Goal: Task Accomplishment & Management: Manage account settings

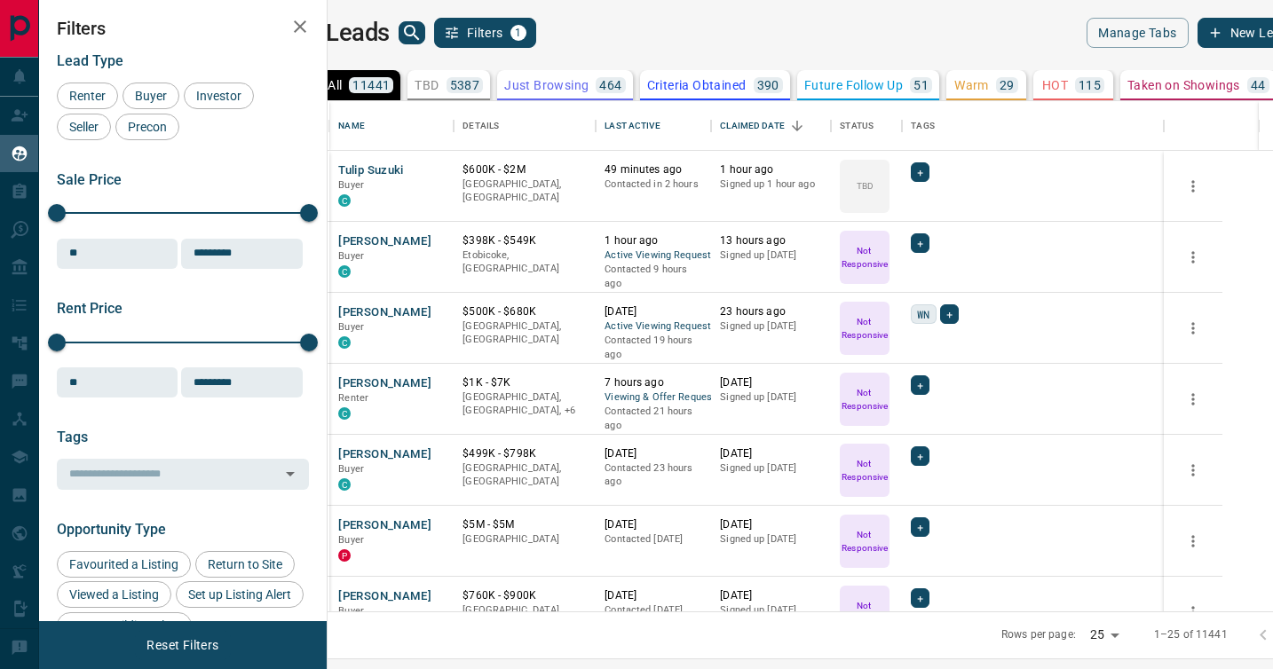
scroll to position [510, 937]
click at [438, 79] on p "TBD" at bounding box center [426, 85] width 24 height 12
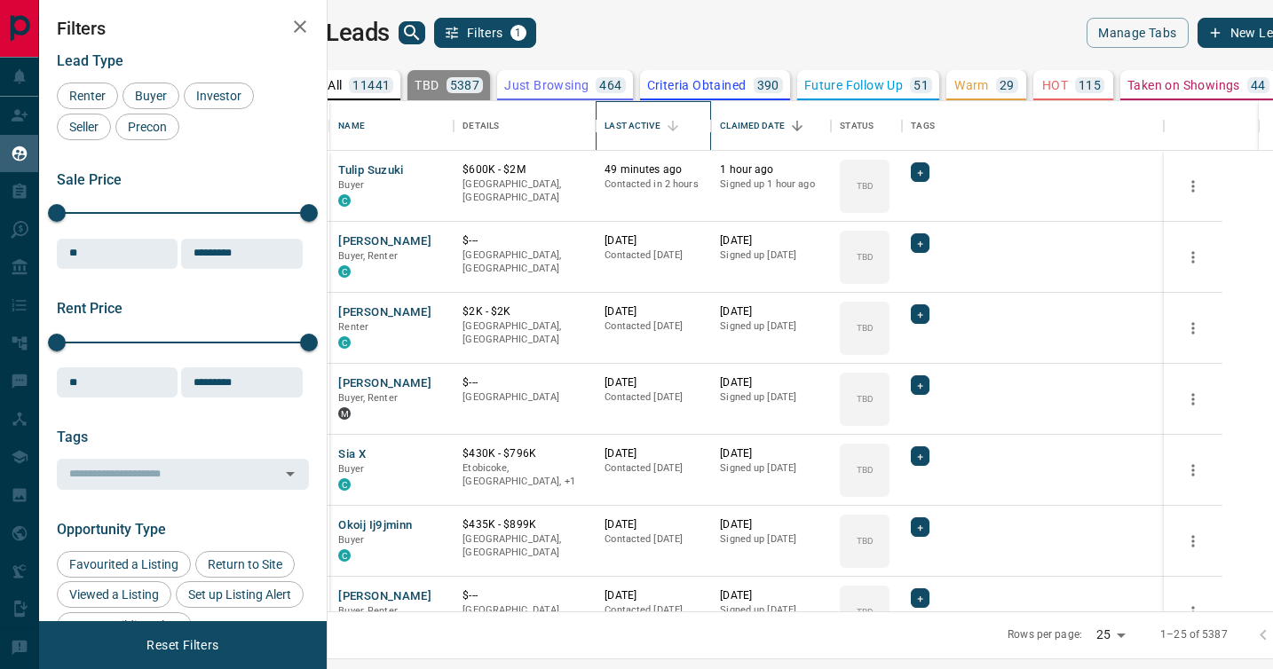
click at [659, 126] on div "Last Active" at bounding box center [631, 126] width 55 height 50
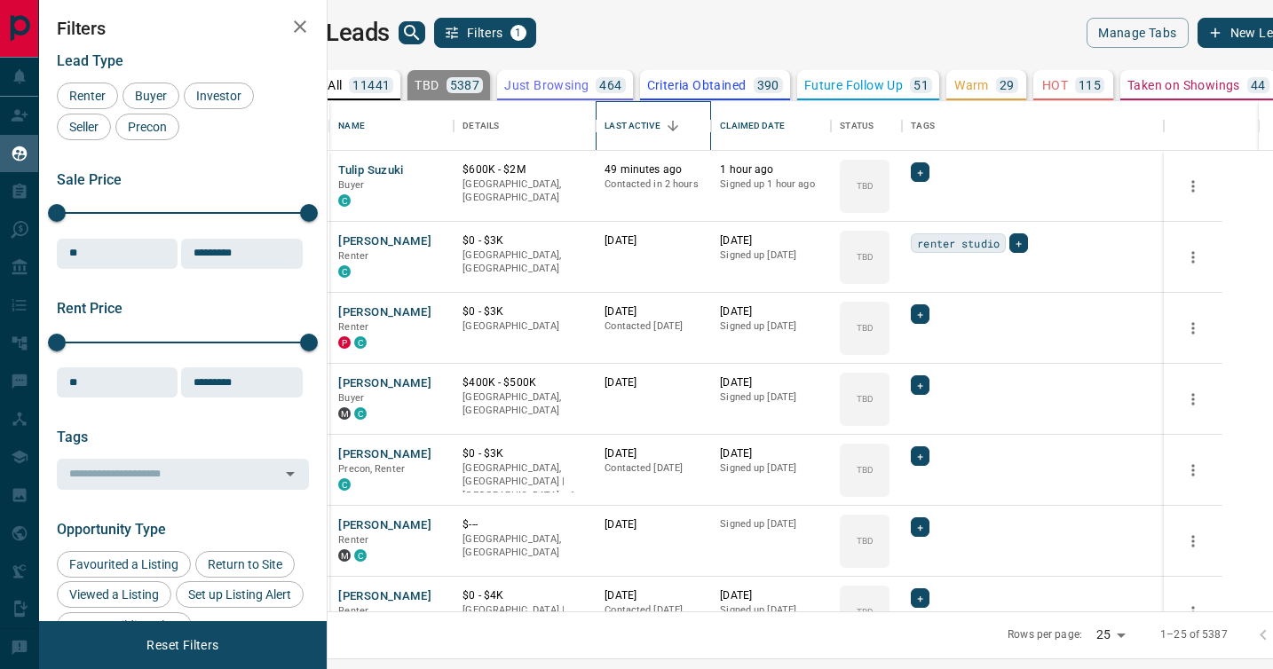
click at [659, 126] on div "Last Active" at bounding box center [631, 126] width 55 height 50
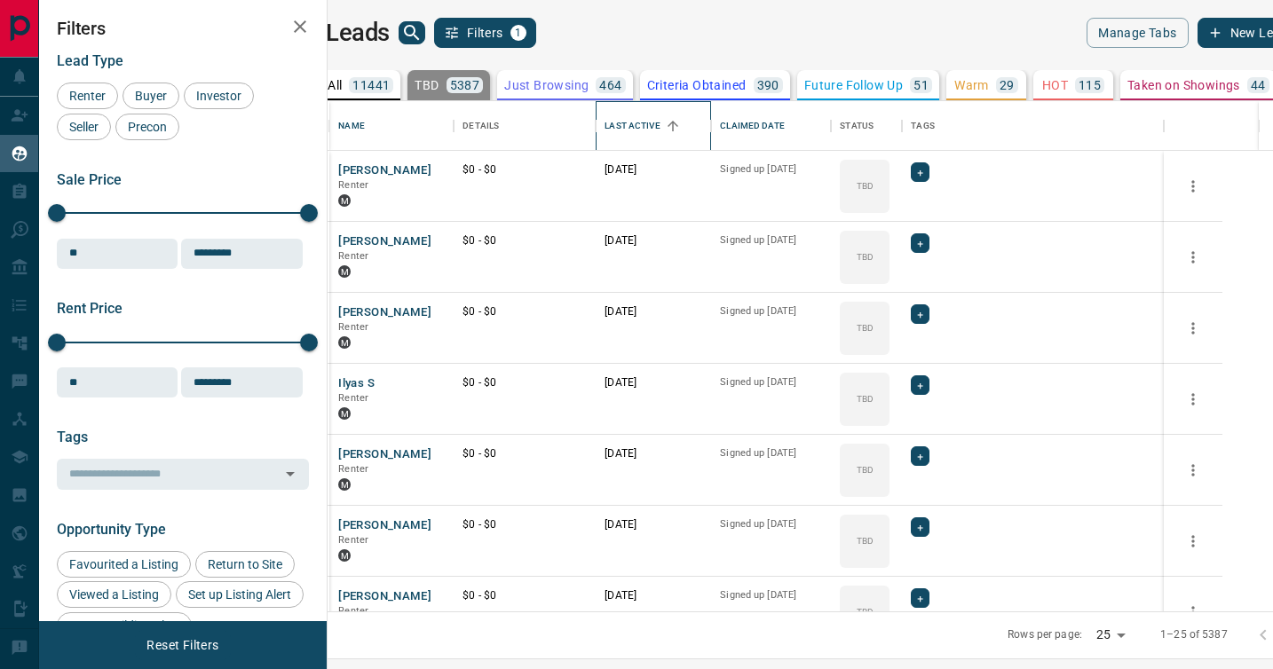
click at [659, 126] on div "Last Active" at bounding box center [631, 126] width 55 height 50
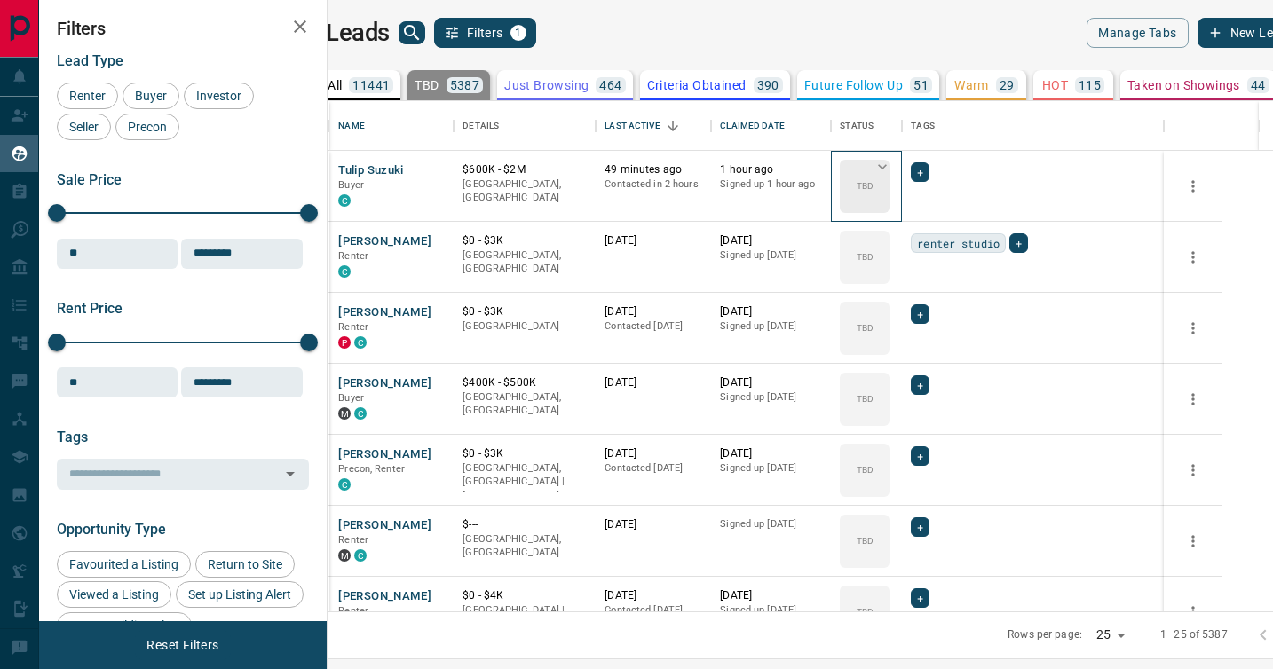
click at [891, 172] on icon at bounding box center [882, 167] width 18 height 18
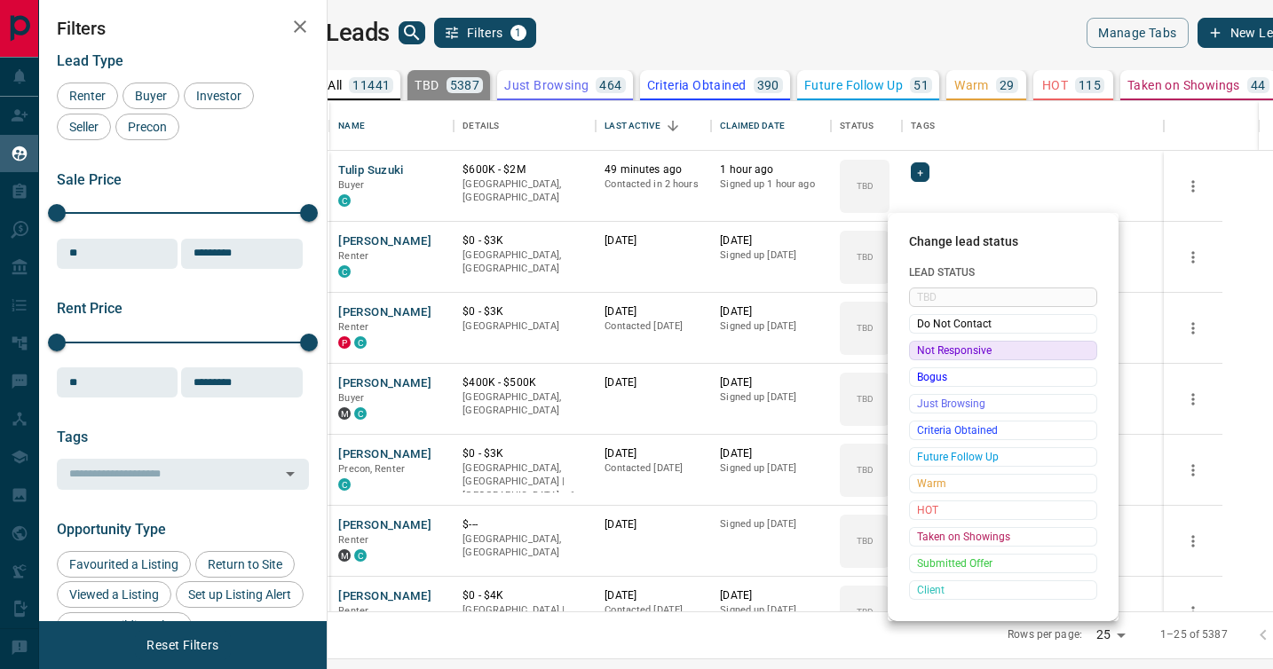
click at [926, 345] on span "Not Responsive" at bounding box center [1003, 351] width 172 height 18
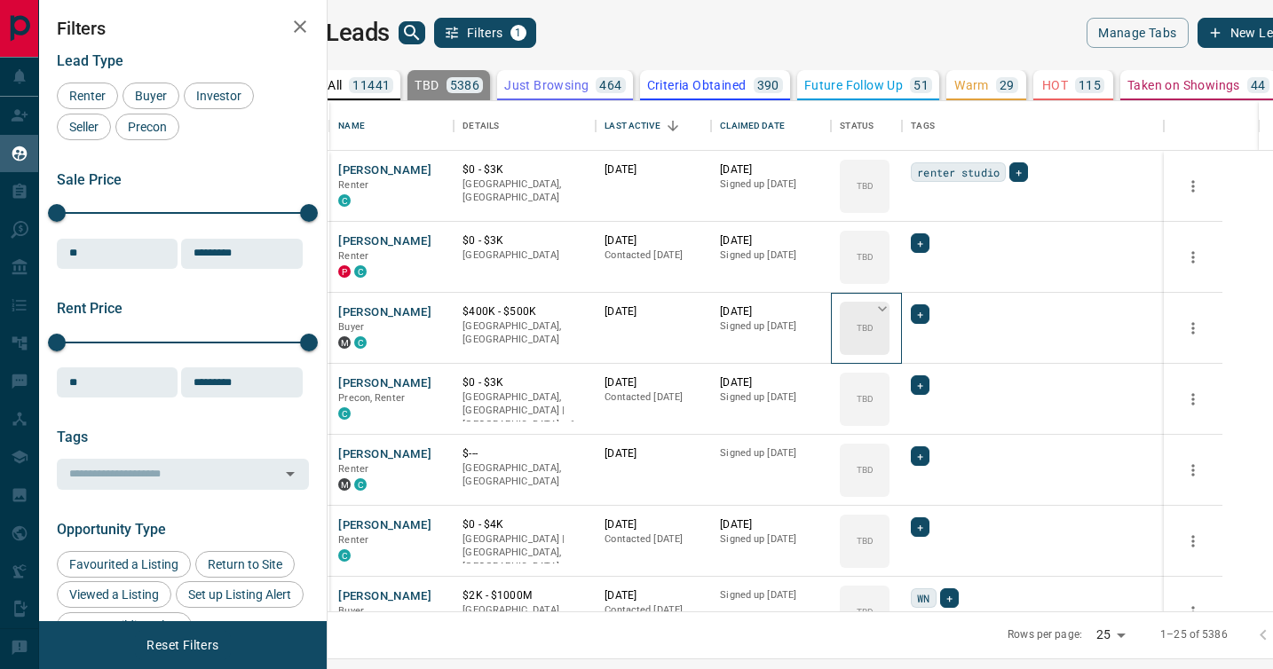
click at [891, 314] on icon at bounding box center [882, 309] width 18 height 18
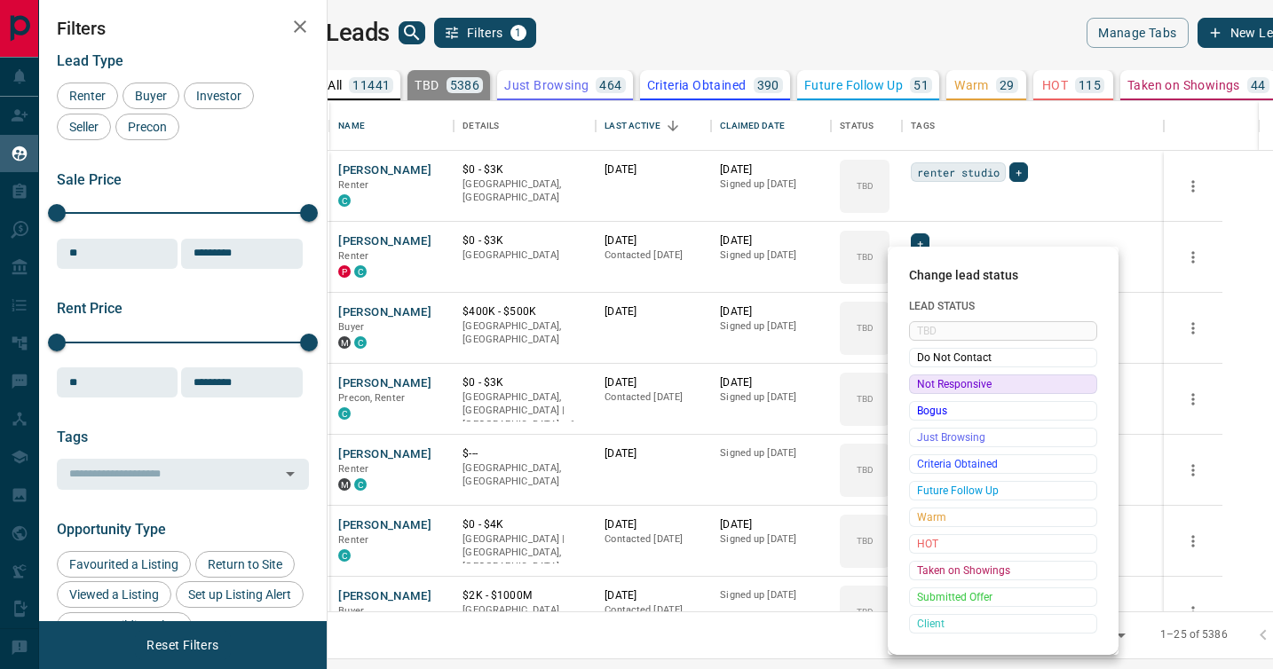
click at [920, 382] on span "Not Responsive" at bounding box center [1003, 384] width 172 height 18
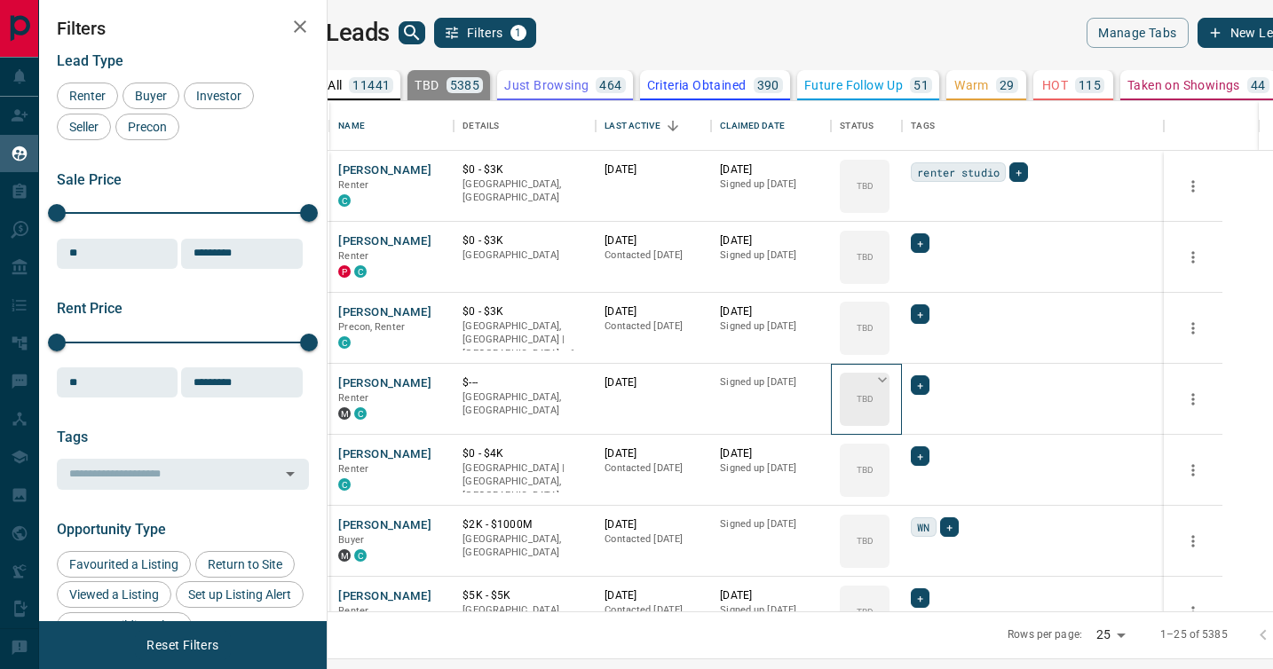
click at [891, 376] on icon at bounding box center [882, 380] width 18 height 18
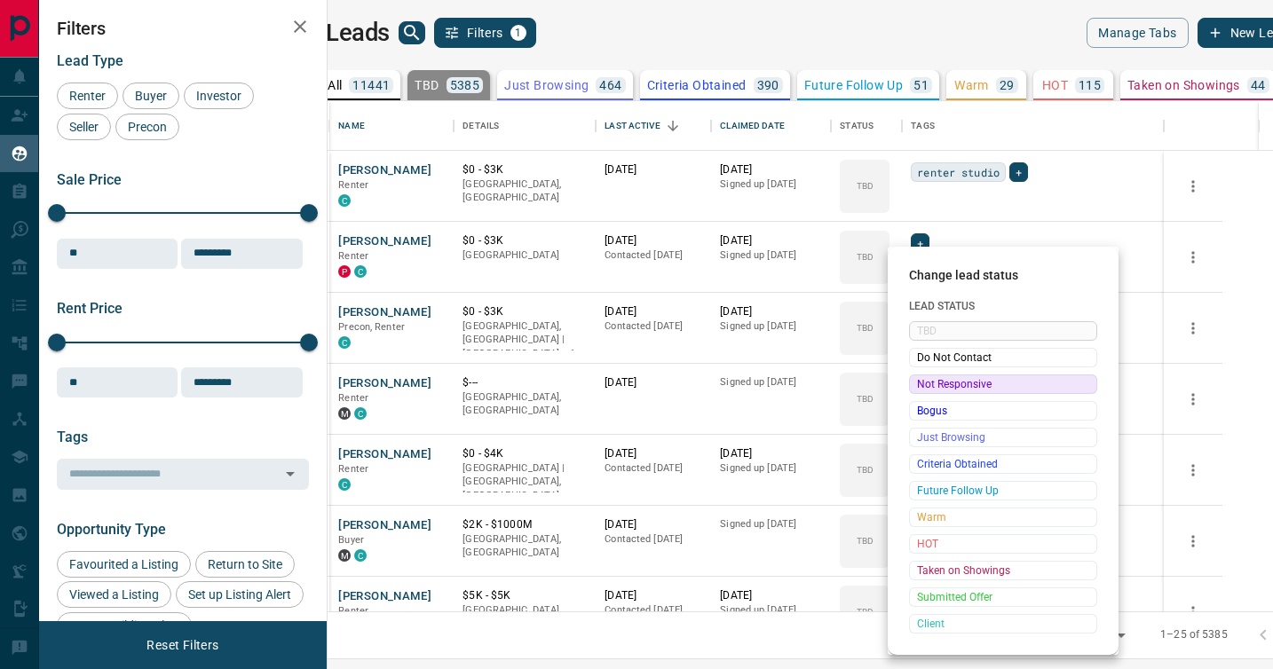
click at [920, 381] on span "Not Responsive" at bounding box center [1003, 384] width 172 height 18
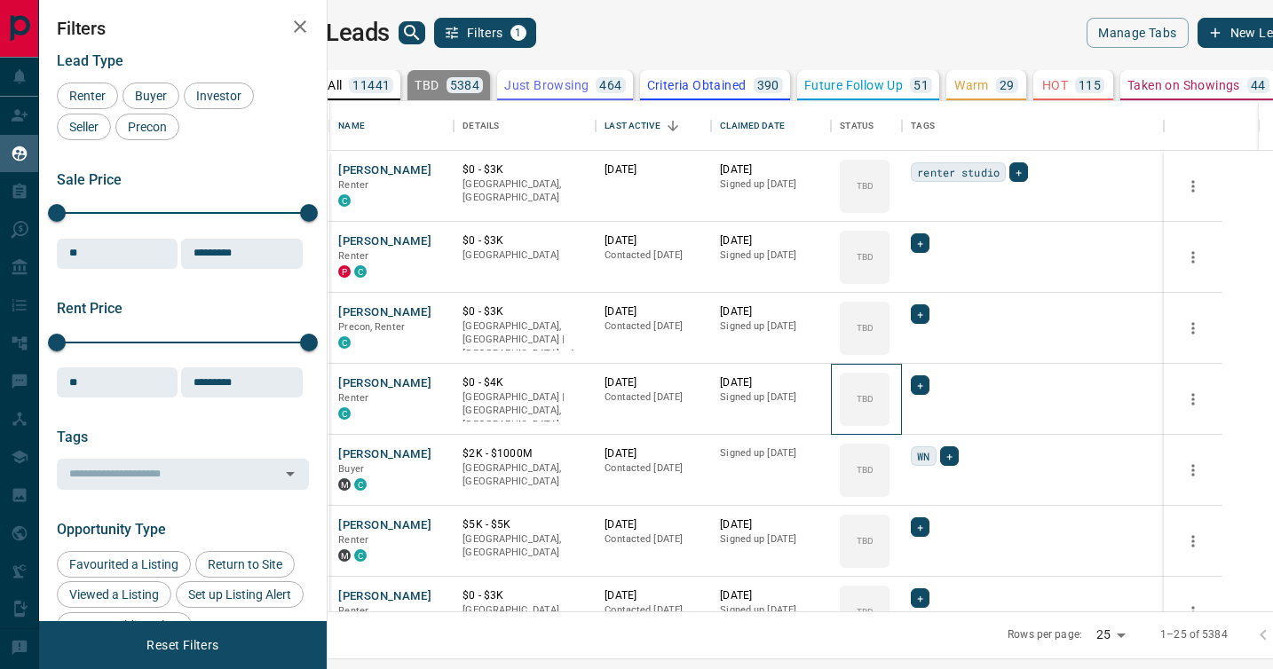
click at [0, 0] on icon at bounding box center [0, 0] width 0 height 0
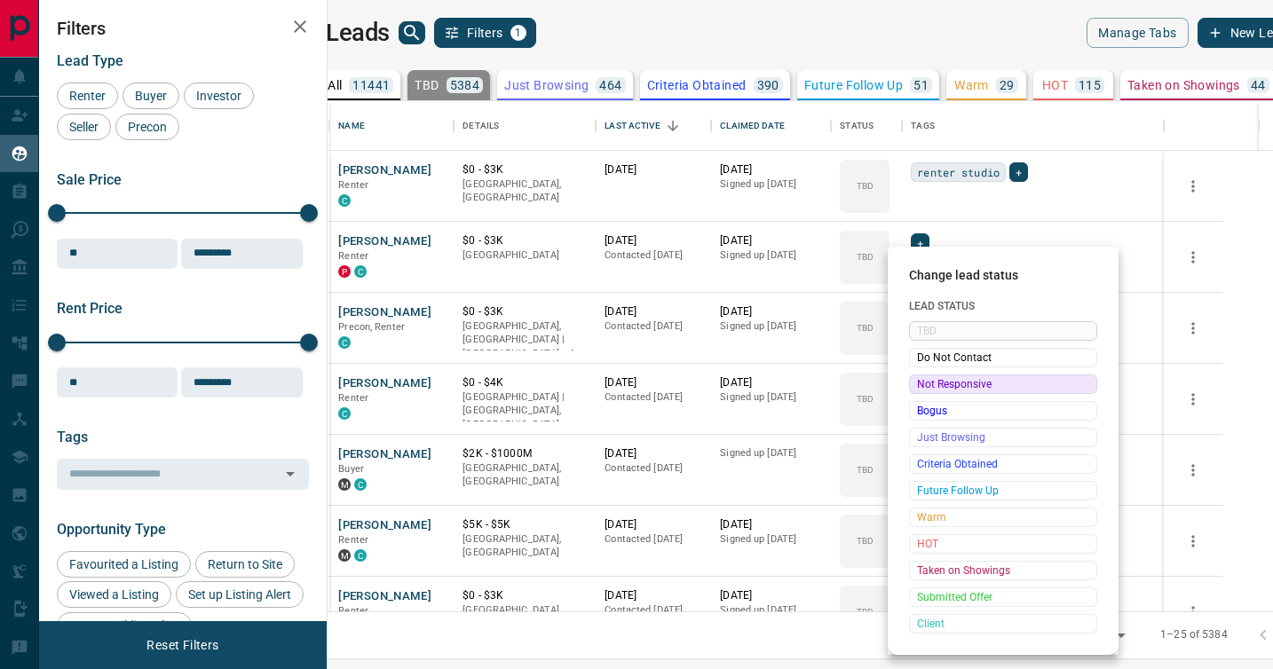
click at [920, 381] on span "Not Responsive" at bounding box center [1003, 384] width 172 height 18
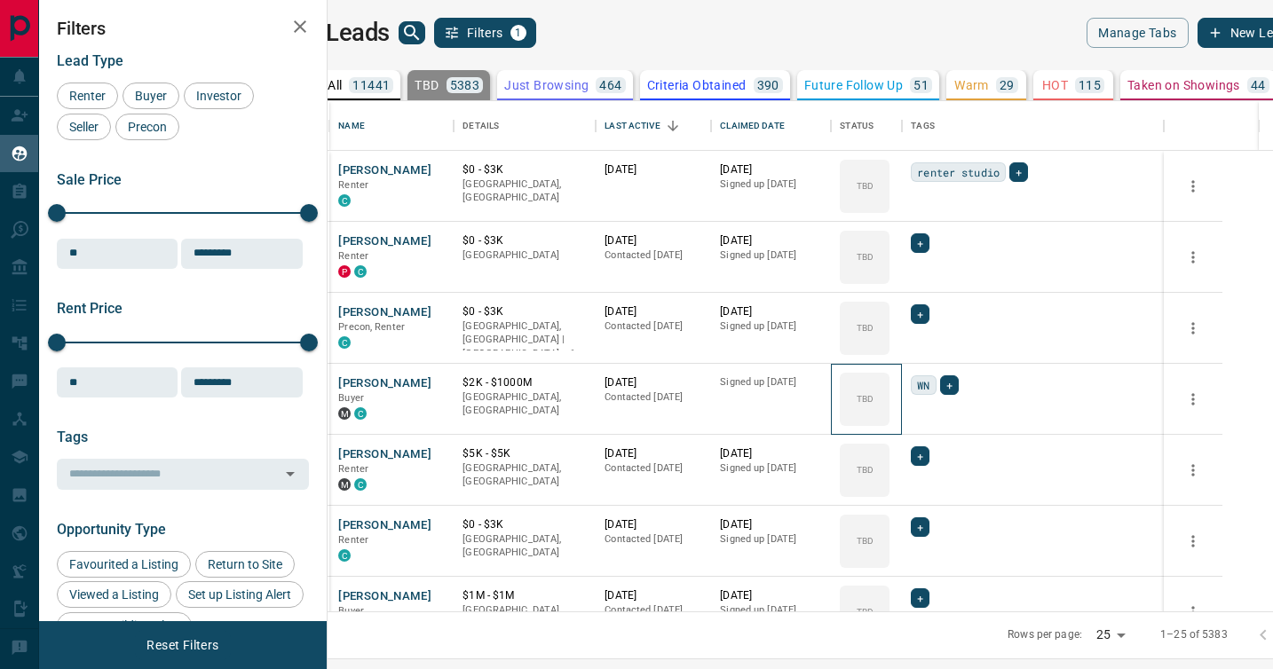
click at [0, 0] on icon at bounding box center [0, 0] width 0 height 0
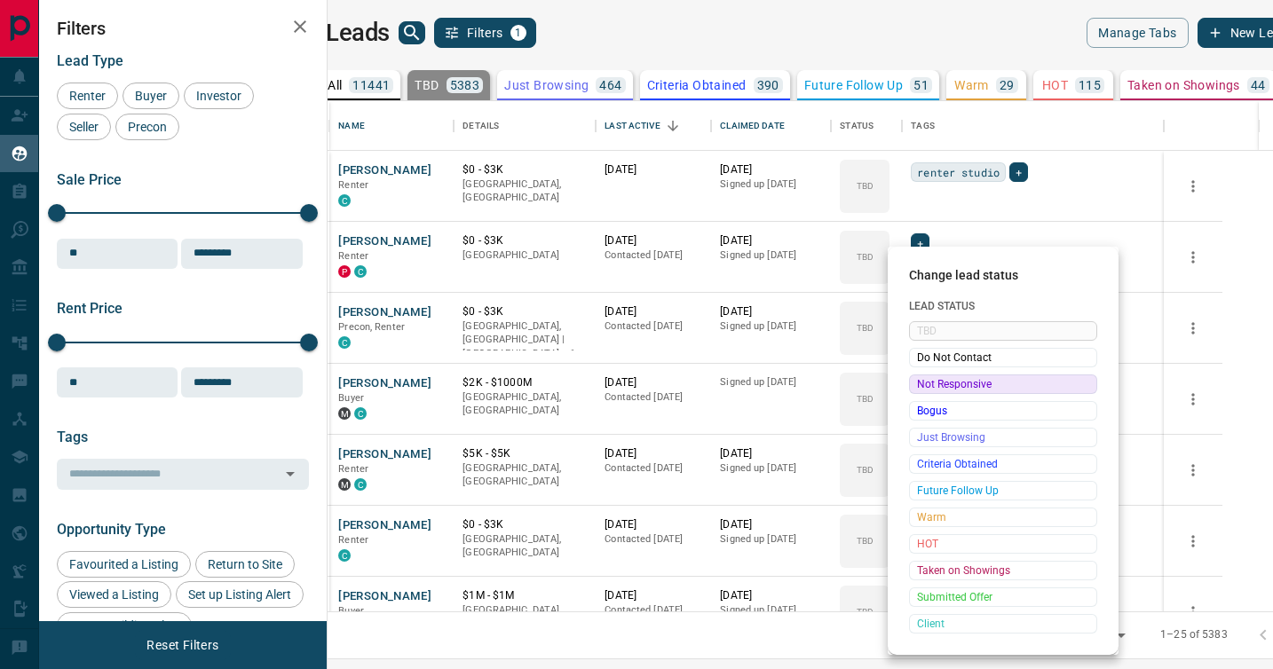
click at [920, 381] on span "Not Responsive" at bounding box center [1003, 384] width 172 height 18
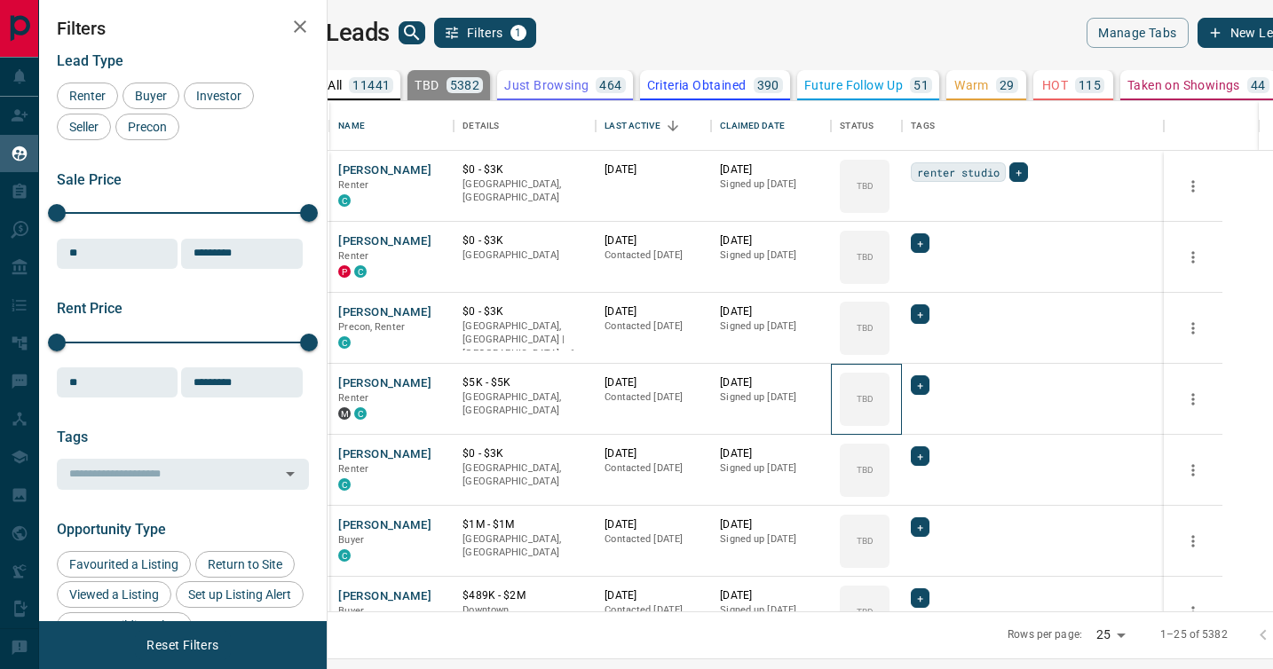
click at [0, 0] on icon at bounding box center [0, 0] width 0 height 0
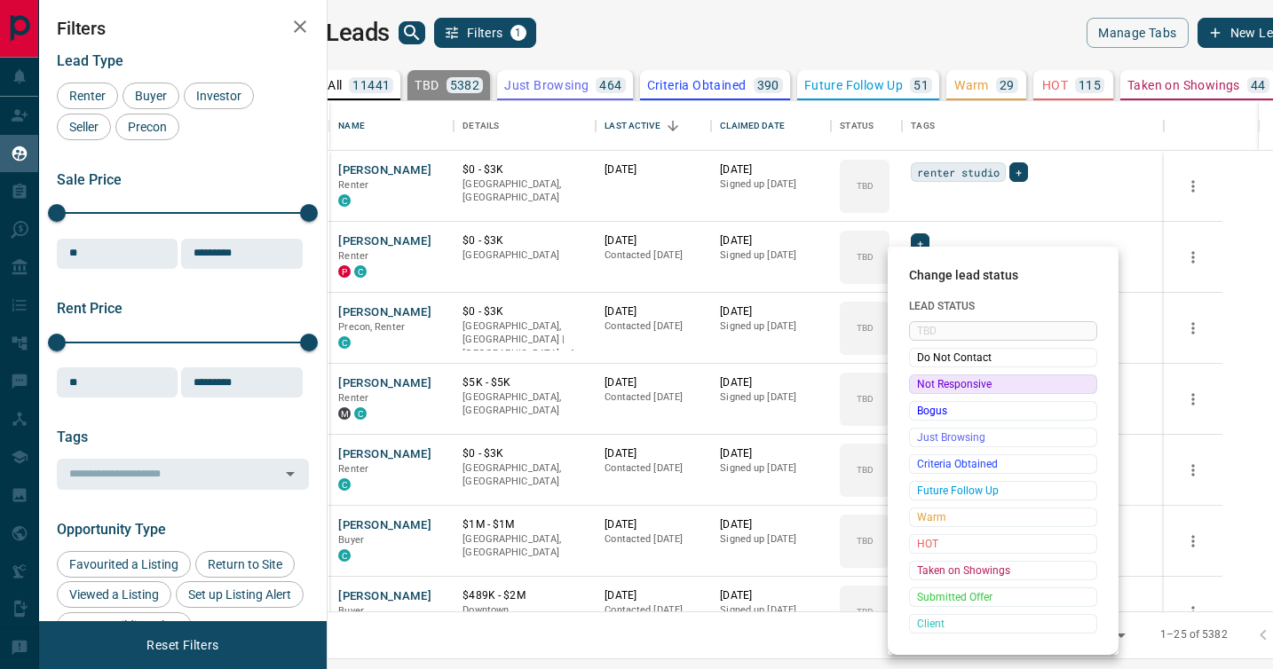
click at [920, 381] on span "Not Responsive" at bounding box center [1003, 384] width 172 height 18
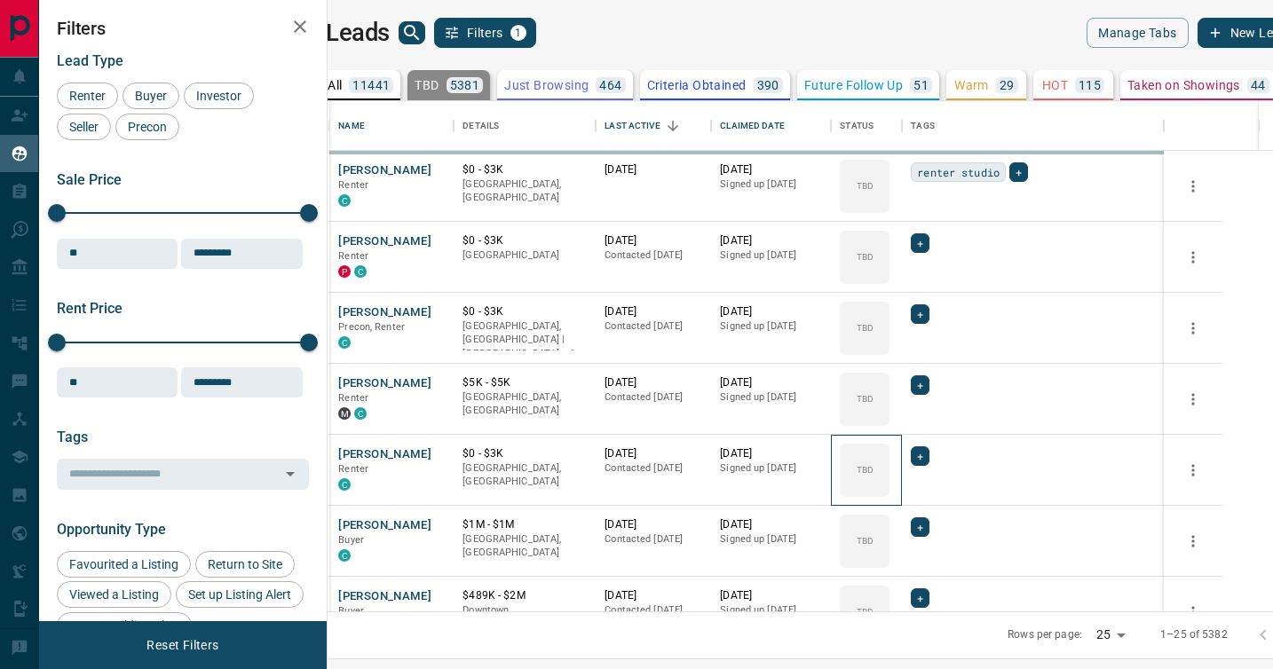
click at [889, 444] on div "TBD" at bounding box center [865, 470] width 50 height 53
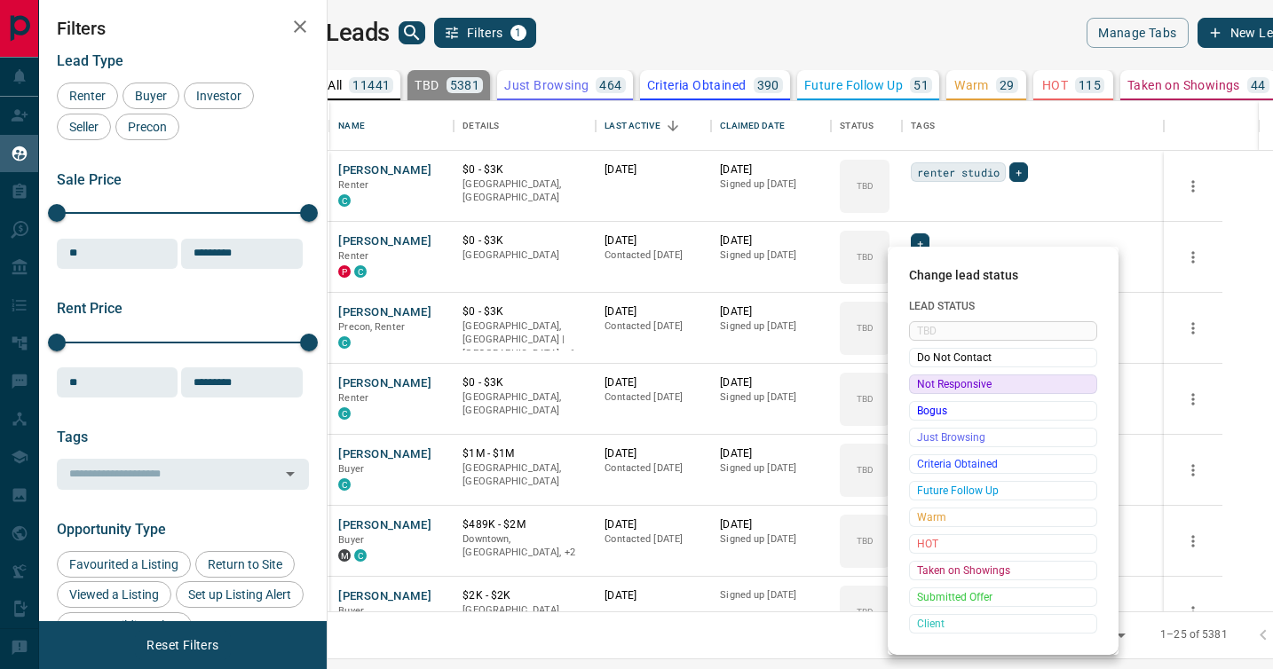
click at [920, 381] on span "Not Responsive" at bounding box center [1003, 384] width 172 height 18
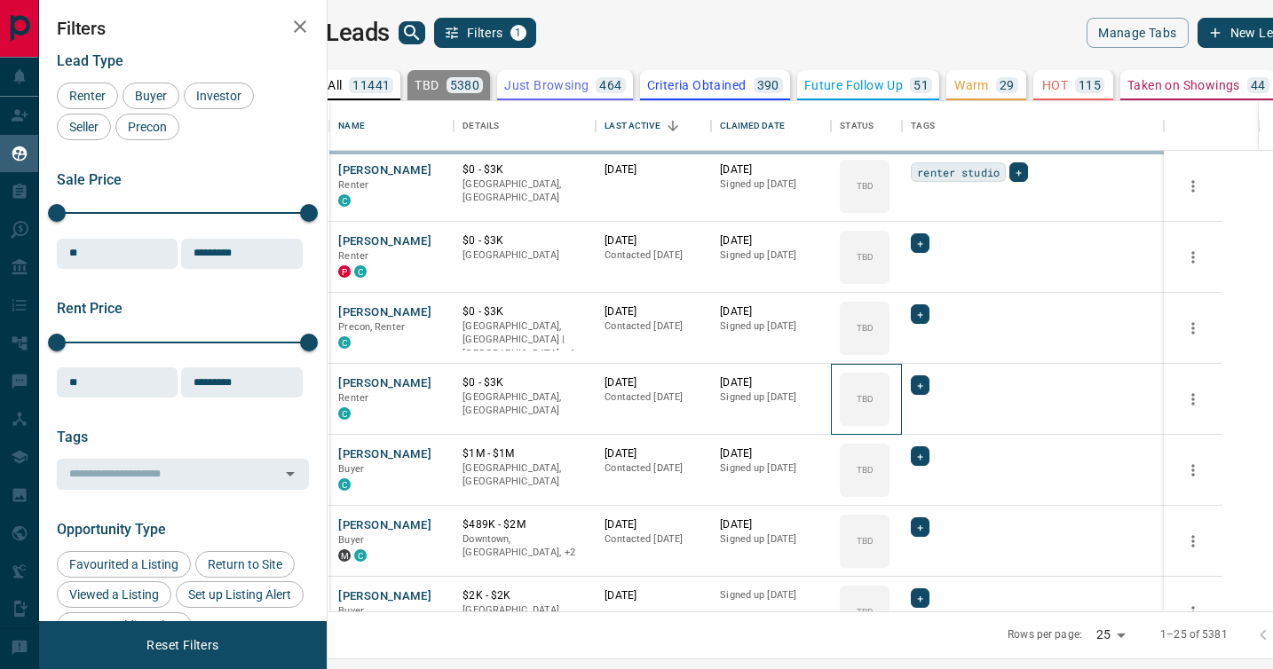
click at [0, 0] on icon at bounding box center [0, 0] width 0 height 0
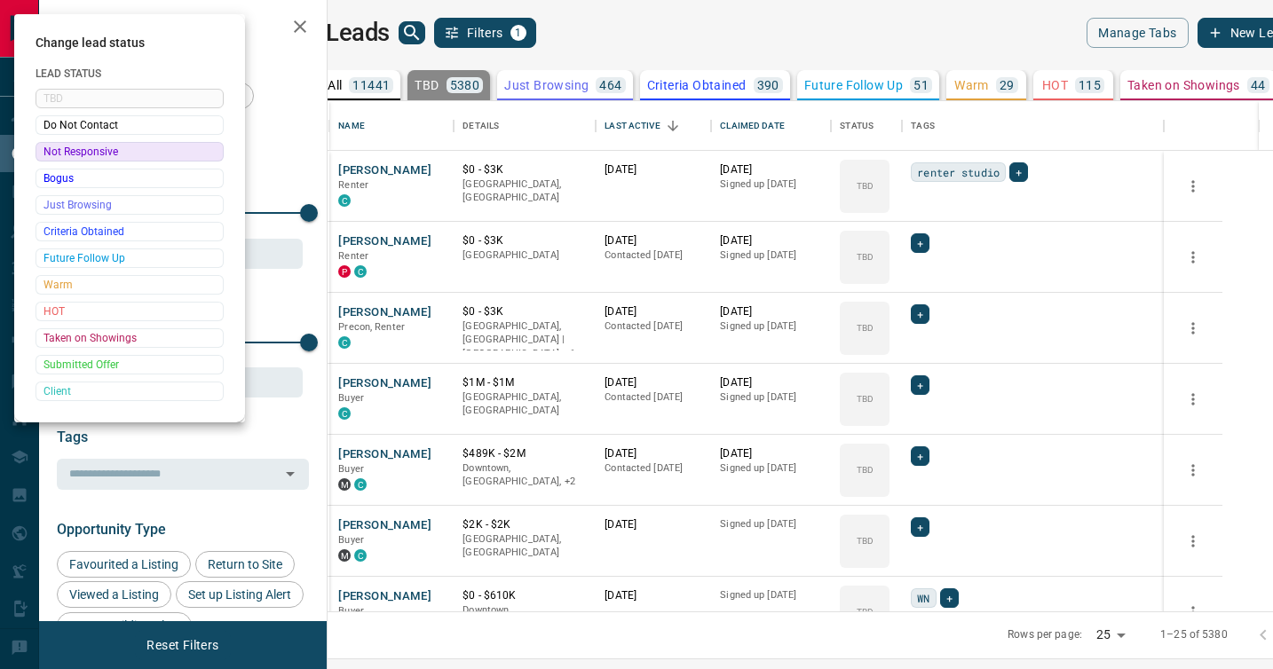
click at [920, 381] on div at bounding box center [636, 334] width 1273 height 669
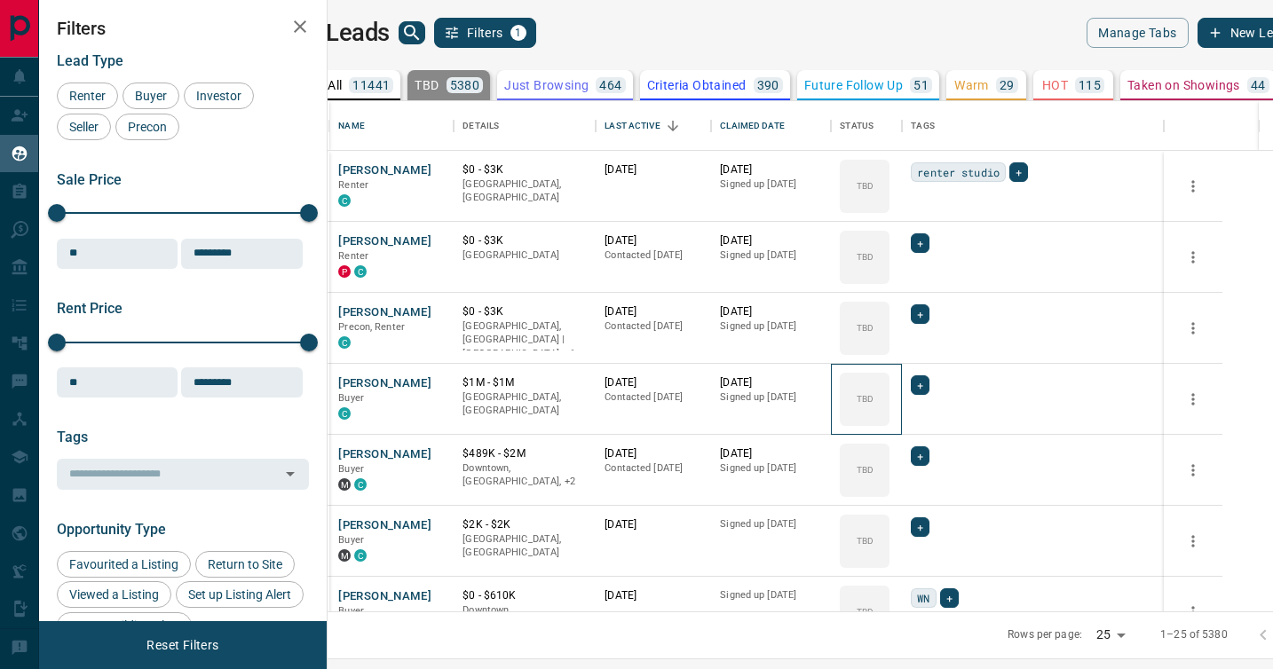
click at [889, 381] on div "TBD" at bounding box center [865, 399] width 50 height 53
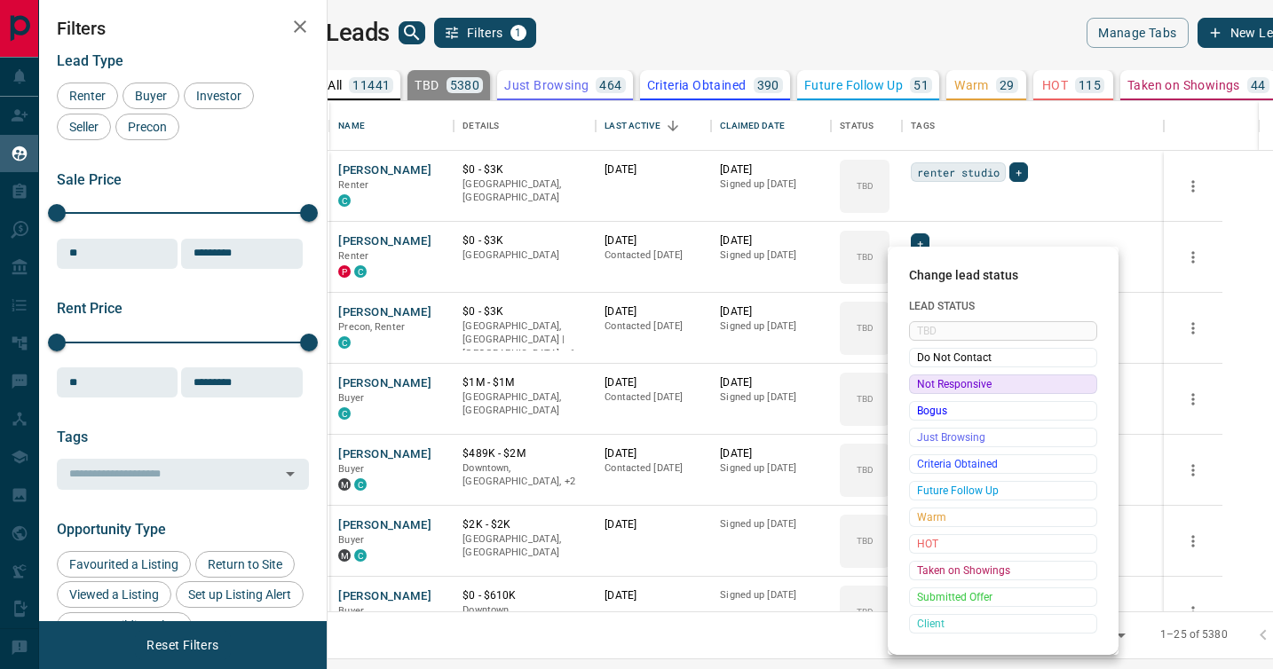
click at [920, 381] on span "Not Responsive" at bounding box center [1003, 384] width 172 height 18
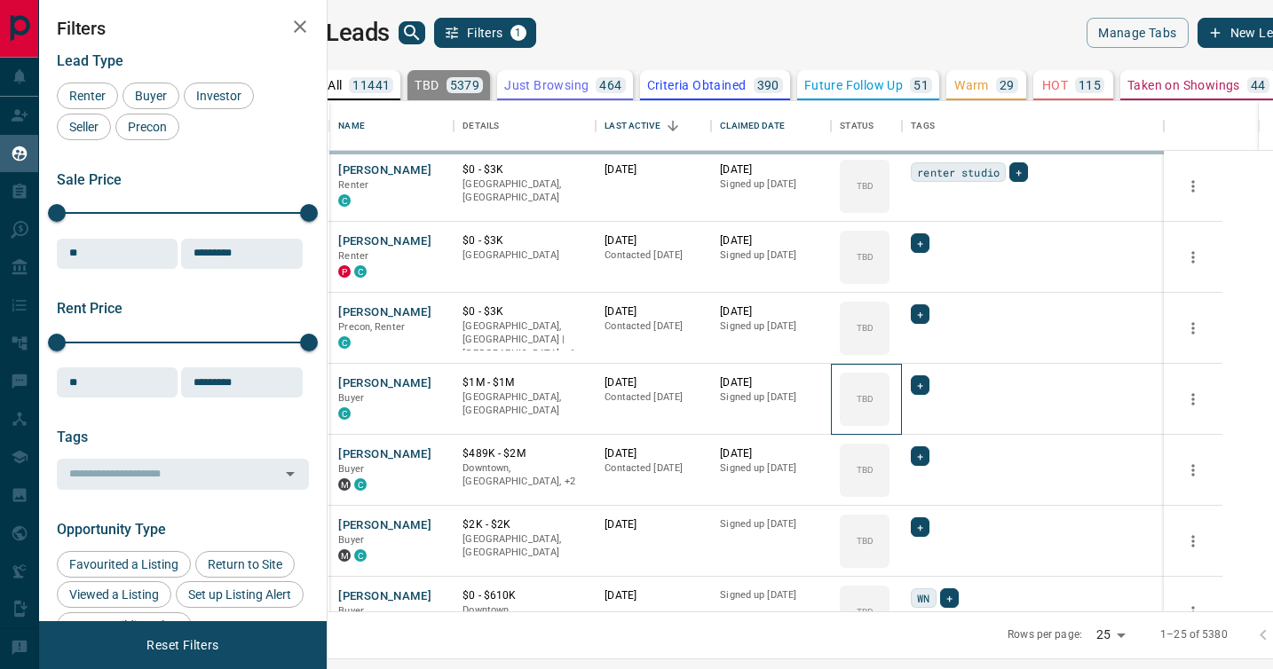
click at [0, 0] on icon at bounding box center [0, 0] width 0 height 0
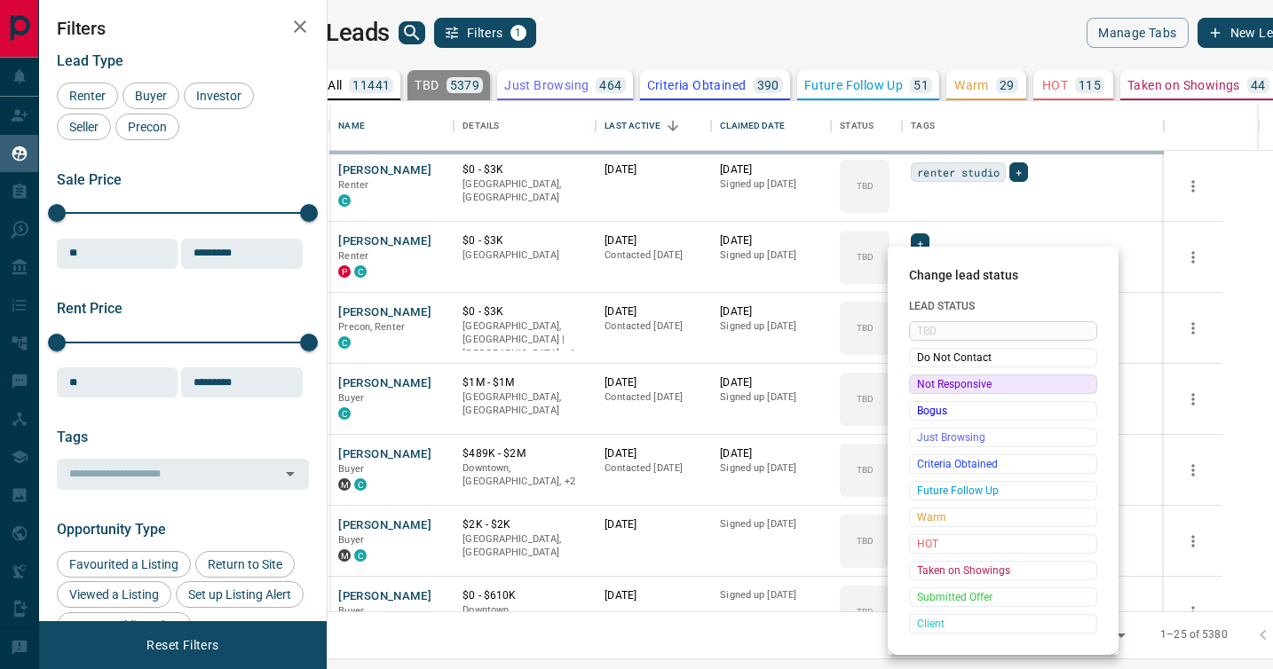
click at [920, 381] on span "Not Responsive" at bounding box center [1003, 384] width 172 height 18
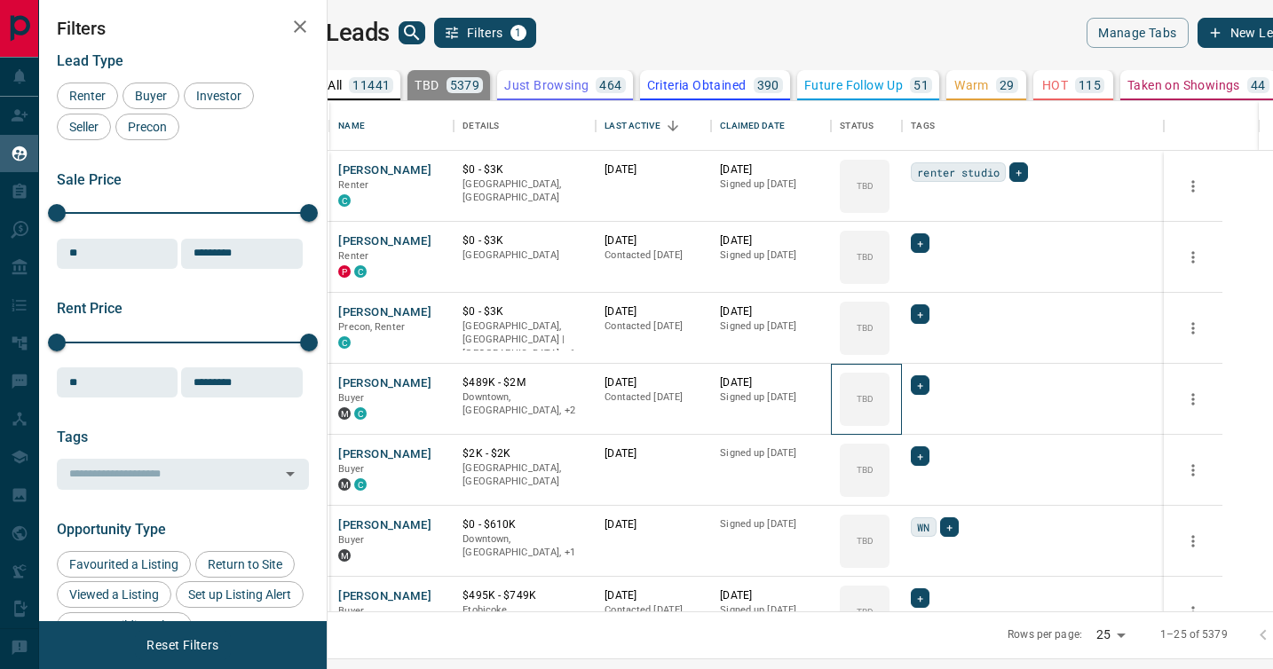
click at [0, 0] on icon at bounding box center [0, 0] width 0 height 0
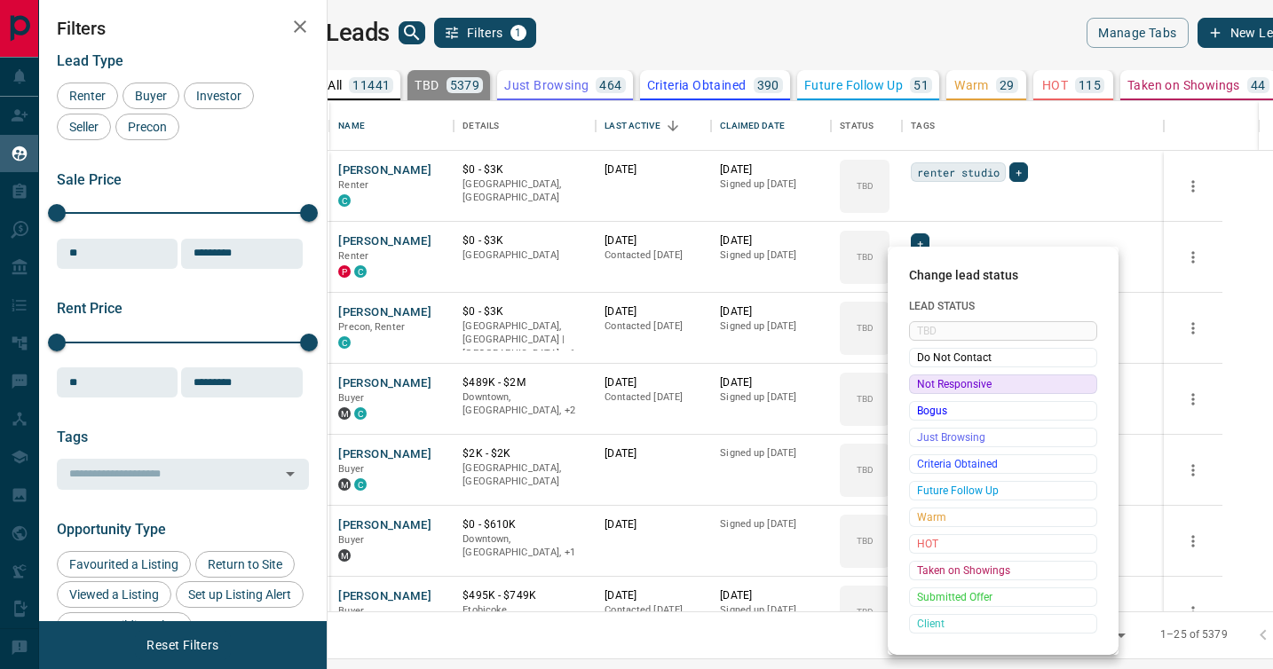
click at [920, 381] on span "Not Responsive" at bounding box center [1003, 384] width 172 height 18
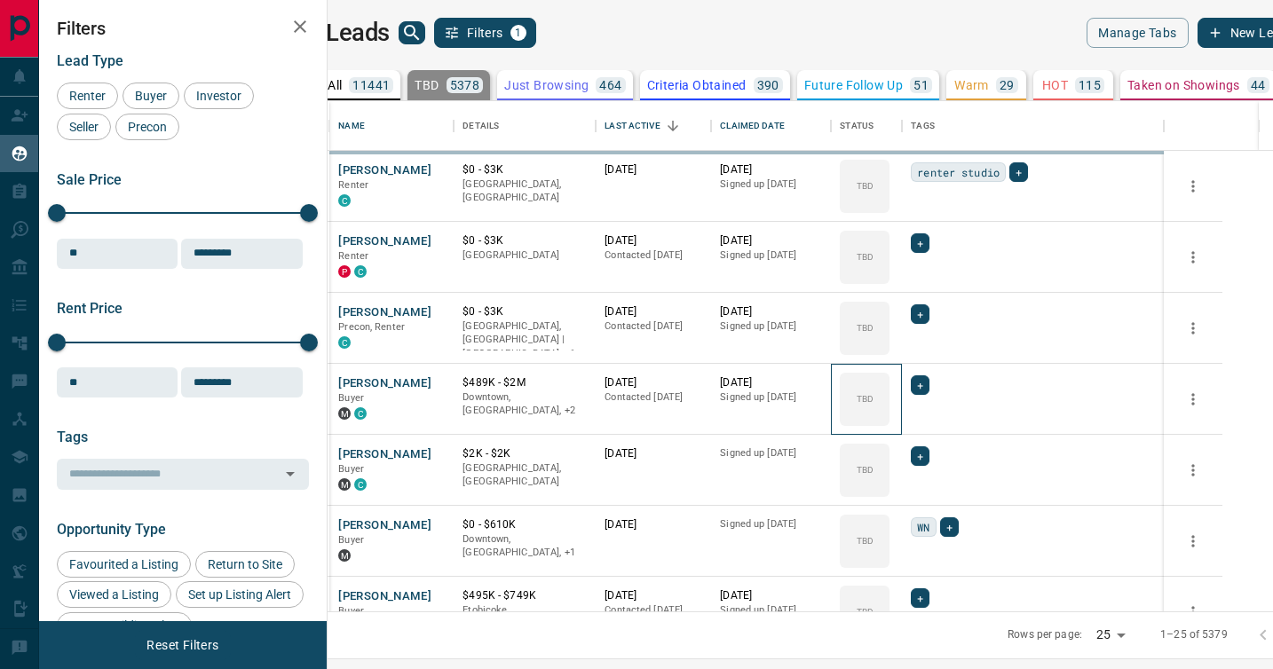
click at [0, 0] on icon at bounding box center [0, 0] width 0 height 0
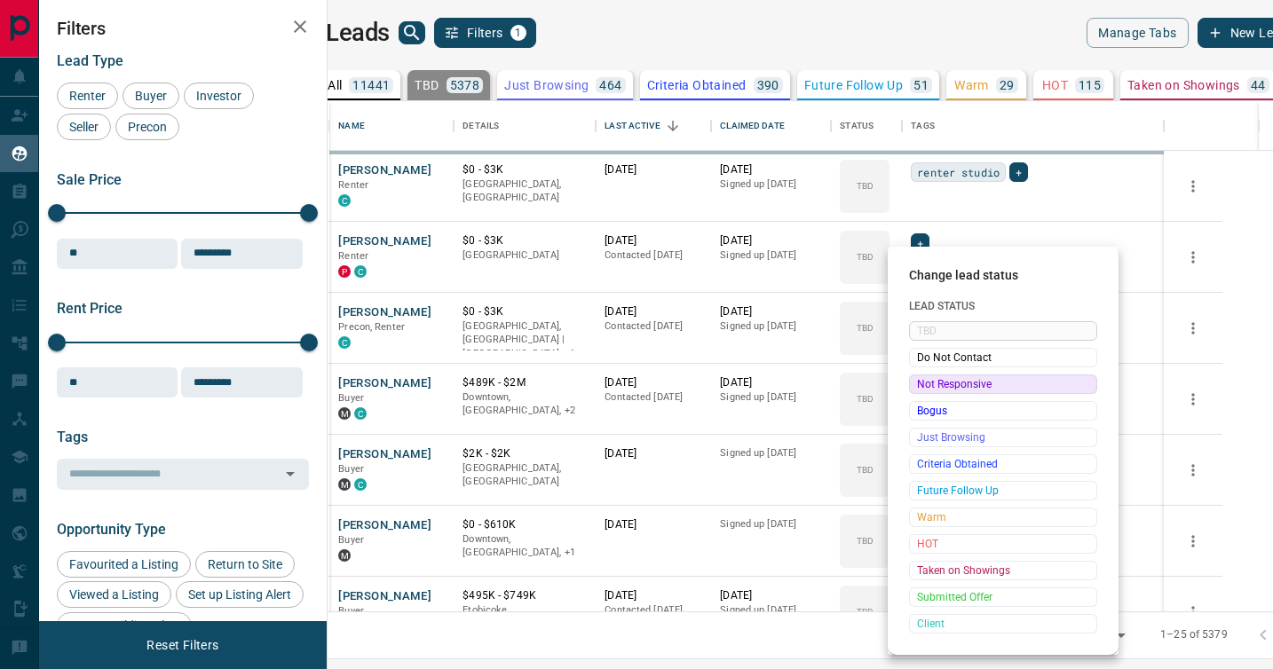
click at [920, 381] on span "Not Responsive" at bounding box center [1003, 384] width 172 height 18
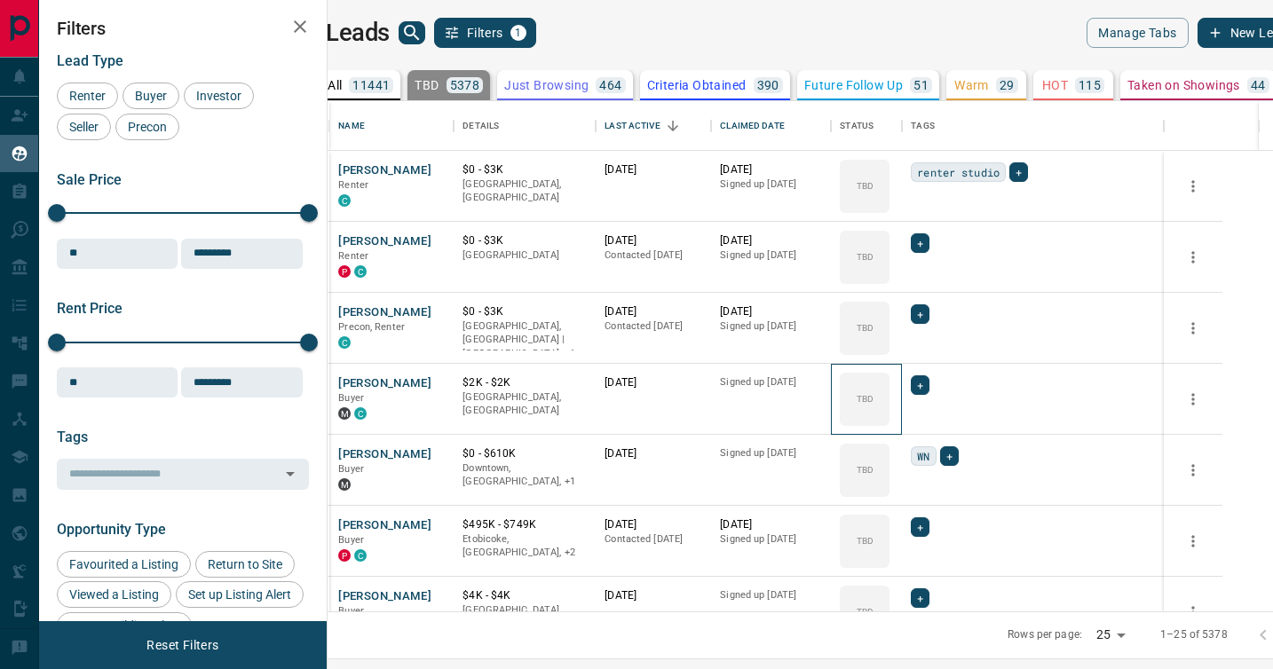
click at [0, 0] on icon at bounding box center [0, 0] width 0 height 0
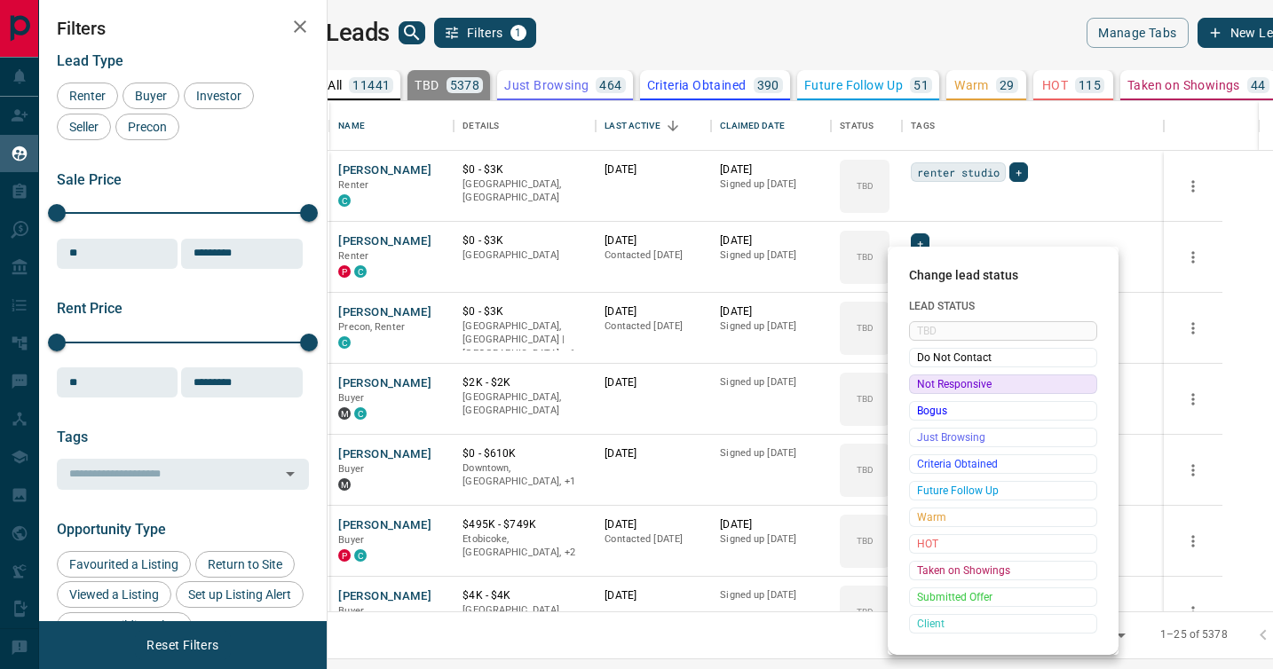
click at [920, 381] on span "Not Responsive" at bounding box center [1003, 384] width 172 height 18
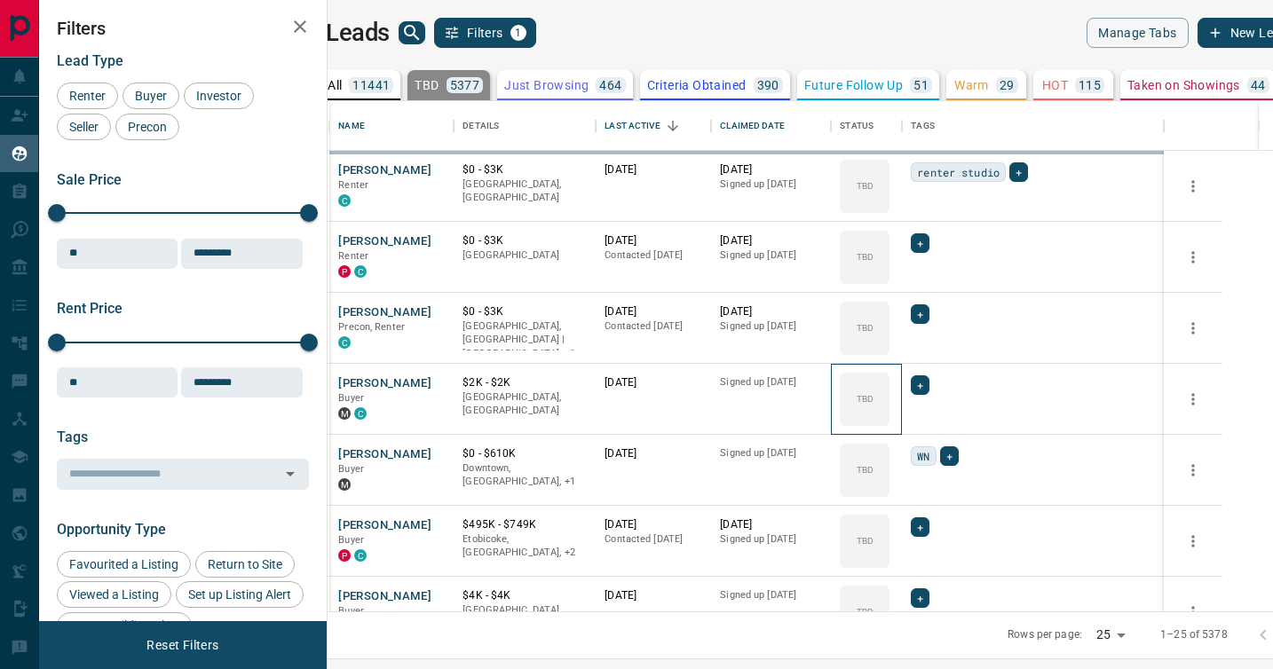
click at [0, 0] on icon at bounding box center [0, 0] width 0 height 0
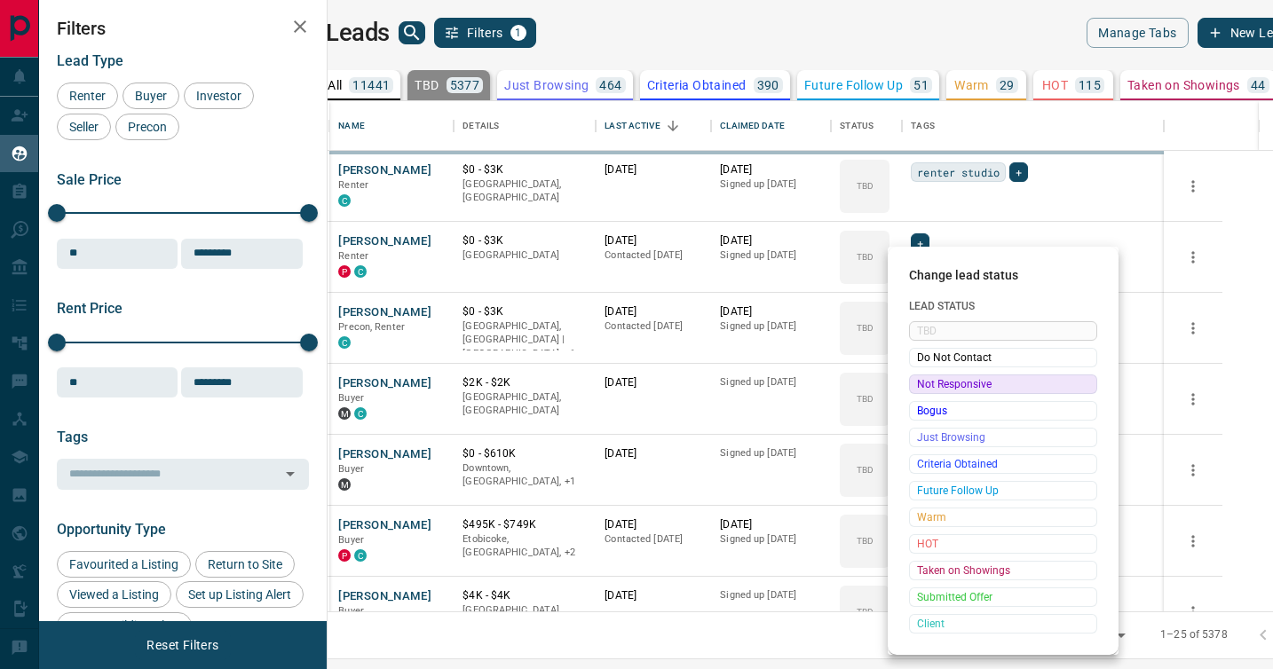
click at [920, 381] on span "Not Responsive" at bounding box center [1003, 384] width 172 height 18
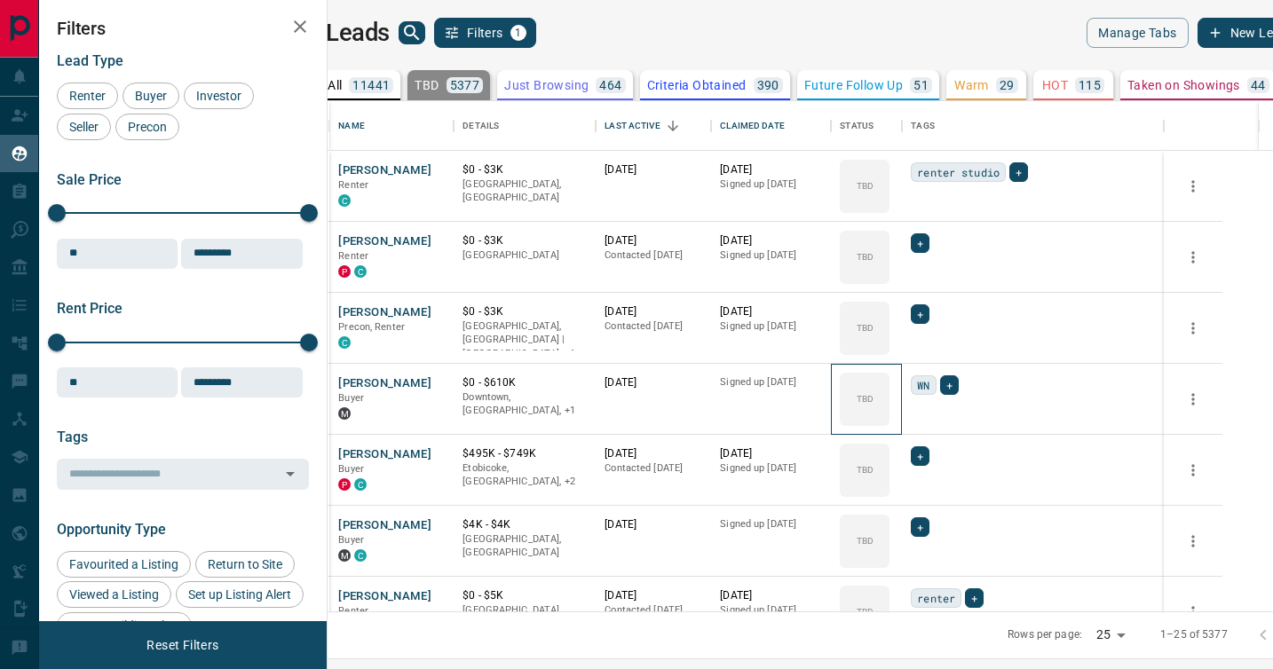
click at [0, 0] on icon at bounding box center [0, 0] width 0 height 0
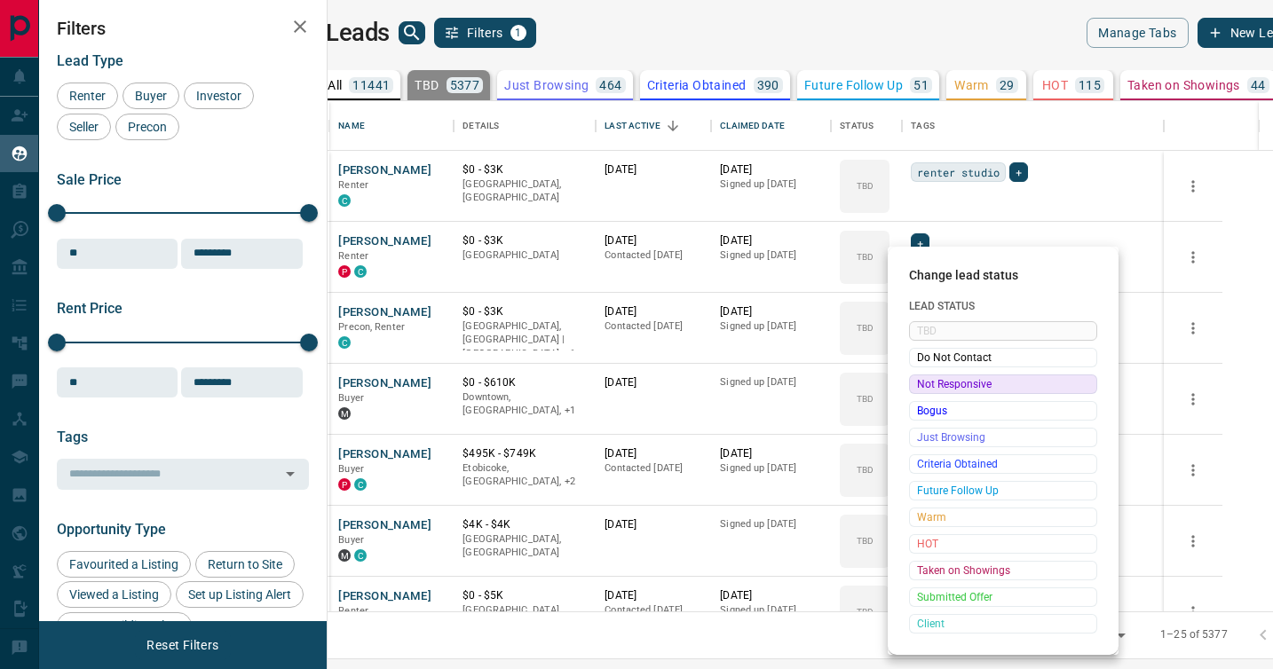
click at [920, 381] on span "Not Responsive" at bounding box center [1003, 384] width 172 height 18
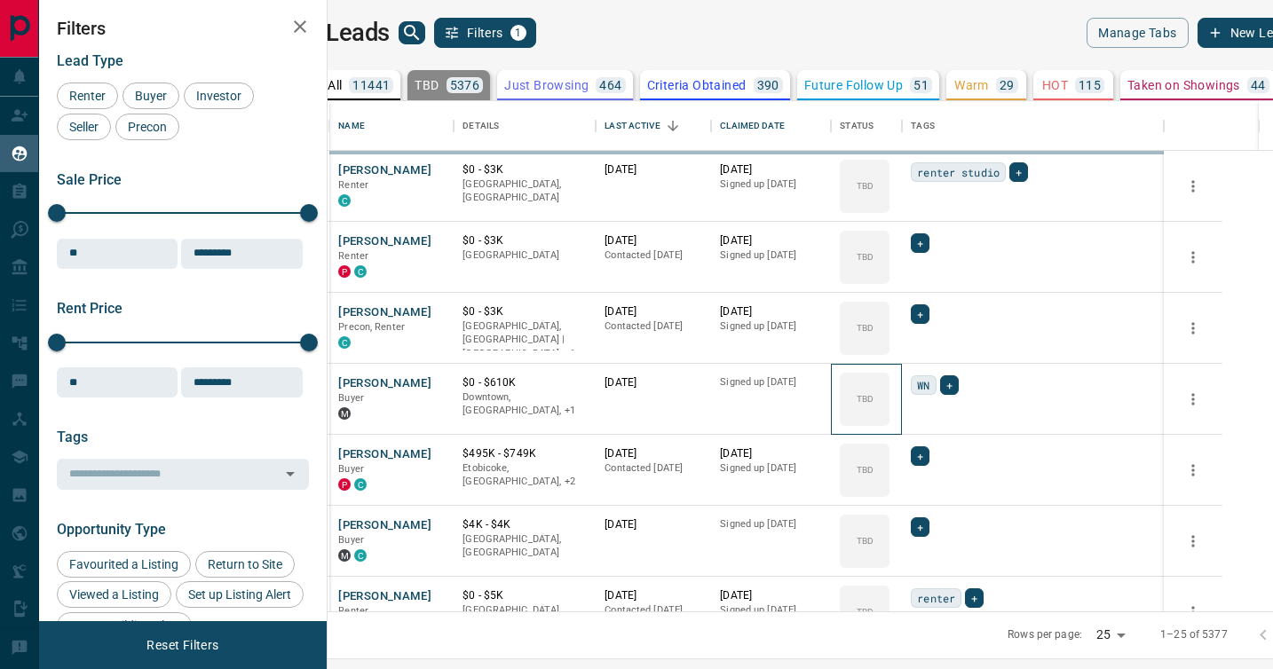
click at [0, 0] on icon at bounding box center [0, 0] width 0 height 0
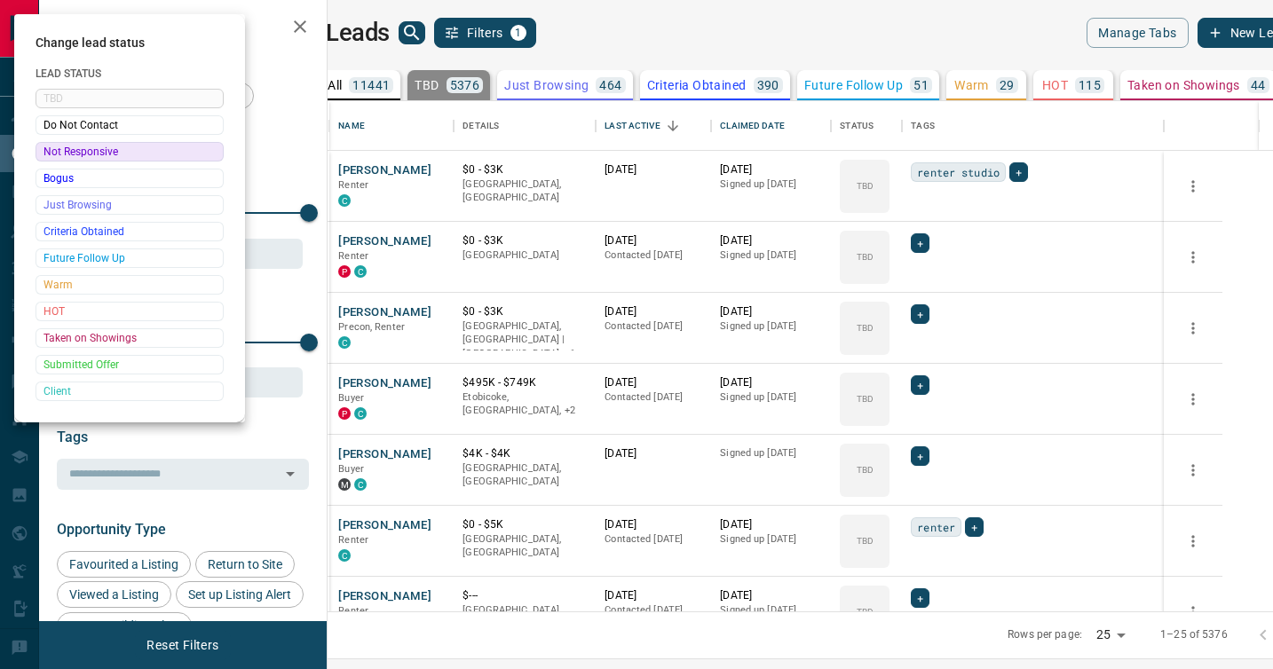
click at [920, 381] on div at bounding box center [636, 334] width 1273 height 669
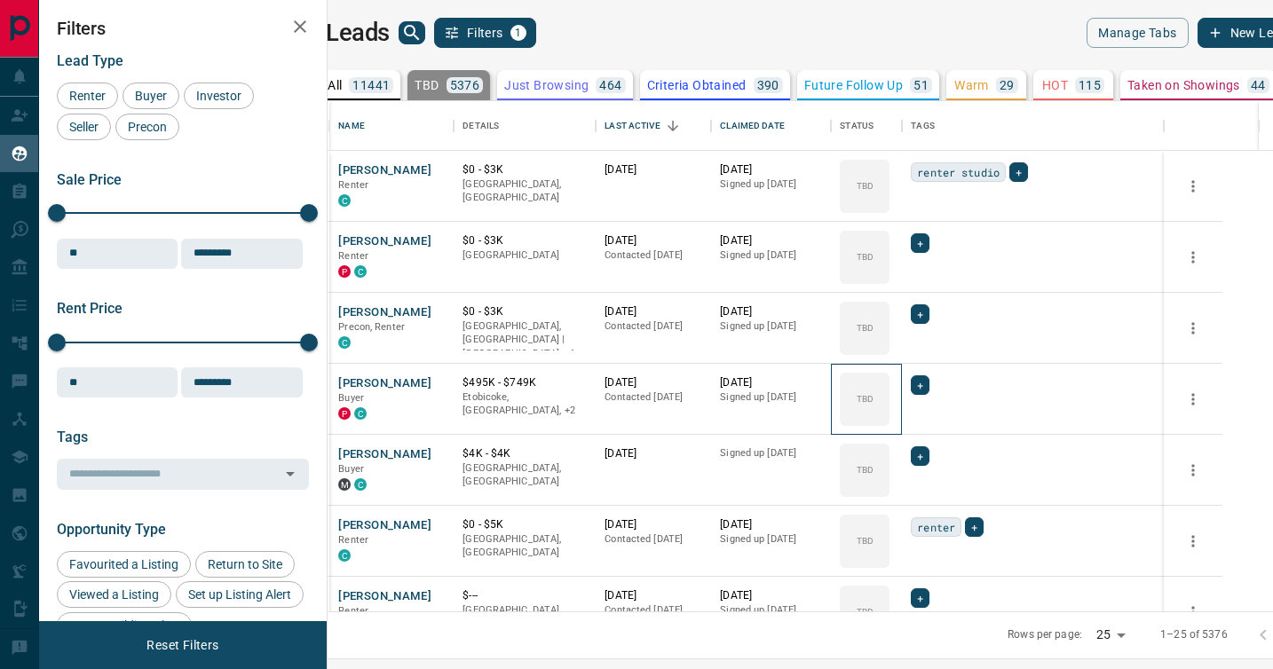
click at [889, 381] on div "TBD" at bounding box center [865, 399] width 50 height 53
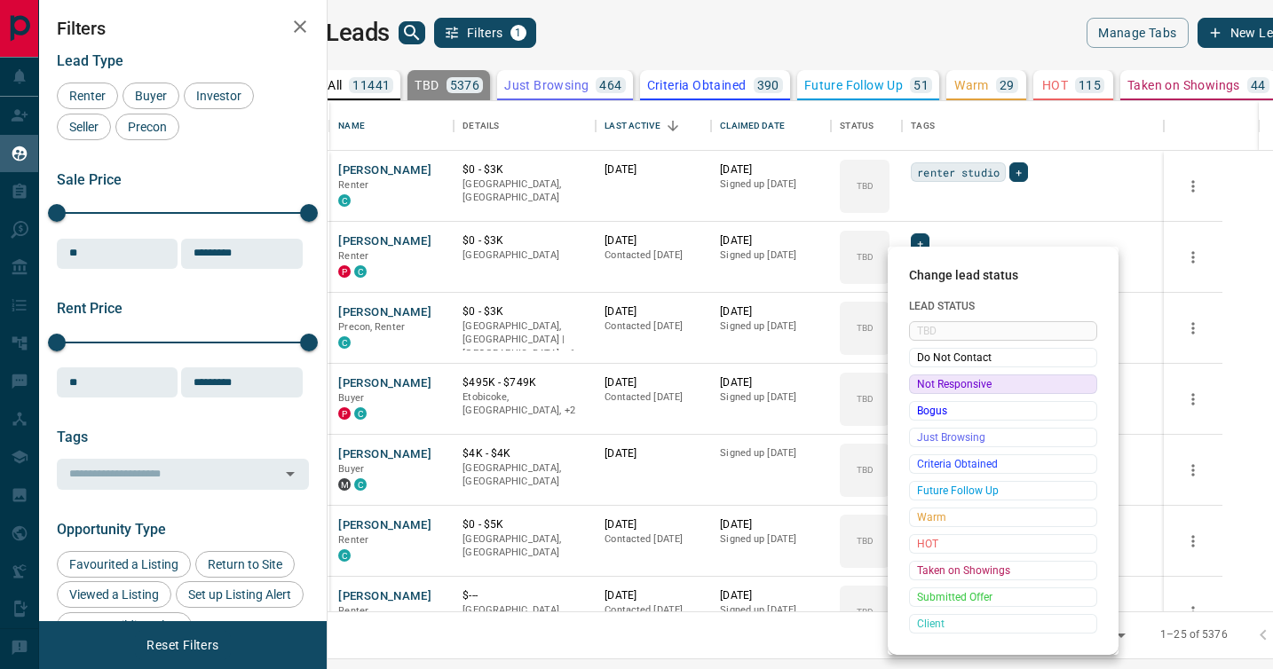
click at [920, 381] on span "Not Responsive" at bounding box center [1003, 384] width 172 height 18
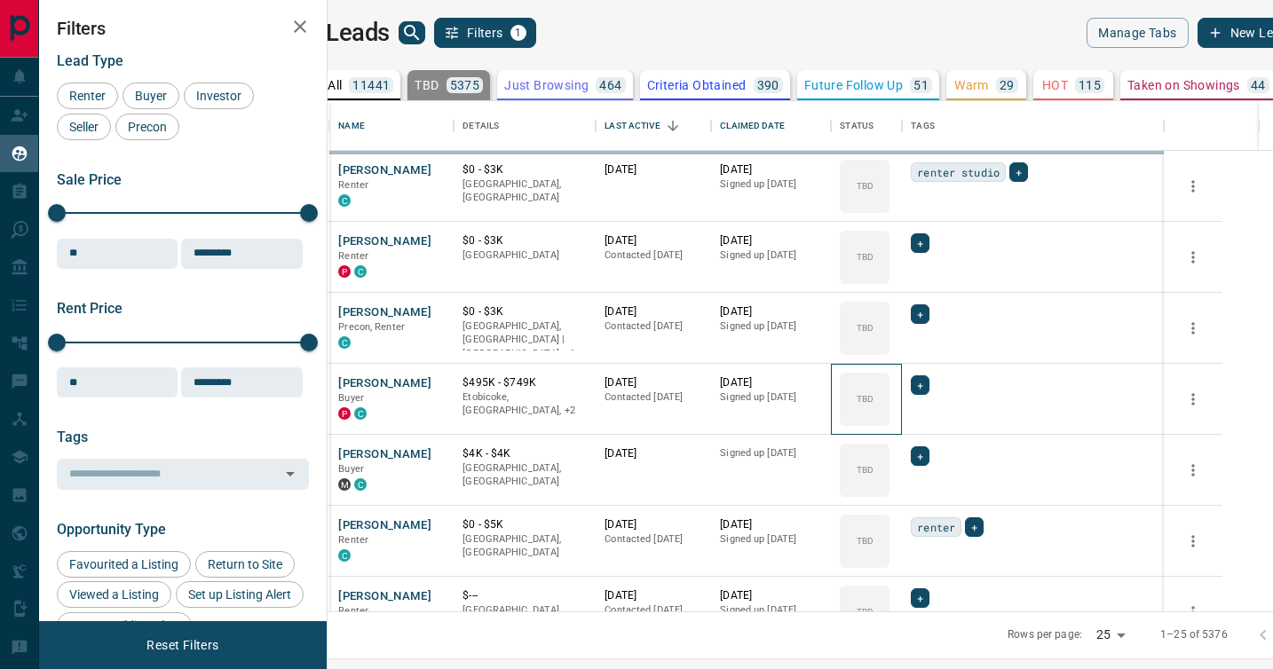
click at [0, 0] on icon at bounding box center [0, 0] width 0 height 0
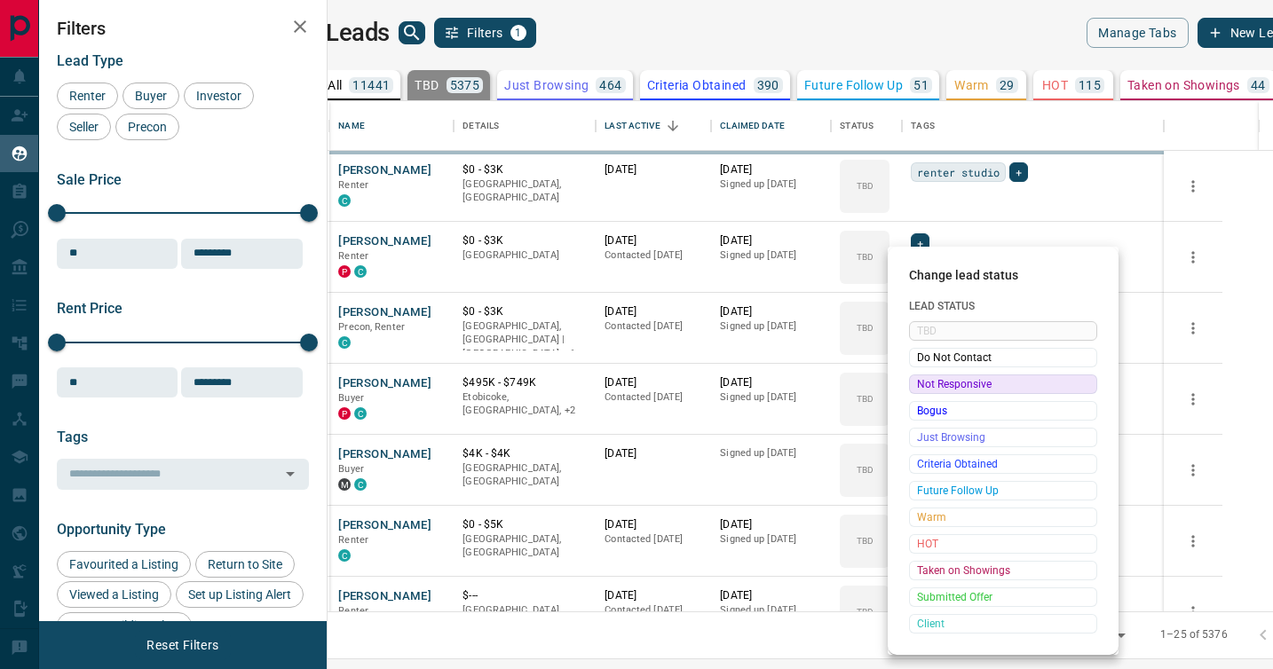
click at [920, 381] on div "Change lead status Lead Status TBD Do Not Contact Not Responsive Bogus Just Bro…" at bounding box center [636, 334] width 1273 height 669
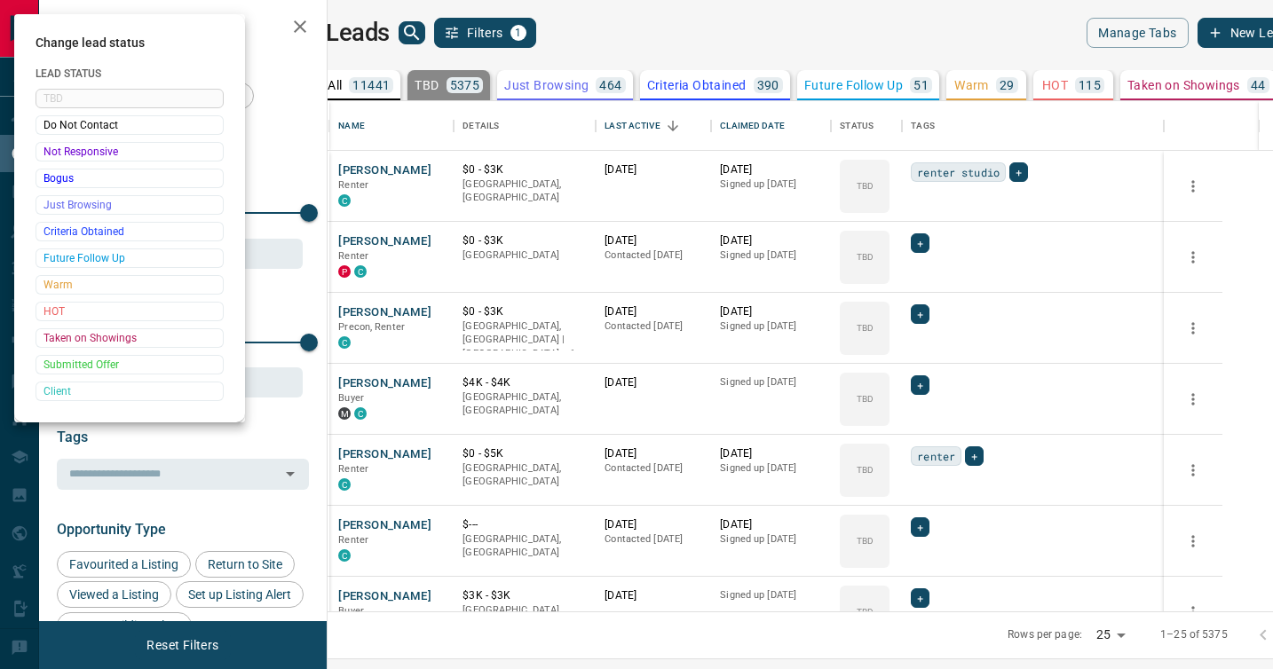
click at [923, 388] on div at bounding box center [636, 334] width 1273 height 669
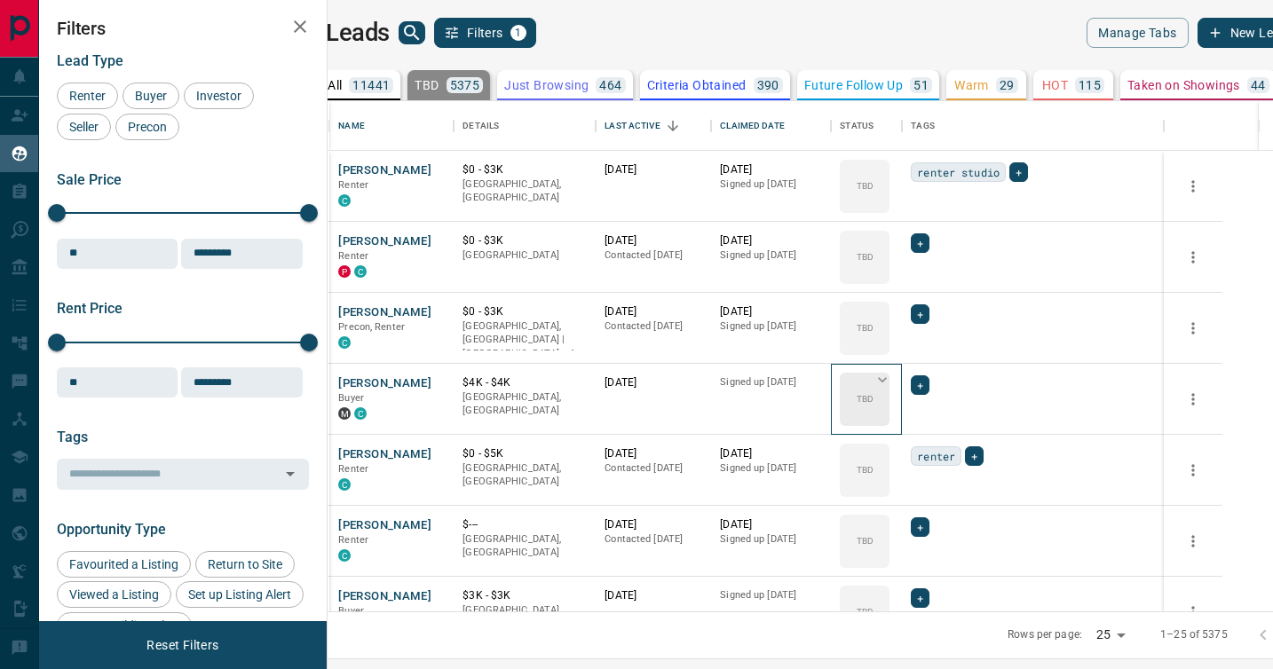
click at [889, 383] on div "TBD" at bounding box center [865, 399] width 50 height 53
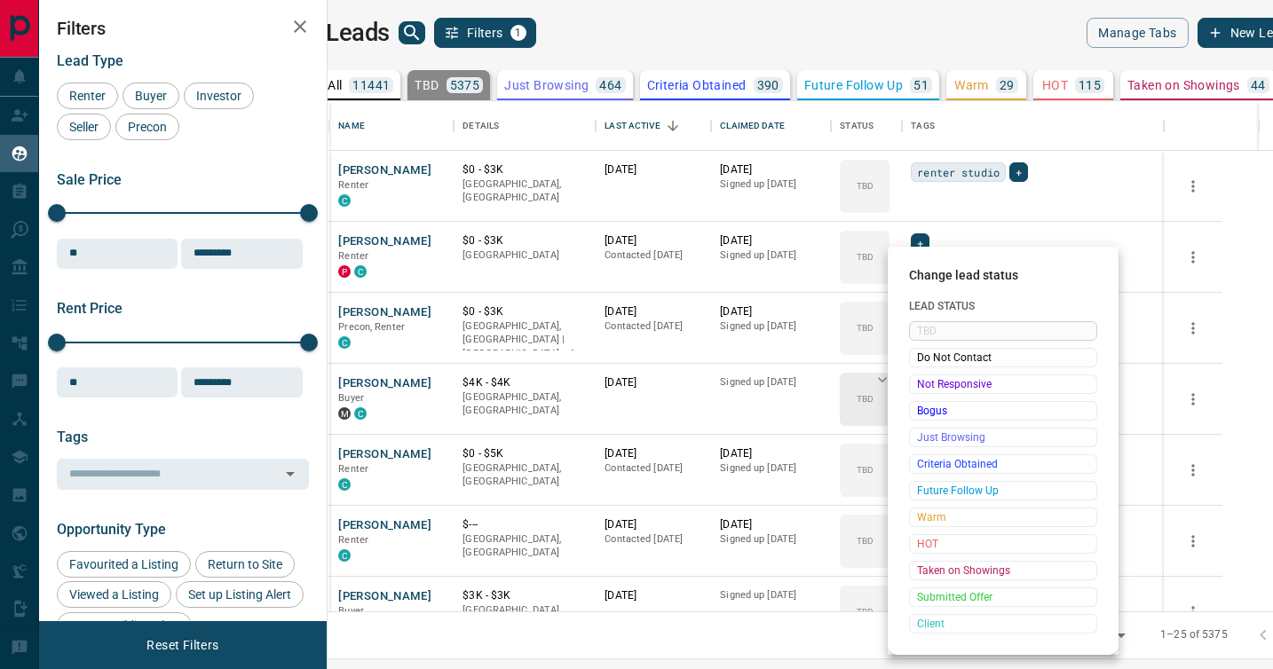
click at [919, 383] on span "Not Responsive" at bounding box center [1003, 384] width 172 height 18
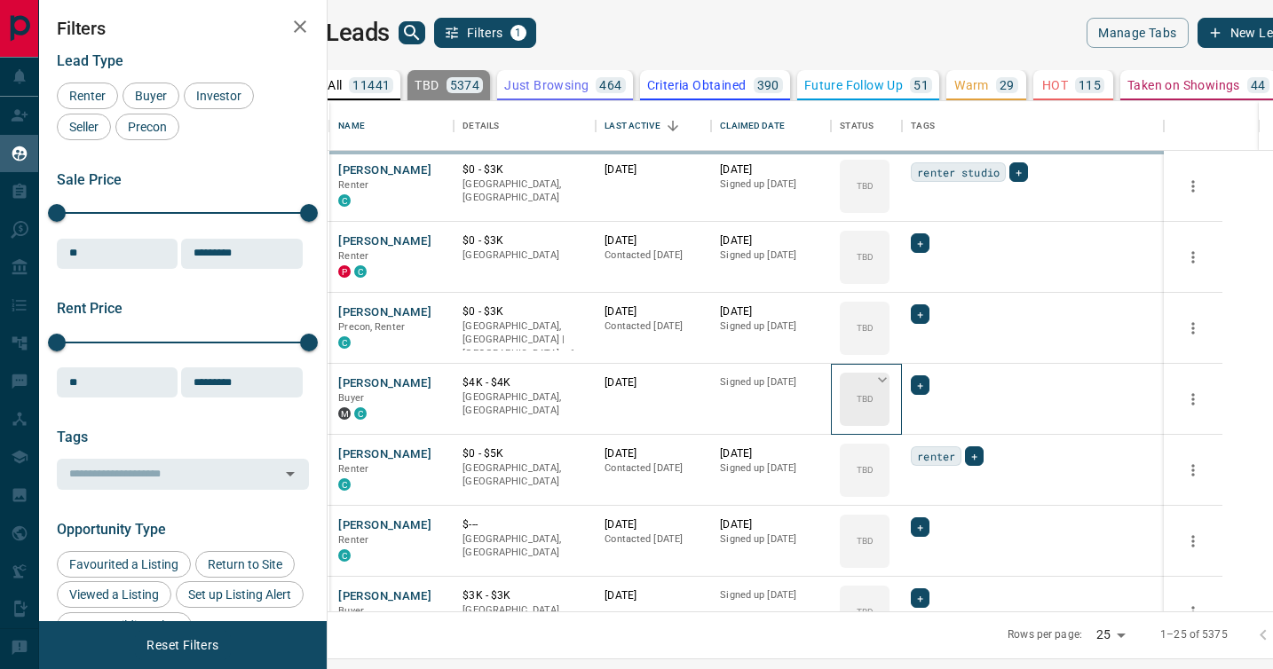
click at [889, 383] on div "TBD" at bounding box center [865, 399] width 50 height 53
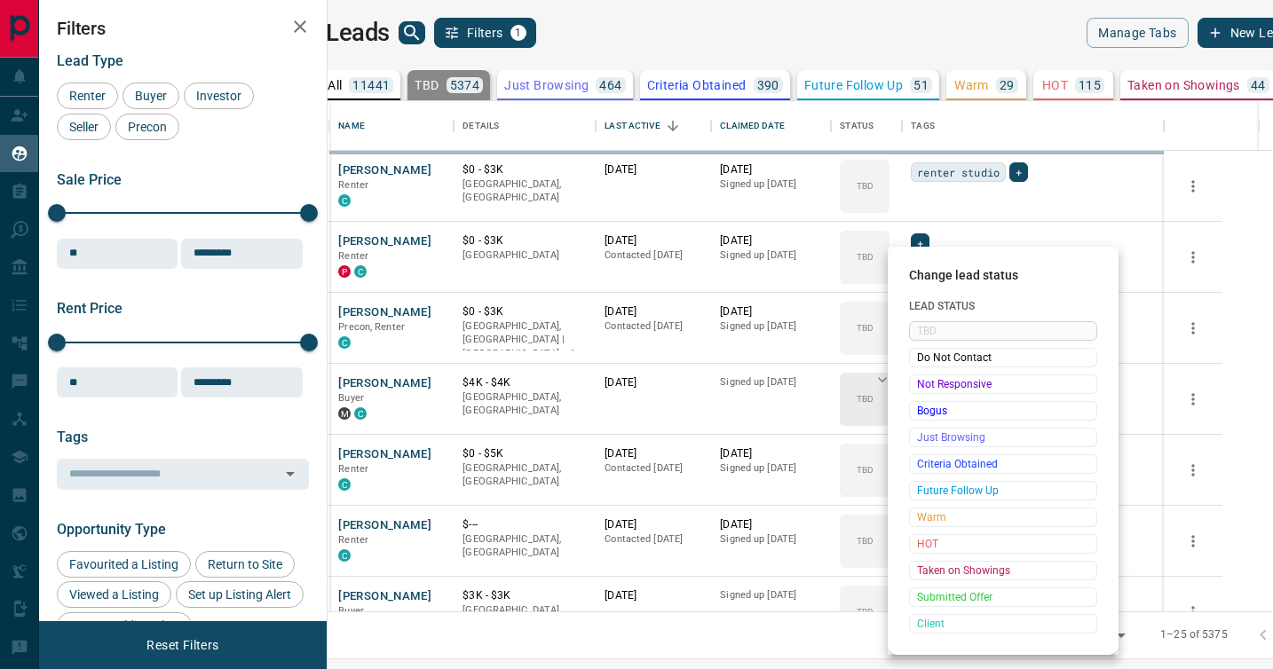
click at [919, 383] on span "Not Responsive" at bounding box center [1003, 384] width 172 height 18
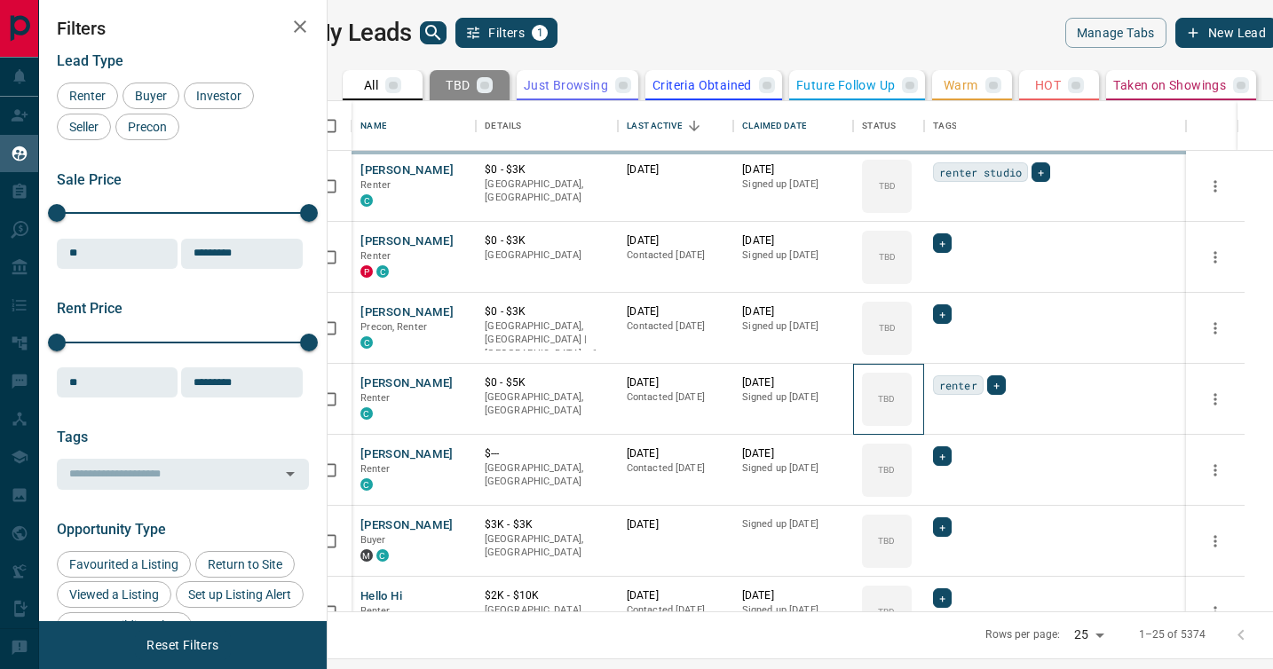
click at [911, 383] on div "TBD" at bounding box center [887, 399] width 50 height 53
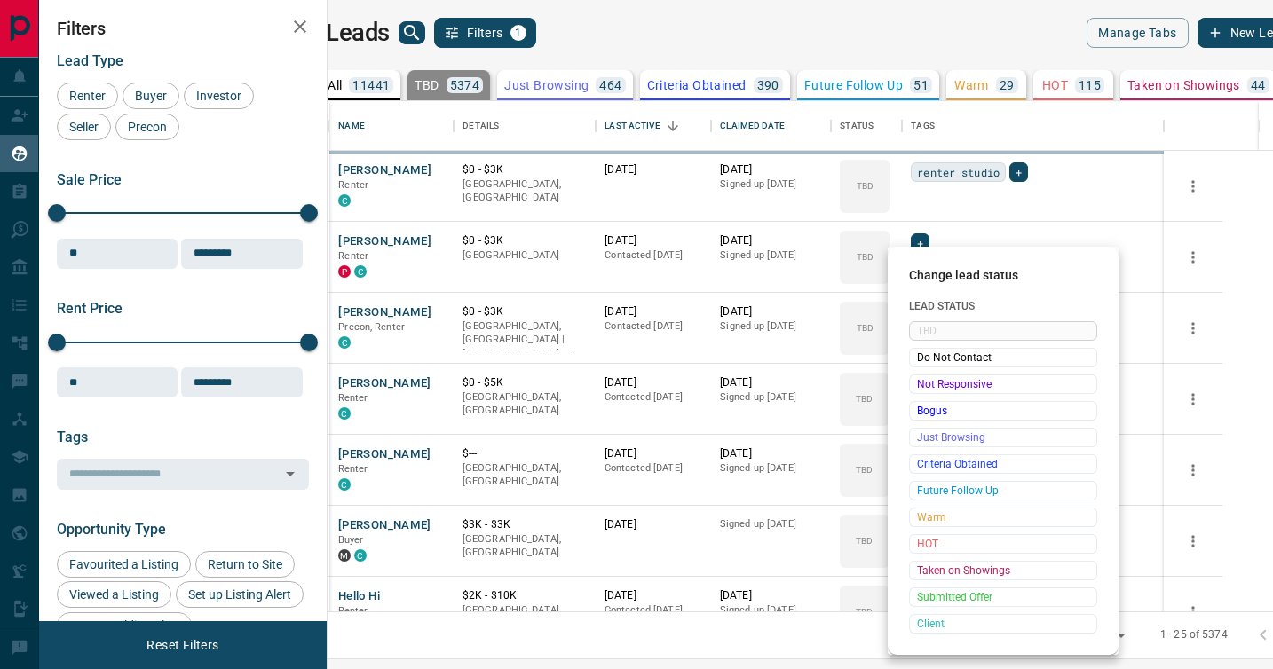
click at [919, 383] on span "Not Responsive" at bounding box center [1003, 384] width 172 height 18
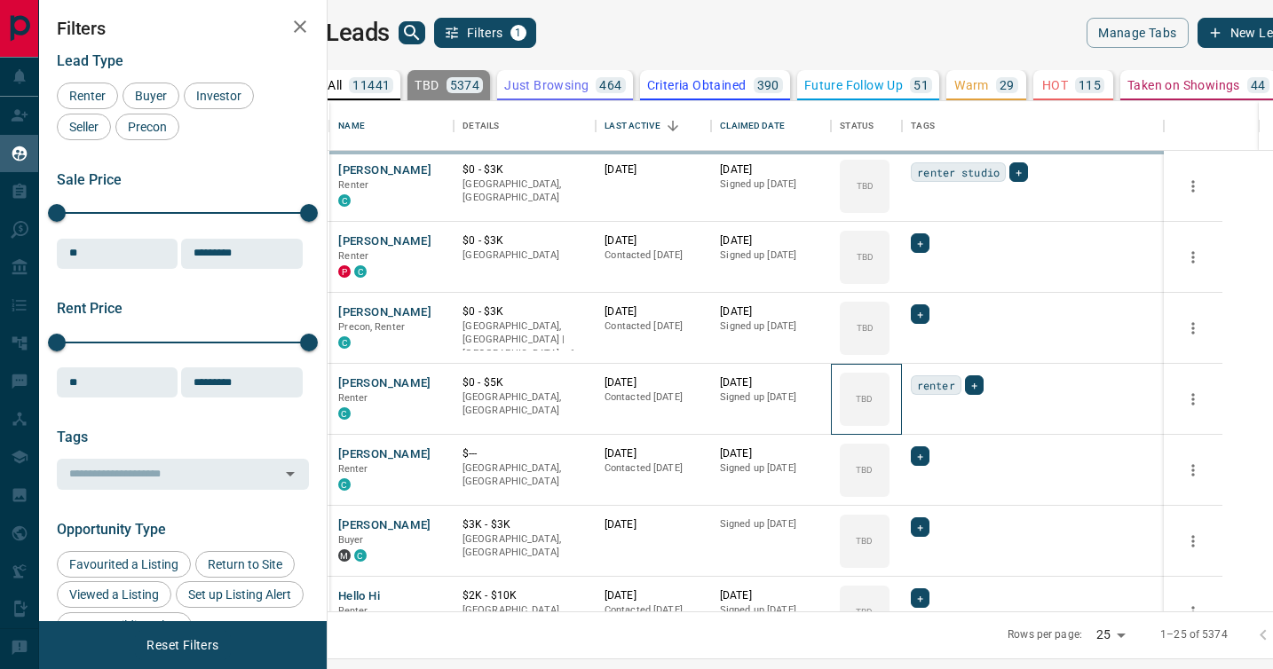
click at [889, 383] on div "TBD" at bounding box center [865, 399] width 50 height 53
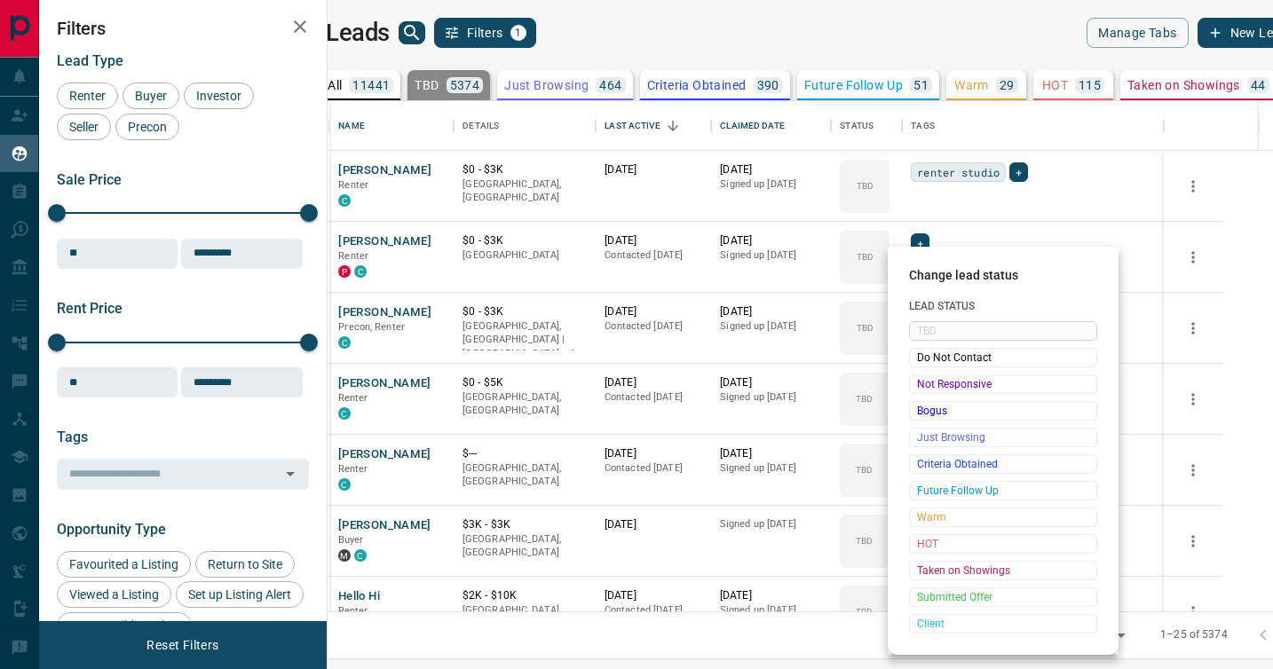
click at [919, 383] on span "Not Responsive" at bounding box center [1003, 384] width 172 height 18
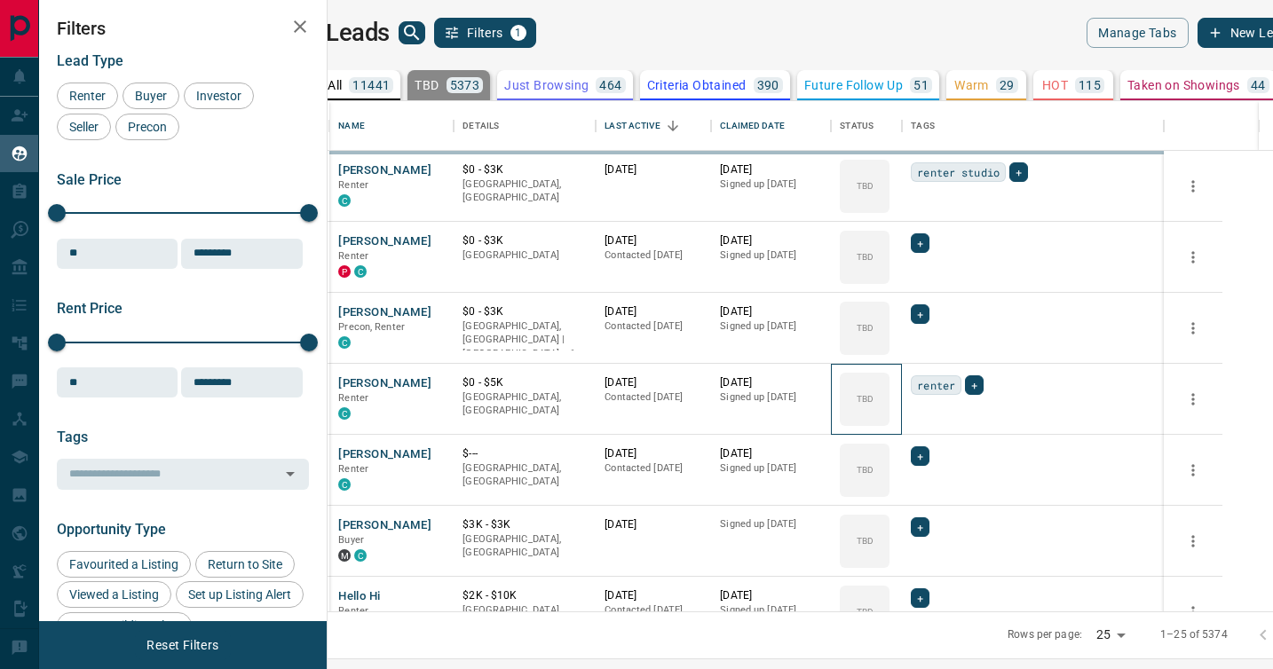
click at [889, 383] on div "TBD" at bounding box center [865, 399] width 50 height 53
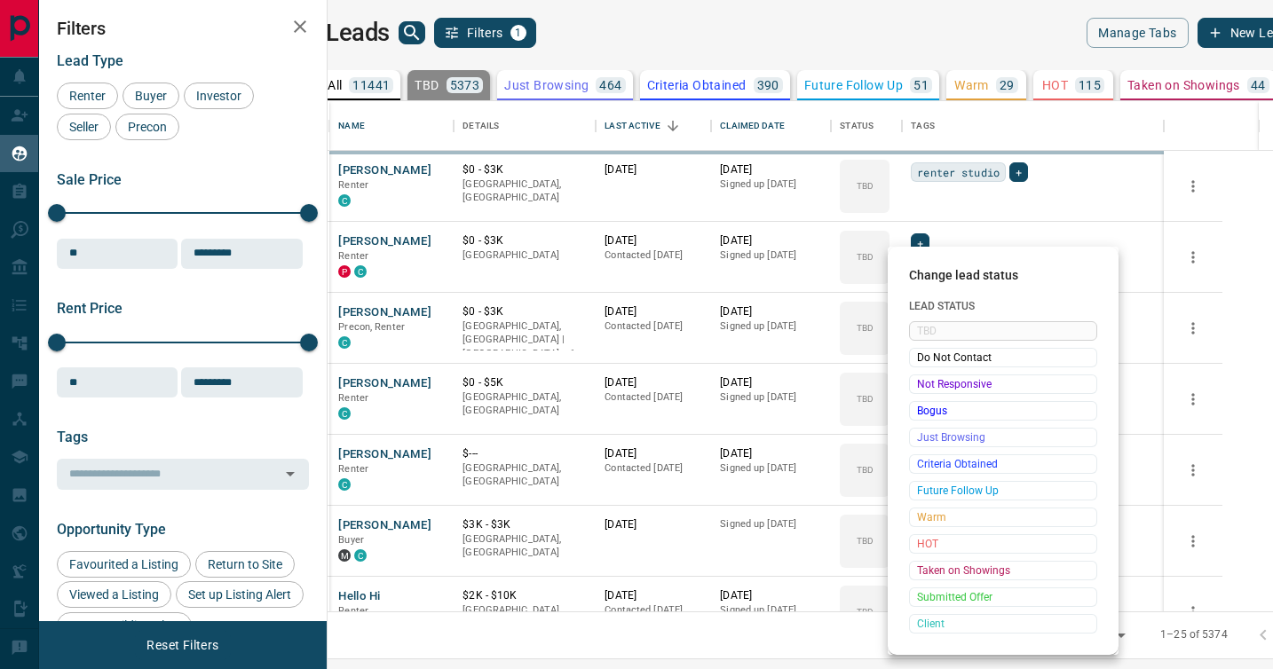
click at [919, 383] on div "Change lead status Lead Status TBD Do Not Contact Not Responsive Bogus Just Bro…" at bounding box center [636, 334] width 1273 height 669
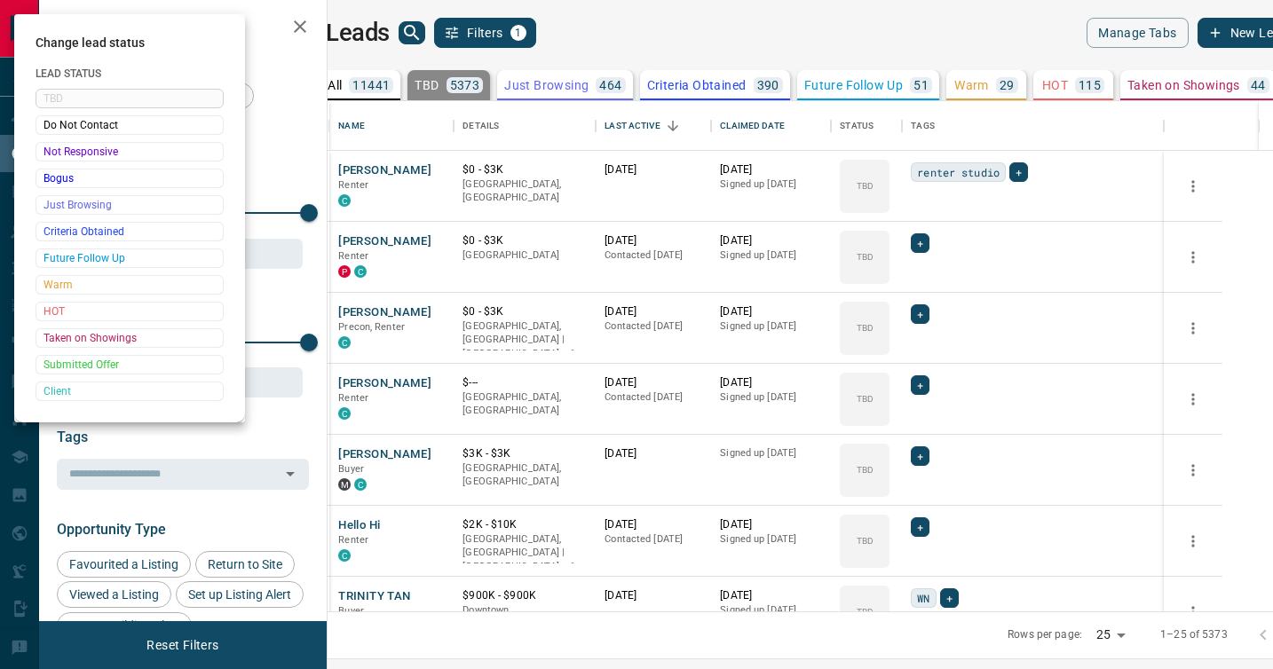
click at [919, 383] on div at bounding box center [636, 334] width 1273 height 669
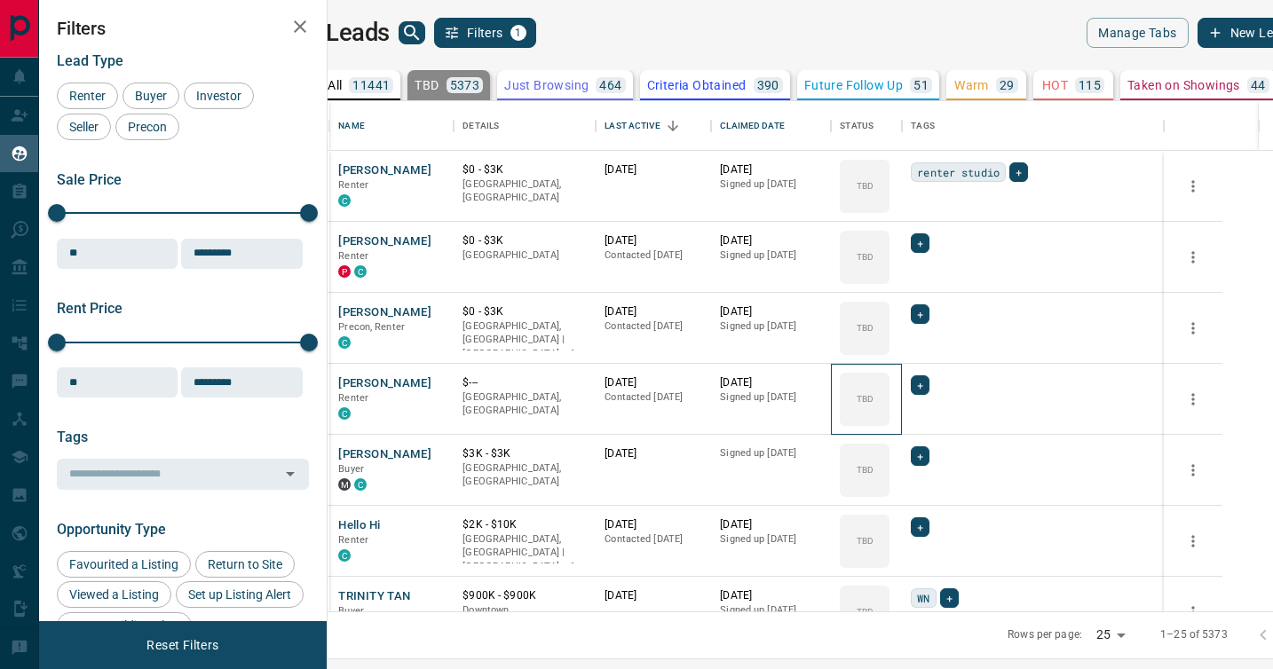
click at [889, 383] on div "TBD" at bounding box center [865, 399] width 50 height 53
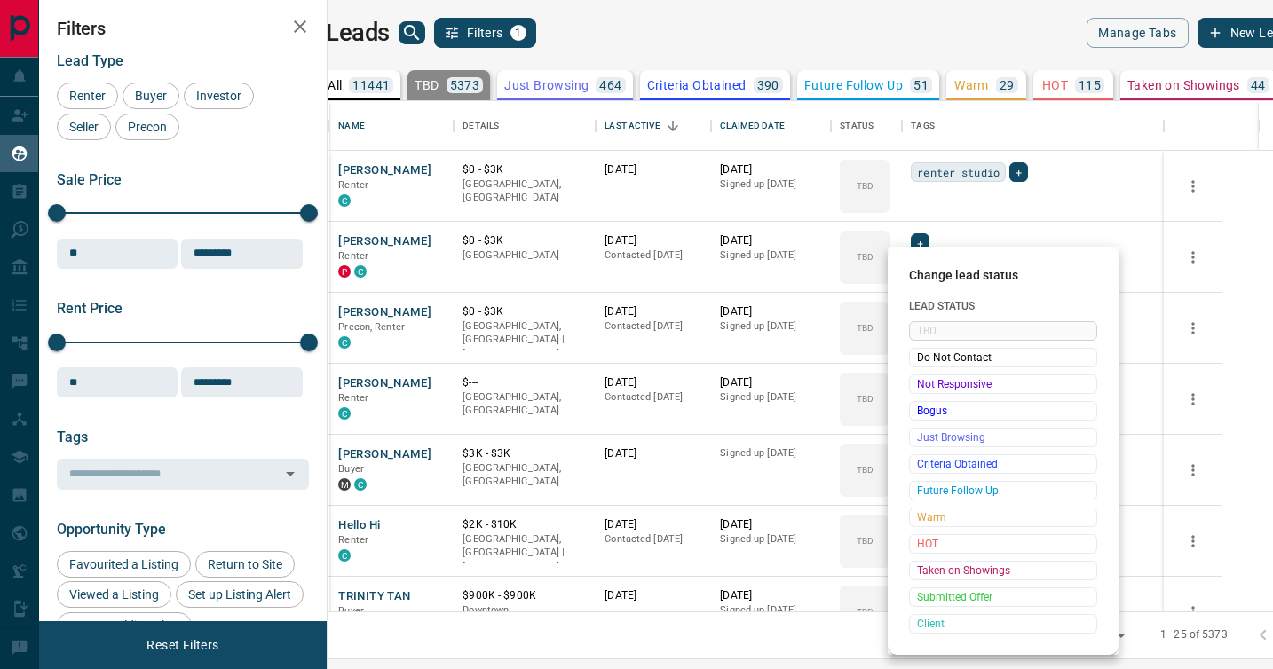
click at [919, 383] on span "Not Responsive" at bounding box center [1003, 384] width 172 height 18
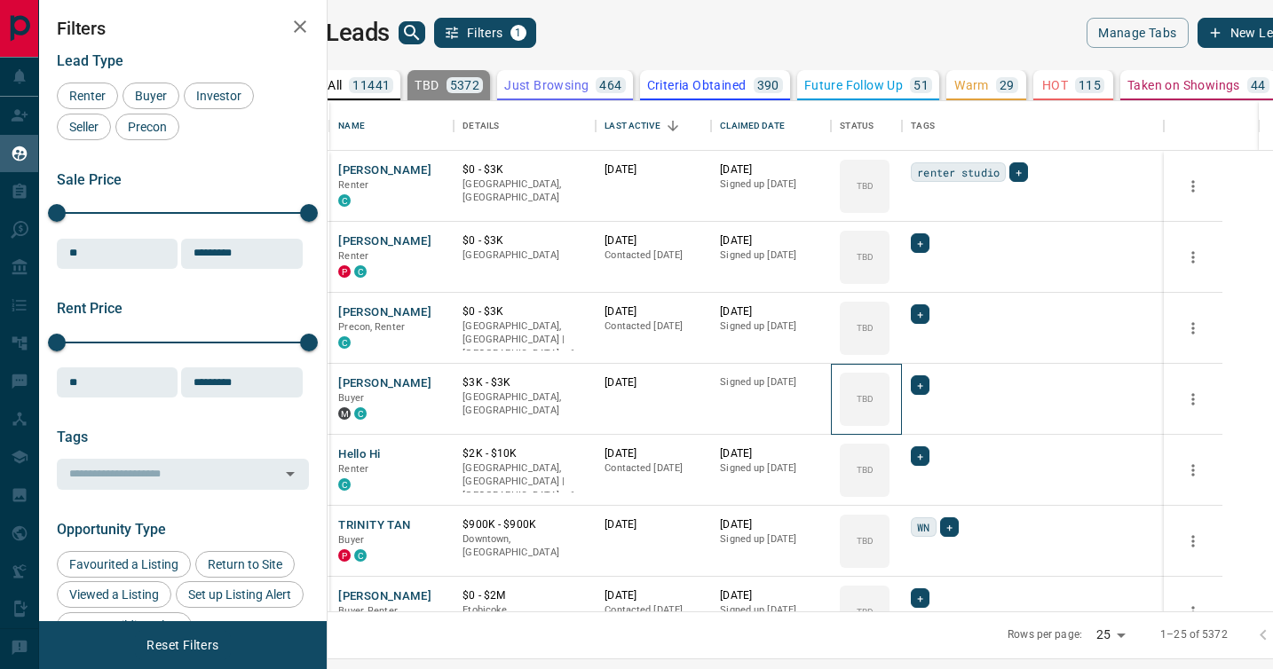
click at [889, 383] on div "TBD" at bounding box center [865, 399] width 50 height 53
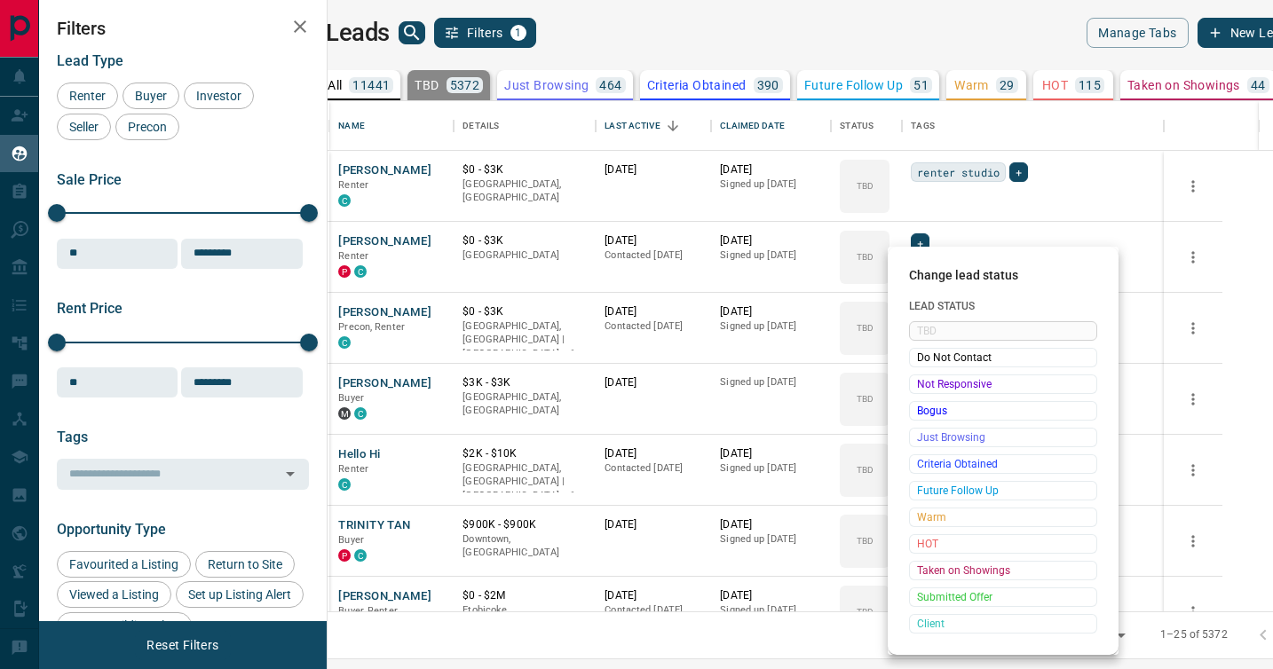
click at [919, 383] on span "Not Responsive" at bounding box center [1003, 384] width 172 height 18
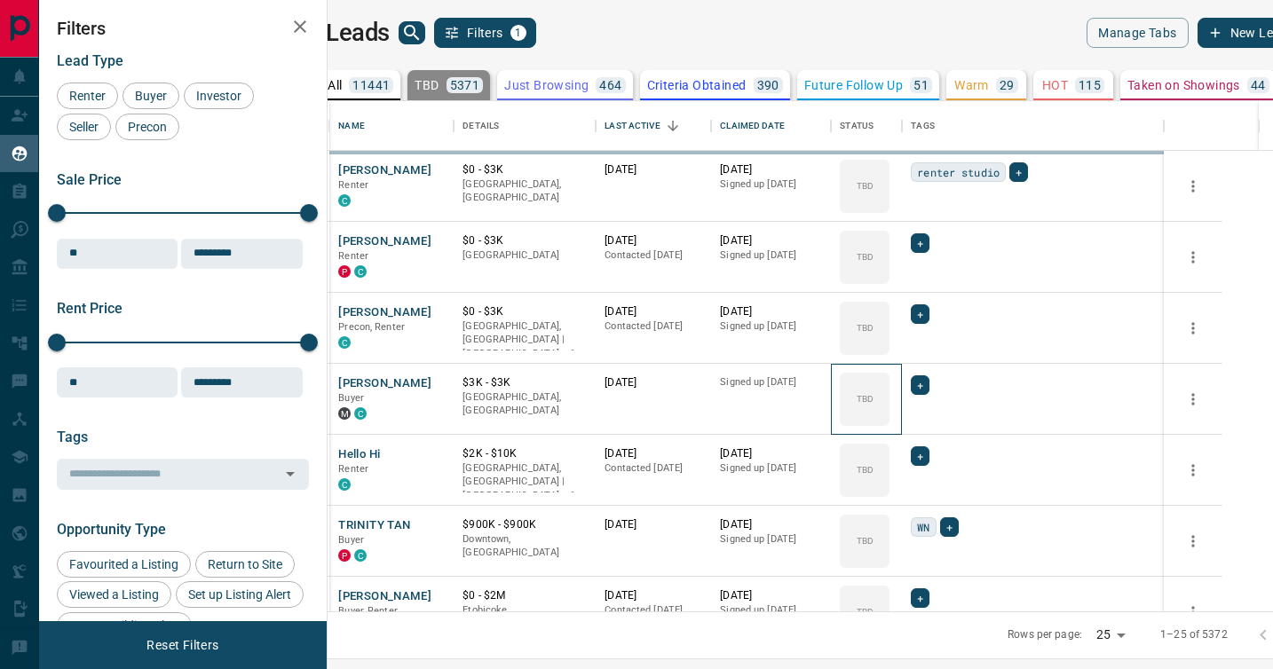
click at [889, 383] on div "TBD" at bounding box center [865, 399] width 50 height 53
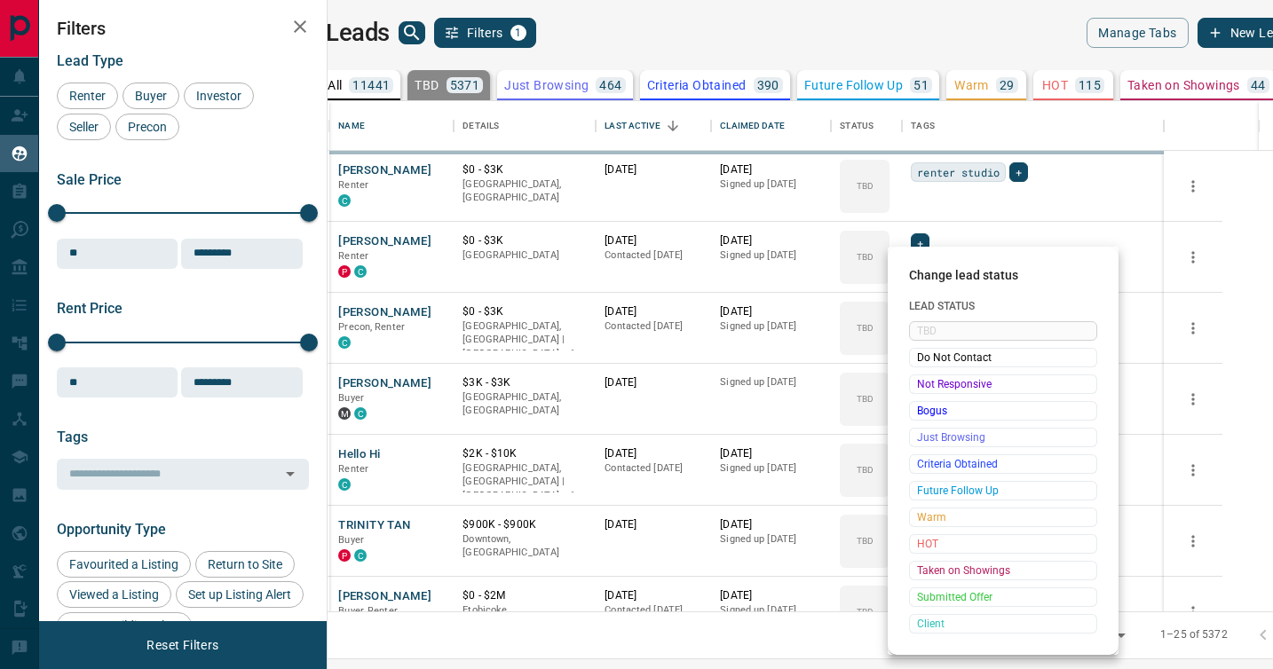
click at [919, 383] on span "Not Responsive" at bounding box center [1003, 384] width 172 height 18
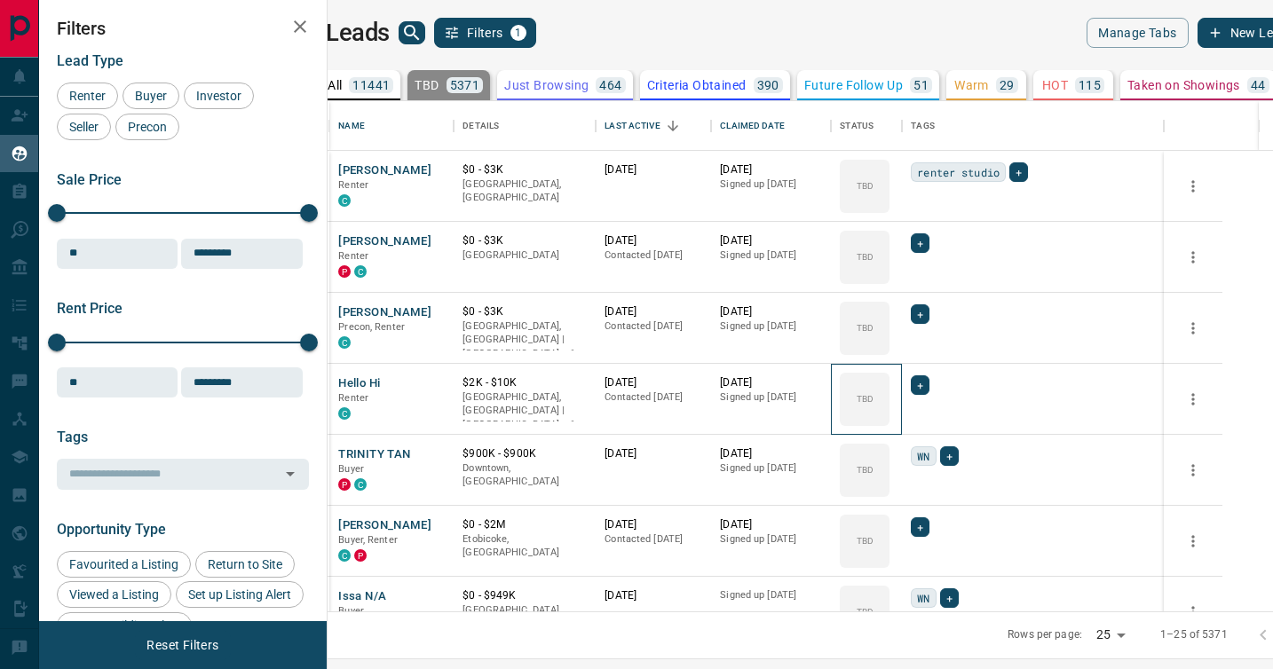
click at [889, 383] on div "TBD" at bounding box center [865, 399] width 50 height 53
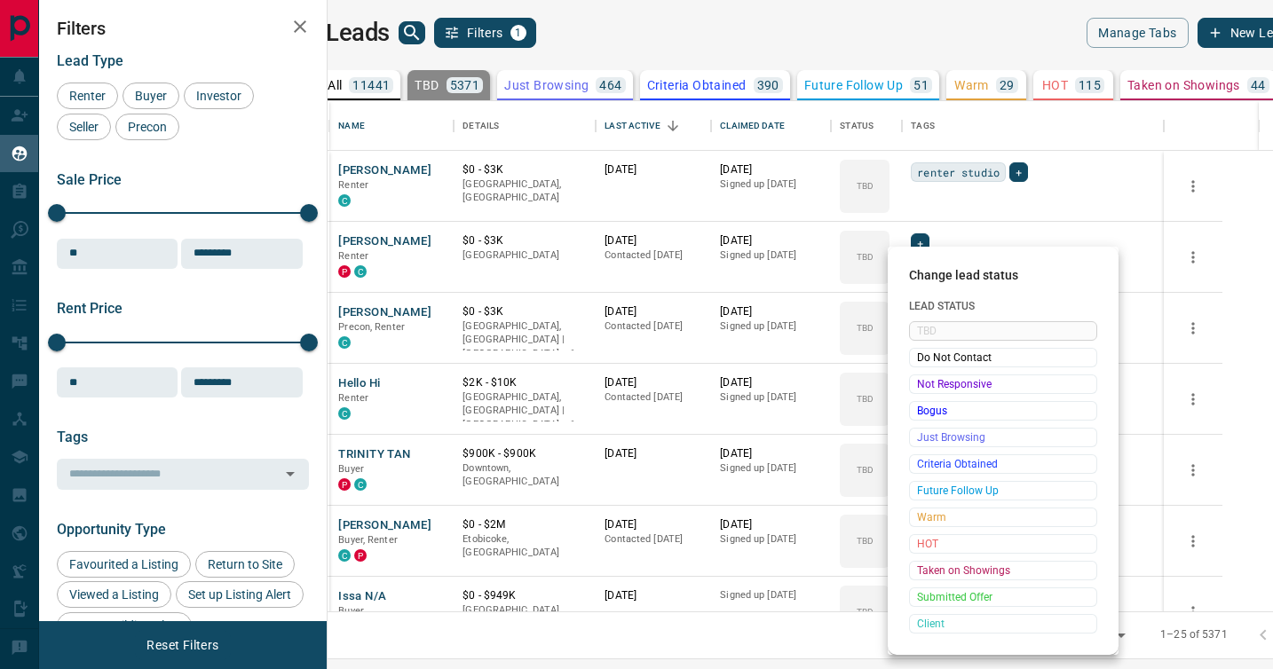
click at [919, 383] on span "Not Responsive" at bounding box center [1003, 384] width 172 height 18
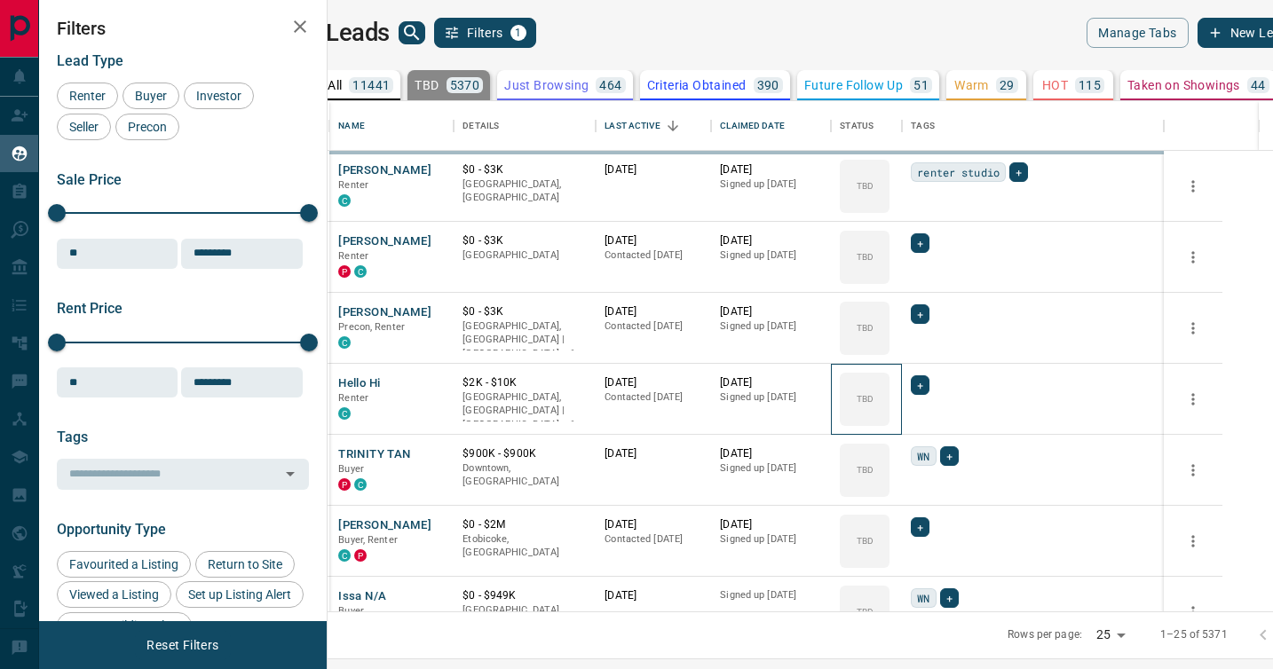
click at [889, 383] on div "TBD" at bounding box center [865, 399] width 50 height 53
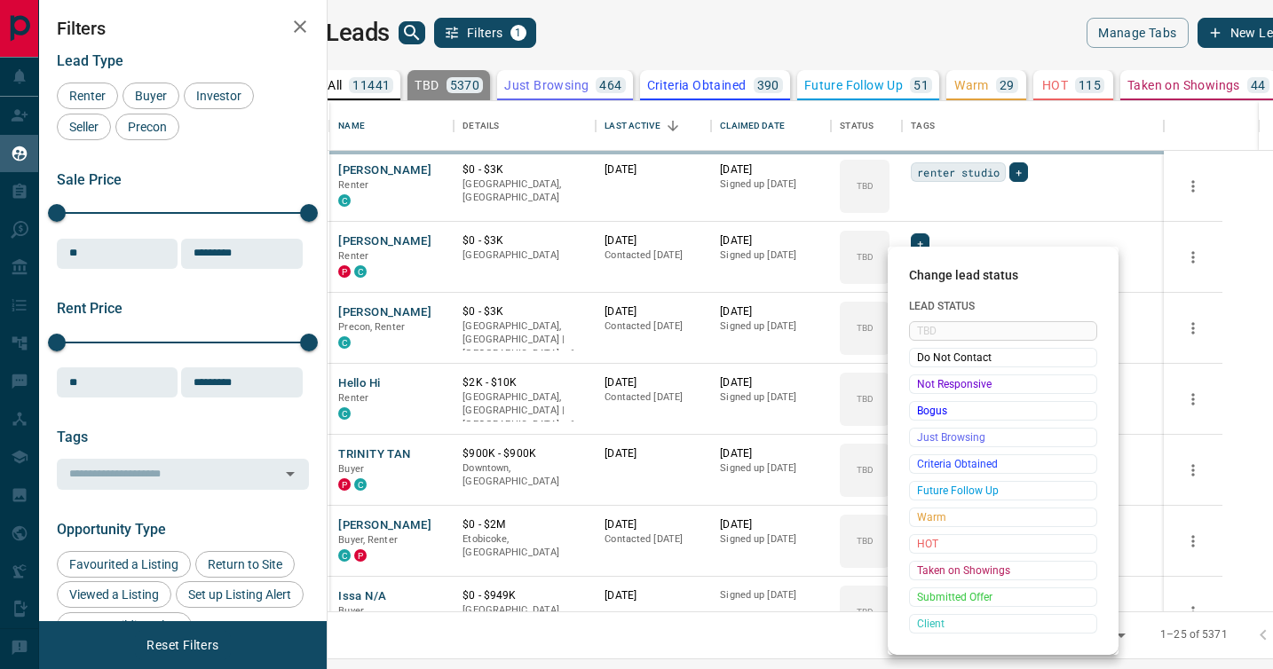
click at [919, 383] on span "Not Responsive" at bounding box center [1003, 384] width 172 height 18
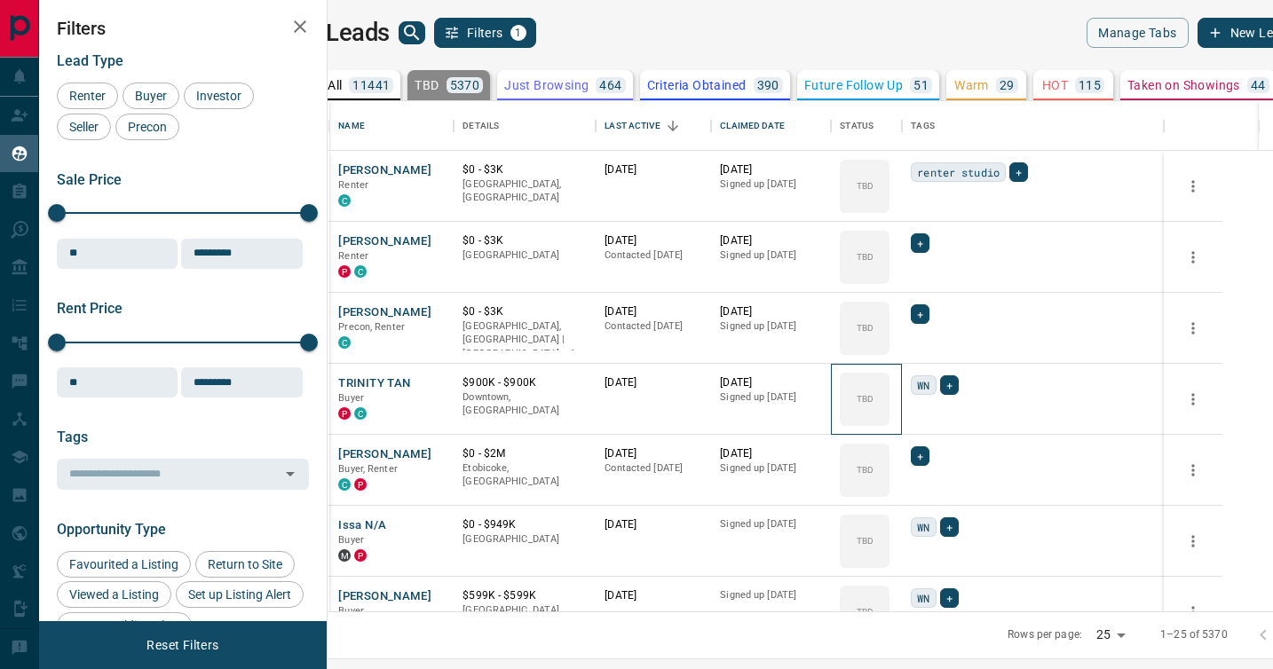
click at [889, 383] on div "TBD" at bounding box center [865, 399] width 50 height 53
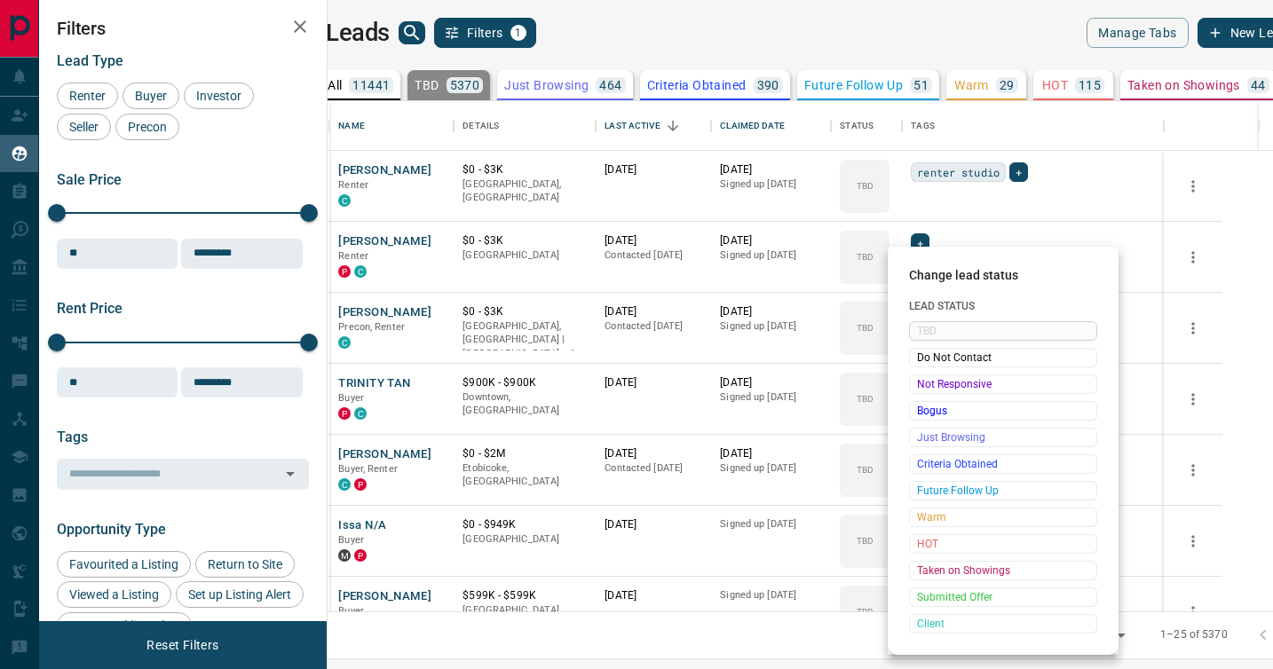
click at [919, 383] on span "Not Responsive" at bounding box center [1003, 384] width 172 height 18
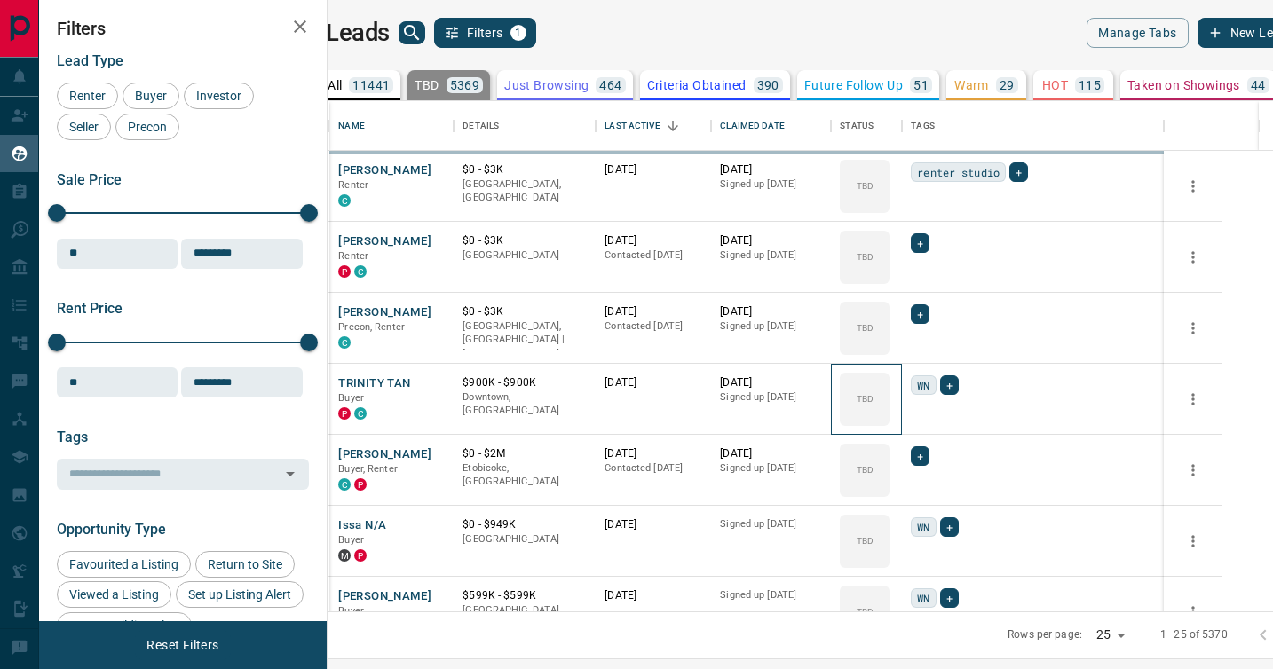
click at [889, 383] on div "TBD" at bounding box center [865, 399] width 50 height 53
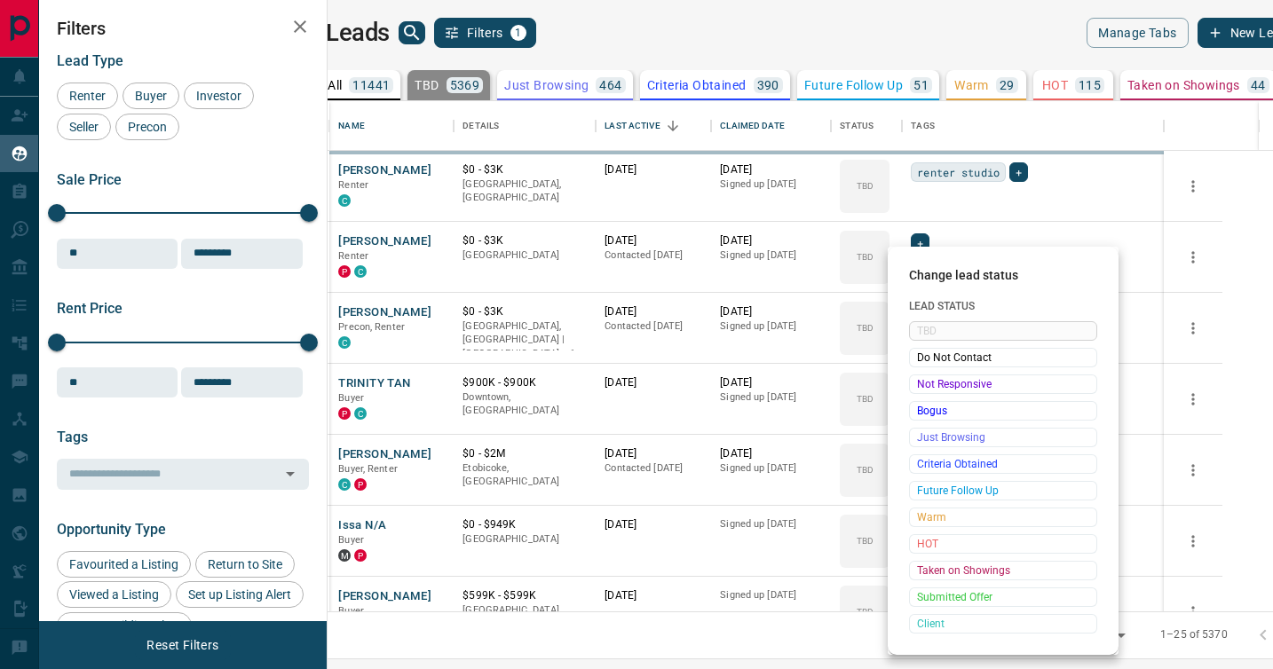
click at [919, 383] on span "Not Responsive" at bounding box center [1003, 384] width 172 height 18
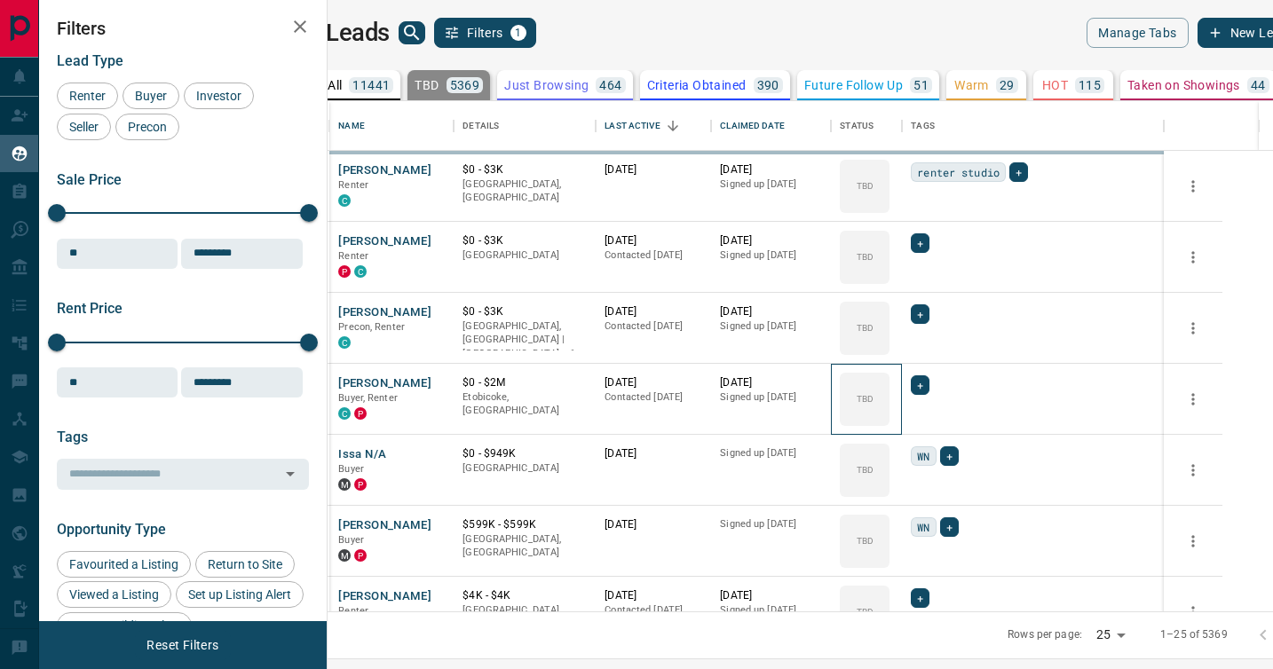
click at [889, 383] on div "TBD" at bounding box center [865, 399] width 50 height 53
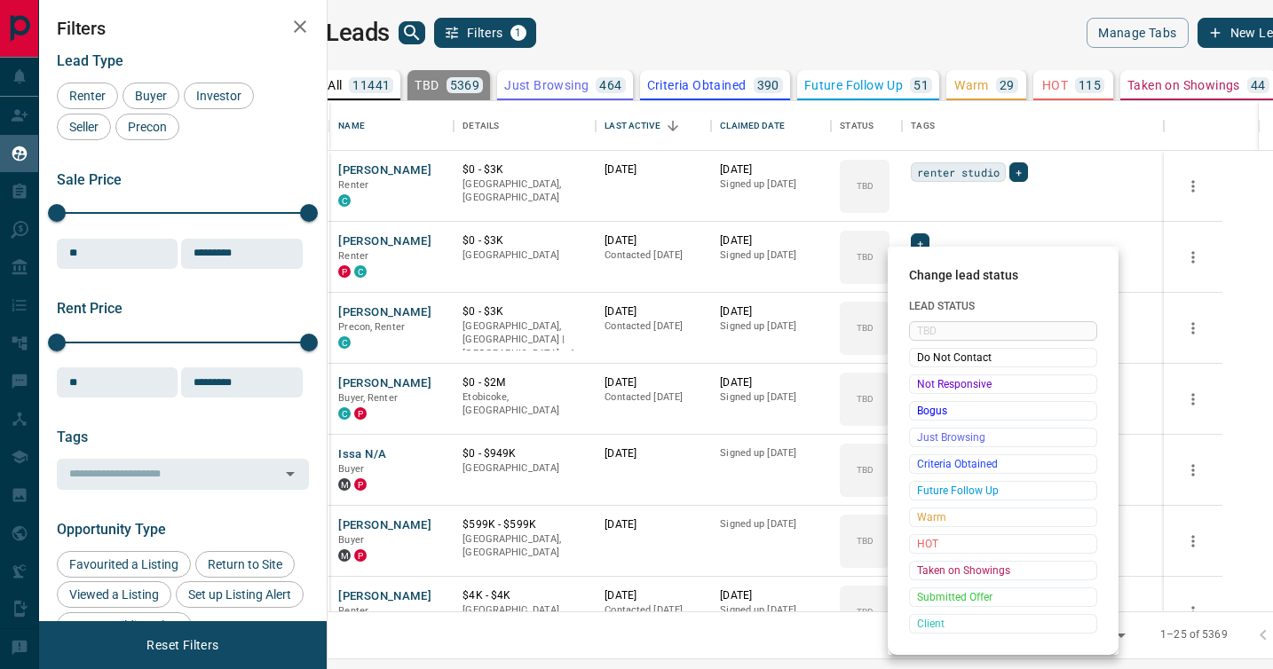
click at [919, 383] on span "Not Responsive" at bounding box center [1003, 384] width 172 height 18
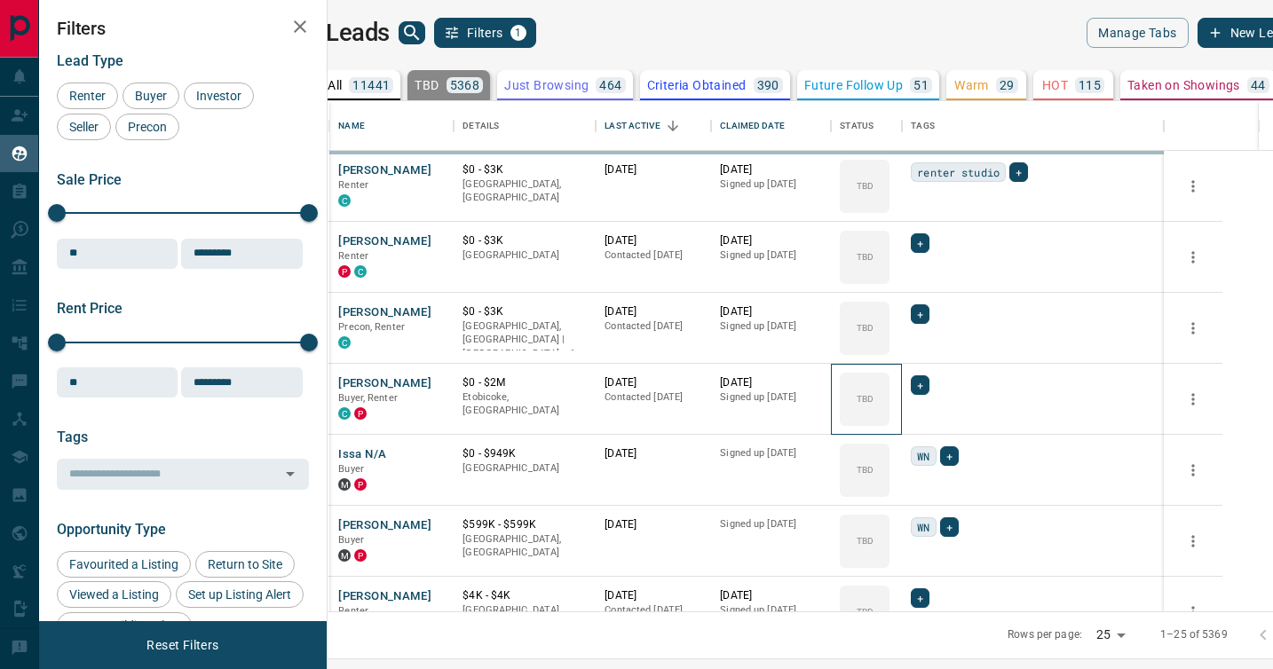
click at [889, 383] on div "TBD" at bounding box center [865, 399] width 50 height 53
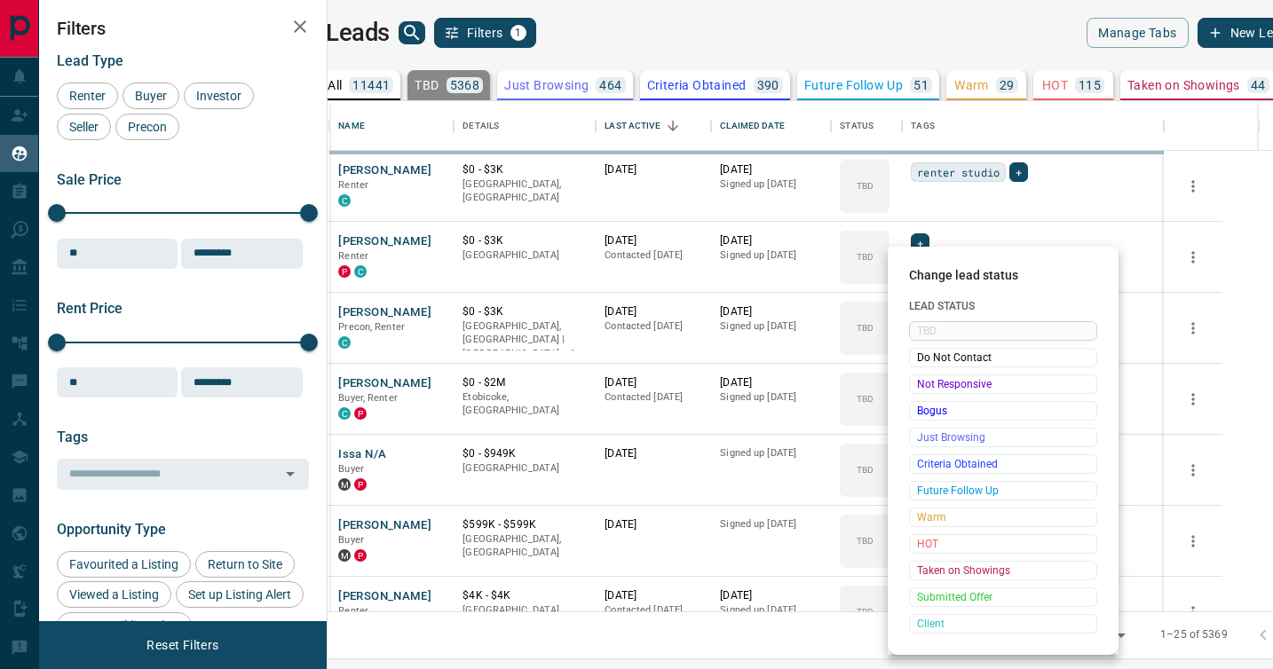
click at [919, 383] on span "Not Responsive" at bounding box center [1003, 384] width 172 height 18
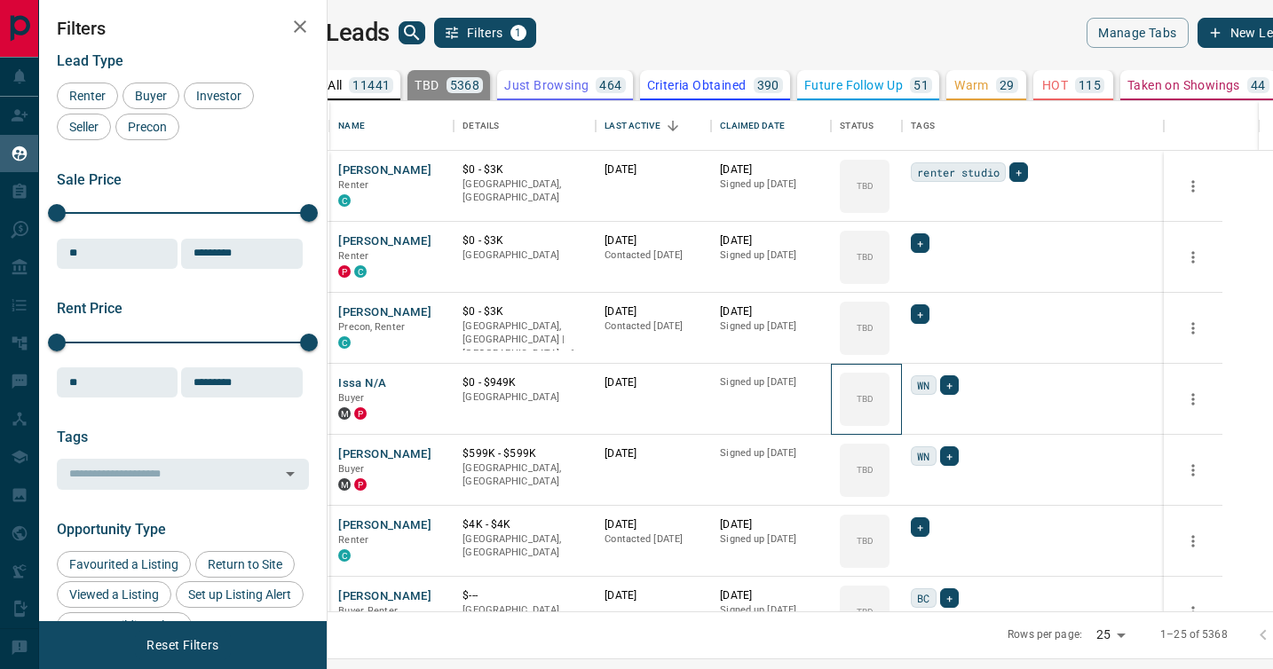
click at [889, 383] on div "TBD" at bounding box center [865, 399] width 50 height 53
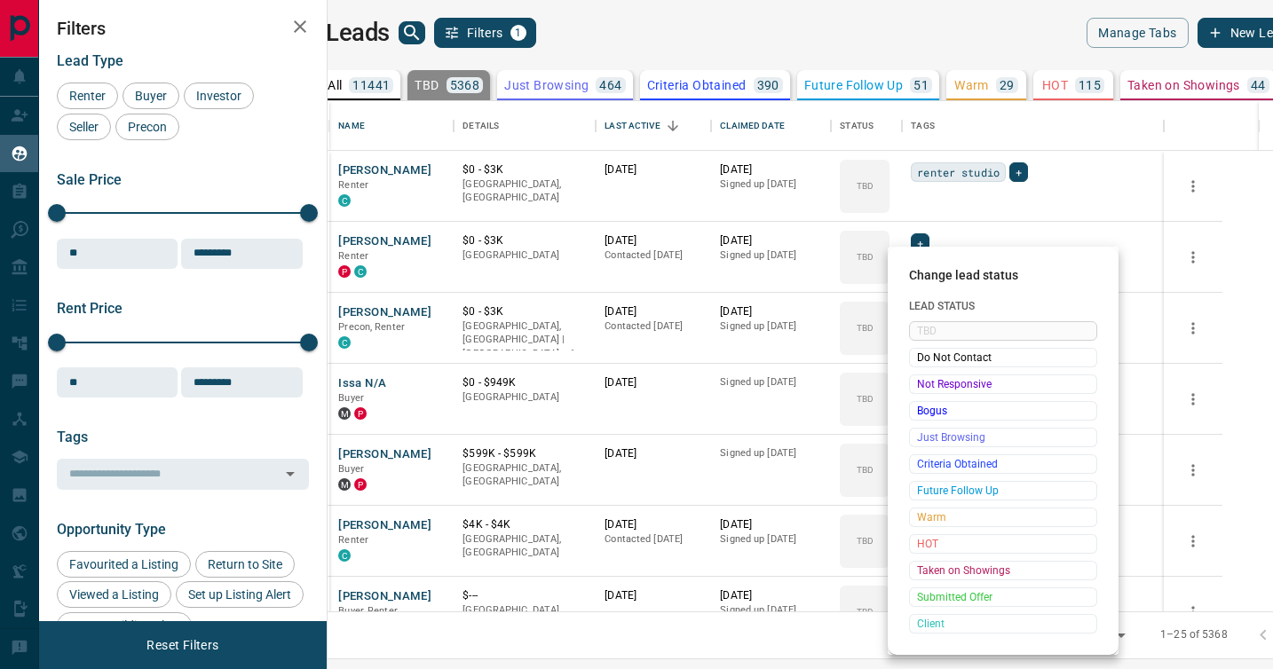
click at [919, 383] on span "Not Responsive" at bounding box center [1003, 384] width 172 height 18
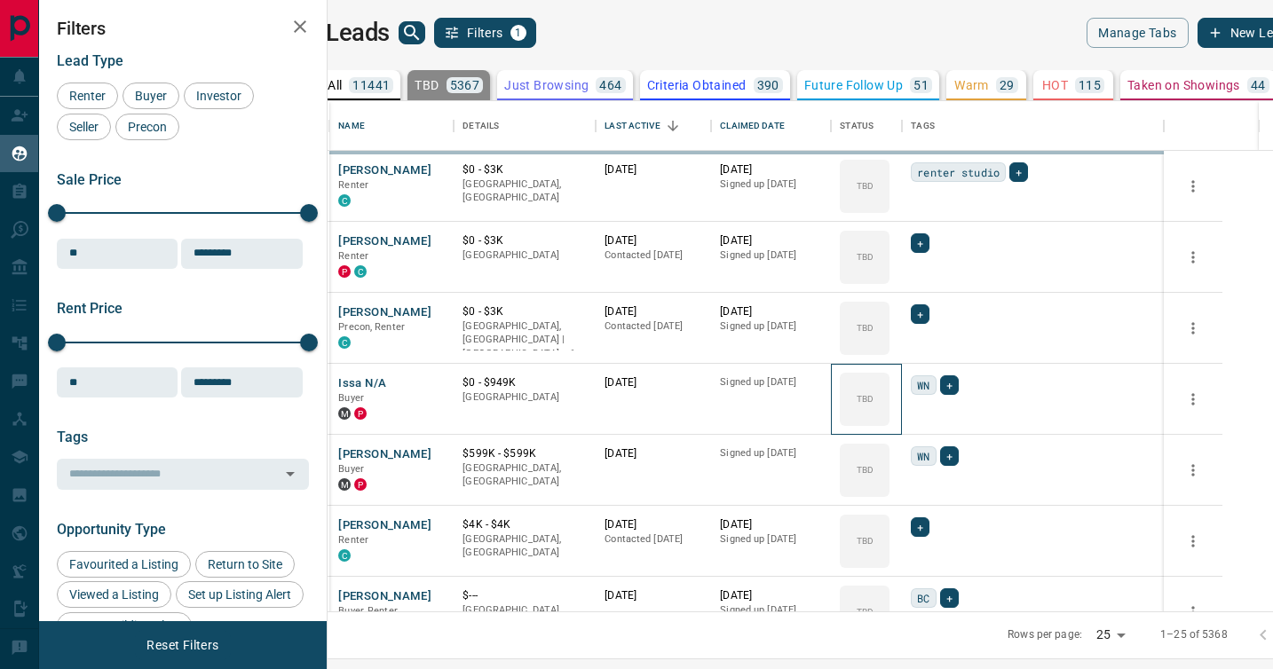
click at [889, 383] on div "TBD" at bounding box center [865, 399] width 50 height 53
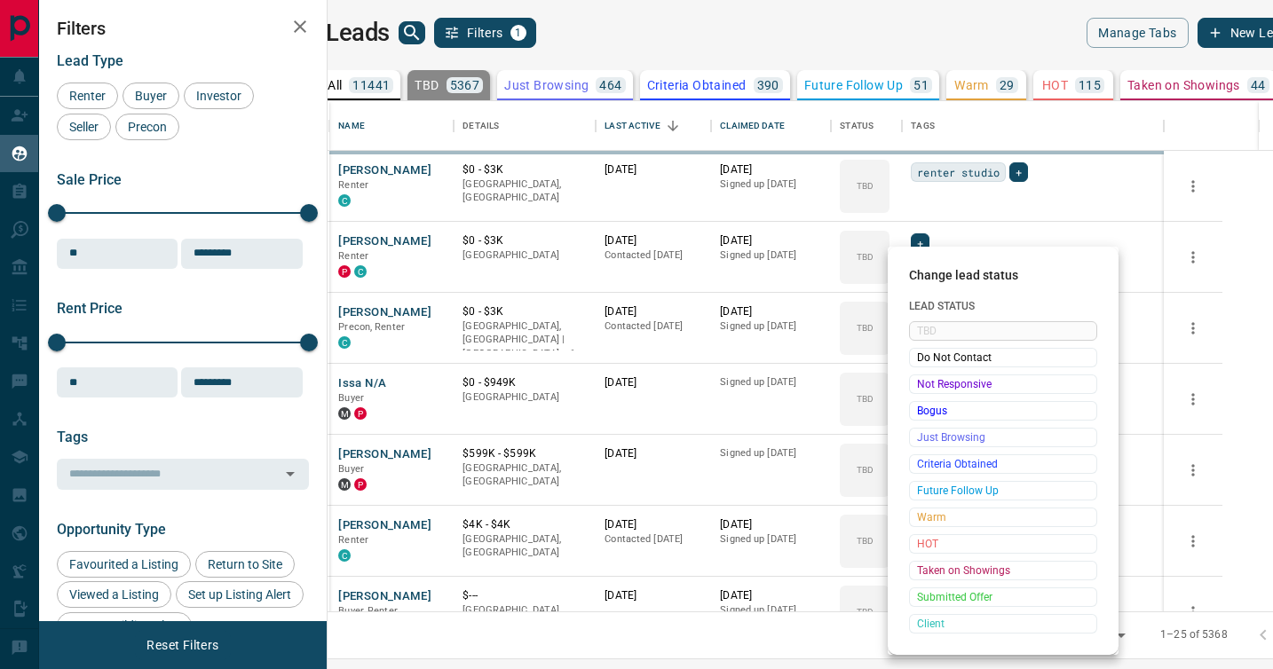
click at [919, 383] on span "Not Responsive" at bounding box center [1003, 384] width 172 height 18
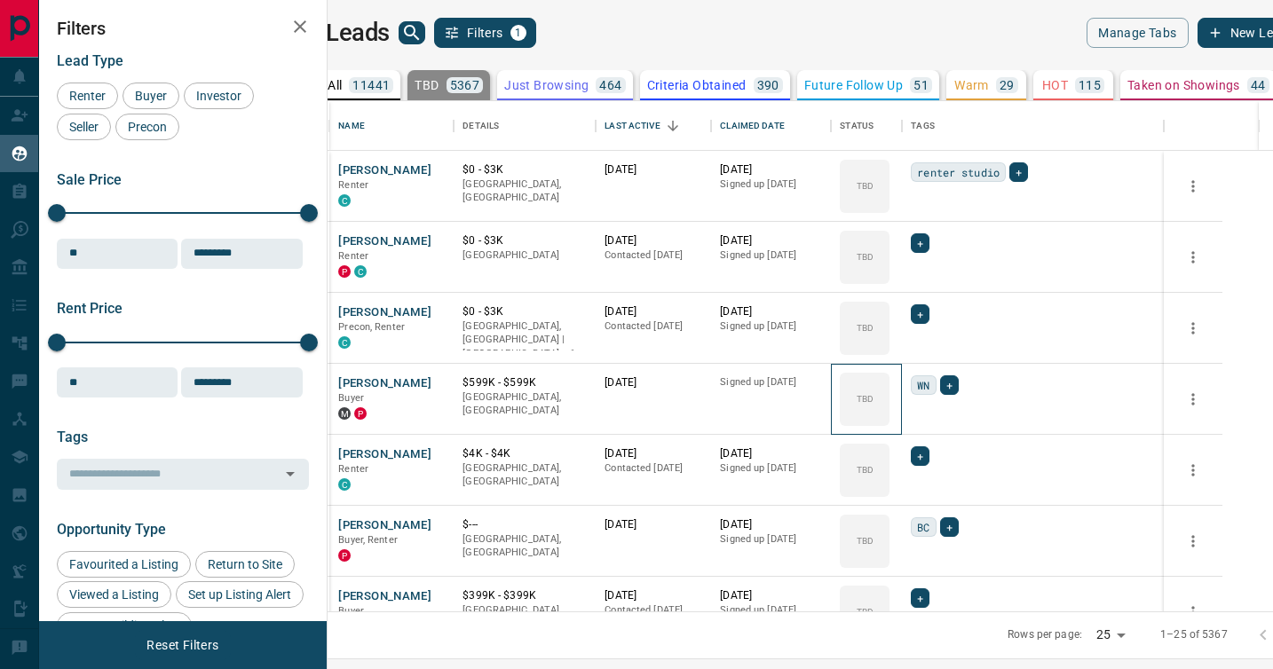
click at [889, 383] on div "TBD" at bounding box center [865, 399] width 50 height 53
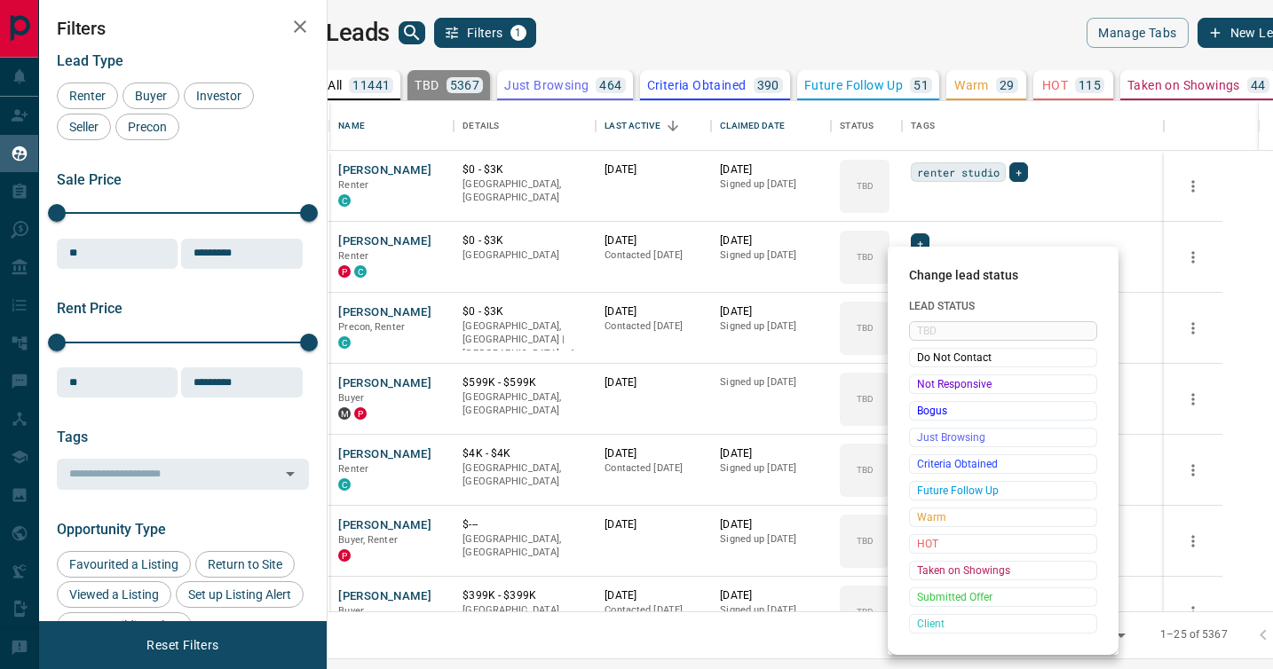
click at [919, 383] on span "Not Responsive" at bounding box center [1003, 384] width 172 height 18
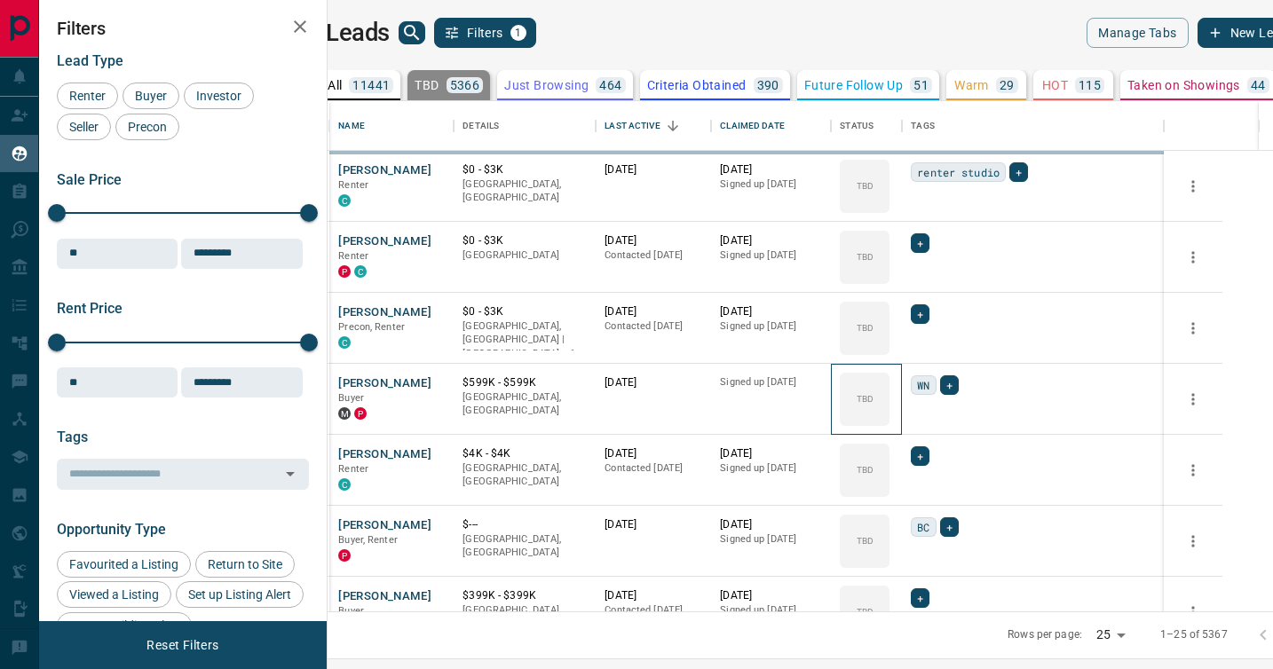
click at [889, 383] on div "TBD" at bounding box center [865, 399] width 50 height 53
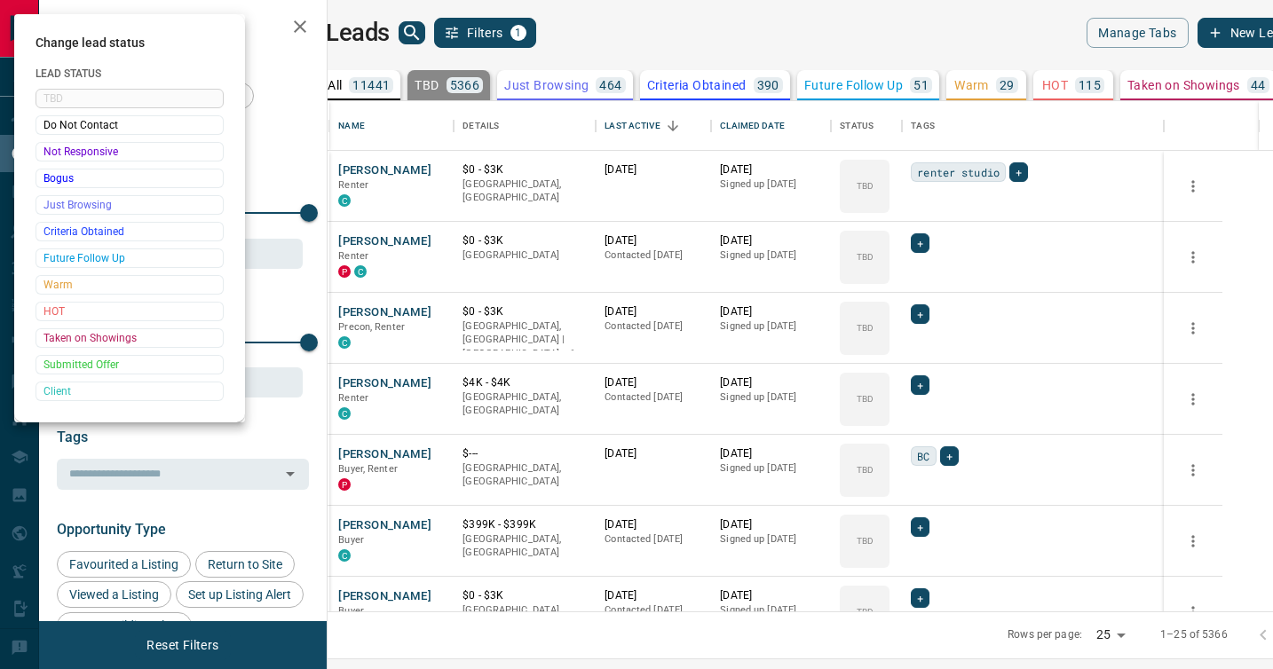
click at [919, 383] on div at bounding box center [636, 334] width 1273 height 669
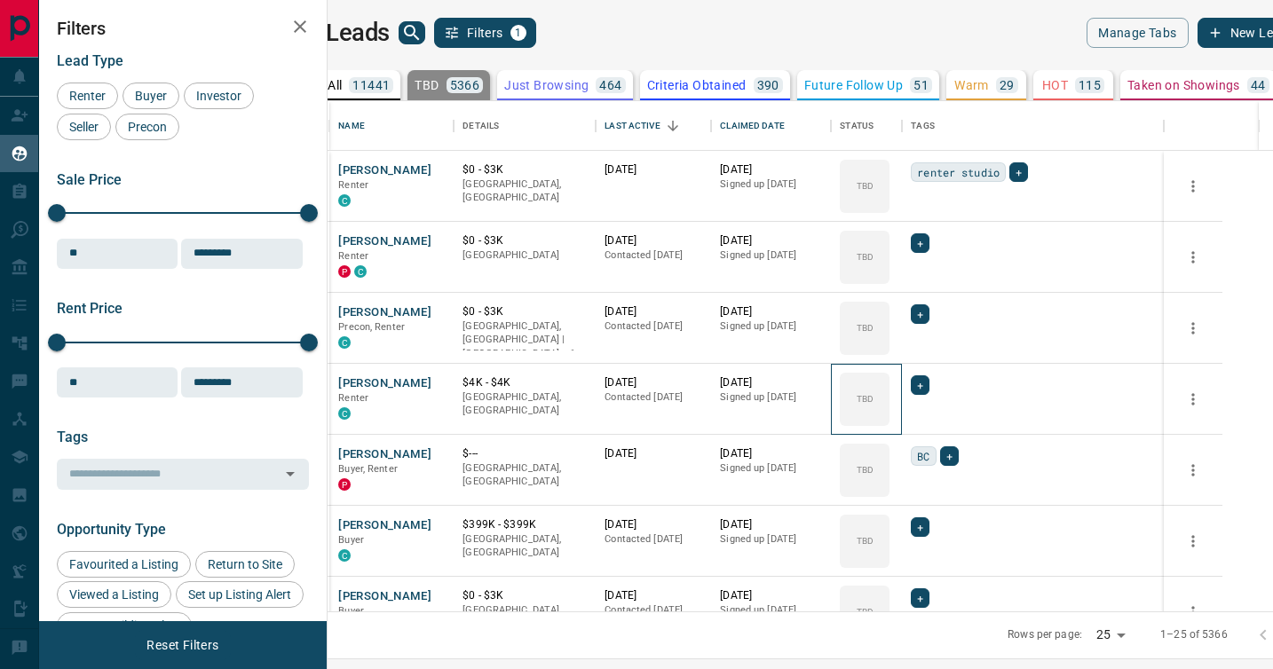
click at [889, 383] on div "TBD" at bounding box center [865, 399] width 50 height 53
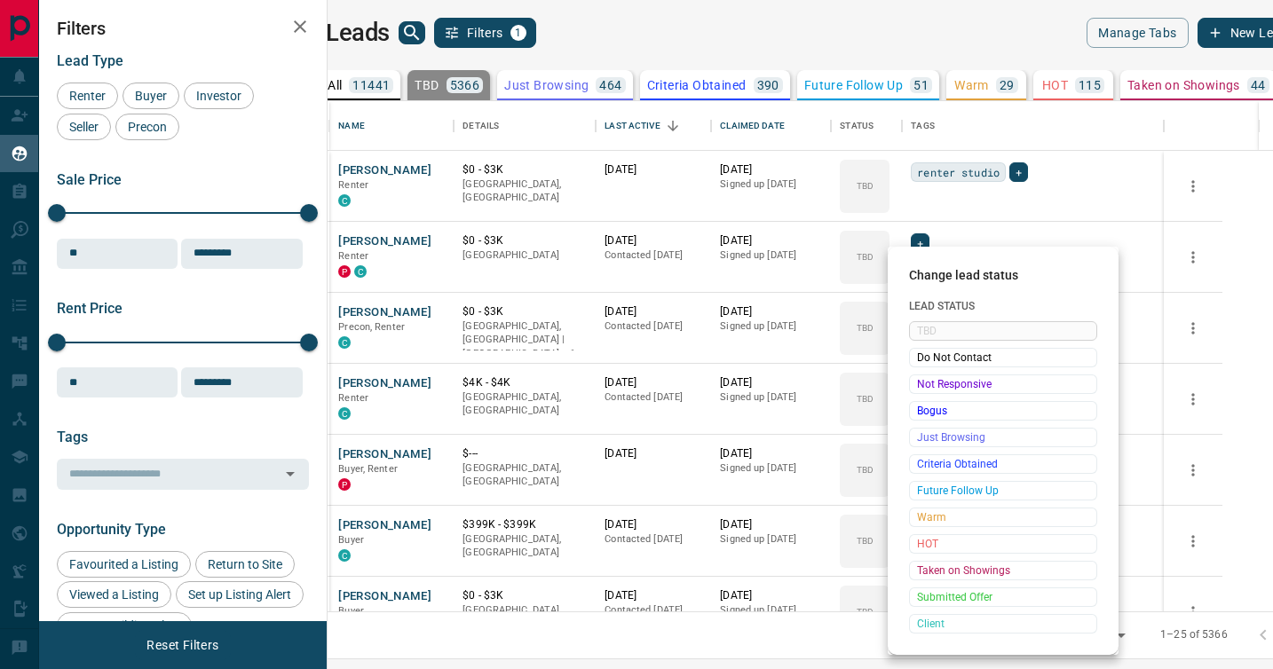
click at [919, 383] on span "Not Responsive" at bounding box center [1003, 384] width 172 height 18
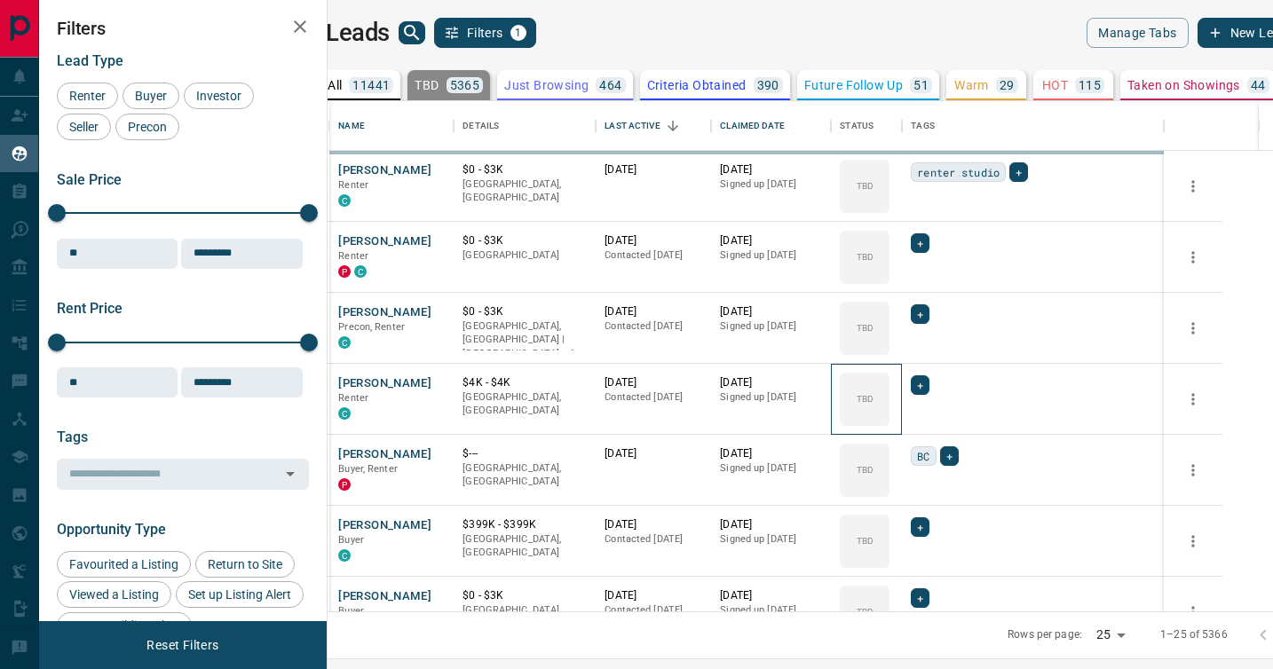
click at [889, 383] on div "TBD" at bounding box center [865, 399] width 50 height 53
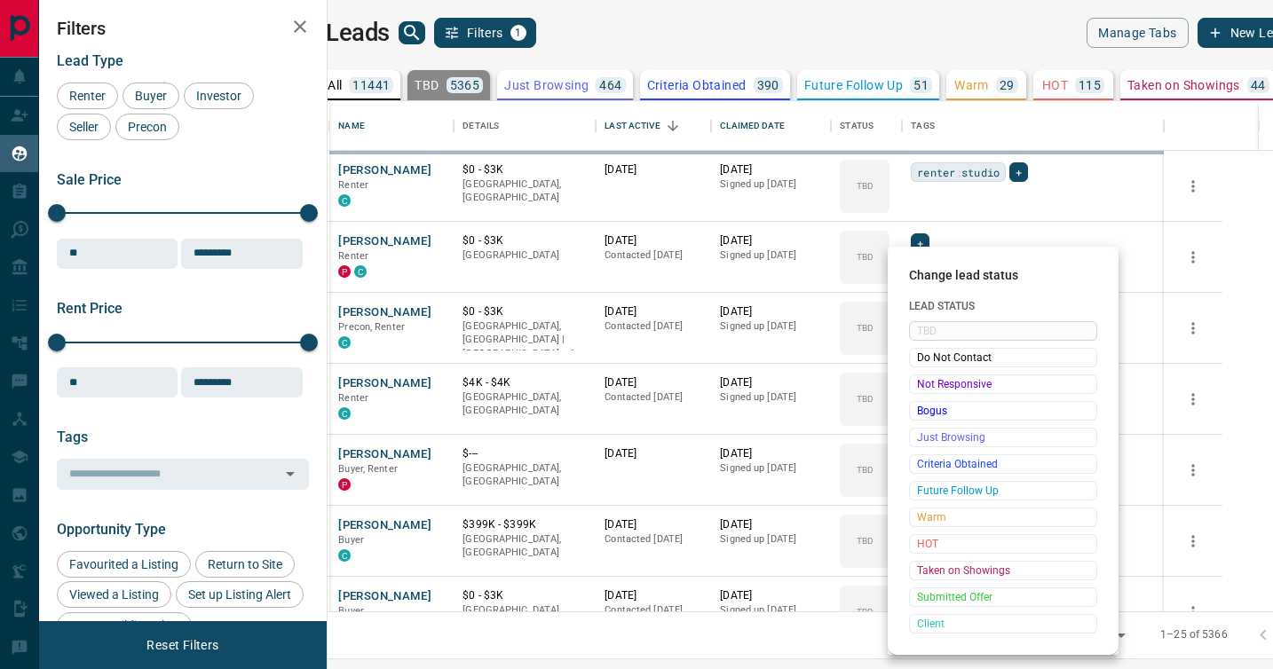
click at [919, 383] on span "Not Responsive" at bounding box center [1003, 384] width 172 height 18
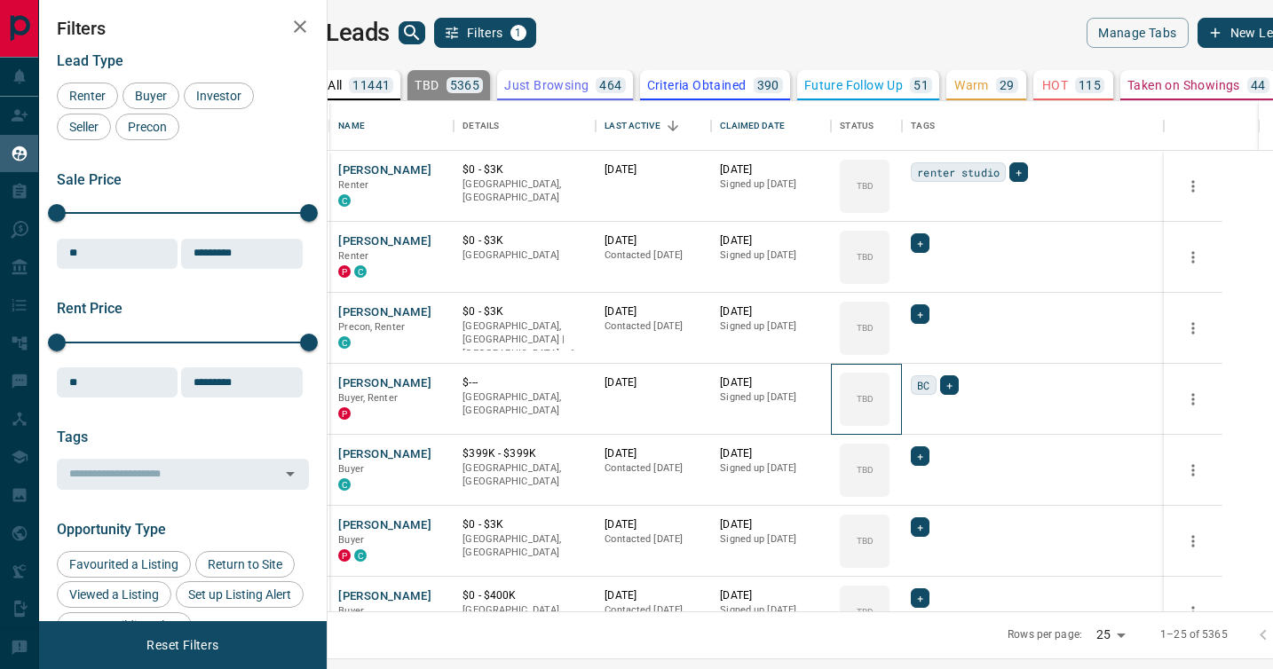
click at [889, 383] on div "TBD" at bounding box center [865, 399] width 50 height 53
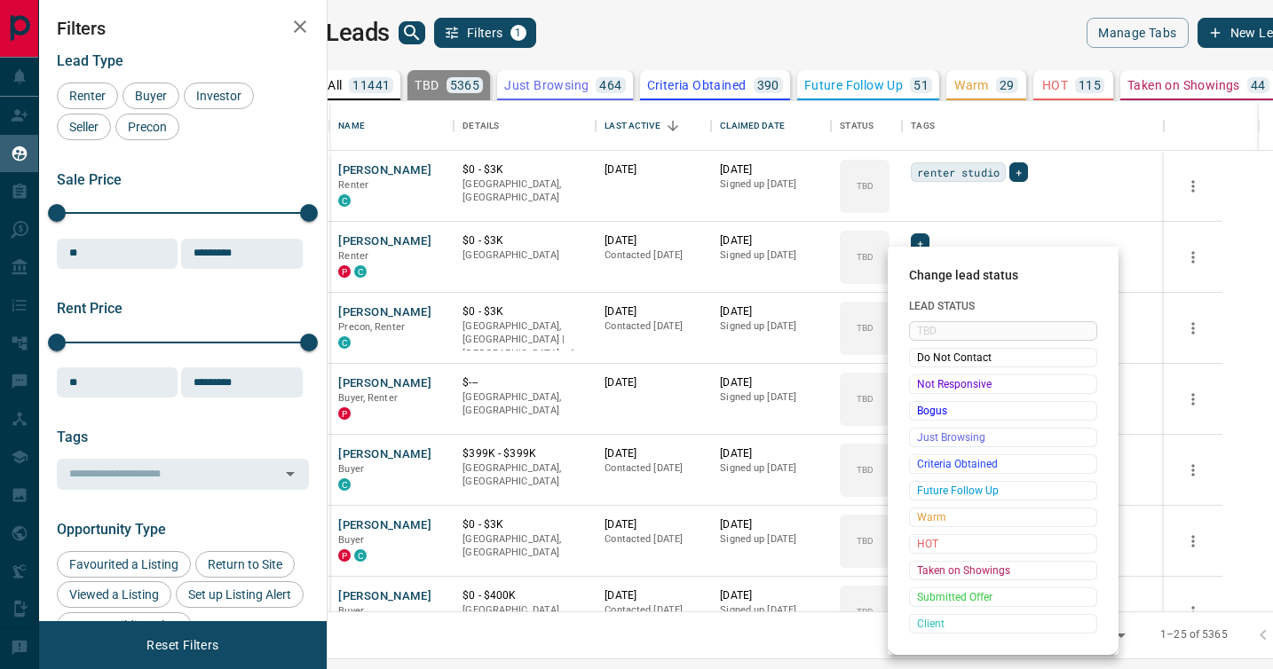
click at [919, 383] on span "Not Responsive" at bounding box center [1003, 384] width 172 height 18
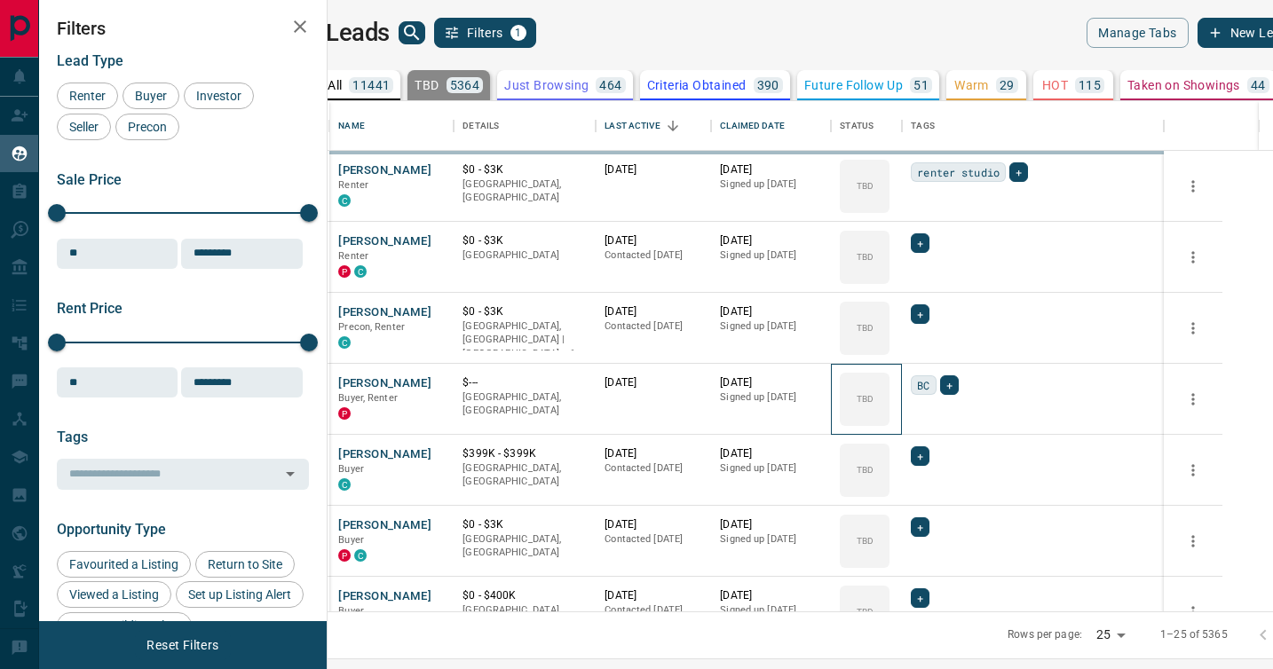
click at [889, 383] on div "TBD" at bounding box center [865, 399] width 50 height 53
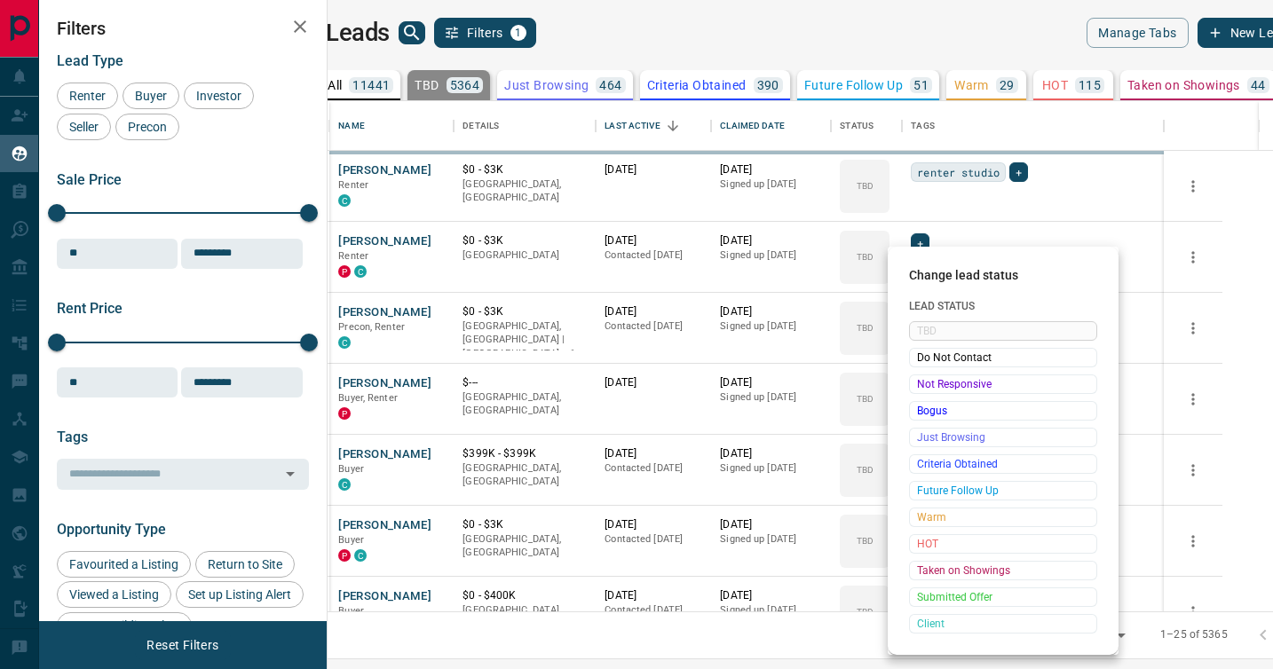
click at [919, 383] on span "Not Responsive" at bounding box center [1003, 384] width 172 height 18
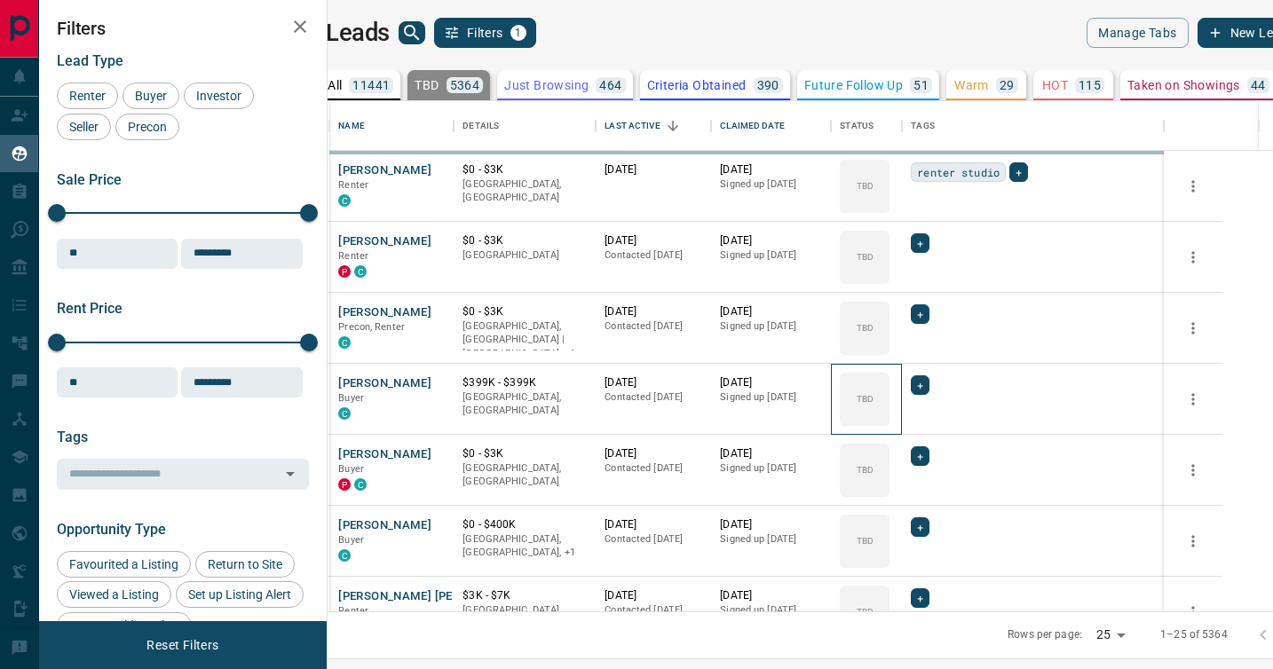
click at [889, 383] on div "TBD" at bounding box center [865, 399] width 50 height 53
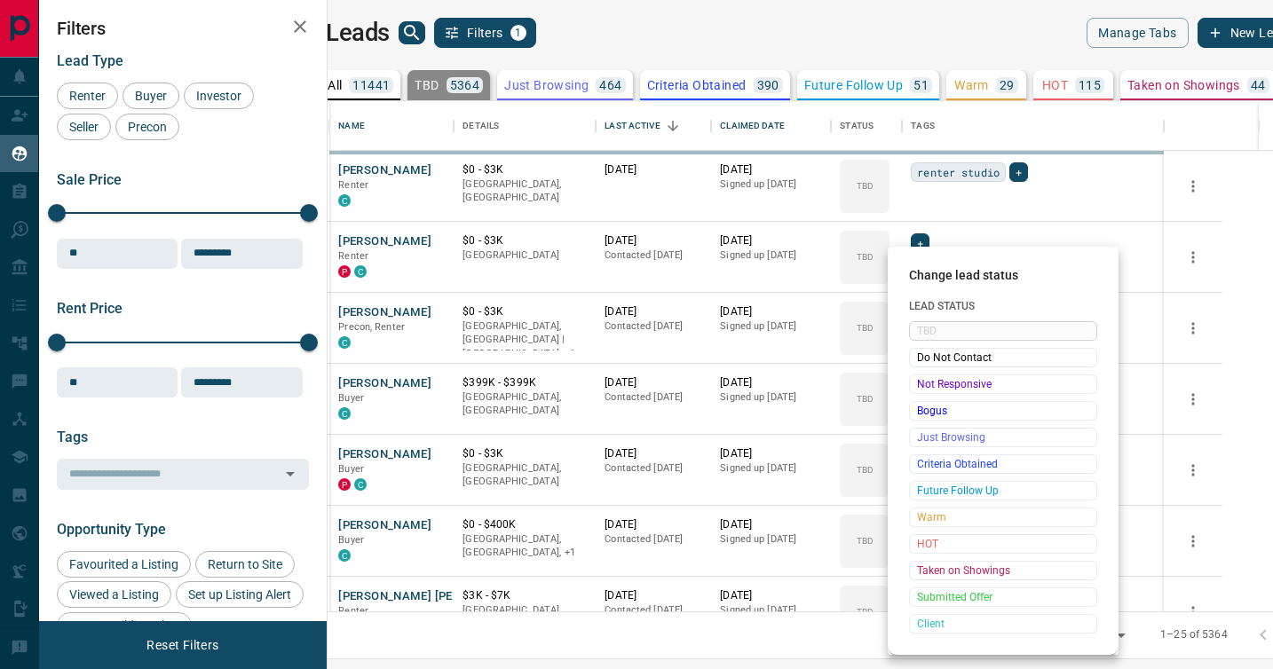
click at [919, 383] on span "Not Responsive" at bounding box center [1003, 384] width 172 height 18
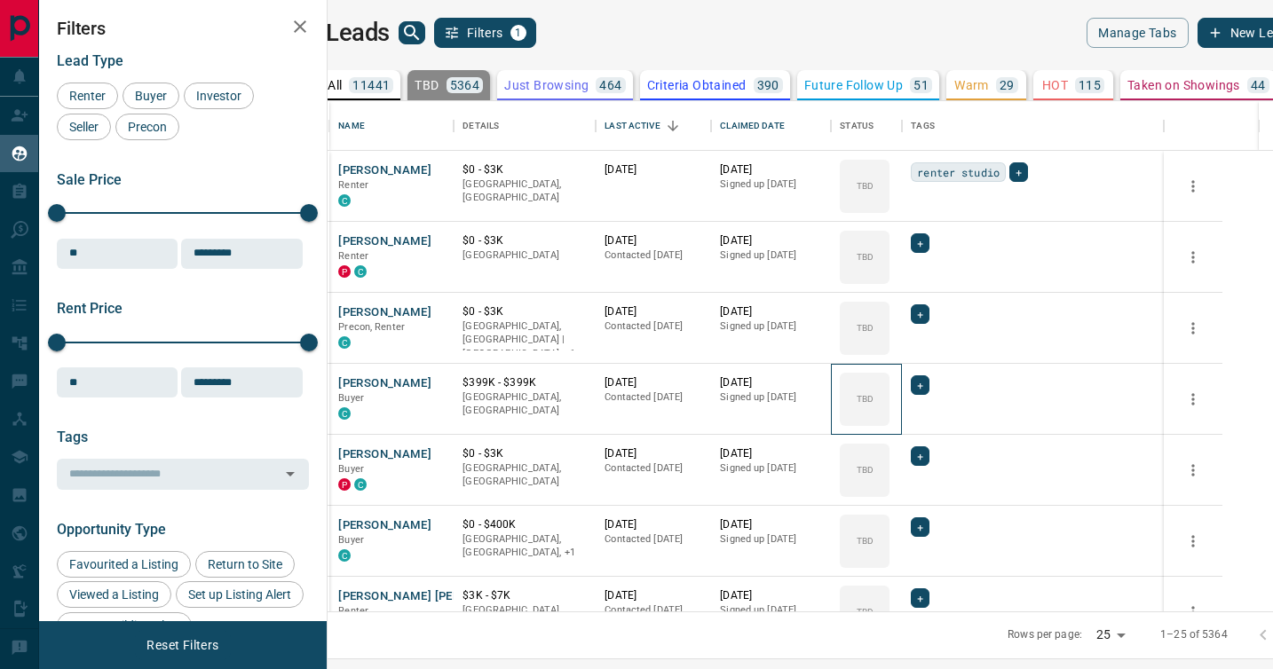
click at [889, 383] on div "TBD" at bounding box center [865, 399] width 50 height 53
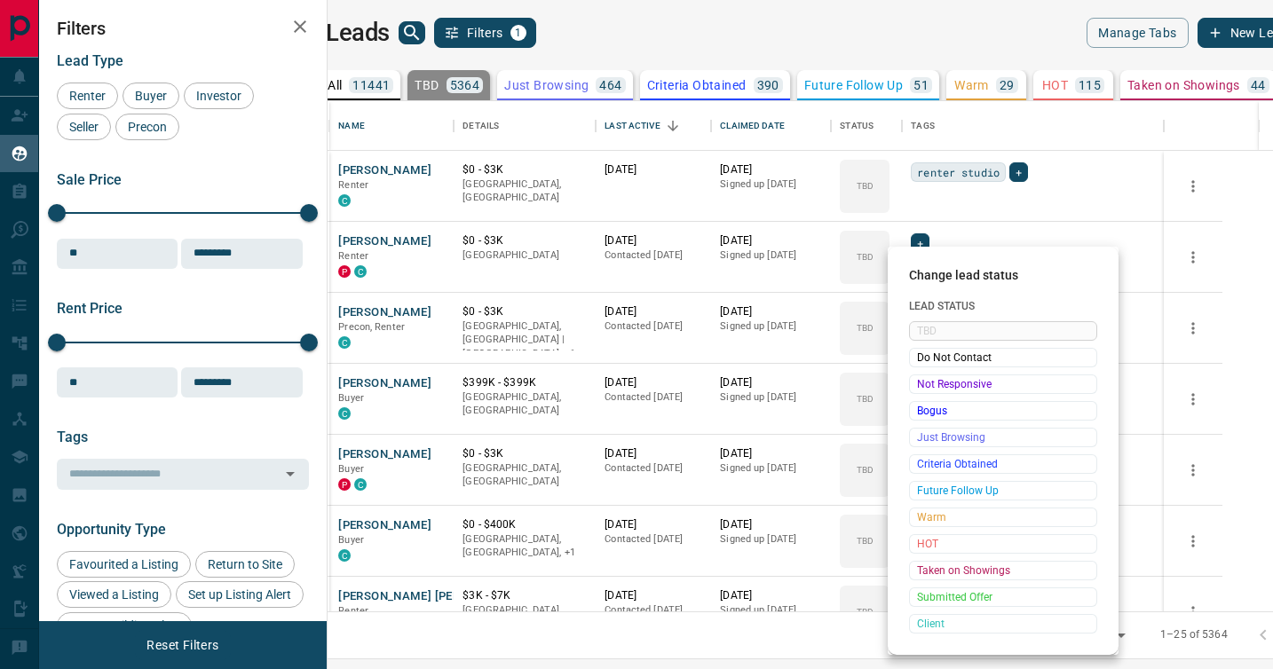
click at [919, 383] on span "Not Responsive" at bounding box center [1003, 384] width 172 height 18
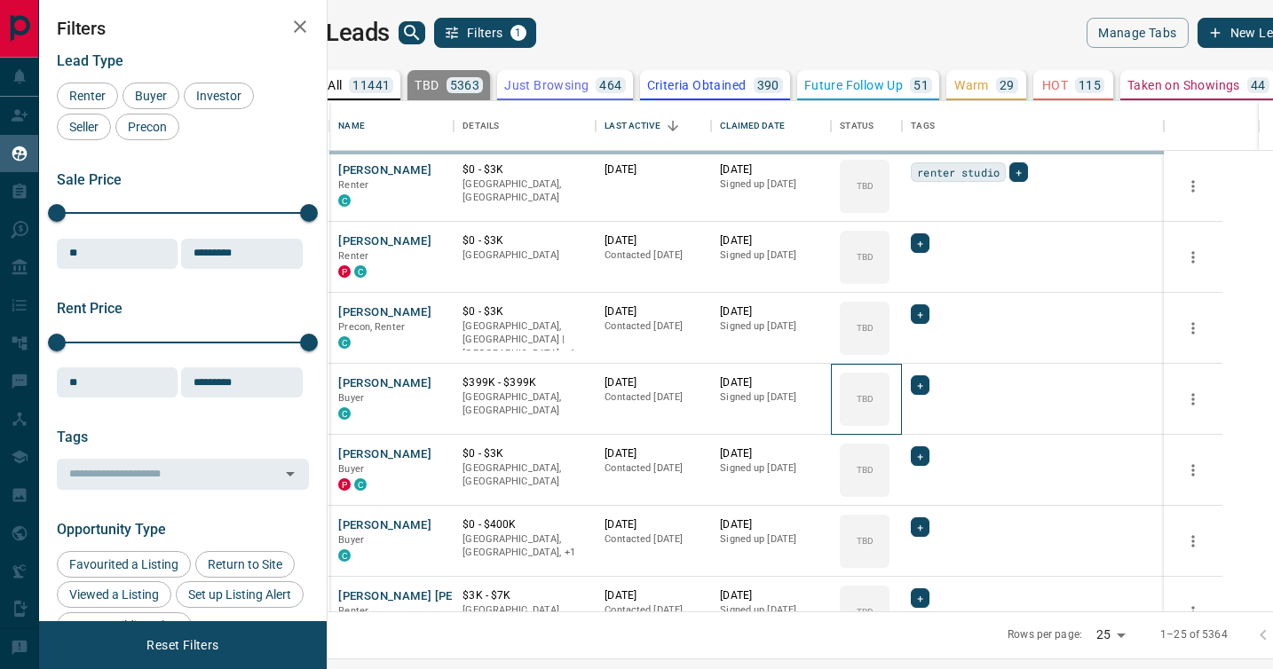
click at [889, 383] on div "TBD" at bounding box center [865, 399] width 50 height 53
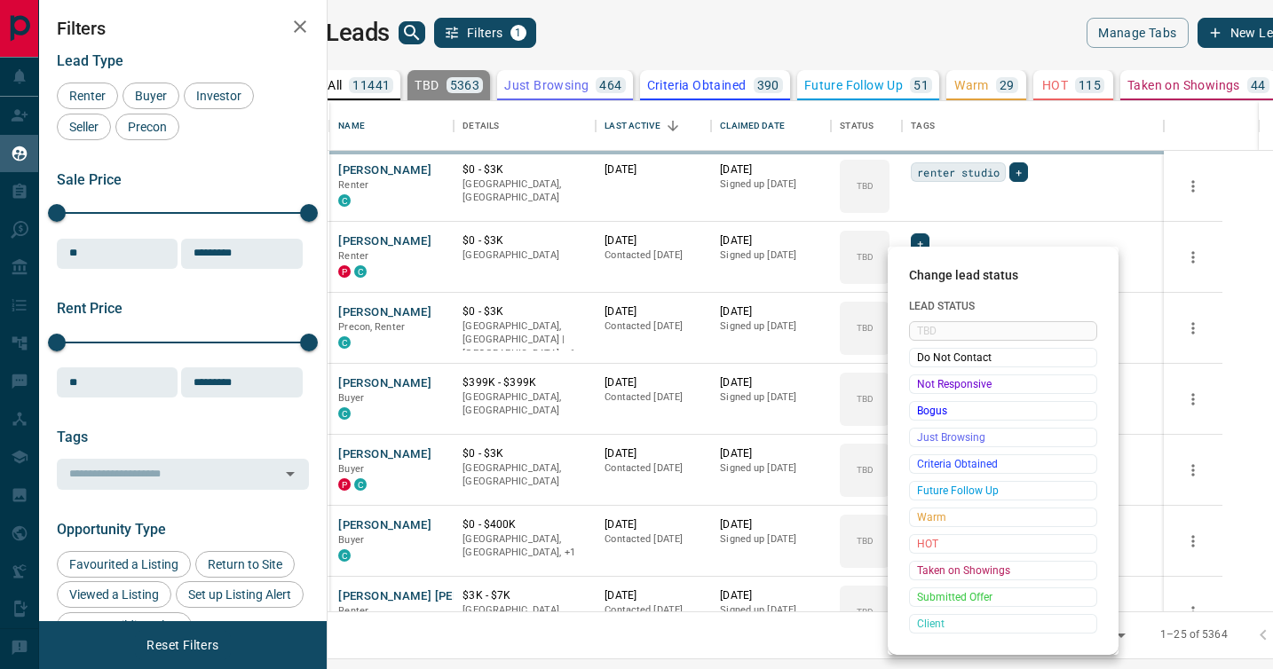
click at [919, 383] on span "Not Responsive" at bounding box center [1003, 384] width 172 height 18
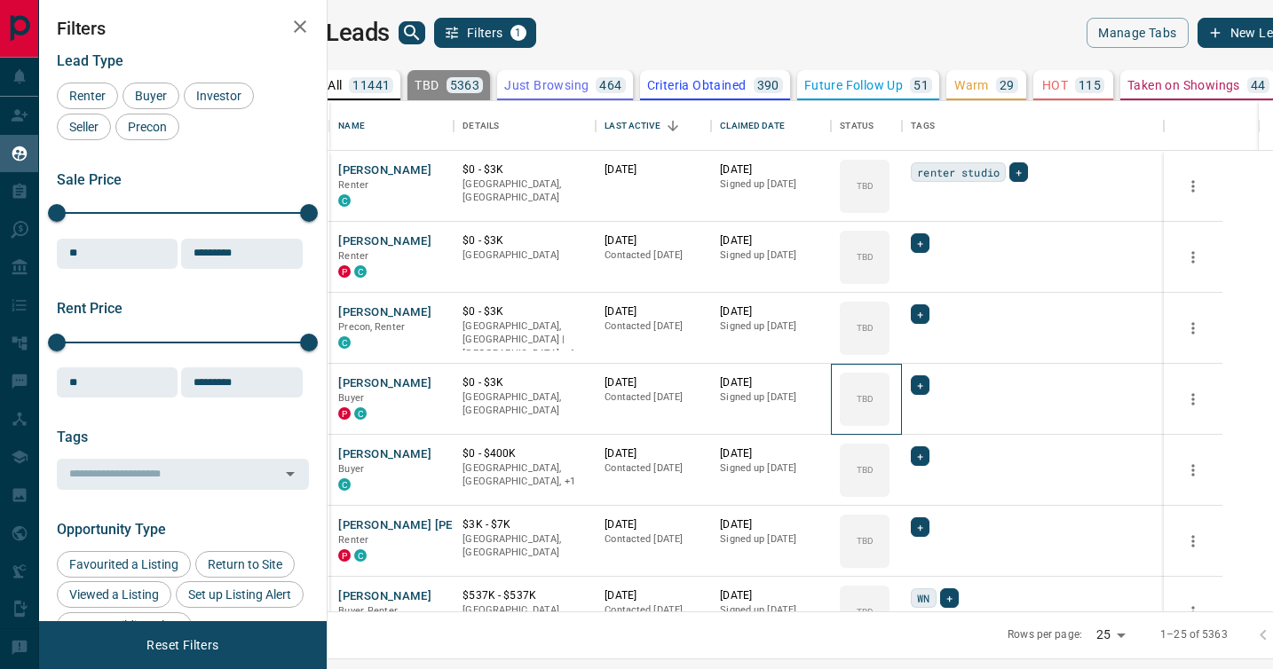
click at [889, 383] on div "TBD" at bounding box center [865, 399] width 50 height 53
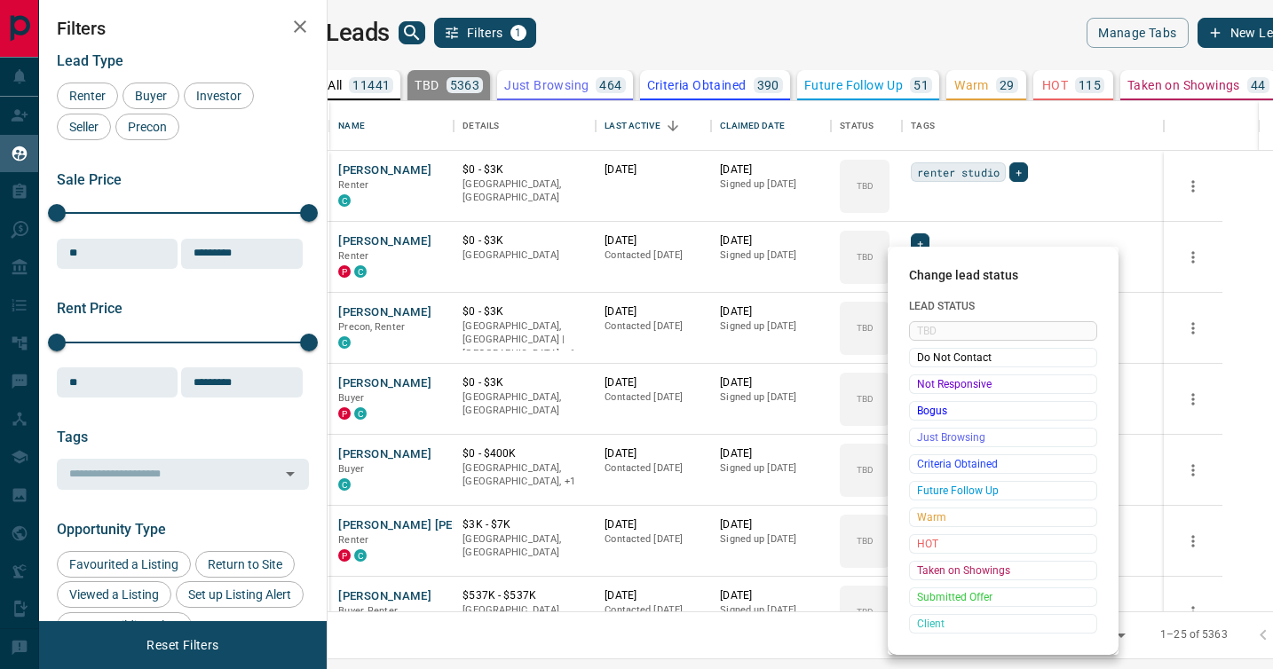
click at [919, 383] on span "Not Responsive" at bounding box center [1003, 384] width 172 height 18
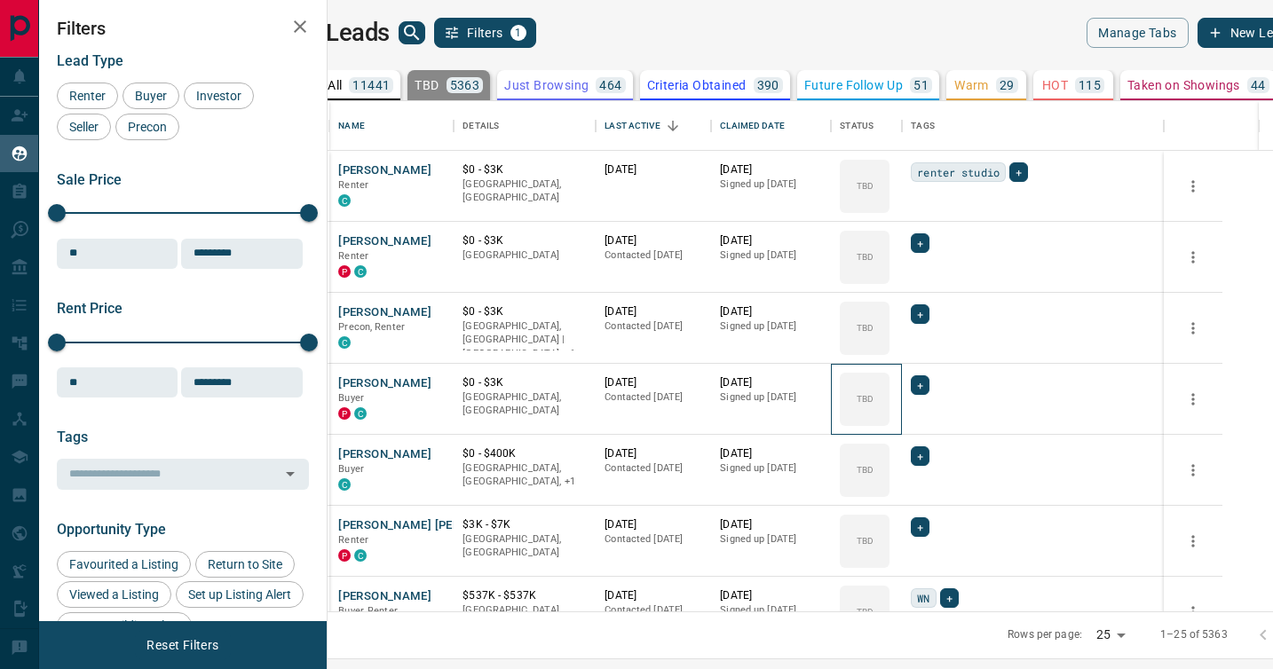
click at [889, 383] on div "TBD" at bounding box center [865, 399] width 50 height 53
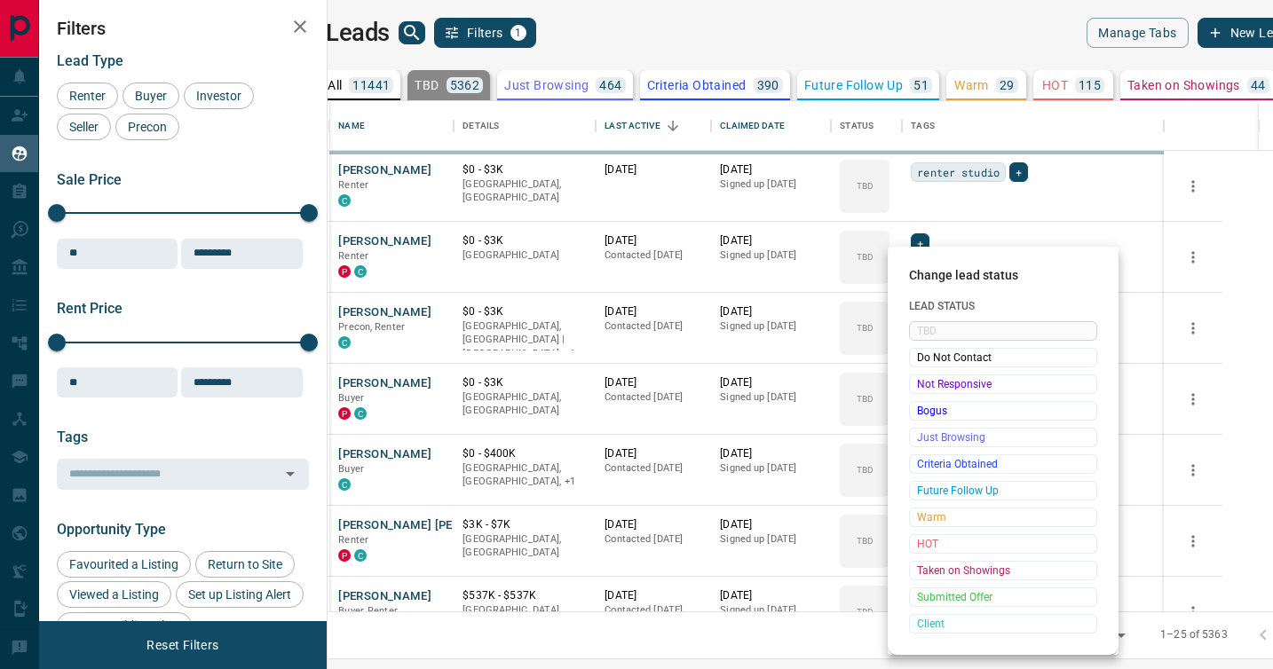
click at [919, 383] on span "Not Responsive" at bounding box center [1003, 384] width 172 height 18
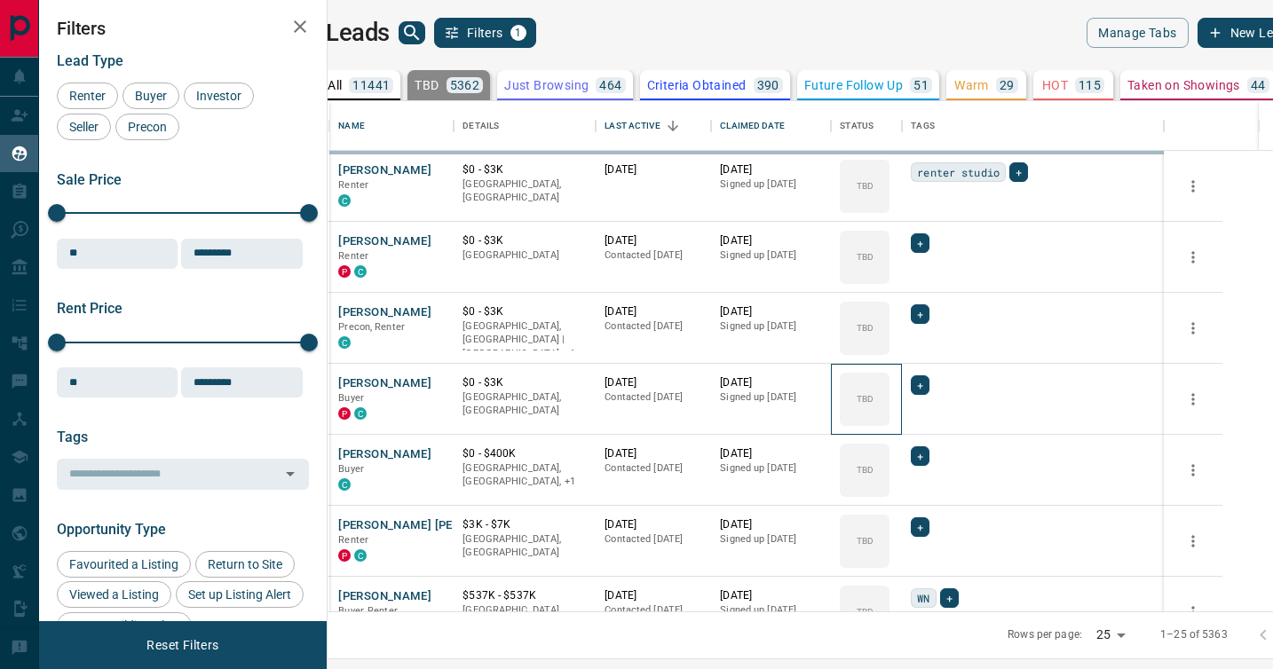
click at [889, 383] on div "TBD" at bounding box center [865, 399] width 50 height 53
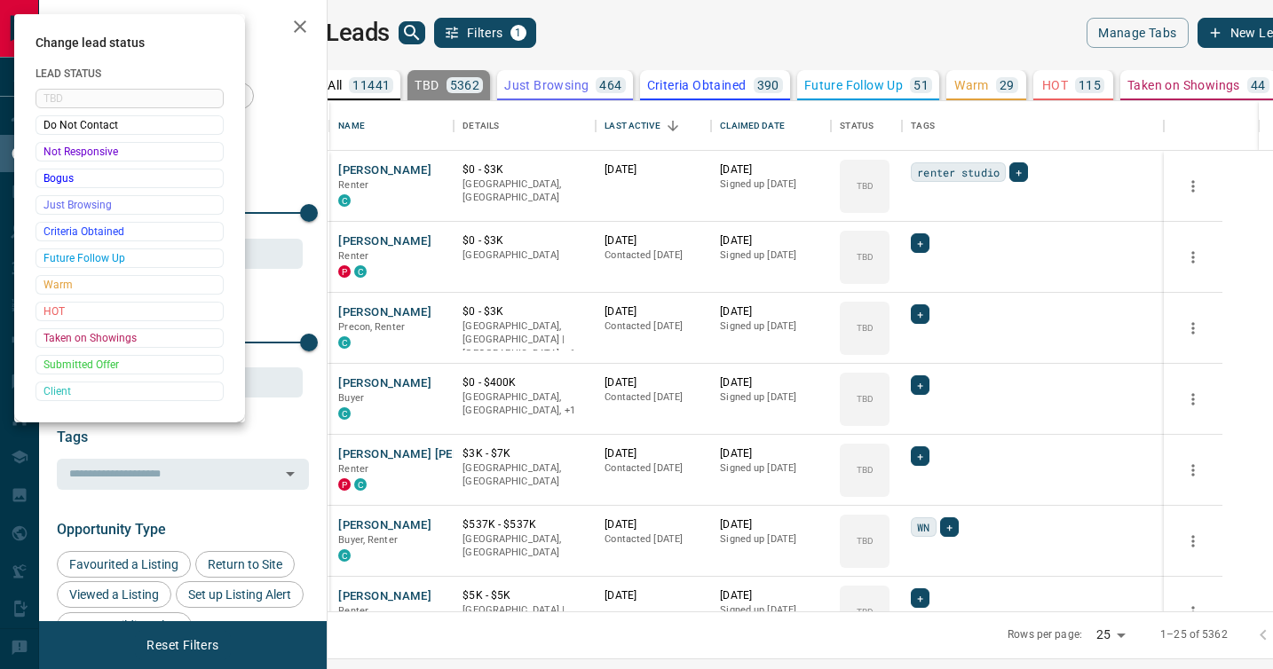
click at [919, 383] on div at bounding box center [636, 334] width 1273 height 669
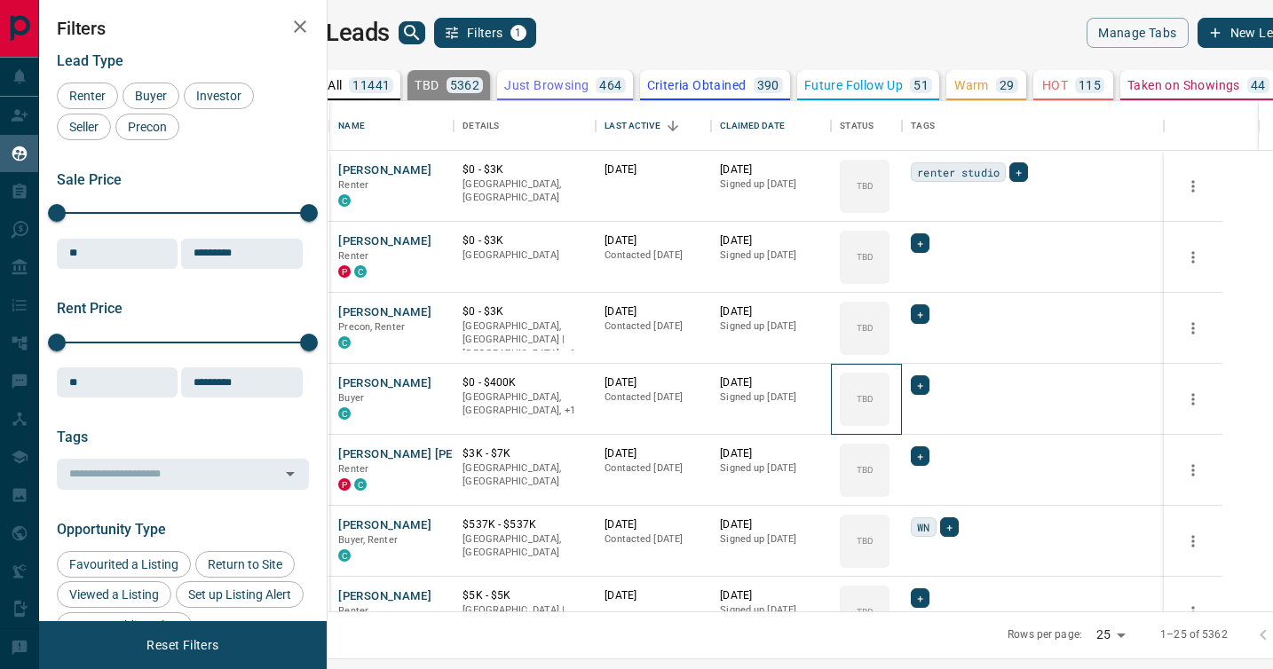
click at [889, 383] on div "TBD" at bounding box center [865, 399] width 50 height 53
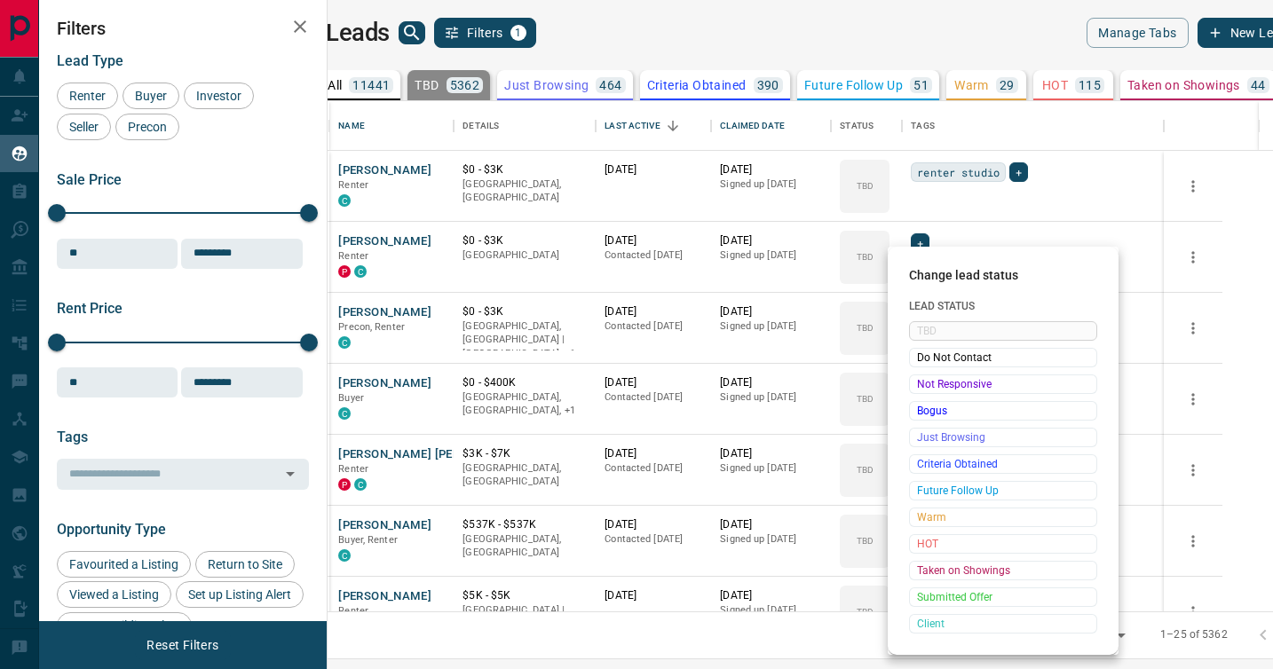
click at [919, 383] on span "Not Responsive" at bounding box center [1003, 384] width 172 height 18
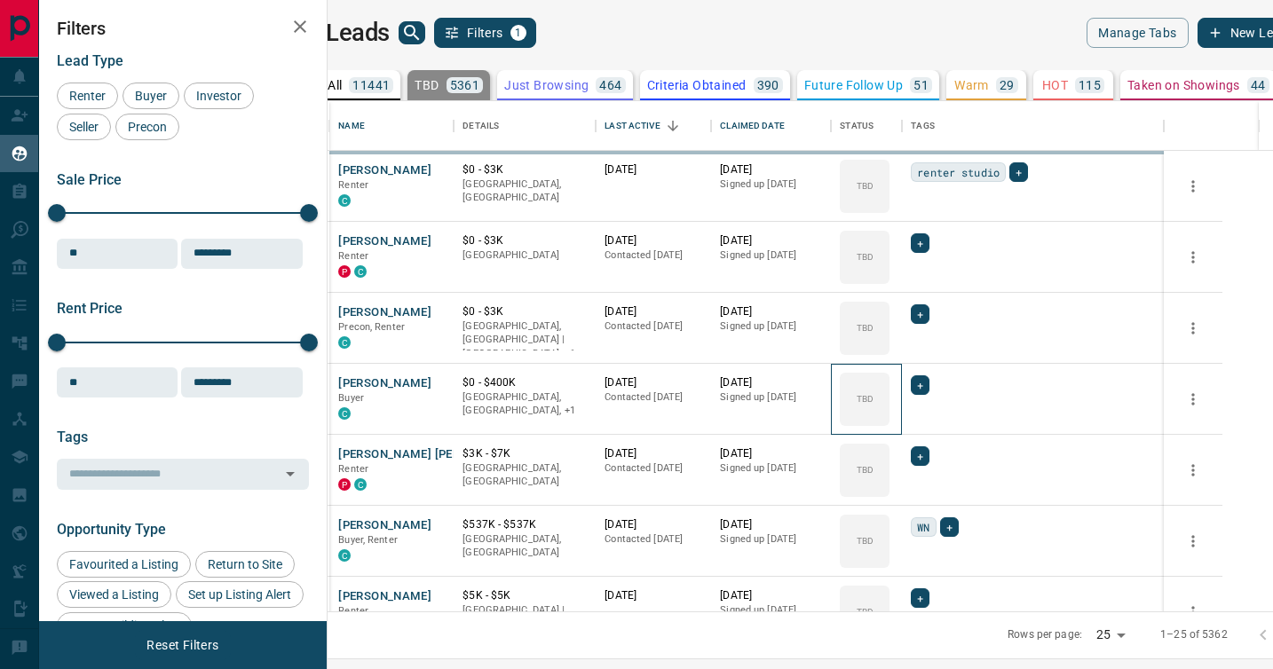
click at [889, 383] on div "TBD" at bounding box center [865, 399] width 50 height 53
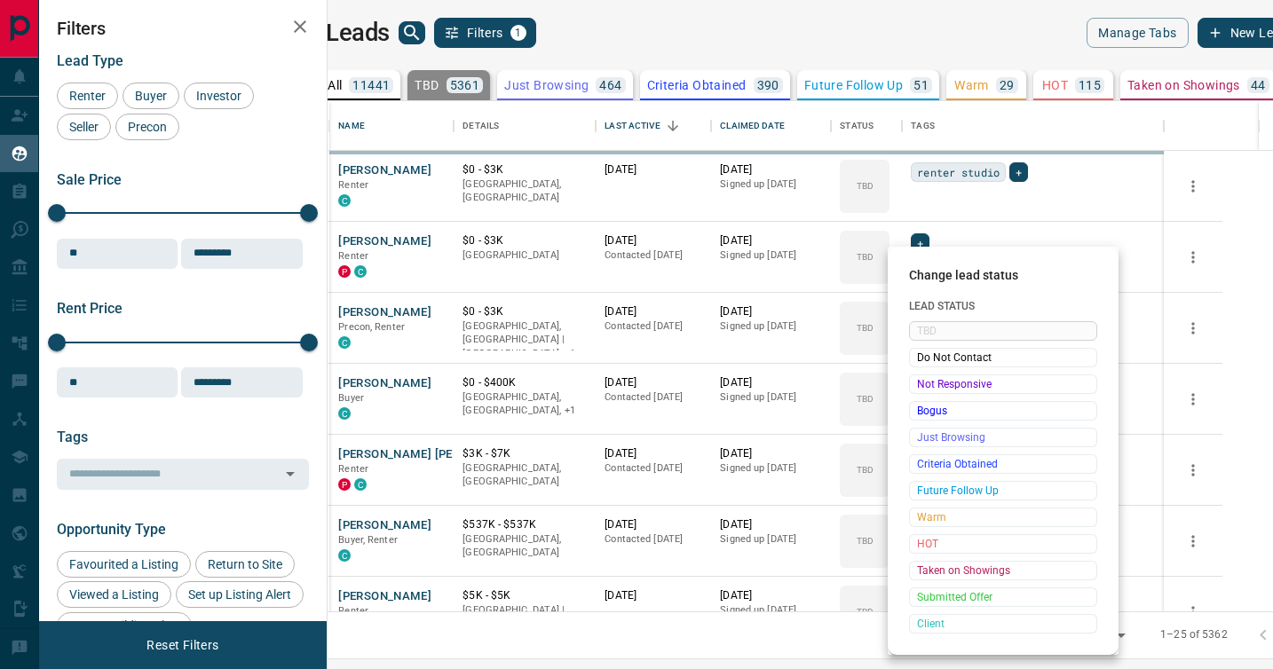
click at [919, 383] on div at bounding box center [636, 334] width 1273 height 669
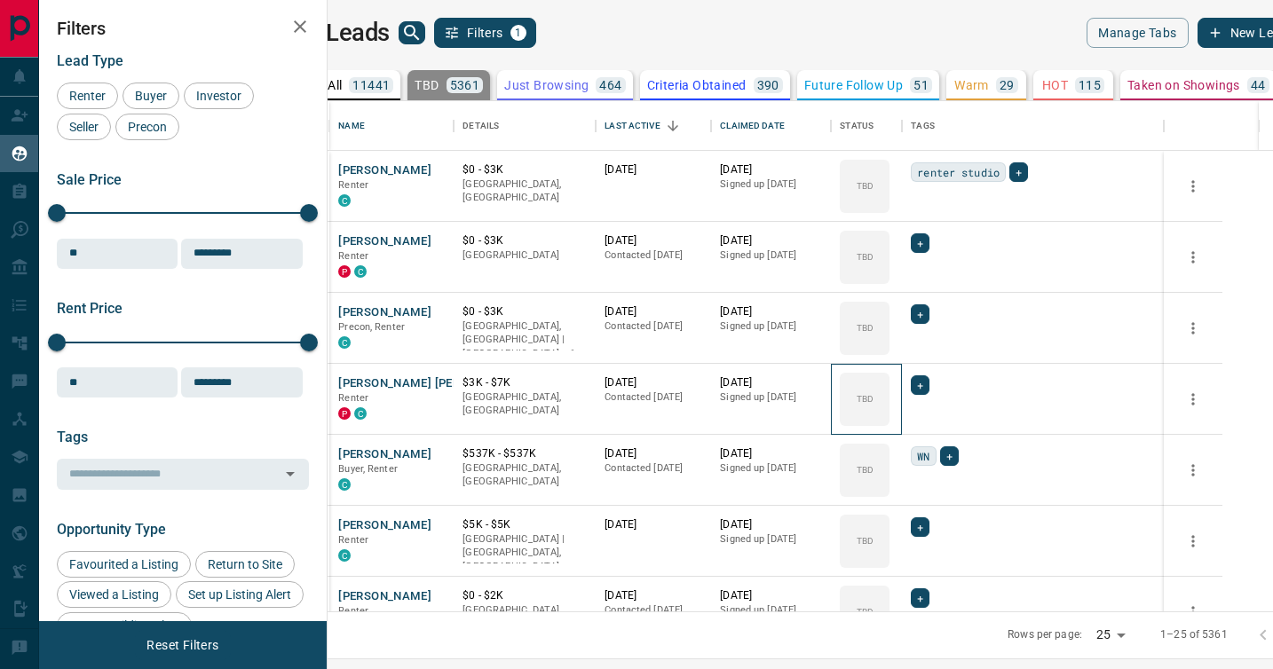
click at [889, 383] on div "TBD" at bounding box center [865, 399] width 50 height 53
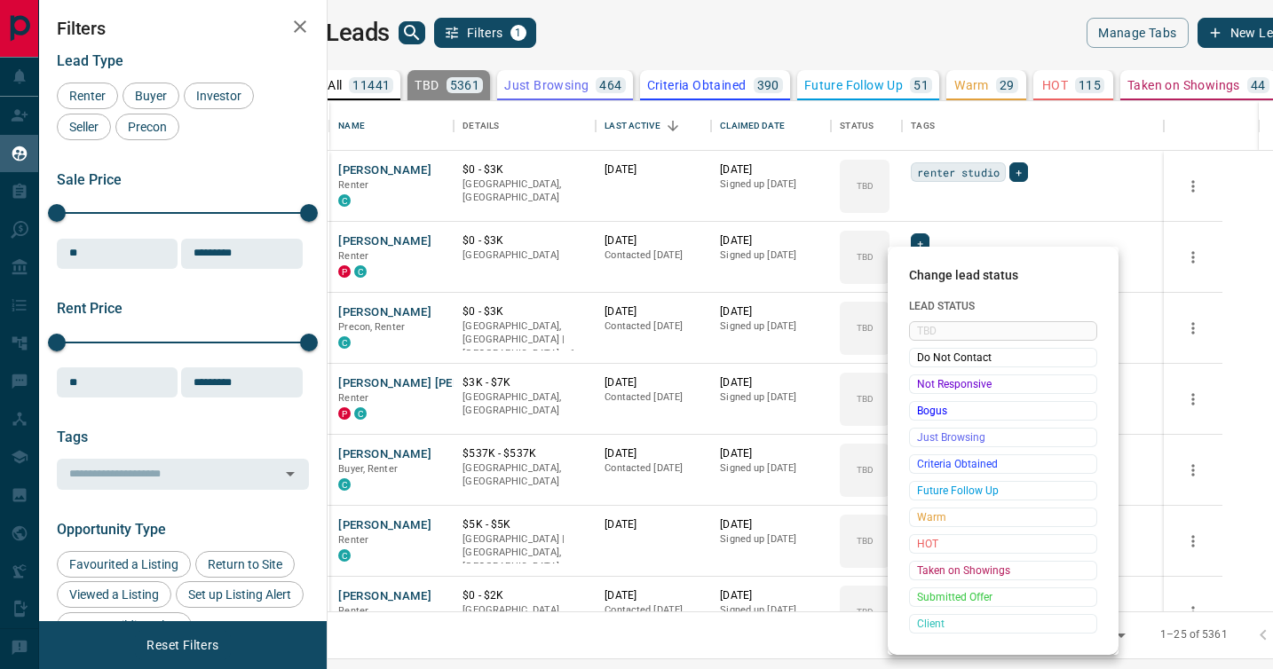
click at [919, 383] on span "Not Responsive" at bounding box center [1003, 384] width 172 height 18
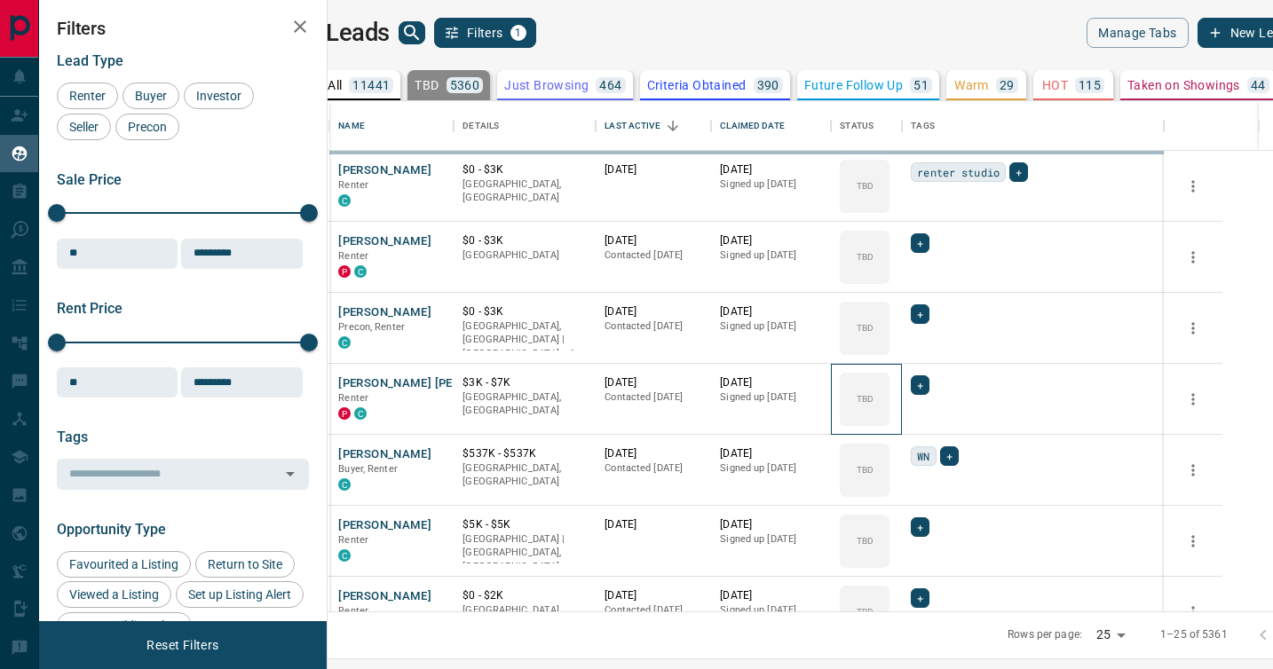
click at [889, 383] on div "TBD" at bounding box center [865, 399] width 50 height 53
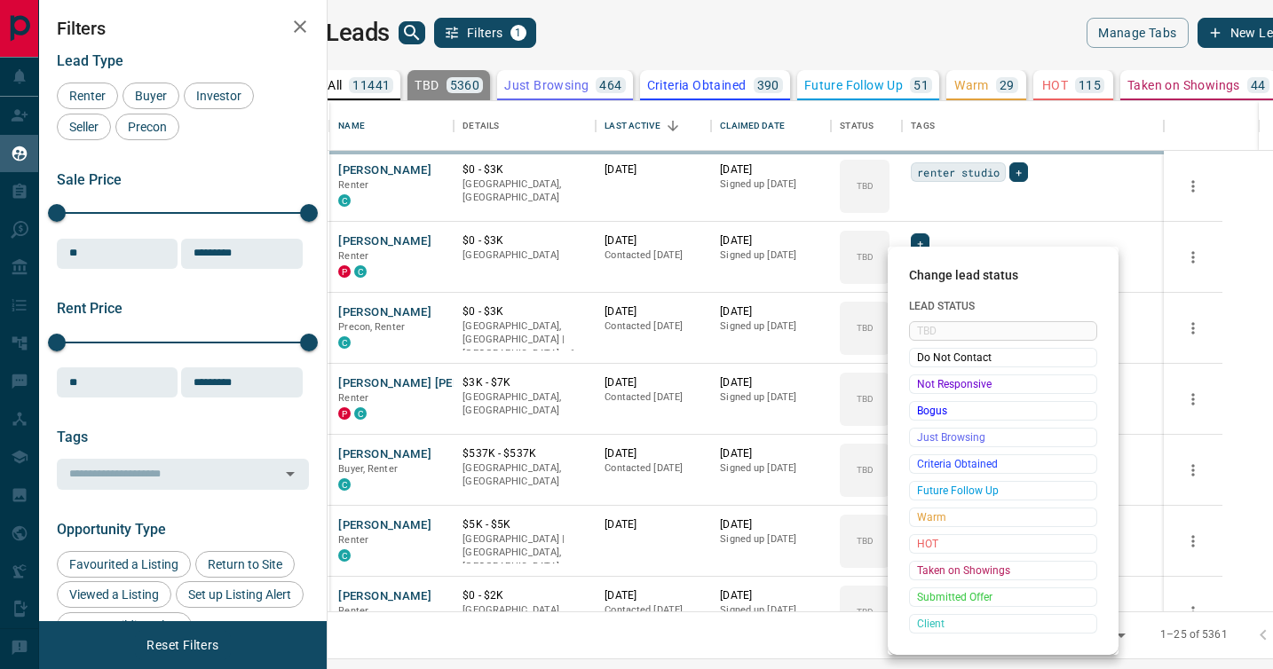
click at [919, 383] on div at bounding box center [636, 334] width 1273 height 669
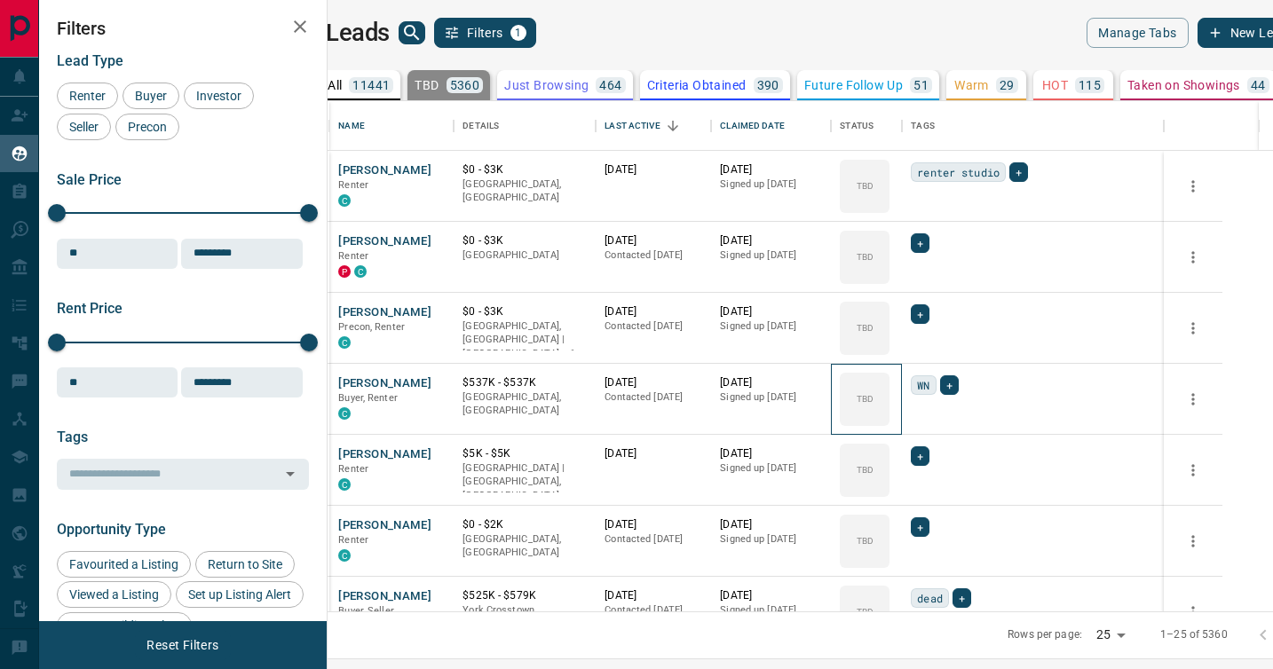
click at [889, 383] on div "TBD" at bounding box center [865, 399] width 50 height 53
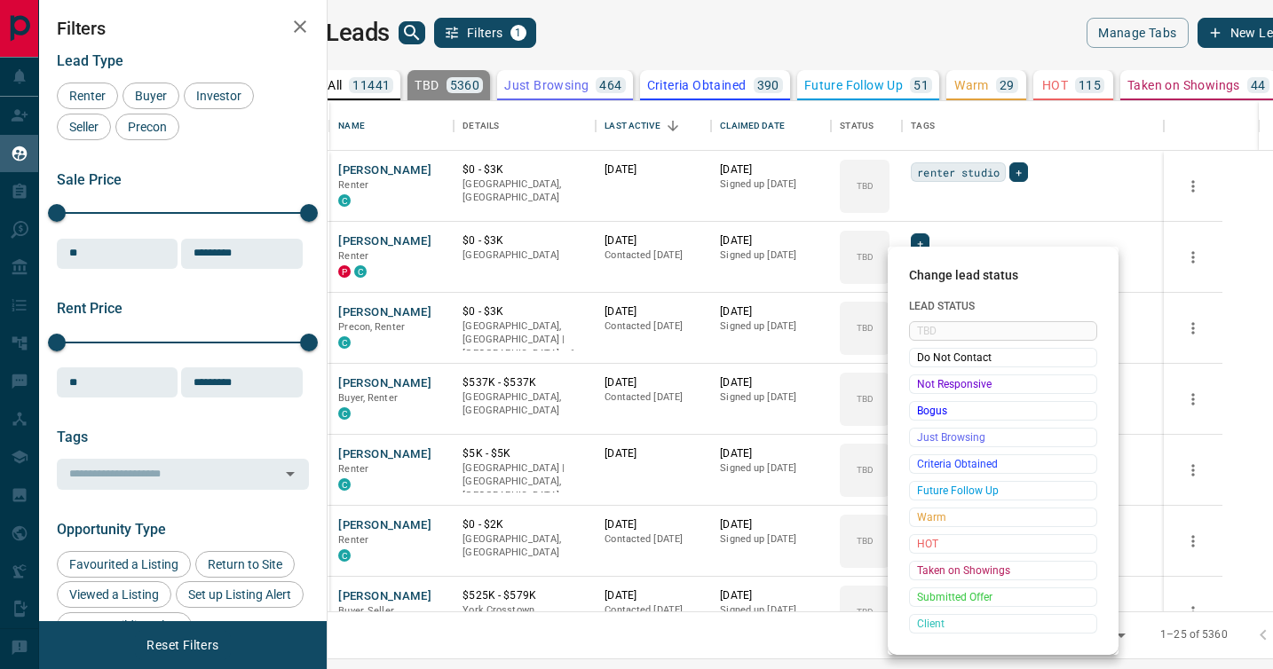
click at [919, 383] on span "Not Responsive" at bounding box center [1003, 384] width 172 height 18
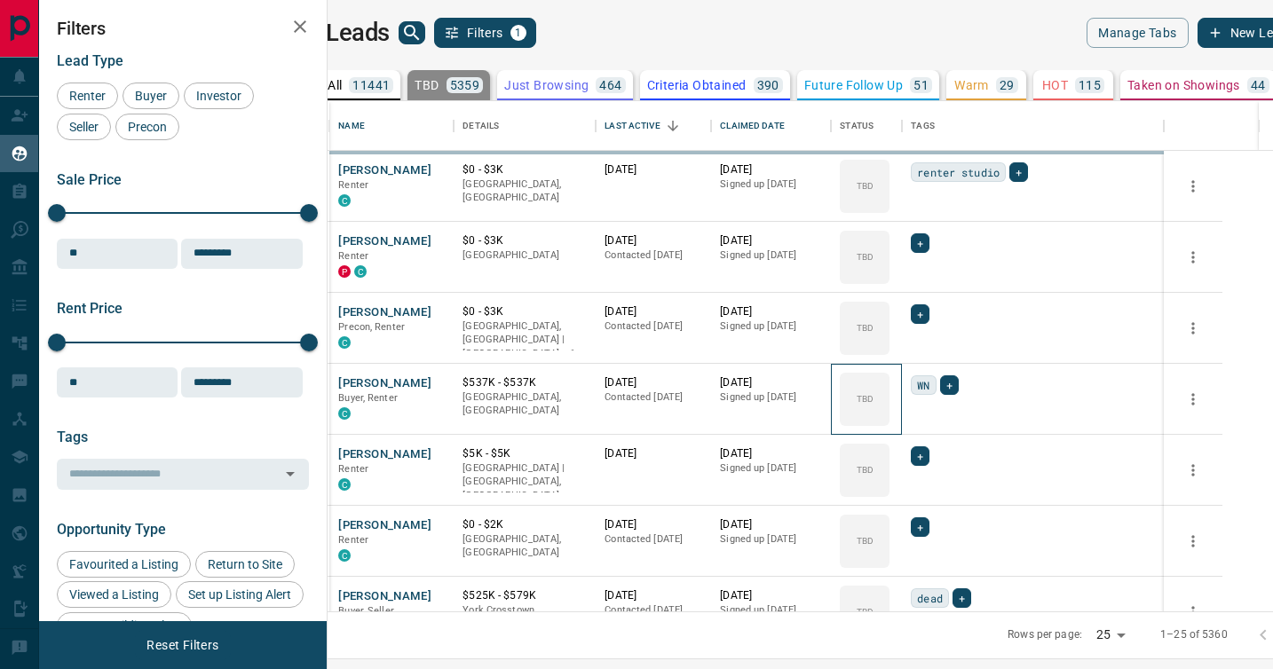
click at [889, 383] on div "TBD" at bounding box center [865, 399] width 50 height 53
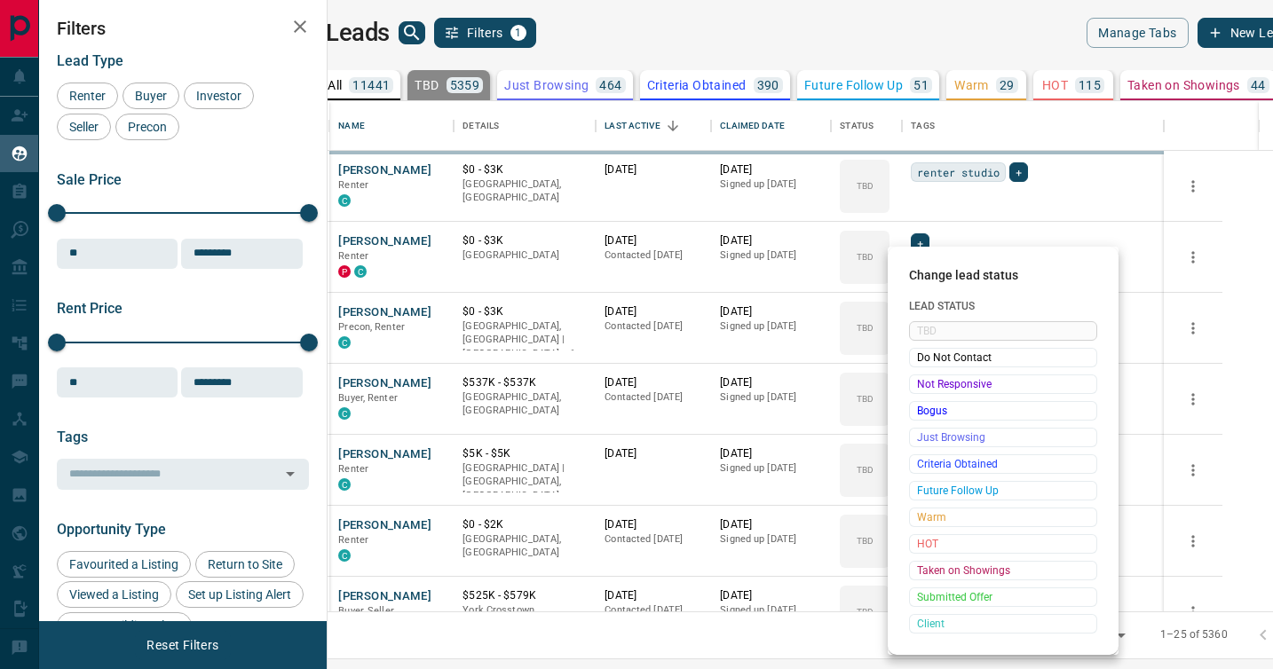
click at [919, 383] on span "Not Responsive" at bounding box center [1003, 384] width 172 height 18
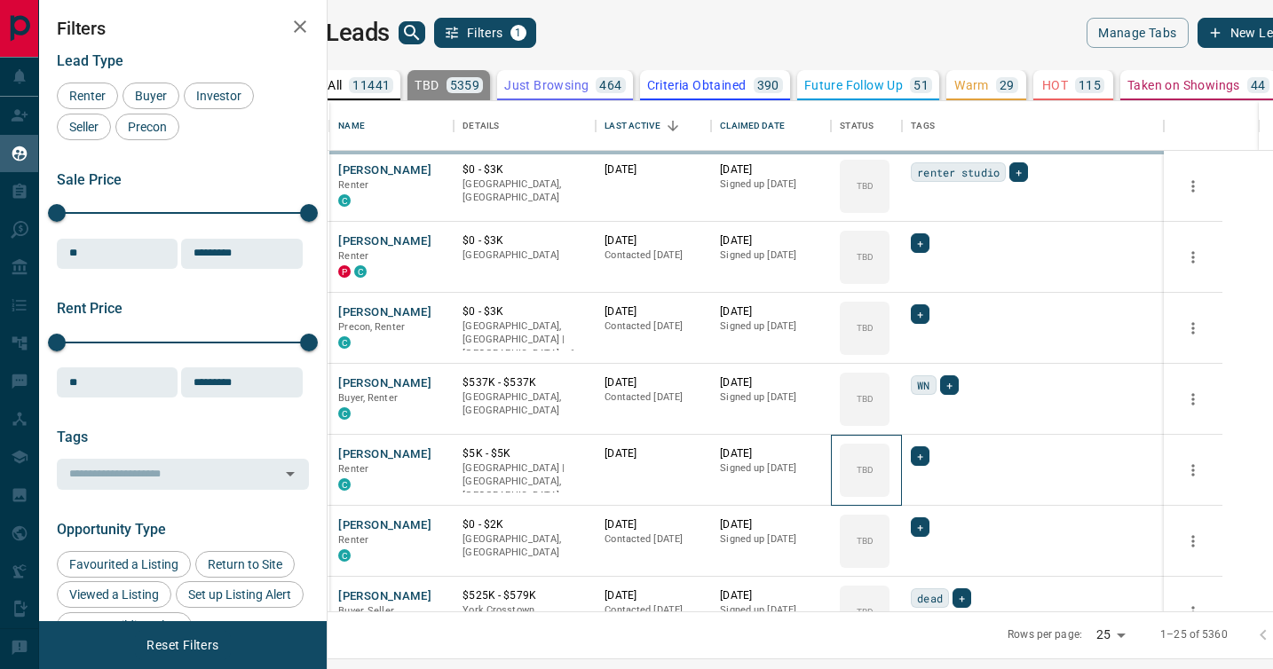
click at [889, 444] on div "TBD" at bounding box center [865, 470] width 50 height 53
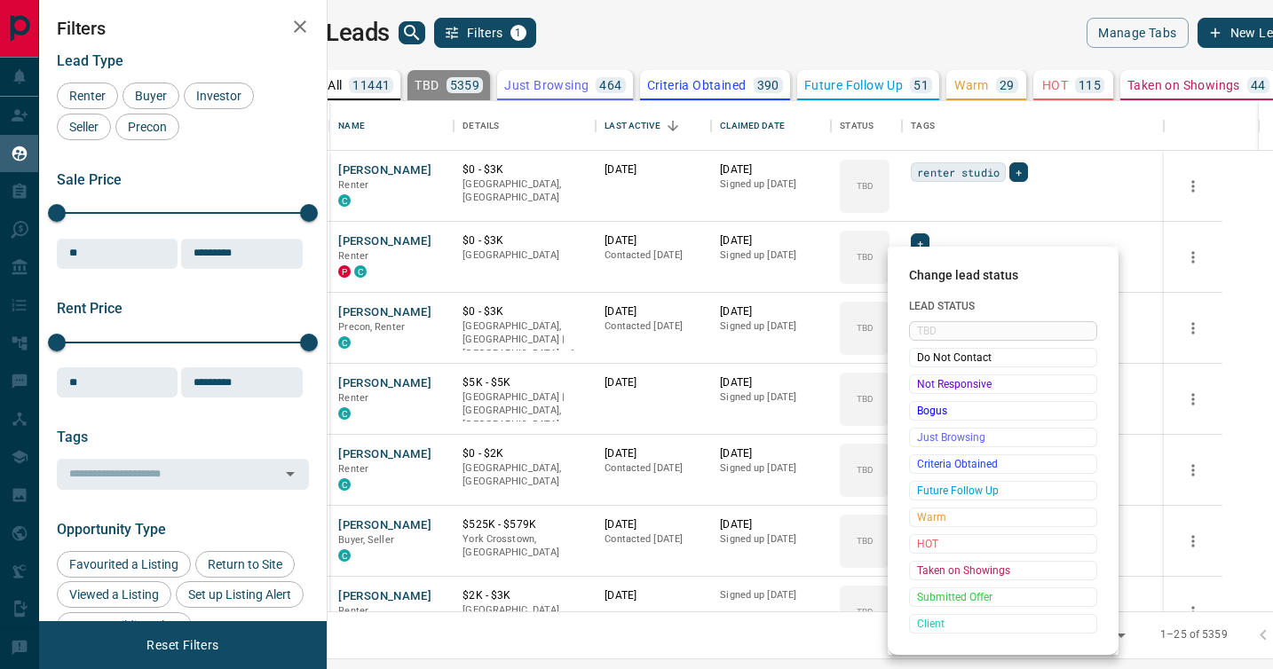
click at [919, 383] on span "Not Responsive" at bounding box center [1003, 384] width 172 height 18
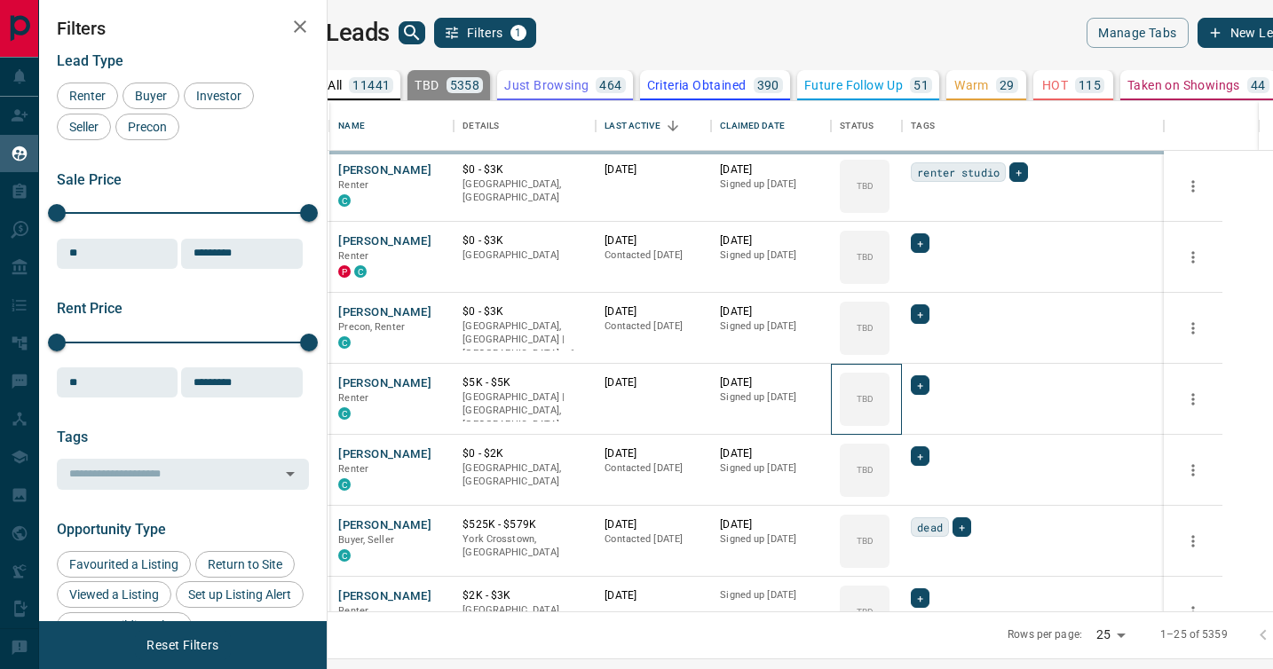
click at [889, 383] on div "TBD" at bounding box center [865, 399] width 50 height 53
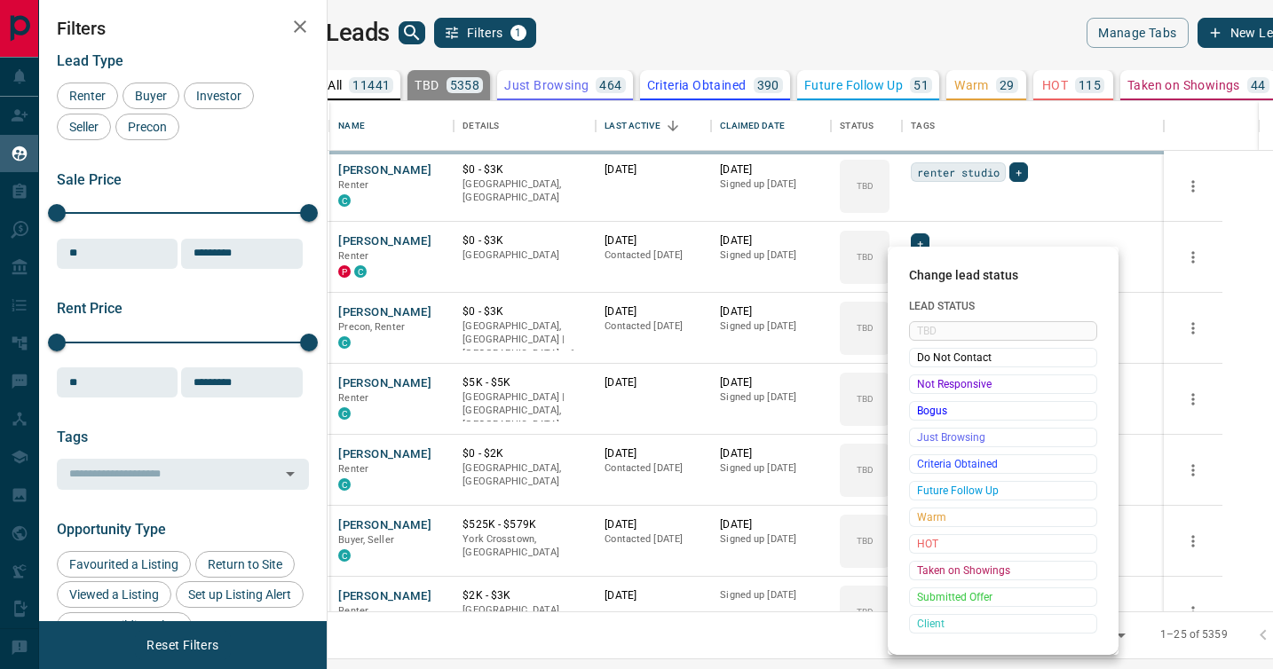
click at [919, 383] on span "Not Responsive" at bounding box center [1003, 384] width 172 height 18
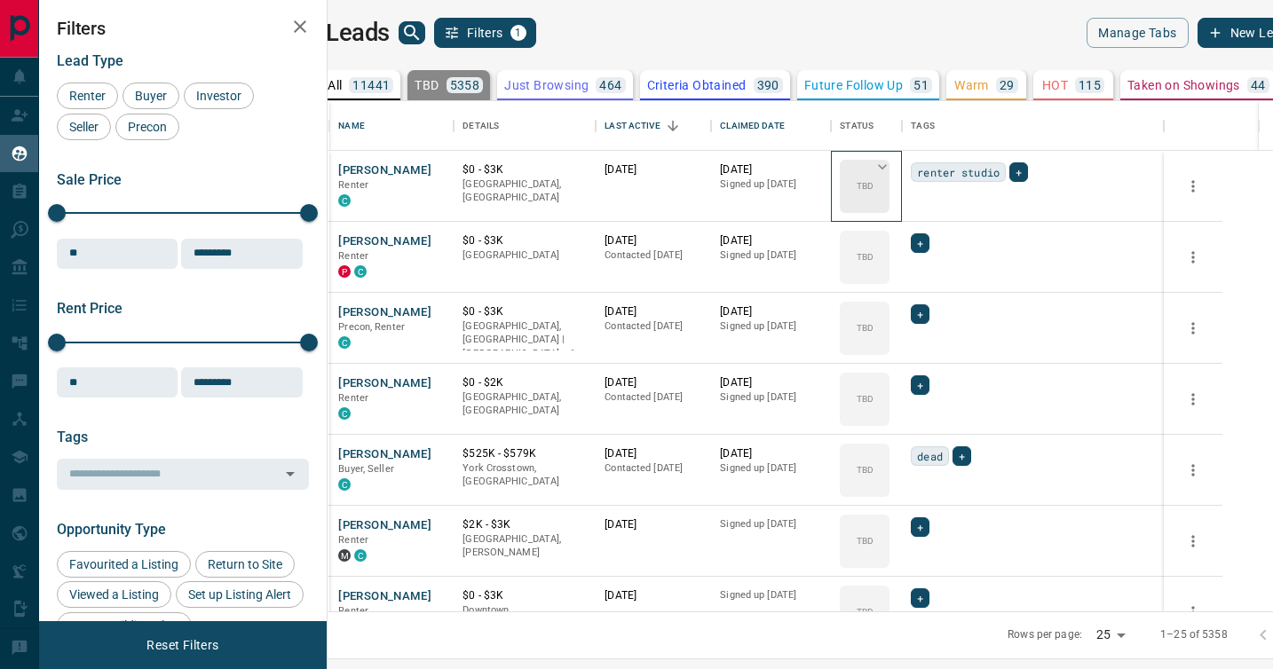
click at [891, 165] on icon at bounding box center [882, 167] width 18 height 18
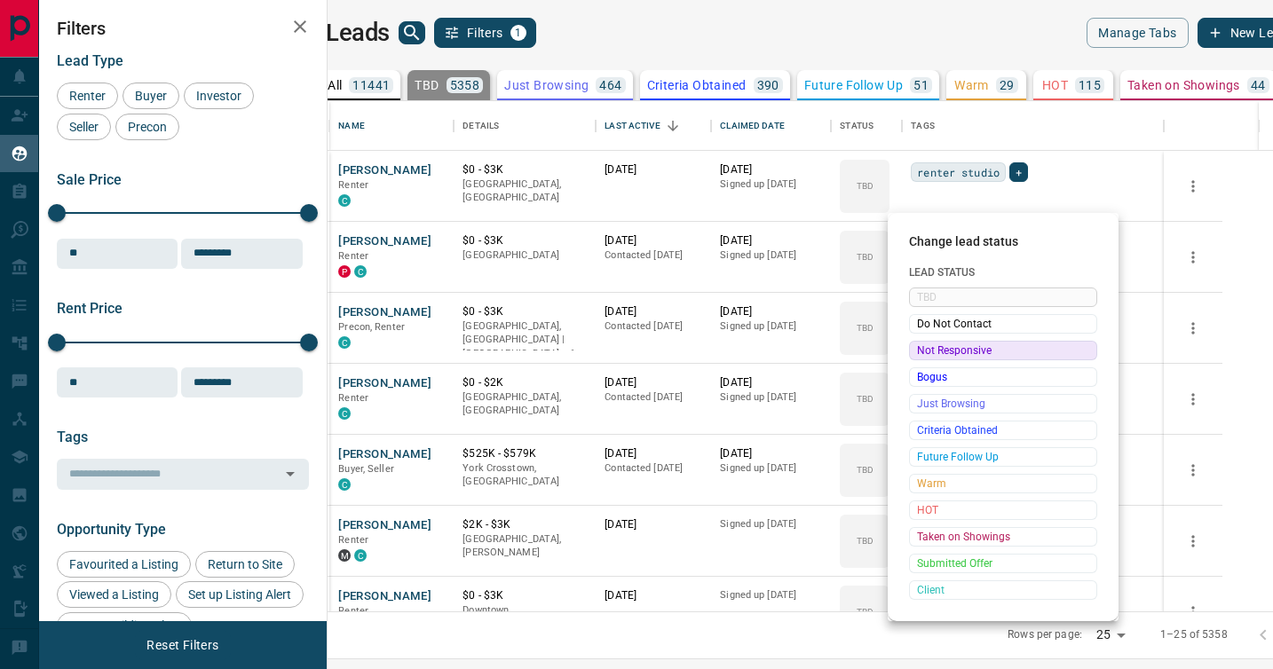
click at [927, 349] on span "Not Responsive" at bounding box center [1003, 351] width 172 height 18
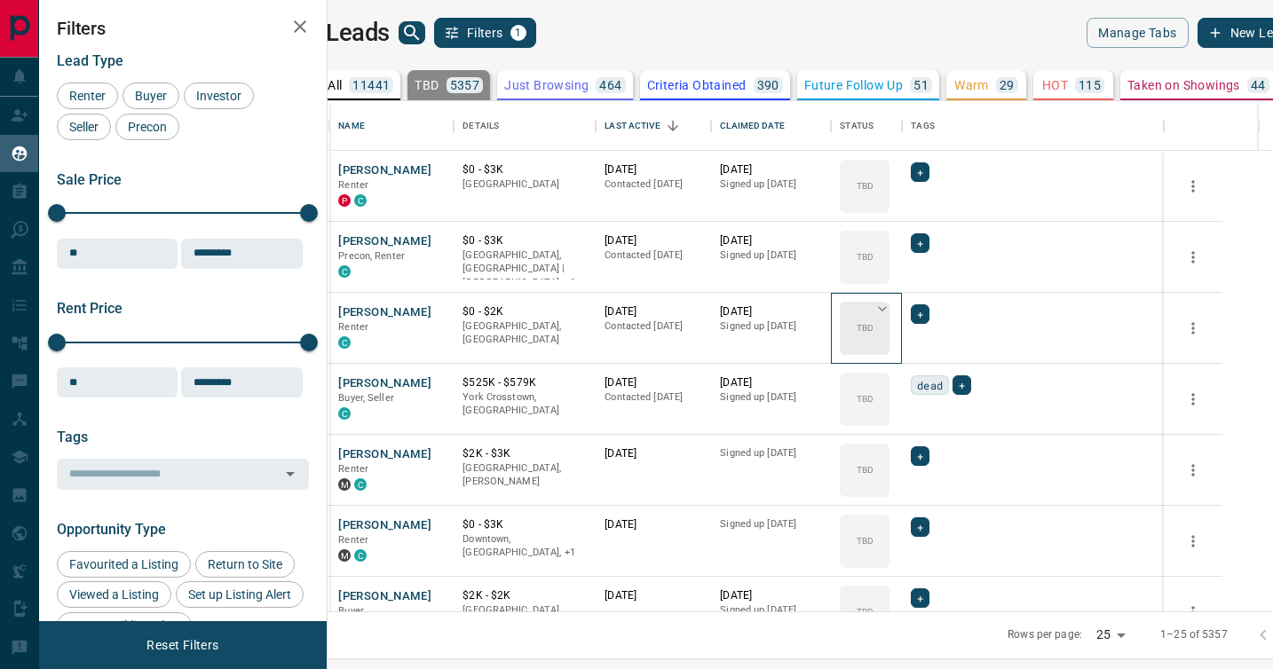
click at [889, 312] on div "TBD" at bounding box center [865, 328] width 50 height 53
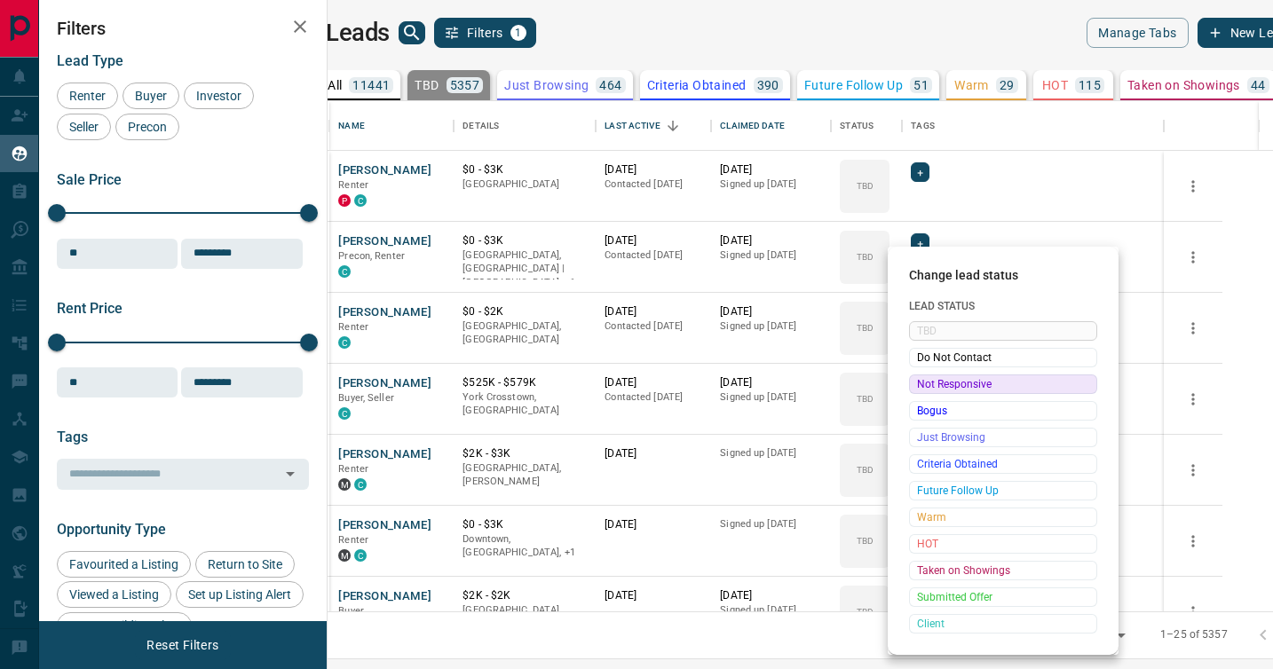
click at [924, 377] on span "Not Responsive" at bounding box center [1003, 384] width 172 height 18
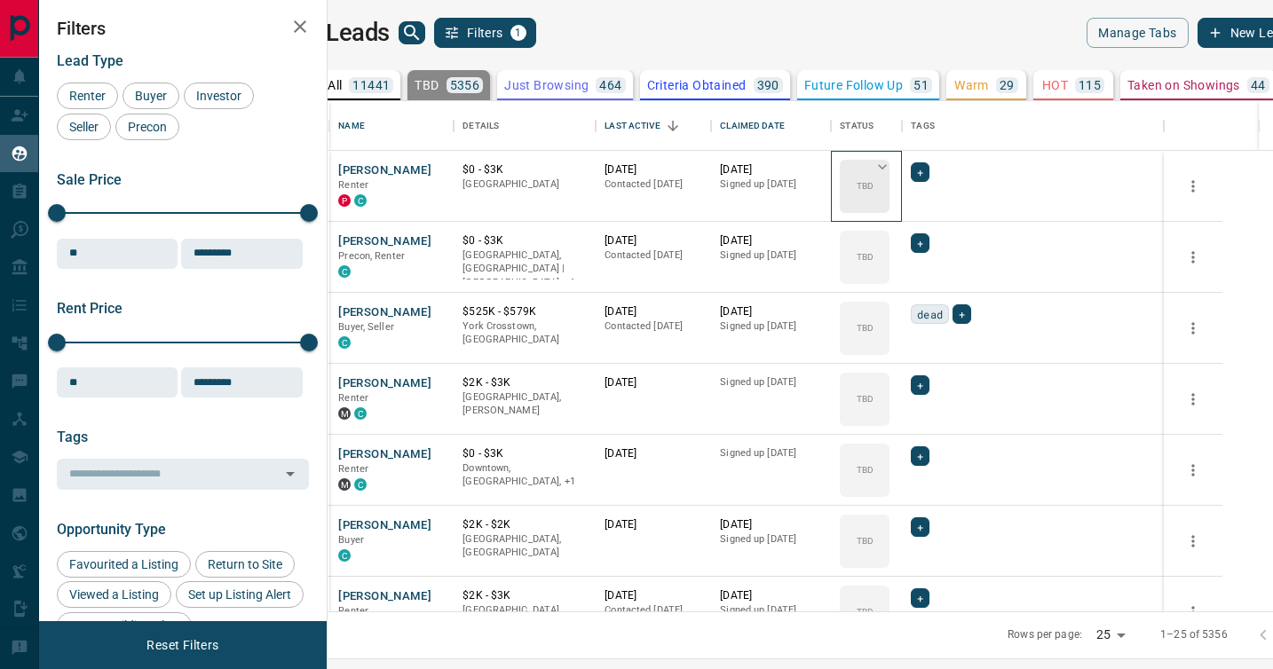
click at [891, 169] on icon at bounding box center [882, 167] width 18 height 18
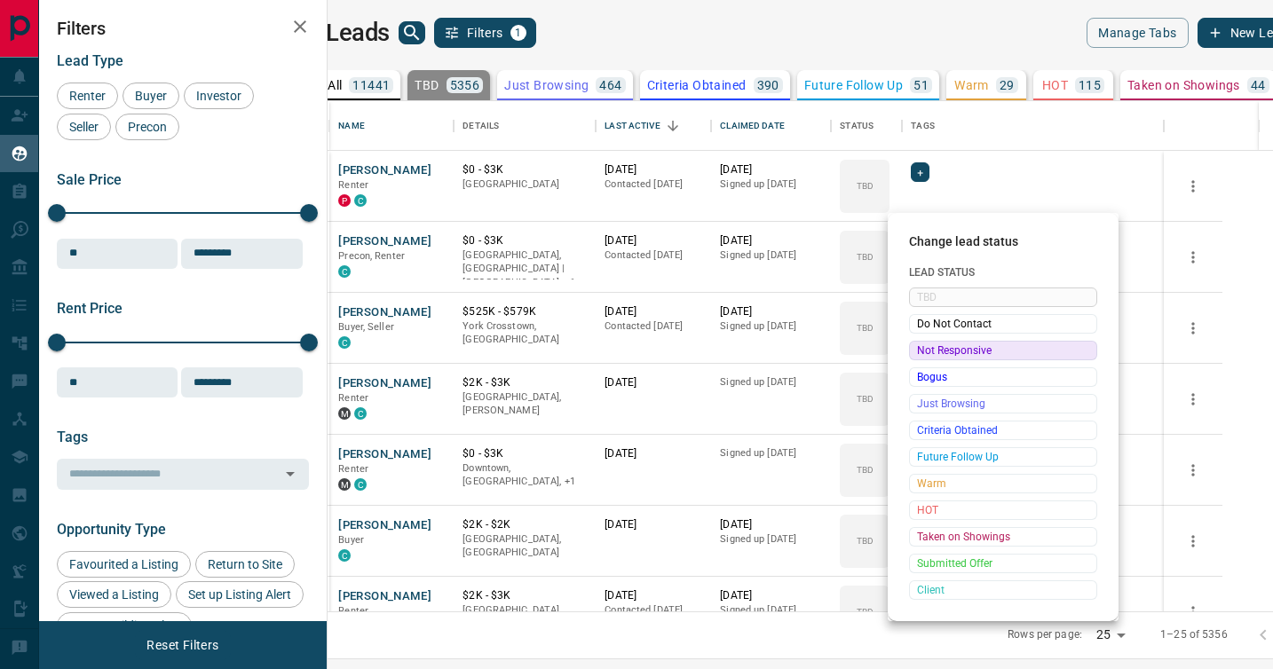
click at [922, 355] on span "Not Responsive" at bounding box center [1003, 351] width 172 height 18
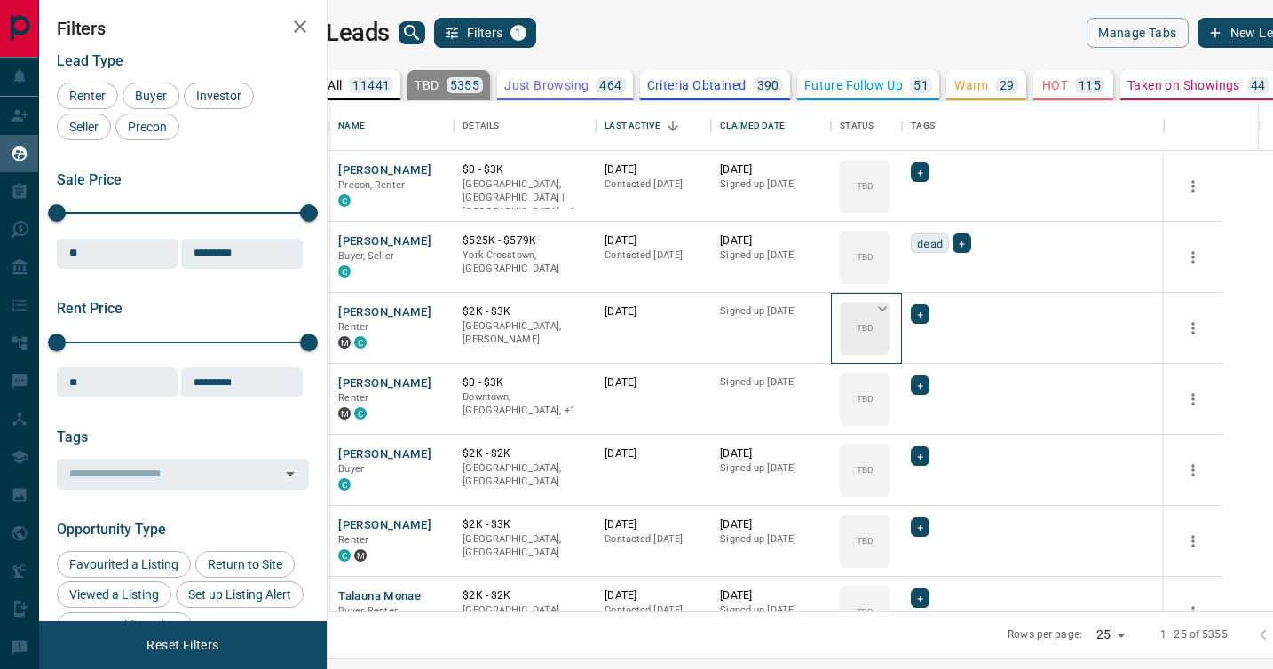
click at [889, 308] on div "TBD" at bounding box center [865, 328] width 50 height 53
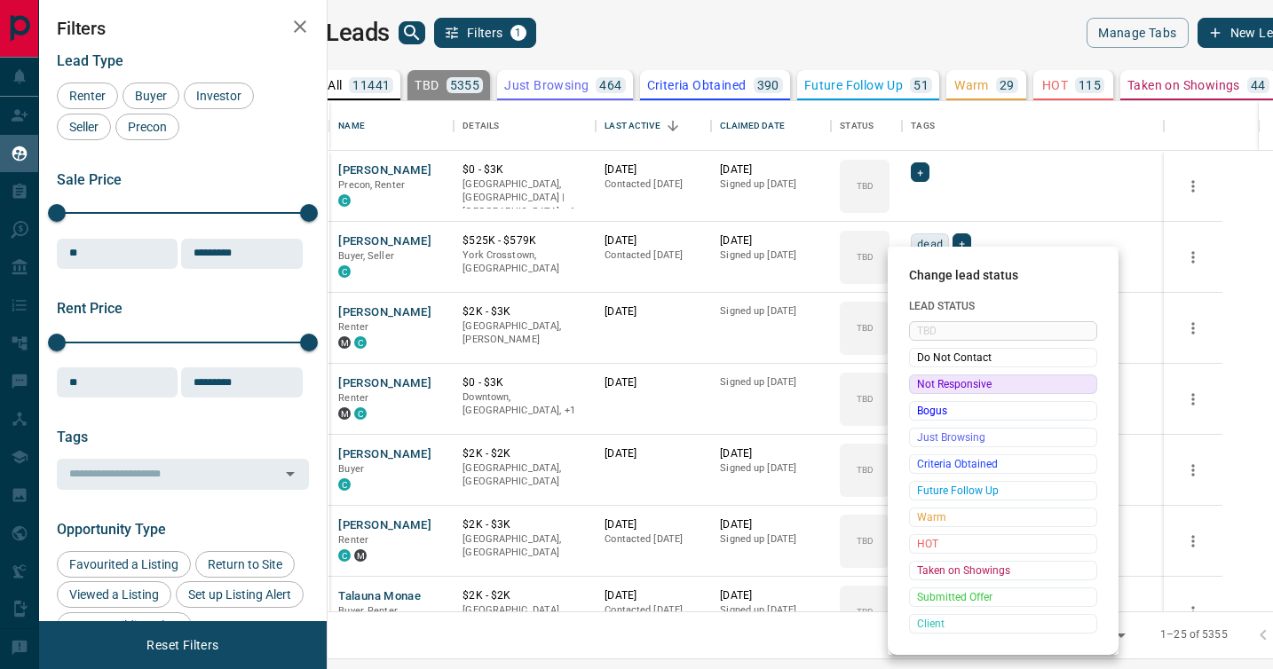
click at [924, 378] on span "Not Responsive" at bounding box center [1003, 384] width 172 height 18
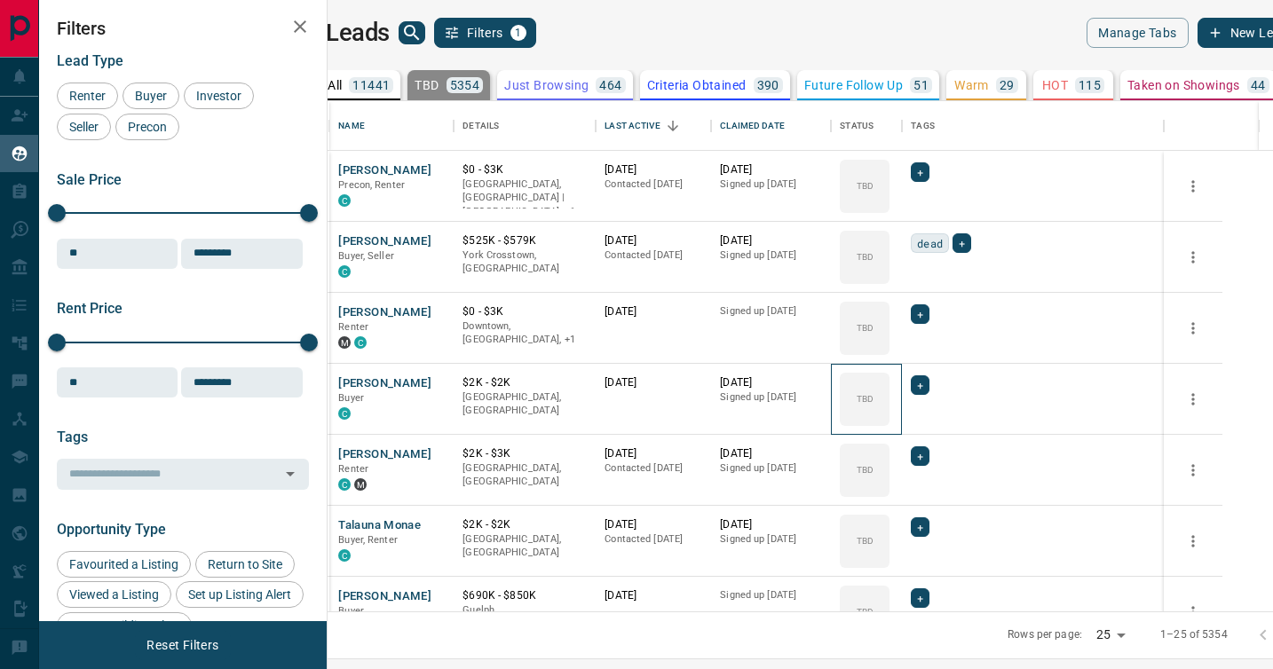
click at [0, 0] on icon at bounding box center [0, 0] width 0 height 0
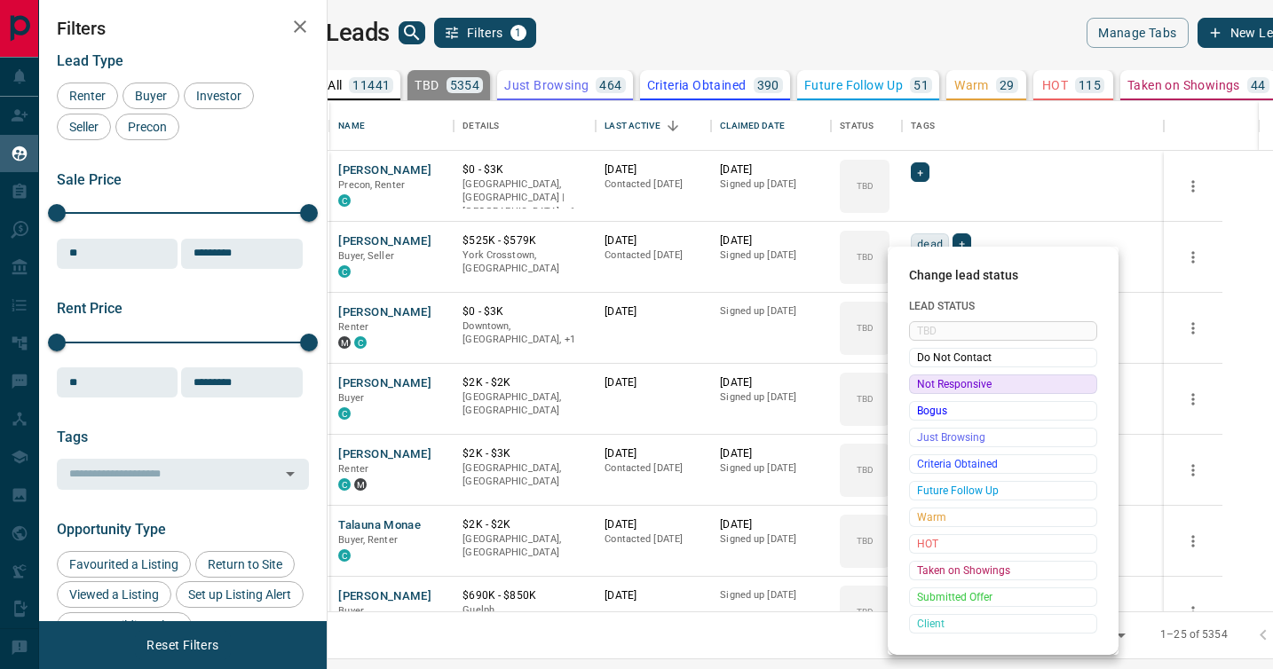
click at [924, 378] on span "Not Responsive" at bounding box center [1003, 384] width 172 height 18
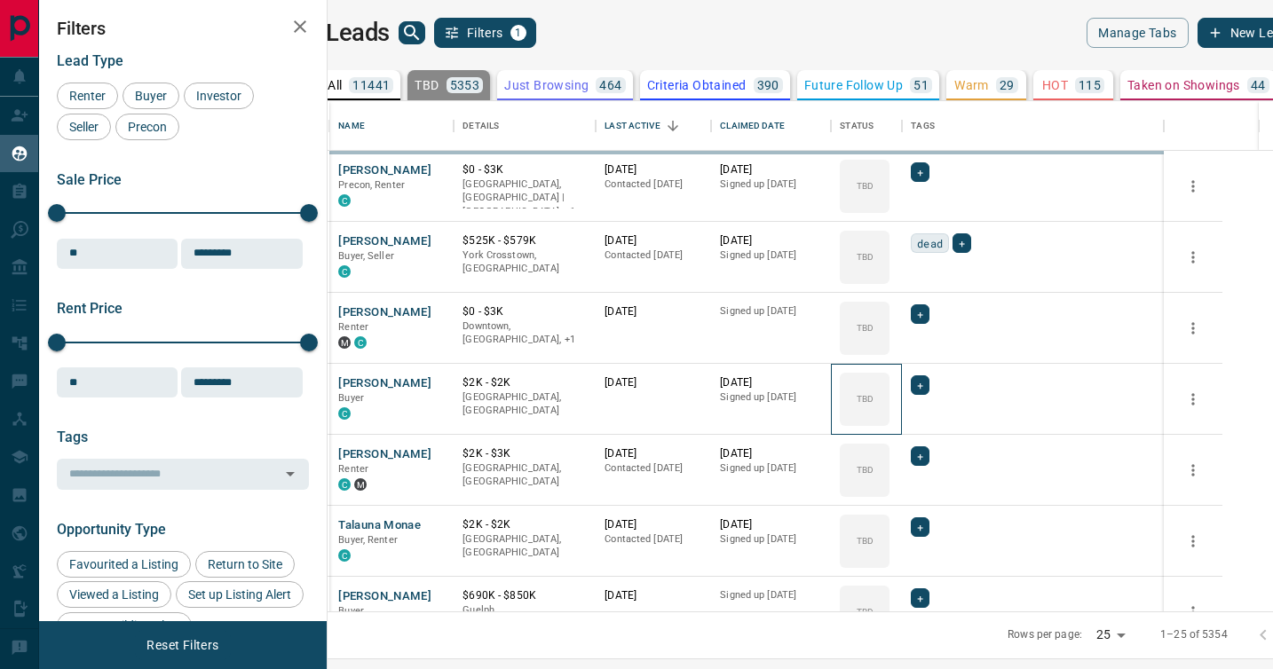
click at [0, 0] on icon at bounding box center [0, 0] width 0 height 0
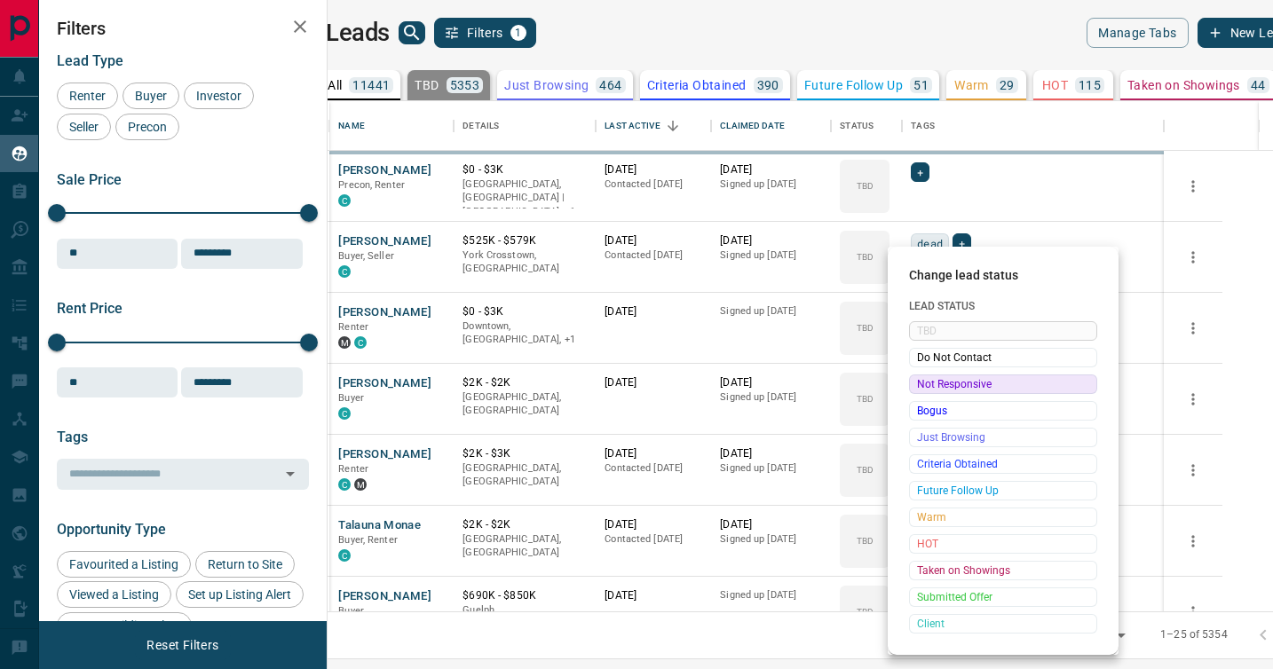
click at [924, 378] on span "Not Responsive" at bounding box center [1003, 384] width 172 height 18
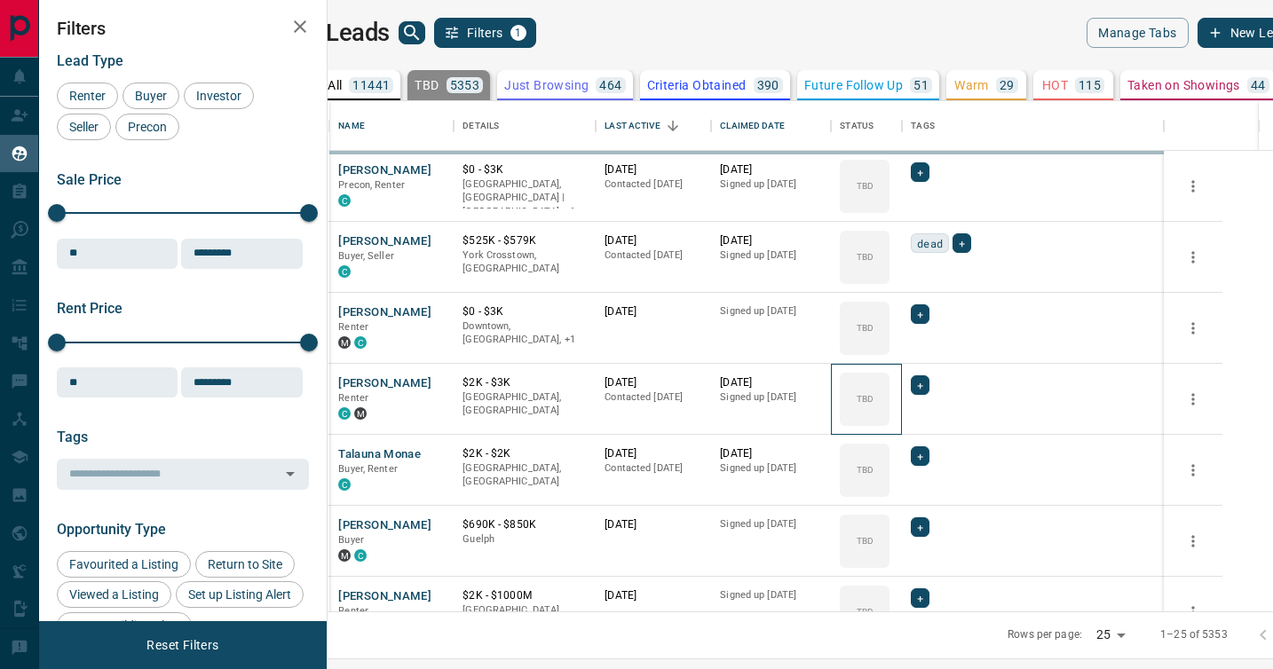
click at [0, 0] on icon at bounding box center [0, 0] width 0 height 0
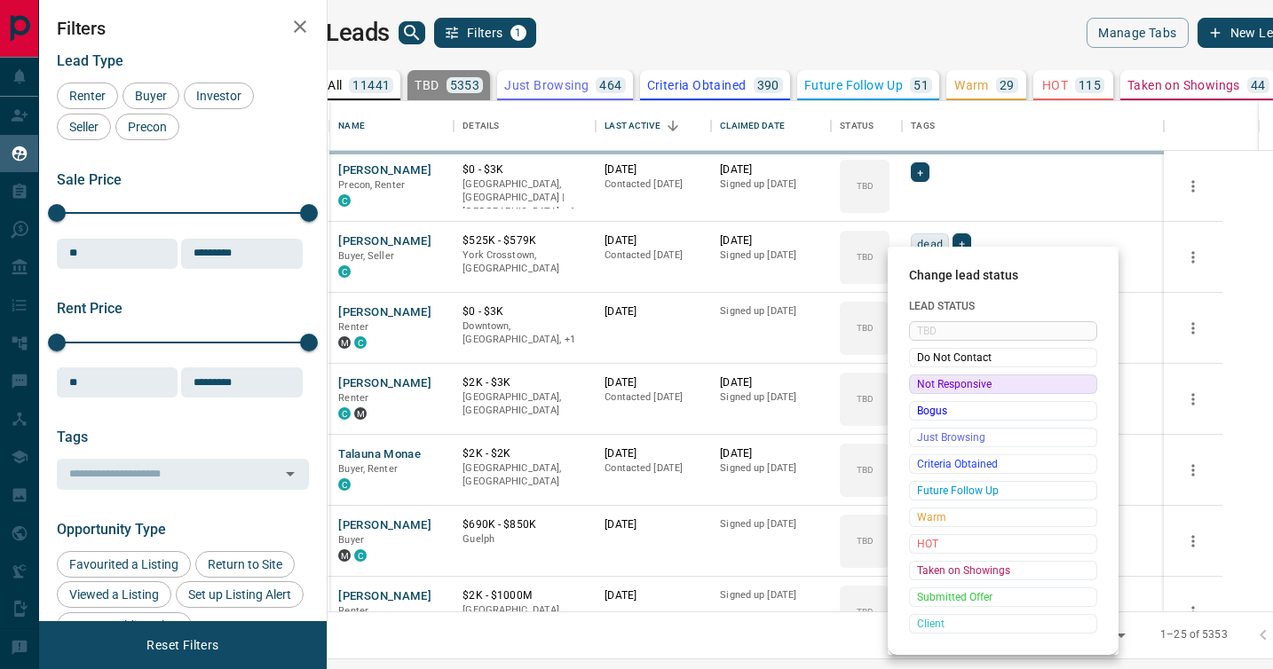
click at [924, 378] on span "Not Responsive" at bounding box center [1003, 384] width 172 height 18
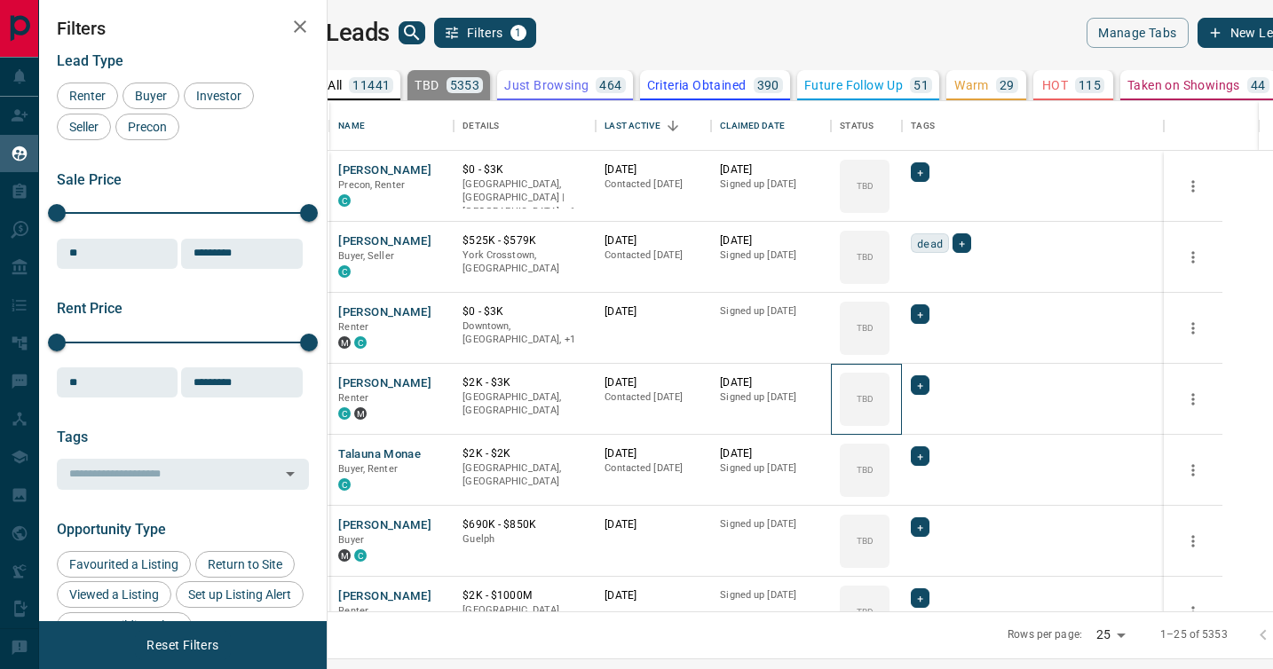
click at [0, 0] on icon at bounding box center [0, 0] width 0 height 0
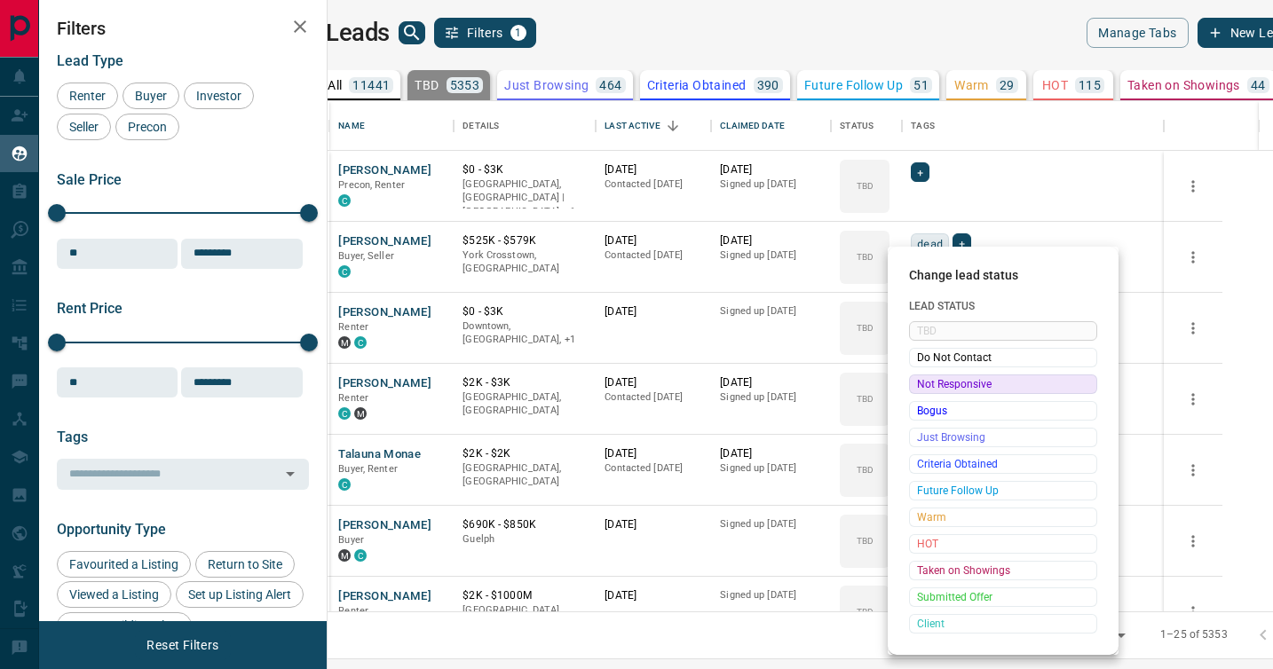
click at [924, 378] on span "Not Responsive" at bounding box center [1003, 384] width 172 height 18
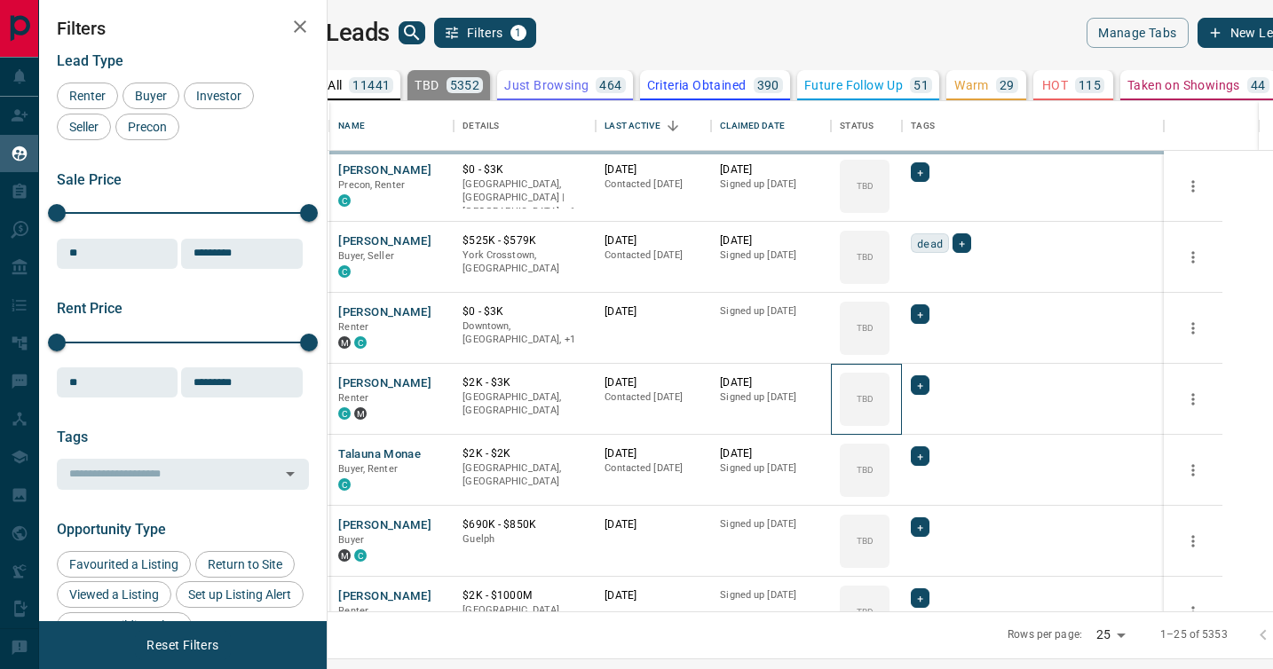
click at [0, 0] on icon at bounding box center [0, 0] width 0 height 0
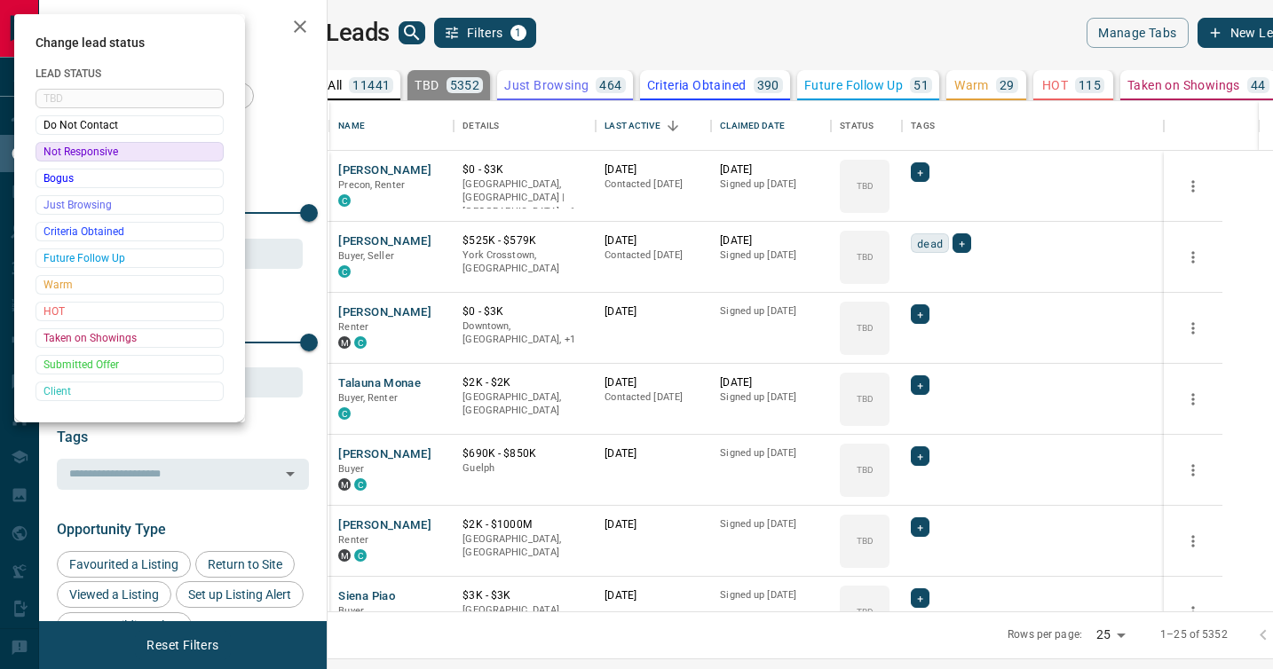
click at [924, 378] on div at bounding box center [636, 334] width 1273 height 669
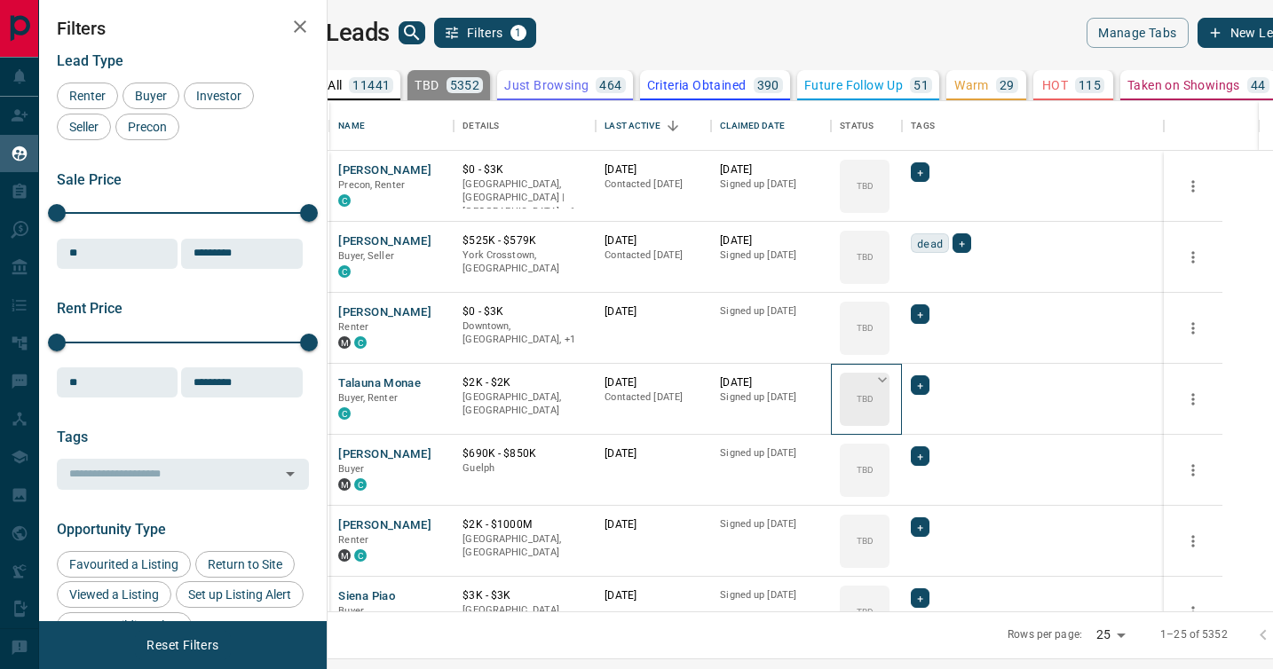
click at [891, 381] on icon at bounding box center [882, 380] width 18 height 18
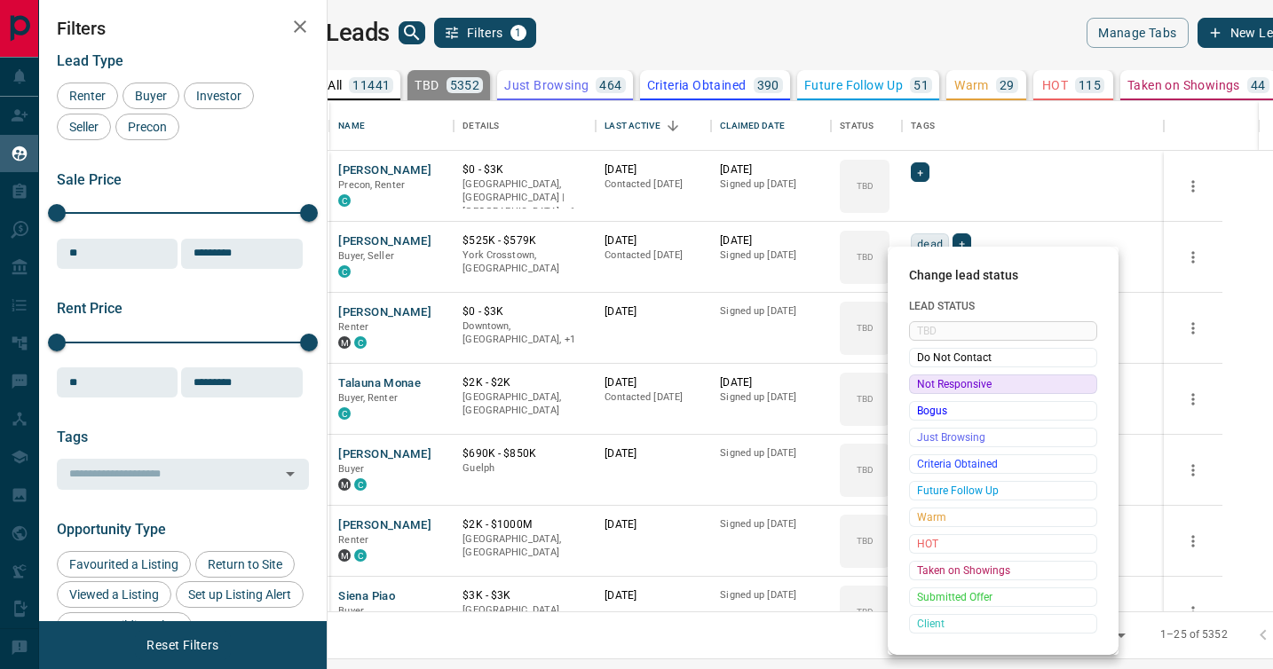
click at [924, 385] on span "Not Responsive" at bounding box center [1003, 384] width 172 height 18
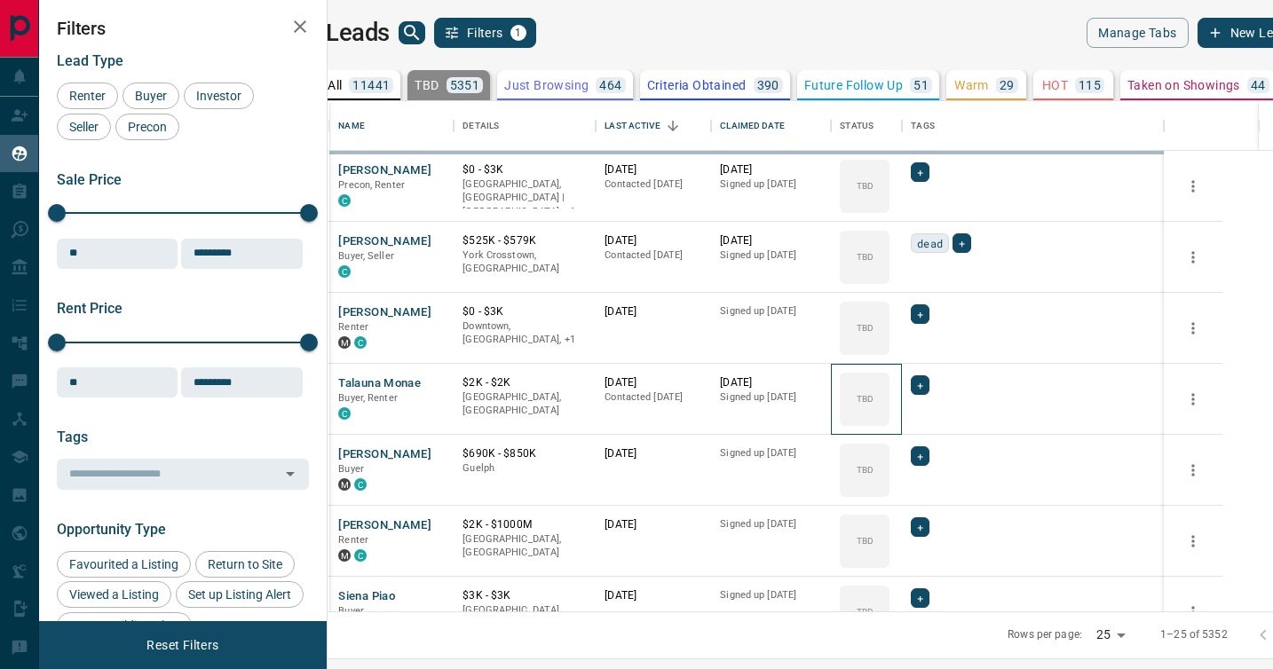
click at [0, 0] on icon at bounding box center [0, 0] width 0 height 0
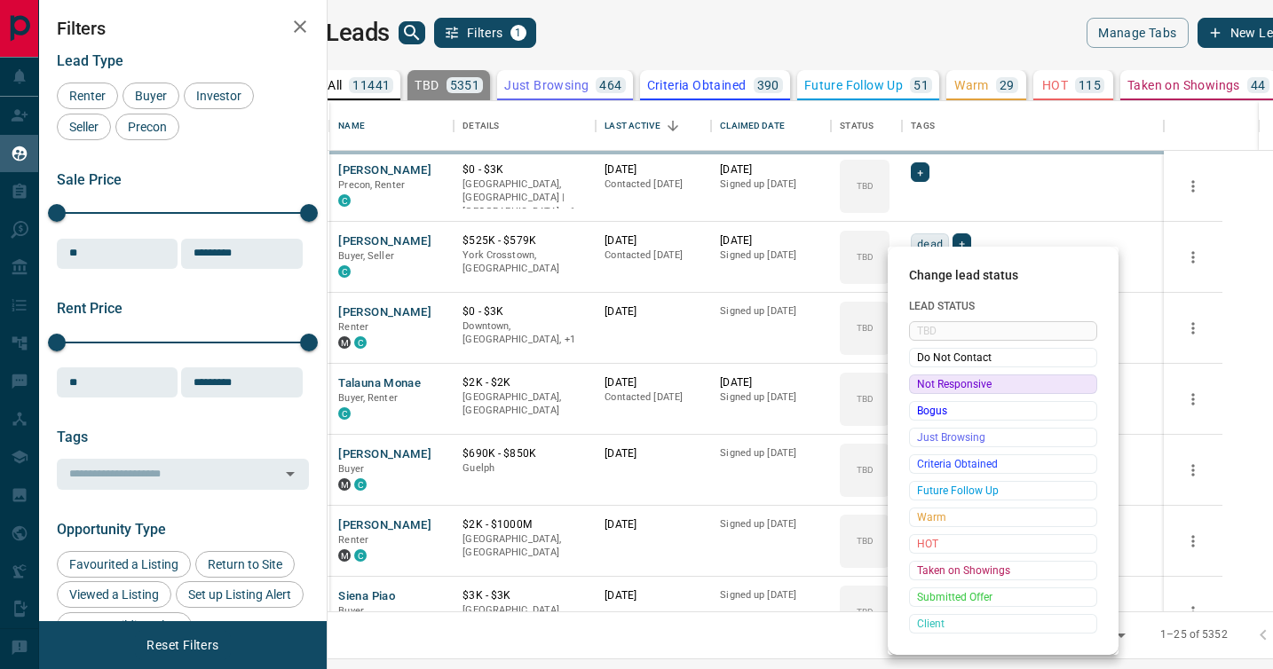
click at [924, 385] on span "Not Responsive" at bounding box center [1003, 384] width 172 height 18
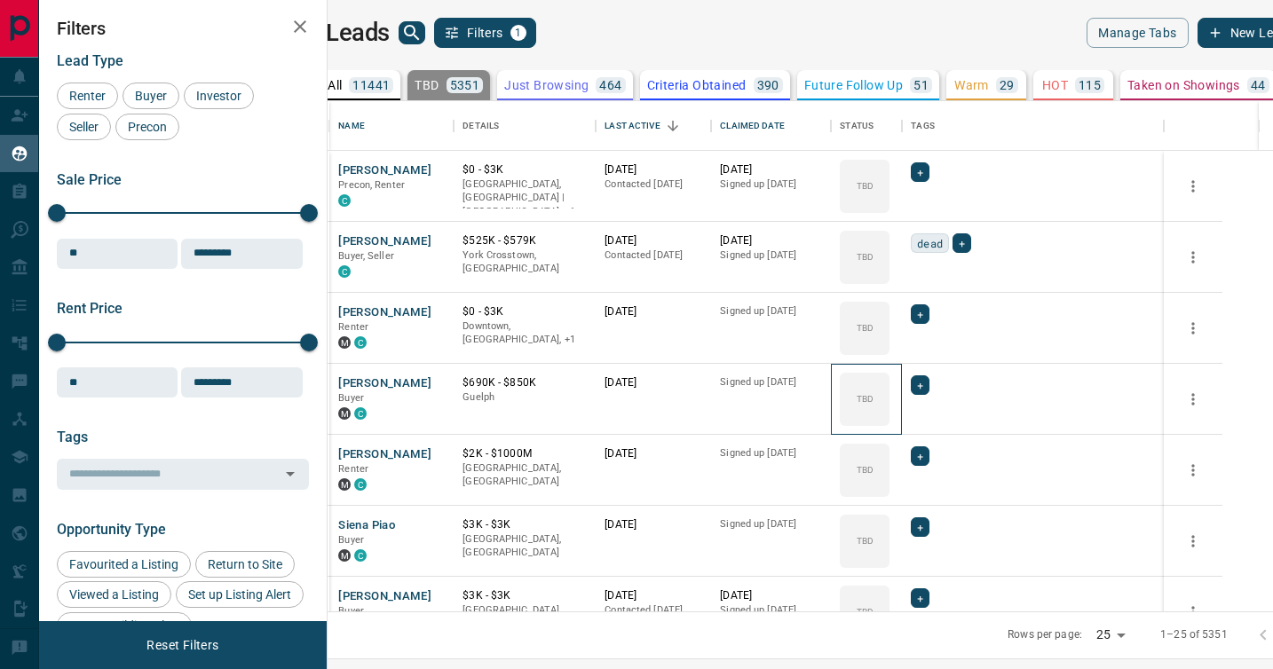
click at [0, 0] on icon at bounding box center [0, 0] width 0 height 0
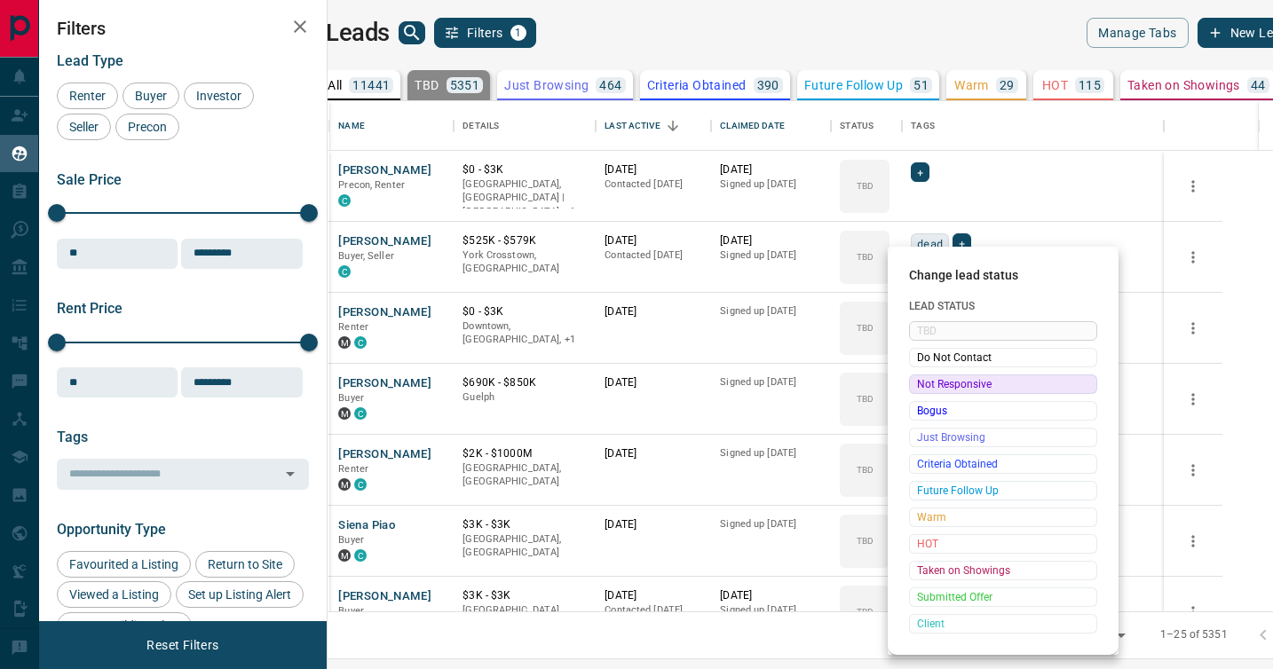
click at [924, 385] on span "Not Responsive" at bounding box center [1003, 384] width 172 height 18
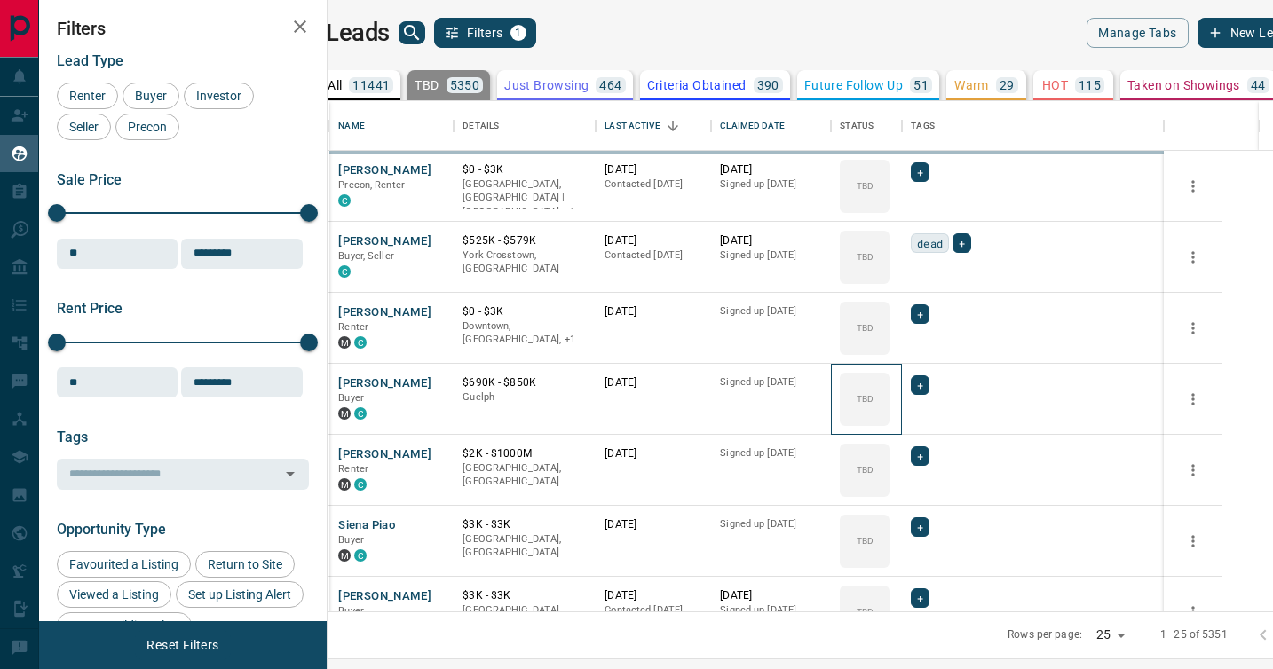
click at [0, 0] on icon at bounding box center [0, 0] width 0 height 0
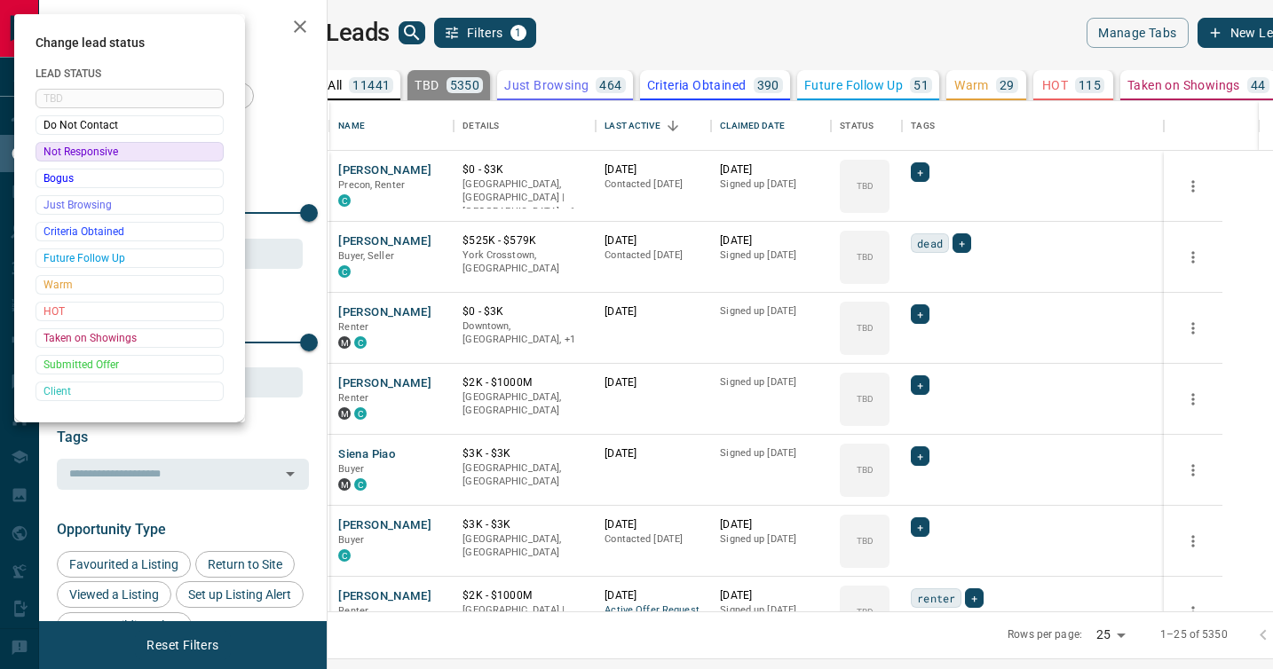
click at [924, 385] on div at bounding box center [636, 334] width 1273 height 669
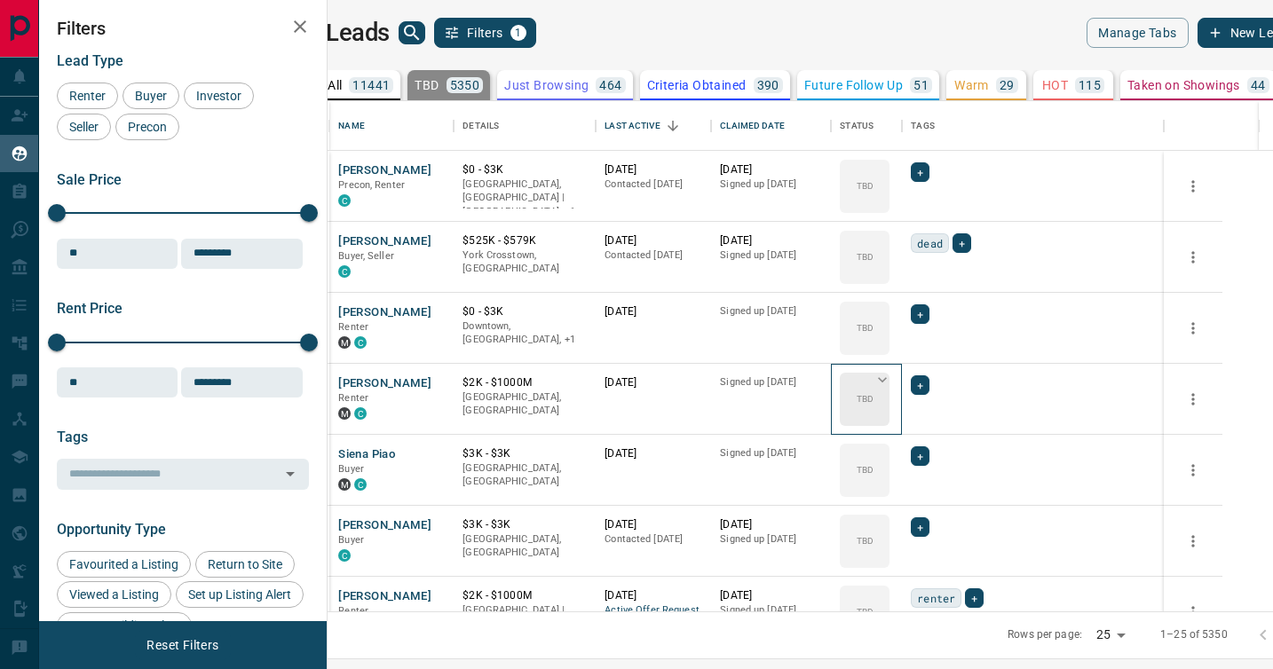
click at [891, 387] on icon at bounding box center [882, 380] width 18 height 18
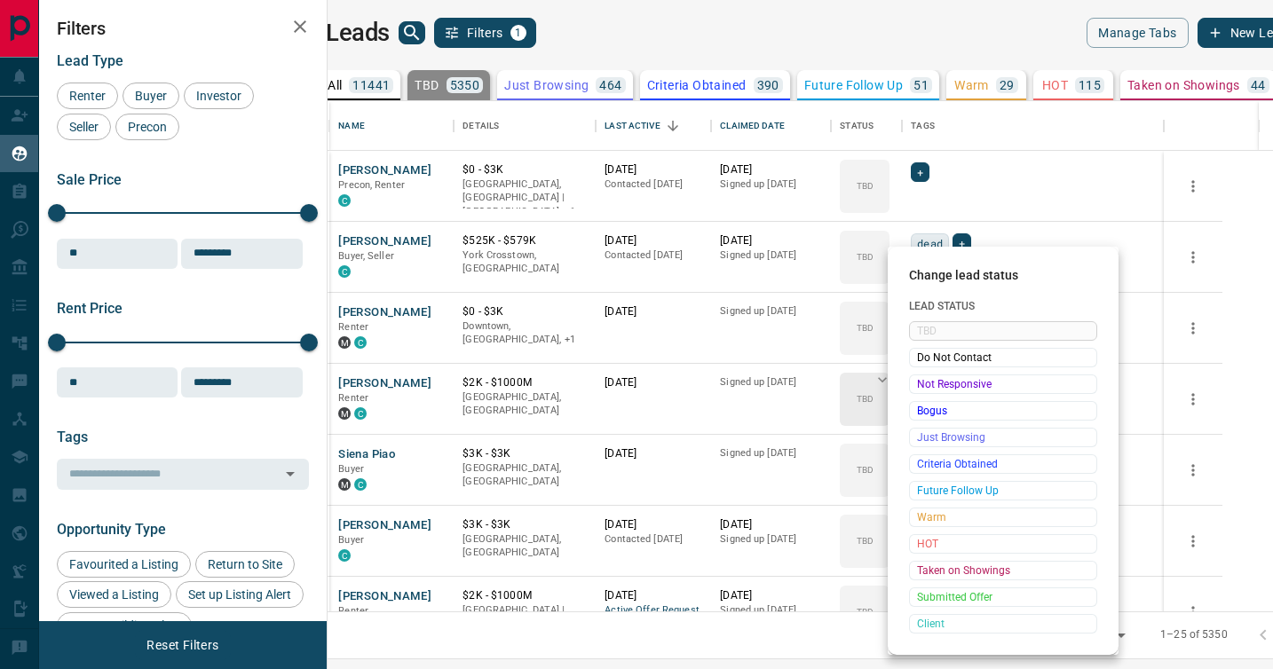
click at [924, 387] on span "Not Responsive" at bounding box center [1003, 384] width 172 height 18
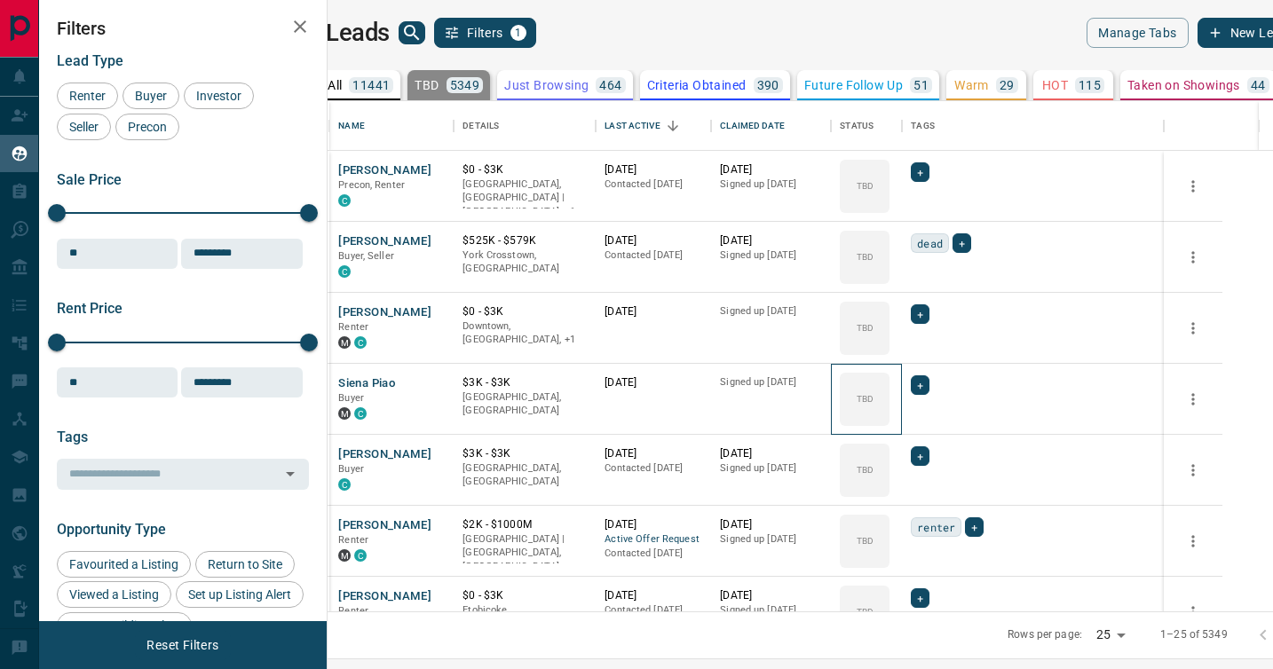
click at [0, 0] on icon at bounding box center [0, 0] width 0 height 0
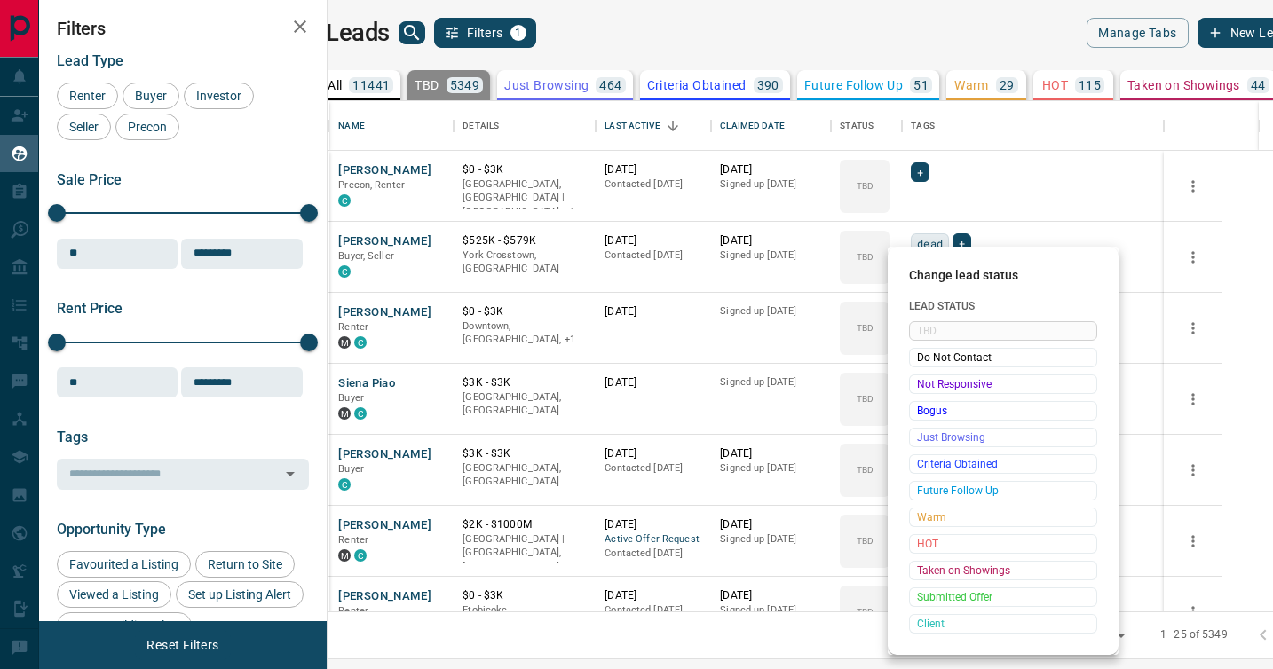
click at [924, 387] on span "Not Responsive" at bounding box center [1003, 384] width 172 height 18
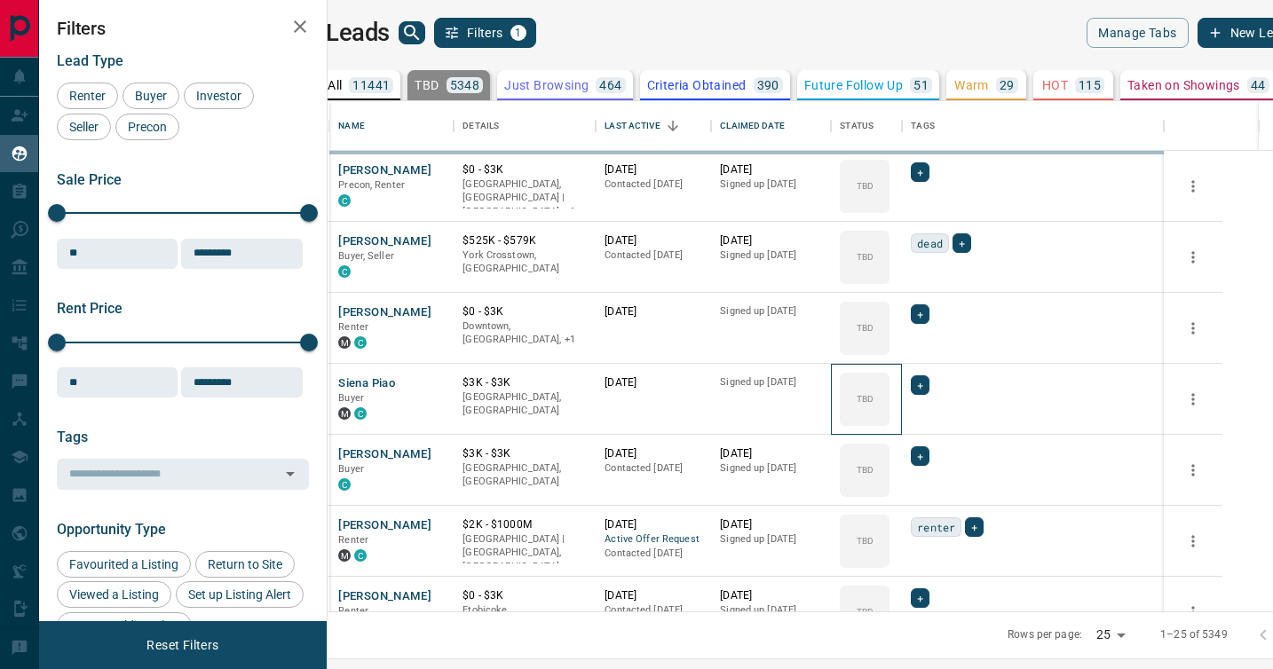
click at [0, 0] on icon at bounding box center [0, 0] width 0 height 0
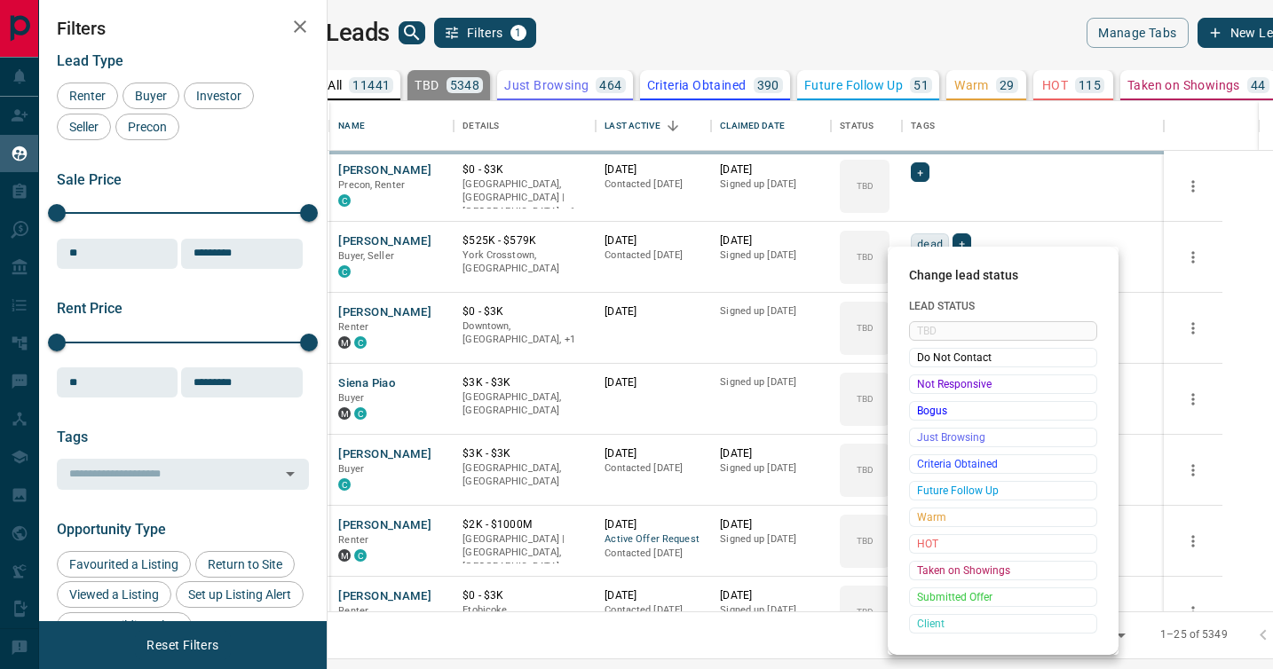
click at [924, 387] on span "Not Responsive" at bounding box center [1003, 384] width 172 height 18
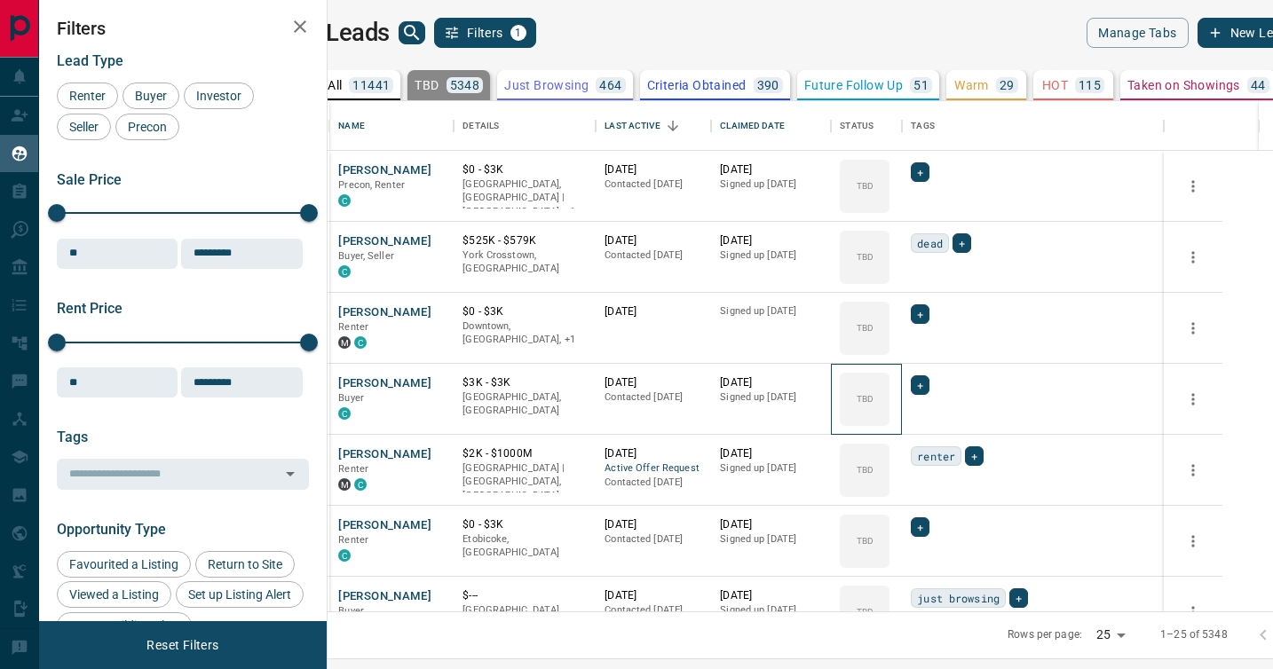
click at [0, 0] on icon at bounding box center [0, 0] width 0 height 0
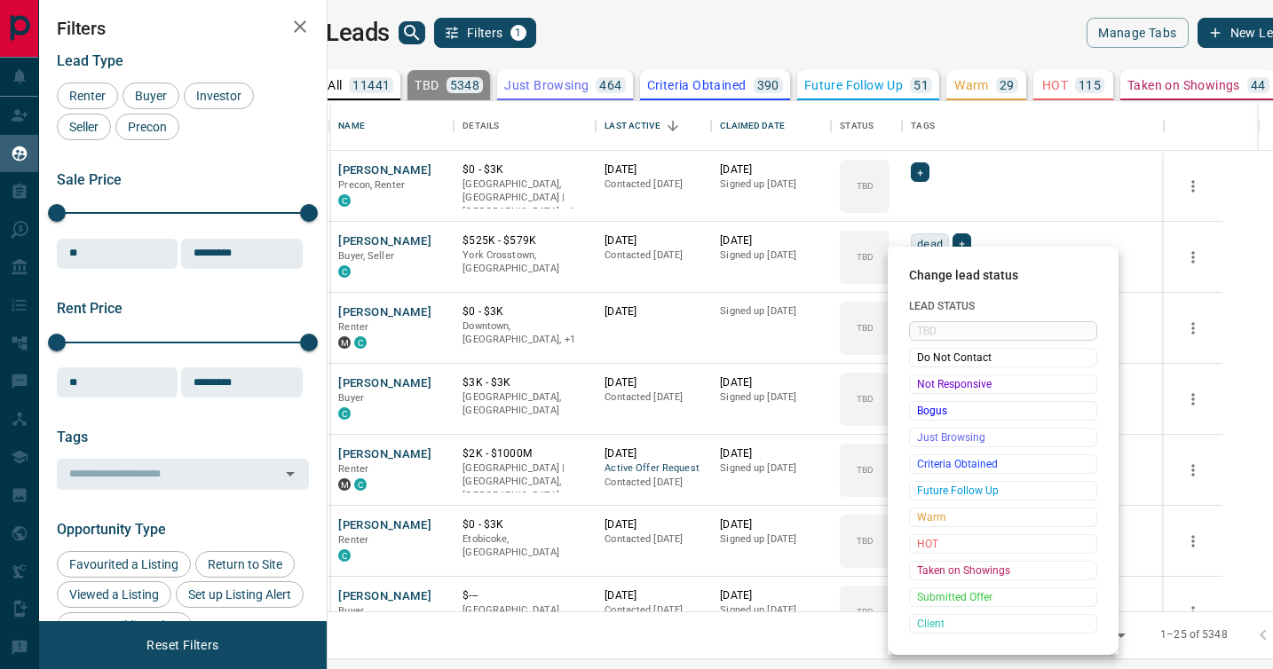
click at [924, 387] on span "Not Responsive" at bounding box center [1003, 384] width 172 height 18
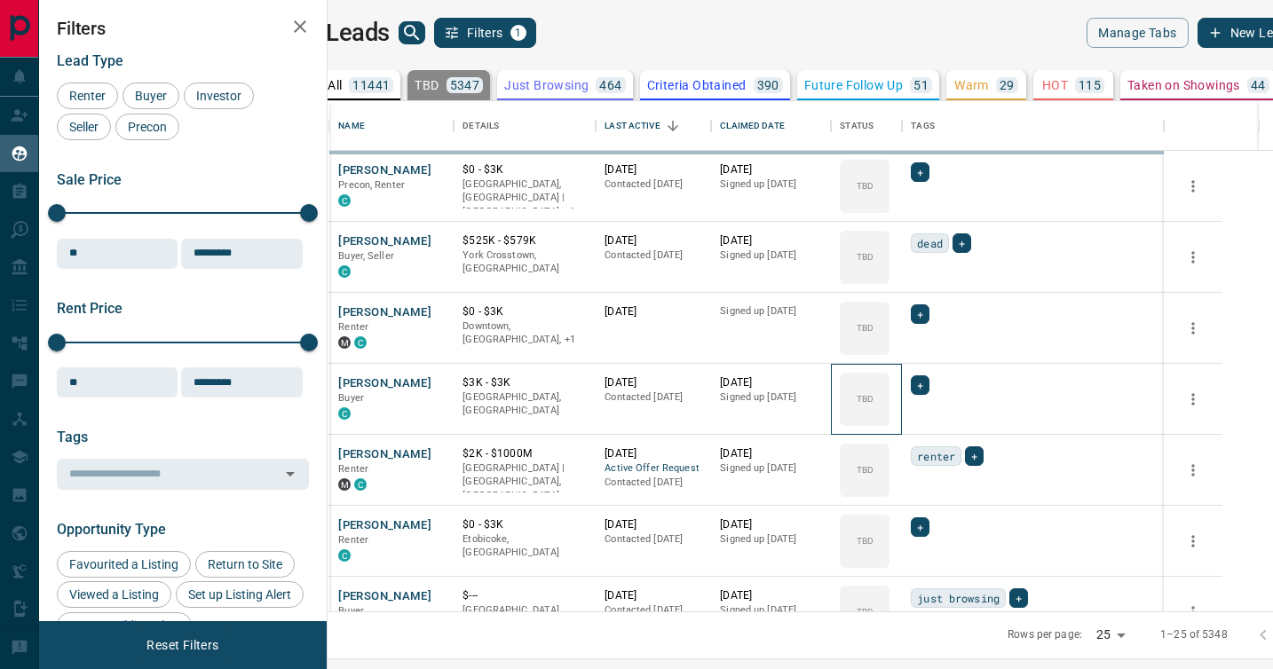
click at [0, 0] on icon at bounding box center [0, 0] width 0 height 0
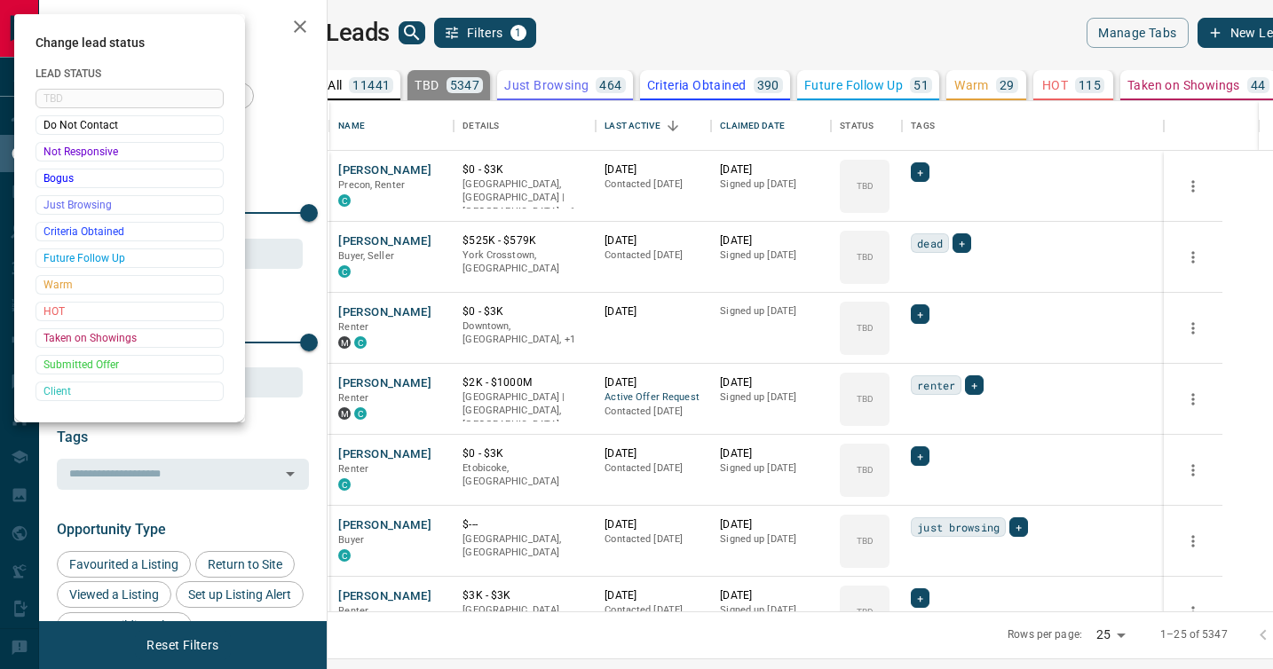
click at [924, 387] on div at bounding box center [636, 334] width 1273 height 669
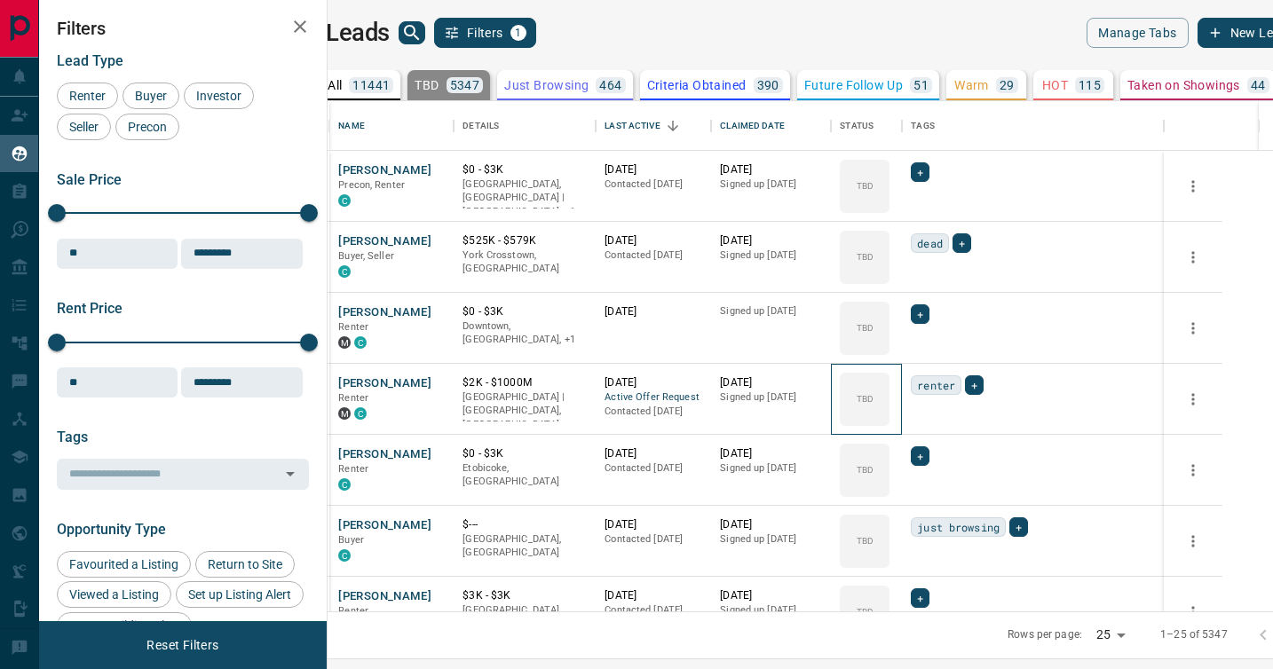
click at [889, 387] on div "TBD" at bounding box center [865, 399] width 50 height 53
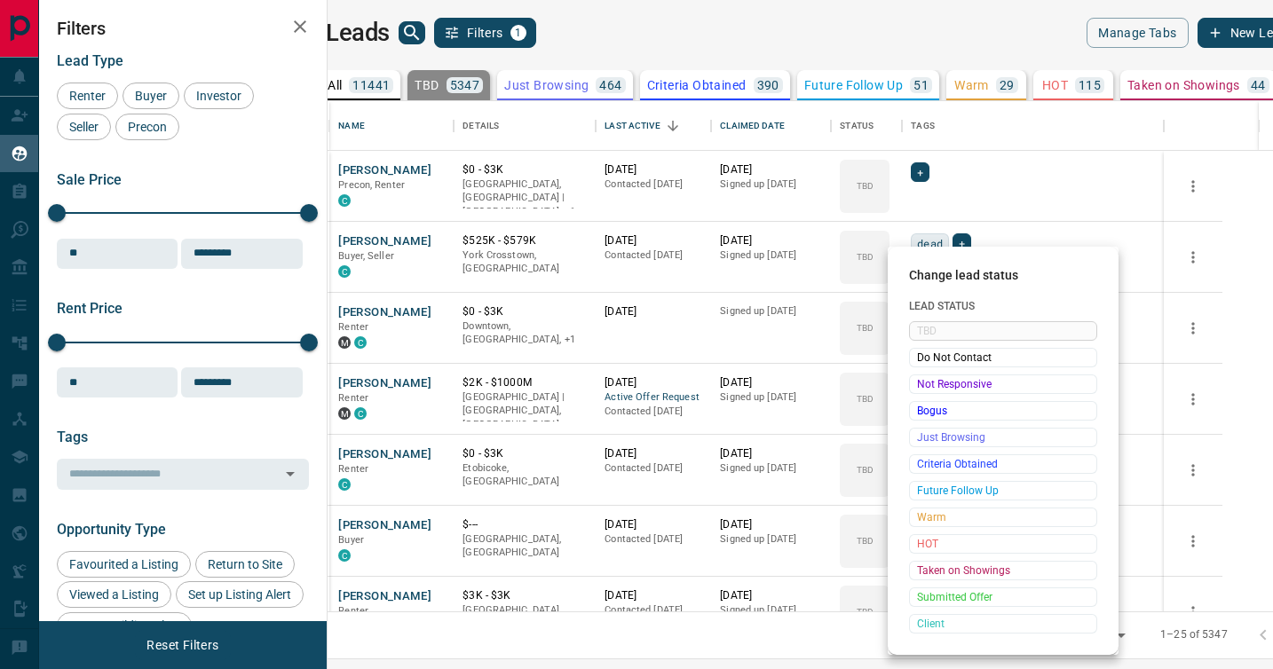
click at [924, 387] on span "Not Responsive" at bounding box center [1003, 384] width 172 height 18
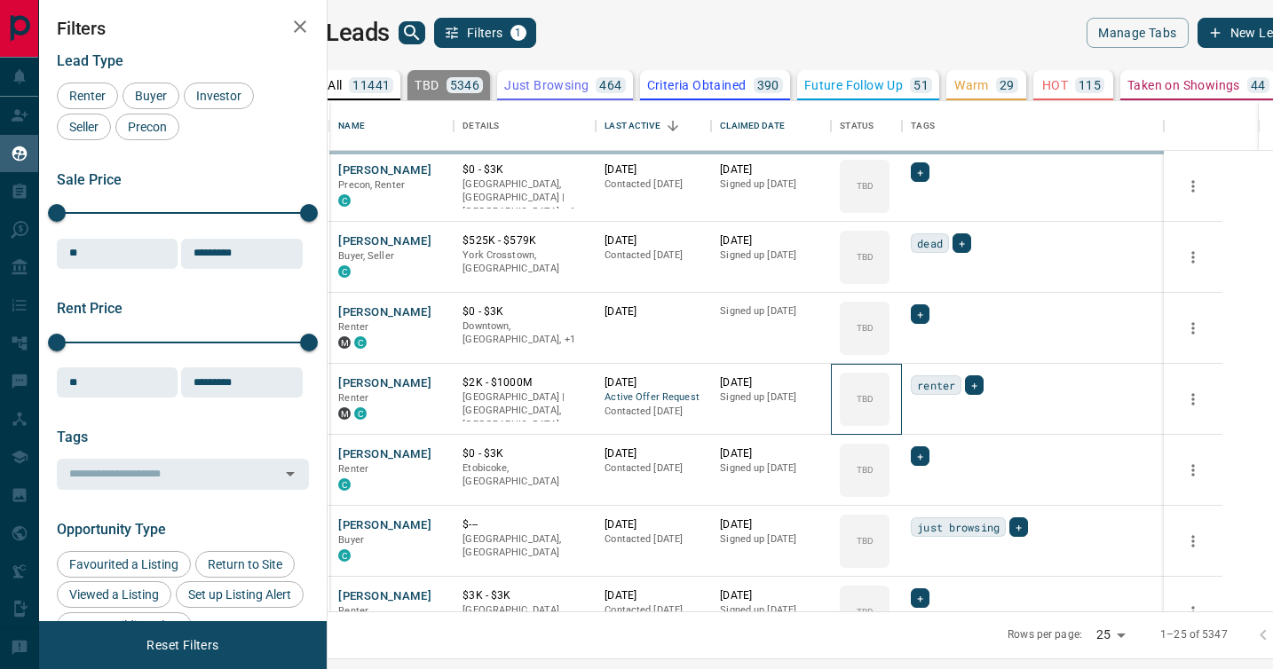
click at [0, 0] on icon at bounding box center [0, 0] width 0 height 0
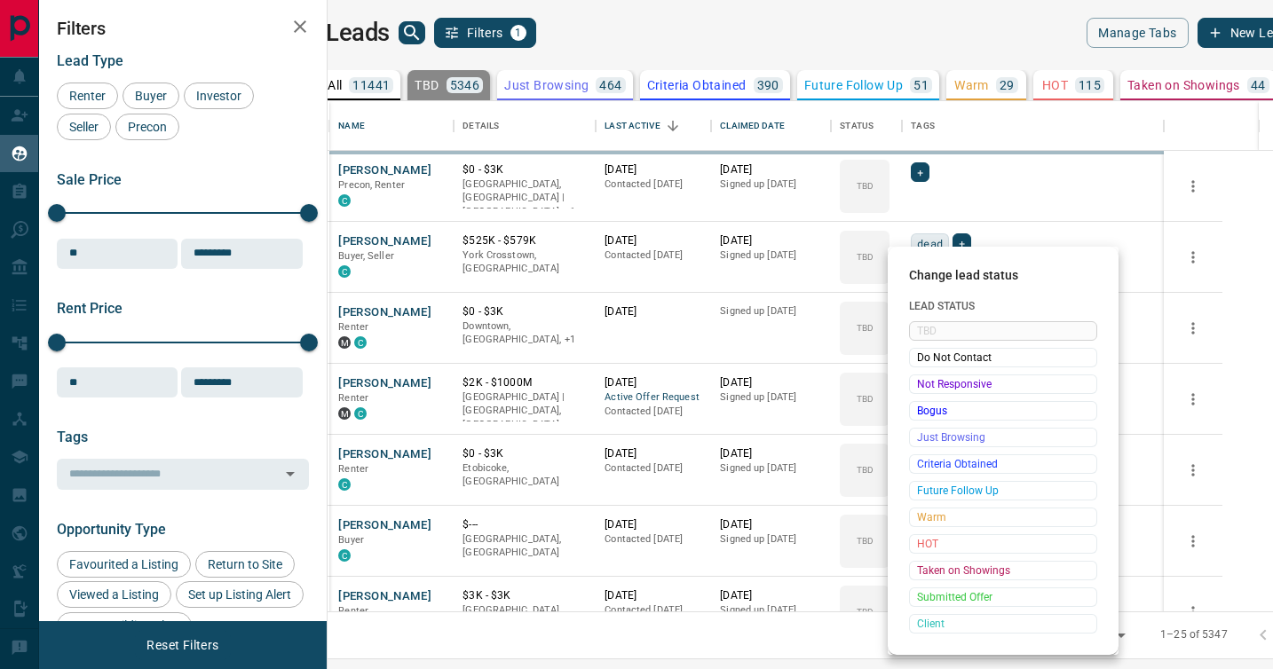
click at [924, 387] on span "Not Responsive" at bounding box center [1003, 384] width 172 height 18
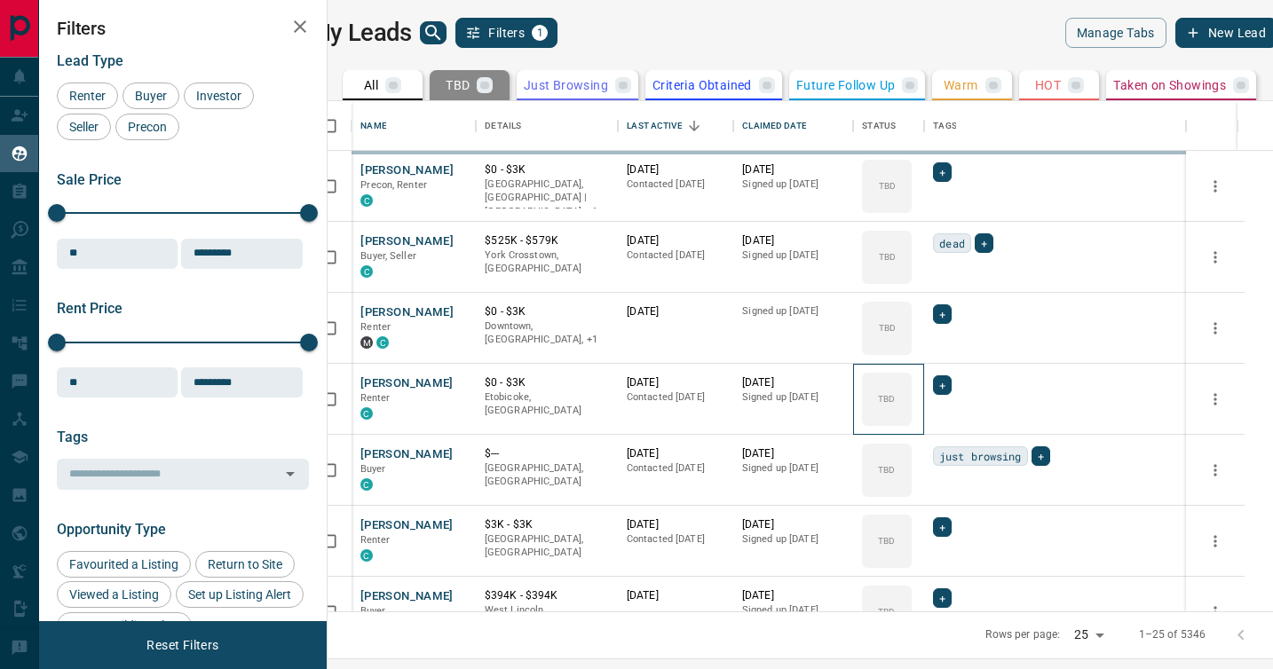
click at [0, 0] on icon at bounding box center [0, 0] width 0 height 0
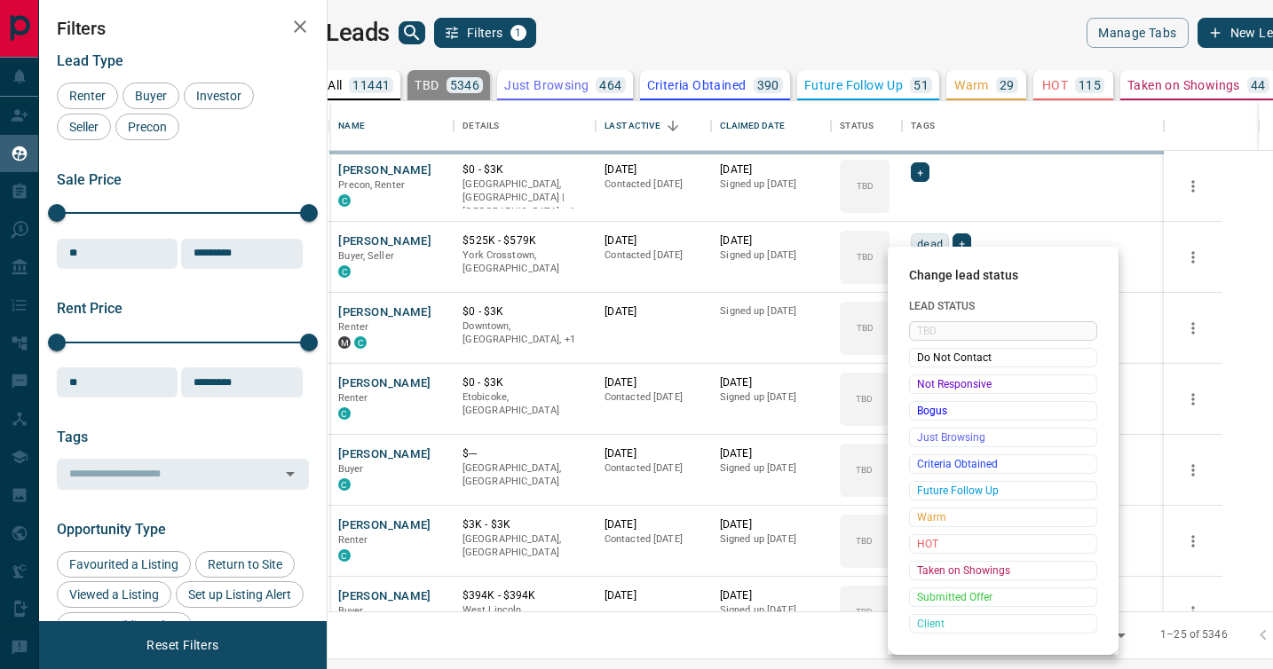
click at [924, 387] on span "Not Responsive" at bounding box center [1003, 384] width 172 height 18
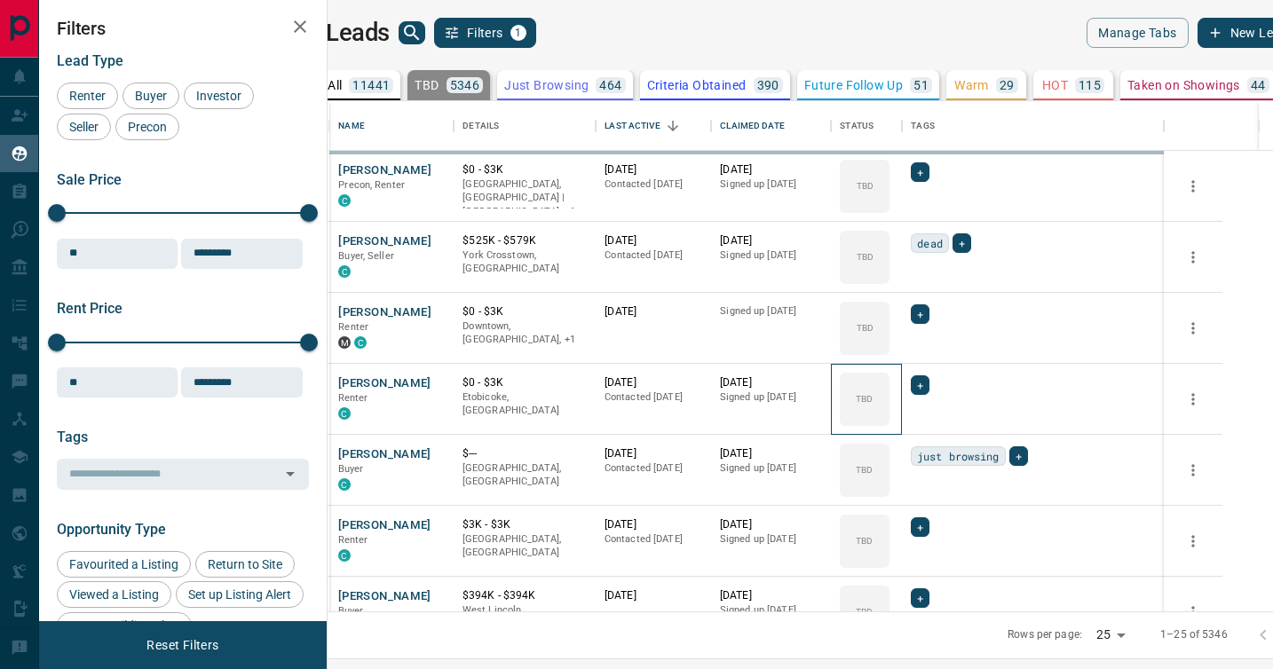
click at [0, 0] on icon at bounding box center [0, 0] width 0 height 0
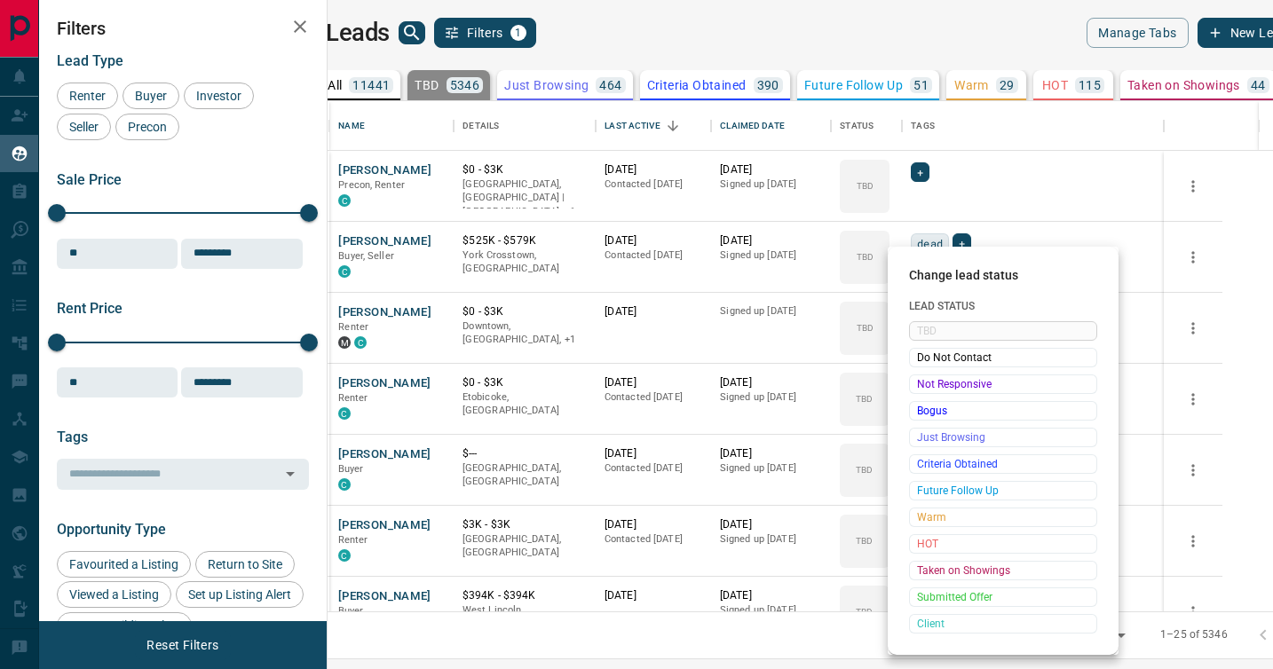
click at [924, 387] on span "Not Responsive" at bounding box center [1003, 384] width 172 height 18
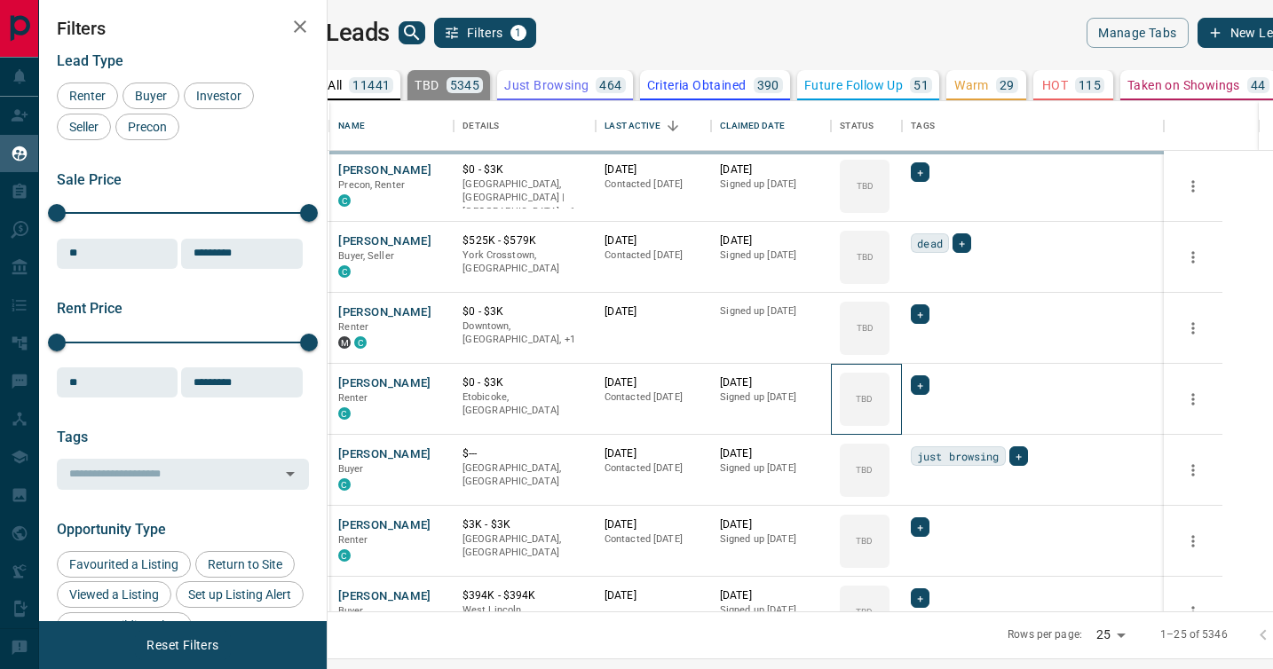
click at [0, 0] on icon at bounding box center [0, 0] width 0 height 0
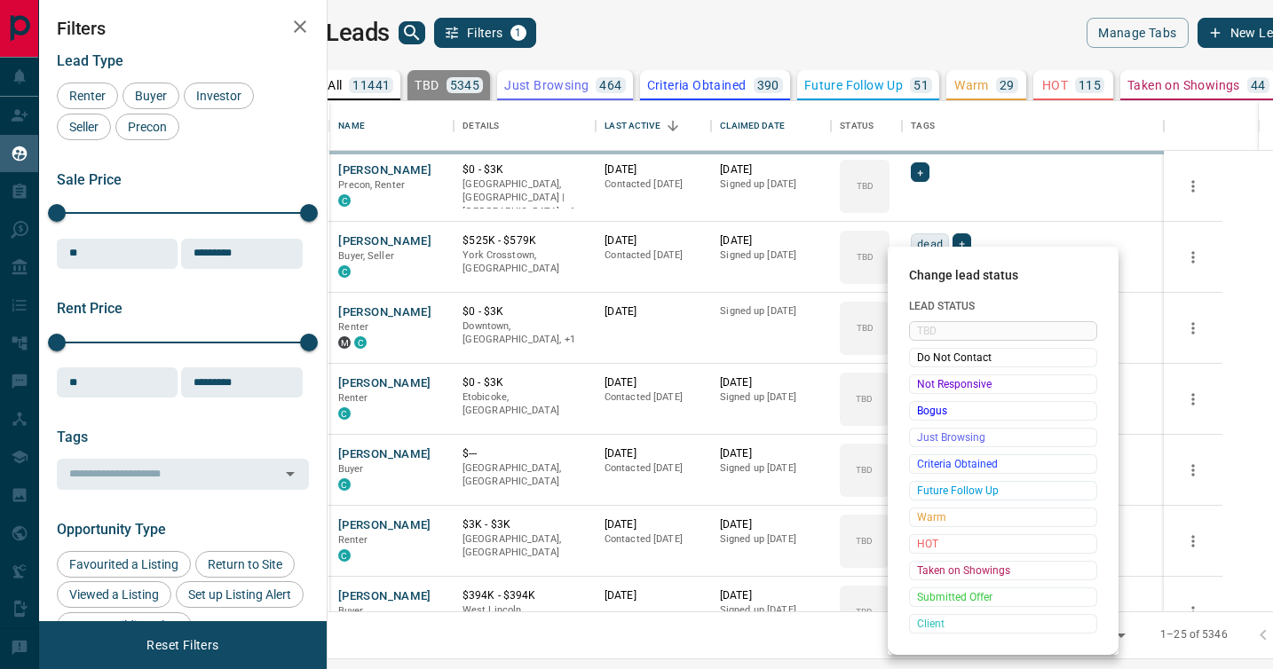
click at [924, 387] on span "Not Responsive" at bounding box center [1003, 384] width 172 height 18
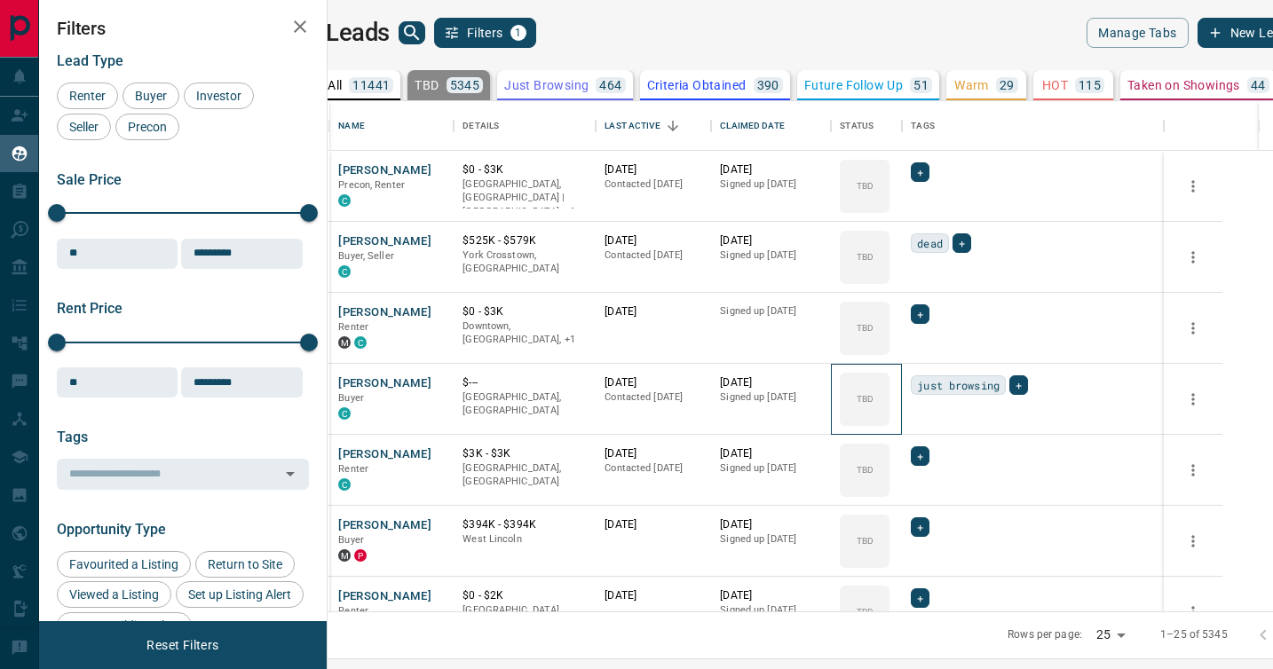
click at [0, 0] on icon at bounding box center [0, 0] width 0 height 0
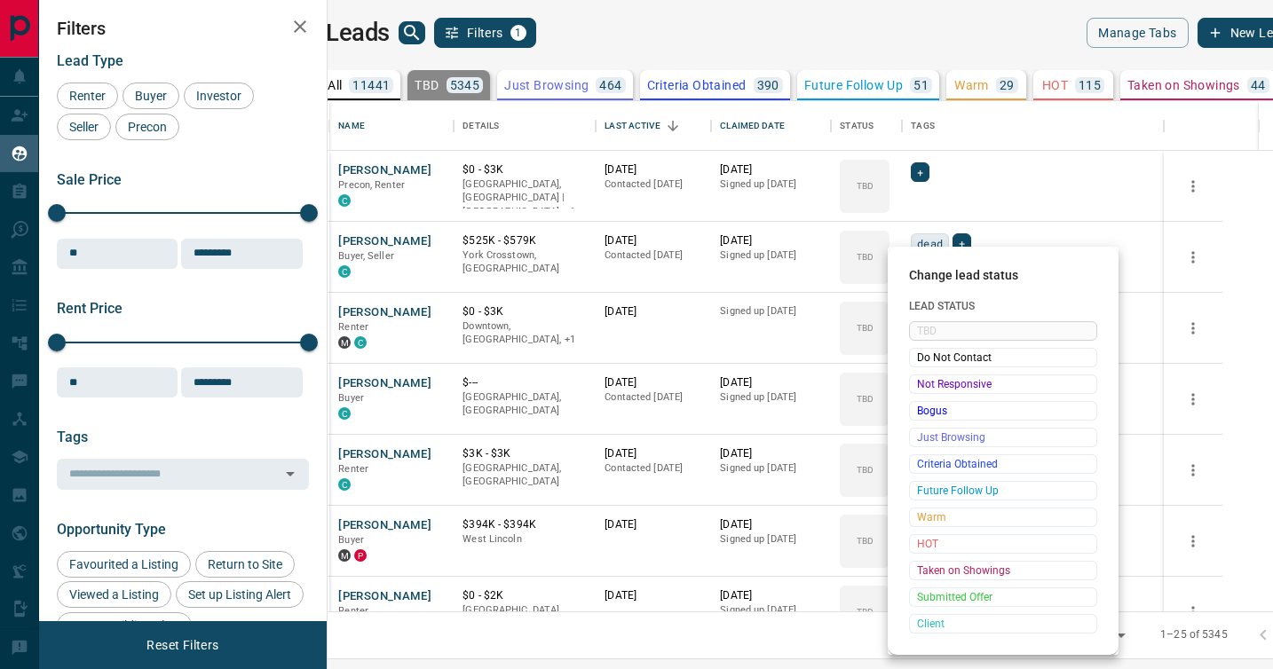
click at [924, 387] on span "Not Responsive" at bounding box center [1003, 384] width 172 height 18
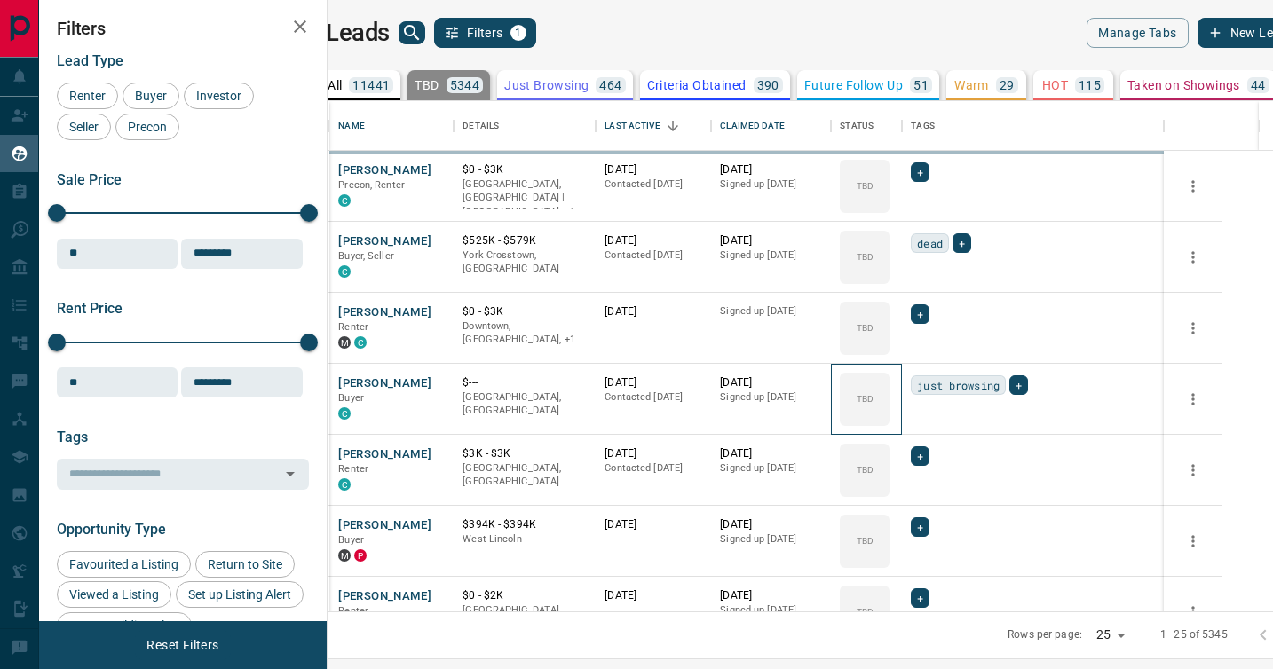
click at [0, 0] on icon at bounding box center [0, 0] width 0 height 0
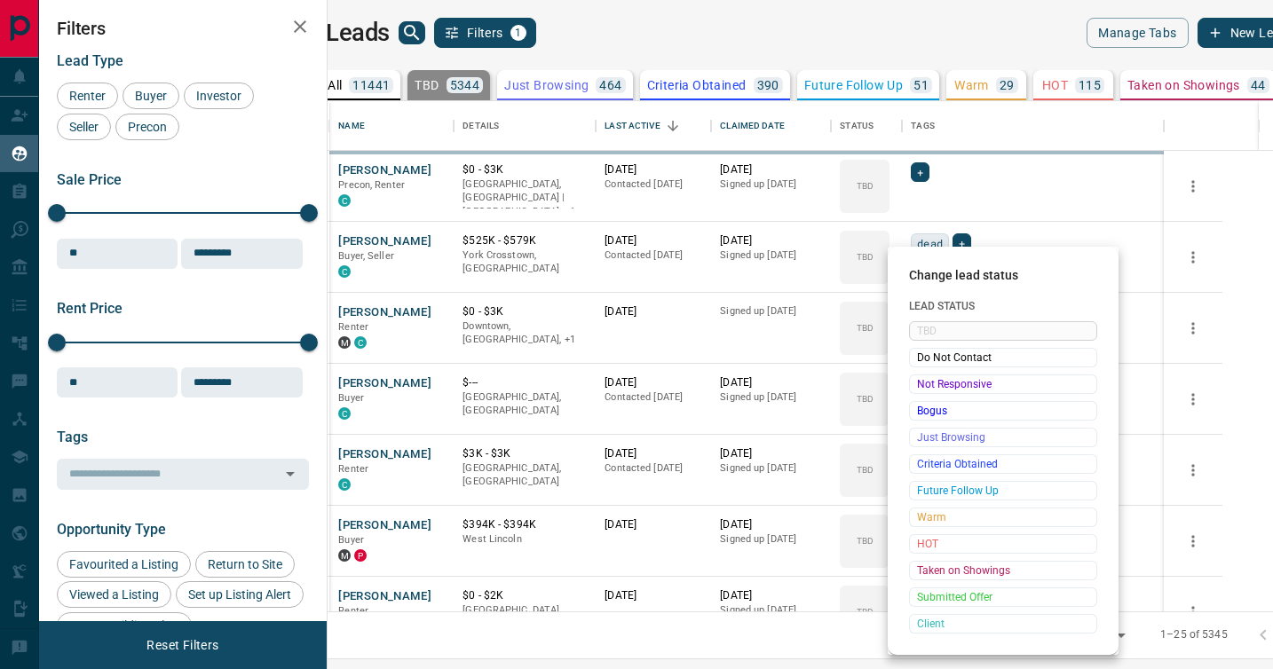
click at [924, 387] on span "Not Responsive" at bounding box center [1003, 384] width 172 height 18
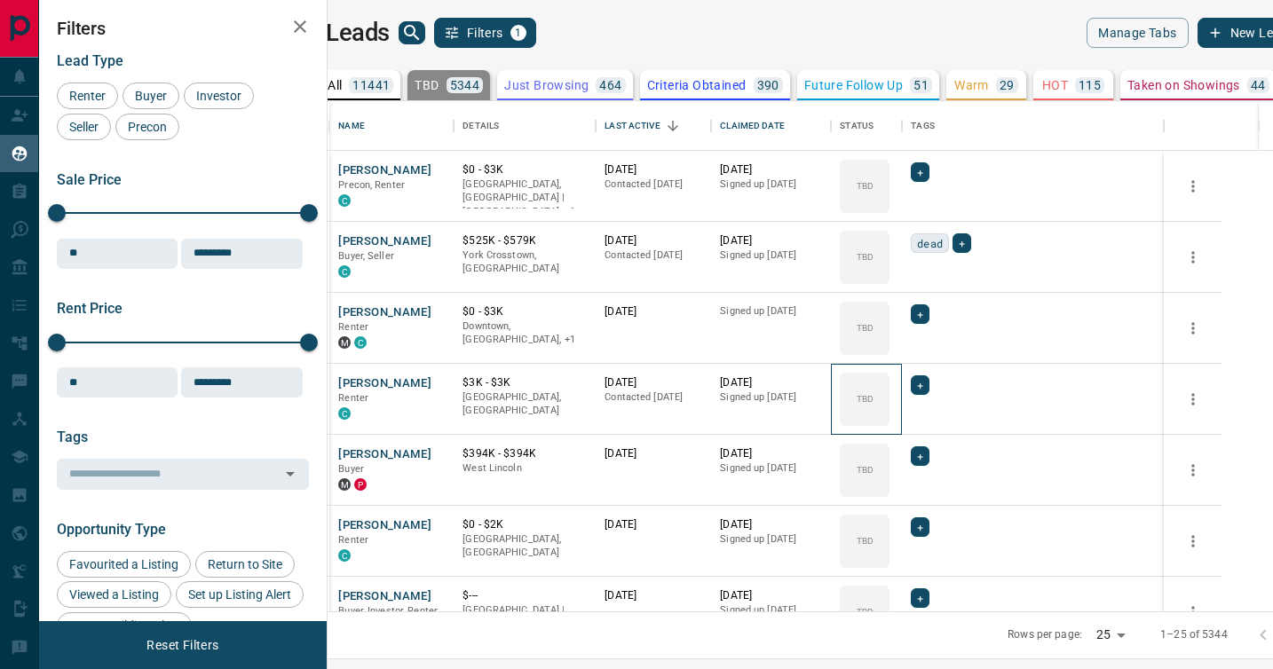
click at [0, 0] on icon at bounding box center [0, 0] width 0 height 0
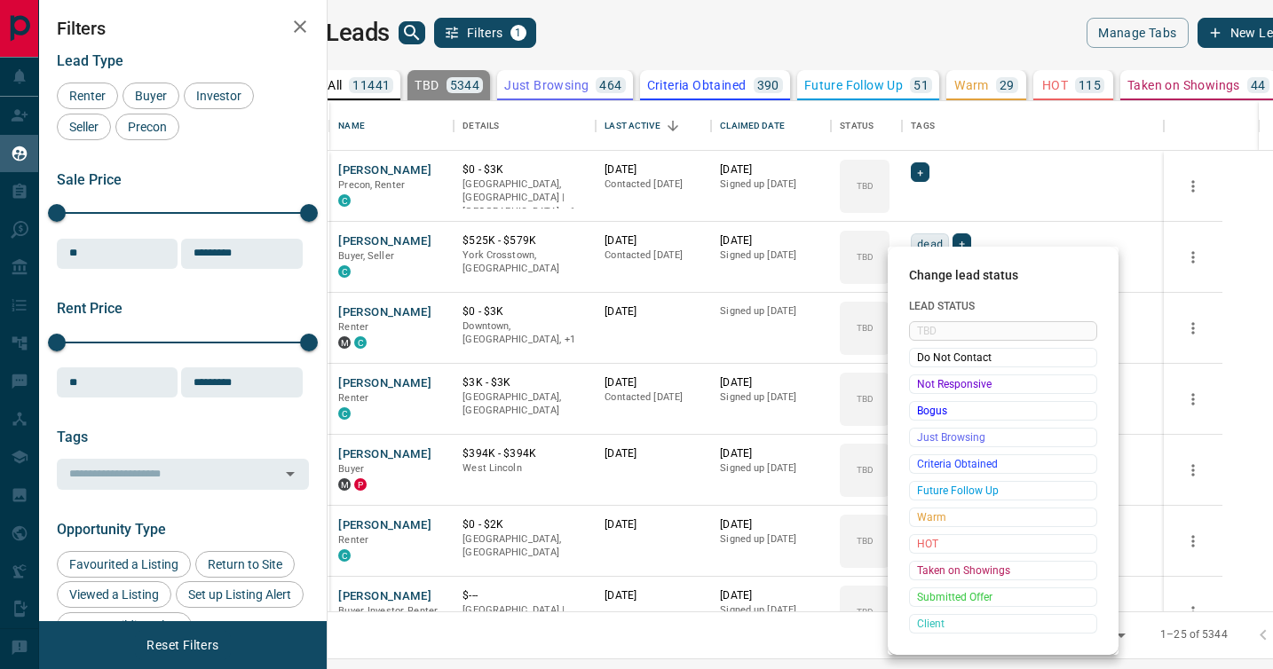
click at [924, 387] on span "Not Responsive" at bounding box center [1003, 384] width 172 height 18
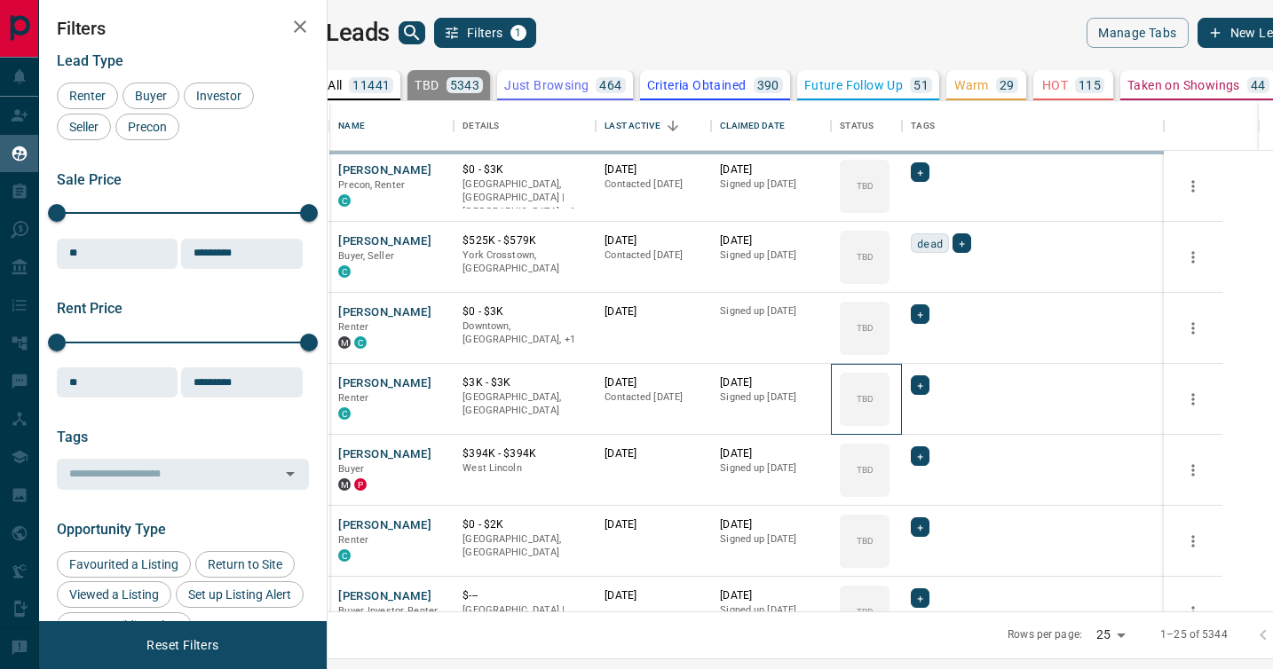
click at [0, 0] on icon at bounding box center [0, 0] width 0 height 0
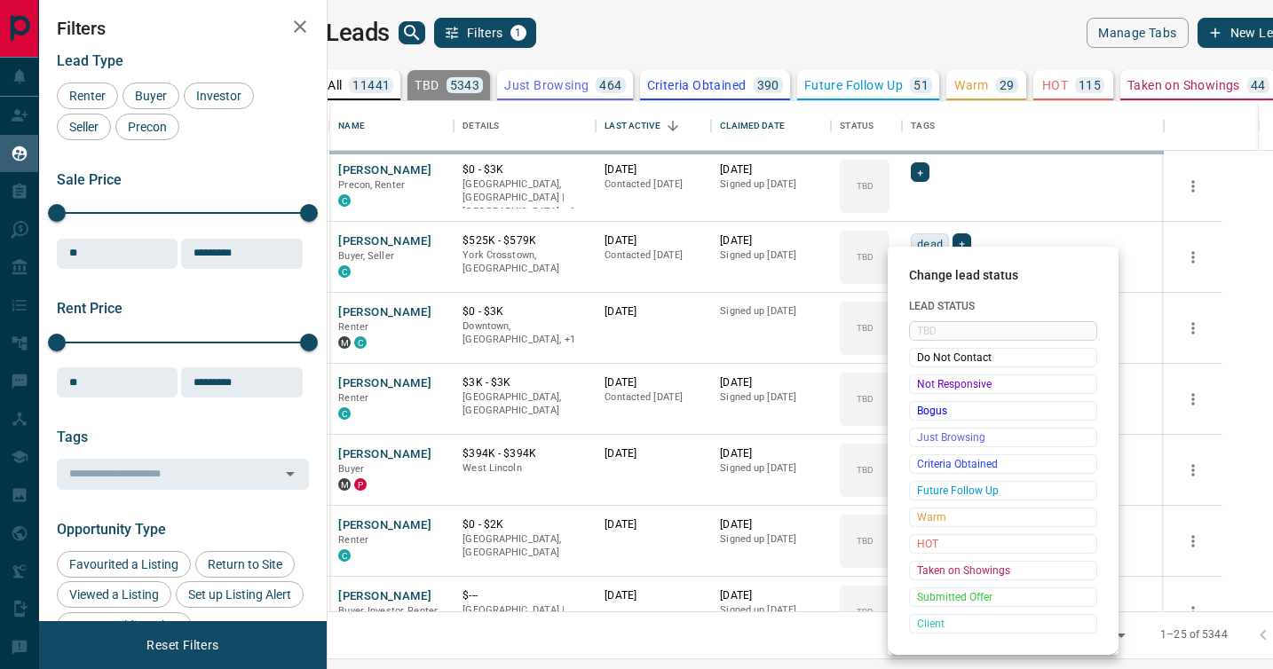
click at [924, 387] on span "Not Responsive" at bounding box center [1003, 384] width 172 height 18
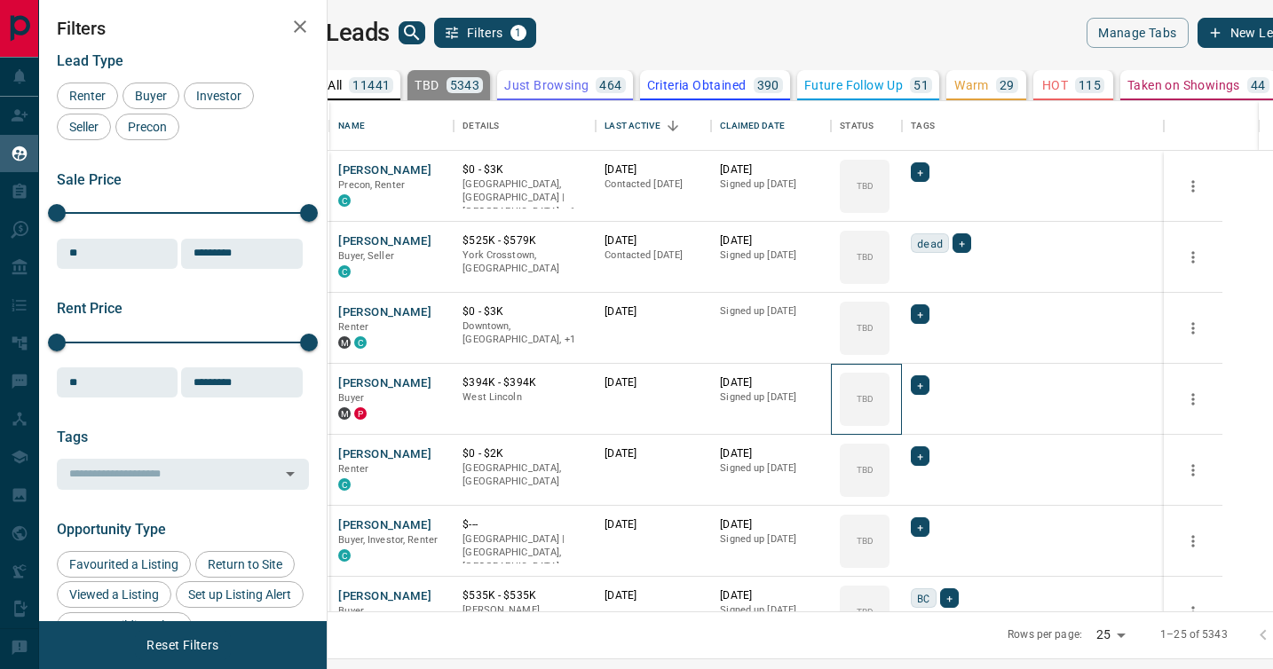
click at [0, 0] on icon at bounding box center [0, 0] width 0 height 0
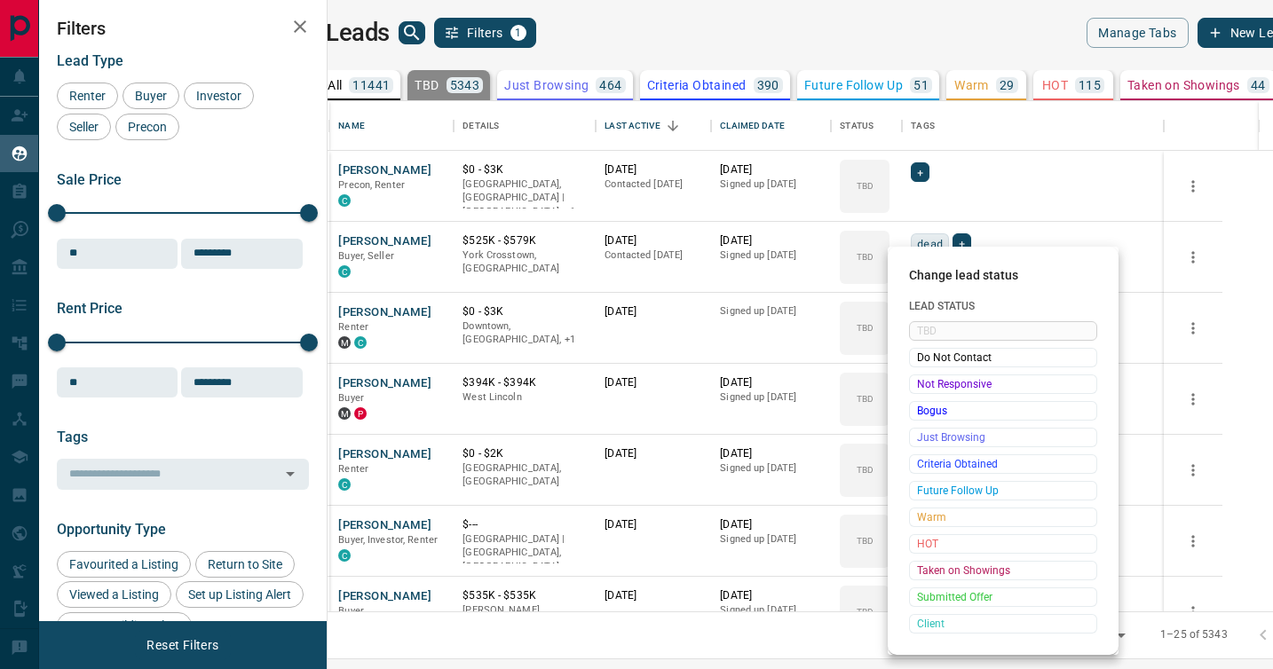
click at [924, 387] on span "Not Responsive" at bounding box center [1003, 384] width 172 height 18
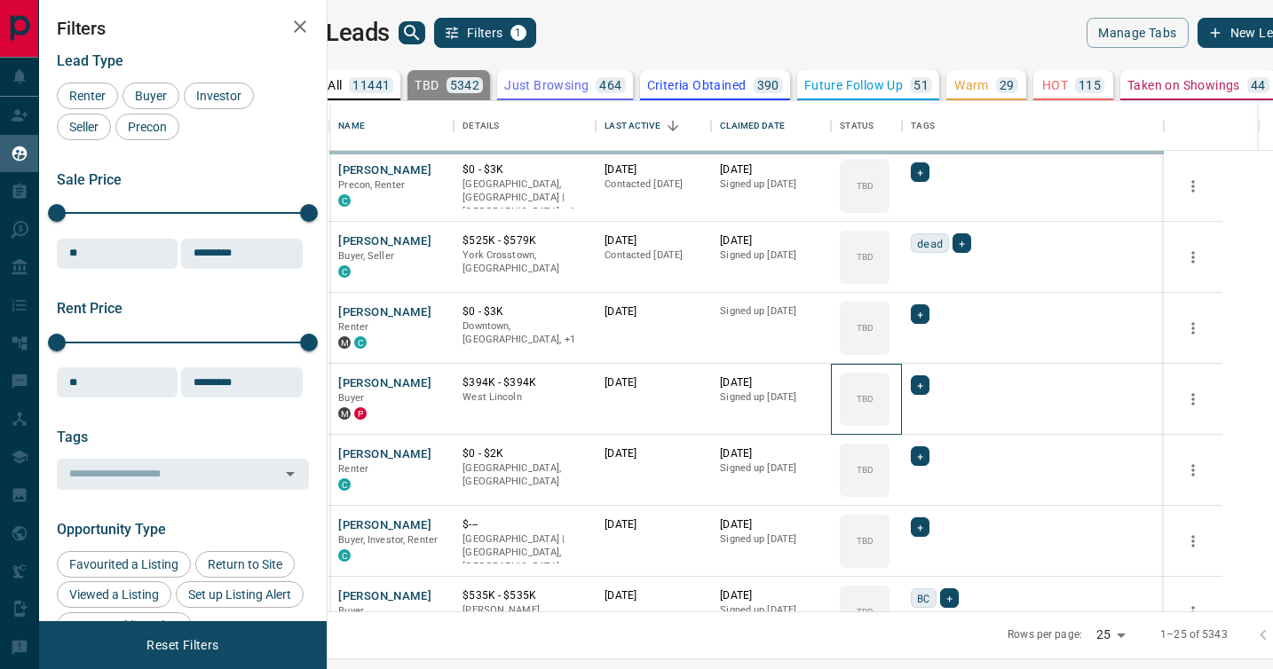
click at [0, 0] on icon at bounding box center [0, 0] width 0 height 0
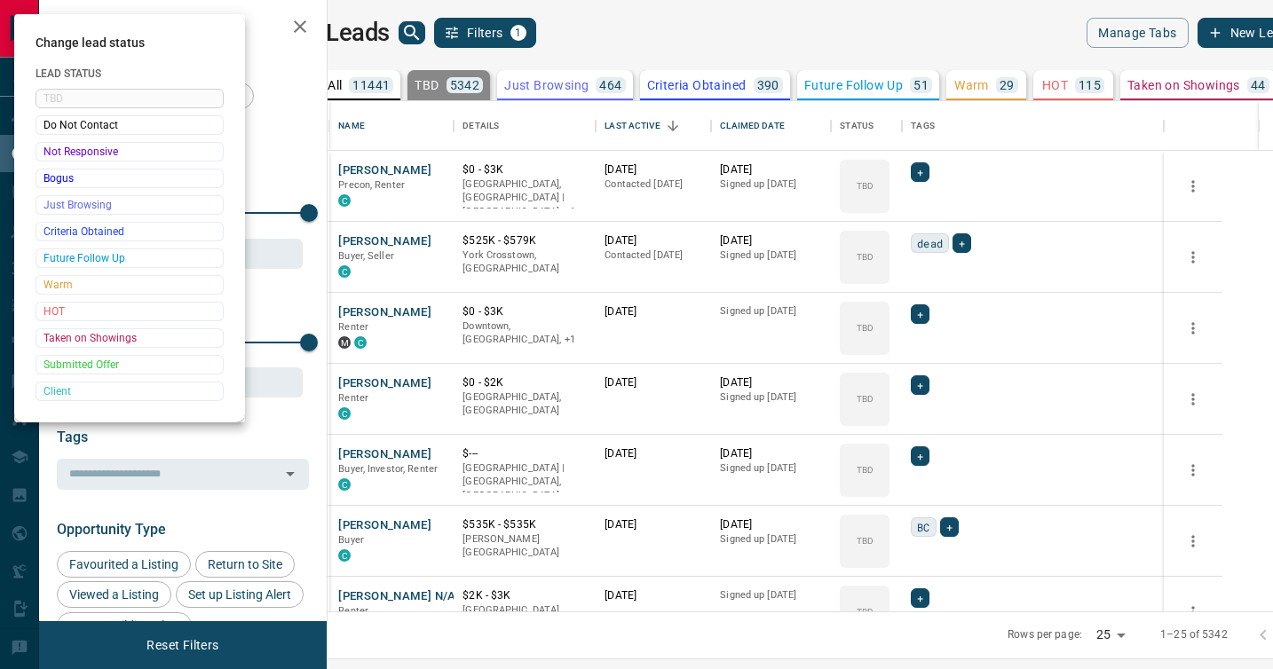
click at [924, 387] on div at bounding box center [636, 334] width 1273 height 669
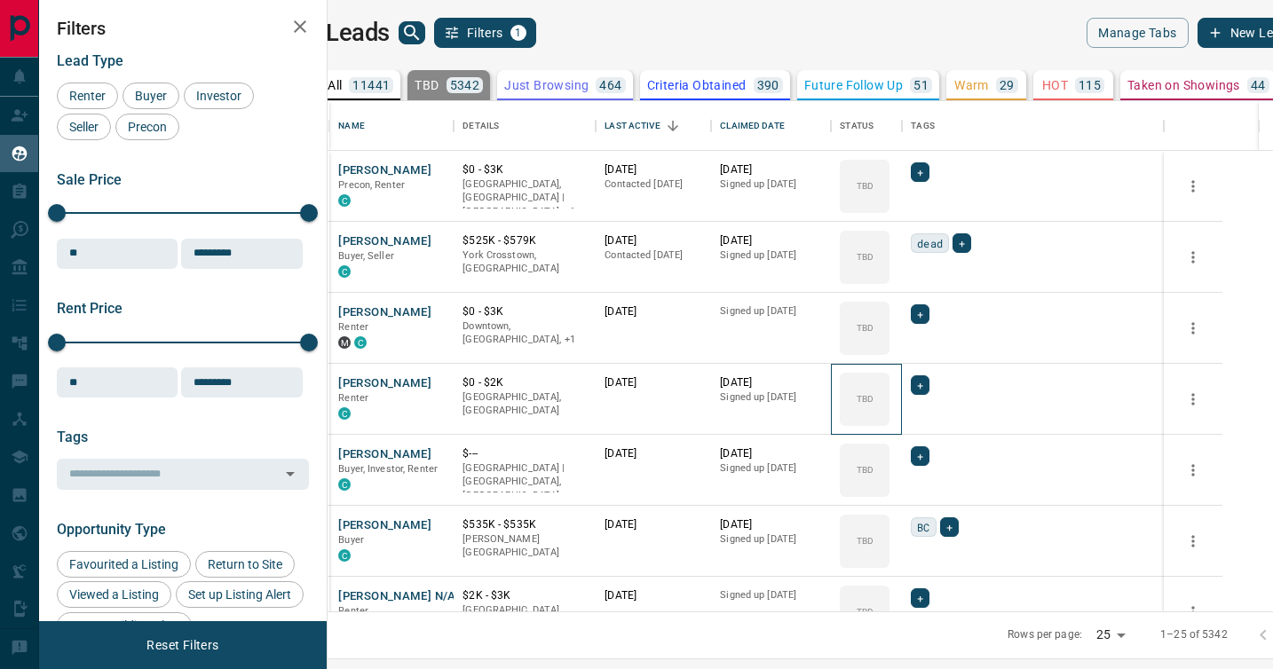
click at [889, 387] on div "TBD" at bounding box center [865, 399] width 50 height 53
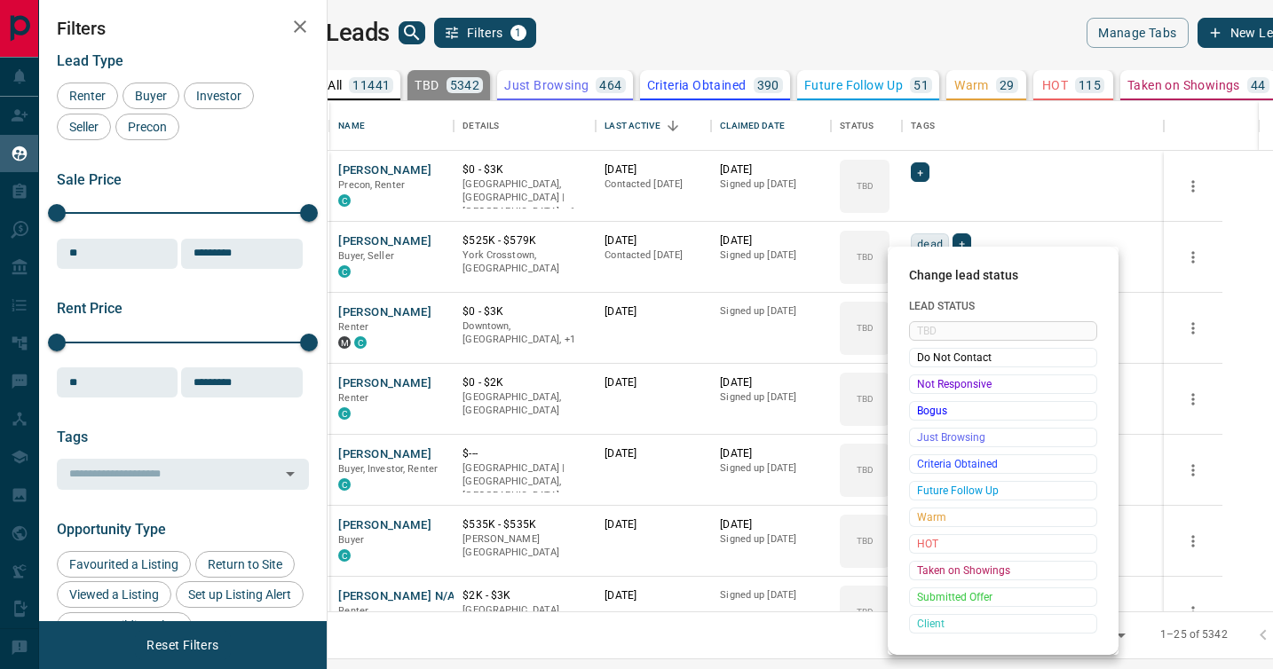
click at [924, 387] on span "Not Responsive" at bounding box center [1003, 384] width 172 height 18
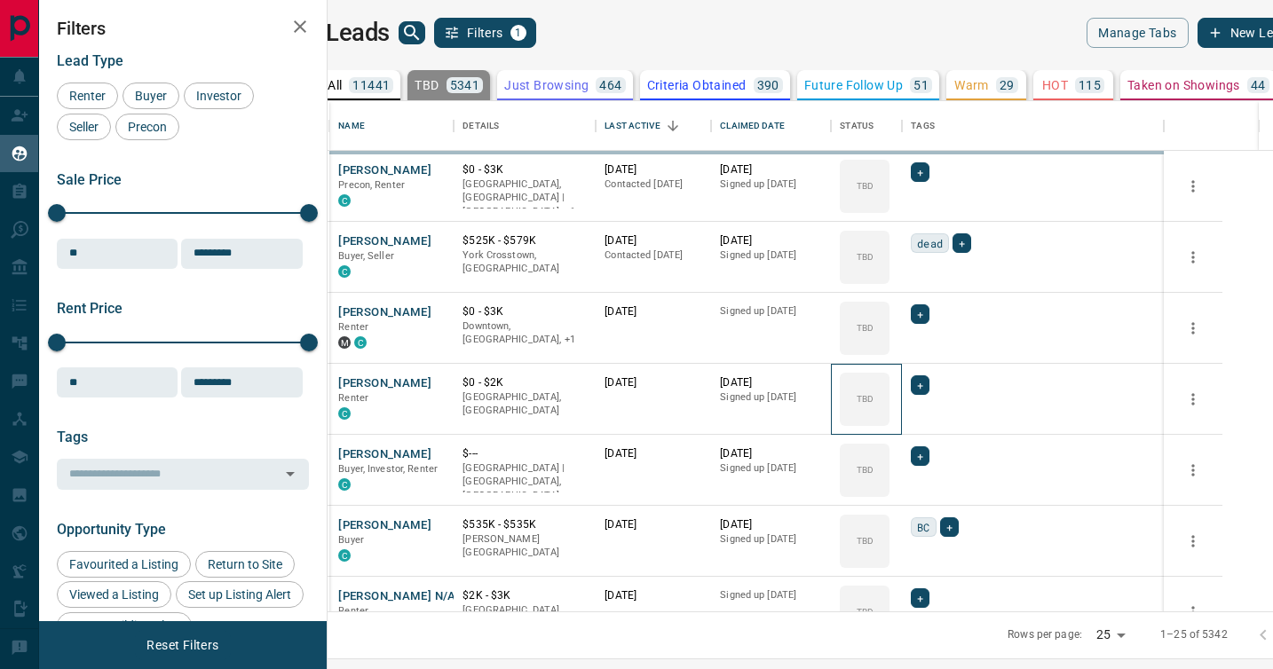
click at [0, 0] on icon at bounding box center [0, 0] width 0 height 0
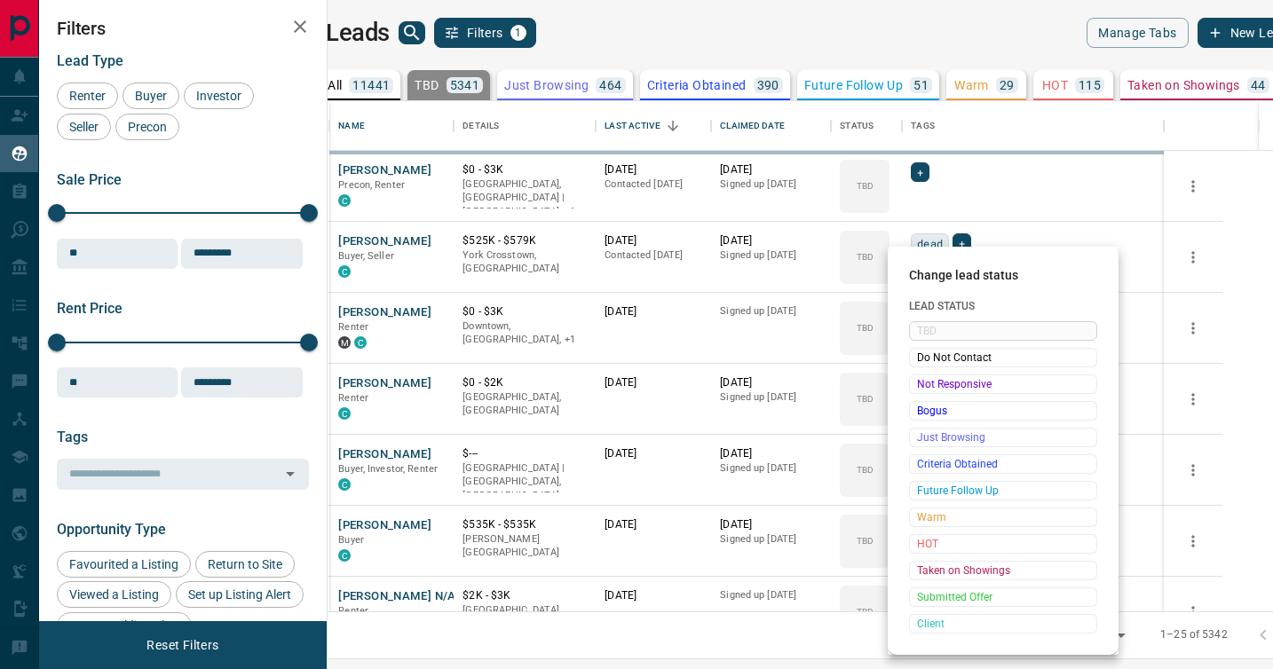
click at [924, 387] on span "Not Responsive" at bounding box center [1003, 384] width 172 height 18
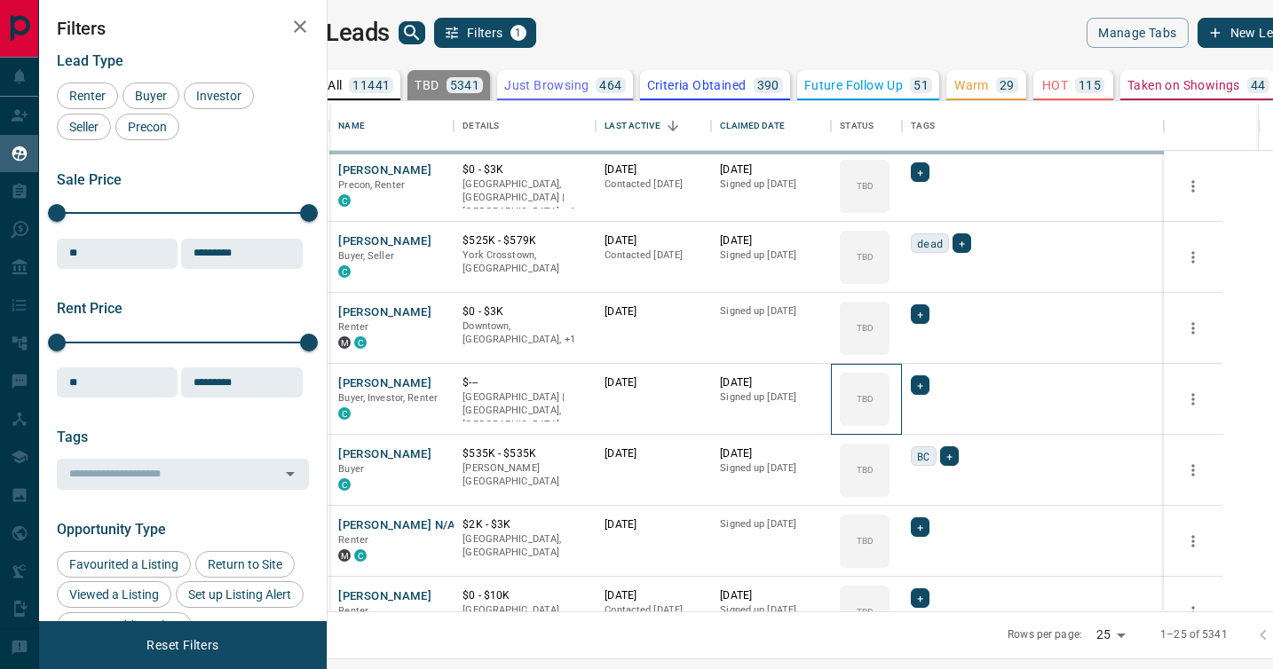
click at [0, 0] on icon at bounding box center [0, 0] width 0 height 0
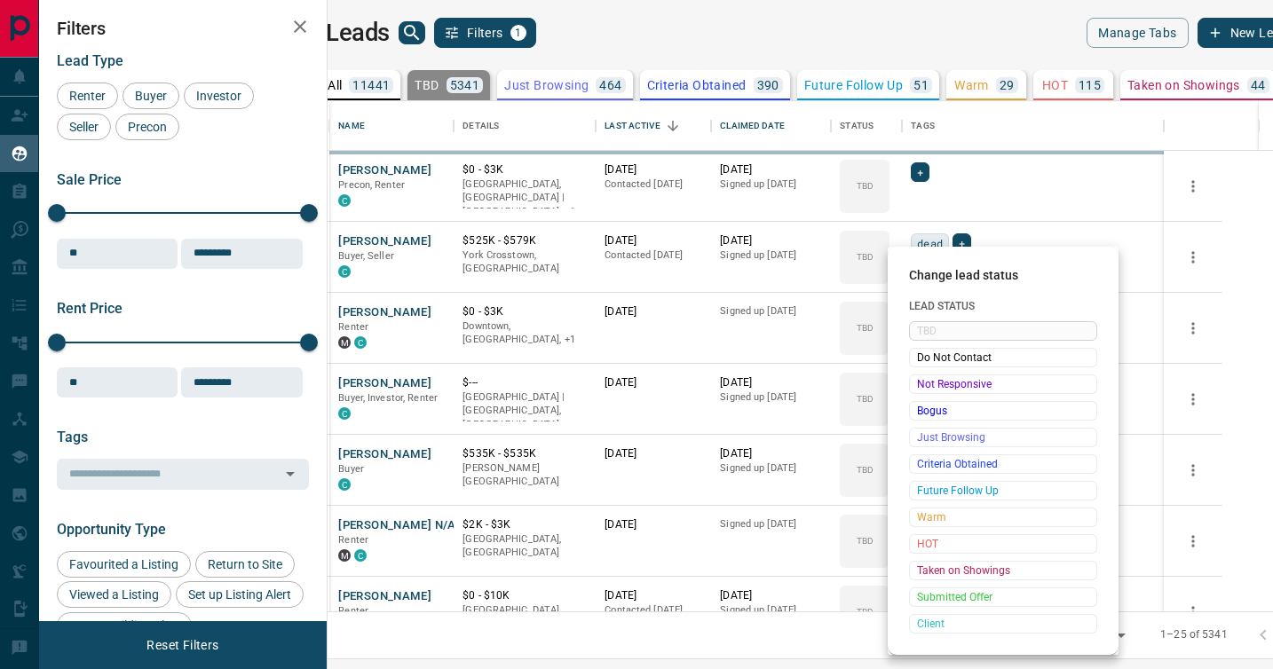
click at [924, 387] on span "Not Responsive" at bounding box center [1003, 384] width 172 height 18
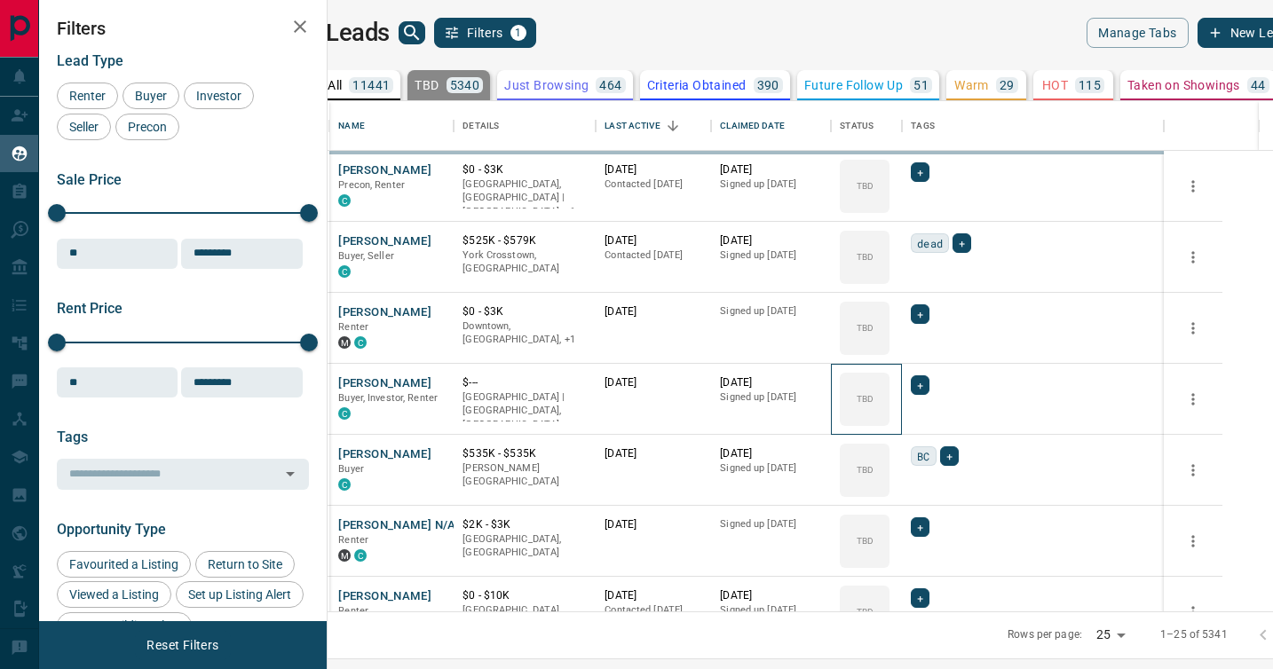
click at [0, 0] on icon at bounding box center [0, 0] width 0 height 0
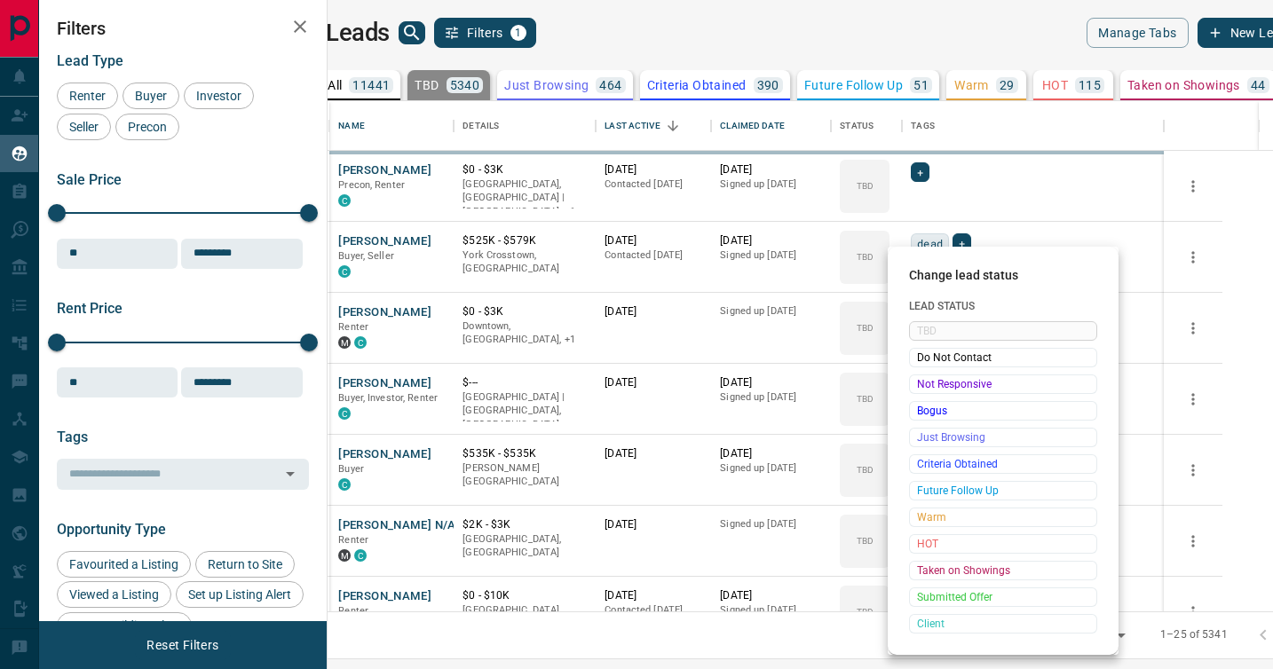
click at [924, 387] on span "Not Responsive" at bounding box center [1003, 384] width 172 height 18
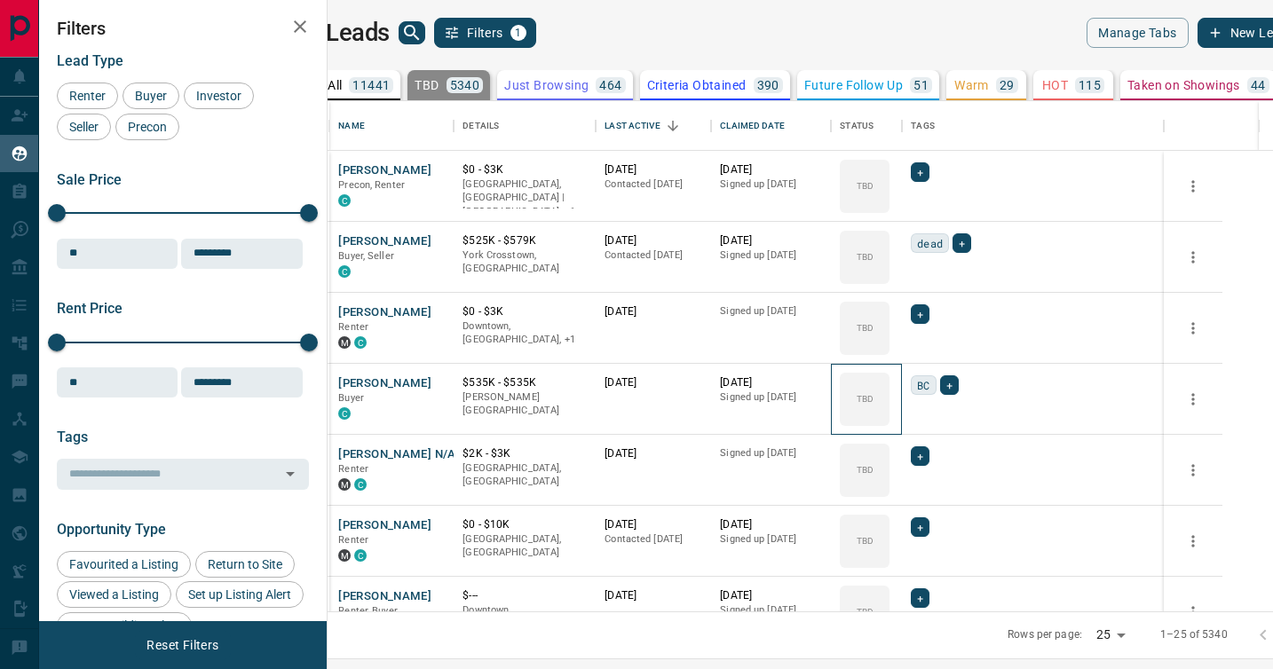
click at [0, 0] on icon at bounding box center [0, 0] width 0 height 0
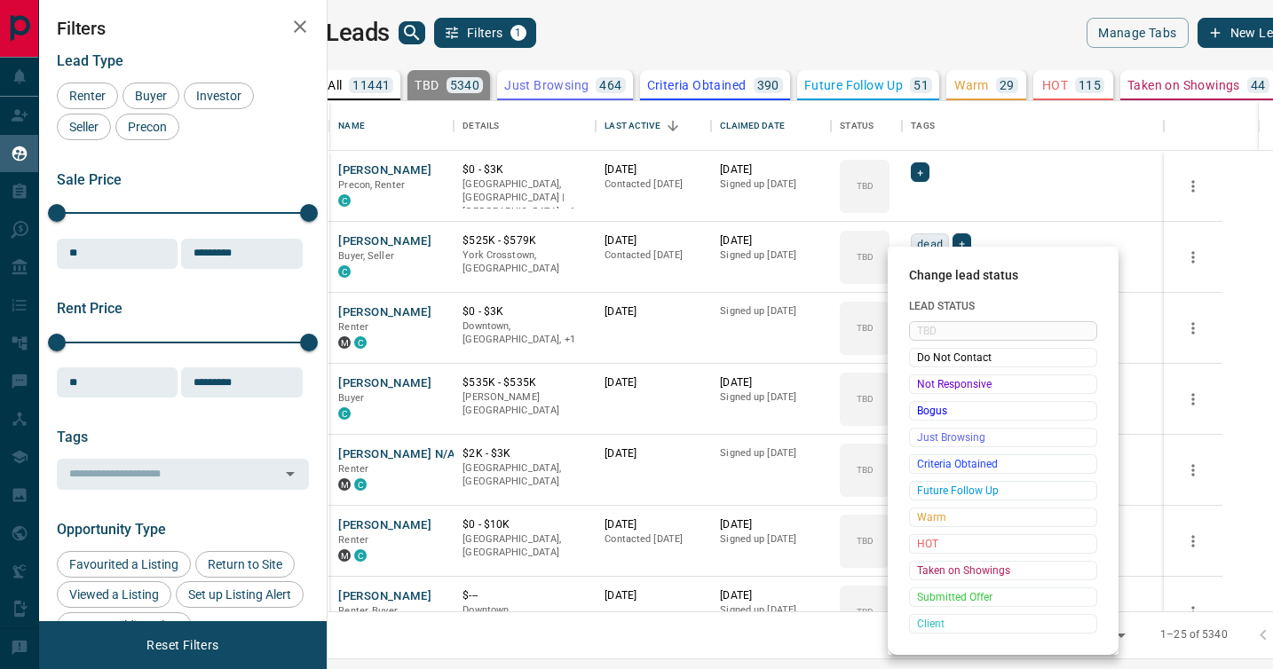
click at [924, 387] on span "Not Responsive" at bounding box center [1003, 384] width 172 height 18
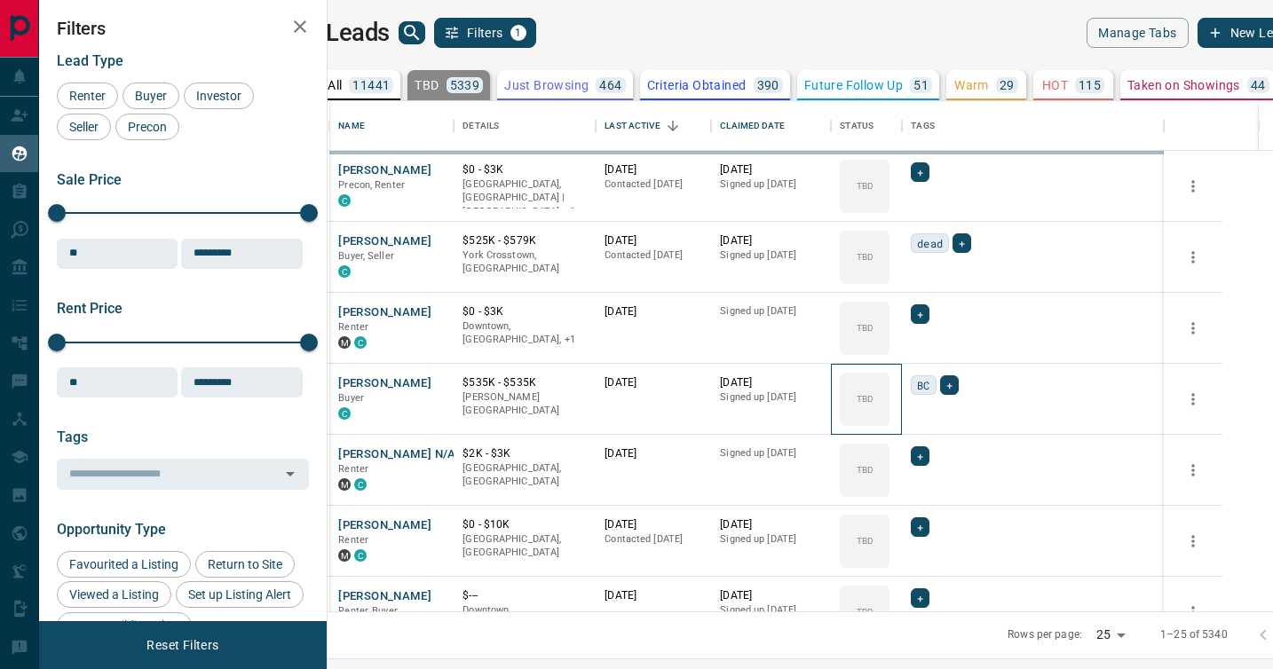
click at [0, 0] on icon at bounding box center [0, 0] width 0 height 0
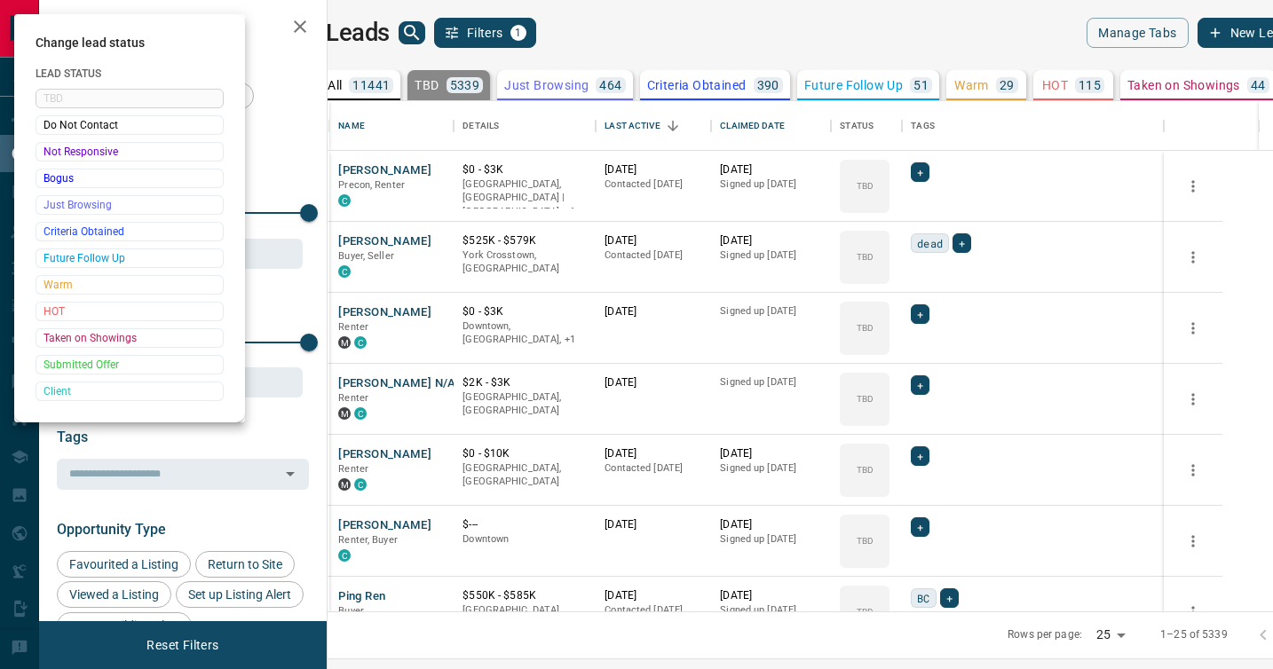
click at [924, 387] on div at bounding box center [636, 334] width 1273 height 669
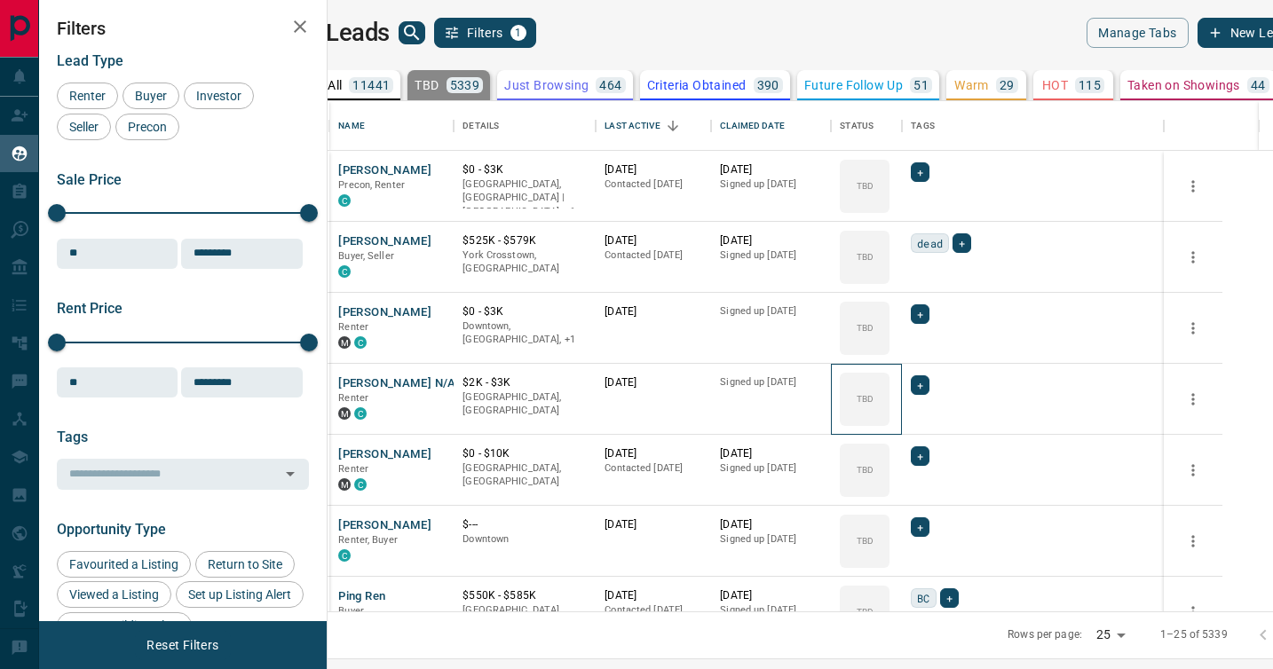
click at [889, 387] on div "TBD" at bounding box center [865, 399] width 50 height 53
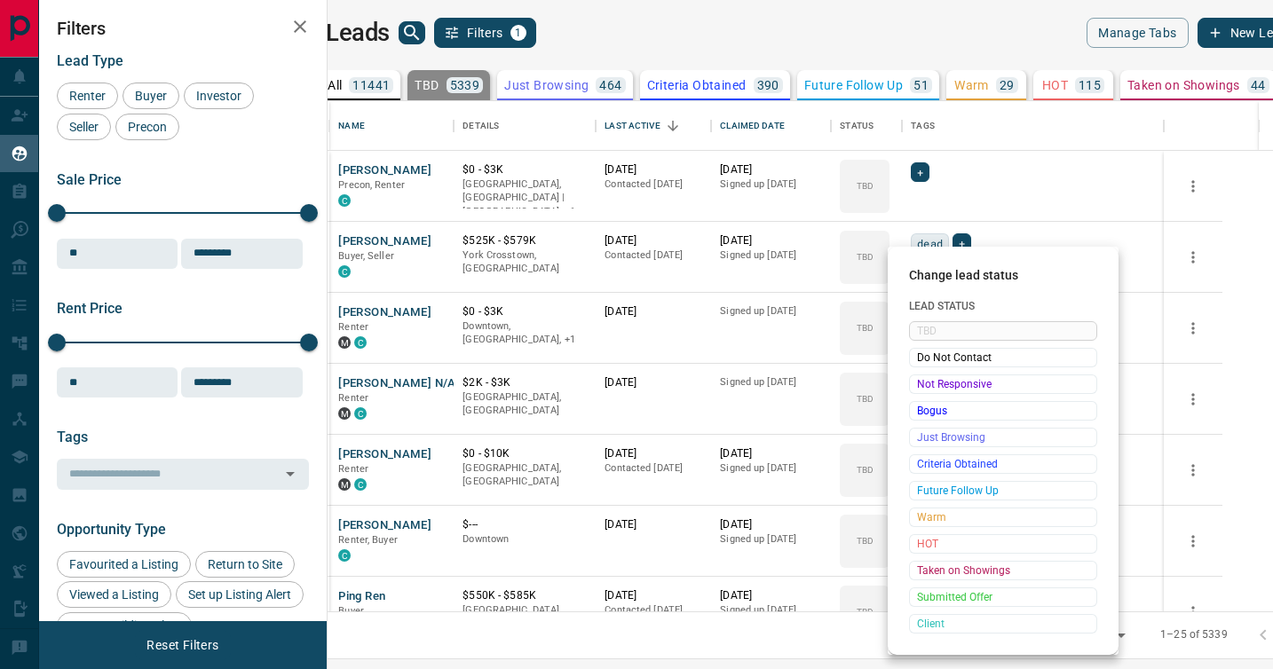
click at [924, 387] on span "Not Responsive" at bounding box center [1003, 384] width 172 height 18
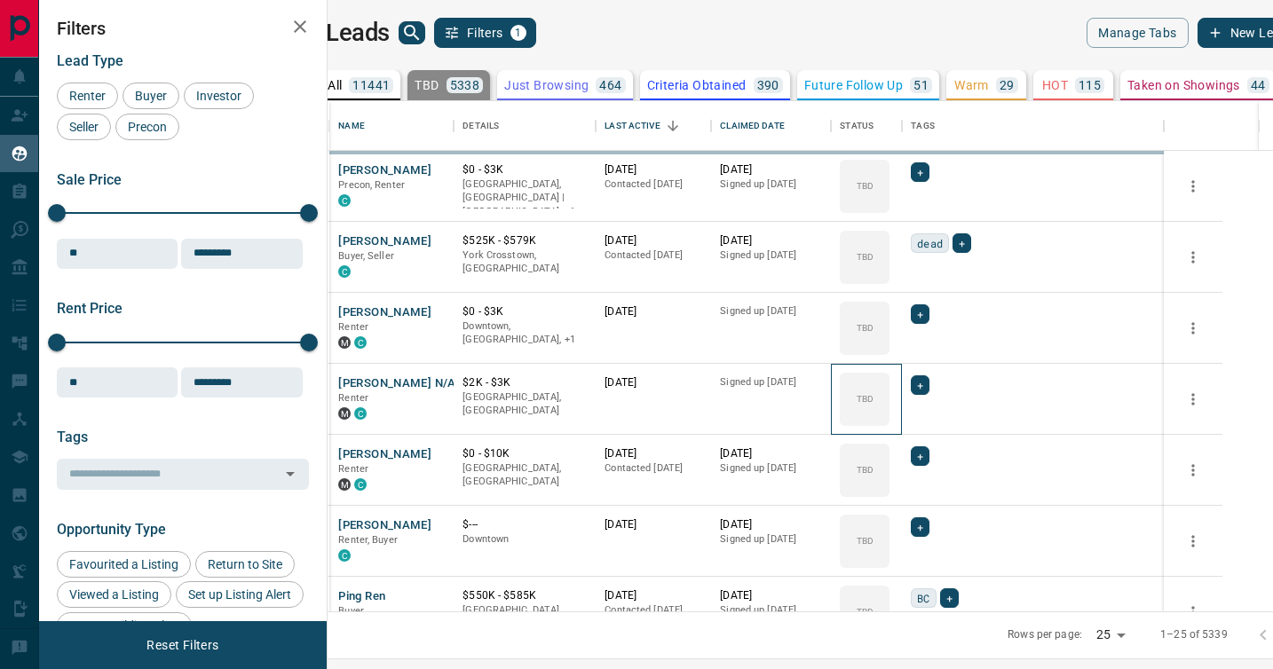
click at [0, 0] on icon at bounding box center [0, 0] width 0 height 0
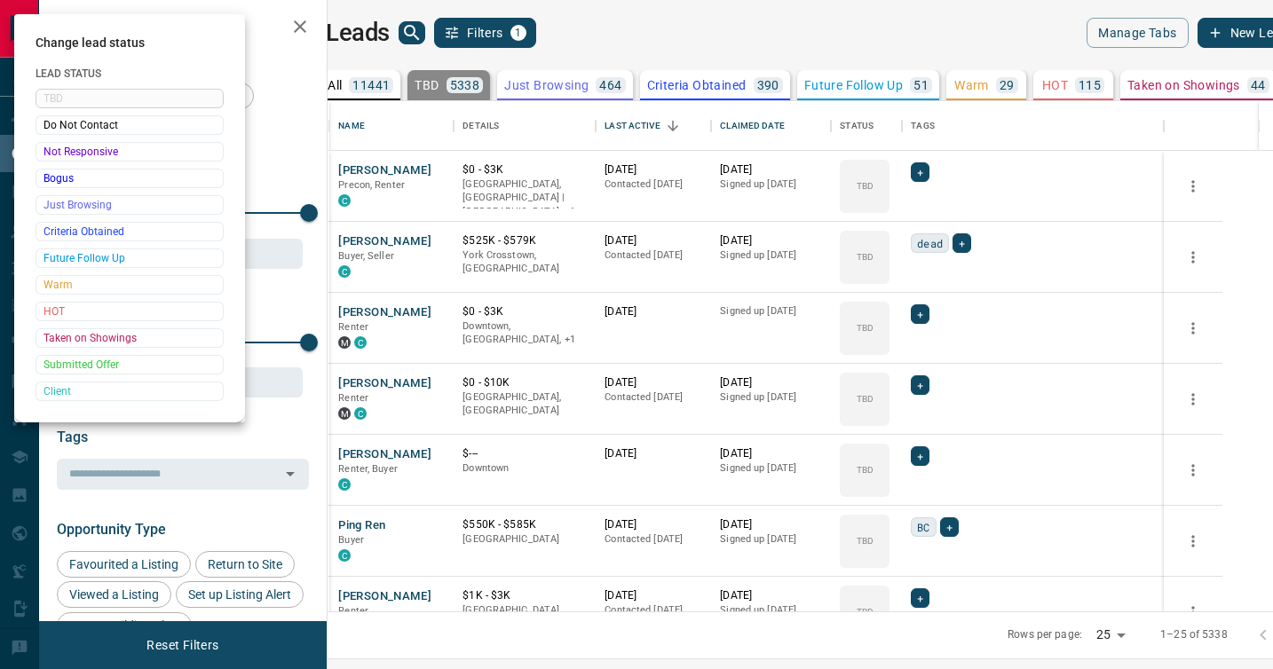
click at [924, 387] on div at bounding box center [636, 334] width 1273 height 669
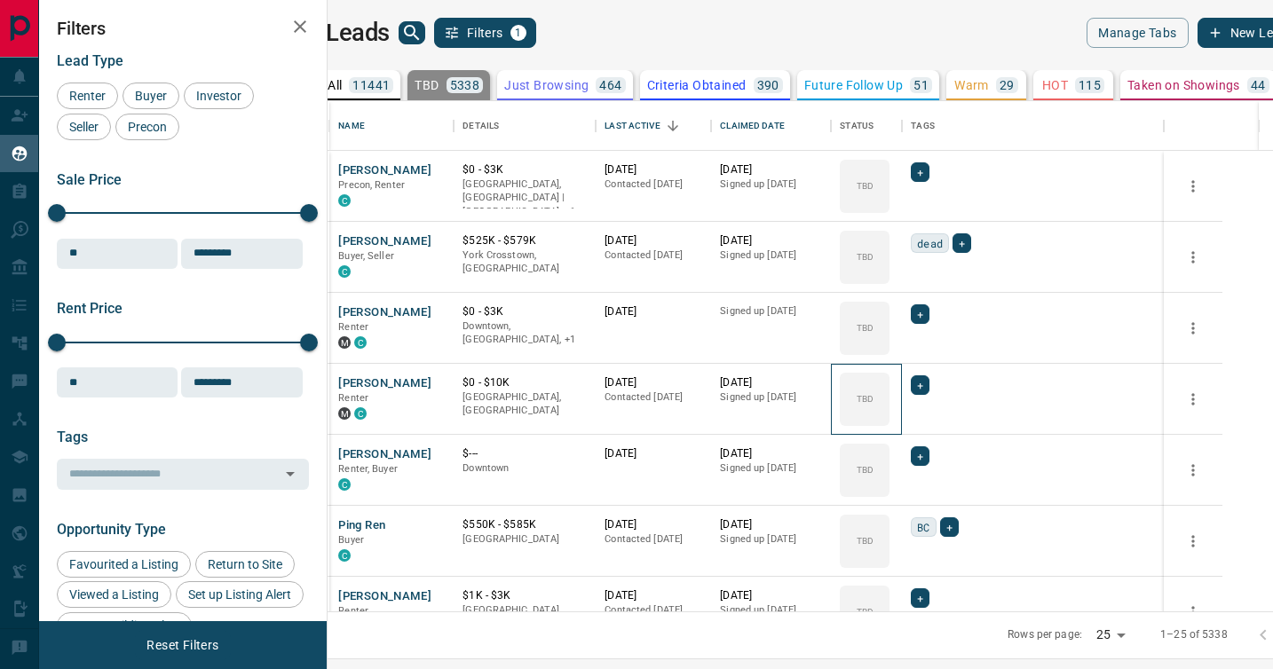
click at [889, 387] on div "TBD" at bounding box center [865, 399] width 50 height 53
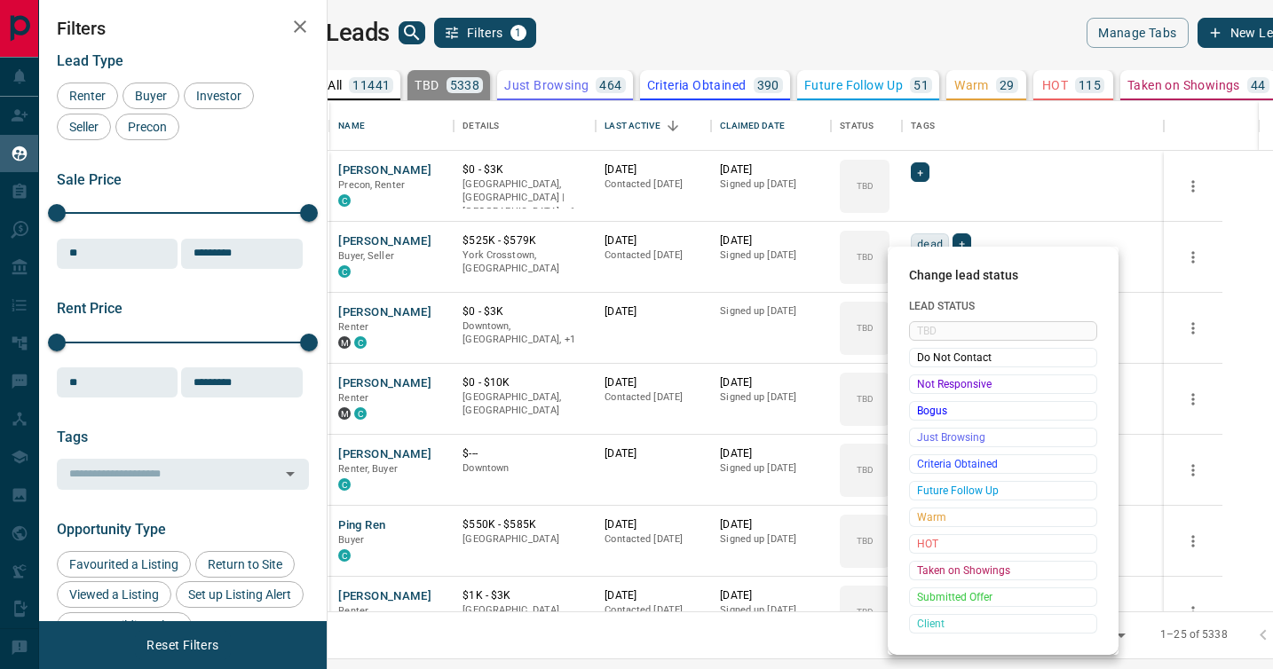
click at [924, 387] on span "Not Responsive" at bounding box center [1003, 384] width 172 height 18
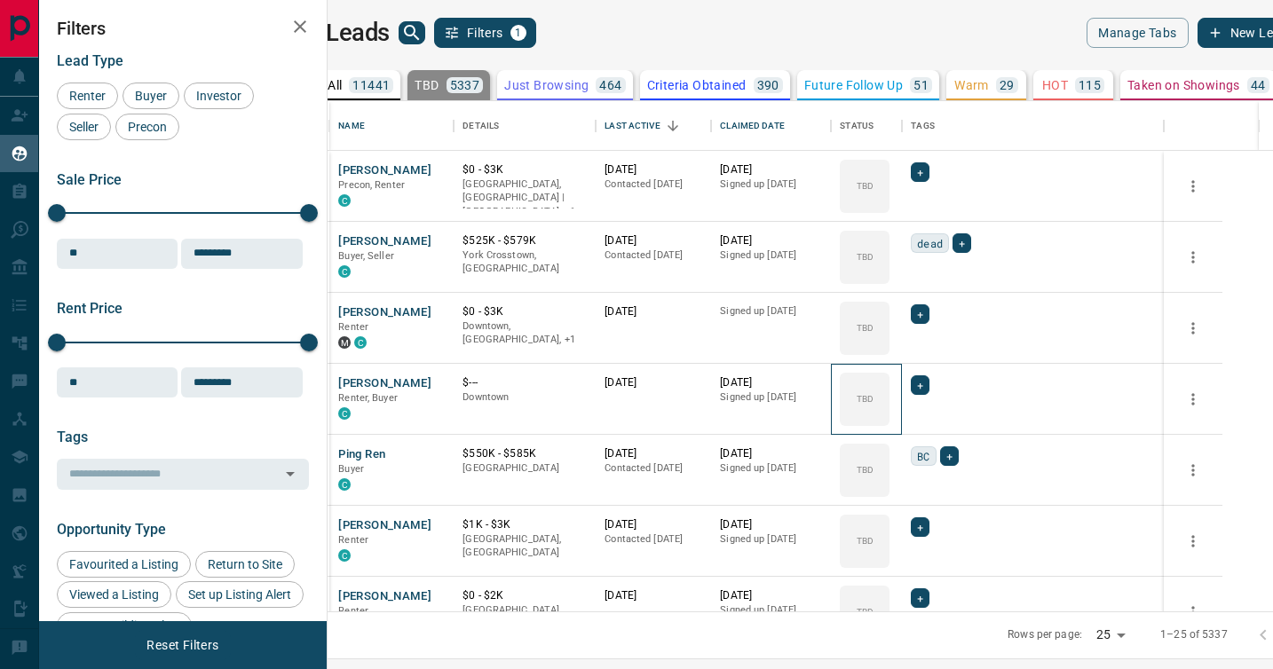
click at [0, 0] on icon at bounding box center [0, 0] width 0 height 0
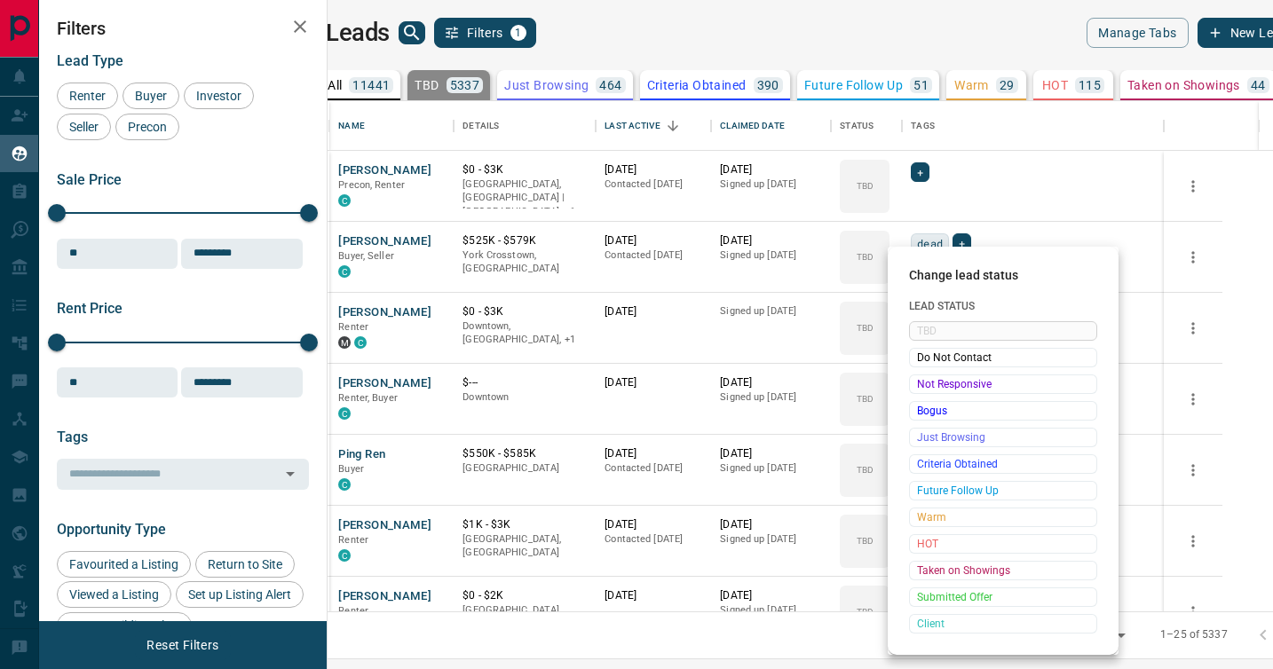
click at [924, 387] on span "Not Responsive" at bounding box center [1003, 384] width 172 height 18
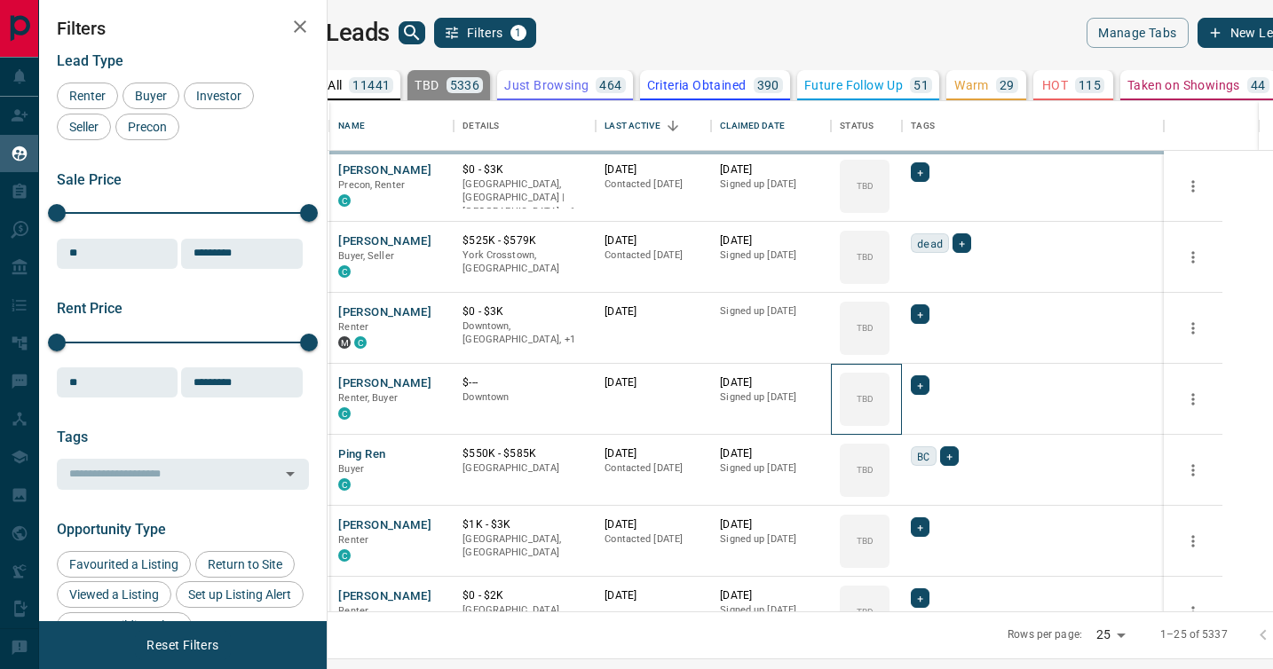
click at [0, 0] on icon at bounding box center [0, 0] width 0 height 0
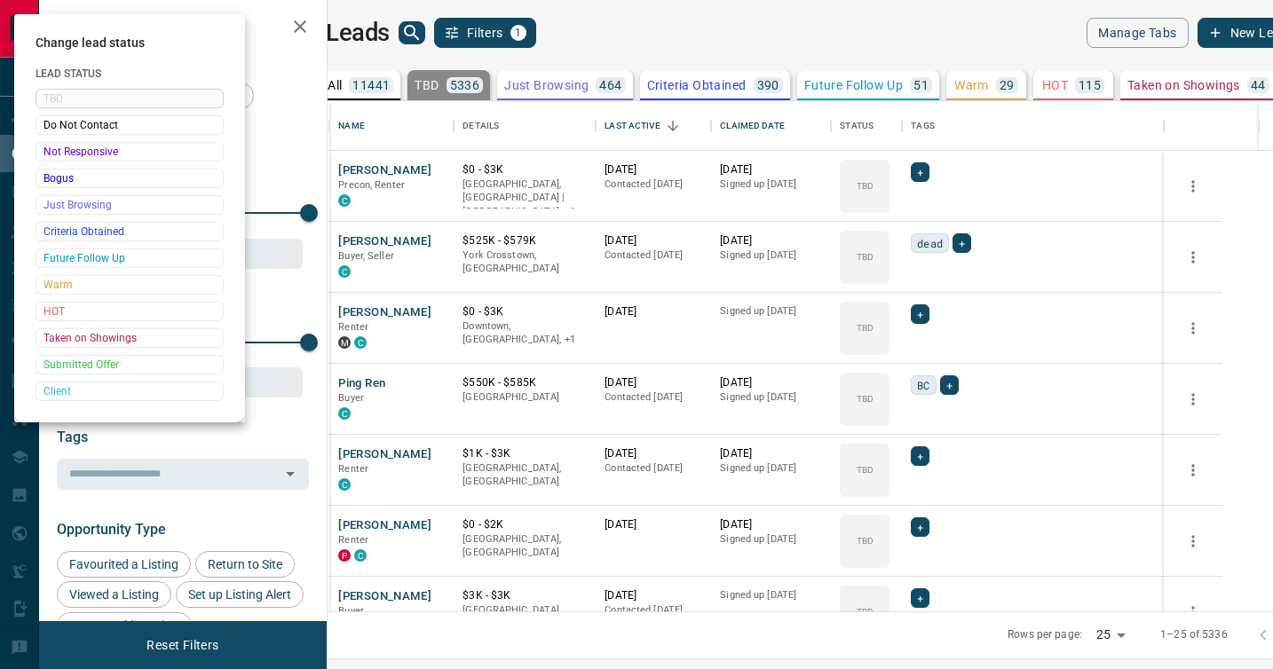
click at [924, 387] on div at bounding box center [636, 334] width 1273 height 669
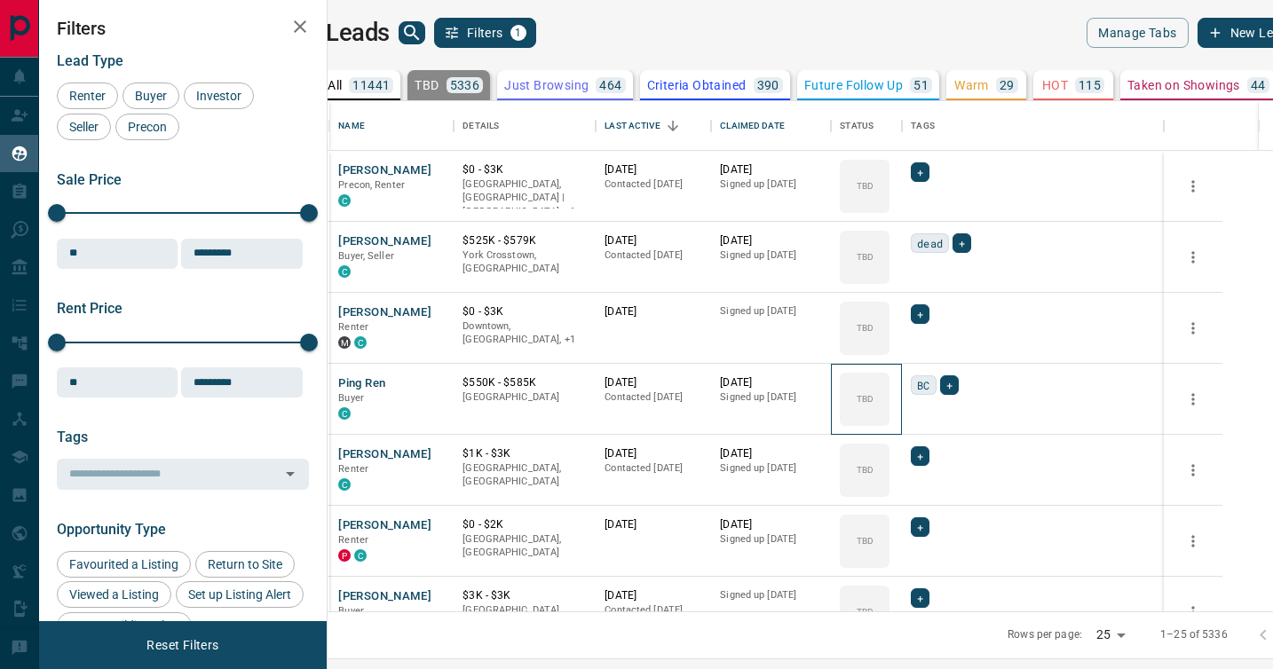
click at [889, 387] on div "TBD" at bounding box center [865, 399] width 50 height 53
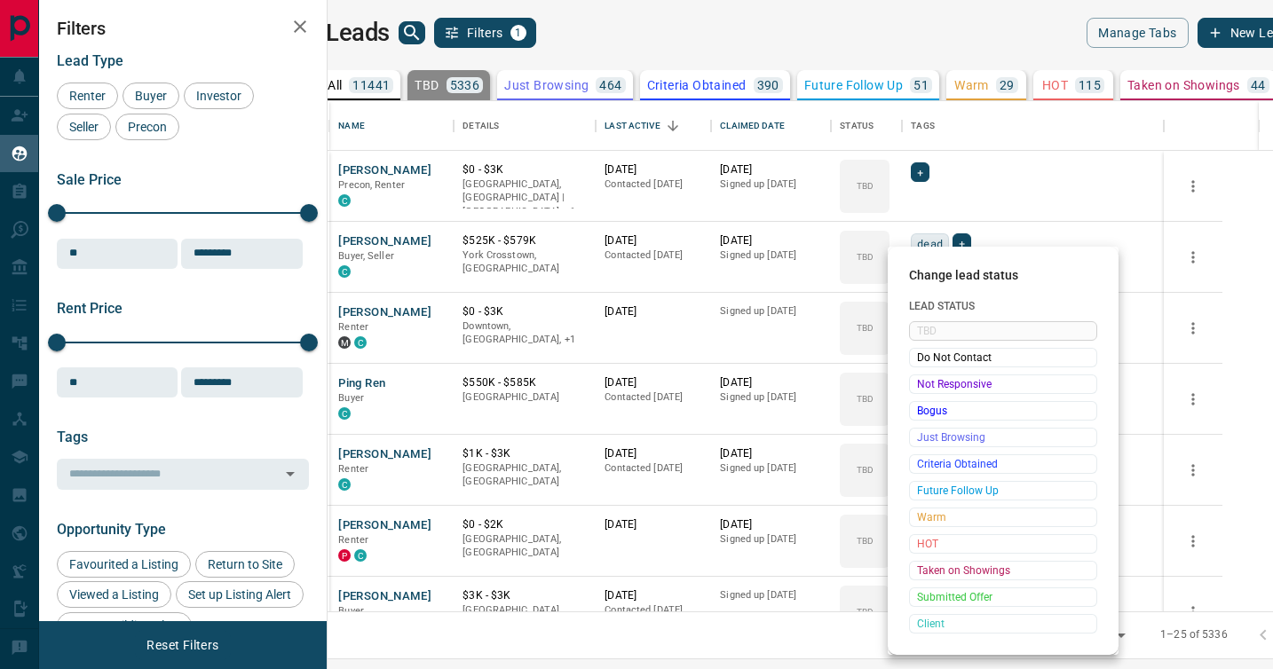
click at [924, 387] on span "Not Responsive" at bounding box center [1003, 384] width 172 height 18
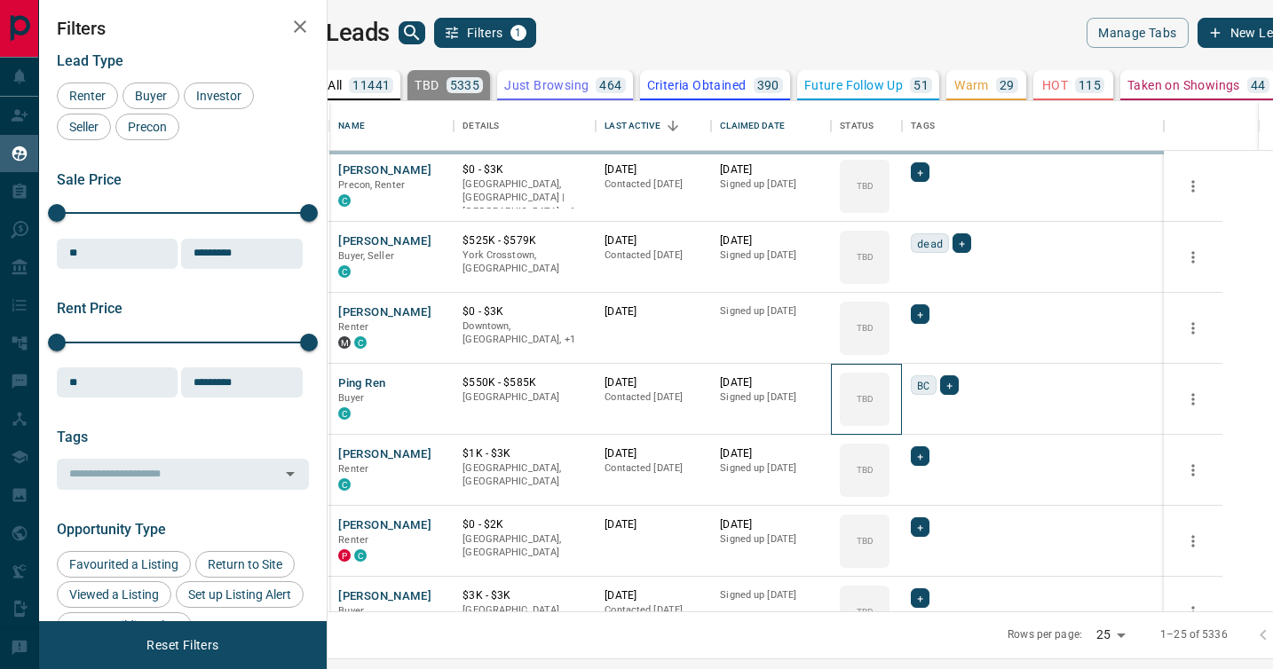
click at [0, 0] on icon at bounding box center [0, 0] width 0 height 0
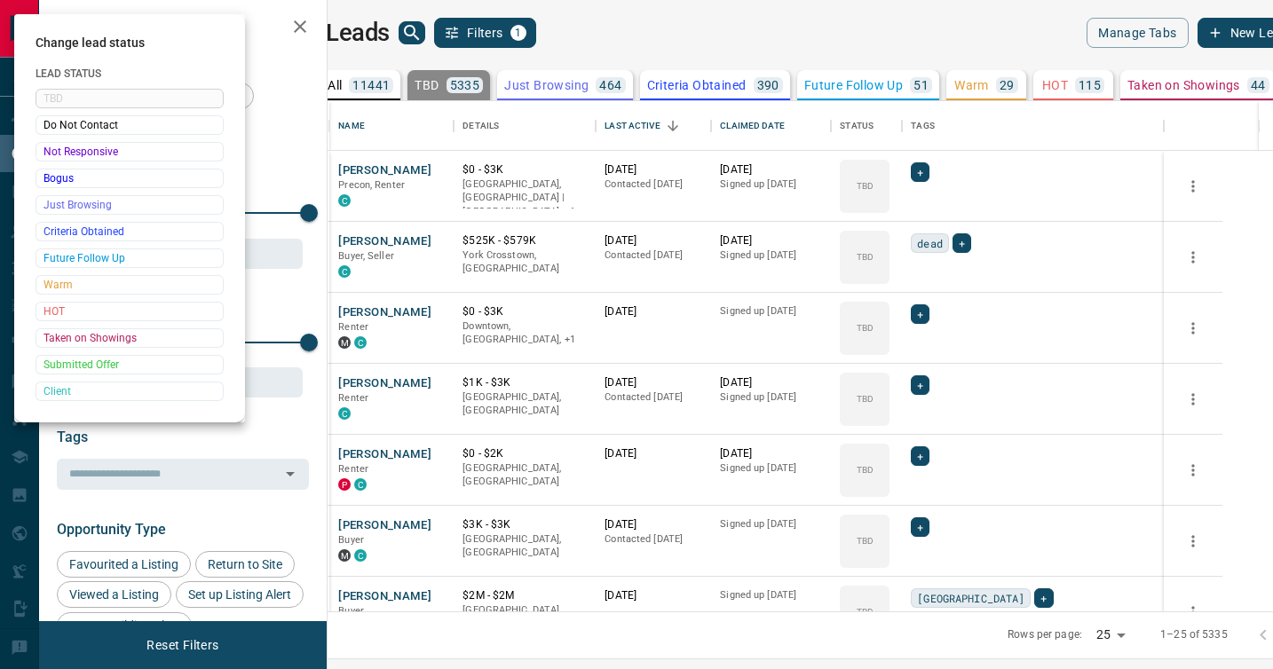
click at [924, 387] on div at bounding box center [636, 334] width 1273 height 669
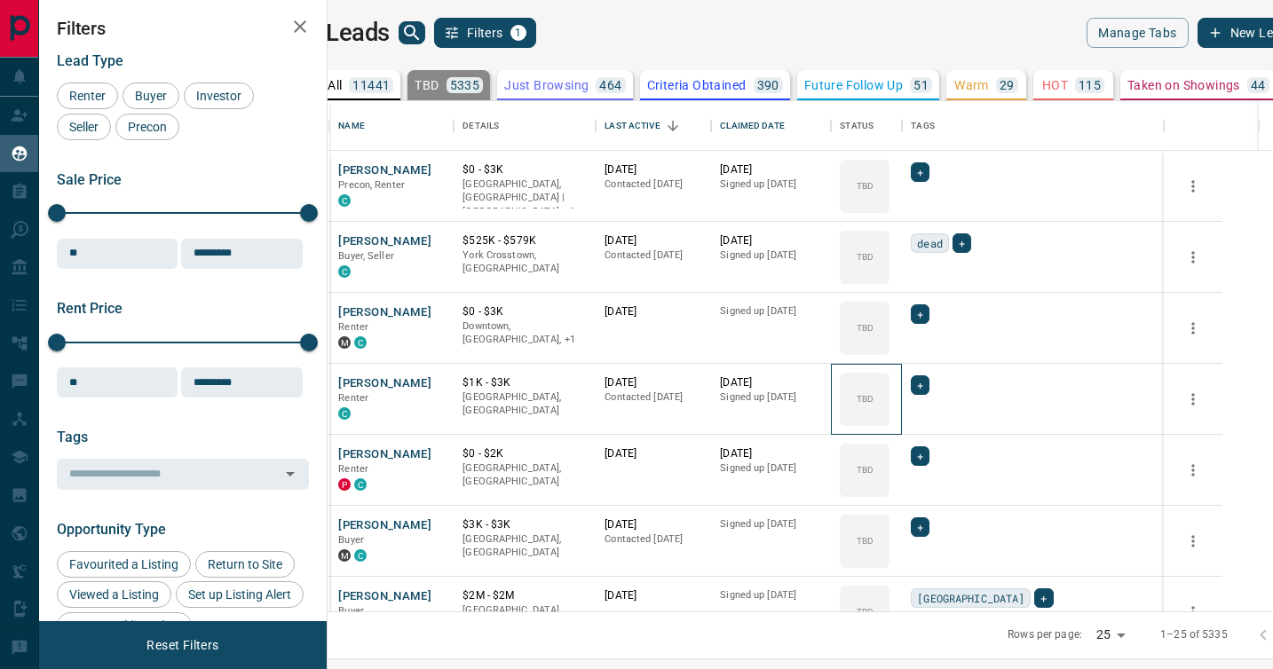
click at [889, 387] on div "TBD" at bounding box center [865, 399] width 50 height 53
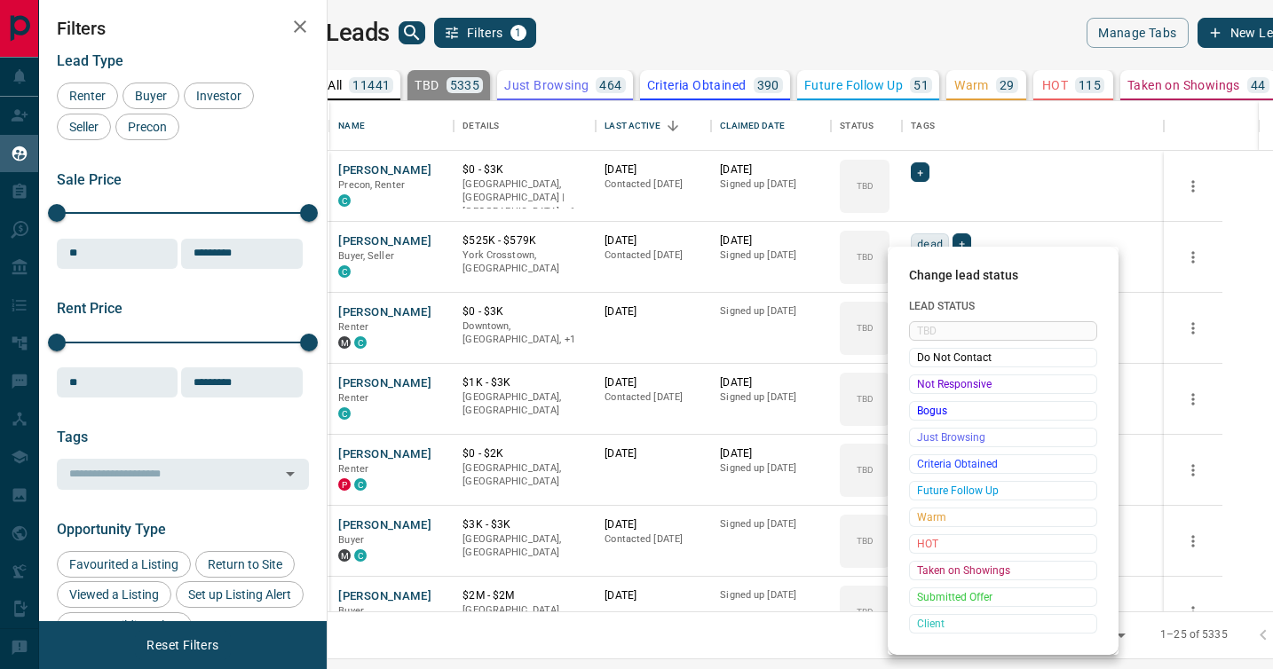
click at [924, 387] on span "Not Responsive" at bounding box center [1003, 384] width 172 height 18
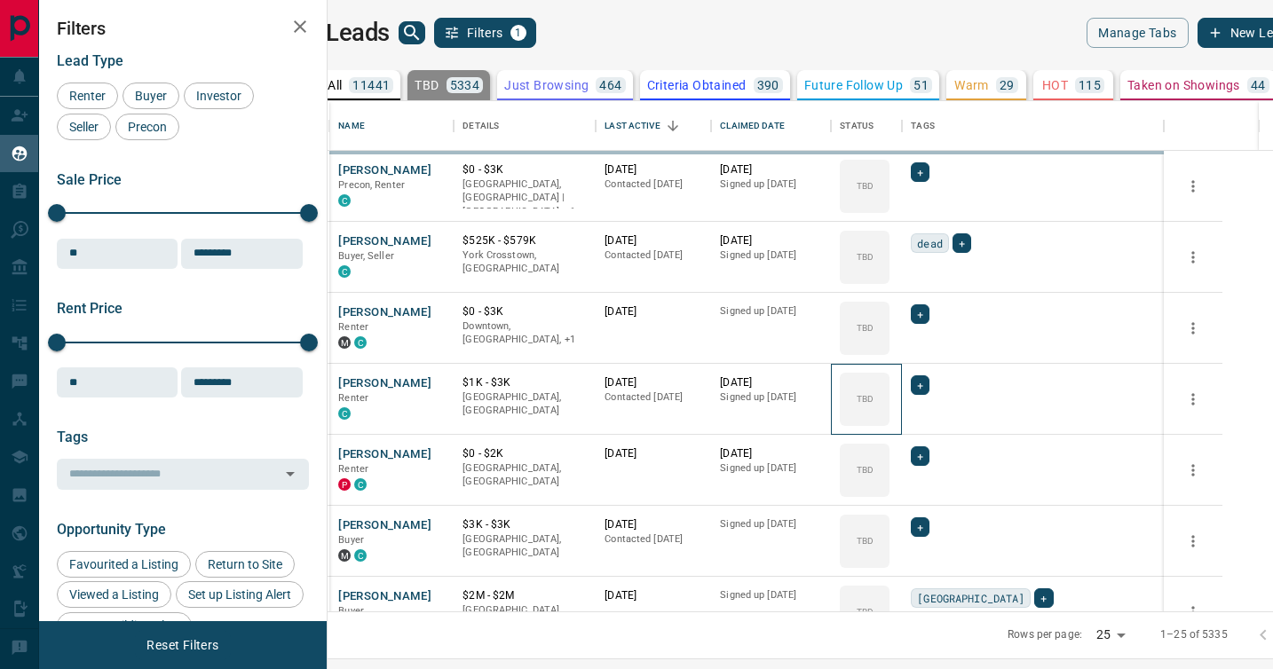
click at [0, 0] on icon at bounding box center [0, 0] width 0 height 0
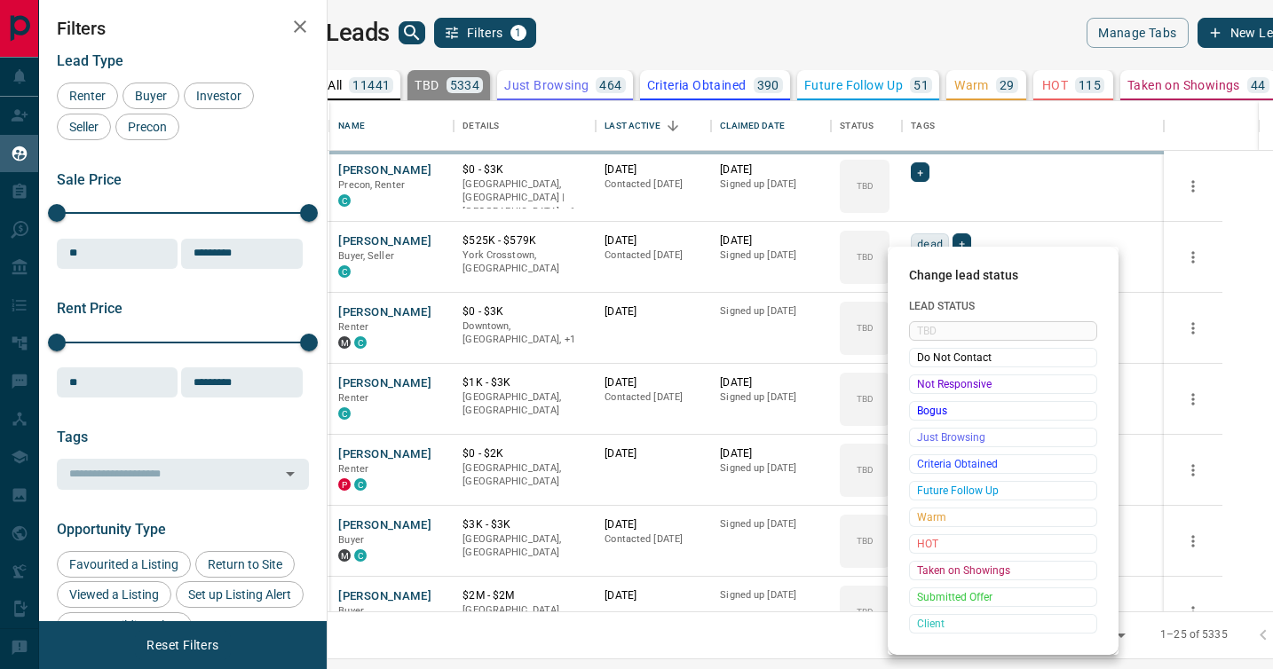
click at [924, 387] on span "Not Responsive" at bounding box center [1003, 384] width 172 height 18
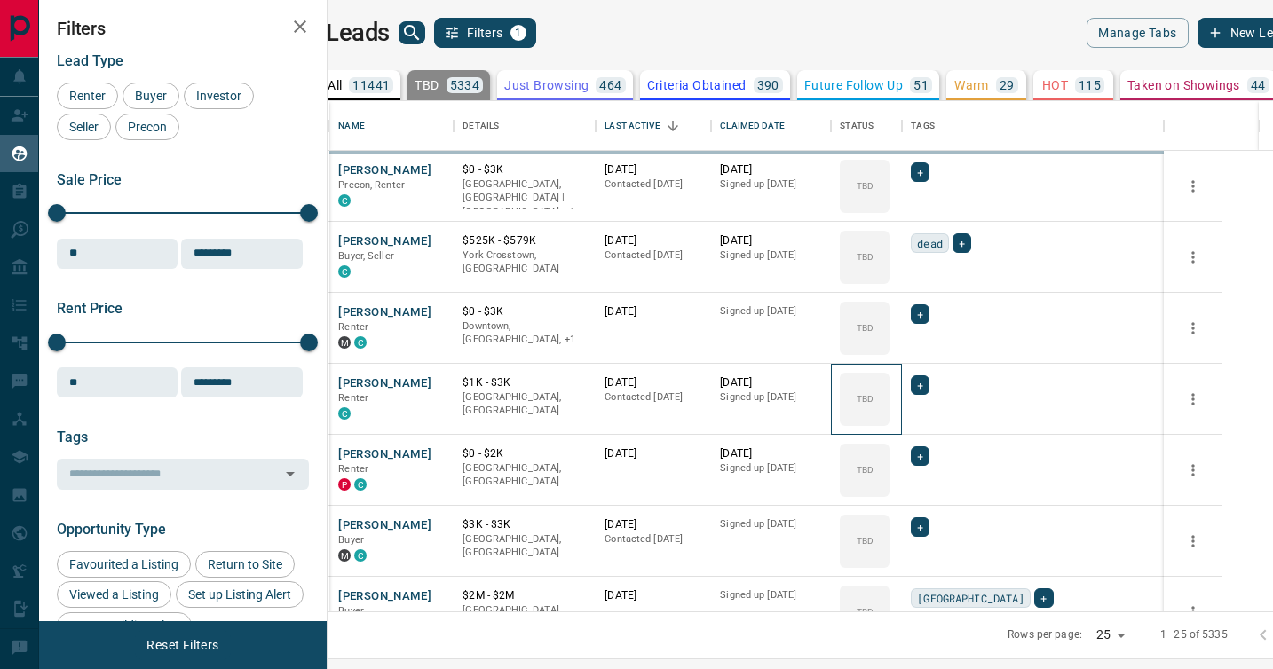
click at [0, 0] on icon at bounding box center [0, 0] width 0 height 0
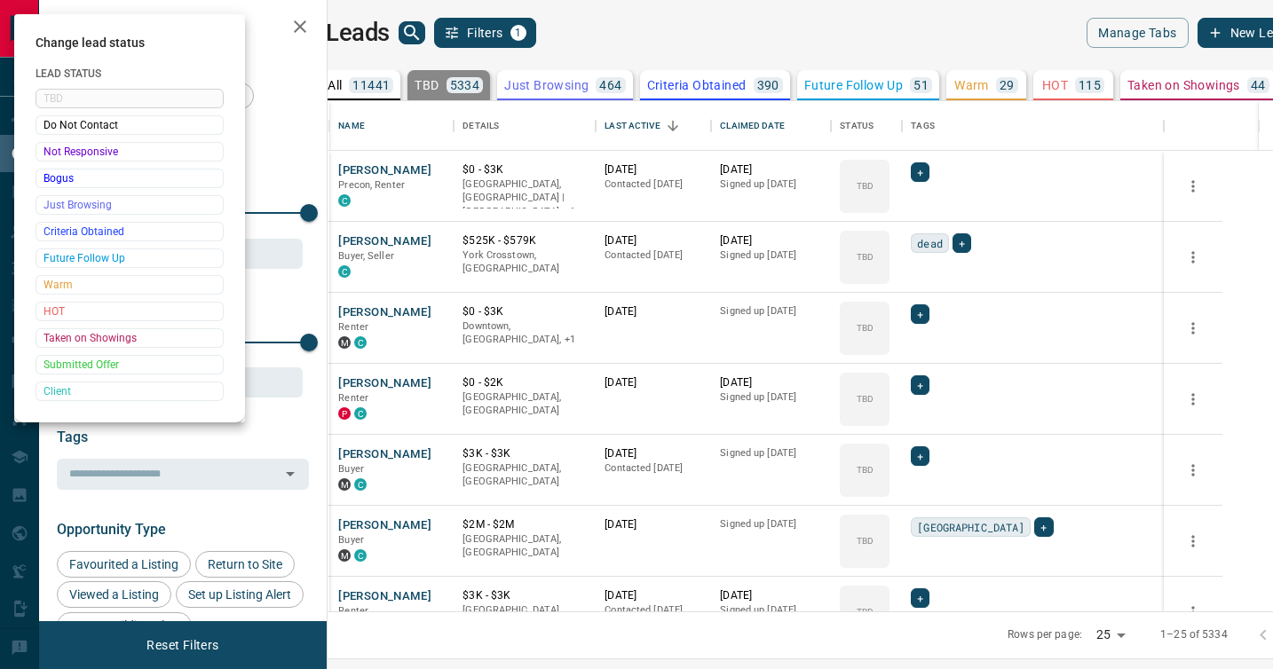
click at [924, 387] on div at bounding box center [636, 334] width 1273 height 669
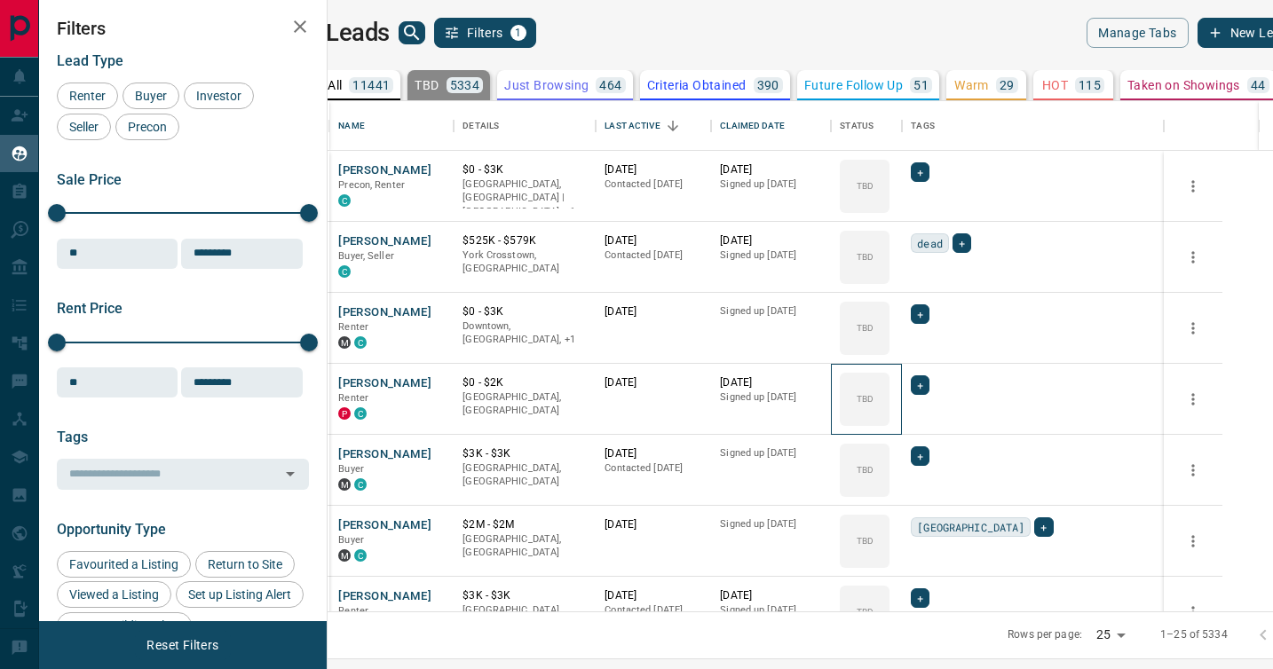
click at [889, 387] on div "TBD" at bounding box center [865, 399] width 50 height 53
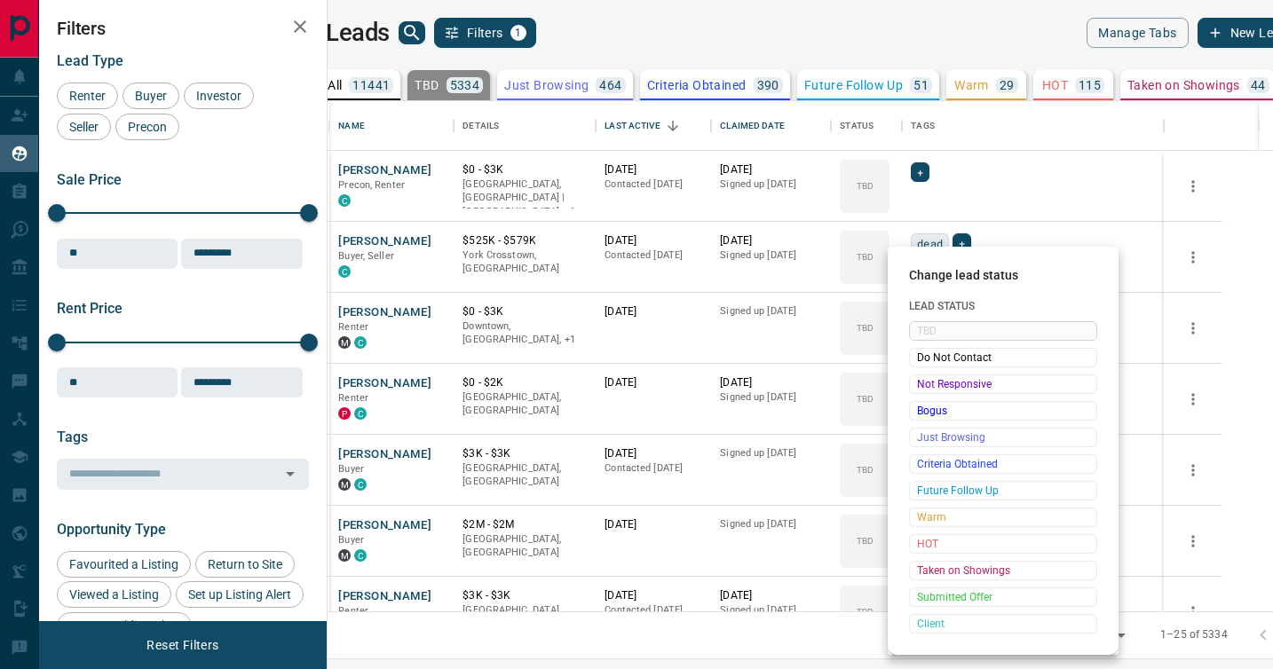
click at [924, 387] on span "Not Responsive" at bounding box center [1003, 384] width 172 height 18
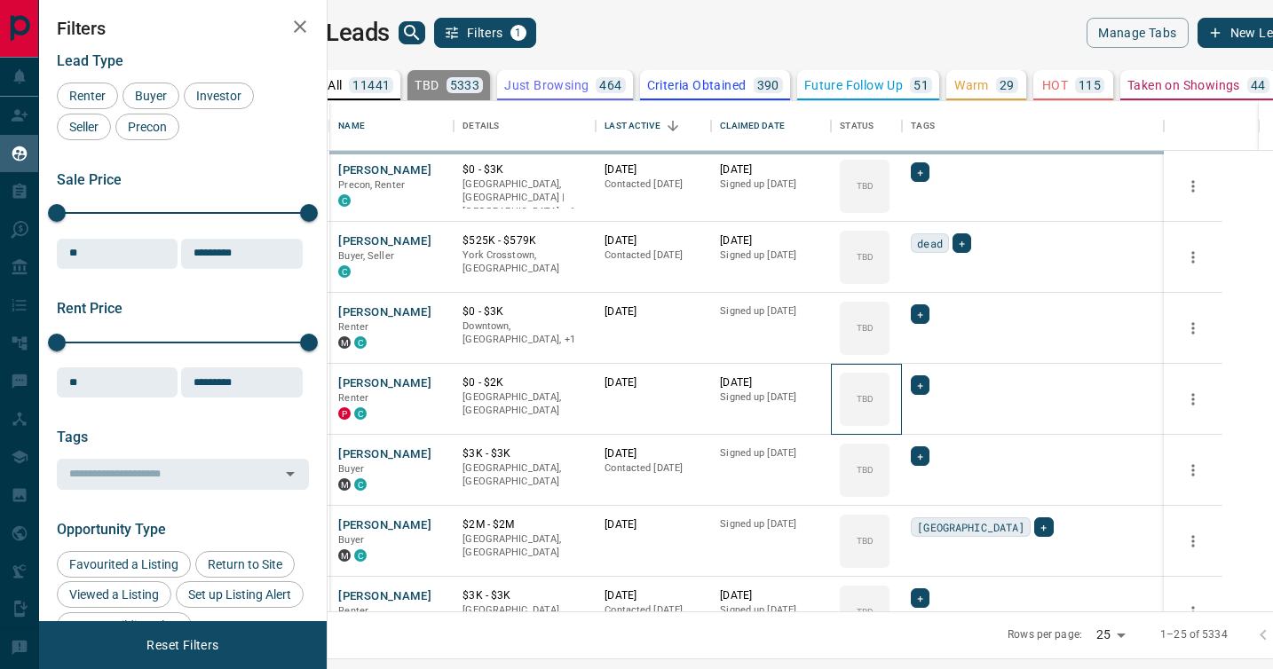
click at [0, 0] on icon at bounding box center [0, 0] width 0 height 0
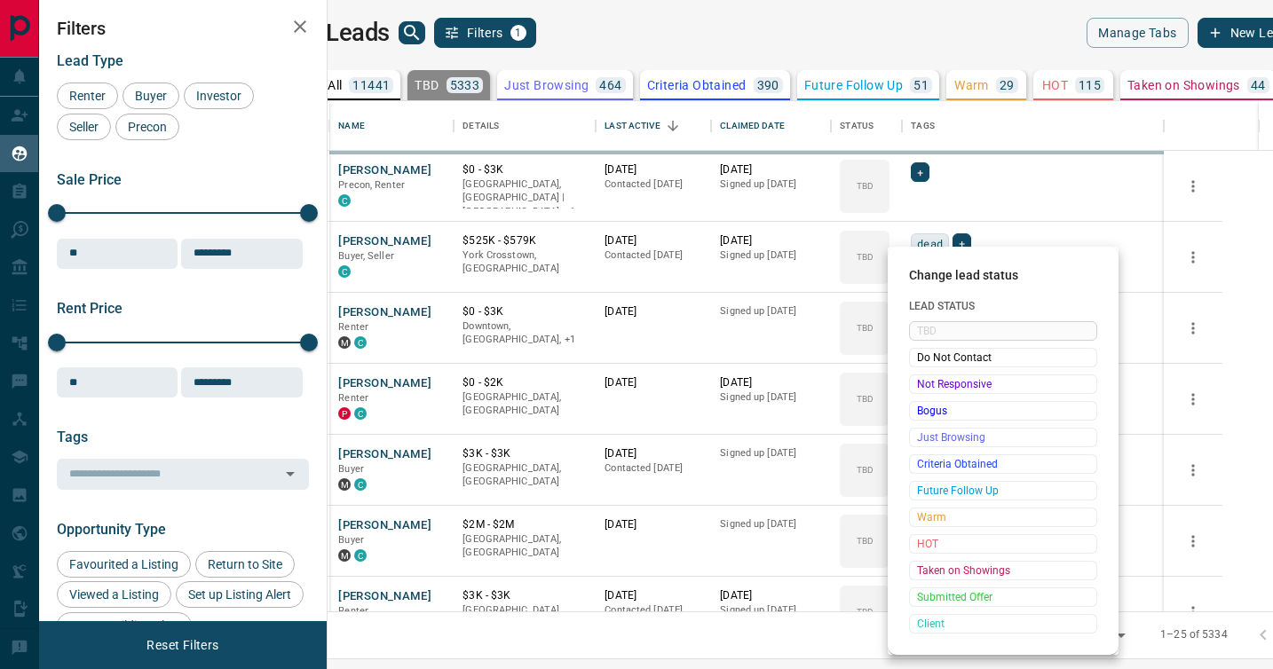
click at [924, 387] on span "Not Responsive" at bounding box center [1003, 384] width 172 height 18
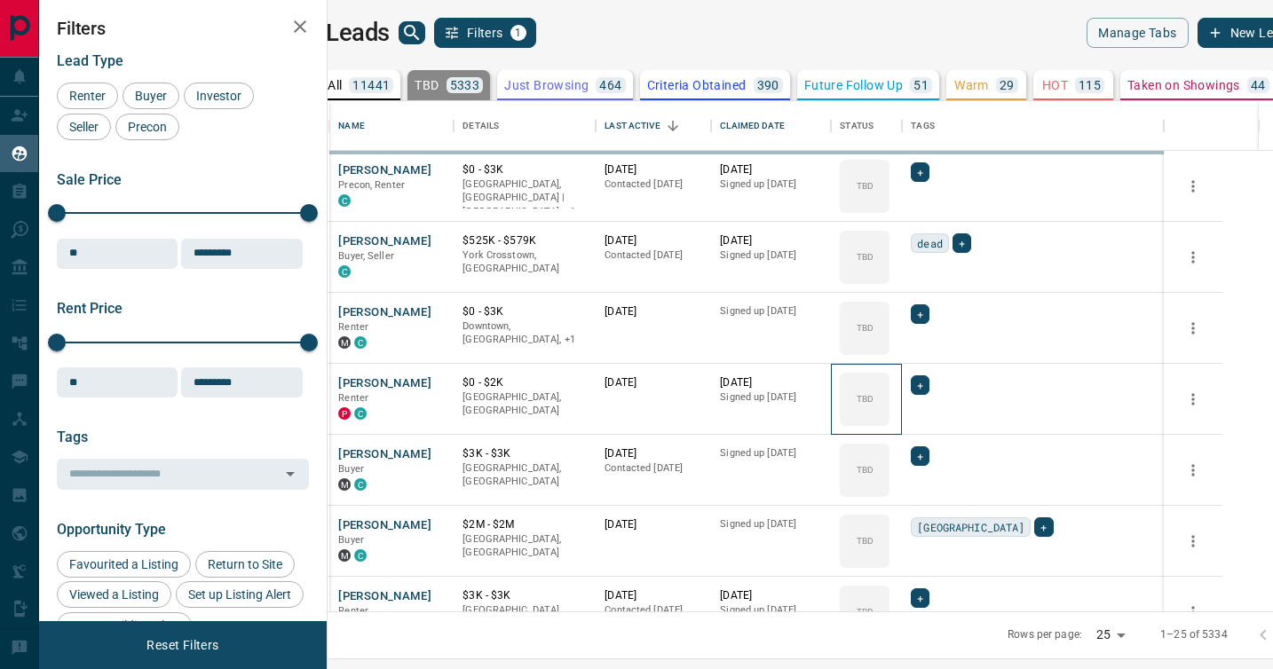
click at [0, 0] on icon at bounding box center [0, 0] width 0 height 0
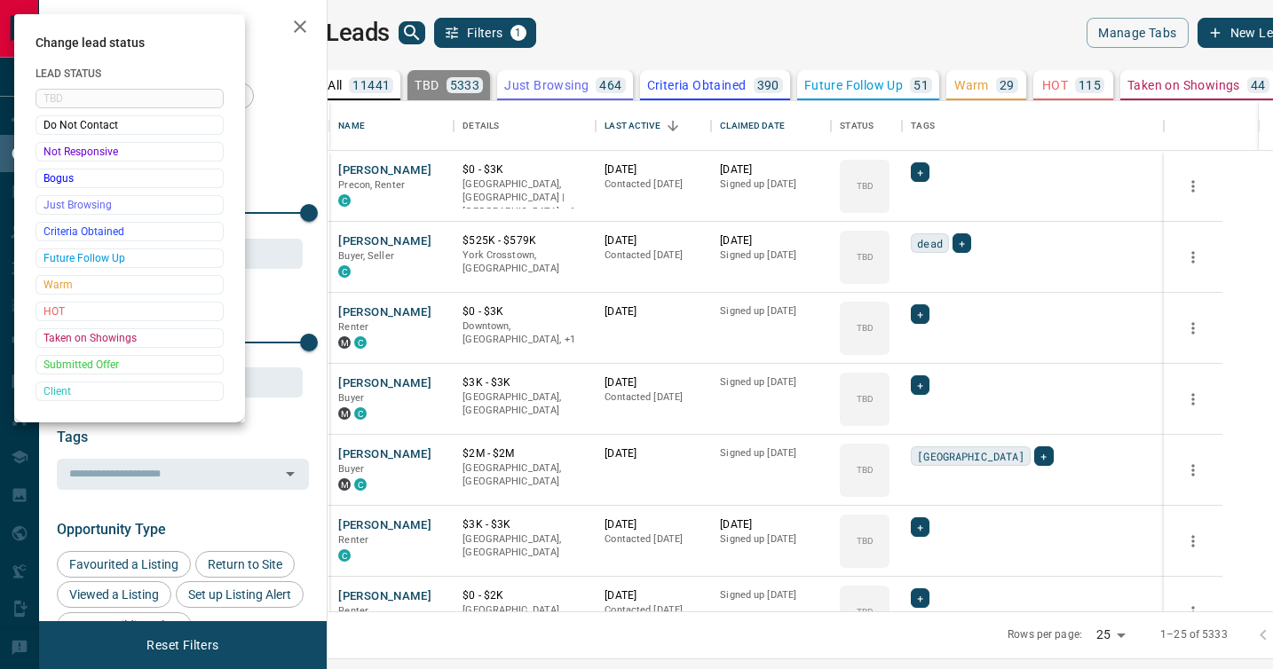
click at [924, 387] on div at bounding box center [636, 334] width 1273 height 669
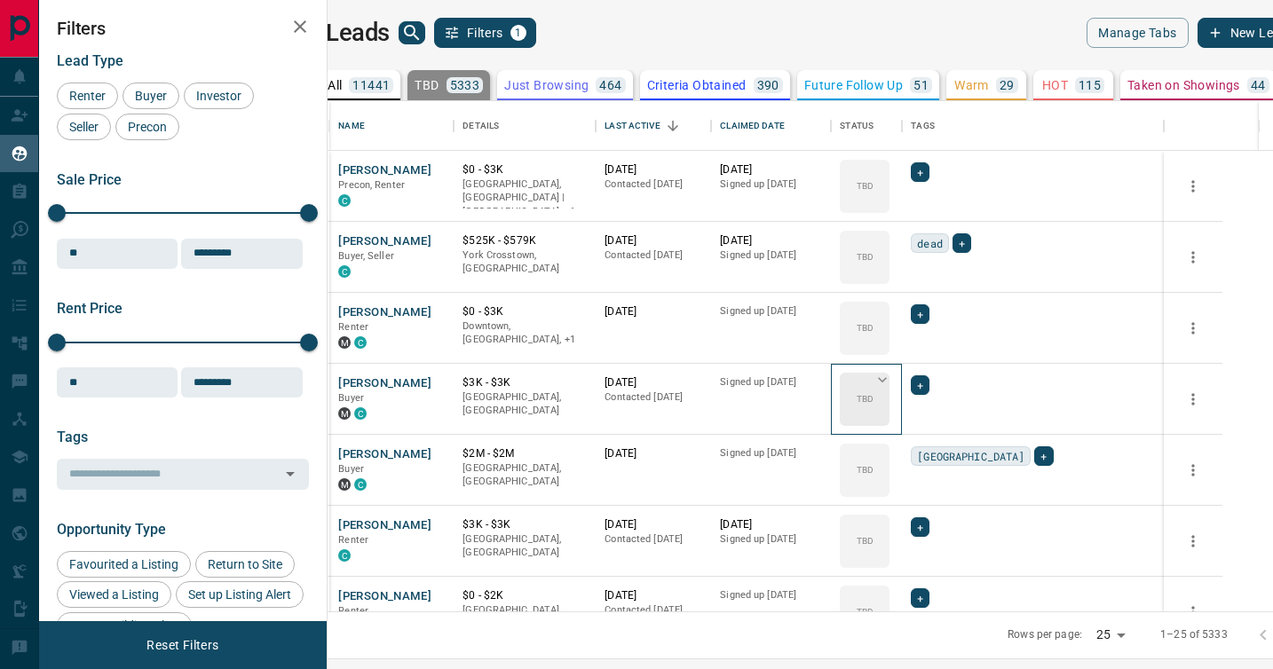
click at [889, 383] on div "TBD" at bounding box center [865, 399] width 50 height 53
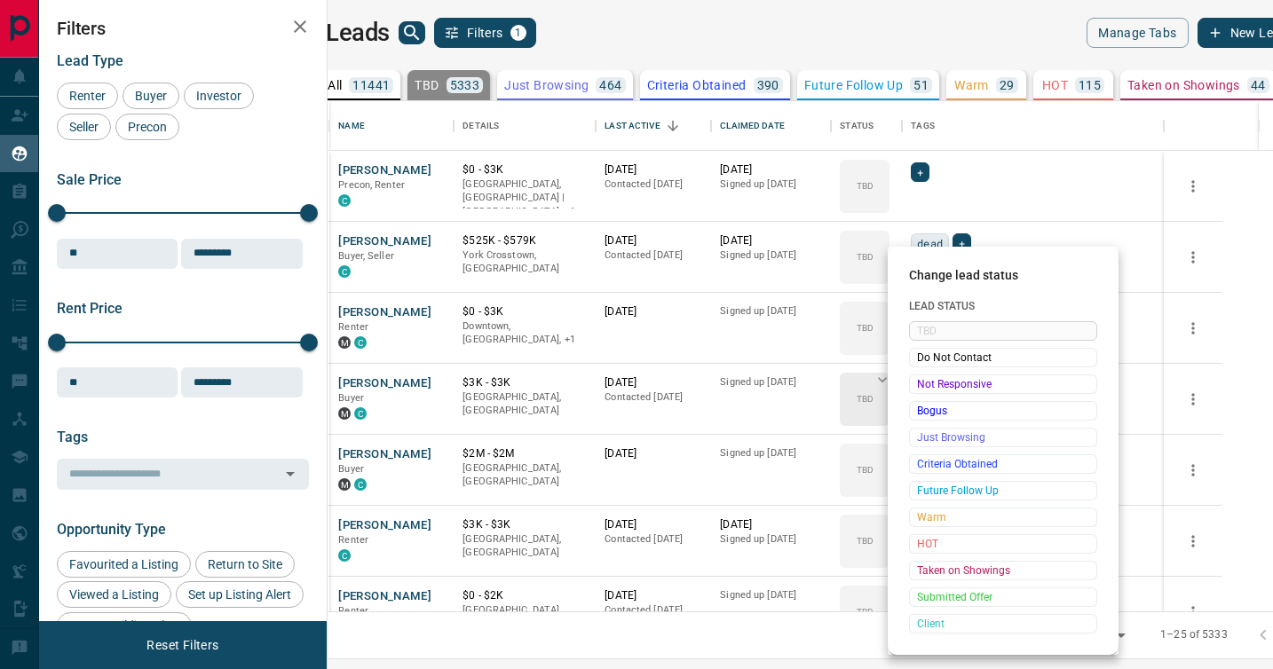
click at [919, 383] on span "Not Responsive" at bounding box center [1003, 384] width 172 height 18
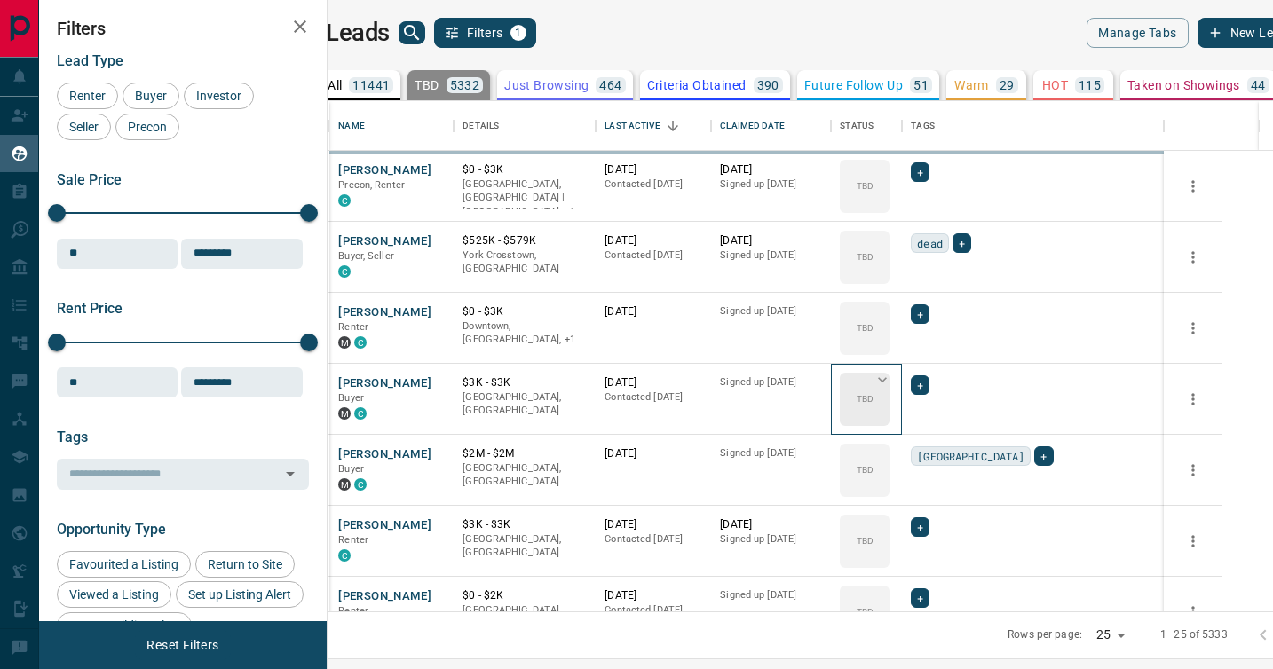
click at [889, 383] on div "TBD" at bounding box center [865, 399] width 50 height 53
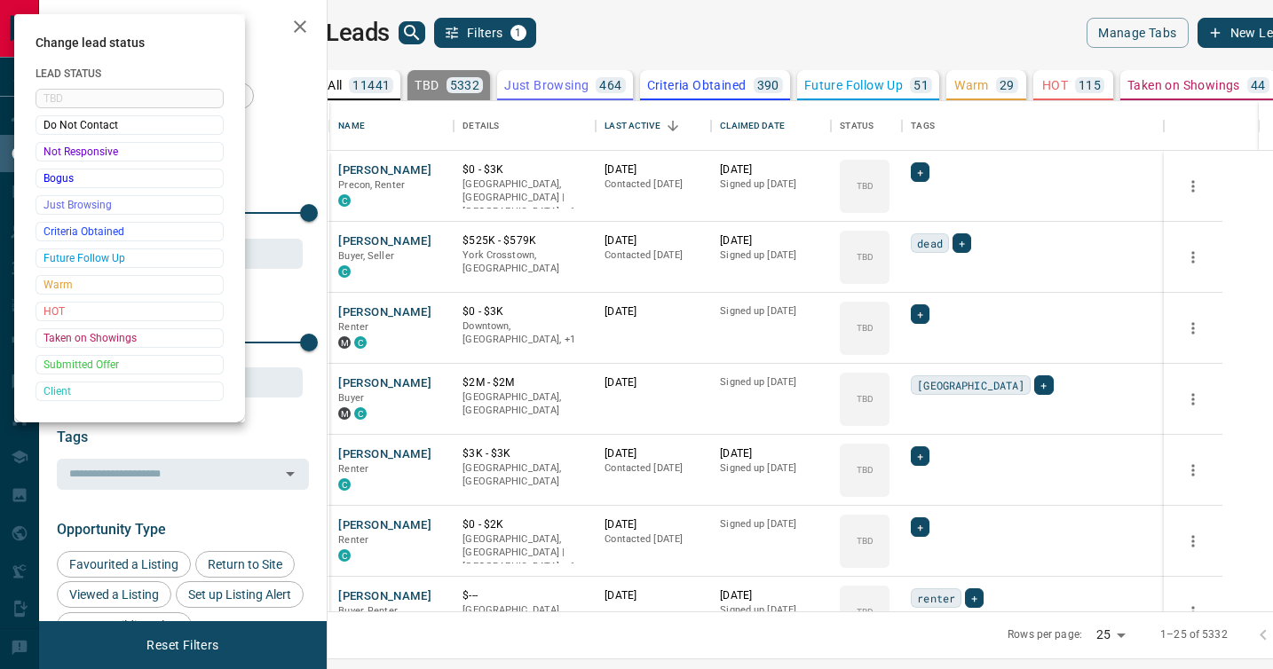
click at [919, 383] on div at bounding box center [636, 334] width 1273 height 669
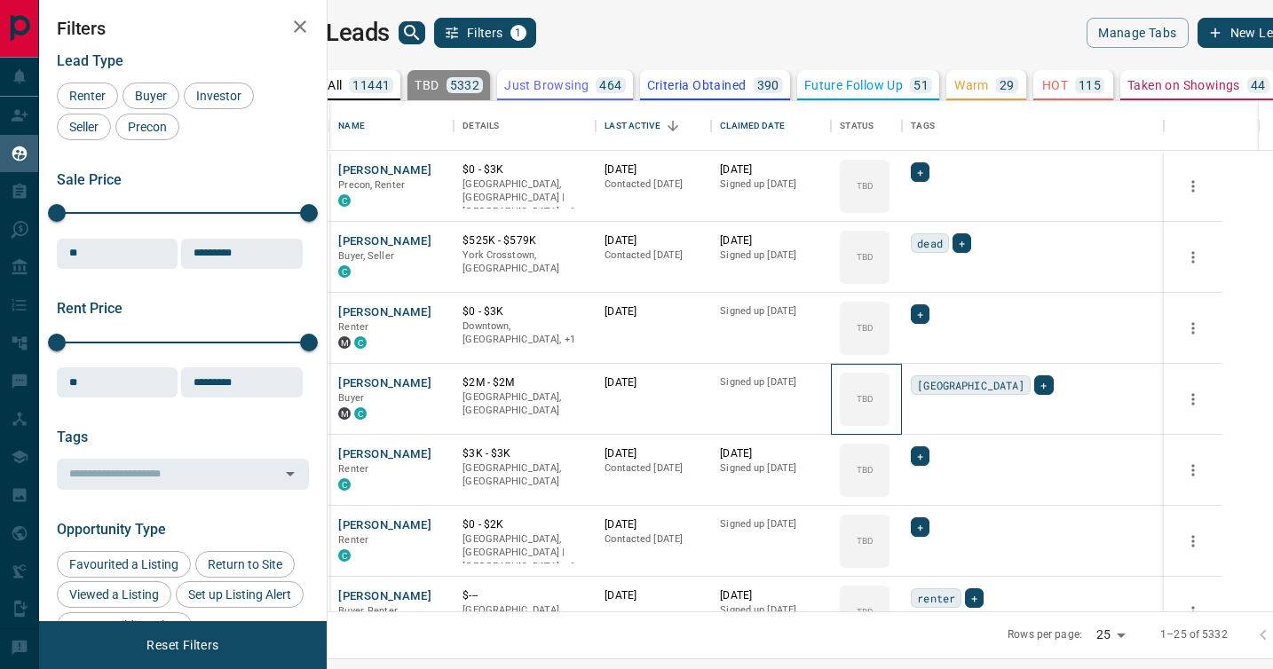
click at [889, 383] on div "TBD" at bounding box center [865, 399] width 50 height 53
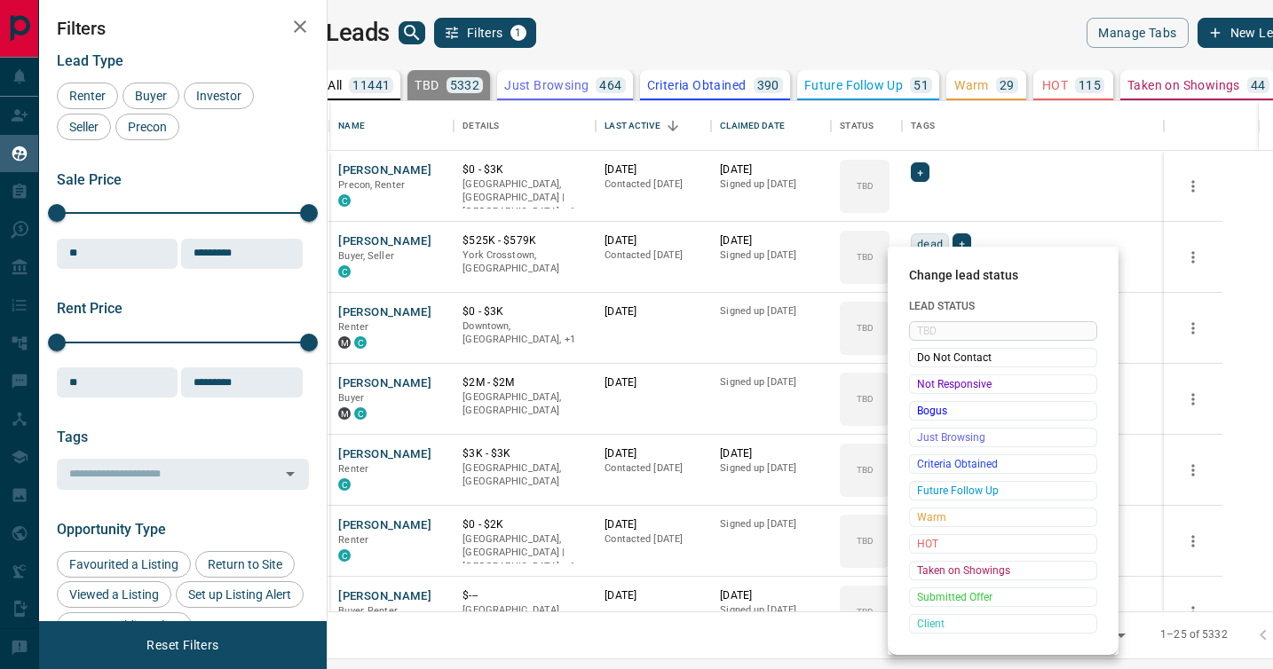
click at [919, 383] on span "Not Responsive" at bounding box center [1003, 384] width 172 height 18
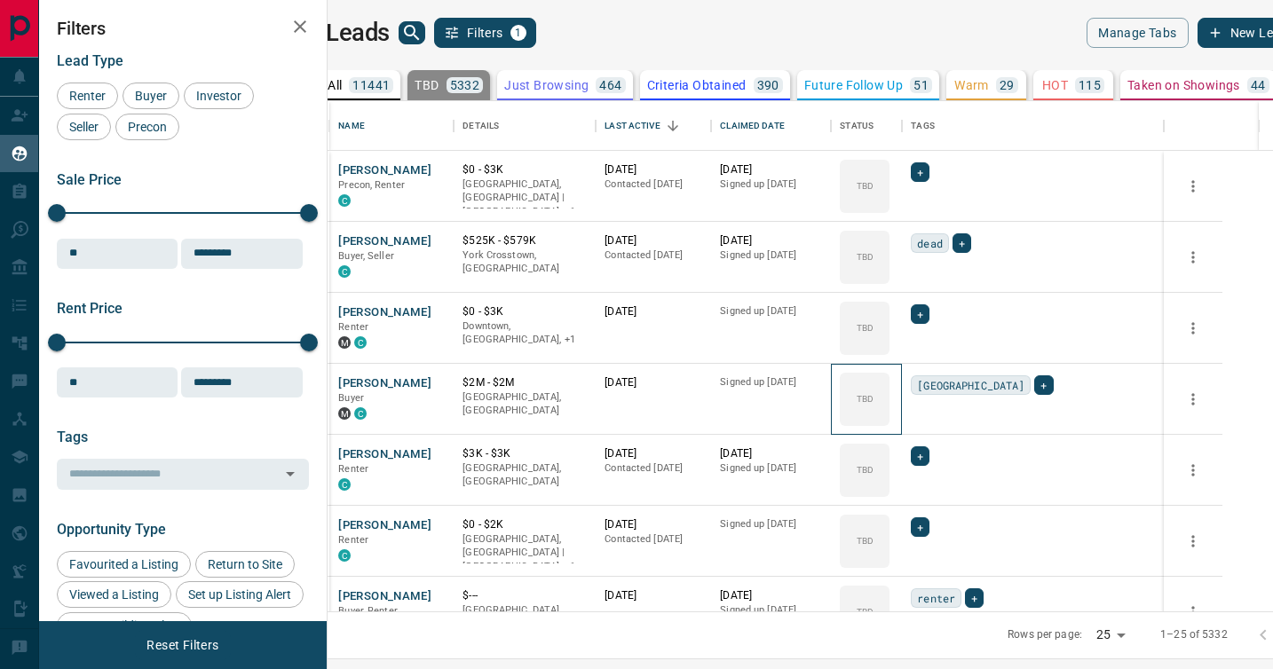
click at [889, 383] on div "TBD" at bounding box center [865, 399] width 50 height 53
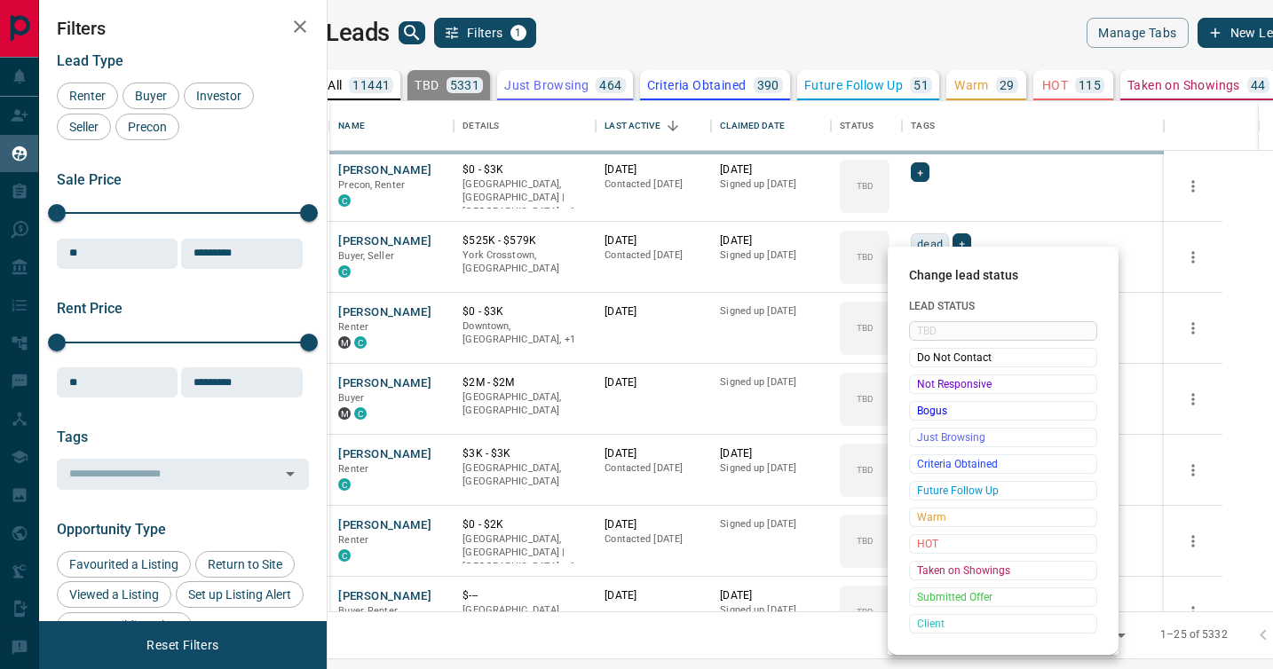
click at [919, 383] on span "Not Responsive" at bounding box center [1003, 384] width 172 height 18
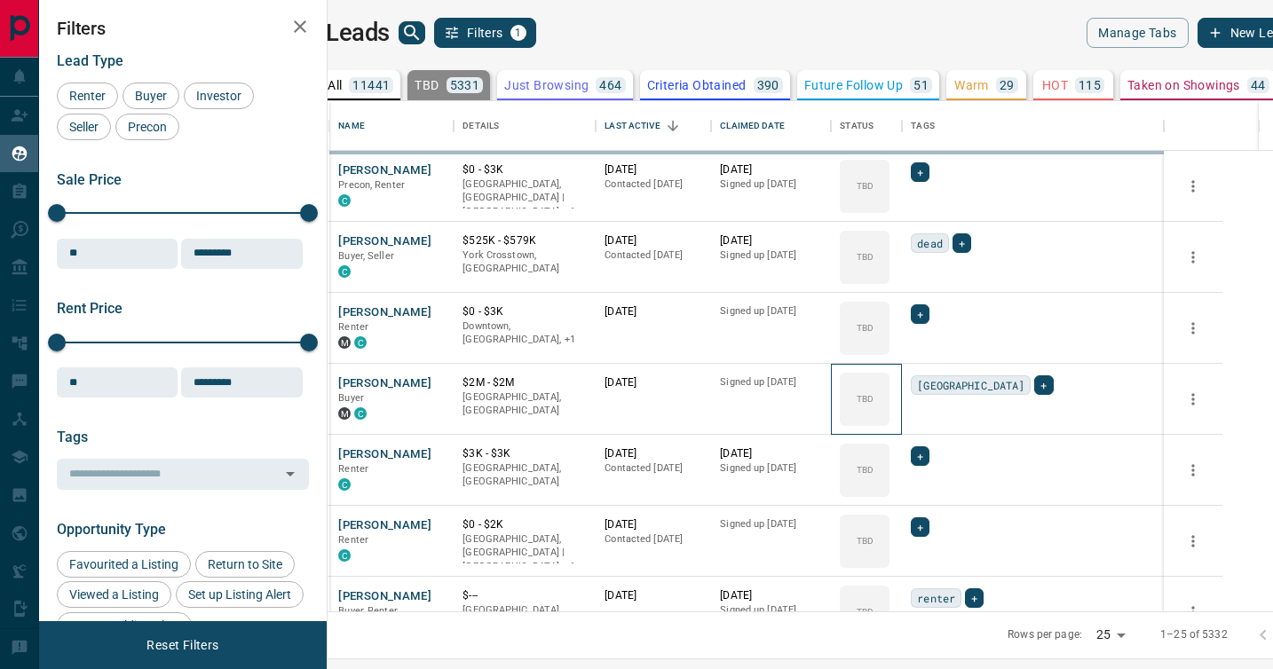
click at [889, 383] on div "TBD" at bounding box center [865, 399] width 50 height 53
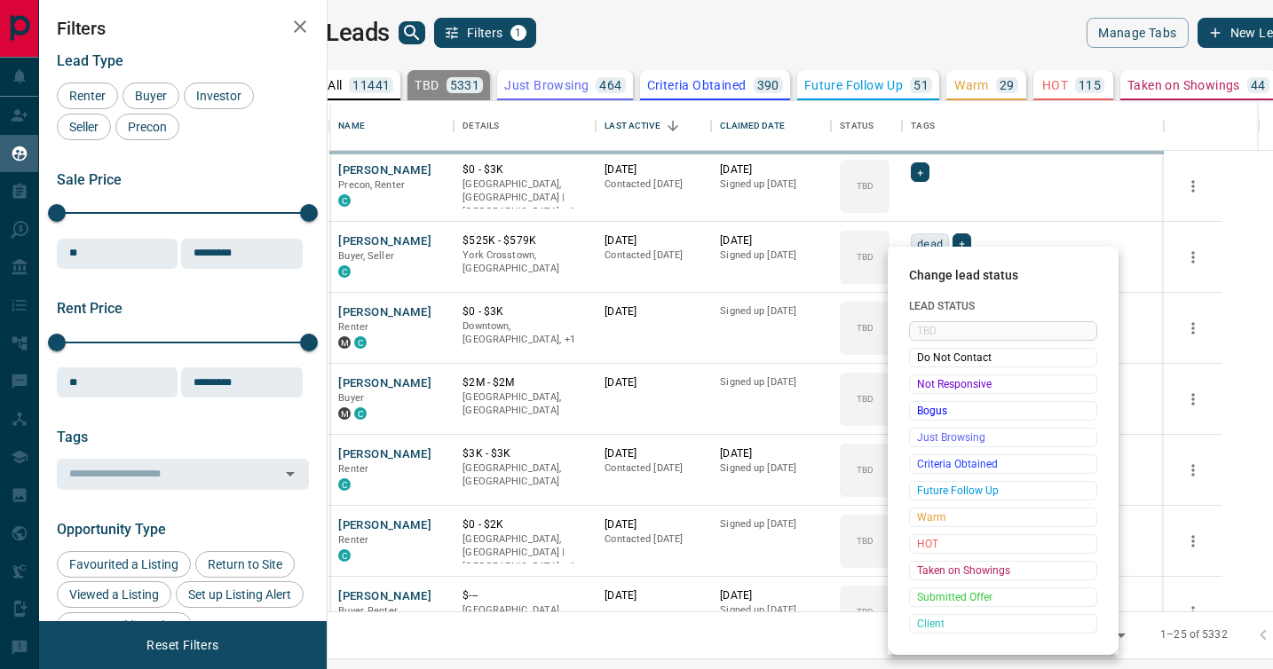
click at [919, 383] on span "Not Responsive" at bounding box center [1003, 384] width 172 height 18
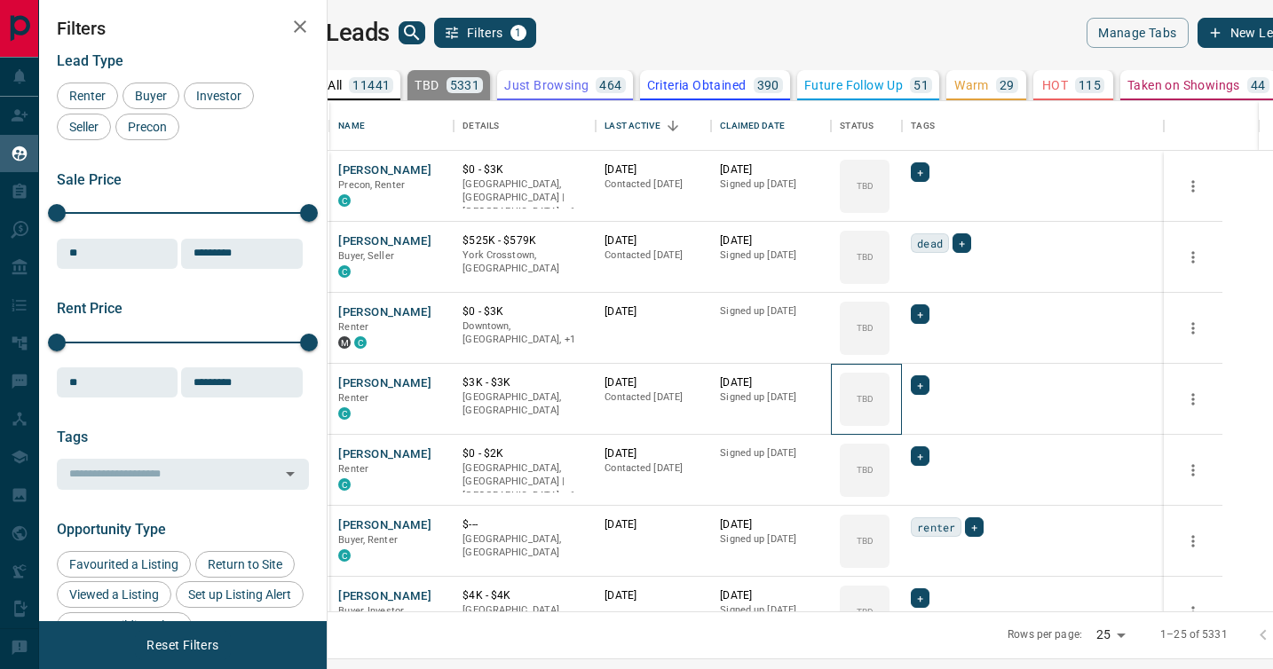
click at [889, 383] on div "TBD" at bounding box center [865, 399] width 50 height 53
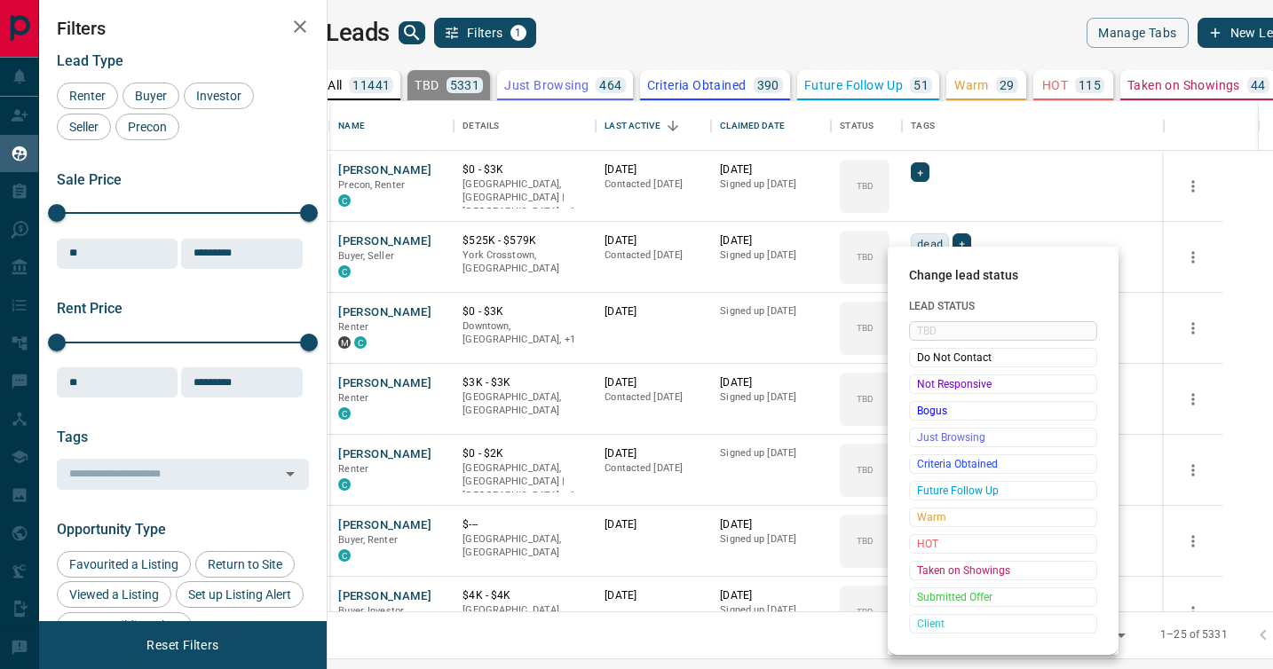
click at [919, 383] on span "Not Responsive" at bounding box center [1003, 384] width 172 height 18
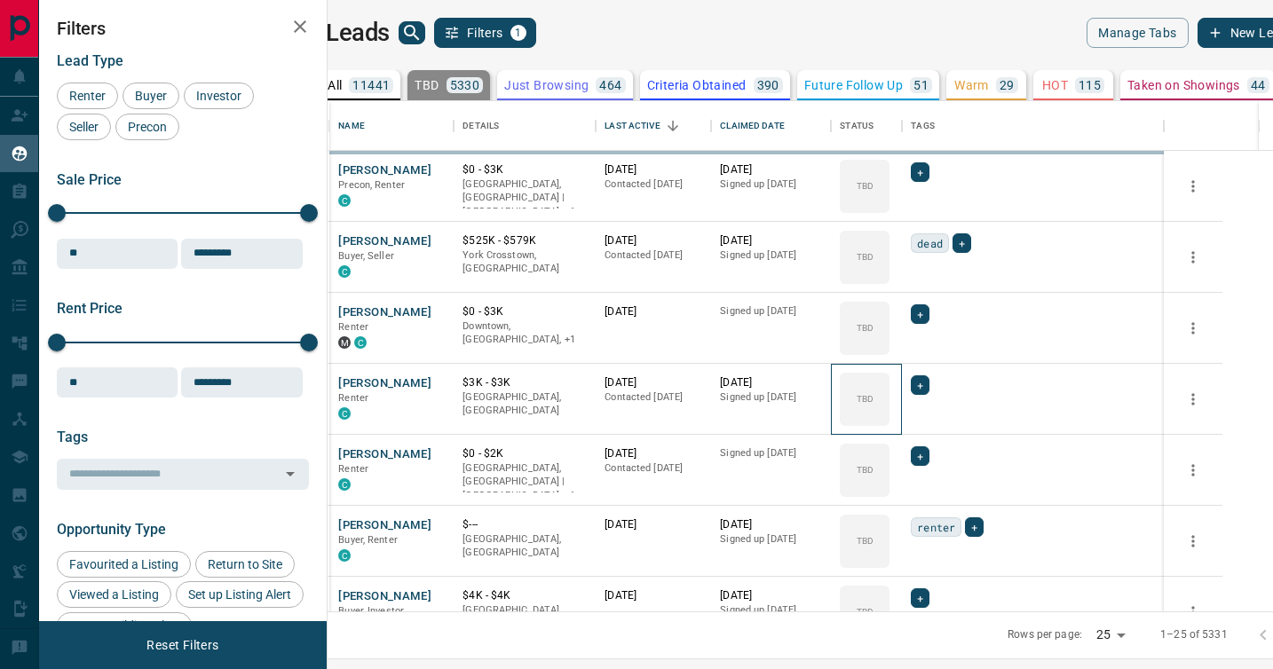
click at [889, 383] on div "TBD" at bounding box center [865, 399] width 50 height 53
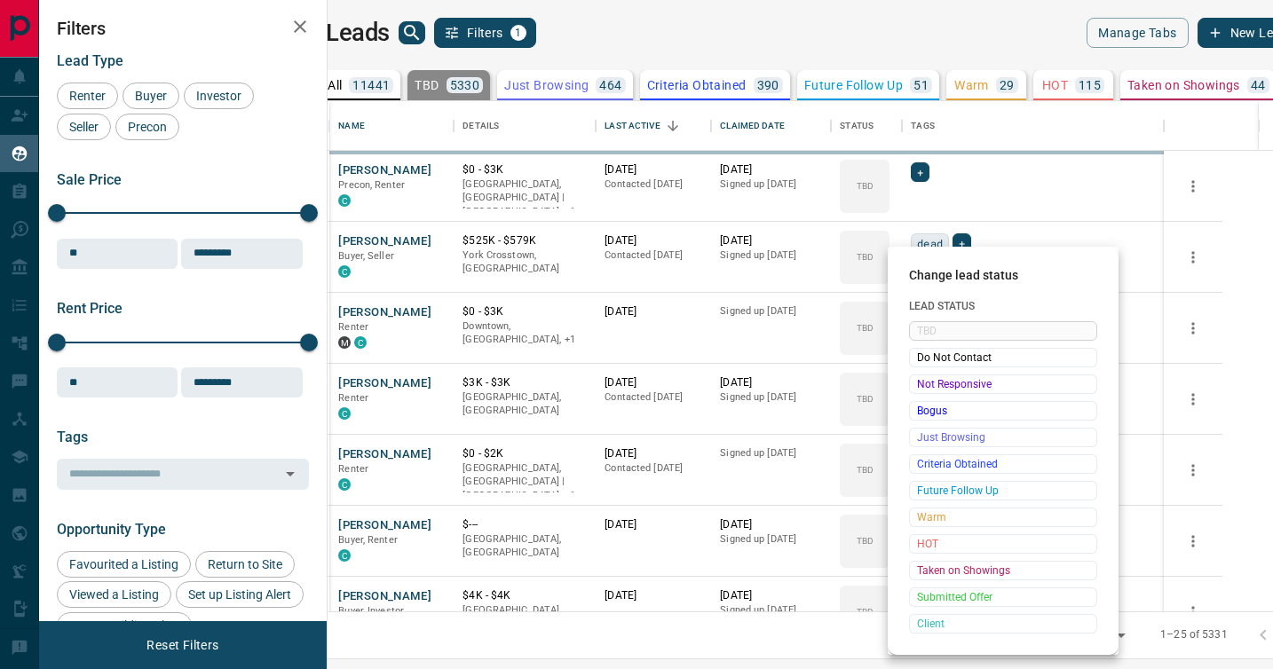
click at [919, 383] on span "Not Responsive" at bounding box center [1003, 384] width 172 height 18
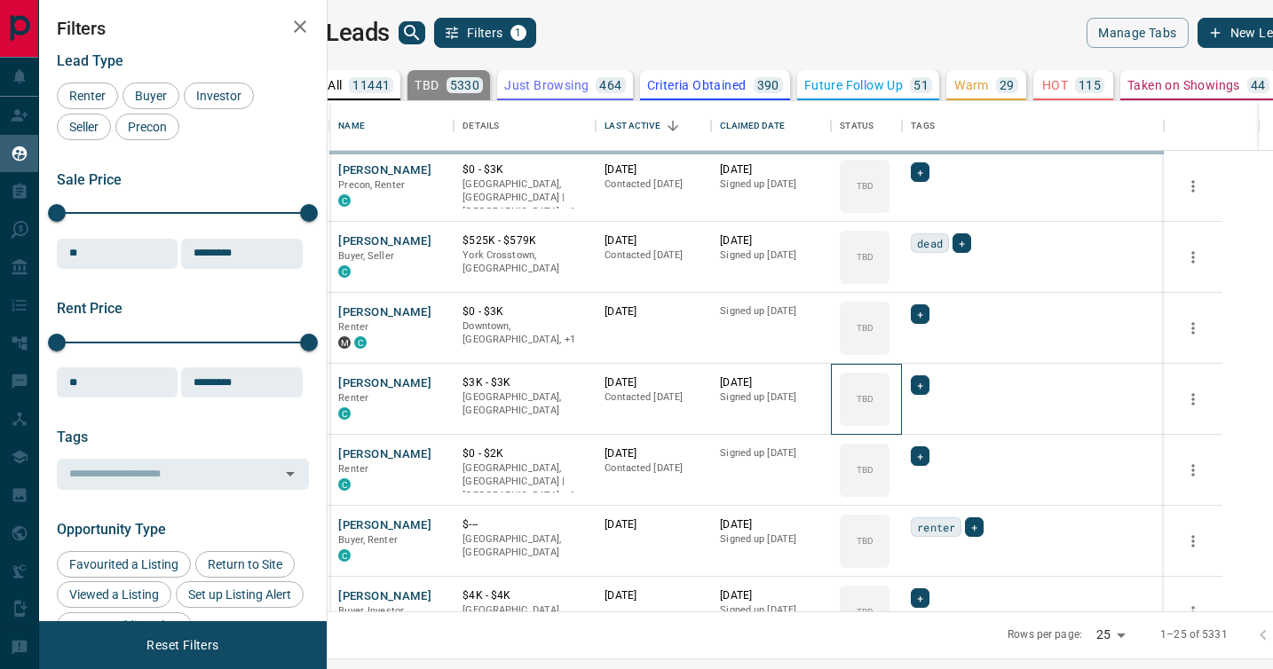
click at [889, 383] on div "TBD" at bounding box center [865, 399] width 50 height 53
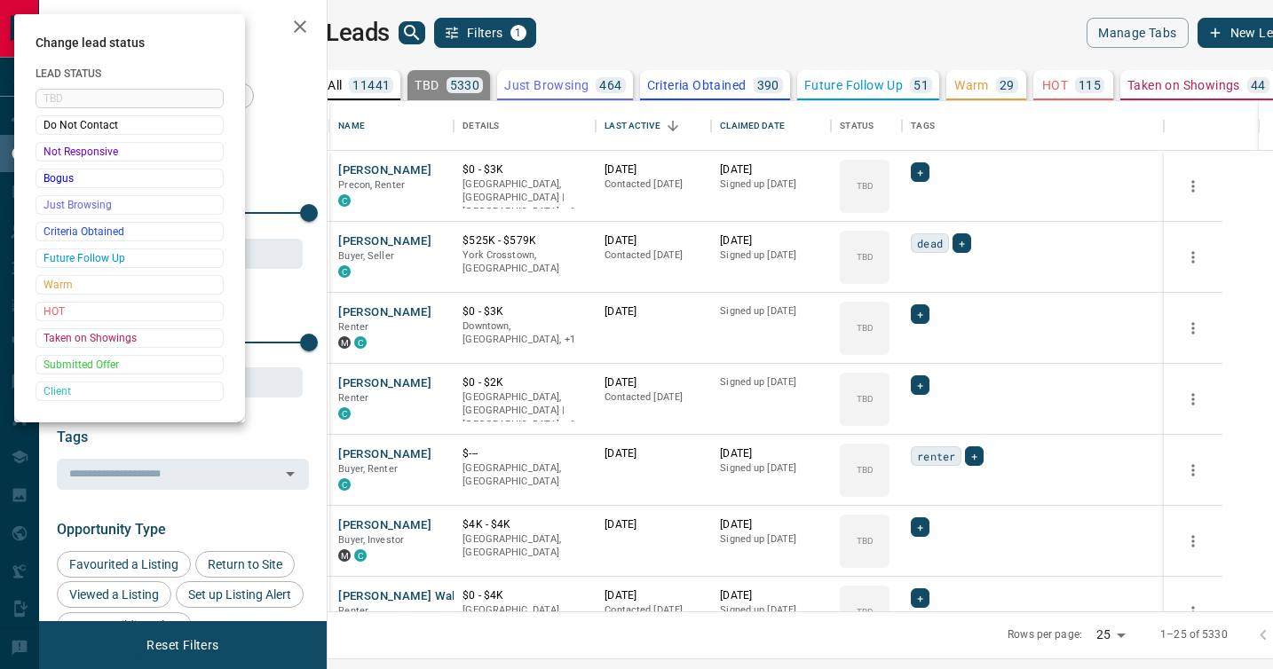
click at [919, 383] on div at bounding box center [636, 334] width 1273 height 669
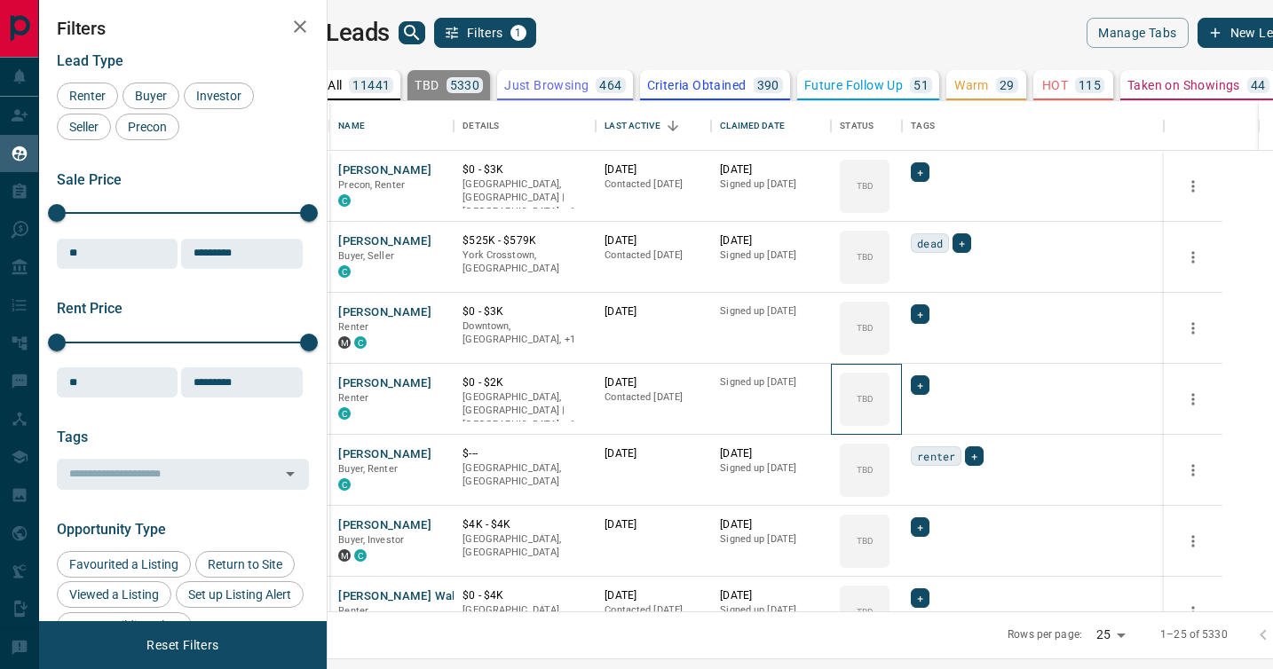
click at [889, 383] on div "TBD" at bounding box center [865, 399] width 50 height 53
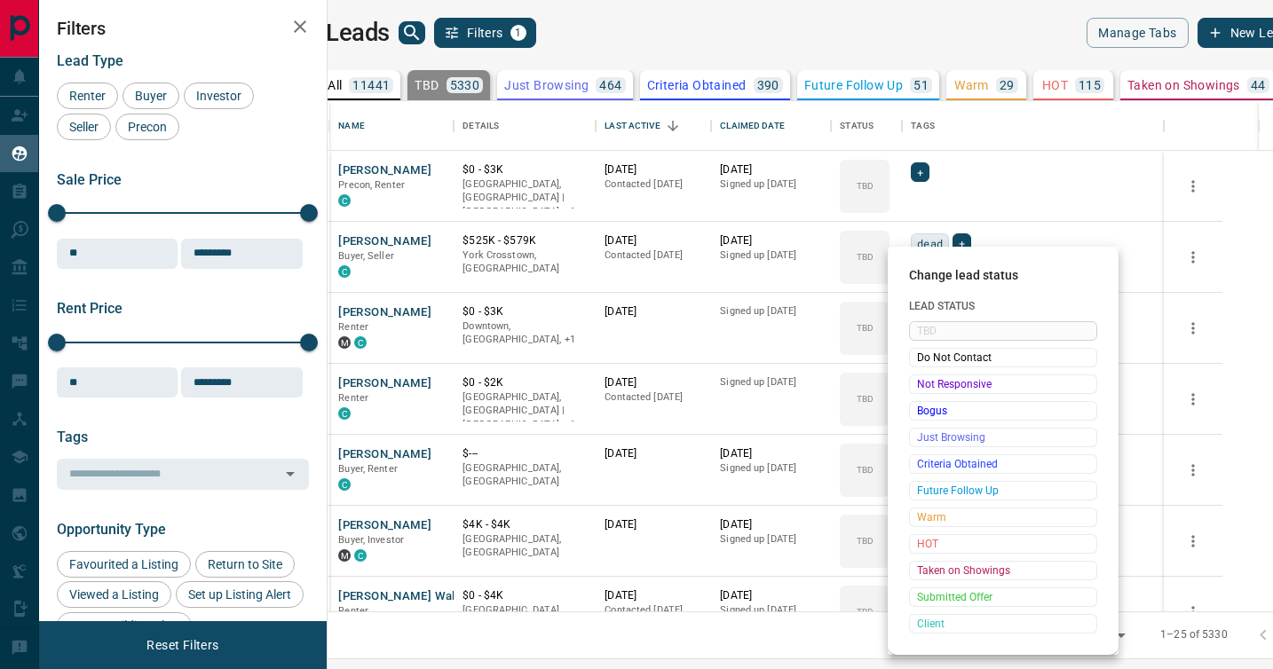
click at [919, 383] on span "Not Responsive" at bounding box center [1003, 384] width 172 height 18
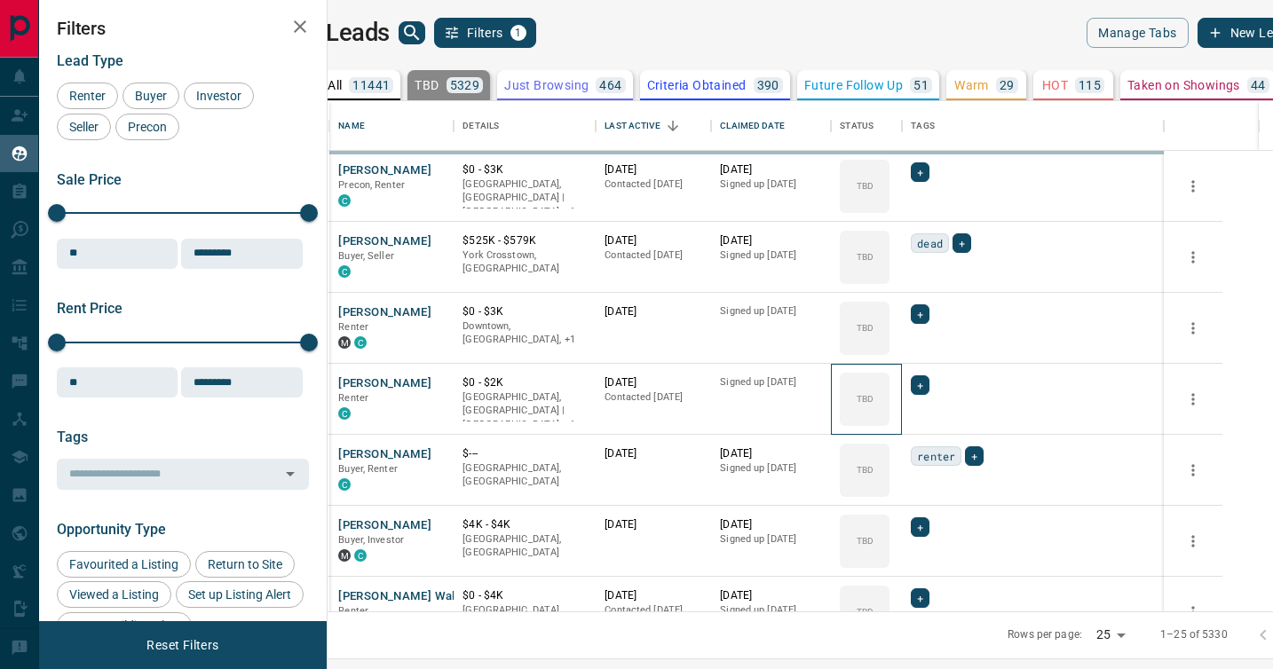
click at [889, 383] on div "TBD" at bounding box center [865, 399] width 50 height 53
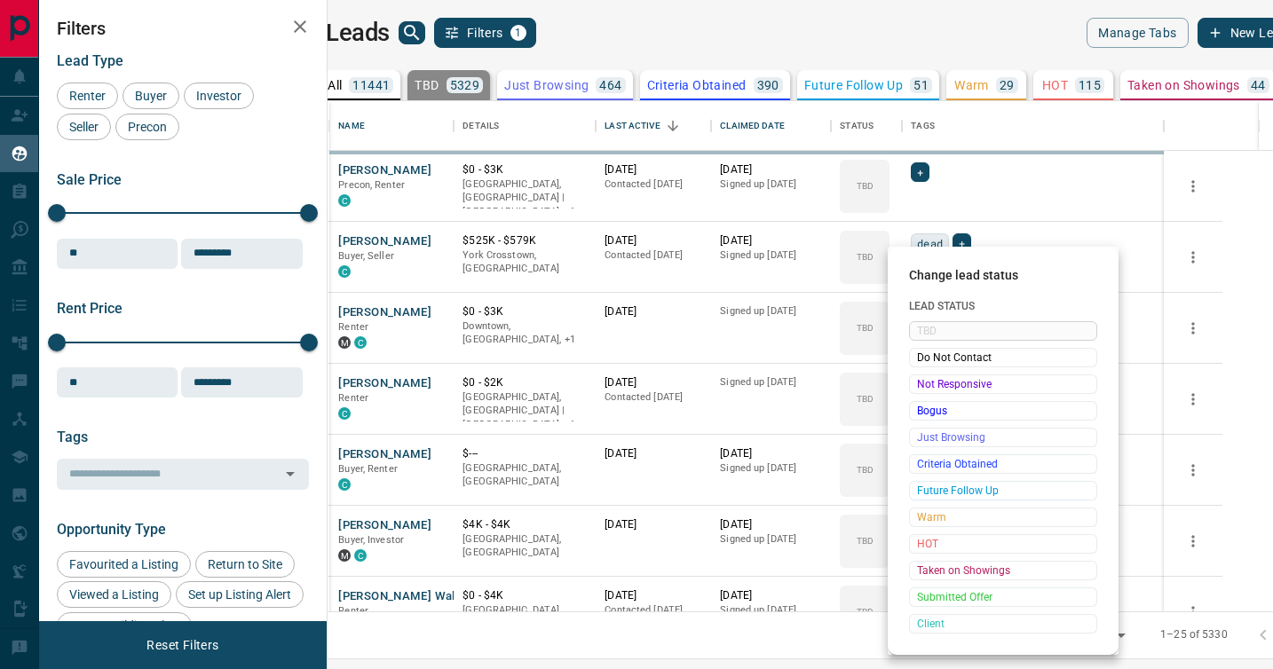
click at [919, 383] on span "Not Responsive" at bounding box center [1003, 384] width 172 height 18
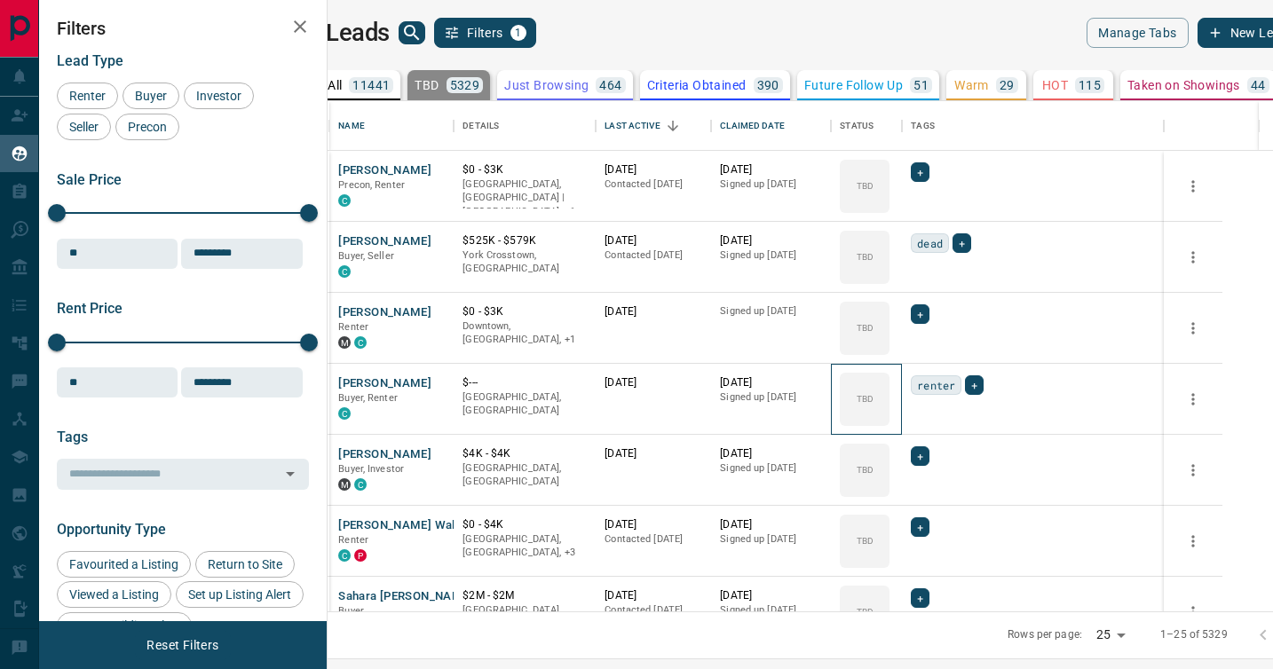
click at [889, 383] on div "TBD" at bounding box center [865, 399] width 50 height 53
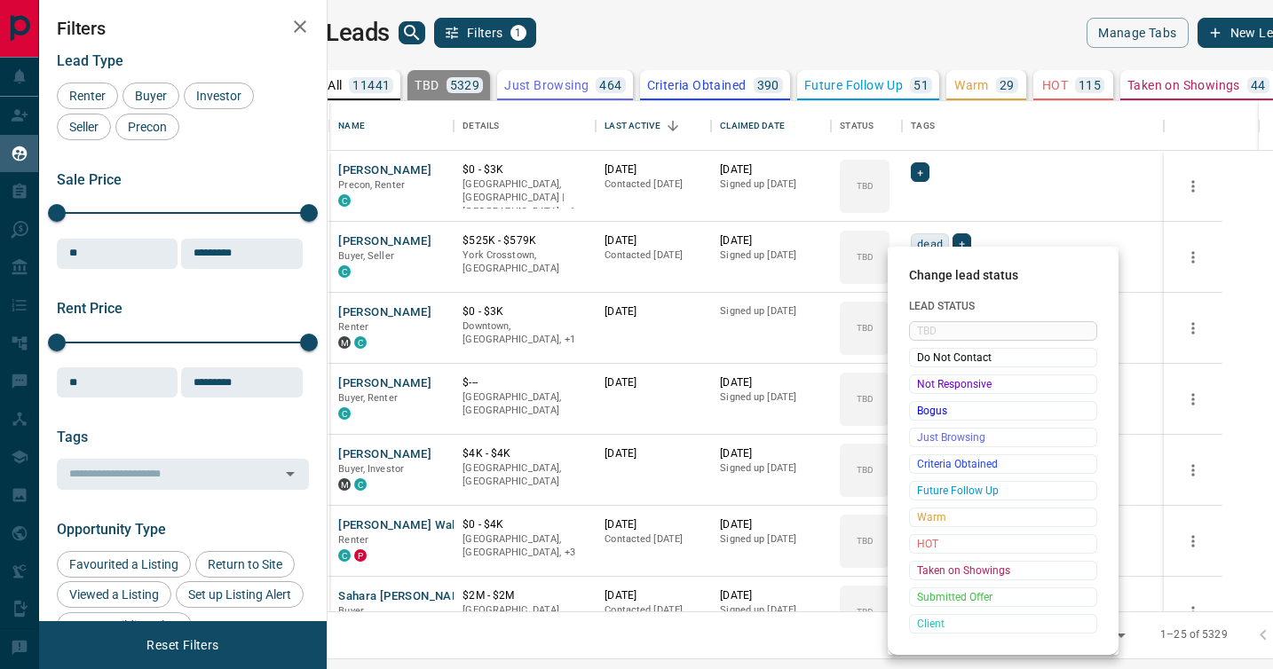
click at [919, 383] on span "Not Responsive" at bounding box center [1003, 384] width 172 height 18
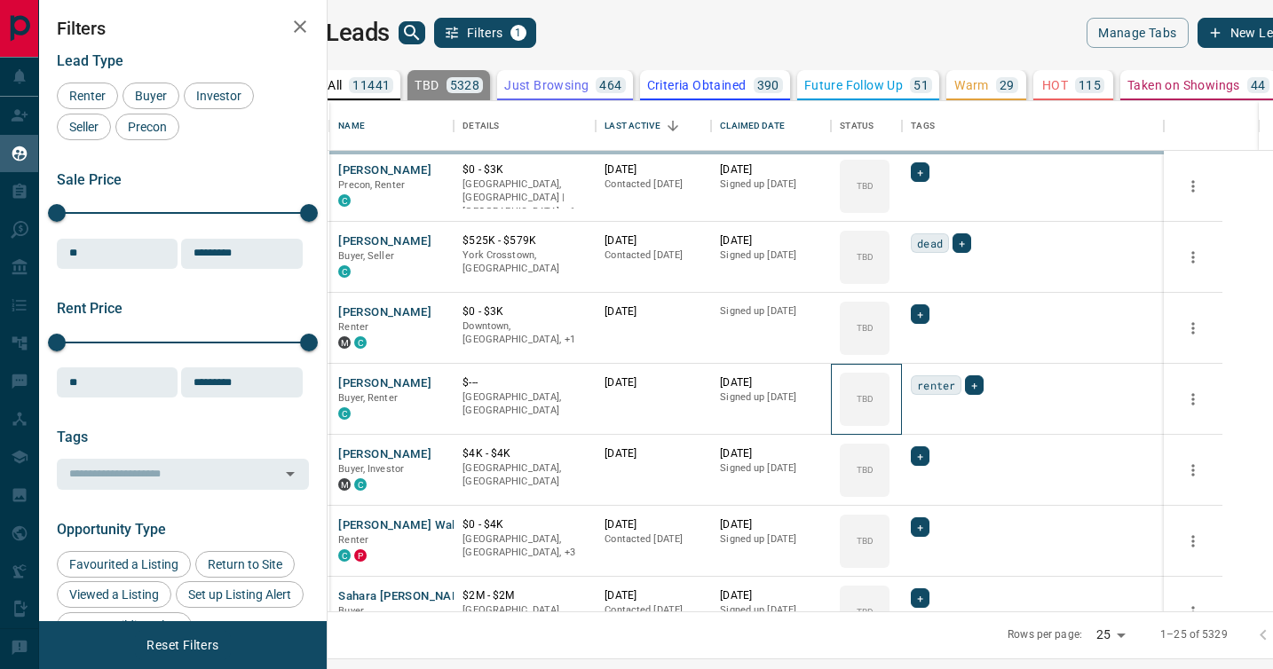
click at [889, 383] on div "TBD" at bounding box center [865, 399] width 50 height 53
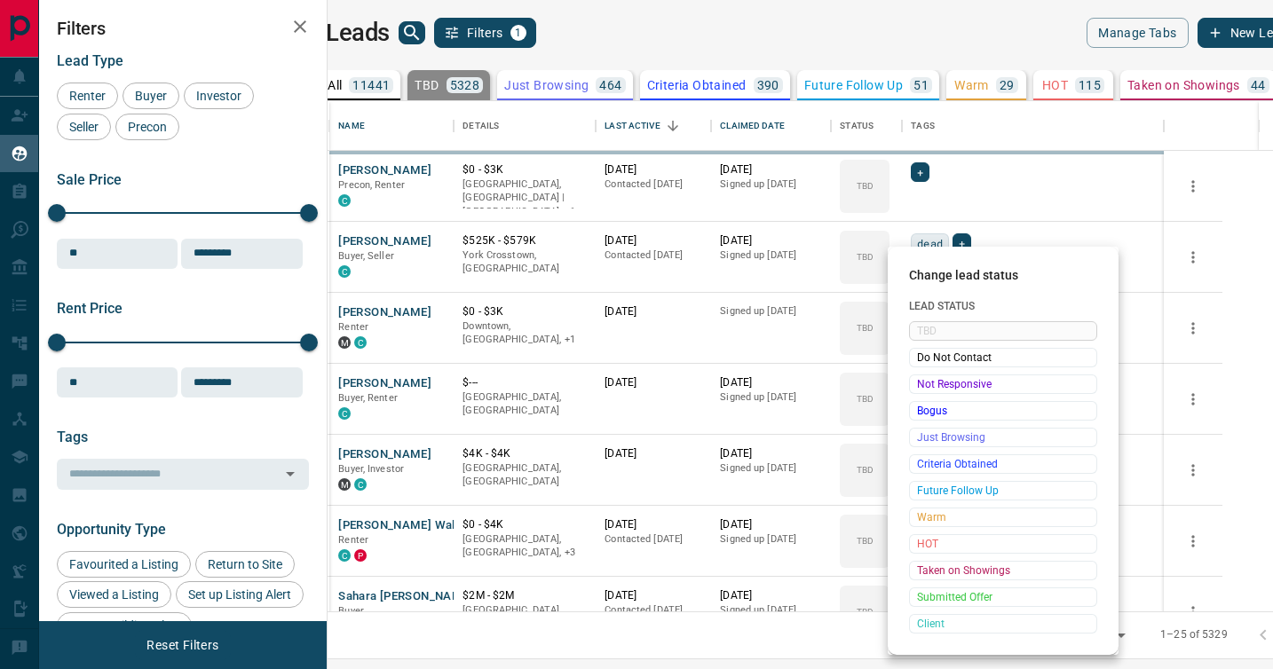
click at [919, 383] on span "Not Responsive" at bounding box center [1003, 384] width 172 height 18
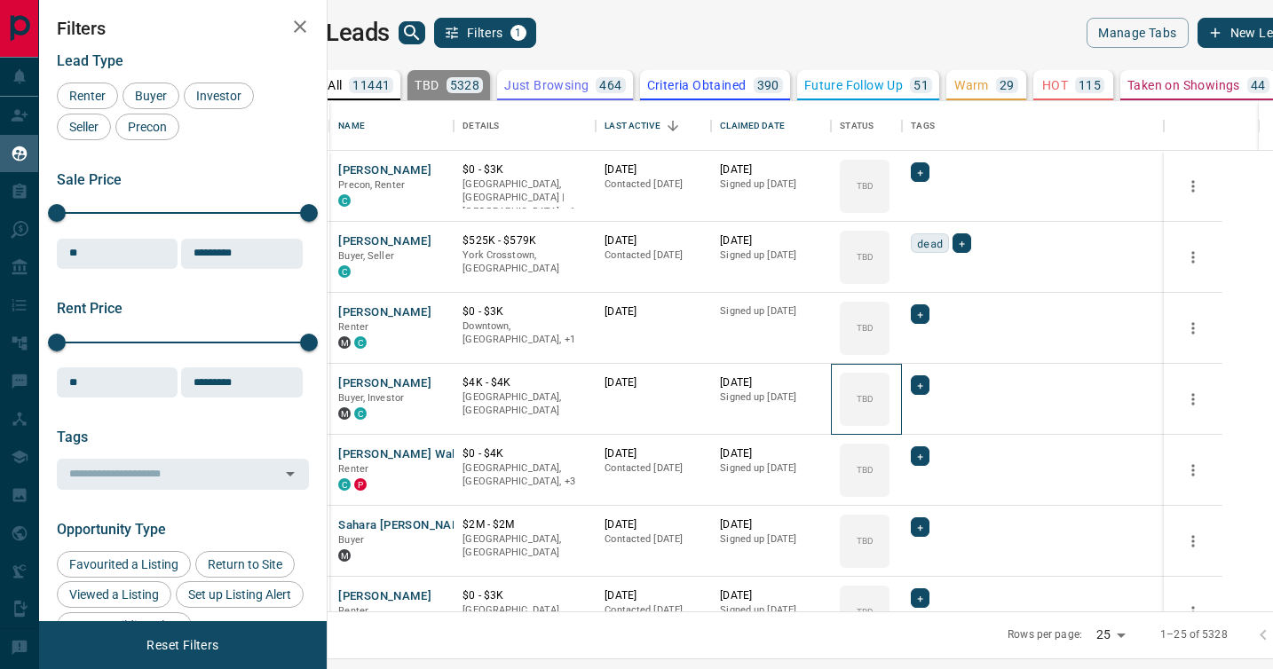
click at [889, 383] on div "TBD" at bounding box center [865, 399] width 50 height 53
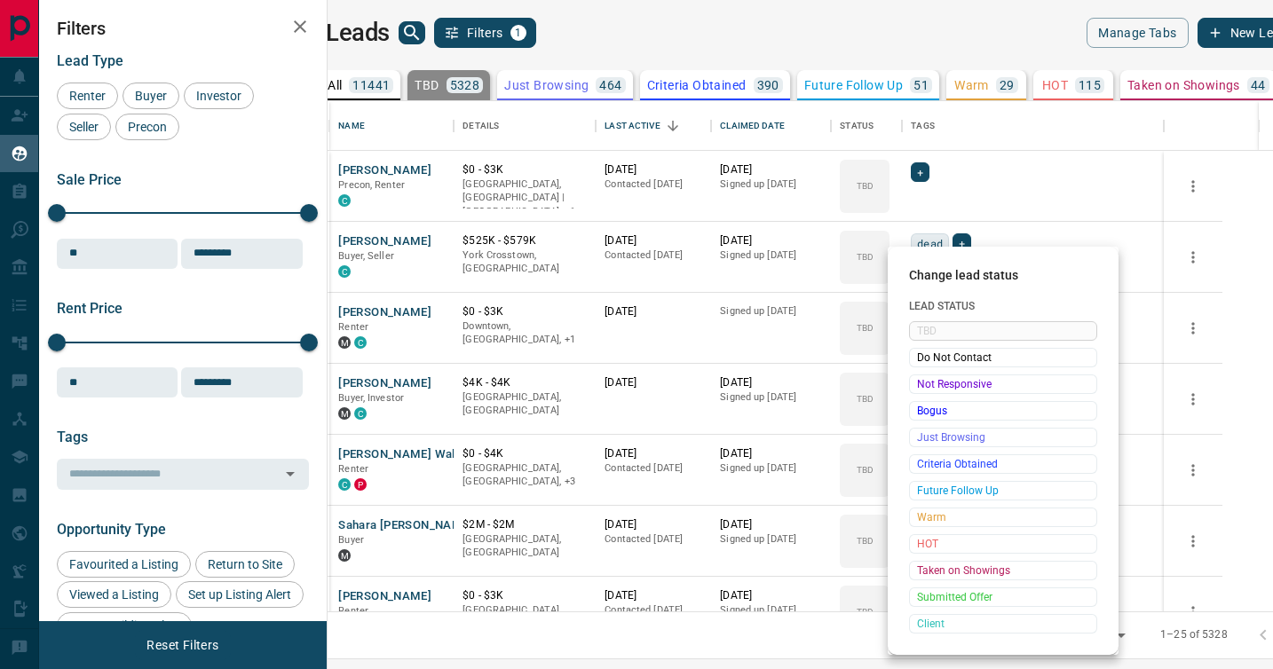
click at [919, 383] on span "Not Responsive" at bounding box center [1003, 384] width 172 height 18
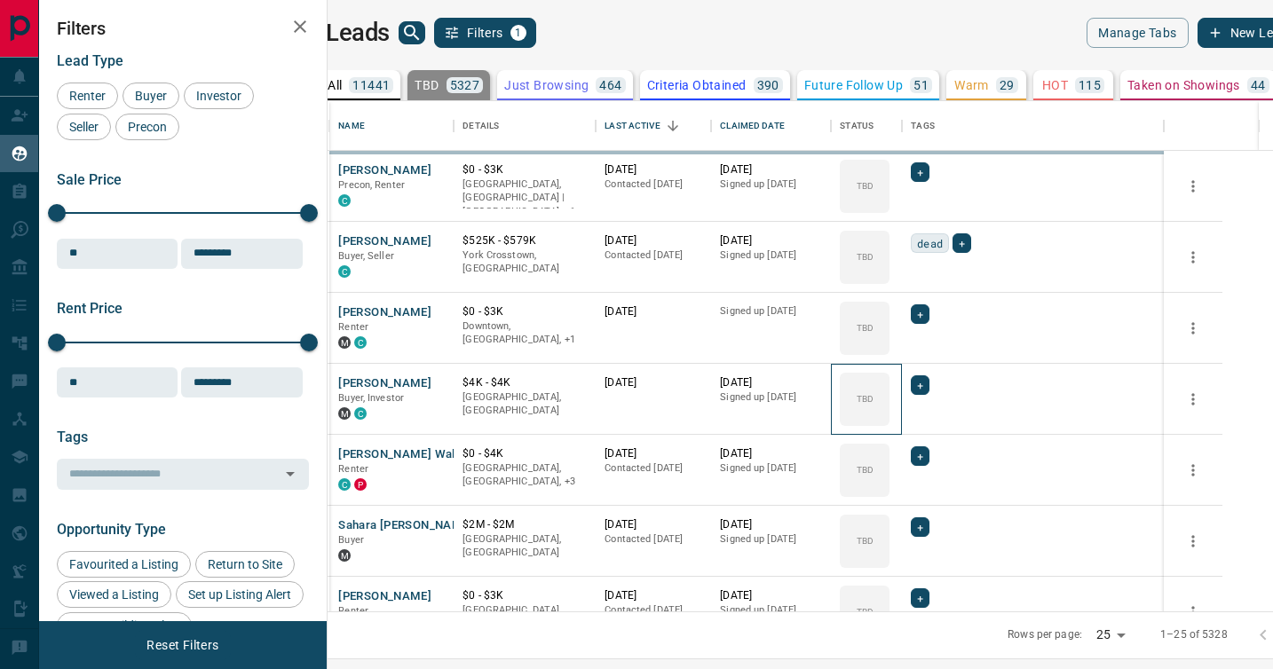
click at [889, 383] on div "TBD" at bounding box center [865, 399] width 50 height 53
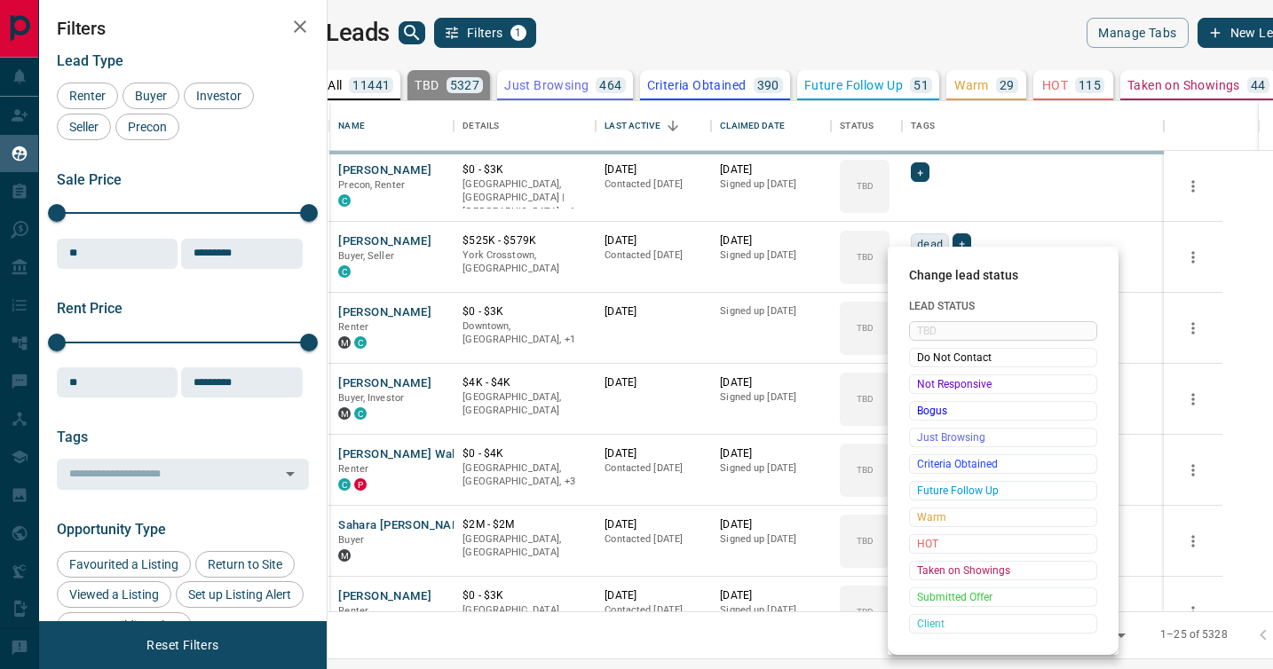
click at [919, 383] on span "Not Responsive" at bounding box center [1003, 384] width 172 height 18
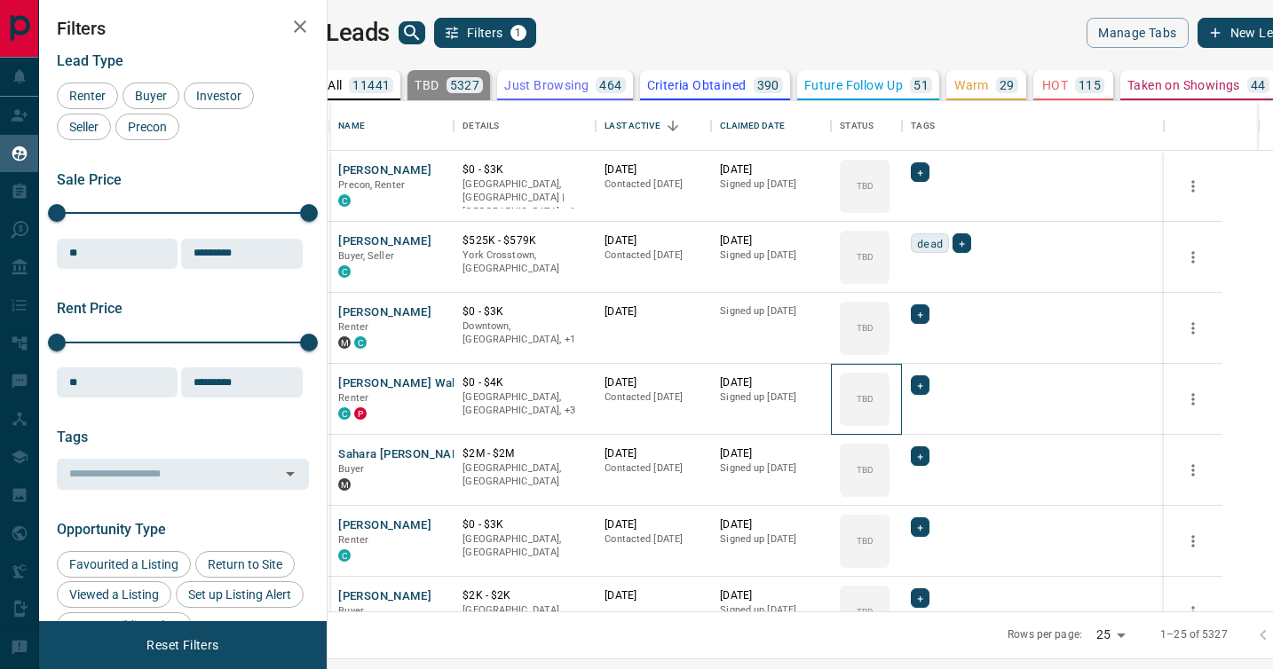
click at [889, 383] on div "TBD" at bounding box center [865, 399] width 50 height 53
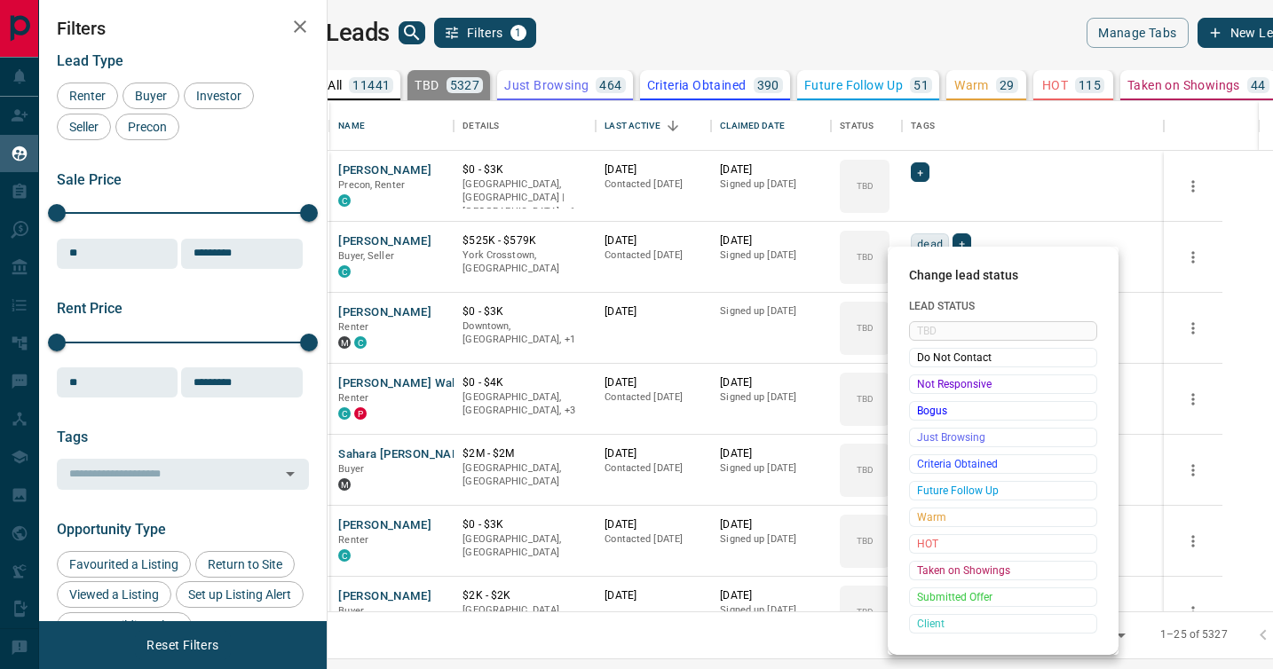
click at [919, 383] on span "Not Responsive" at bounding box center [1003, 384] width 172 height 18
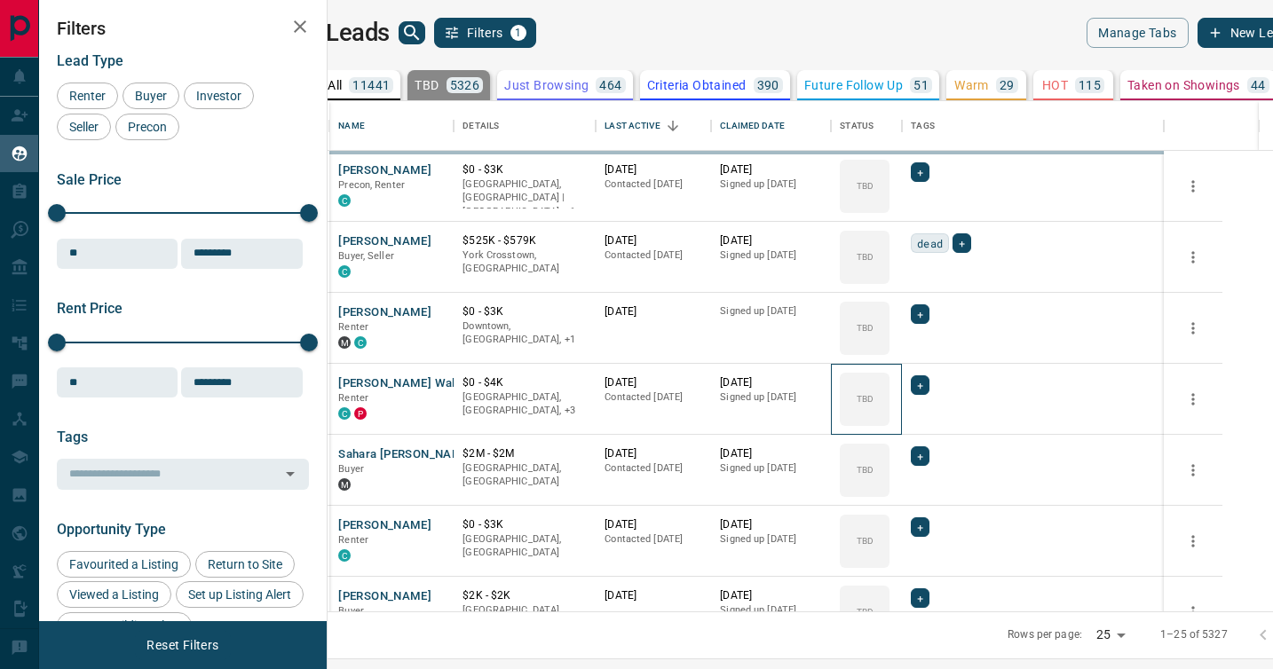
click at [889, 383] on div "TBD" at bounding box center [865, 399] width 50 height 53
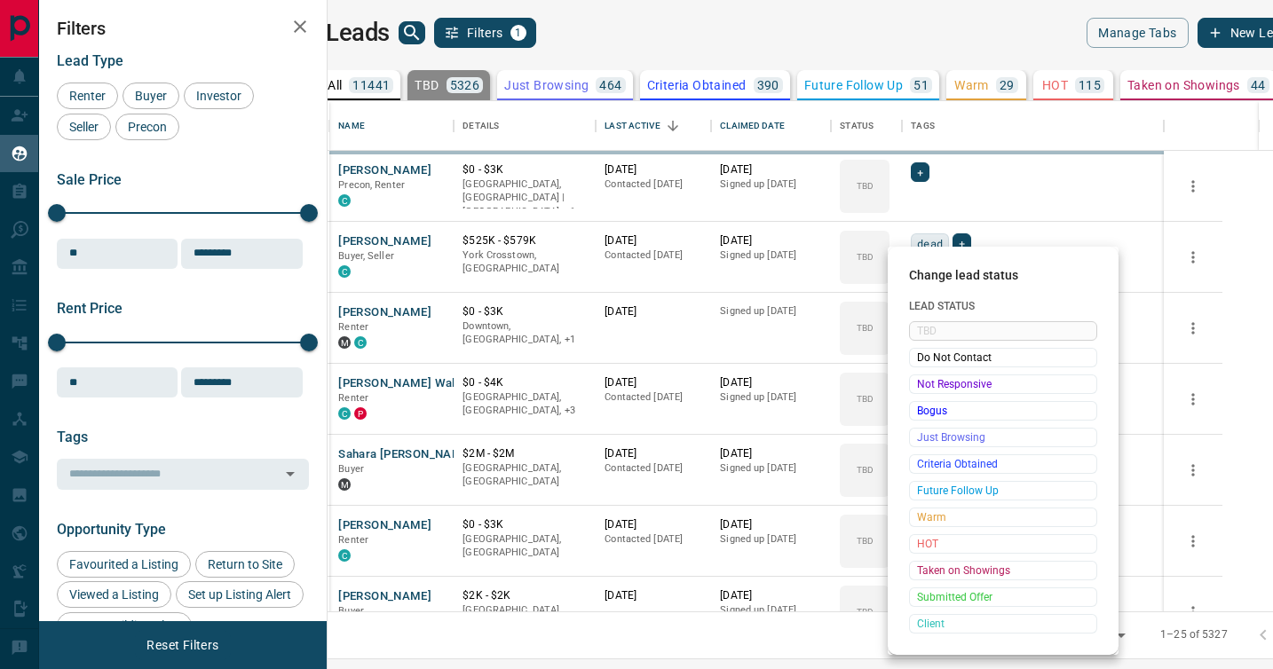
click at [919, 383] on span "Not Responsive" at bounding box center [1003, 384] width 172 height 18
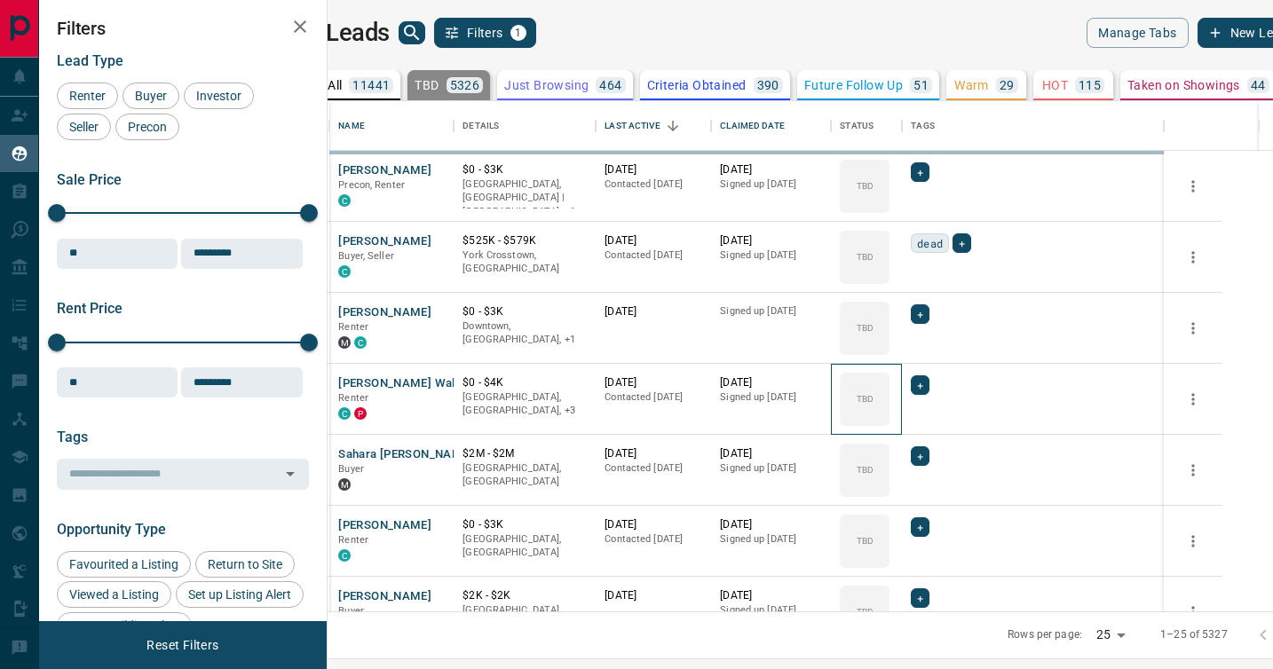
click at [889, 383] on div "TBD" at bounding box center [865, 399] width 50 height 53
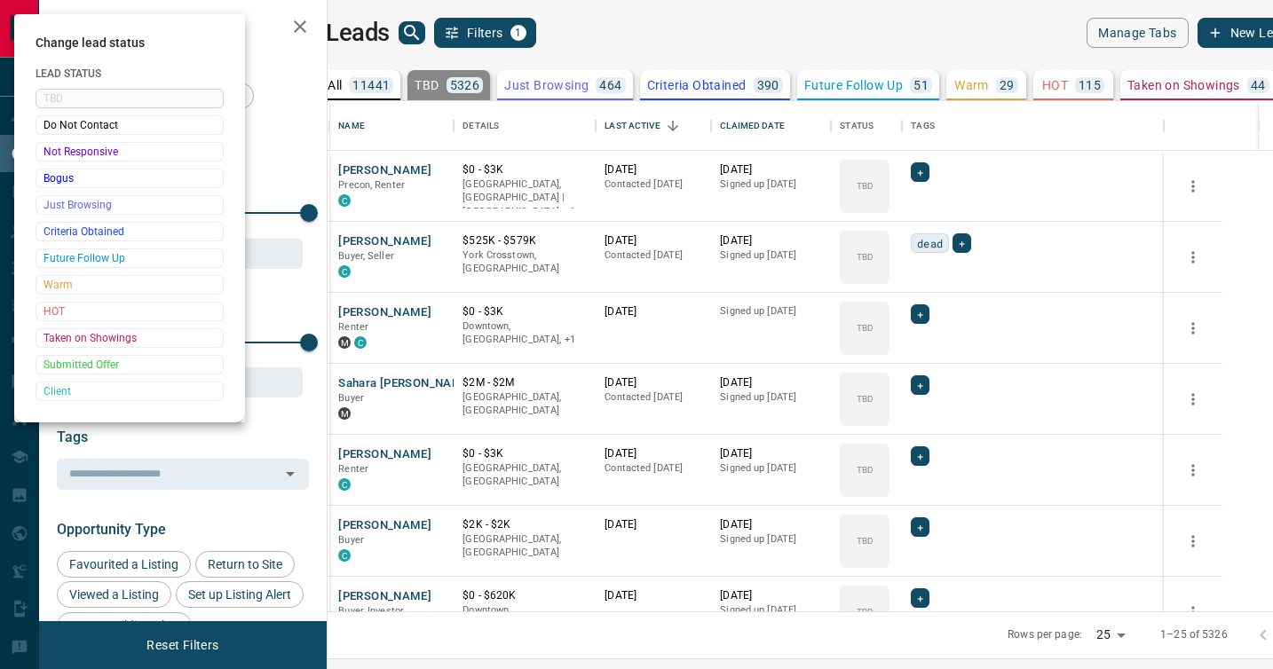
click at [919, 383] on div at bounding box center [636, 334] width 1273 height 669
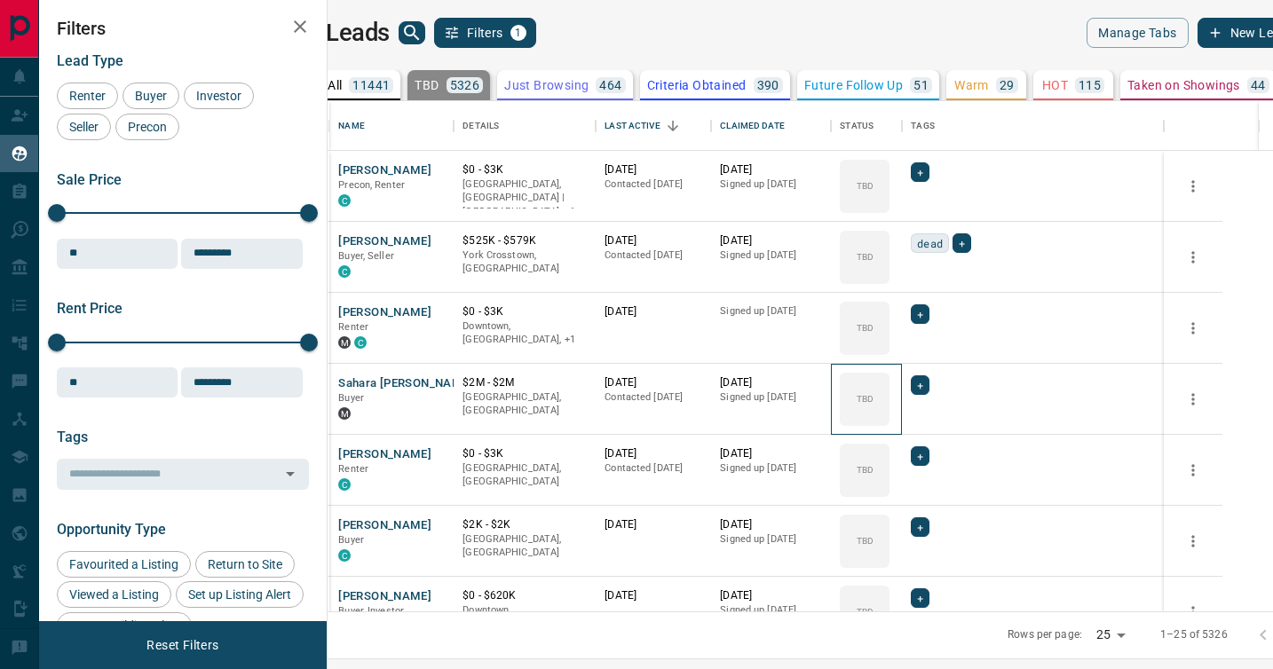
click at [889, 383] on div "TBD" at bounding box center [865, 399] width 50 height 53
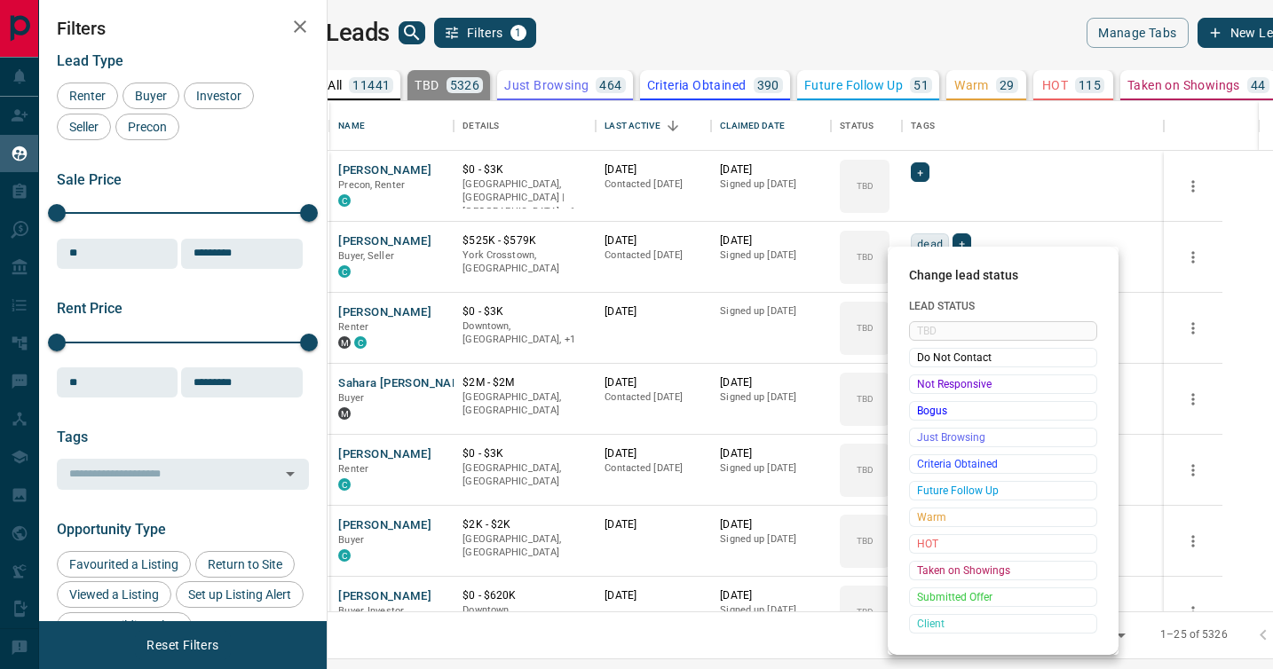
click at [919, 383] on span "Not Responsive" at bounding box center [1003, 384] width 172 height 18
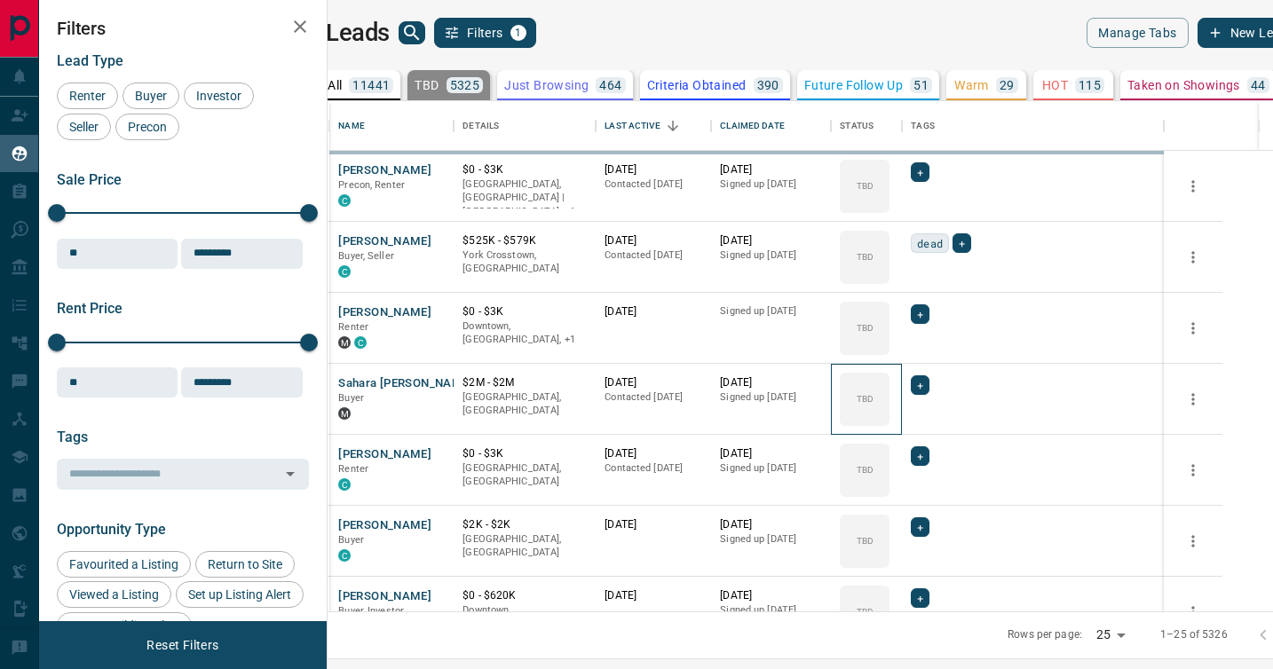
click at [889, 383] on div "TBD" at bounding box center [865, 399] width 50 height 53
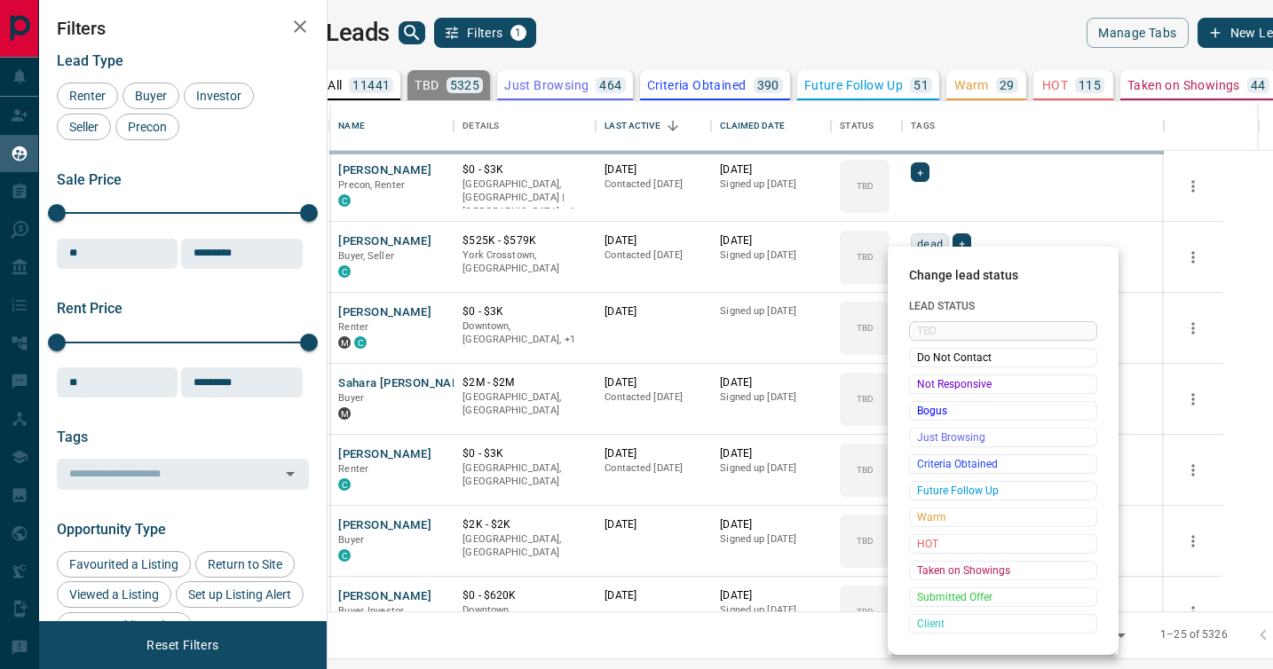
click at [919, 383] on span "Not Responsive" at bounding box center [1003, 384] width 172 height 18
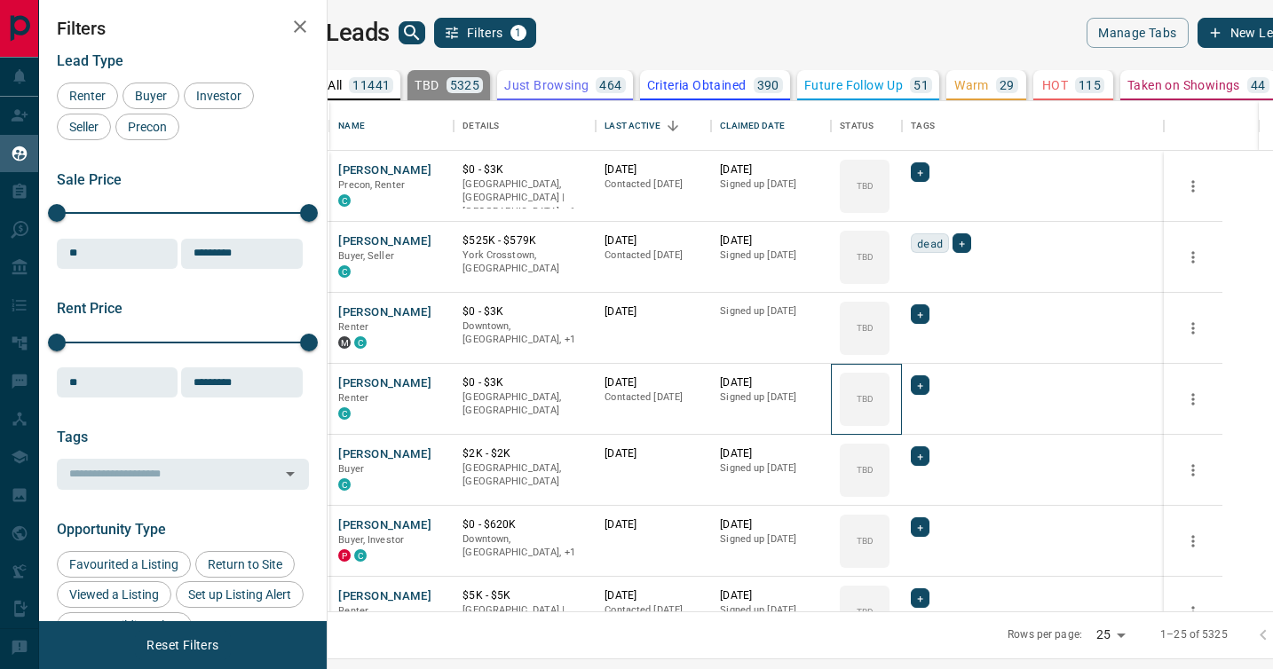
click at [889, 383] on div "TBD" at bounding box center [865, 399] width 50 height 53
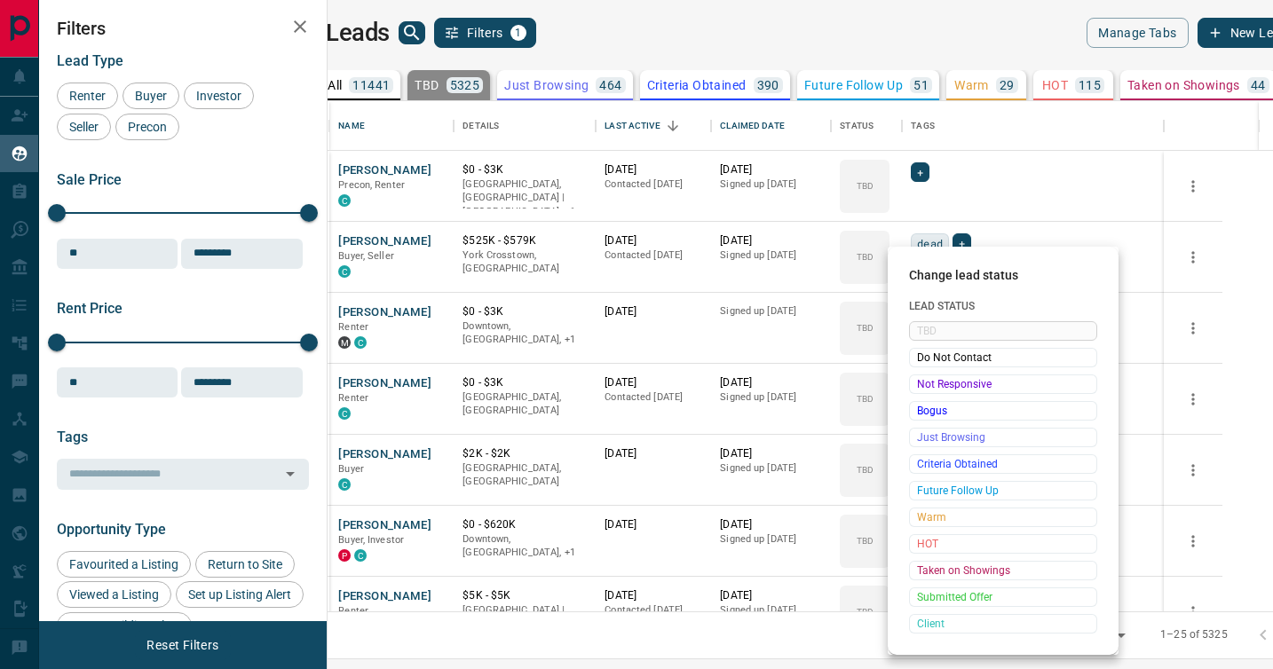
click at [919, 383] on span "Not Responsive" at bounding box center [1003, 384] width 172 height 18
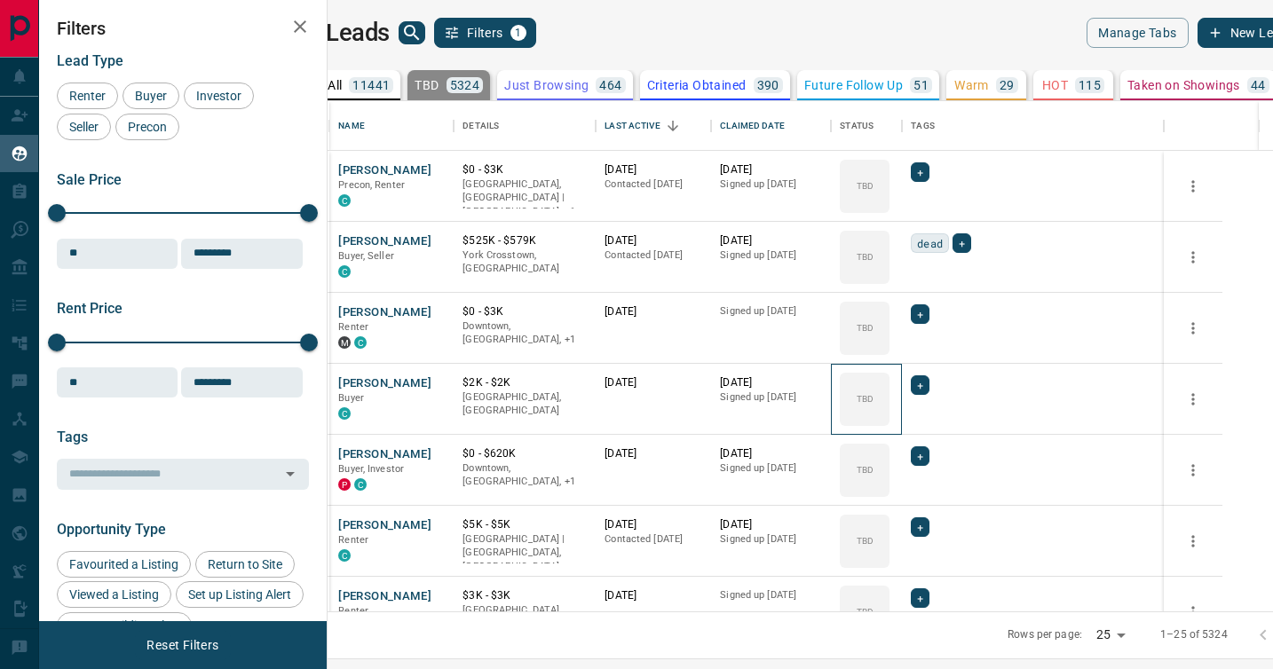
click at [889, 383] on div "TBD" at bounding box center [865, 399] width 50 height 53
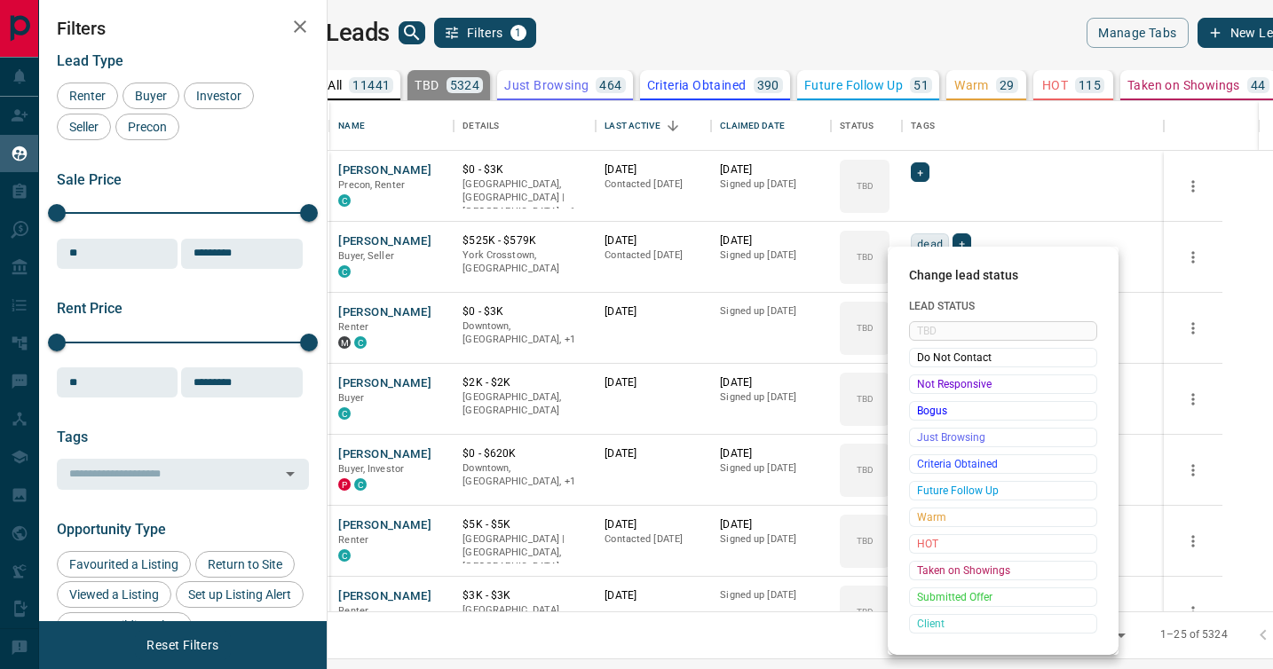
click at [919, 383] on span "Not Responsive" at bounding box center [1003, 384] width 172 height 18
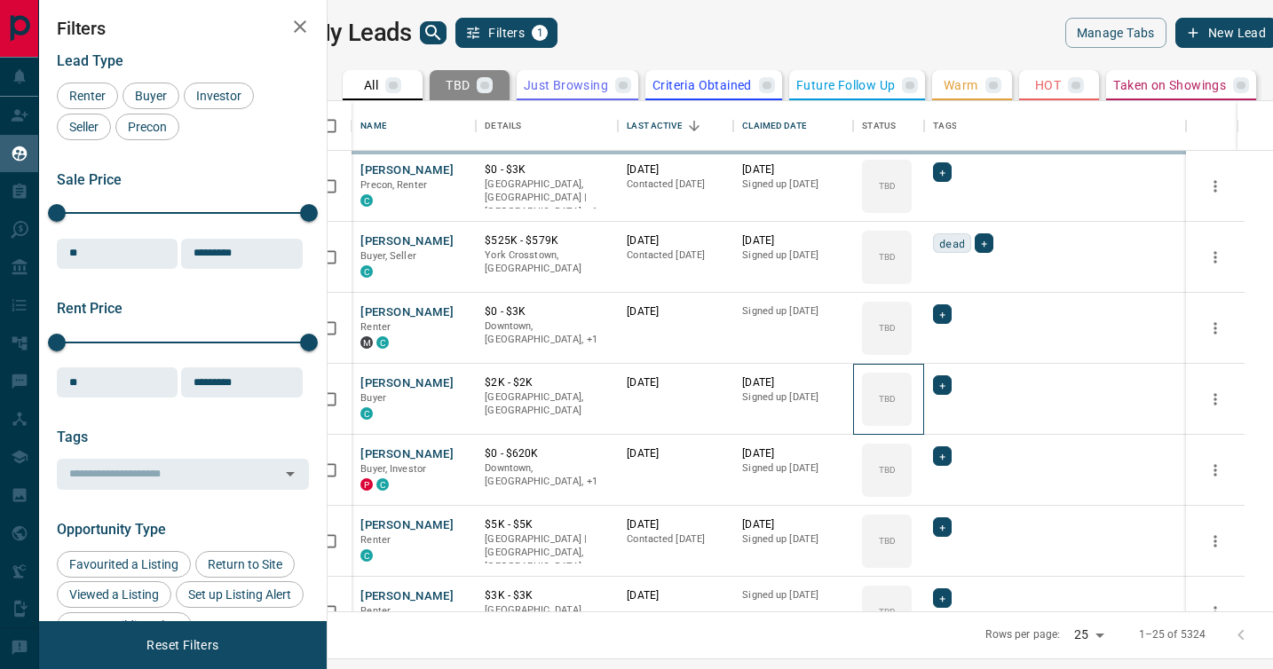
click at [911, 383] on div "TBD" at bounding box center [887, 399] width 50 height 53
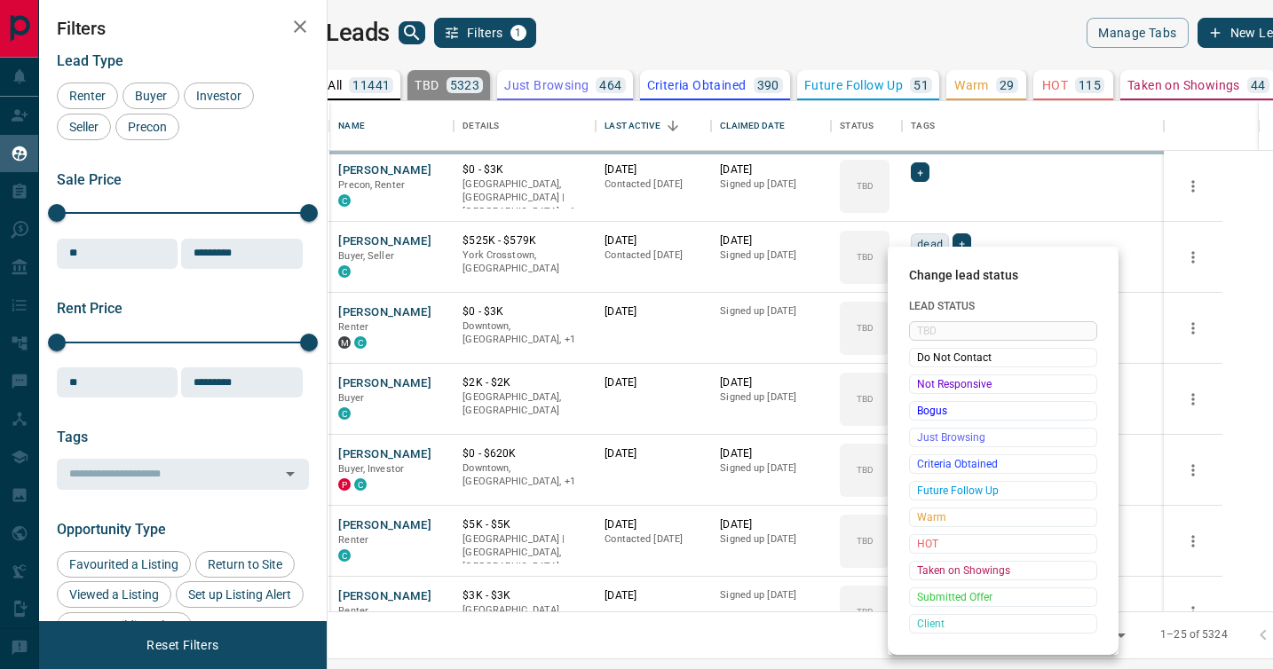
click at [919, 383] on span "Not Responsive" at bounding box center [1003, 384] width 172 height 18
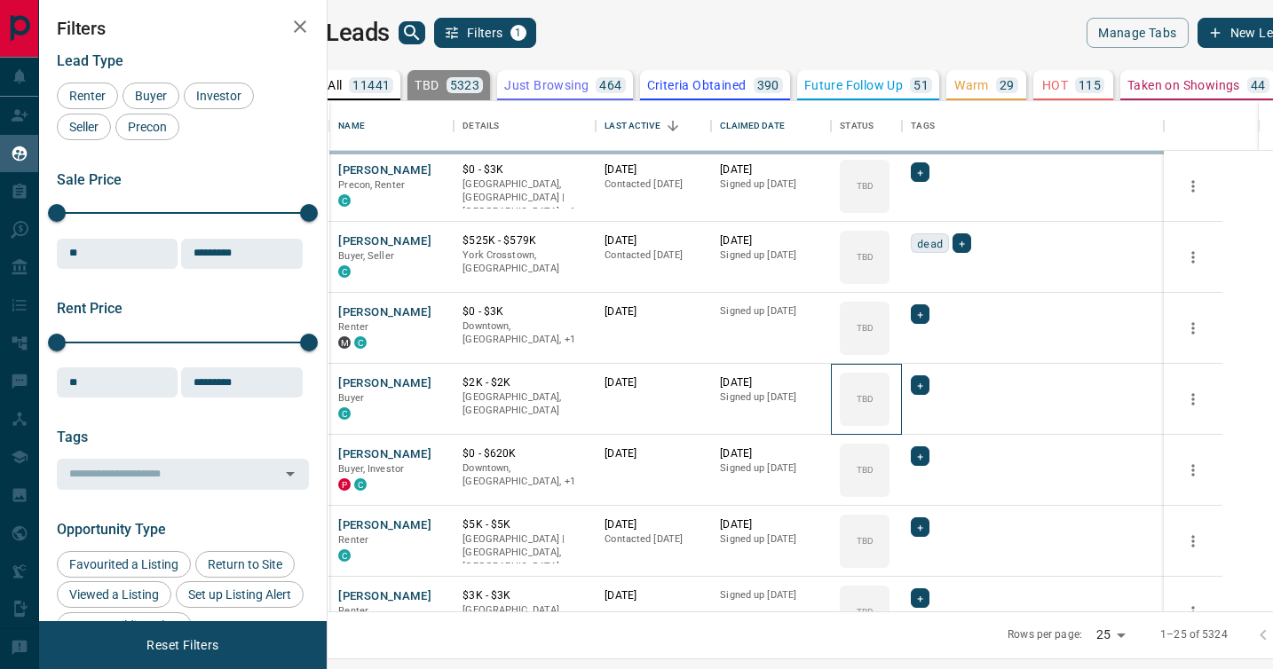
click at [889, 383] on div "TBD" at bounding box center [865, 399] width 50 height 53
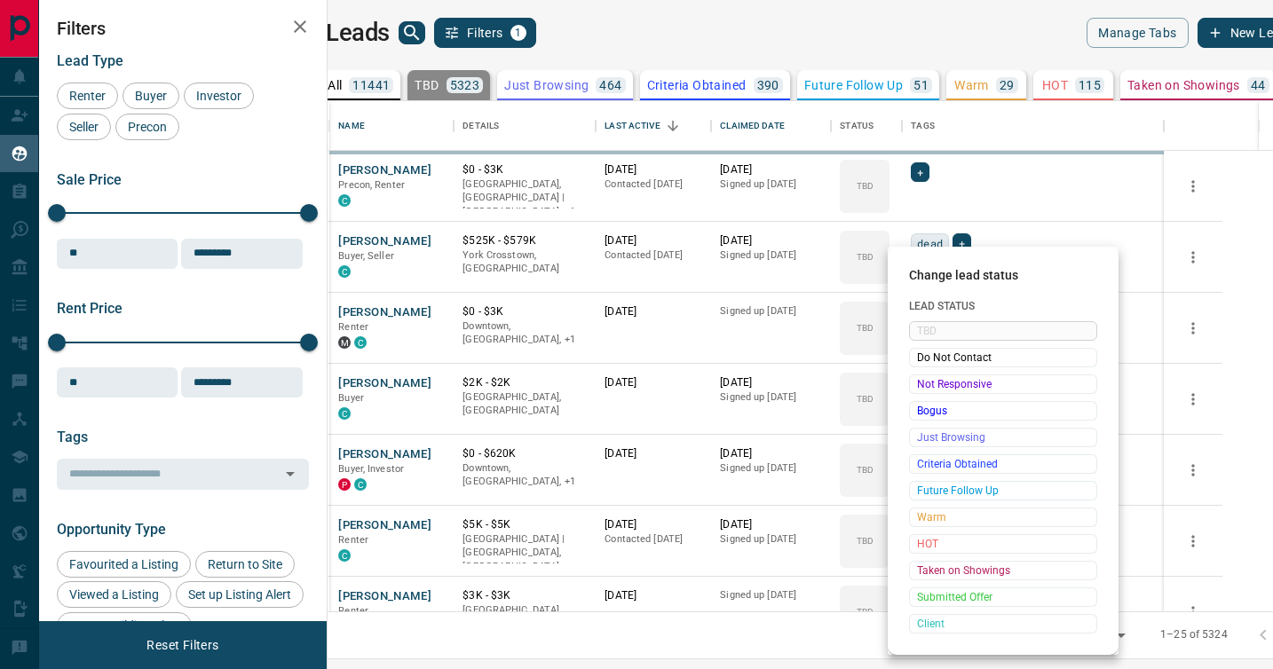
click at [919, 383] on span "Not Responsive" at bounding box center [1003, 384] width 172 height 18
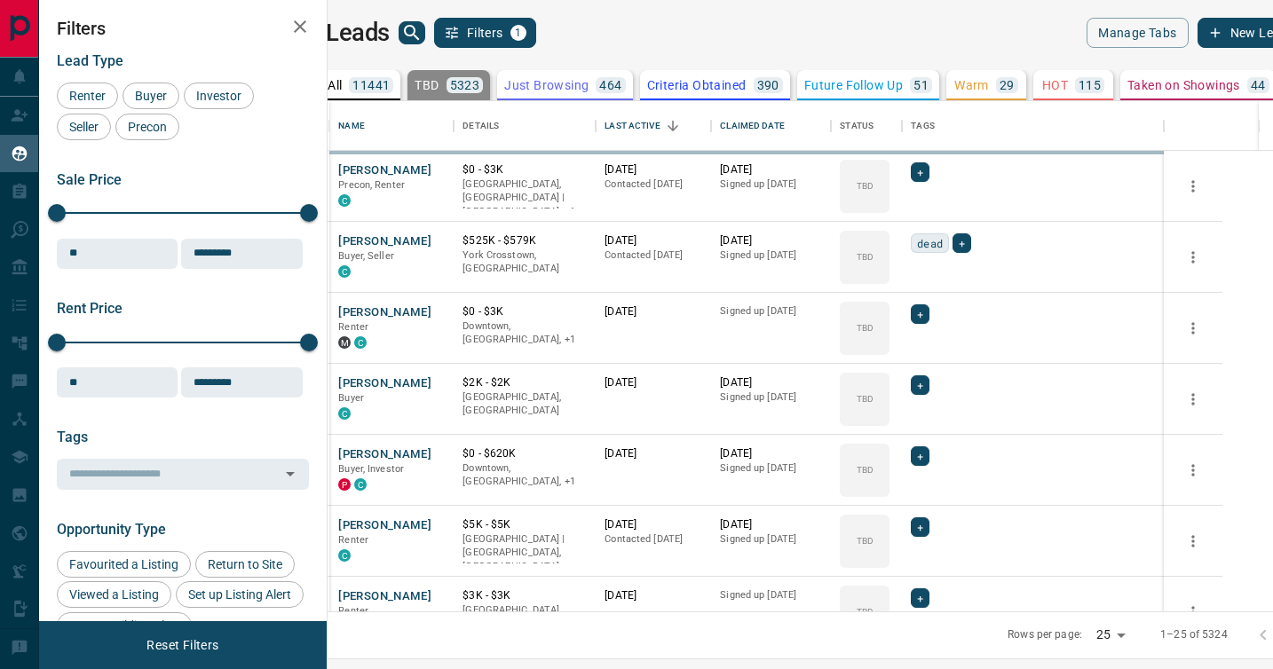
click at [889, 444] on div "TBD" at bounding box center [865, 470] width 50 height 53
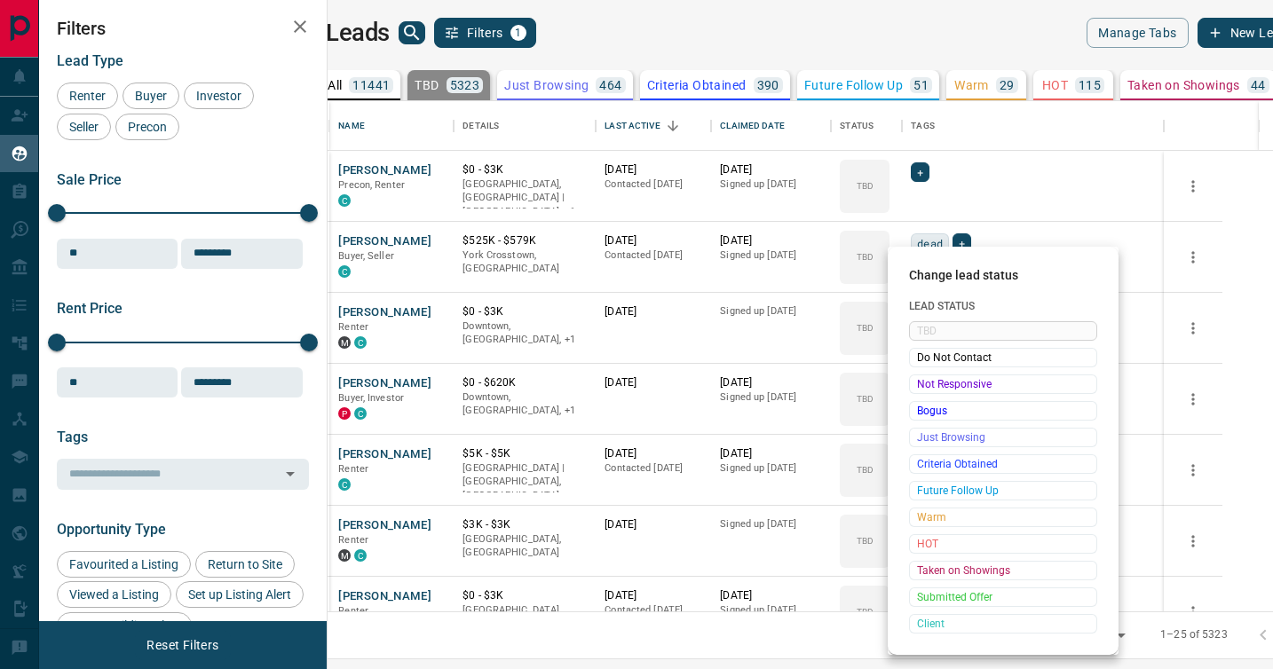
click at [919, 383] on span "Not Responsive" at bounding box center [1003, 384] width 172 height 18
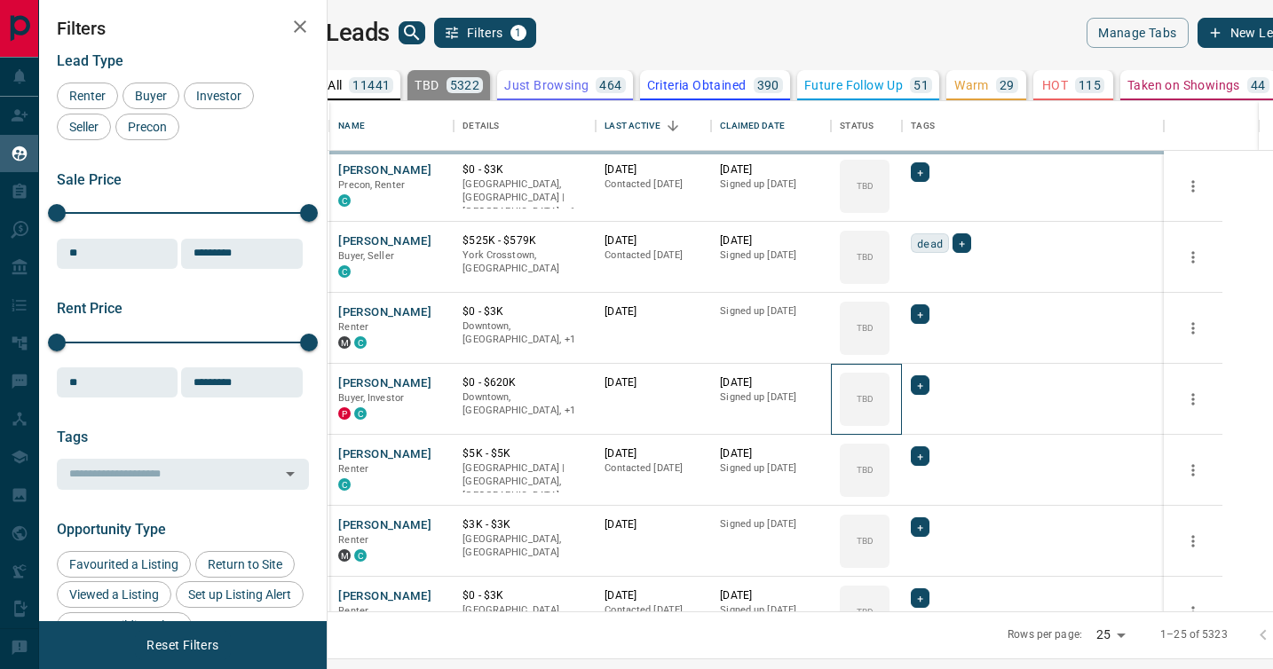
click at [889, 383] on div "TBD" at bounding box center [865, 399] width 50 height 53
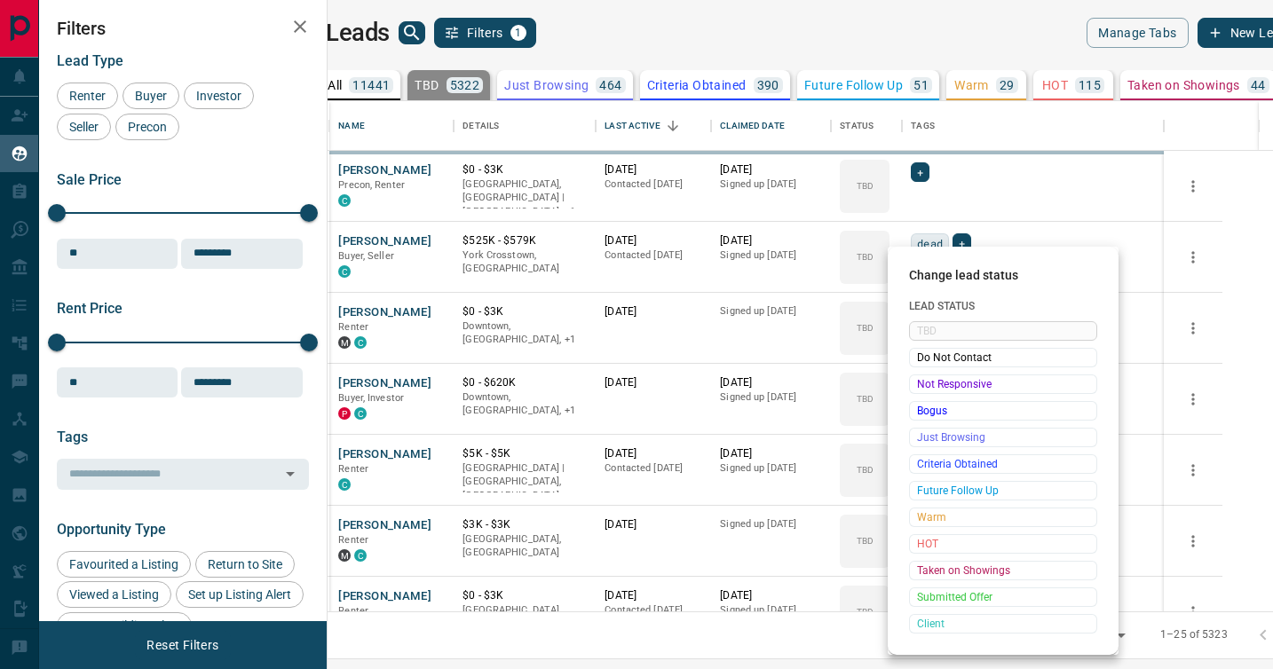
click at [919, 383] on span "Not Responsive" at bounding box center [1003, 384] width 172 height 18
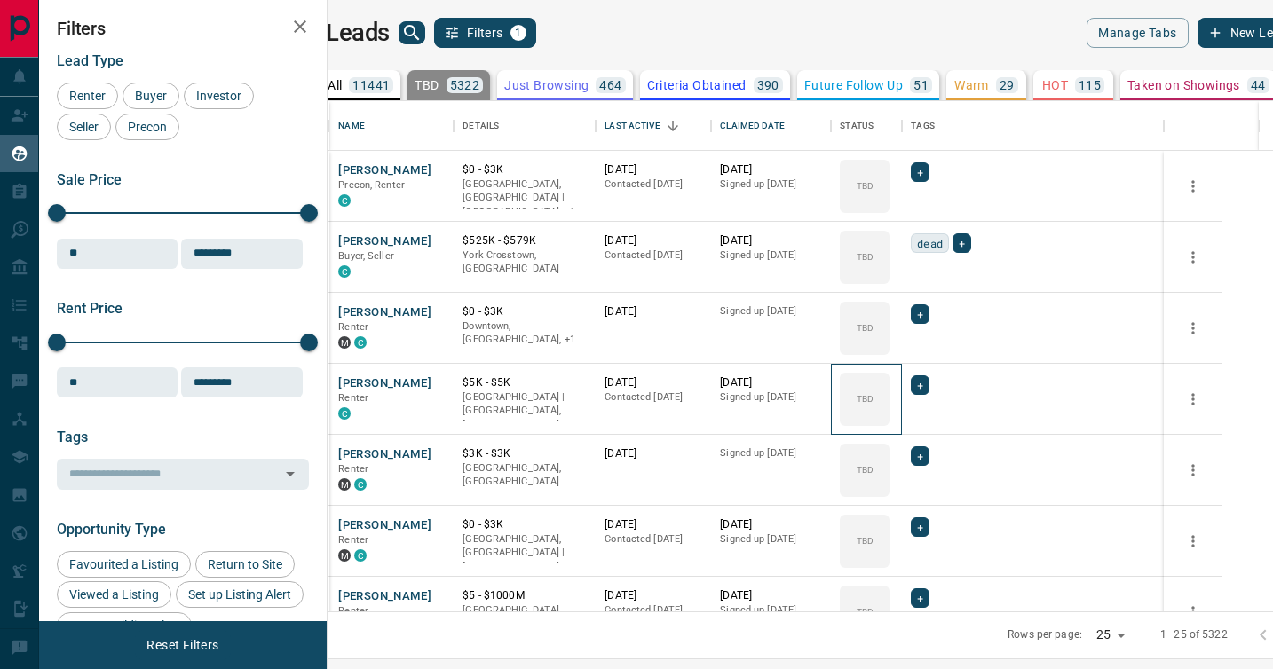
click at [889, 383] on div "TBD" at bounding box center [865, 399] width 50 height 53
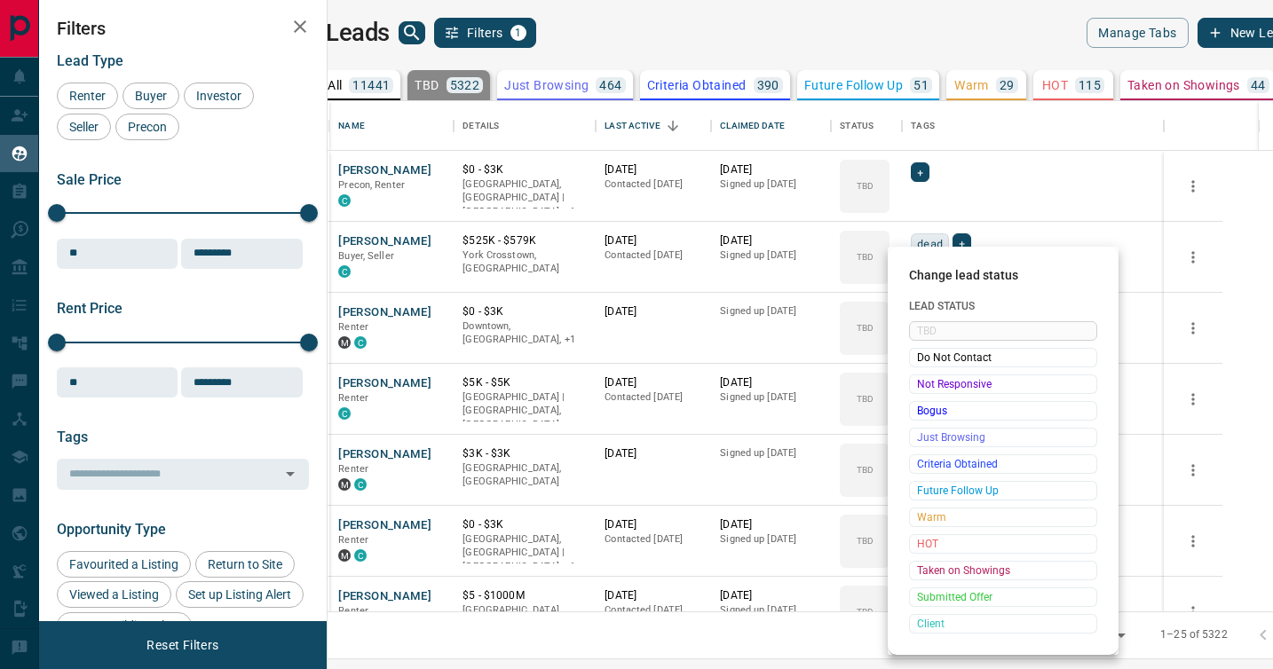
click at [919, 383] on span "Not Responsive" at bounding box center [1003, 384] width 172 height 18
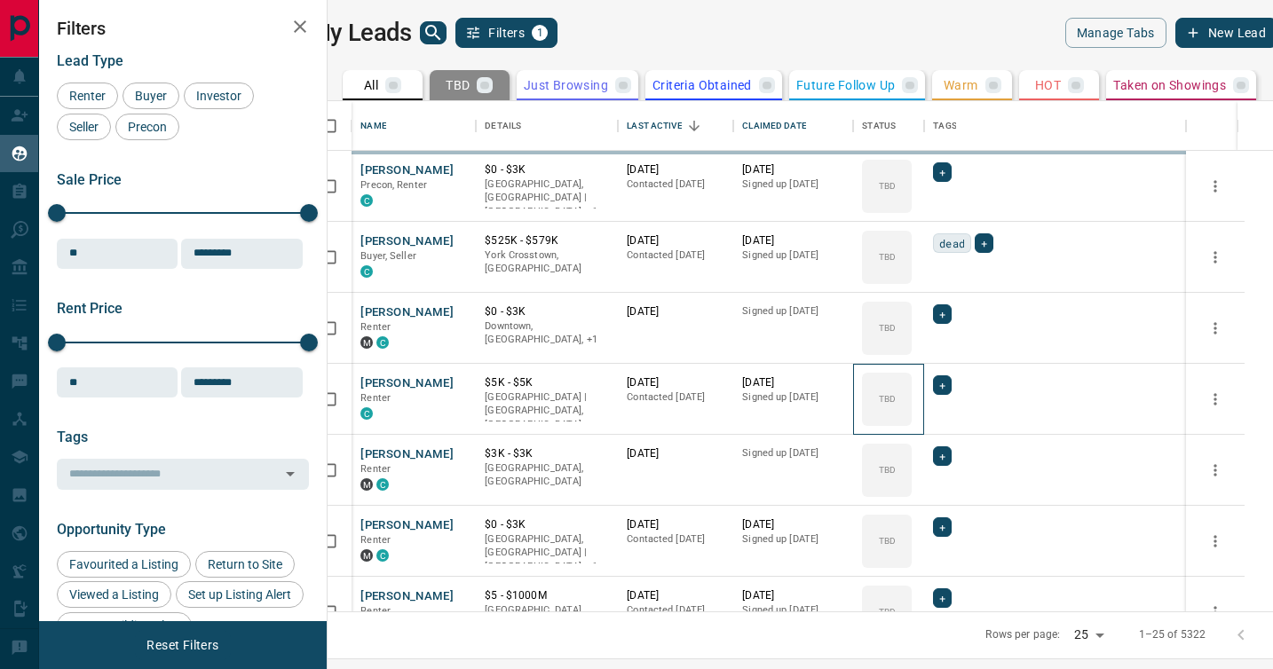
click at [911, 383] on div "TBD" at bounding box center [887, 399] width 50 height 53
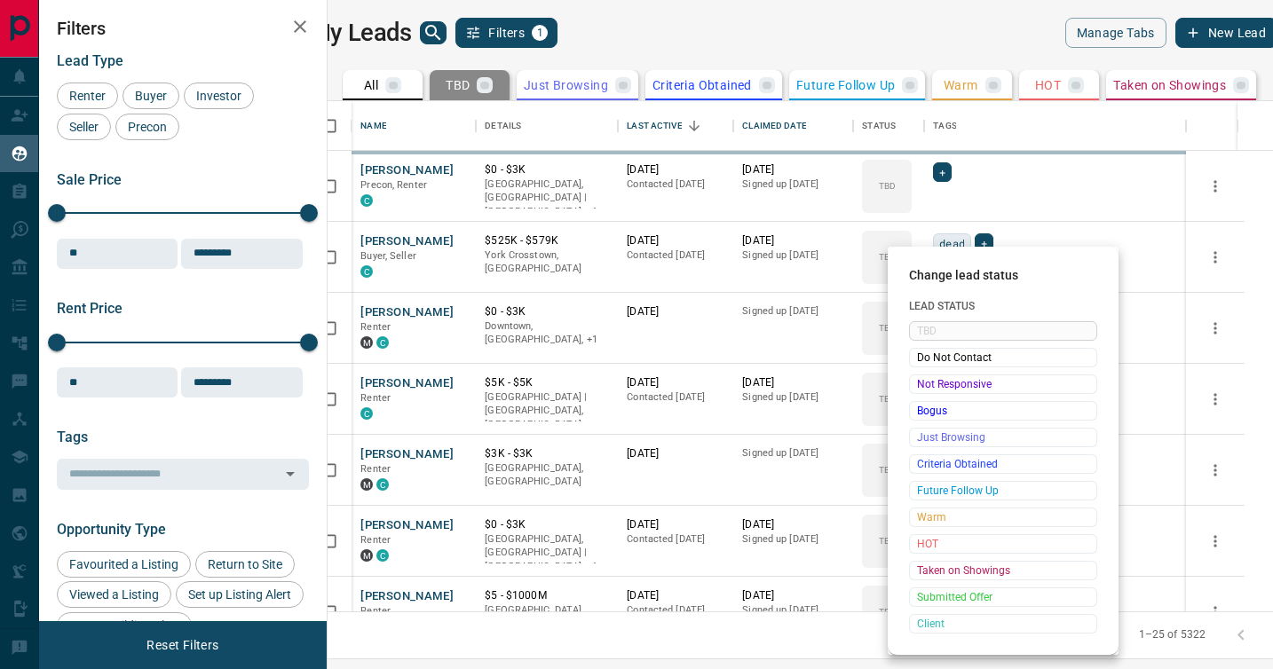
click at [919, 383] on span "Not Responsive" at bounding box center [1003, 384] width 172 height 18
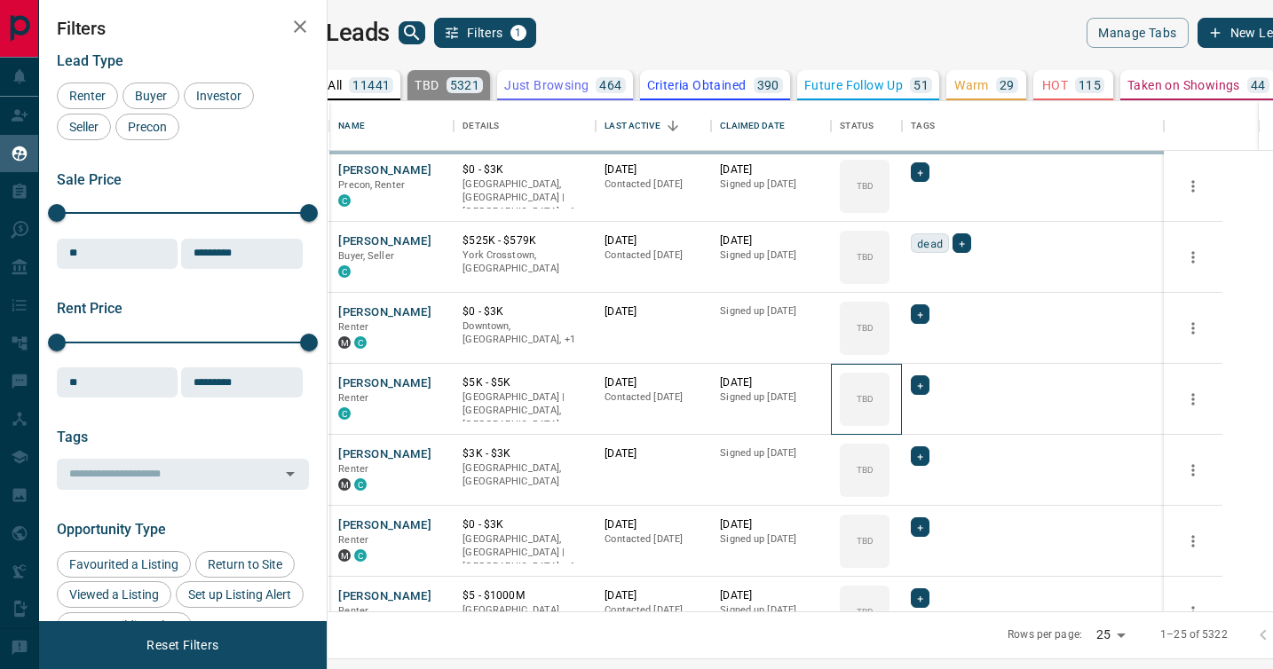
click at [889, 383] on div "TBD" at bounding box center [865, 399] width 50 height 53
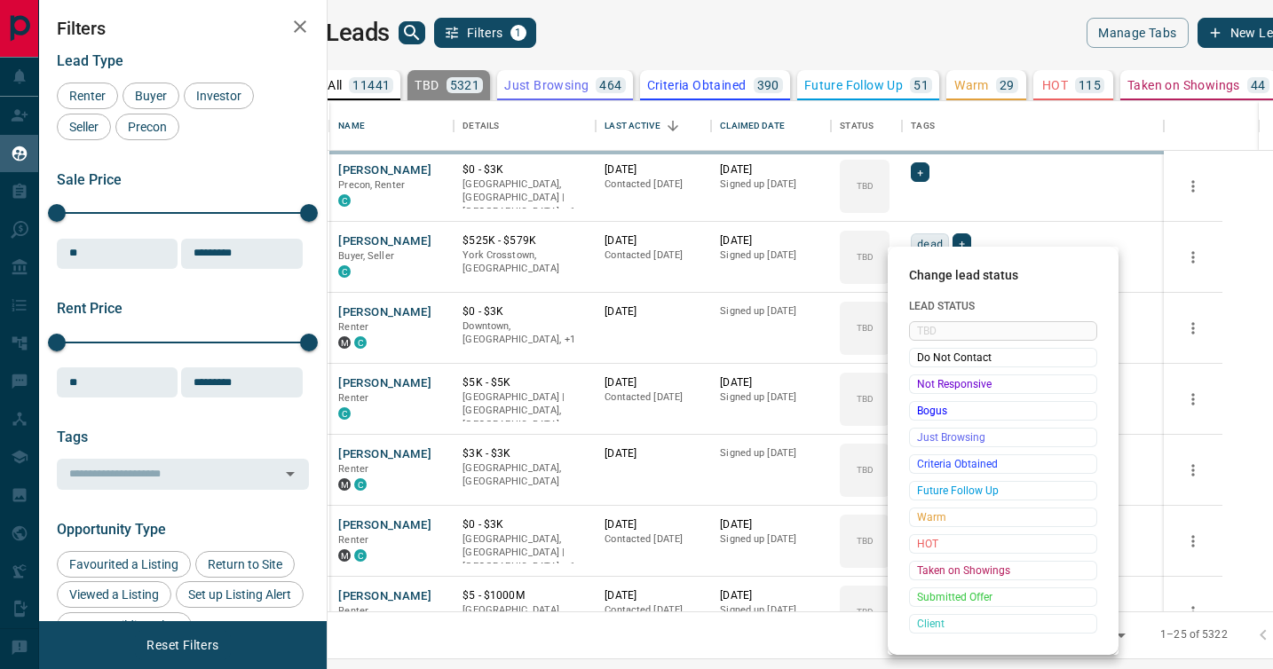
click at [919, 383] on span "Not Responsive" at bounding box center [1003, 384] width 172 height 18
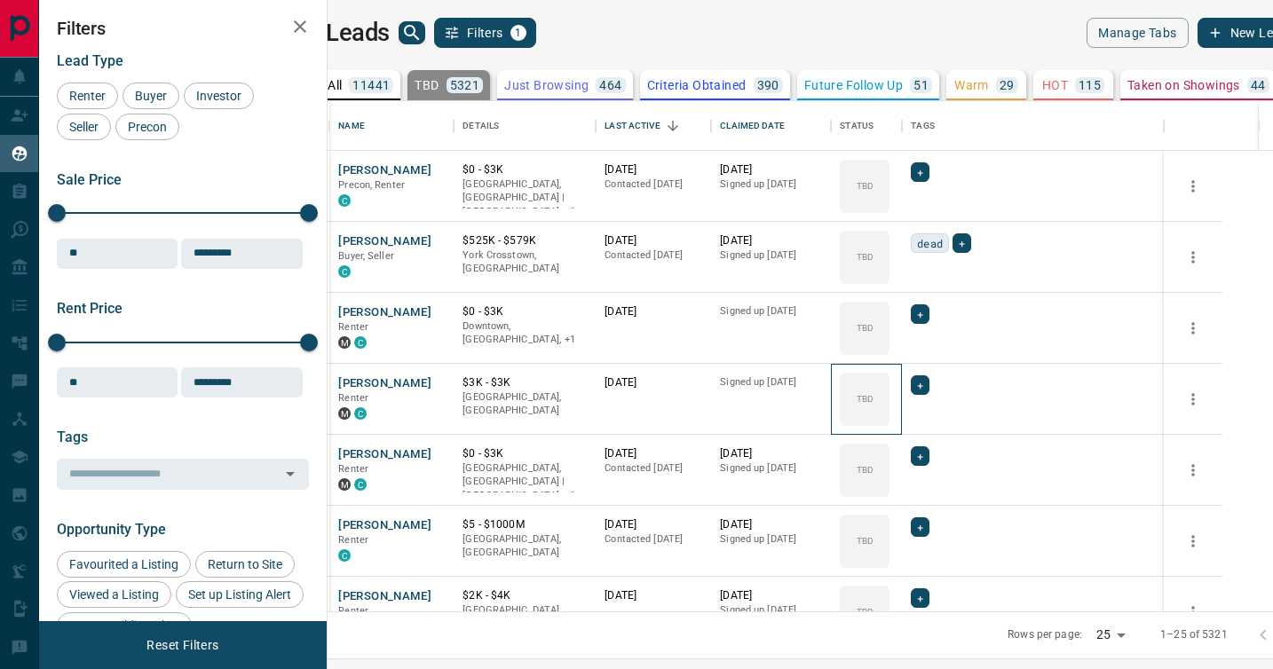
click at [889, 383] on div "TBD" at bounding box center [865, 399] width 50 height 53
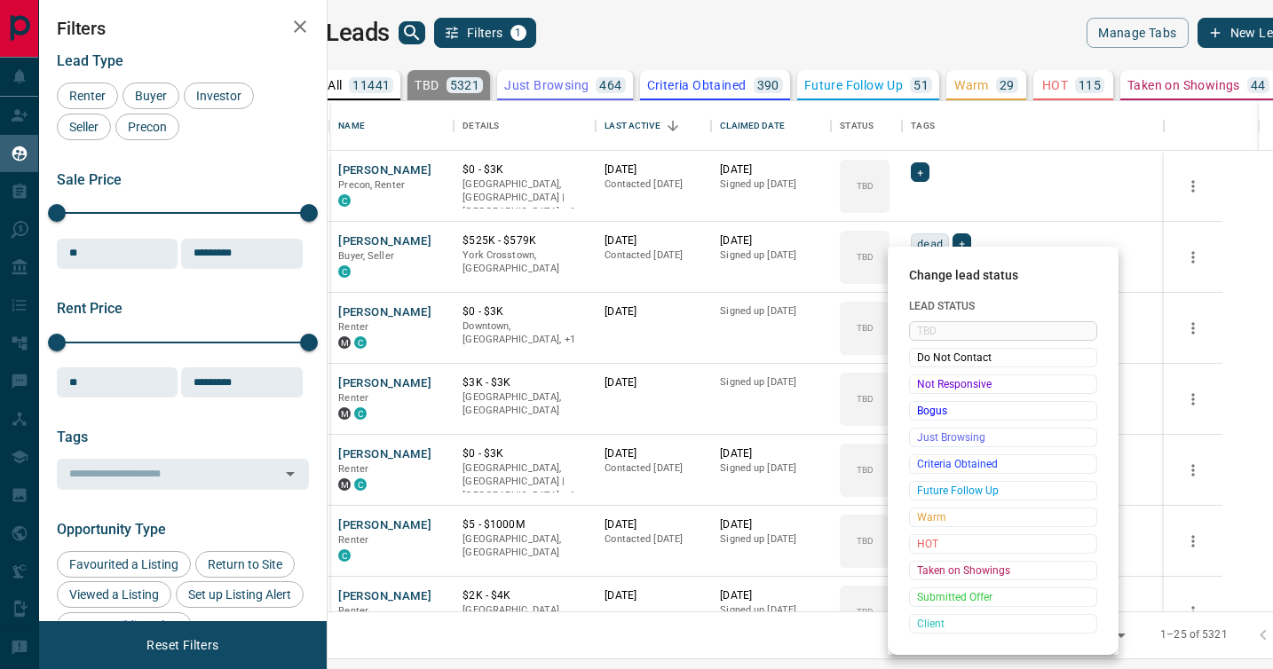
click at [919, 383] on span "Not Responsive" at bounding box center [1003, 384] width 172 height 18
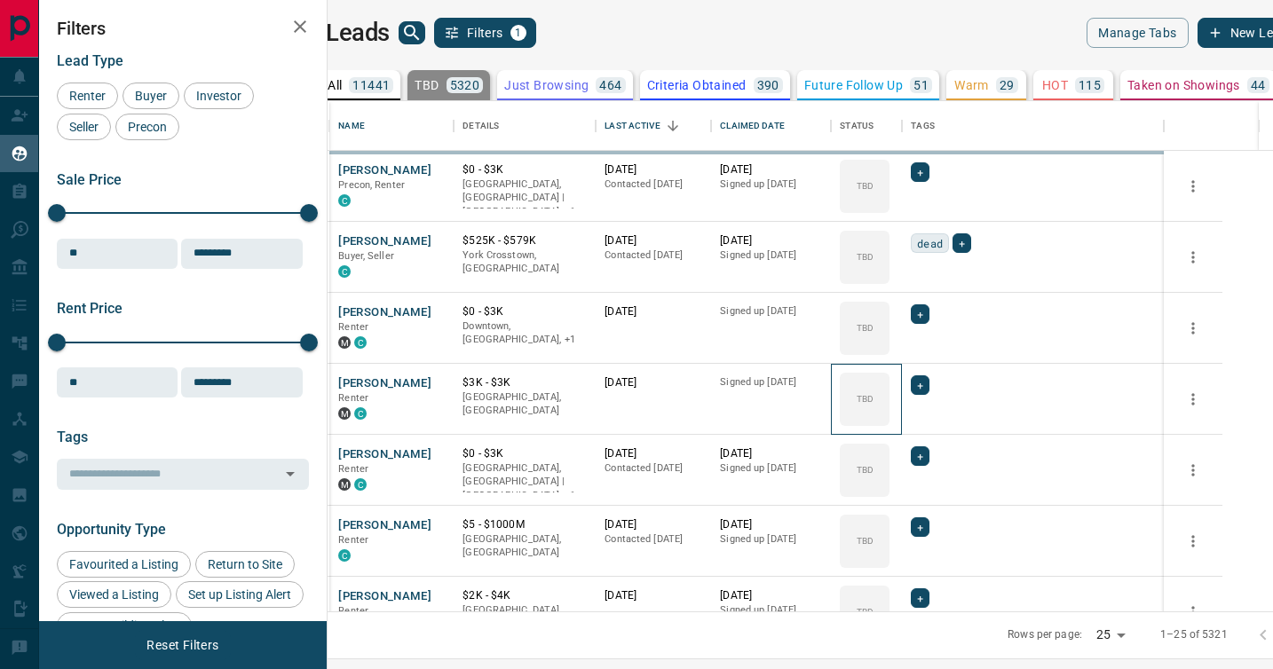
click at [889, 383] on div "TBD" at bounding box center [865, 399] width 50 height 53
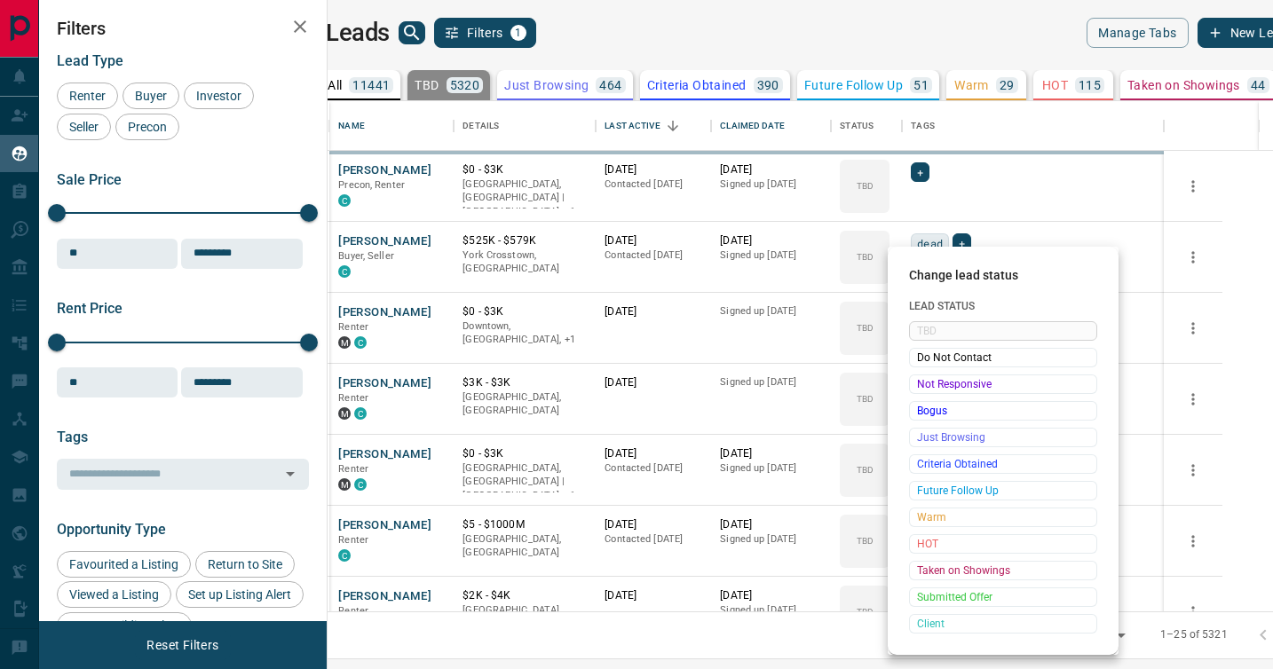
click at [919, 383] on span "Not Responsive" at bounding box center [1003, 384] width 172 height 18
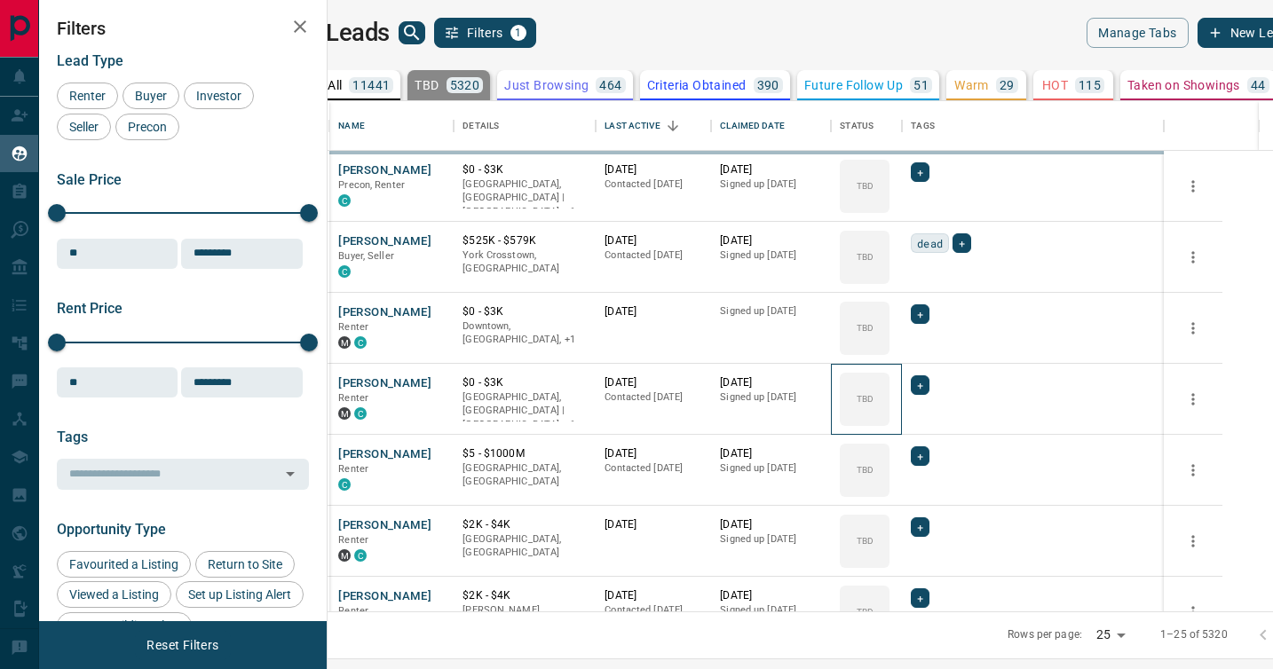
click at [889, 383] on div "TBD" at bounding box center [865, 399] width 50 height 53
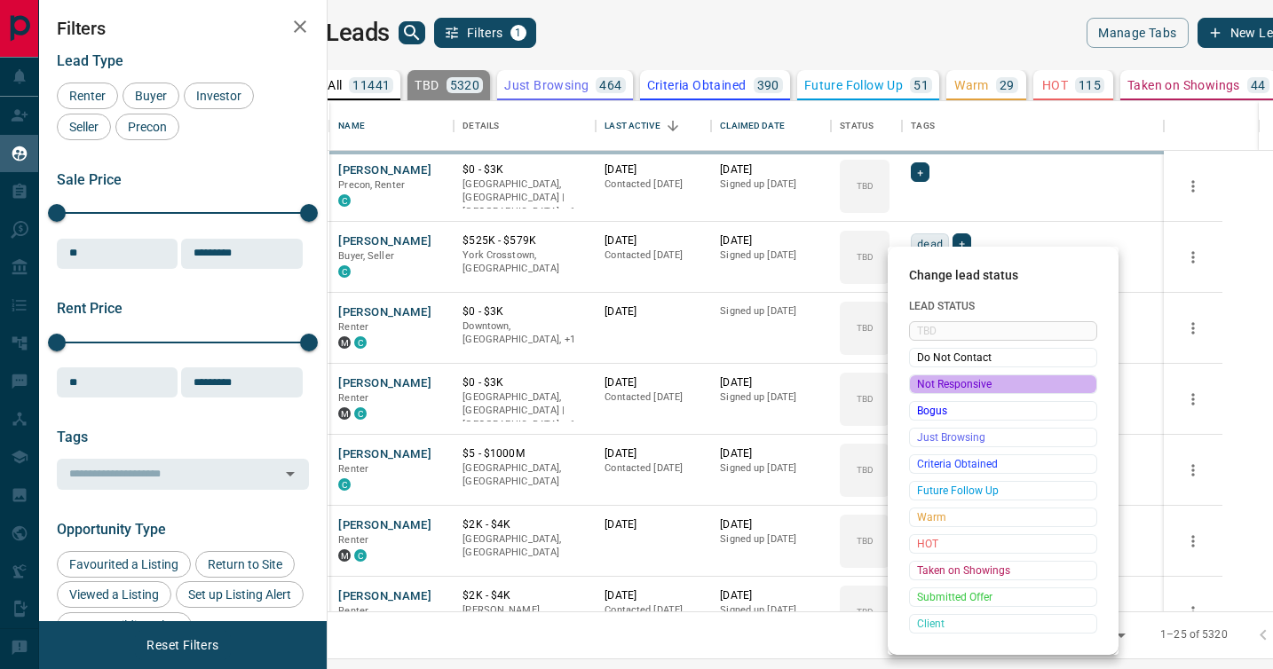
click at [919, 383] on span "Not Responsive" at bounding box center [1003, 384] width 172 height 18
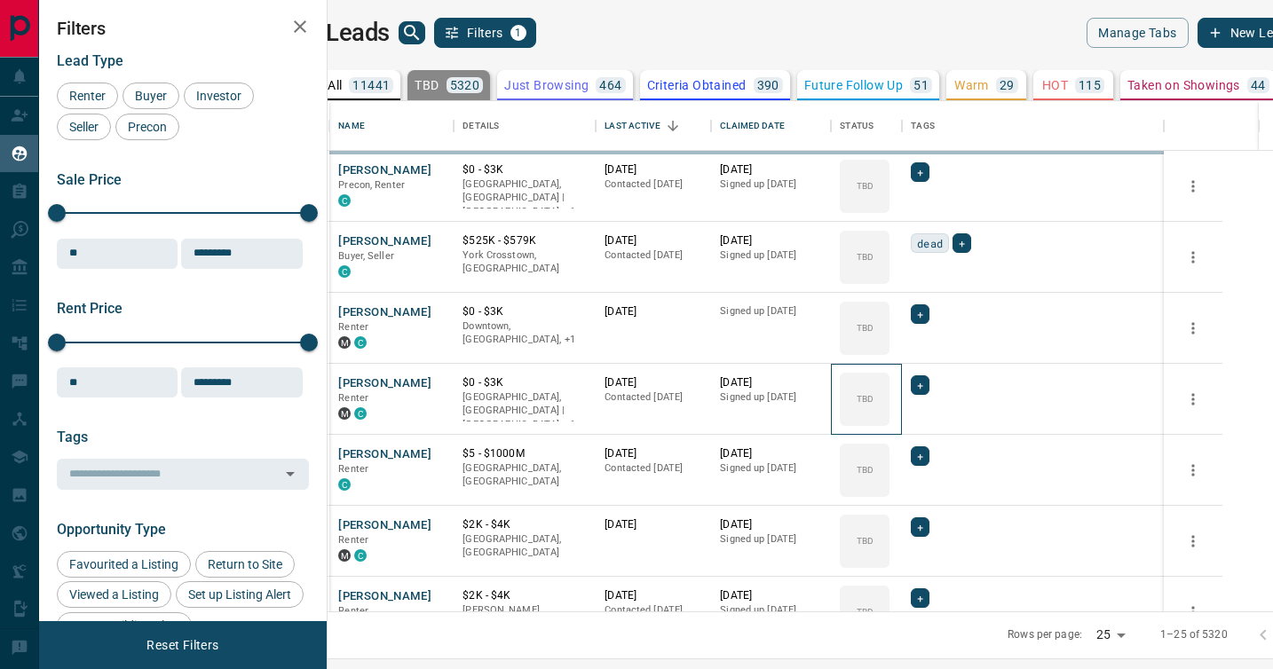
click at [889, 383] on div "TBD" at bounding box center [865, 399] width 50 height 53
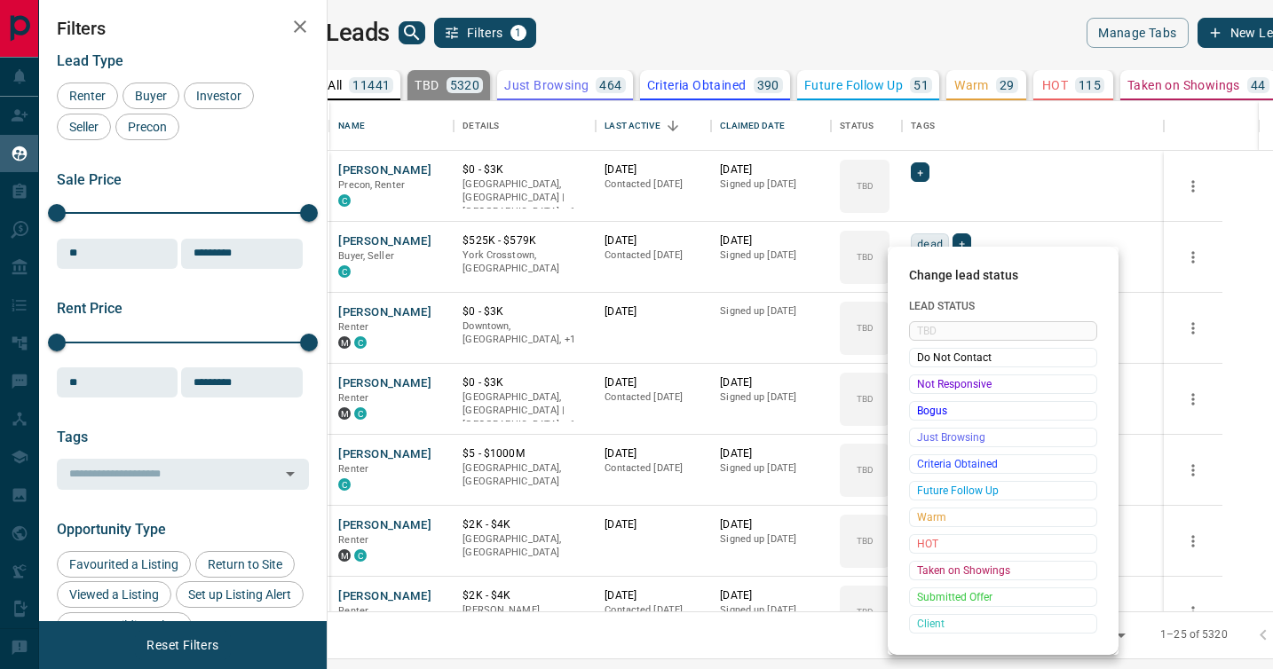
click at [919, 383] on span "Not Responsive" at bounding box center [1003, 384] width 172 height 18
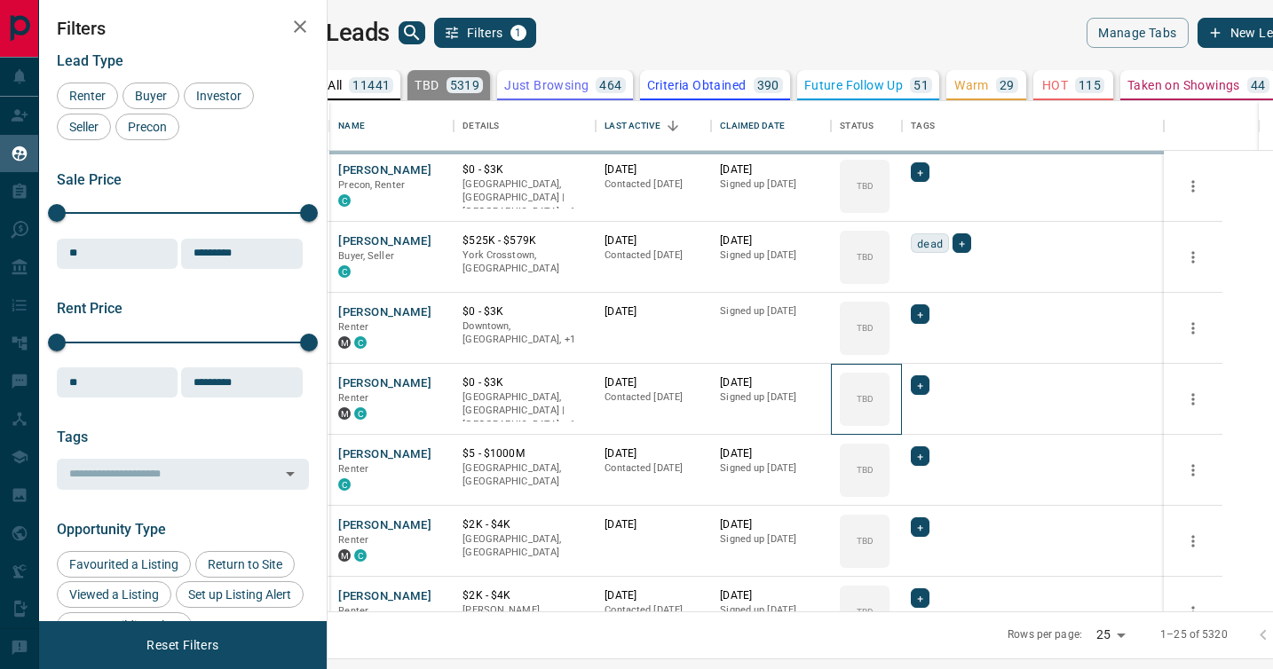
click at [889, 383] on div "TBD" at bounding box center [865, 399] width 50 height 53
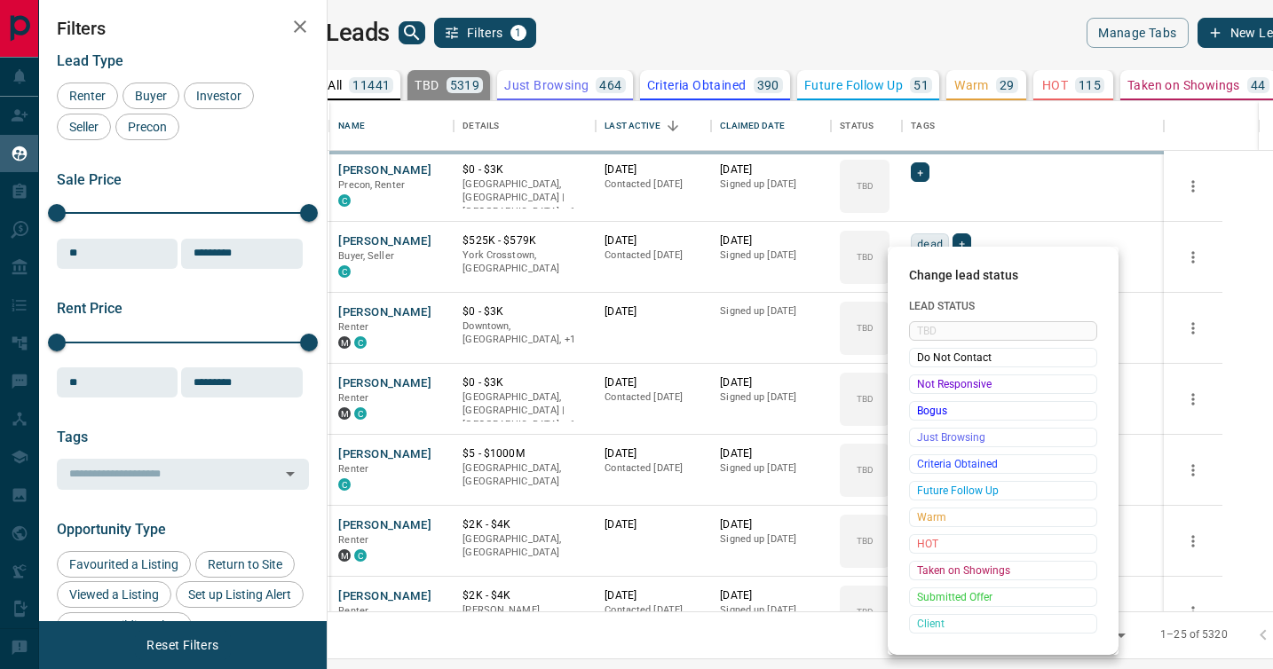
click at [919, 383] on span "Not Responsive" at bounding box center [1003, 384] width 172 height 18
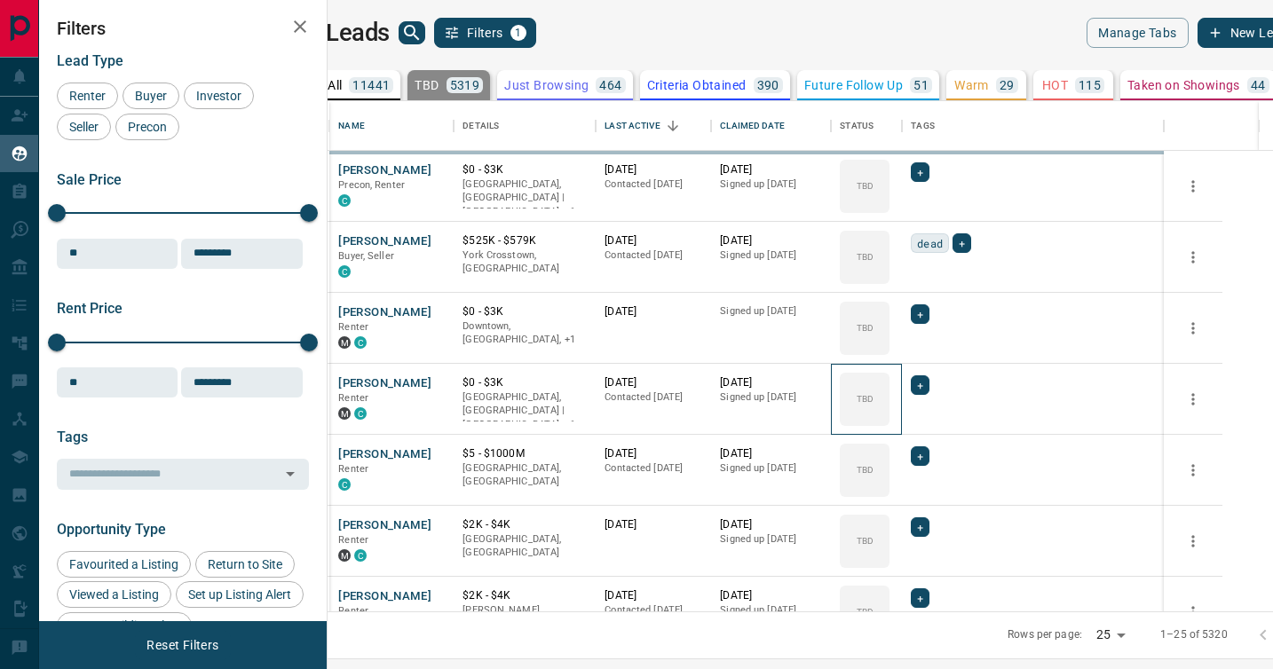
click at [889, 383] on div "TBD" at bounding box center [865, 399] width 50 height 53
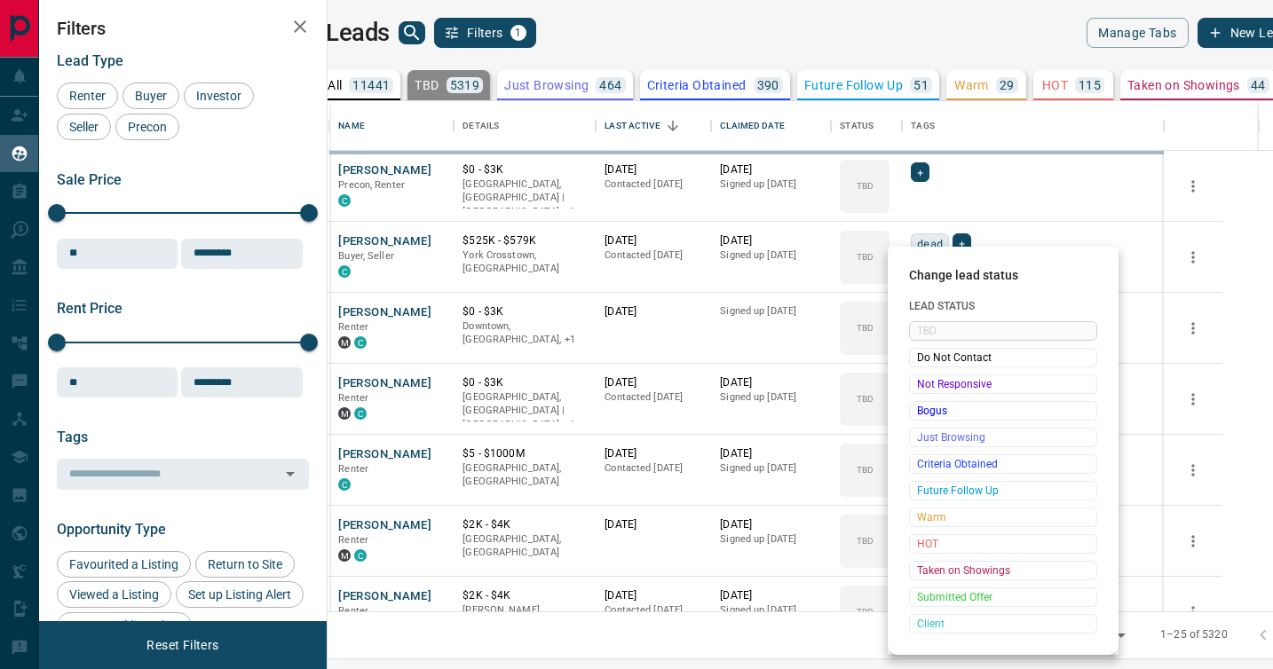
click at [919, 383] on div "Change lead status Lead Status TBD Do Not Contact Not Responsive Bogus Just Bro…" at bounding box center [636, 334] width 1273 height 669
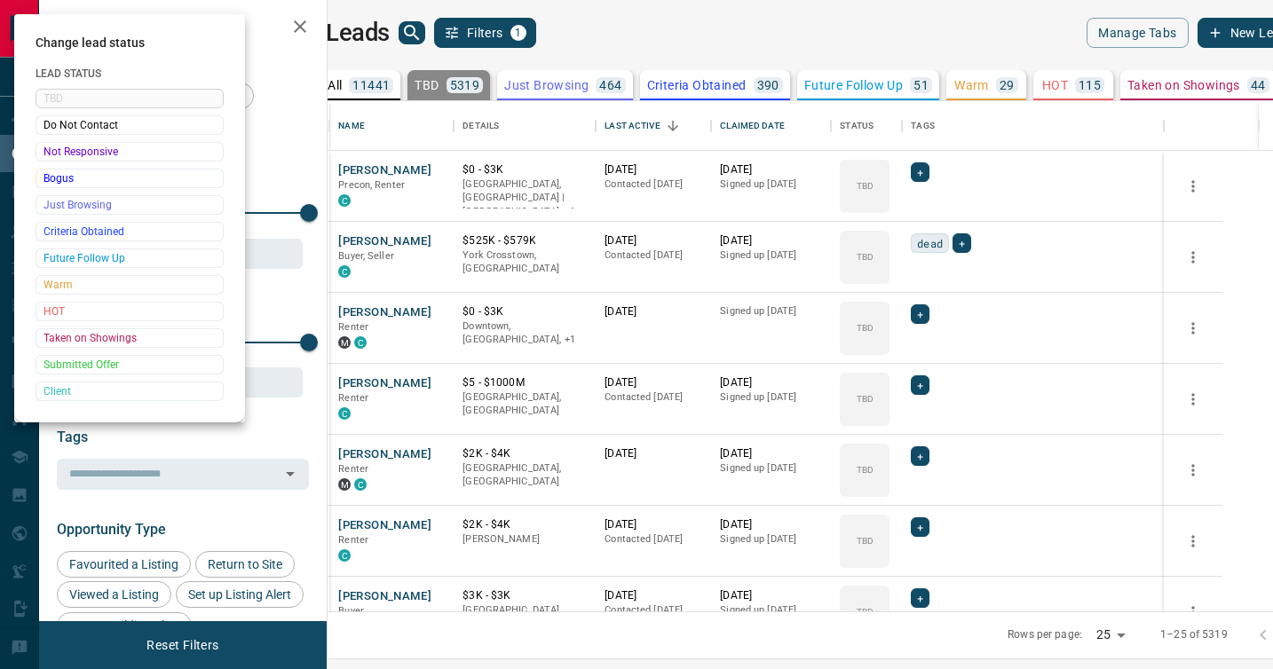
click at [919, 383] on div at bounding box center [636, 334] width 1273 height 669
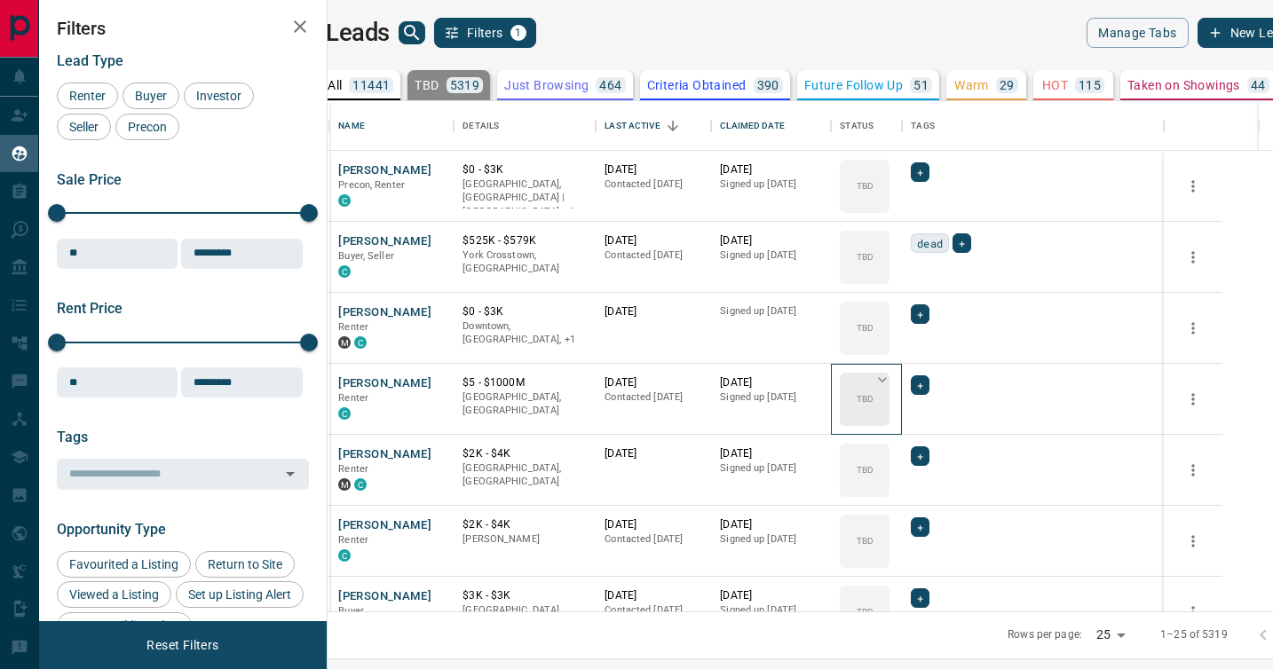
click at [873, 393] on p "TBD" at bounding box center [864, 398] width 17 height 13
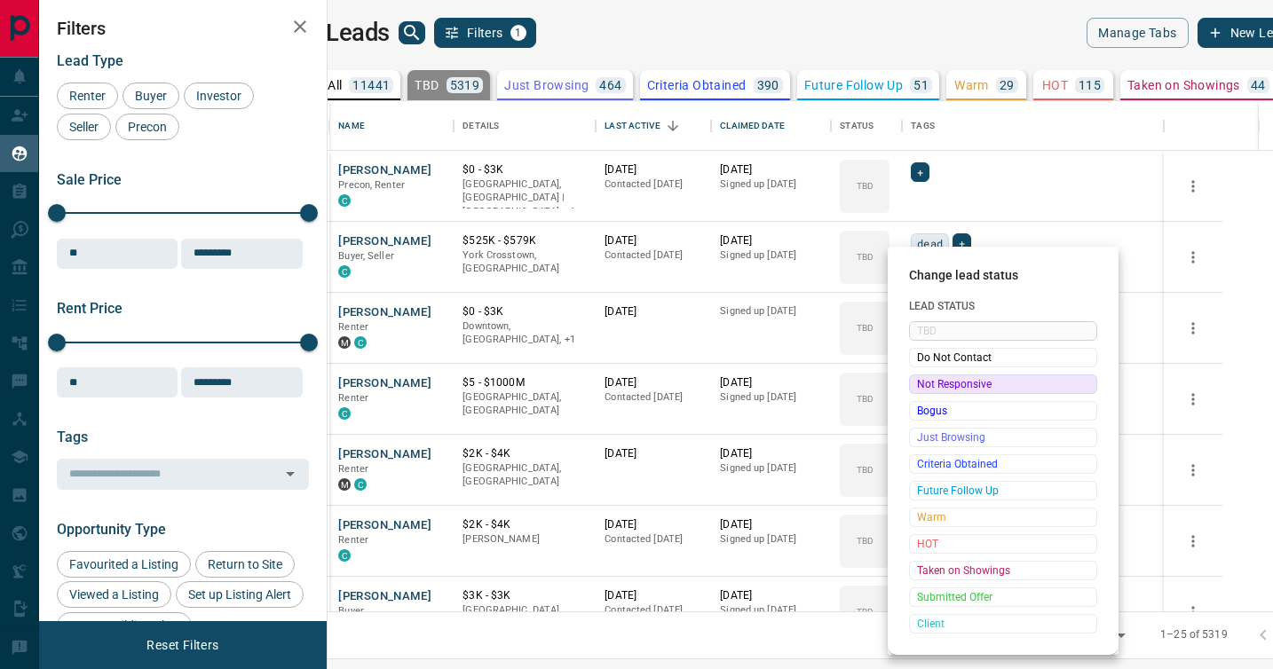
click at [917, 385] on span "Not Responsive" at bounding box center [1003, 384] width 172 height 18
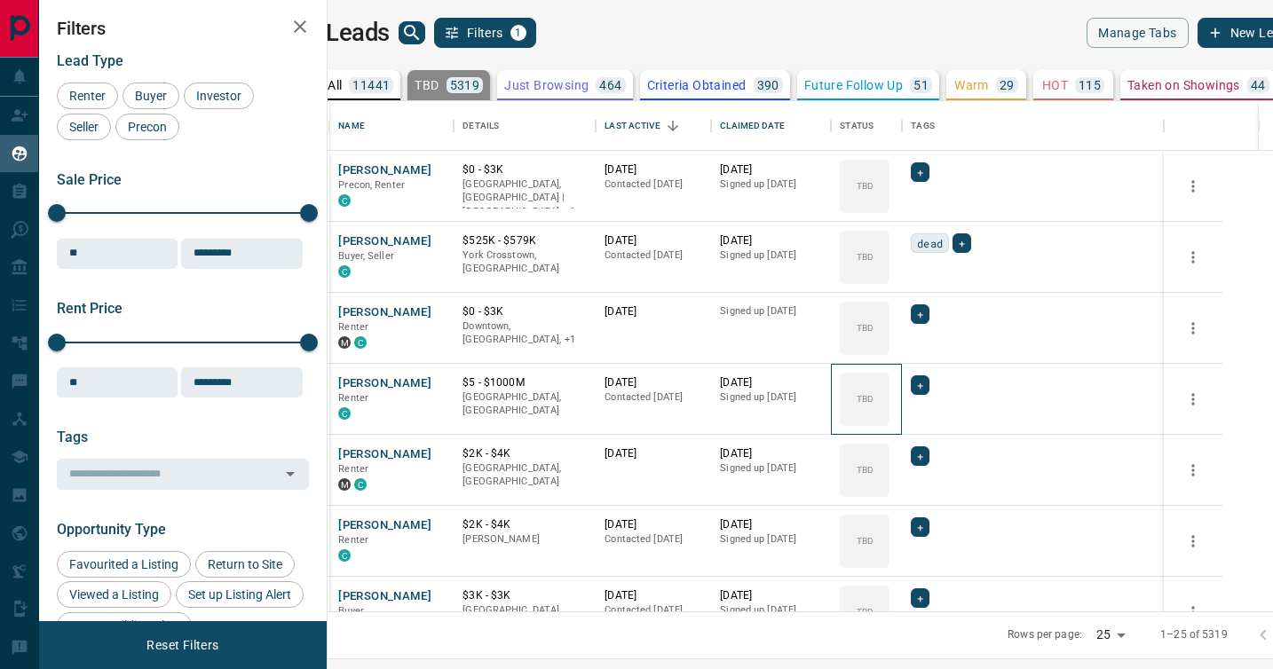
click at [889, 385] on div "TBD" at bounding box center [865, 399] width 50 height 53
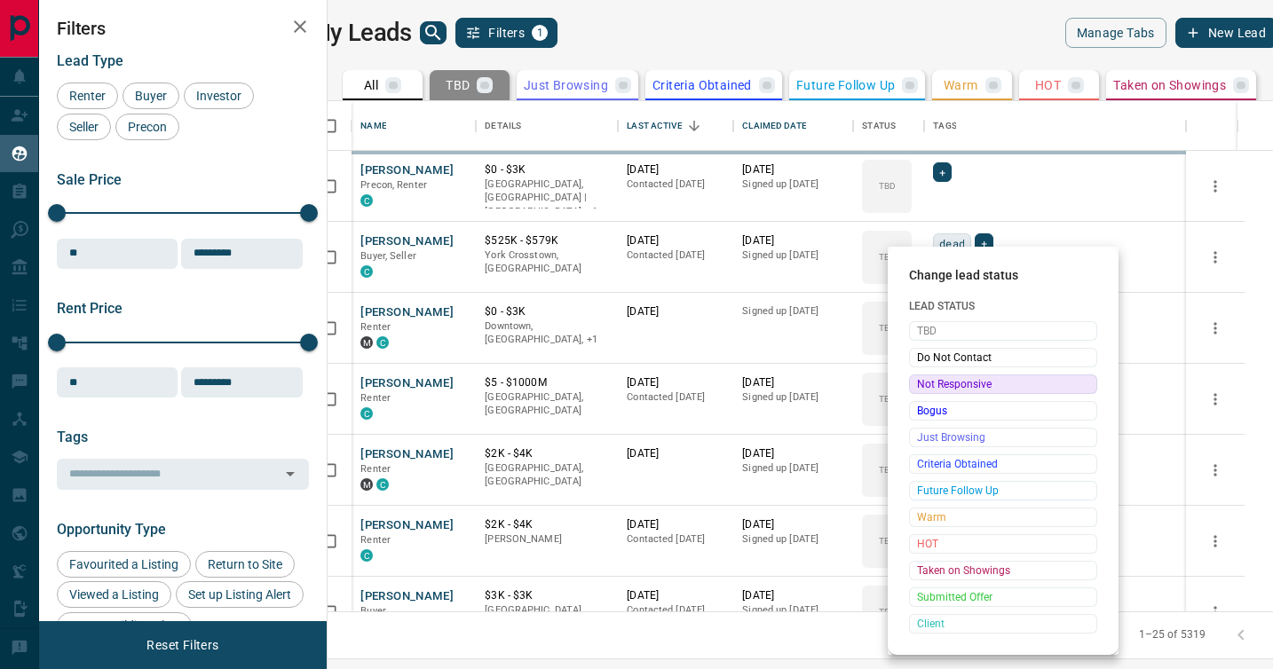
click at [917, 385] on span "Not Responsive" at bounding box center [1003, 384] width 172 height 18
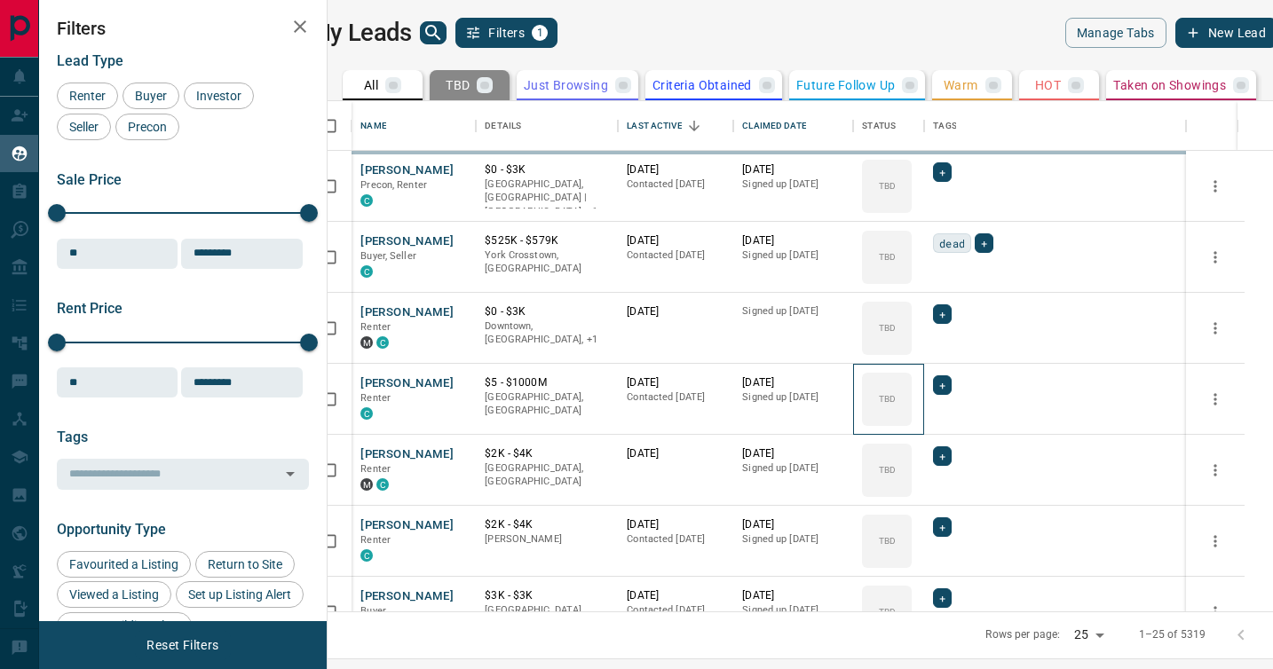
click at [911, 385] on div "TBD" at bounding box center [887, 399] width 50 height 53
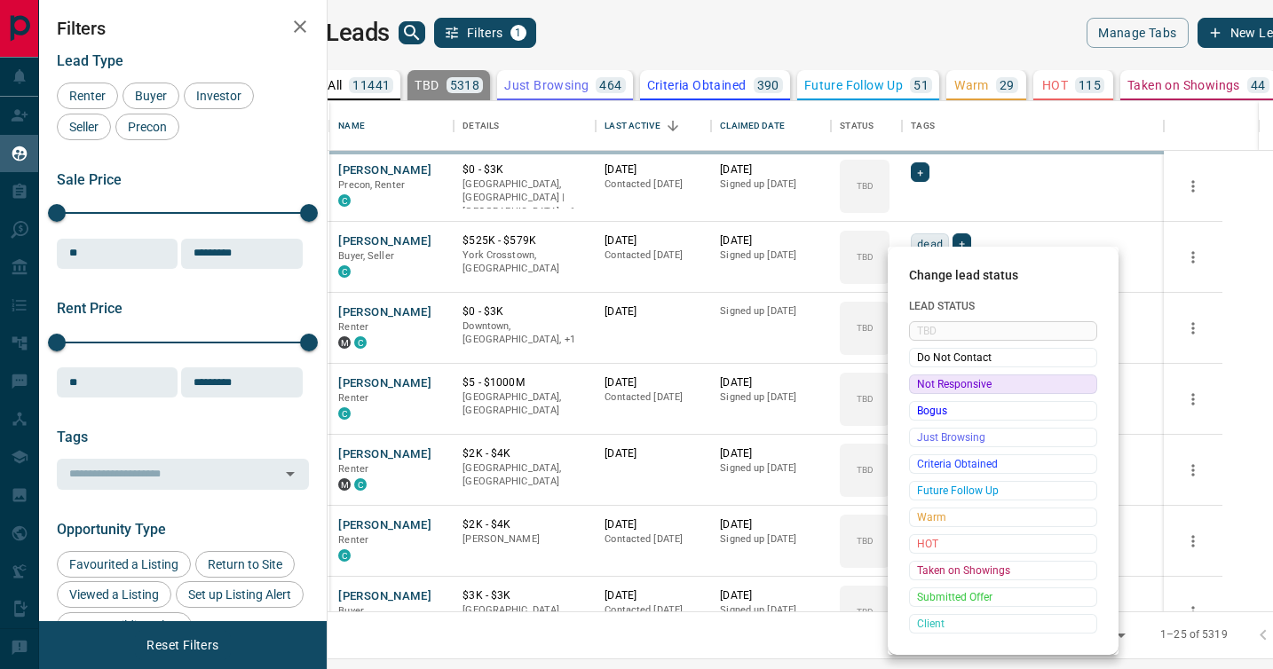
click at [917, 385] on span "Not Responsive" at bounding box center [1003, 384] width 172 height 18
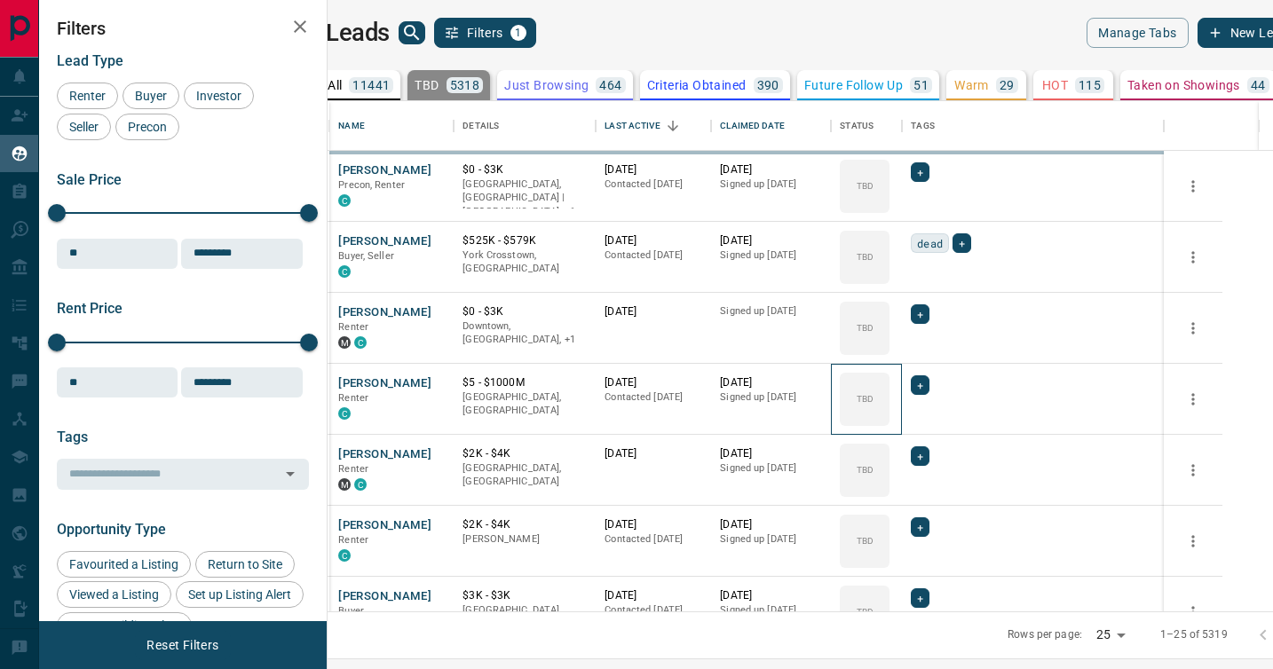
click at [889, 385] on div "TBD" at bounding box center [865, 399] width 50 height 53
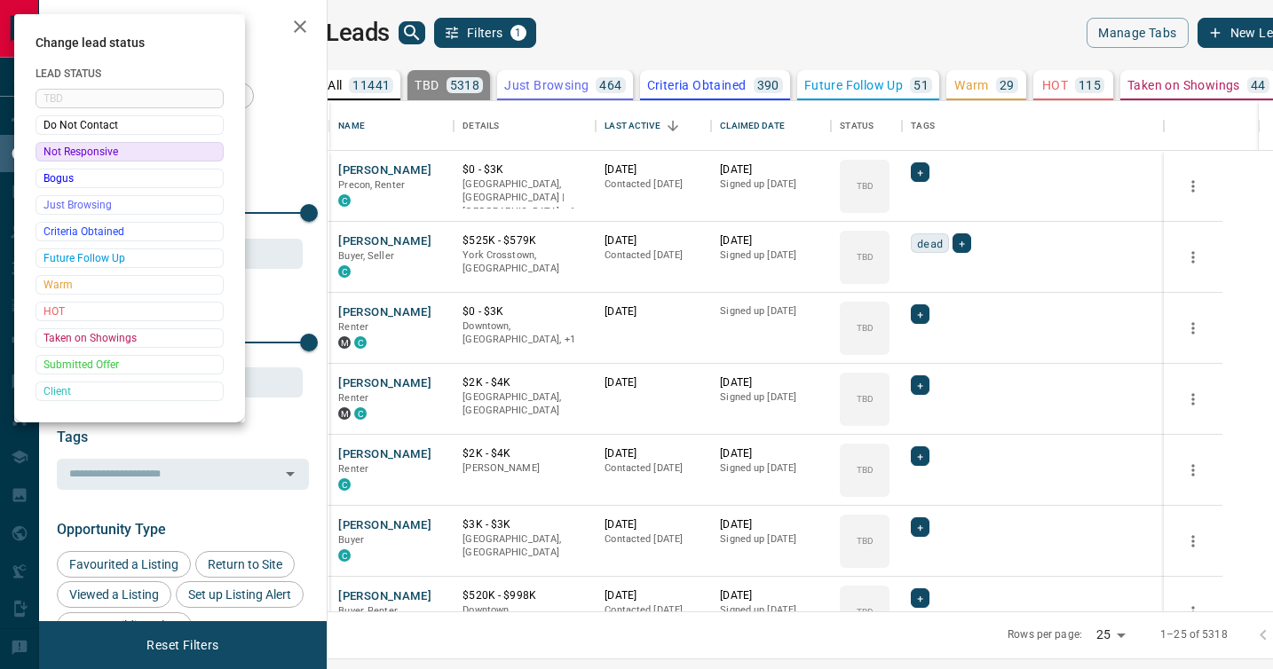
click at [917, 385] on div at bounding box center [636, 334] width 1273 height 669
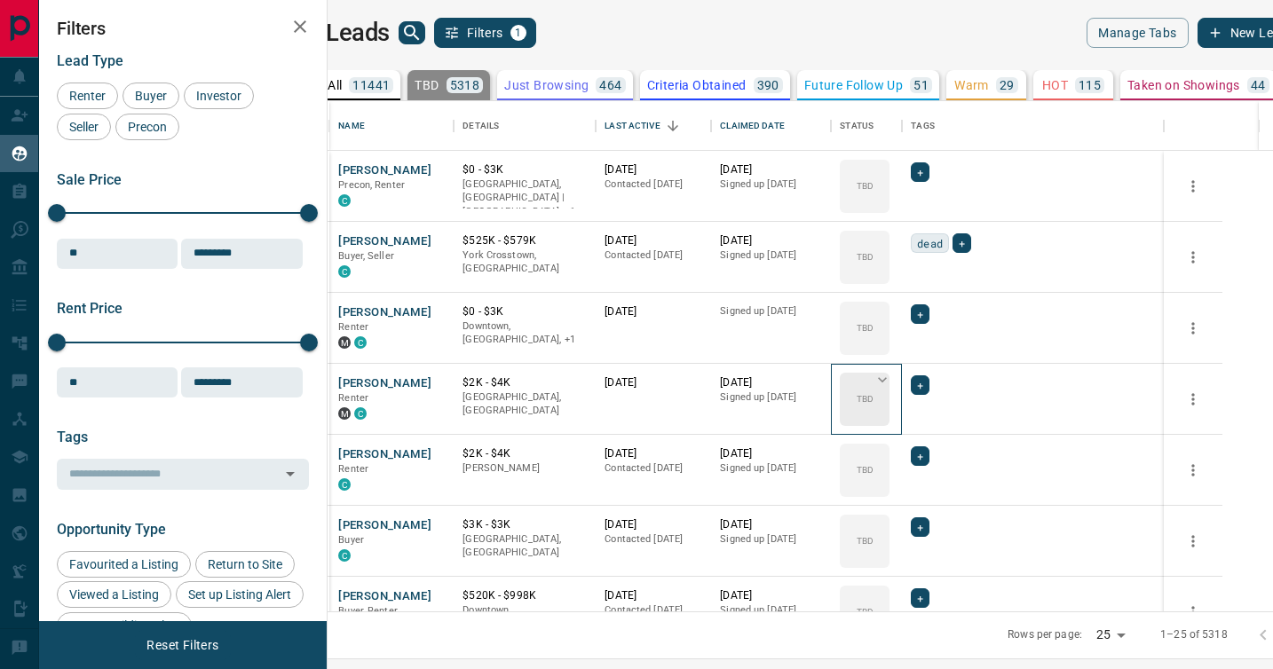
click at [873, 393] on p "TBD" at bounding box center [864, 398] width 17 height 13
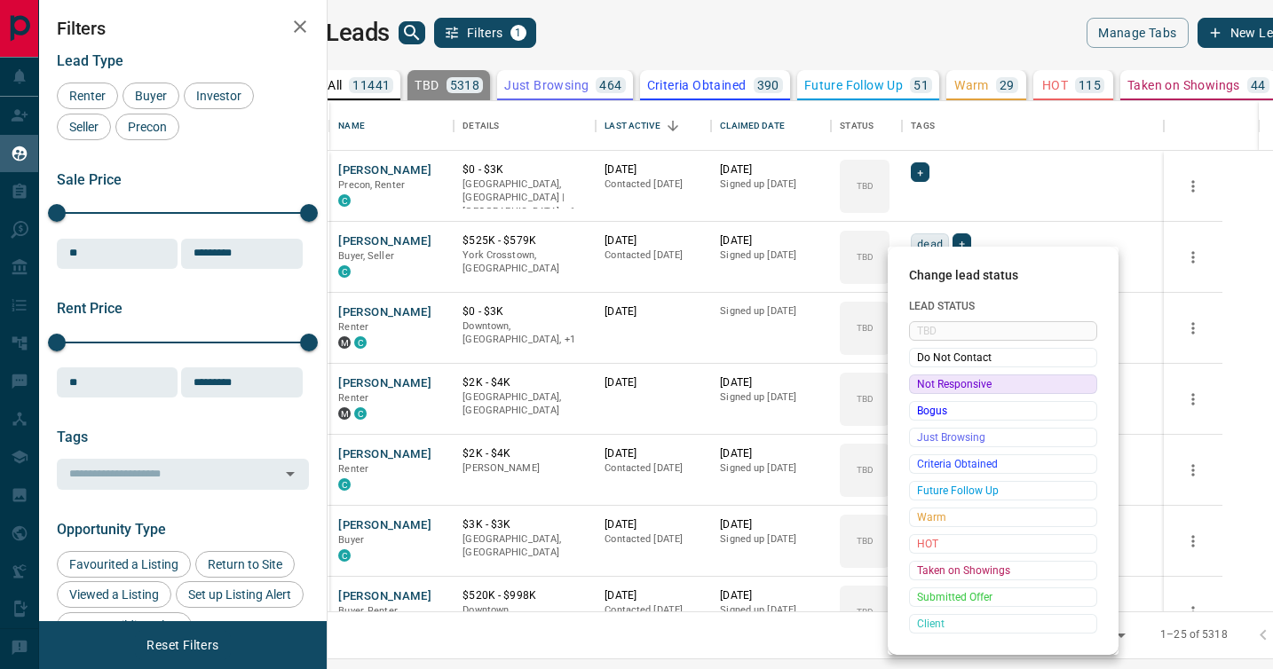
click at [915, 386] on div "Not Responsive" at bounding box center [1003, 385] width 188 height 20
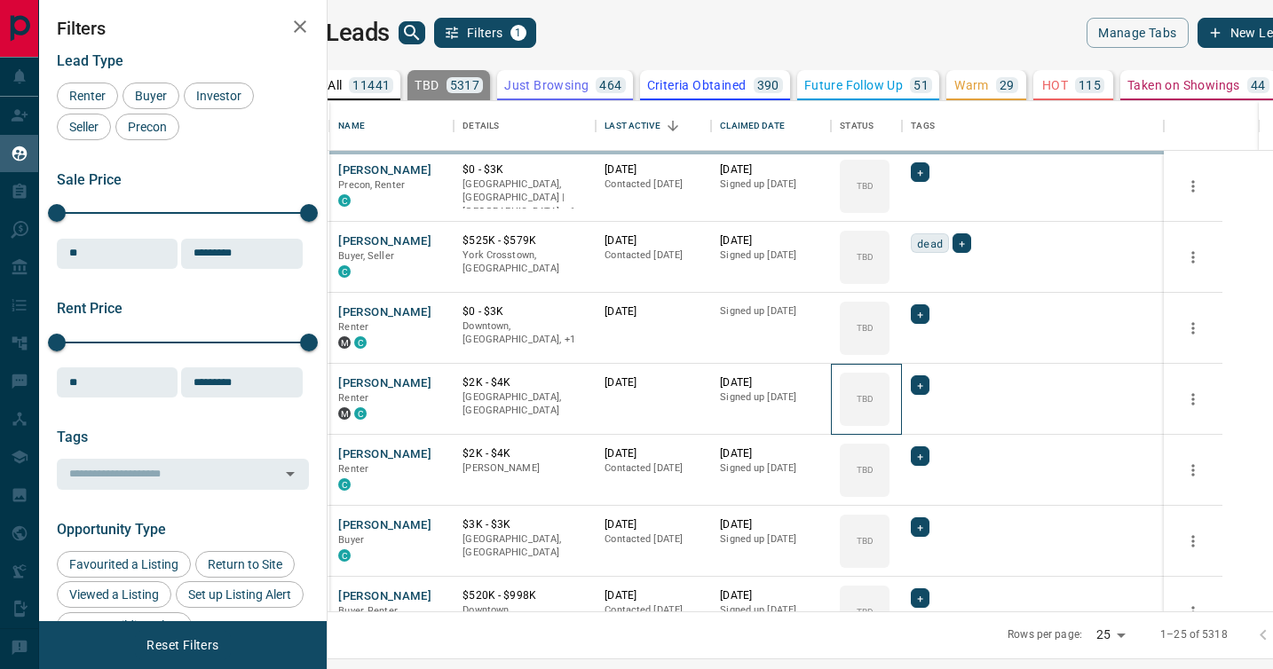
click at [889, 386] on div "TBD" at bounding box center [865, 399] width 50 height 53
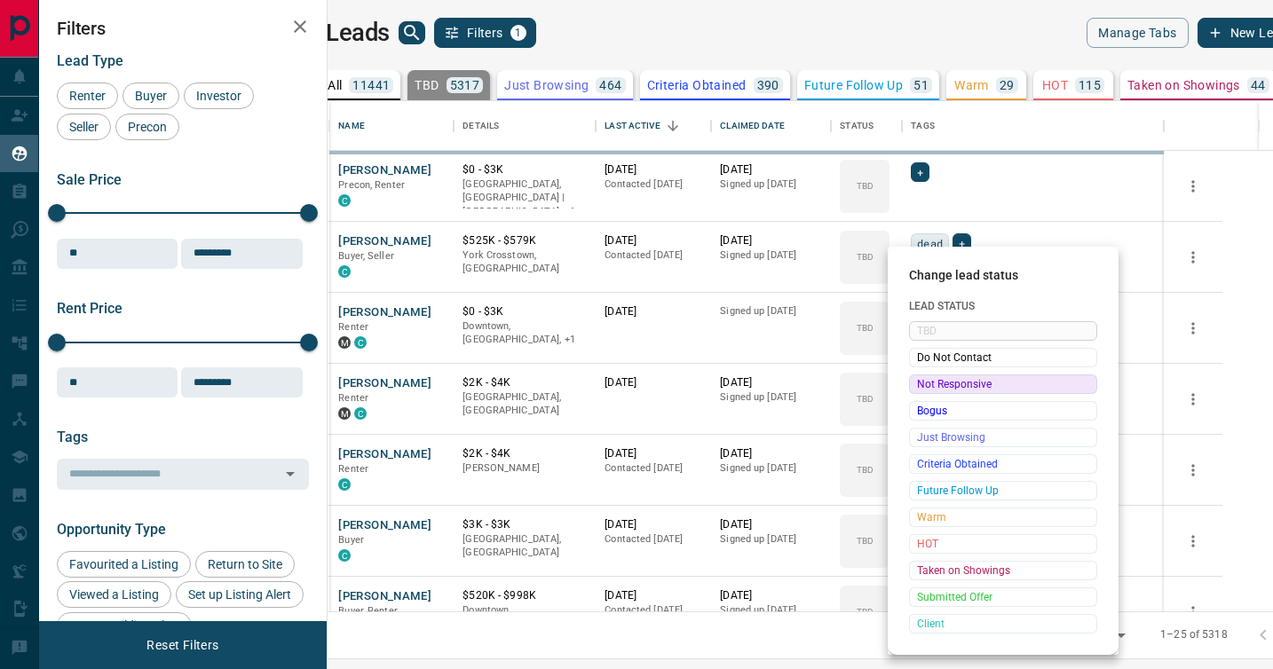
click at [915, 386] on div "Not Responsive" at bounding box center [1003, 385] width 188 height 20
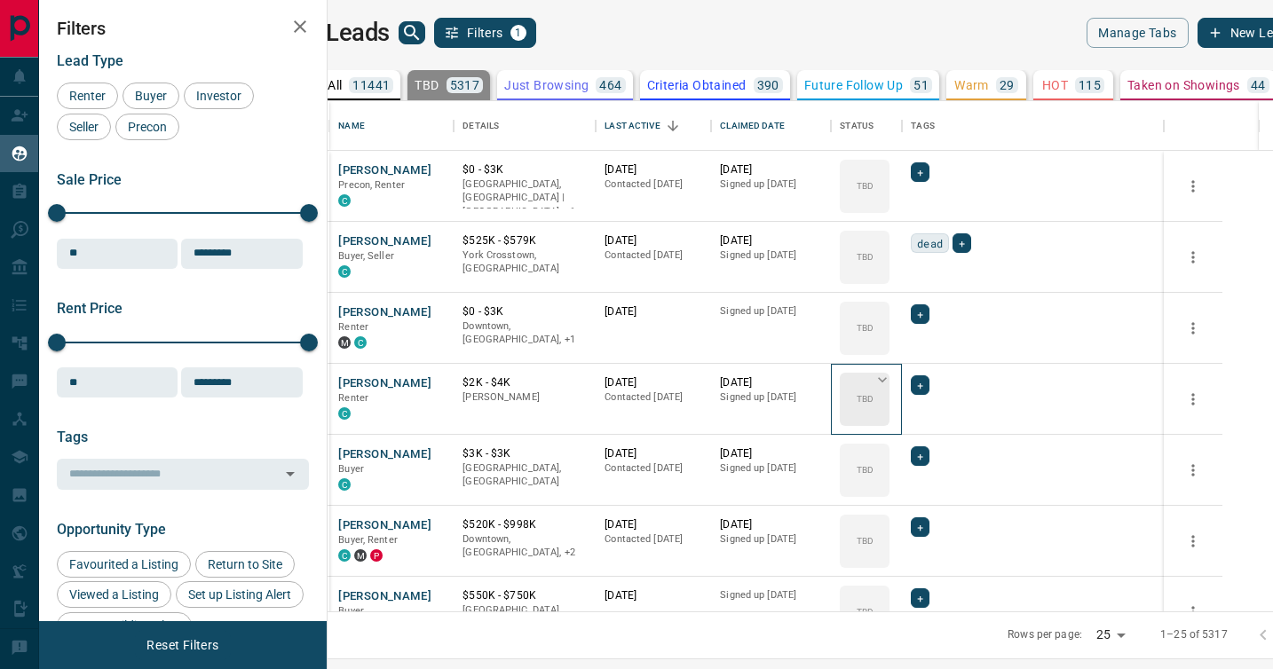
click at [891, 385] on icon at bounding box center [882, 380] width 18 height 18
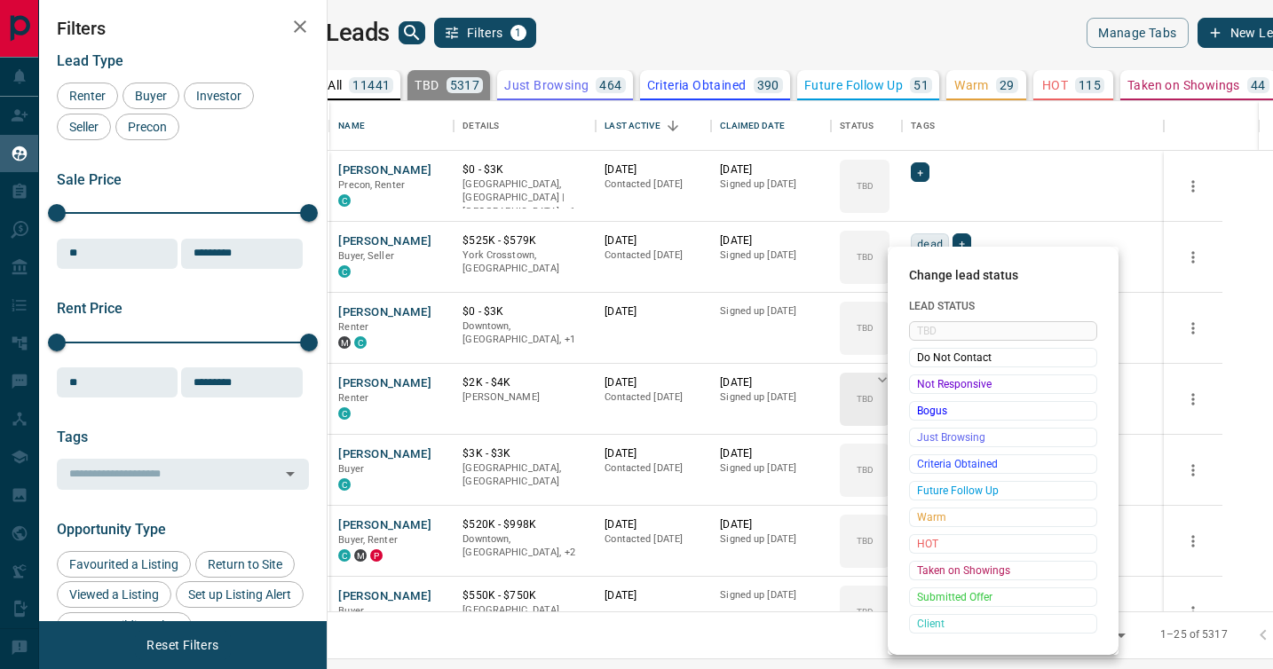
click at [920, 385] on span "Not Responsive" at bounding box center [1003, 384] width 172 height 18
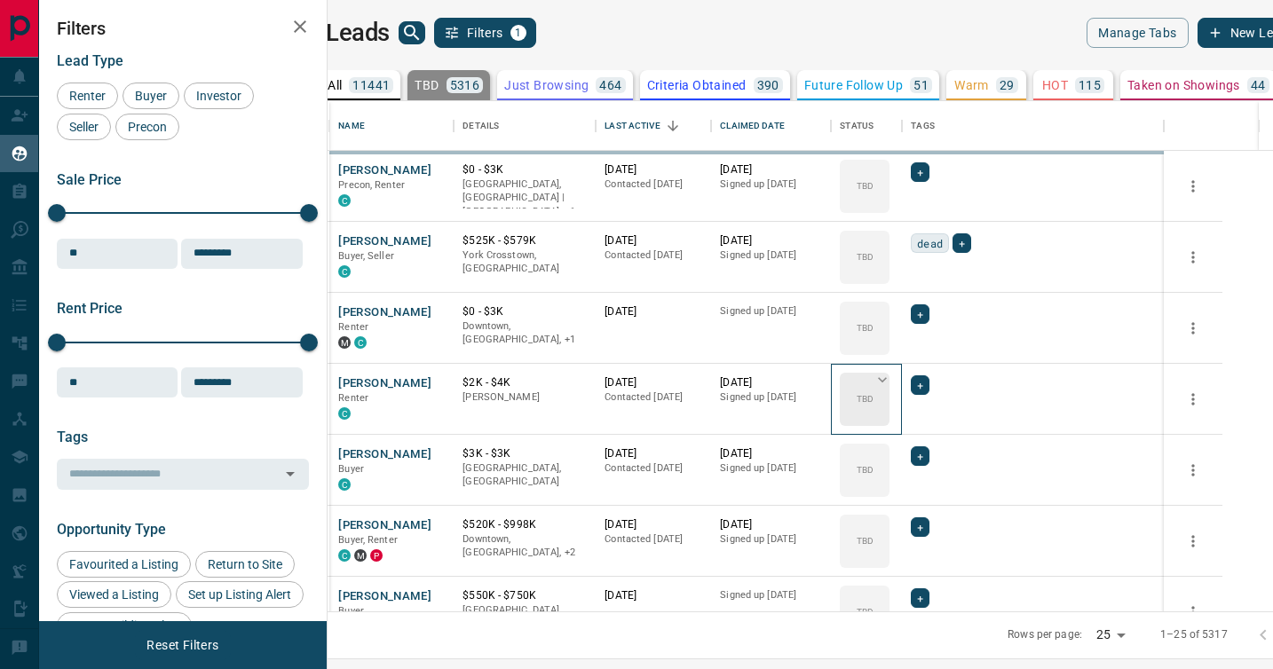
click at [891, 385] on icon at bounding box center [882, 380] width 18 height 18
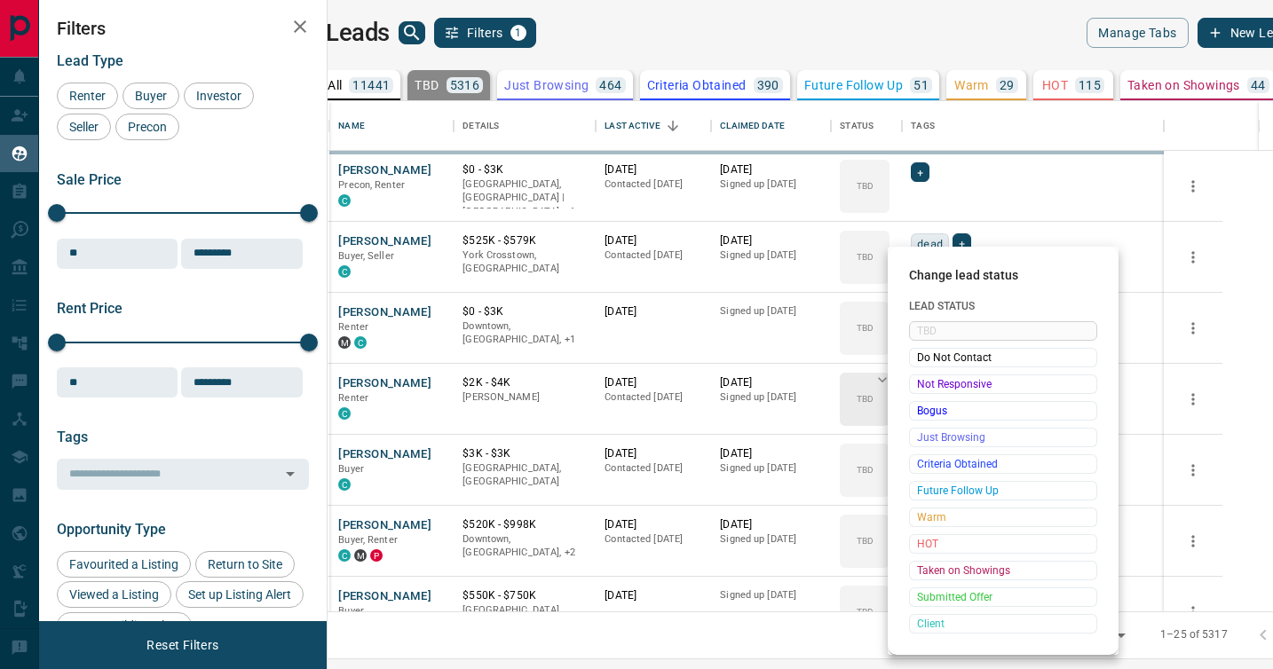
click at [920, 385] on span "Not Responsive" at bounding box center [1003, 384] width 172 height 18
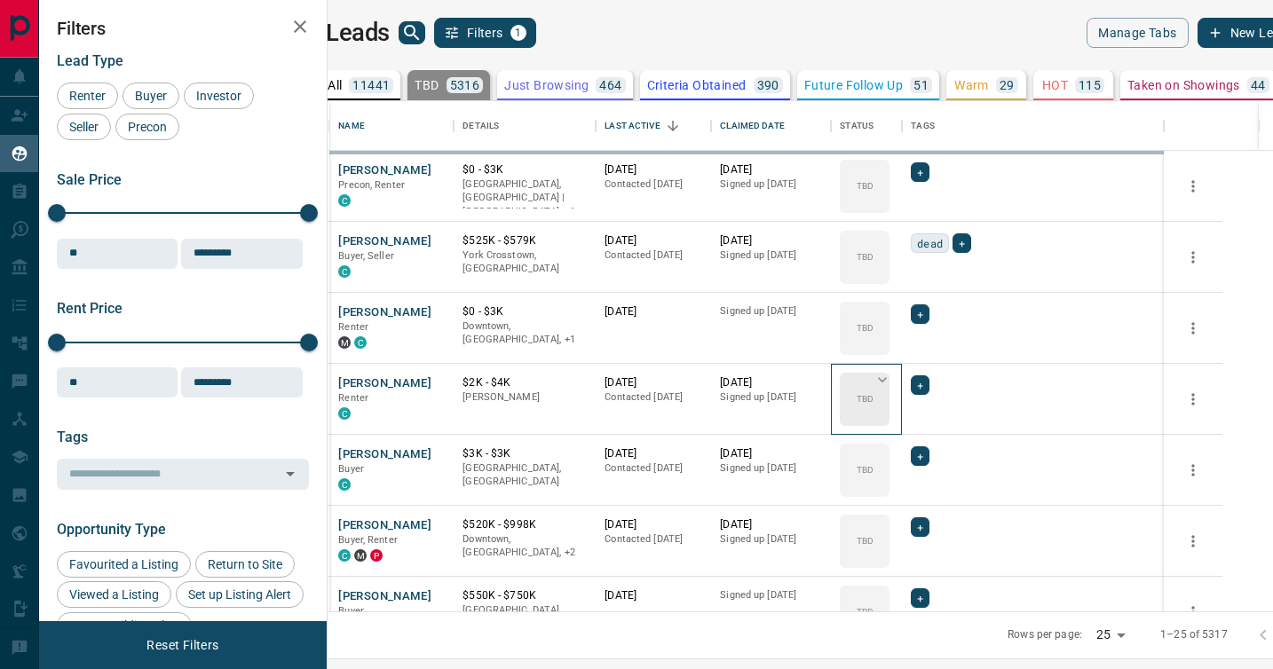
click at [891, 385] on icon at bounding box center [882, 380] width 18 height 18
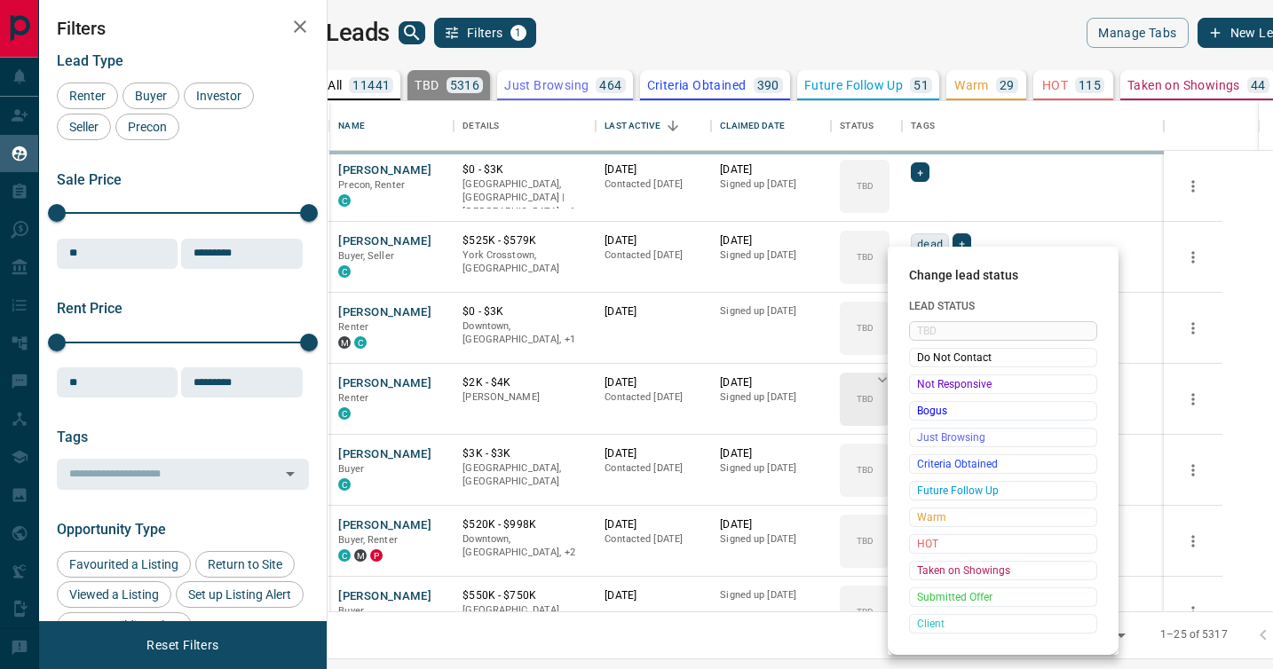
click at [920, 385] on span "Not Responsive" at bounding box center [1003, 384] width 172 height 18
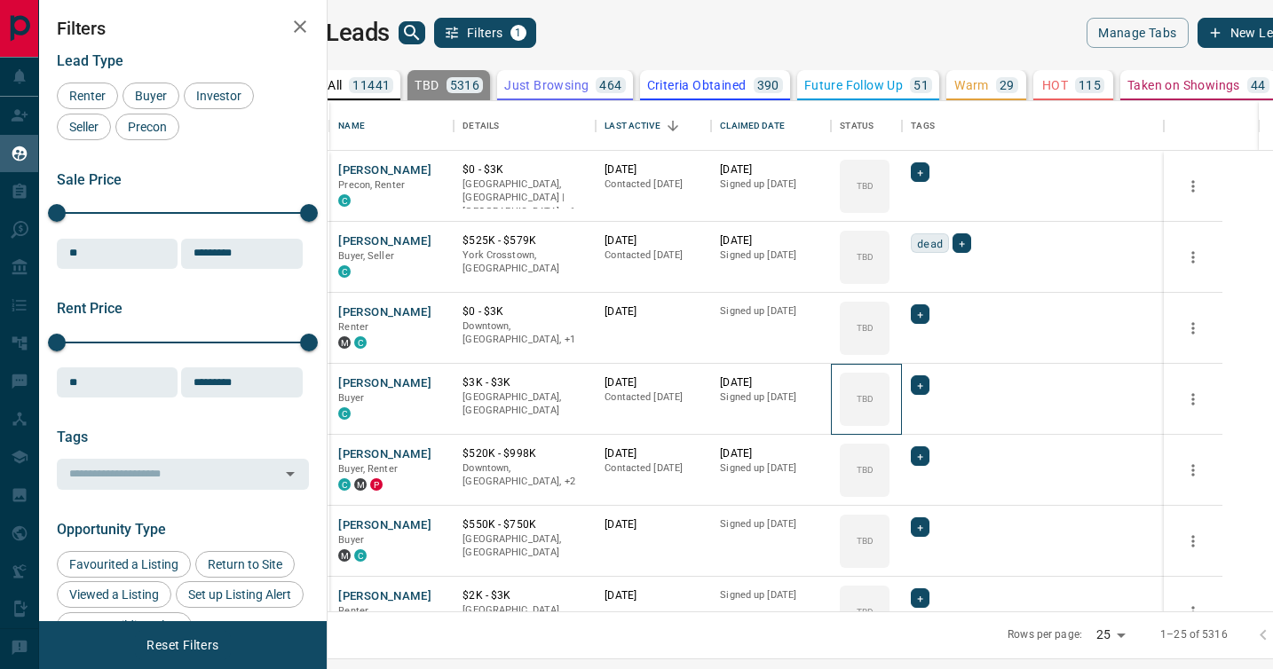
click at [0, 0] on icon at bounding box center [0, 0] width 0 height 0
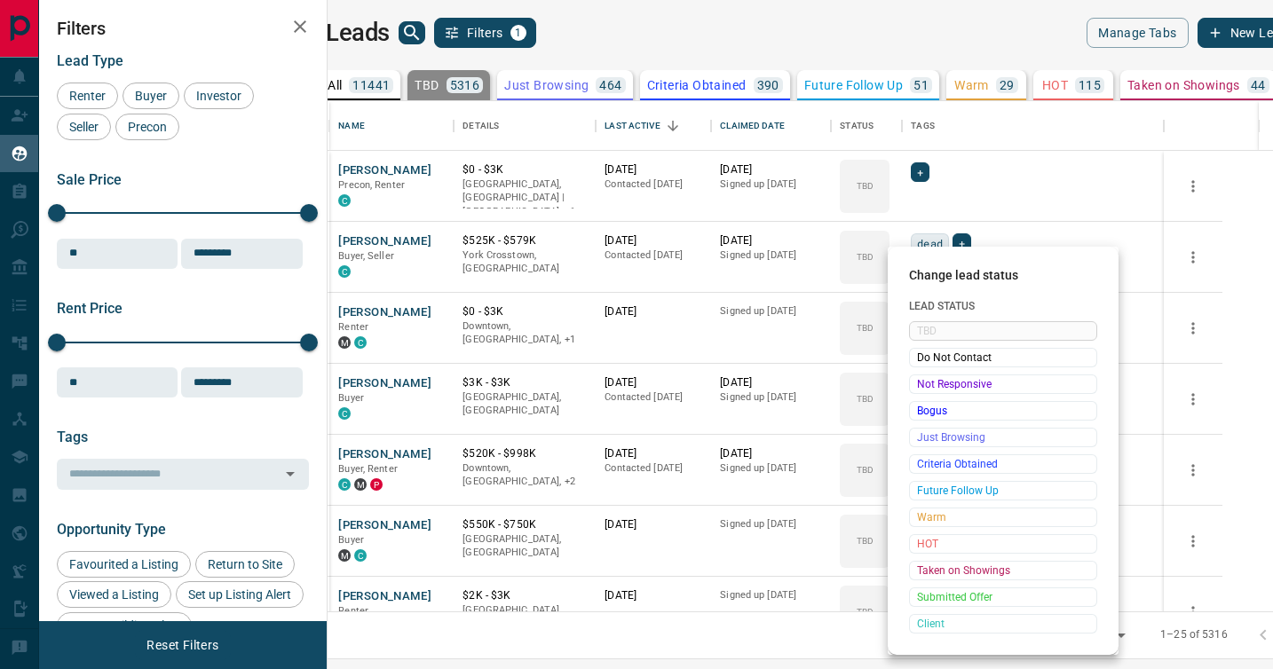
click at [920, 385] on span "Not Responsive" at bounding box center [1003, 384] width 172 height 18
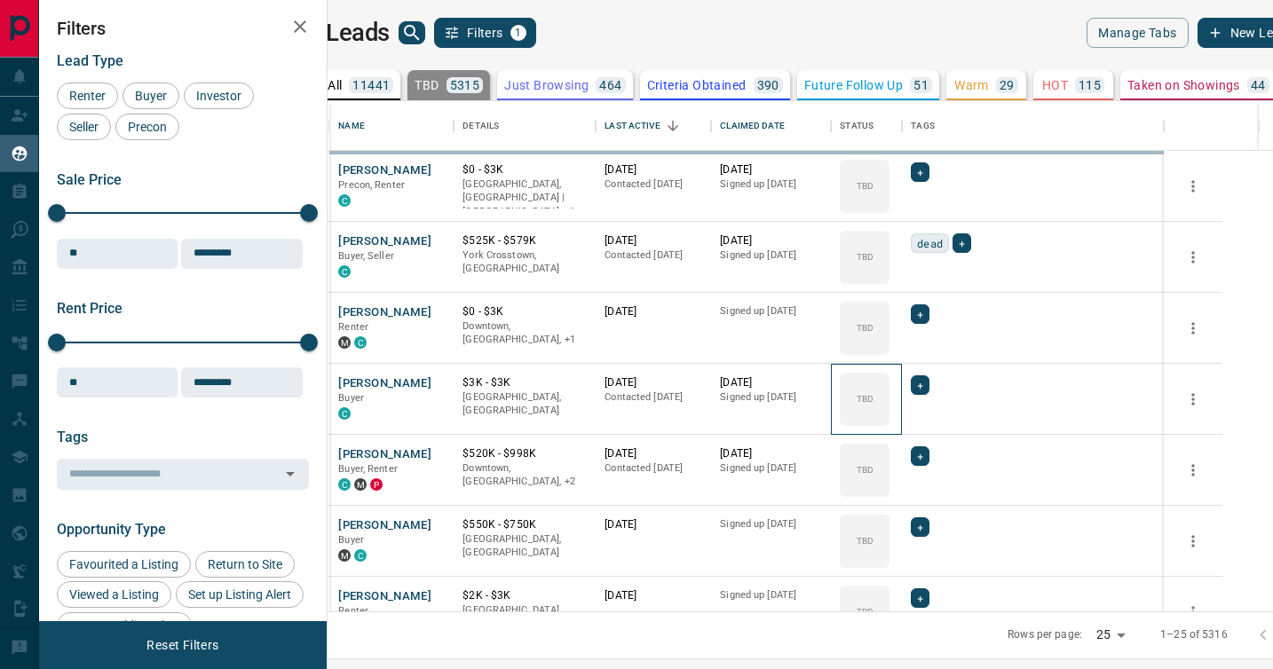
click at [0, 0] on icon at bounding box center [0, 0] width 0 height 0
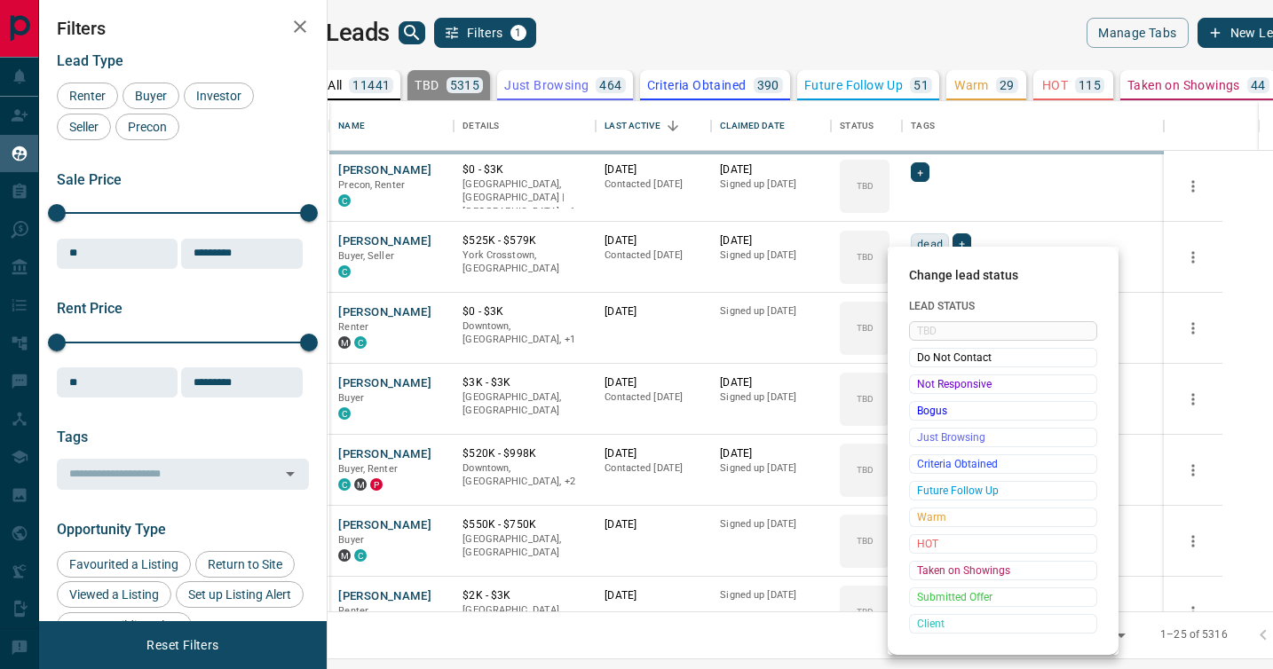
click at [920, 385] on span "Not Responsive" at bounding box center [1003, 384] width 172 height 18
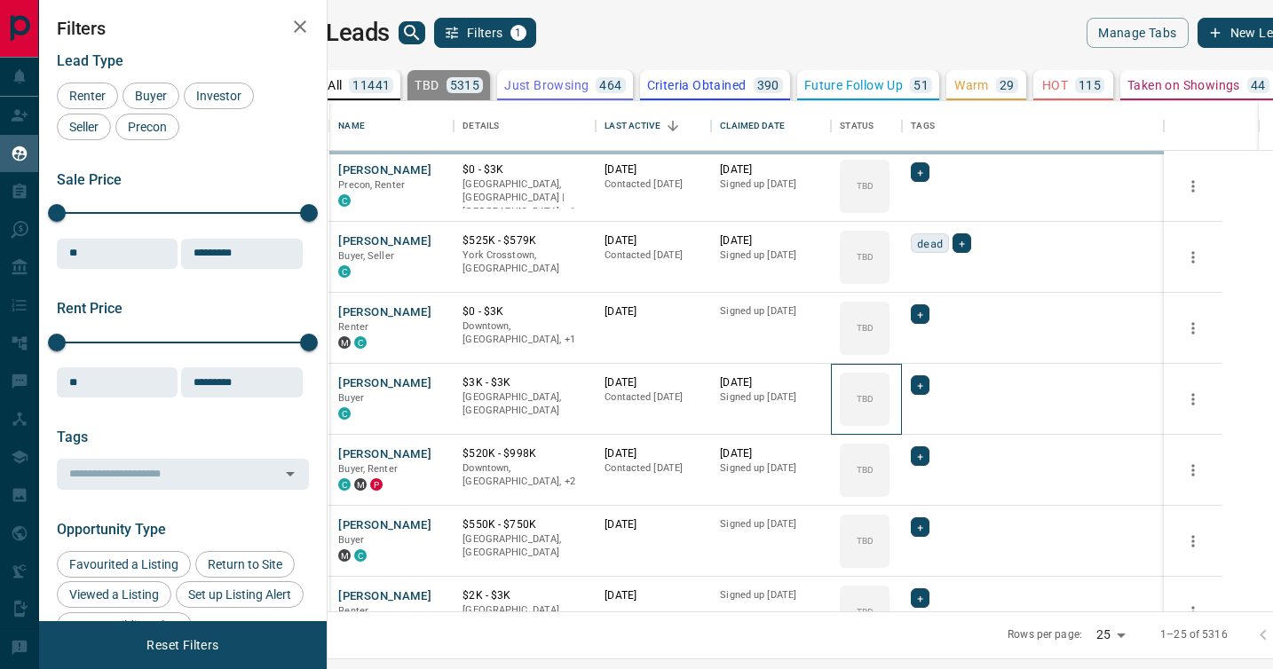
click at [0, 0] on icon at bounding box center [0, 0] width 0 height 0
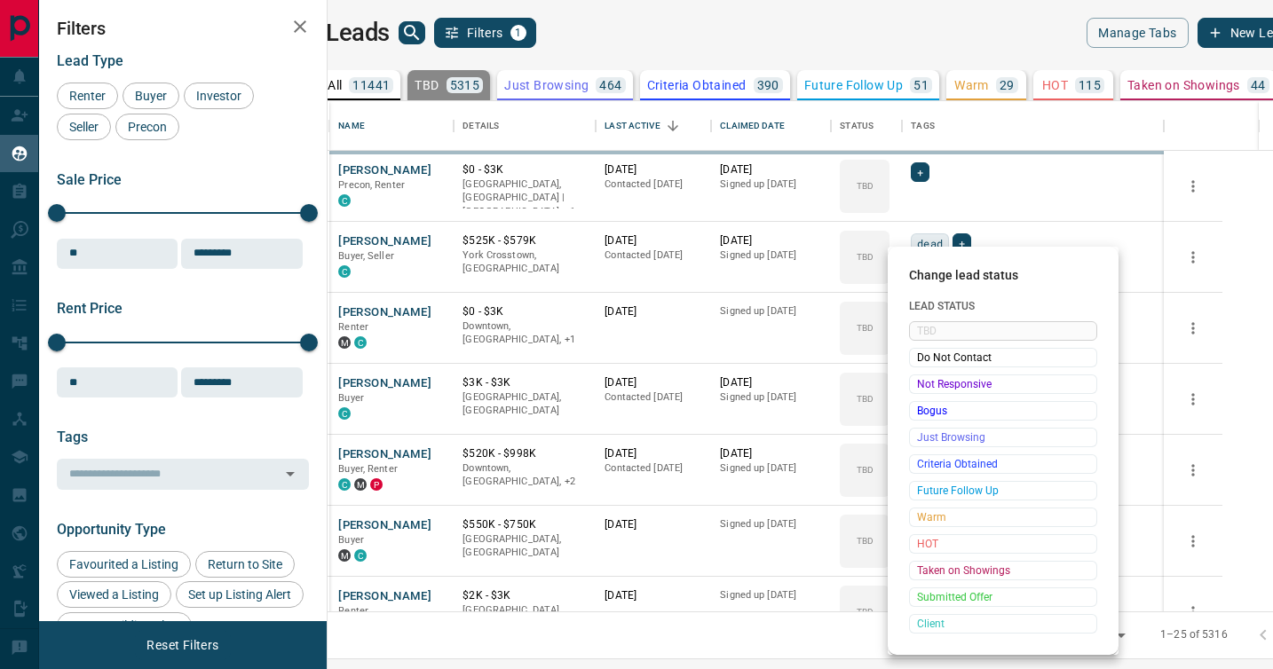
click at [920, 385] on span "Not Responsive" at bounding box center [1003, 384] width 172 height 18
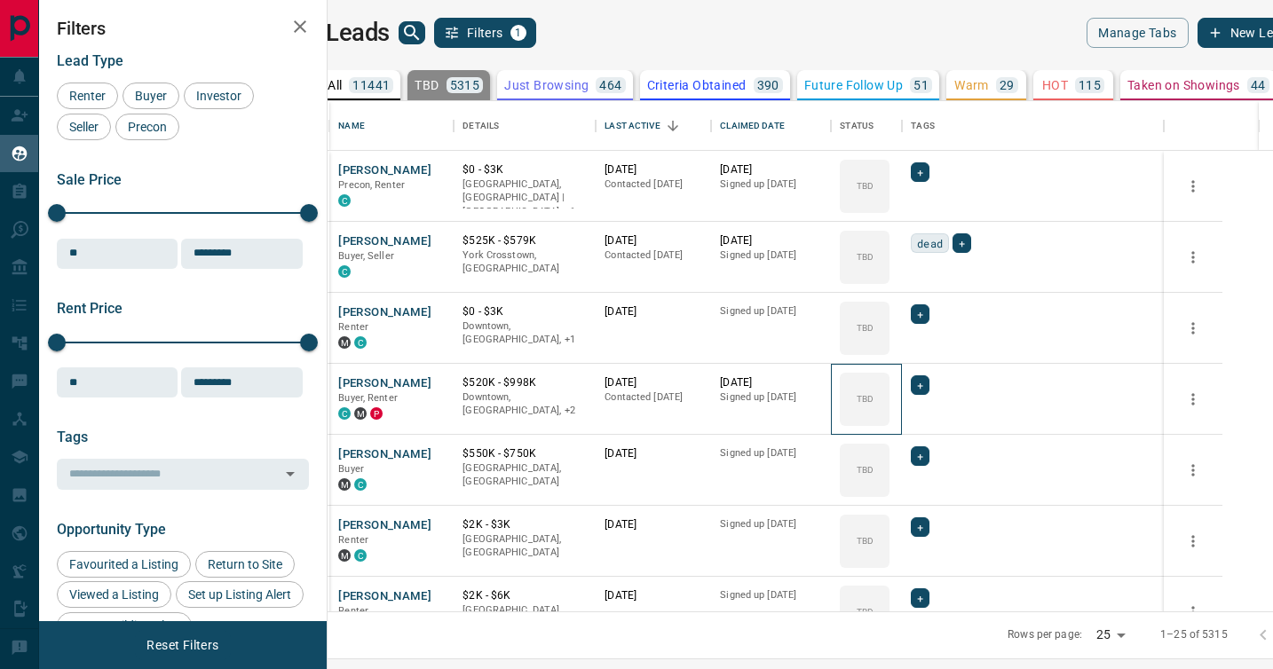
click at [0, 0] on icon at bounding box center [0, 0] width 0 height 0
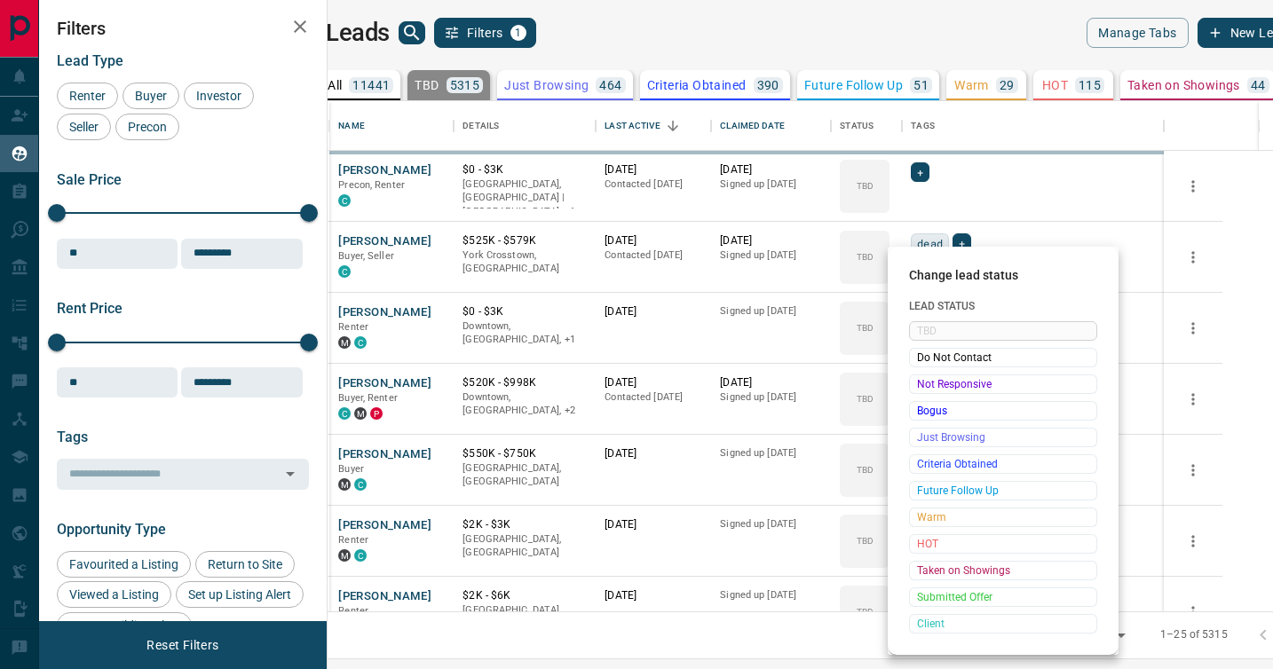
click at [920, 385] on span "Not Responsive" at bounding box center [1003, 384] width 172 height 18
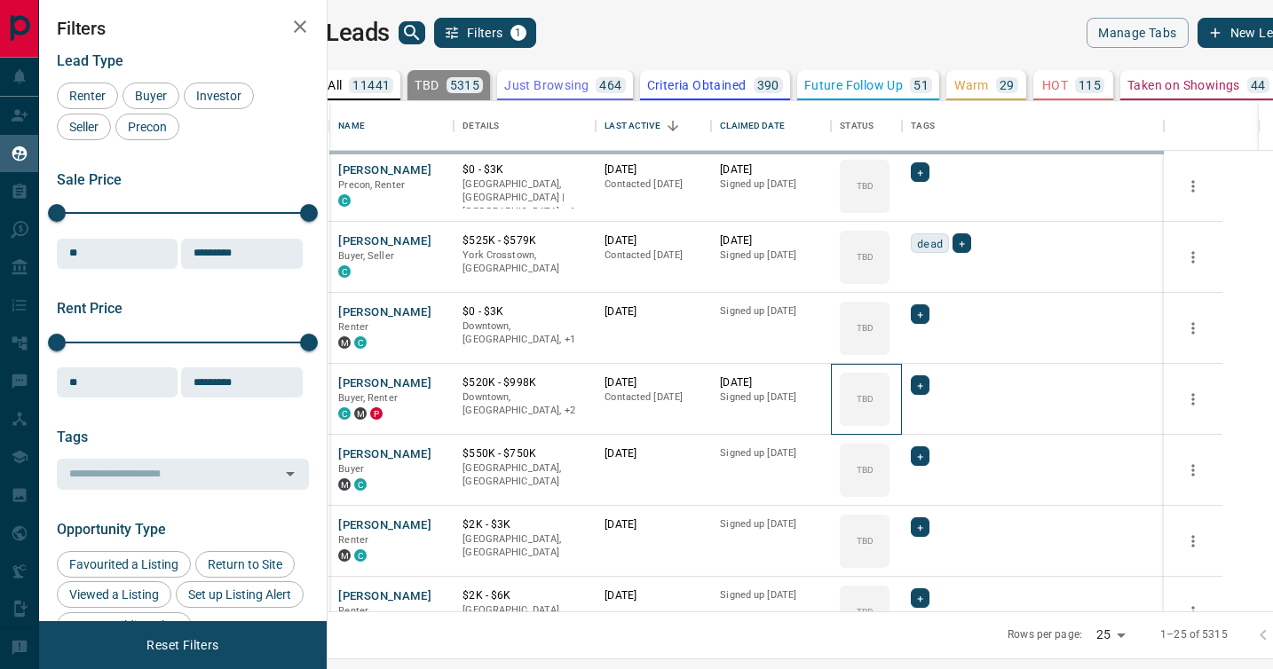
click at [0, 0] on icon at bounding box center [0, 0] width 0 height 0
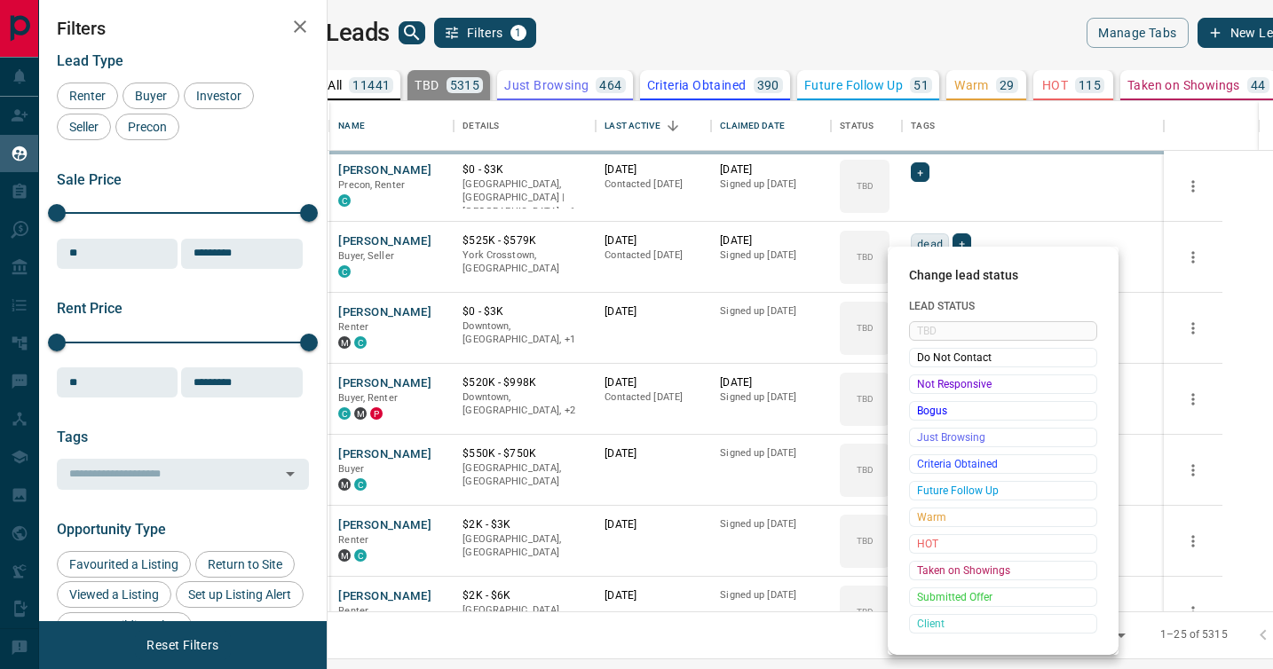
click at [920, 385] on span "Not Responsive" at bounding box center [1003, 384] width 172 height 18
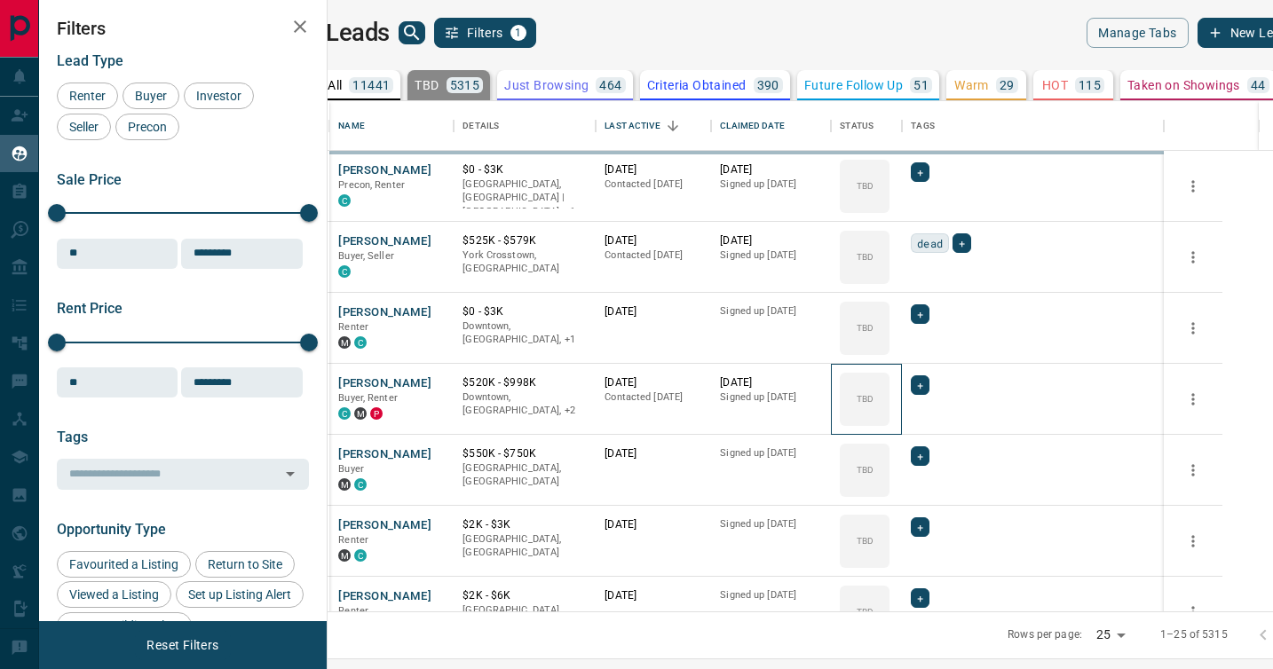
click at [0, 0] on icon at bounding box center [0, 0] width 0 height 0
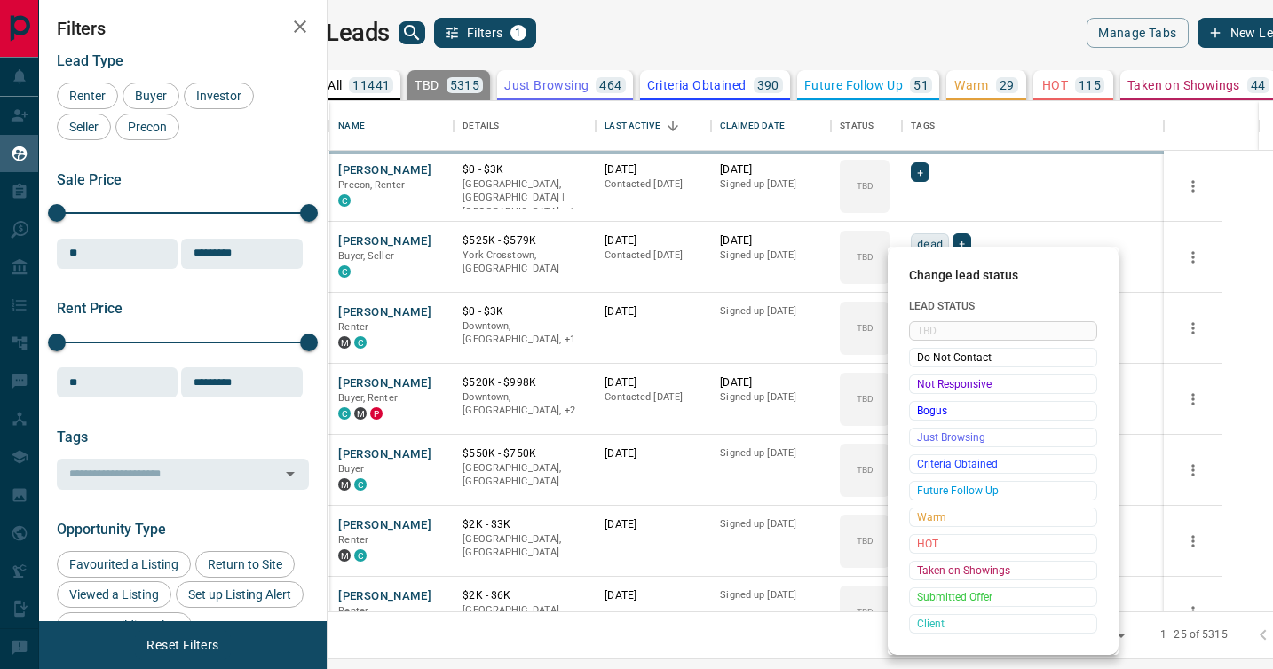
click at [920, 385] on span "Not Responsive" at bounding box center [1003, 384] width 172 height 18
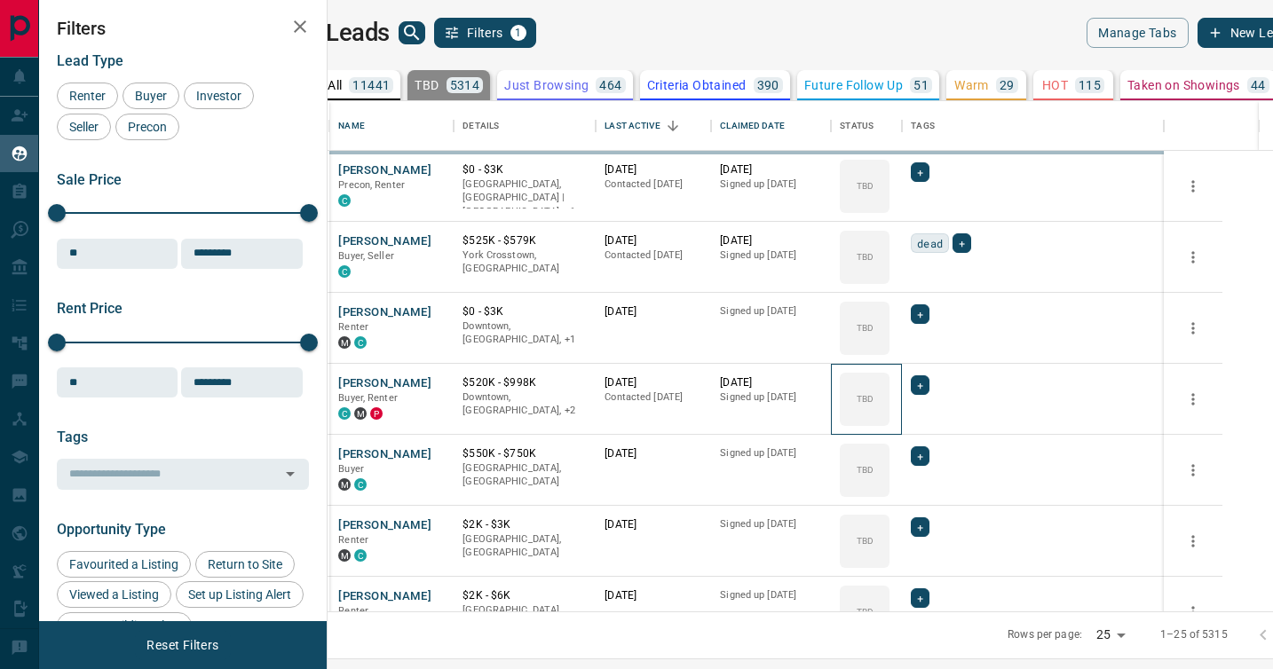
click at [0, 0] on icon at bounding box center [0, 0] width 0 height 0
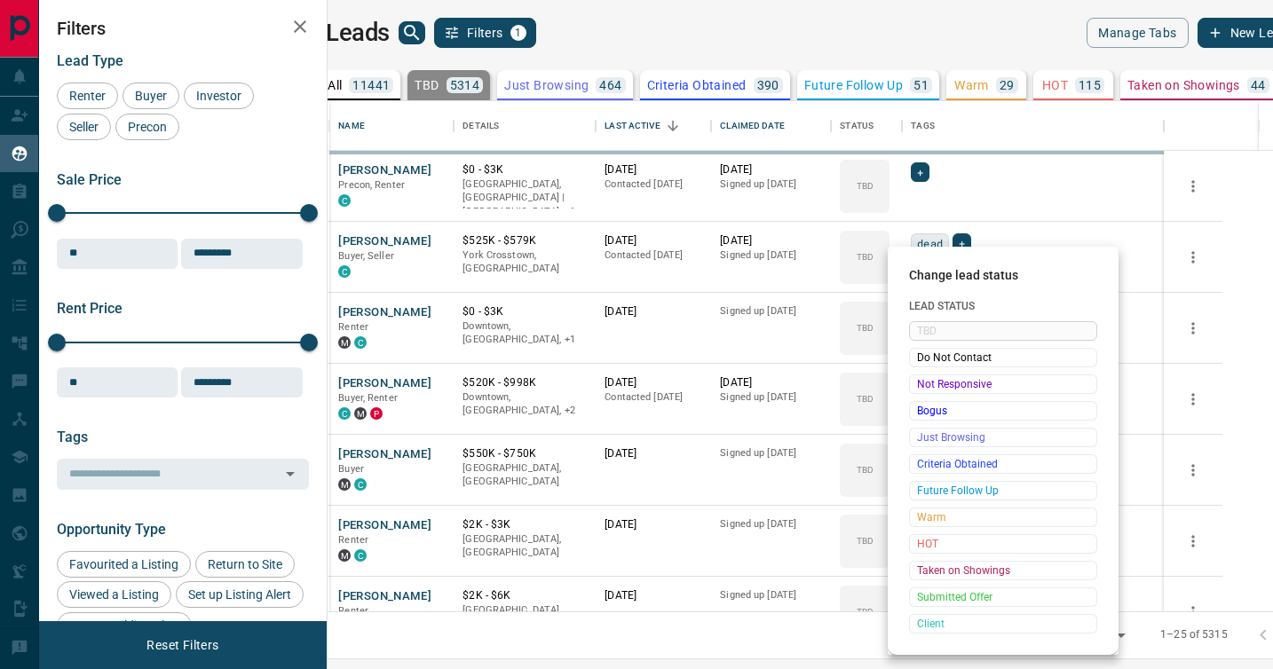
click at [920, 385] on span "Not Responsive" at bounding box center [1003, 384] width 172 height 18
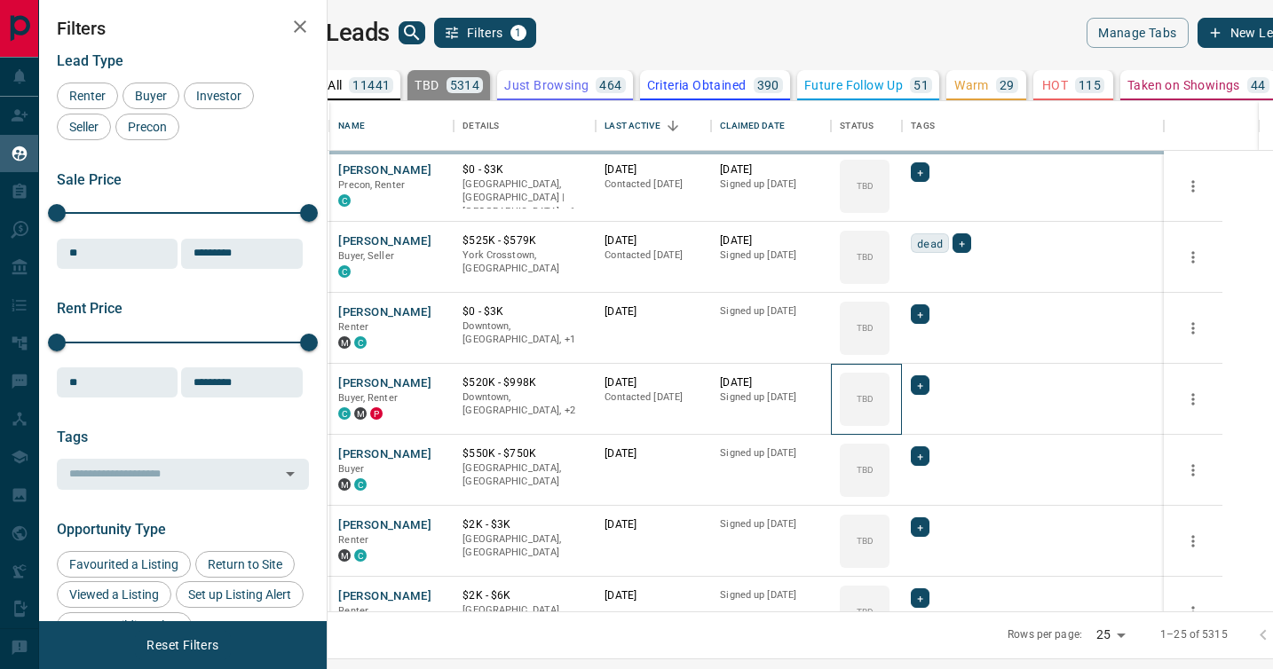
click at [0, 0] on icon at bounding box center [0, 0] width 0 height 0
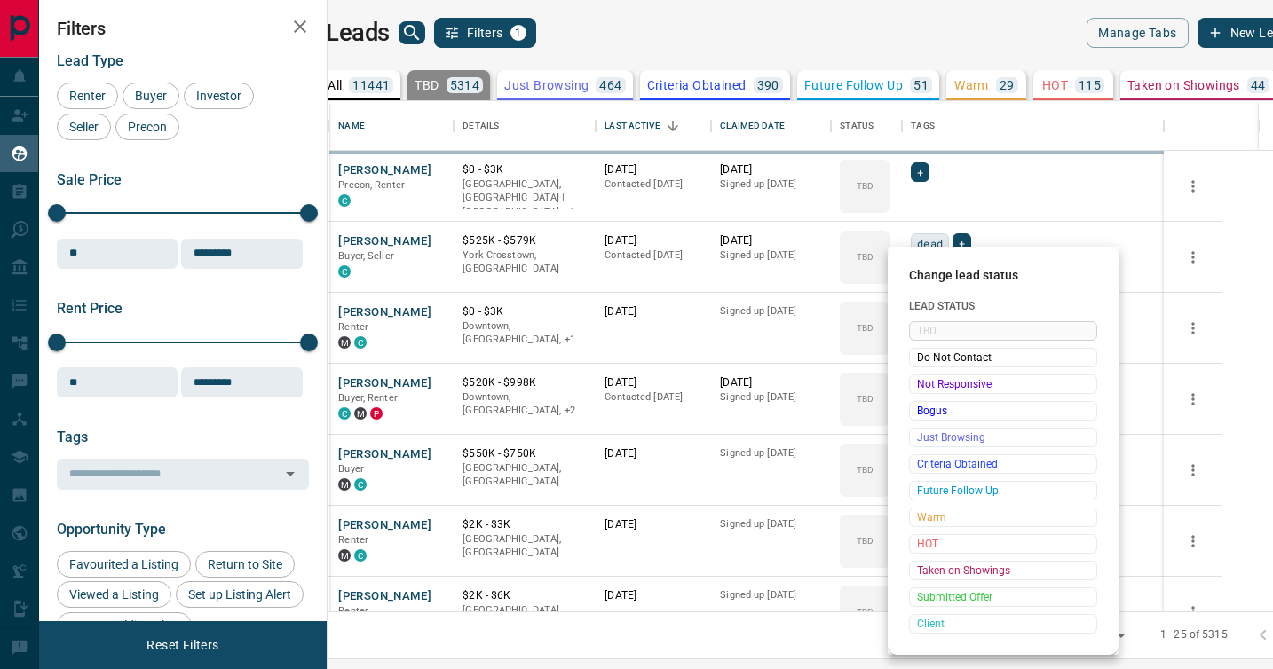
click at [920, 385] on span "Not Responsive" at bounding box center [1003, 384] width 172 height 18
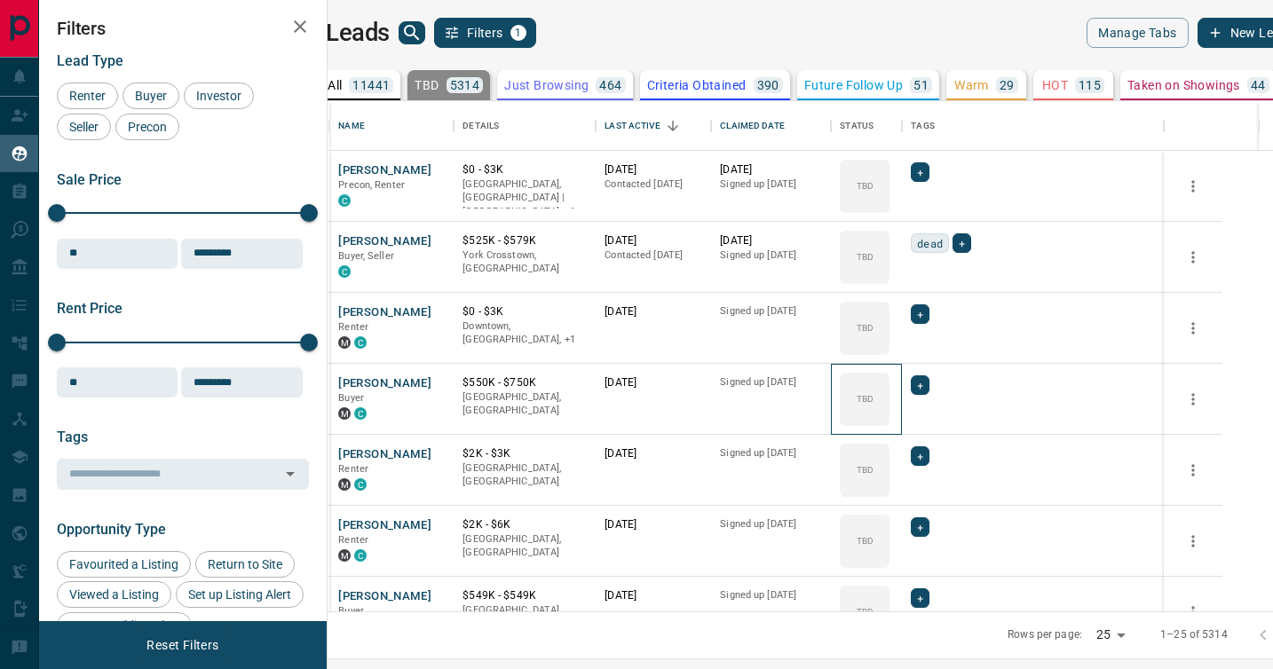
click at [0, 0] on icon at bounding box center [0, 0] width 0 height 0
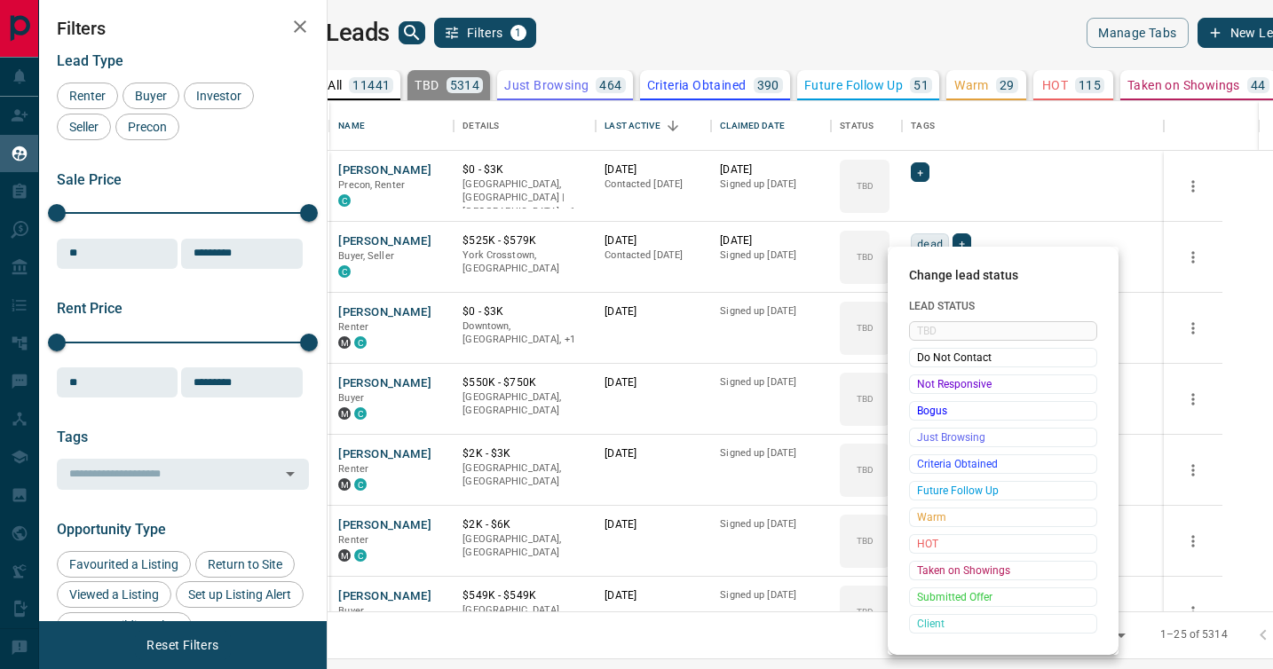
click at [920, 385] on span "Not Responsive" at bounding box center [1003, 384] width 172 height 18
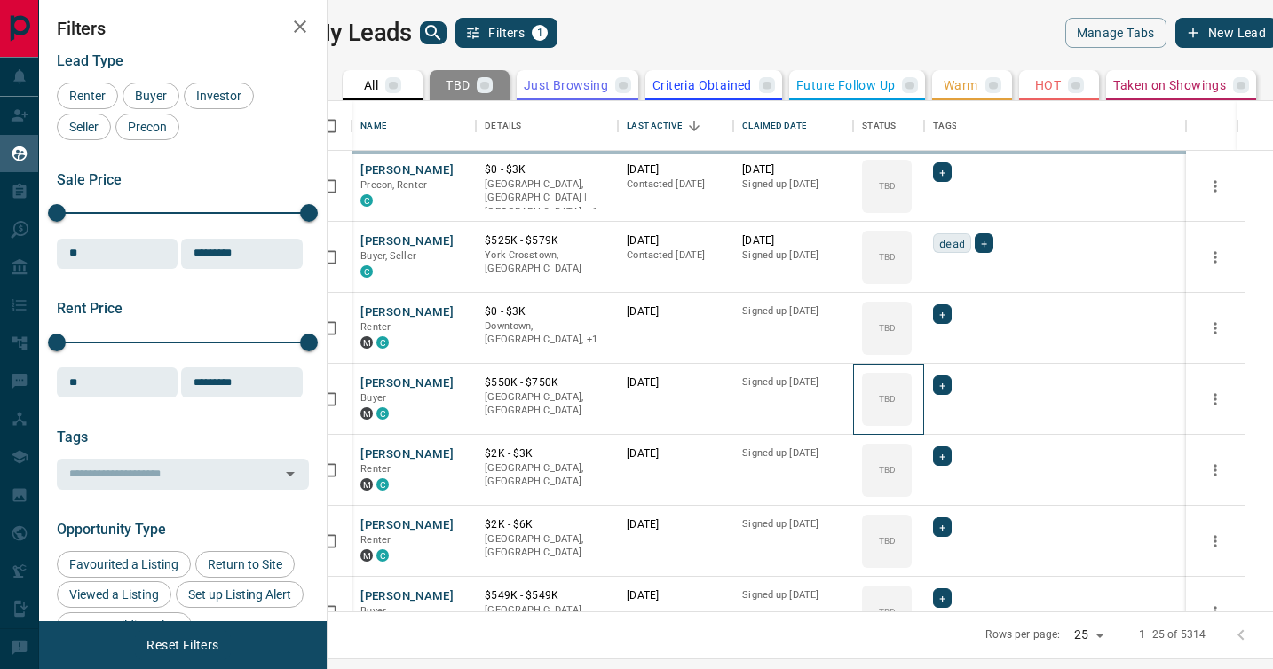
click at [0, 0] on icon at bounding box center [0, 0] width 0 height 0
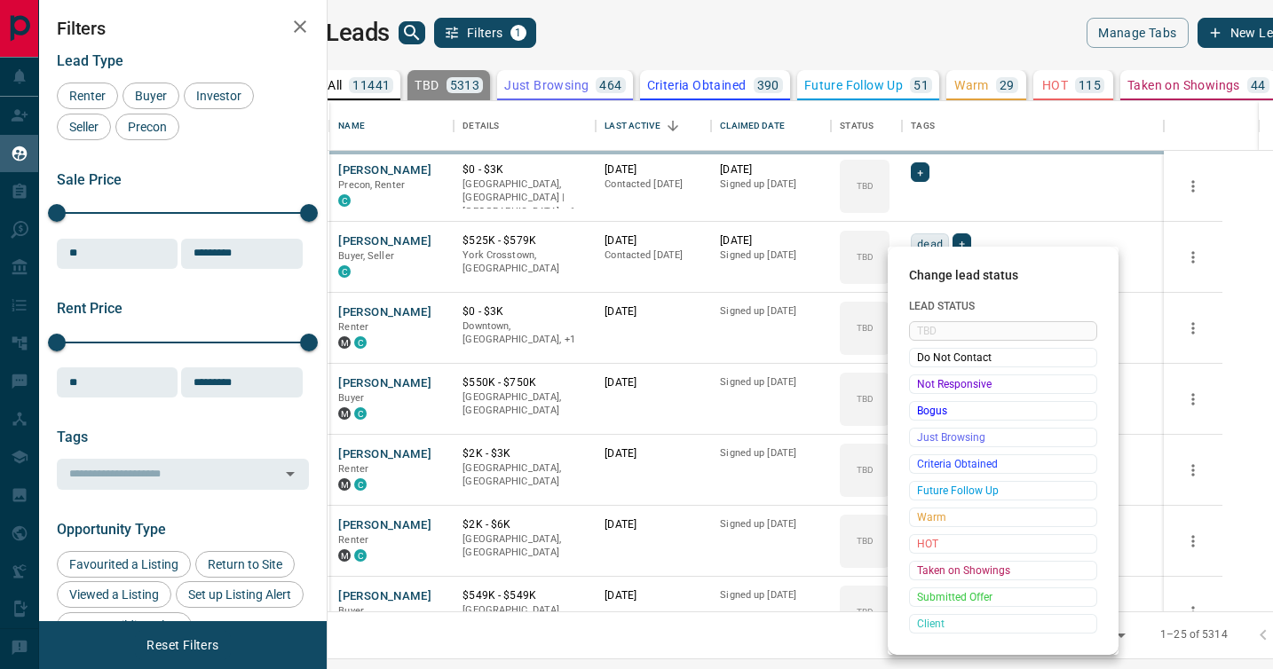
click at [920, 385] on span "Not Responsive" at bounding box center [1003, 384] width 172 height 18
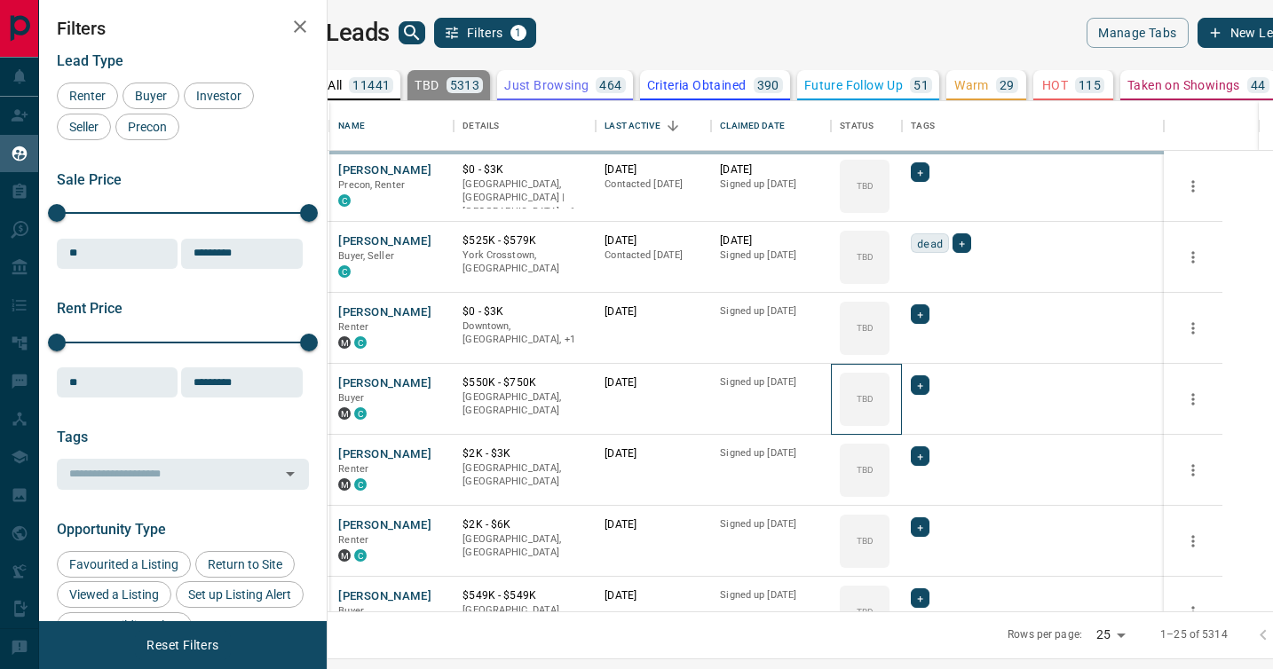
click at [0, 0] on icon at bounding box center [0, 0] width 0 height 0
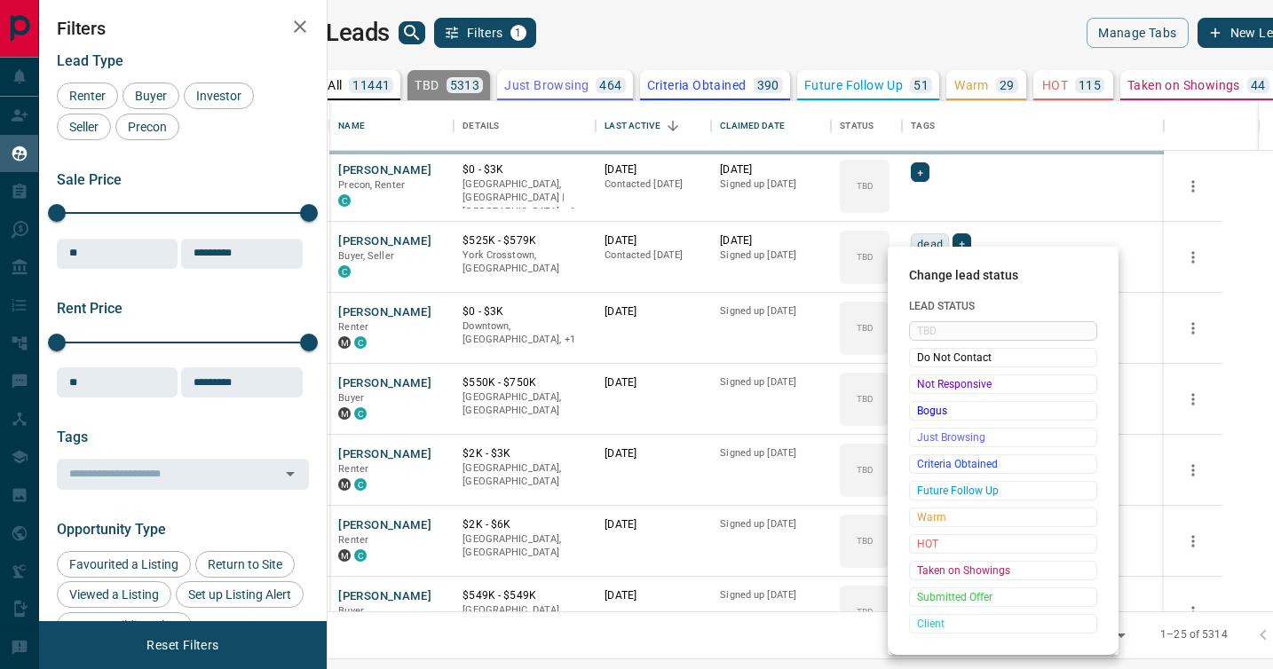
click at [920, 385] on span "Not Responsive" at bounding box center [1003, 384] width 172 height 18
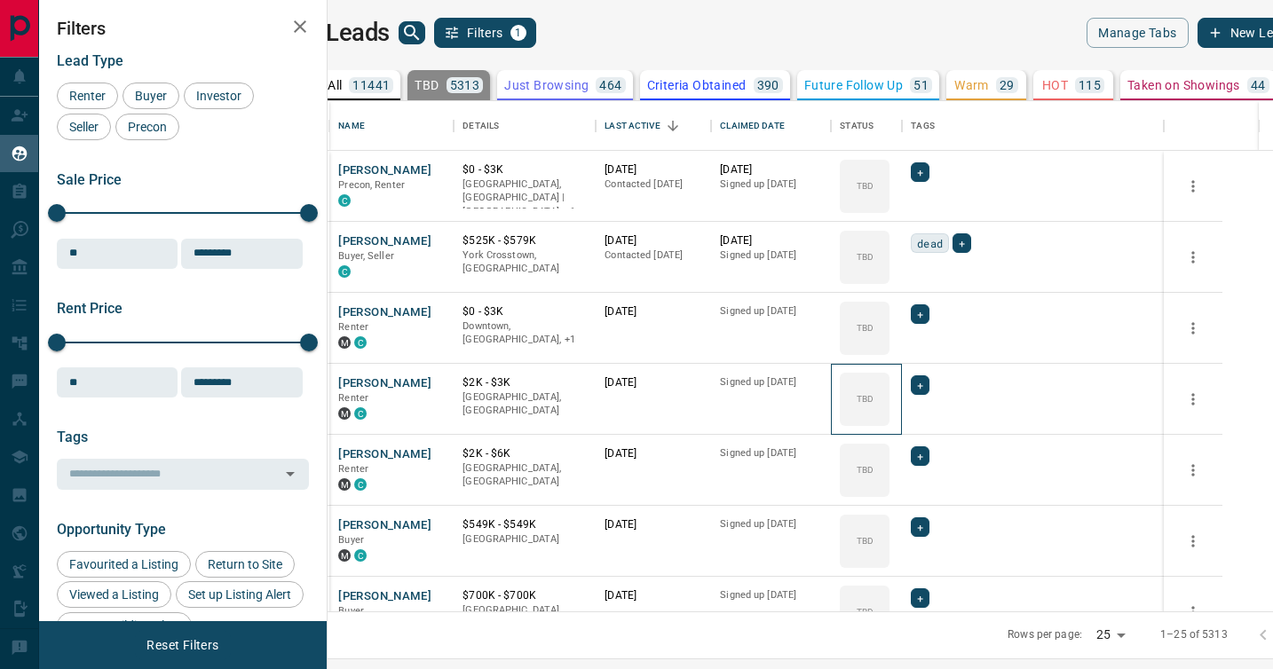
click at [0, 0] on icon at bounding box center [0, 0] width 0 height 0
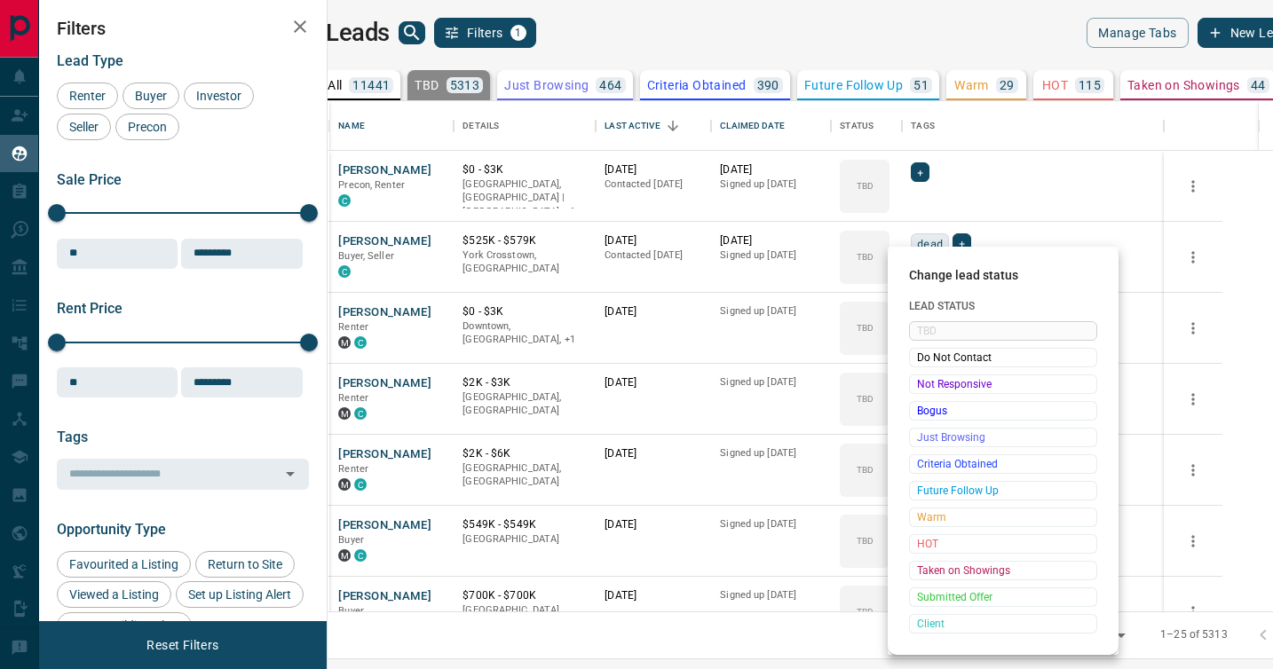
click at [920, 385] on span "Not Responsive" at bounding box center [1003, 384] width 172 height 18
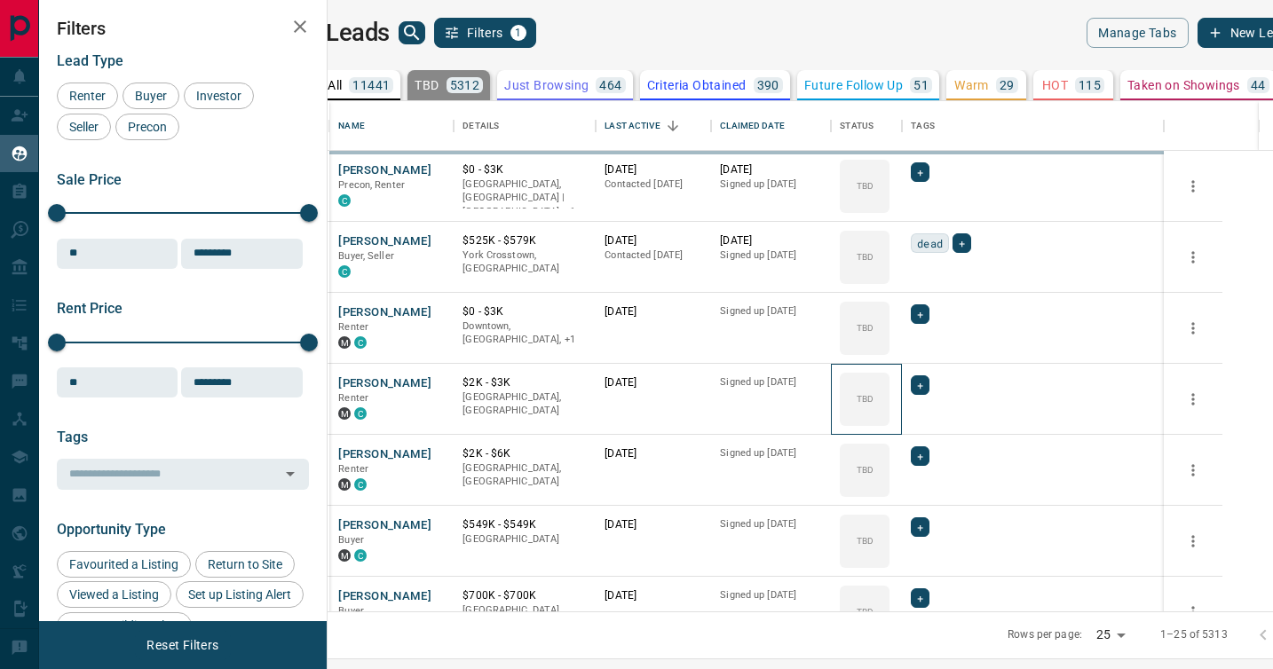
click at [0, 0] on icon at bounding box center [0, 0] width 0 height 0
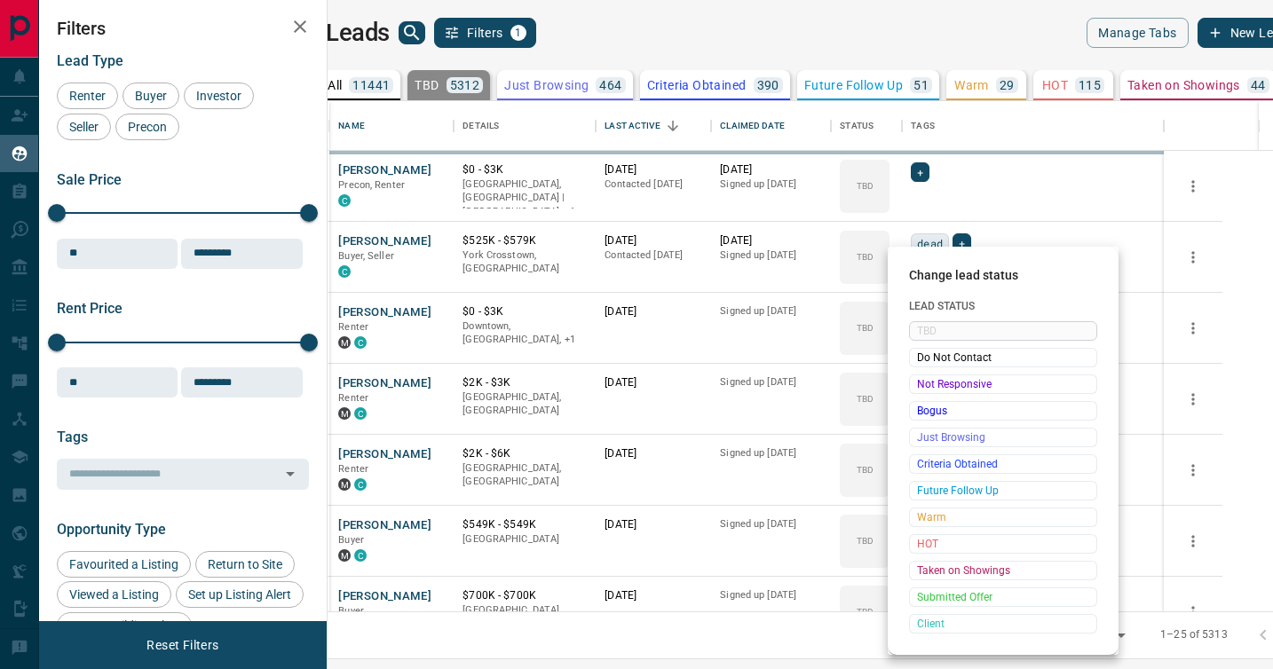
click at [920, 385] on span "Not Responsive" at bounding box center [1003, 384] width 172 height 18
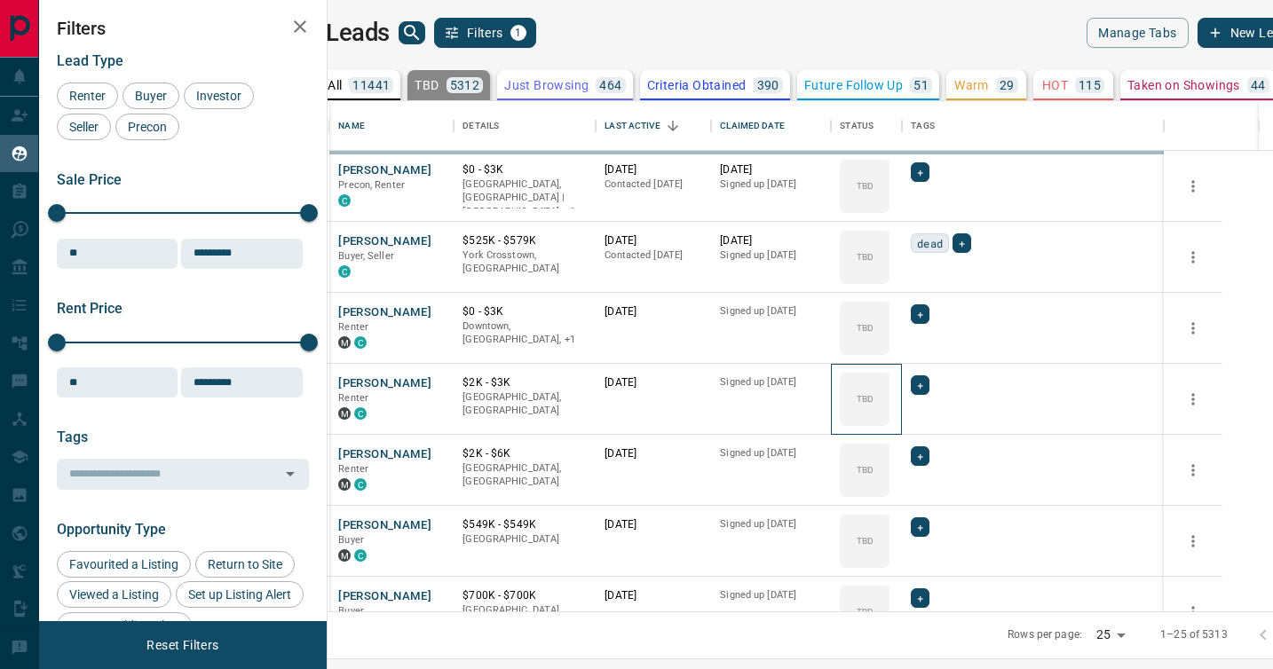
click at [0, 0] on icon at bounding box center [0, 0] width 0 height 0
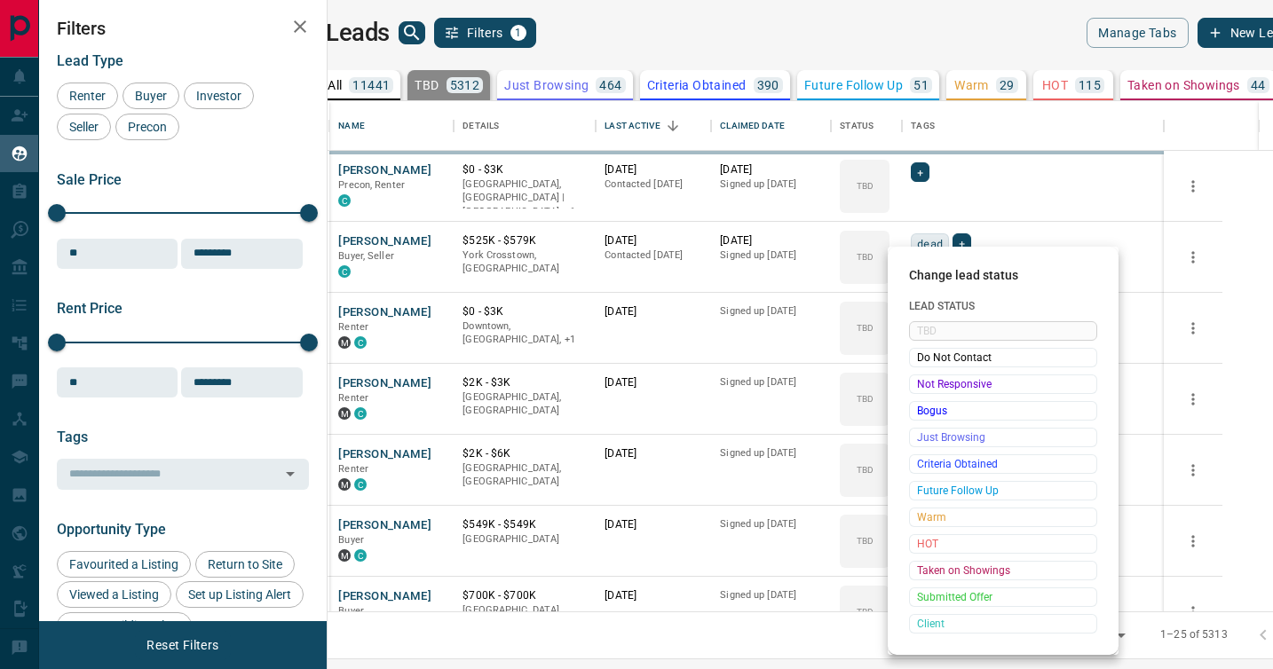
click at [920, 385] on span "Not Responsive" at bounding box center [1003, 384] width 172 height 18
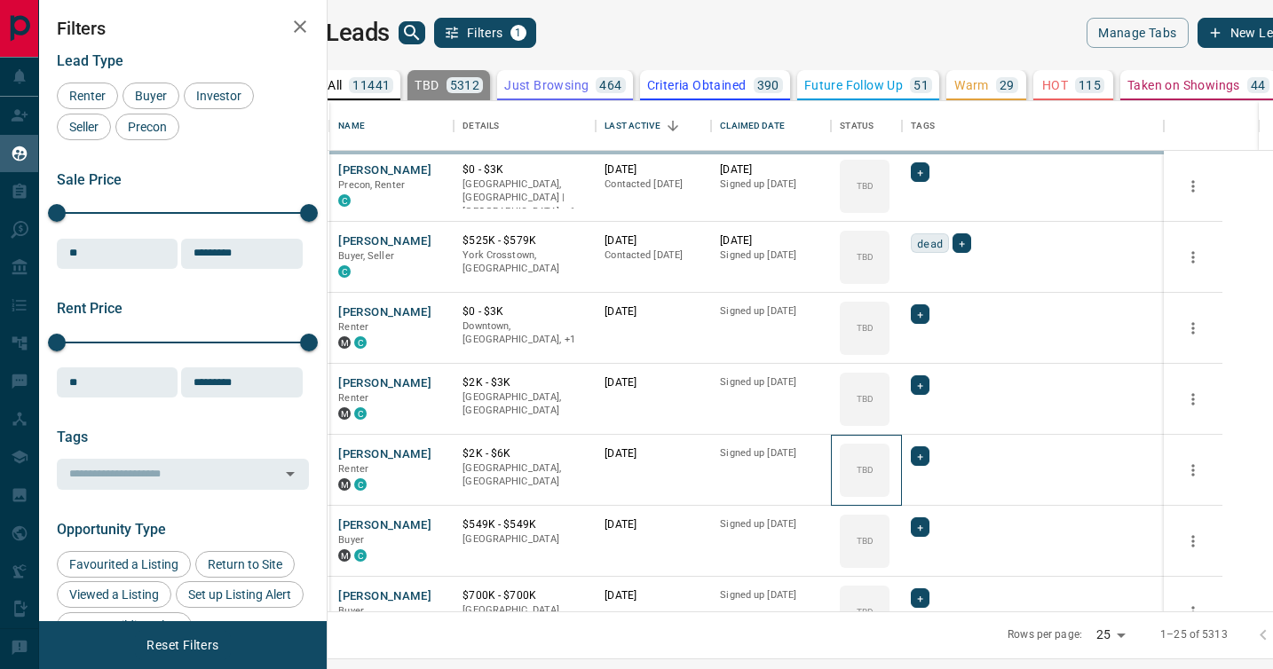
click at [889, 444] on div "TBD" at bounding box center [865, 470] width 50 height 53
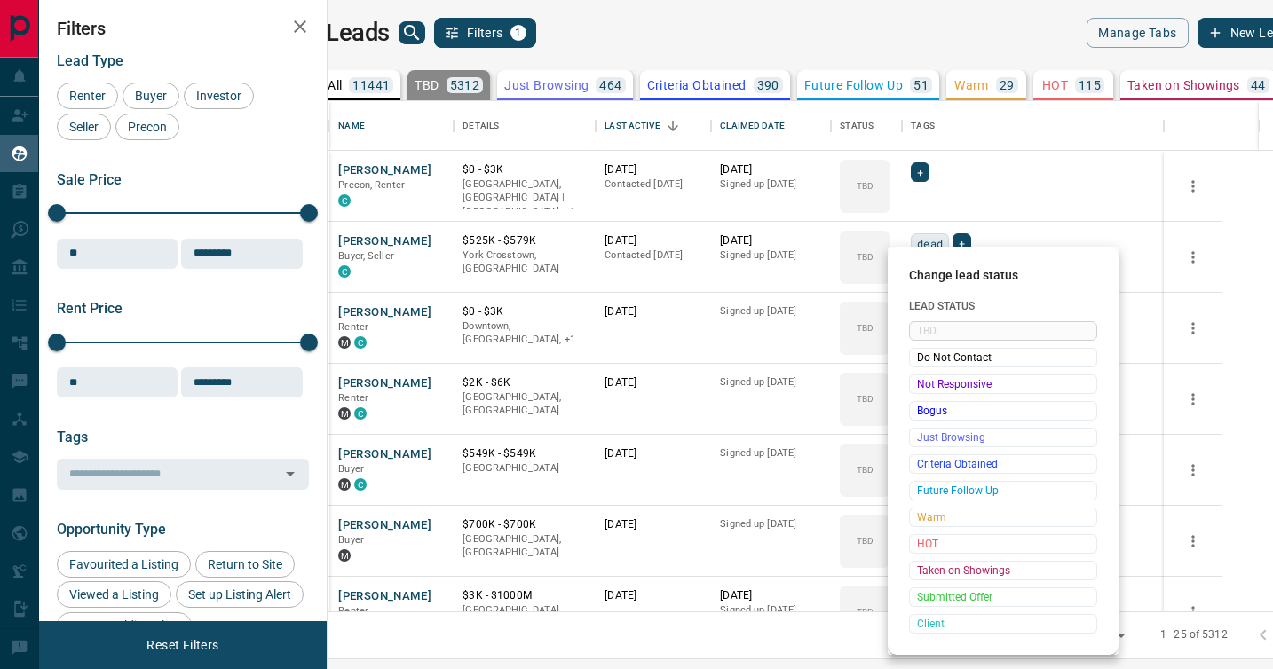
click at [920, 385] on span "Not Responsive" at bounding box center [1003, 384] width 172 height 18
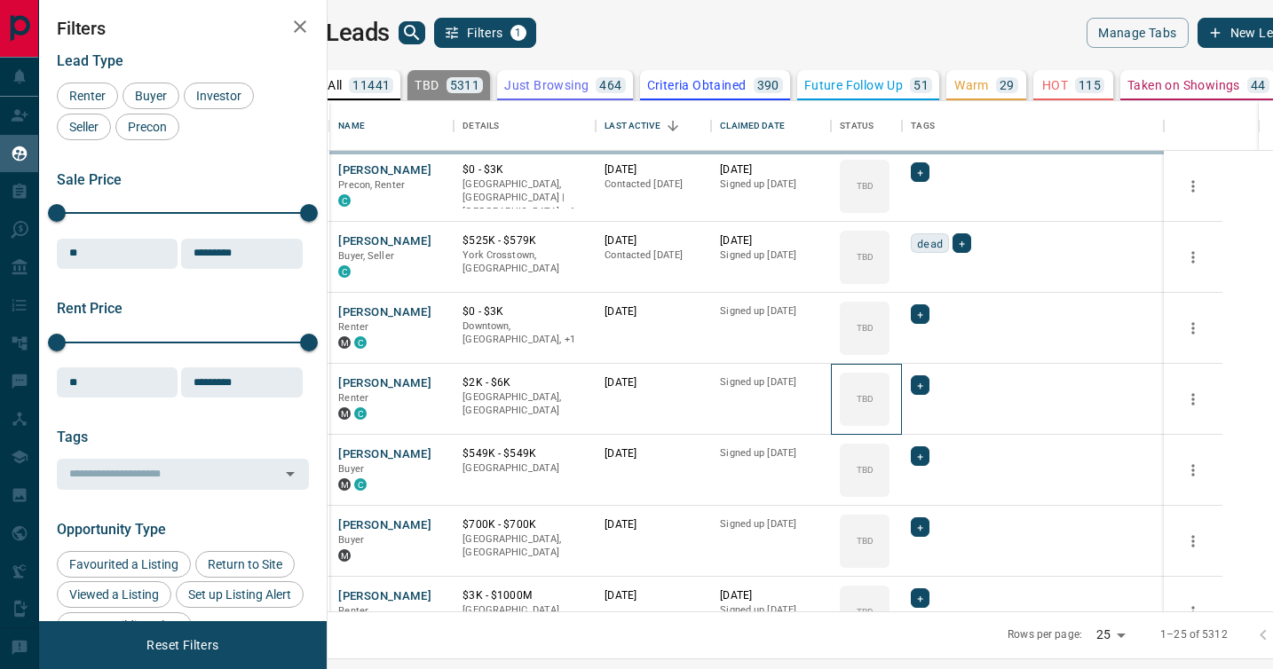
click at [0, 0] on icon at bounding box center [0, 0] width 0 height 0
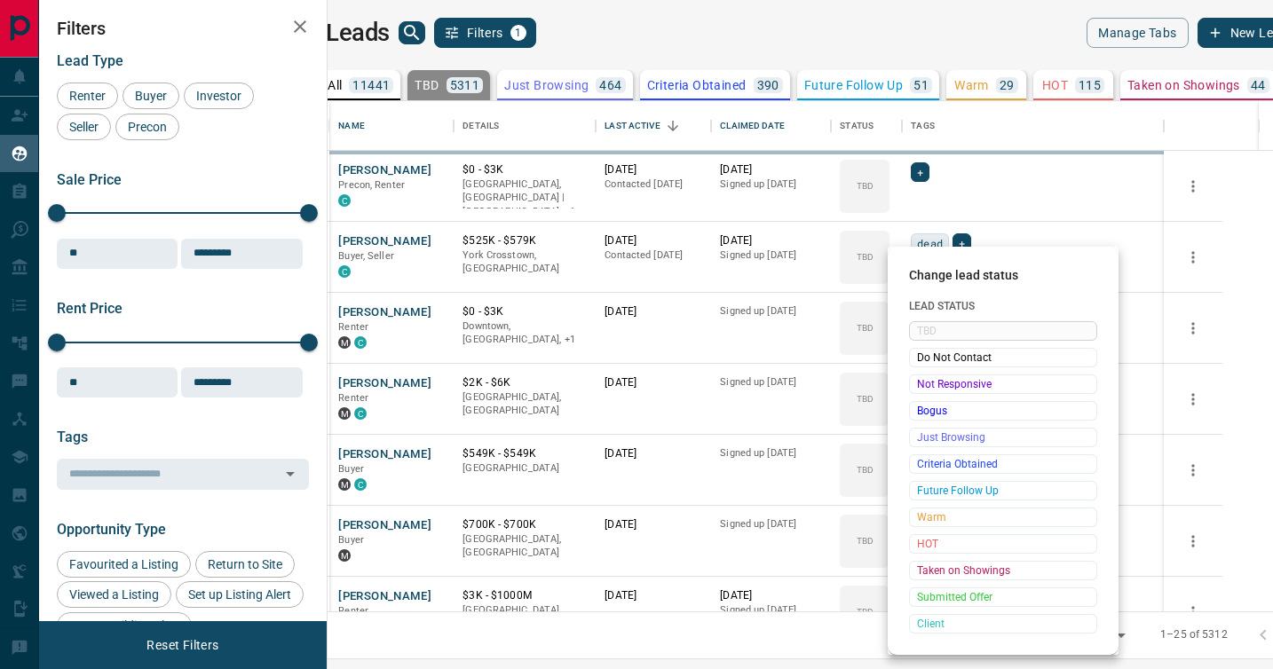
click at [920, 385] on span "Not Responsive" at bounding box center [1003, 384] width 172 height 18
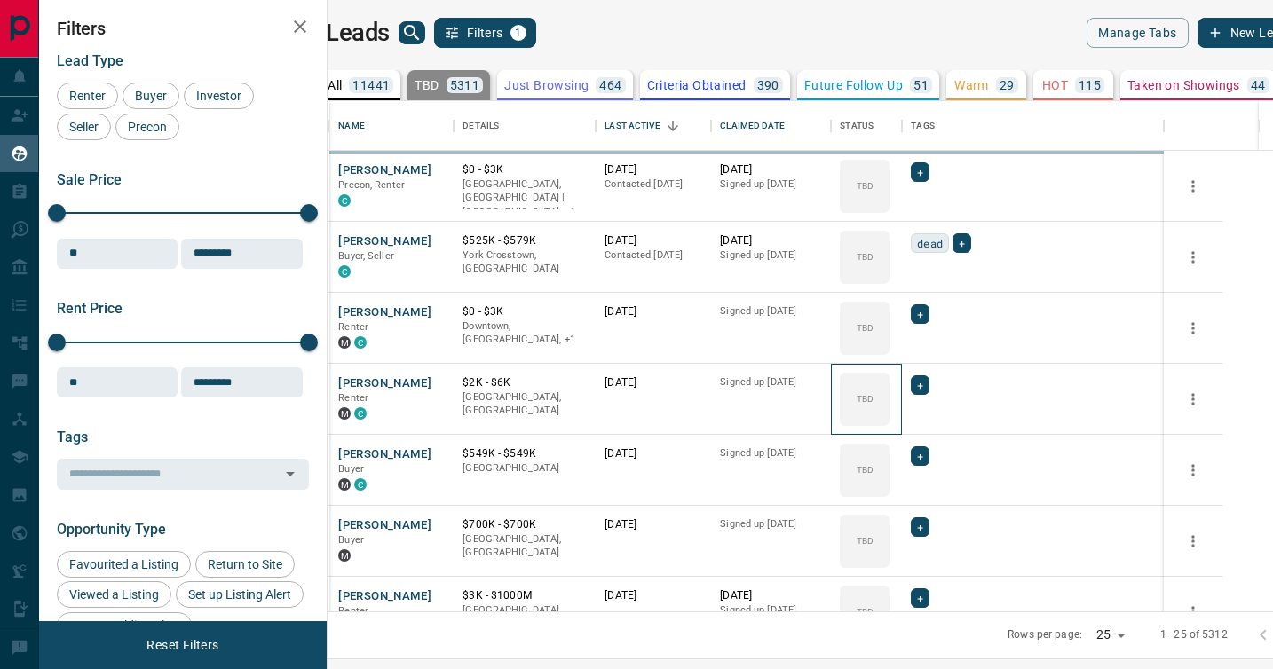
click at [0, 0] on icon at bounding box center [0, 0] width 0 height 0
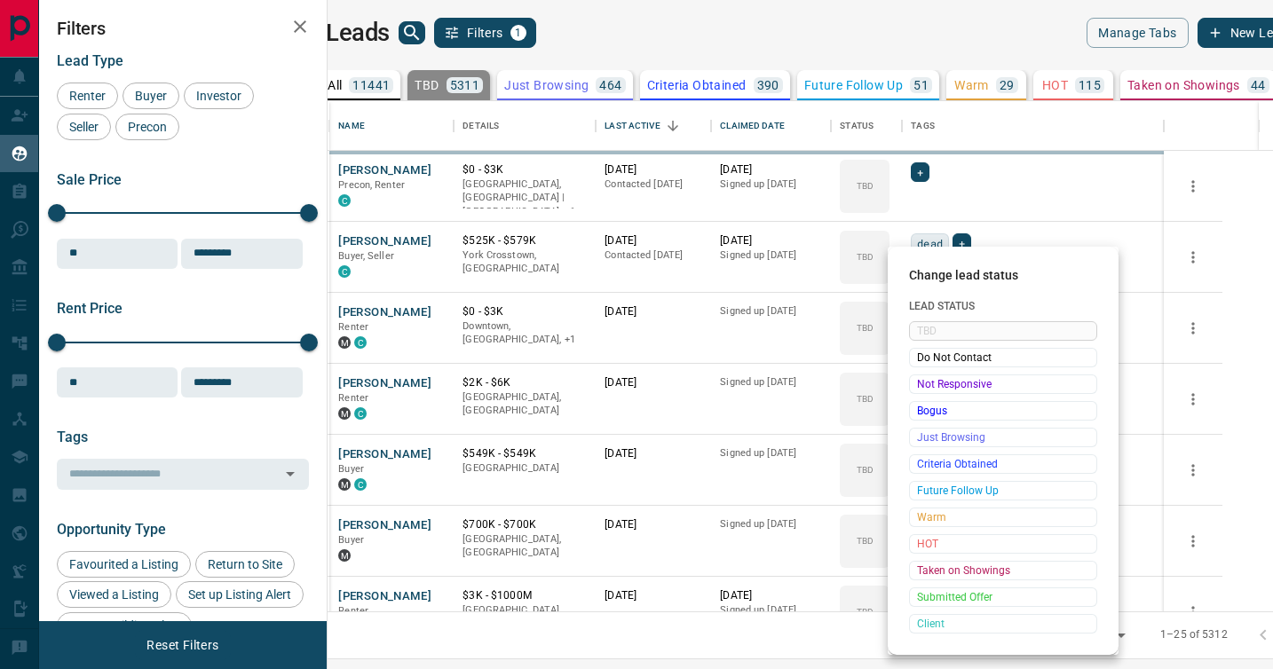
click at [920, 385] on span "Not Responsive" at bounding box center [1003, 384] width 172 height 18
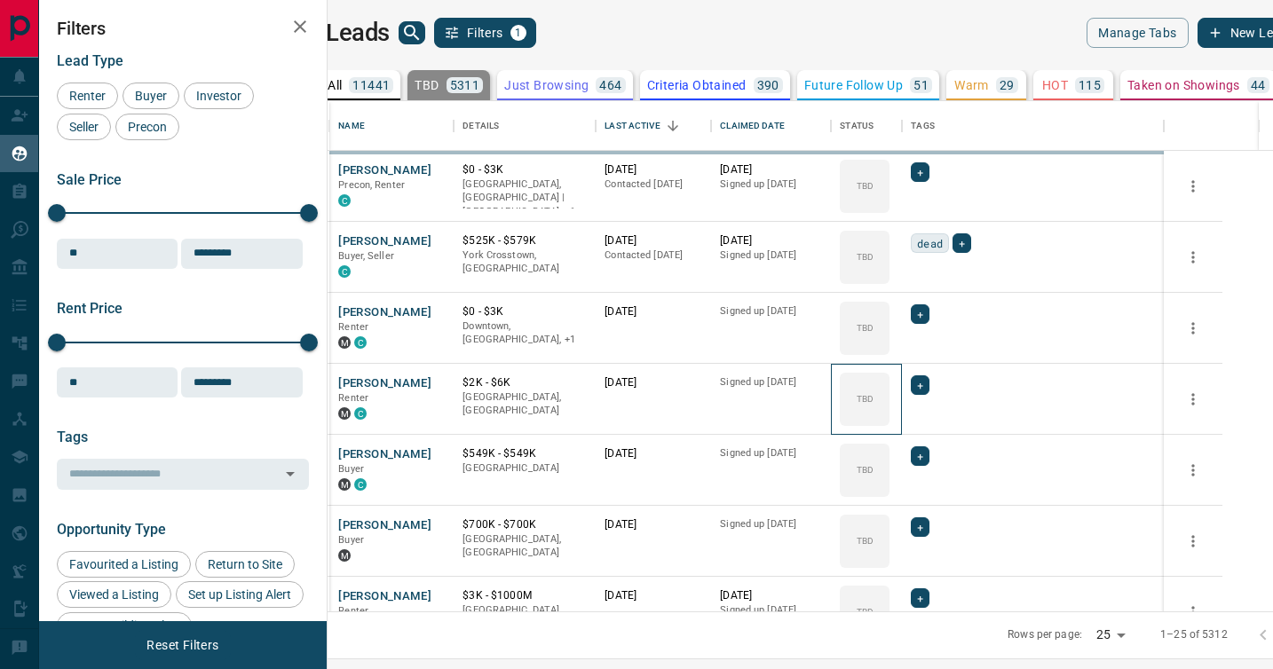
click at [0, 0] on icon at bounding box center [0, 0] width 0 height 0
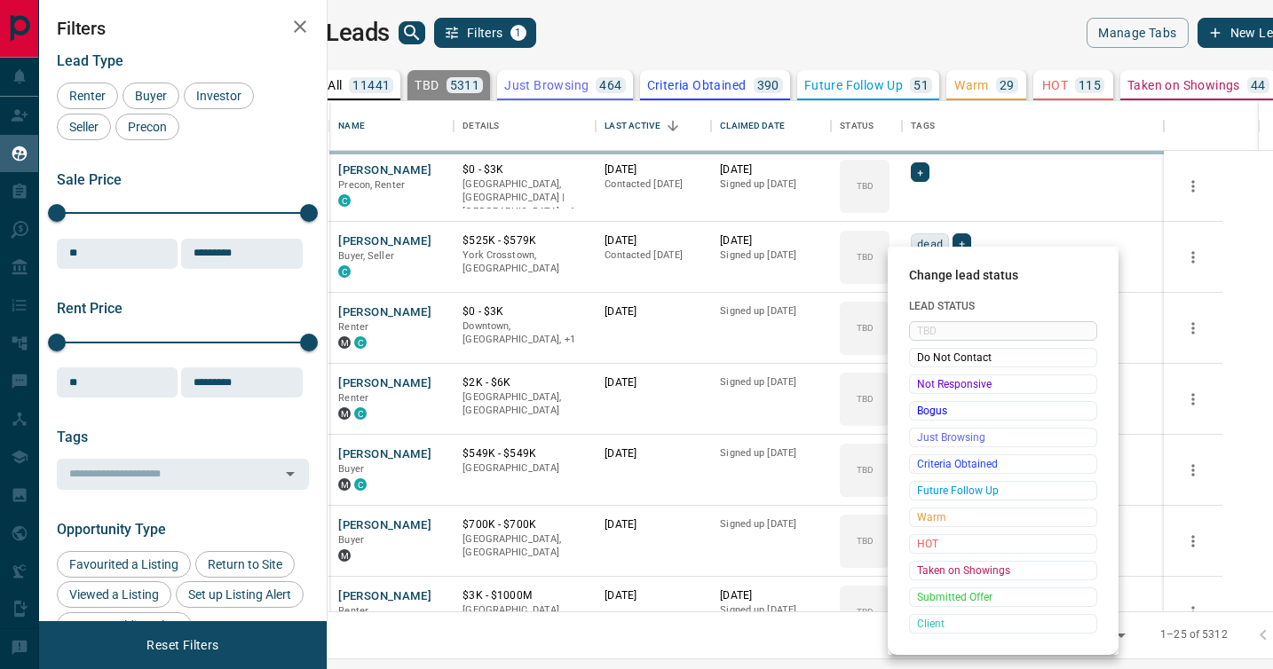
click at [920, 385] on span "Not Responsive" at bounding box center [1003, 384] width 172 height 18
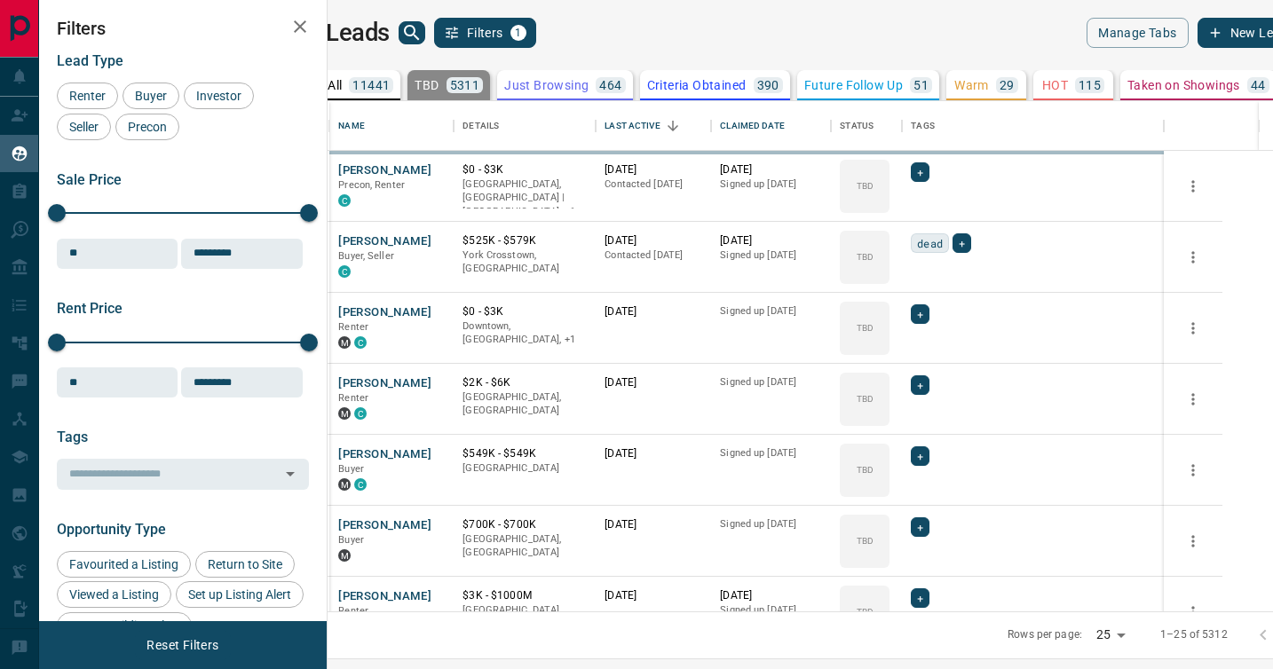
click at [920, 385] on span "Do Not Contact" at bounding box center [975, 388] width 130 height 10
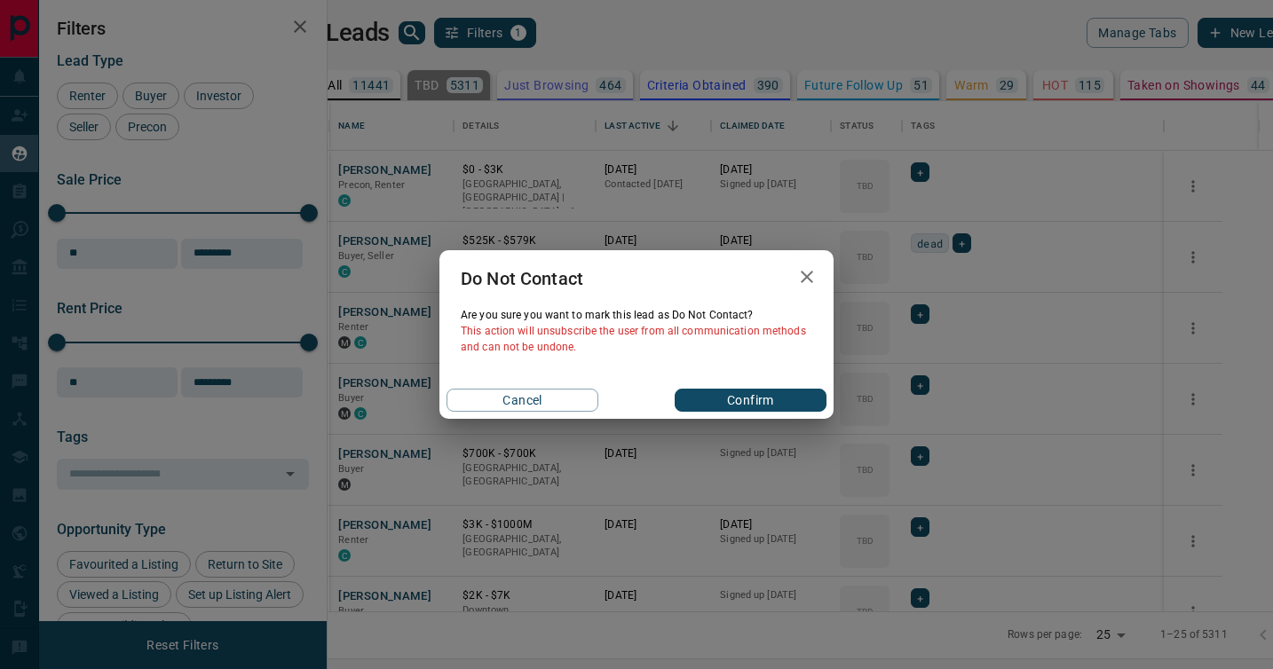
click at [920, 385] on div "Do Not Contact Are you sure you want to mark this lead as Do Not Contact ? This…" at bounding box center [636, 334] width 1273 height 669
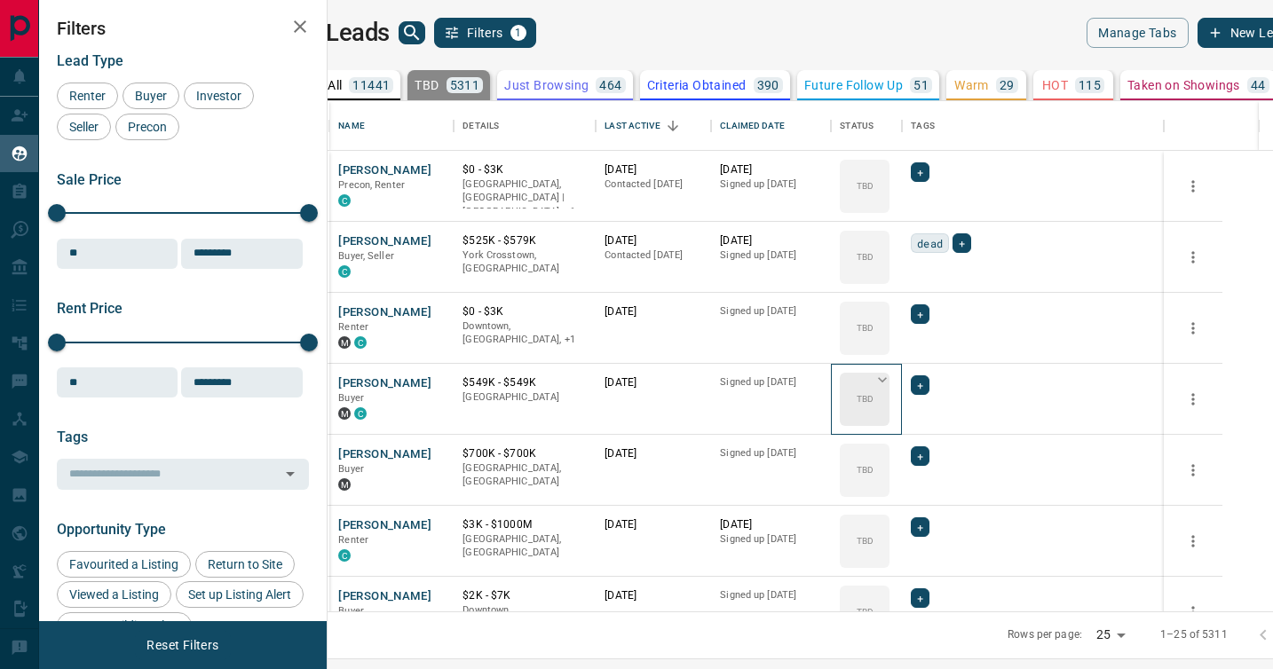
click at [889, 388] on div "TBD" at bounding box center [865, 399] width 50 height 53
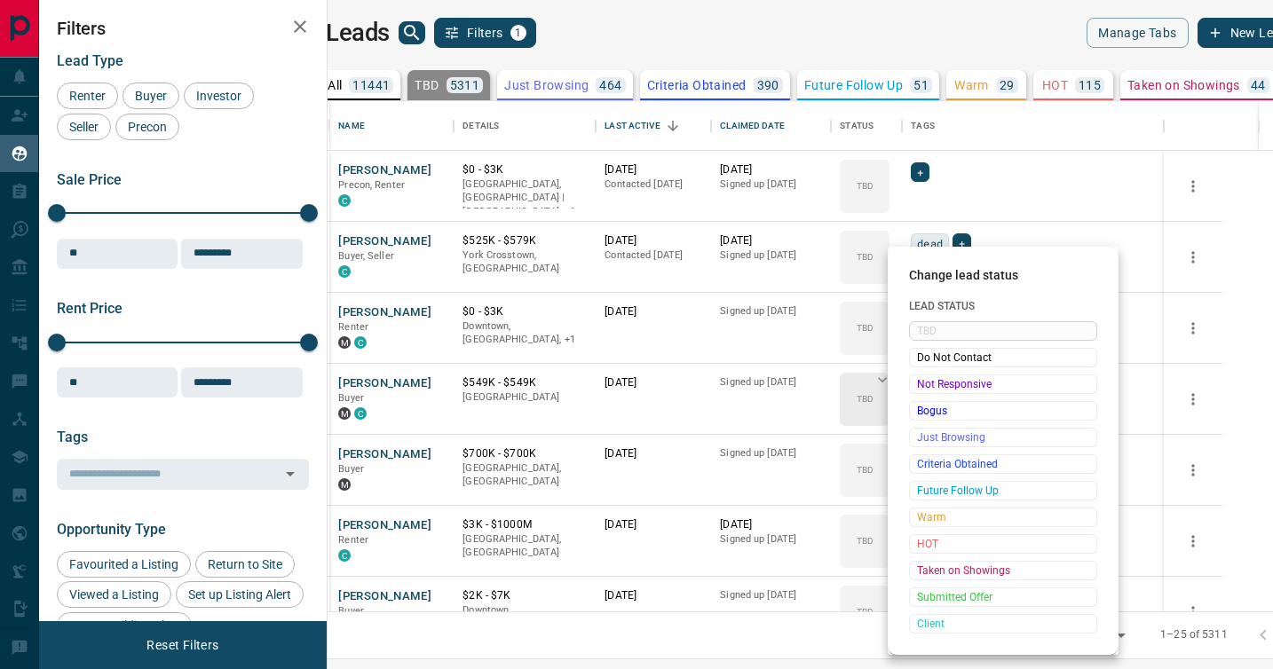
click at [920, 388] on span "Not Responsive" at bounding box center [1003, 384] width 172 height 18
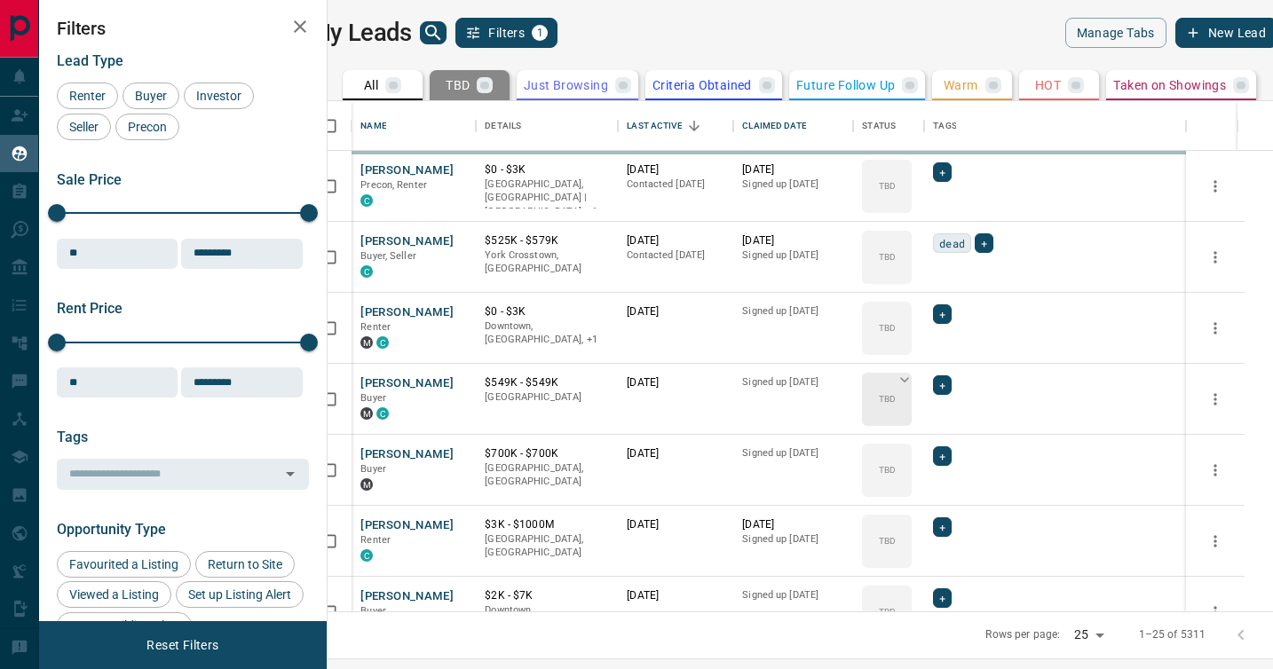
click at [911, 388] on div "TBD" at bounding box center [887, 399] width 50 height 53
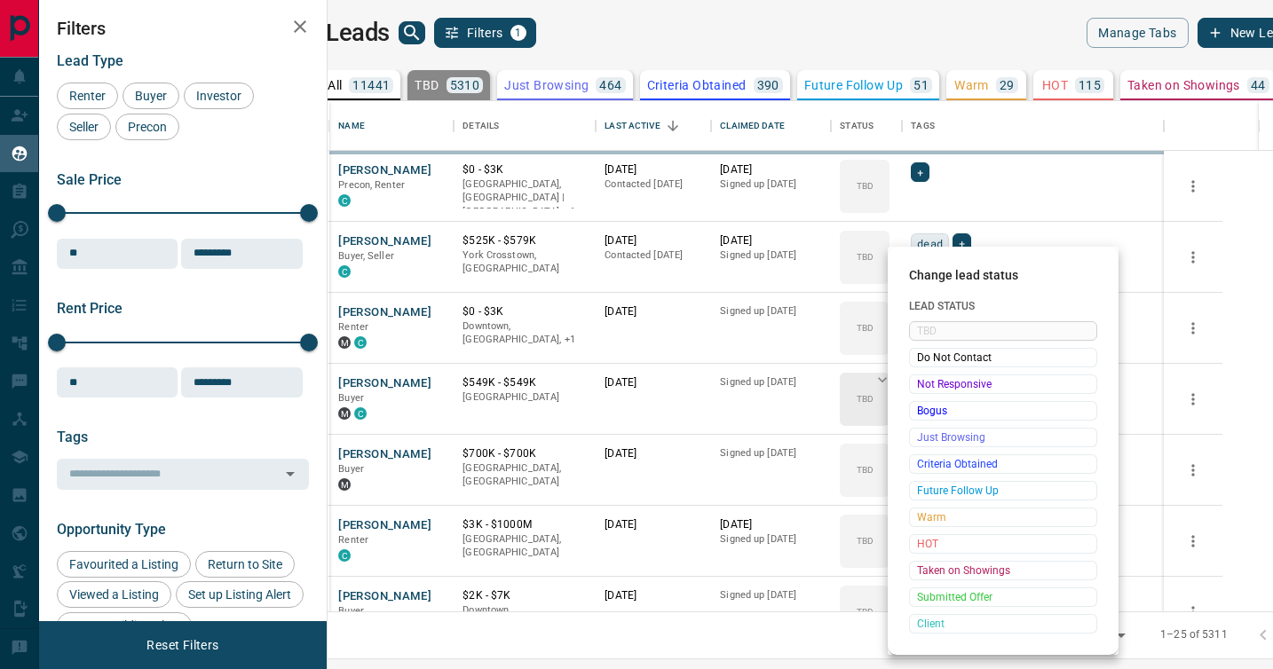
click at [920, 388] on span "Not Responsive" at bounding box center [1003, 384] width 172 height 18
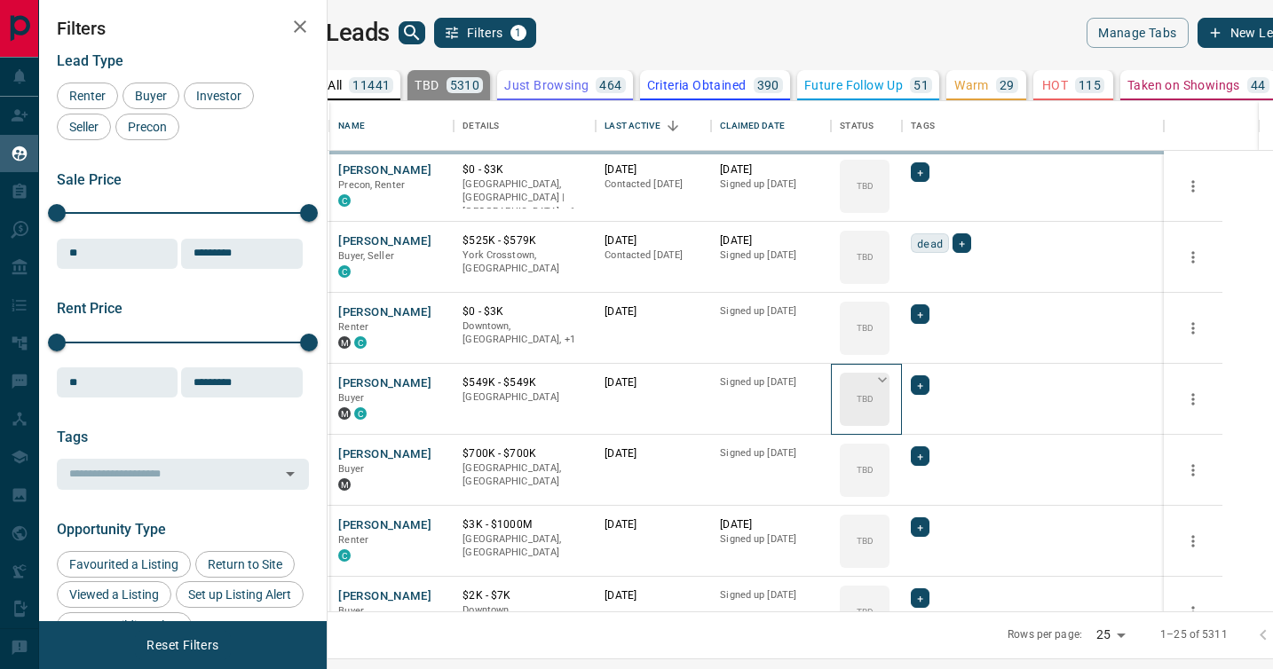
click at [889, 388] on div "TBD" at bounding box center [865, 399] width 50 height 53
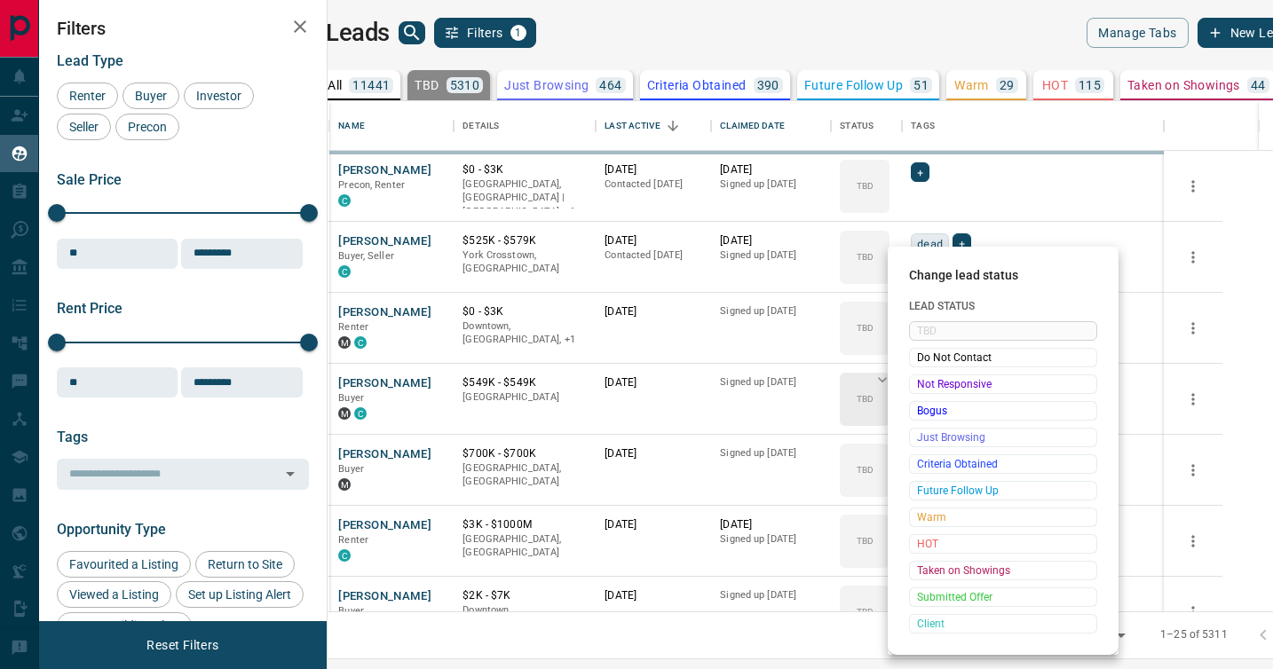
click at [920, 388] on span "Not Responsive" at bounding box center [1003, 384] width 172 height 18
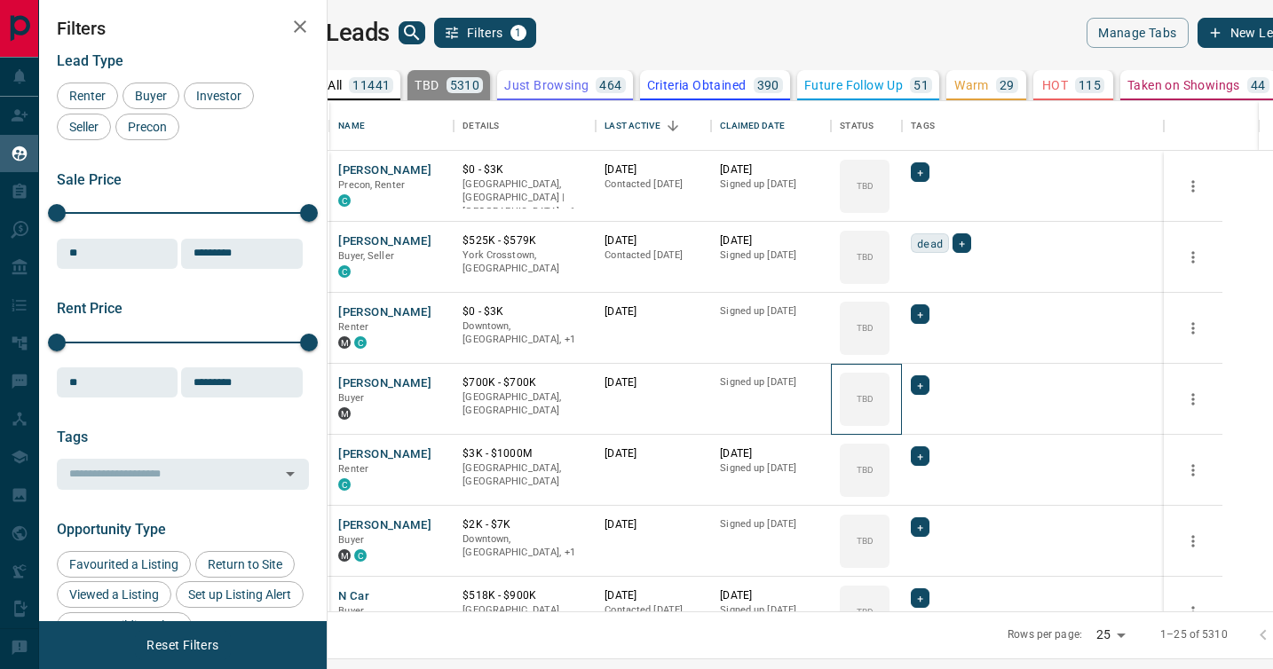
click at [889, 388] on div "TBD" at bounding box center [865, 399] width 50 height 53
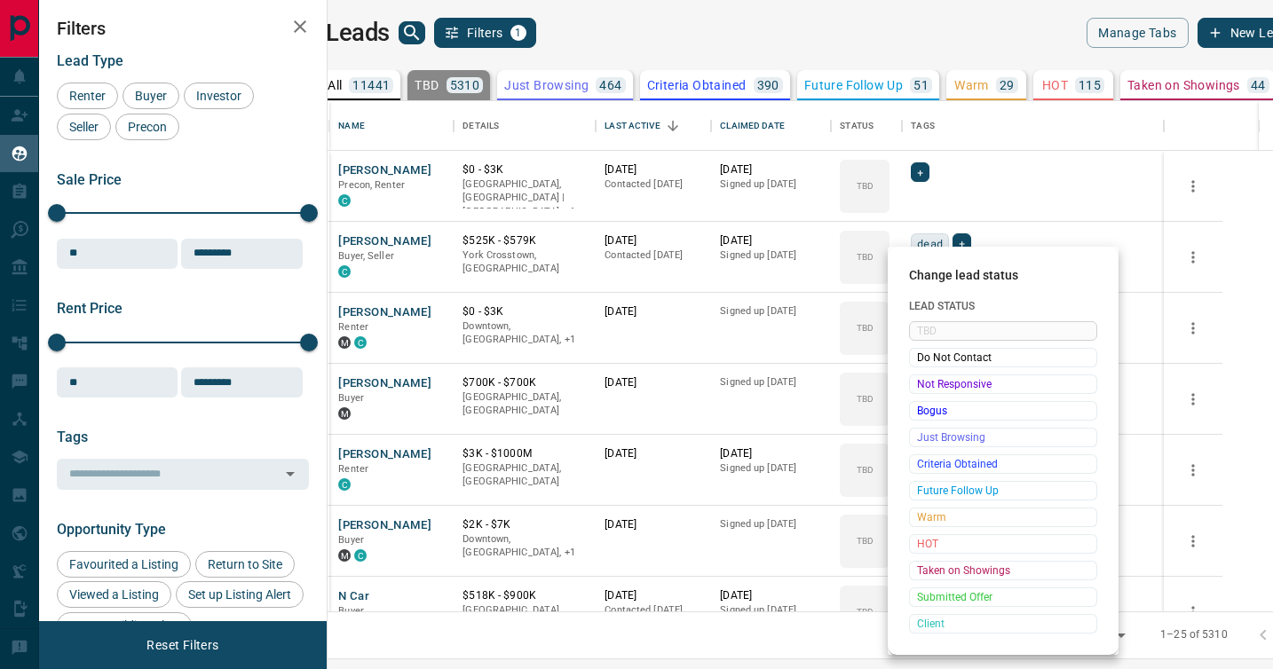
click at [920, 388] on span "Not Responsive" at bounding box center [1003, 384] width 172 height 18
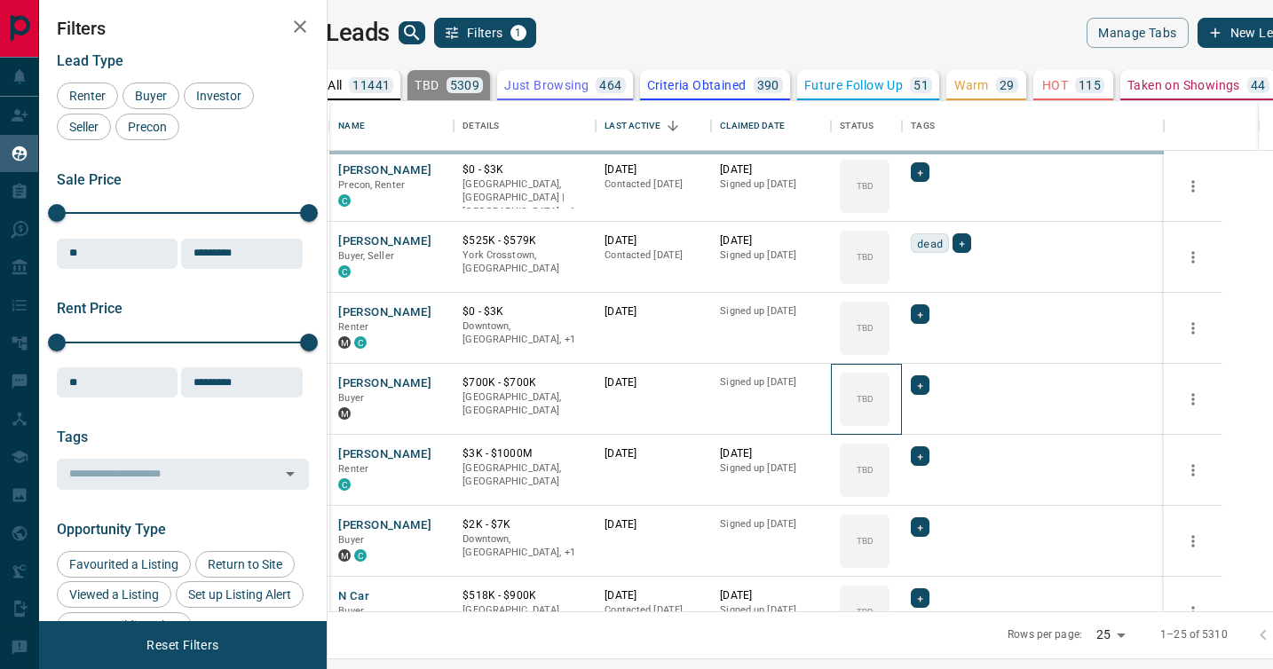
click at [889, 388] on div "TBD" at bounding box center [865, 399] width 50 height 53
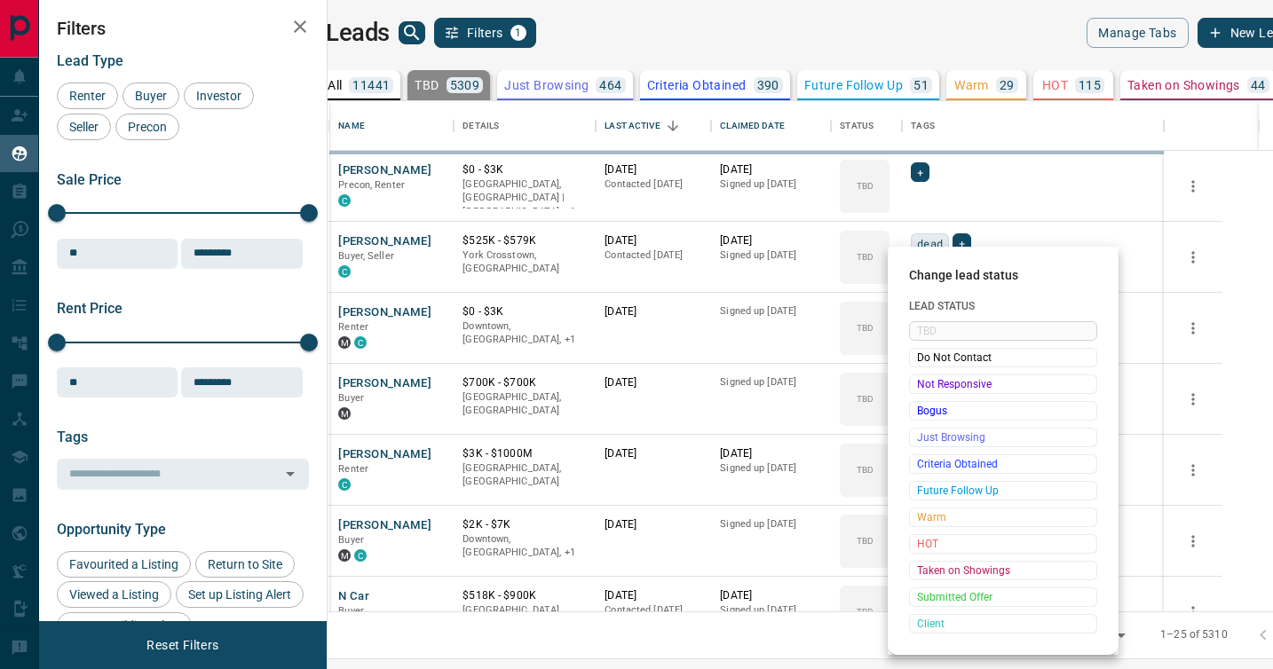
click at [920, 388] on span "Not Responsive" at bounding box center [1003, 384] width 172 height 18
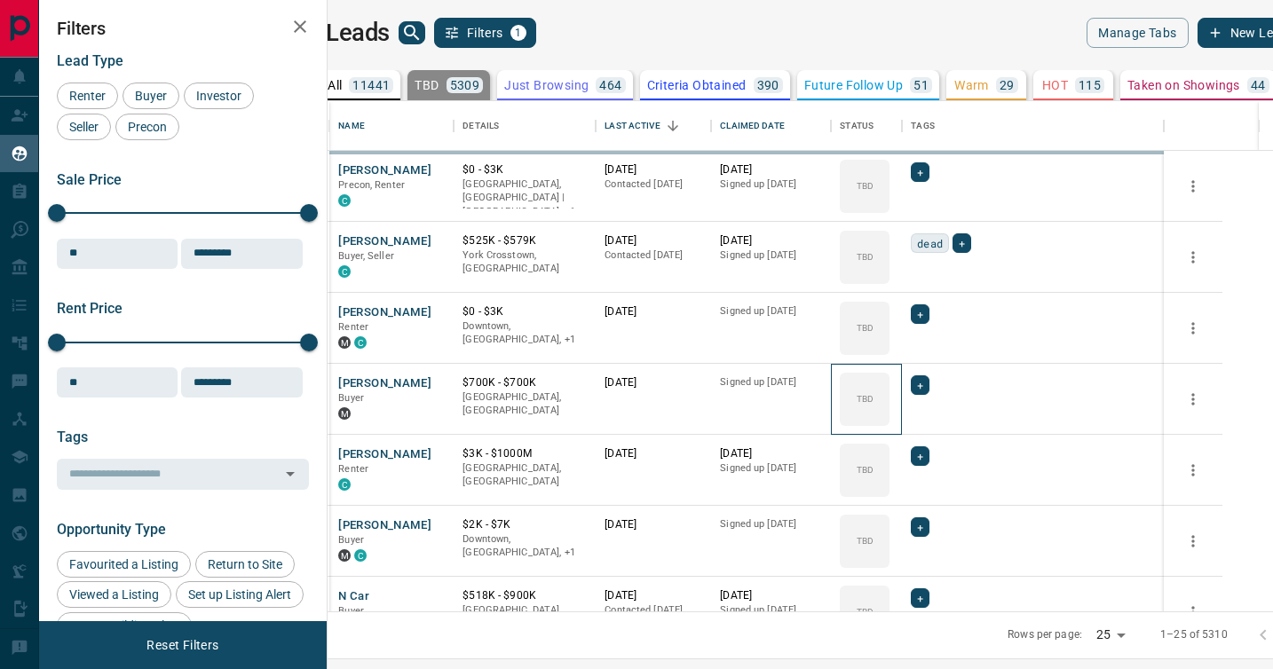
click at [889, 388] on div "TBD" at bounding box center [865, 399] width 50 height 53
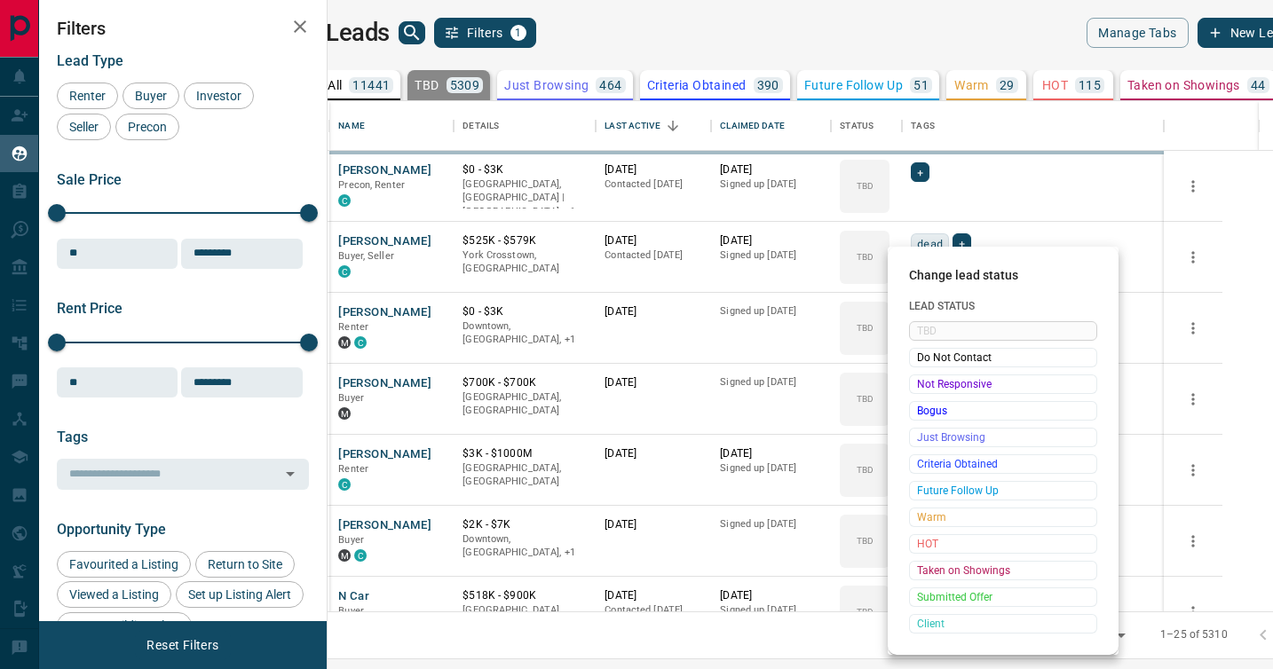
click at [920, 388] on span "Not Responsive" at bounding box center [1003, 384] width 172 height 18
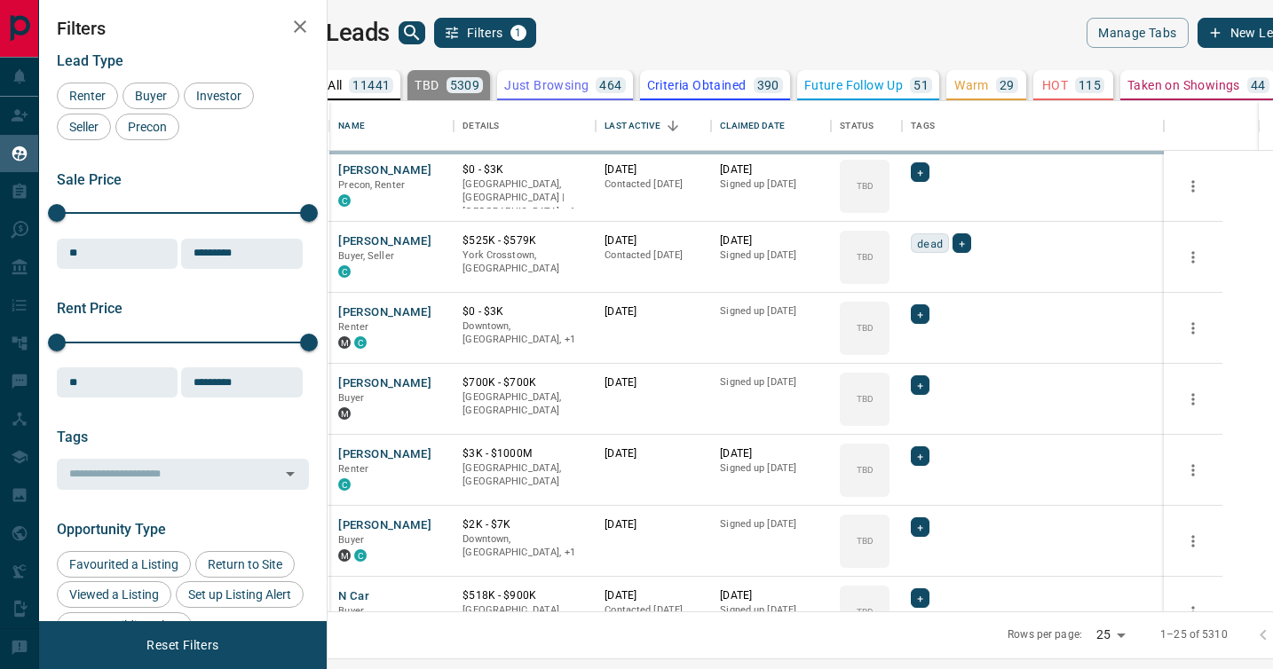
click at [889, 444] on div "TBD" at bounding box center [865, 470] width 50 height 53
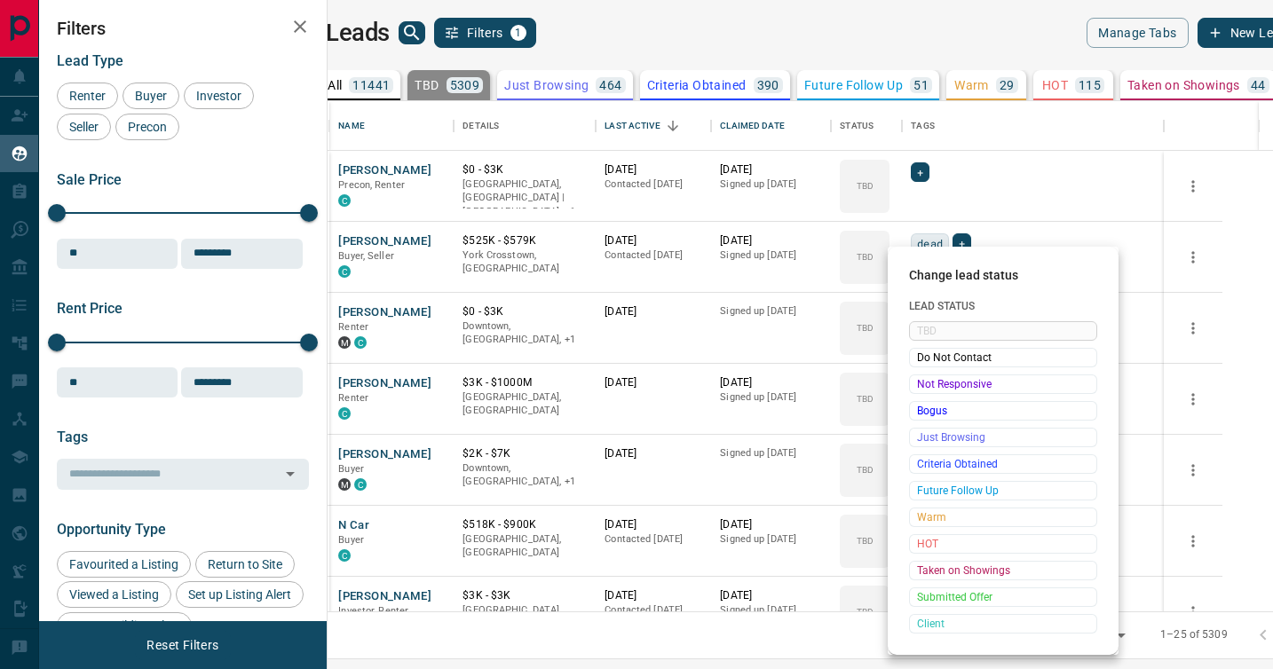
click at [920, 388] on span "Not Responsive" at bounding box center [1003, 384] width 172 height 18
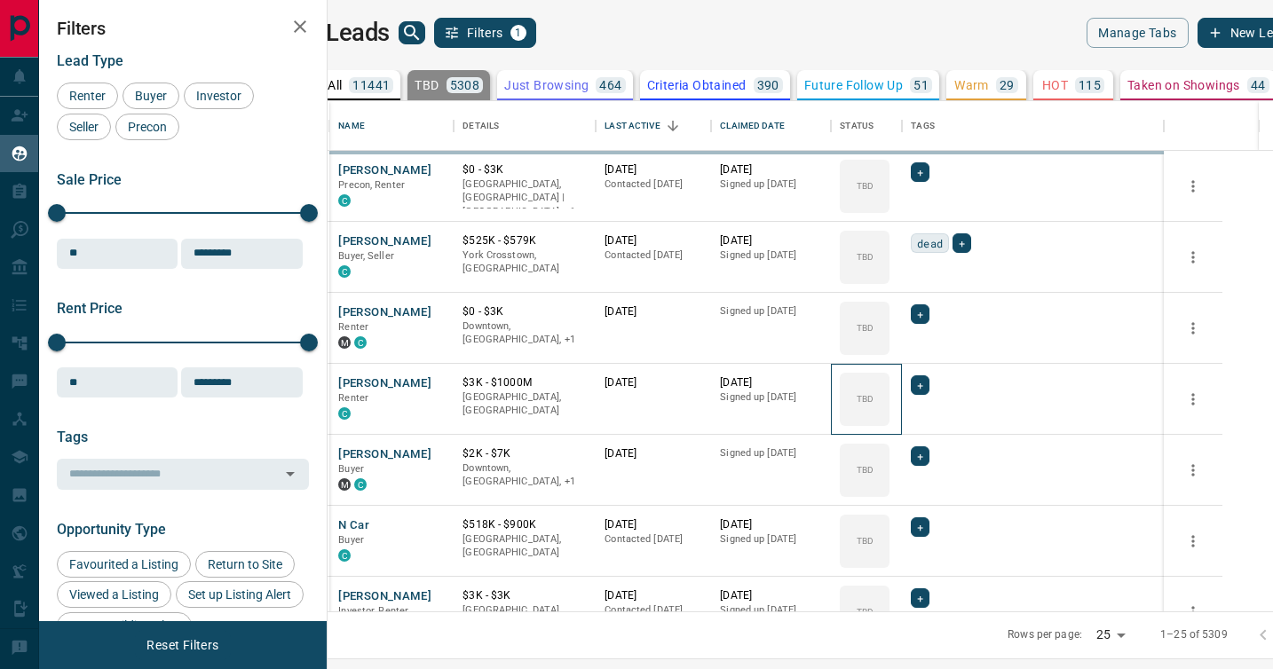
click at [889, 388] on div "TBD" at bounding box center [865, 399] width 50 height 53
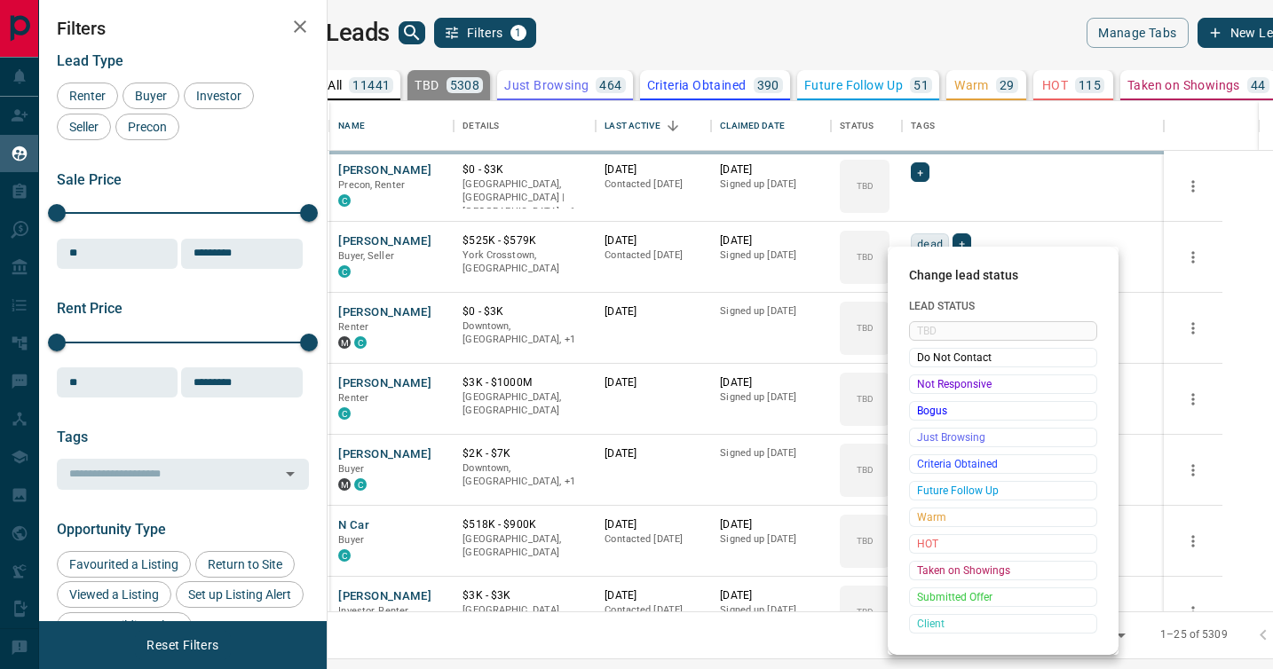
click at [920, 388] on span "Not Responsive" at bounding box center [1003, 384] width 172 height 18
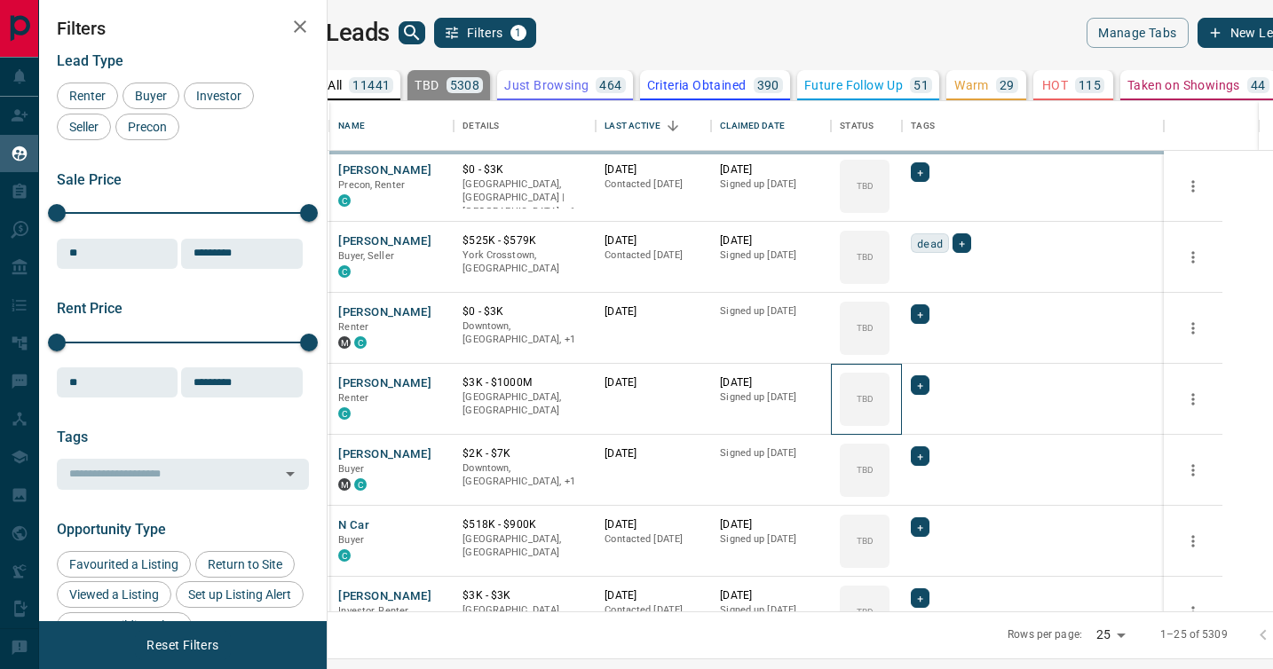
click at [889, 388] on div "TBD" at bounding box center [865, 399] width 50 height 53
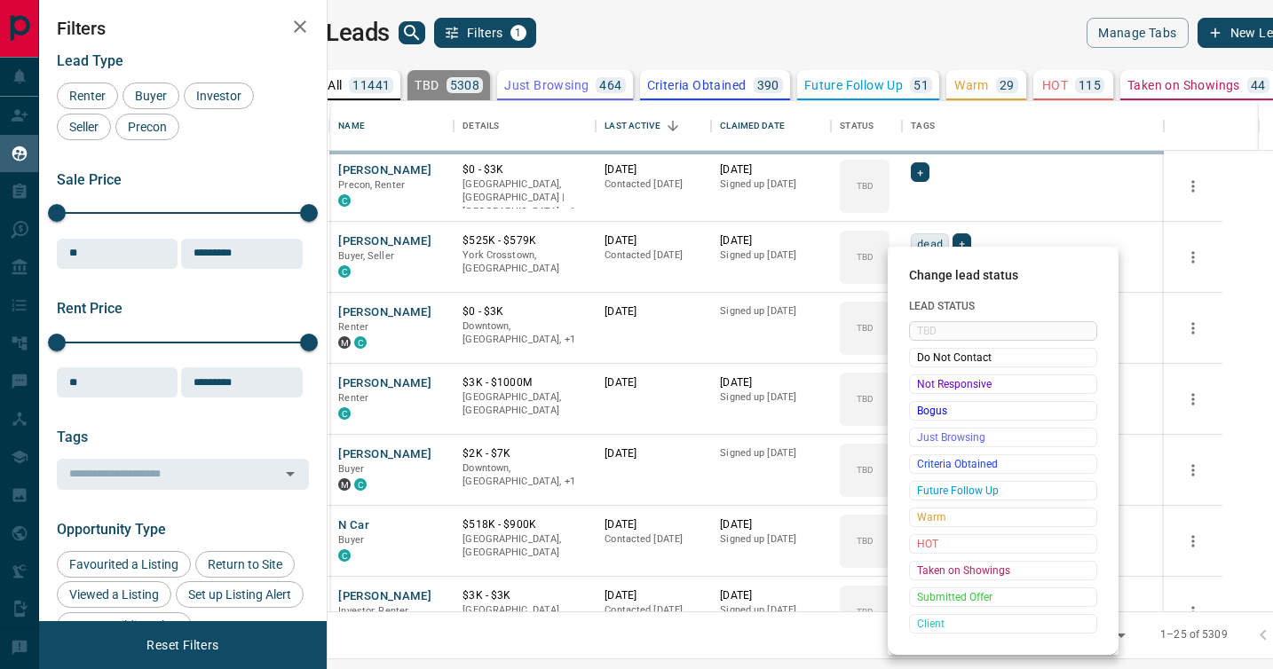
click at [920, 388] on span "Not Responsive" at bounding box center [1003, 384] width 172 height 18
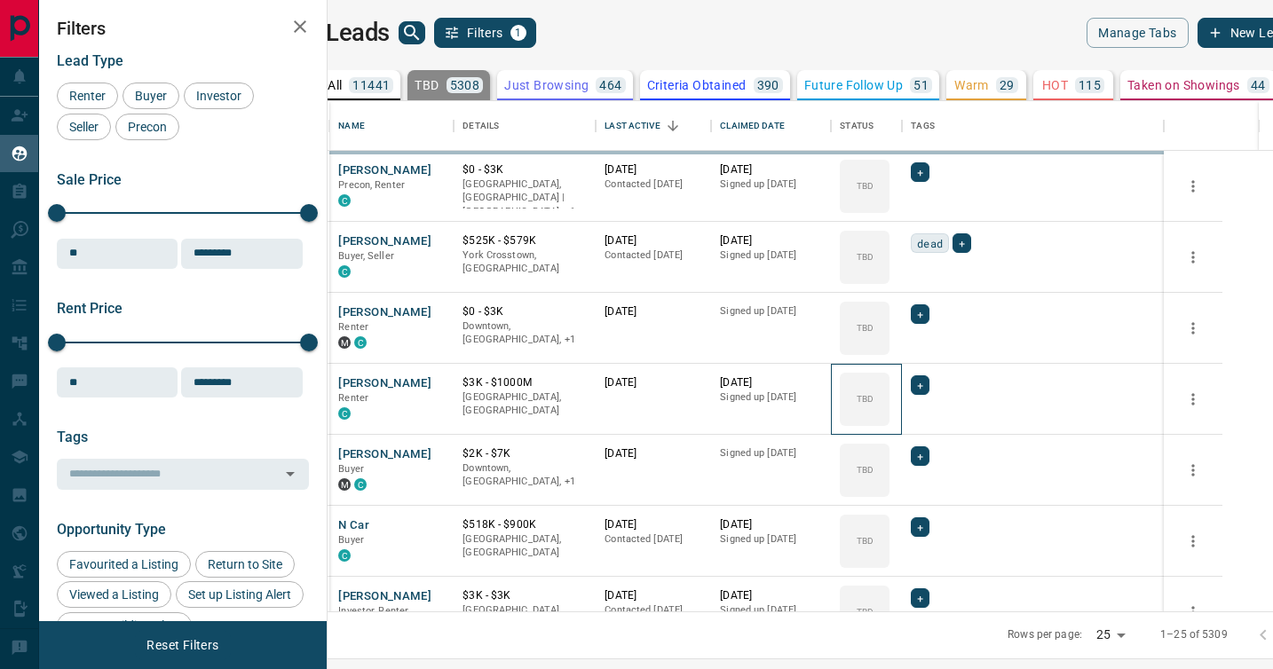
click at [889, 388] on div "TBD" at bounding box center [865, 399] width 50 height 53
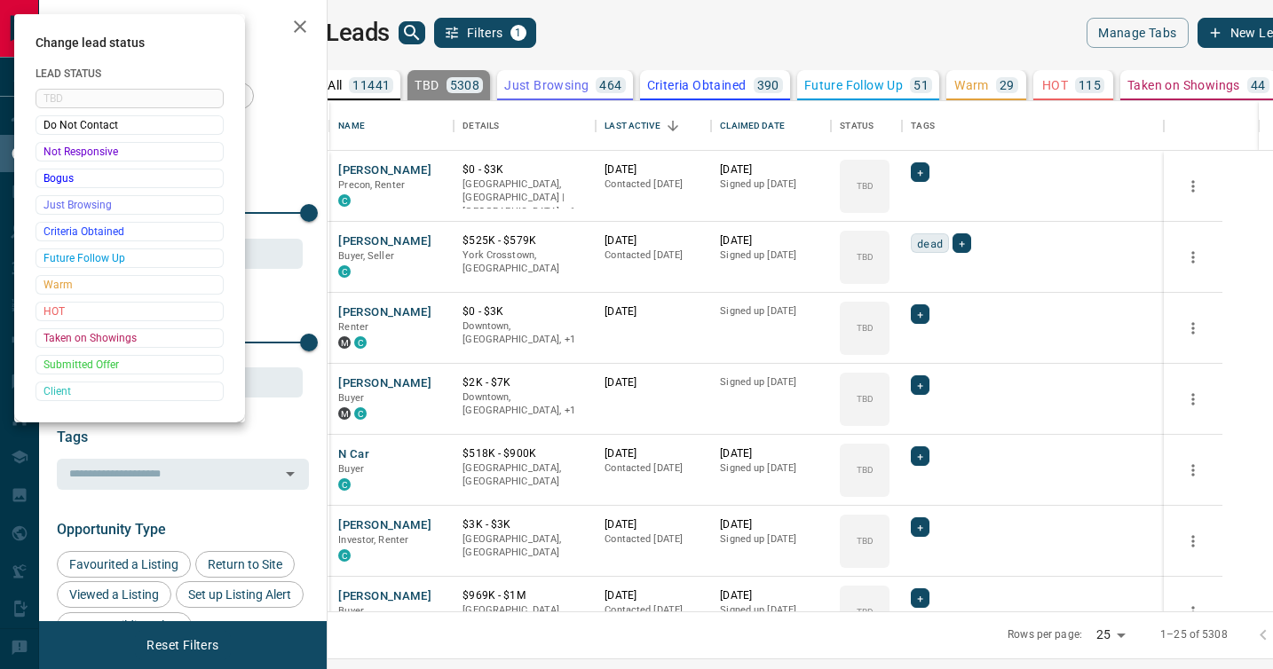
click at [920, 388] on div at bounding box center [636, 334] width 1273 height 669
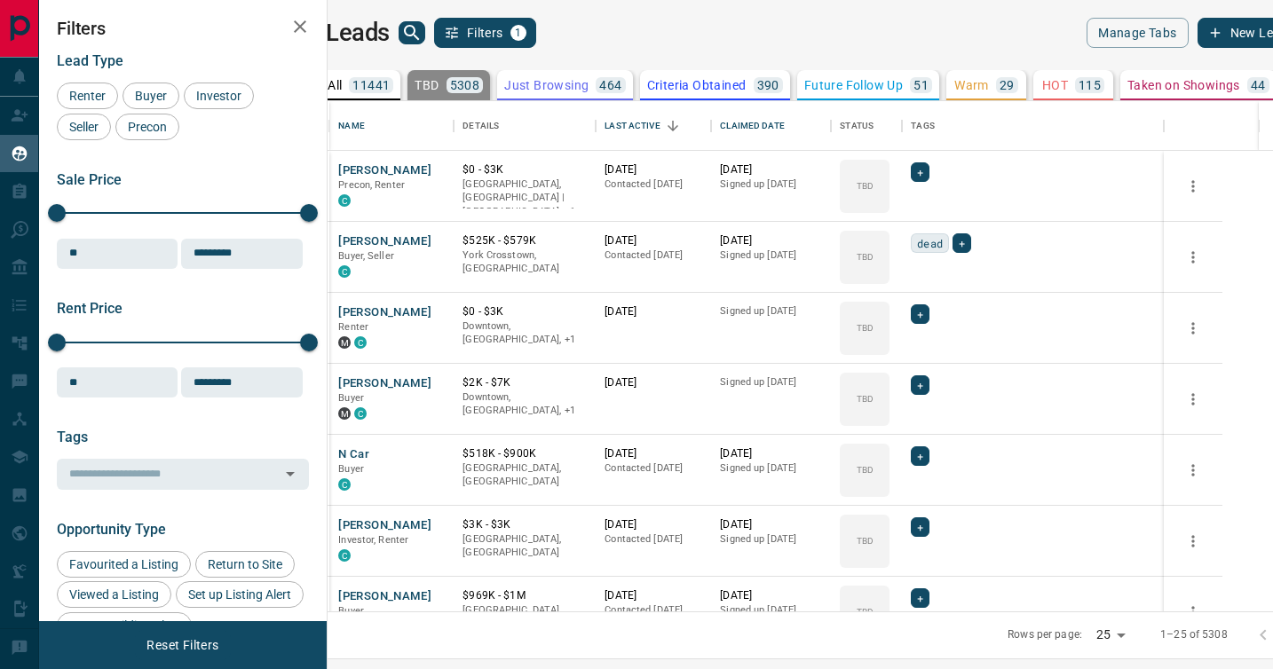
click at [920, 388] on div at bounding box center [636, 334] width 1273 height 669
click at [891, 377] on icon at bounding box center [882, 380] width 18 height 18
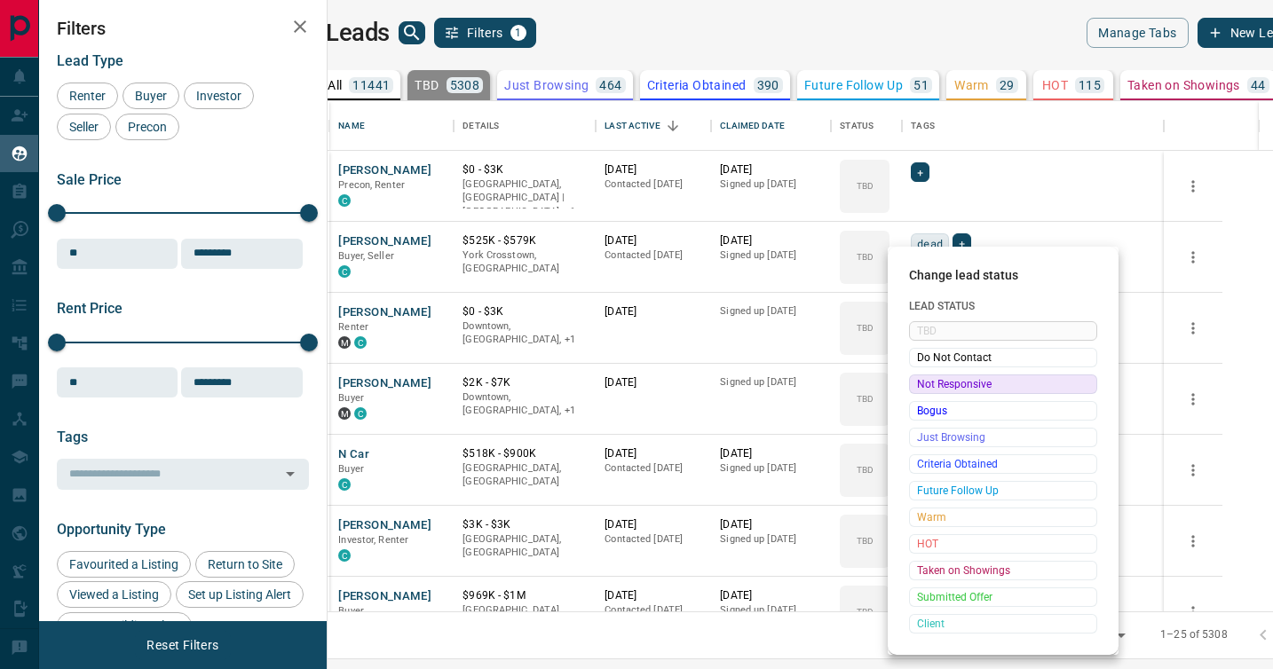
click at [924, 383] on span "Not Responsive" at bounding box center [1003, 384] width 172 height 18
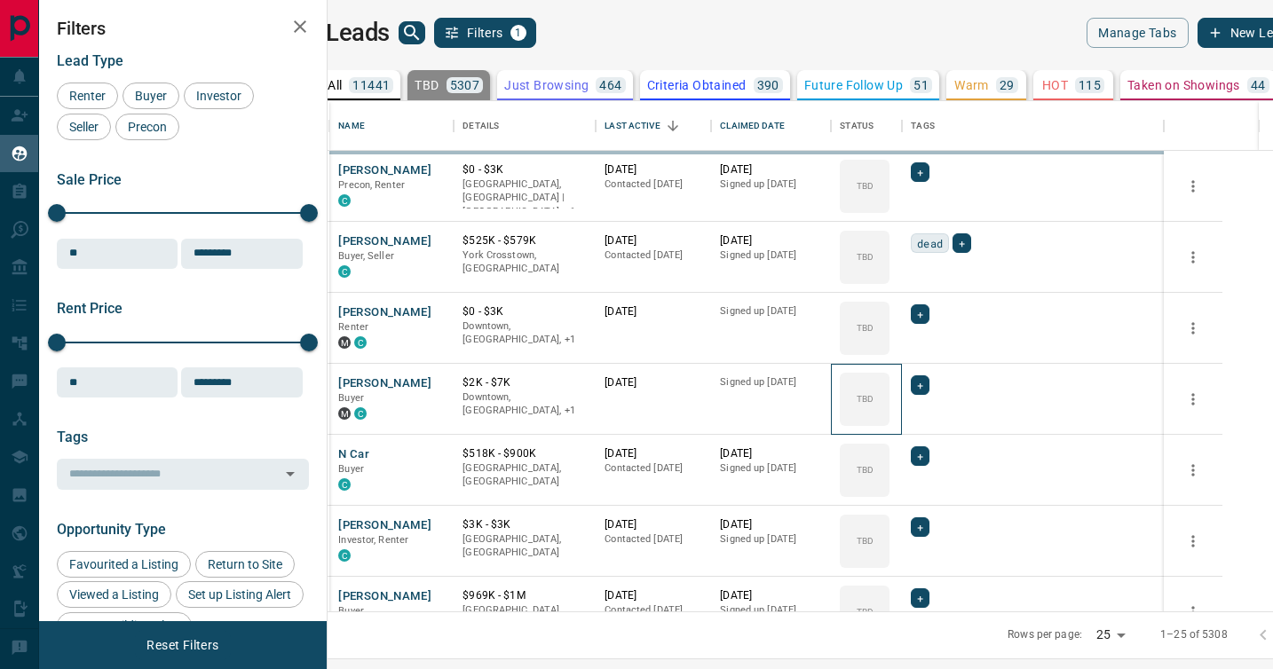
click at [0, 0] on icon at bounding box center [0, 0] width 0 height 0
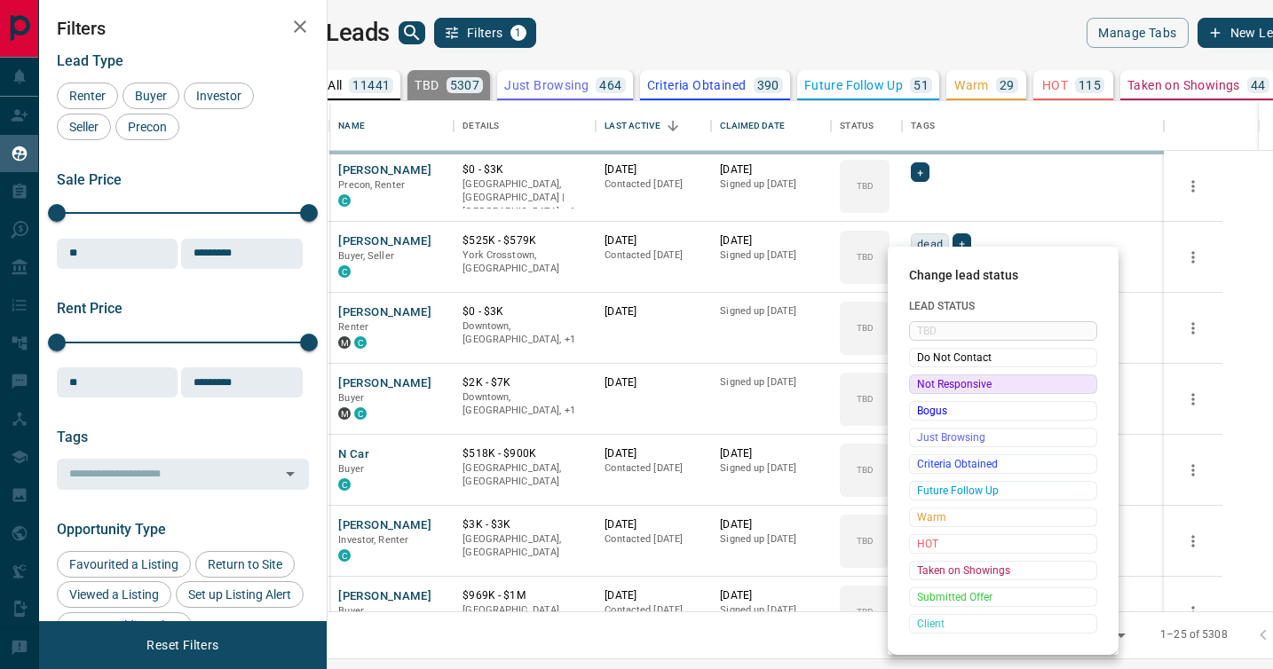
click at [924, 383] on span "Not Responsive" at bounding box center [1003, 384] width 172 height 18
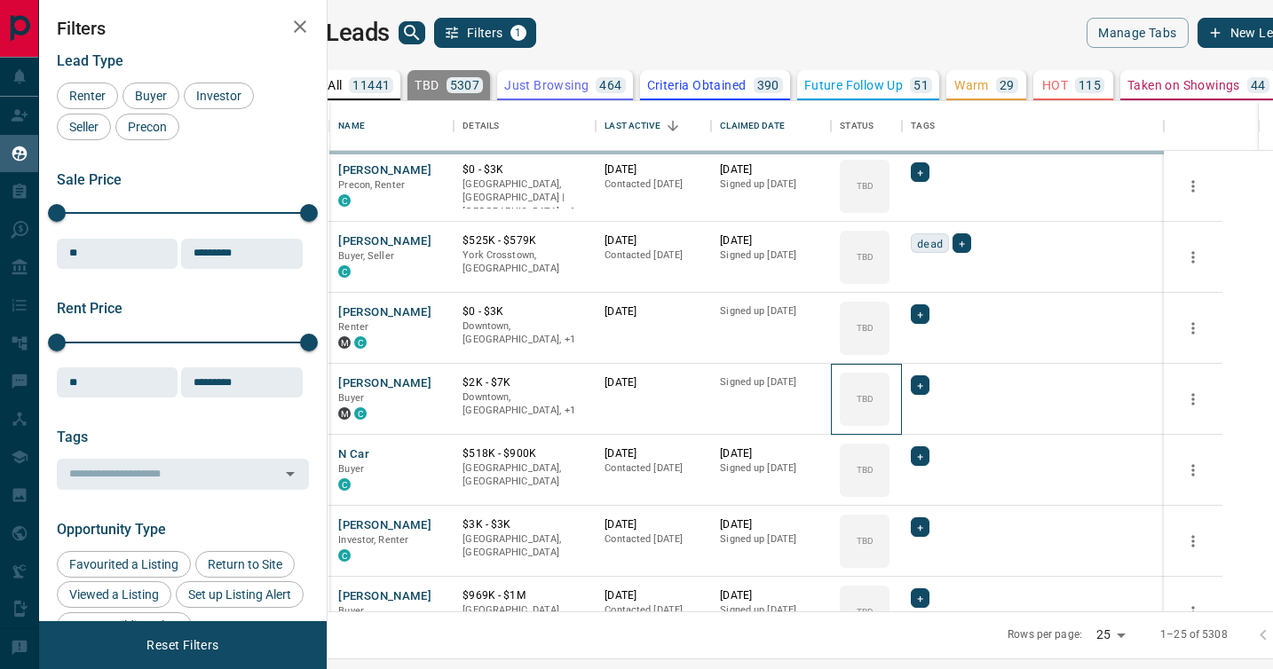
click at [0, 0] on icon at bounding box center [0, 0] width 0 height 0
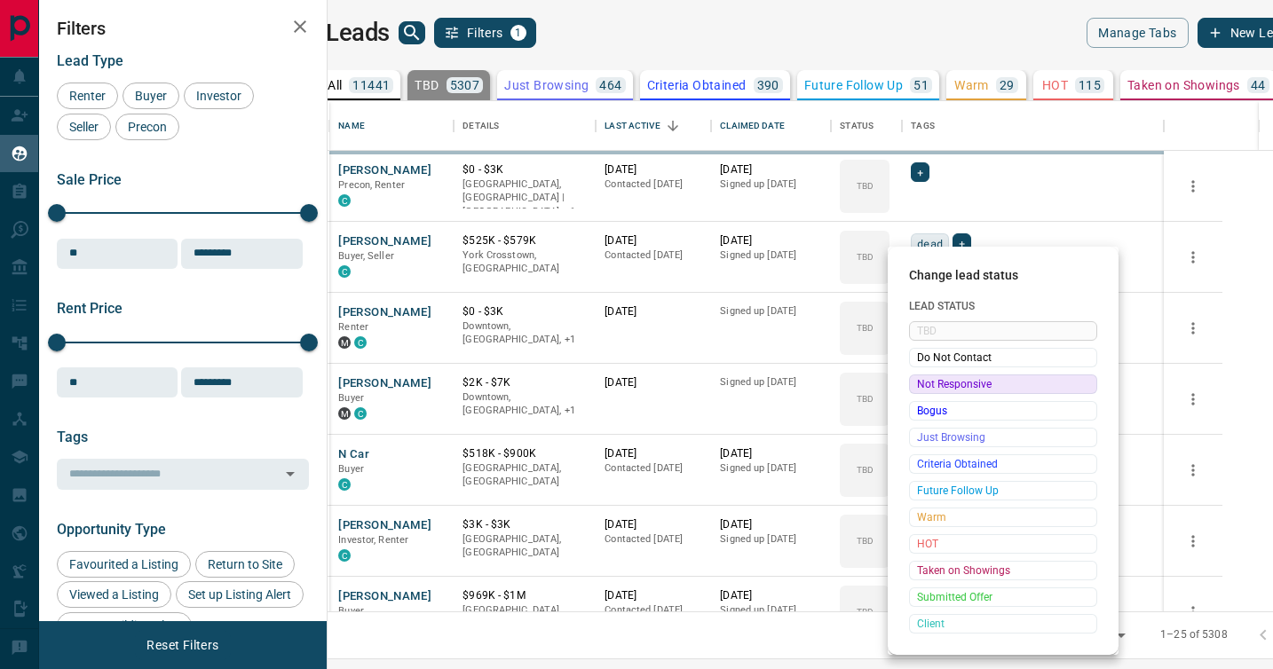
click at [924, 383] on span "Not Responsive" at bounding box center [1003, 384] width 172 height 18
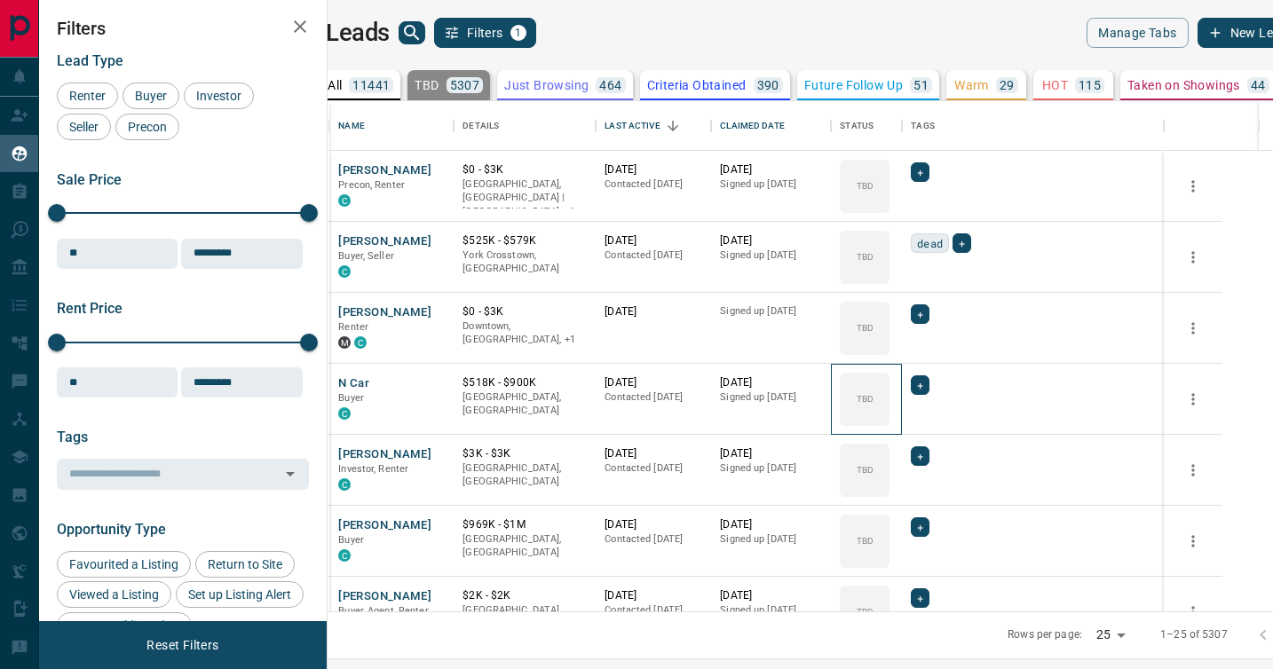
click at [0, 0] on icon at bounding box center [0, 0] width 0 height 0
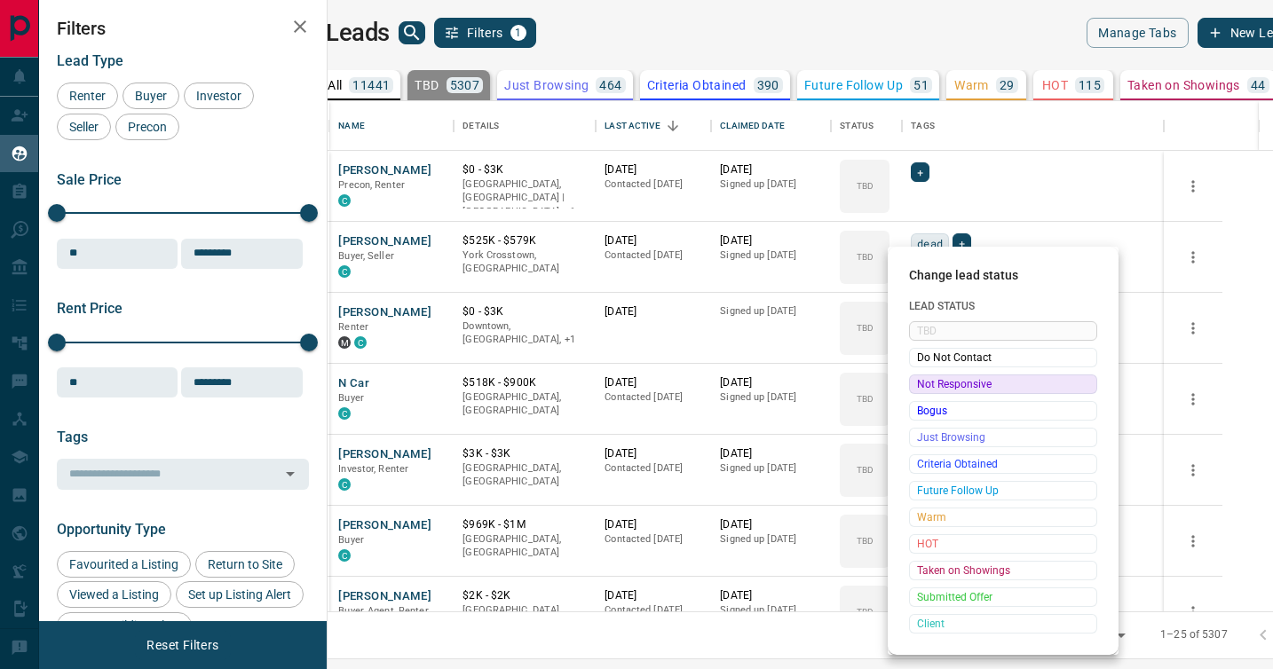
click at [924, 383] on span "Not Responsive" at bounding box center [1003, 384] width 172 height 18
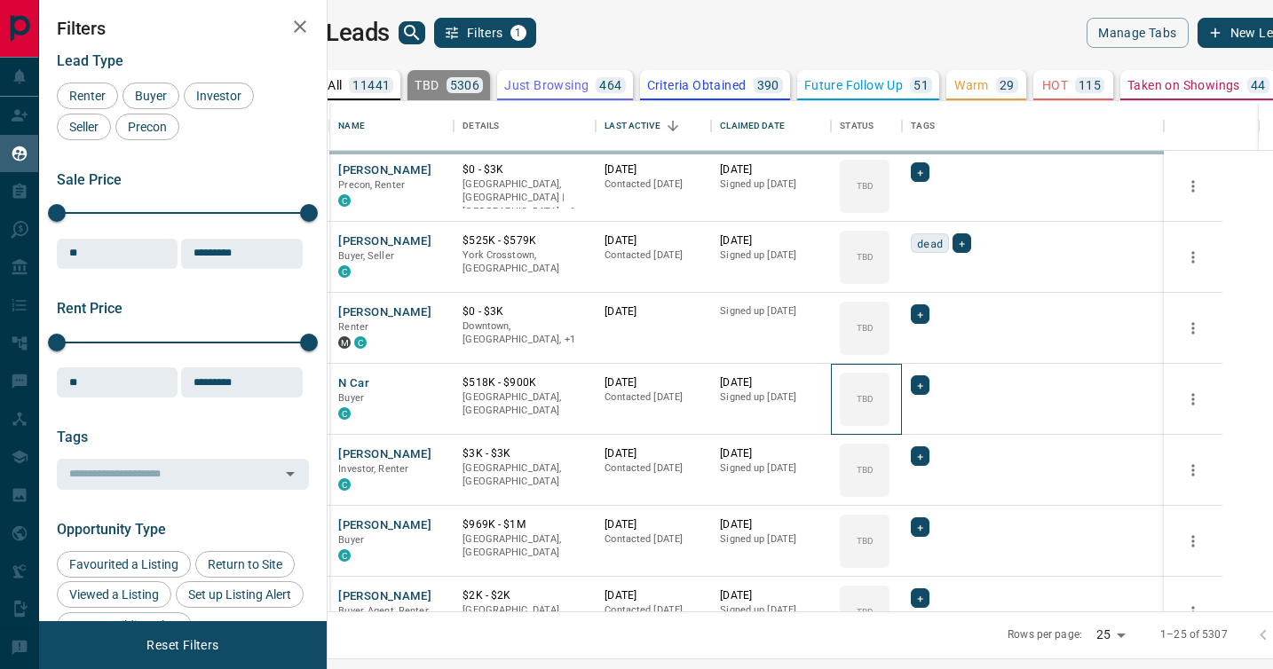
click at [0, 0] on icon at bounding box center [0, 0] width 0 height 0
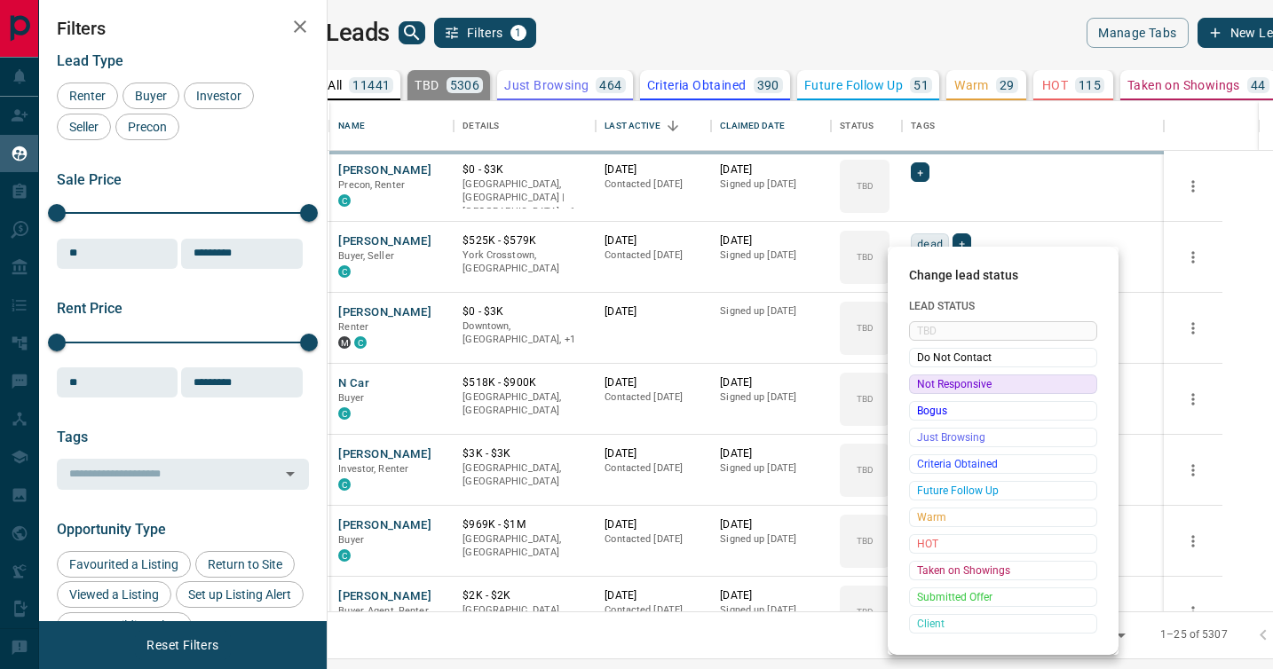
click at [924, 383] on span "Not Responsive" at bounding box center [1003, 384] width 172 height 18
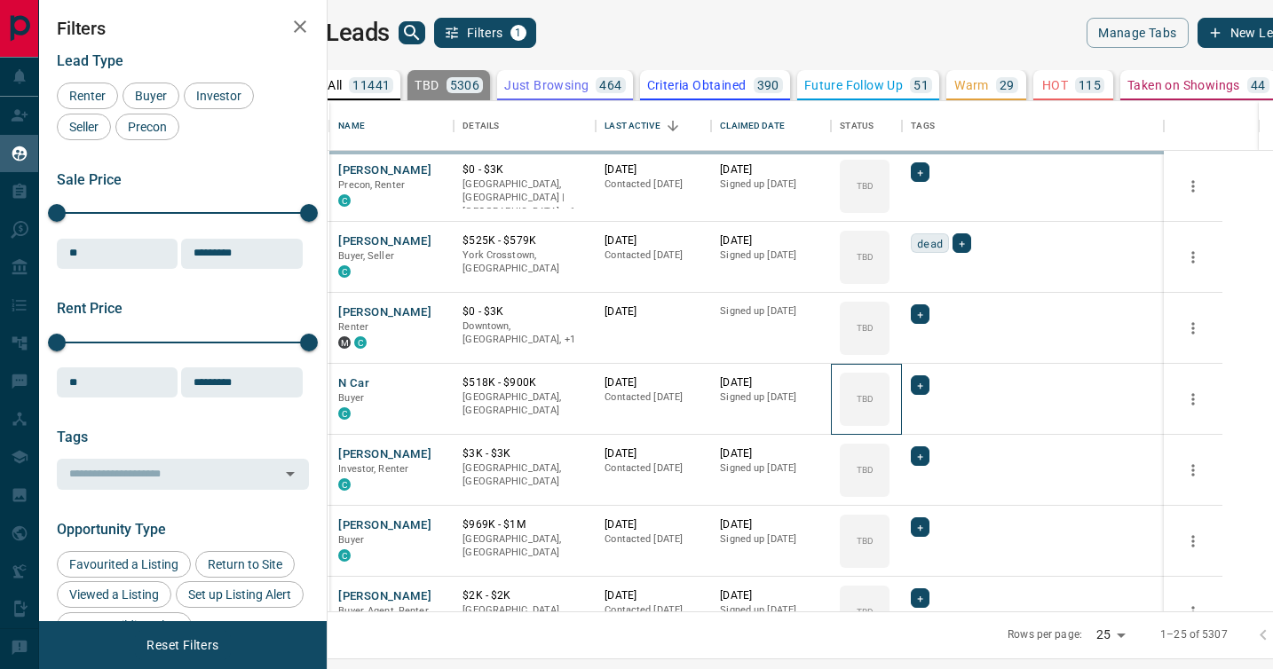
click at [0, 0] on icon at bounding box center [0, 0] width 0 height 0
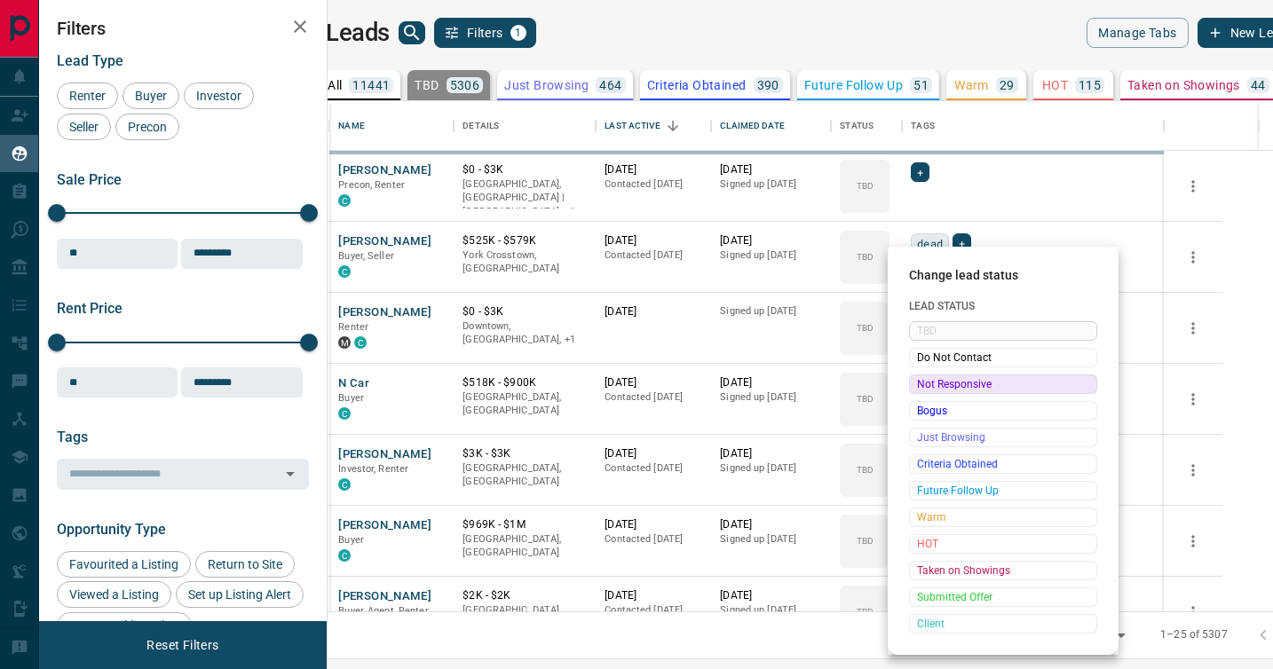
click at [924, 383] on span "Not Responsive" at bounding box center [1003, 384] width 172 height 18
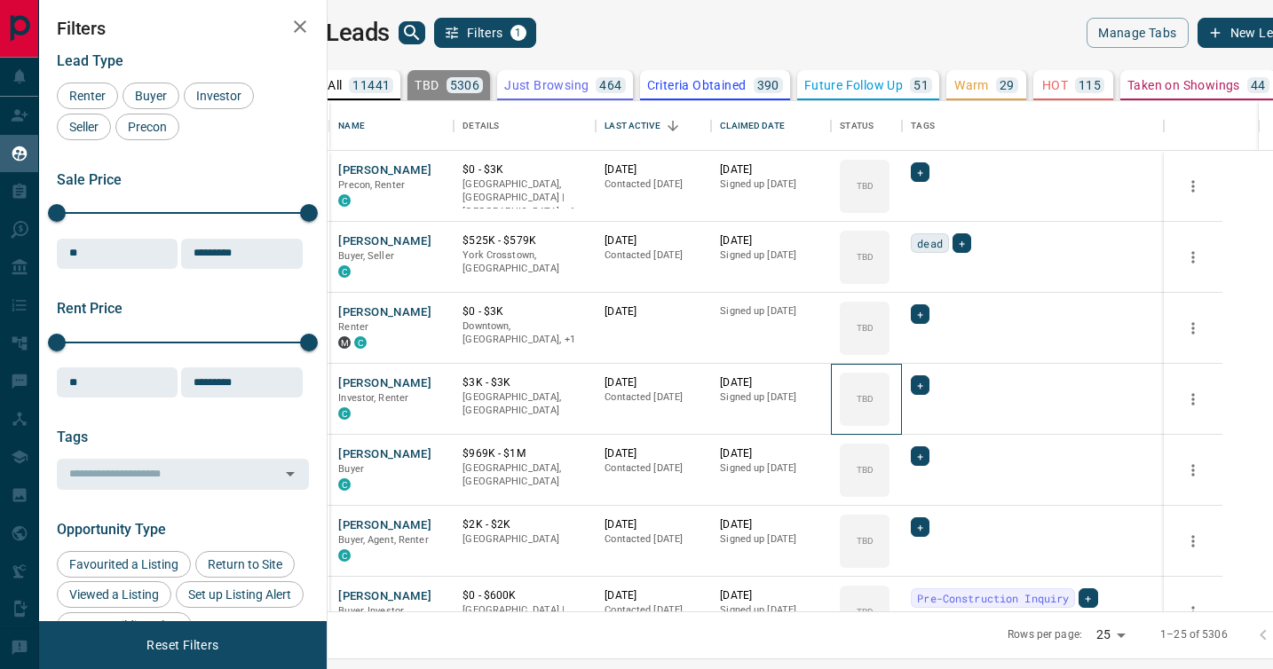
click at [0, 0] on icon at bounding box center [0, 0] width 0 height 0
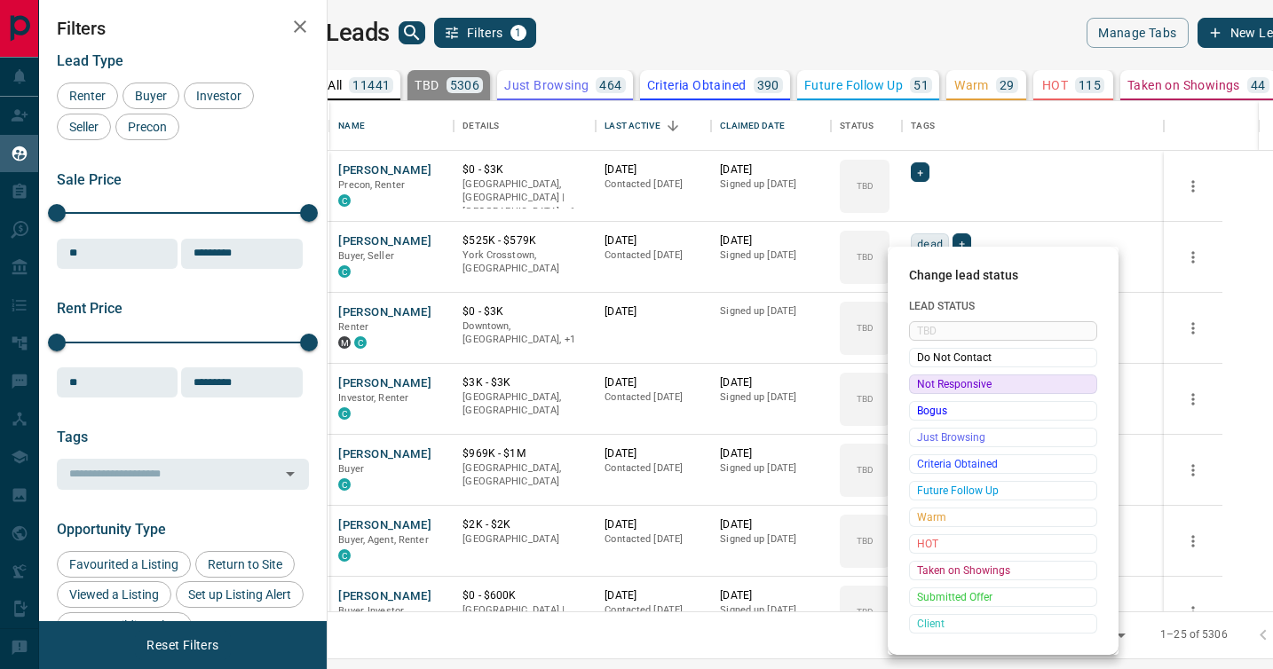
click at [924, 383] on span "Not Responsive" at bounding box center [1003, 384] width 172 height 18
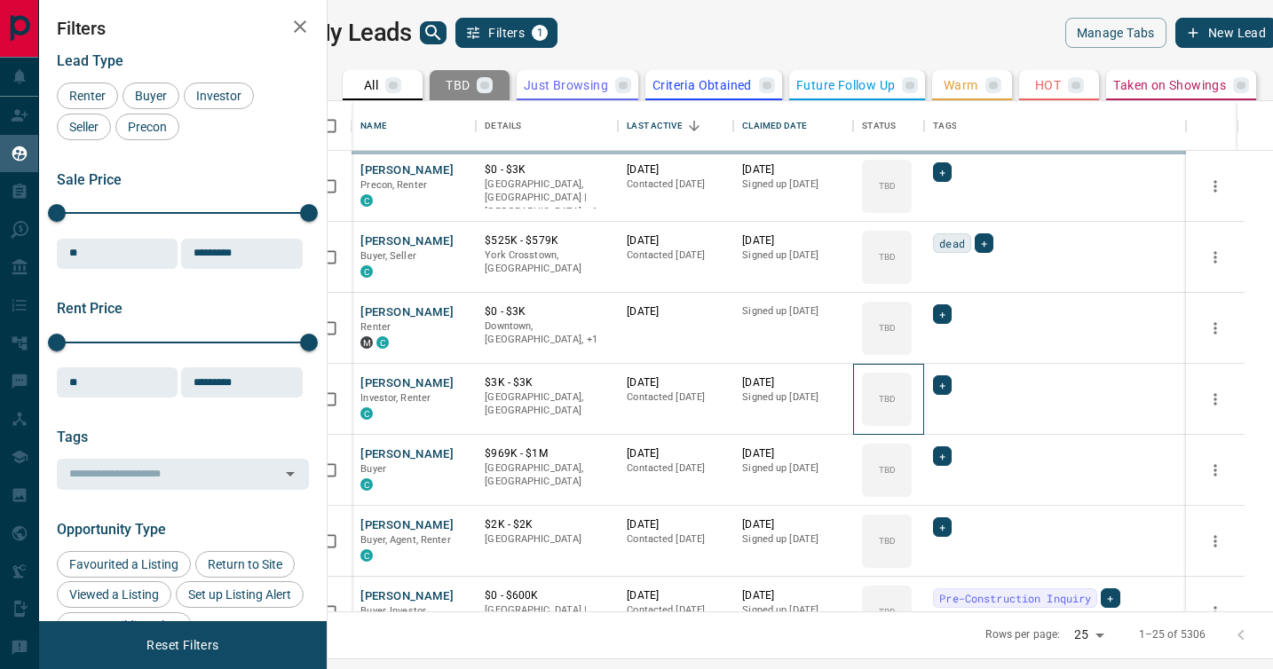
click at [0, 0] on icon at bounding box center [0, 0] width 0 height 0
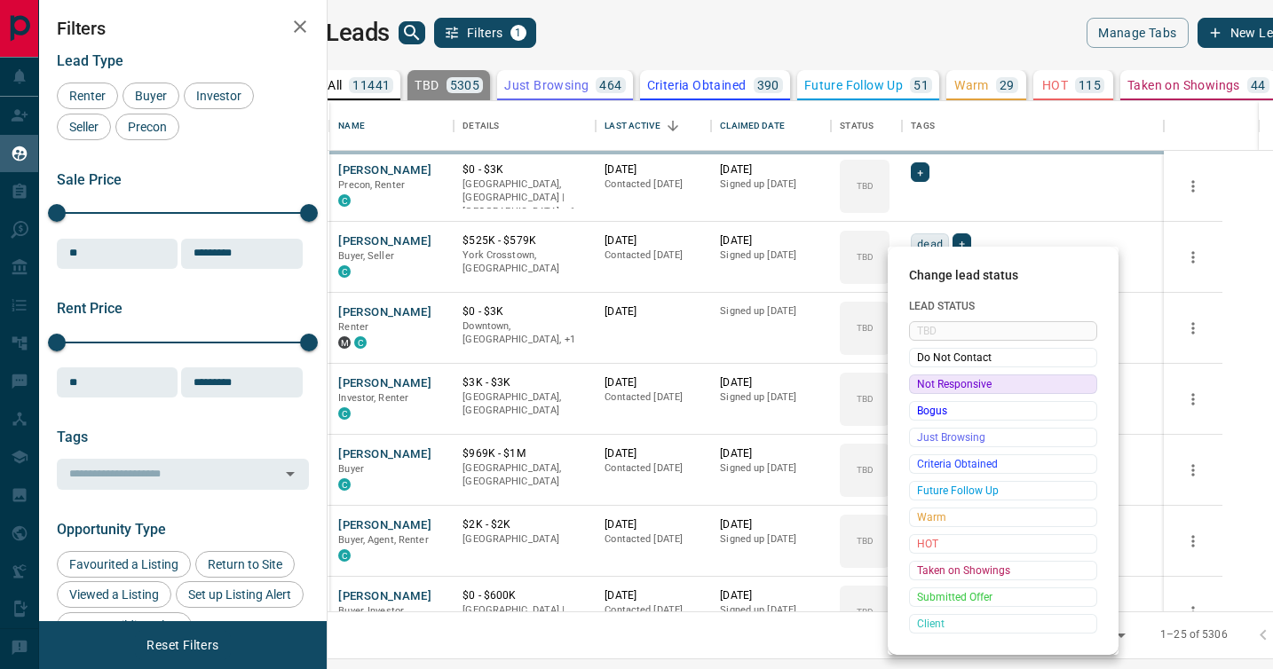
click at [924, 383] on span "Not Responsive" at bounding box center [1003, 384] width 172 height 18
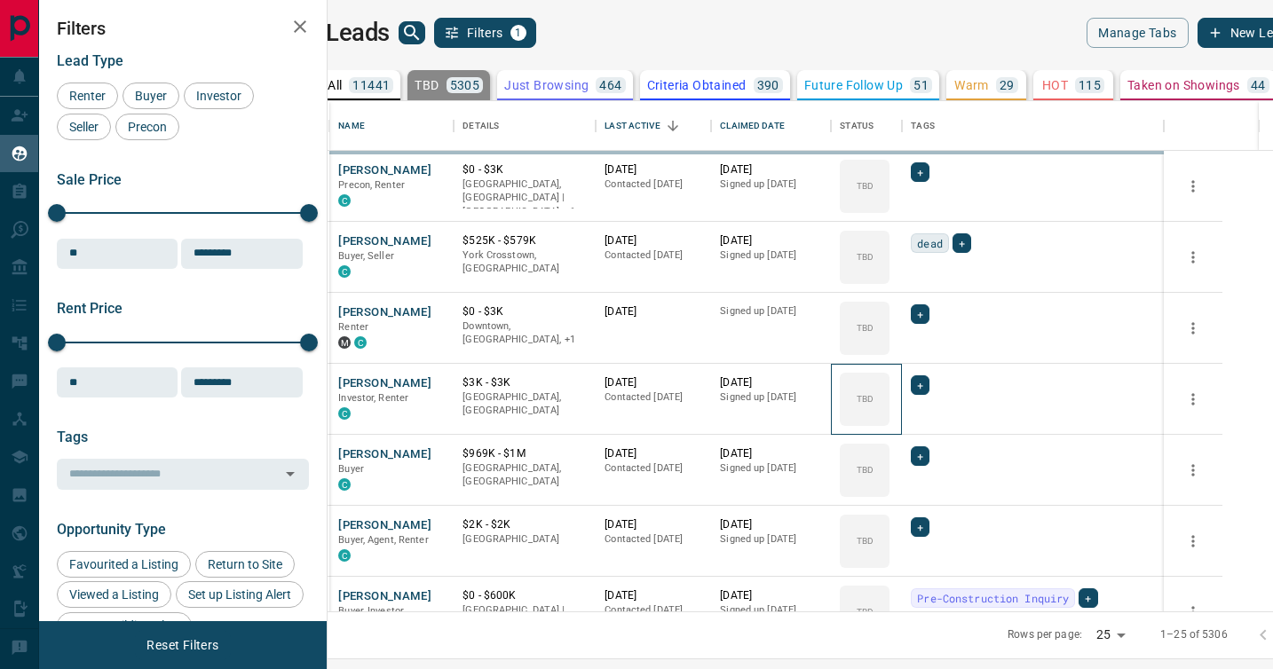
click at [0, 0] on icon at bounding box center [0, 0] width 0 height 0
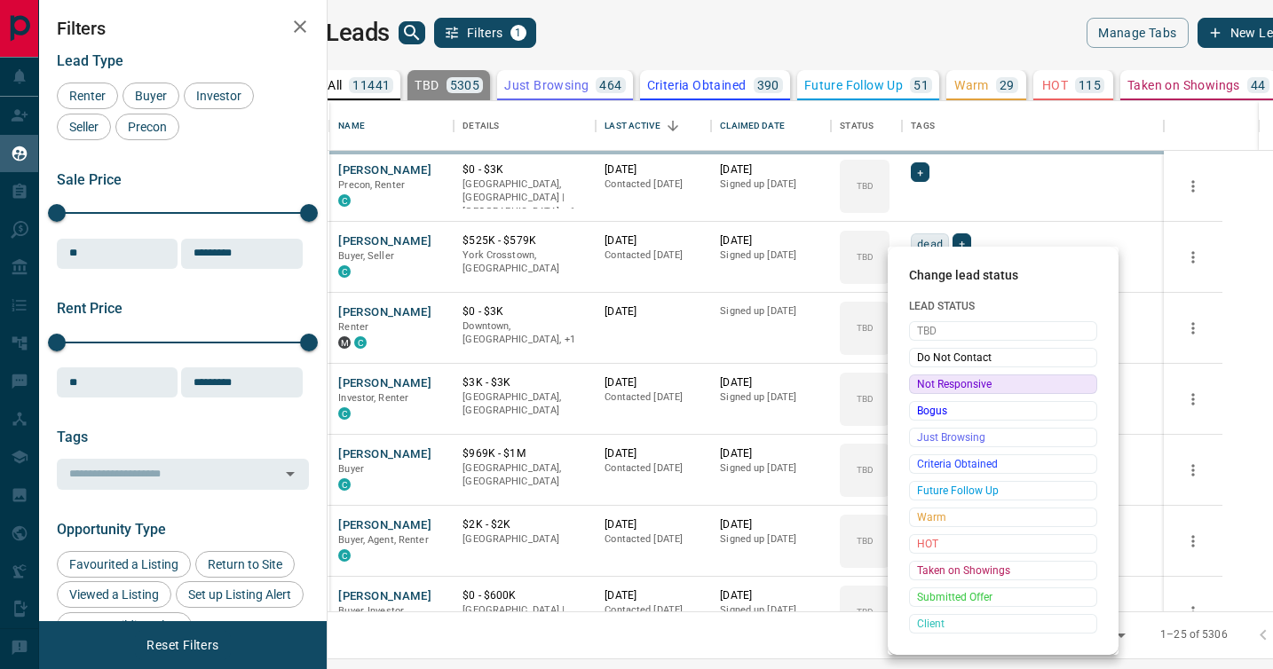
click at [924, 383] on span "Not Responsive" at bounding box center [1003, 384] width 172 height 18
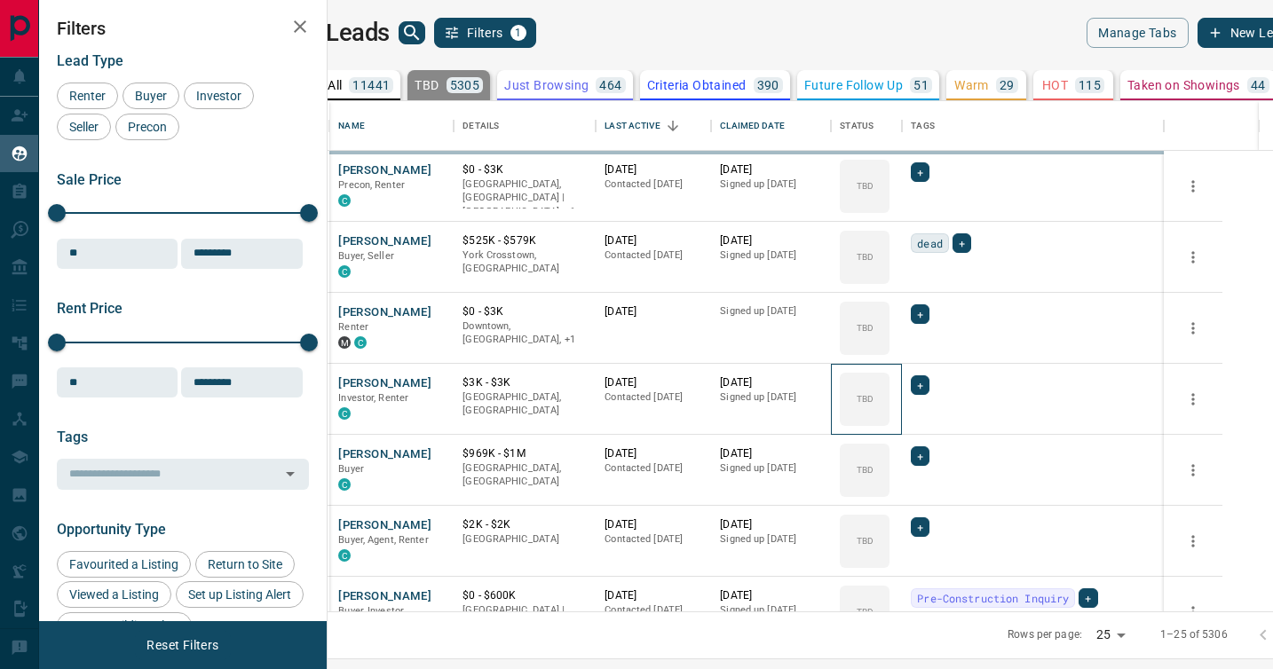
click at [0, 0] on icon at bounding box center [0, 0] width 0 height 0
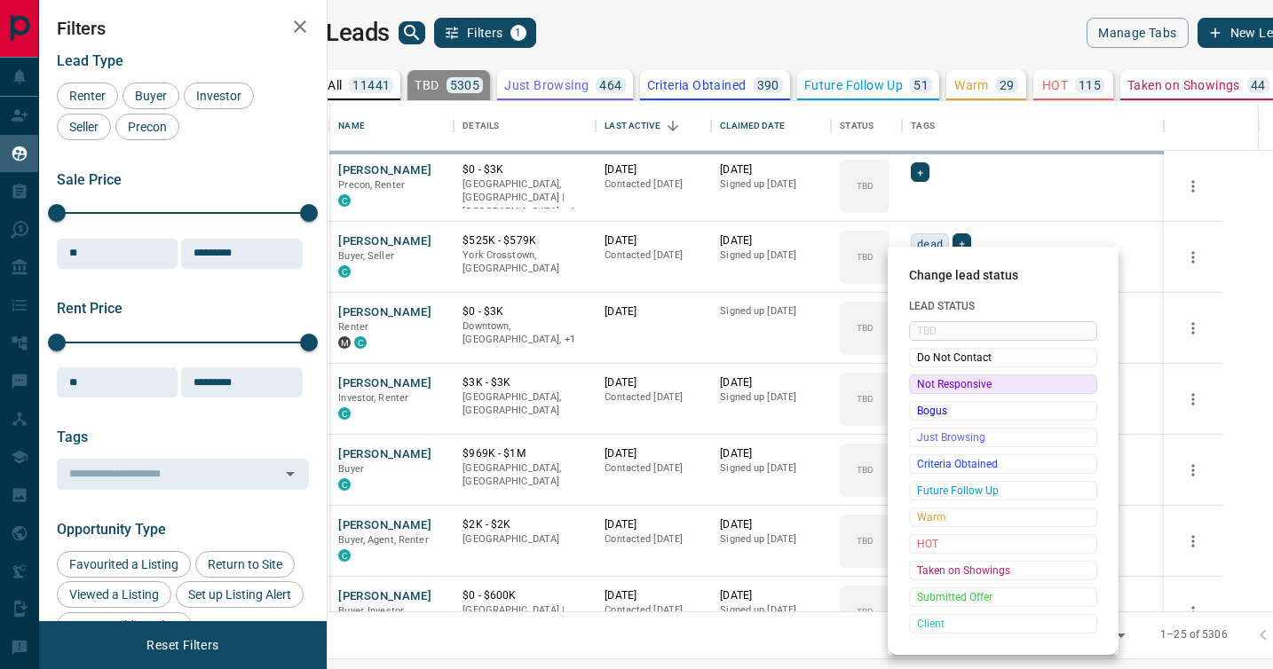
click at [924, 383] on div at bounding box center [636, 334] width 1273 height 669
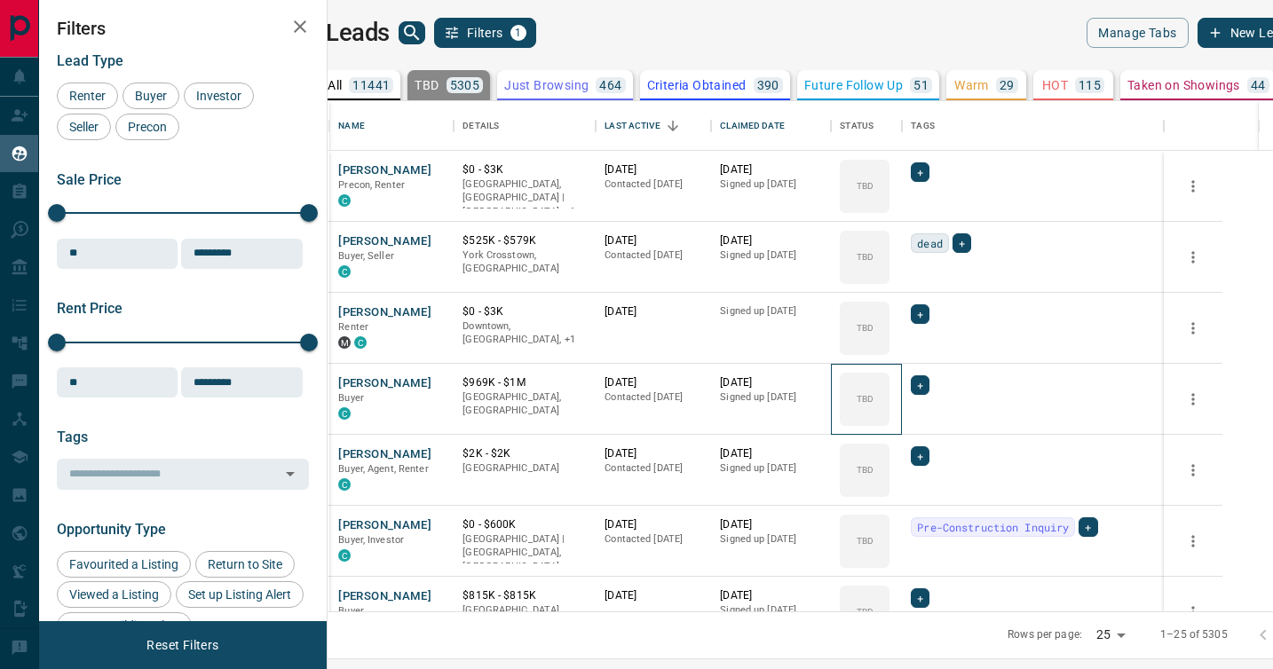
click at [889, 383] on div "TBD" at bounding box center [865, 399] width 50 height 53
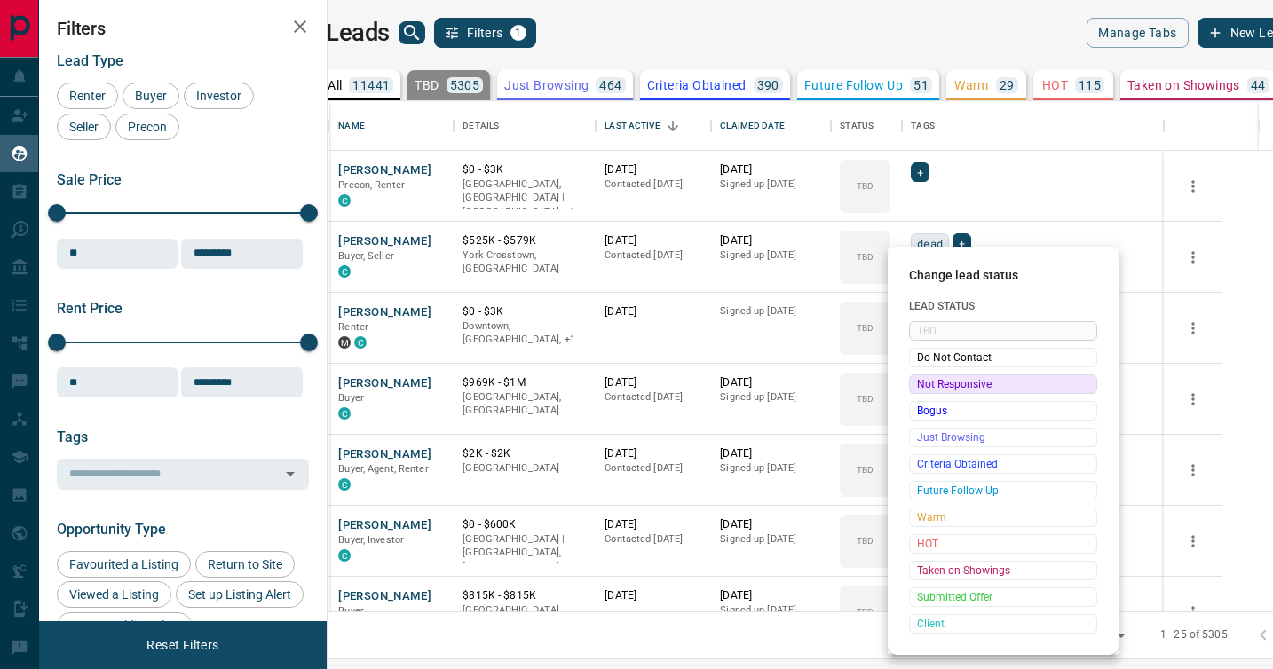
click at [924, 383] on span "Not Responsive" at bounding box center [1003, 384] width 172 height 18
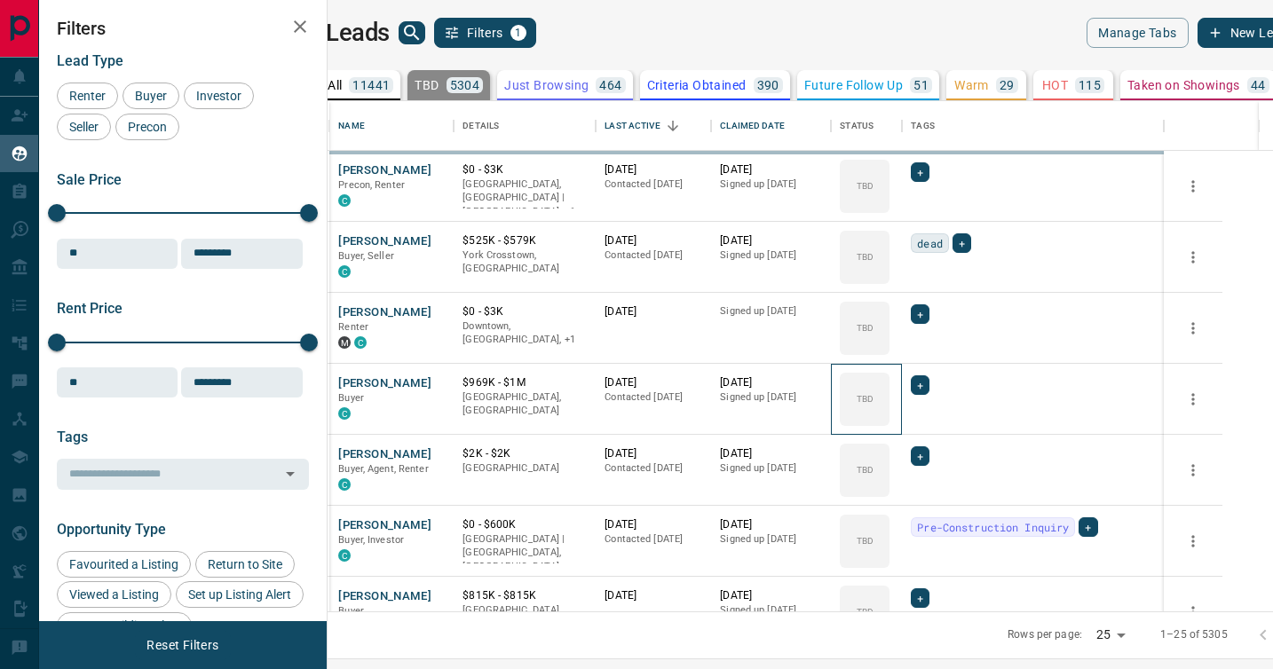
click at [0, 0] on icon at bounding box center [0, 0] width 0 height 0
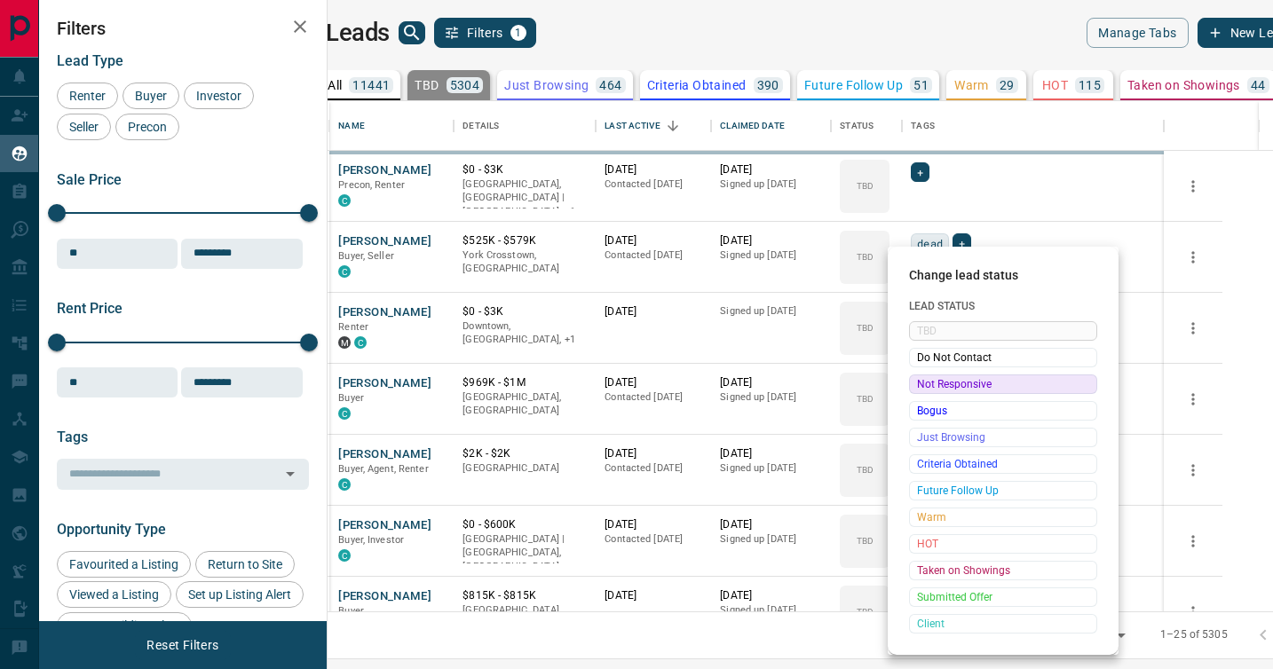
click at [924, 383] on span "Not Responsive" at bounding box center [1003, 384] width 172 height 18
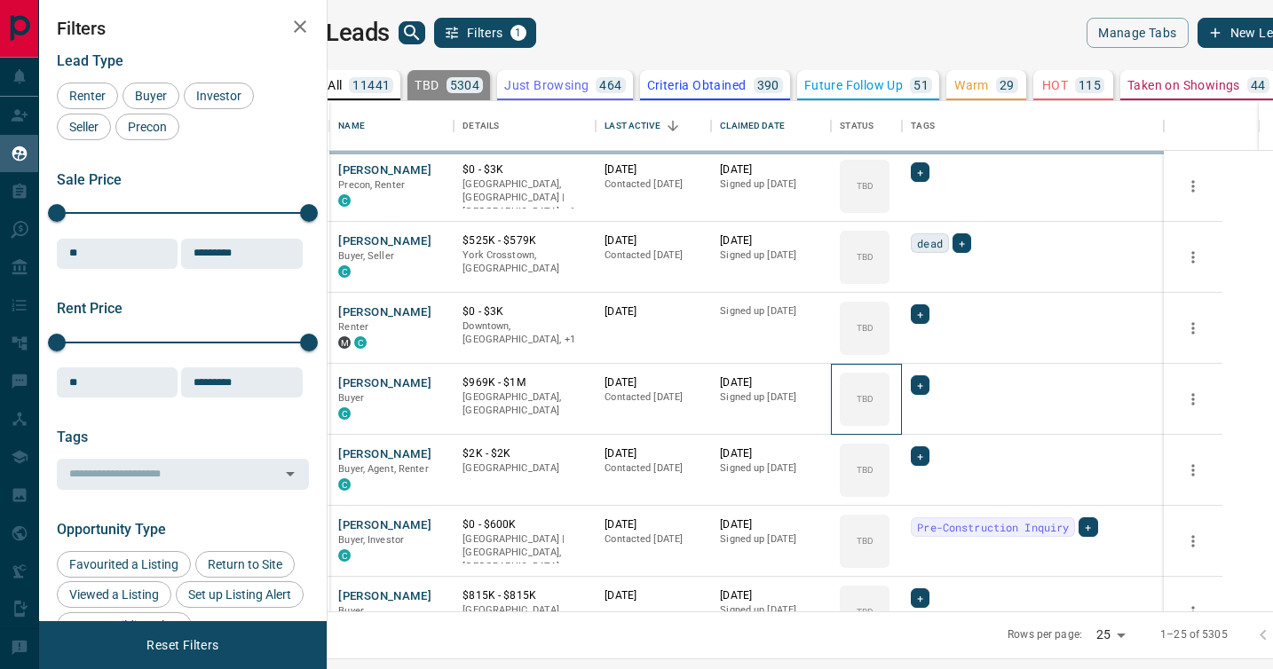
click at [0, 0] on icon at bounding box center [0, 0] width 0 height 0
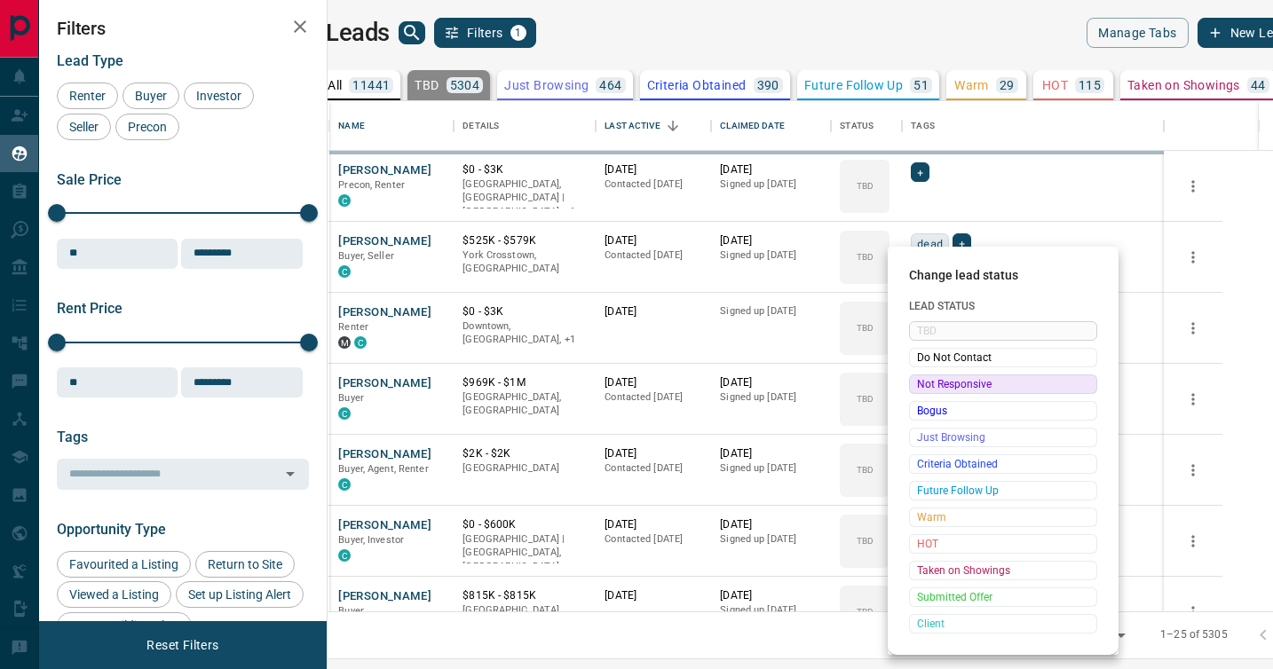
click at [924, 383] on span "Not Responsive" at bounding box center [1003, 384] width 172 height 18
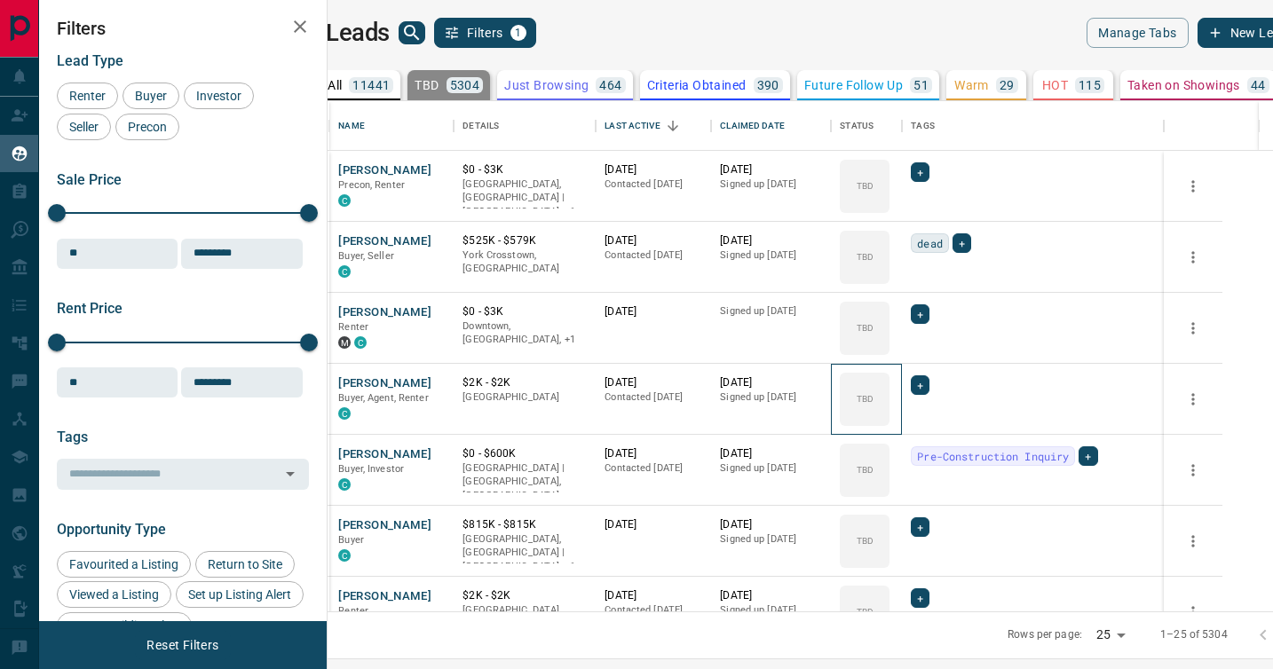
click at [0, 0] on icon at bounding box center [0, 0] width 0 height 0
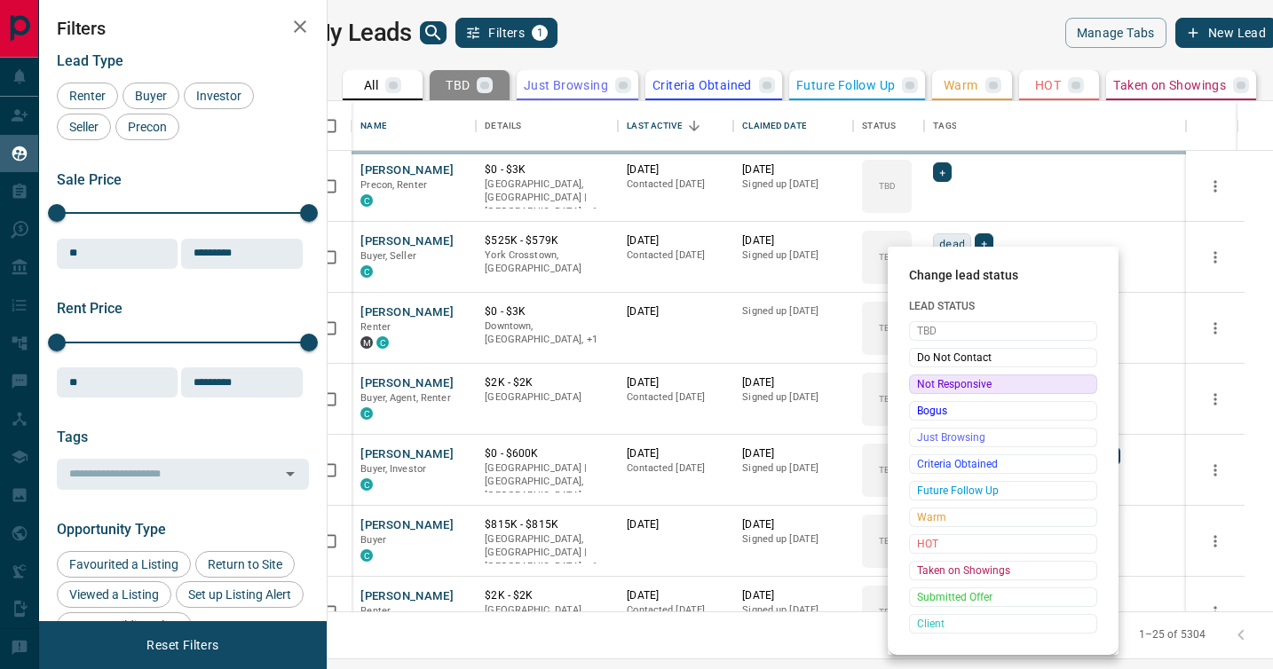
click at [924, 383] on span "Not Responsive" at bounding box center [1003, 384] width 172 height 18
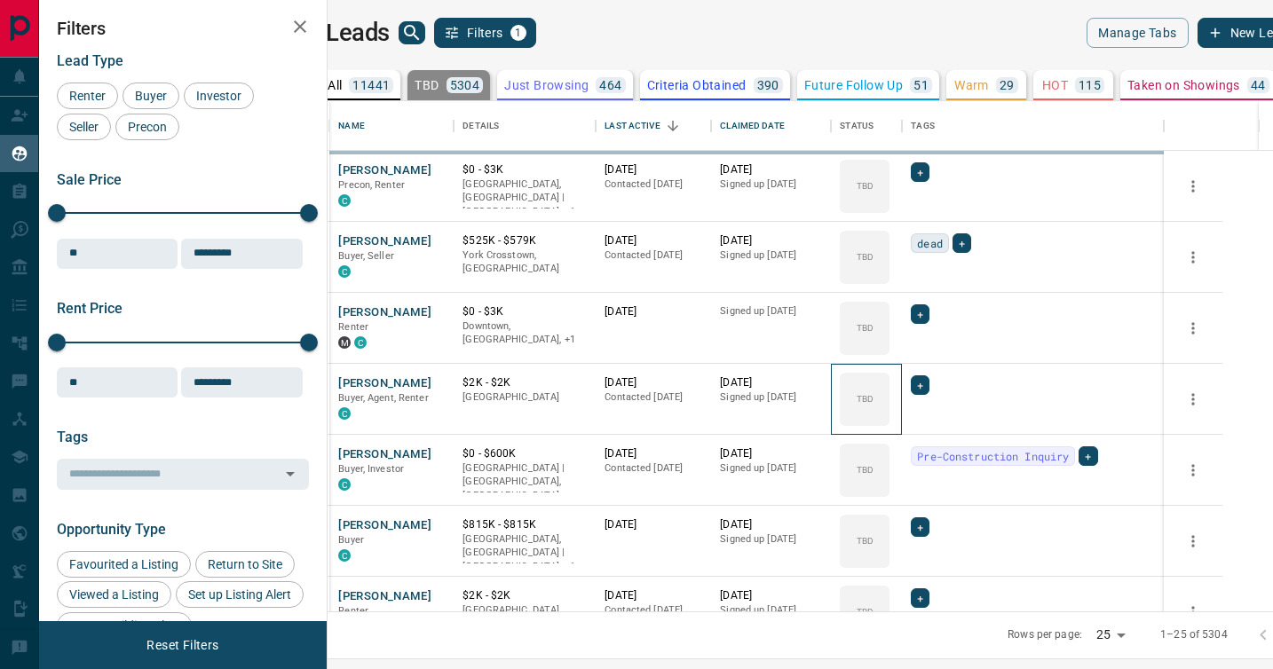
click at [0, 0] on icon at bounding box center [0, 0] width 0 height 0
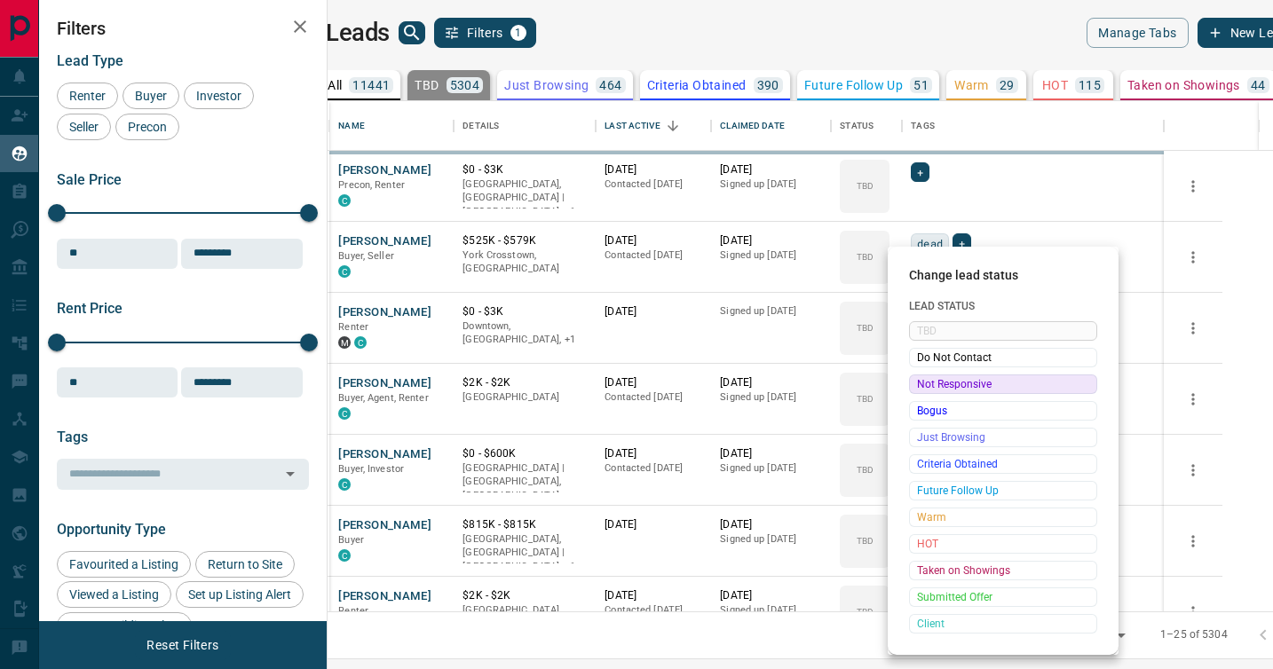
click at [924, 383] on span "Not Responsive" at bounding box center [1003, 384] width 172 height 18
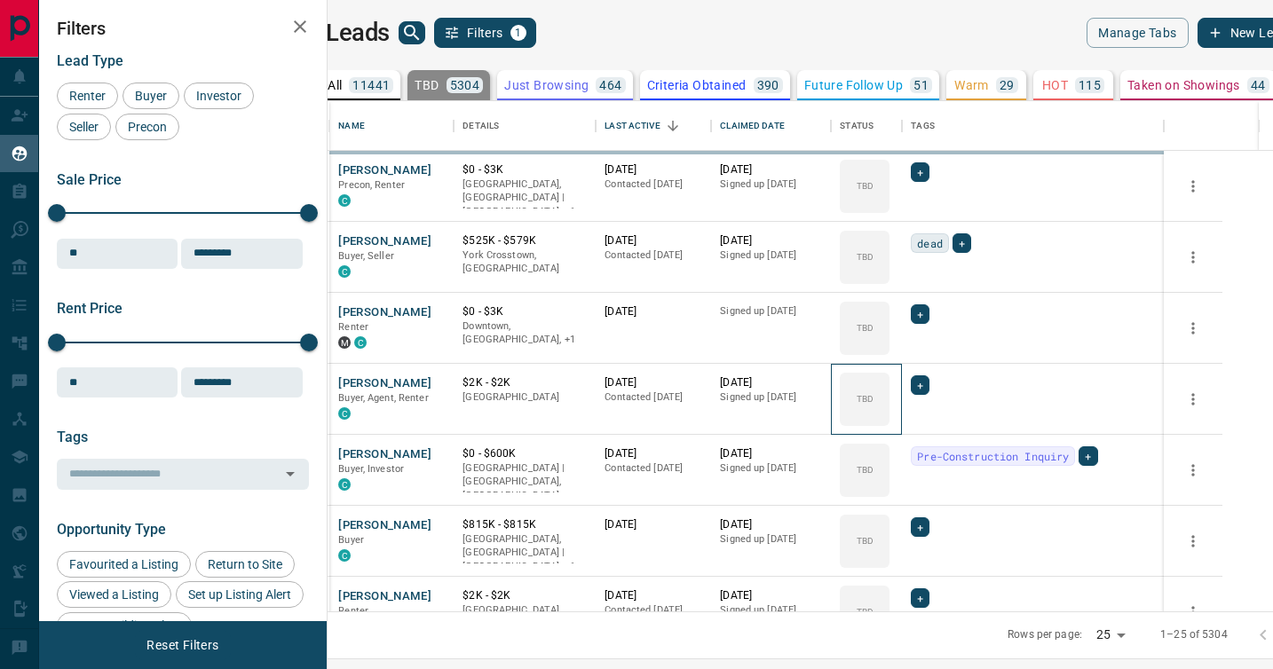
click at [0, 0] on icon at bounding box center [0, 0] width 0 height 0
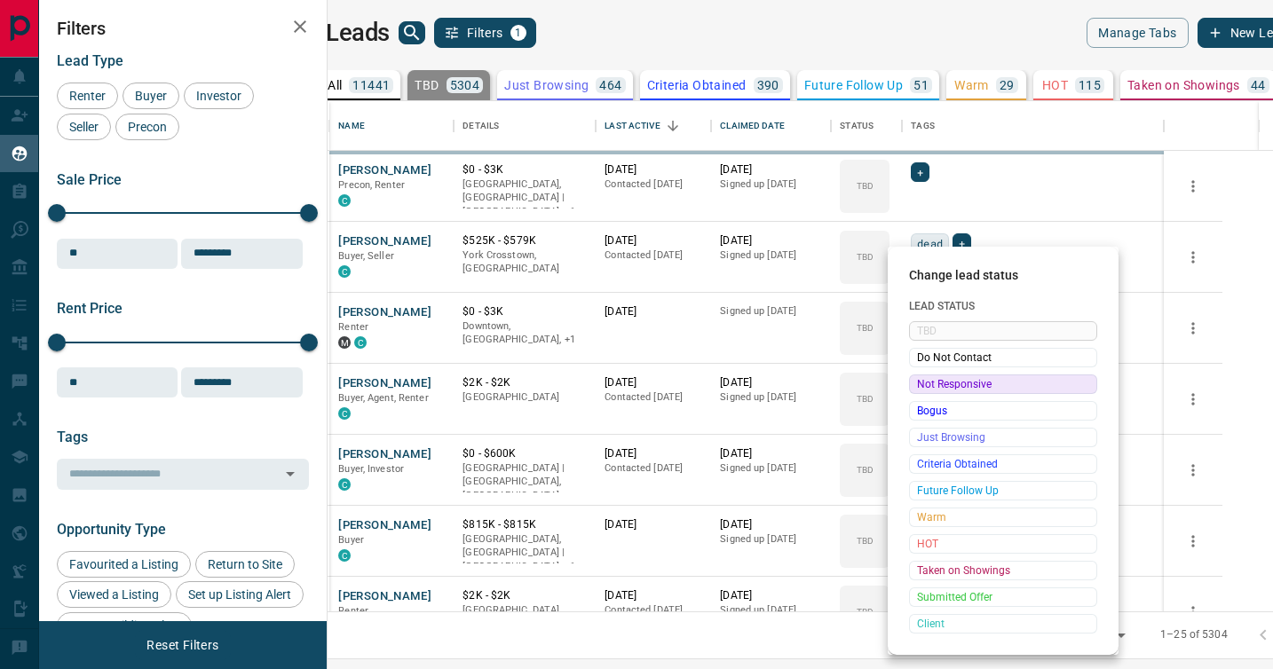
click at [924, 383] on span "Not Responsive" at bounding box center [1003, 384] width 172 height 18
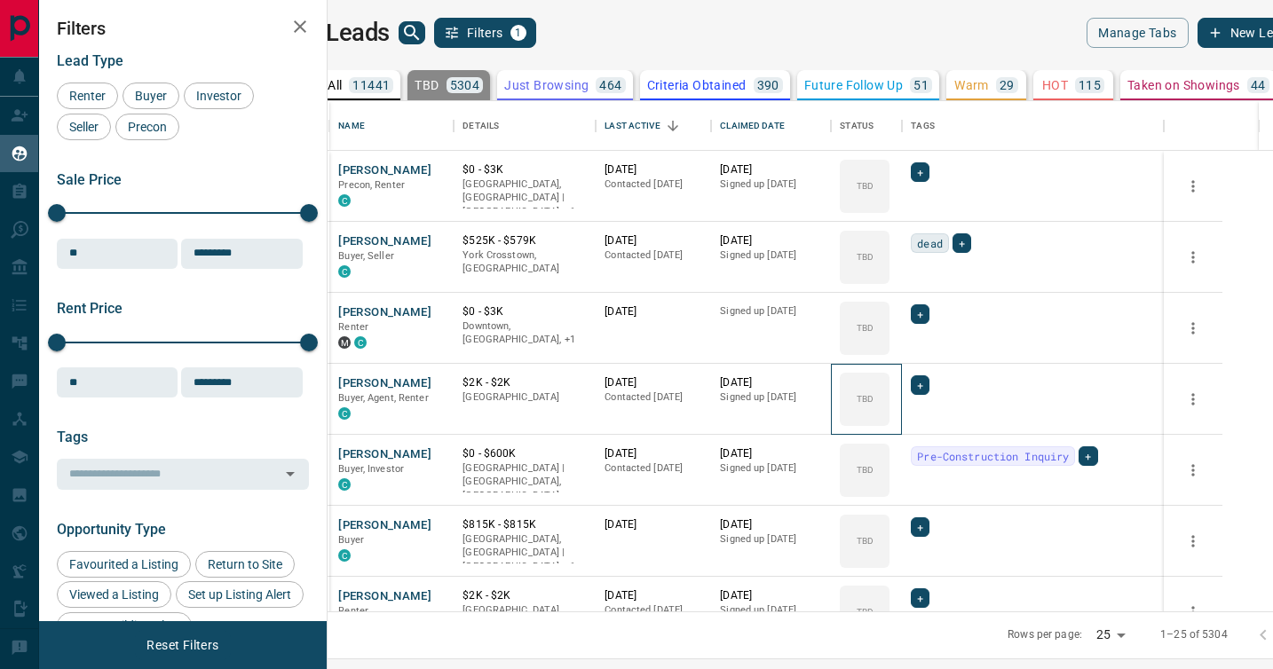
click at [0, 0] on icon at bounding box center [0, 0] width 0 height 0
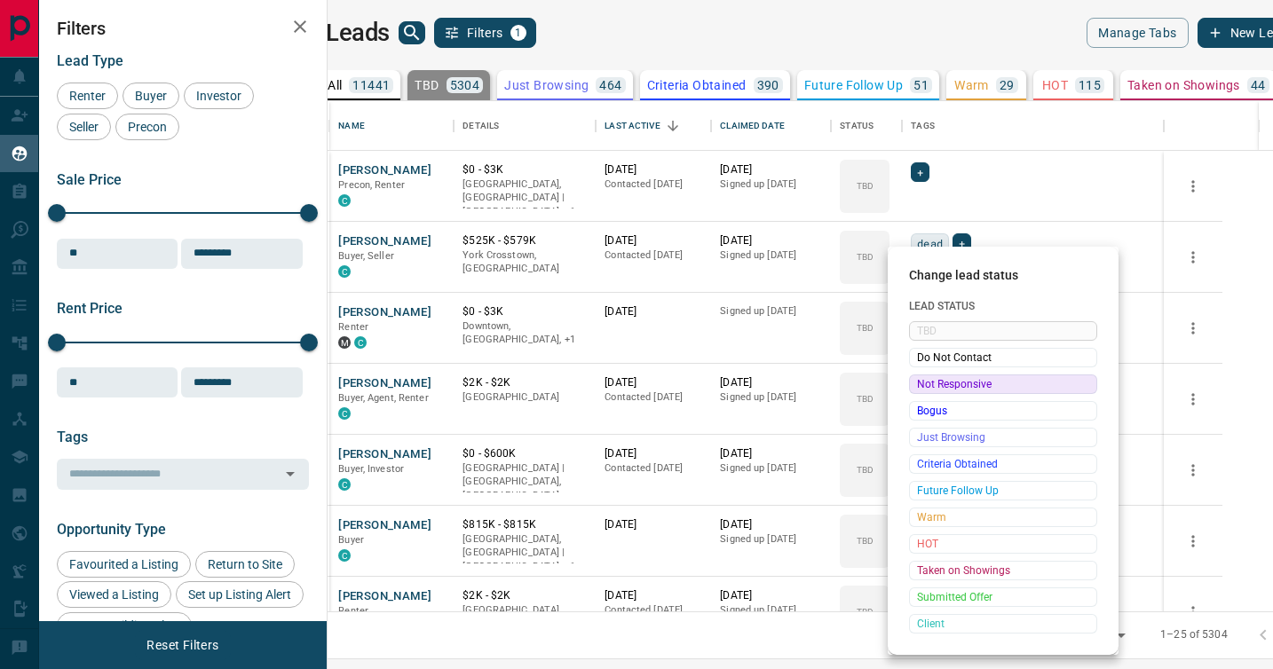
click at [924, 383] on span "Not Responsive" at bounding box center [1003, 384] width 172 height 18
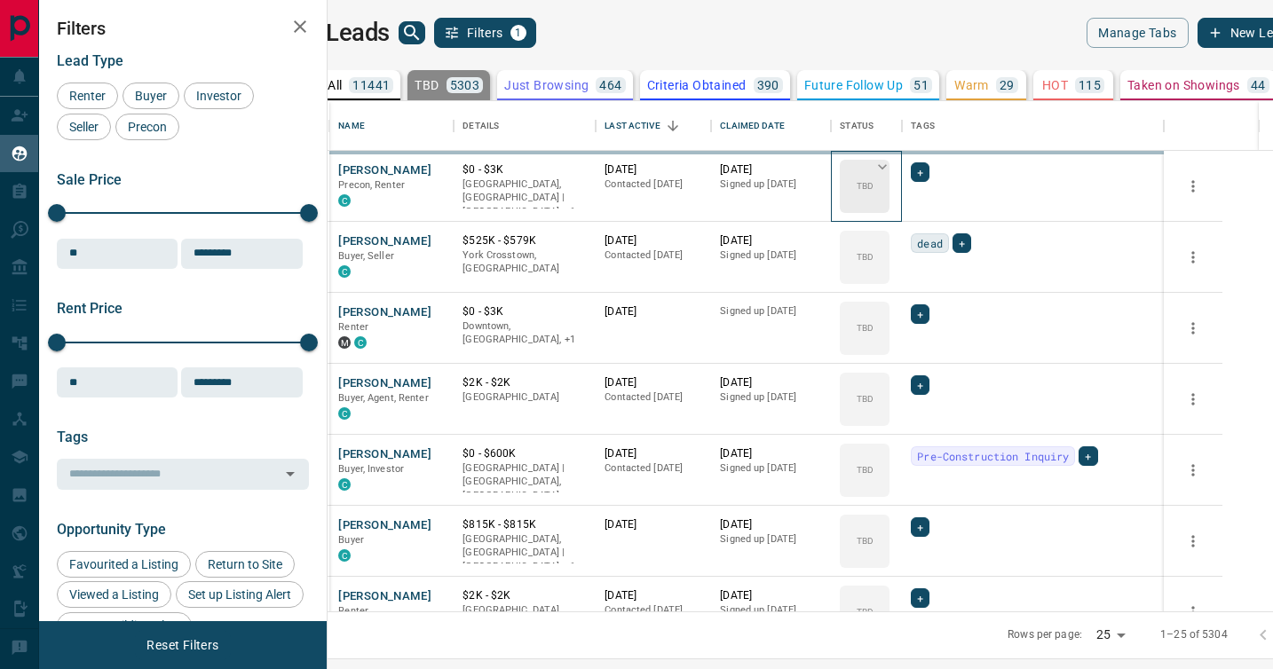
click at [887, 164] on icon at bounding box center [882, 166] width 9 height 5
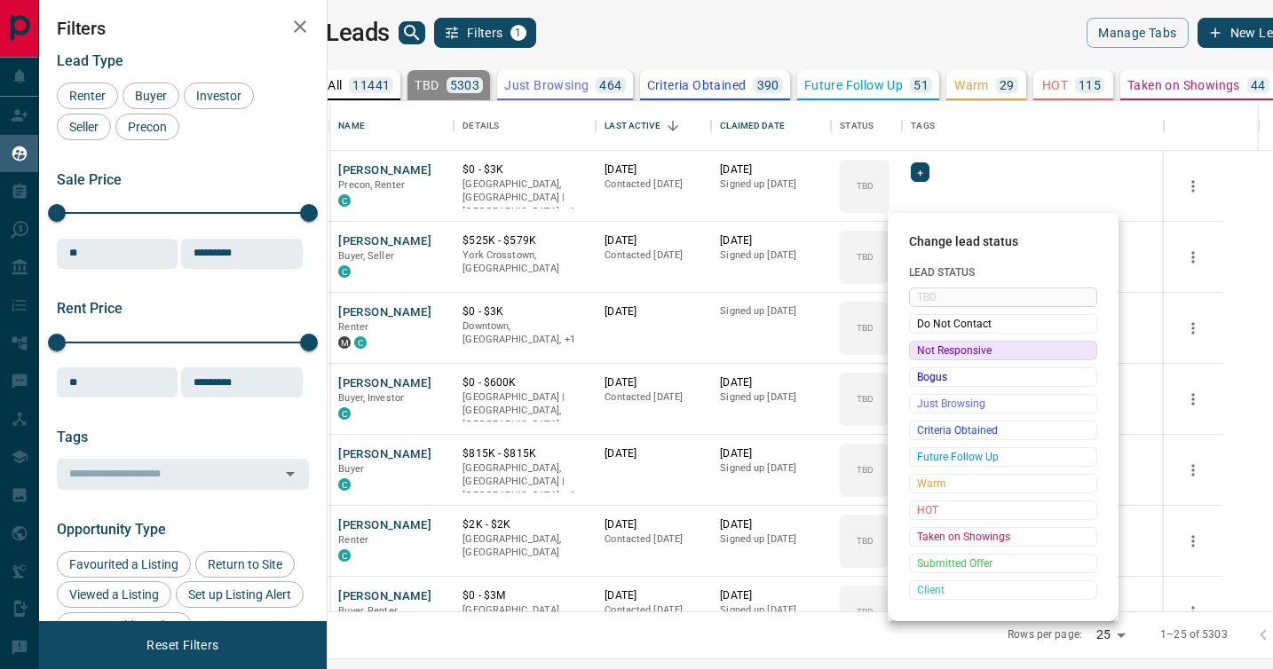
click at [924, 348] on span "Not Responsive" at bounding box center [1003, 351] width 172 height 18
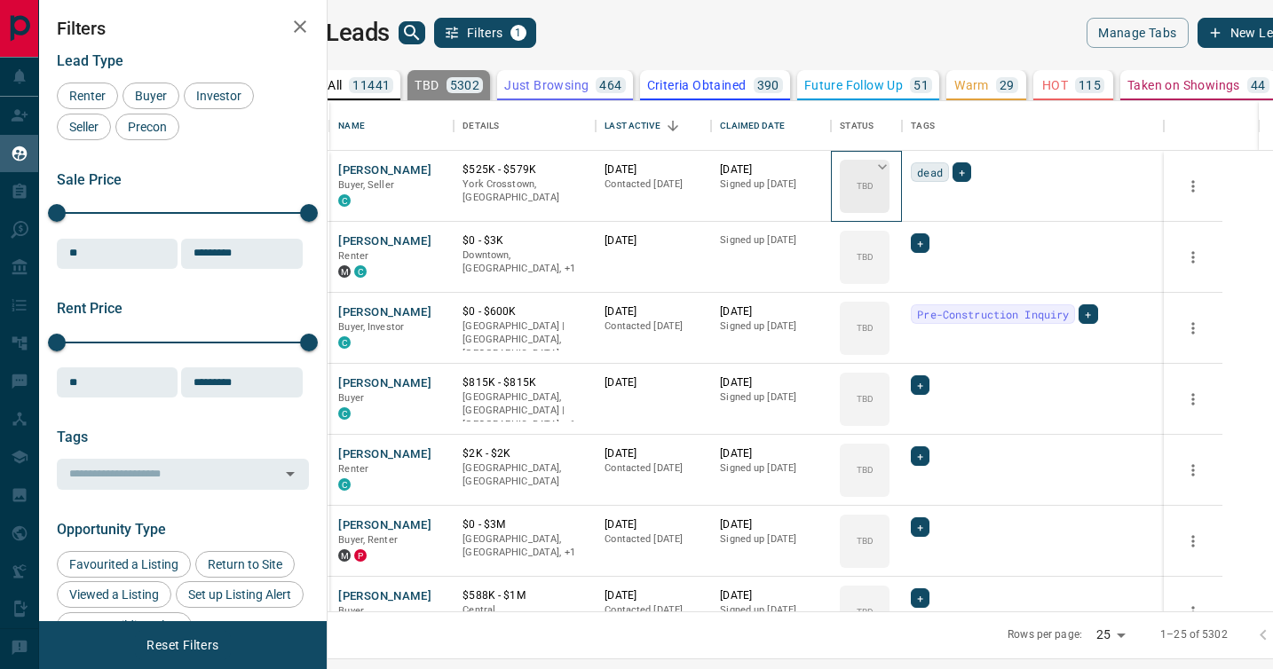
click at [891, 171] on icon at bounding box center [882, 167] width 18 height 18
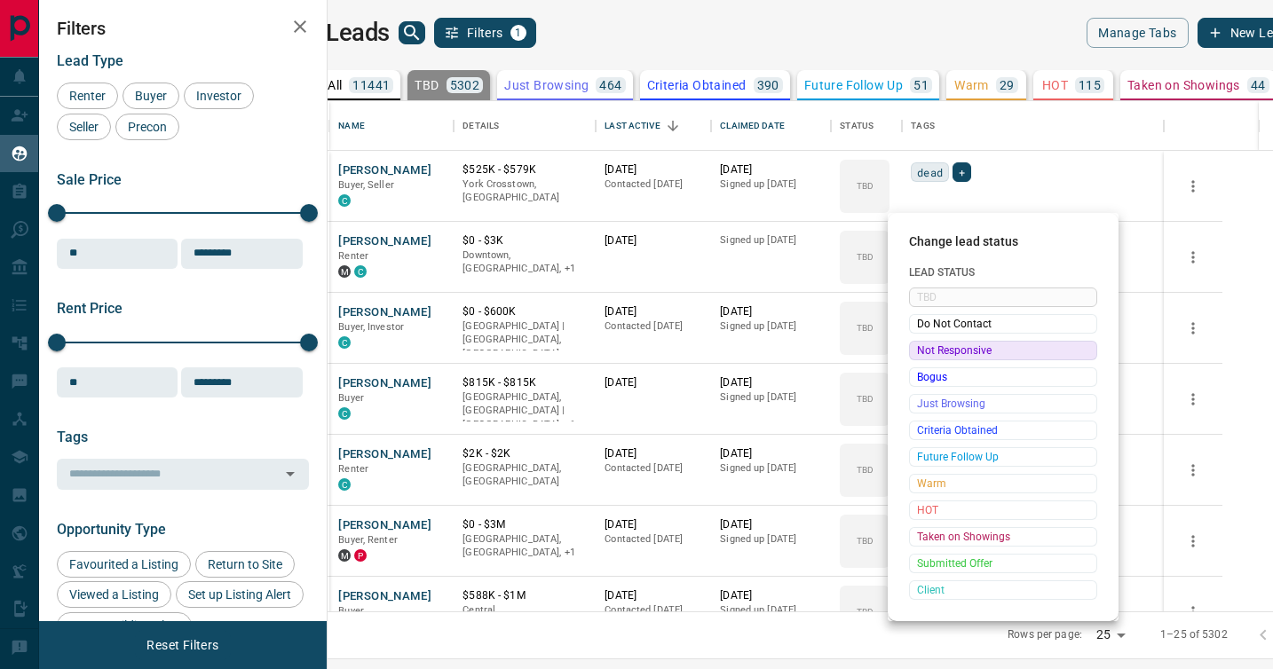
click at [933, 351] on span "Not Responsive" at bounding box center [1003, 351] width 172 height 18
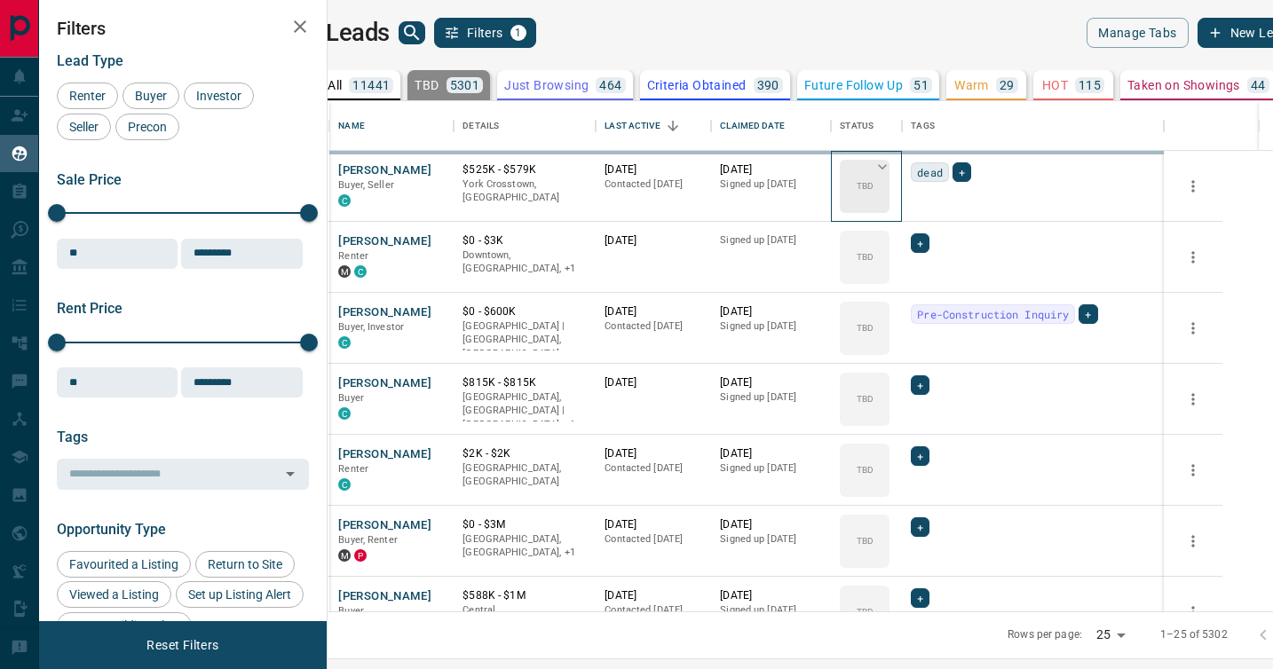
click at [889, 174] on div "TBD" at bounding box center [865, 186] width 50 height 53
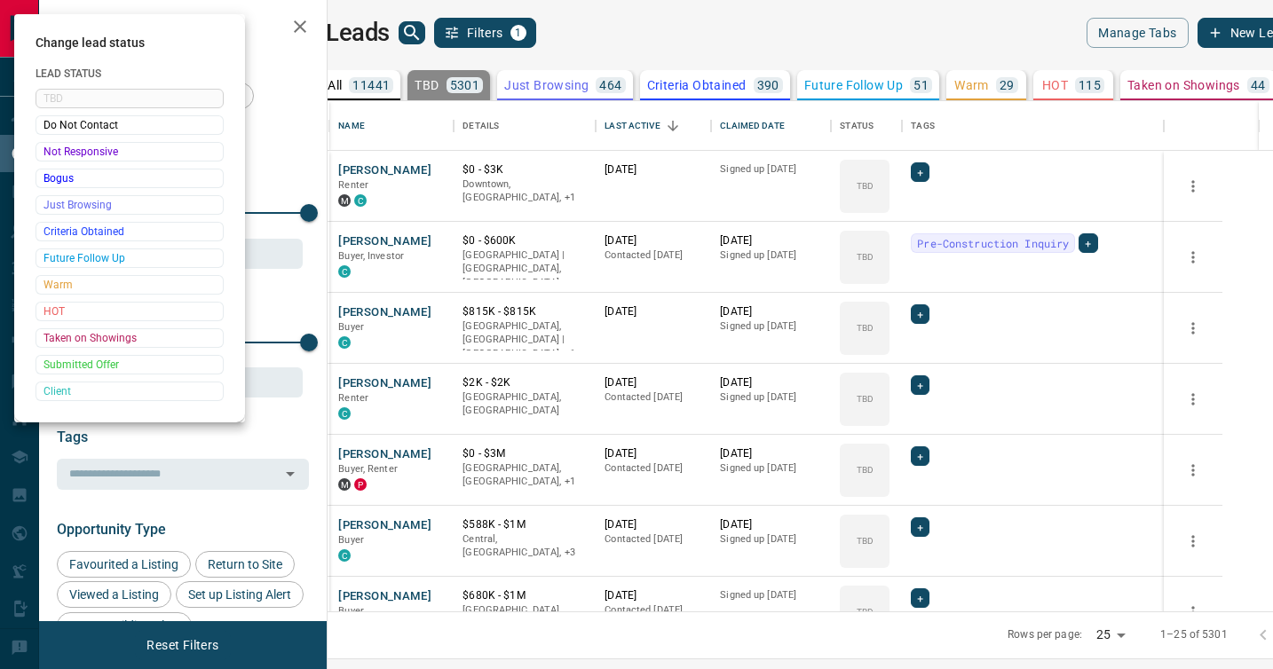
click at [926, 346] on div at bounding box center [636, 334] width 1273 height 669
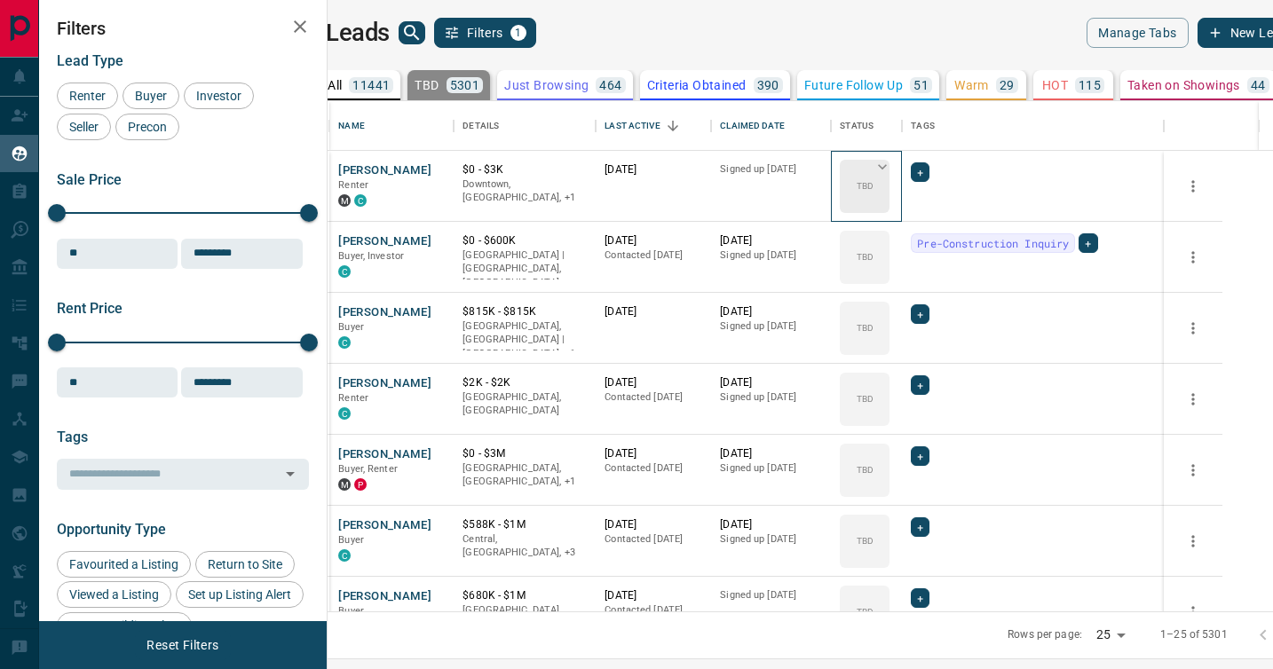
click at [889, 176] on div "TBD" at bounding box center [865, 186] width 50 height 53
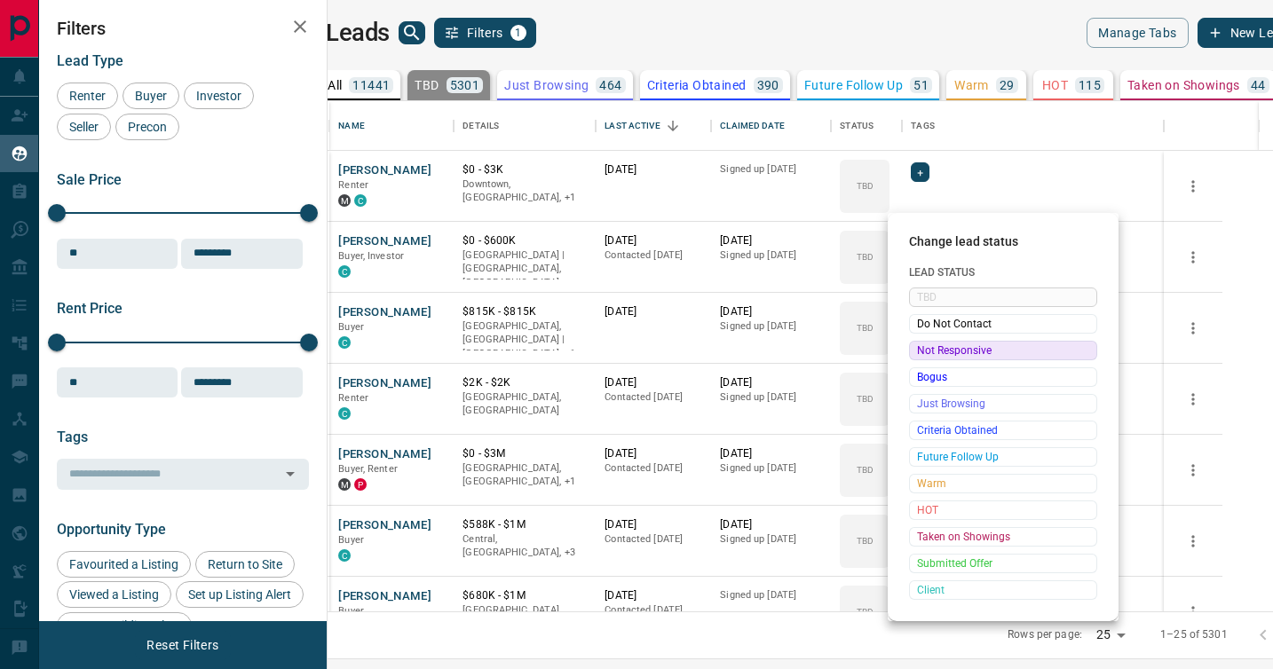
click at [931, 344] on span "Not Responsive" at bounding box center [1003, 351] width 172 height 18
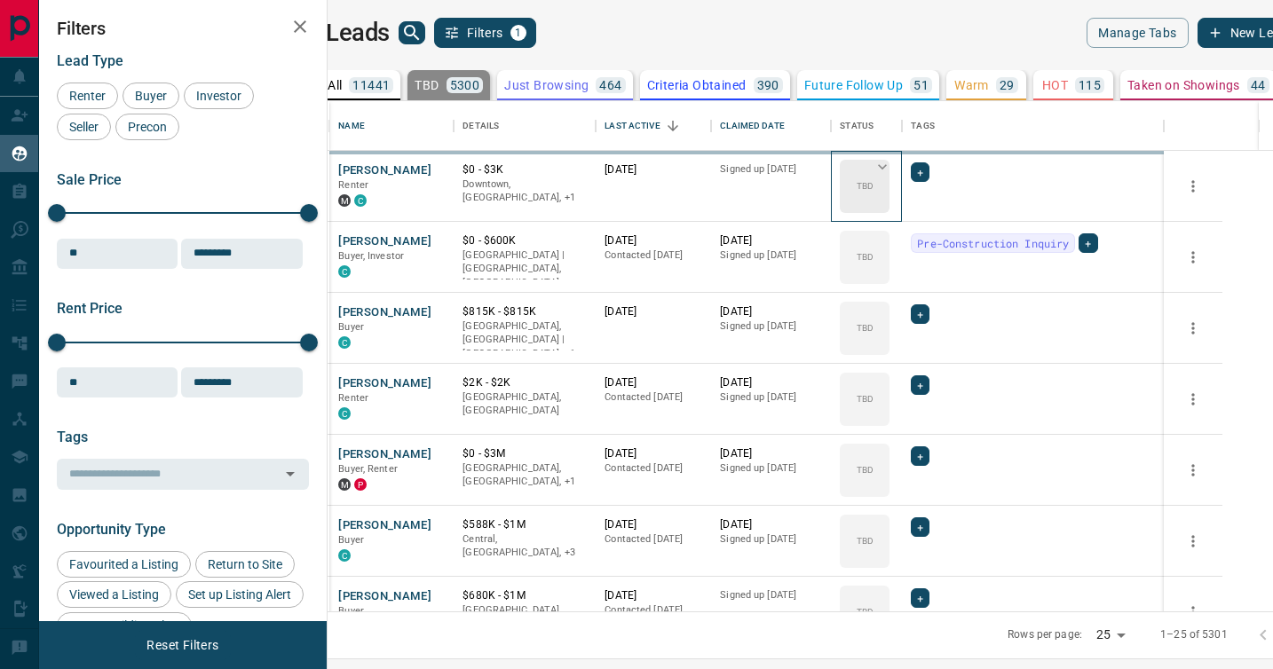
click at [873, 180] on p "TBD" at bounding box center [864, 185] width 17 height 13
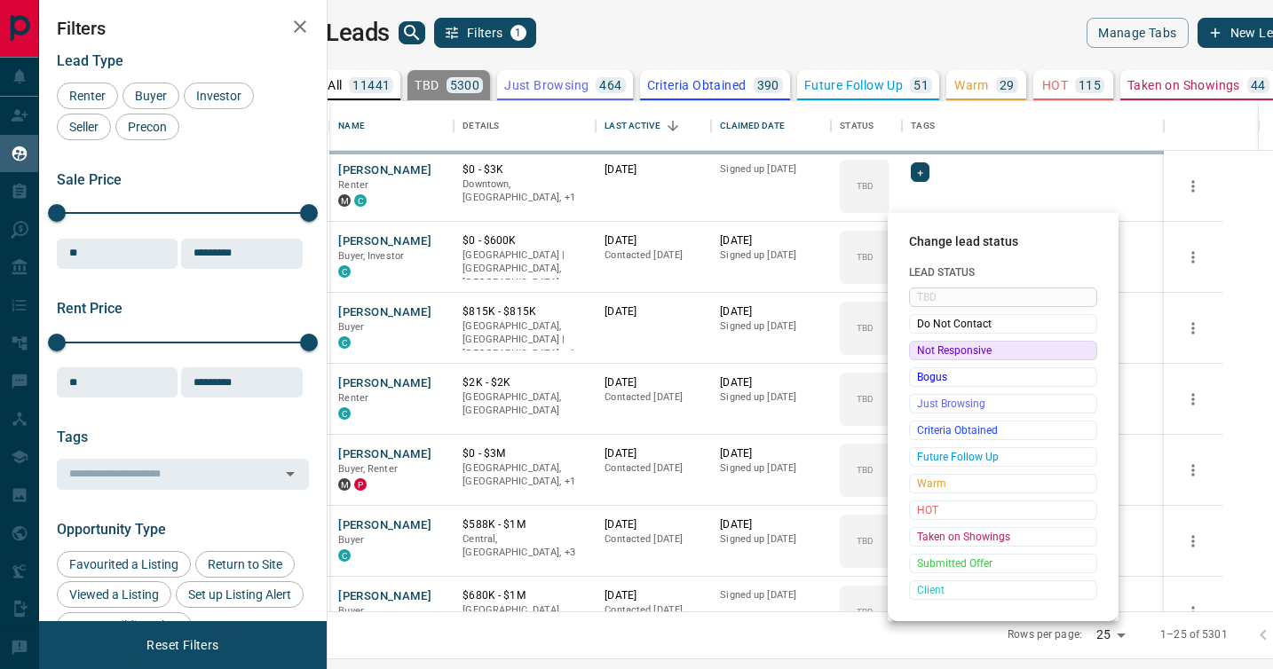
click at [928, 353] on div "Change lead status Lead Status TBD Do Not Contact Not Responsive Bogus Just Bro…" at bounding box center [636, 334] width 1273 height 669
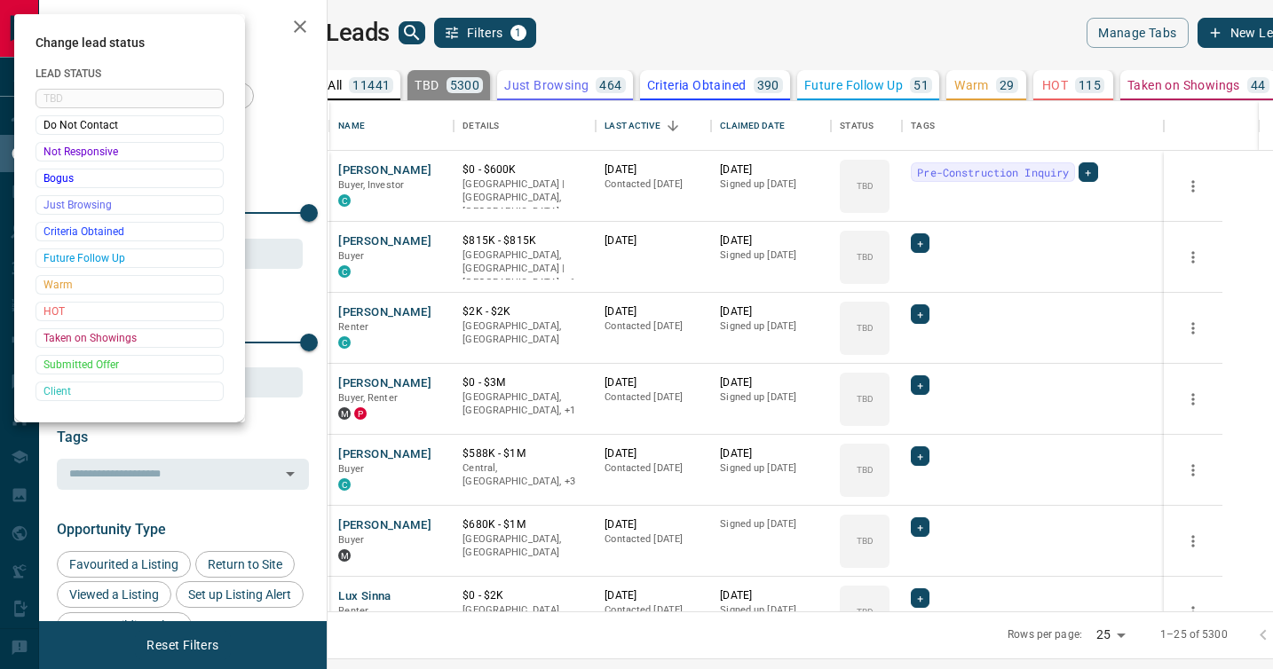
click at [922, 167] on div at bounding box center [636, 334] width 1273 height 669
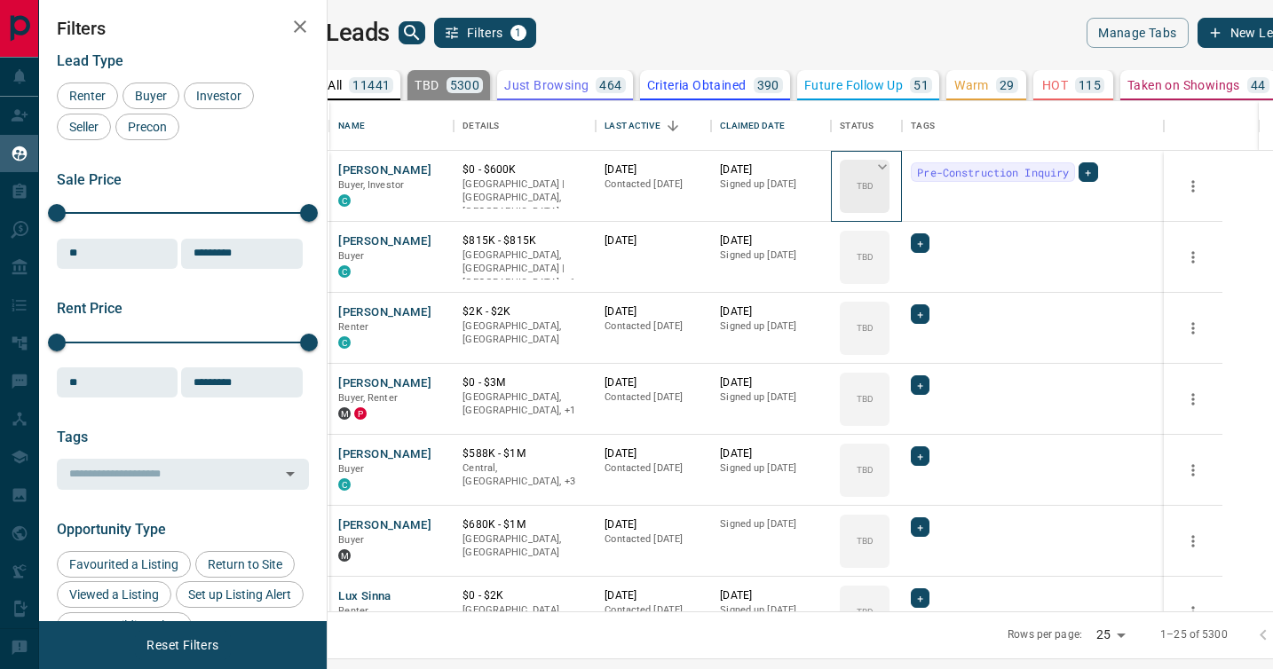
click at [891, 170] on icon at bounding box center [882, 167] width 18 height 18
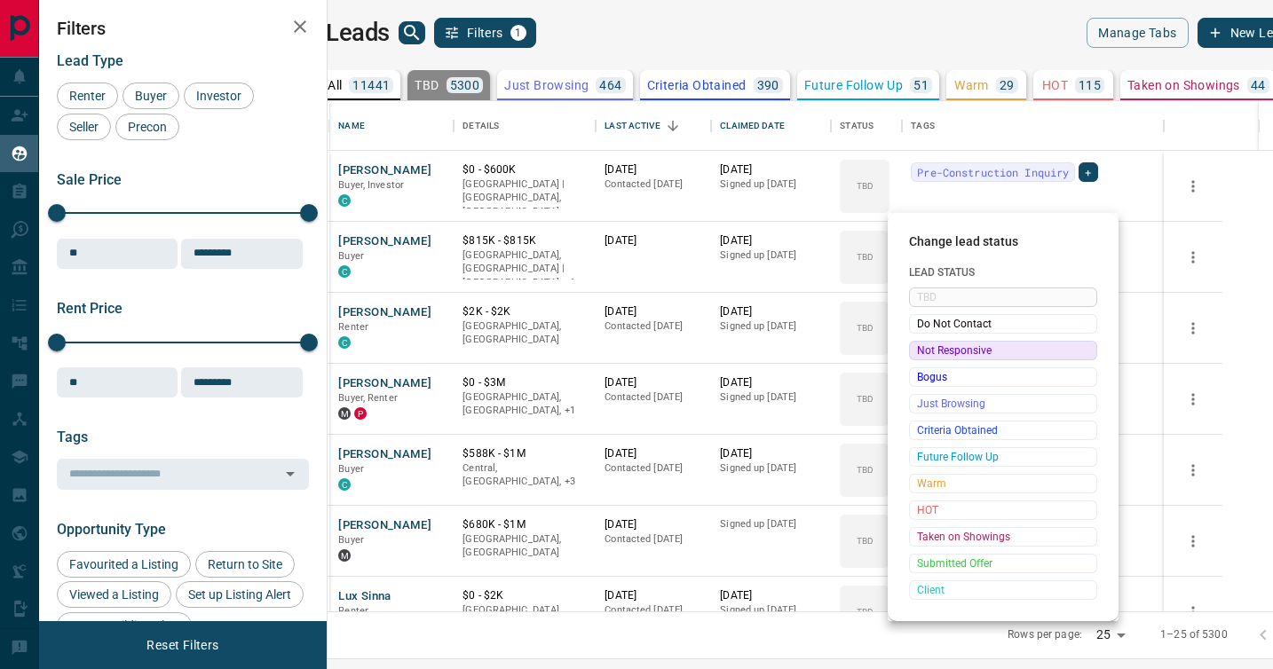
click at [929, 351] on span "Not Responsive" at bounding box center [1003, 351] width 172 height 18
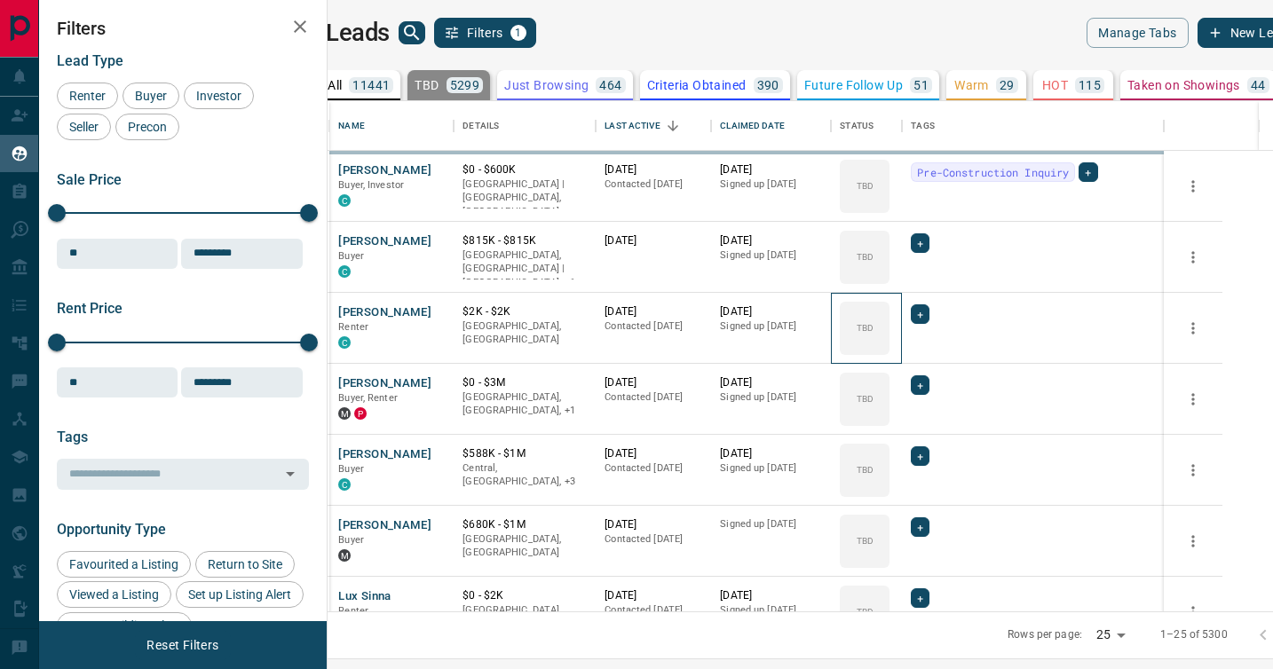
click at [889, 351] on div "TBD" at bounding box center [865, 328] width 50 height 53
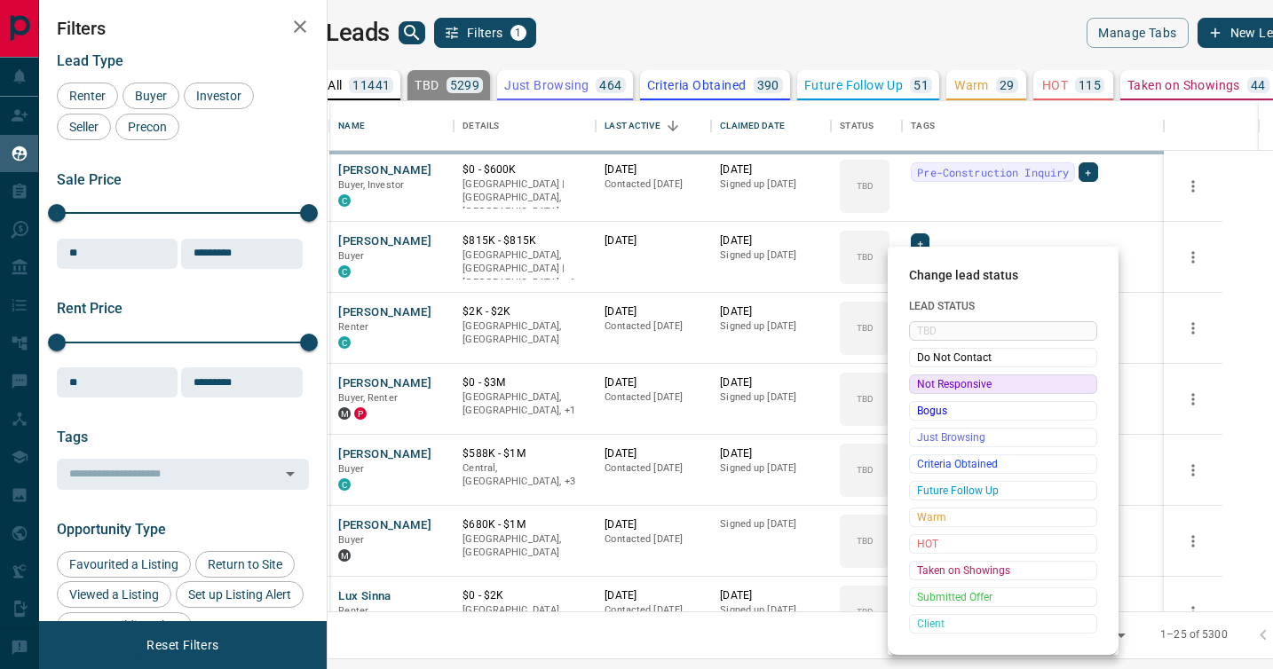
click at [929, 383] on span "Not Responsive" at bounding box center [1003, 384] width 172 height 18
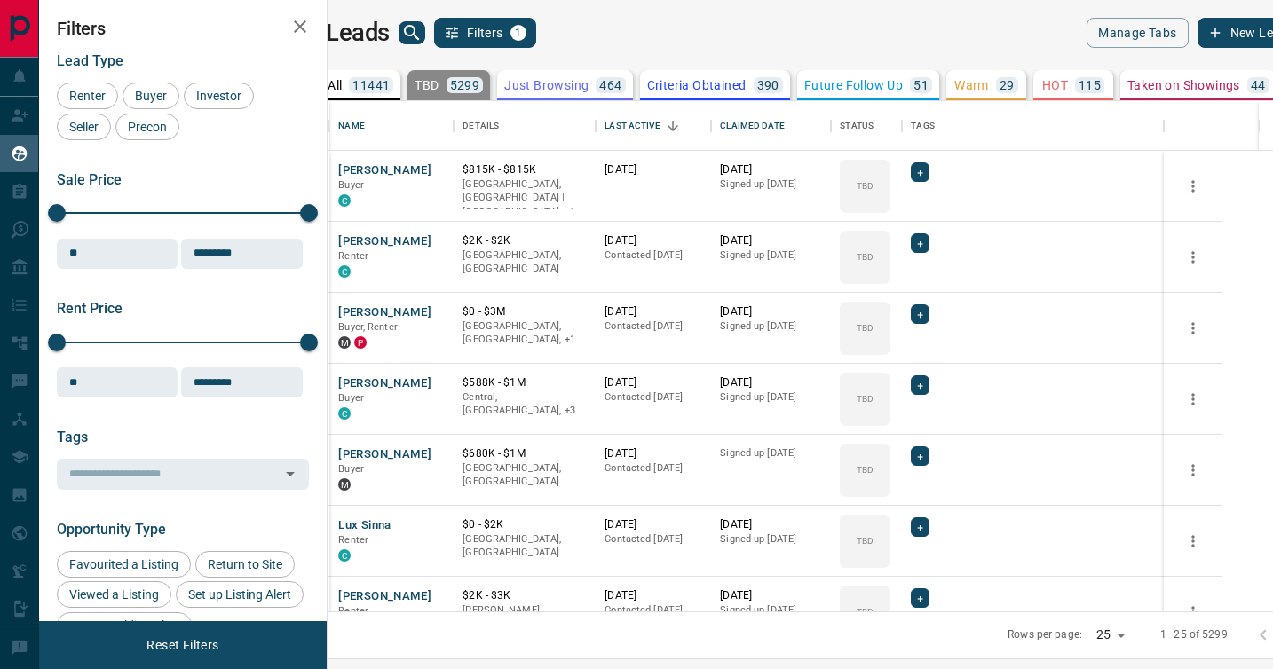
click at [0, 0] on icon at bounding box center [0, 0] width 0 height 0
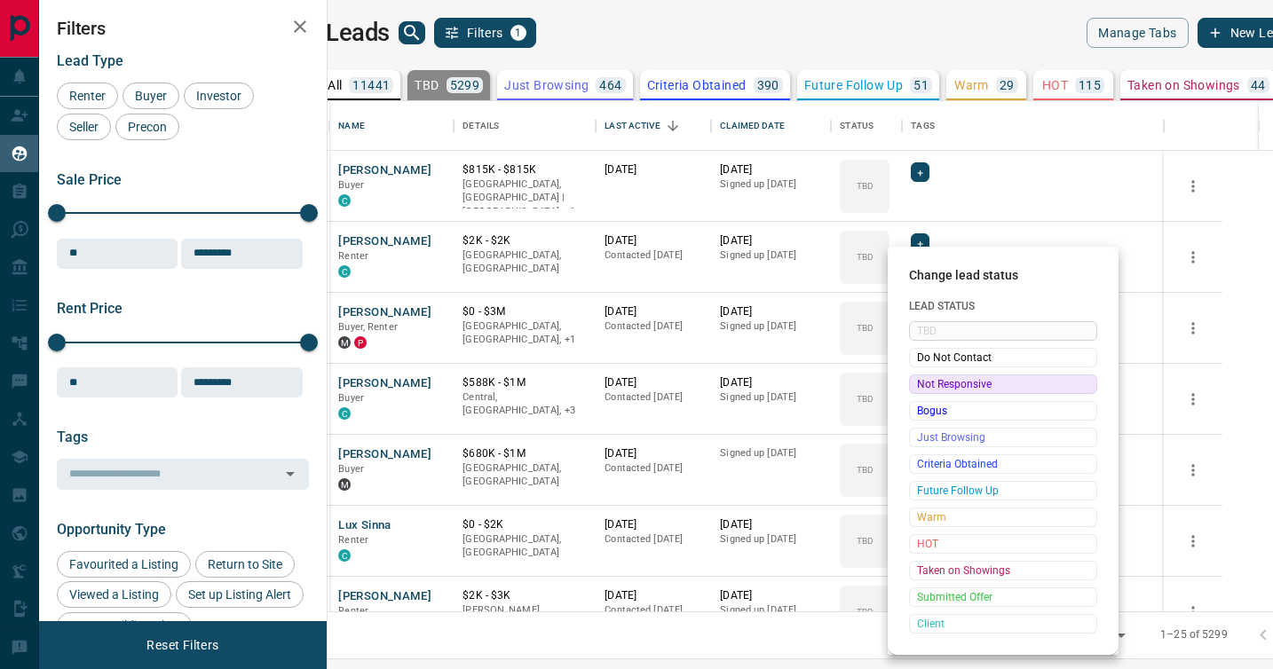
click at [929, 383] on span "Not Responsive" at bounding box center [1003, 384] width 172 height 18
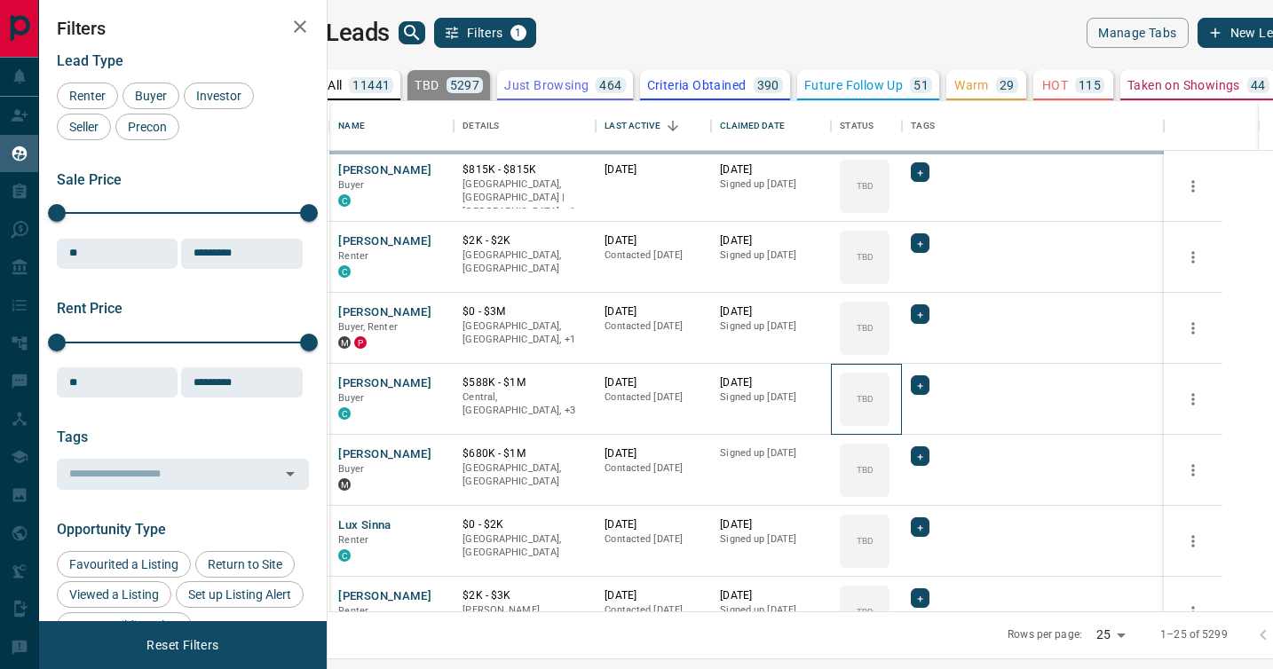
click at [0, 0] on icon at bounding box center [0, 0] width 0 height 0
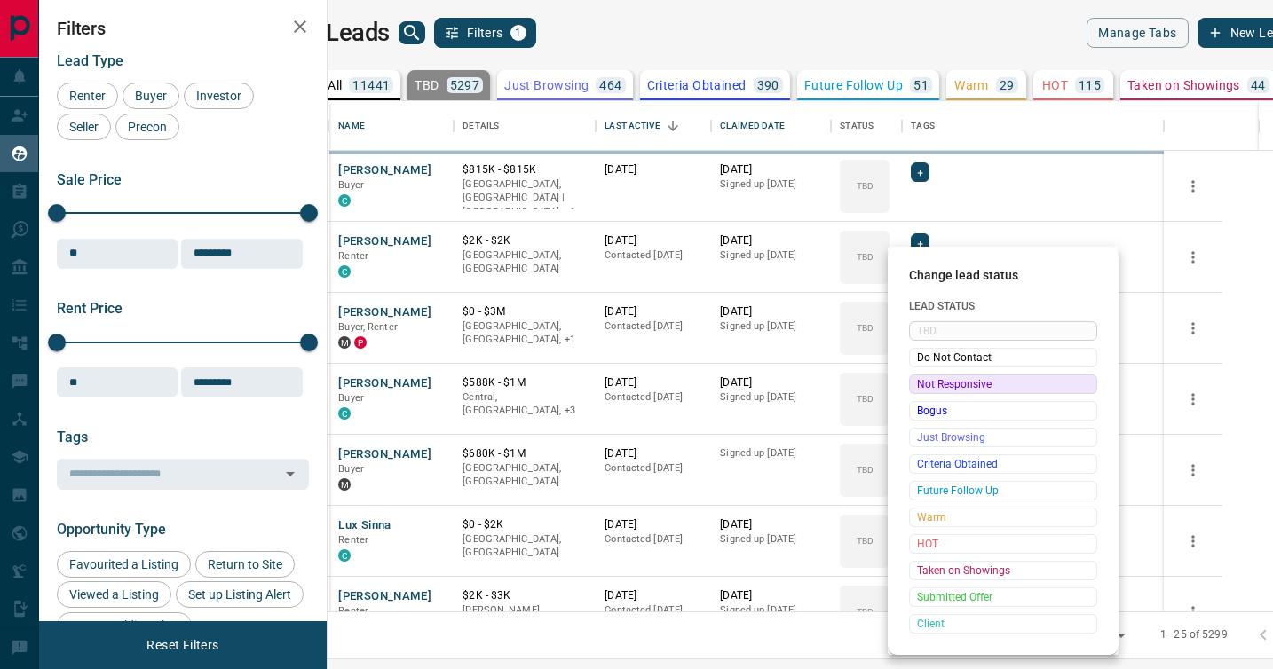
click at [927, 384] on span "Not Responsive" at bounding box center [1003, 384] width 172 height 18
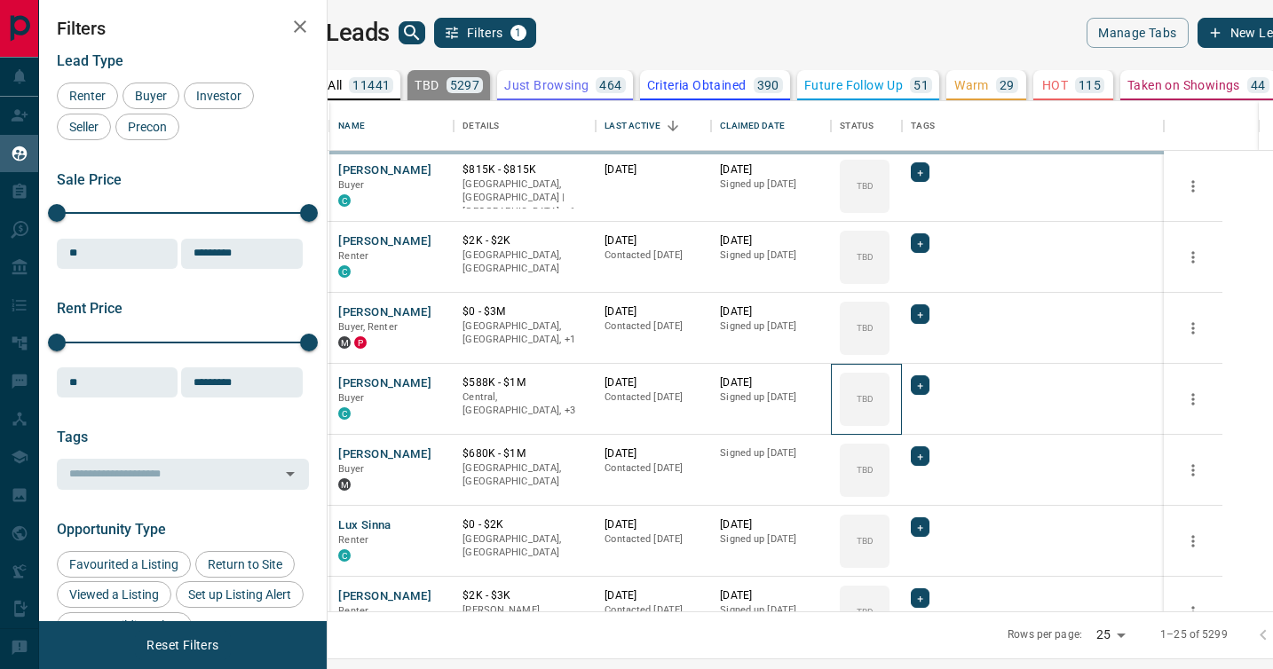
click at [0, 0] on icon at bounding box center [0, 0] width 0 height 0
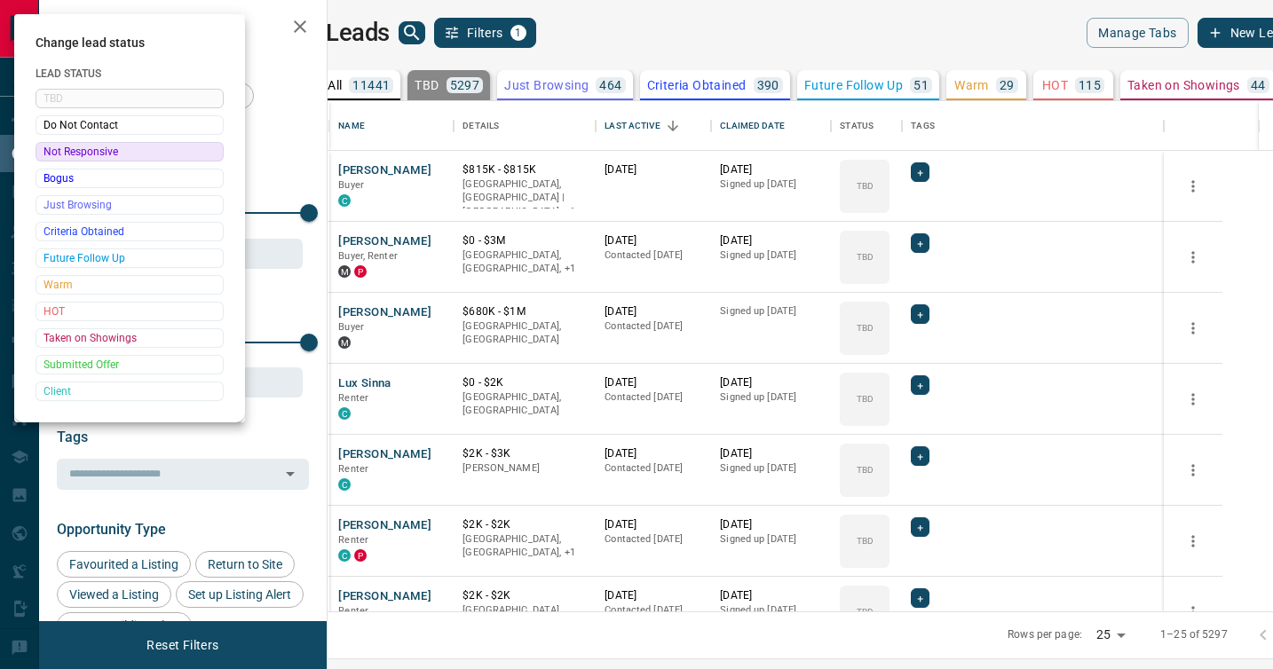
click at [927, 384] on div at bounding box center [636, 334] width 1273 height 669
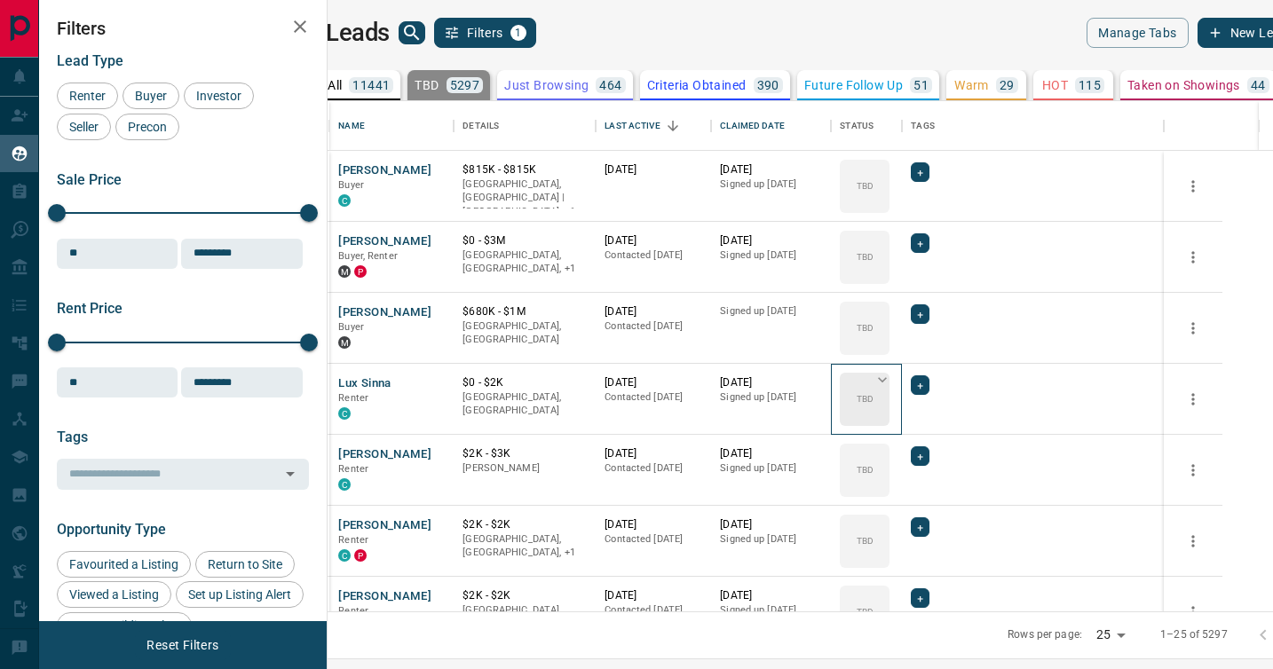
click at [891, 381] on icon at bounding box center [882, 380] width 18 height 18
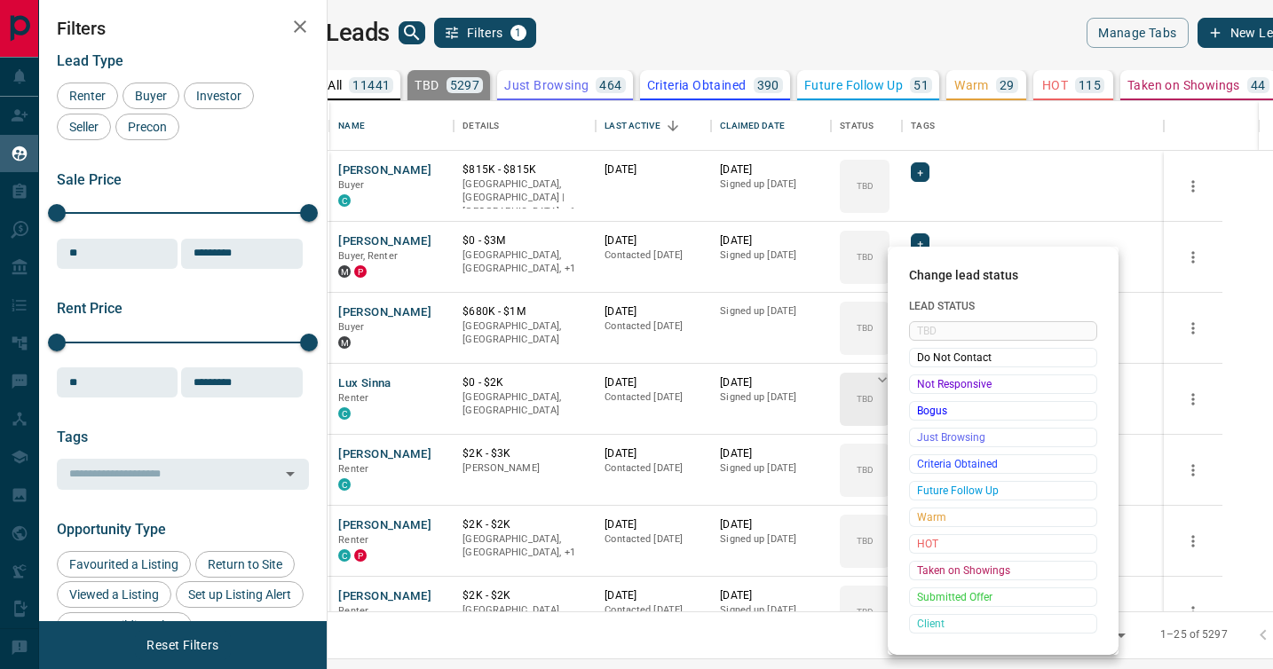
click at [924, 381] on span "Not Responsive" at bounding box center [1003, 384] width 172 height 18
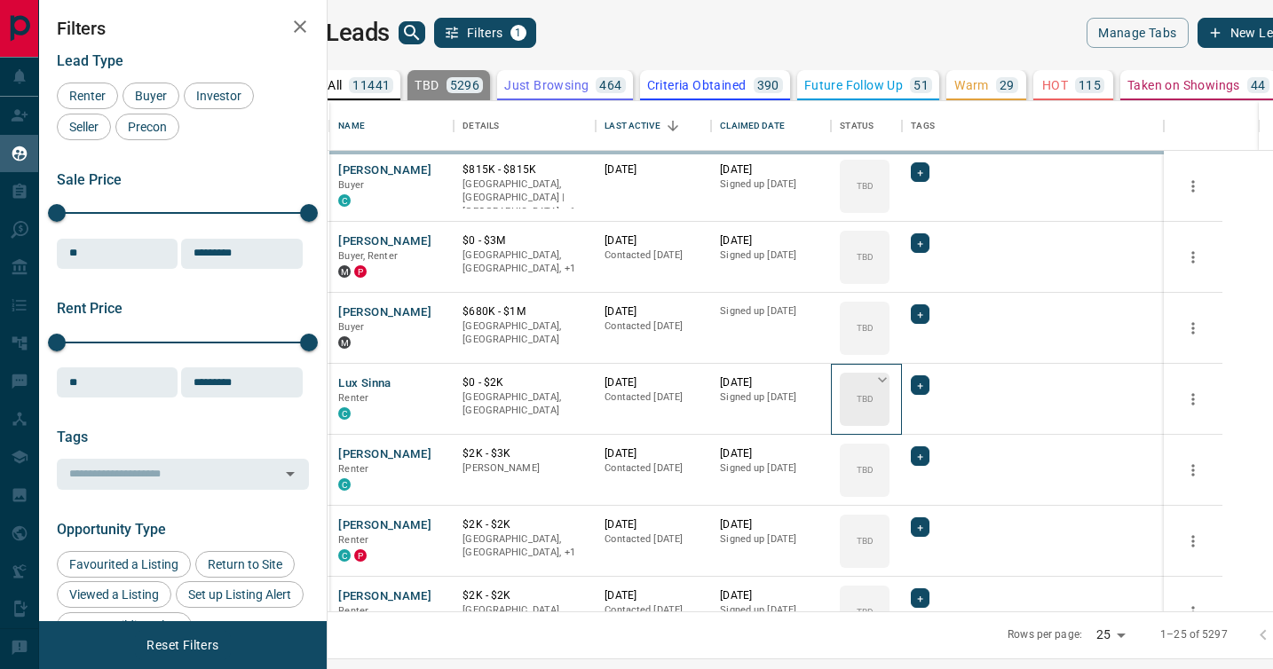
click at [891, 381] on icon at bounding box center [882, 380] width 18 height 18
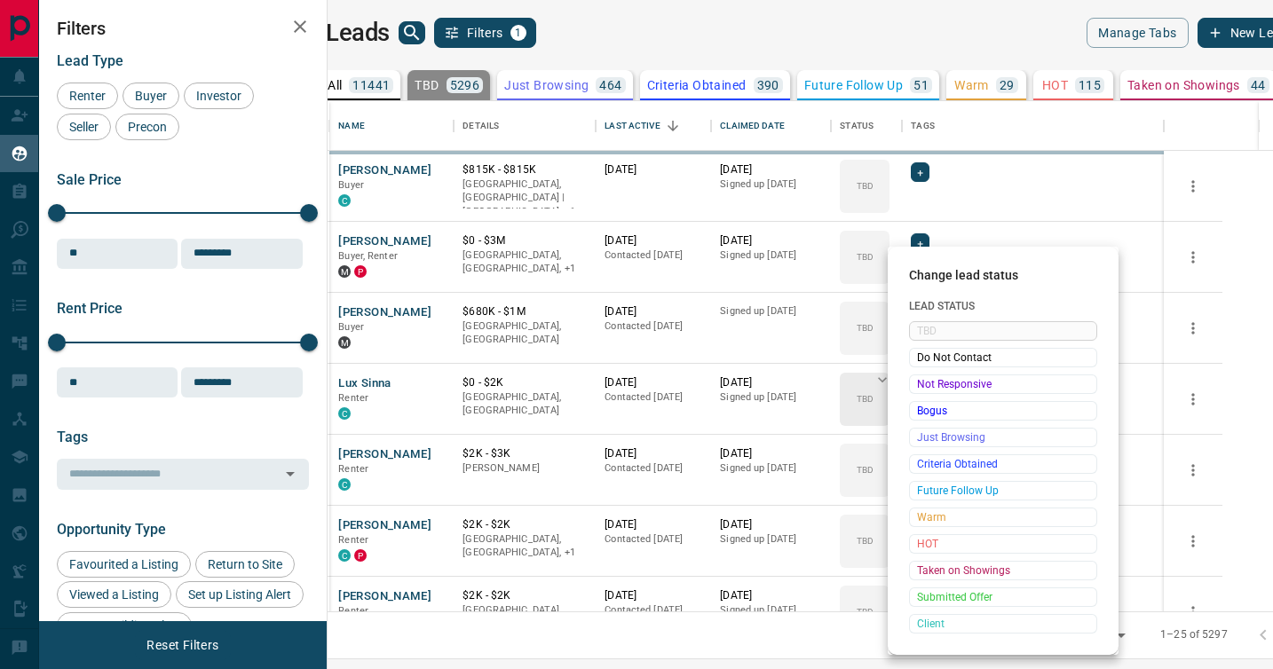
click at [924, 381] on span "Not Responsive" at bounding box center [1003, 384] width 172 height 18
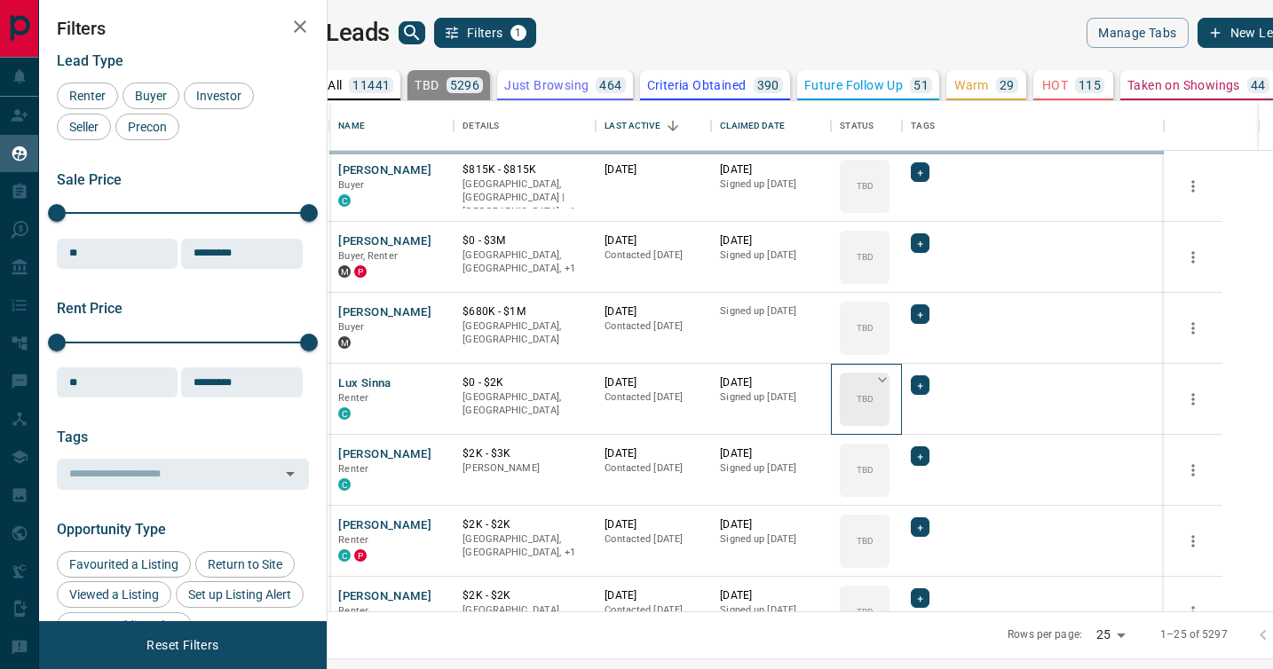
click at [891, 381] on icon at bounding box center [882, 380] width 18 height 18
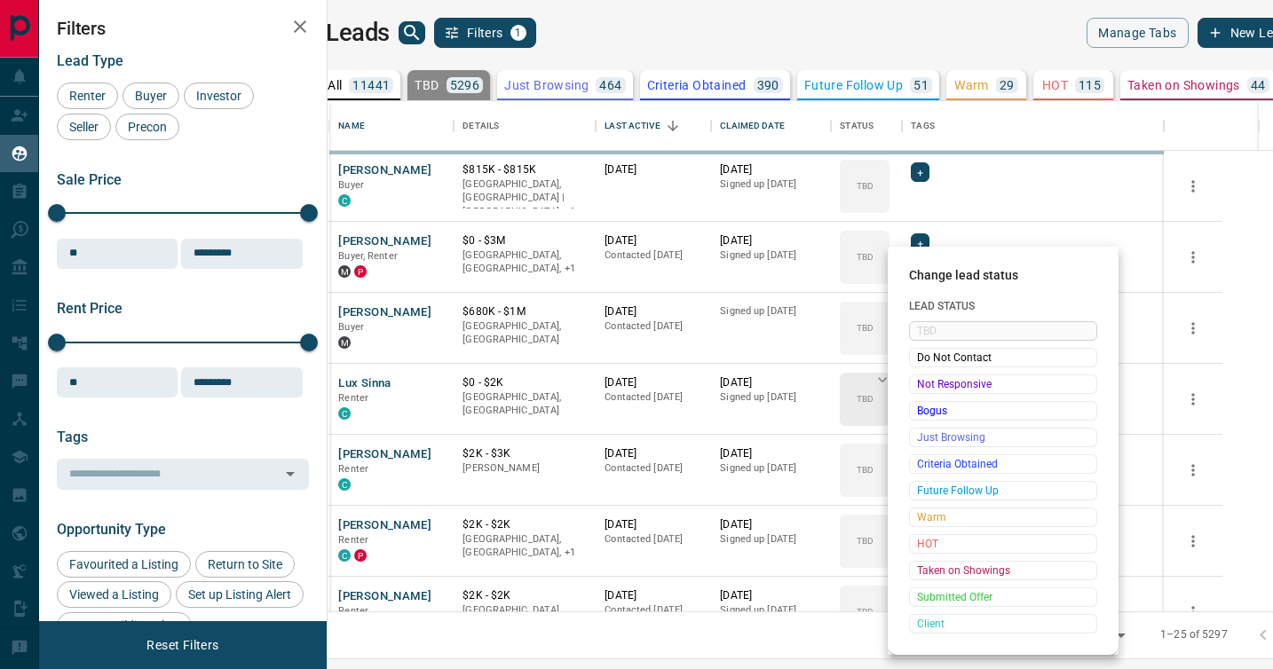
click at [924, 381] on span "Not Responsive" at bounding box center [1003, 384] width 172 height 18
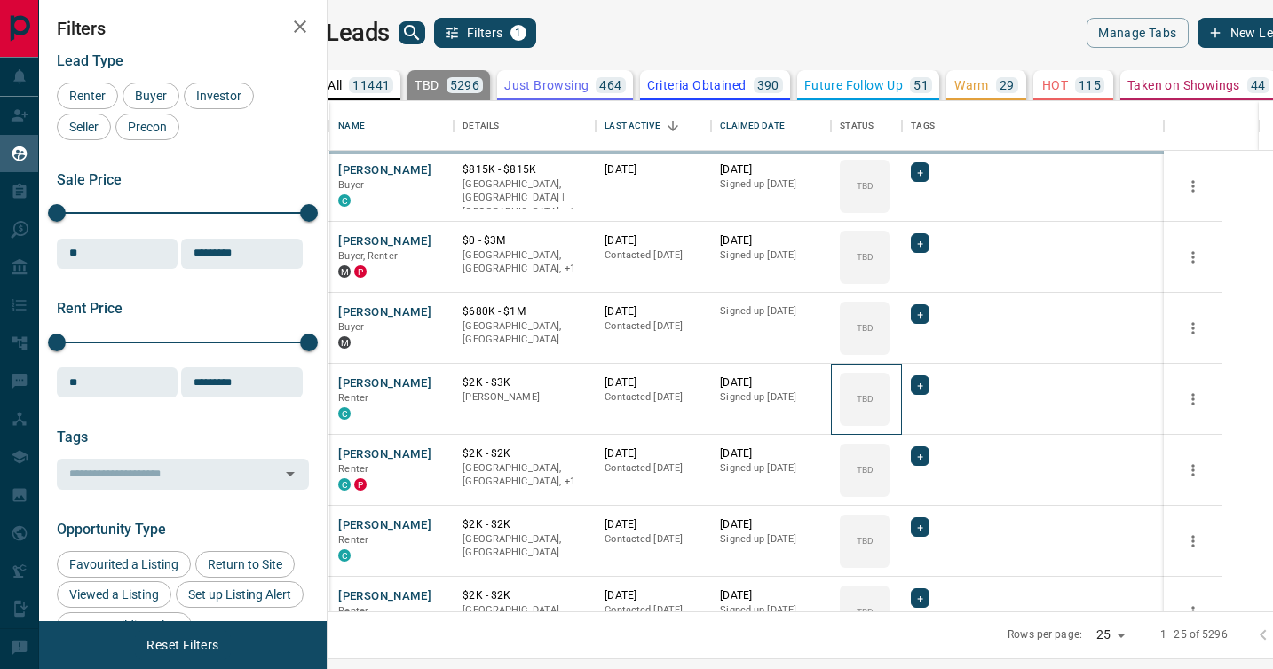
click at [0, 0] on icon at bounding box center [0, 0] width 0 height 0
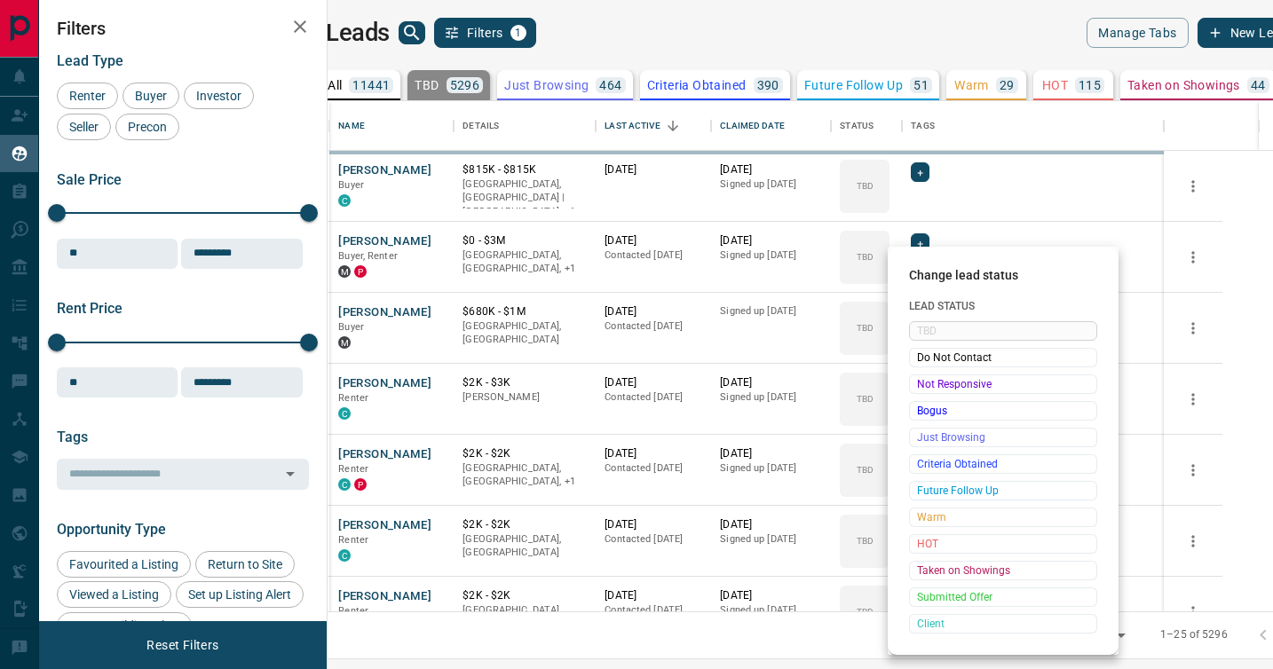
click at [924, 381] on span "Not Responsive" at bounding box center [1003, 384] width 172 height 18
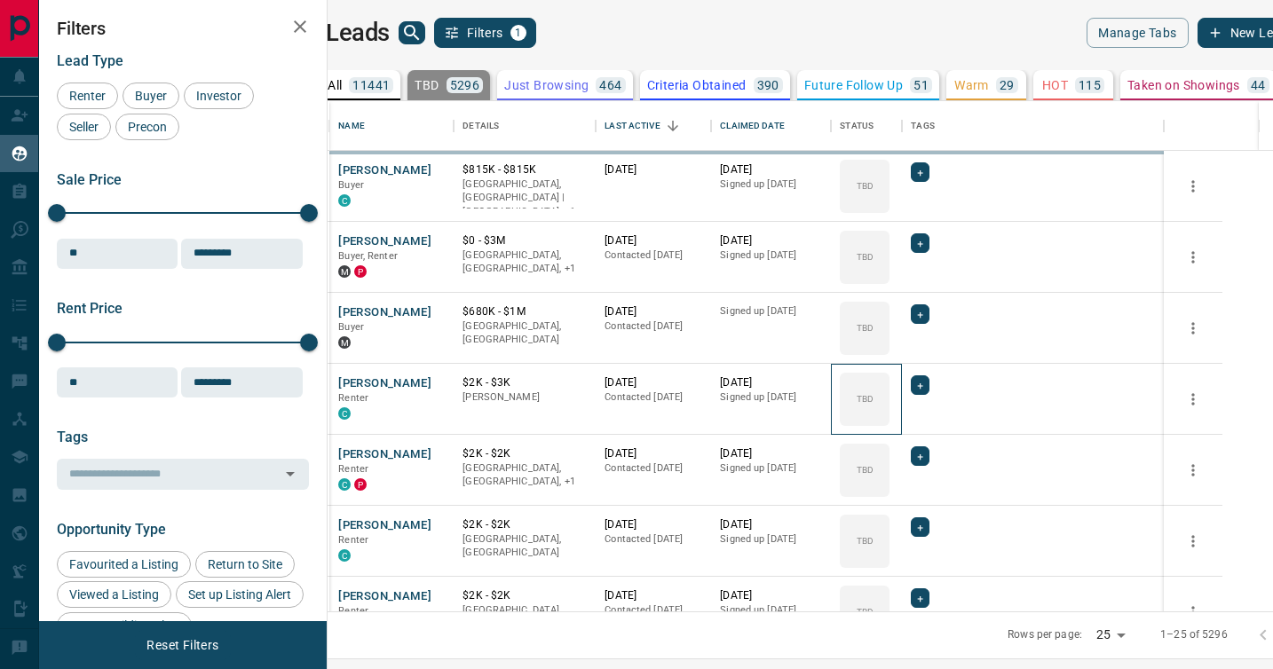
click at [0, 0] on icon at bounding box center [0, 0] width 0 height 0
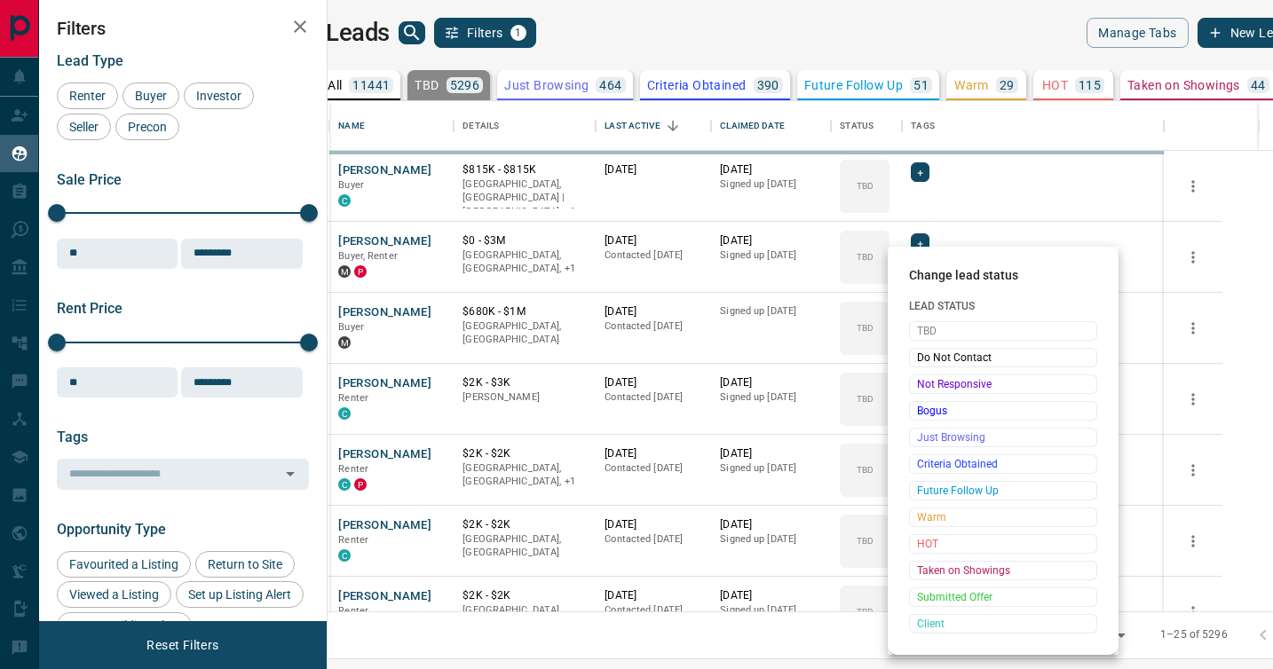
click at [924, 381] on span "Not Responsive" at bounding box center [1003, 384] width 172 height 18
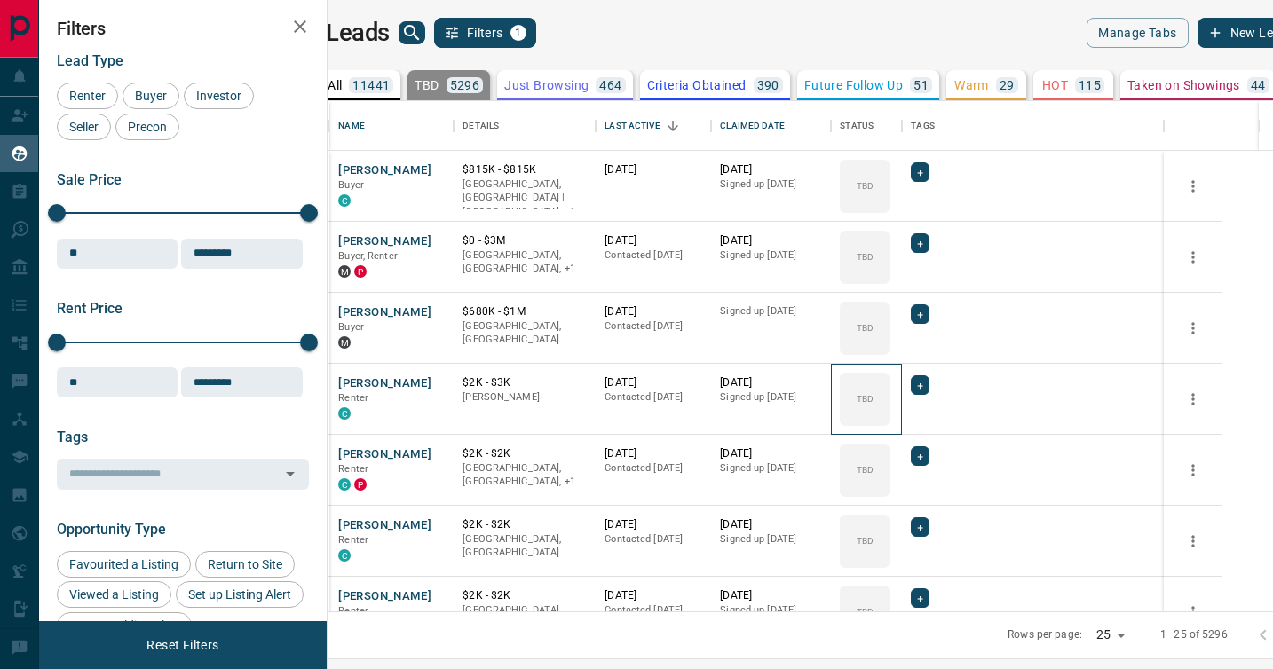
click at [0, 0] on icon at bounding box center [0, 0] width 0 height 0
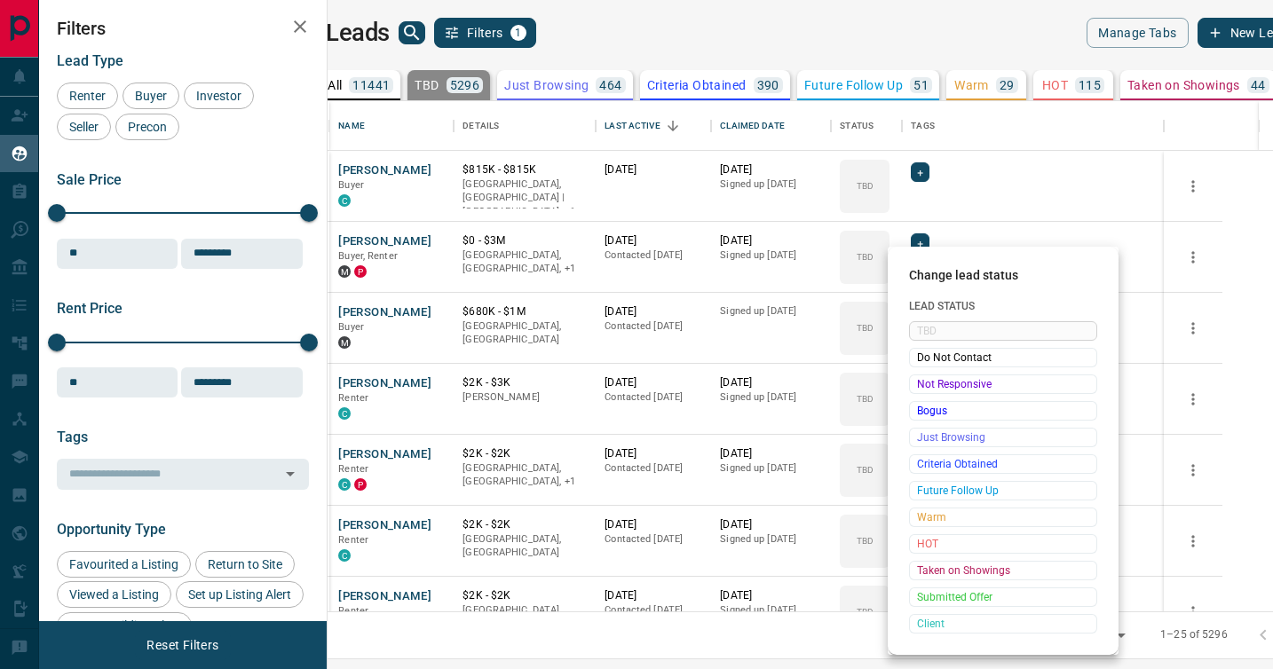
click at [924, 381] on span "Not Responsive" at bounding box center [1003, 384] width 172 height 18
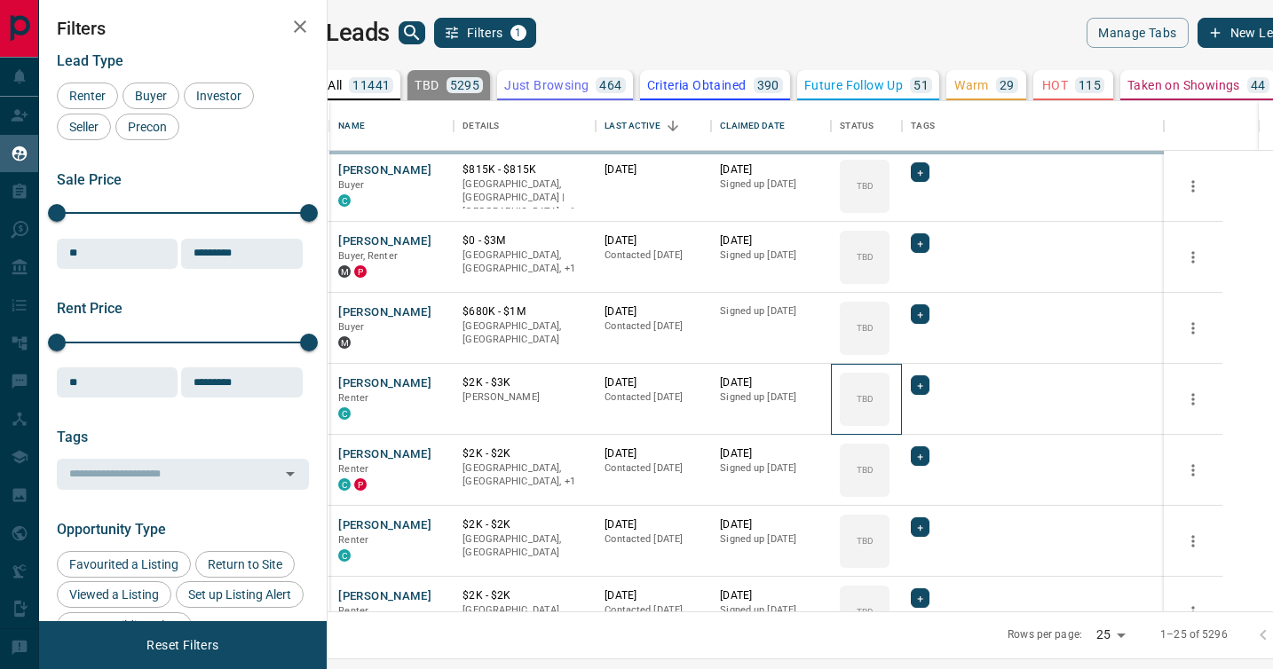
click at [0, 0] on icon at bounding box center [0, 0] width 0 height 0
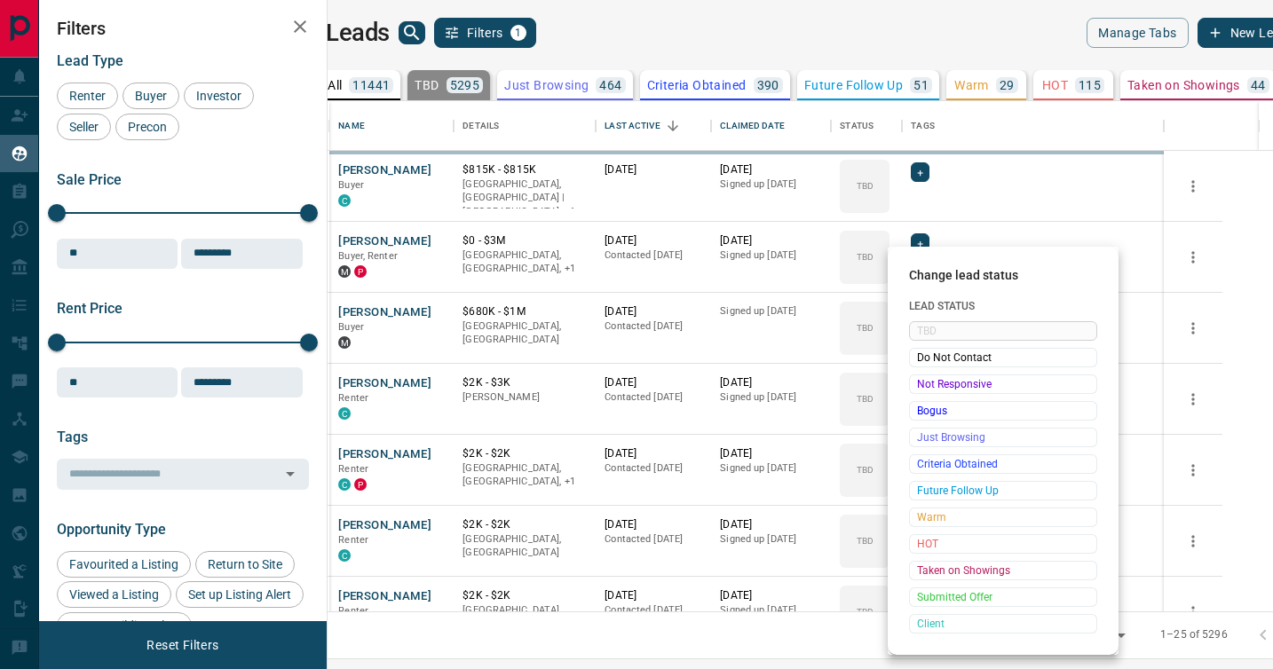
click at [924, 381] on span "Not Responsive" at bounding box center [1003, 384] width 172 height 18
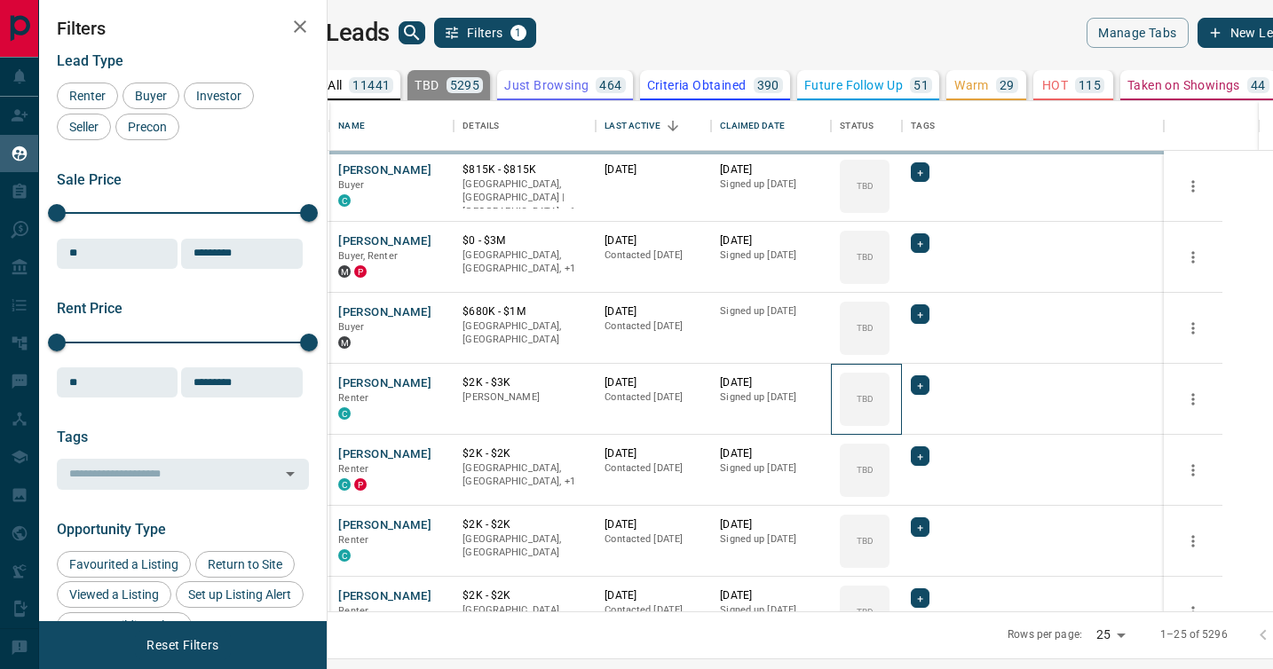
click at [0, 0] on icon at bounding box center [0, 0] width 0 height 0
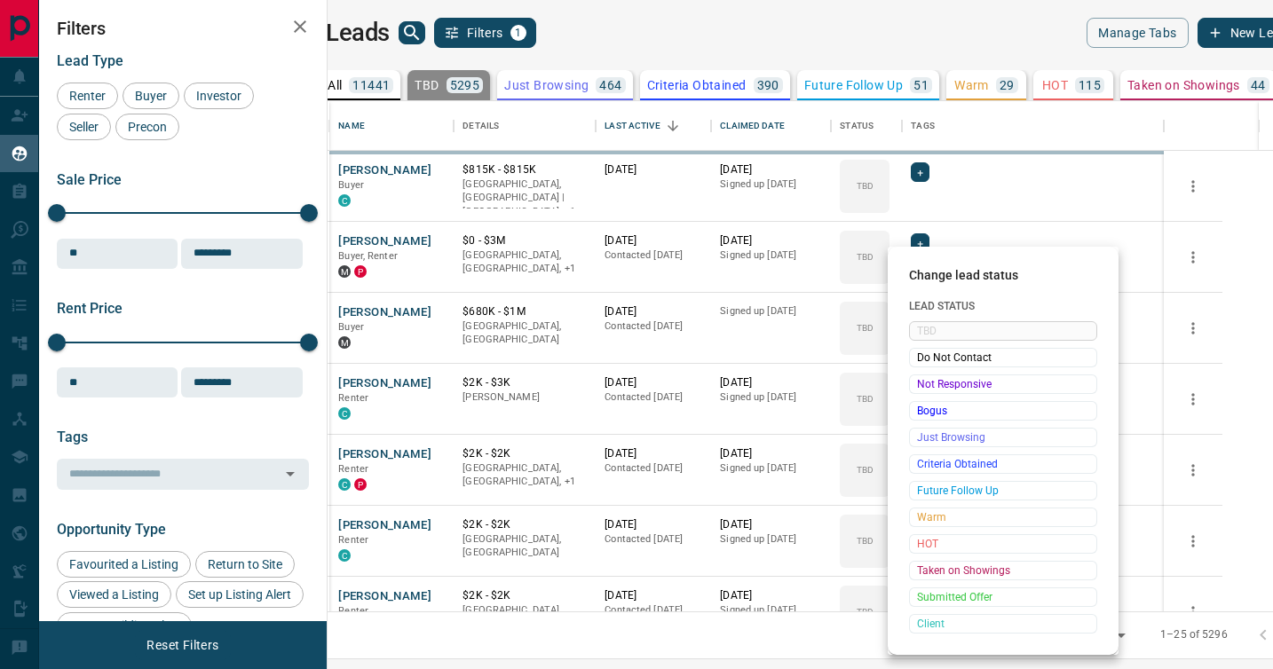
click at [924, 381] on span "Not Responsive" at bounding box center [1003, 384] width 172 height 18
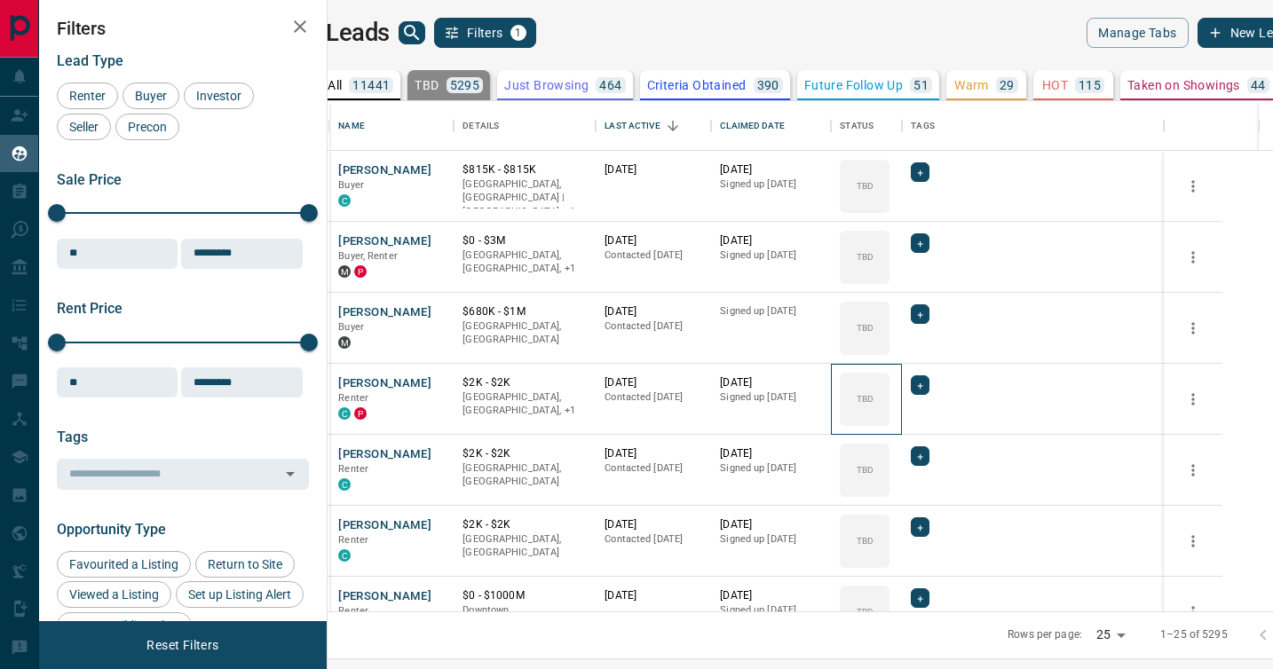
click at [0, 0] on icon at bounding box center [0, 0] width 0 height 0
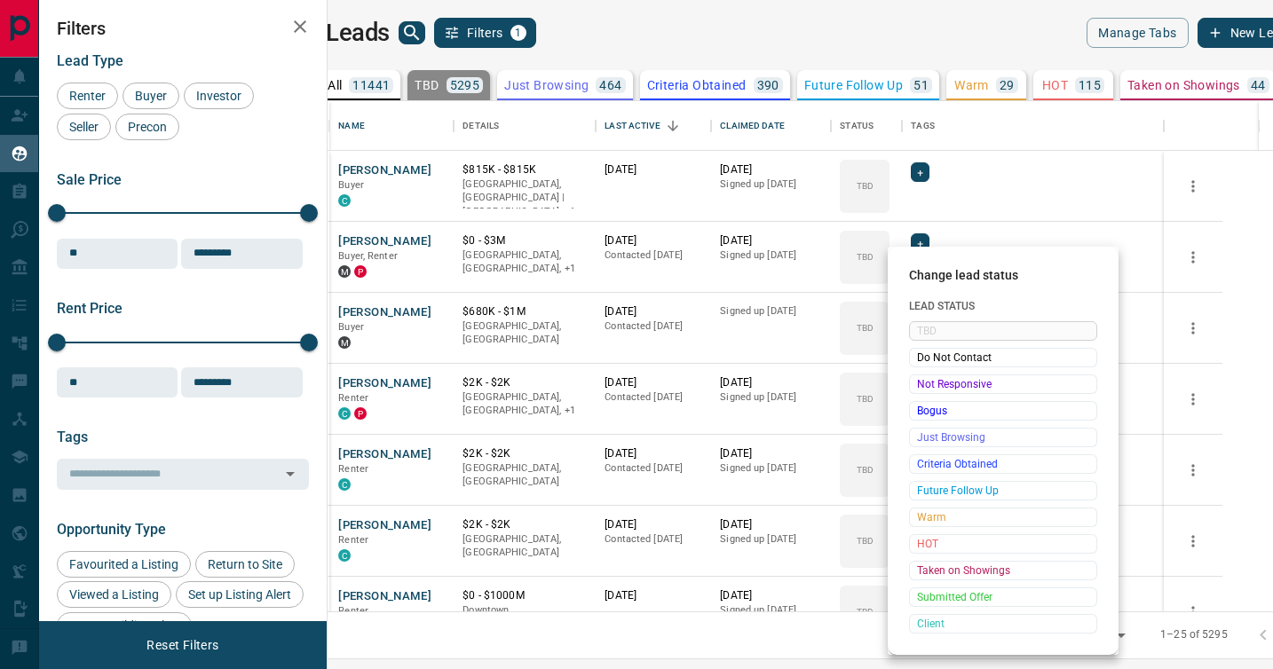
click at [924, 381] on span "Not Responsive" at bounding box center [1003, 384] width 172 height 18
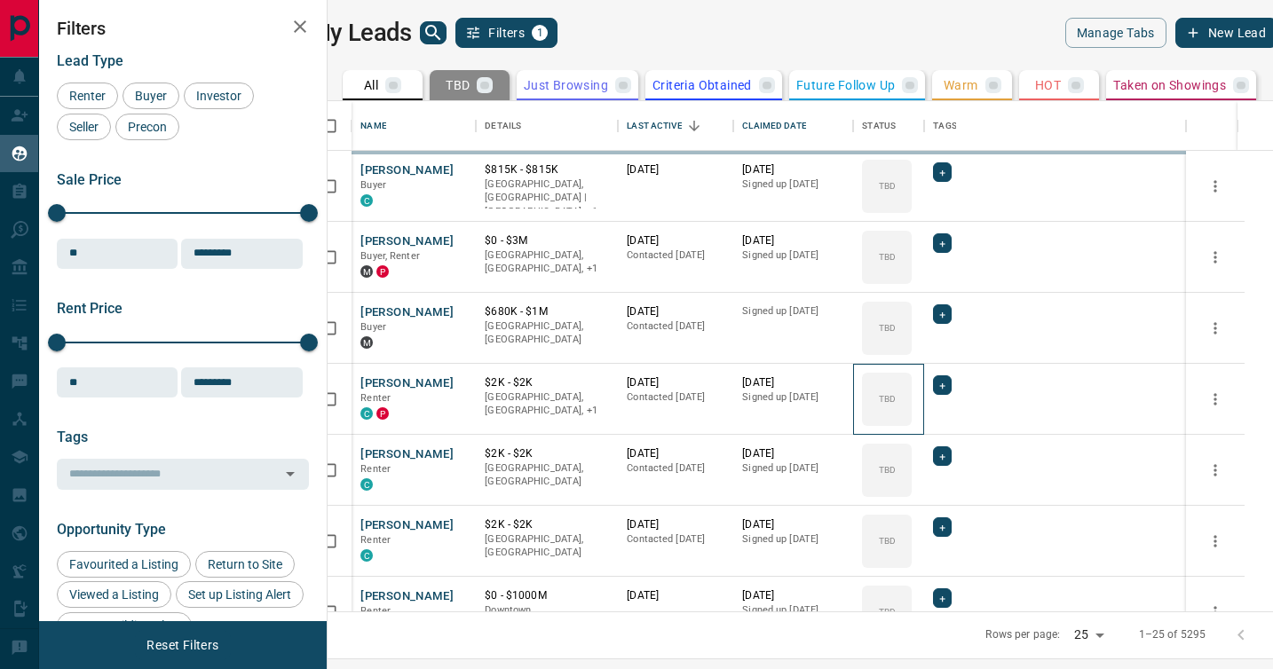
click at [0, 0] on icon at bounding box center [0, 0] width 0 height 0
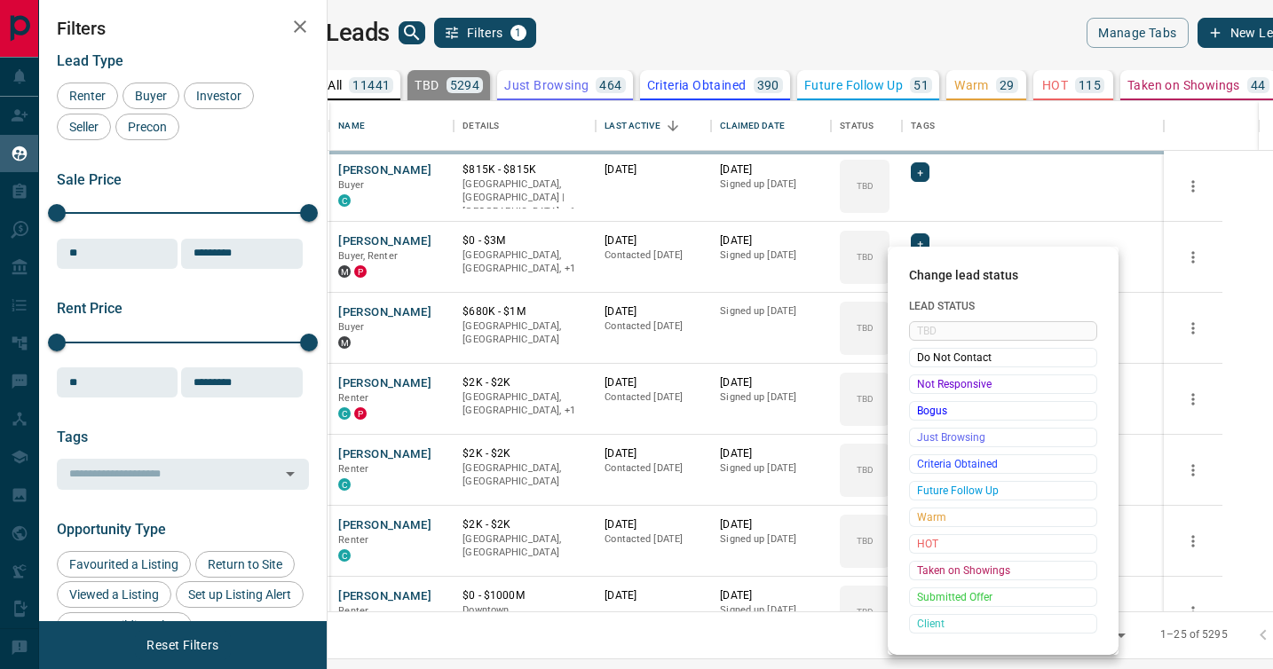
click at [924, 381] on span "Not Responsive" at bounding box center [1003, 384] width 172 height 18
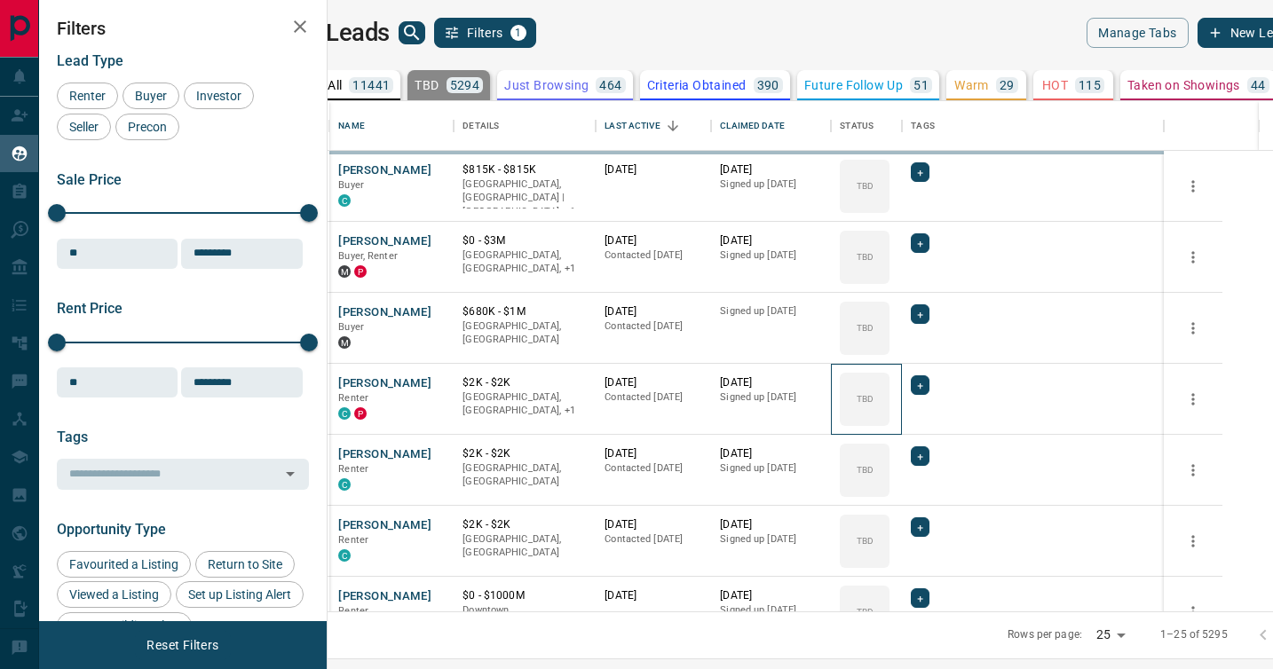
click at [0, 0] on icon at bounding box center [0, 0] width 0 height 0
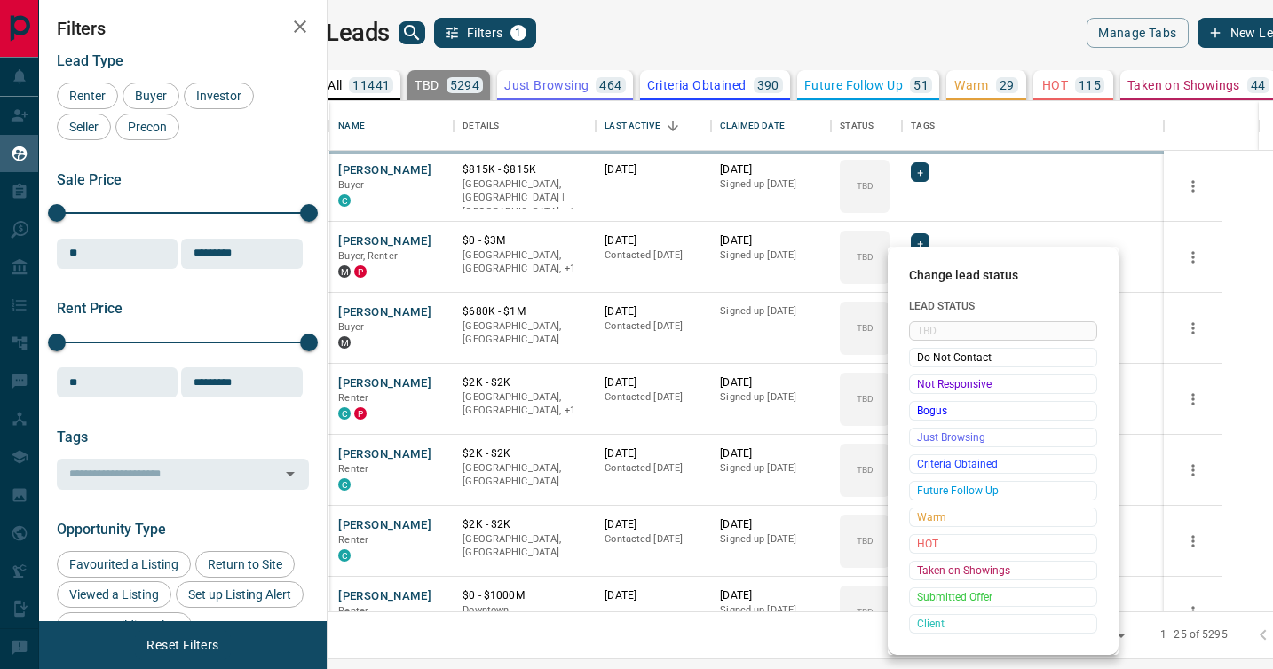
click at [924, 381] on span "Not Responsive" at bounding box center [1003, 384] width 172 height 18
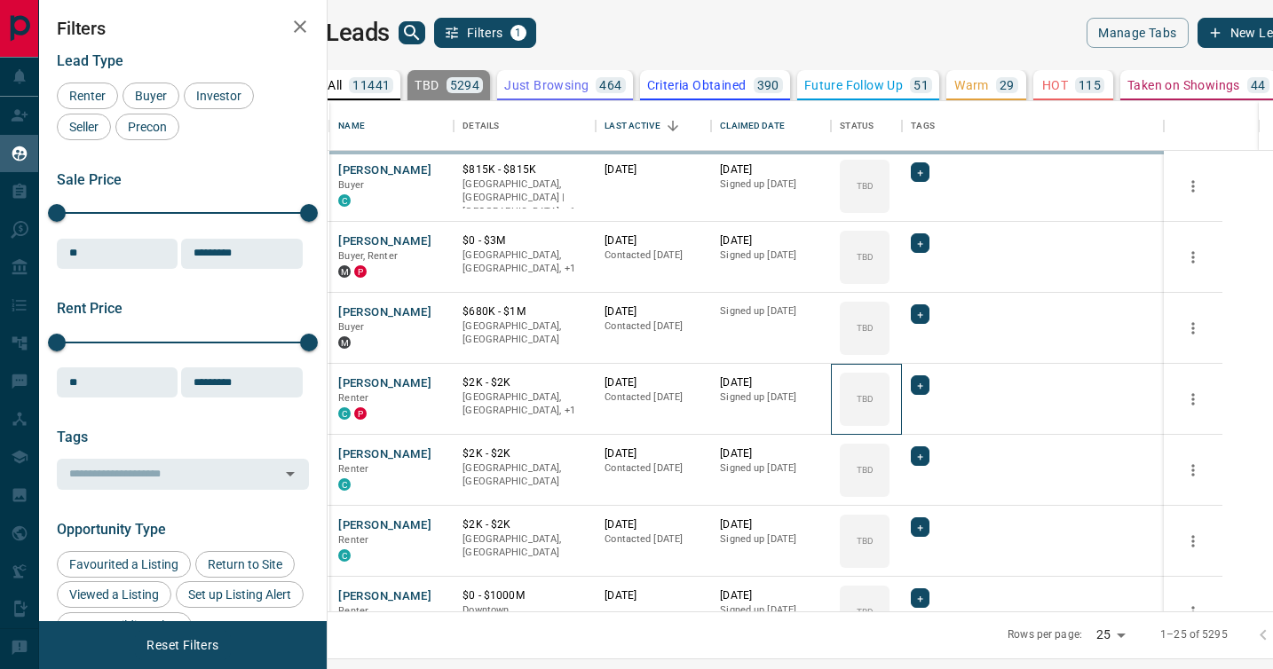
click at [889, 381] on div "TBD" at bounding box center [865, 399] width 50 height 53
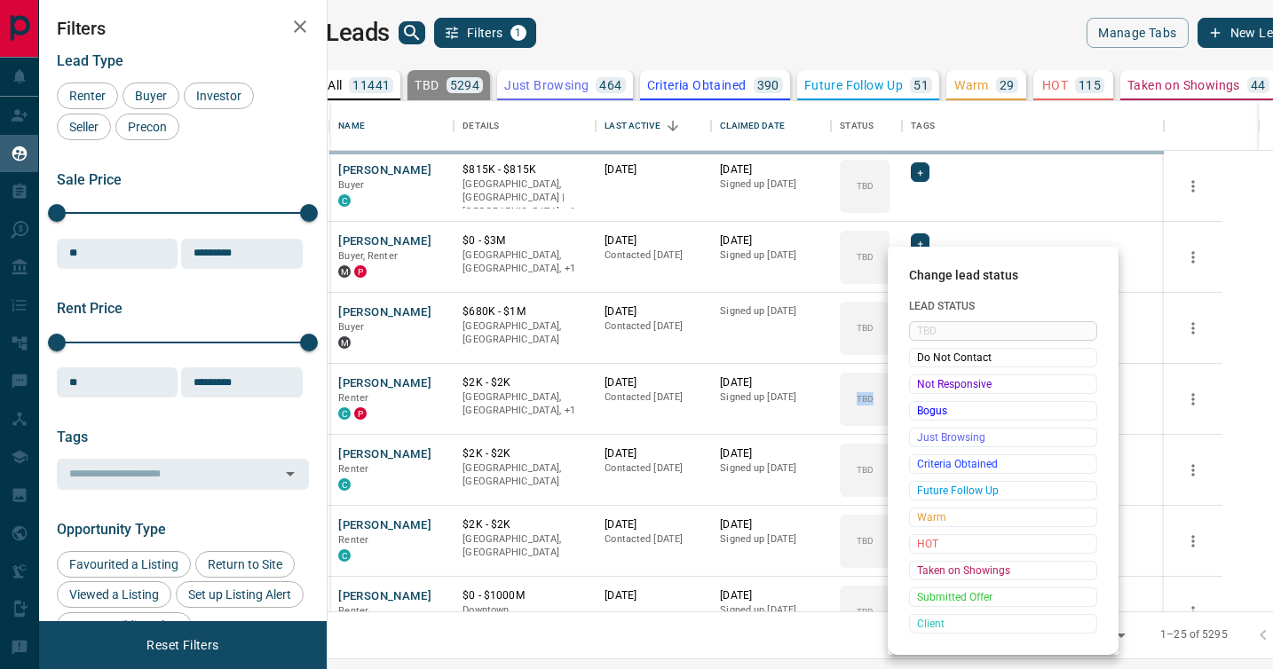
click at [924, 381] on span "Not Responsive" at bounding box center [1003, 384] width 172 height 18
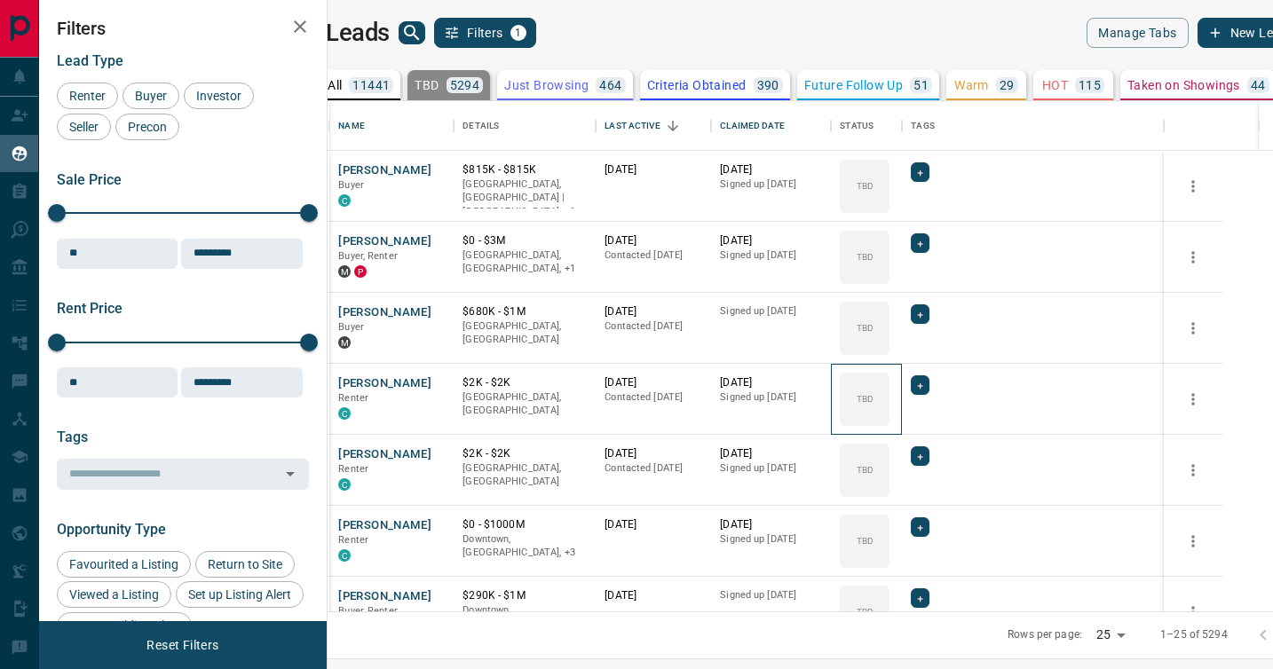
click at [0, 0] on icon at bounding box center [0, 0] width 0 height 0
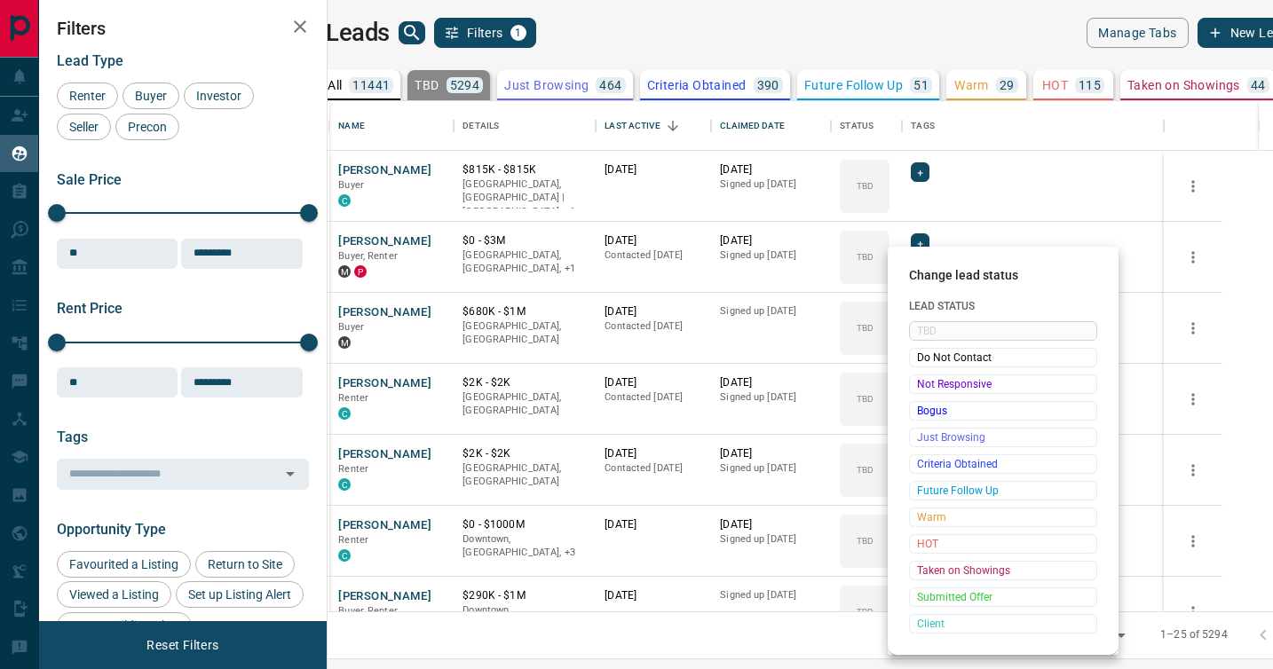
click at [924, 381] on span "Not Responsive" at bounding box center [1003, 384] width 172 height 18
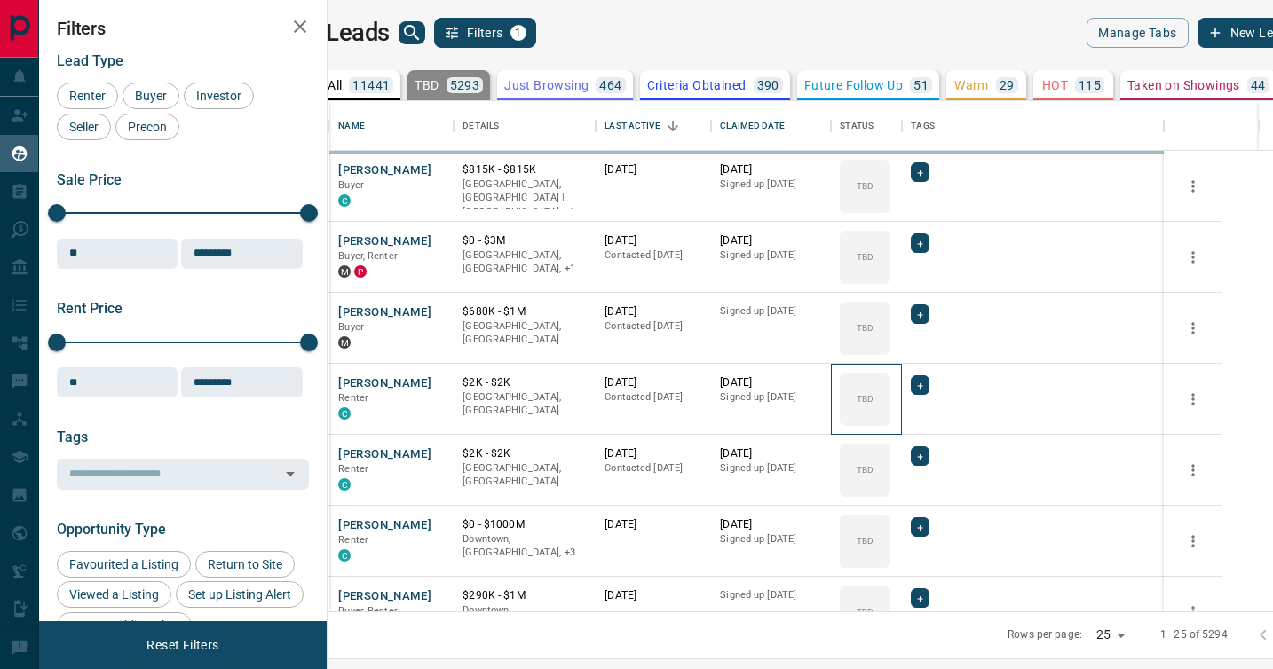
click at [0, 0] on icon at bounding box center [0, 0] width 0 height 0
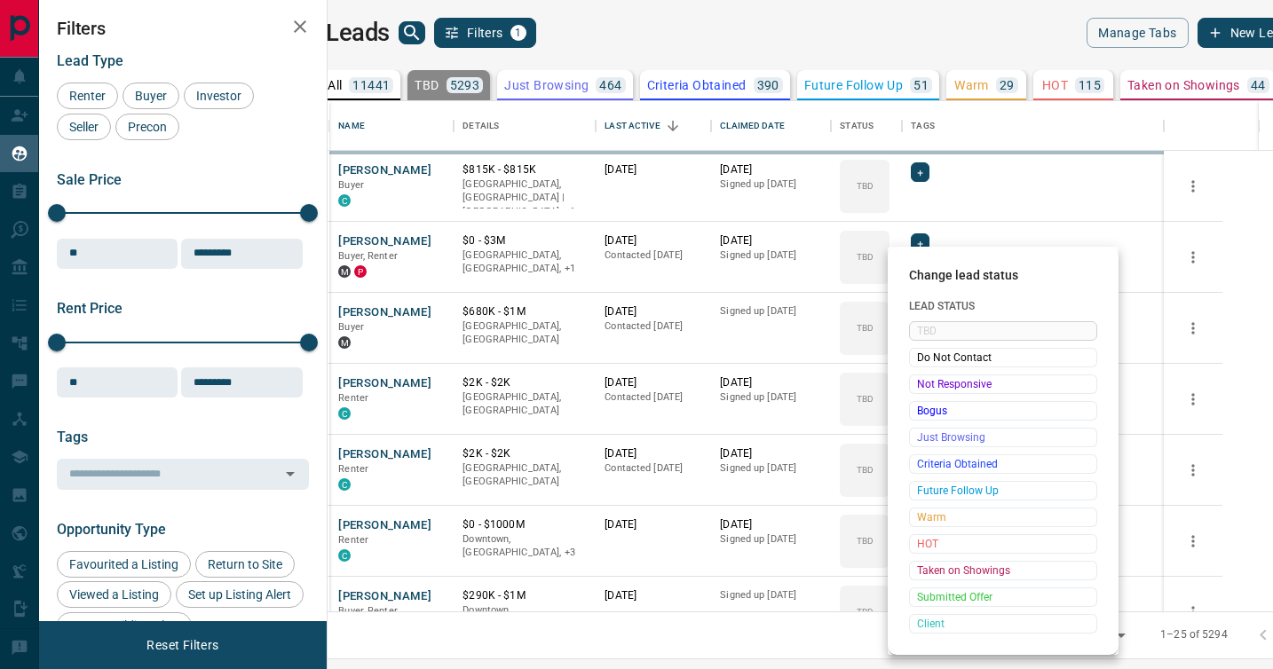
click at [924, 381] on span "Not Responsive" at bounding box center [1003, 384] width 172 height 18
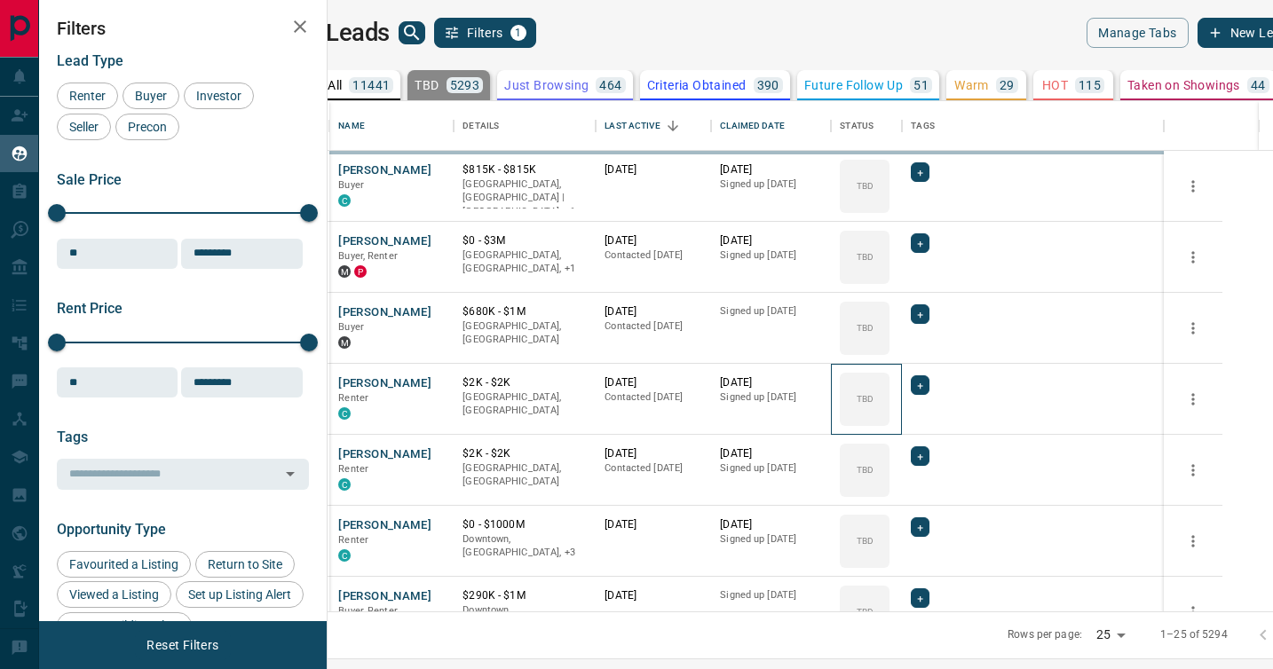
click at [0, 0] on icon at bounding box center [0, 0] width 0 height 0
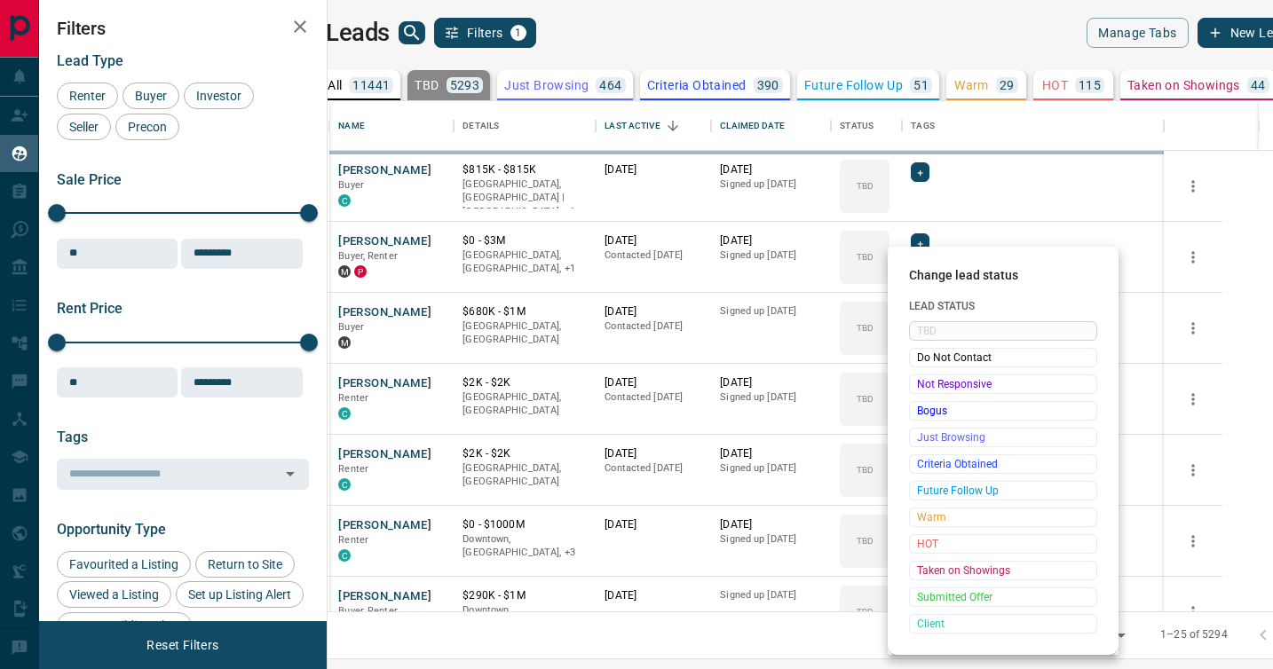
click at [924, 381] on span "Not Responsive" at bounding box center [1003, 384] width 172 height 18
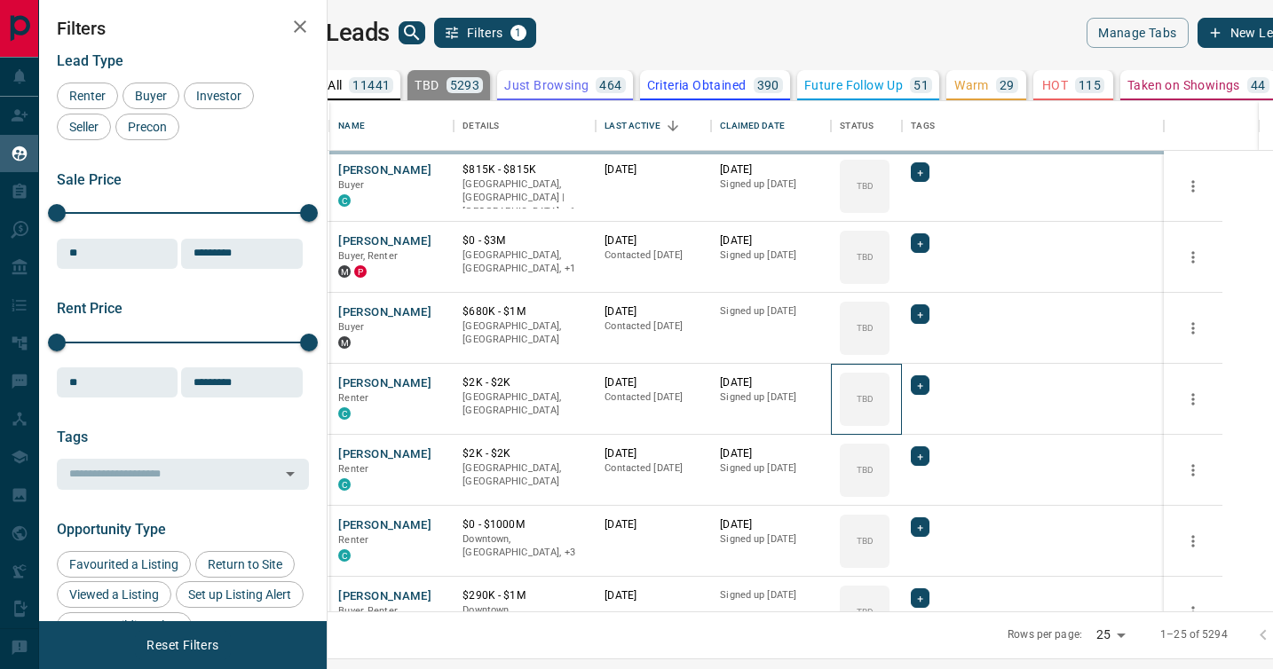
click at [0, 0] on icon at bounding box center [0, 0] width 0 height 0
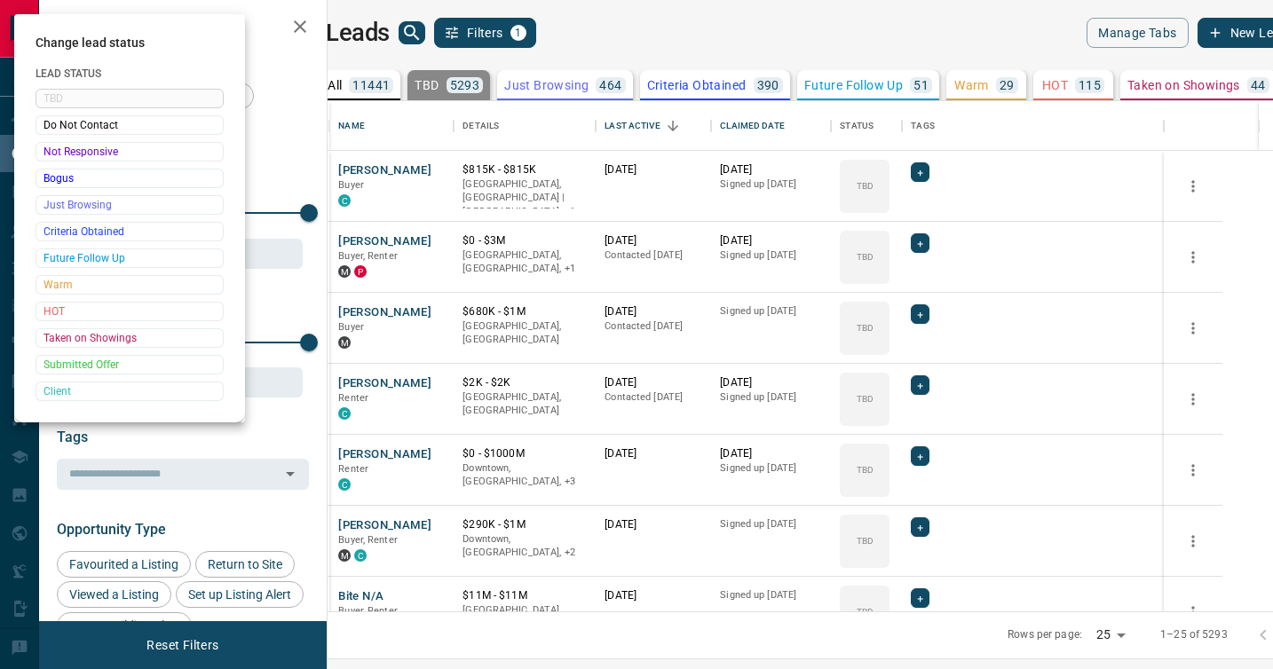
click at [924, 381] on div at bounding box center [636, 334] width 1273 height 669
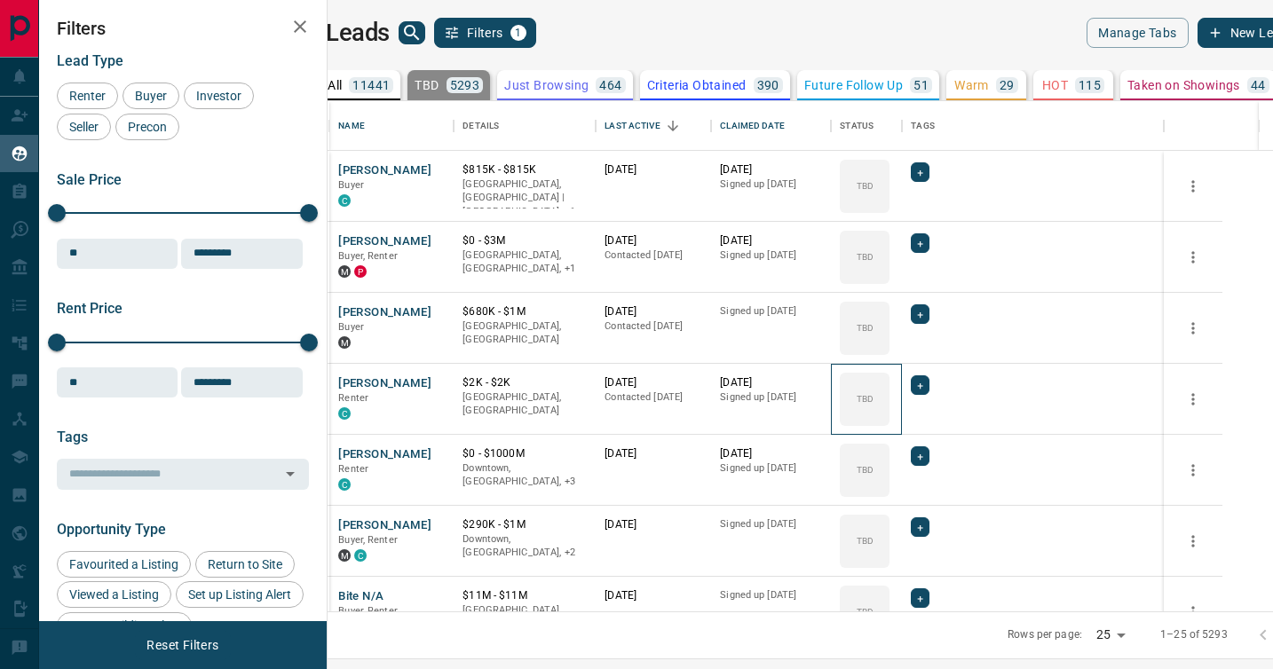
click at [889, 381] on div "TBD" at bounding box center [865, 399] width 50 height 53
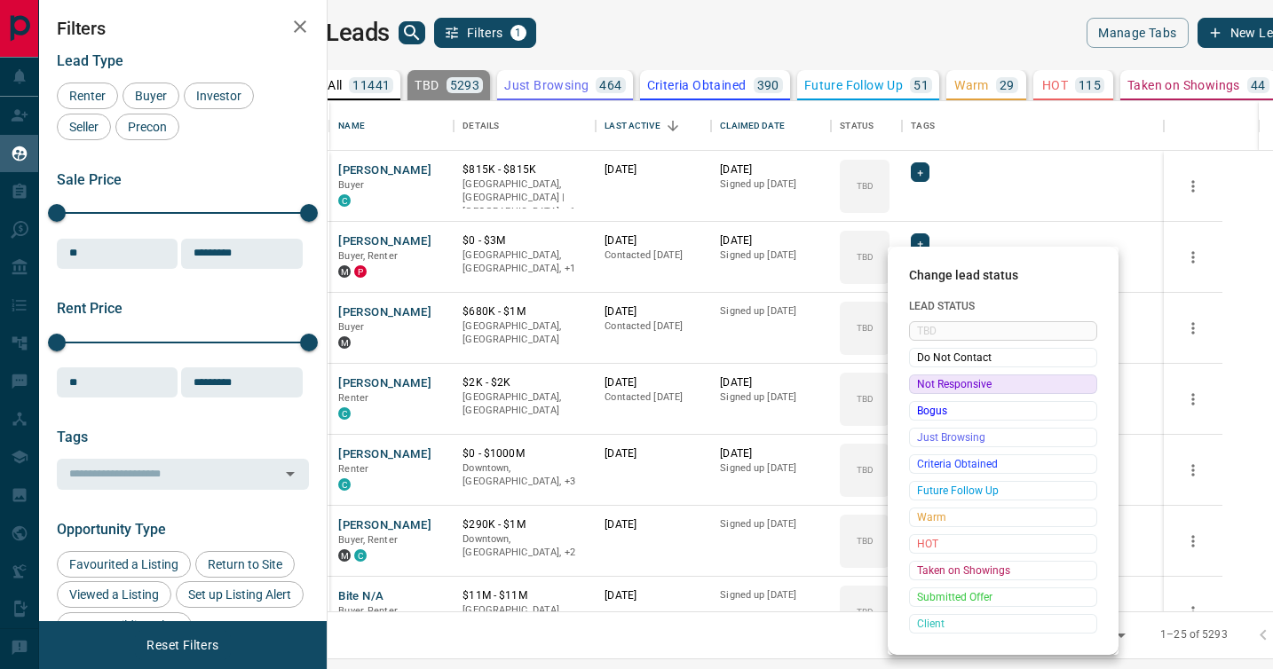
click at [922, 383] on span "Not Responsive" at bounding box center [1003, 384] width 172 height 18
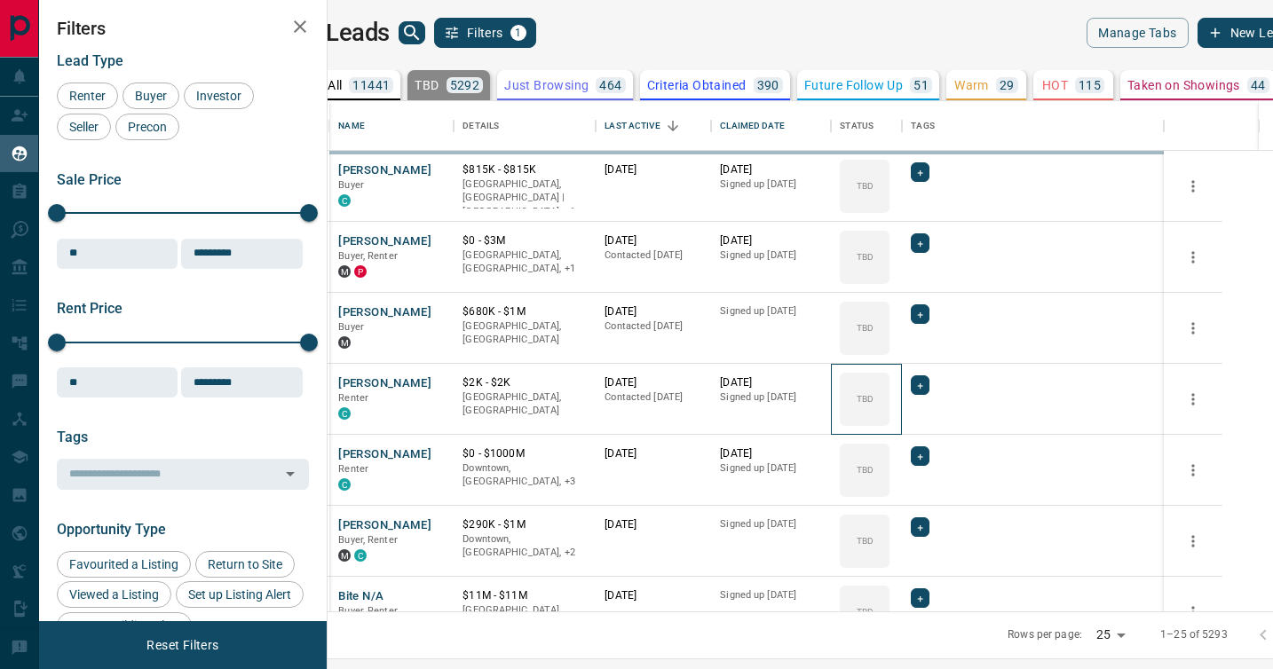
click at [0, 0] on icon at bounding box center [0, 0] width 0 height 0
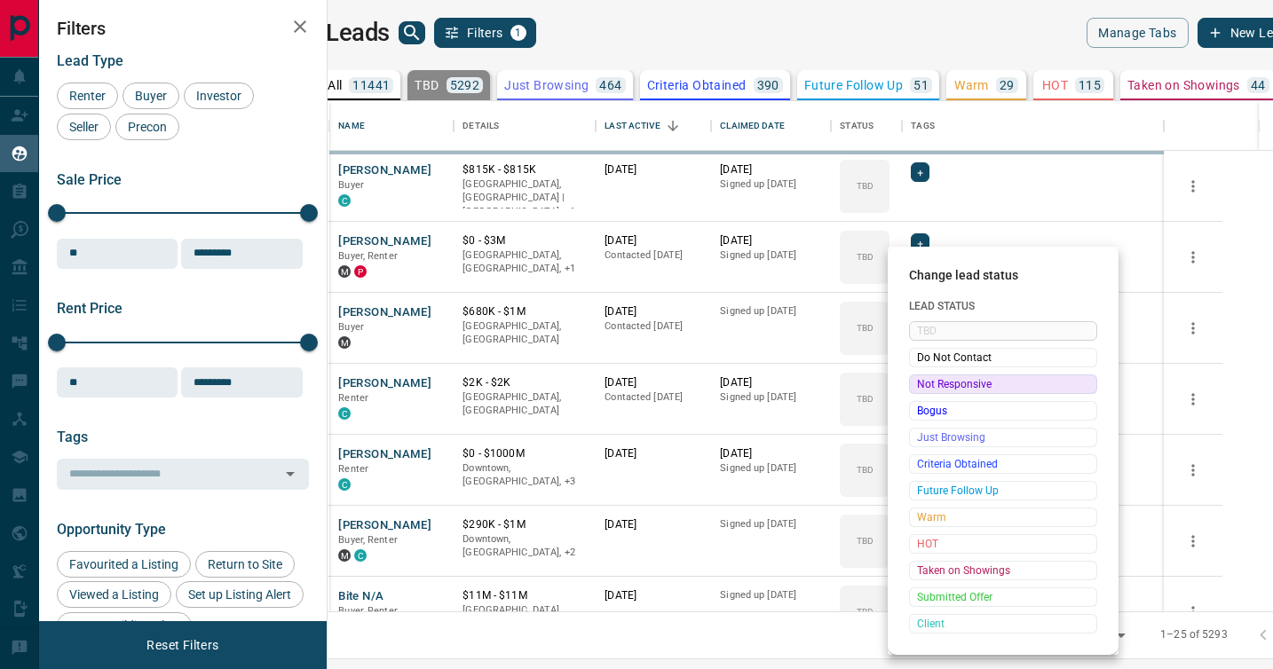
click at [922, 383] on span "Not Responsive" at bounding box center [1003, 384] width 172 height 18
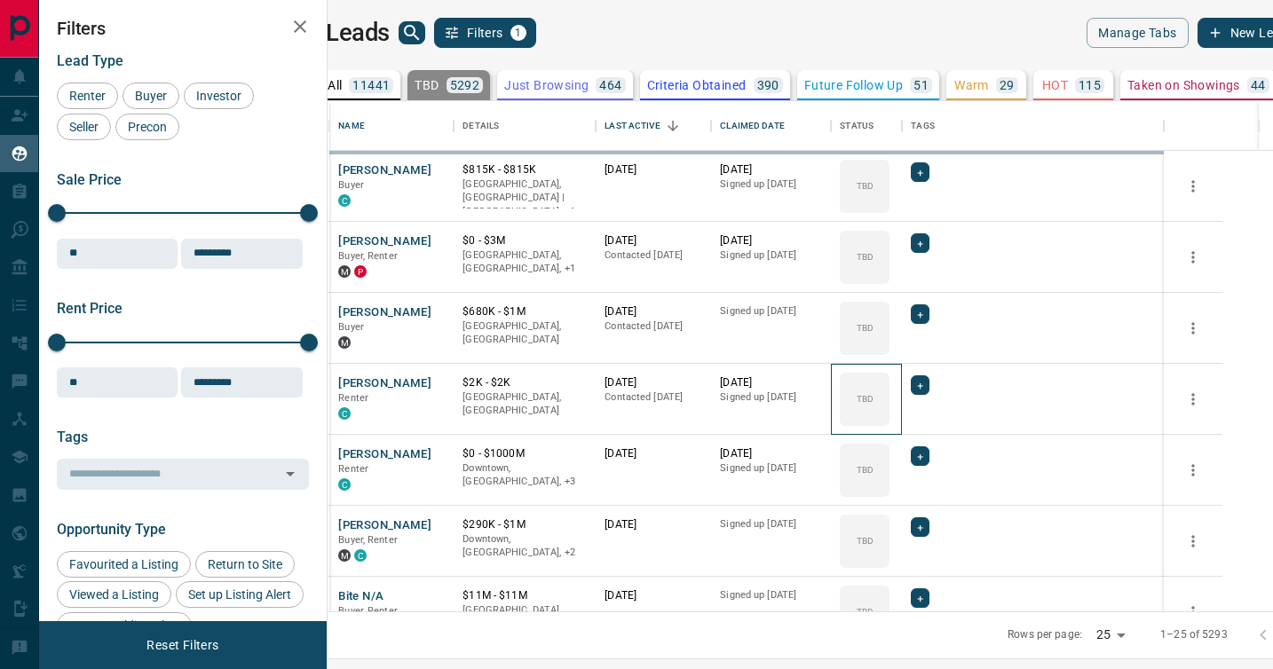
click at [0, 0] on icon at bounding box center [0, 0] width 0 height 0
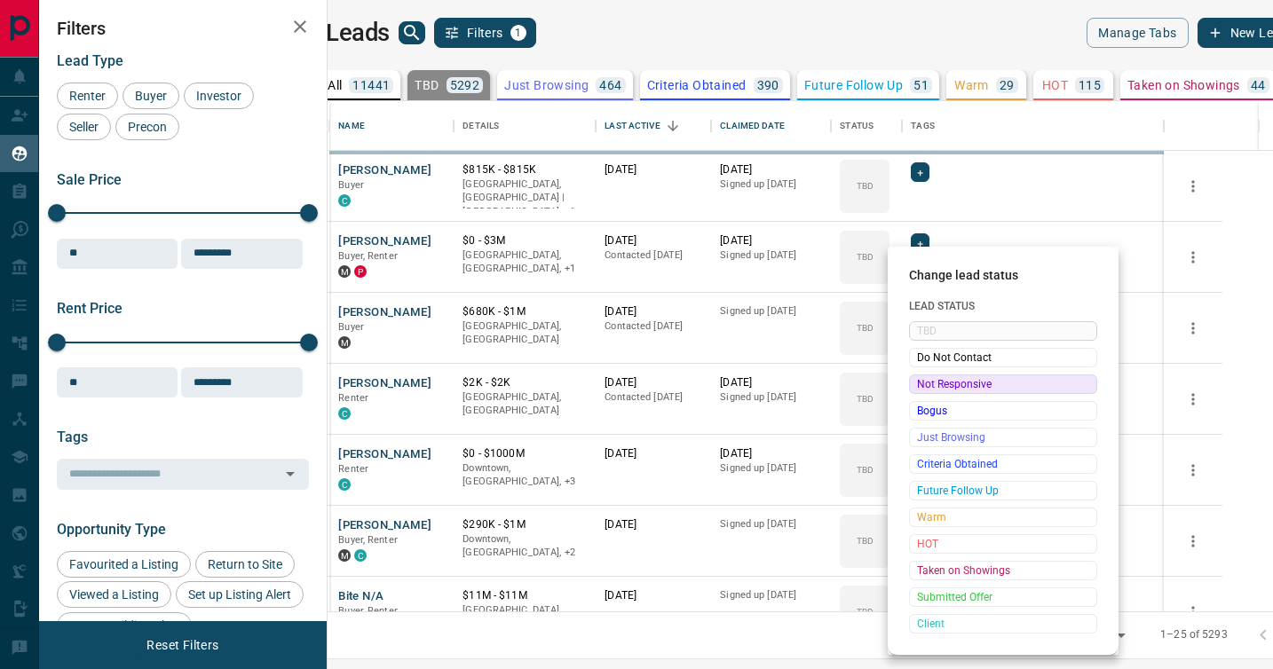
click at [922, 383] on span "Not Responsive" at bounding box center [1003, 384] width 172 height 18
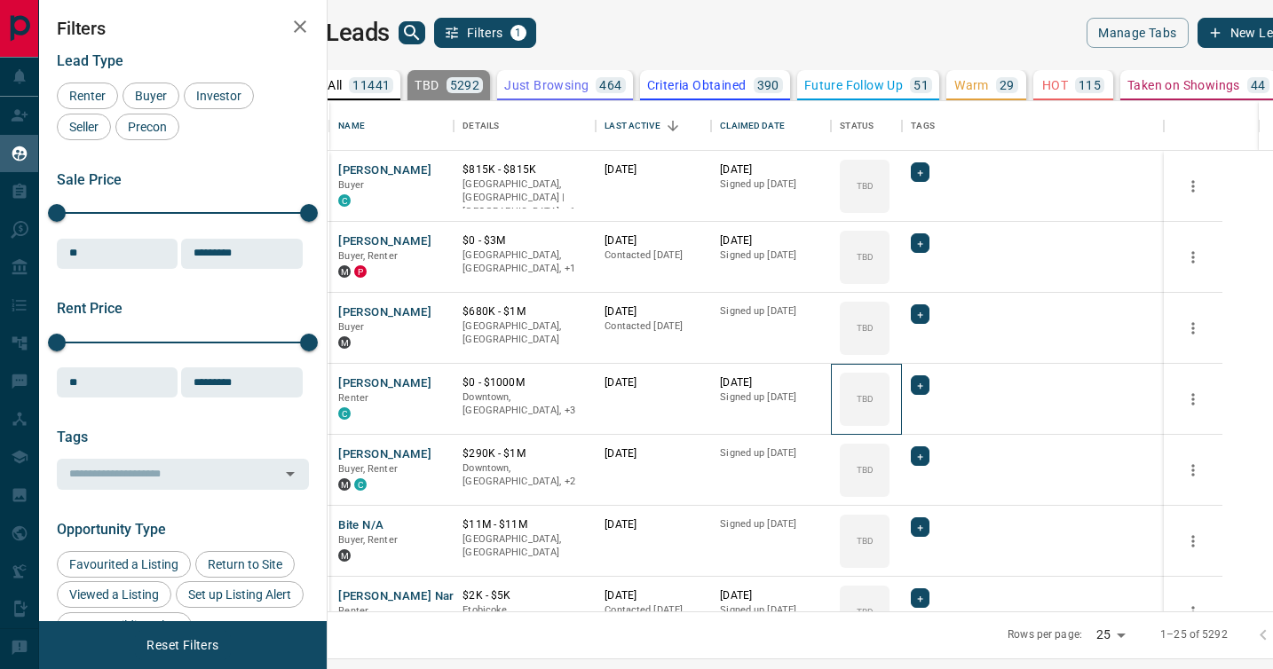
click at [0, 0] on icon at bounding box center [0, 0] width 0 height 0
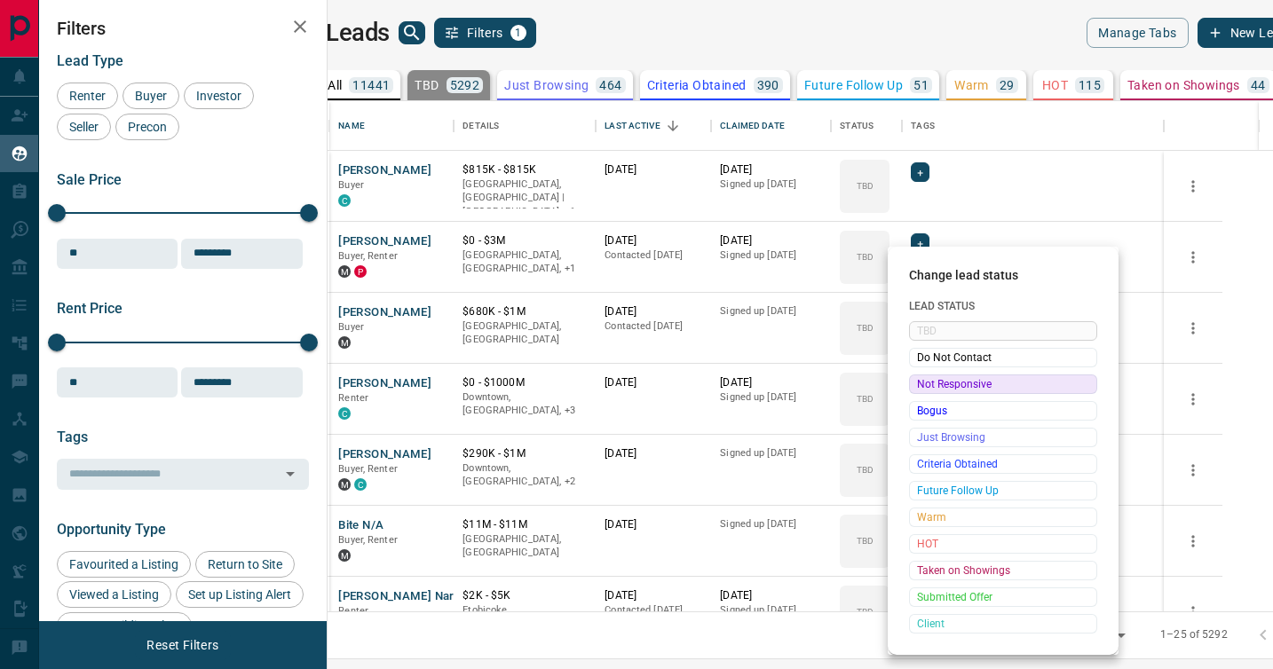
click at [922, 383] on span "Not Responsive" at bounding box center [1003, 384] width 172 height 18
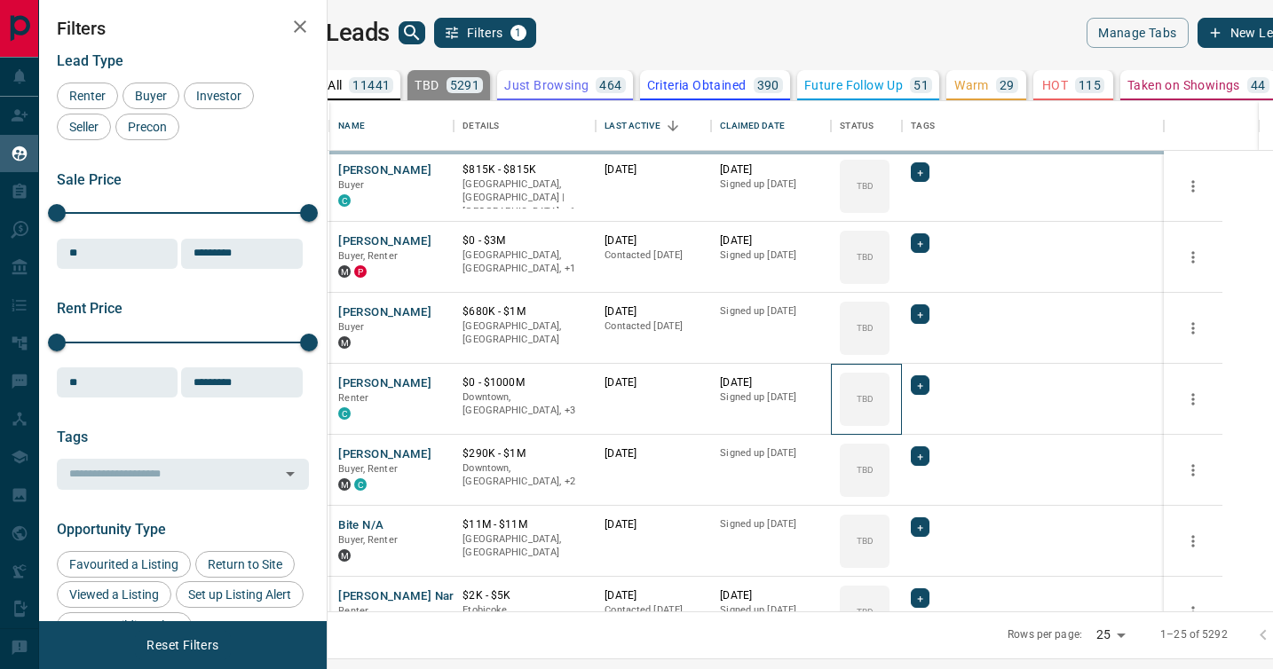
click at [0, 0] on icon at bounding box center [0, 0] width 0 height 0
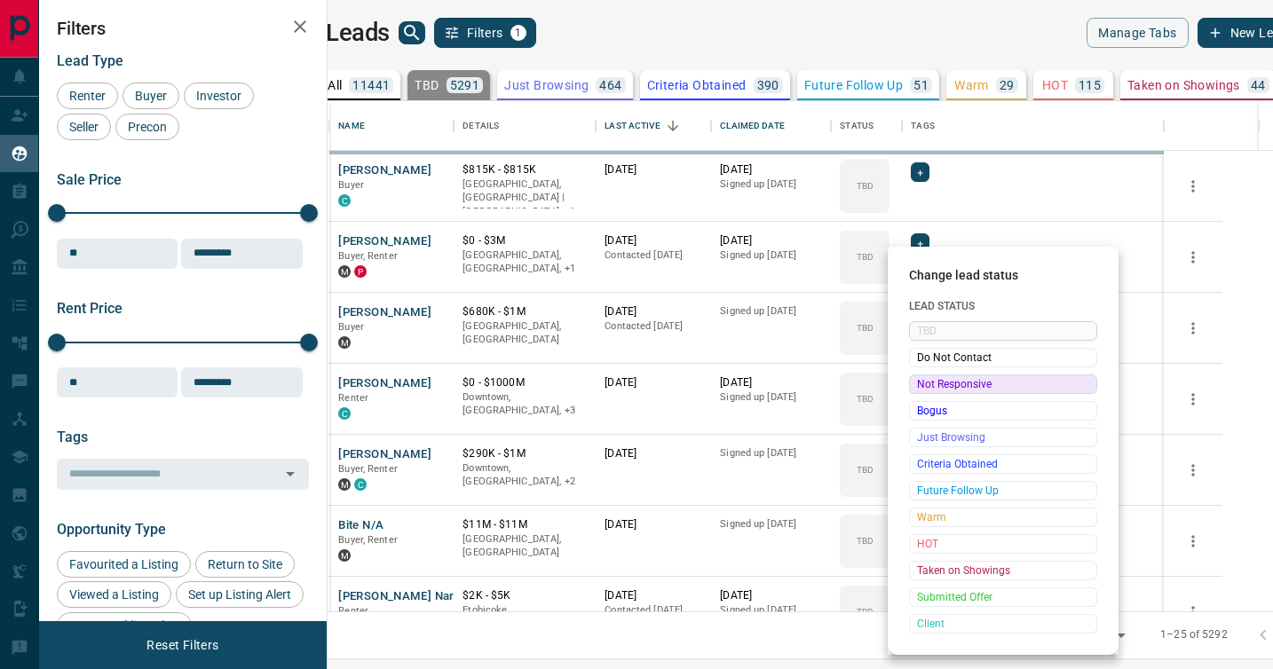
click at [922, 383] on span "Not Responsive" at bounding box center [1003, 384] width 172 height 18
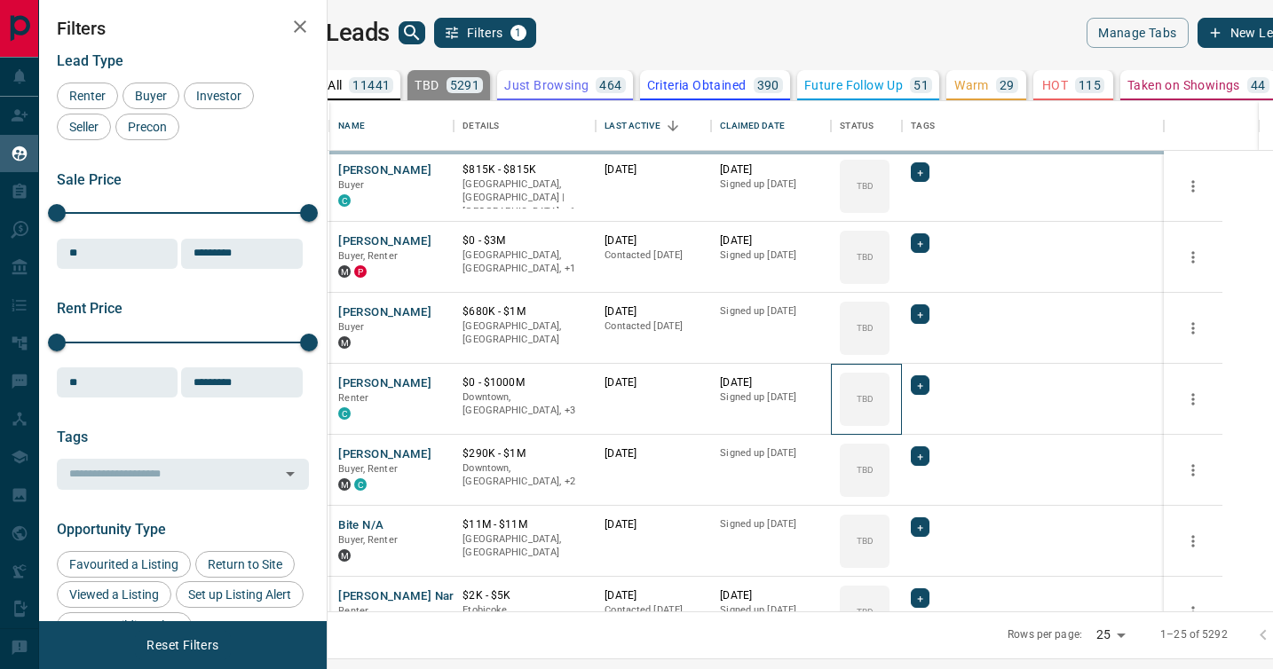
click at [0, 0] on icon at bounding box center [0, 0] width 0 height 0
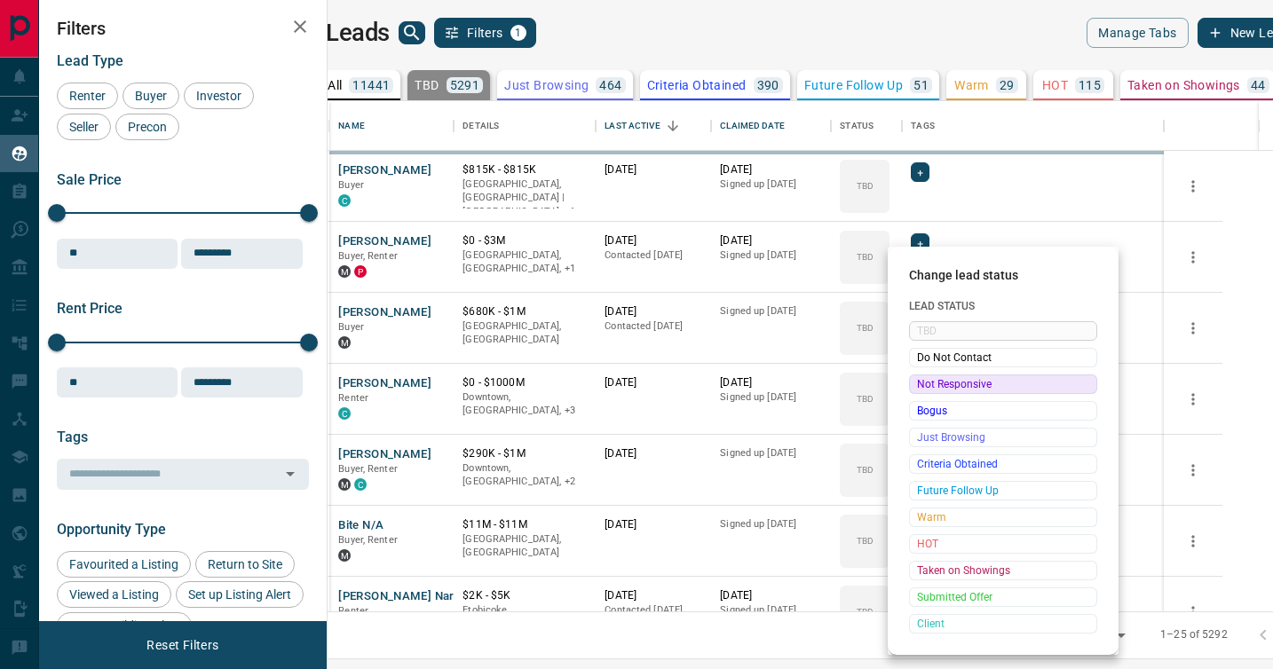
click at [922, 383] on span "Not Responsive" at bounding box center [1003, 384] width 172 height 18
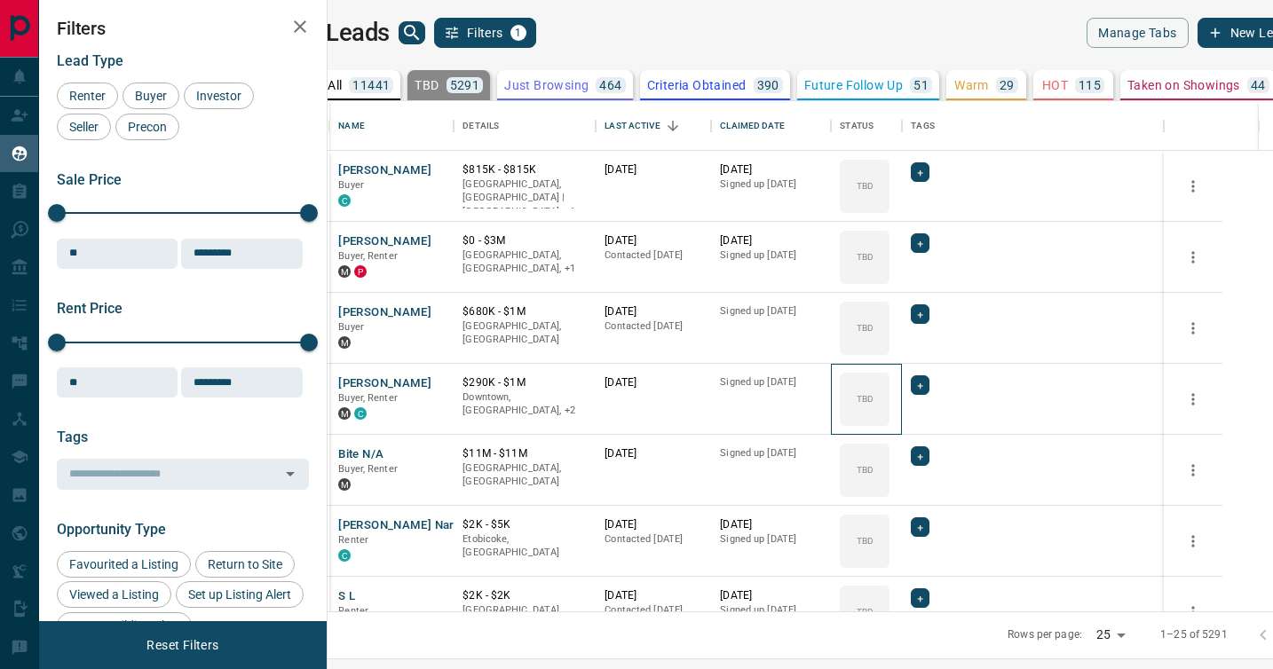
click at [0, 0] on icon at bounding box center [0, 0] width 0 height 0
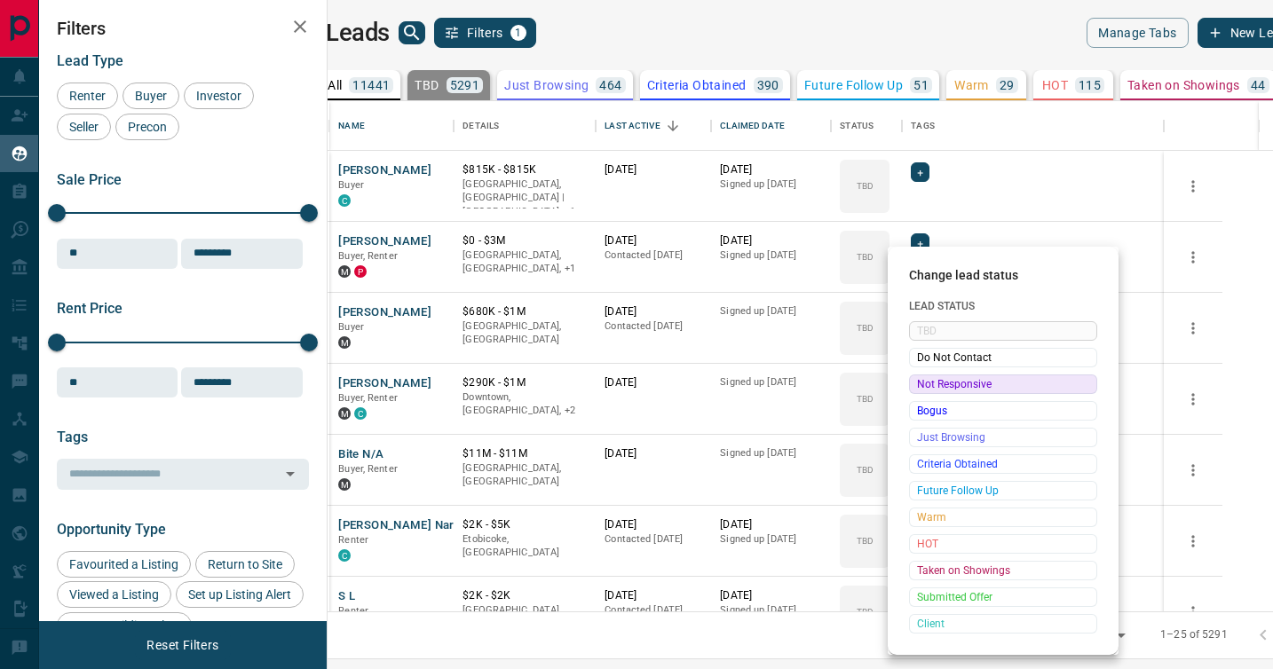
click at [922, 383] on span "Not Responsive" at bounding box center [1003, 384] width 172 height 18
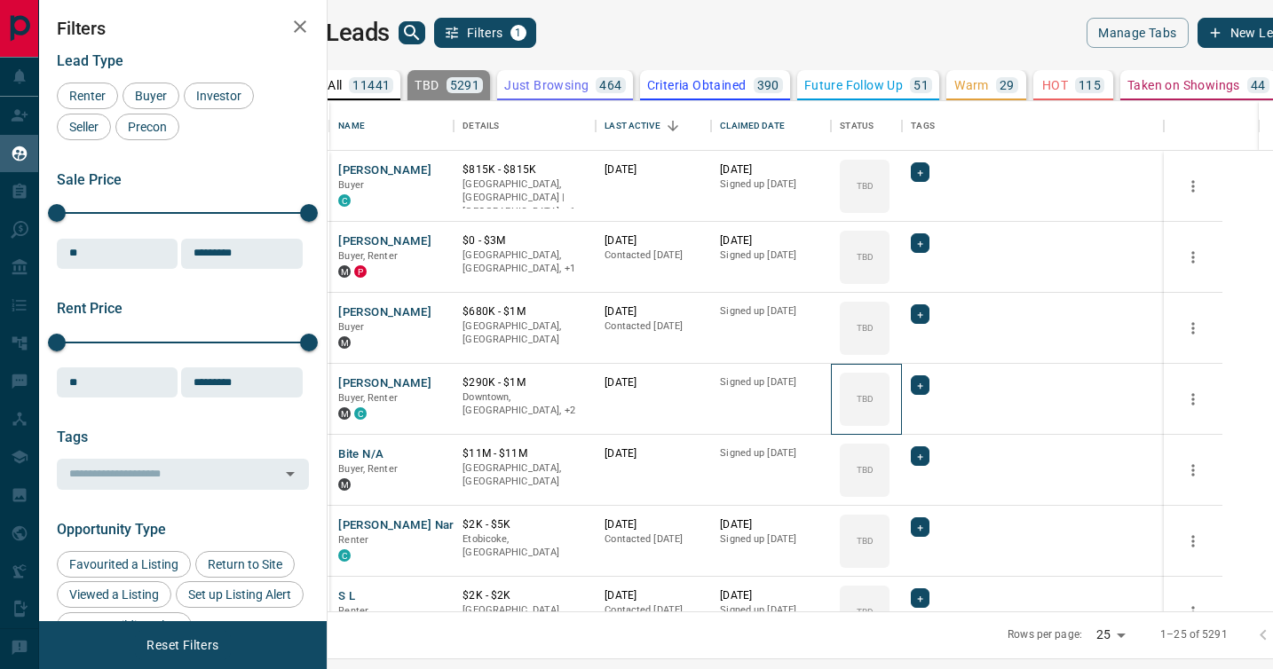
click at [889, 383] on div "TBD" at bounding box center [865, 399] width 50 height 53
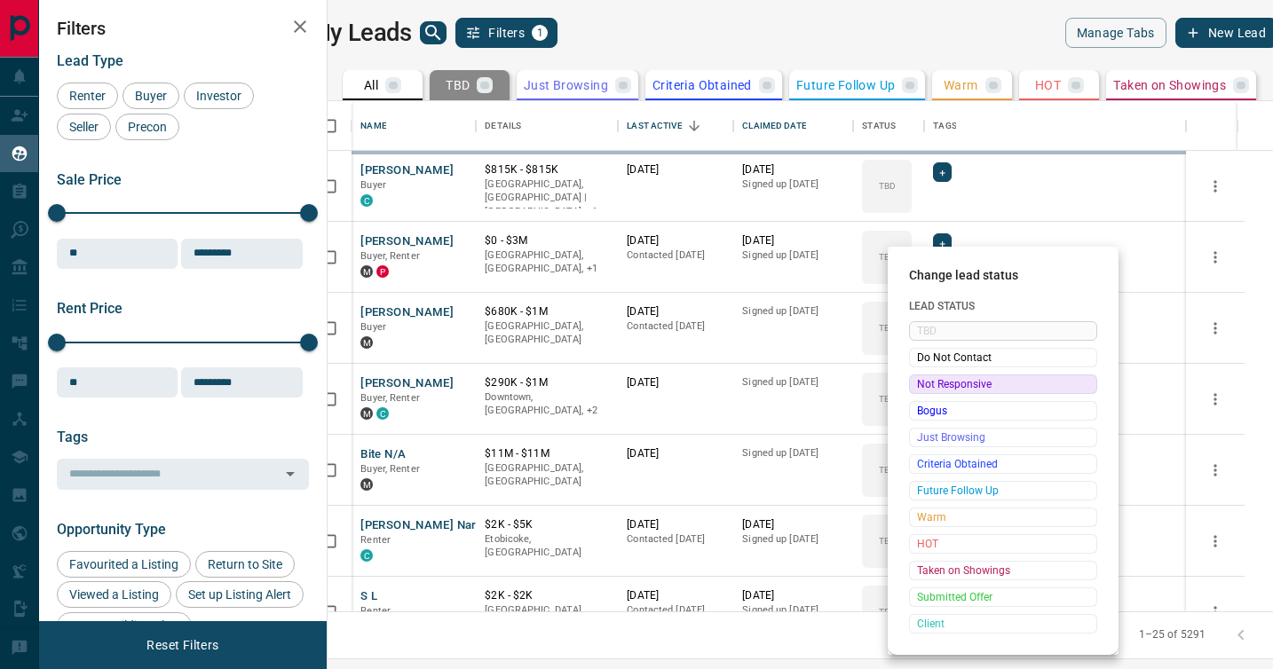
click at [922, 383] on span "Not Responsive" at bounding box center [1003, 384] width 172 height 18
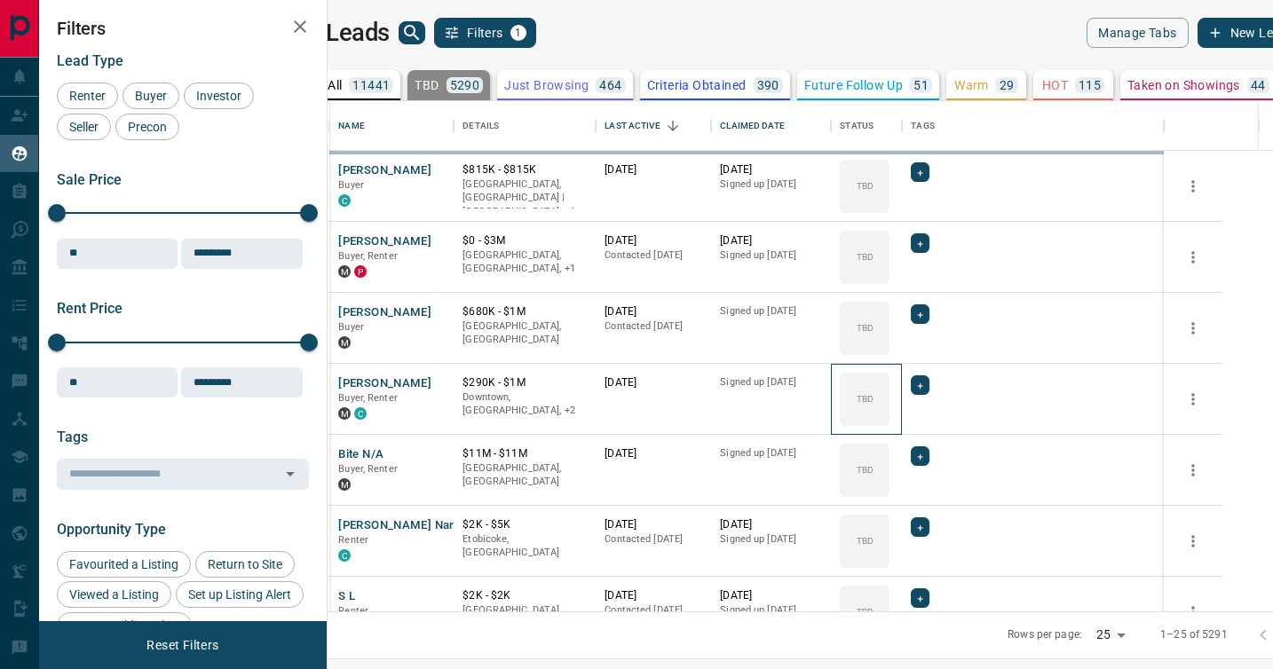
click at [0, 0] on icon at bounding box center [0, 0] width 0 height 0
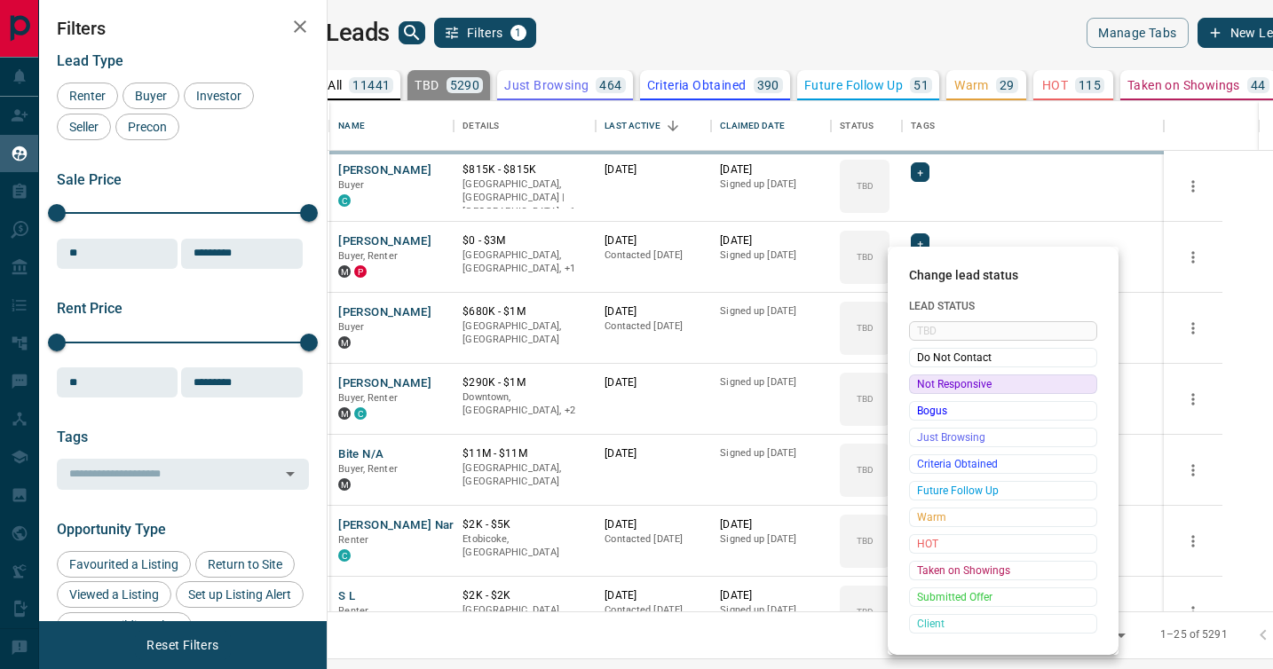
click at [922, 383] on span "Not Responsive" at bounding box center [1003, 384] width 172 height 18
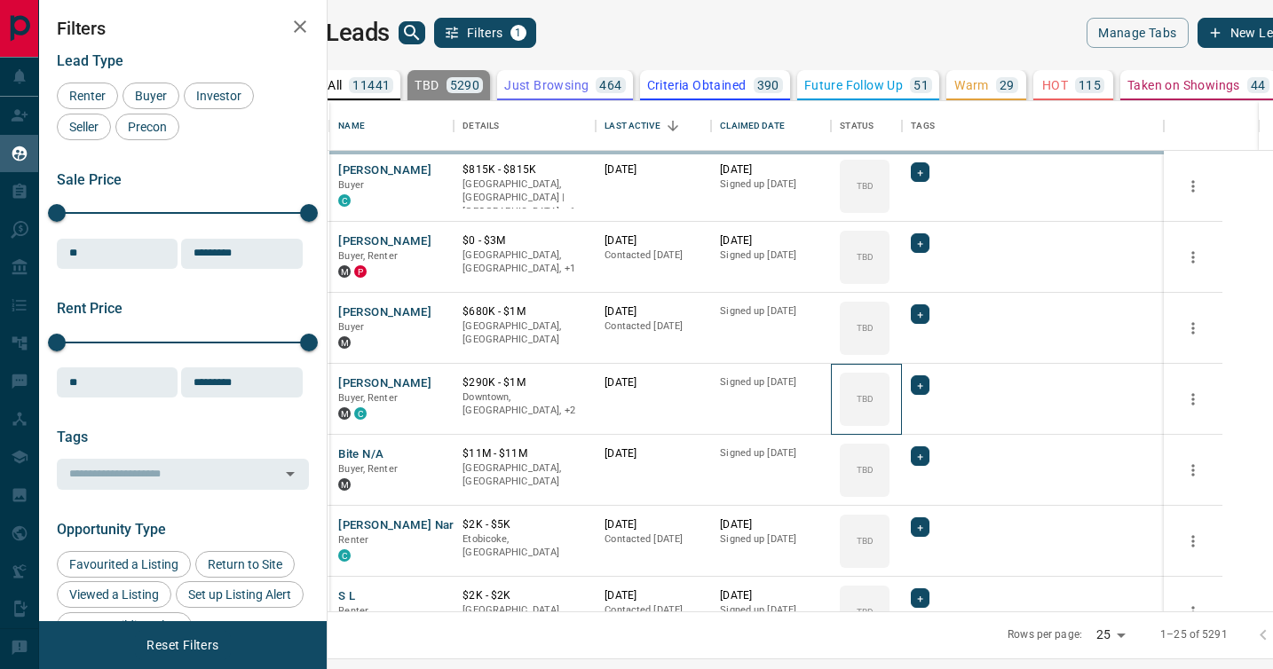
click at [0, 0] on icon at bounding box center [0, 0] width 0 height 0
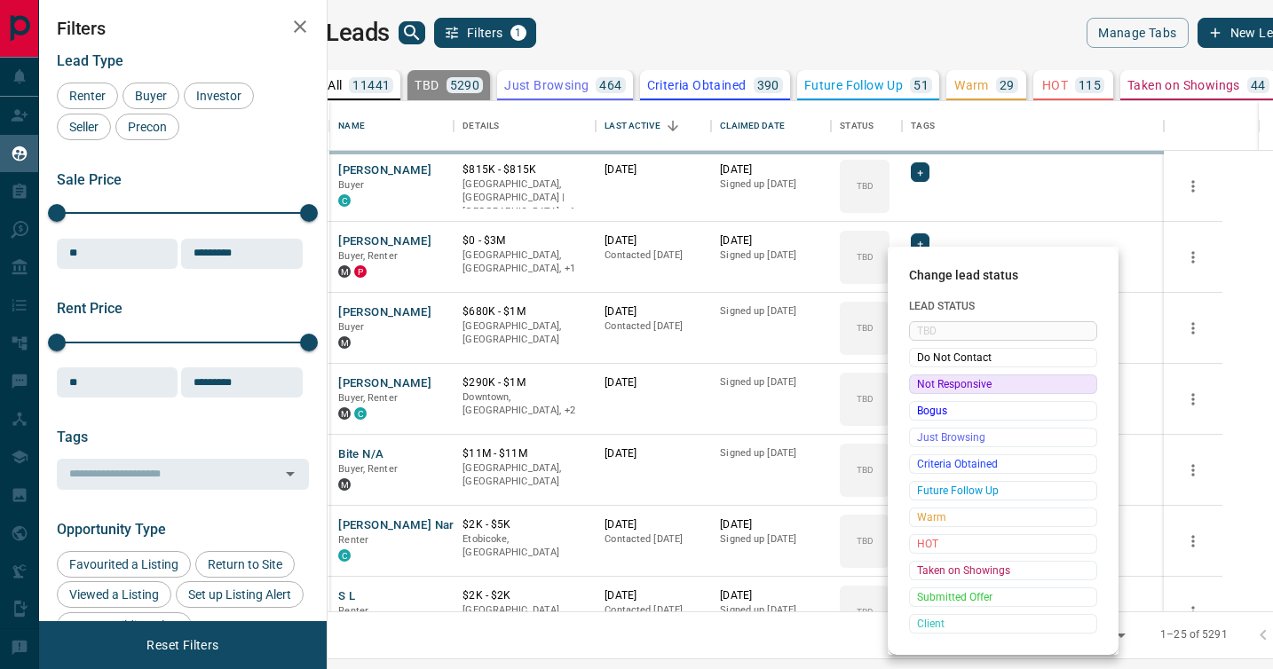
click at [922, 383] on div at bounding box center [636, 334] width 1273 height 669
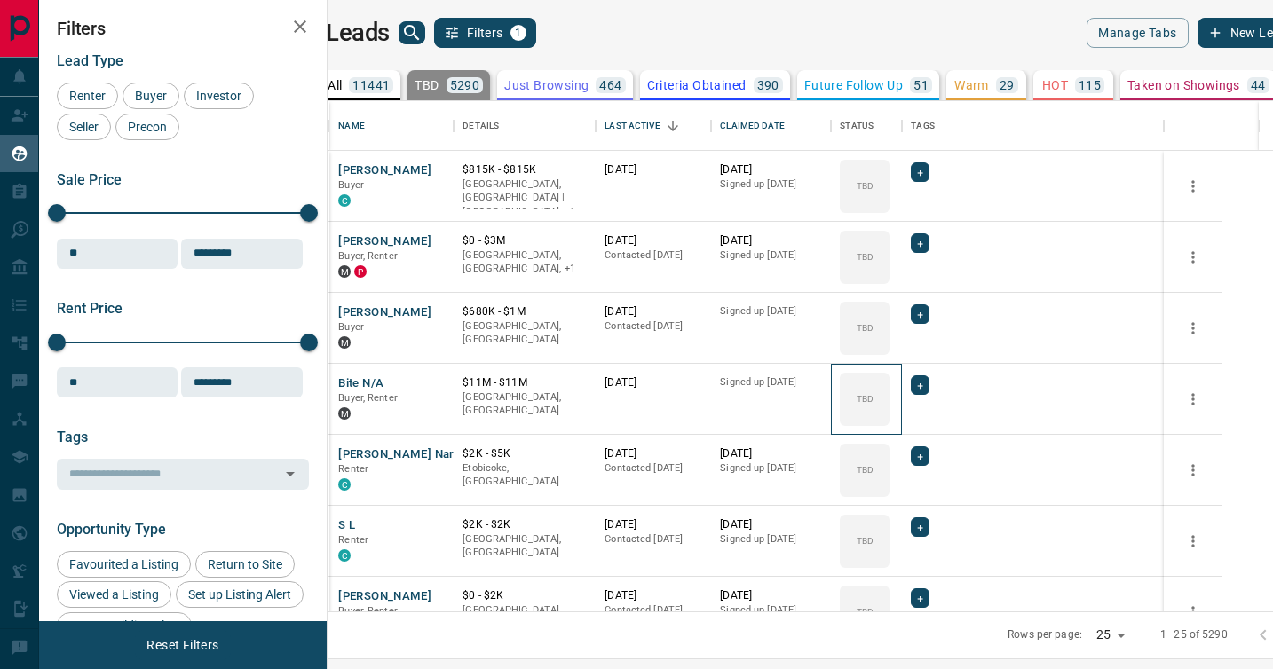
click at [889, 383] on div "TBD" at bounding box center [865, 399] width 50 height 53
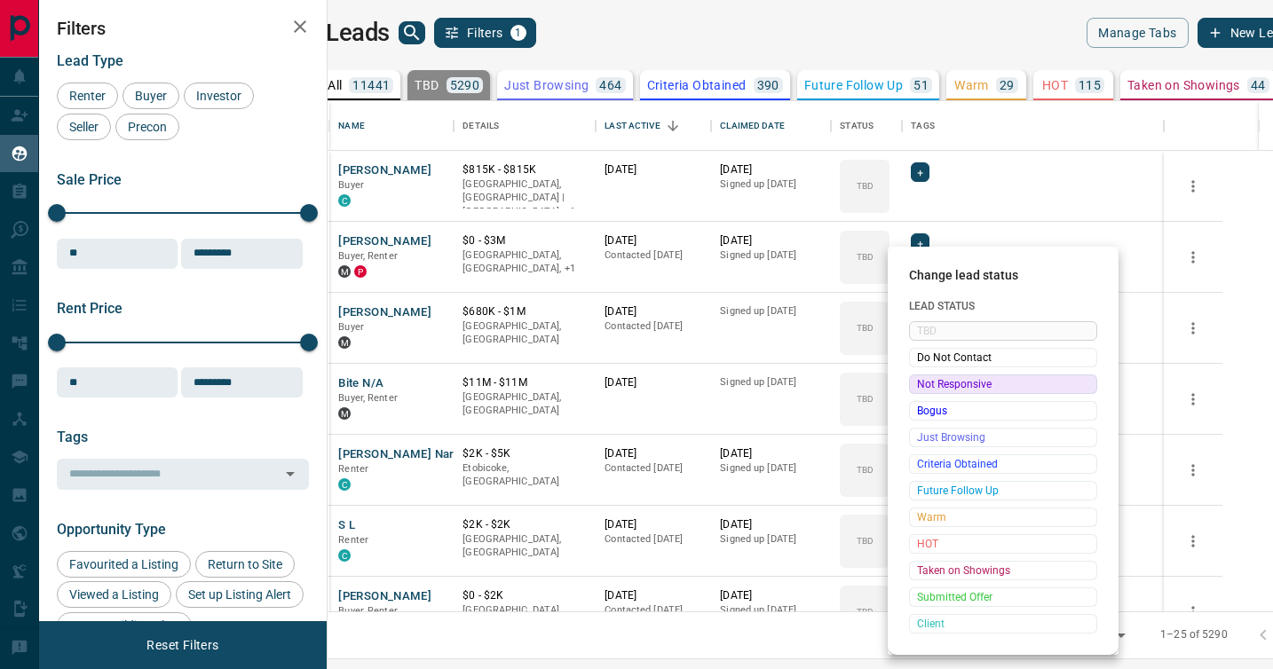
click at [922, 383] on span "Not Responsive" at bounding box center [1003, 384] width 172 height 18
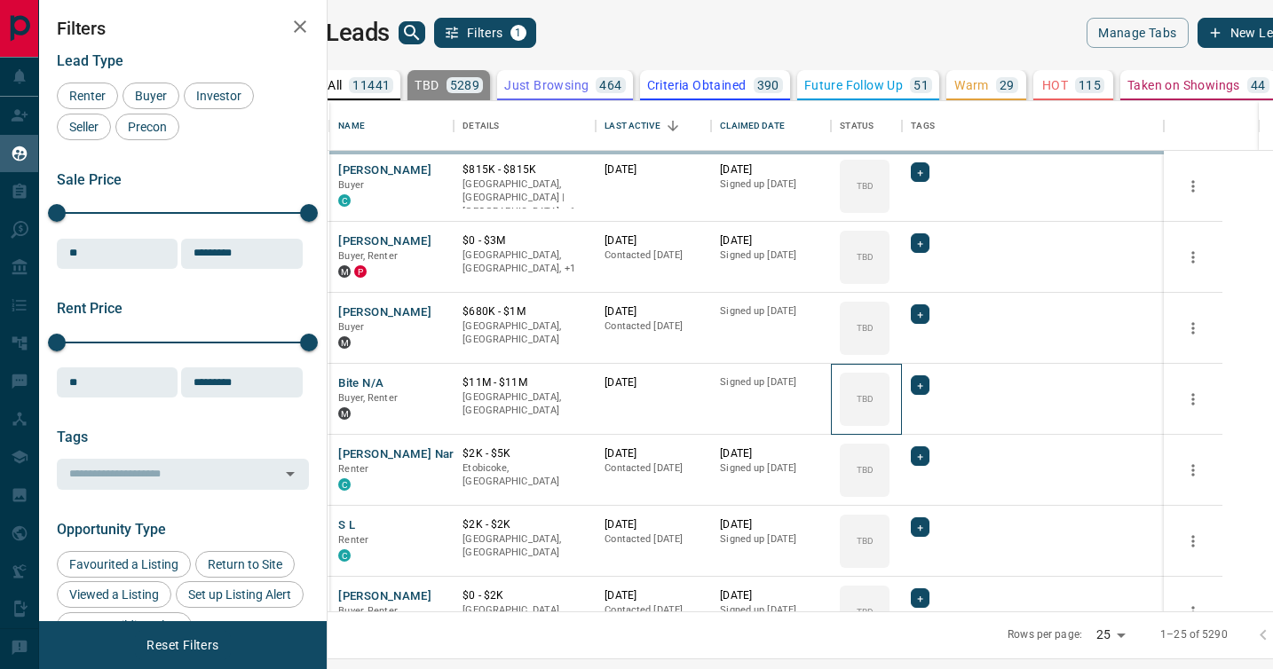
click at [0, 0] on icon at bounding box center [0, 0] width 0 height 0
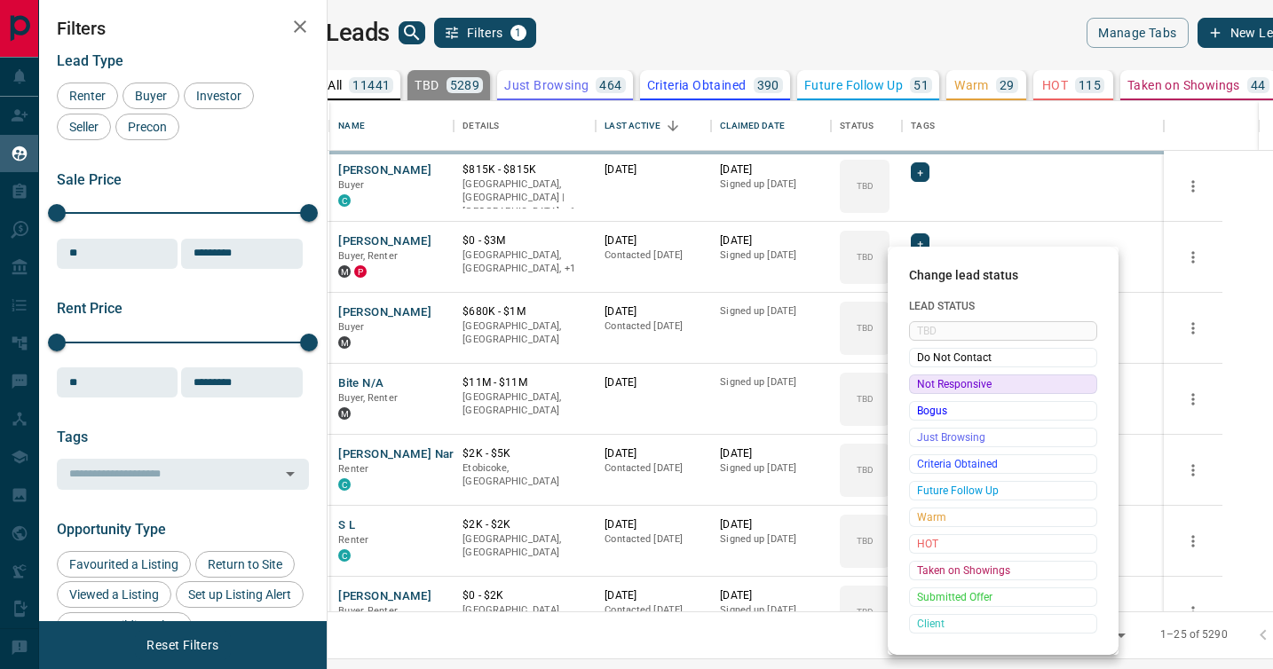
click at [922, 383] on span "Not Responsive" at bounding box center [1003, 384] width 172 height 18
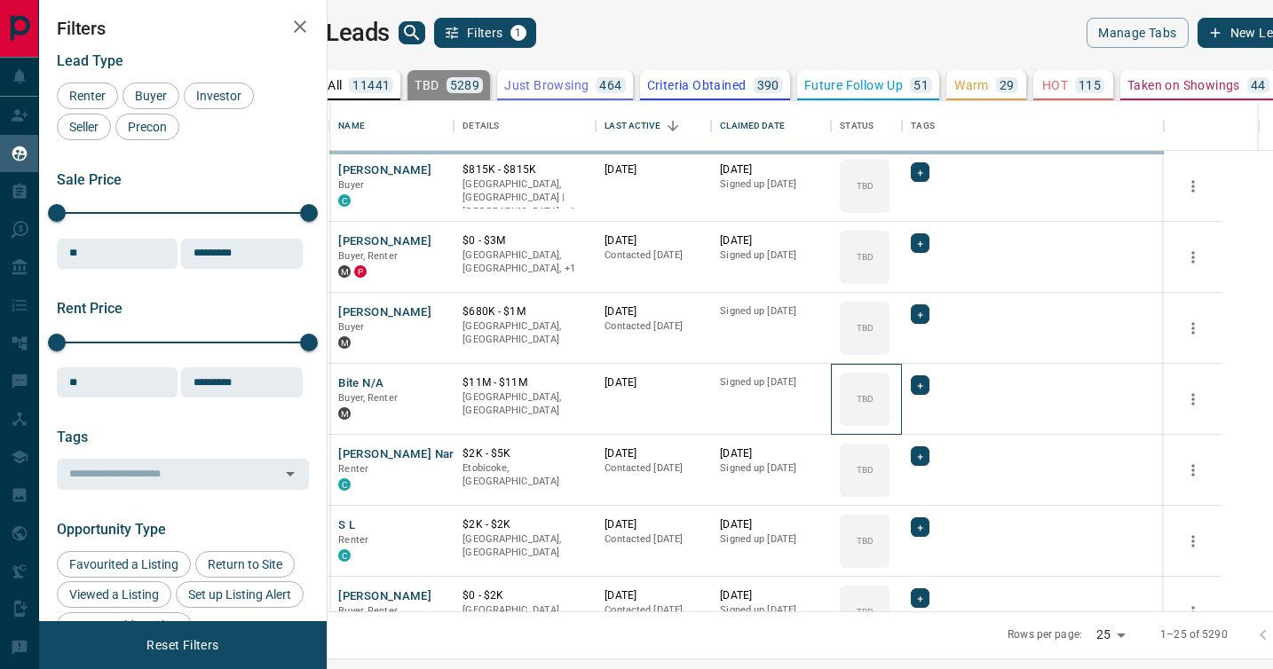
click at [0, 0] on icon at bounding box center [0, 0] width 0 height 0
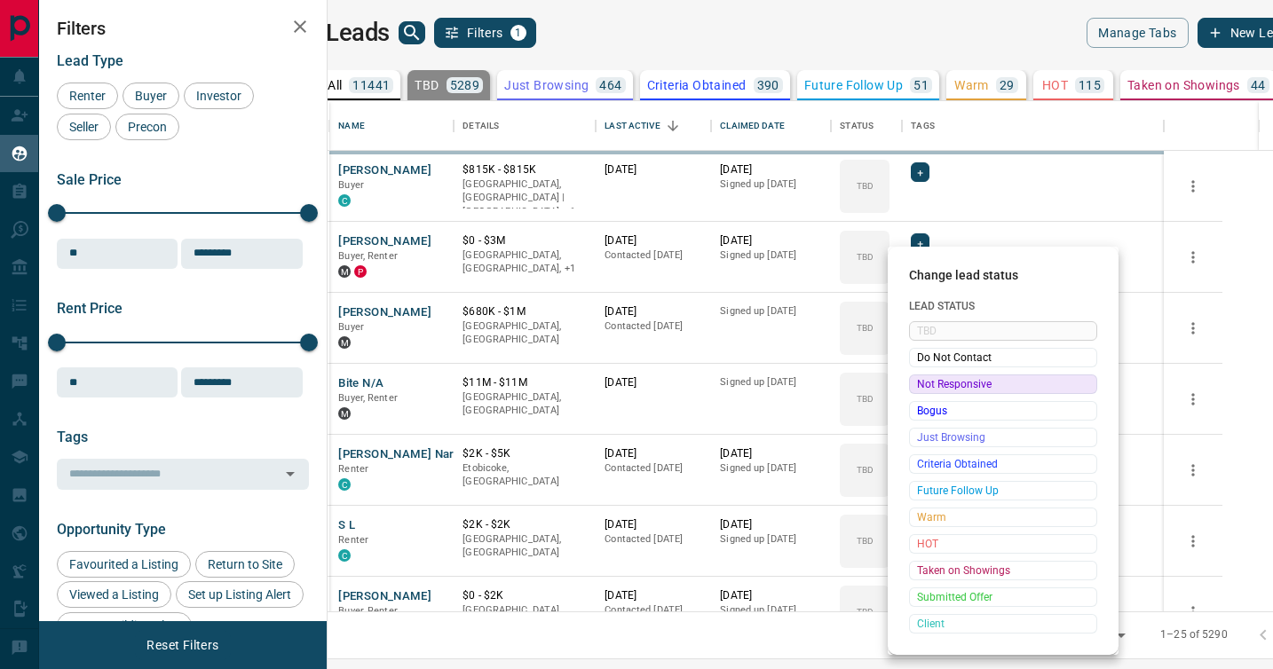
click at [922, 383] on span "Not Responsive" at bounding box center [1003, 384] width 172 height 18
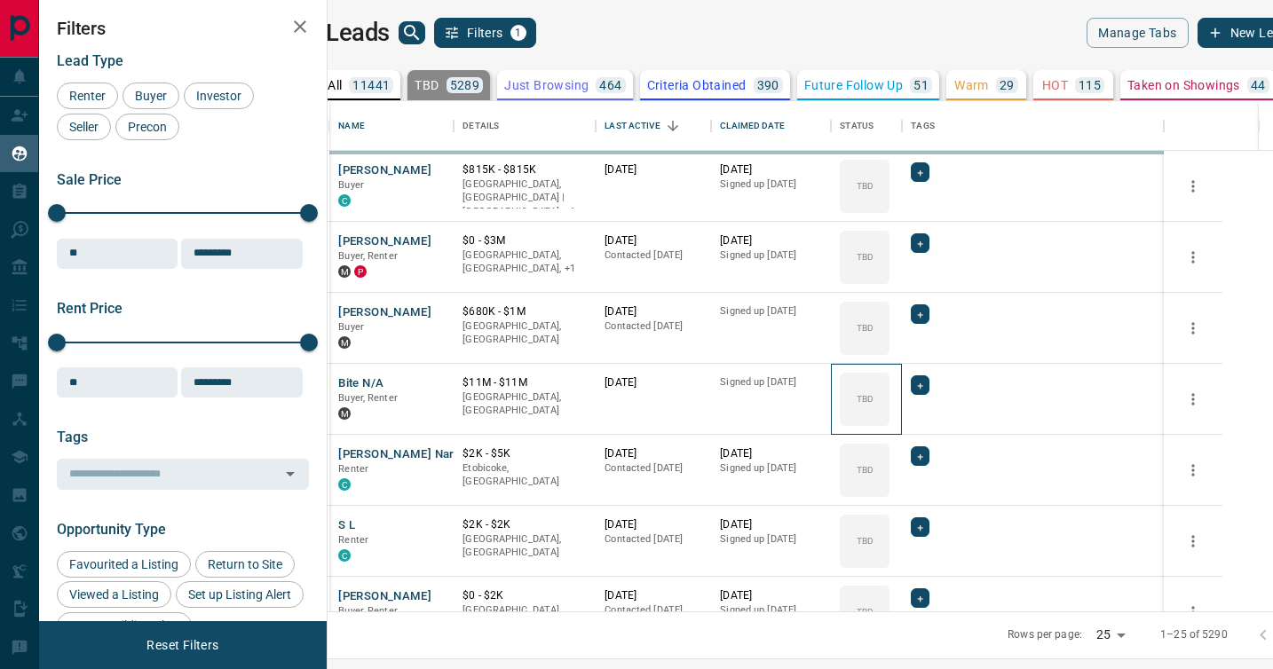
click at [0, 0] on icon at bounding box center [0, 0] width 0 height 0
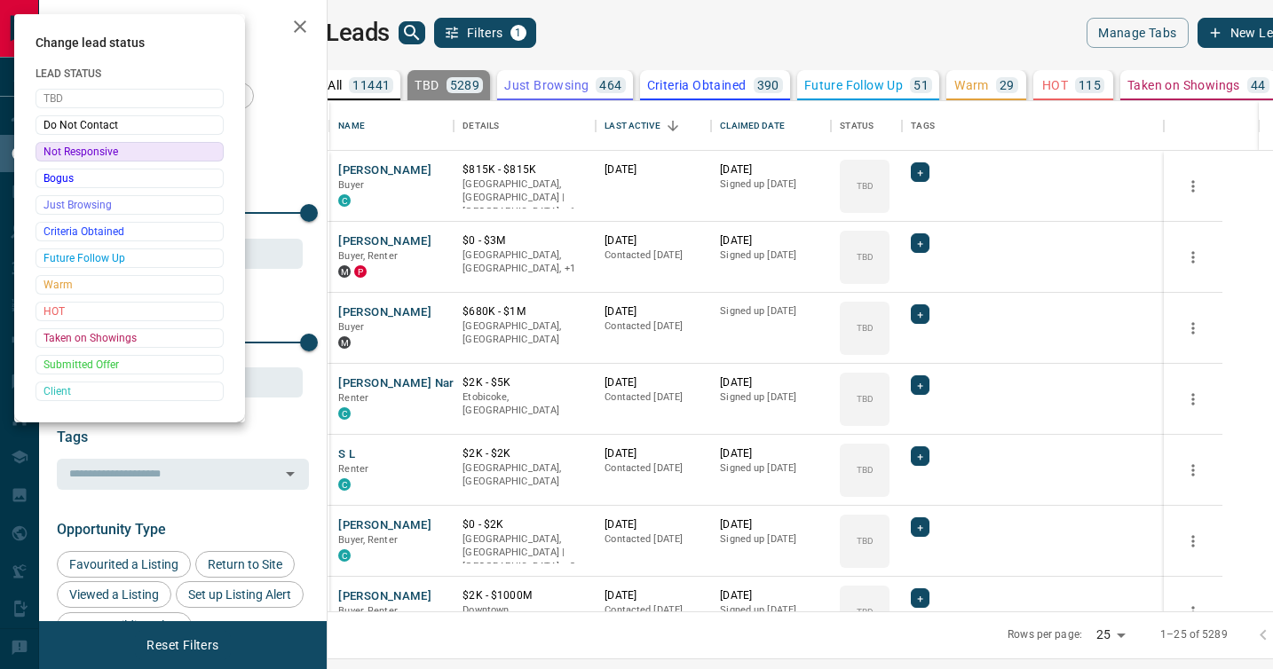
click at [922, 383] on div at bounding box center [636, 334] width 1273 height 669
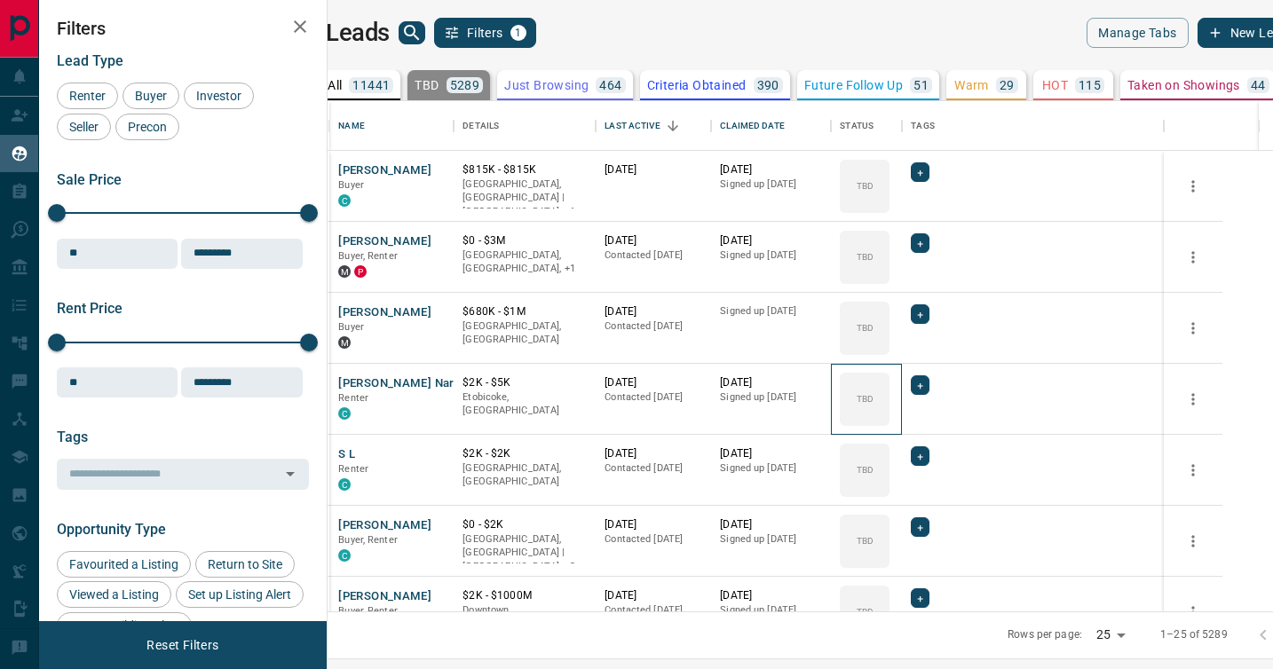
click at [889, 383] on div "TBD" at bounding box center [865, 399] width 50 height 53
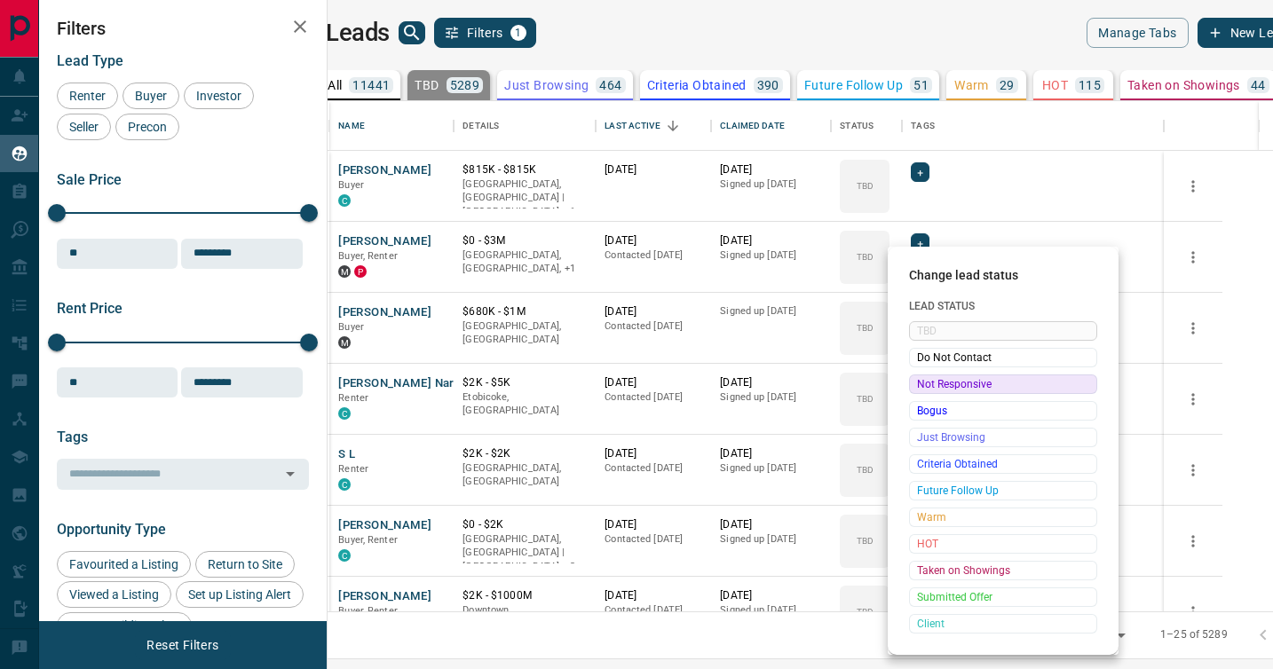
click at [922, 383] on span "Not Responsive" at bounding box center [1003, 384] width 172 height 18
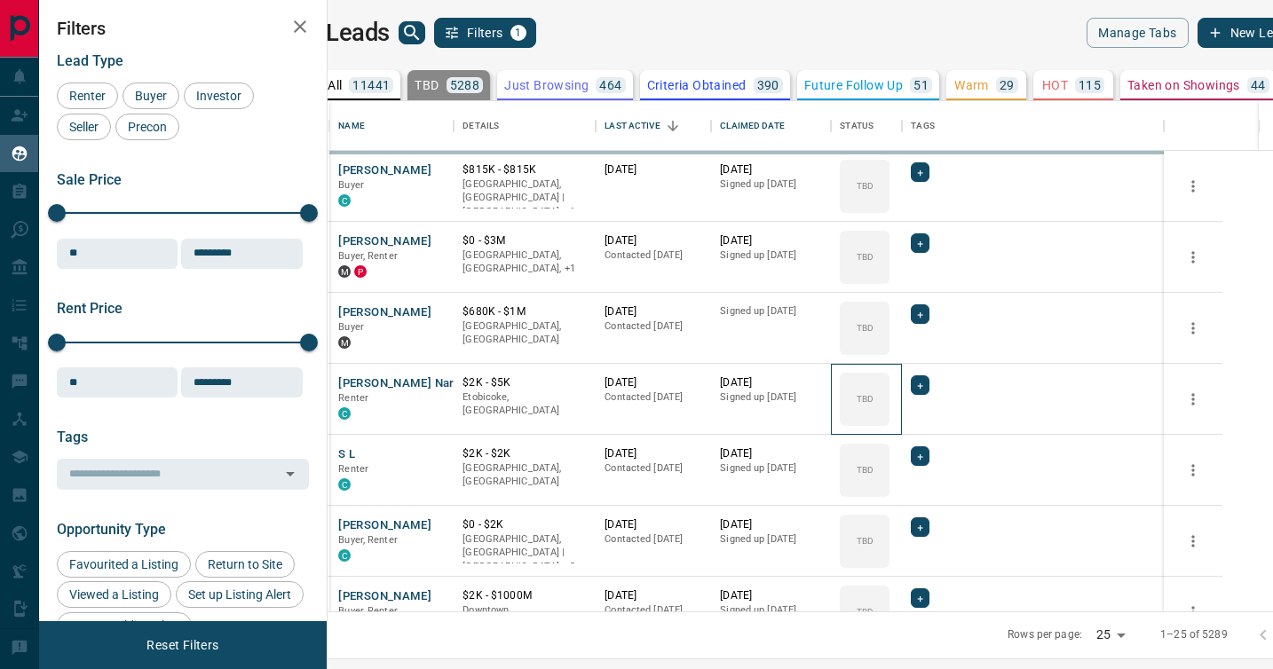
click at [0, 0] on icon at bounding box center [0, 0] width 0 height 0
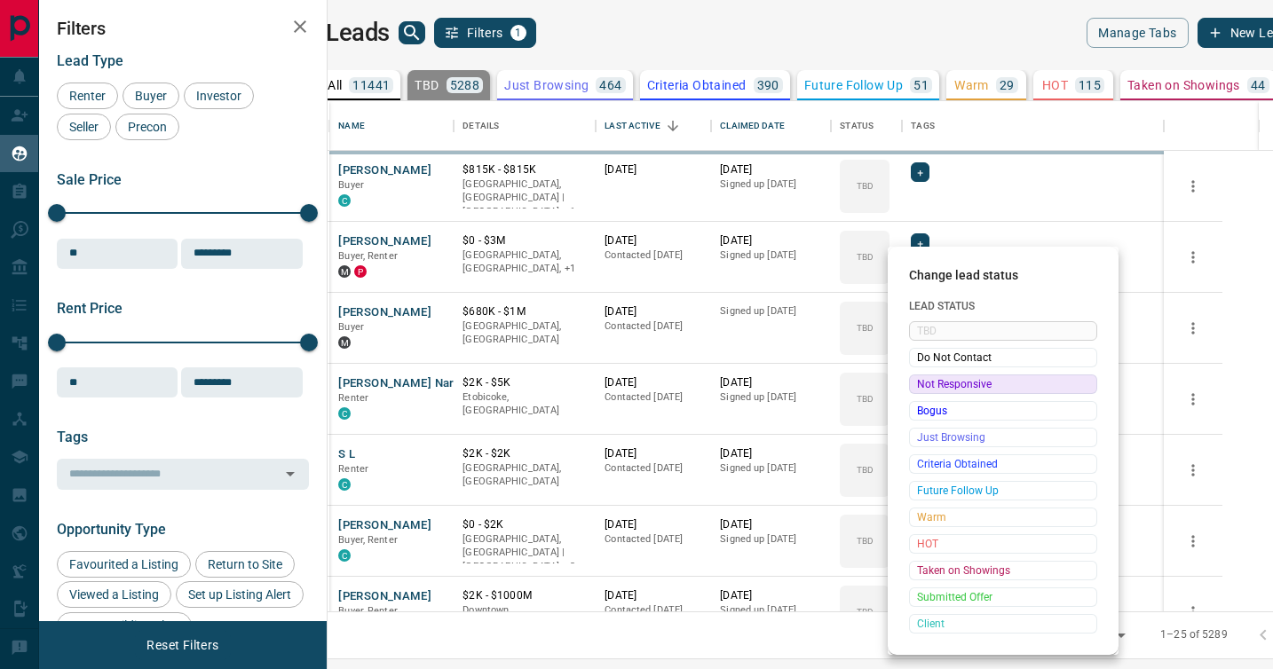
click at [922, 383] on span "Not Responsive" at bounding box center [1003, 384] width 172 height 18
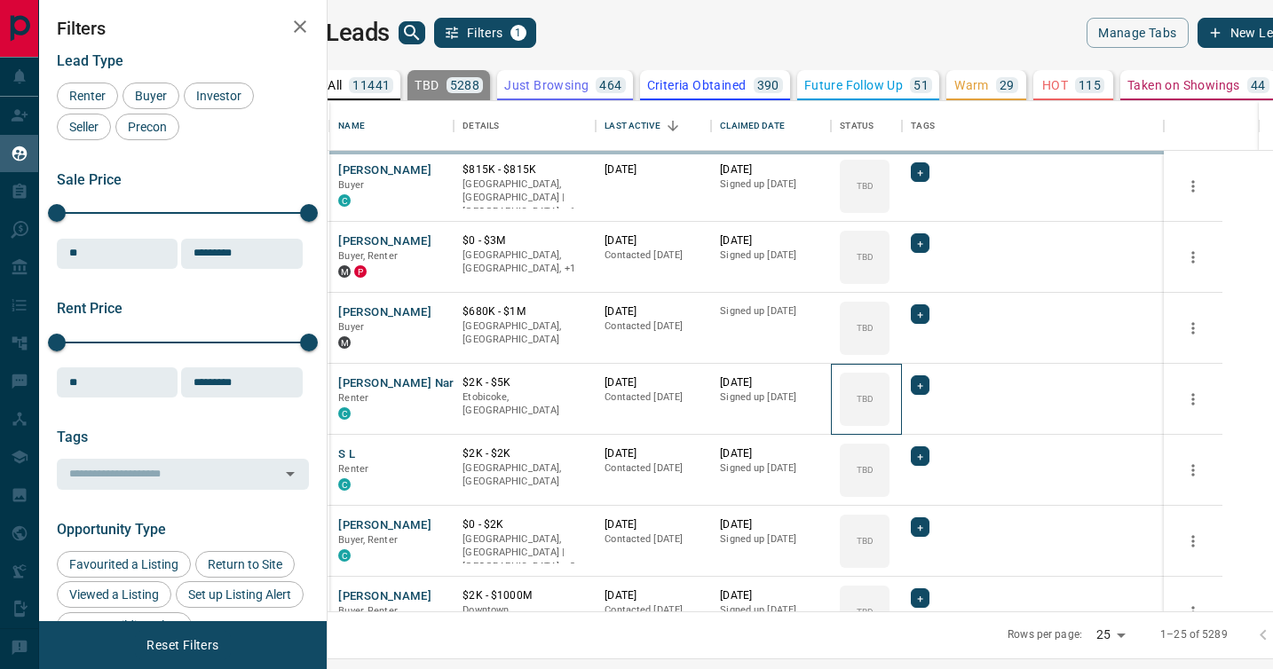
click at [0, 0] on icon at bounding box center [0, 0] width 0 height 0
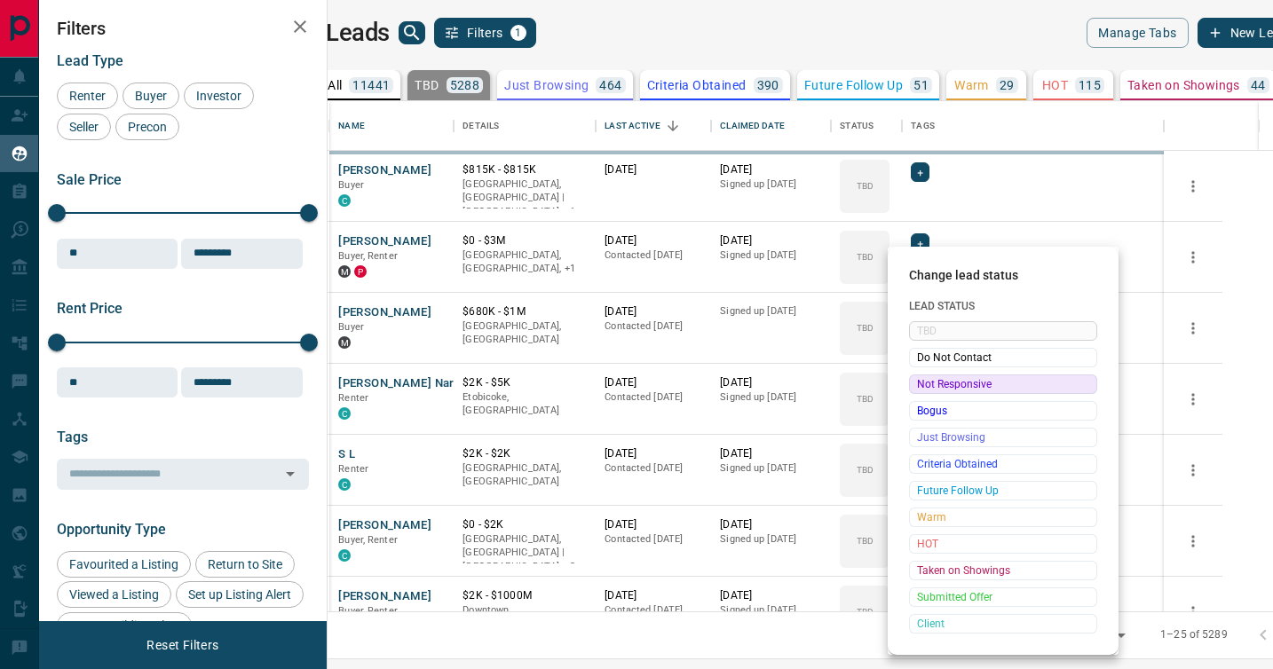
click at [922, 383] on span "Not Responsive" at bounding box center [1003, 384] width 172 height 18
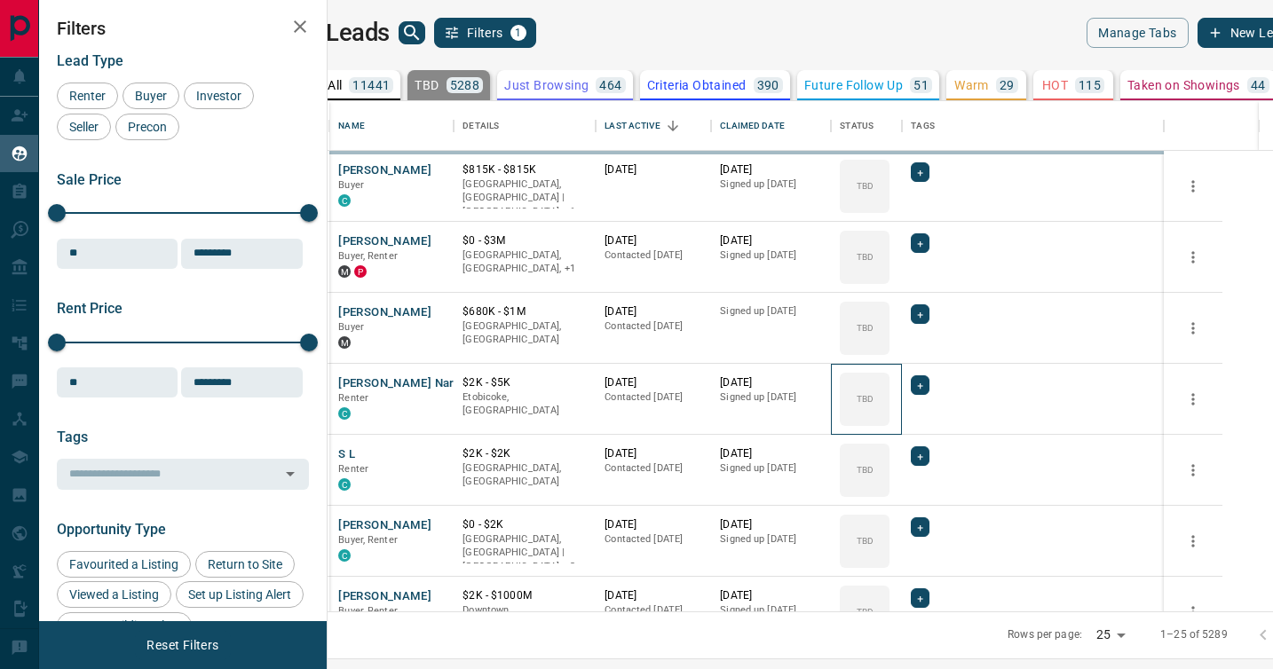
click at [0, 0] on icon at bounding box center [0, 0] width 0 height 0
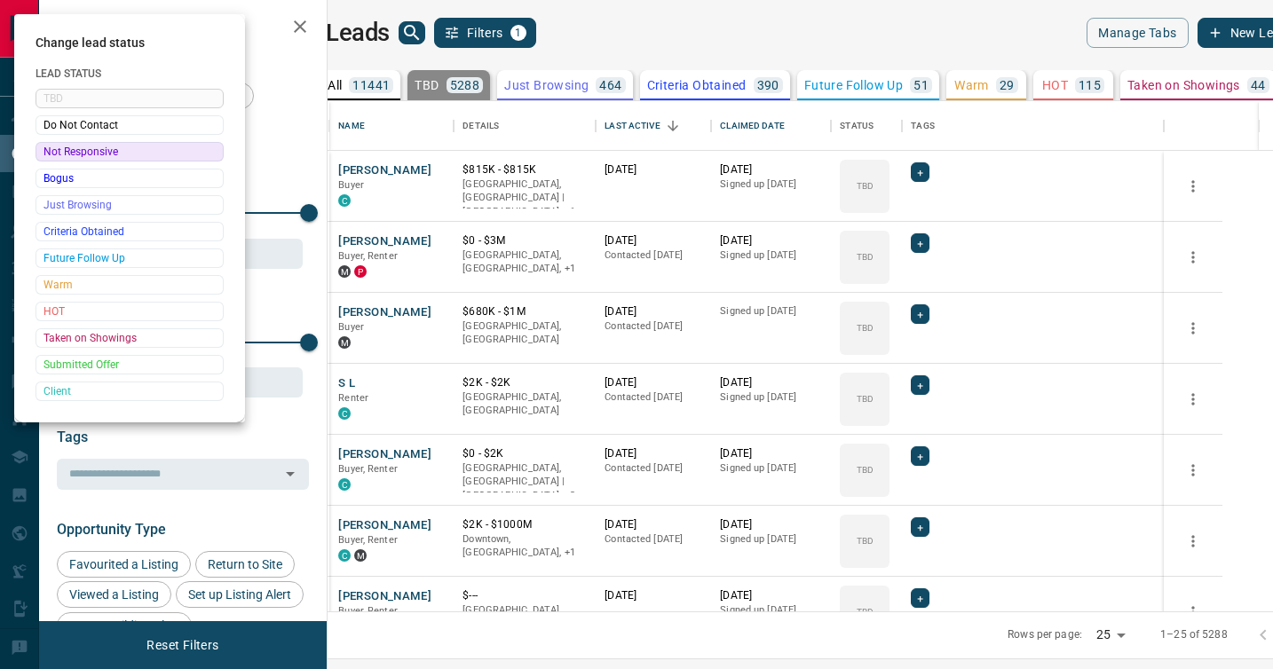
click at [922, 383] on div at bounding box center [636, 334] width 1273 height 669
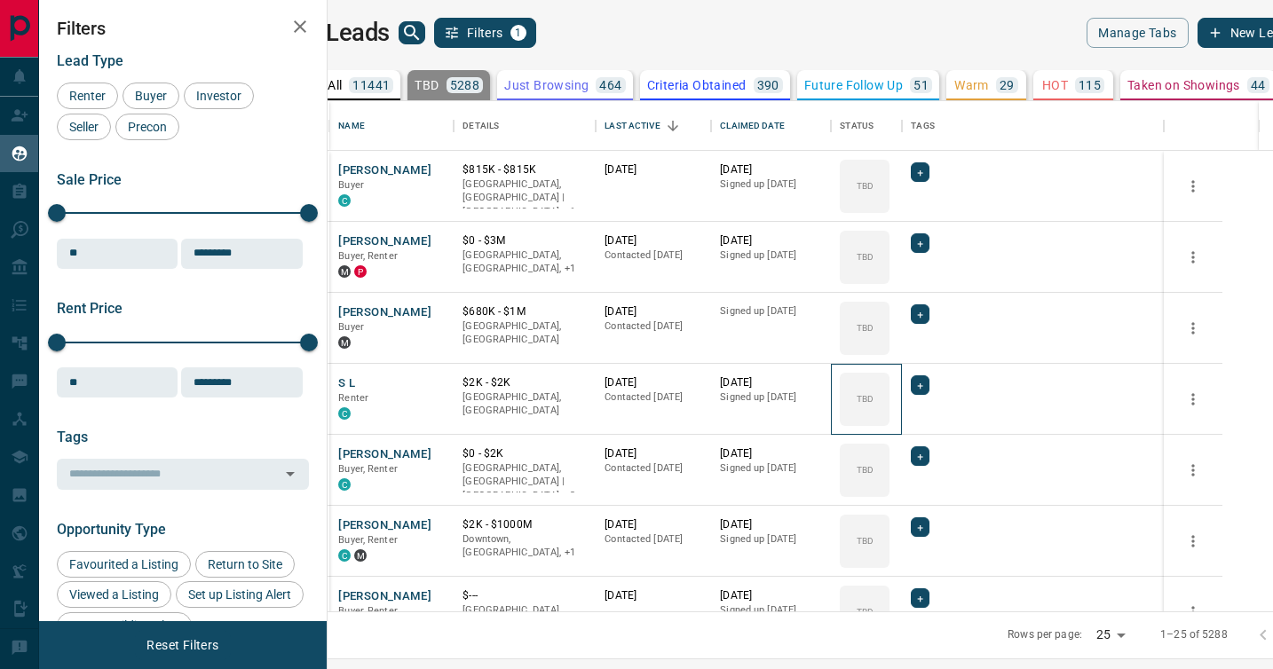
click at [889, 383] on div "TBD" at bounding box center [865, 399] width 50 height 53
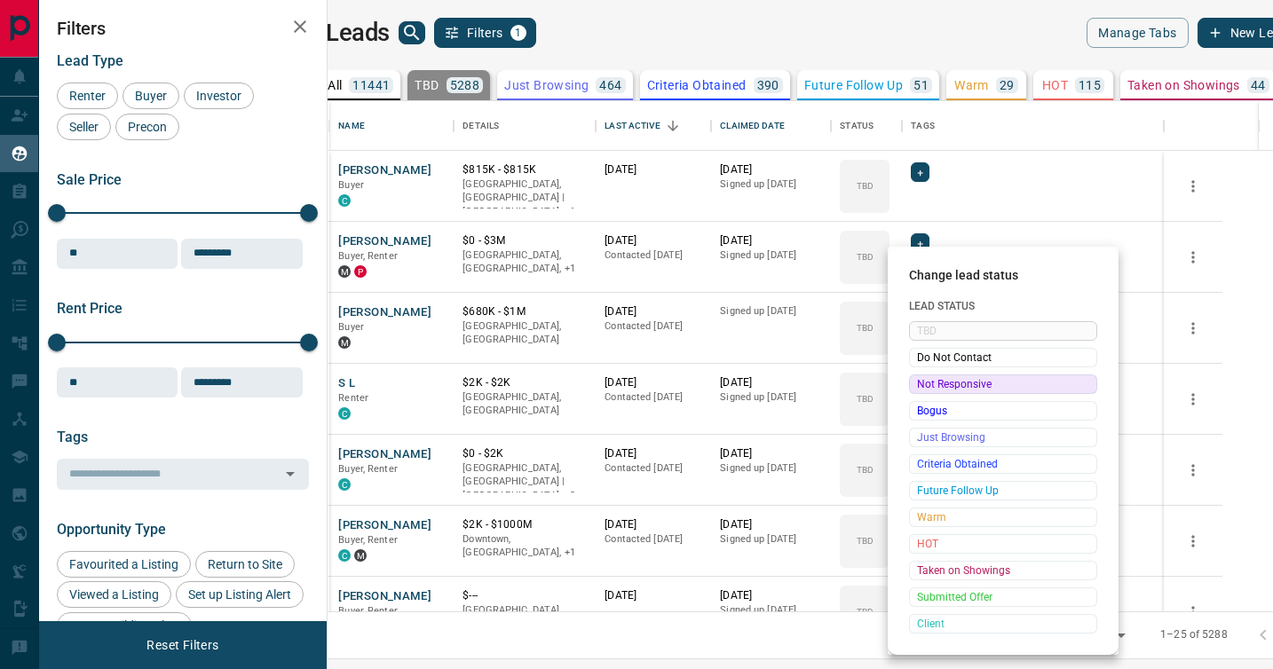
click at [922, 383] on span "Not Responsive" at bounding box center [1003, 384] width 172 height 18
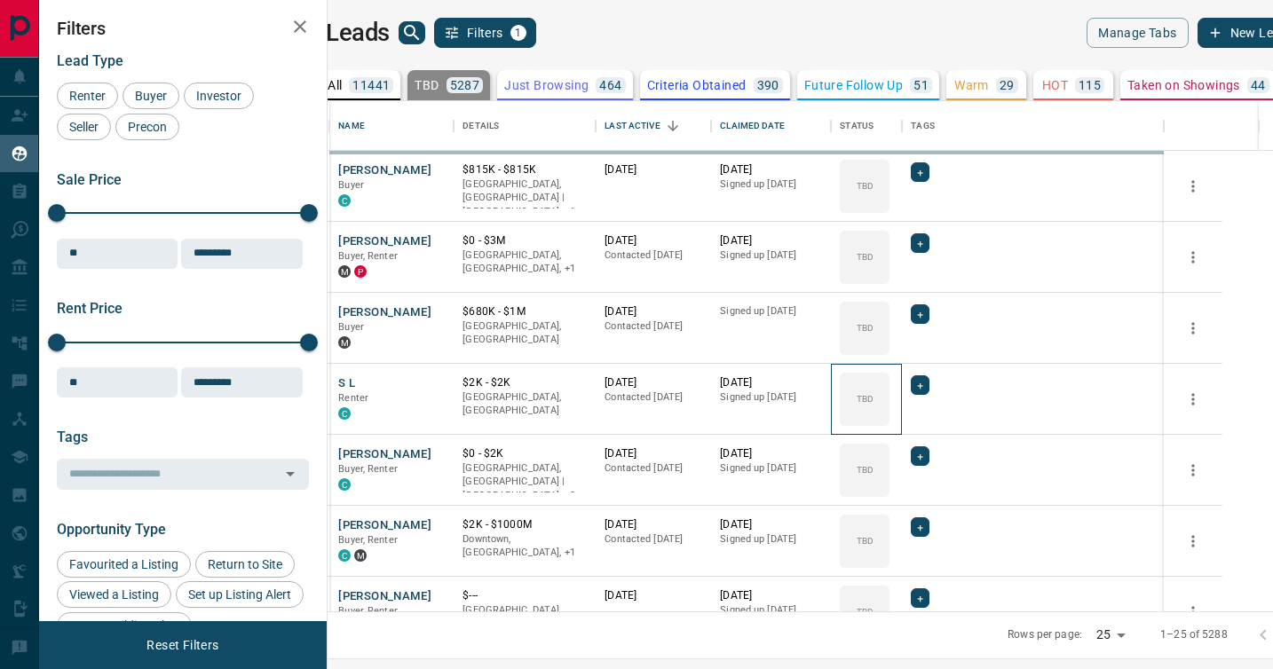
click at [0, 0] on icon at bounding box center [0, 0] width 0 height 0
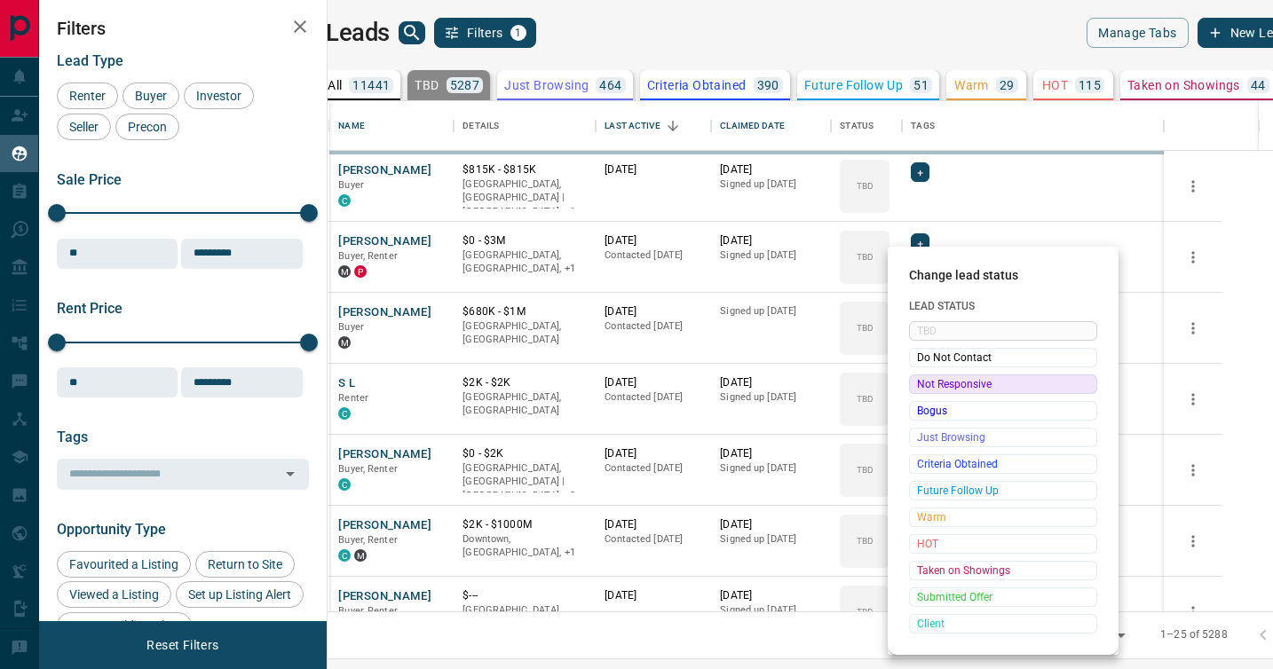
click at [922, 383] on span "Not Responsive" at bounding box center [1003, 384] width 172 height 18
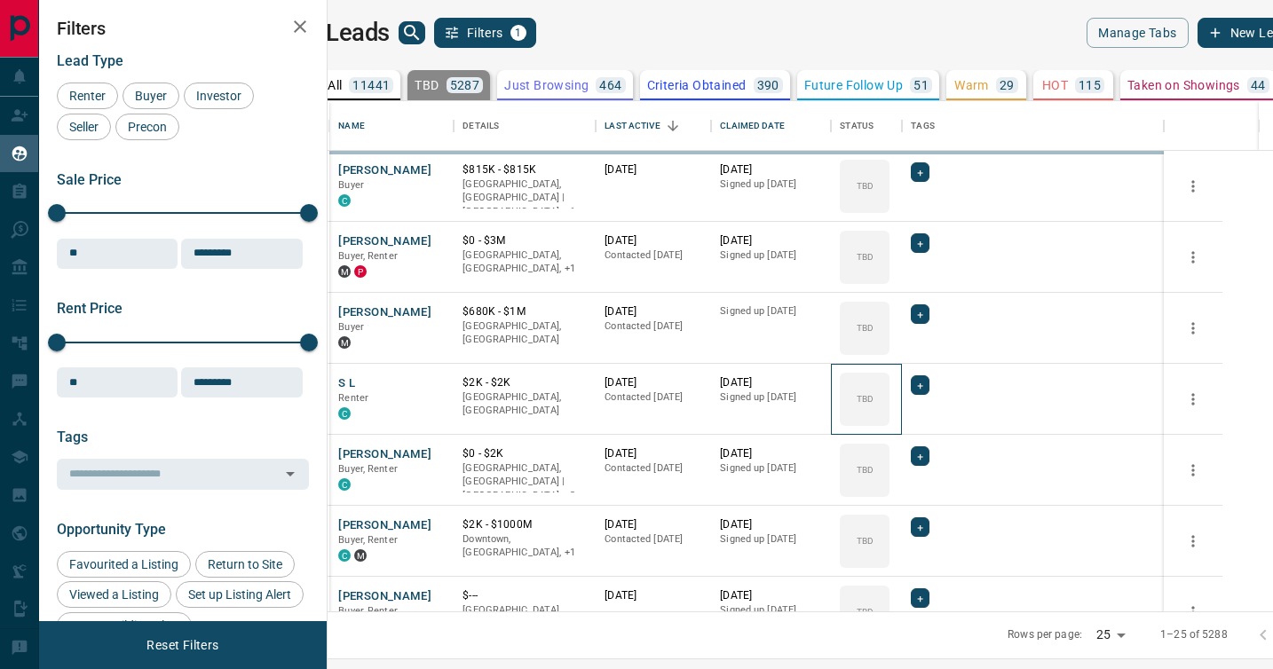
click at [0, 0] on icon at bounding box center [0, 0] width 0 height 0
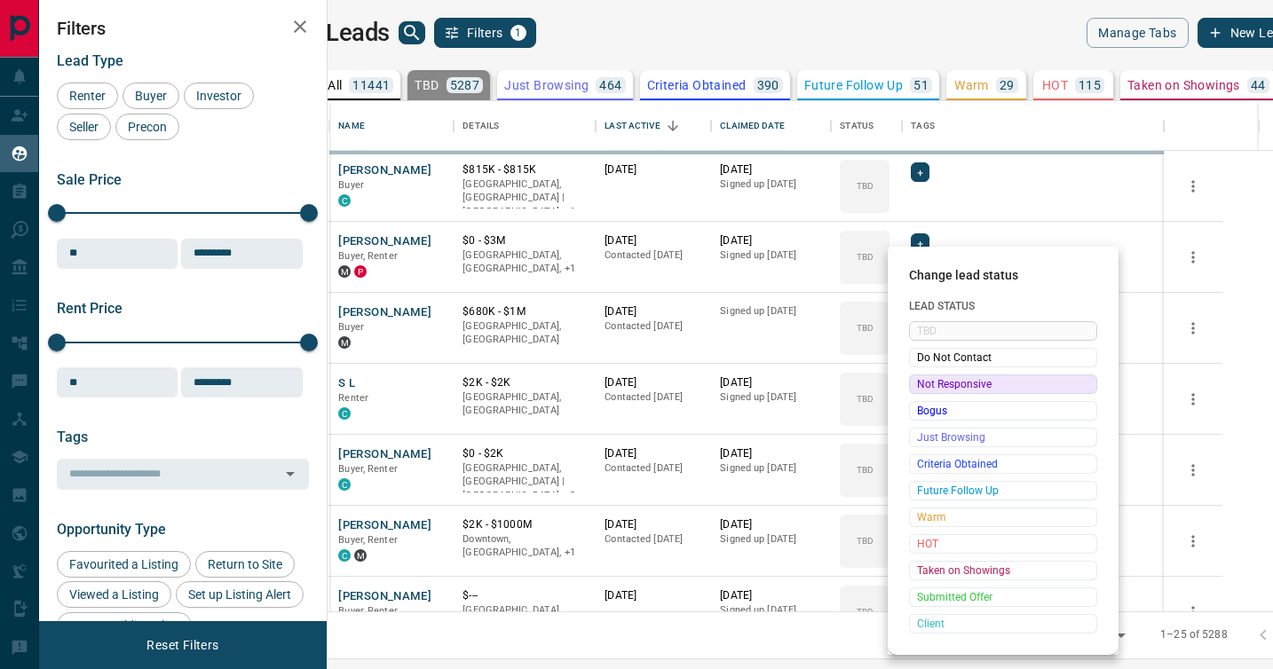
click at [922, 383] on span "Not Responsive" at bounding box center [1003, 384] width 172 height 18
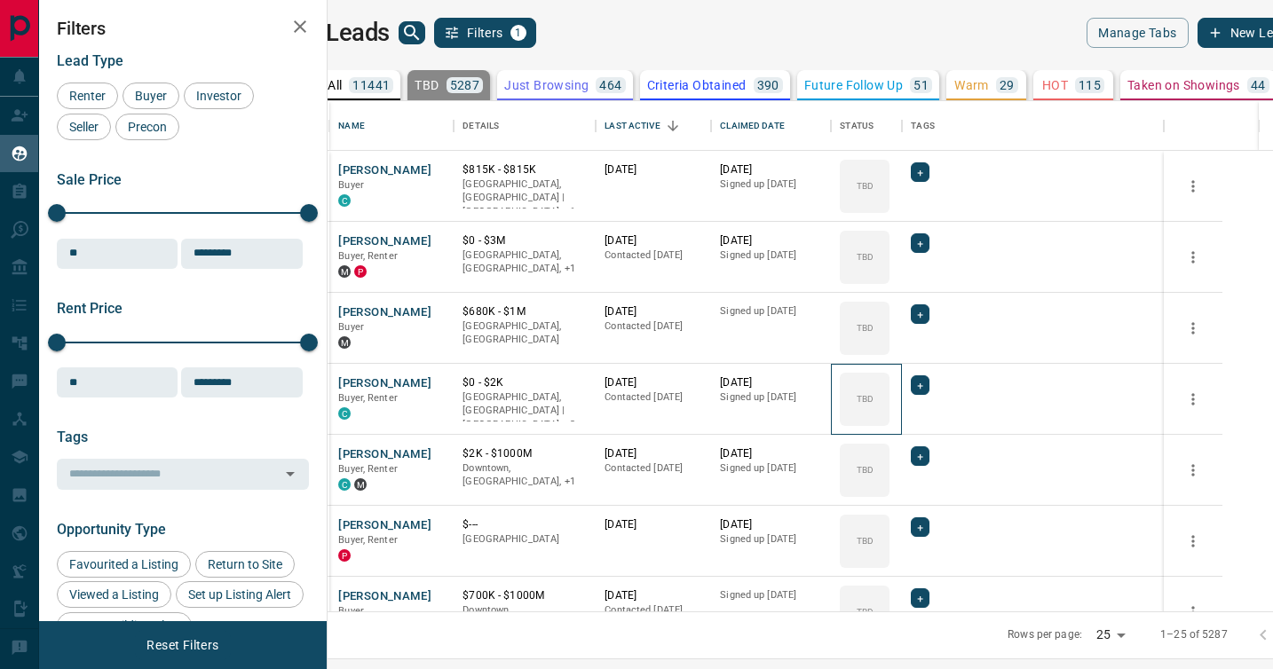
click at [0, 0] on icon at bounding box center [0, 0] width 0 height 0
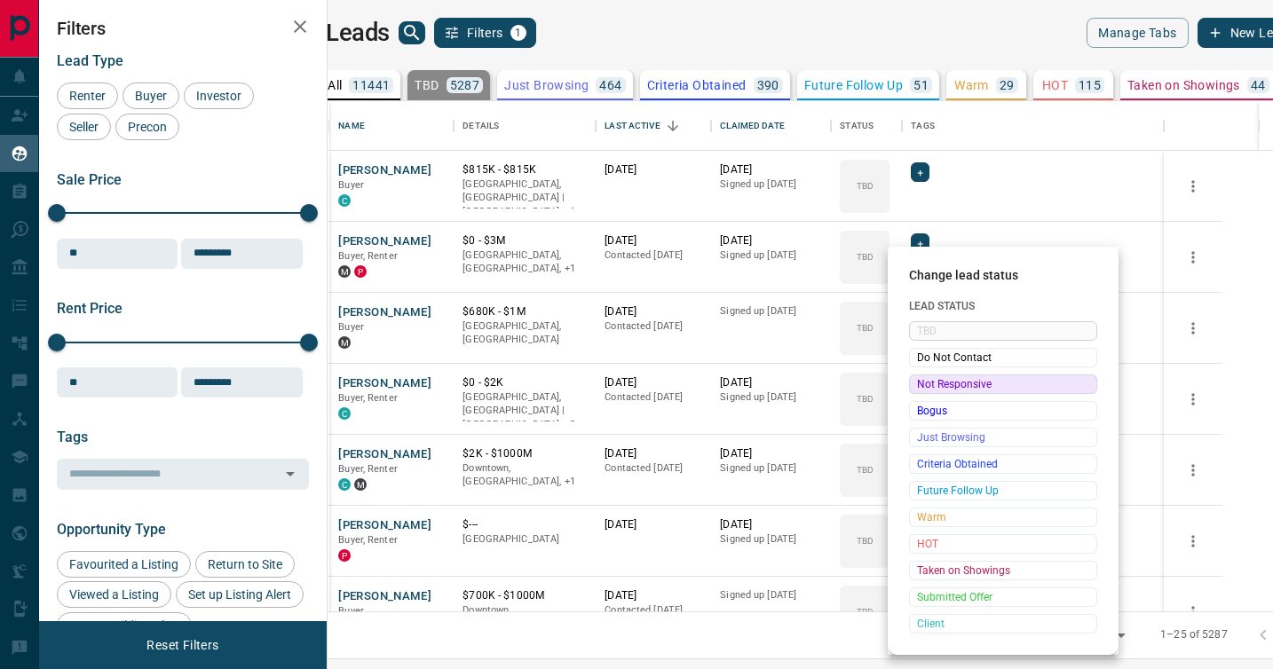
click at [922, 383] on span "Not Responsive" at bounding box center [1003, 384] width 172 height 18
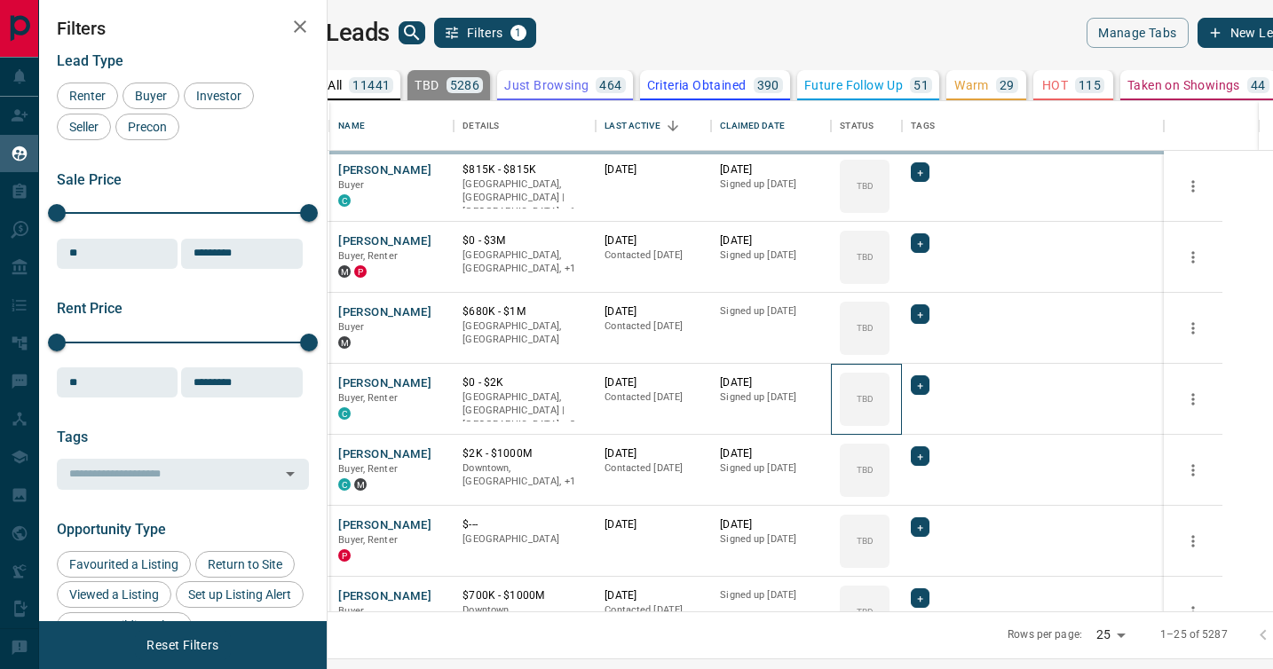
click at [0, 0] on icon at bounding box center [0, 0] width 0 height 0
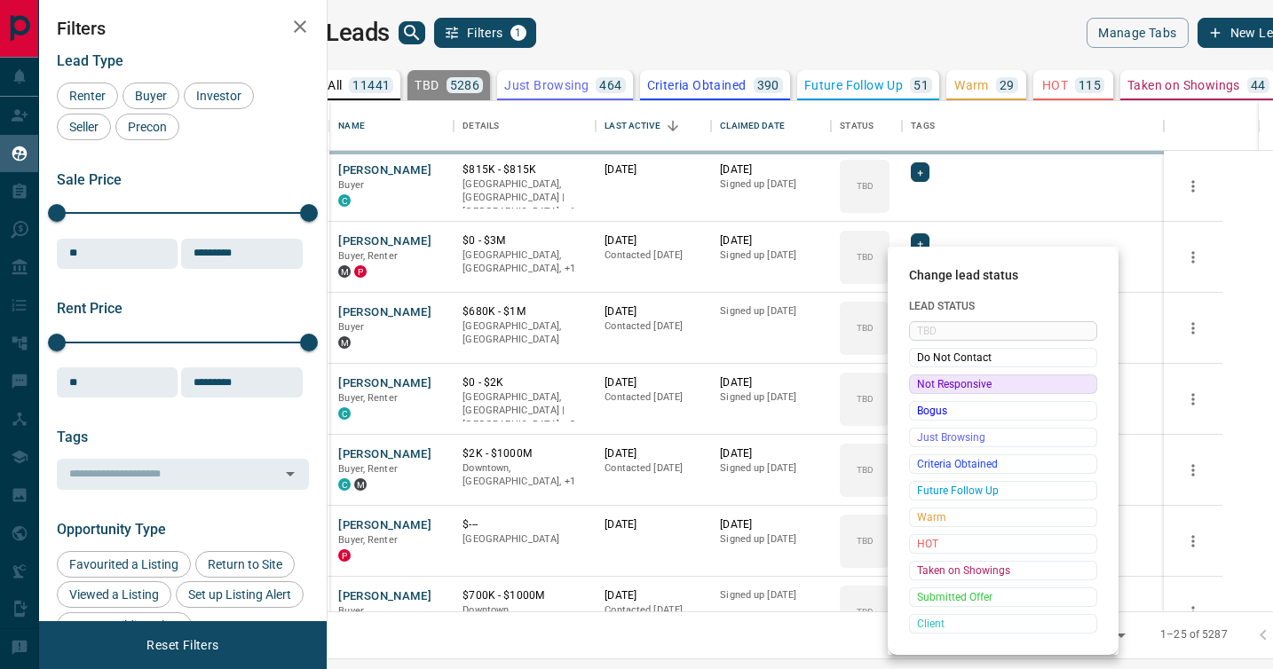
click at [922, 383] on span "Not Responsive" at bounding box center [1003, 384] width 172 height 18
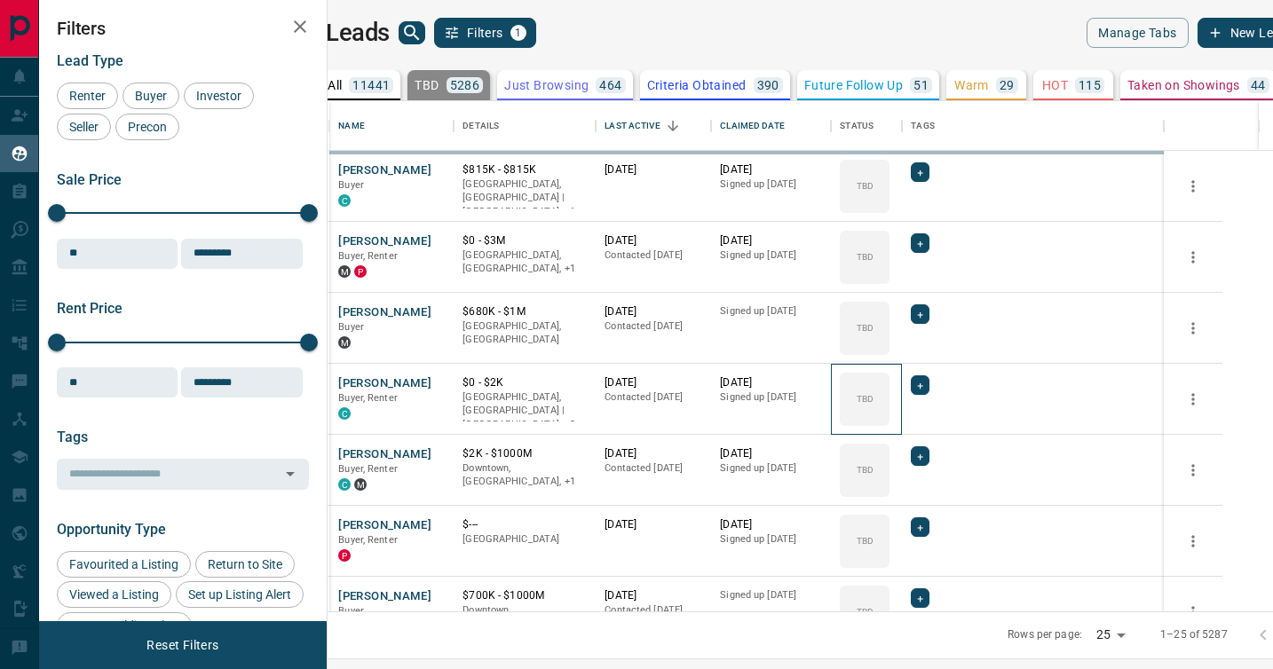
click at [0, 0] on icon at bounding box center [0, 0] width 0 height 0
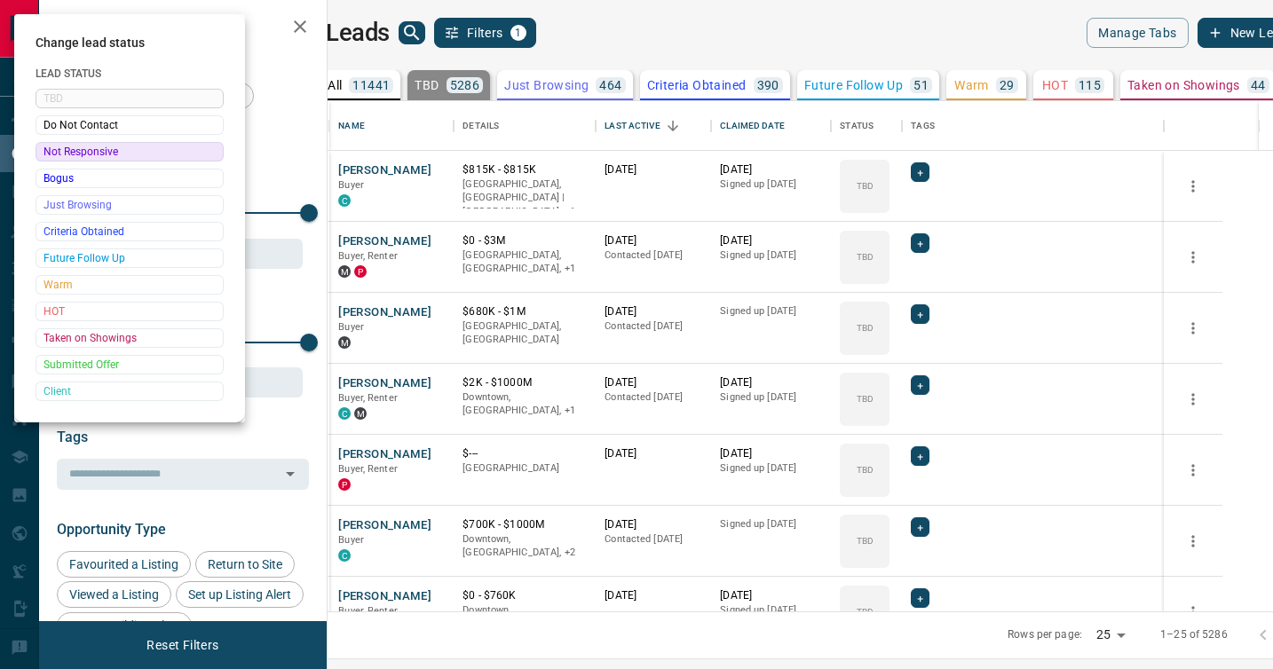
click at [922, 383] on div at bounding box center [636, 334] width 1273 height 669
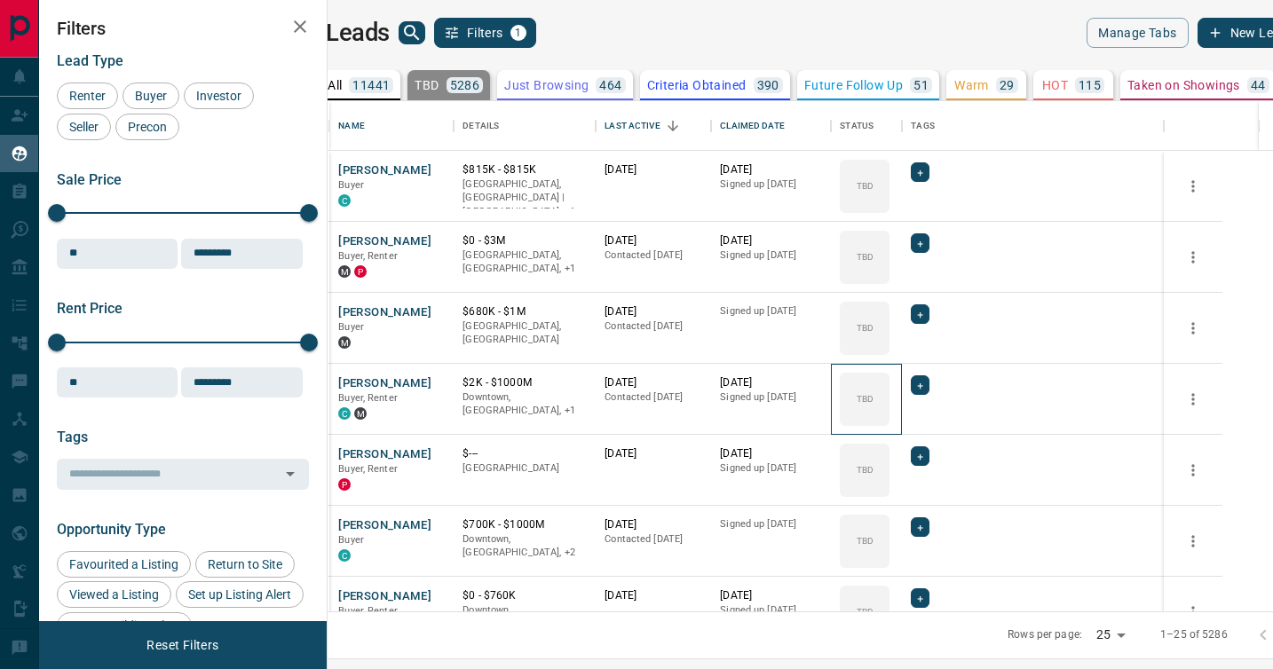
click at [889, 383] on div "TBD" at bounding box center [865, 399] width 50 height 53
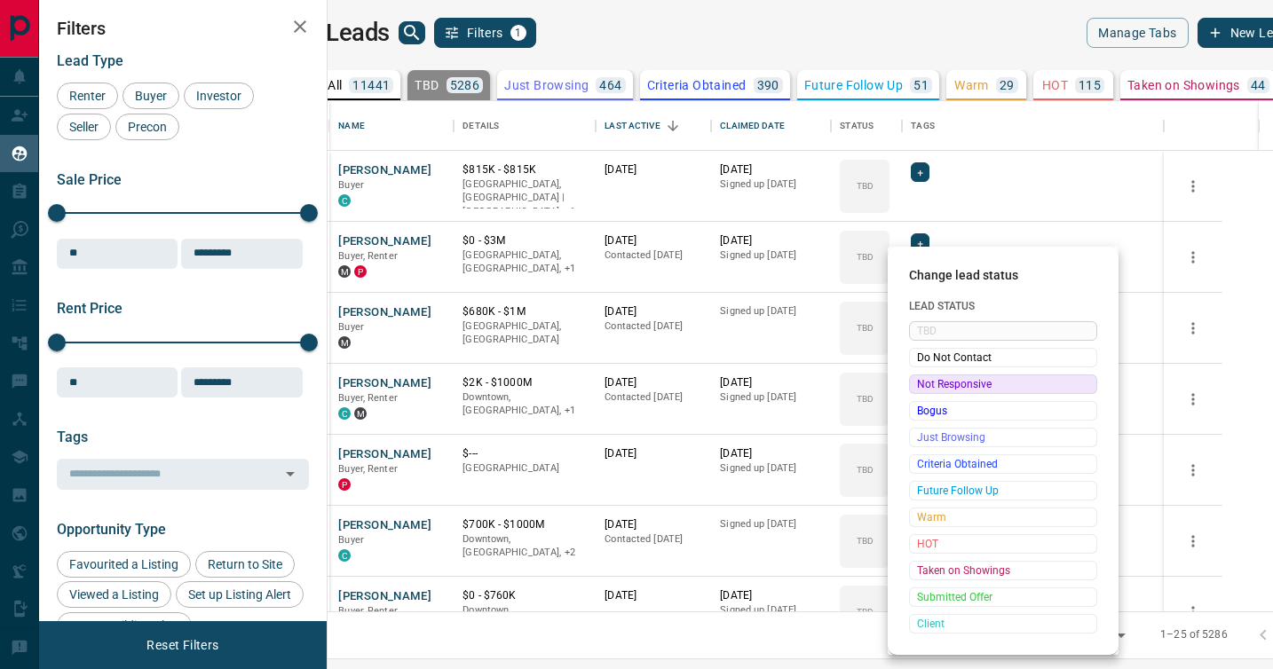
click at [922, 383] on span "Not Responsive" at bounding box center [1003, 384] width 172 height 18
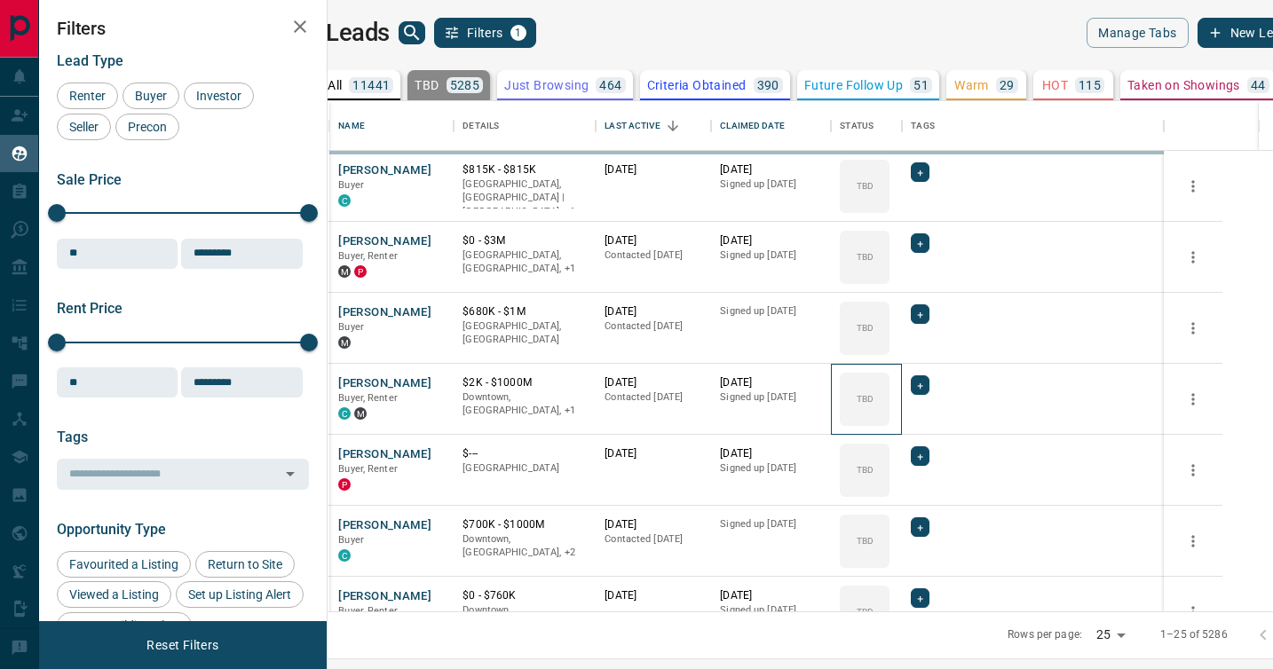
click at [0, 0] on icon at bounding box center [0, 0] width 0 height 0
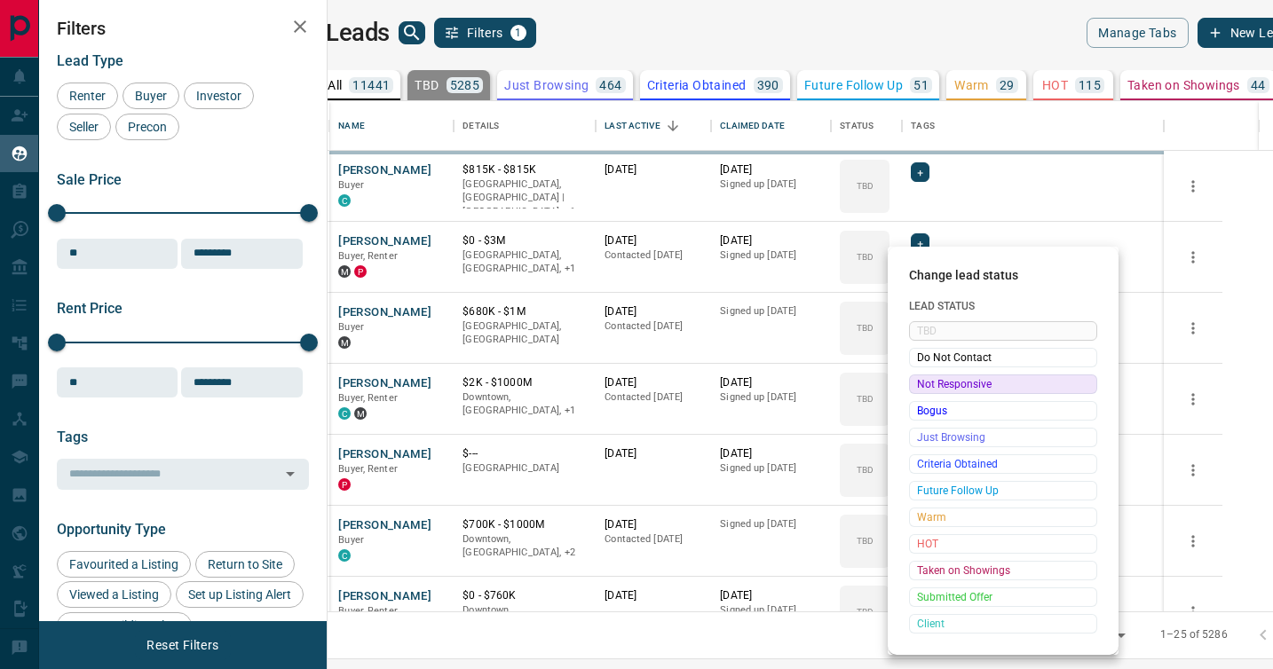
click at [922, 383] on span "Not Responsive" at bounding box center [1003, 384] width 172 height 18
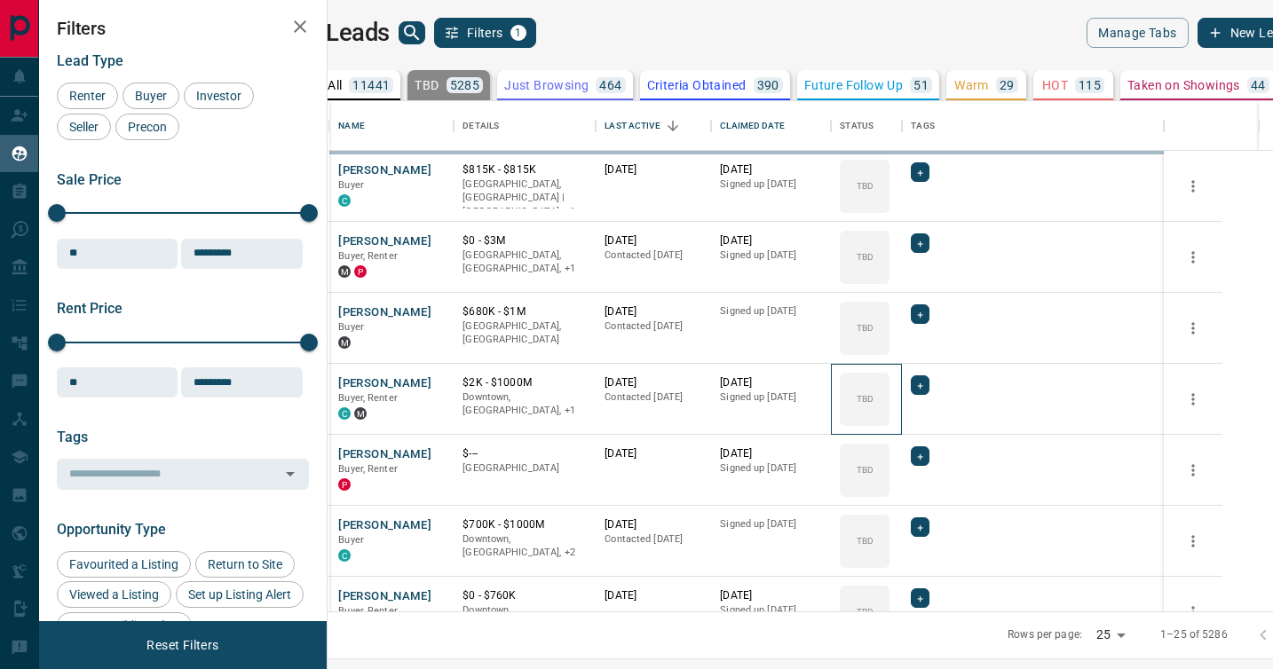
click at [0, 0] on icon at bounding box center [0, 0] width 0 height 0
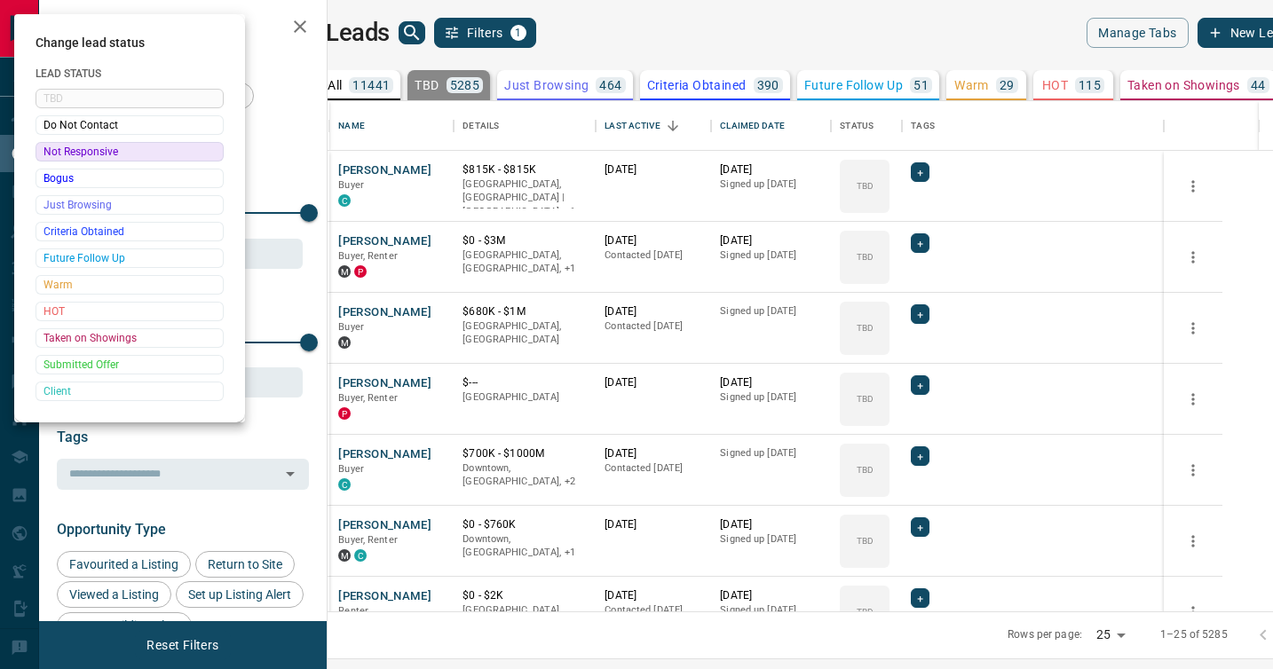
click at [922, 383] on div at bounding box center [636, 334] width 1273 height 669
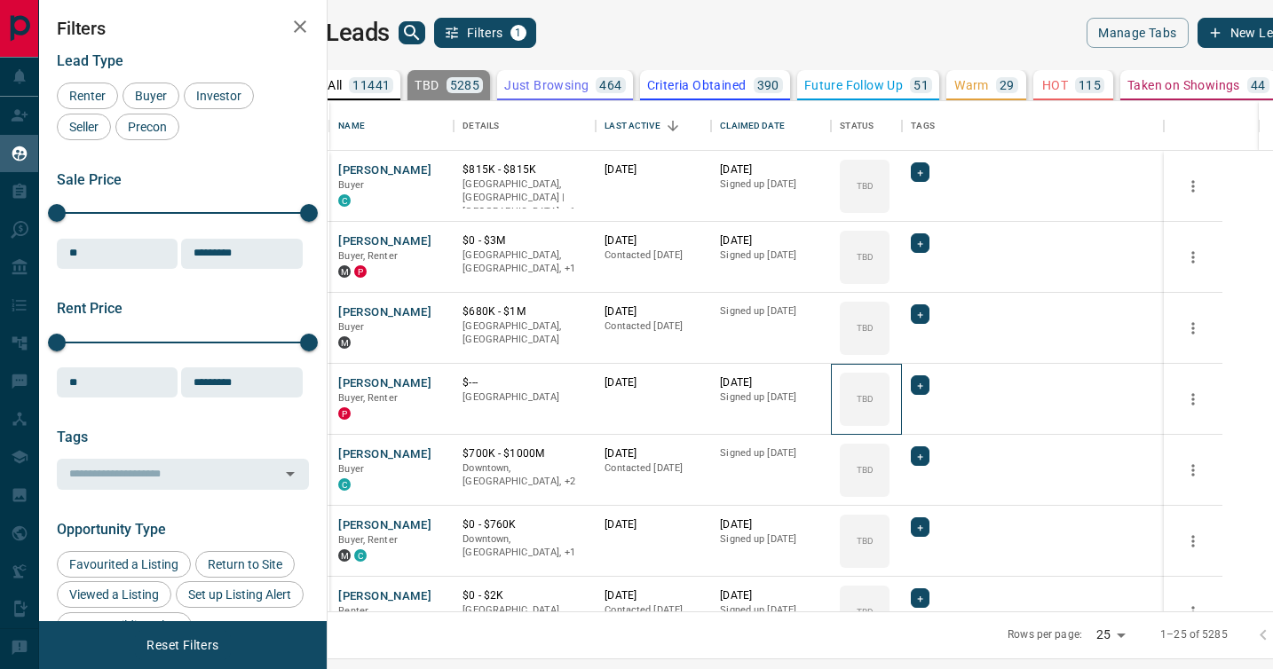
click at [889, 383] on div "TBD" at bounding box center [865, 399] width 50 height 53
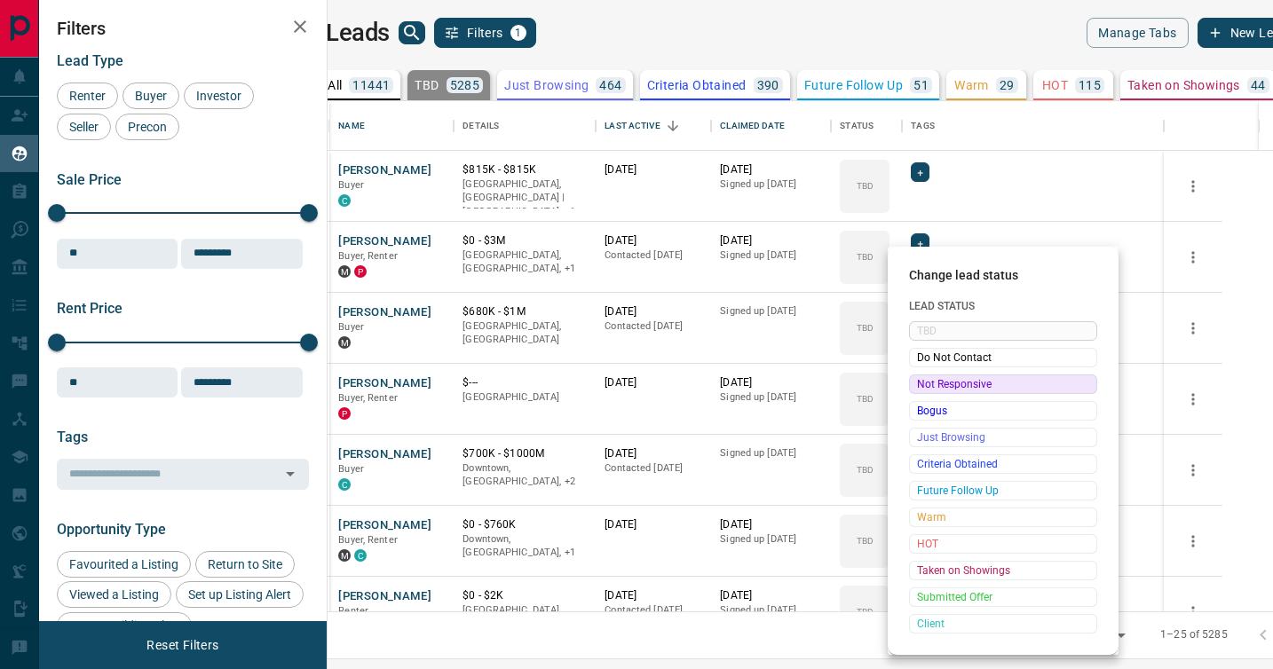
click at [922, 383] on span "Not Responsive" at bounding box center [1003, 384] width 172 height 18
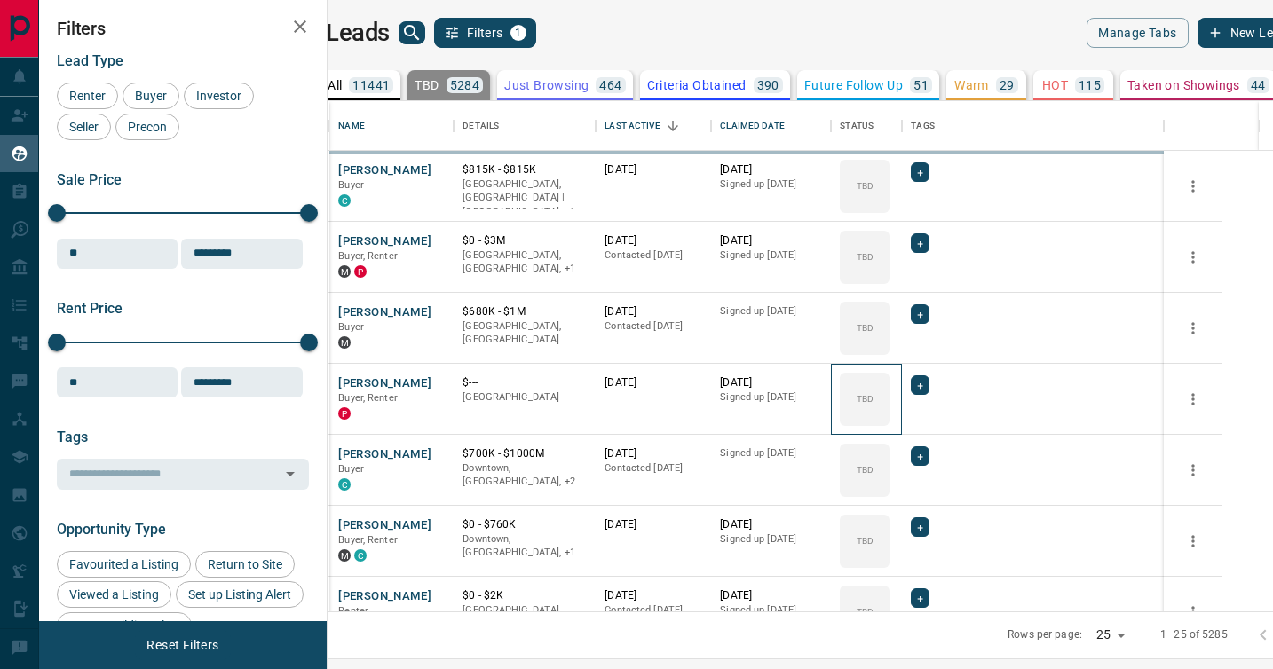
click at [0, 0] on icon at bounding box center [0, 0] width 0 height 0
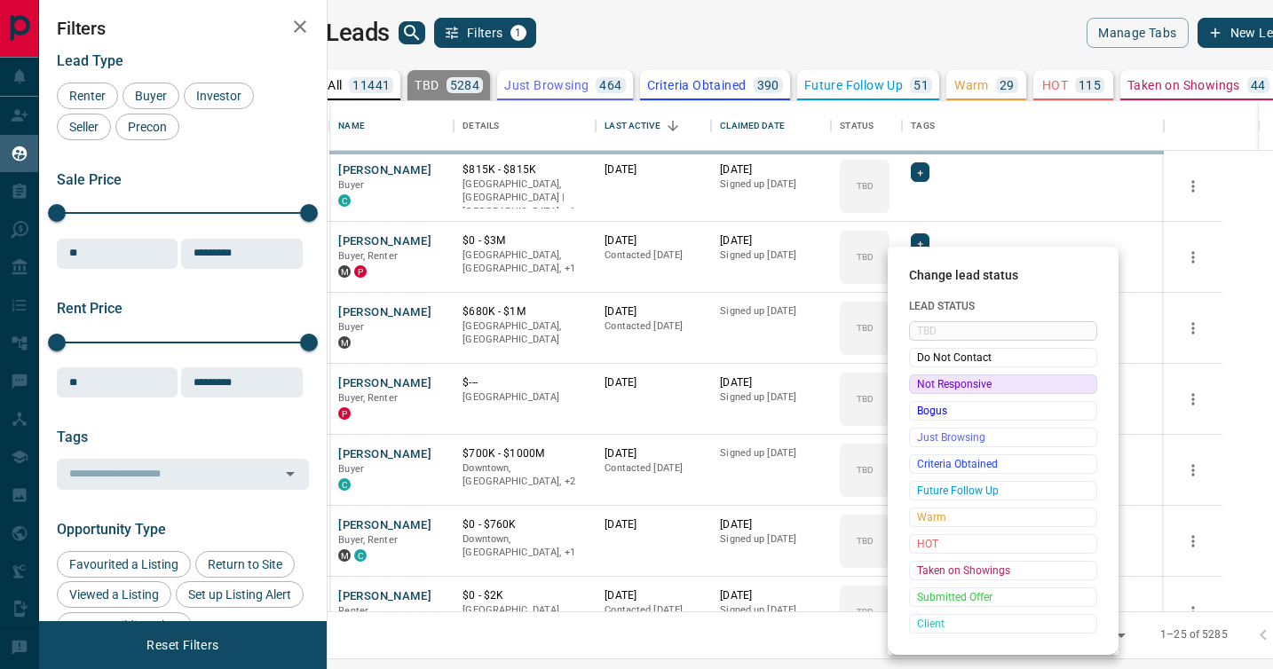
click at [922, 383] on span "Not Responsive" at bounding box center [1003, 384] width 172 height 18
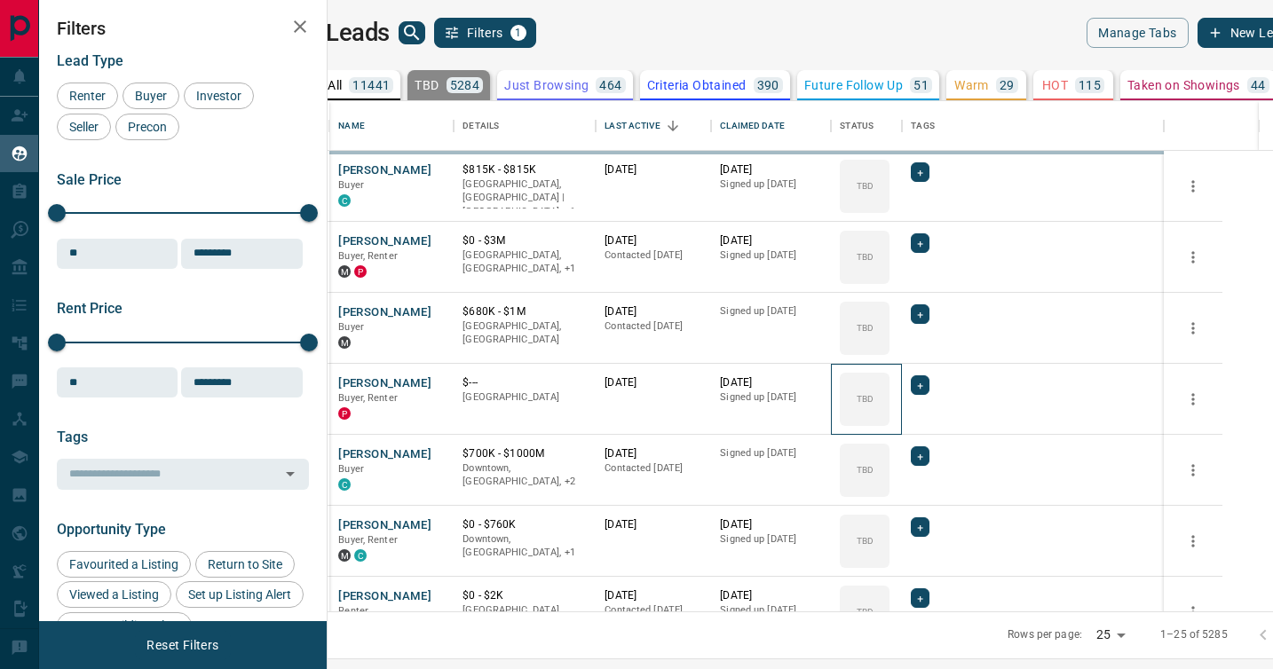
click at [0, 0] on icon at bounding box center [0, 0] width 0 height 0
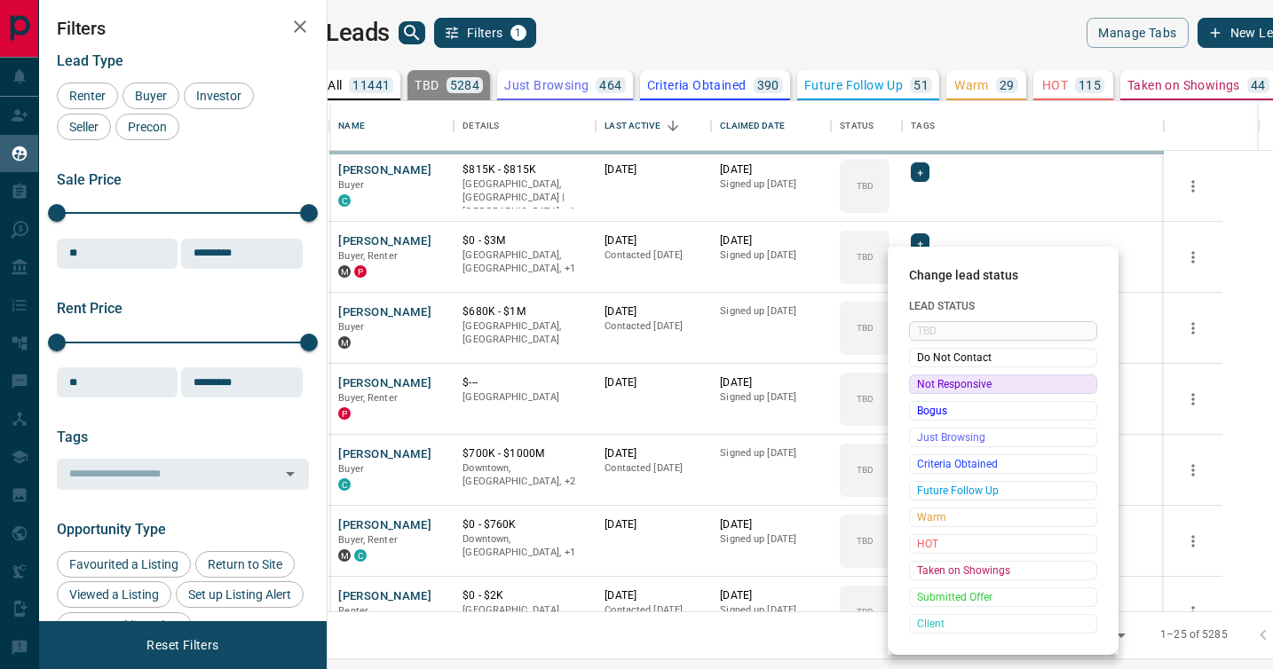
click at [922, 383] on div at bounding box center [636, 334] width 1273 height 669
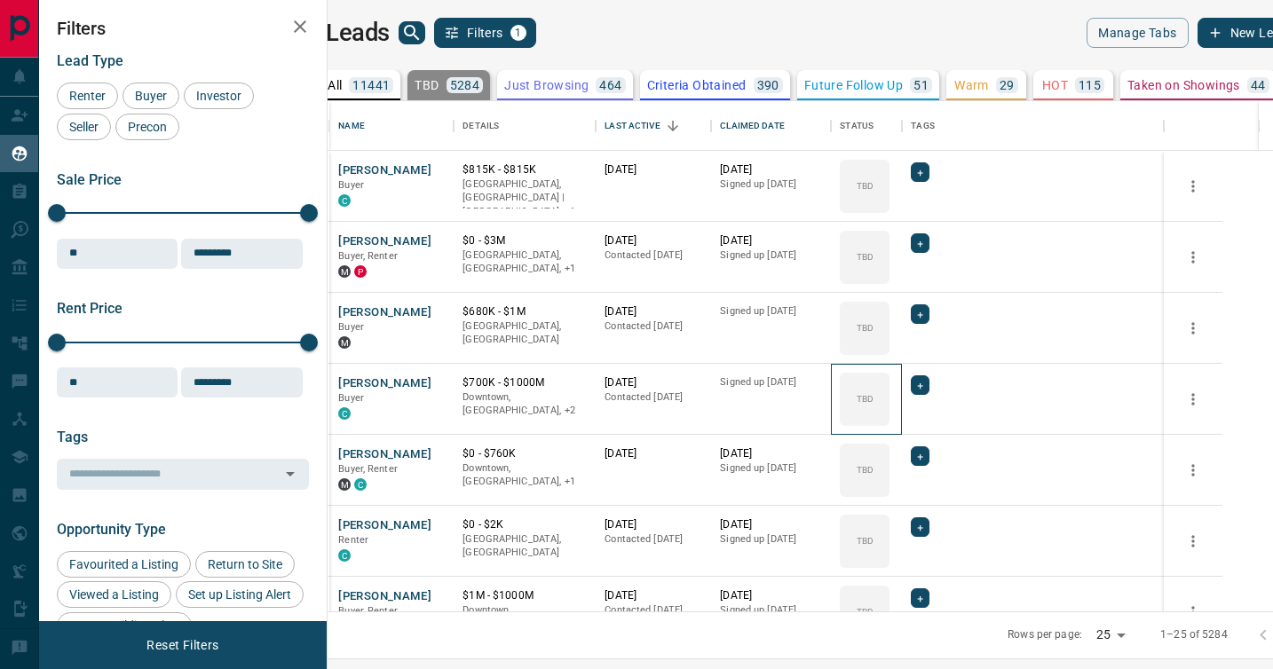
click at [889, 383] on div "TBD" at bounding box center [865, 399] width 50 height 53
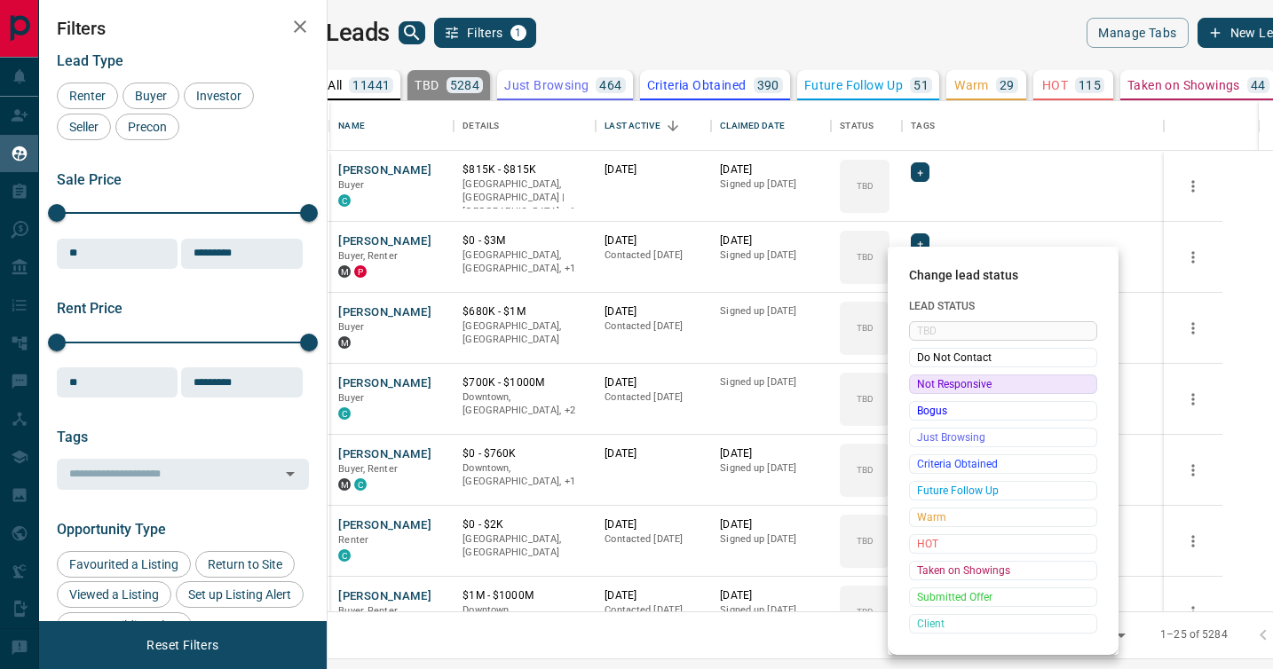
click at [922, 383] on span "Not Responsive" at bounding box center [1003, 384] width 172 height 18
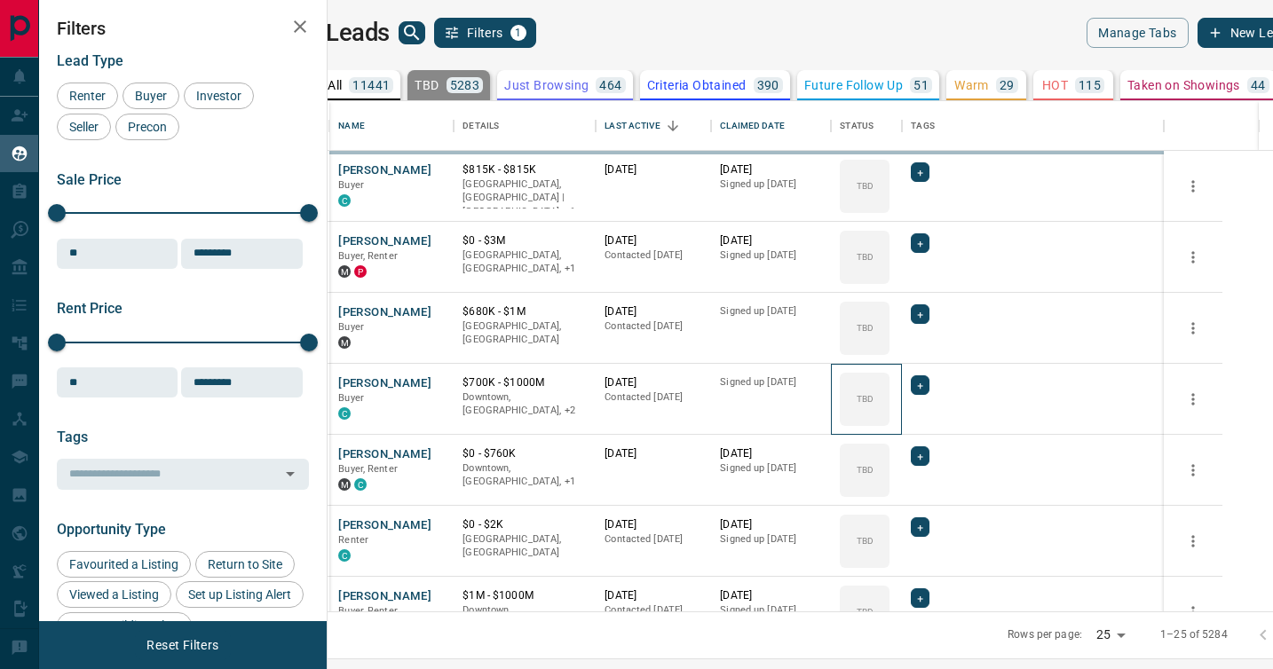
click at [0, 0] on icon at bounding box center [0, 0] width 0 height 0
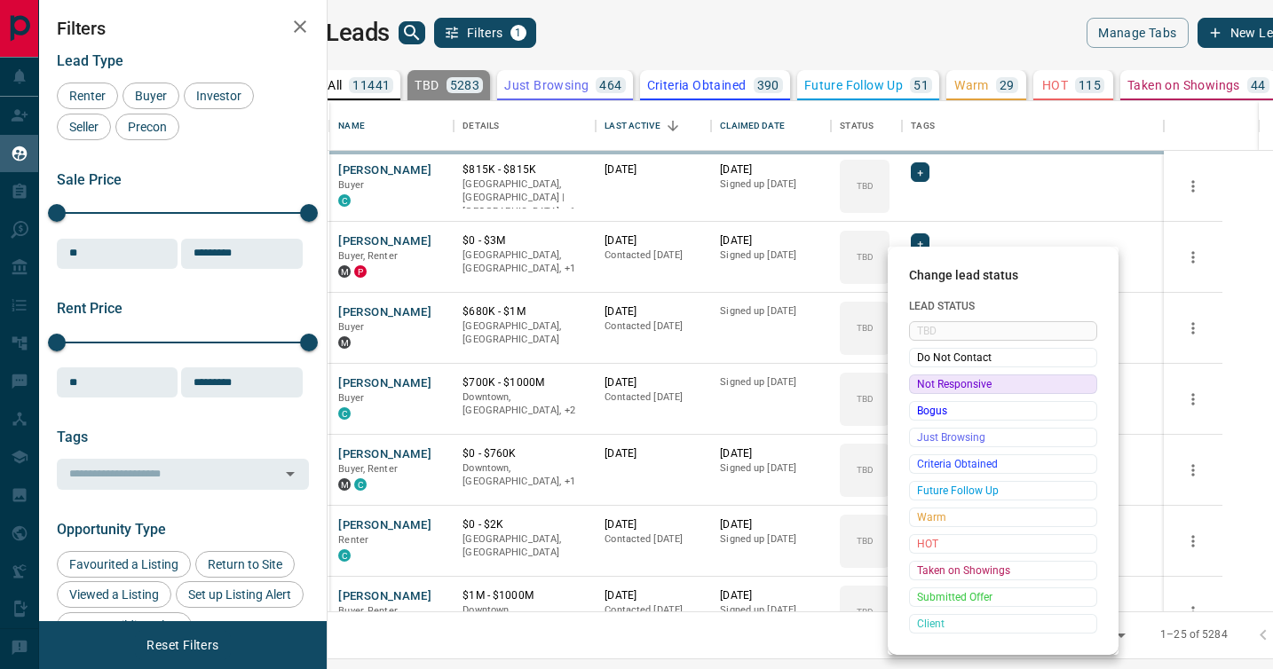
click at [922, 383] on span "Not Responsive" at bounding box center [1003, 384] width 172 height 18
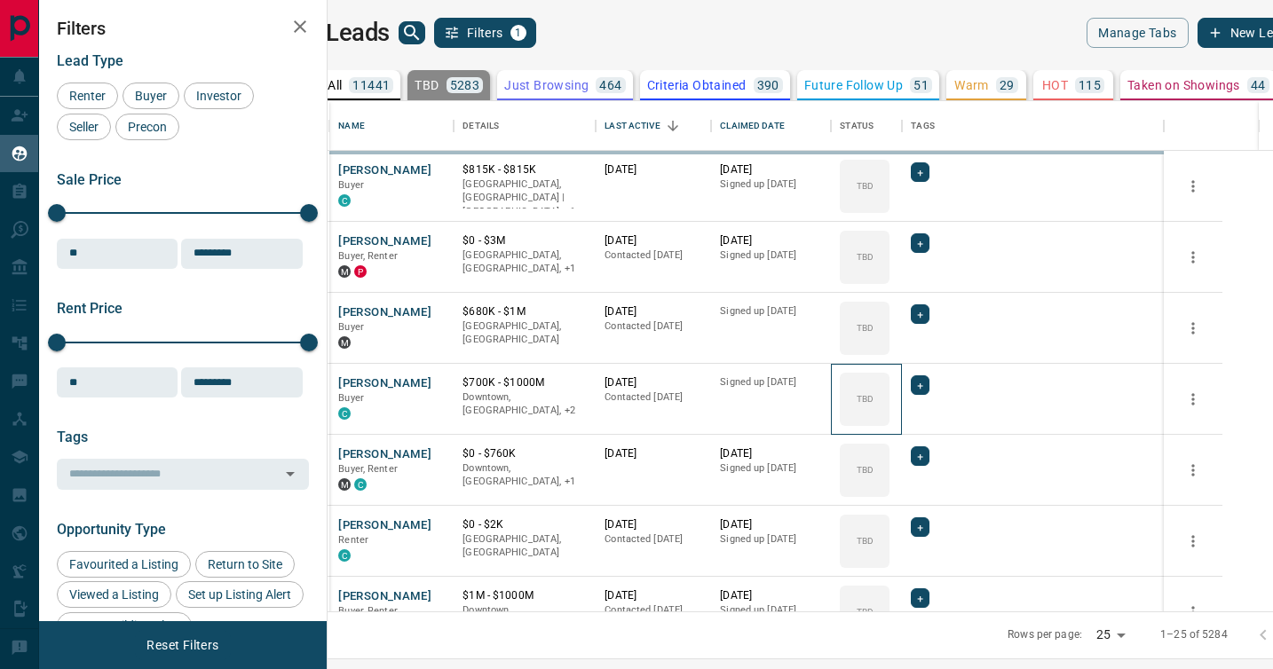
click at [0, 0] on icon at bounding box center [0, 0] width 0 height 0
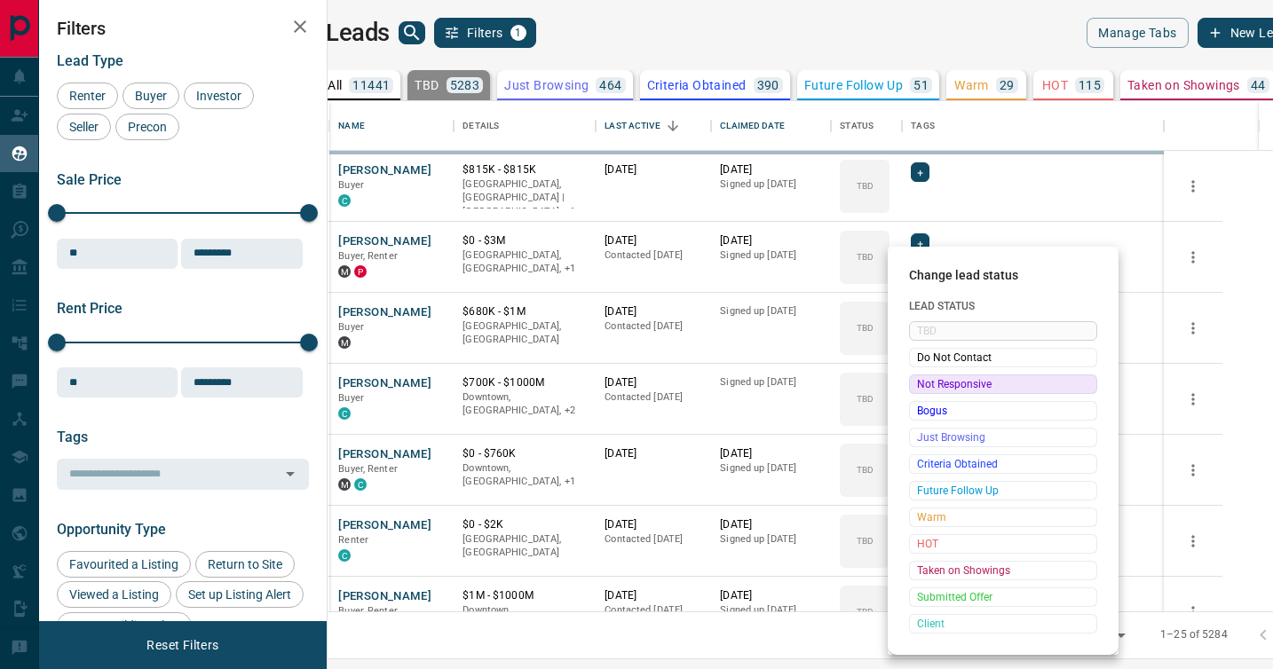
click at [922, 383] on span "Not Responsive" at bounding box center [1003, 384] width 172 height 18
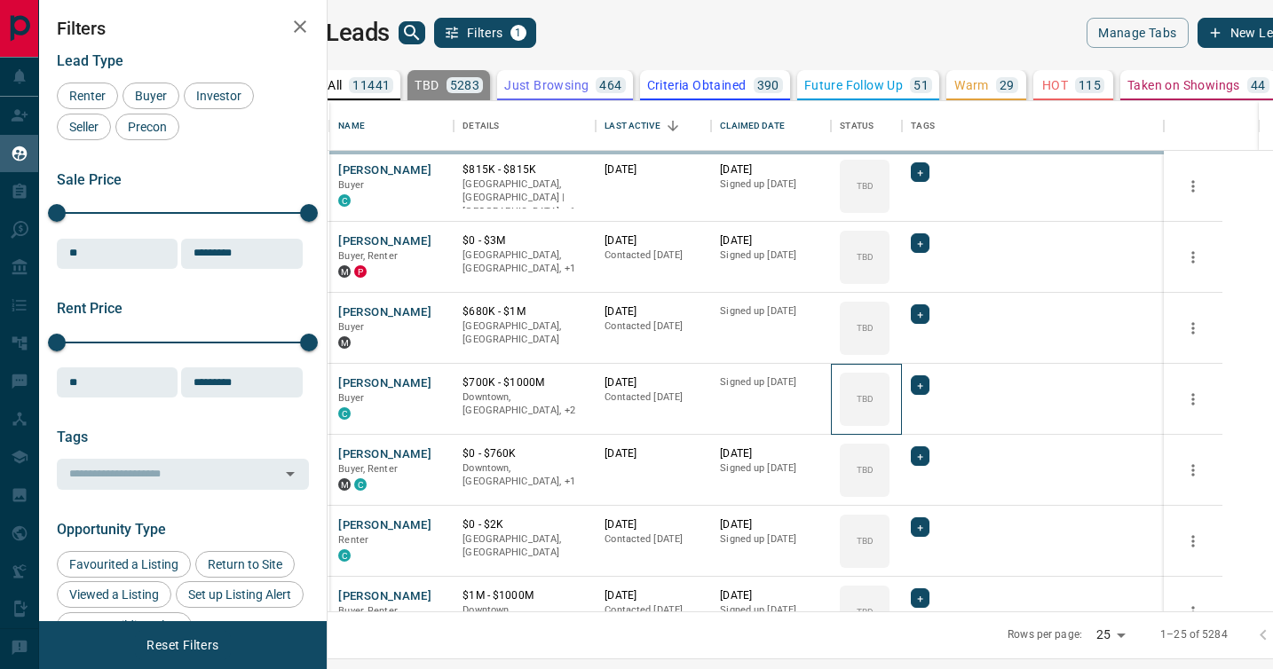
click at [0, 0] on icon at bounding box center [0, 0] width 0 height 0
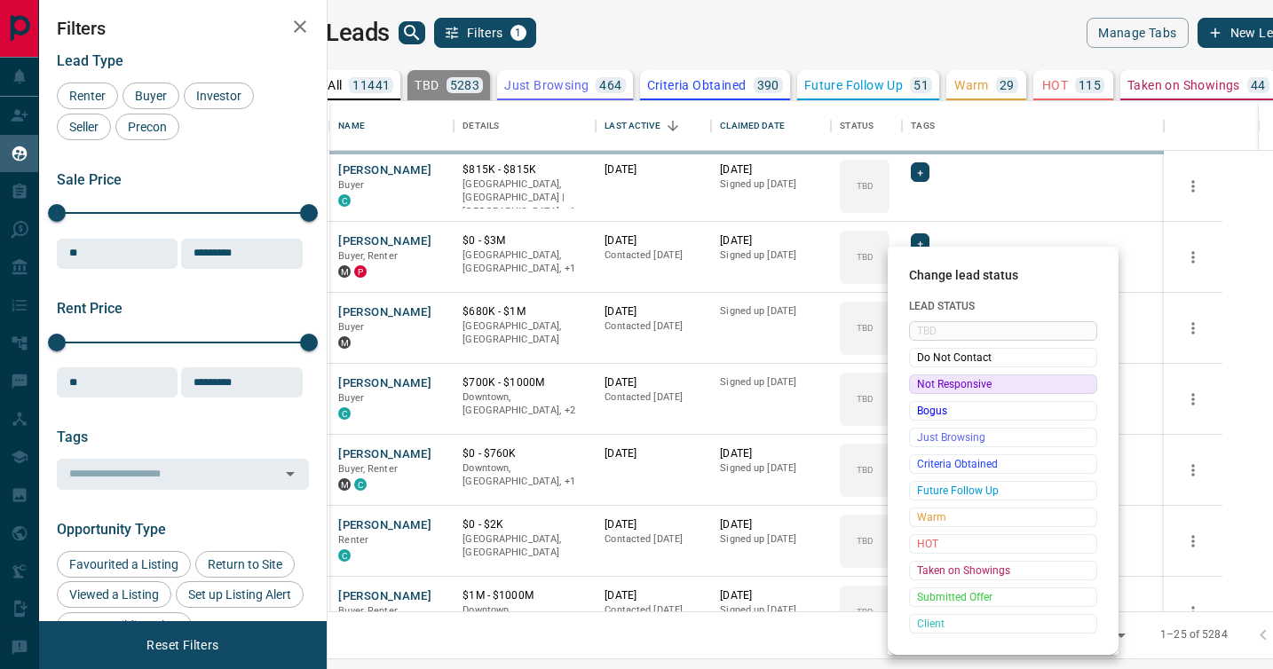
click at [922, 383] on div "Change lead status Lead Status TBD Do Not Contact Not Responsive Bogus Just Bro…" at bounding box center [636, 334] width 1273 height 669
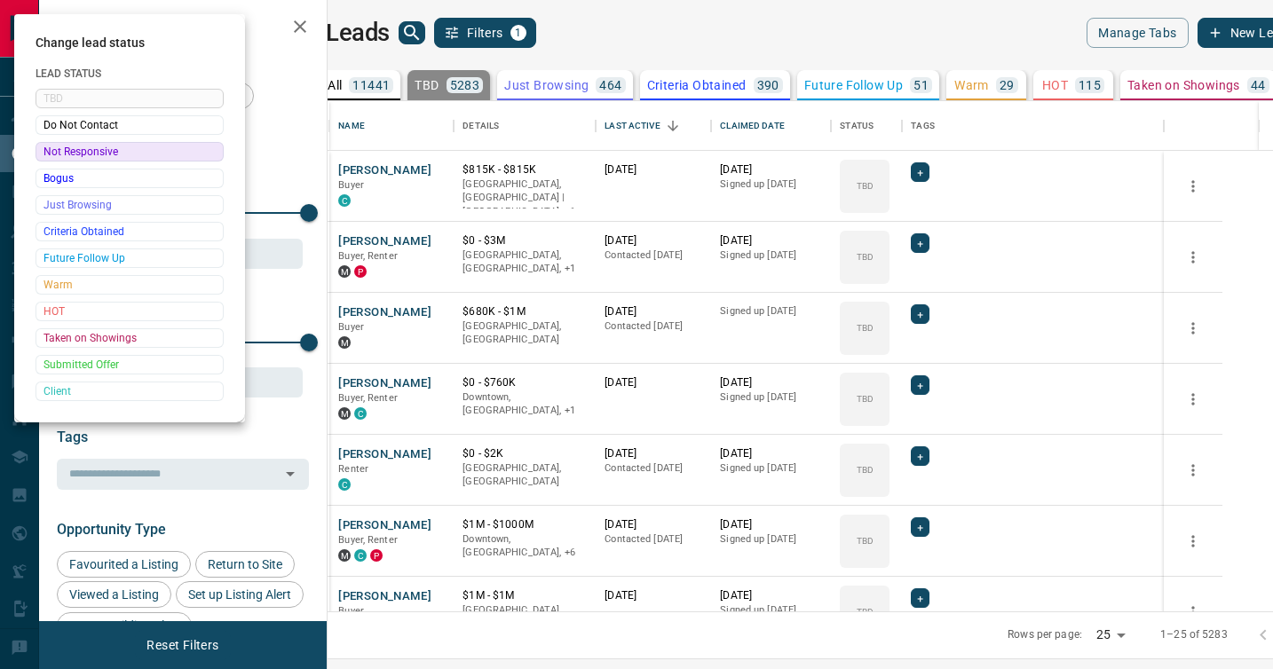
click at [922, 383] on div at bounding box center [636, 334] width 1273 height 669
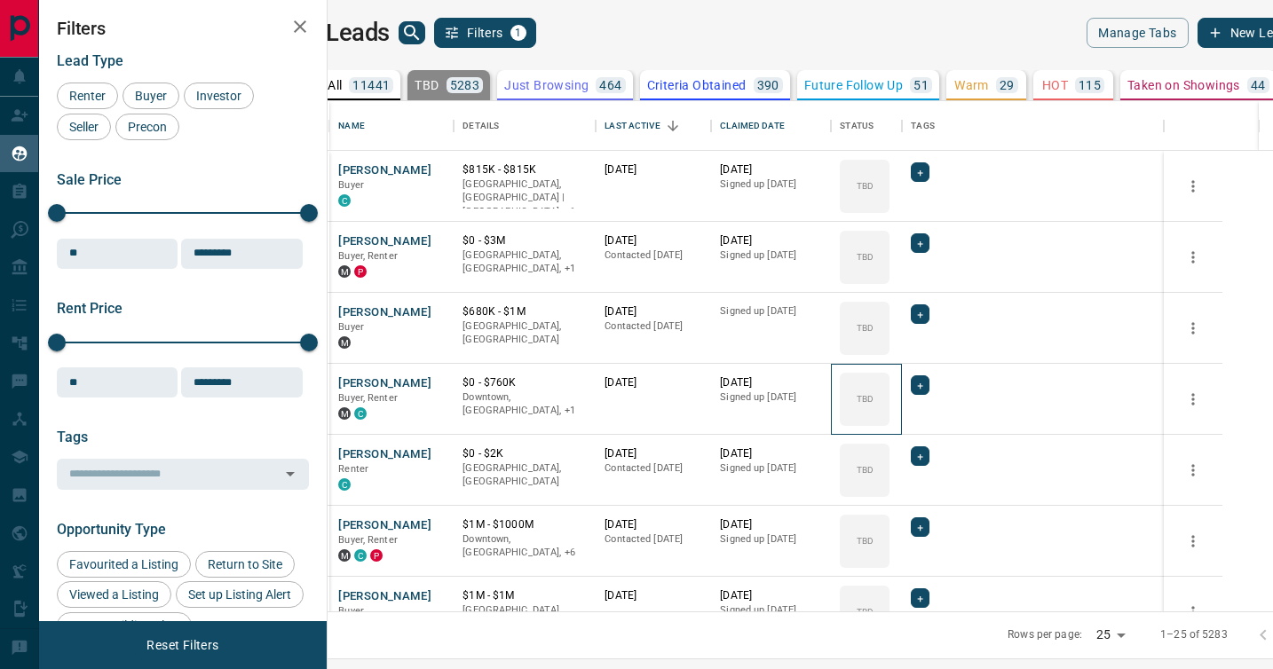
click at [889, 383] on div "TBD" at bounding box center [865, 399] width 50 height 53
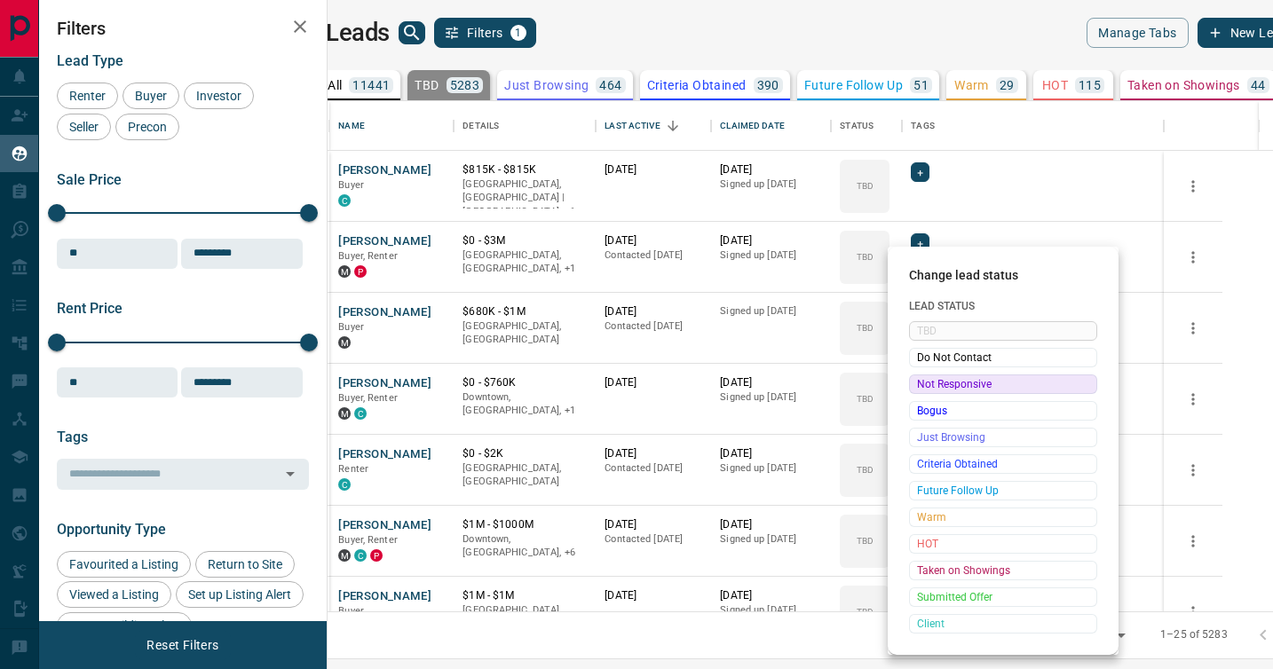
click at [922, 383] on span "Not Responsive" at bounding box center [1003, 384] width 172 height 18
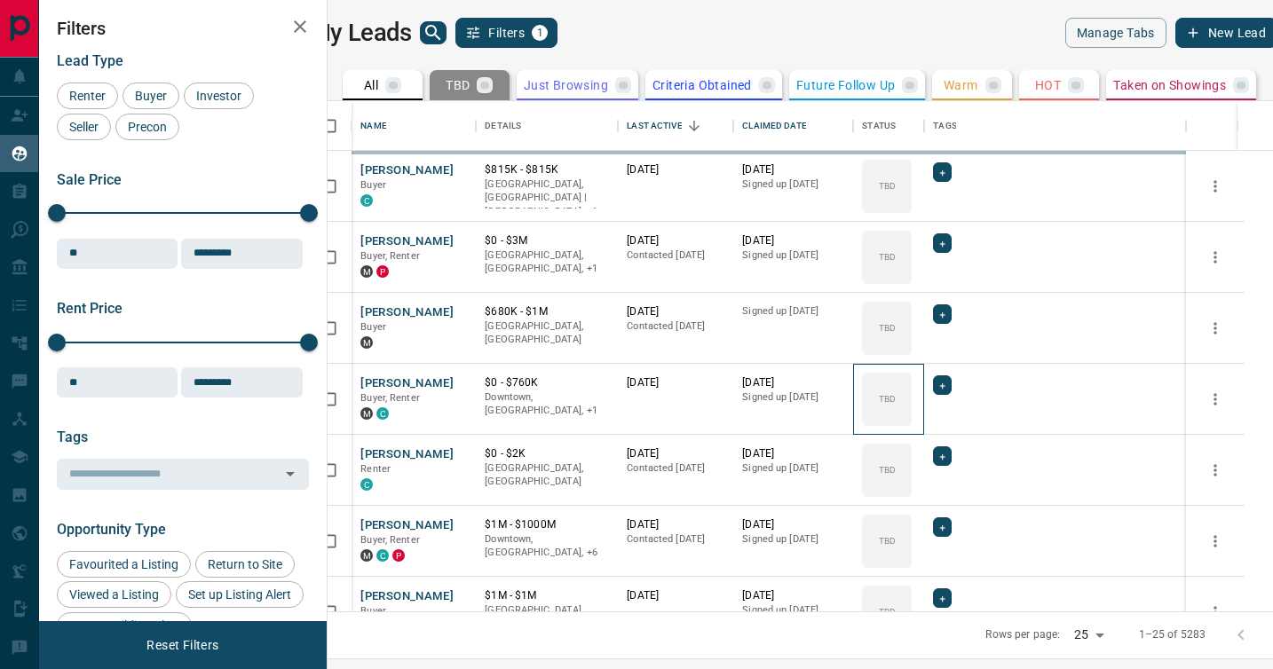
click at [0, 0] on icon at bounding box center [0, 0] width 0 height 0
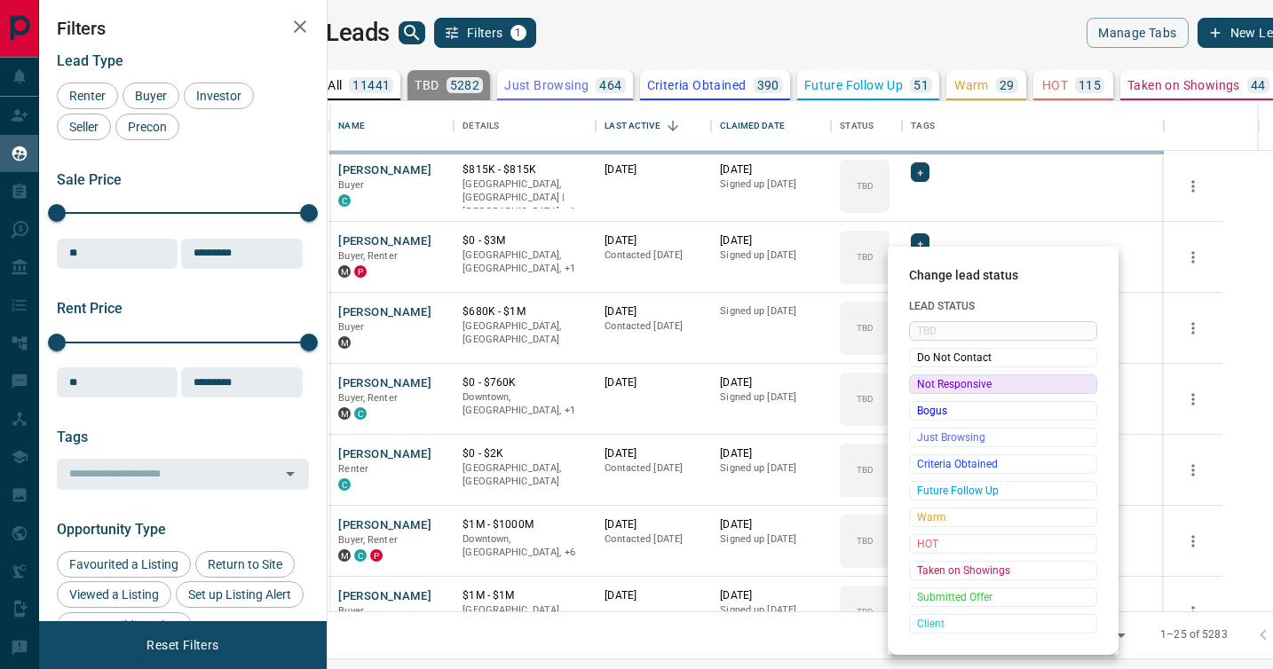
click at [922, 383] on span "Not Responsive" at bounding box center [1003, 384] width 172 height 18
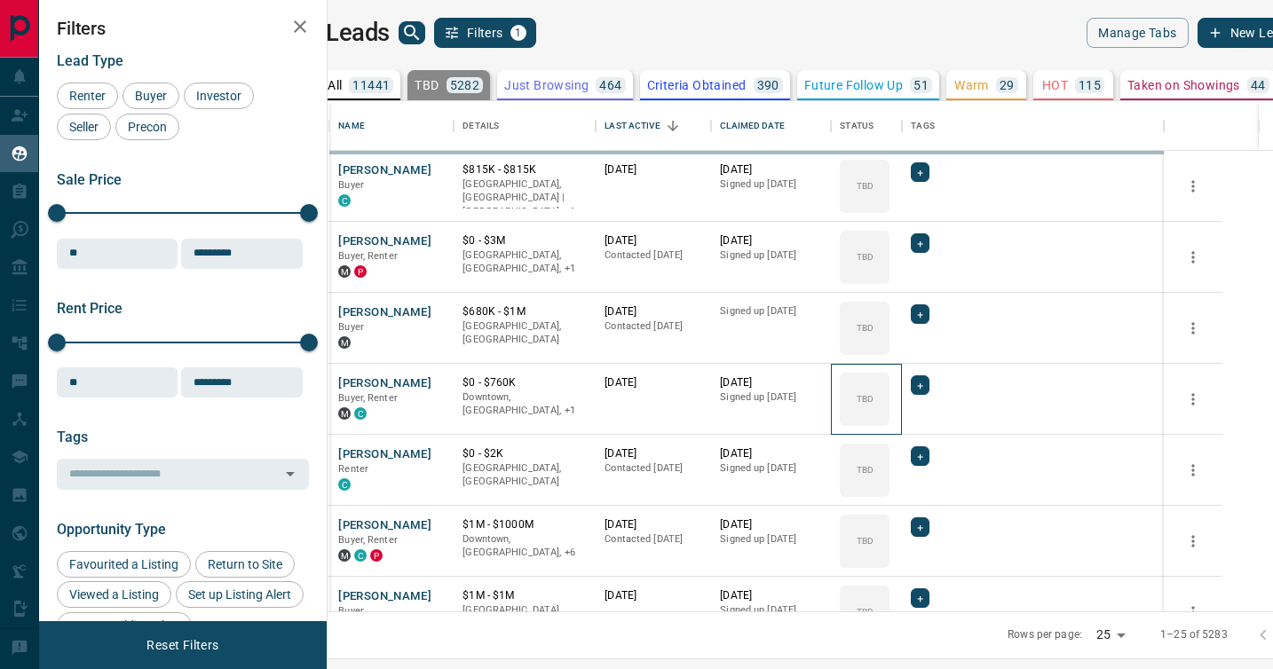
click at [0, 0] on icon at bounding box center [0, 0] width 0 height 0
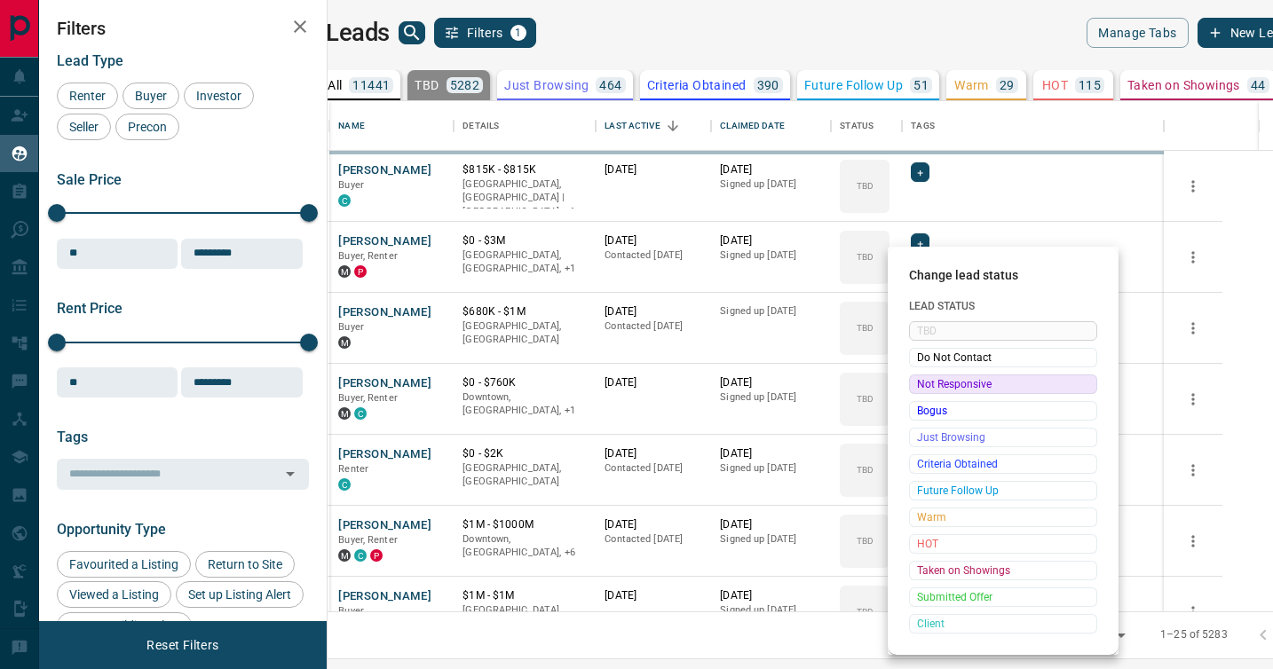
click at [922, 383] on span "Not Responsive" at bounding box center [1003, 384] width 172 height 18
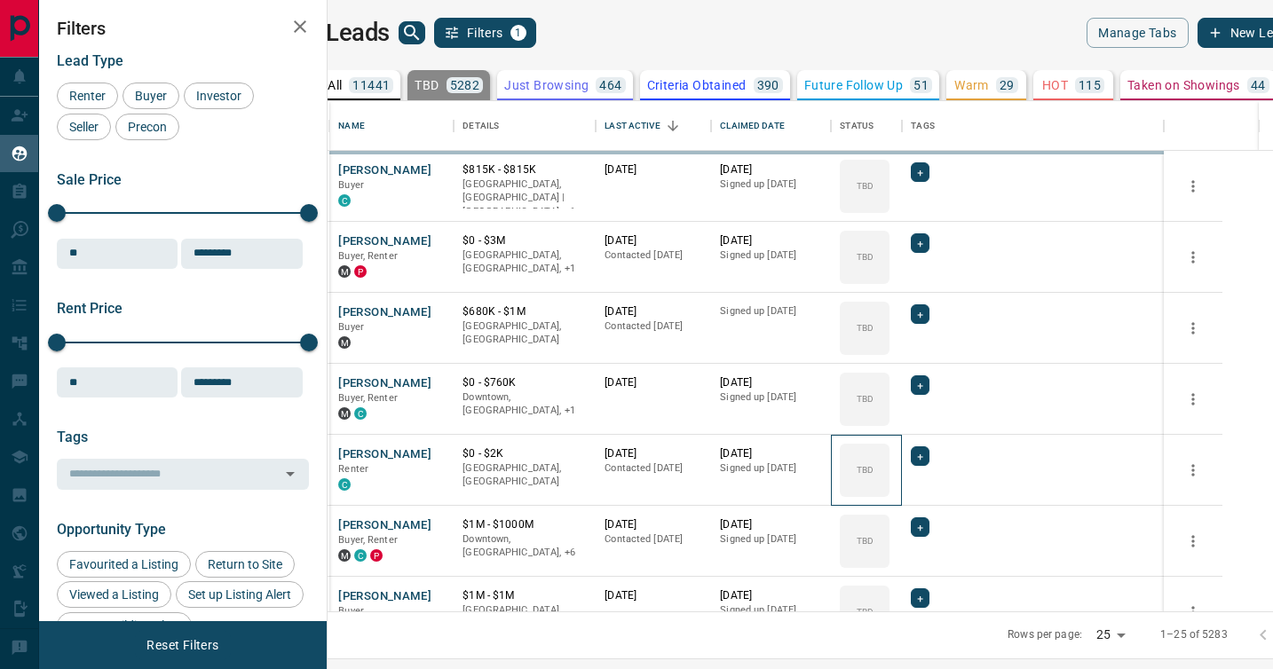
click at [889, 444] on div "TBD" at bounding box center [865, 470] width 50 height 53
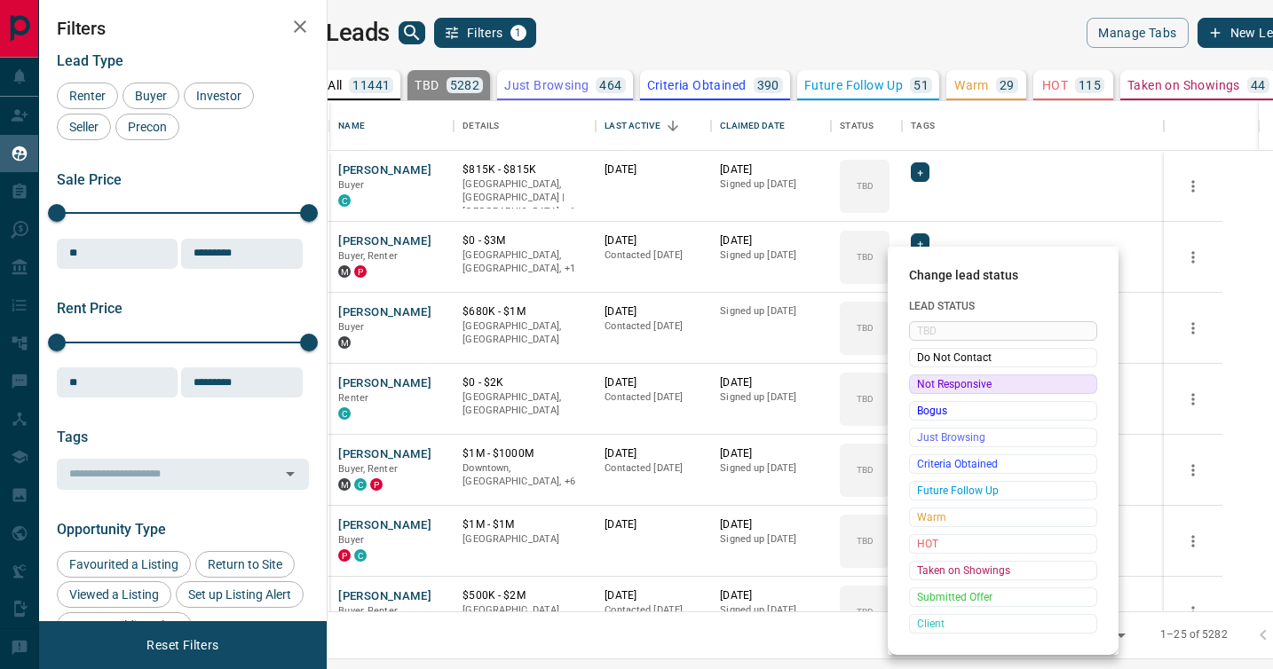
click at [922, 383] on span "Not Responsive" at bounding box center [1003, 384] width 172 height 18
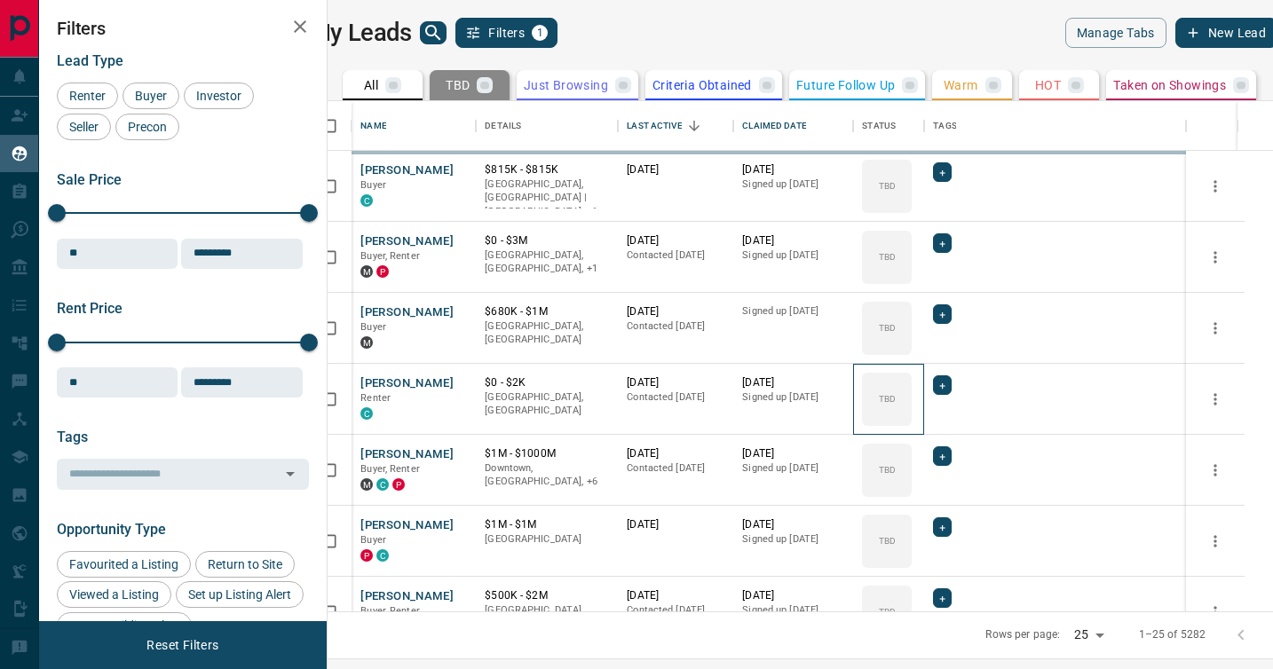
click at [0, 0] on icon at bounding box center [0, 0] width 0 height 0
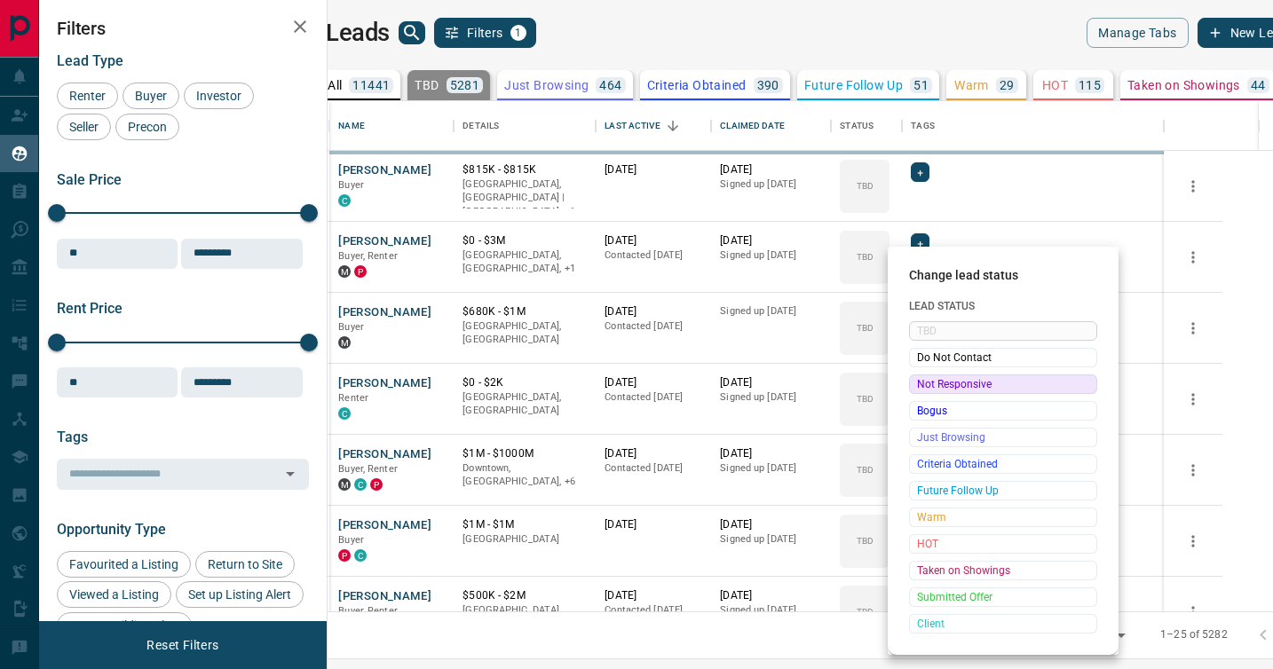
click at [922, 383] on span "Not Responsive" at bounding box center [1003, 384] width 172 height 18
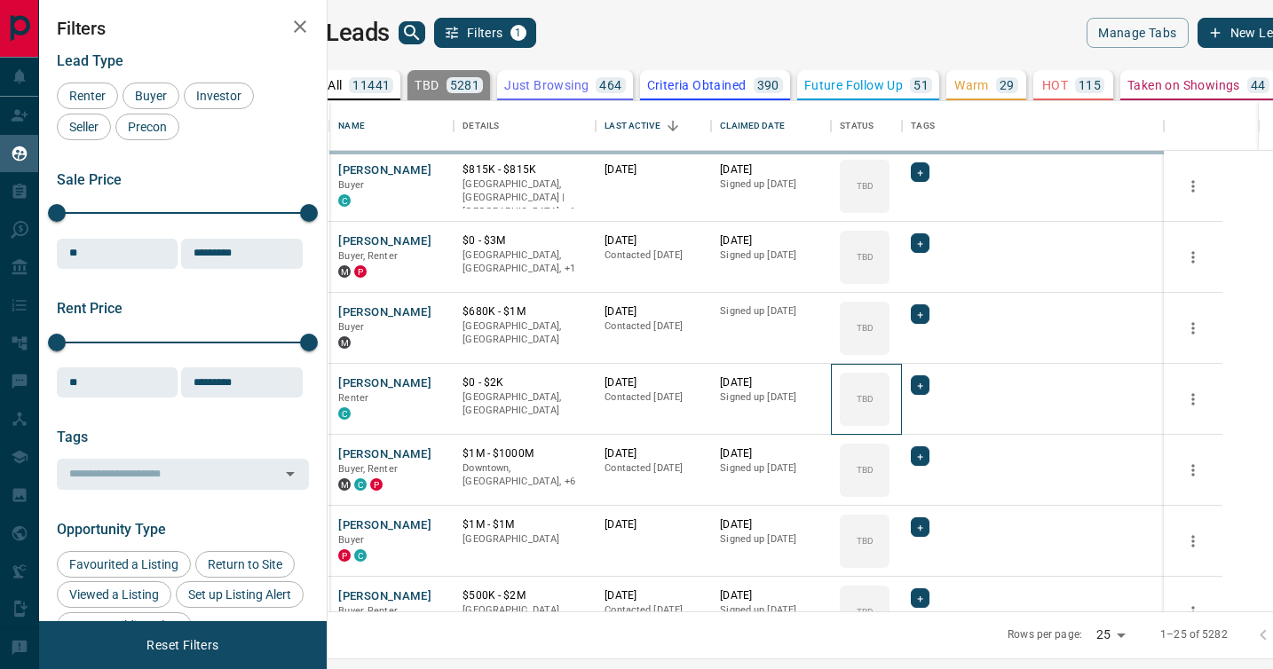
click at [0, 0] on icon at bounding box center [0, 0] width 0 height 0
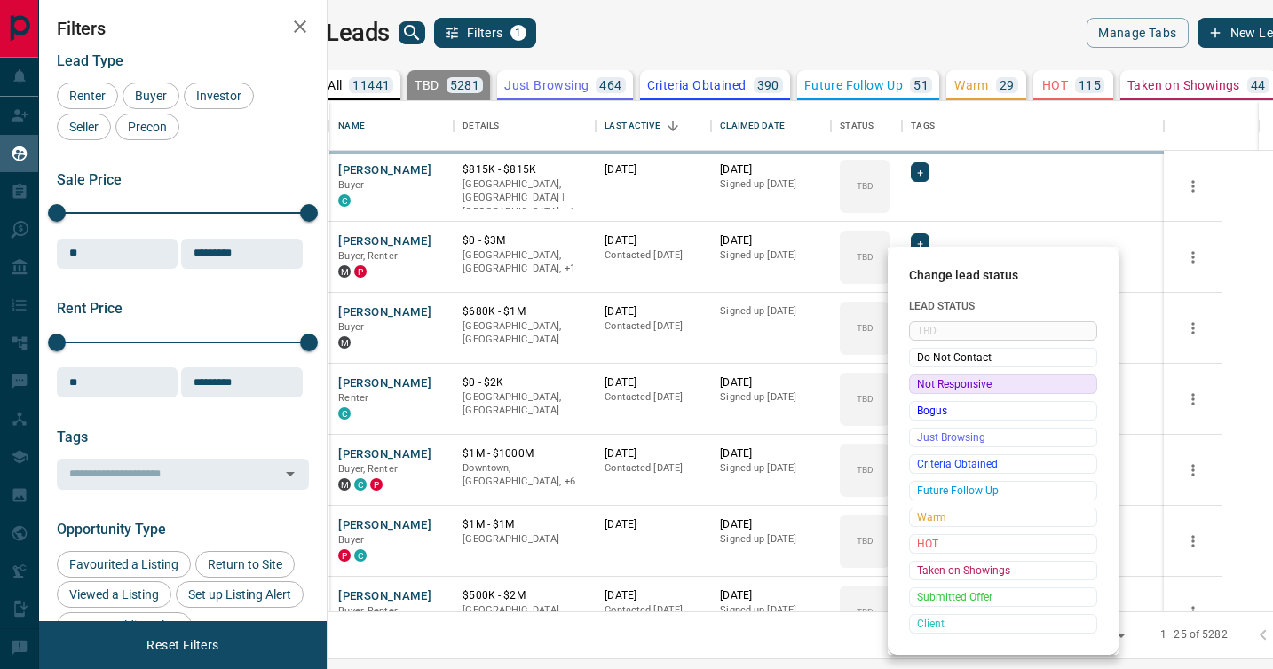
click at [922, 383] on span "Not Responsive" at bounding box center [1003, 384] width 172 height 18
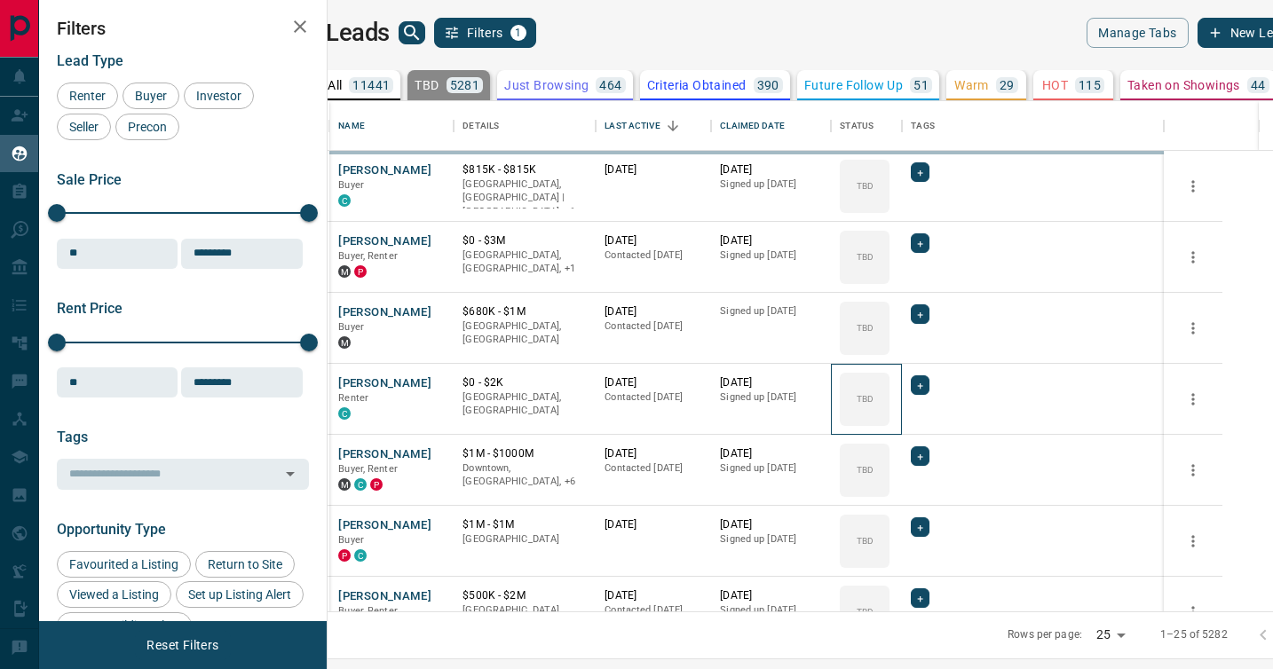
click at [0, 0] on icon at bounding box center [0, 0] width 0 height 0
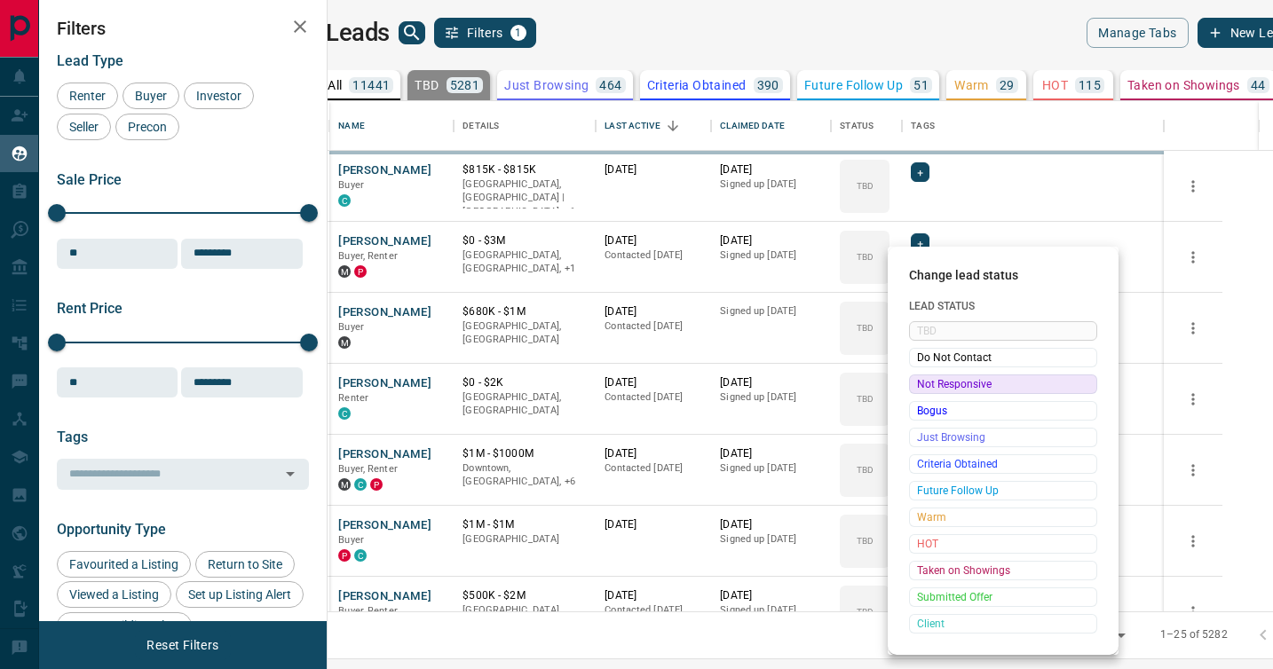
click at [922, 383] on span "Not Responsive" at bounding box center [1003, 384] width 172 height 18
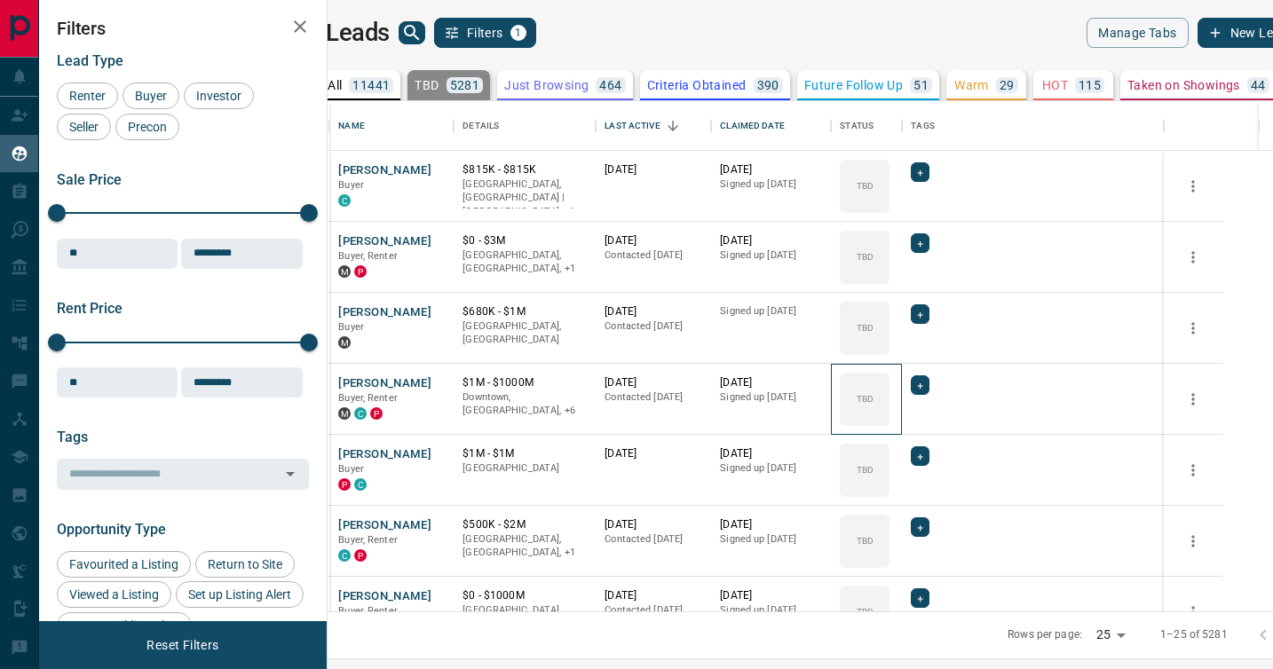
click at [0, 0] on icon at bounding box center [0, 0] width 0 height 0
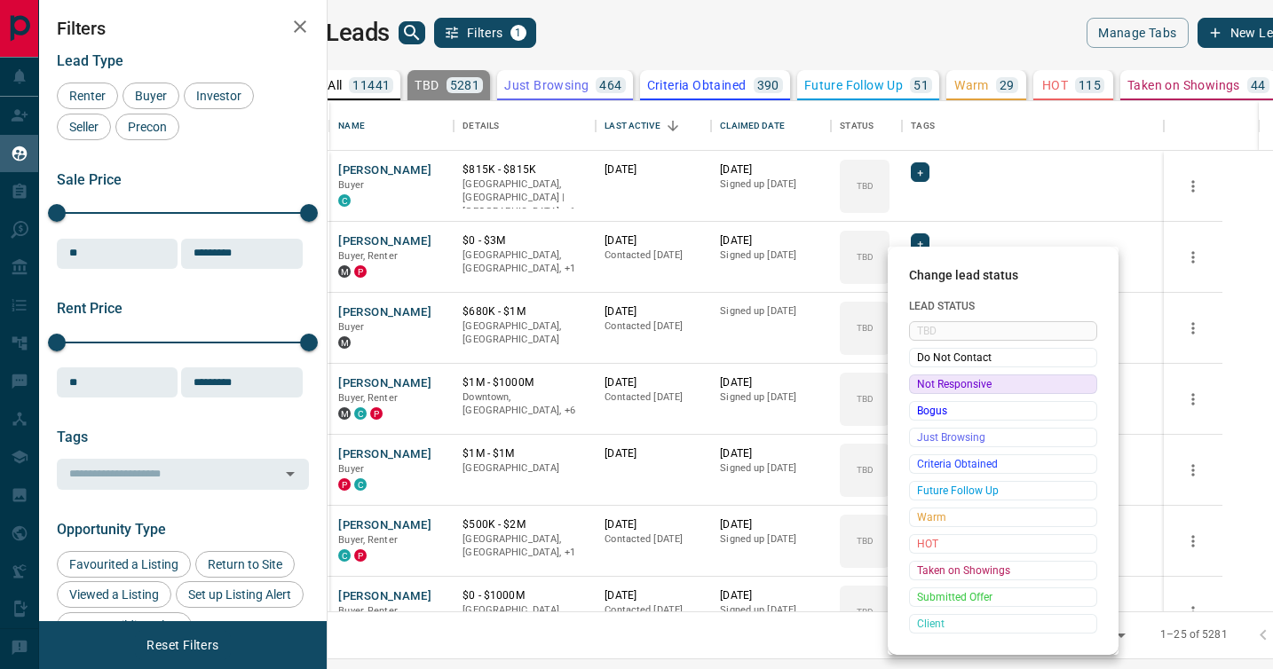
click at [922, 383] on span "Not Responsive" at bounding box center [1003, 384] width 172 height 18
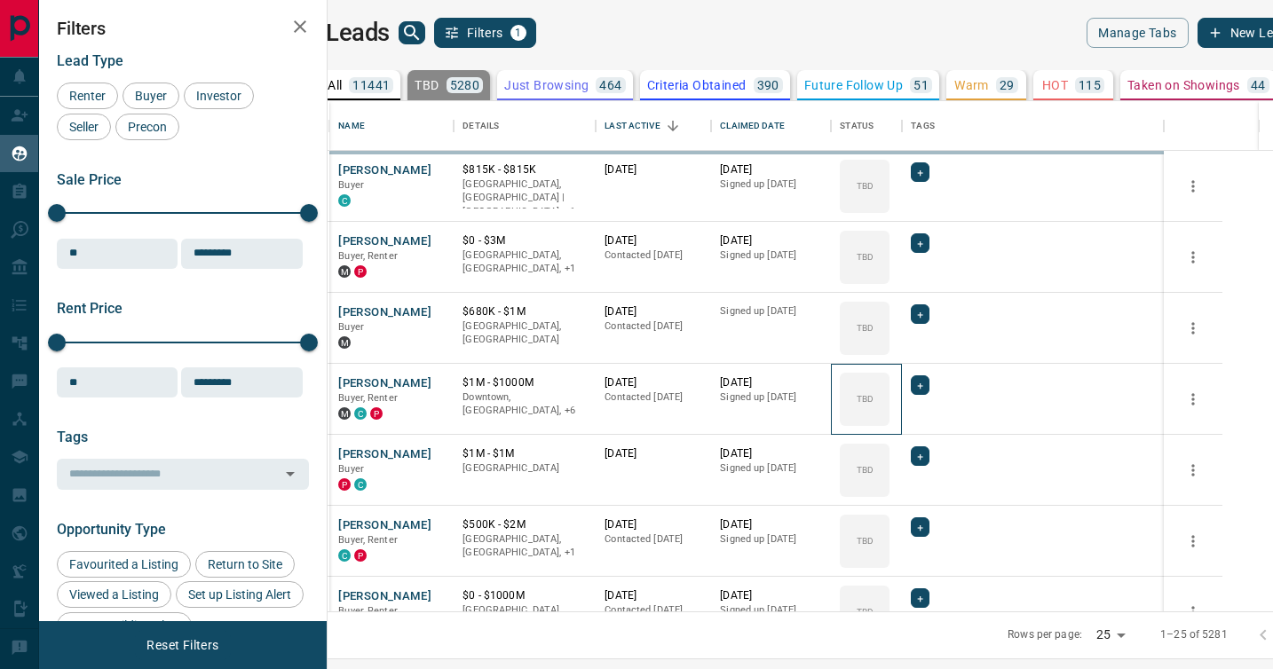
click at [0, 0] on icon at bounding box center [0, 0] width 0 height 0
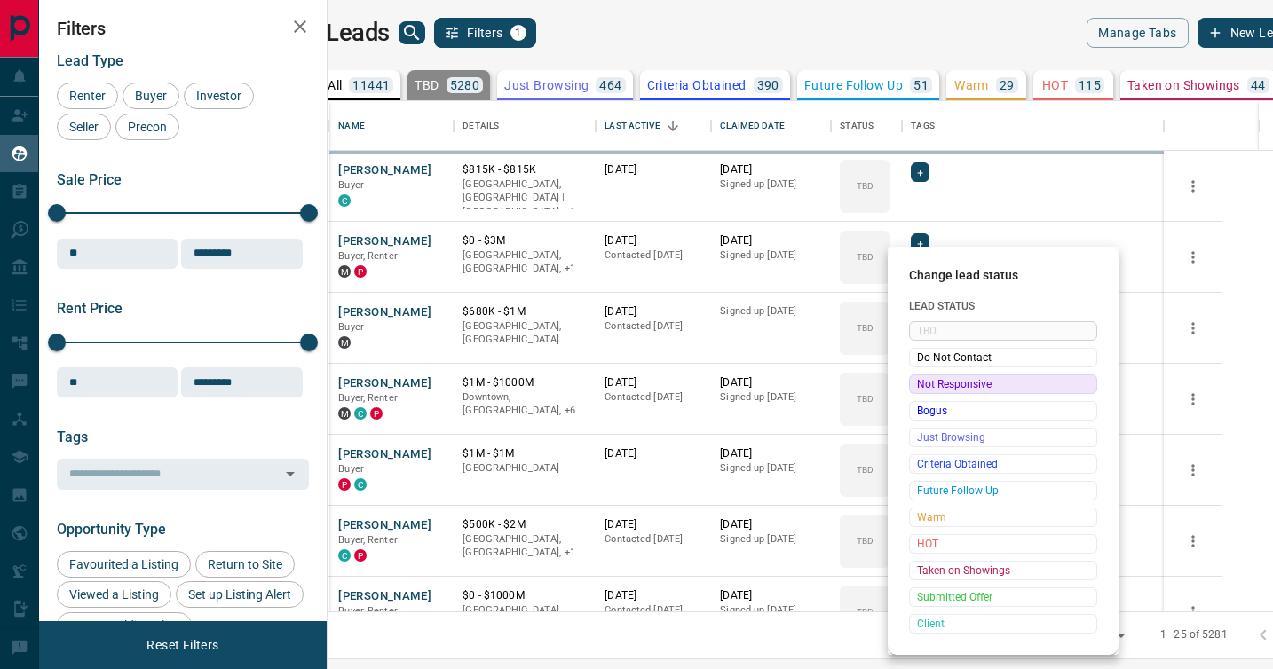
click at [922, 383] on span "Not Responsive" at bounding box center [1003, 384] width 172 height 18
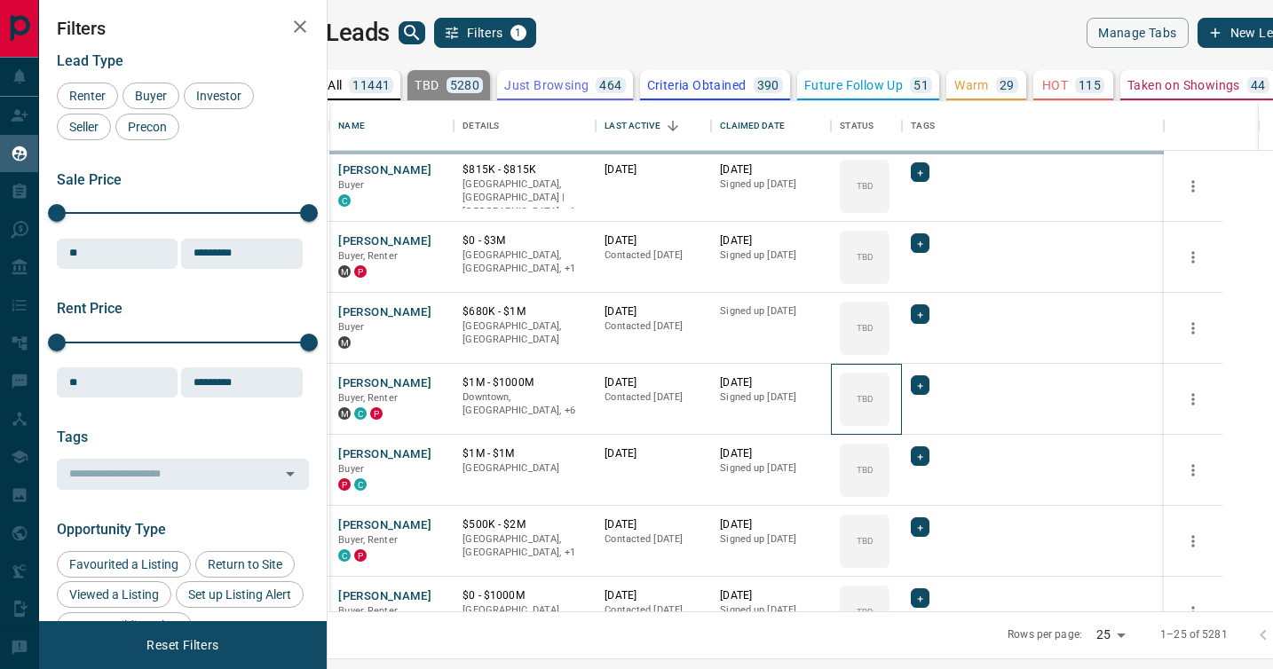
click at [0, 0] on icon at bounding box center [0, 0] width 0 height 0
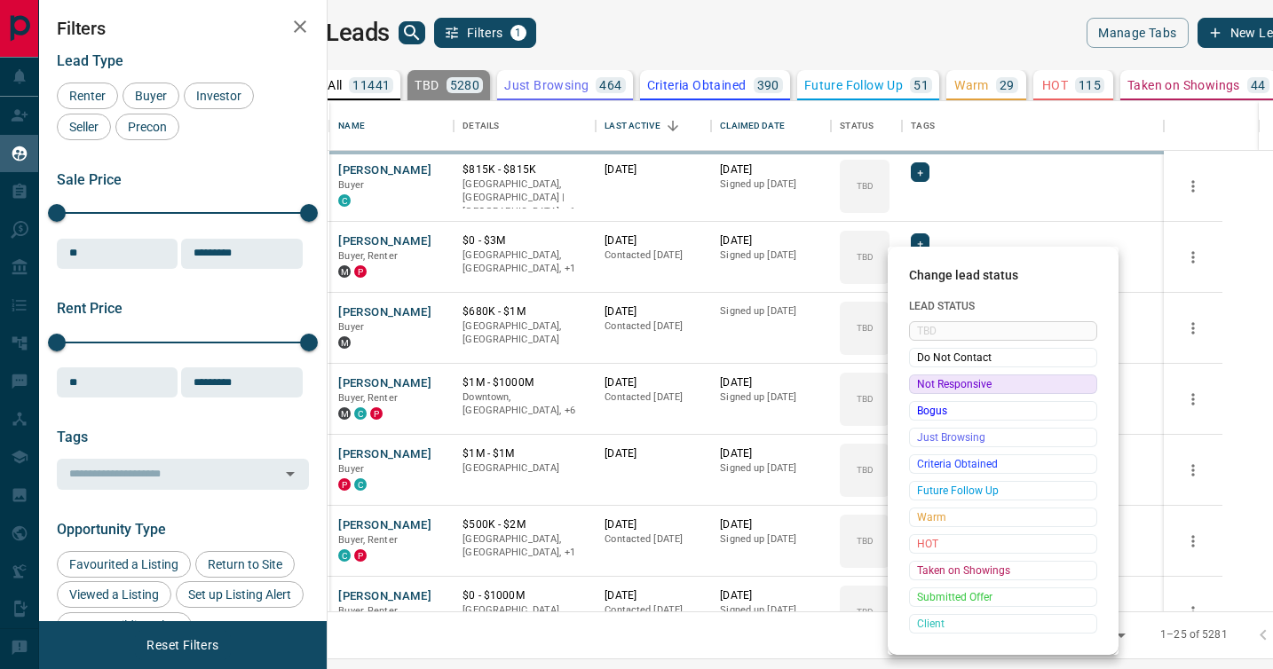
click at [922, 383] on span "Not Responsive" at bounding box center [1003, 384] width 172 height 18
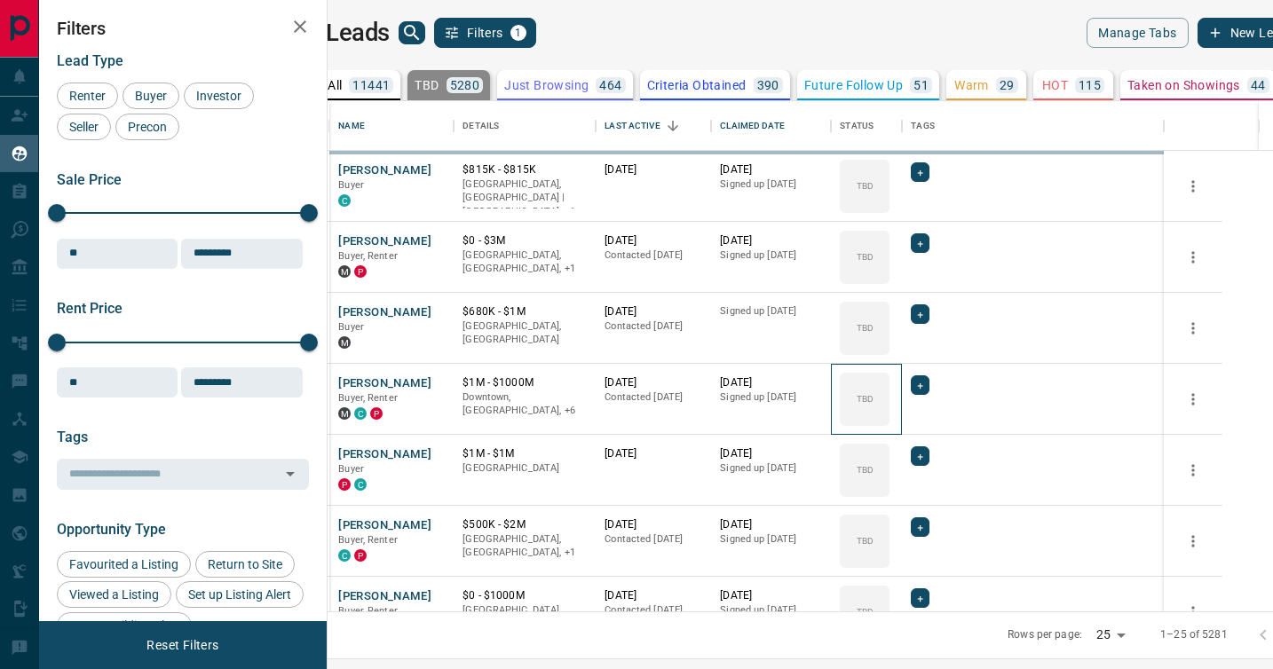
click at [0, 0] on icon at bounding box center [0, 0] width 0 height 0
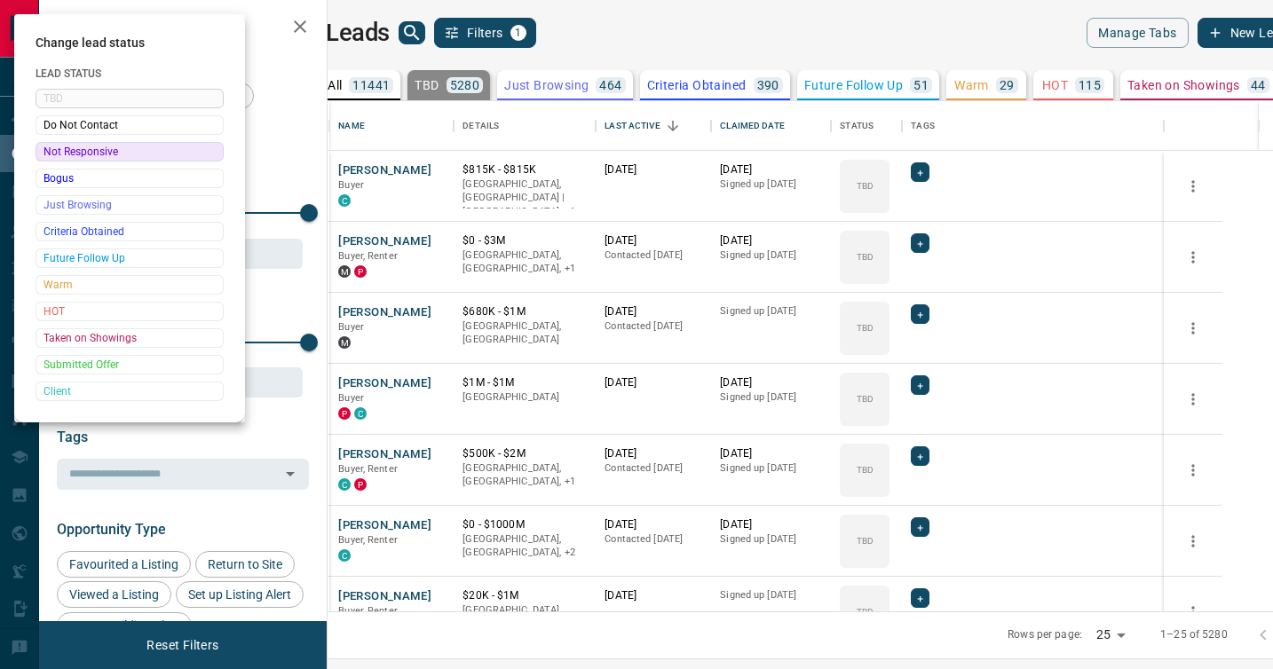
click at [922, 383] on div at bounding box center [636, 334] width 1273 height 669
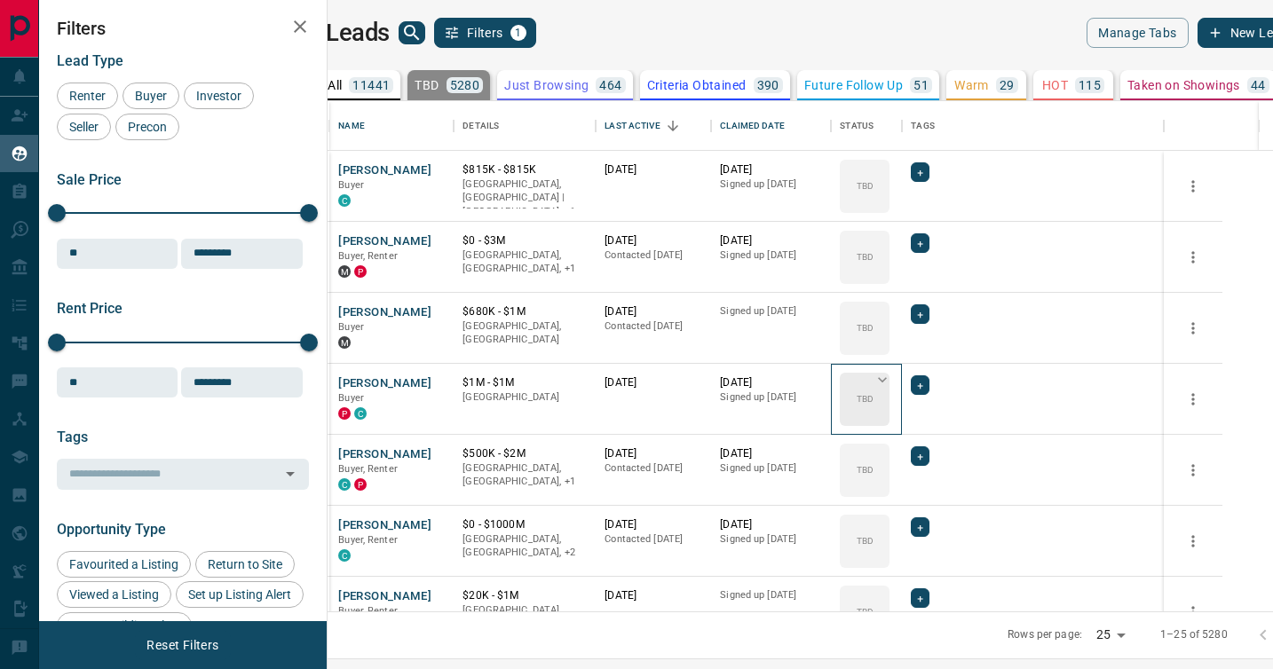
click at [891, 385] on icon at bounding box center [882, 380] width 18 height 18
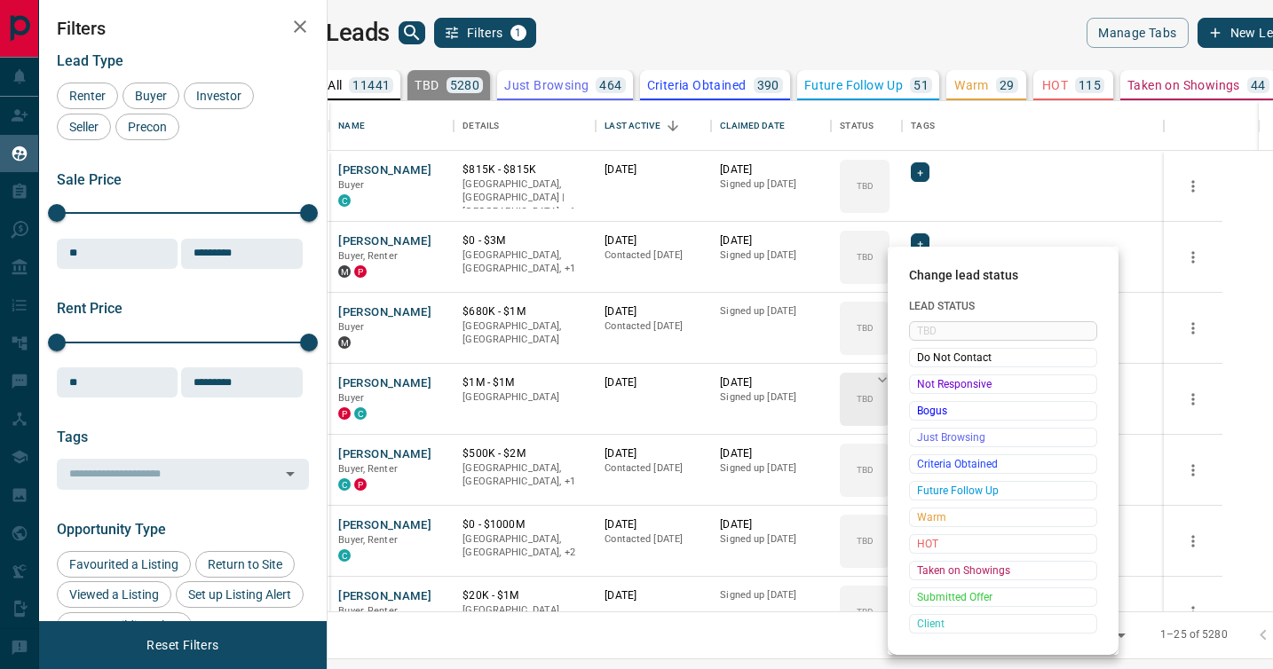
click at [921, 385] on span "Not Responsive" at bounding box center [1003, 384] width 172 height 18
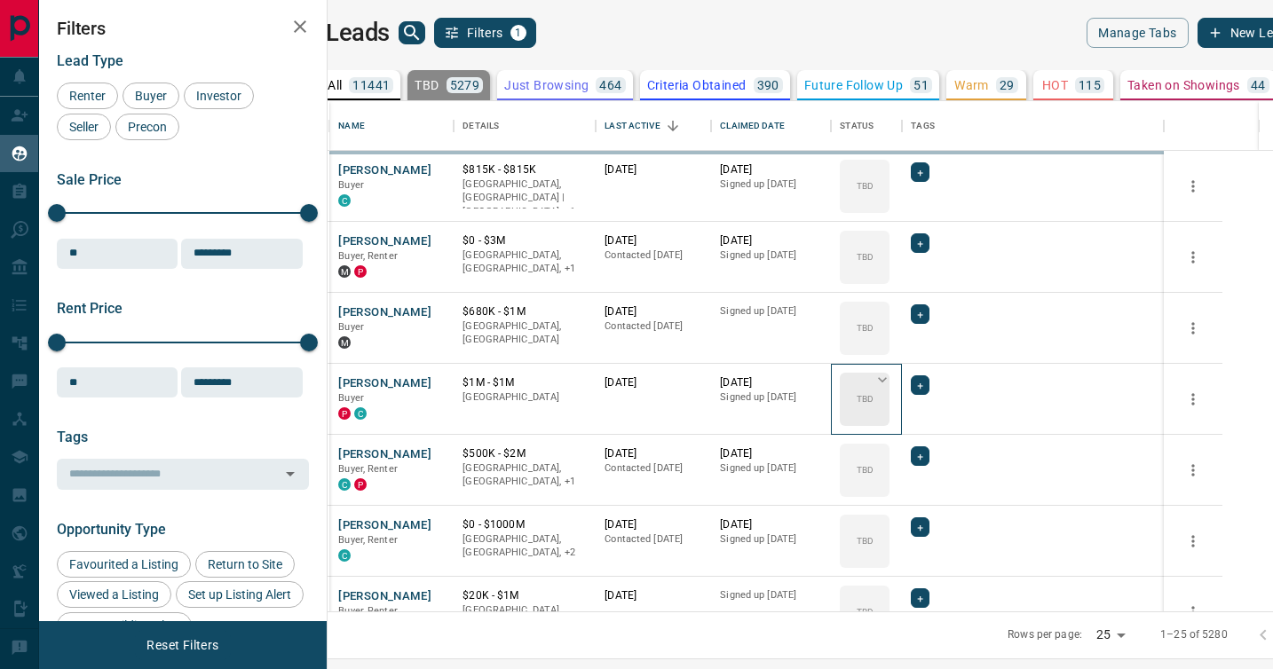
click at [891, 385] on icon at bounding box center [882, 380] width 18 height 18
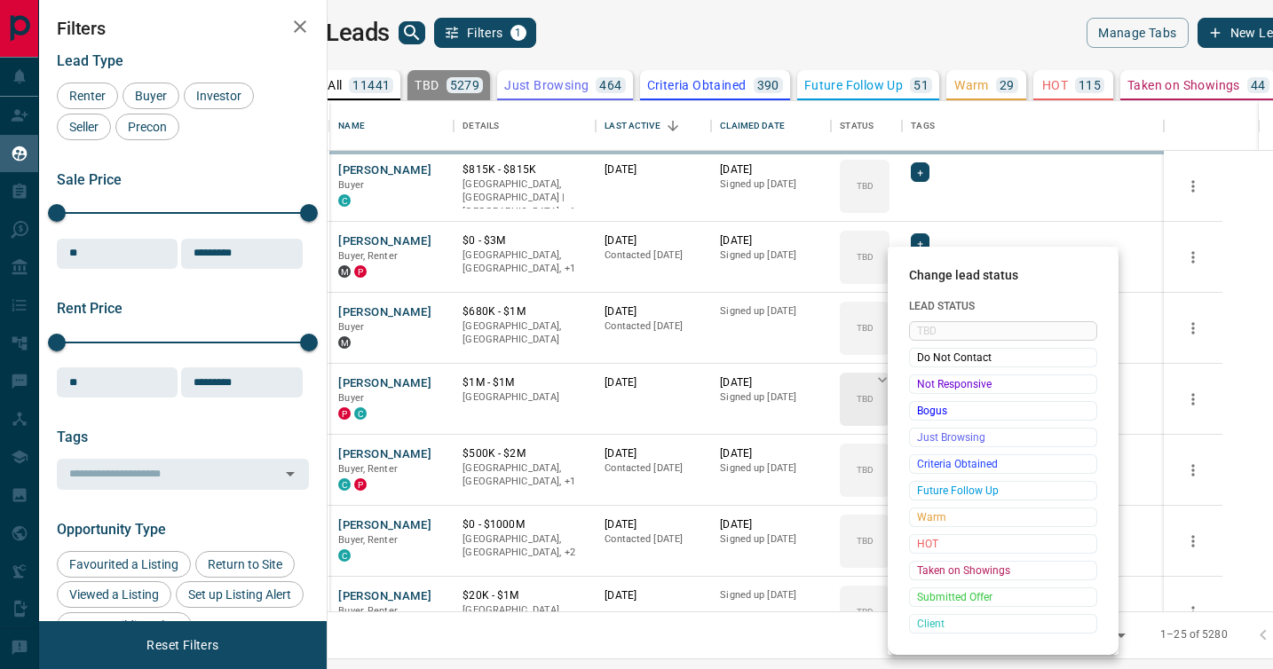
click at [921, 385] on span "Not Responsive" at bounding box center [1003, 384] width 172 height 18
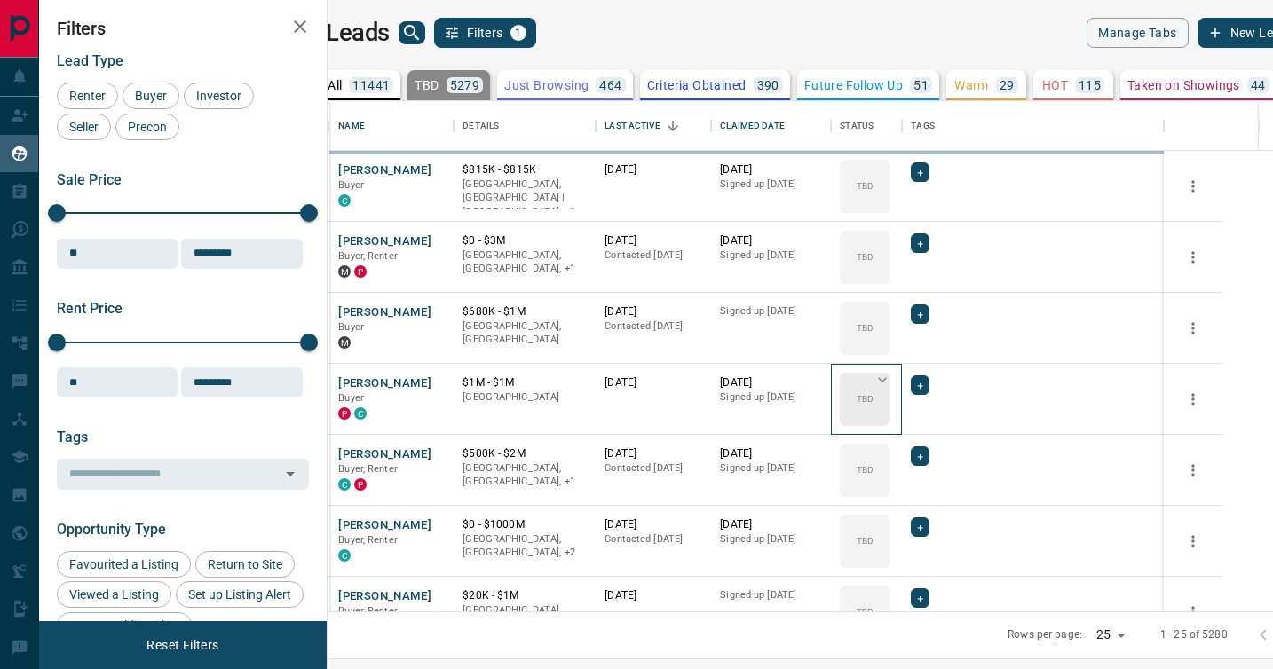
click at [891, 385] on icon at bounding box center [882, 380] width 18 height 18
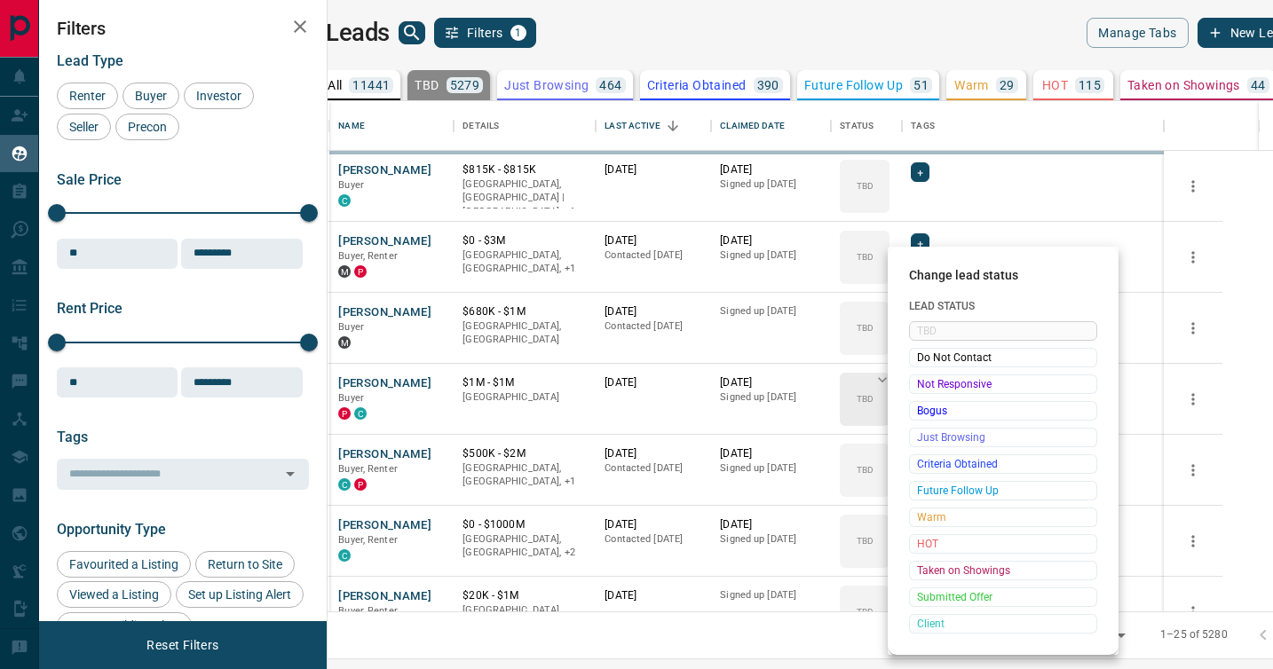
click at [921, 385] on span "Not Responsive" at bounding box center [1003, 384] width 172 height 18
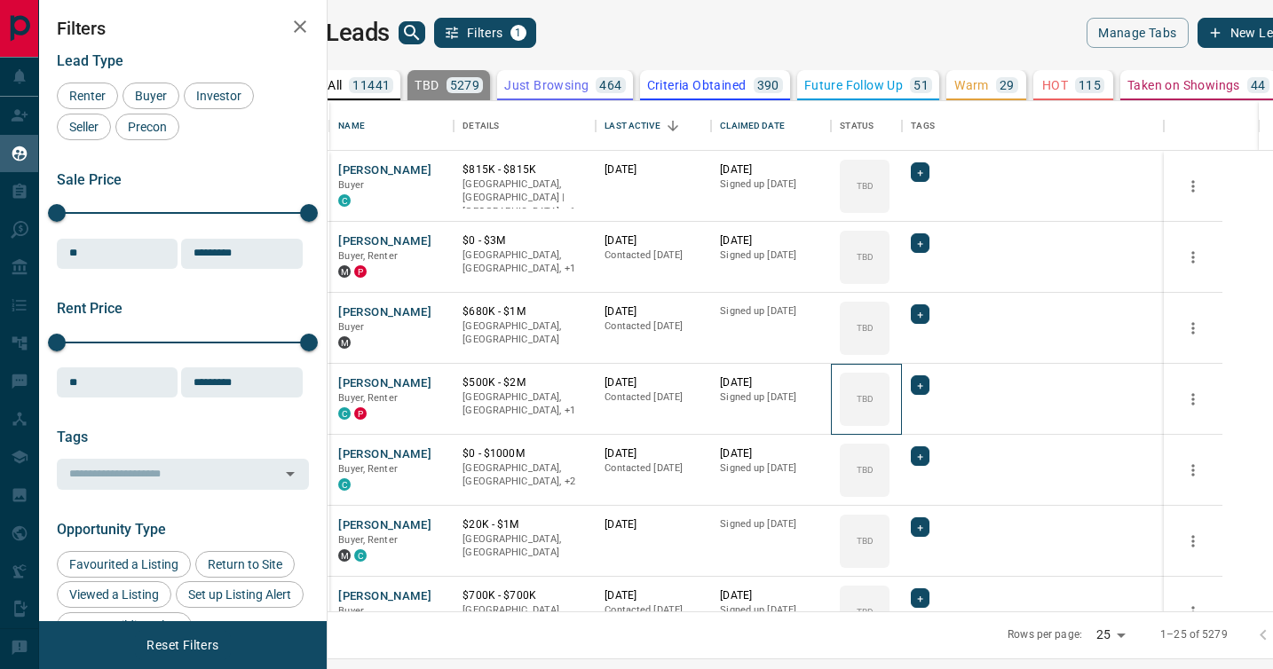
click at [0, 0] on icon at bounding box center [0, 0] width 0 height 0
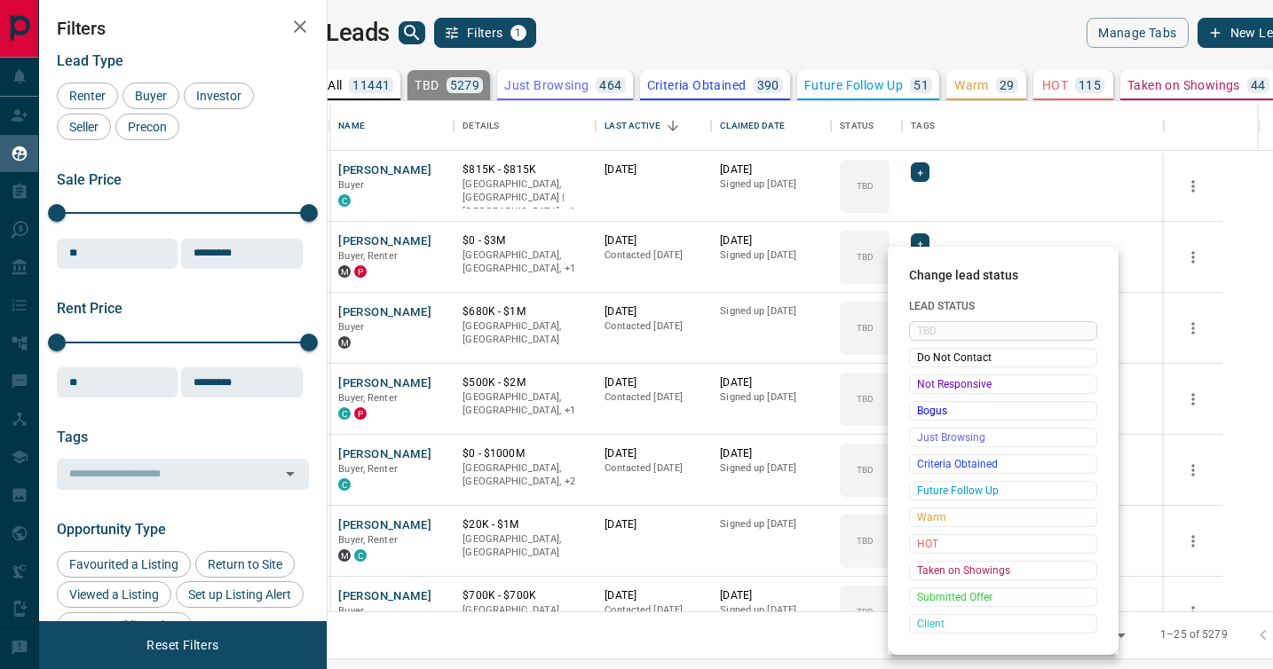
click at [921, 385] on span "Not Responsive" at bounding box center [1003, 384] width 172 height 18
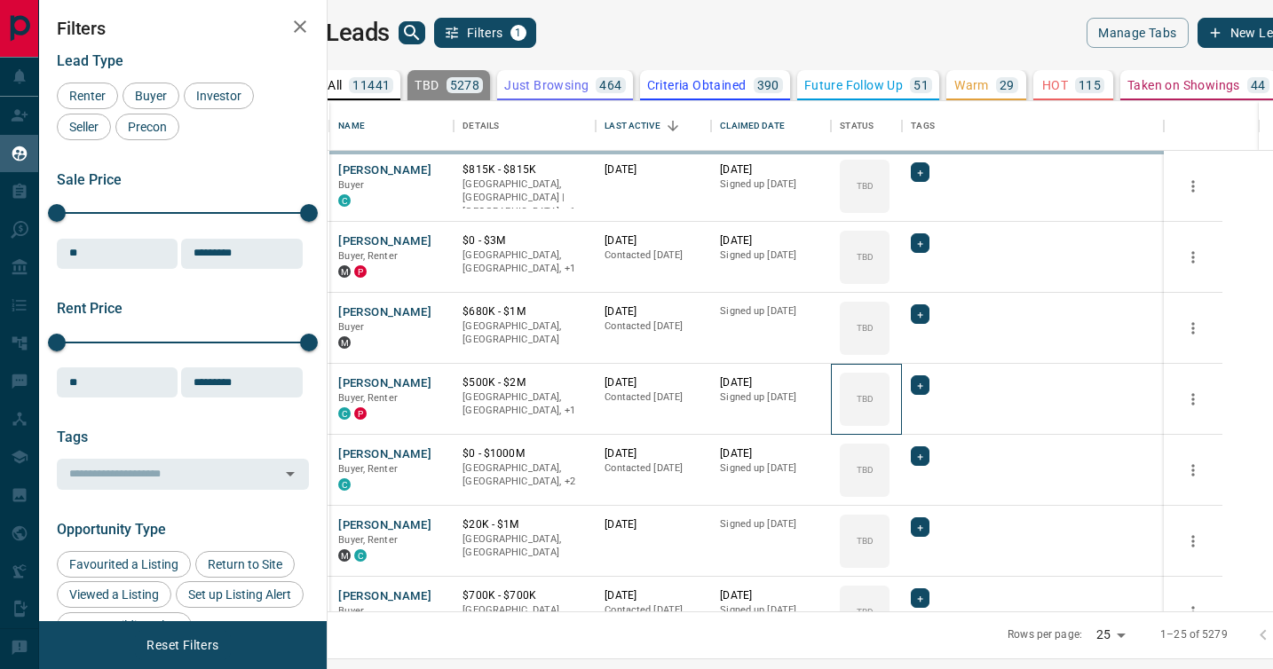
click at [0, 0] on icon at bounding box center [0, 0] width 0 height 0
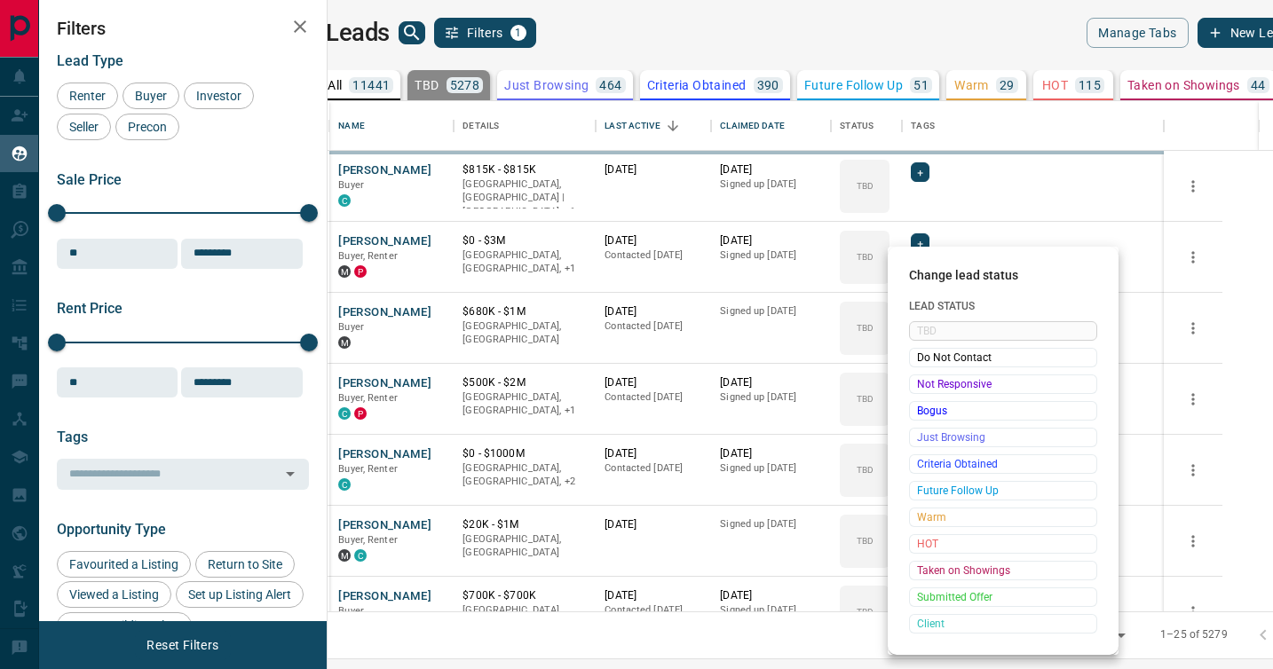
click at [921, 385] on span "Not Responsive" at bounding box center [1003, 384] width 172 height 18
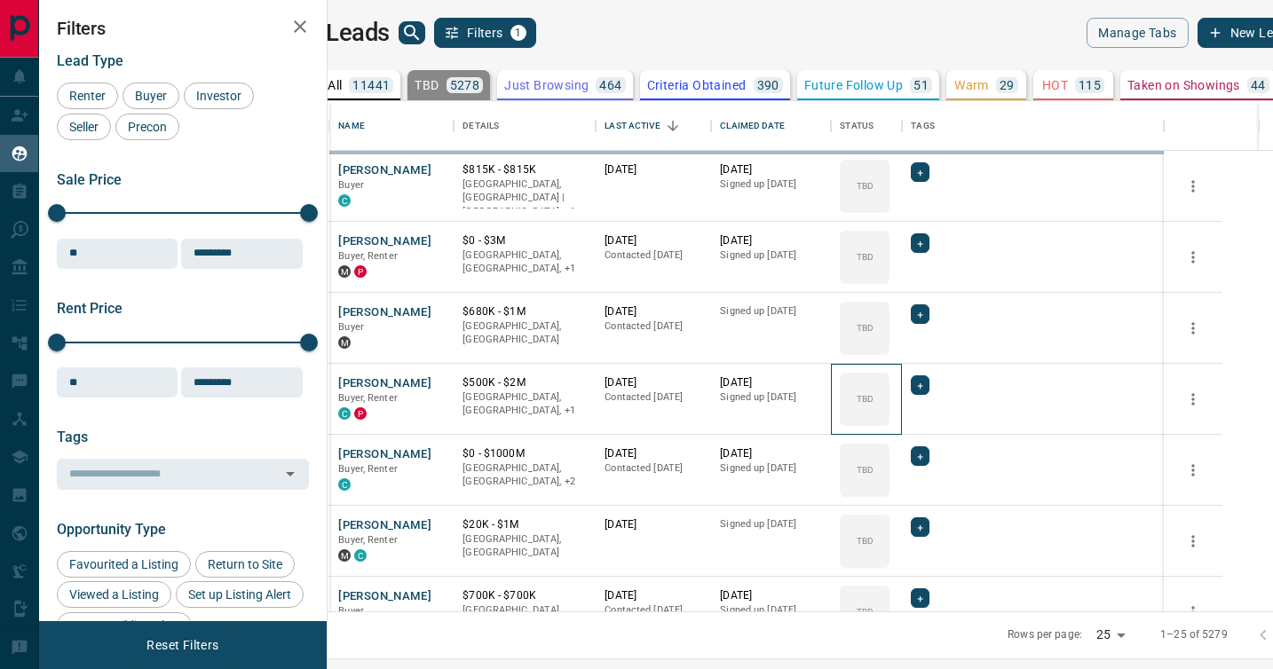
click at [0, 0] on icon at bounding box center [0, 0] width 0 height 0
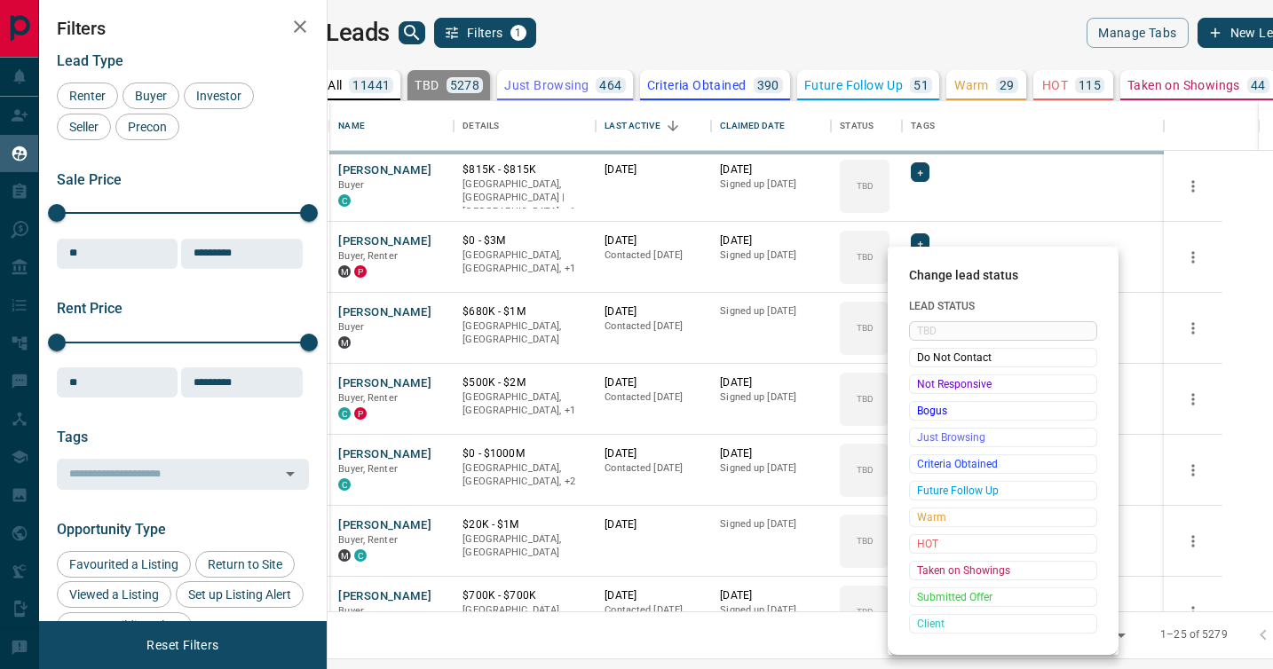
click at [921, 385] on span "Not Responsive" at bounding box center [1003, 384] width 172 height 18
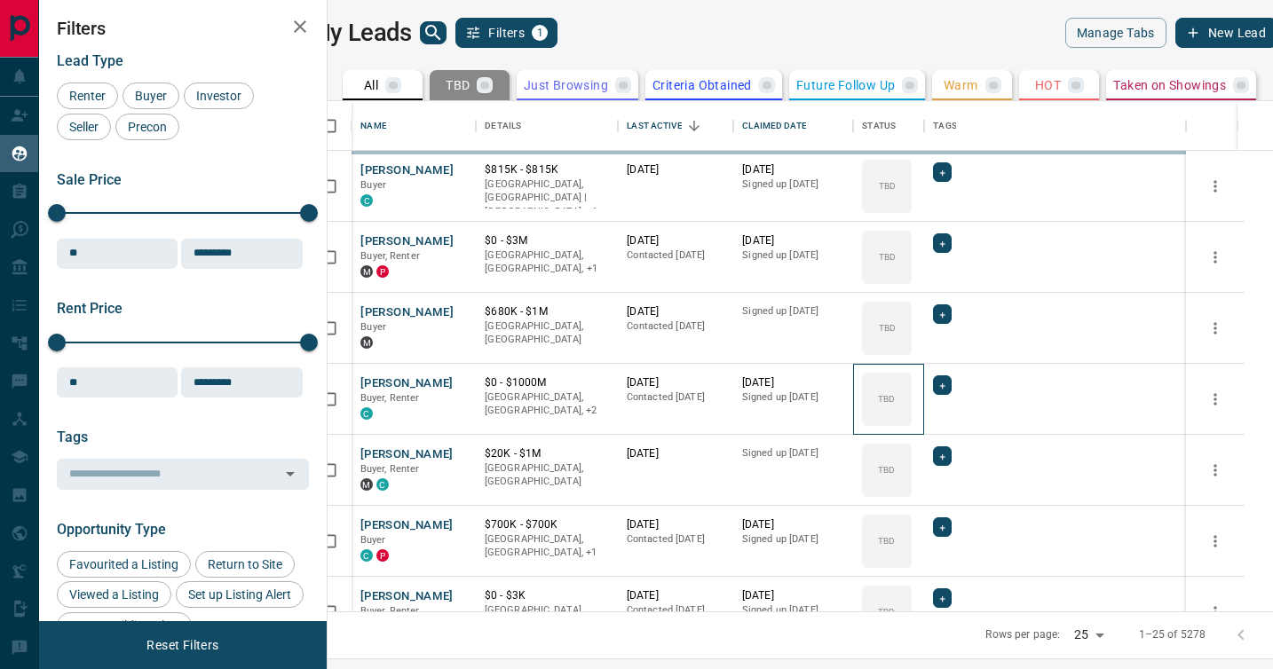
click at [0, 0] on icon at bounding box center [0, 0] width 0 height 0
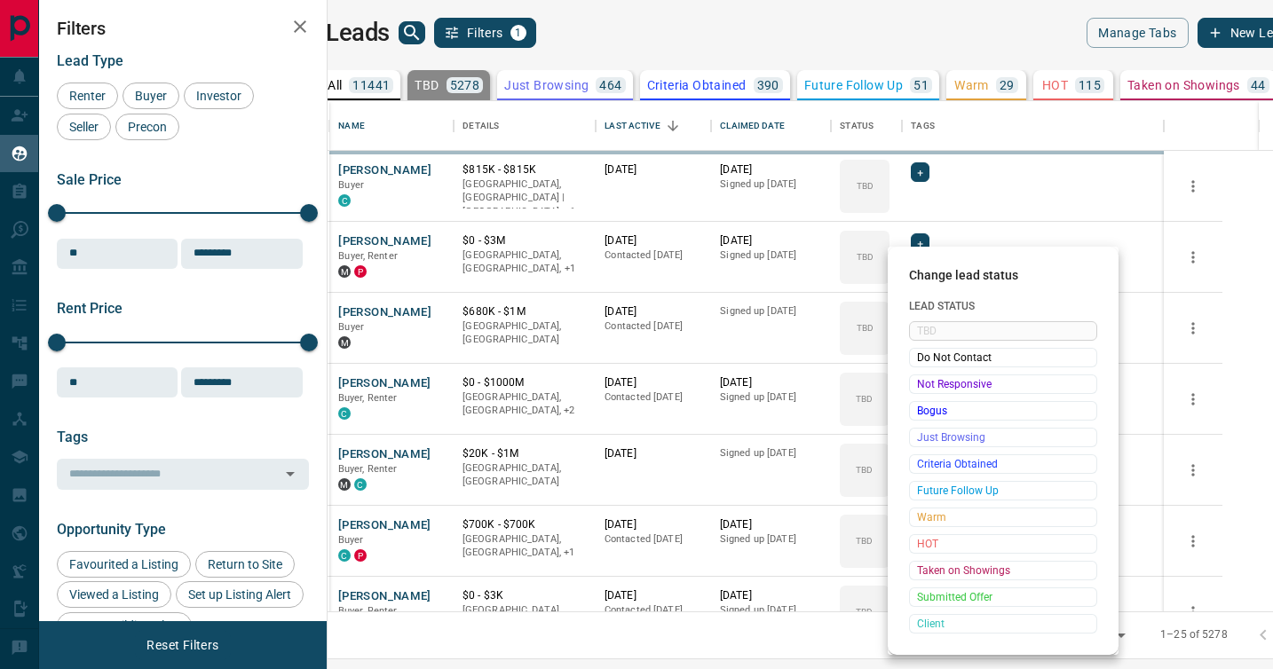
click at [921, 385] on span "Not Responsive" at bounding box center [1003, 384] width 172 height 18
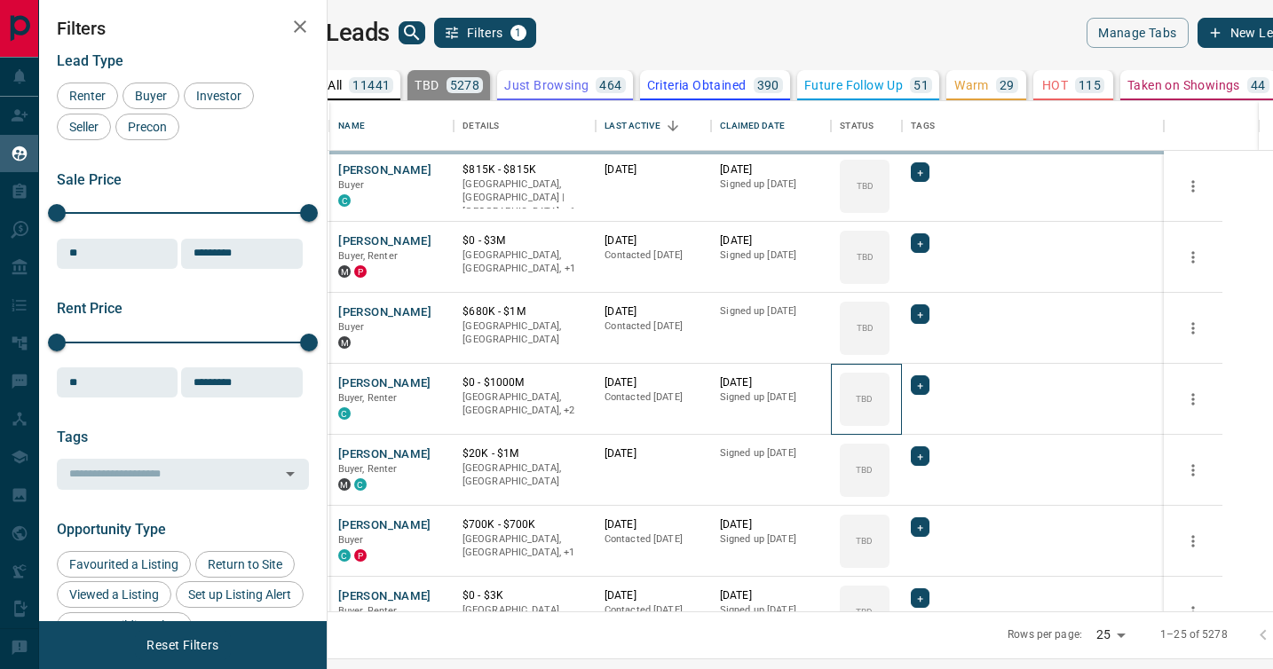
click at [0, 0] on icon at bounding box center [0, 0] width 0 height 0
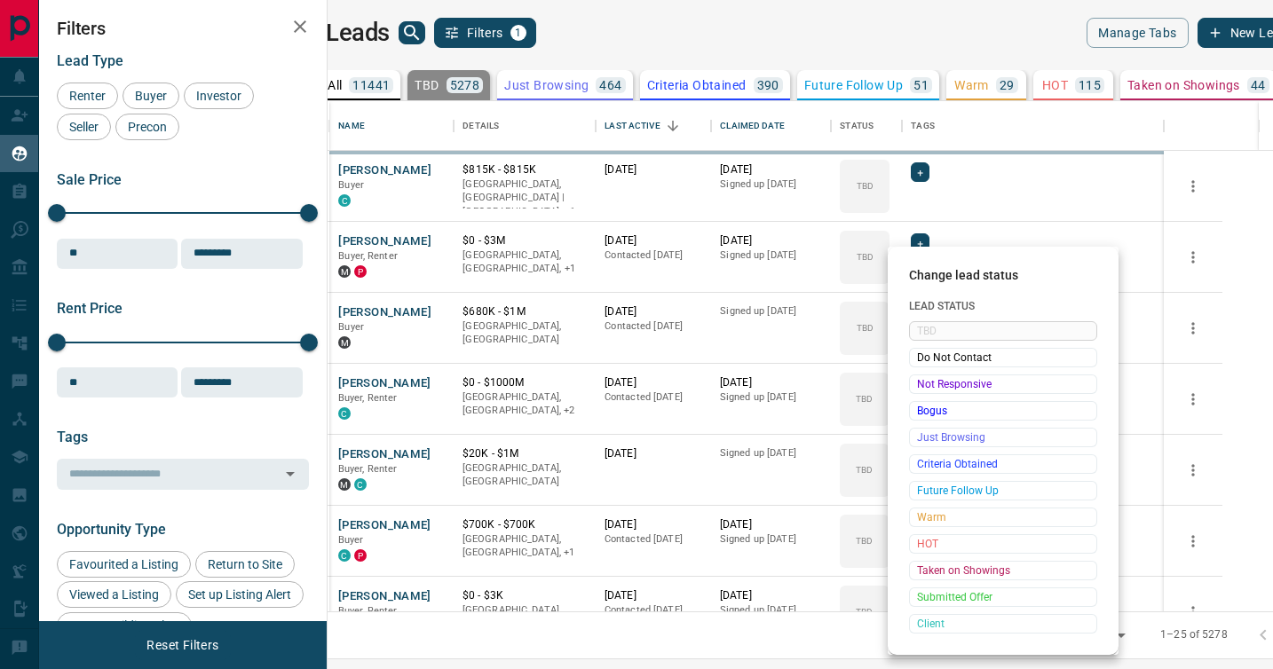
click at [921, 385] on span "Not Responsive" at bounding box center [1003, 384] width 172 height 18
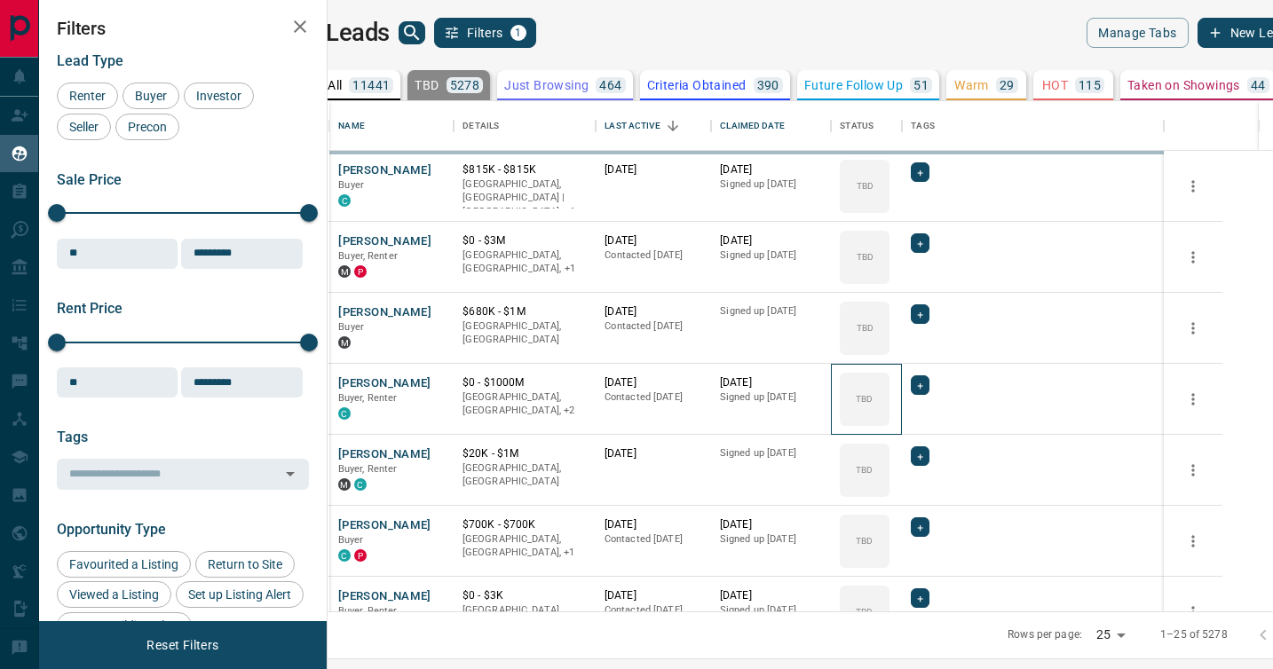
click at [0, 0] on icon at bounding box center [0, 0] width 0 height 0
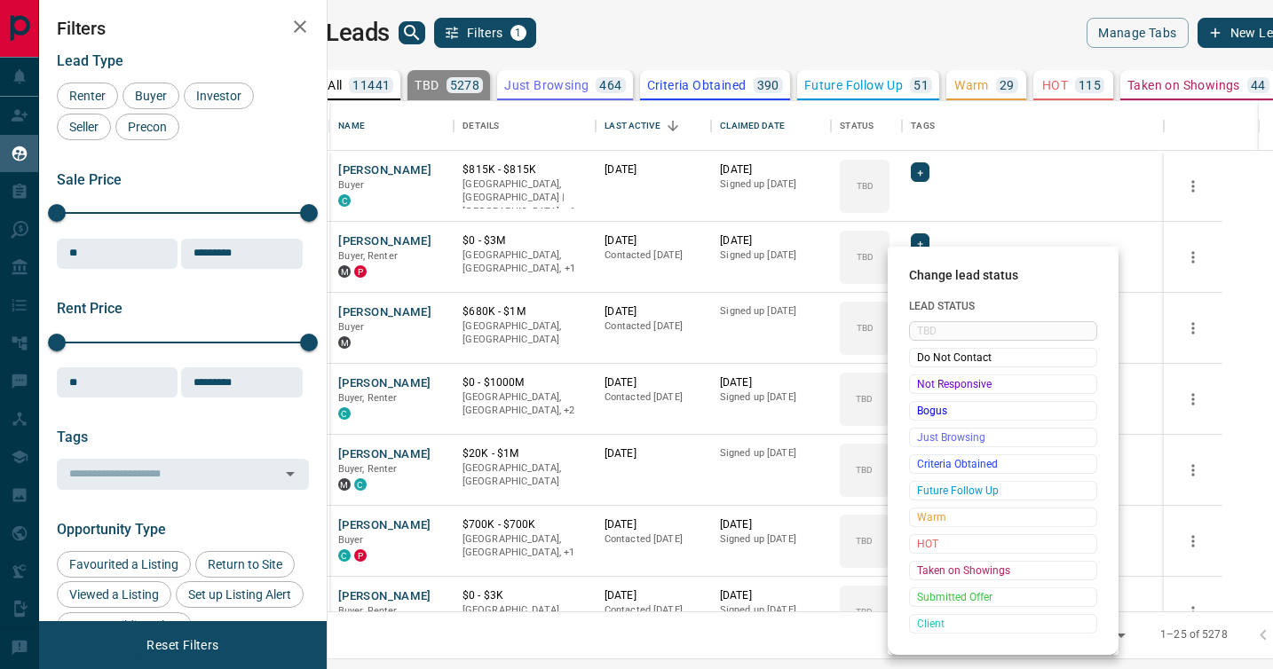
click at [921, 385] on span "Not Responsive" at bounding box center [1003, 384] width 172 height 18
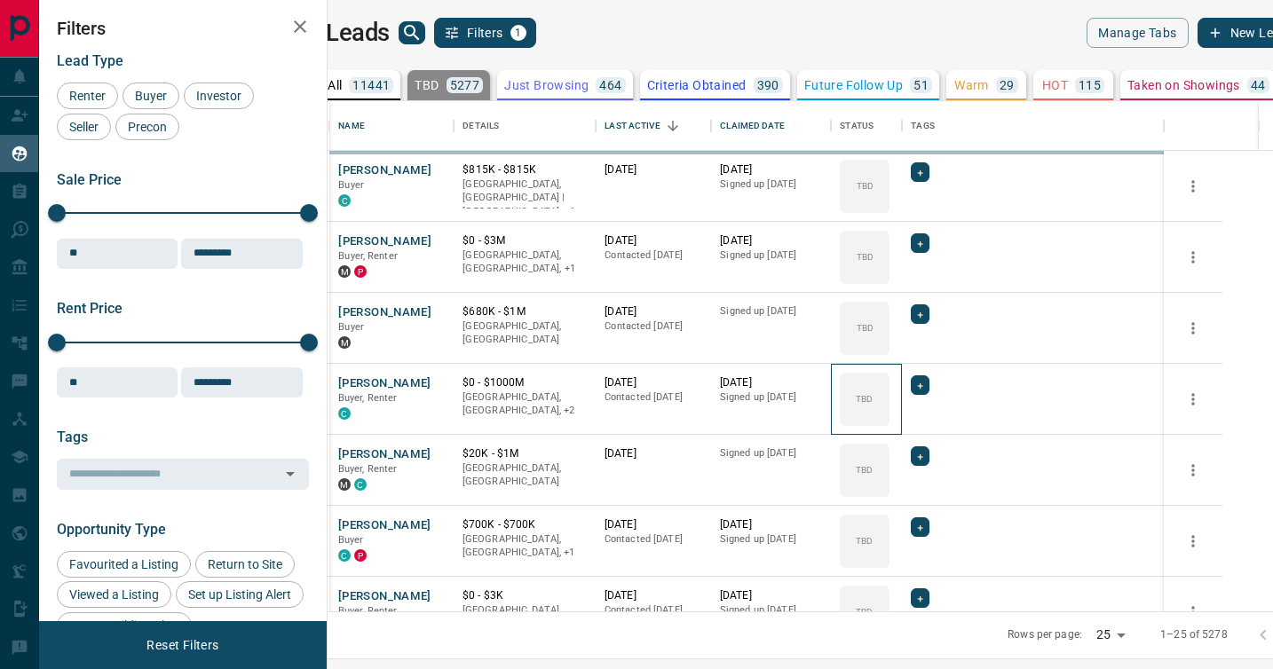
click at [0, 0] on icon at bounding box center [0, 0] width 0 height 0
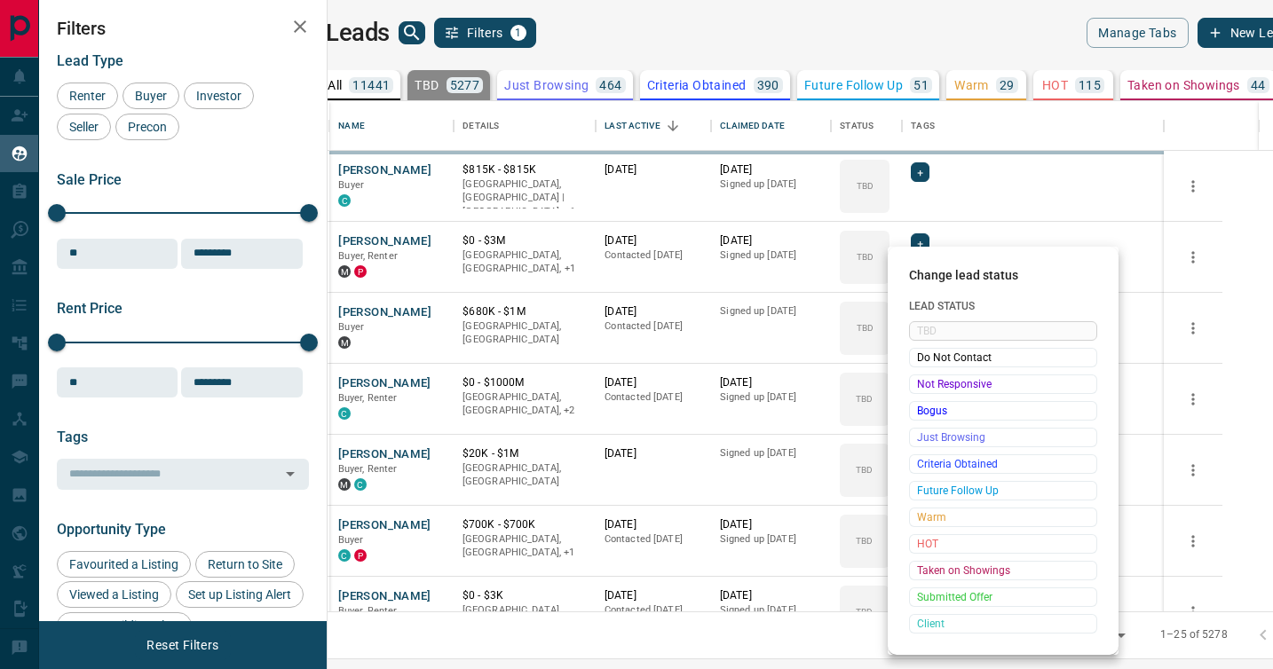
click at [921, 385] on span "Not Responsive" at bounding box center [1003, 384] width 172 height 18
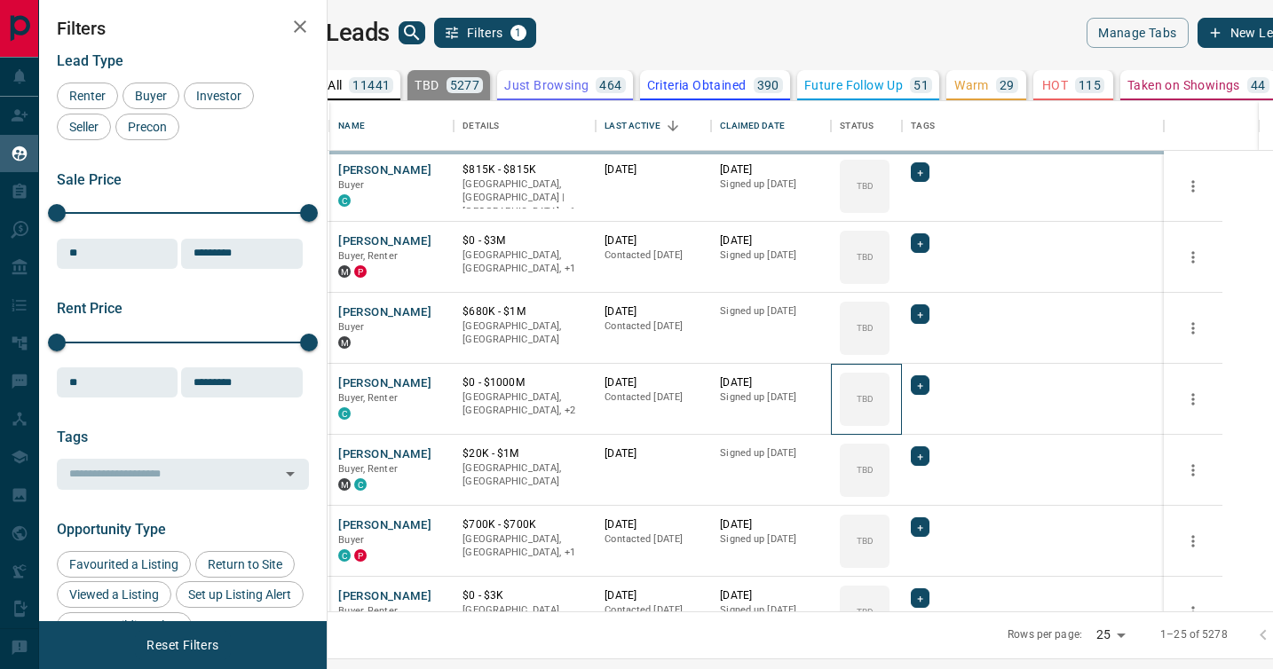
click at [0, 0] on icon at bounding box center [0, 0] width 0 height 0
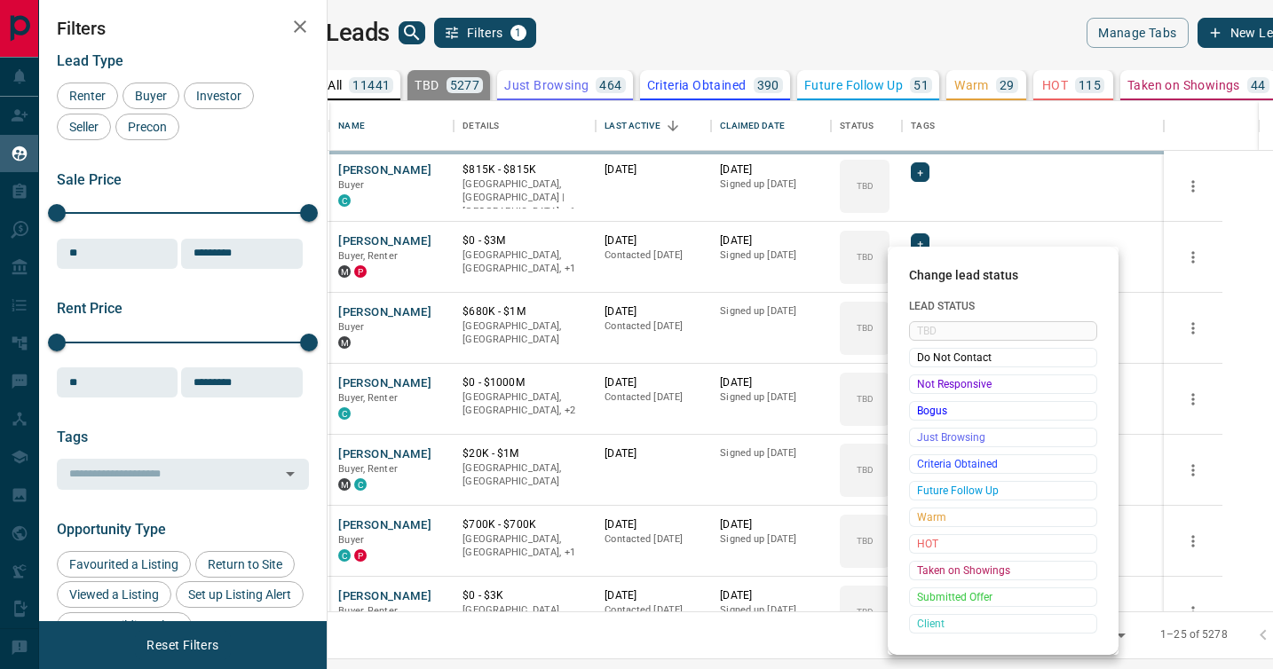
click at [921, 385] on span "Not Responsive" at bounding box center [1003, 384] width 172 height 18
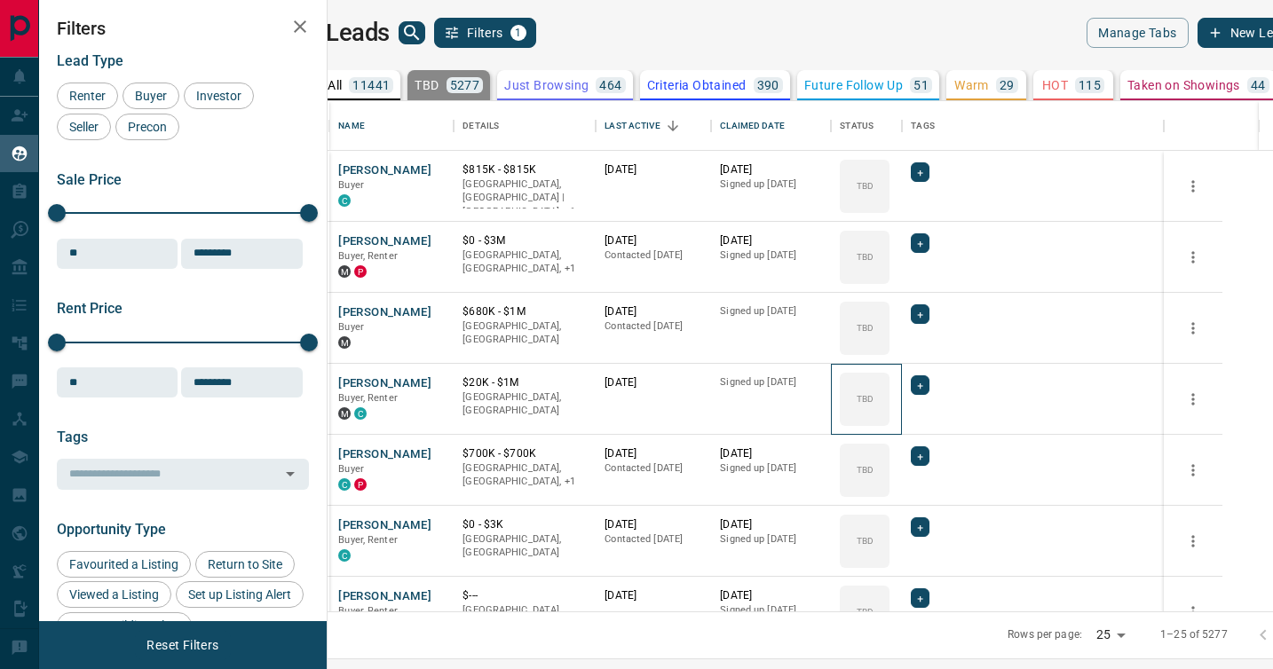
click at [0, 0] on icon at bounding box center [0, 0] width 0 height 0
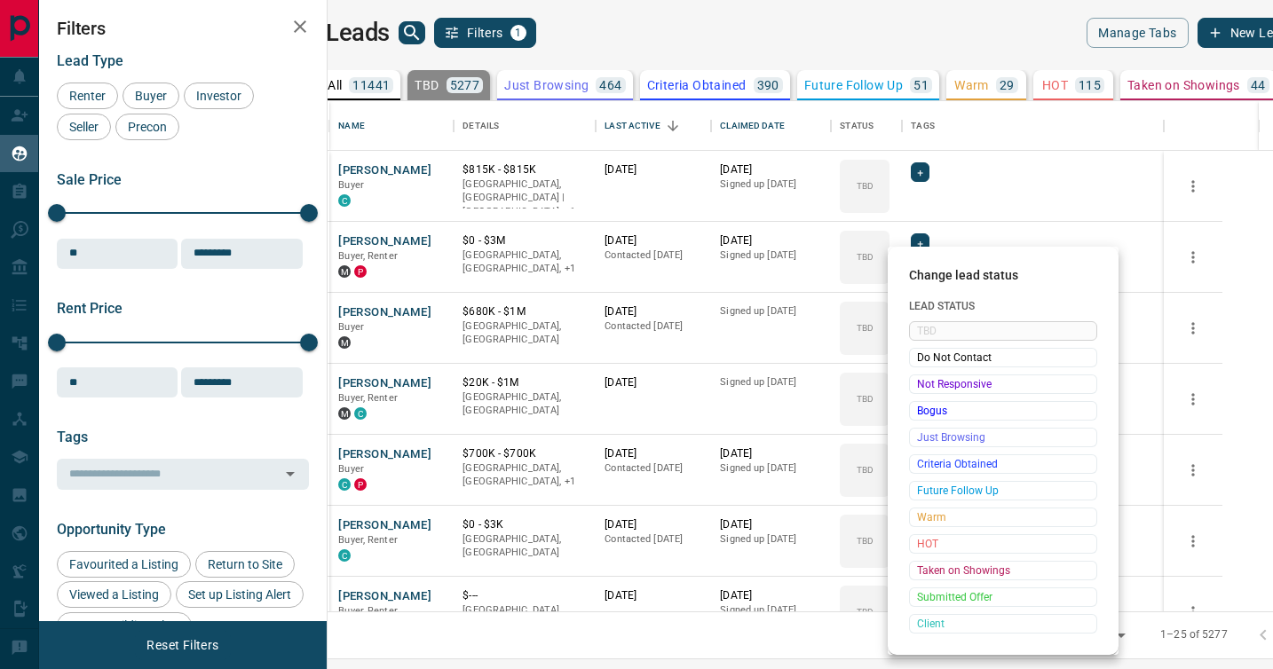
click at [921, 385] on span "Not Responsive" at bounding box center [1003, 384] width 172 height 18
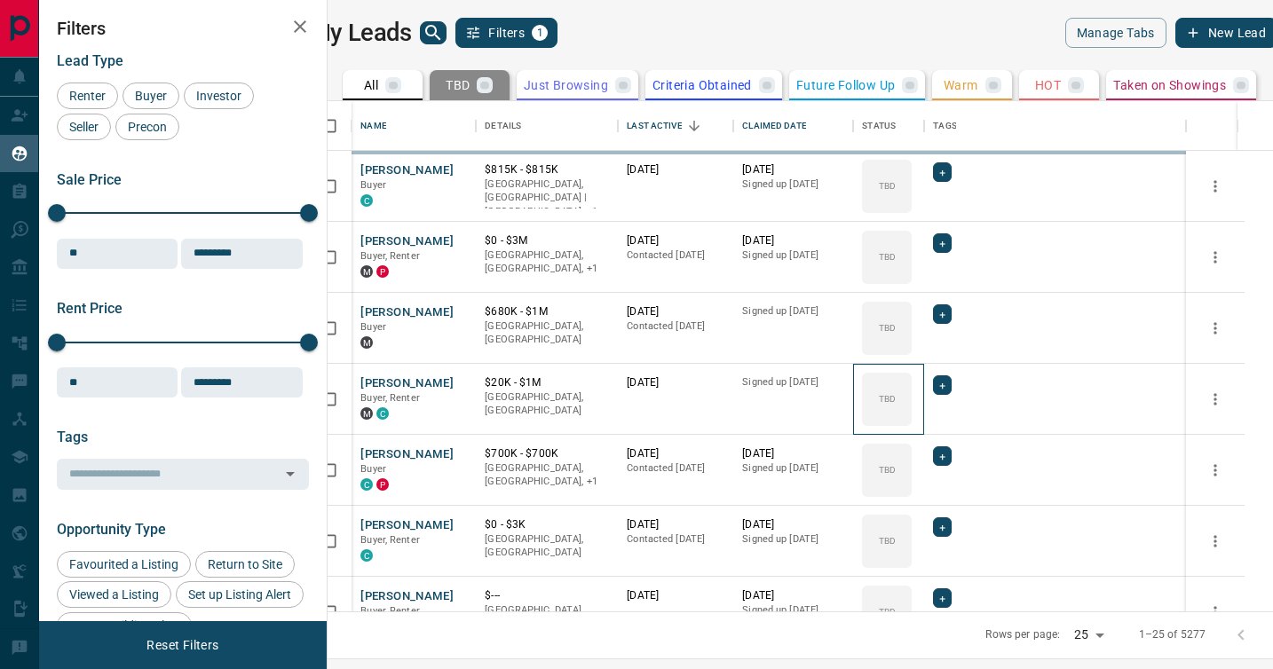
click at [0, 0] on icon at bounding box center [0, 0] width 0 height 0
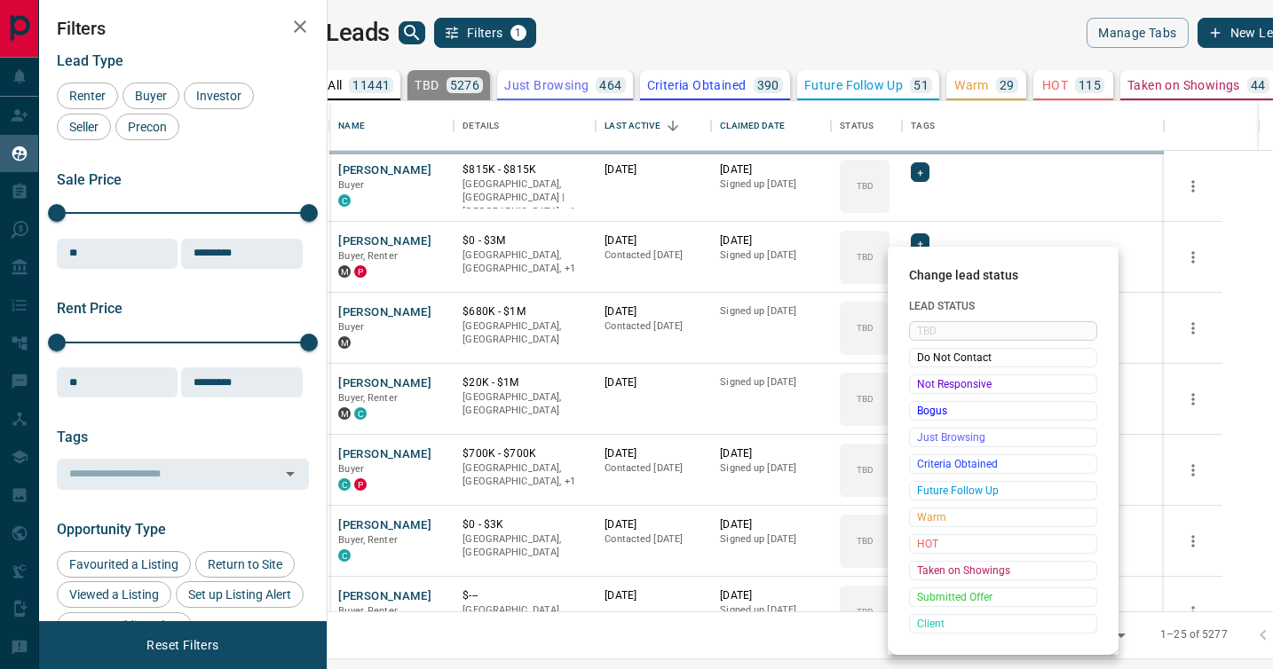
click at [921, 385] on span "Not Responsive" at bounding box center [1003, 384] width 172 height 18
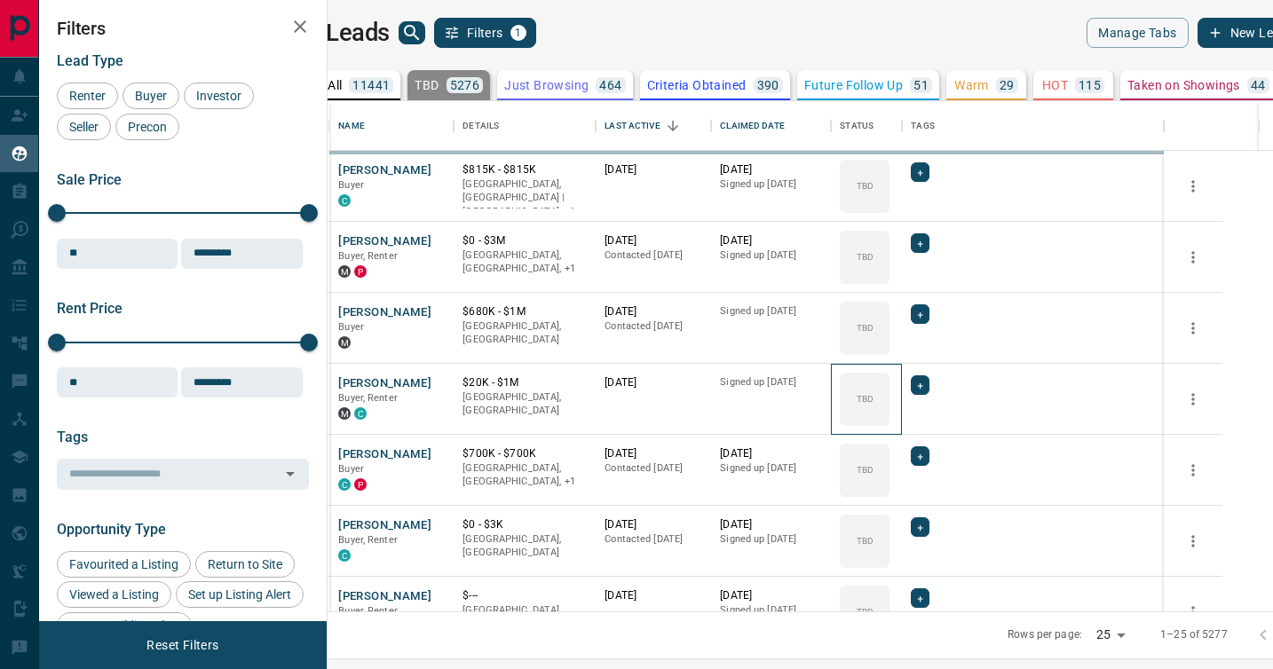
click at [0, 0] on icon at bounding box center [0, 0] width 0 height 0
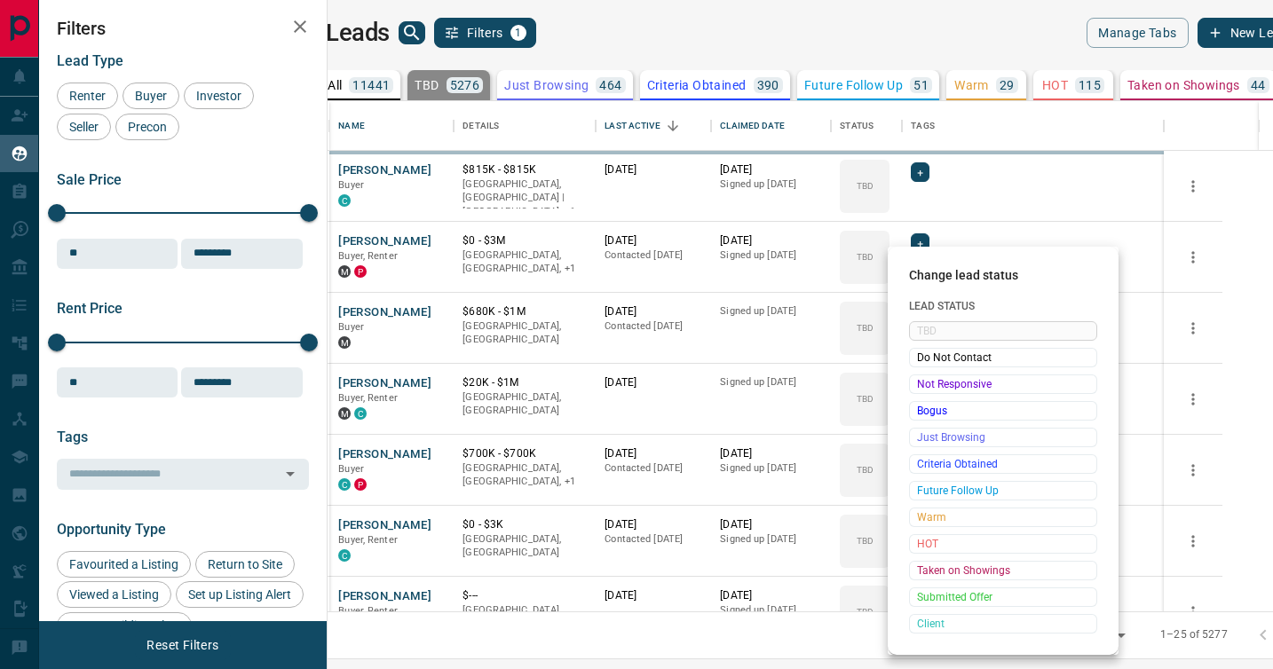
click at [921, 385] on span "Not Responsive" at bounding box center [1003, 384] width 172 height 18
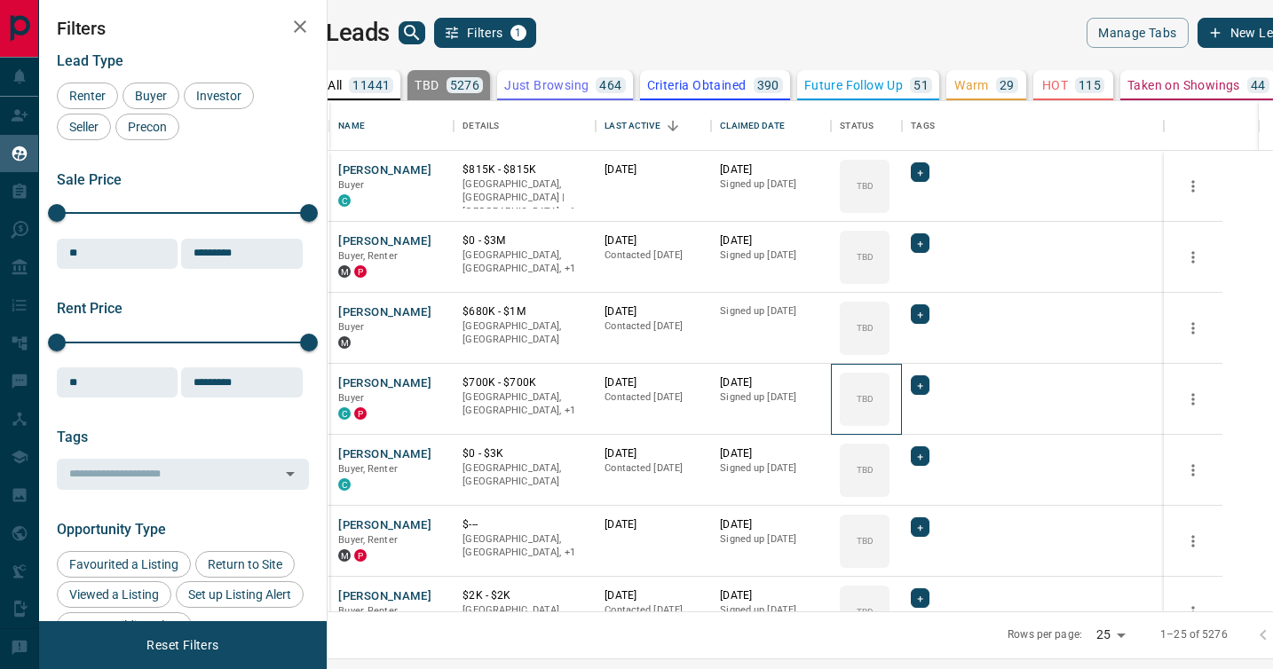
click at [0, 0] on icon at bounding box center [0, 0] width 0 height 0
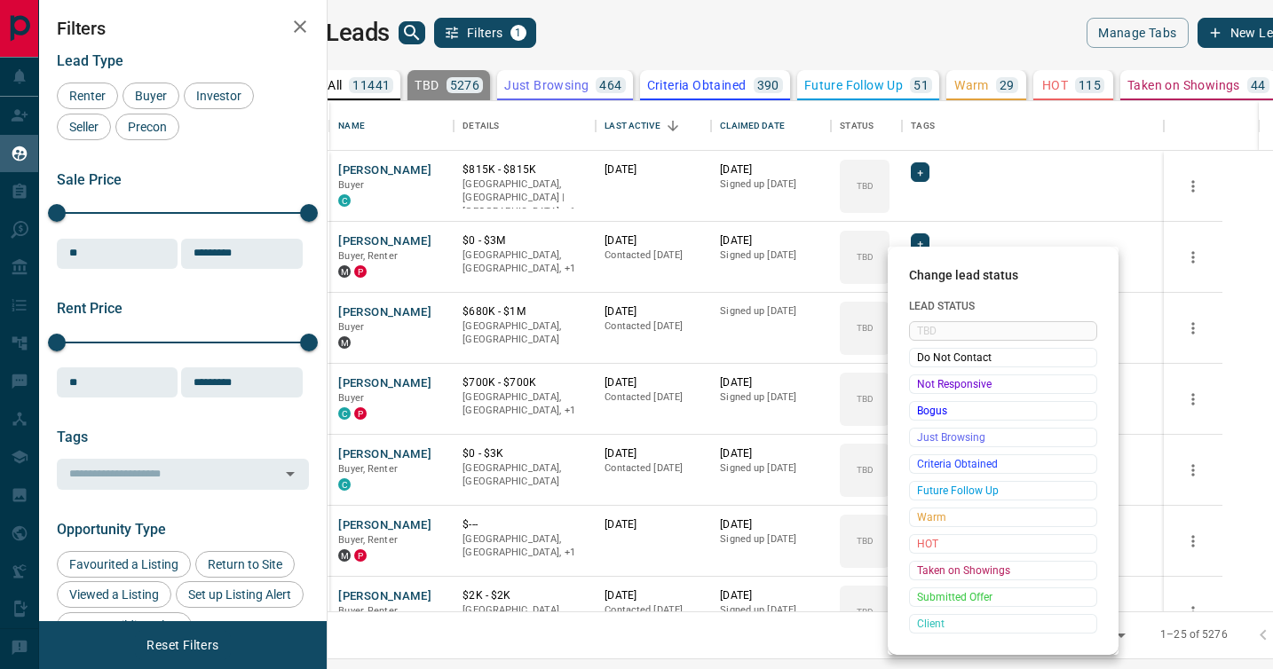
click at [921, 385] on span "Not Responsive" at bounding box center [1003, 384] width 172 height 18
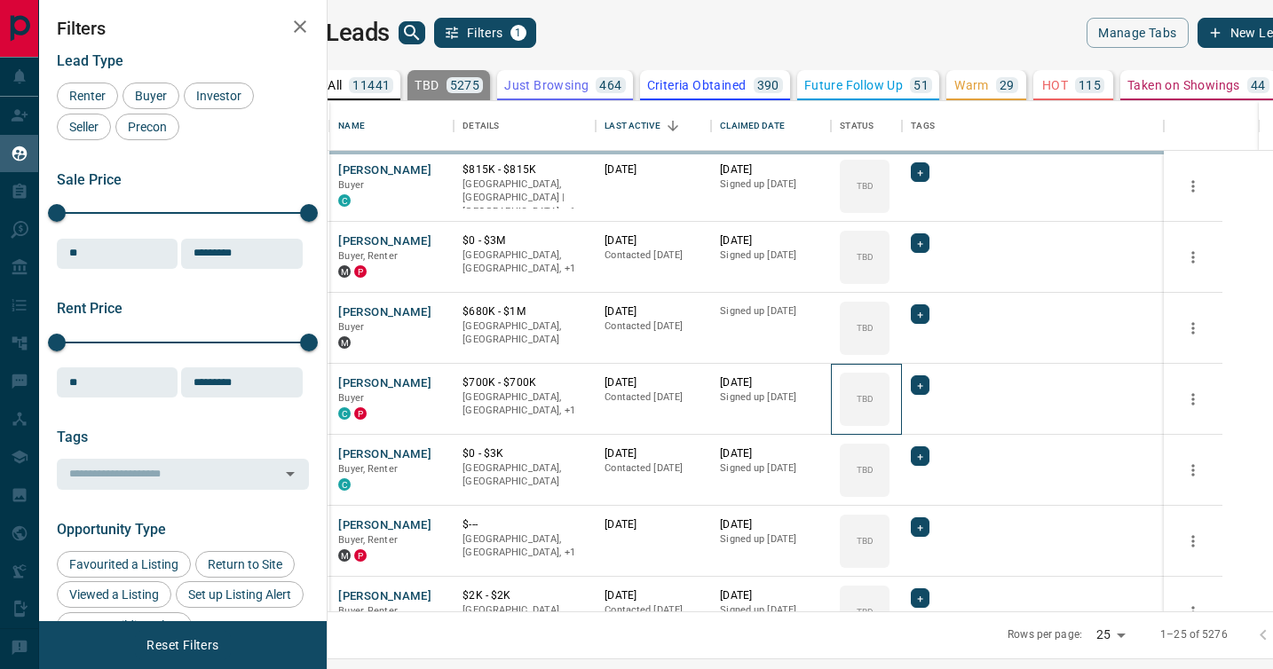
click at [0, 0] on icon at bounding box center [0, 0] width 0 height 0
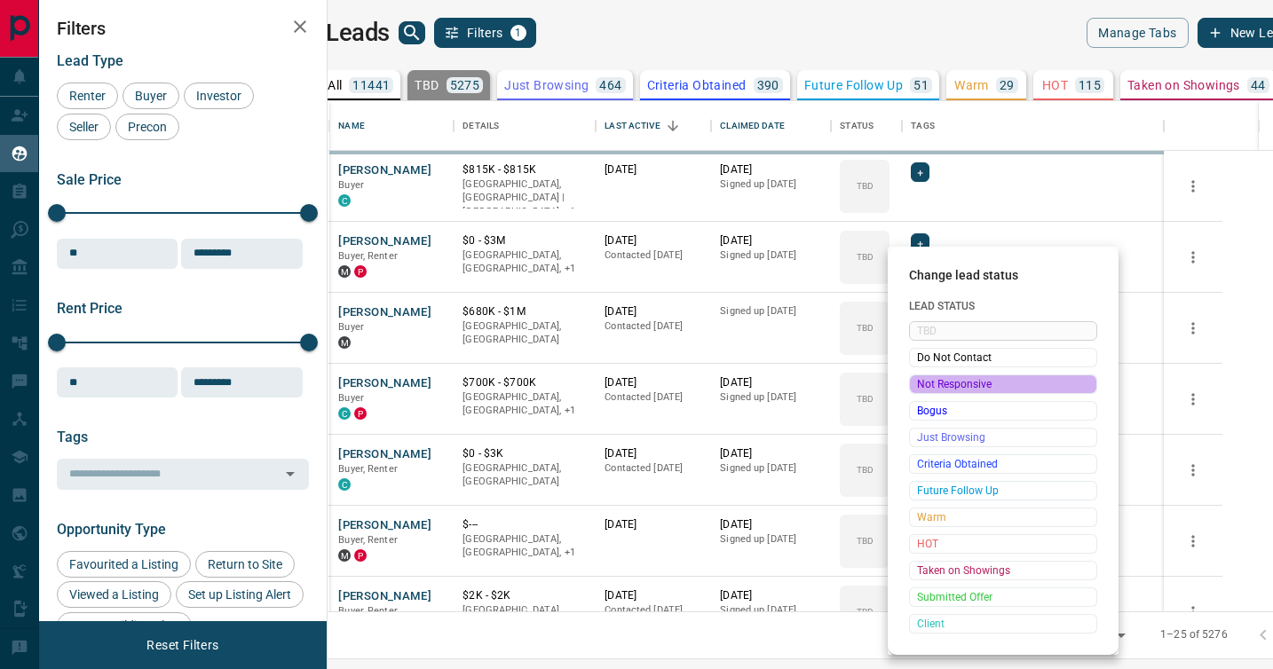
click at [921, 385] on span "Not Responsive" at bounding box center [1003, 384] width 172 height 18
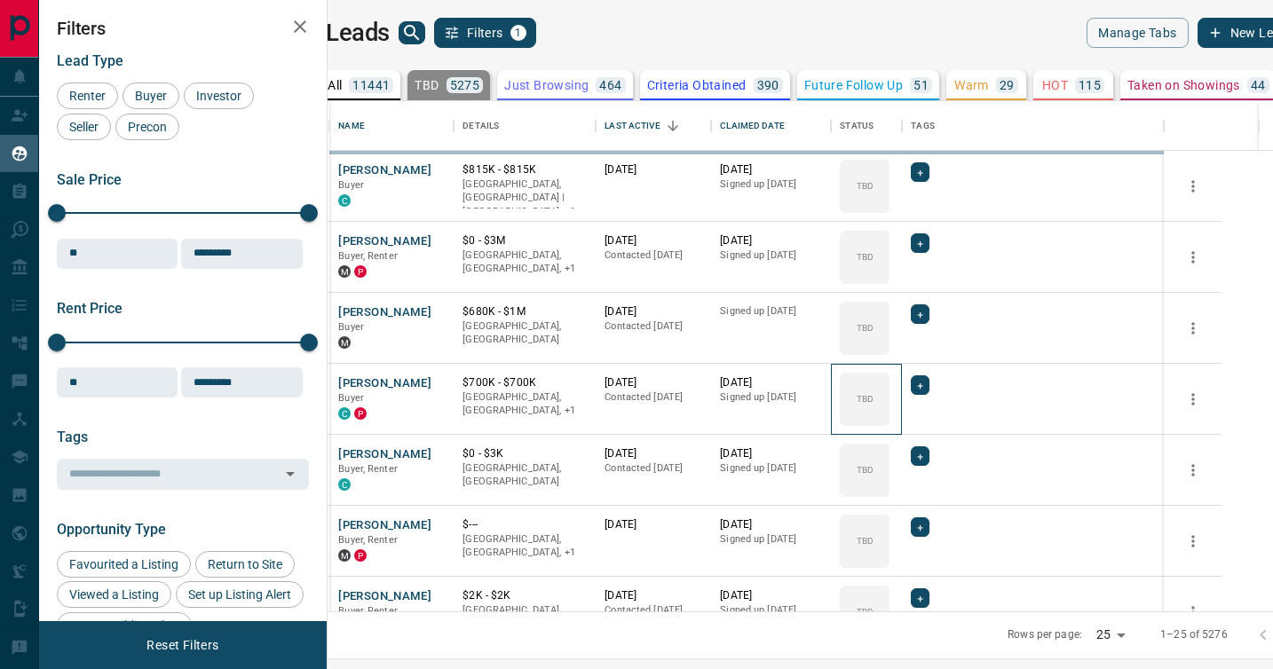
click at [0, 0] on icon at bounding box center [0, 0] width 0 height 0
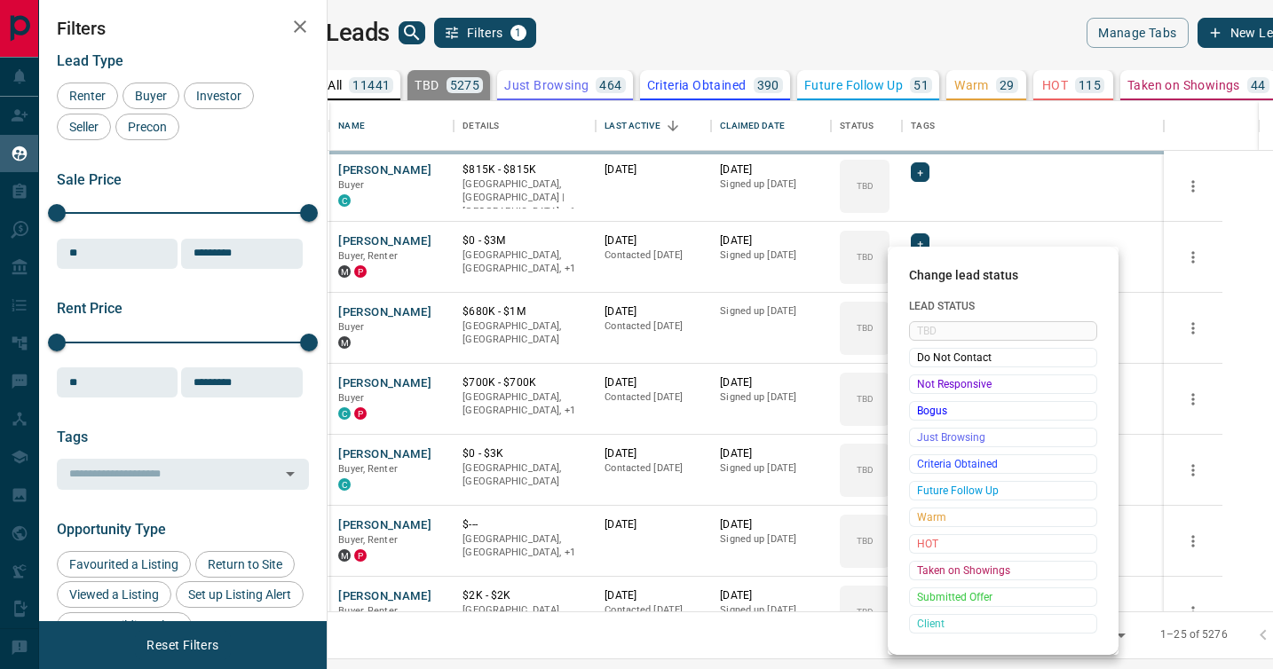
click at [921, 385] on span "Not Responsive" at bounding box center [1003, 384] width 172 height 18
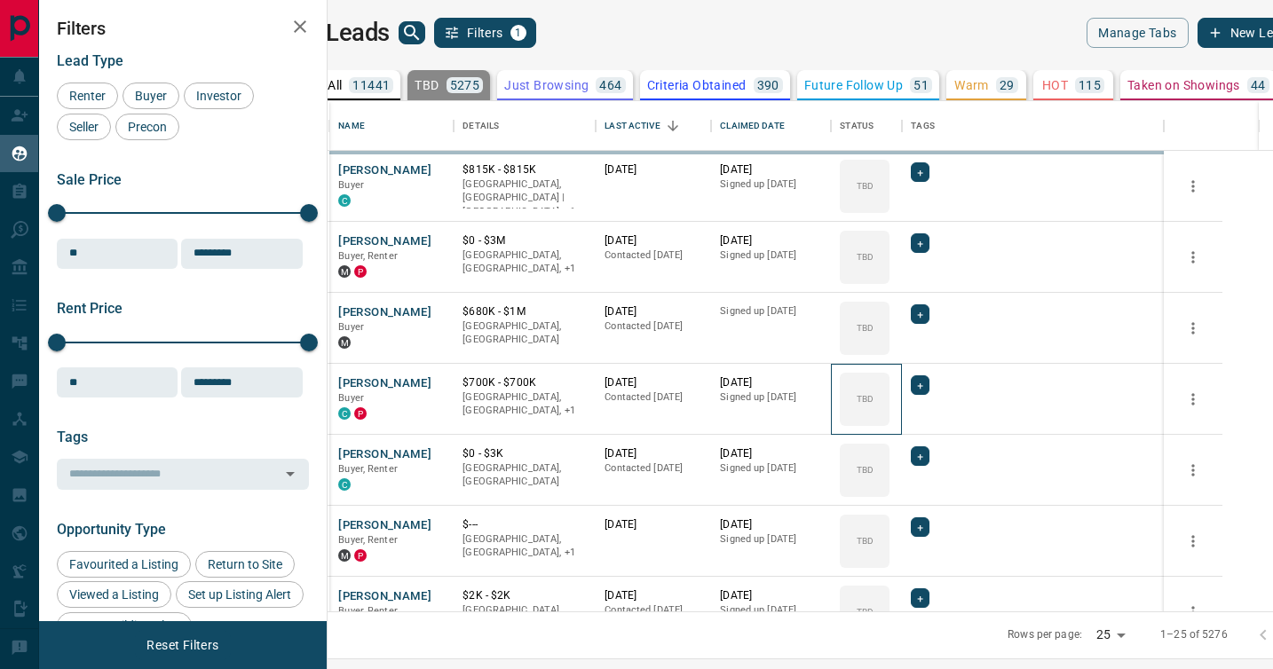
click at [0, 0] on icon at bounding box center [0, 0] width 0 height 0
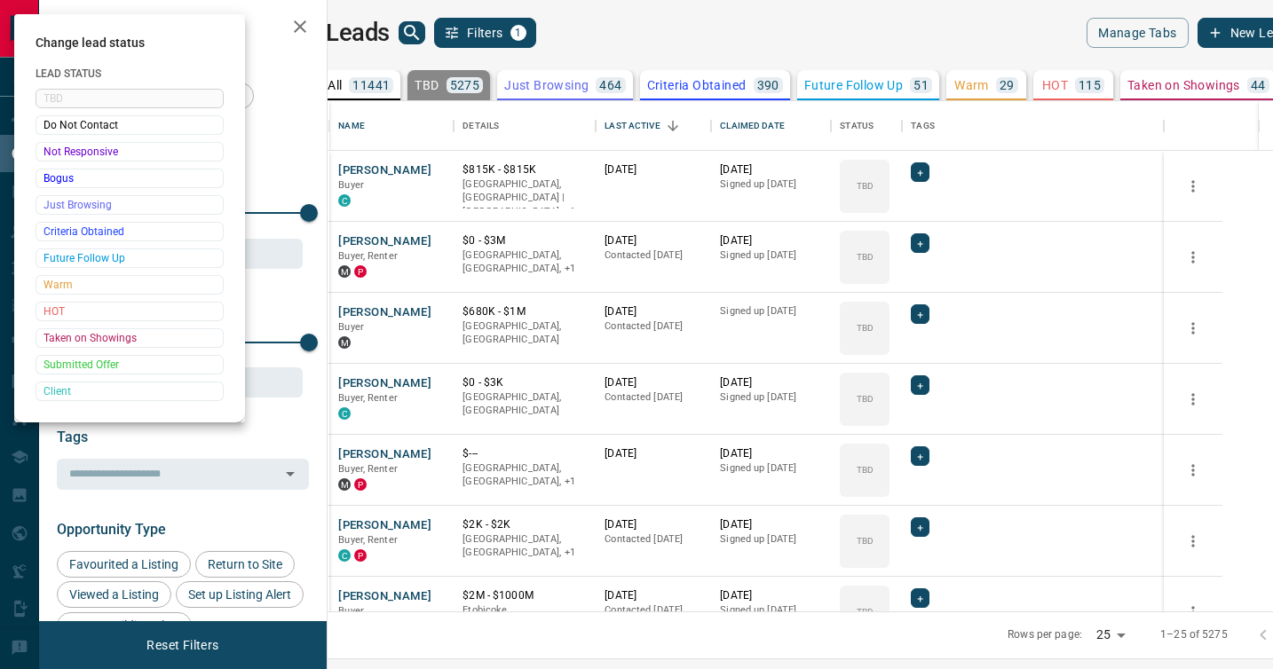
click at [921, 385] on div at bounding box center [636, 334] width 1273 height 669
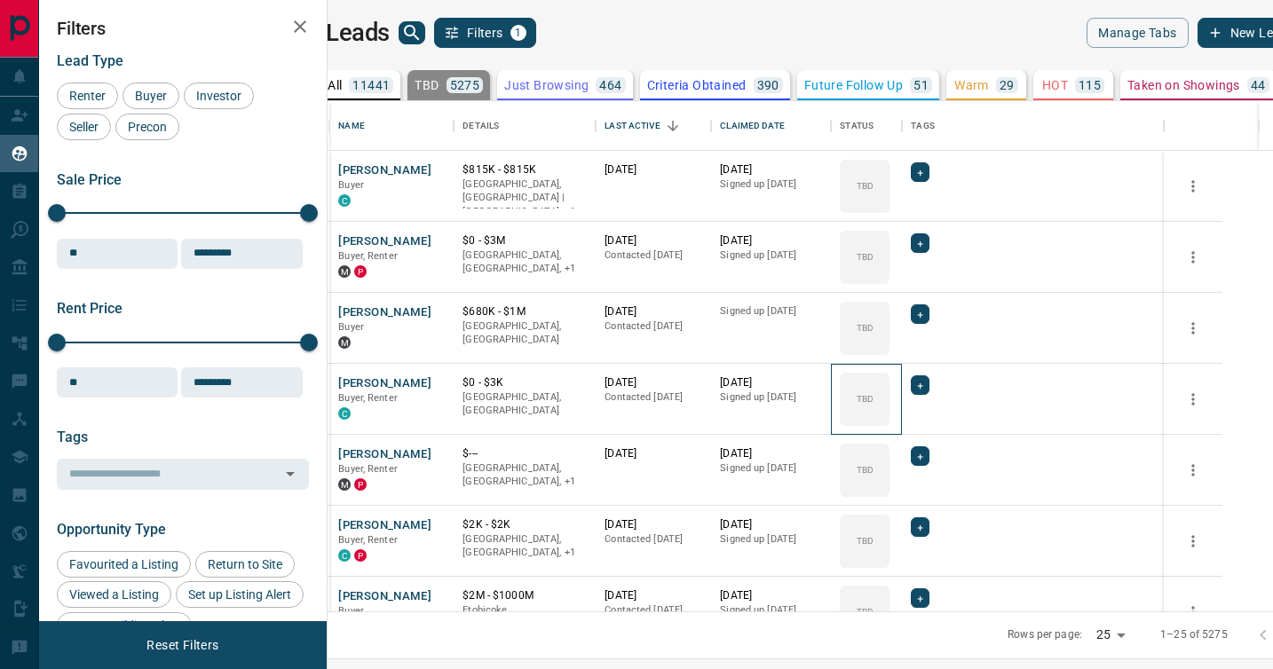
click at [889, 385] on div "TBD" at bounding box center [865, 399] width 50 height 53
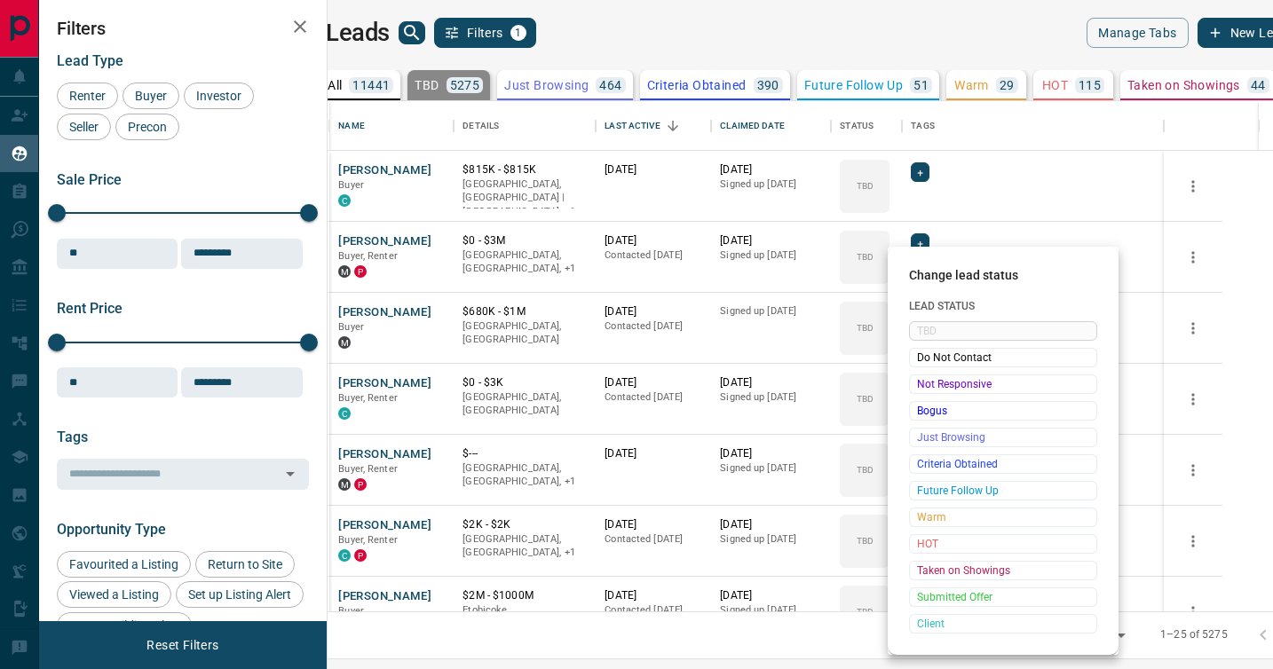
click at [921, 385] on span "Not Responsive" at bounding box center [1003, 384] width 172 height 18
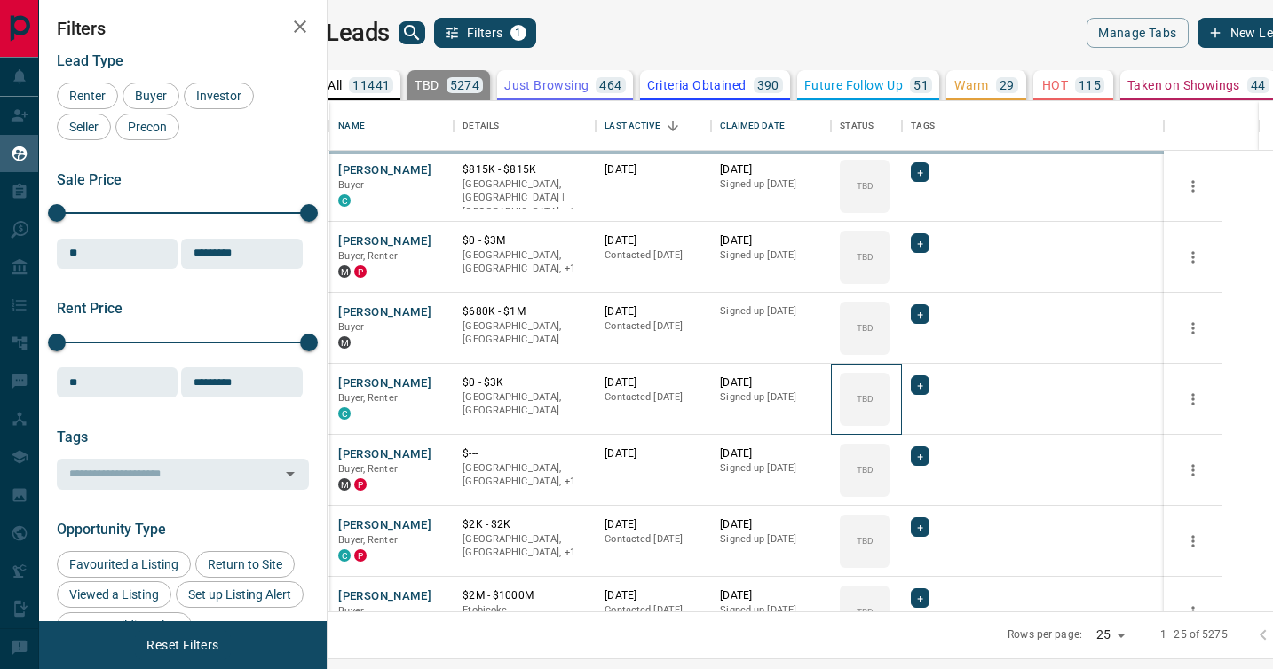
click at [0, 0] on icon at bounding box center [0, 0] width 0 height 0
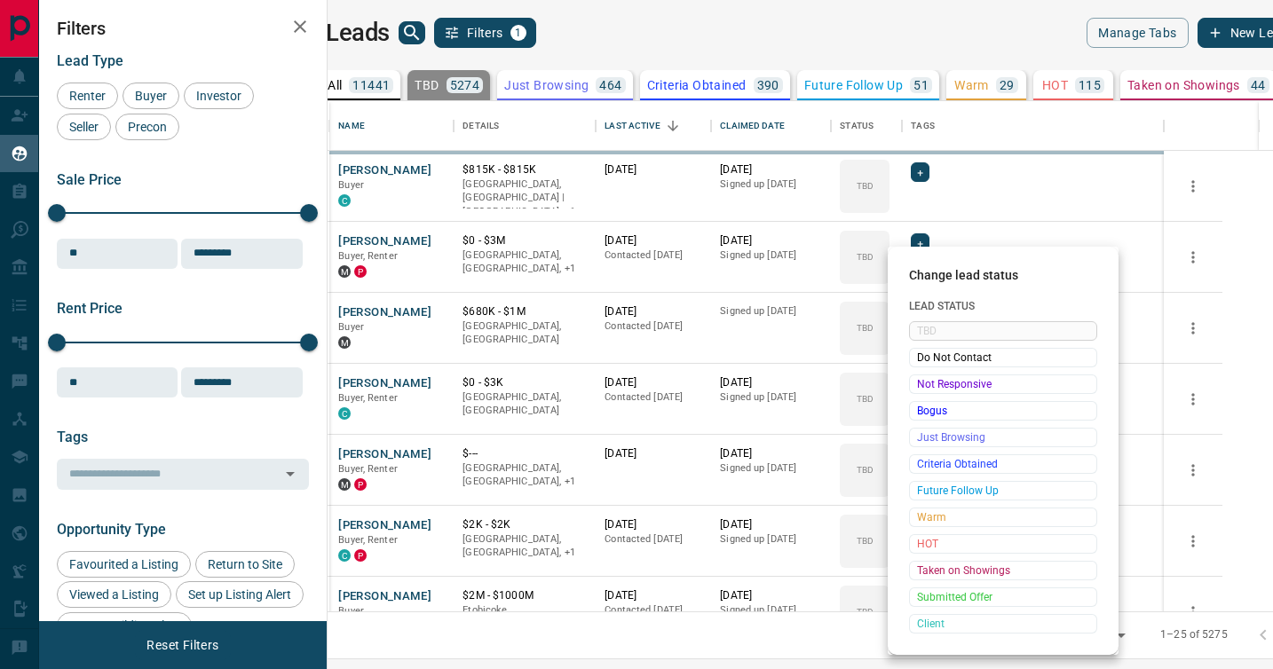
click at [921, 385] on span "Not Responsive" at bounding box center [1003, 384] width 172 height 18
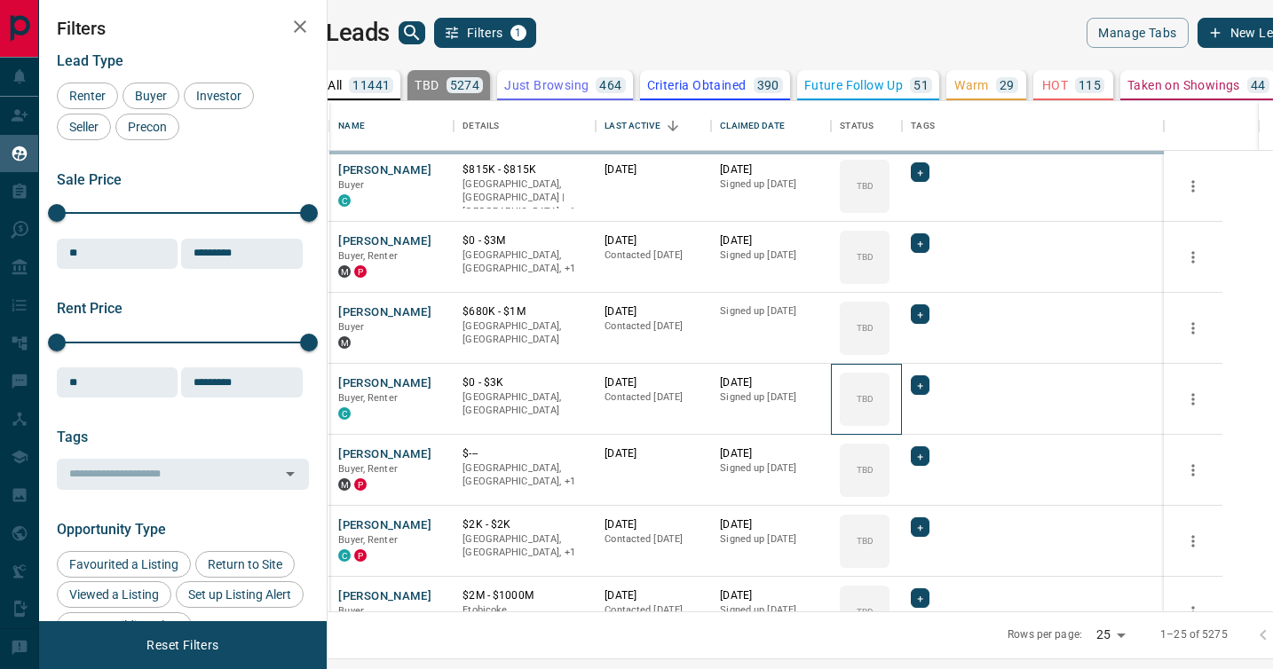
click at [0, 0] on icon at bounding box center [0, 0] width 0 height 0
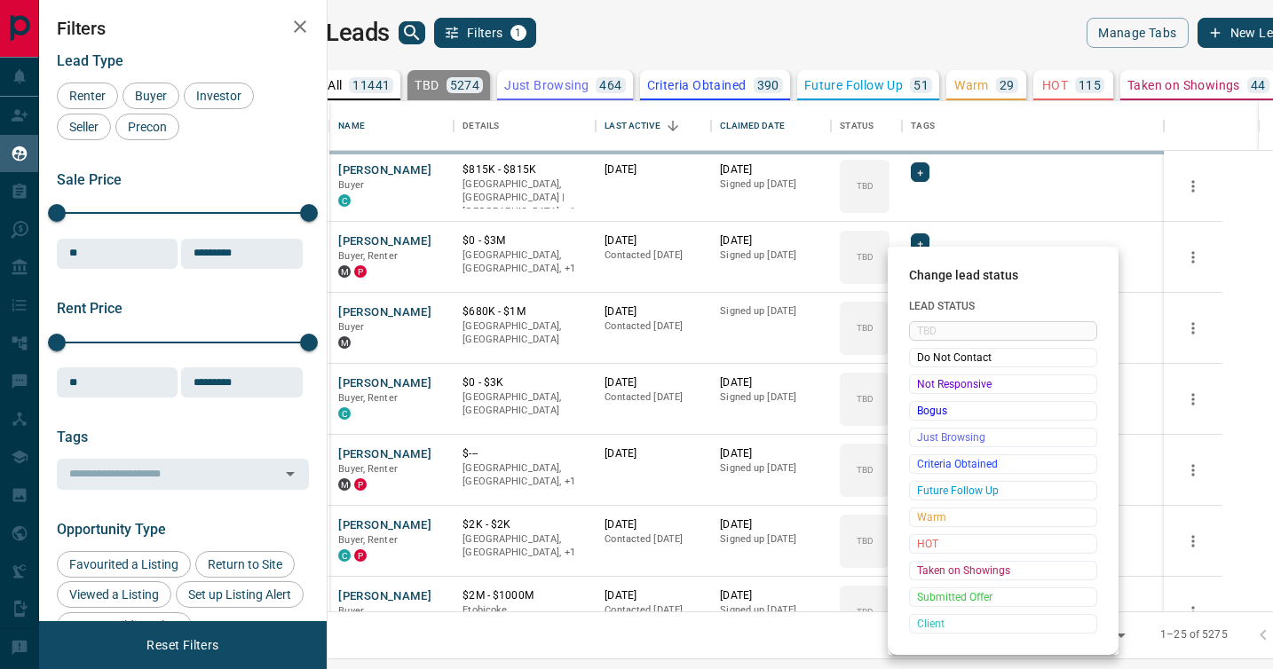
click at [921, 385] on span "Not Responsive" at bounding box center [1003, 384] width 172 height 18
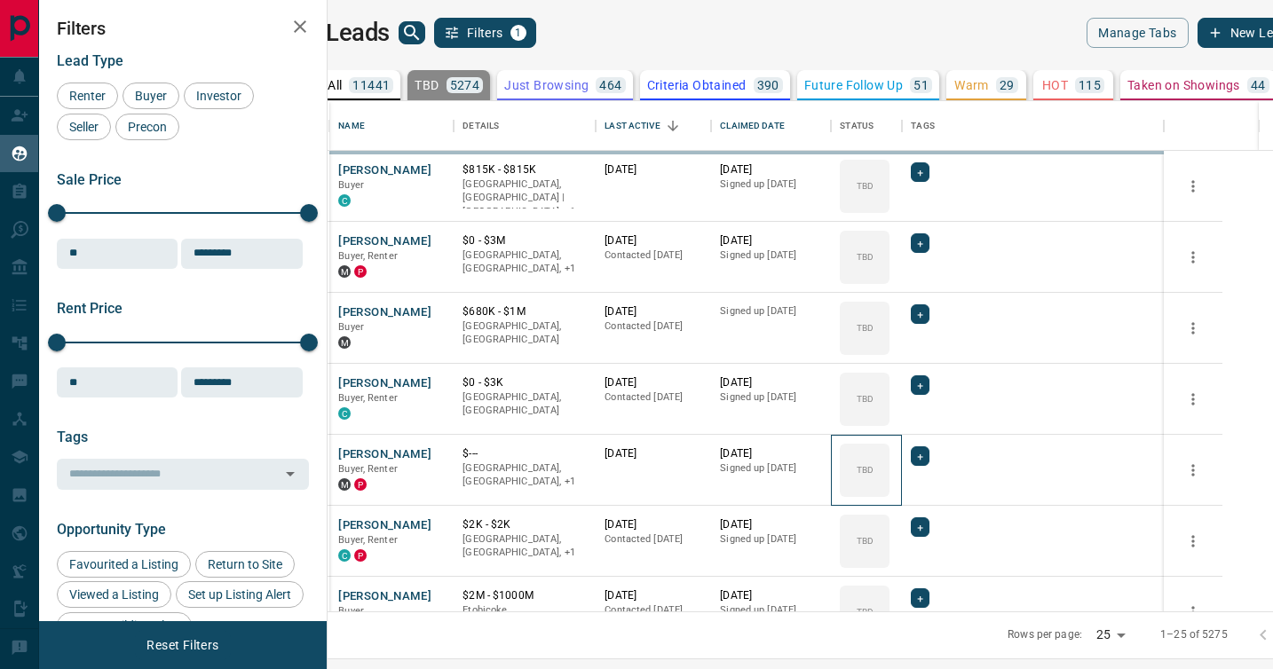
click at [889, 444] on div "TBD" at bounding box center [865, 470] width 50 height 53
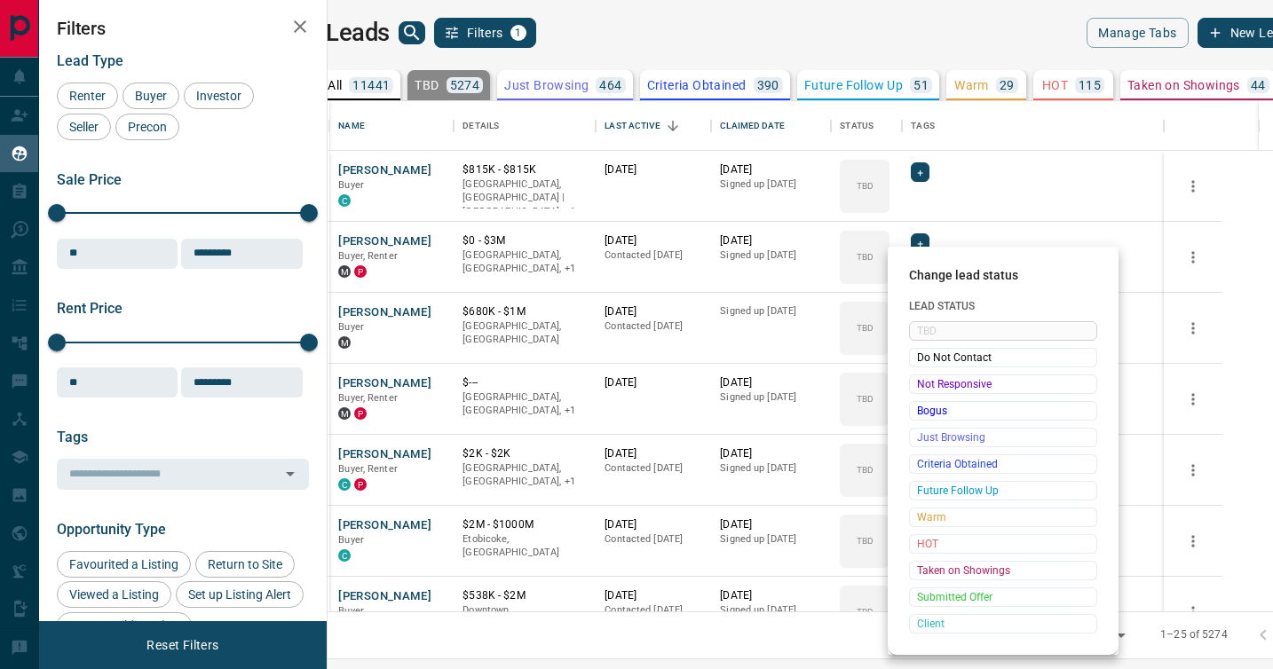
click at [921, 385] on span "Not Responsive" at bounding box center [1003, 384] width 172 height 18
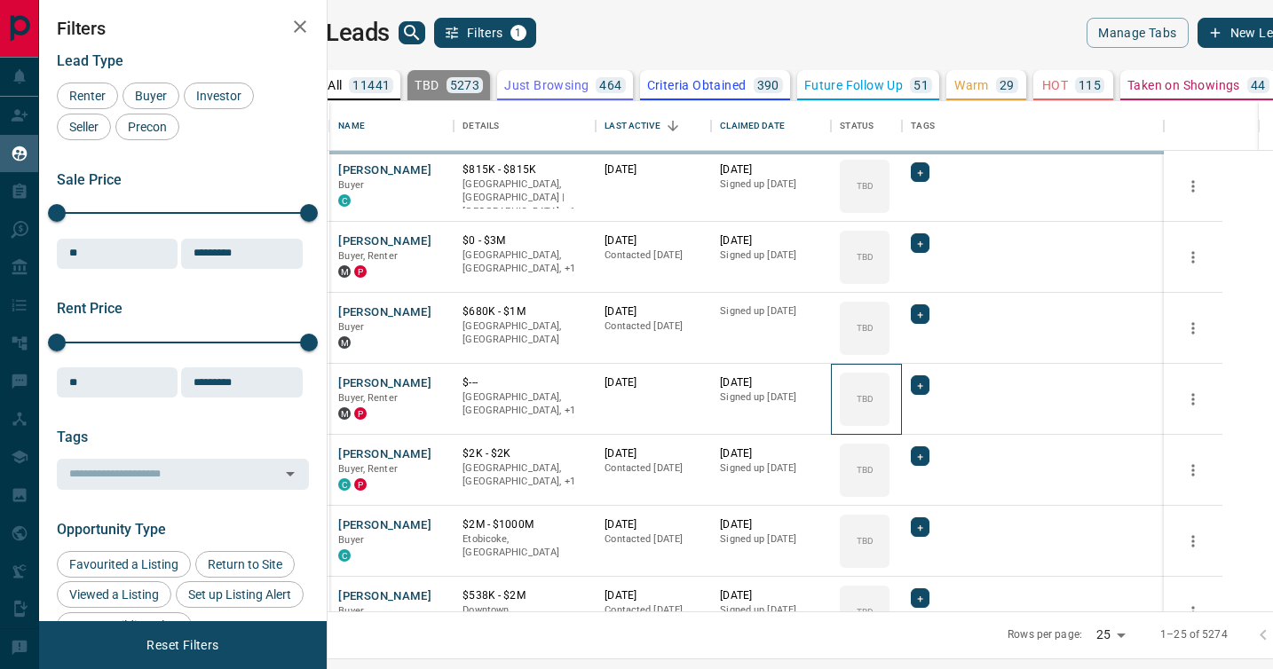
click at [0, 0] on icon at bounding box center [0, 0] width 0 height 0
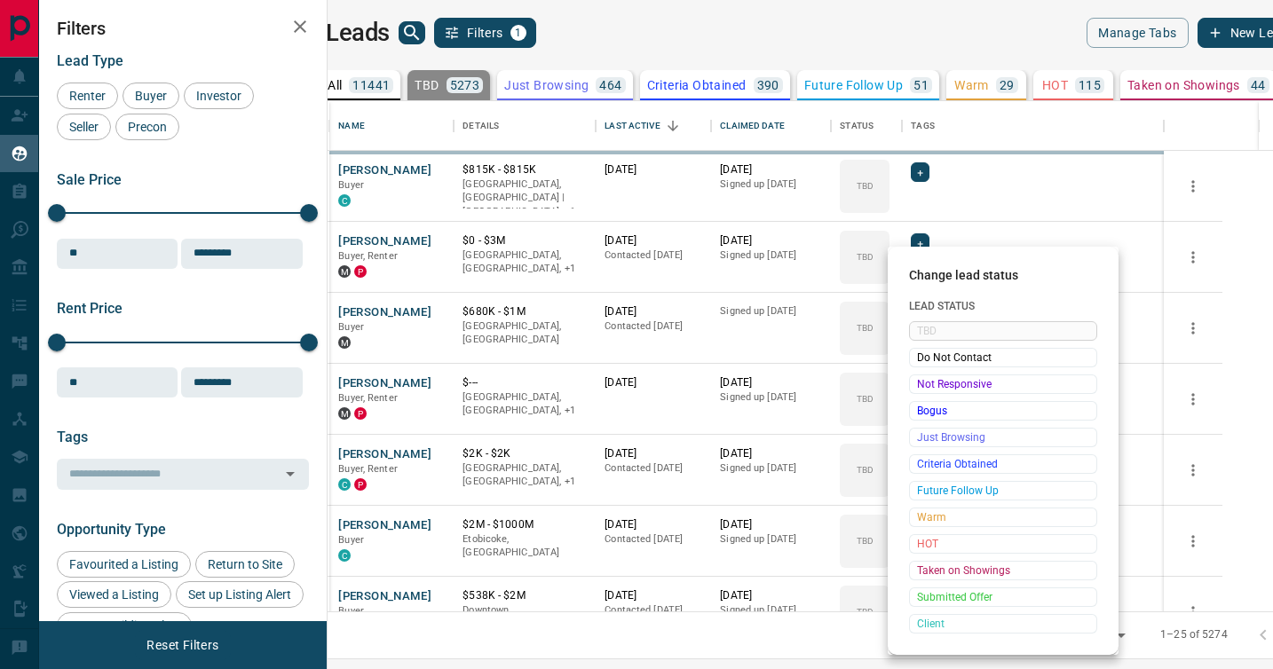
click at [921, 385] on span "Not Responsive" at bounding box center [1003, 384] width 172 height 18
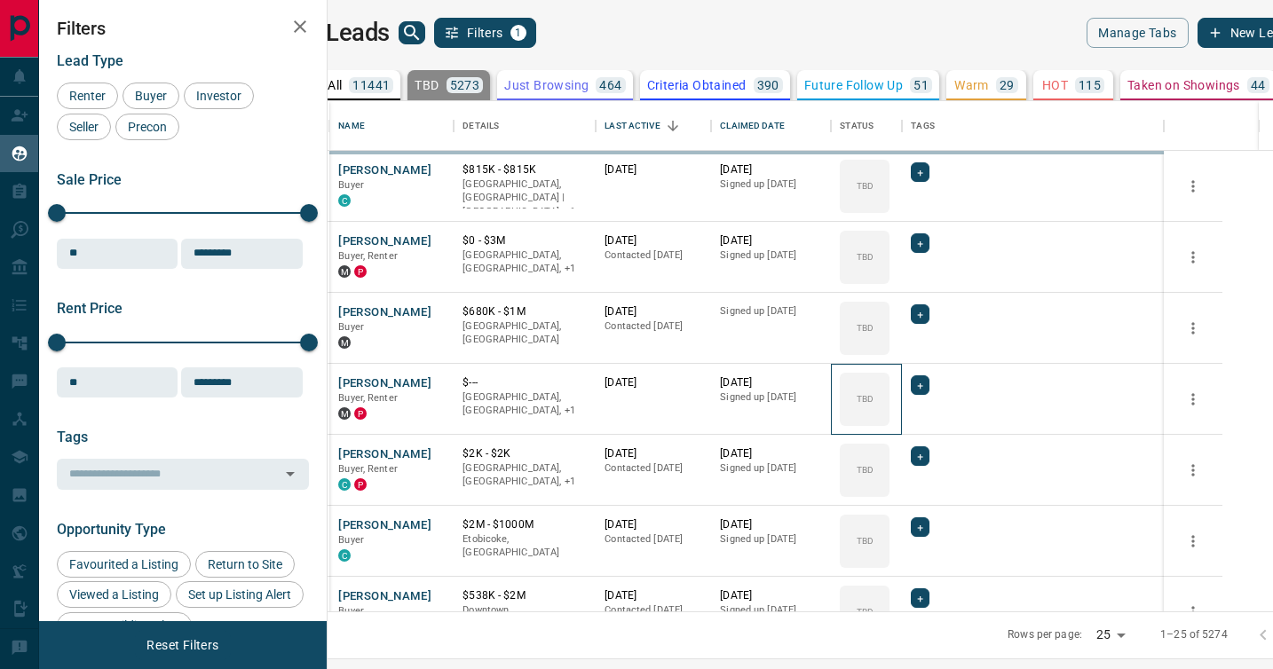
click at [0, 0] on icon at bounding box center [0, 0] width 0 height 0
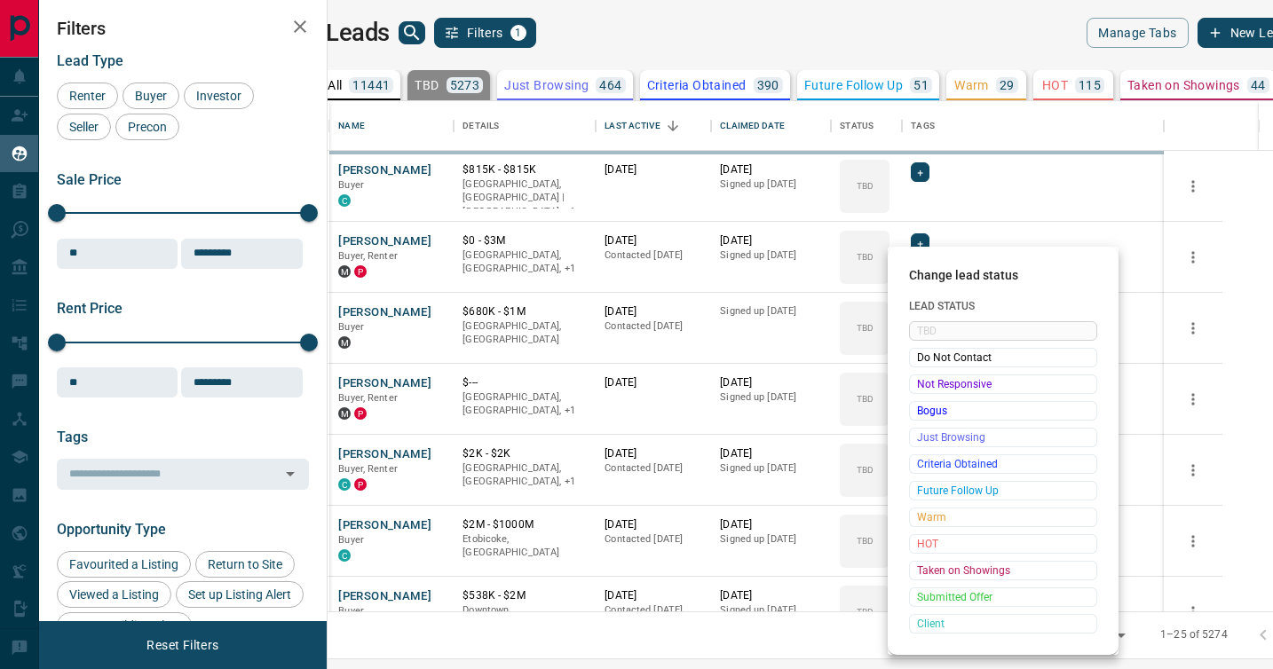
click at [921, 385] on span "Not Responsive" at bounding box center [1003, 384] width 172 height 18
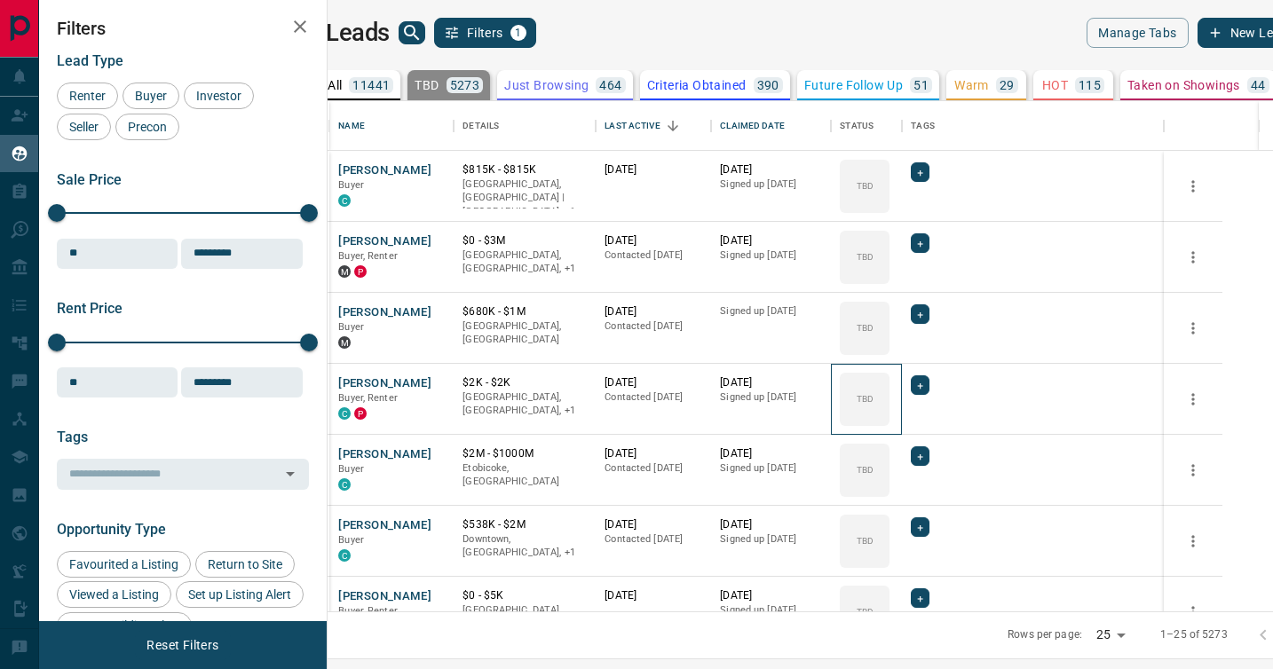
click at [0, 0] on icon at bounding box center [0, 0] width 0 height 0
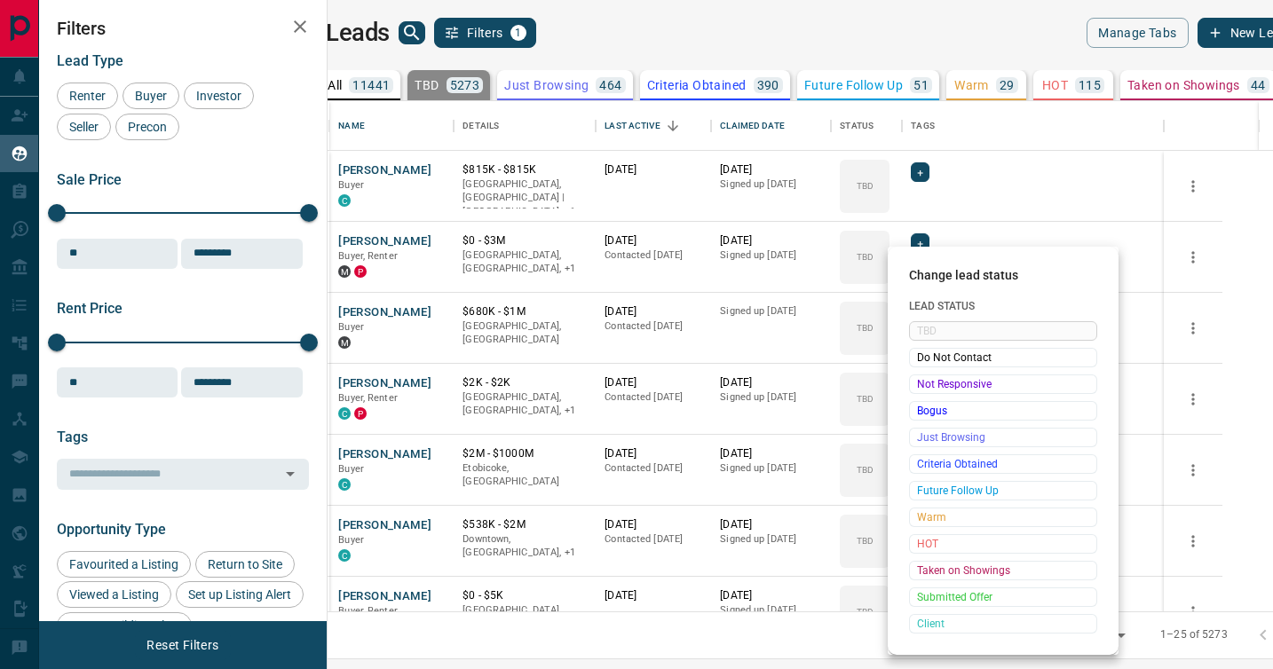
click at [921, 385] on span "Not Responsive" at bounding box center [1003, 384] width 172 height 18
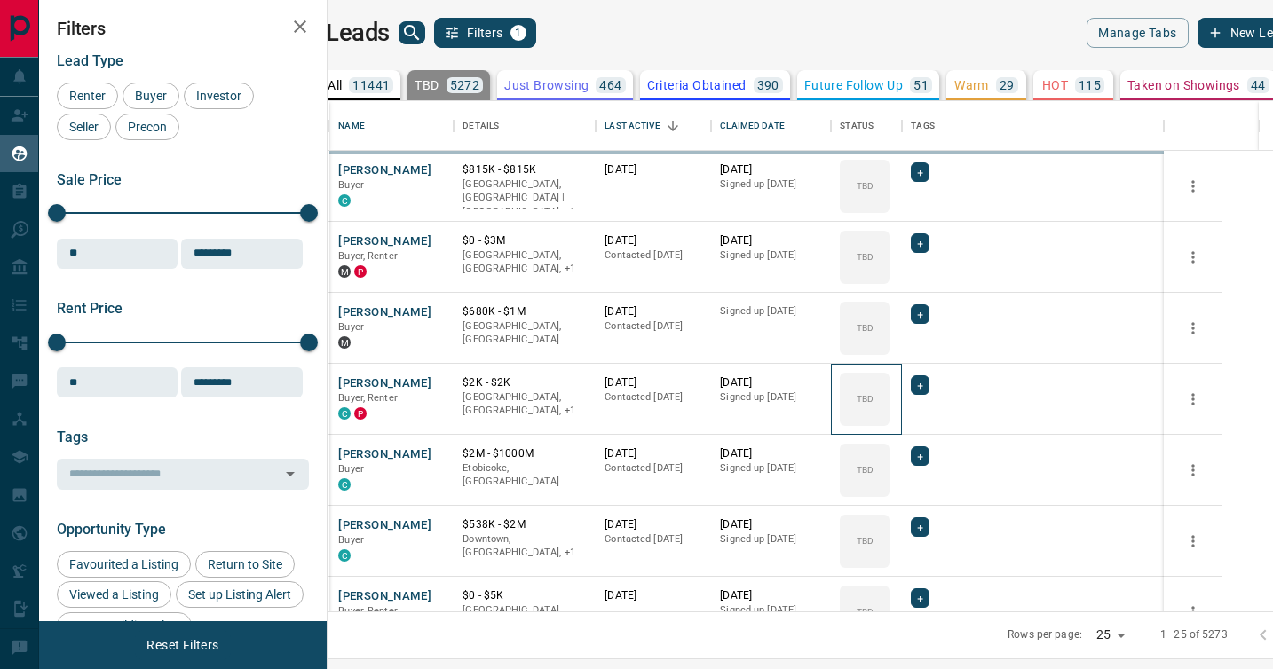
click at [0, 0] on icon at bounding box center [0, 0] width 0 height 0
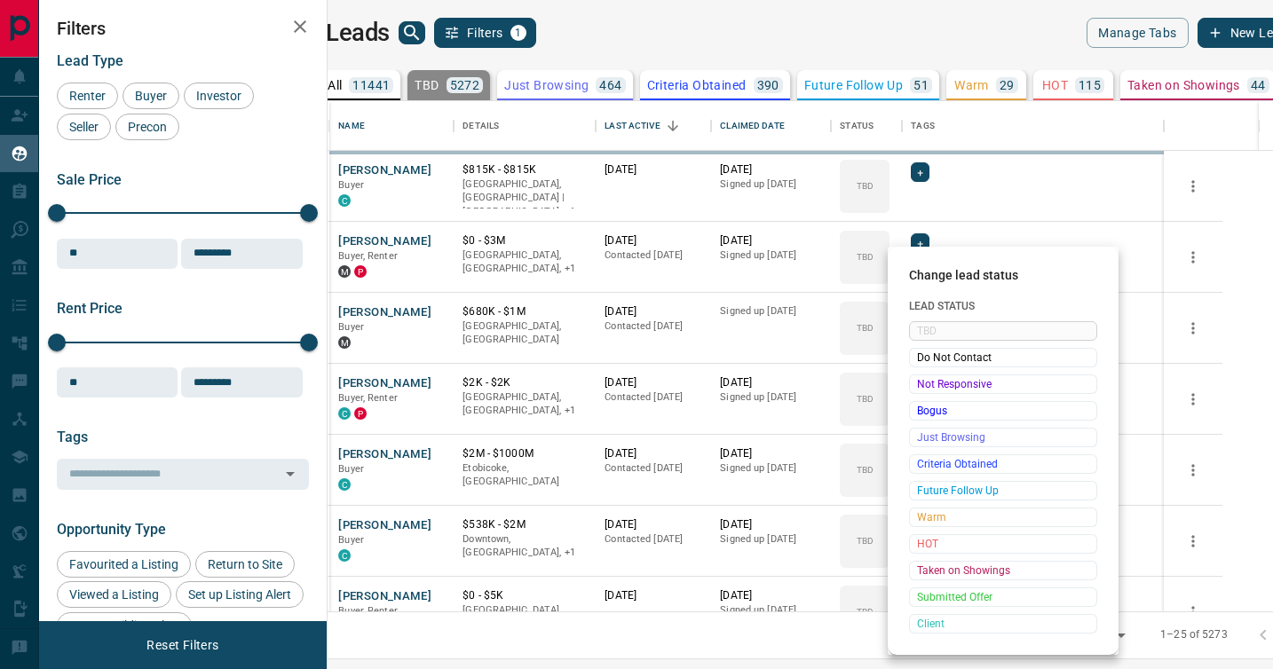
click at [921, 385] on span "Not Responsive" at bounding box center [1003, 384] width 172 height 18
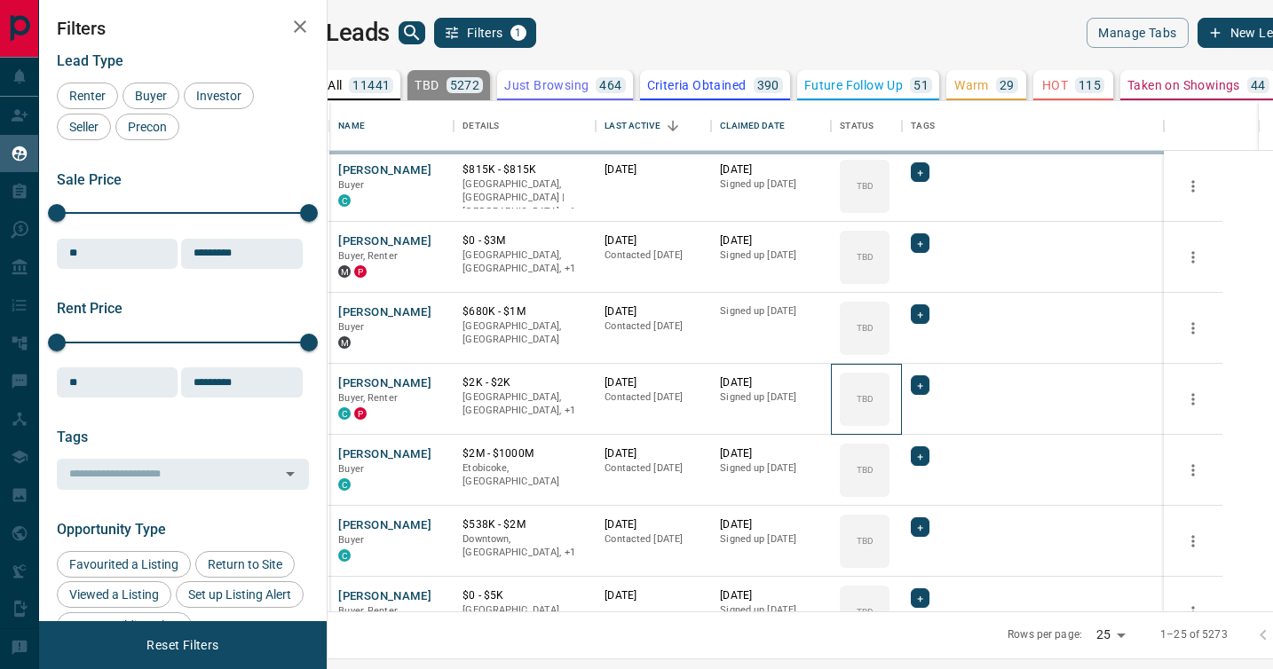
click at [0, 0] on icon at bounding box center [0, 0] width 0 height 0
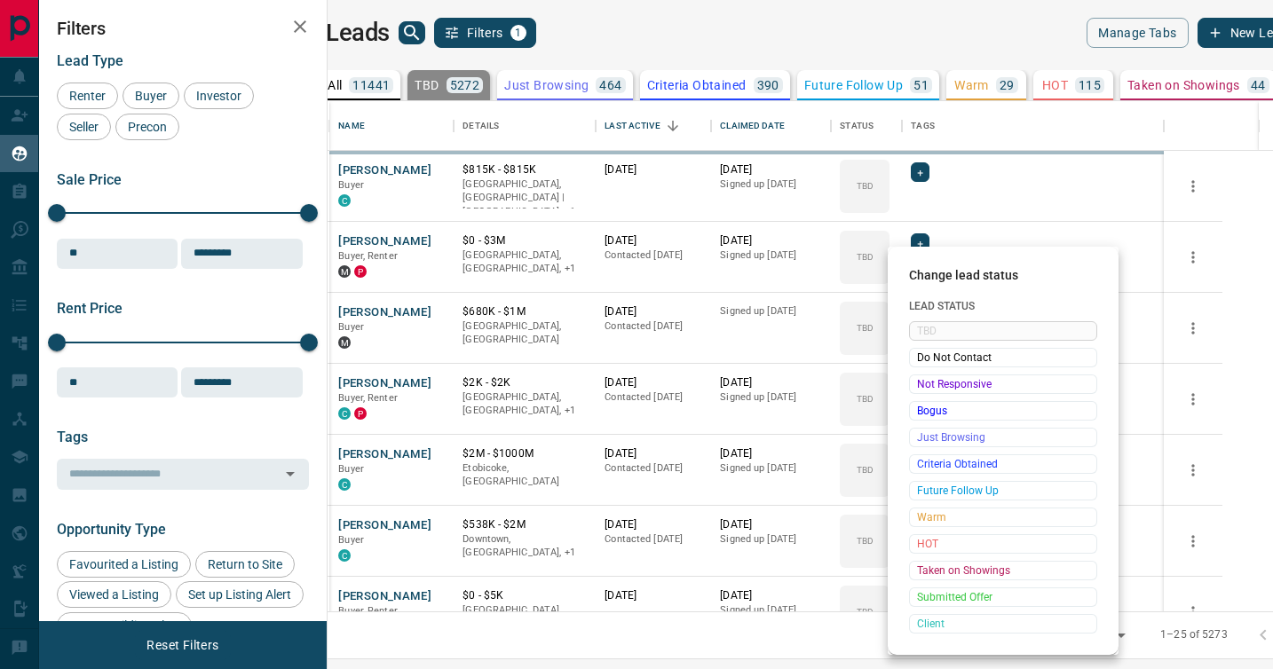
click at [921, 385] on span "Not Responsive" at bounding box center [1003, 384] width 172 height 18
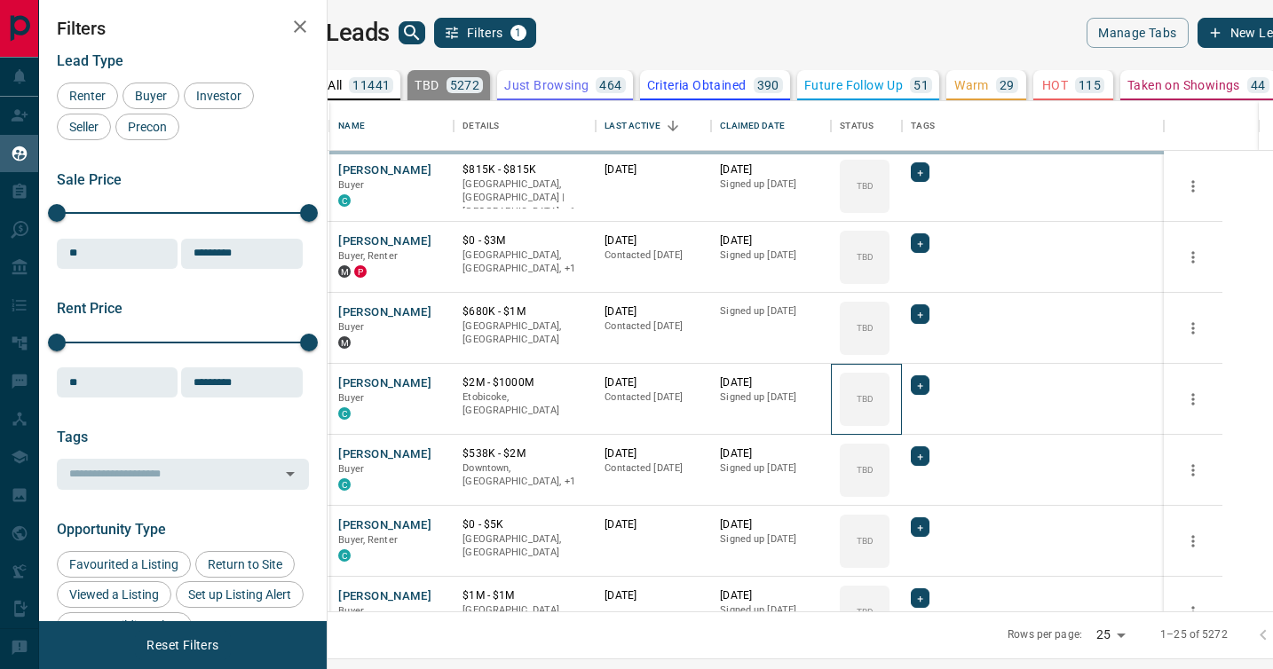
click at [0, 0] on icon at bounding box center [0, 0] width 0 height 0
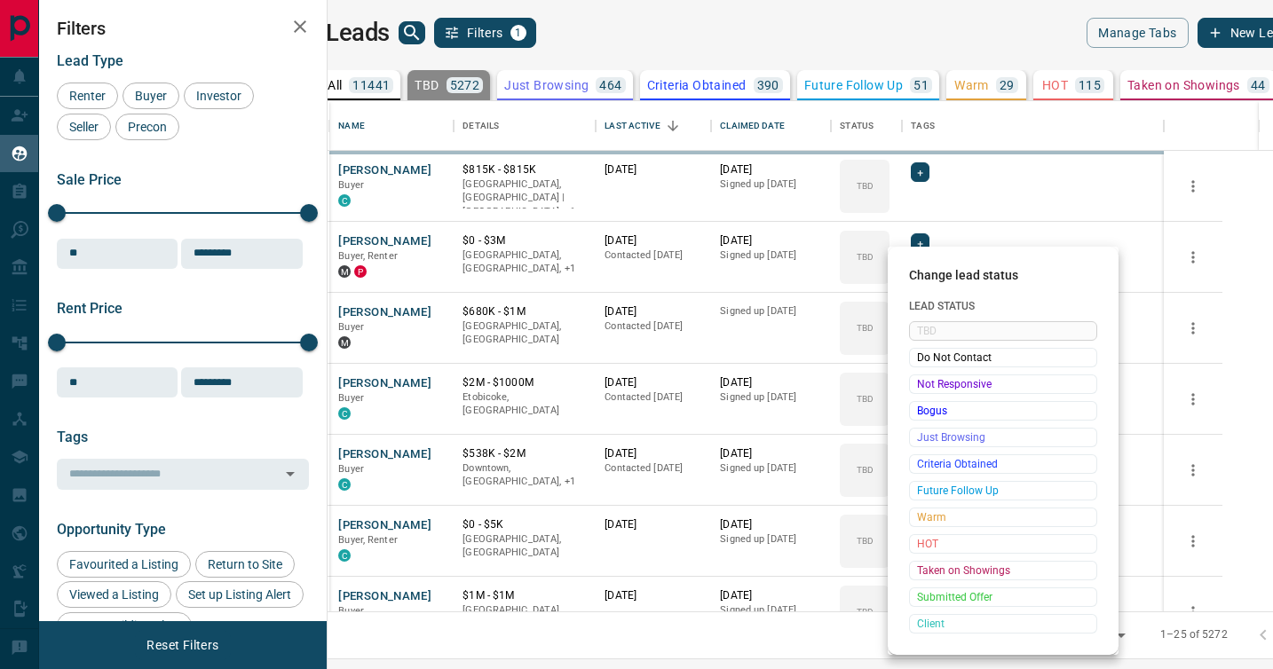
click at [921, 385] on span "Not Responsive" at bounding box center [1003, 384] width 172 height 18
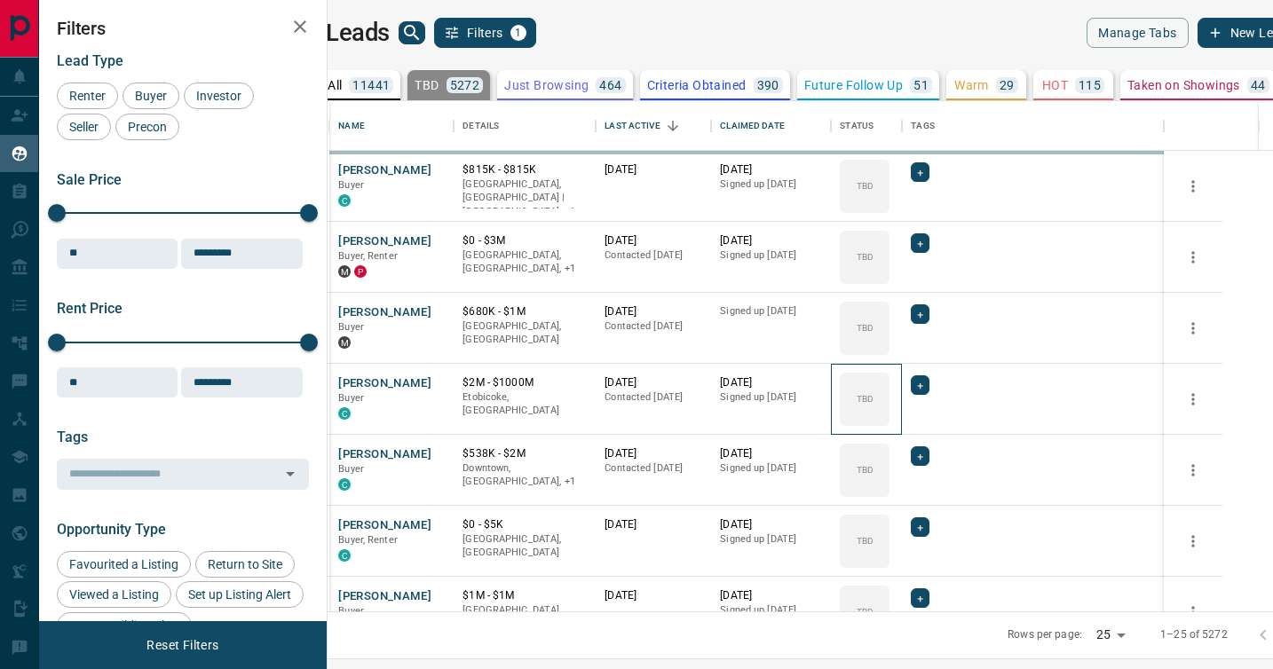
click at [0, 0] on icon at bounding box center [0, 0] width 0 height 0
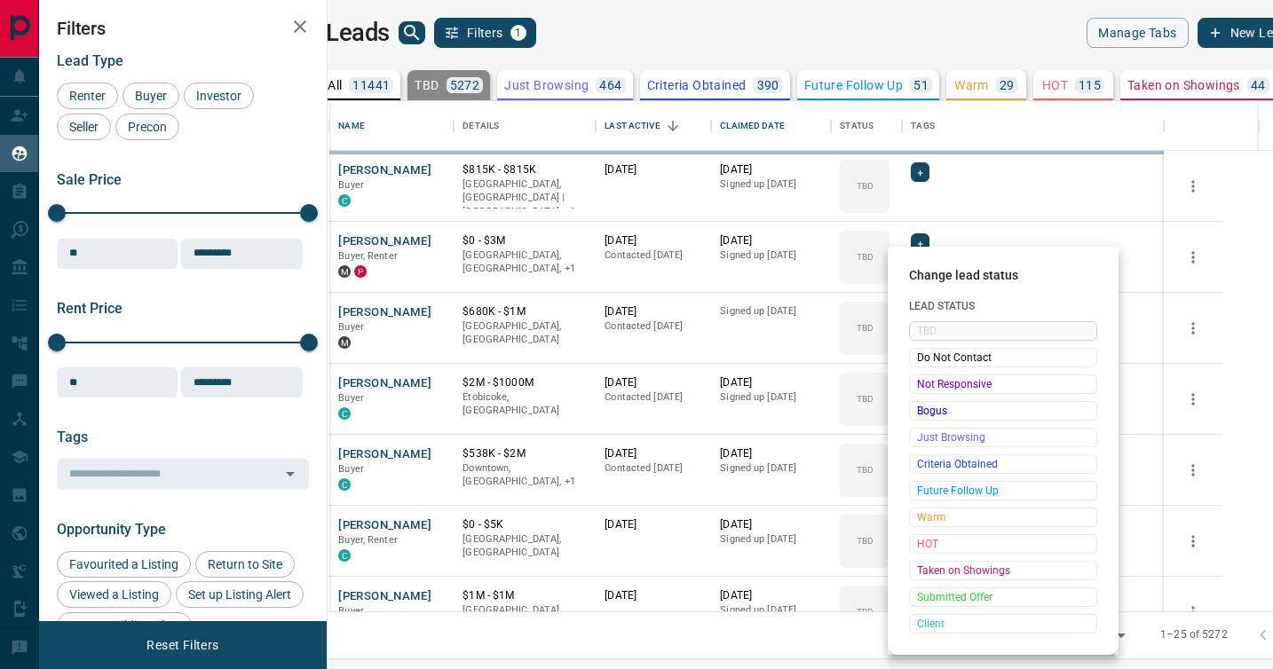
click at [921, 385] on span "Not Responsive" at bounding box center [1003, 384] width 172 height 18
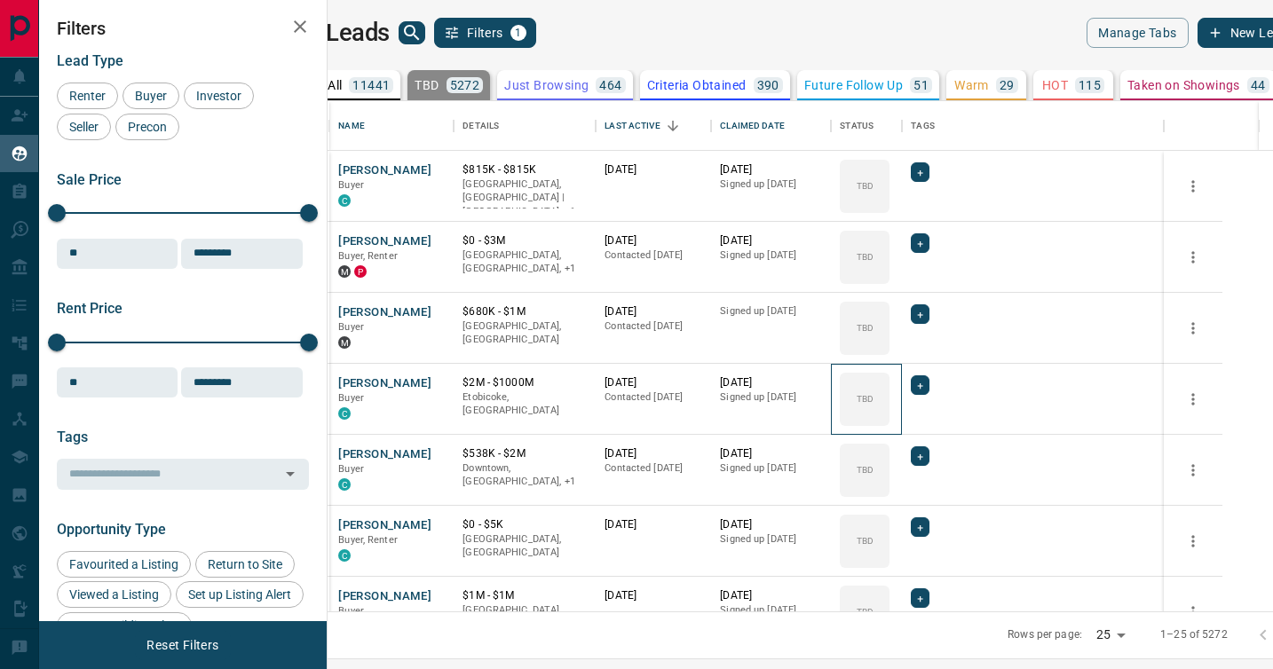
click at [0, 0] on icon at bounding box center [0, 0] width 0 height 0
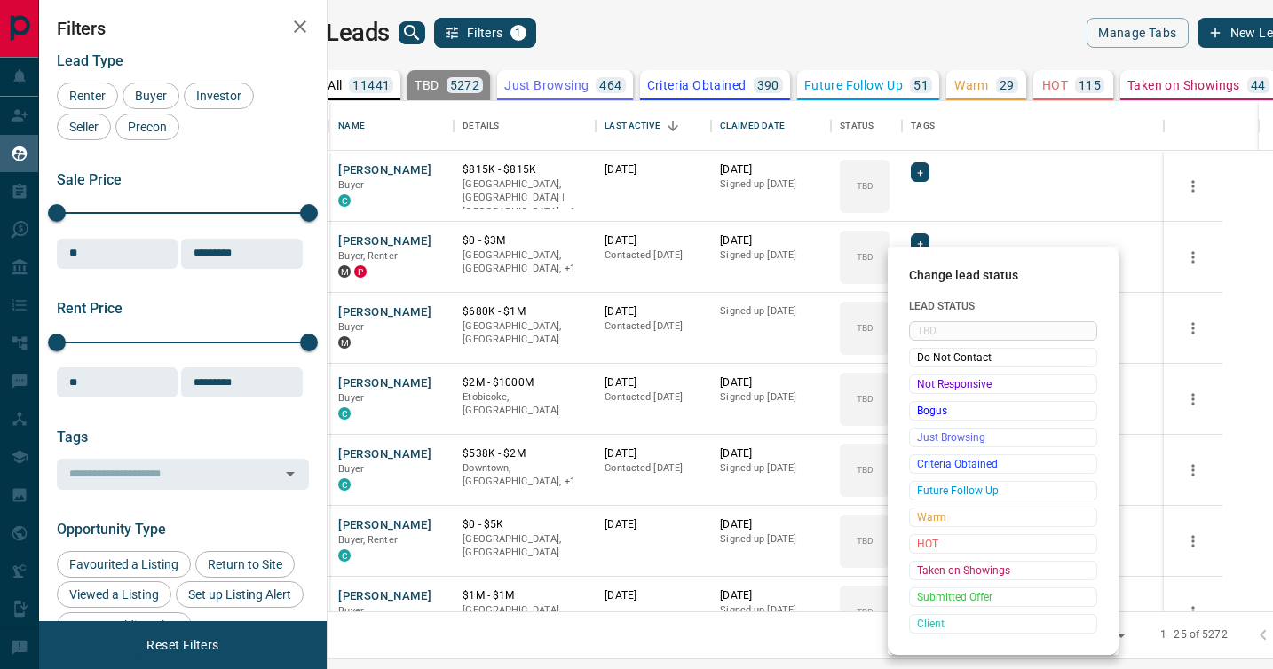
click at [921, 385] on span "Not Responsive" at bounding box center [1003, 384] width 172 height 18
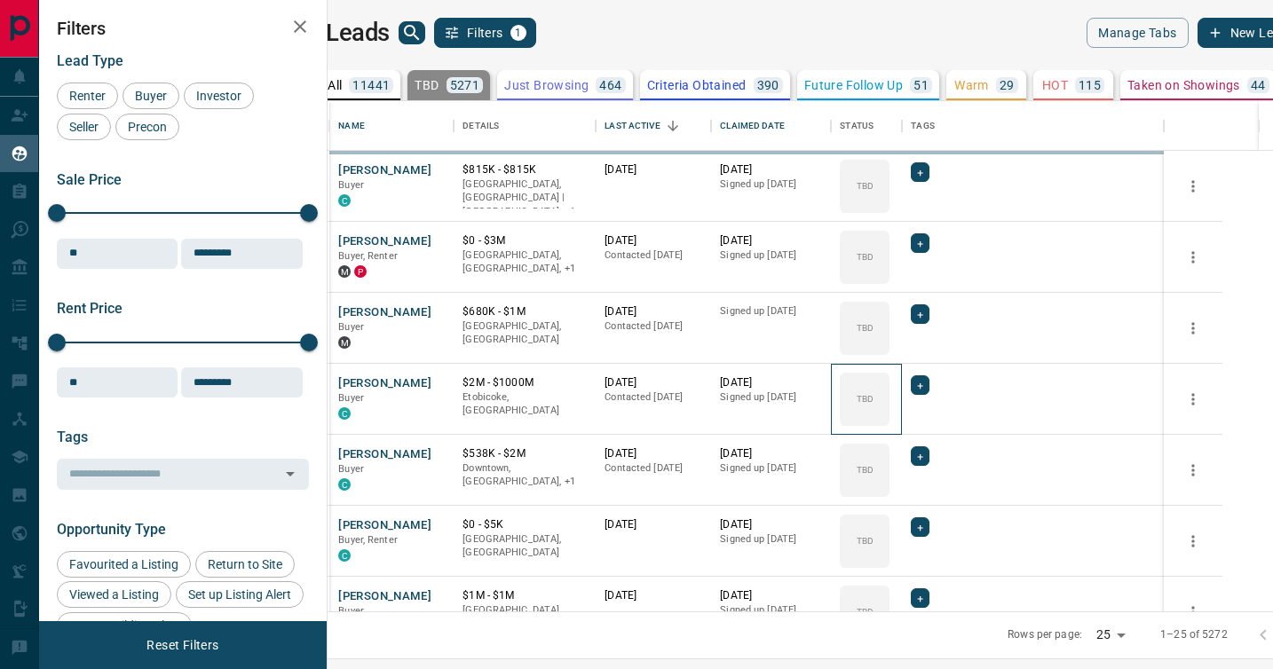
click at [0, 0] on icon at bounding box center [0, 0] width 0 height 0
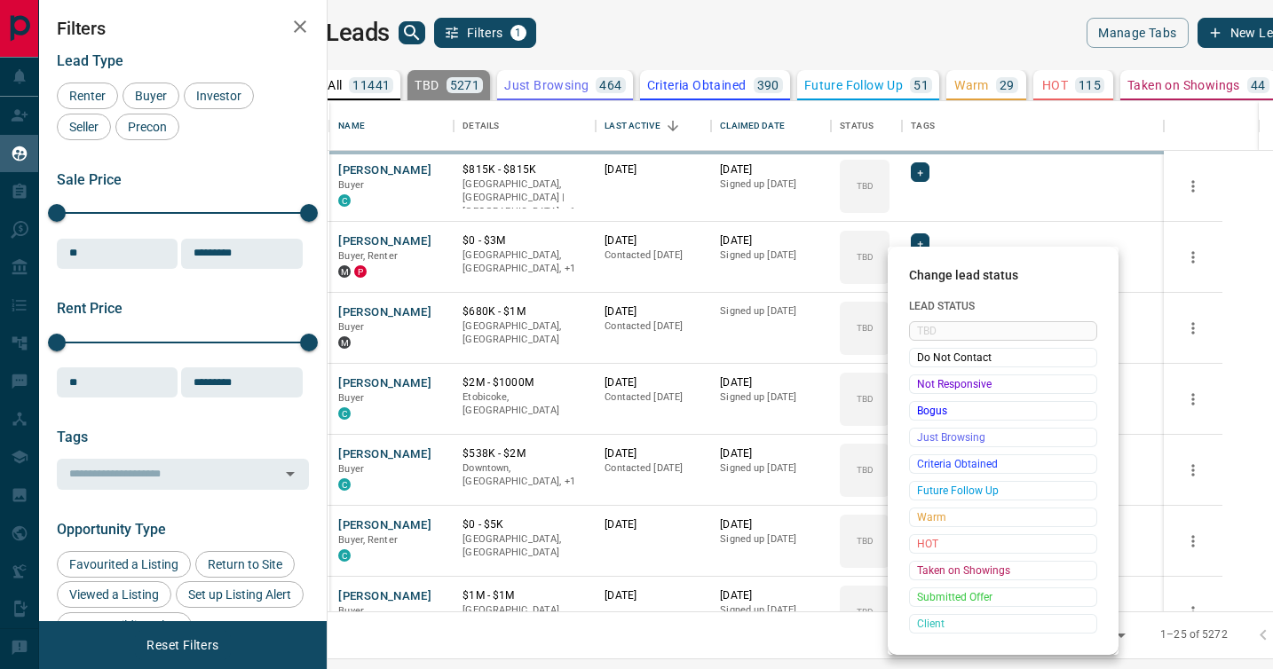
click at [921, 385] on span "Not Responsive" at bounding box center [1003, 384] width 172 height 18
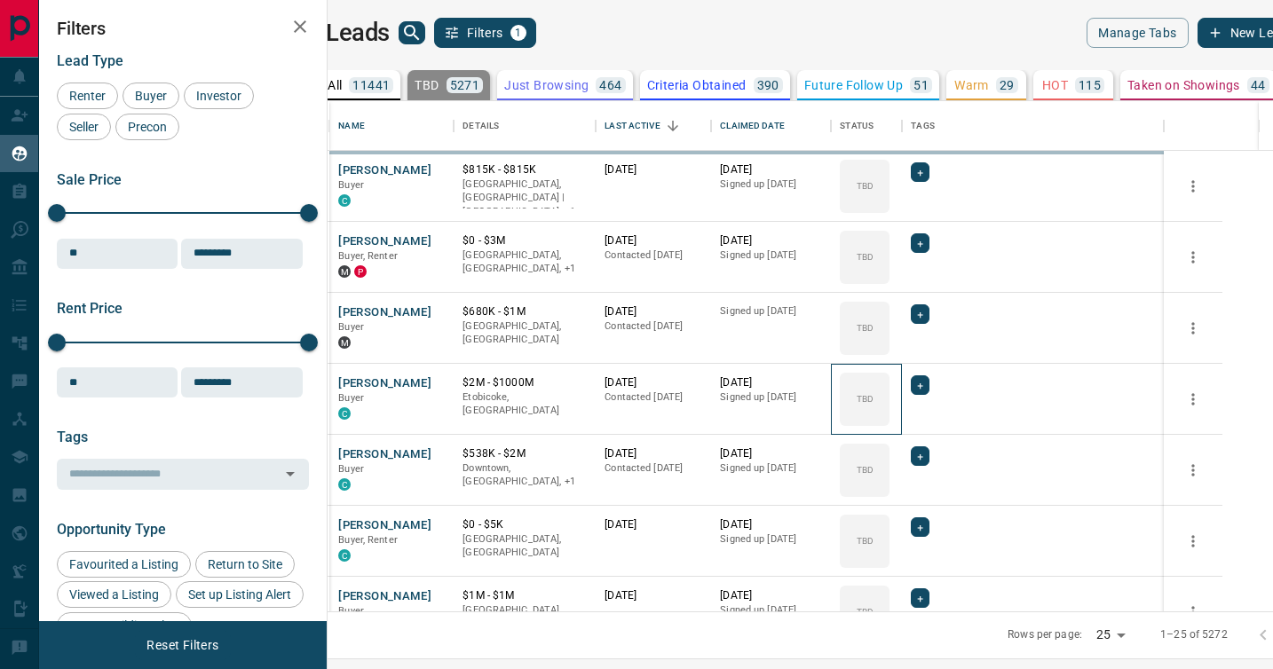
click at [0, 0] on icon at bounding box center [0, 0] width 0 height 0
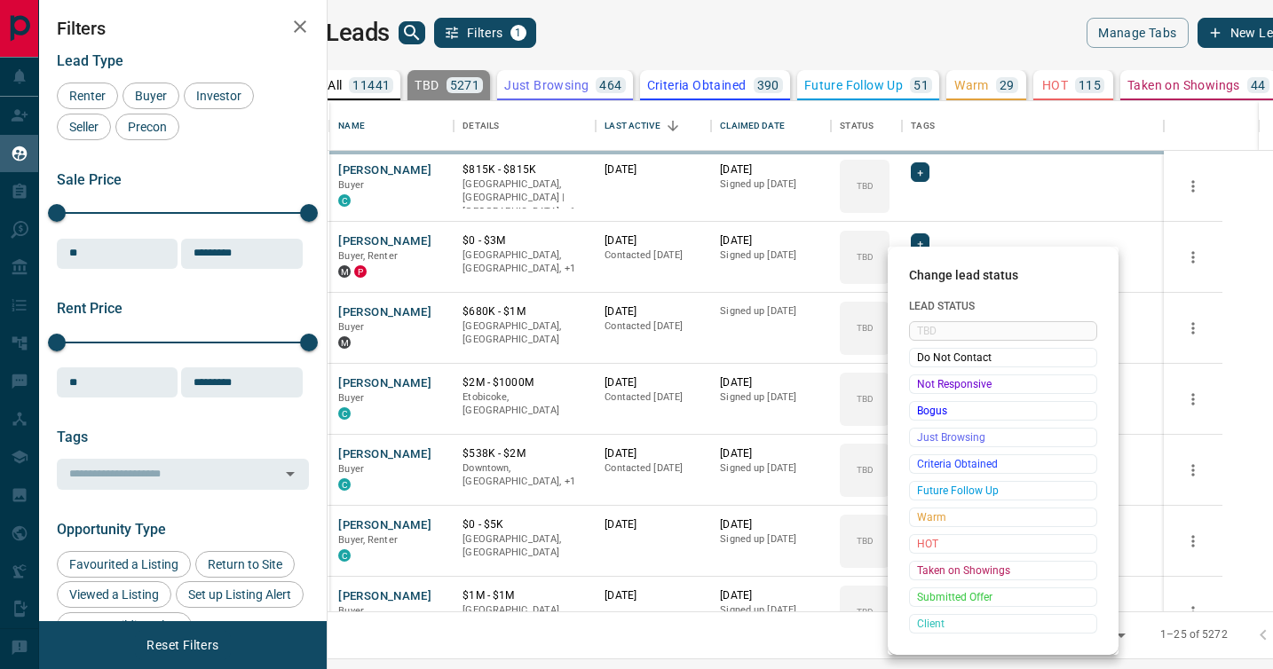
click at [921, 385] on span "Not Responsive" at bounding box center [1003, 384] width 172 height 18
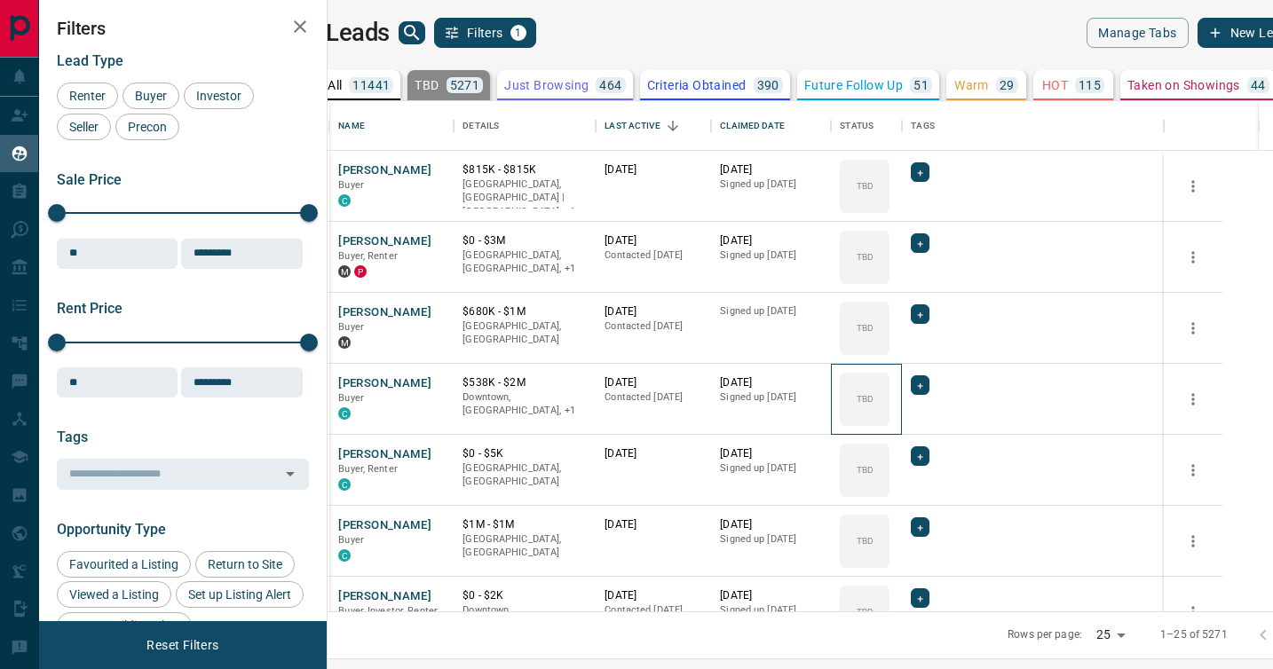
click at [0, 0] on icon at bounding box center [0, 0] width 0 height 0
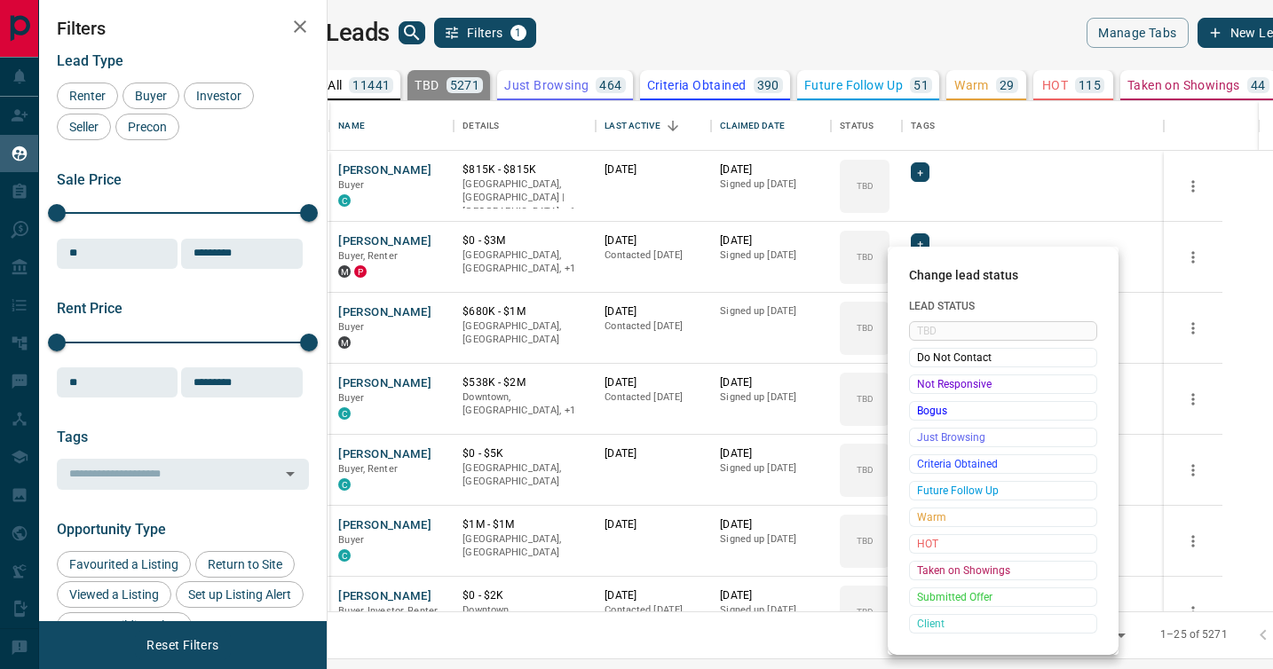
click at [921, 385] on span "Not Responsive" at bounding box center [1003, 384] width 172 height 18
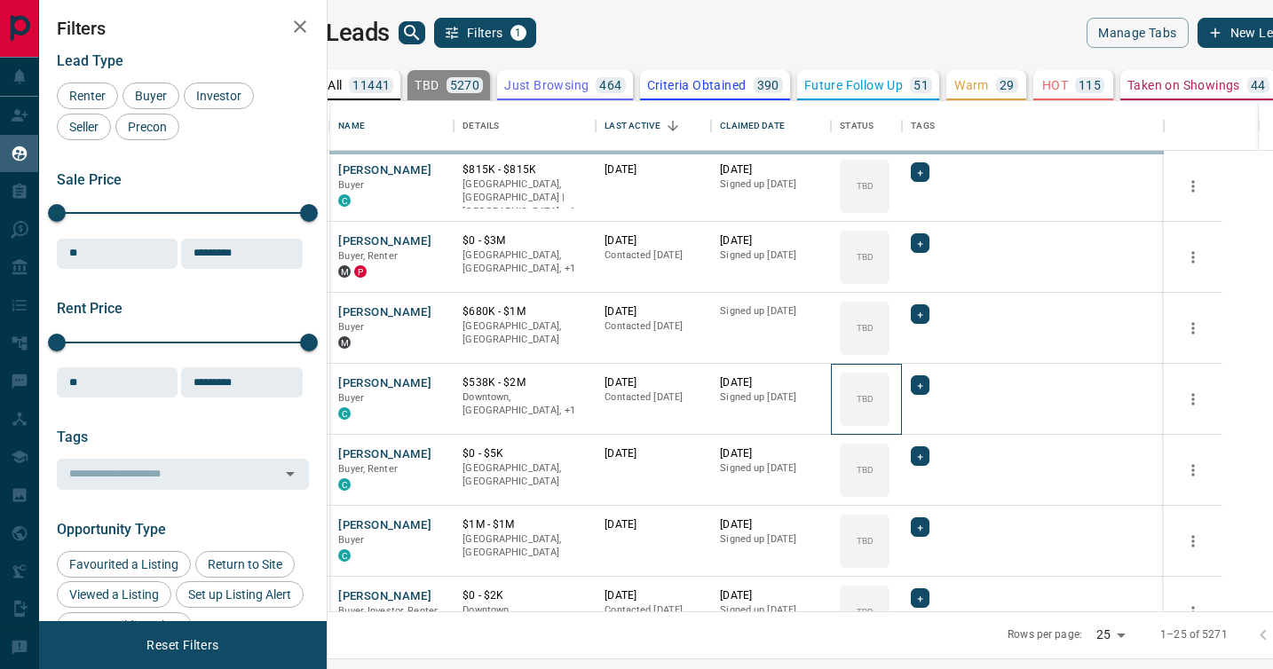
click at [0, 0] on icon at bounding box center [0, 0] width 0 height 0
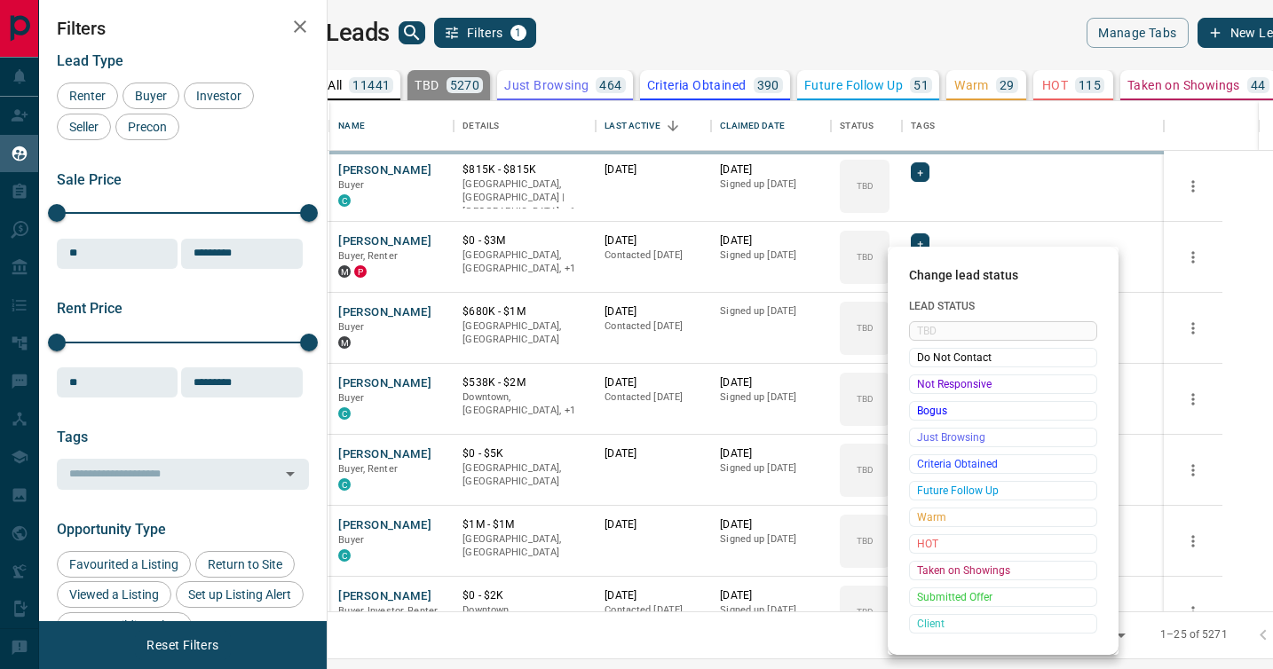
click at [921, 385] on span "Not Responsive" at bounding box center [1003, 384] width 172 height 18
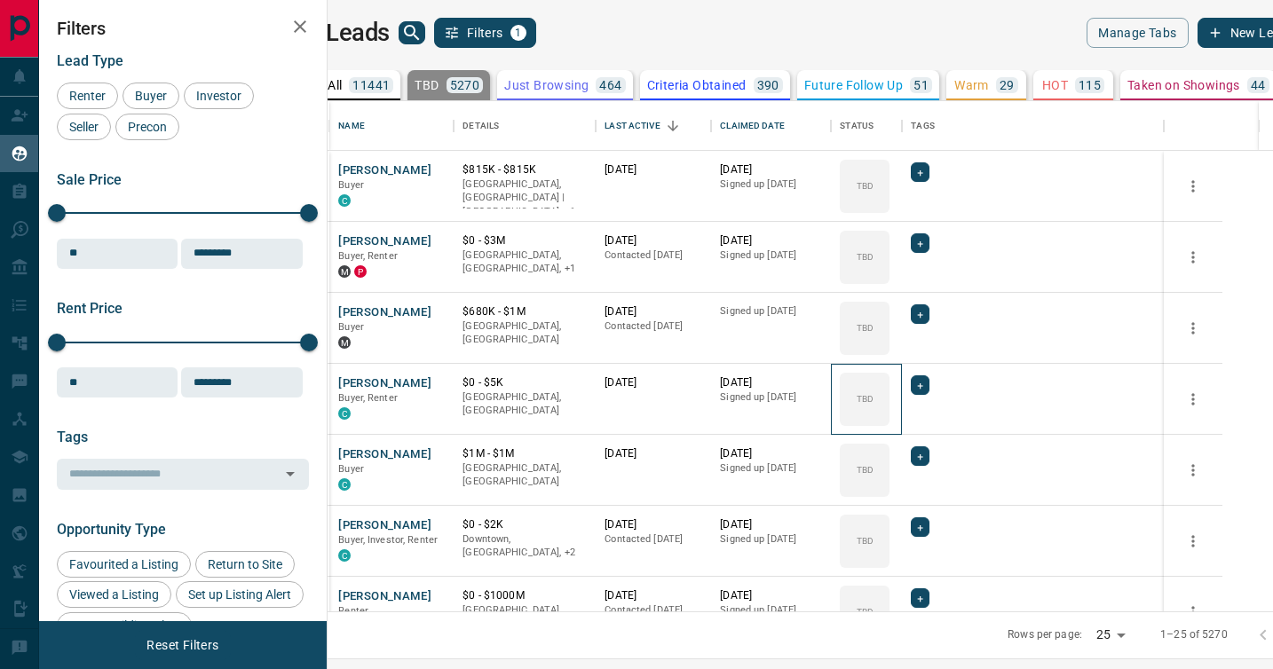
click at [0, 0] on icon at bounding box center [0, 0] width 0 height 0
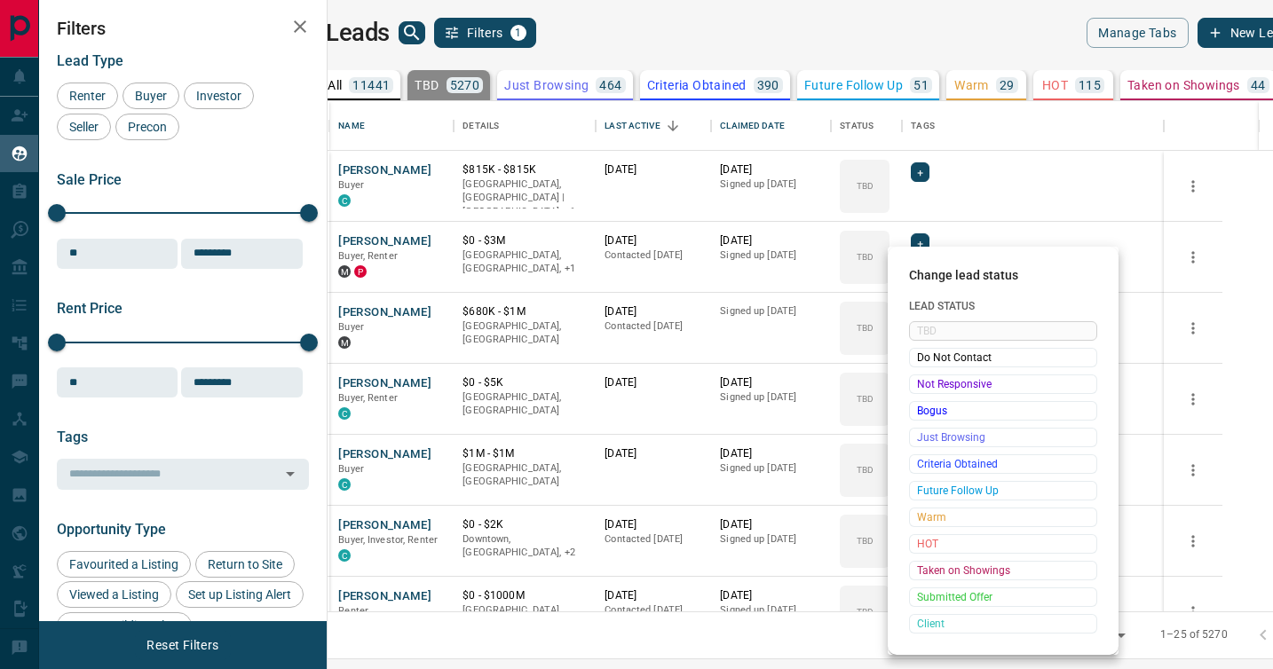
click at [921, 385] on span "Not Responsive" at bounding box center [1003, 384] width 172 height 18
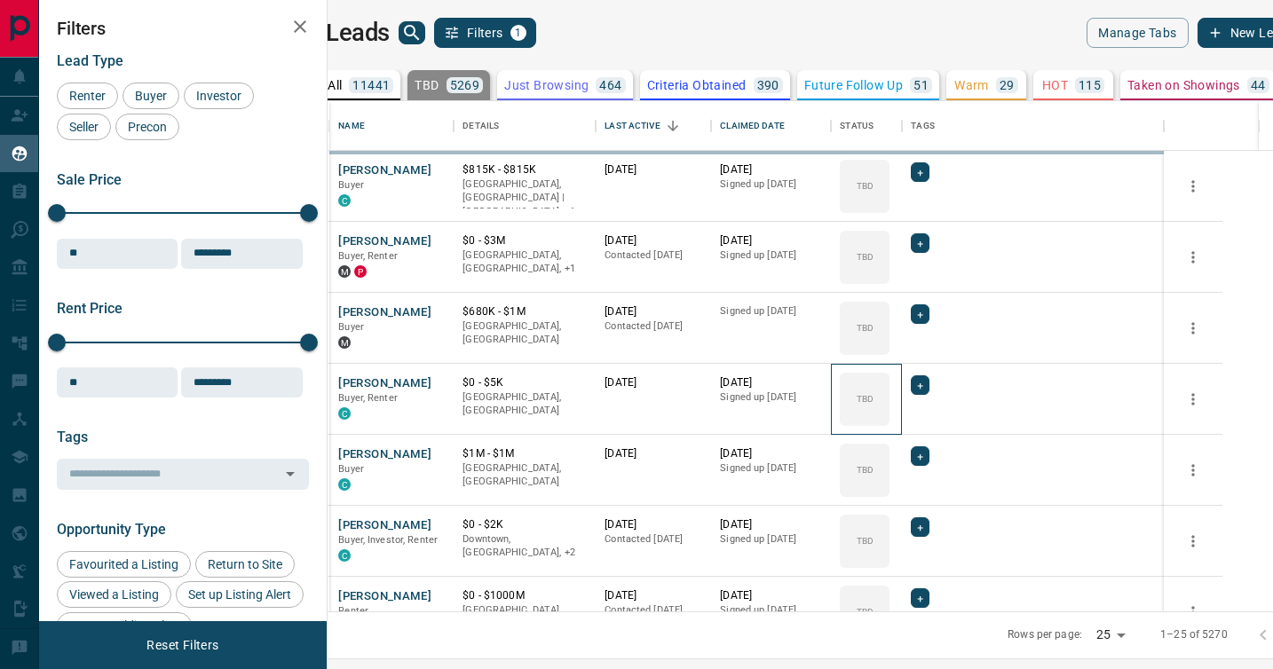
click at [0, 0] on icon at bounding box center [0, 0] width 0 height 0
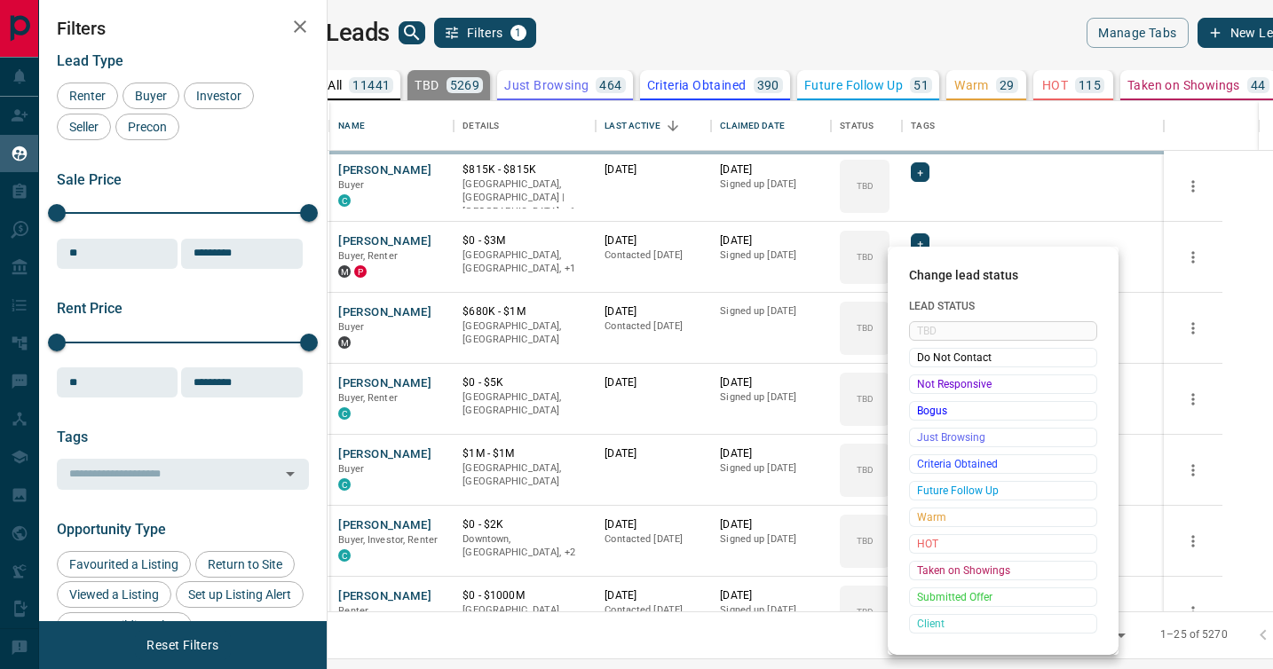
click at [921, 385] on span "Not Responsive" at bounding box center [1003, 384] width 172 height 18
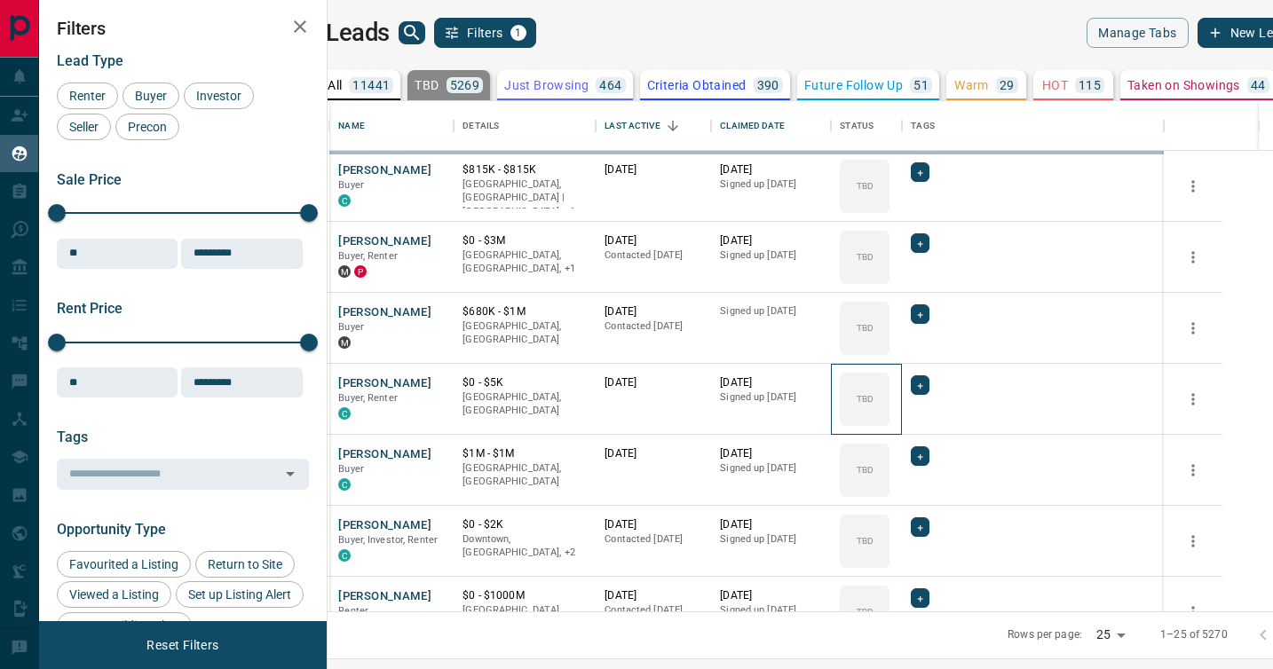
click at [0, 0] on icon at bounding box center [0, 0] width 0 height 0
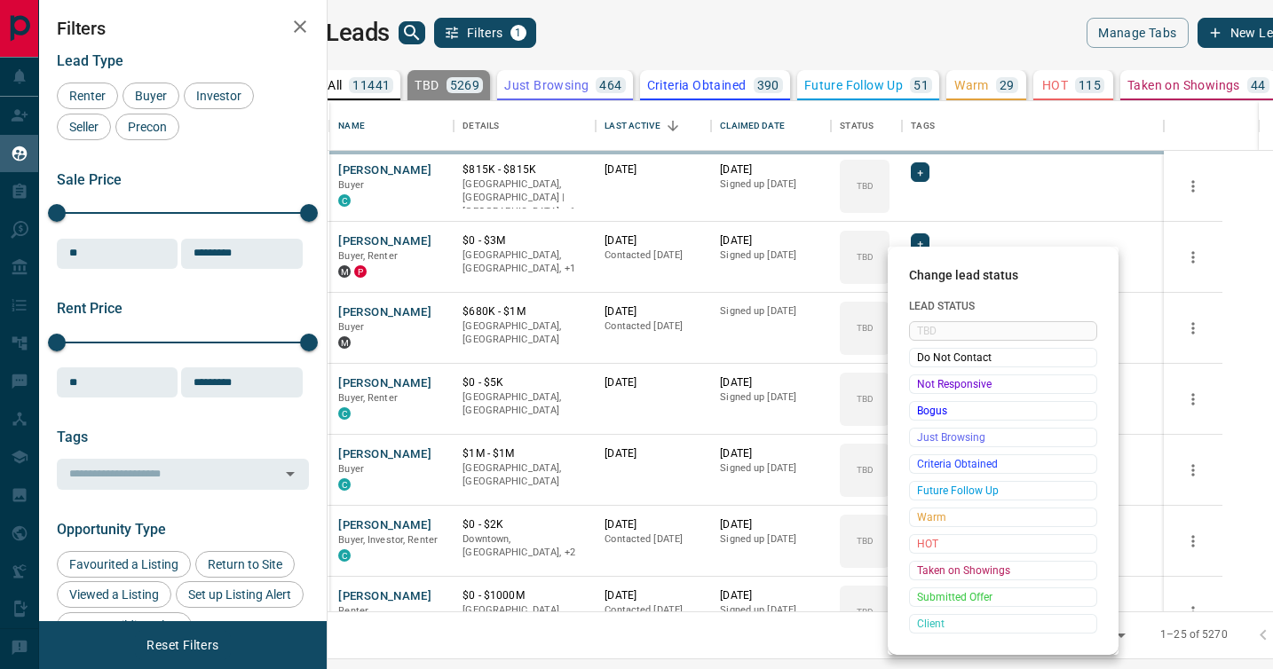
click at [921, 385] on span "Not Responsive" at bounding box center [1003, 384] width 172 height 18
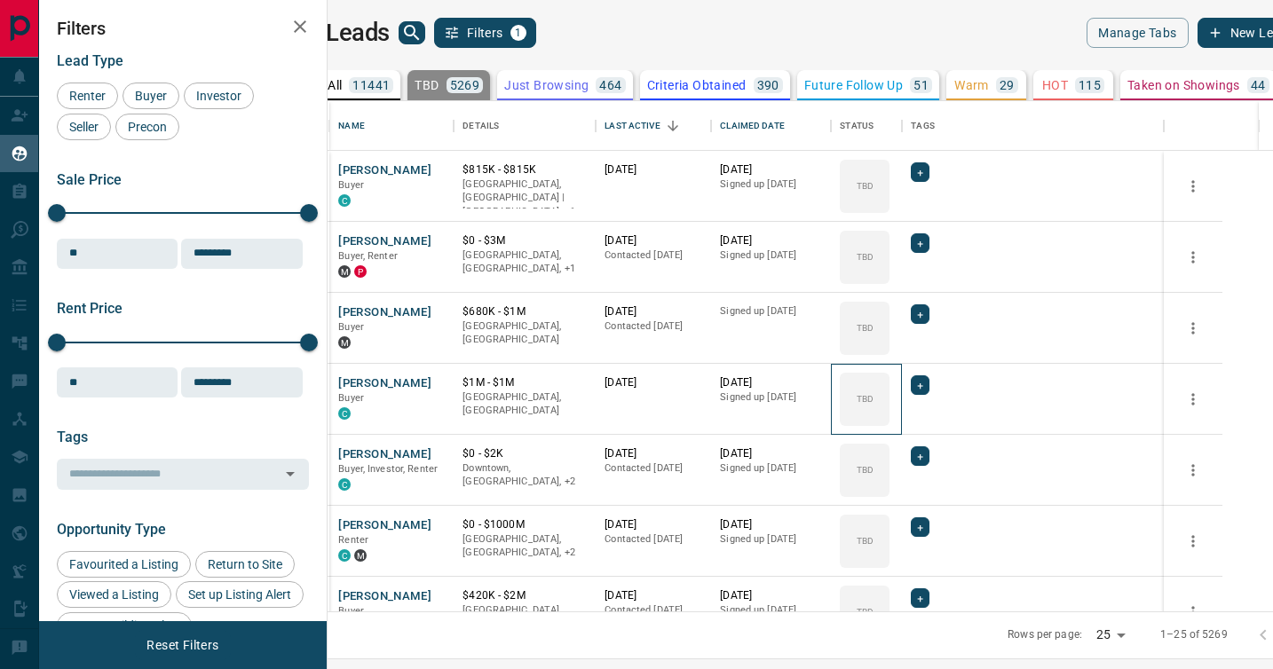
click at [0, 0] on icon at bounding box center [0, 0] width 0 height 0
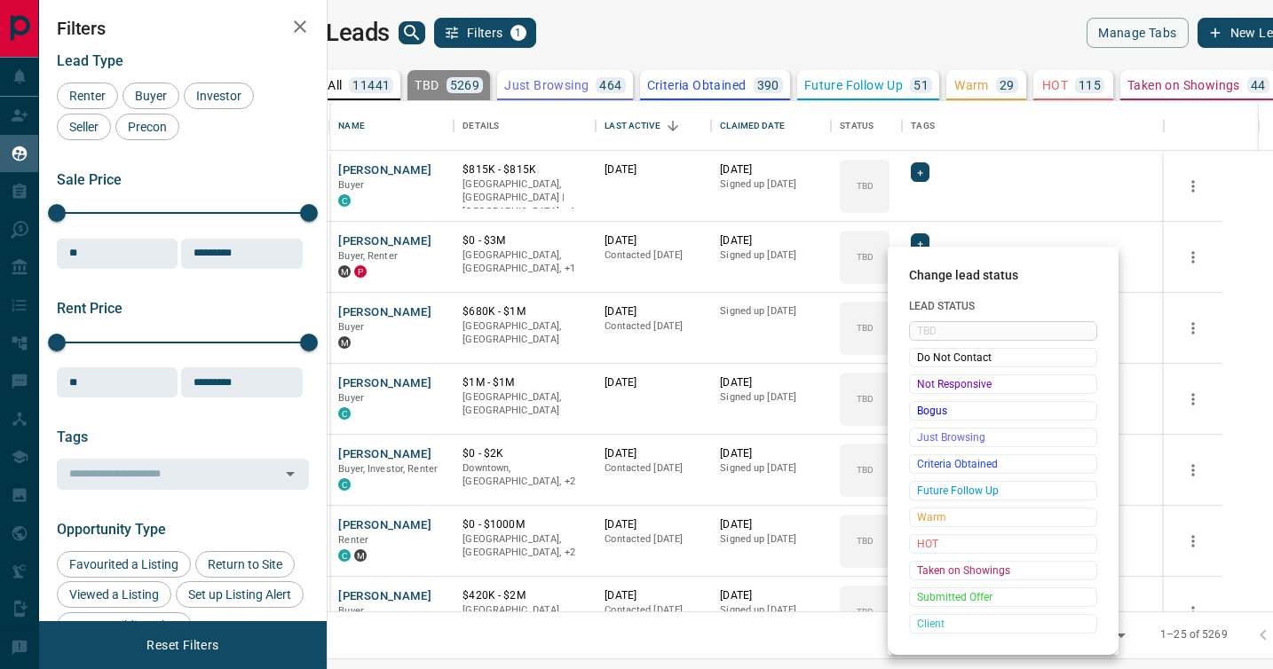
click at [921, 385] on span "Not Responsive" at bounding box center [1003, 384] width 172 height 18
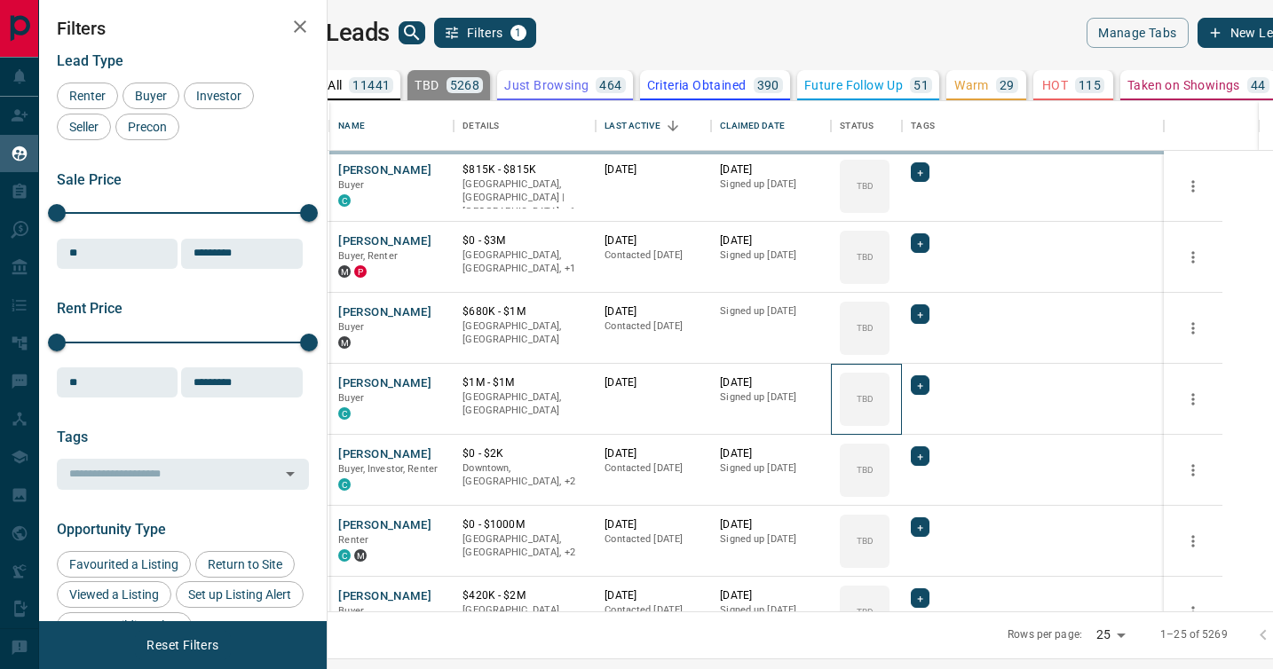
click at [0, 0] on icon at bounding box center [0, 0] width 0 height 0
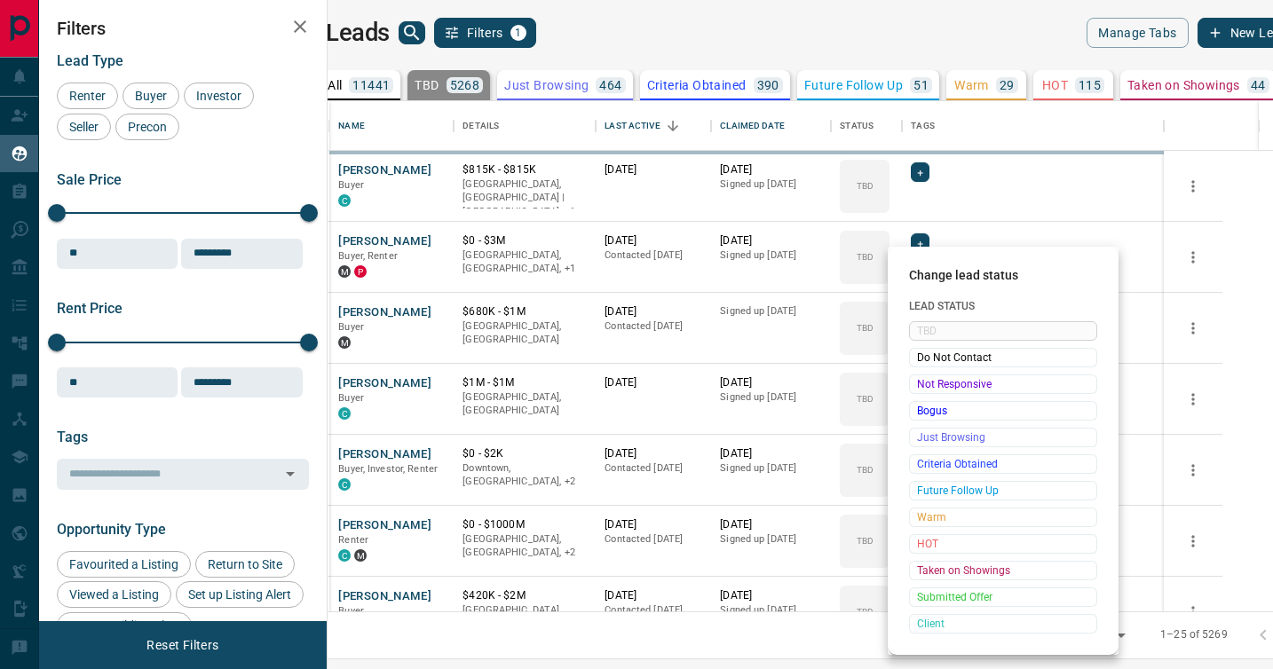
click at [921, 385] on span "Not Responsive" at bounding box center [1003, 384] width 172 height 18
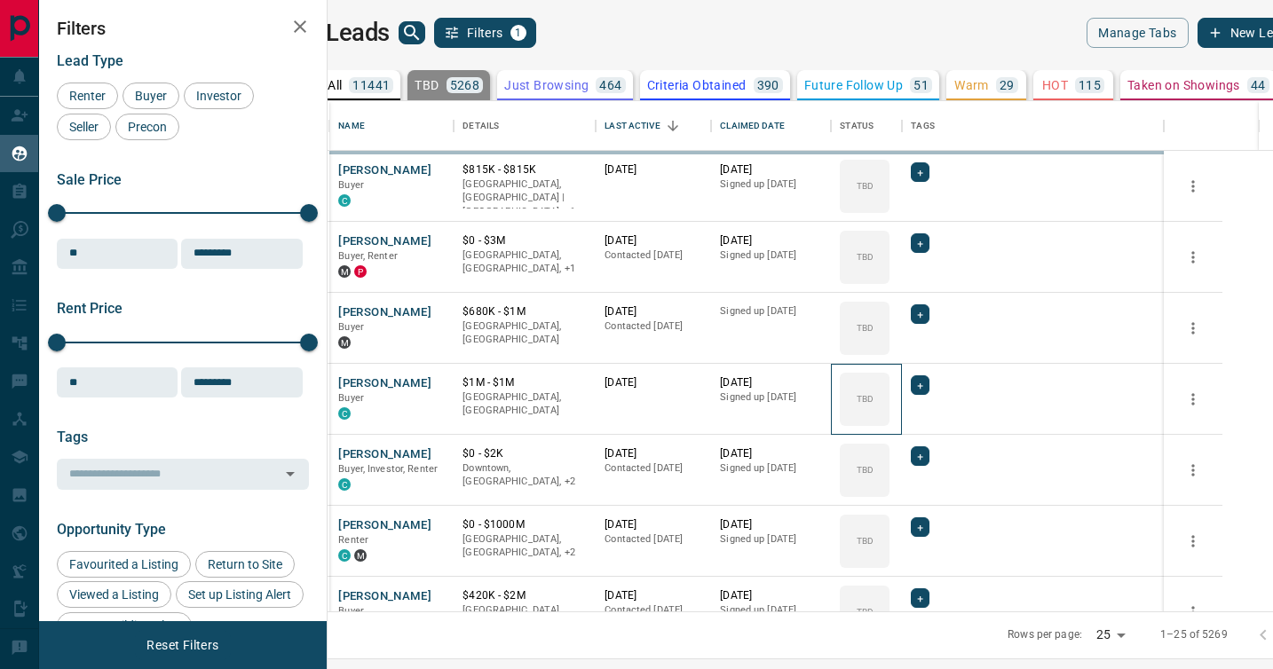
click at [0, 0] on icon at bounding box center [0, 0] width 0 height 0
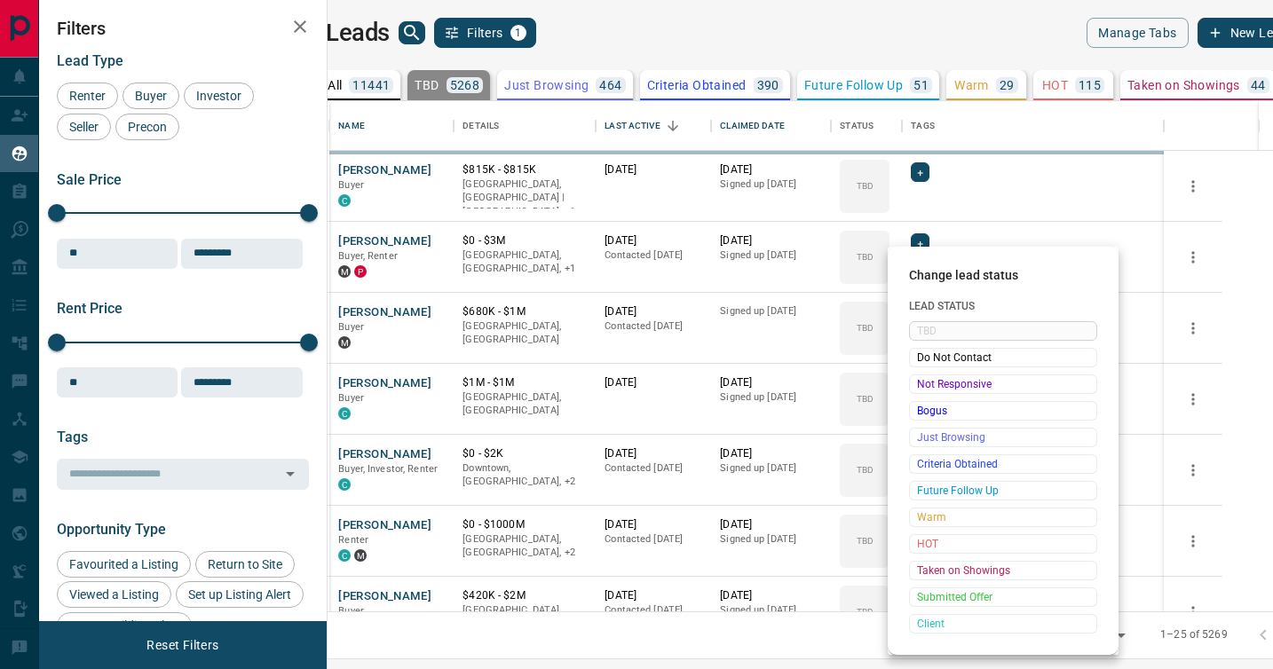
click at [921, 385] on span "Not Responsive" at bounding box center [1003, 384] width 172 height 18
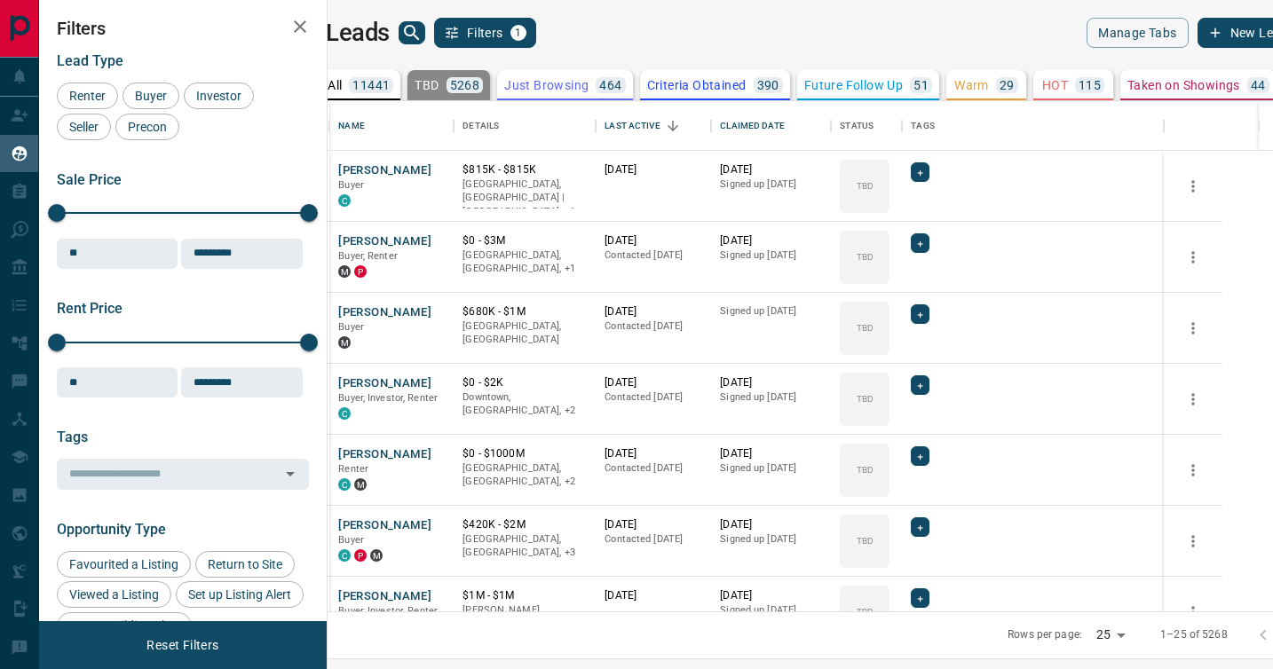
click at [0, 0] on icon at bounding box center [0, 0] width 0 height 0
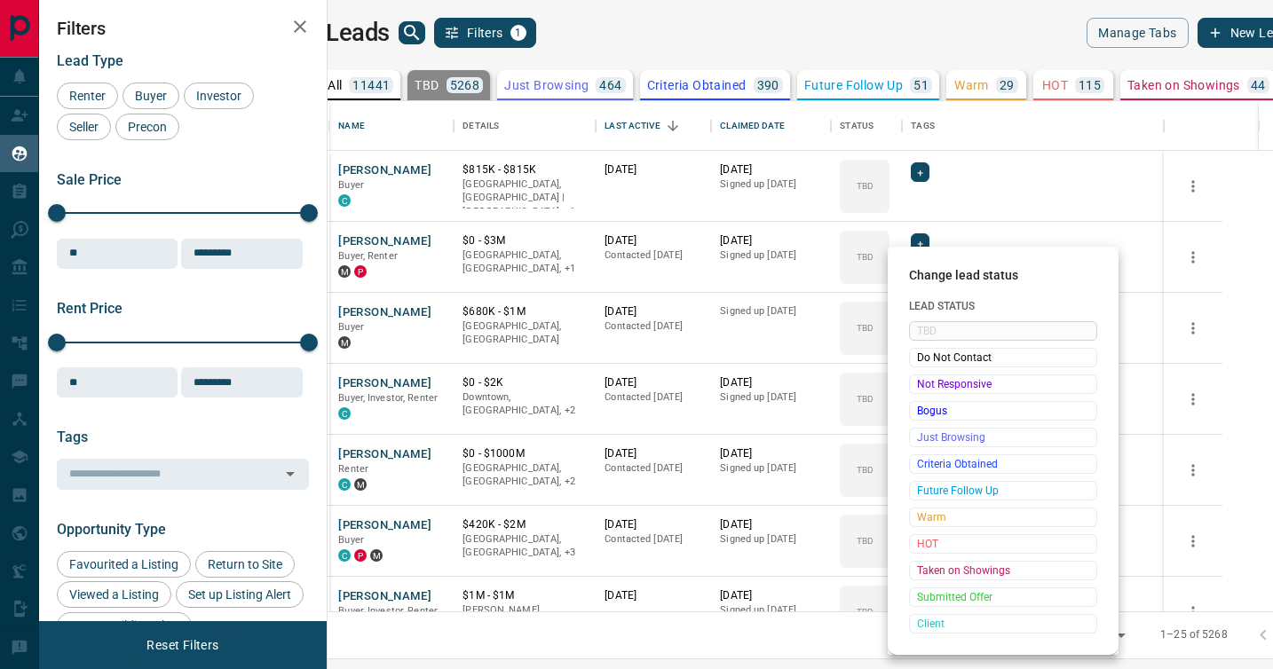
click at [921, 385] on span "Not Responsive" at bounding box center [1003, 384] width 172 height 18
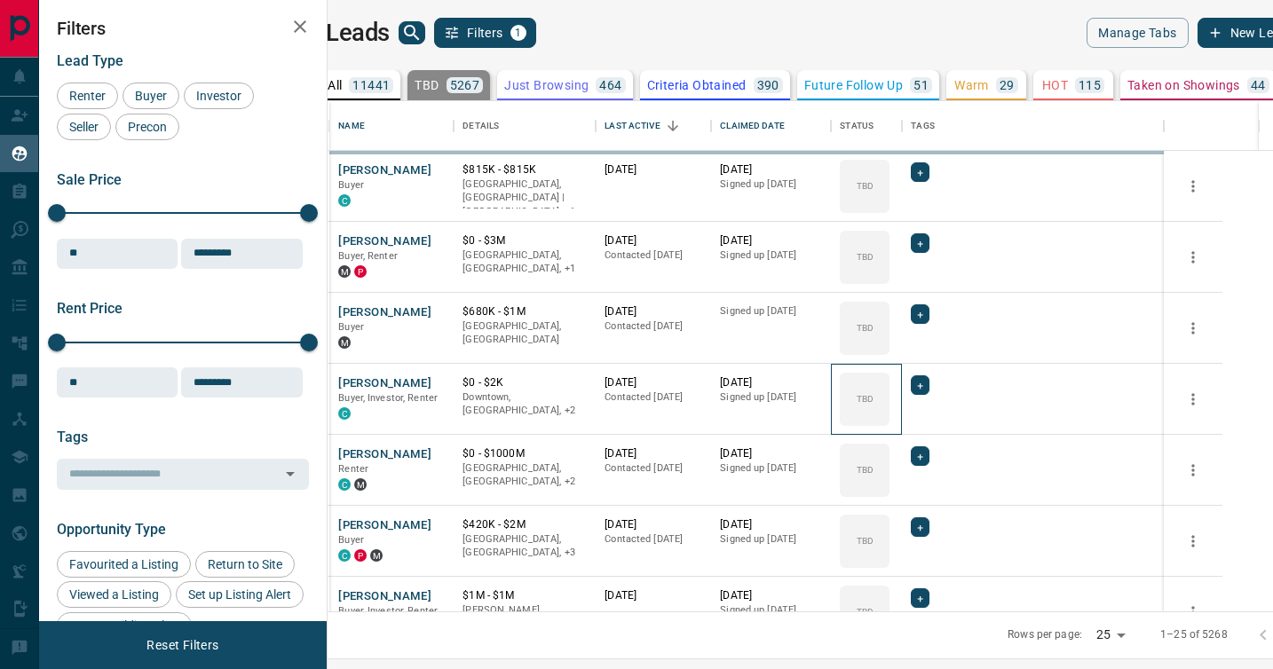
click at [0, 0] on icon at bounding box center [0, 0] width 0 height 0
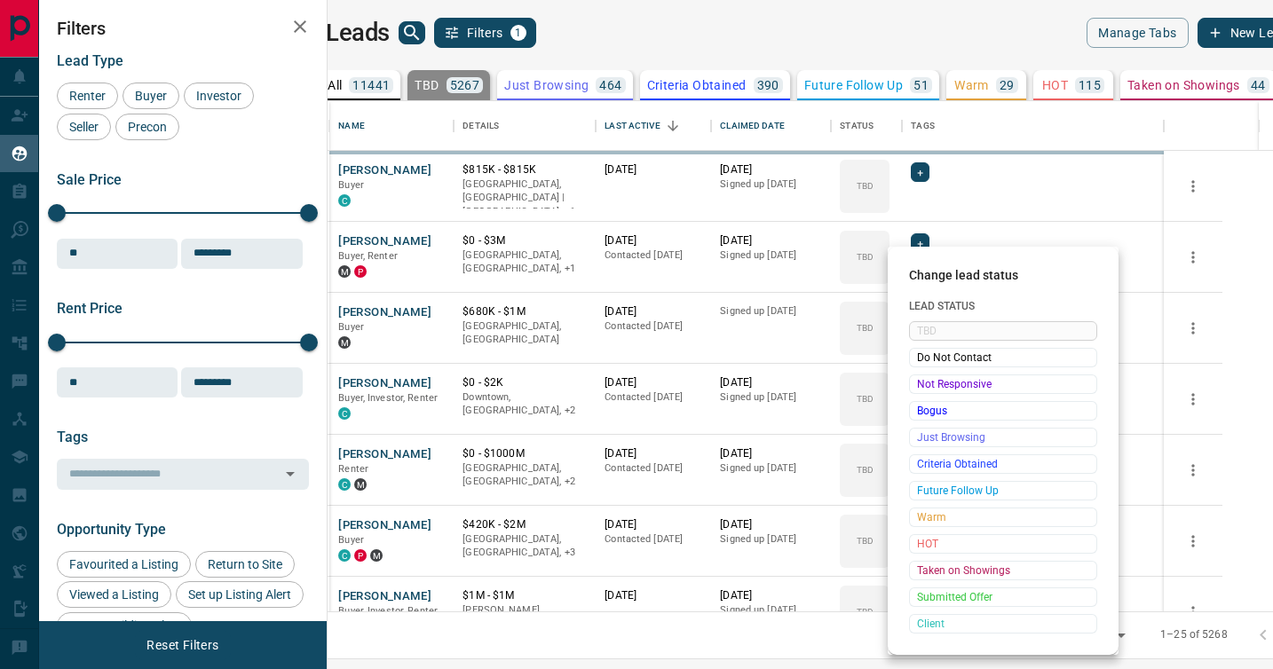
click at [921, 385] on span "Not Responsive" at bounding box center [1003, 384] width 172 height 18
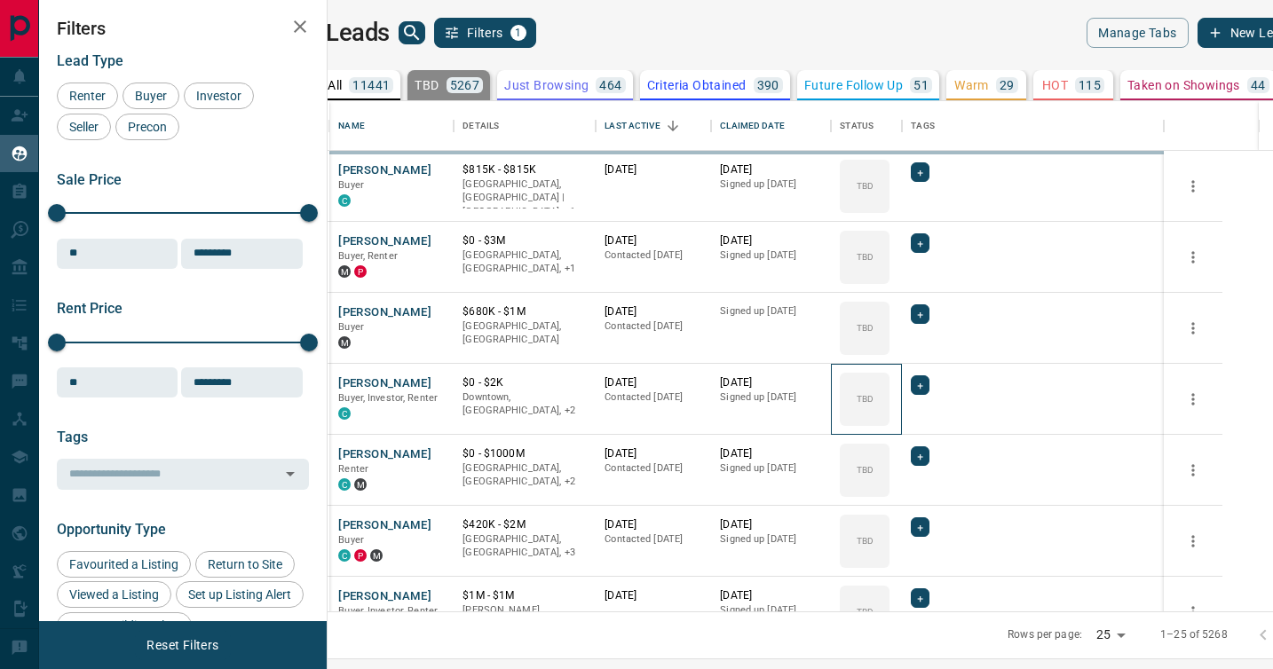
click at [0, 0] on icon at bounding box center [0, 0] width 0 height 0
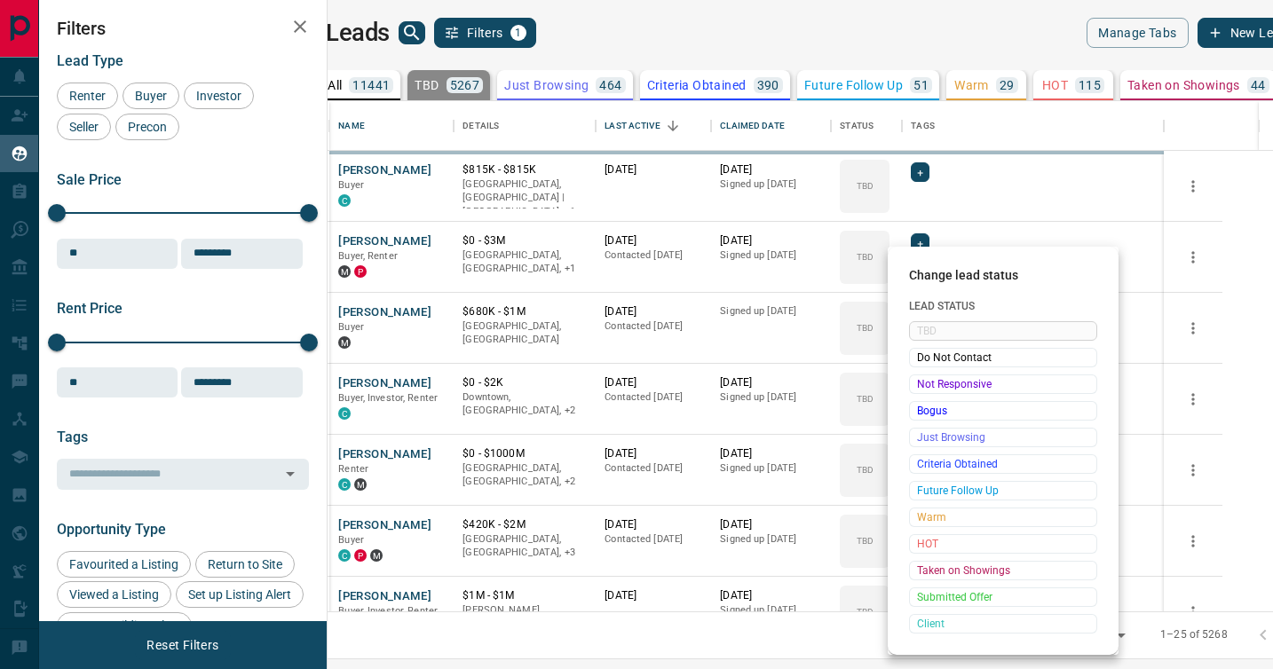
click at [921, 385] on span "Not Responsive" at bounding box center [1003, 384] width 172 height 18
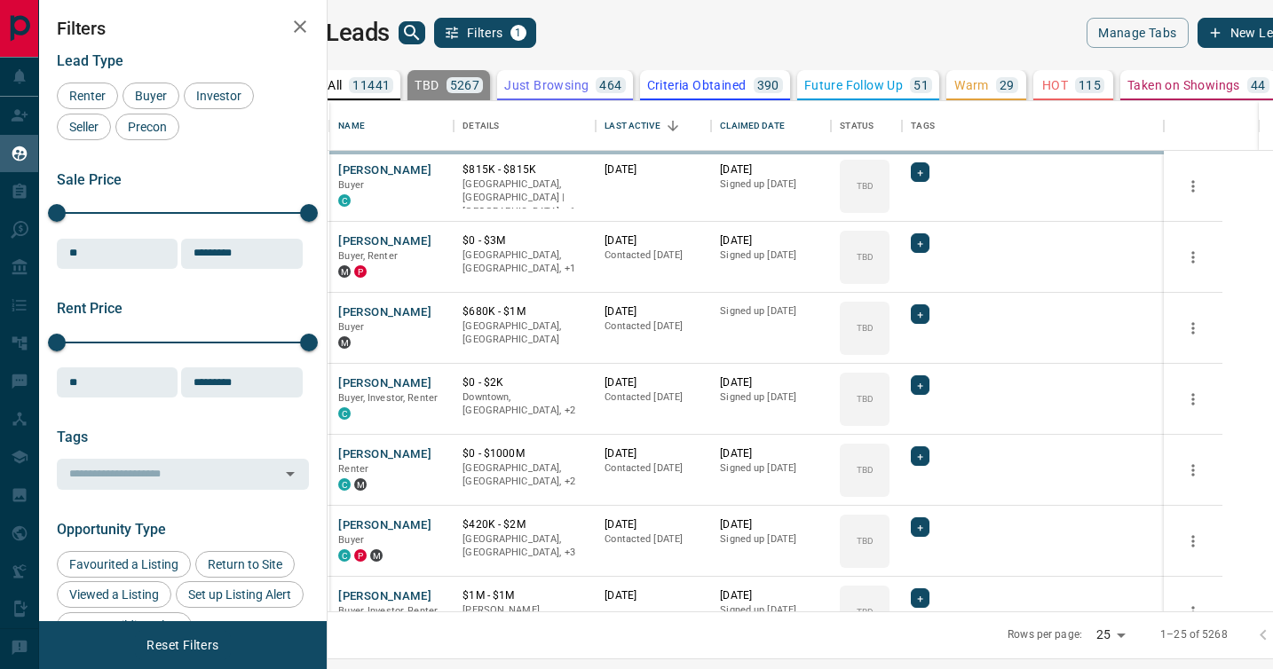
click at [889, 444] on div "TBD" at bounding box center [865, 470] width 50 height 53
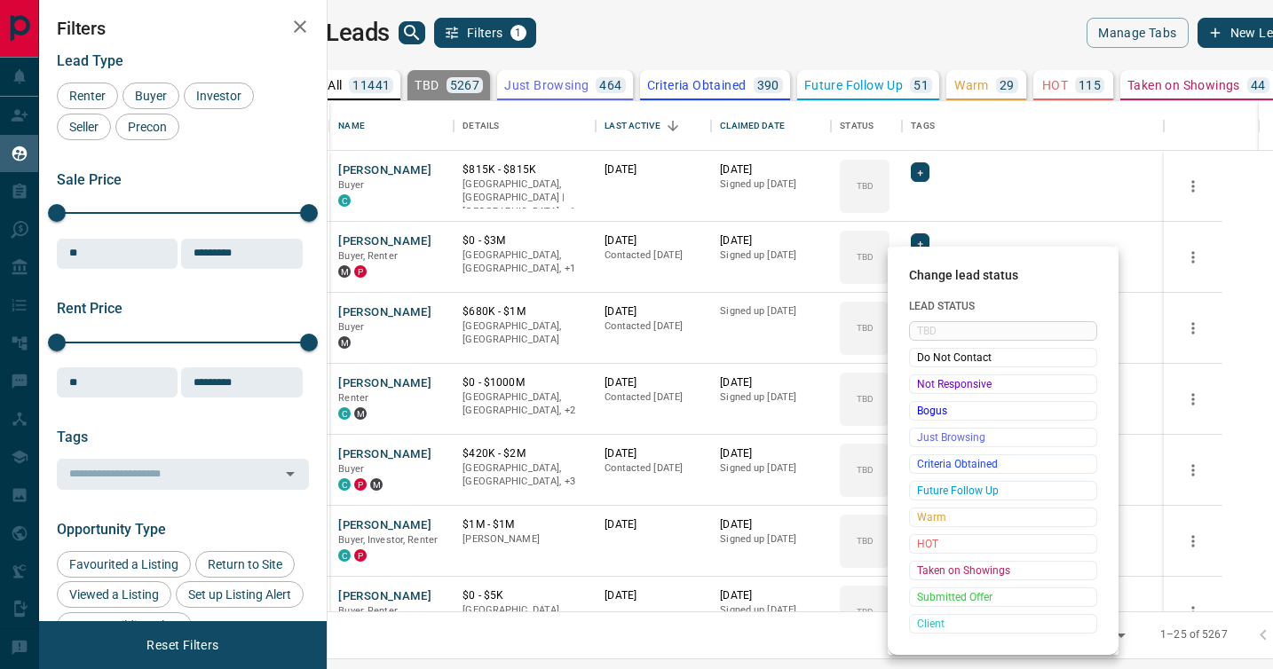
click at [921, 385] on span "Not Responsive" at bounding box center [1003, 384] width 172 height 18
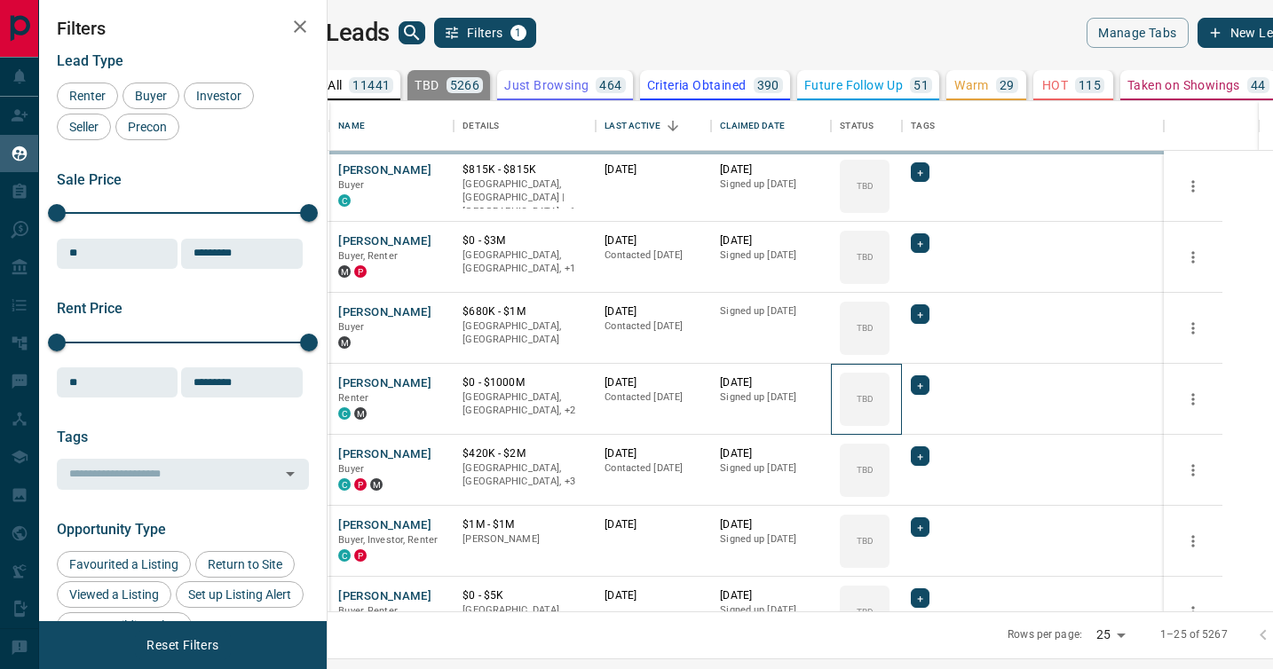
click at [0, 0] on icon at bounding box center [0, 0] width 0 height 0
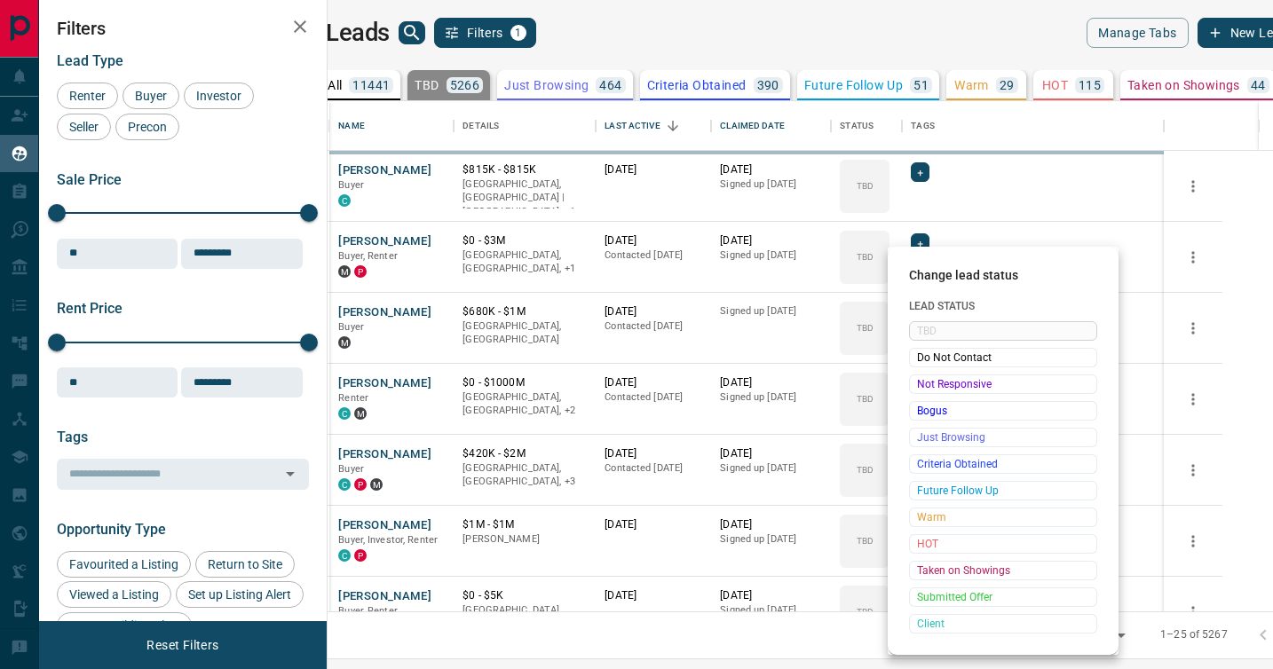
click at [921, 385] on span "Not Responsive" at bounding box center [1003, 384] width 172 height 18
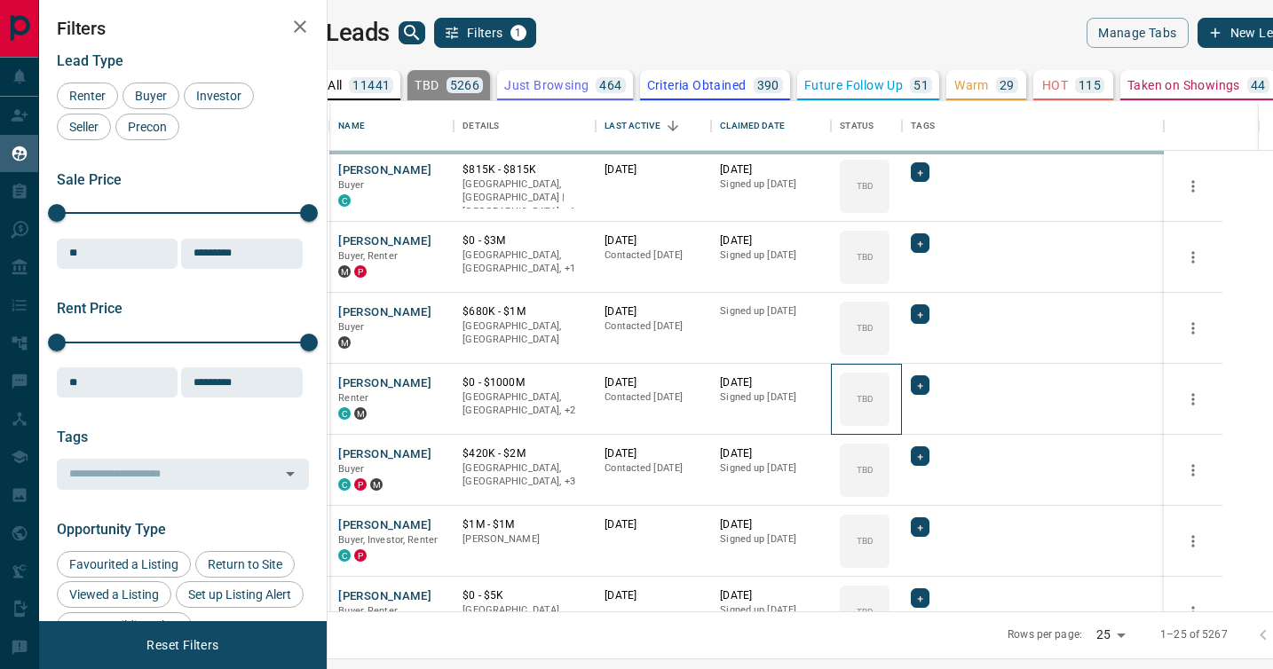
click at [0, 0] on icon at bounding box center [0, 0] width 0 height 0
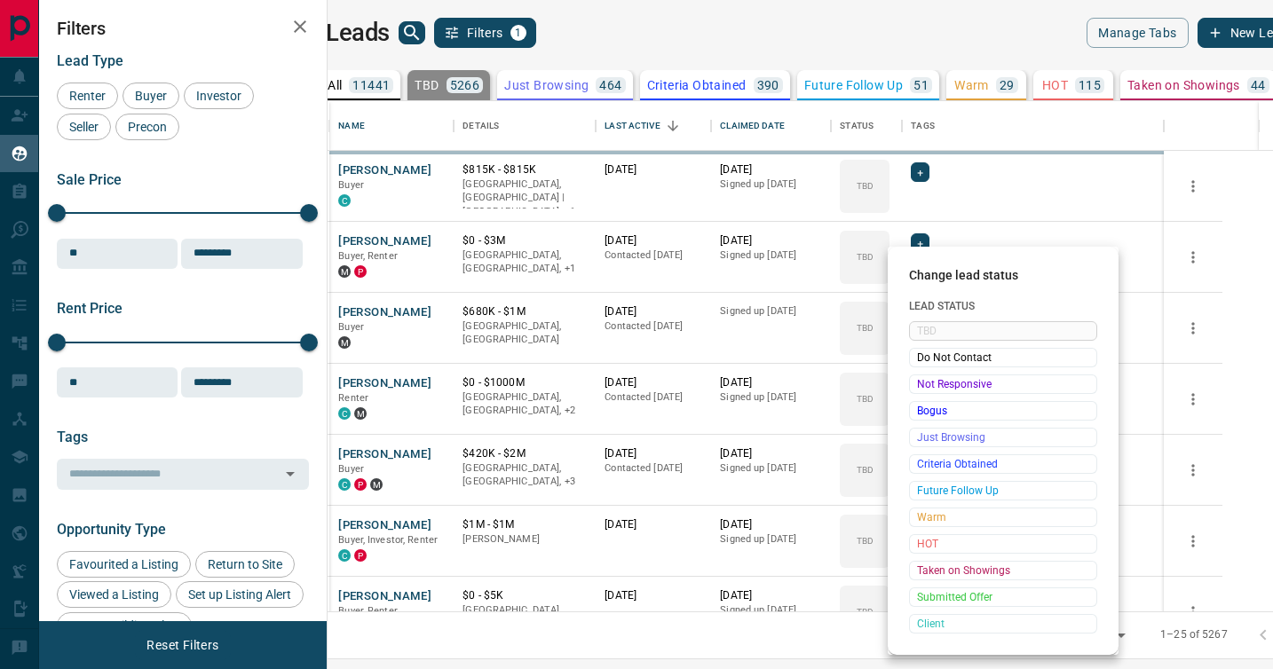
click at [921, 385] on span "Not Responsive" at bounding box center [1003, 384] width 172 height 18
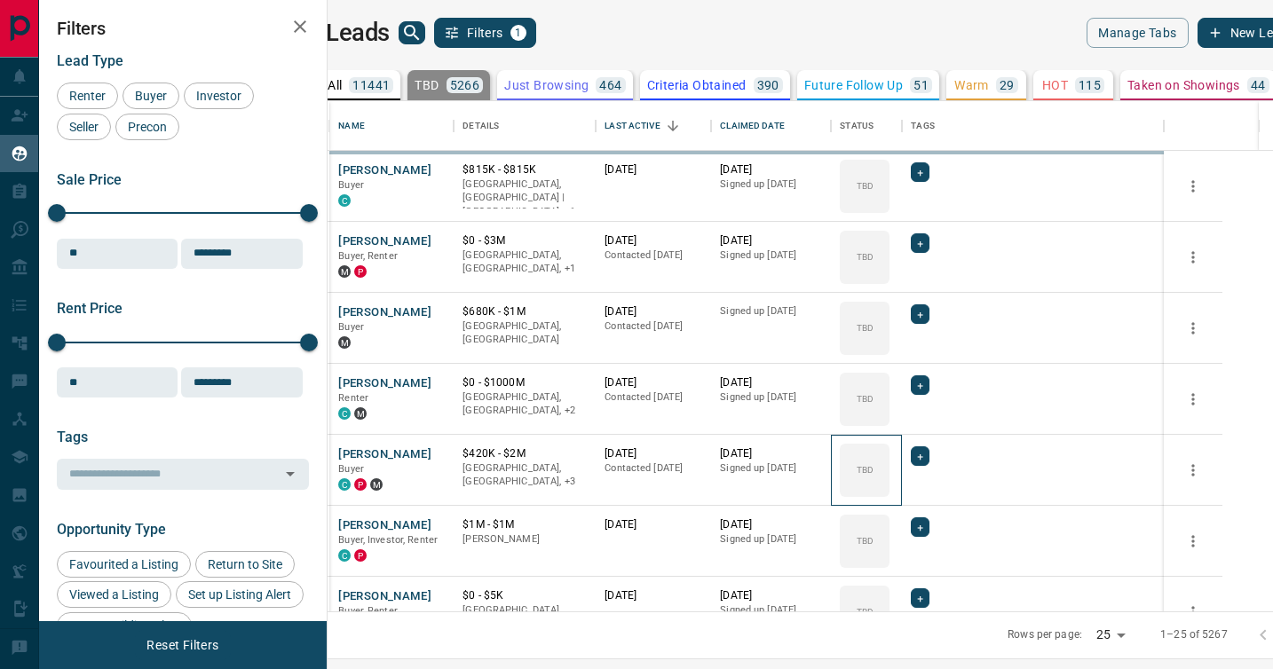
click at [889, 444] on div "TBD" at bounding box center [865, 470] width 50 height 53
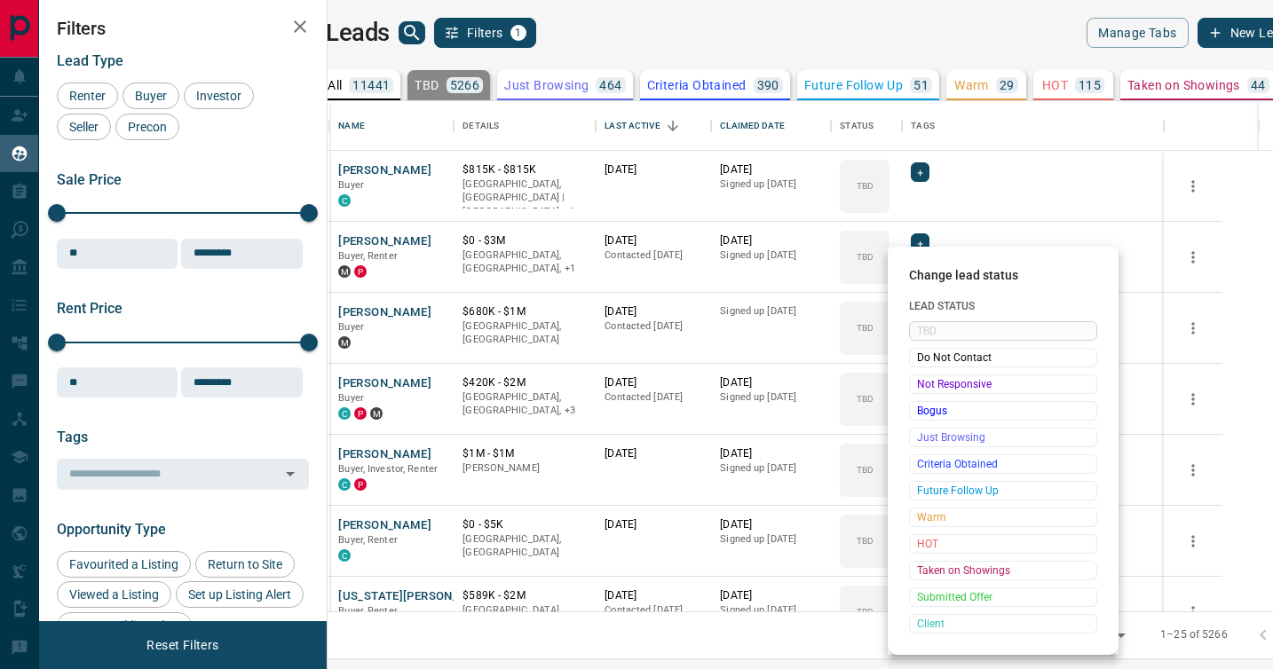
click at [921, 385] on span "Not Responsive" at bounding box center [1003, 384] width 172 height 18
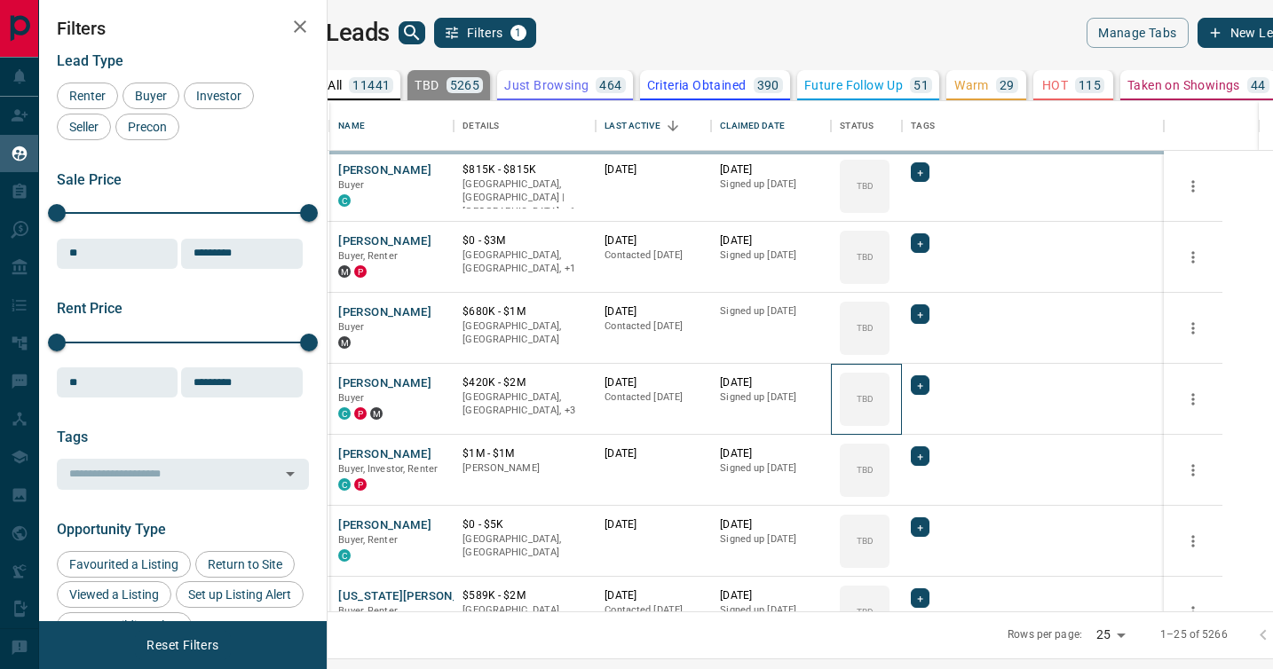
click at [0, 0] on icon at bounding box center [0, 0] width 0 height 0
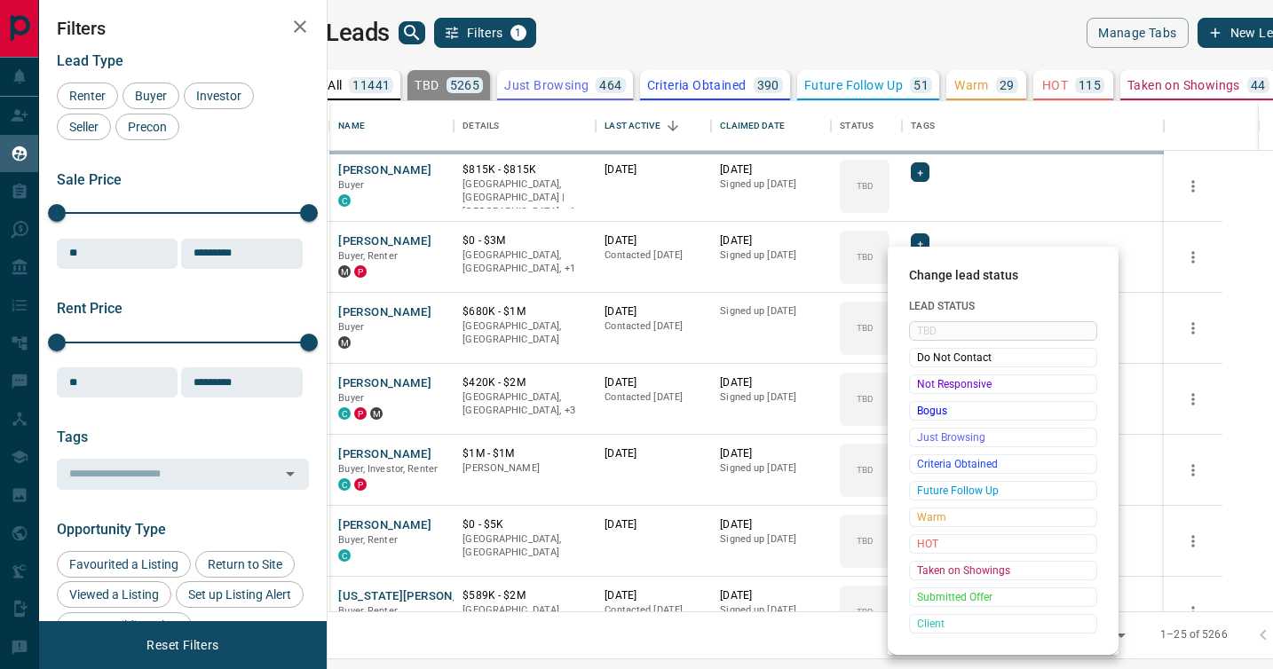
click at [921, 385] on div "Change lead status Lead Status TBD Do Not Contact Not Responsive Bogus Just Bro…" at bounding box center [636, 334] width 1273 height 669
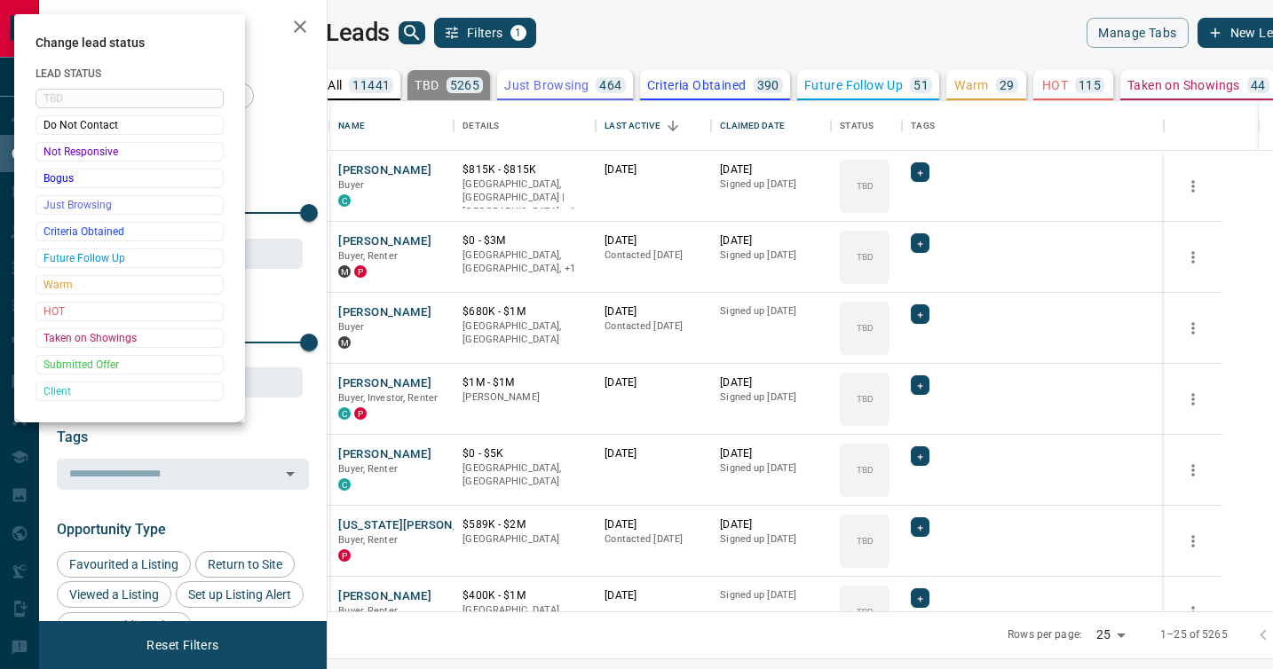
click at [921, 385] on div at bounding box center [636, 334] width 1273 height 669
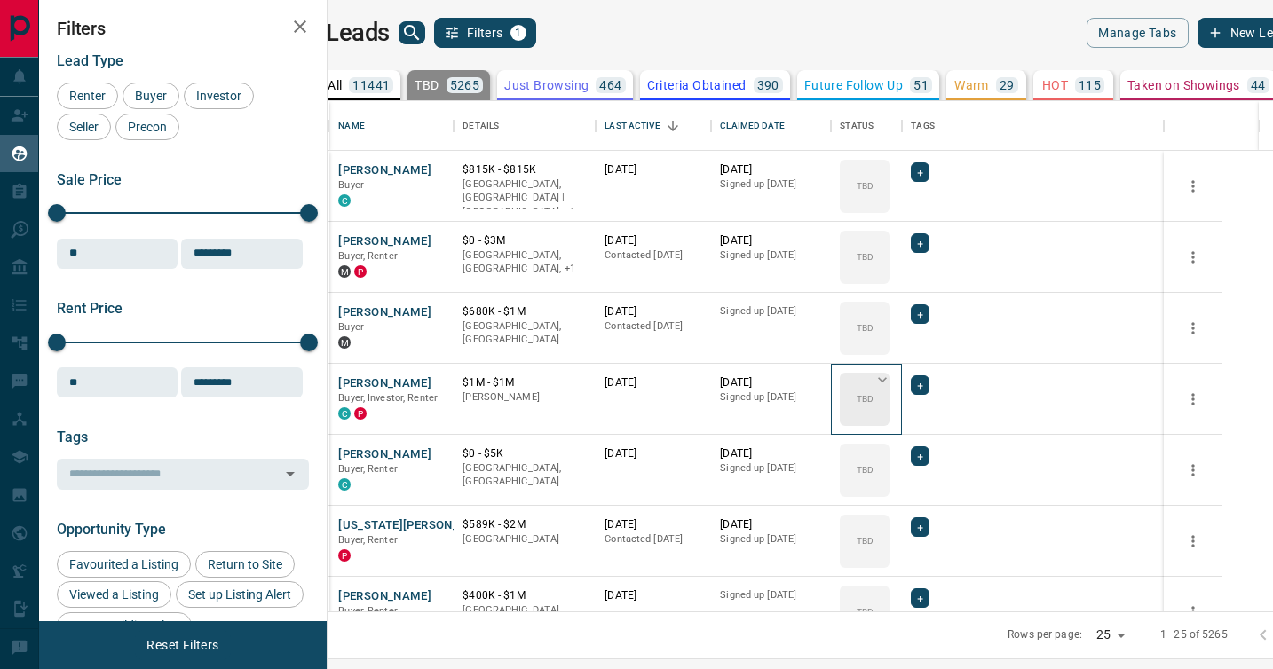
click at [891, 383] on icon at bounding box center [882, 380] width 18 height 18
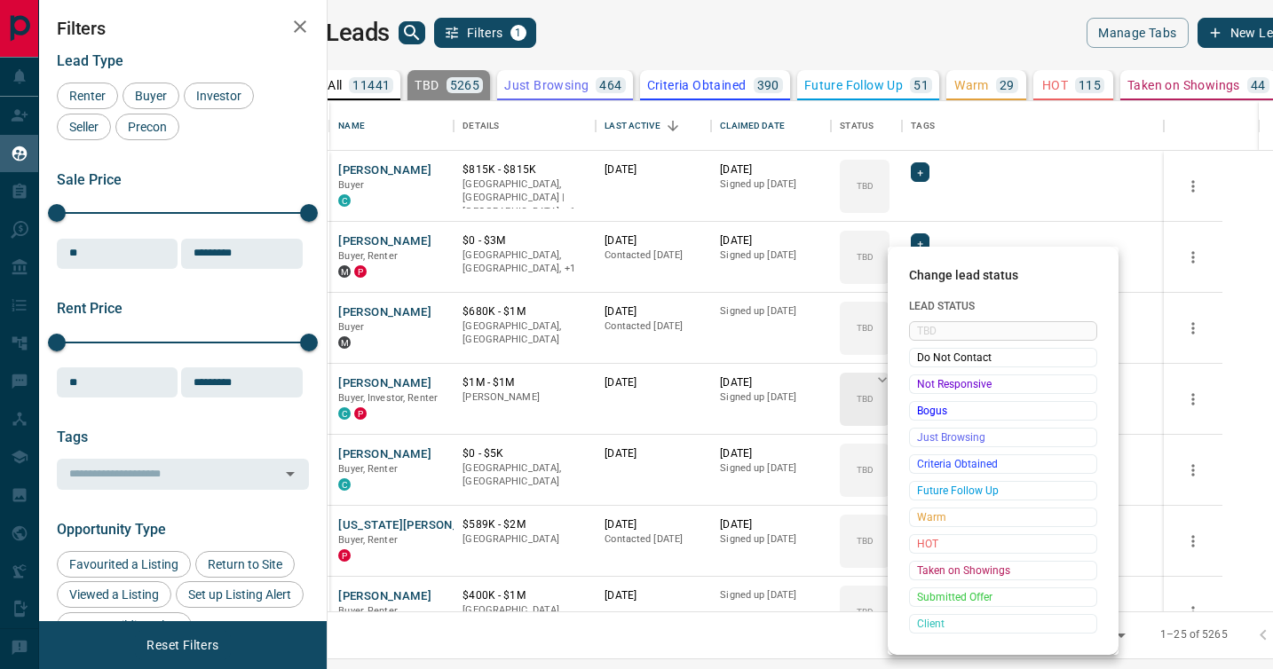
click at [921, 383] on span "Not Responsive" at bounding box center [1003, 384] width 172 height 18
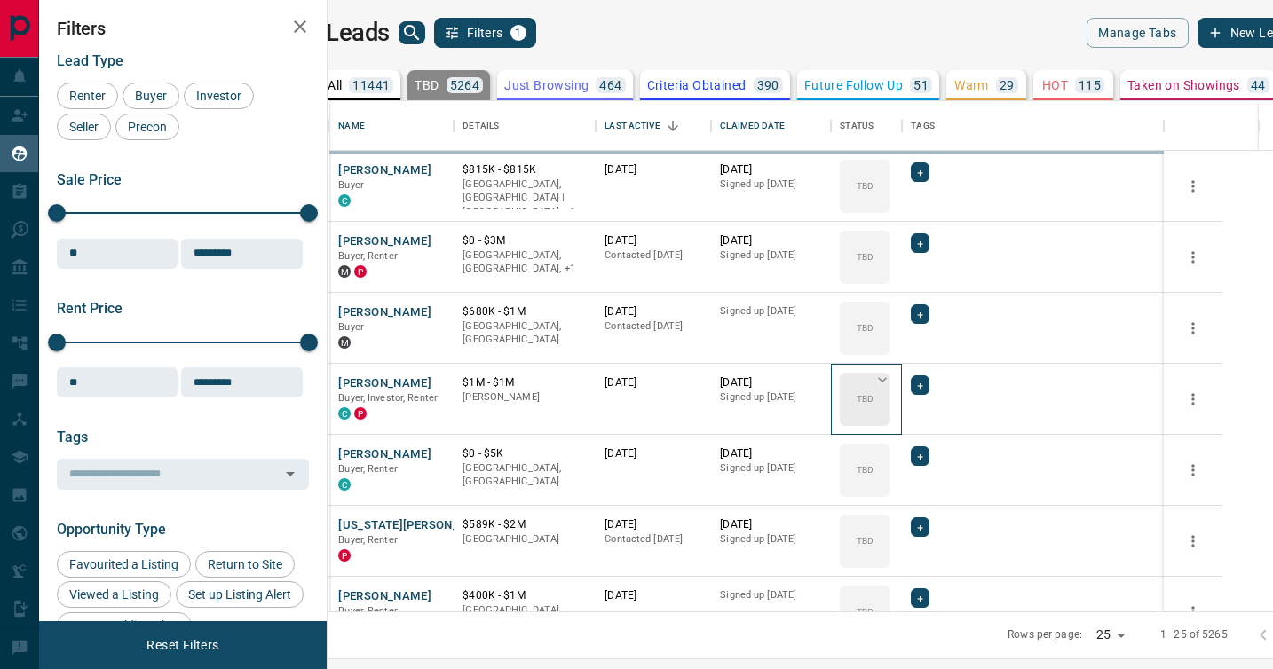
click at [891, 383] on icon at bounding box center [882, 380] width 18 height 18
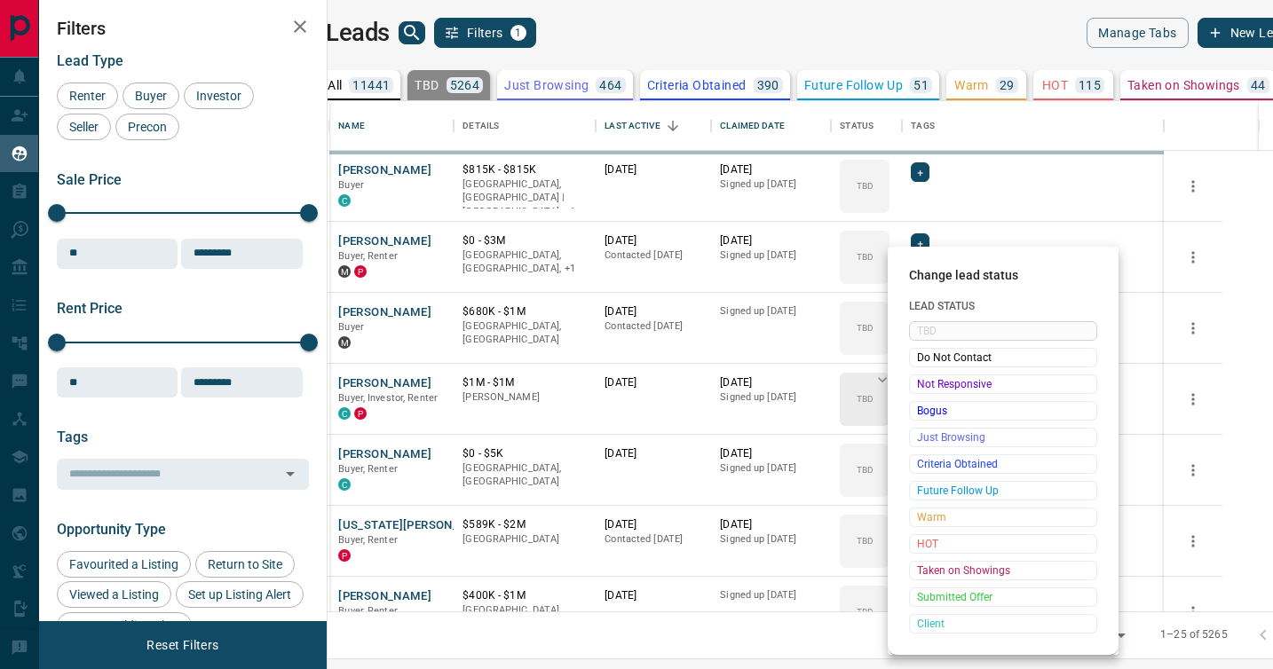
click at [921, 383] on span "Not Responsive" at bounding box center [1003, 384] width 172 height 18
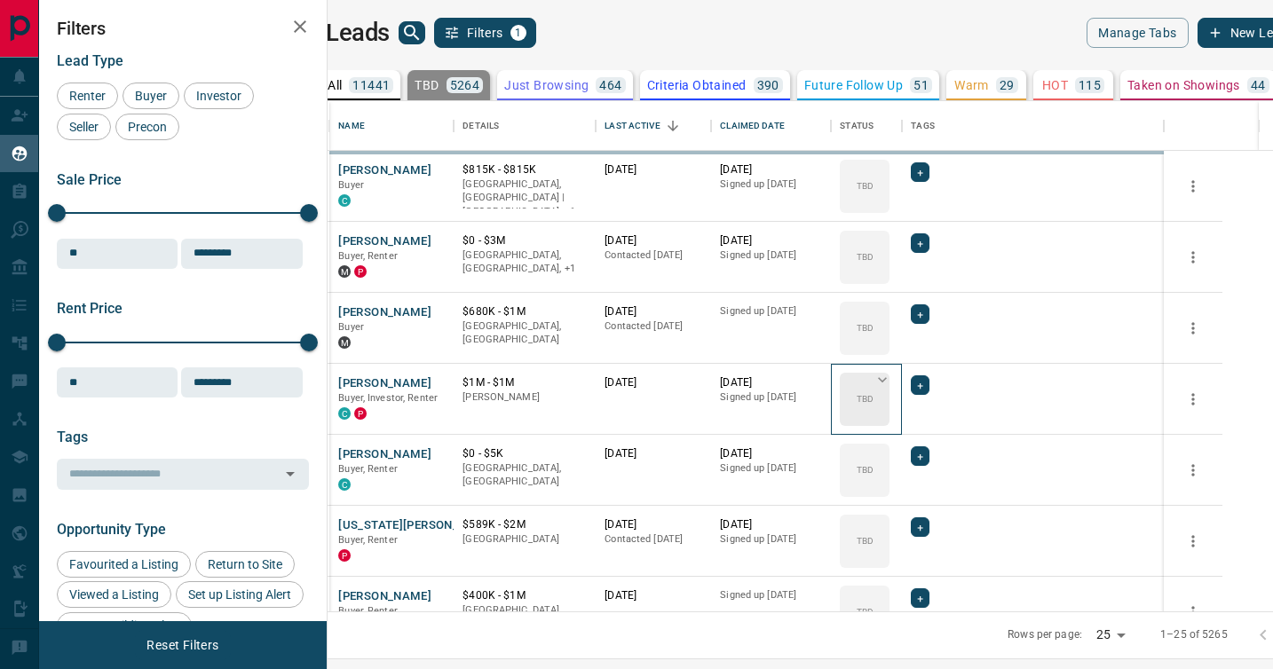
click at [891, 383] on icon at bounding box center [882, 380] width 18 height 18
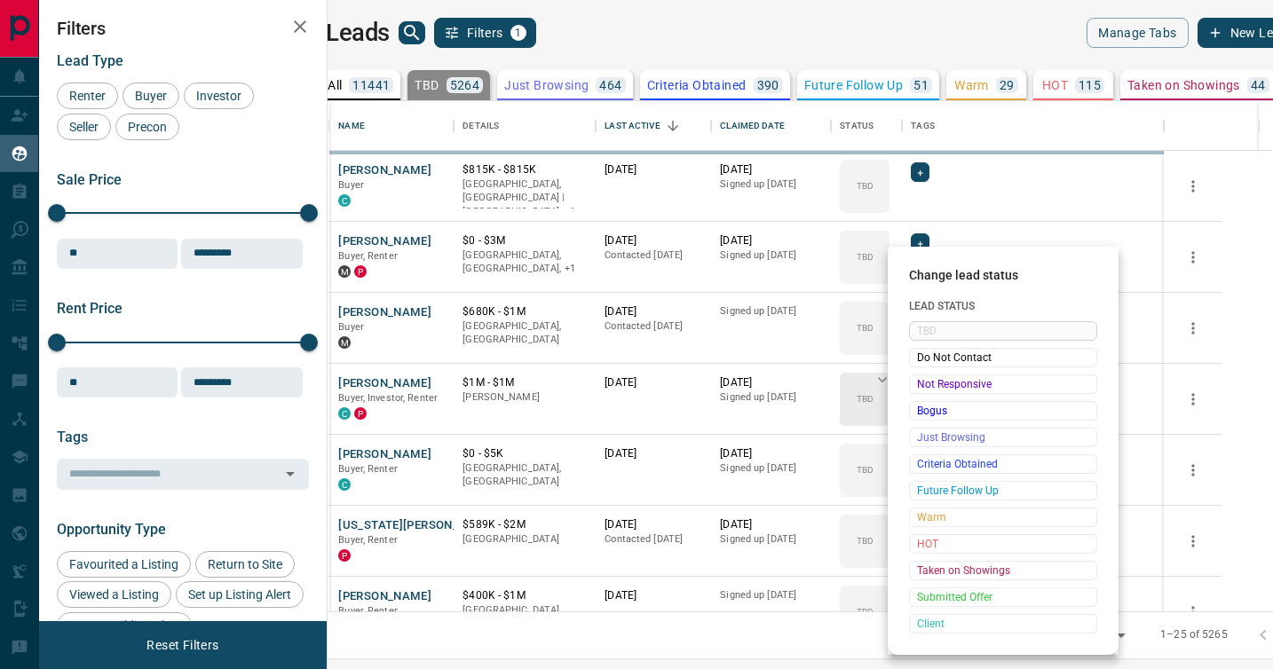
click at [921, 383] on span "Not Responsive" at bounding box center [1003, 384] width 172 height 18
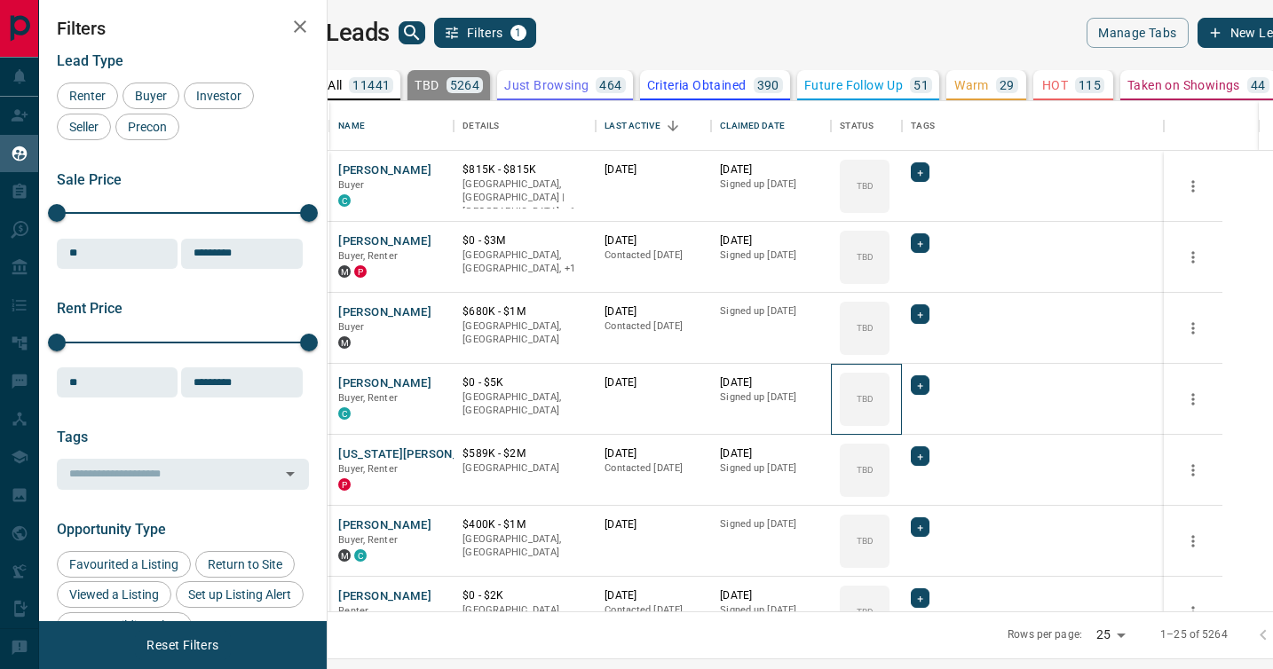
click at [0, 0] on icon at bounding box center [0, 0] width 0 height 0
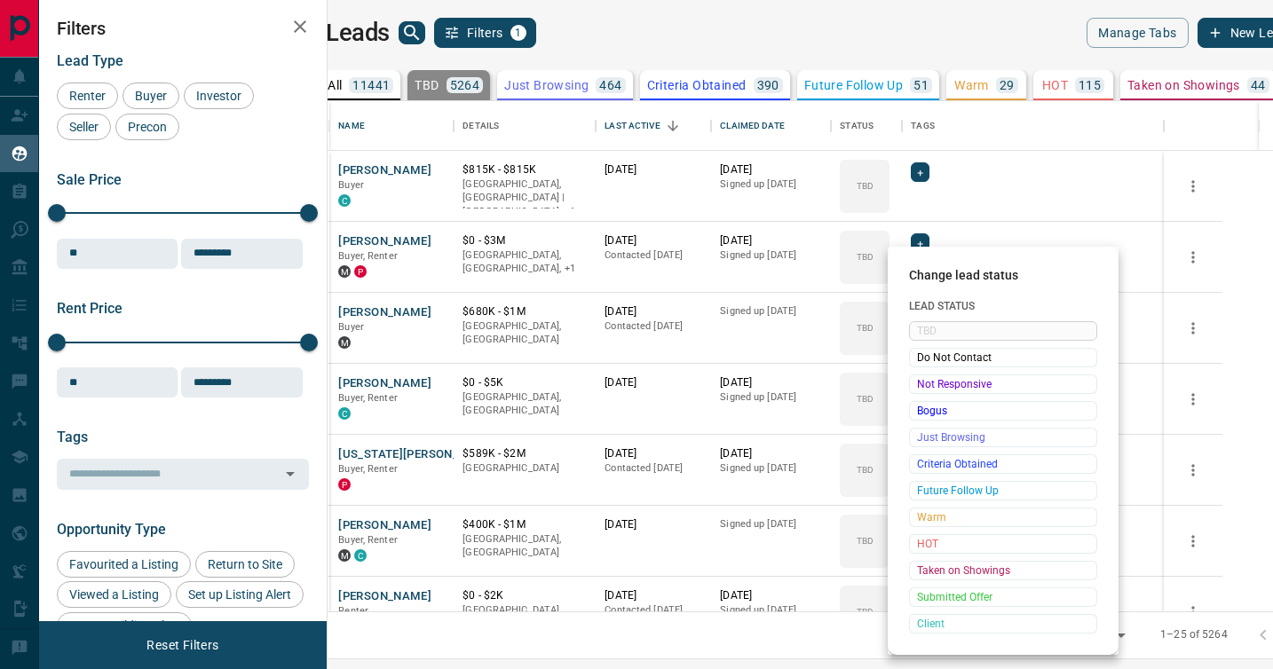
click at [921, 383] on span "Not Responsive" at bounding box center [1003, 384] width 172 height 18
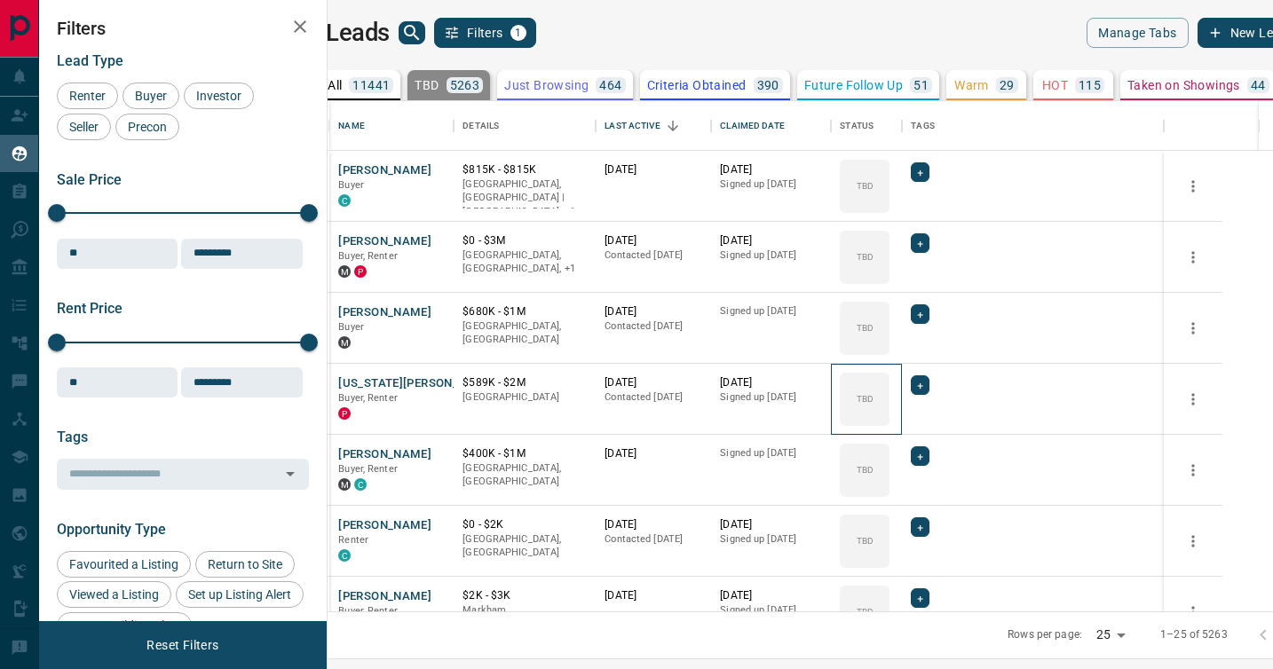
click at [0, 0] on icon at bounding box center [0, 0] width 0 height 0
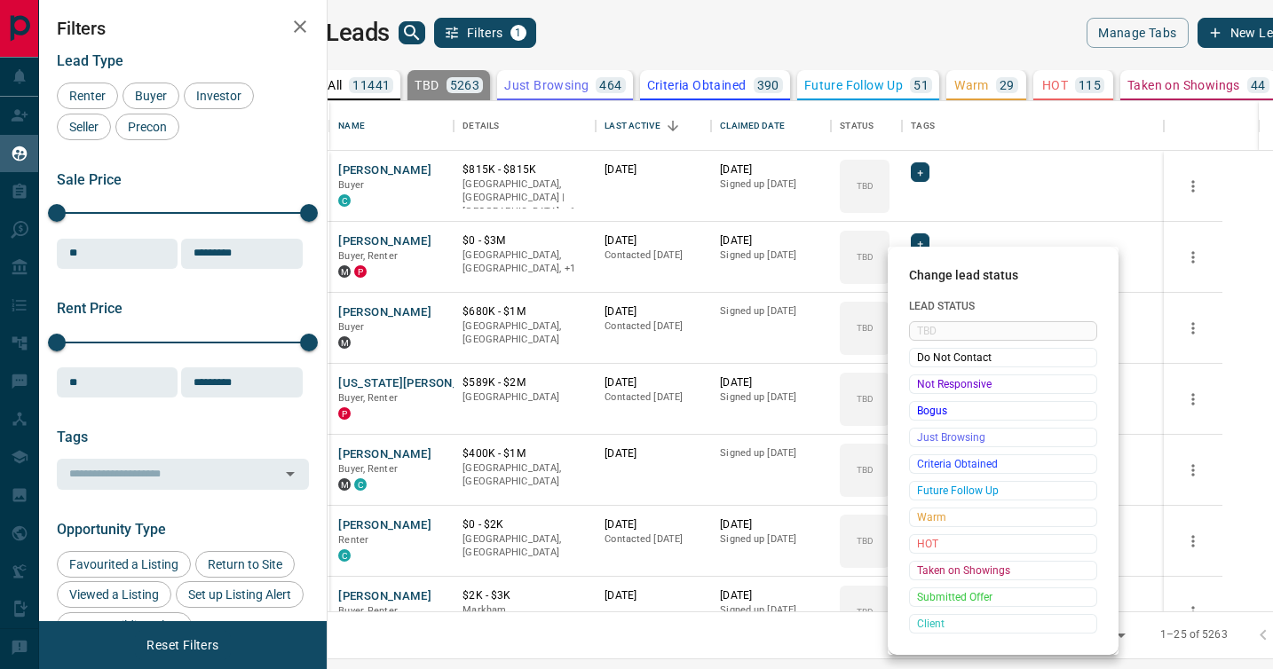
click at [921, 383] on span "Not Responsive" at bounding box center [1003, 384] width 172 height 18
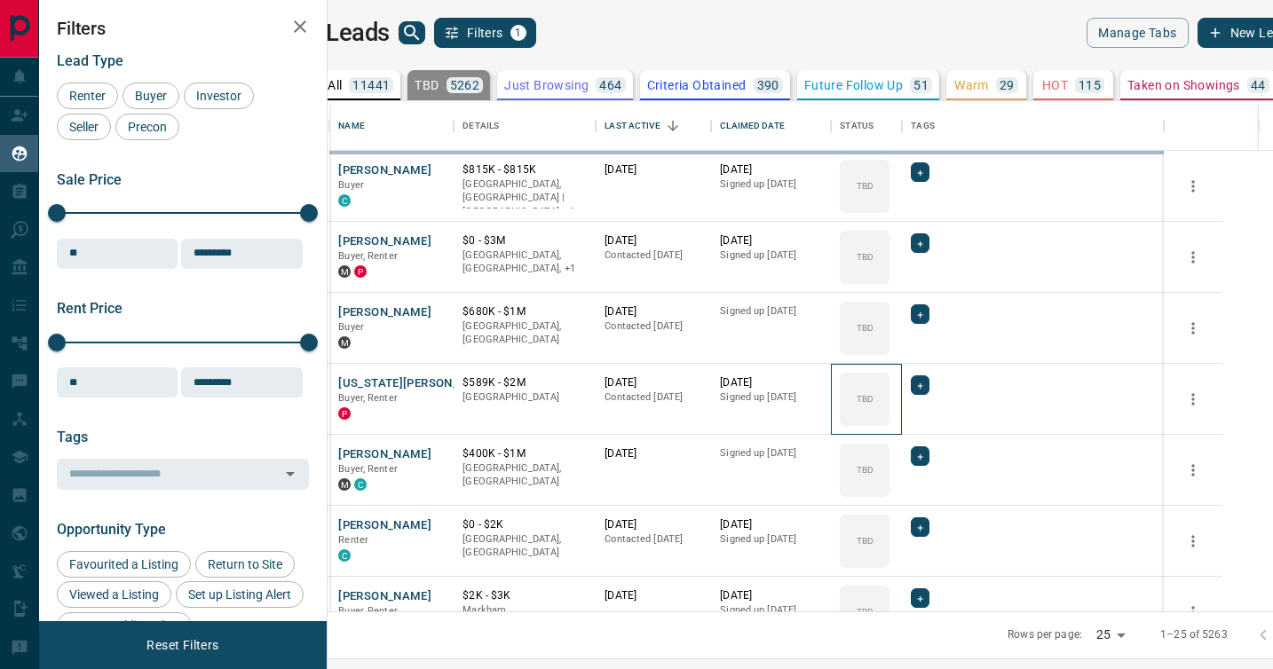
click at [0, 0] on icon at bounding box center [0, 0] width 0 height 0
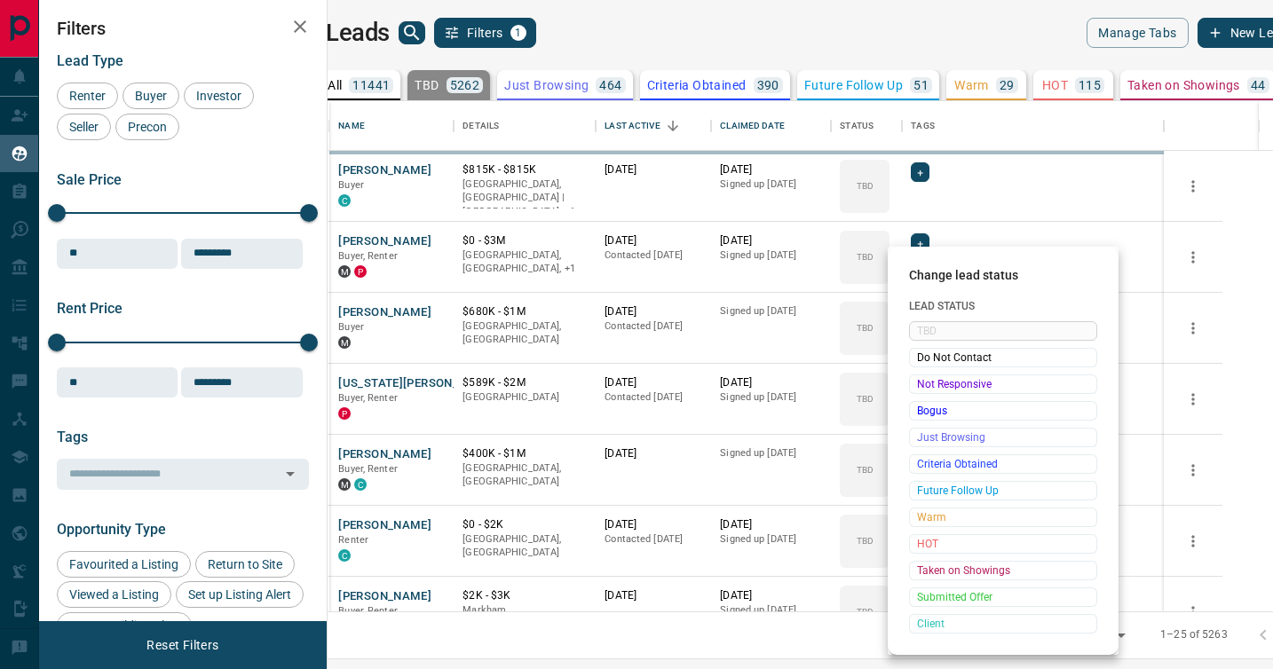
click at [921, 383] on span "Not Responsive" at bounding box center [1003, 384] width 172 height 18
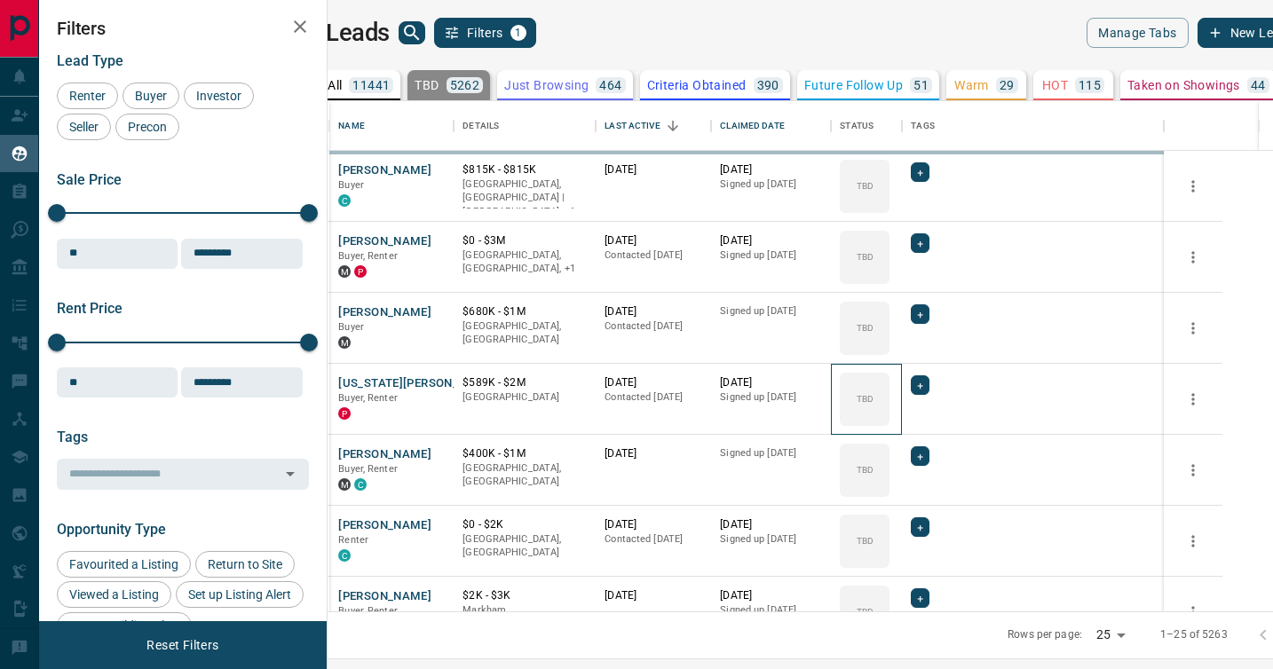
click at [0, 0] on icon at bounding box center [0, 0] width 0 height 0
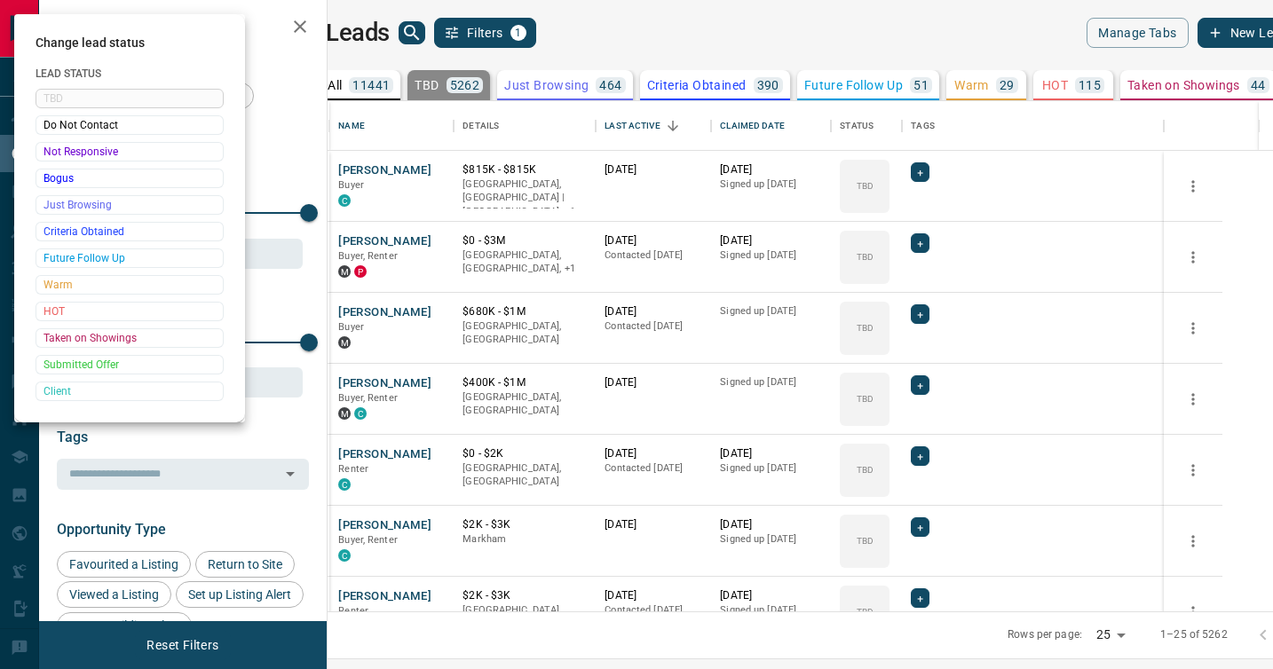
click at [920, 390] on div at bounding box center [636, 334] width 1273 height 669
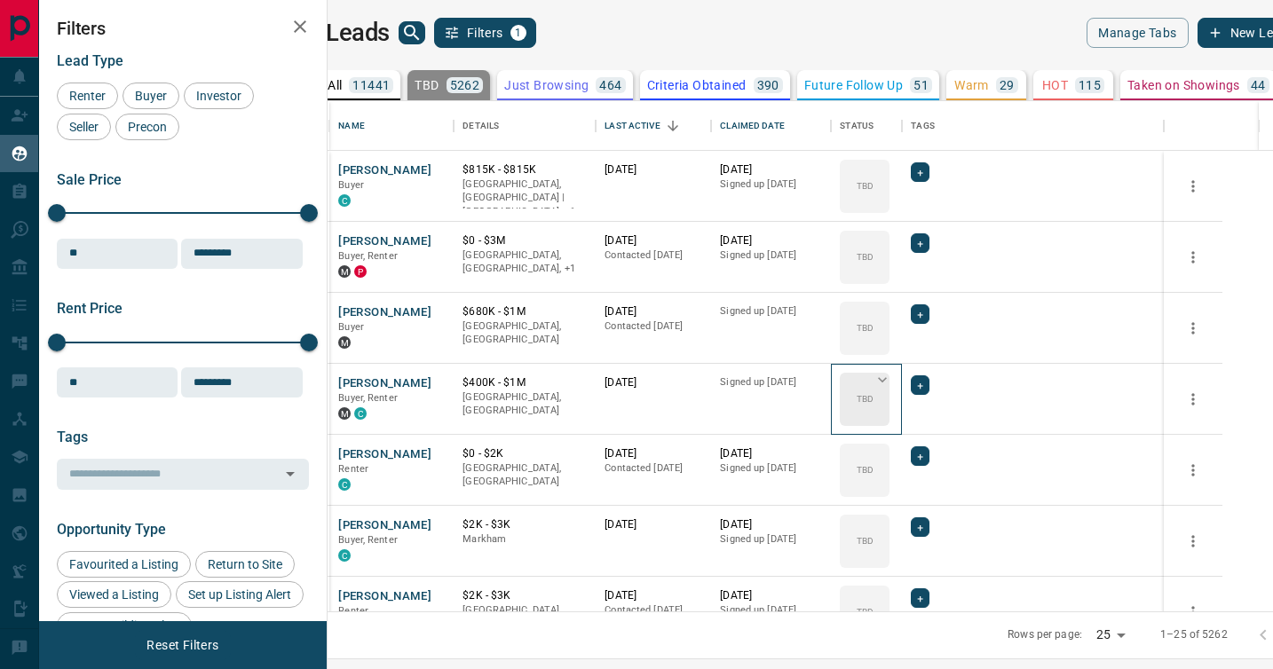
click at [889, 383] on div "TBD" at bounding box center [865, 399] width 50 height 53
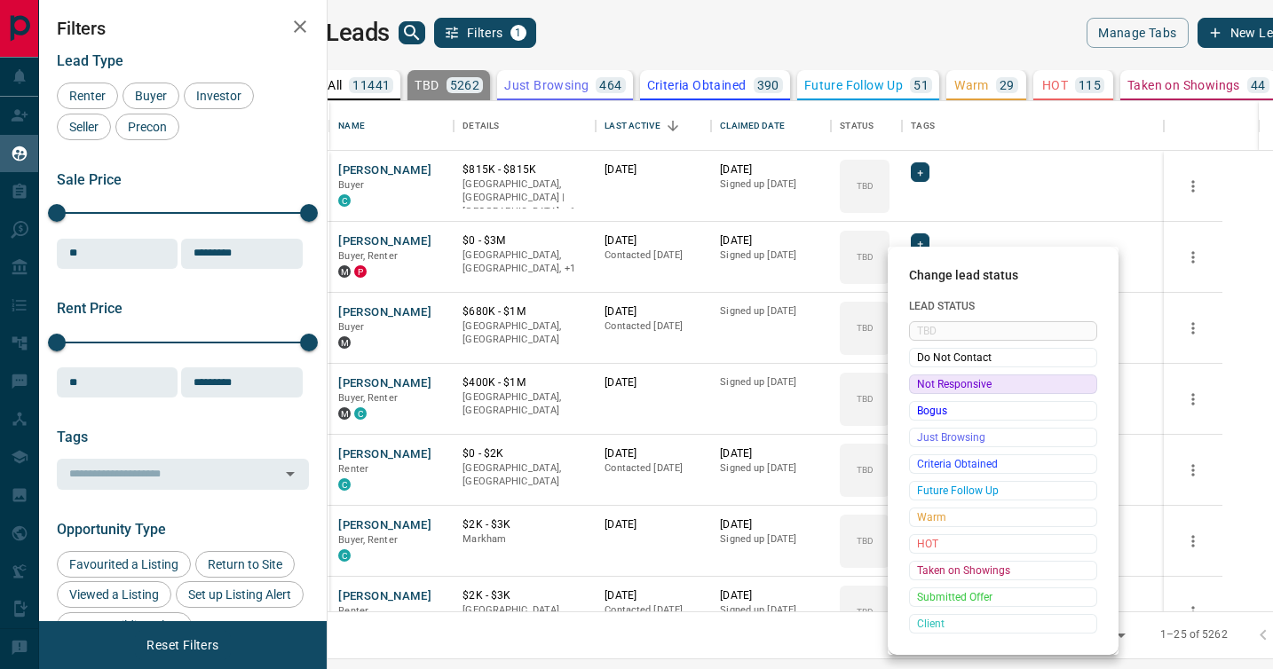
click at [919, 383] on span "Not Responsive" at bounding box center [1003, 384] width 172 height 18
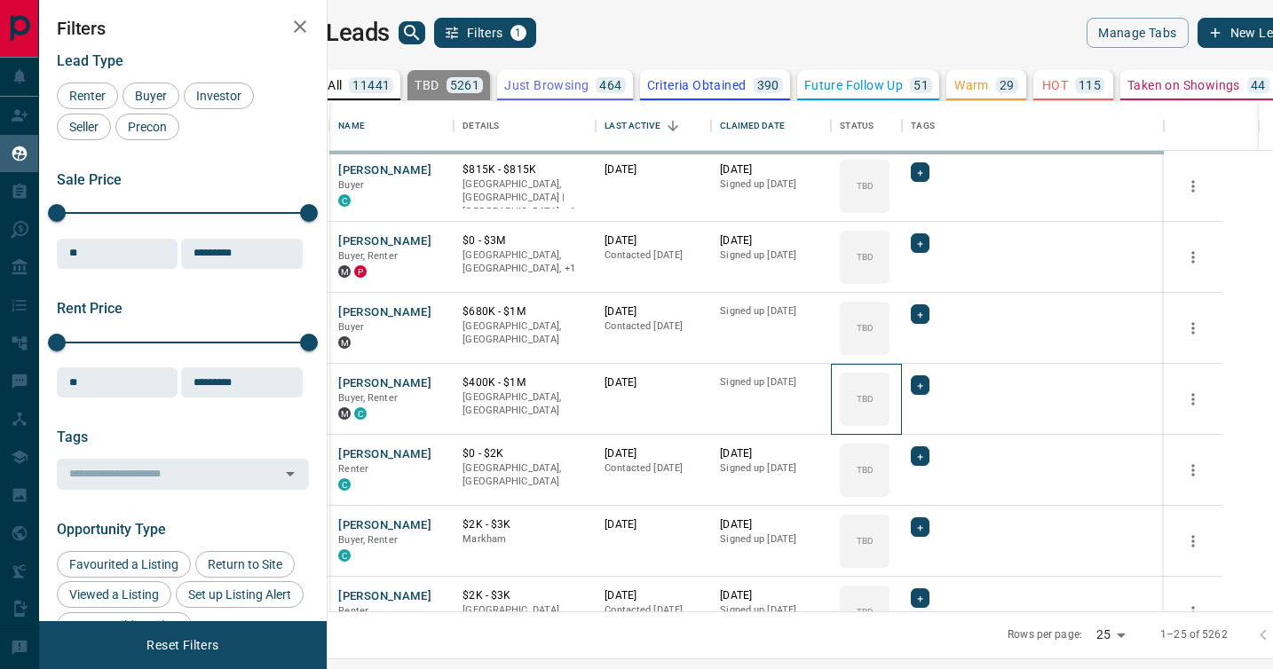
click at [889, 383] on div "TBD" at bounding box center [865, 399] width 50 height 53
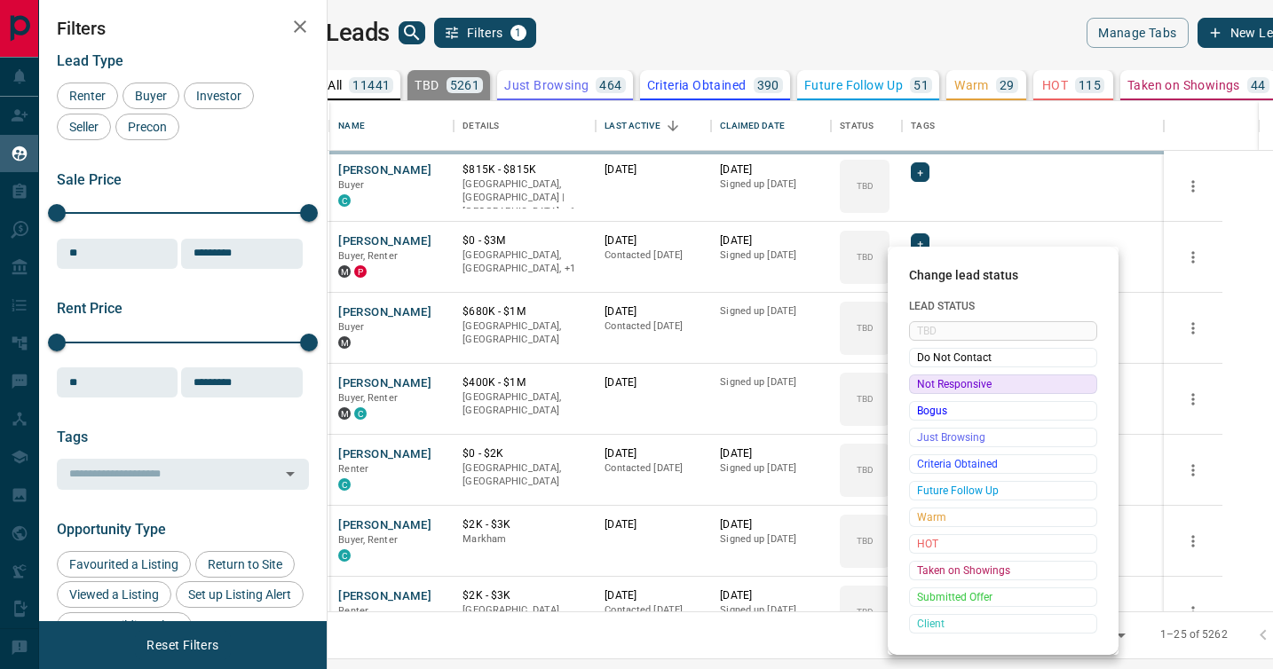
click at [919, 383] on span "Not Responsive" at bounding box center [1003, 384] width 172 height 18
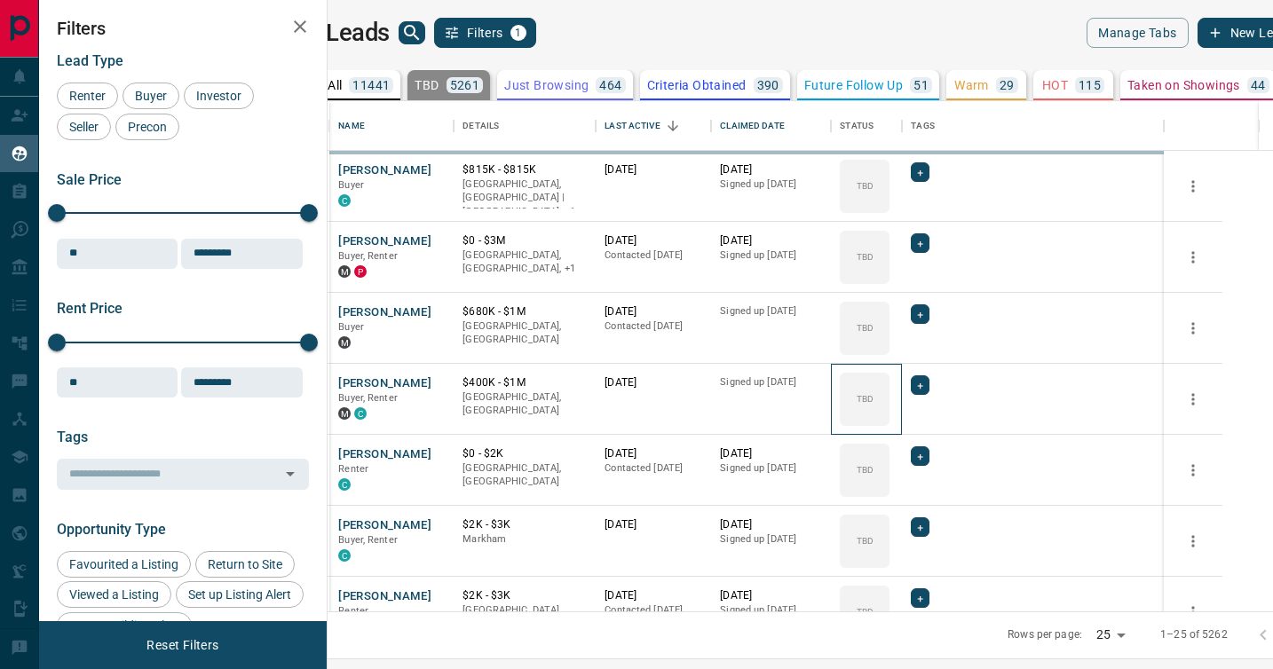
click at [889, 383] on div "TBD" at bounding box center [865, 399] width 50 height 53
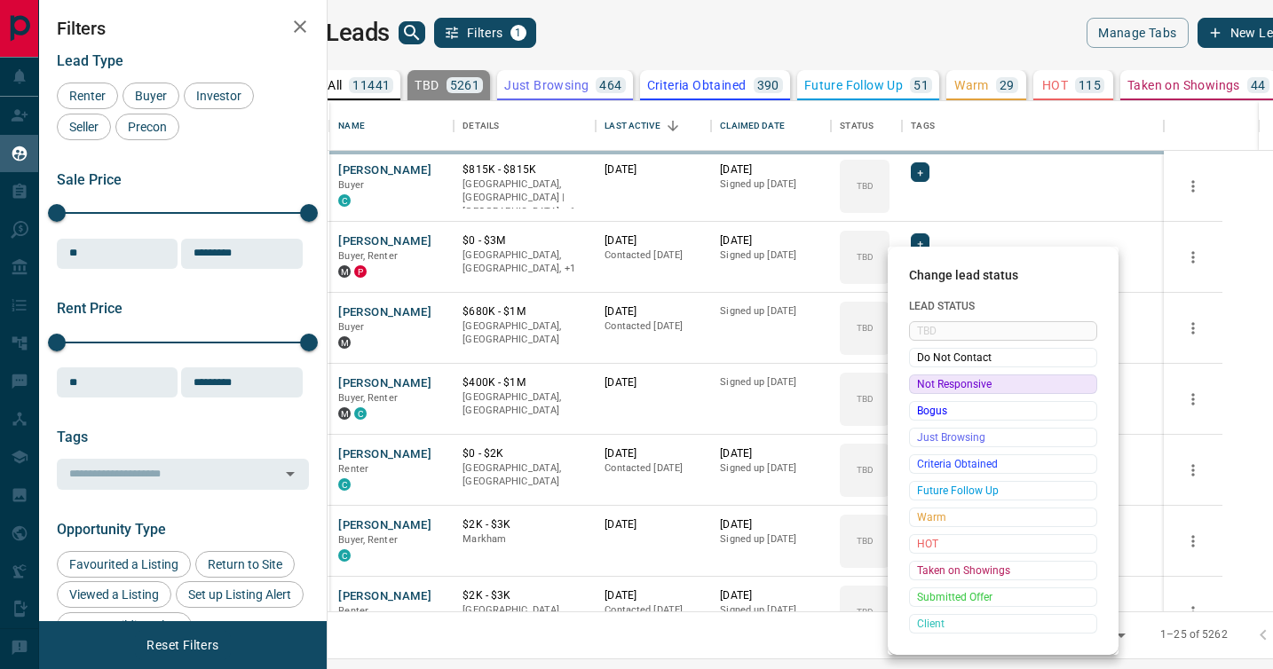
click at [919, 383] on span "Not Responsive" at bounding box center [1003, 384] width 172 height 18
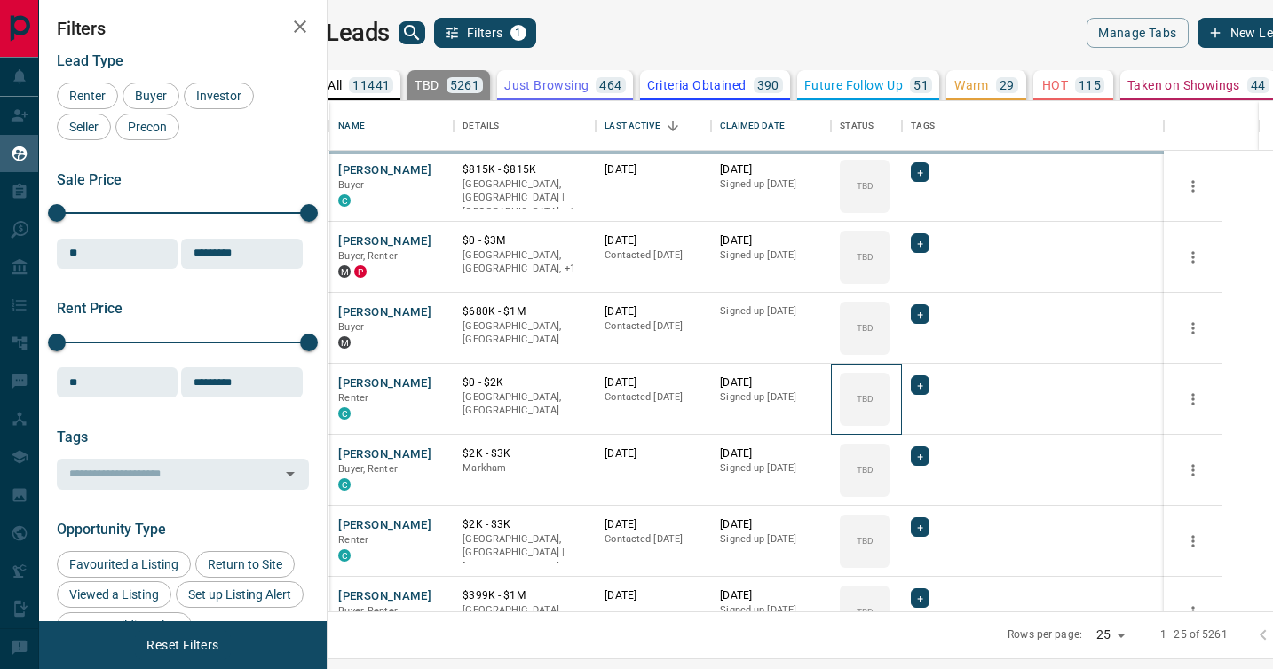
click at [889, 383] on div "TBD" at bounding box center [865, 399] width 50 height 53
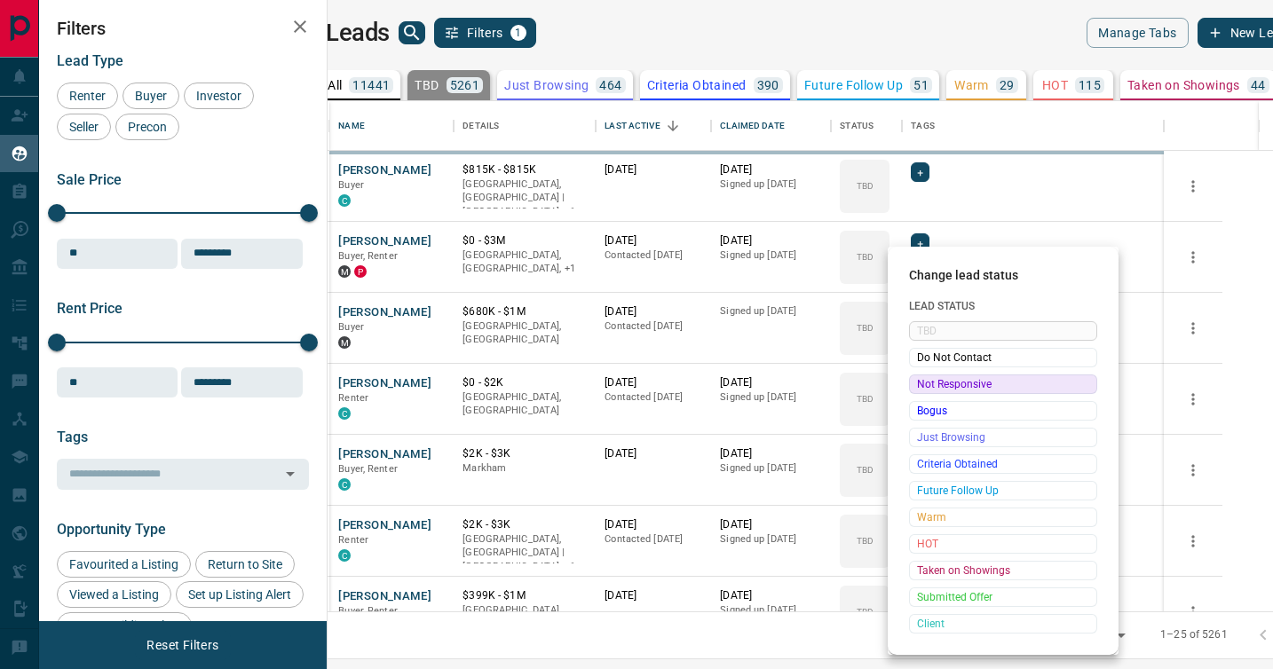
click at [919, 383] on span "Not Responsive" at bounding box center [1003, 384] width 172 height 18
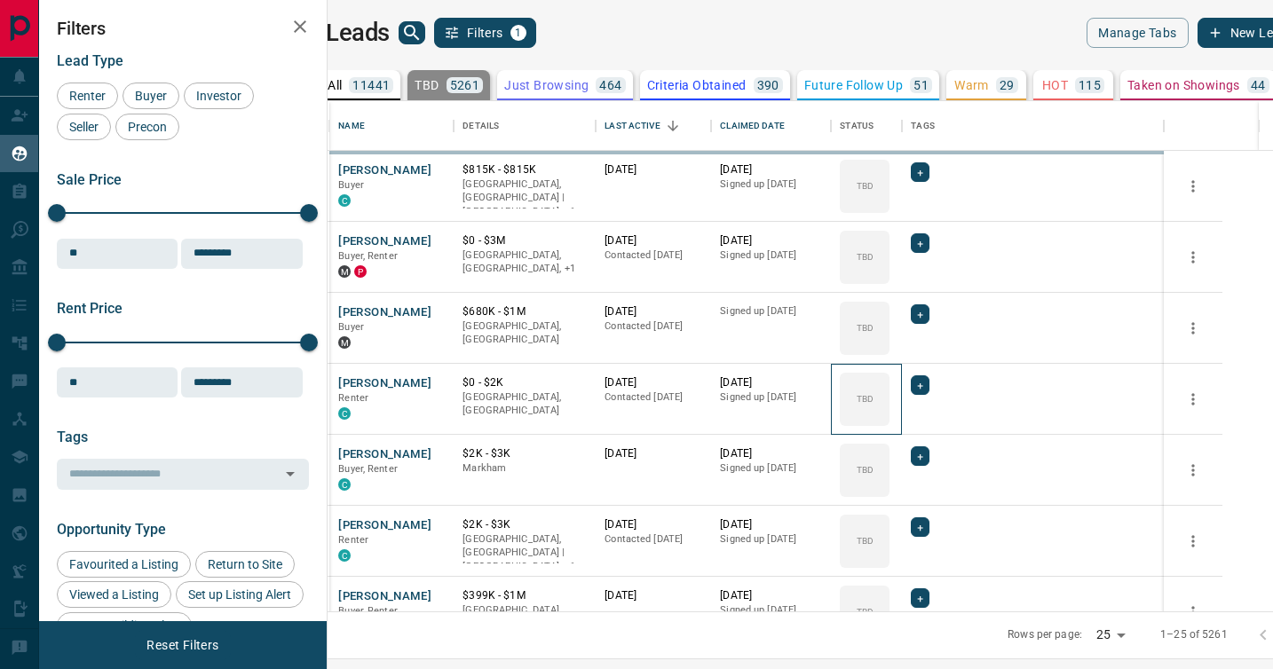
click at [889, 383] on div "TBD" at bounding box center [865, 399] width 50 height 53
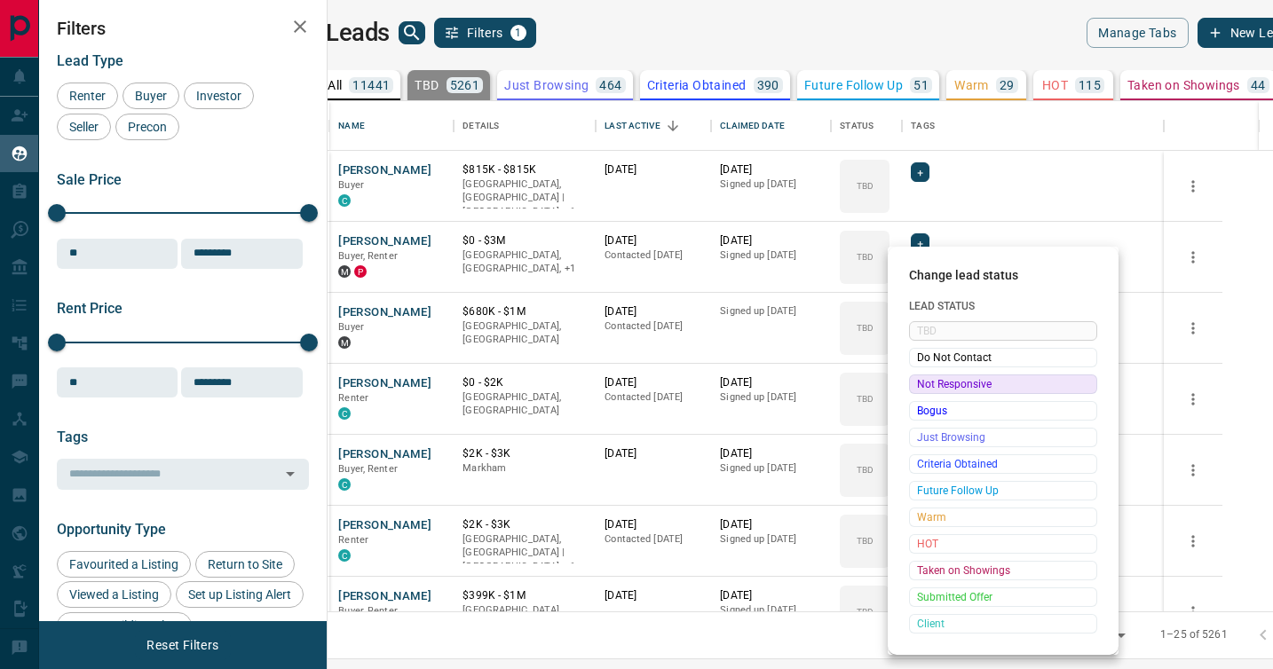
click at [919, 383] on span "Not Responsive" at bounding box center [1003, 384] width 172 height 18
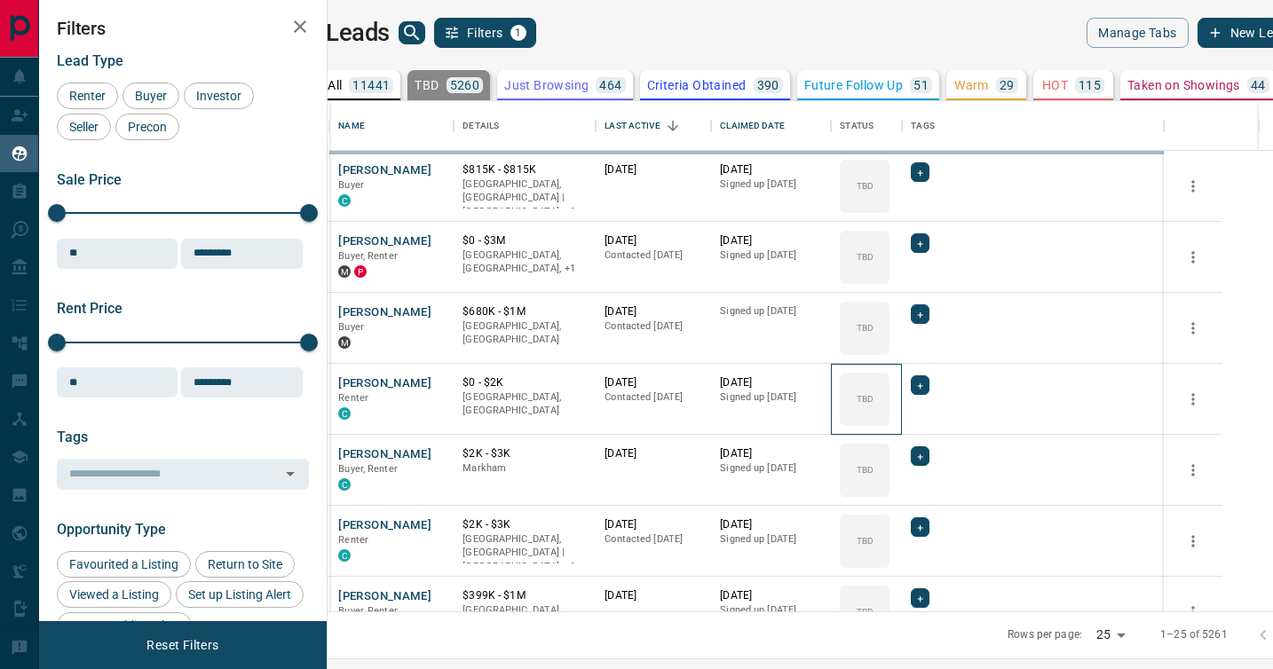
click at [889, 383] on div "TBD" at bounding box center [865, 399] width 50 height 53
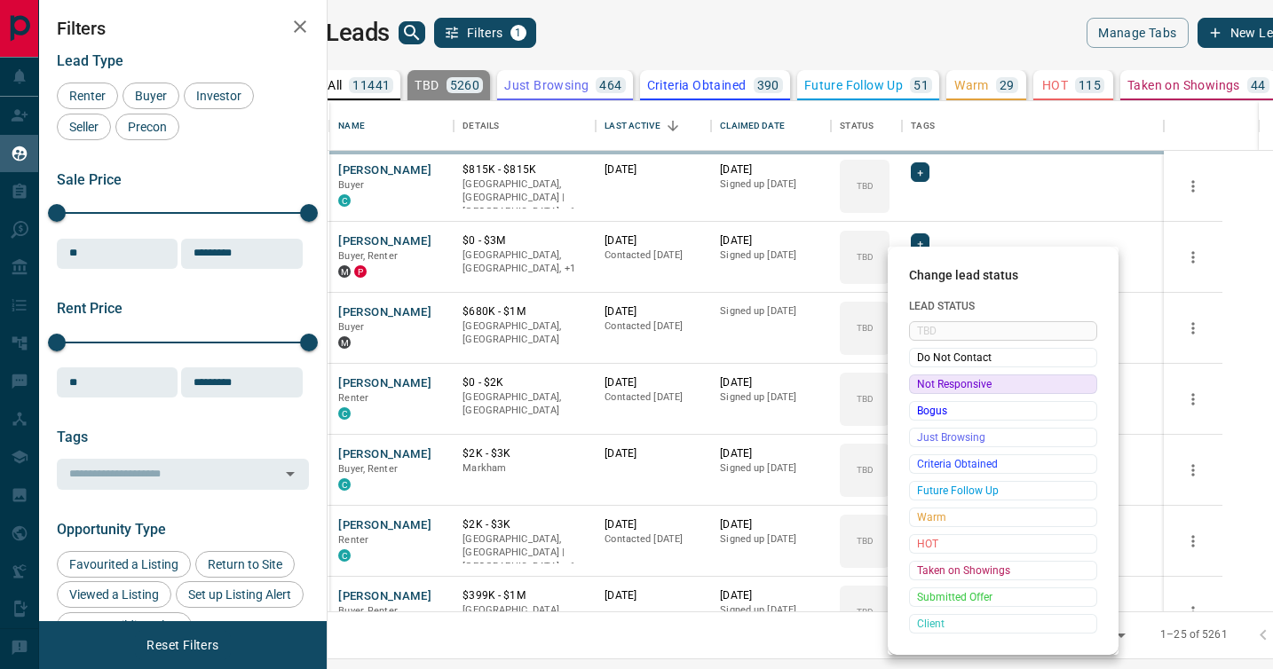
click at [919, 383] on span "Not Responsive" at bounding box center [1003, 384] width 172 height 18
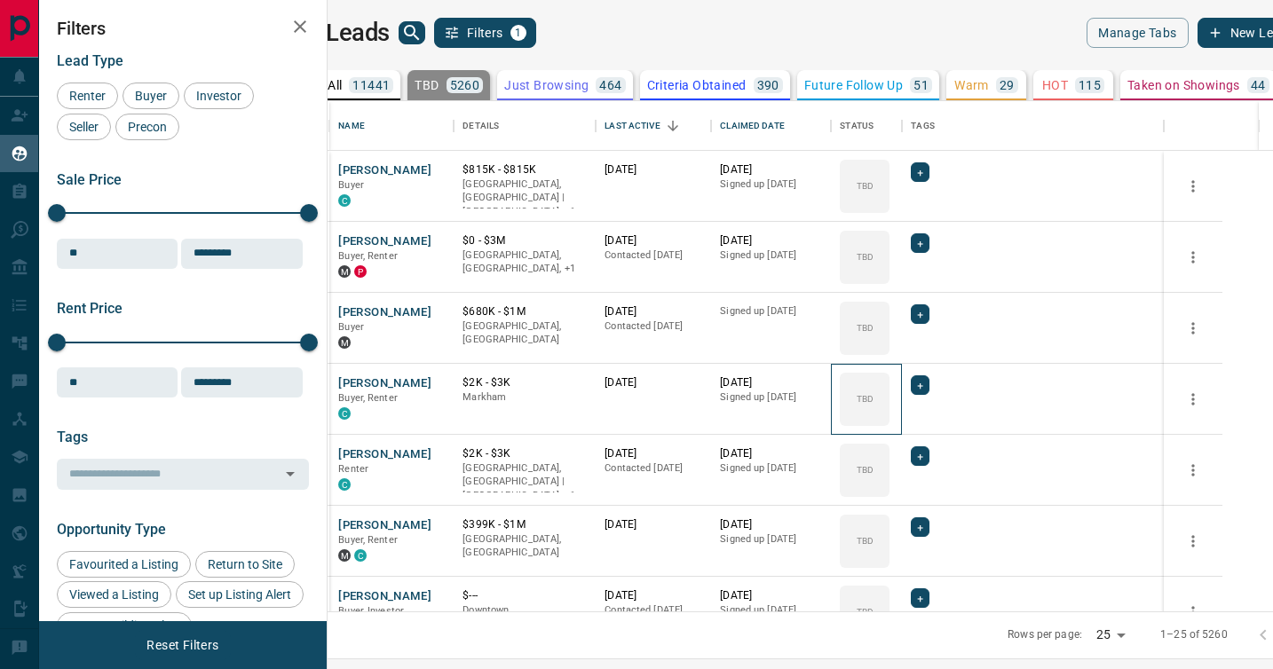
click at [889, 383] on div "TBD" at bounding box center [865, 399] width 50 height 53
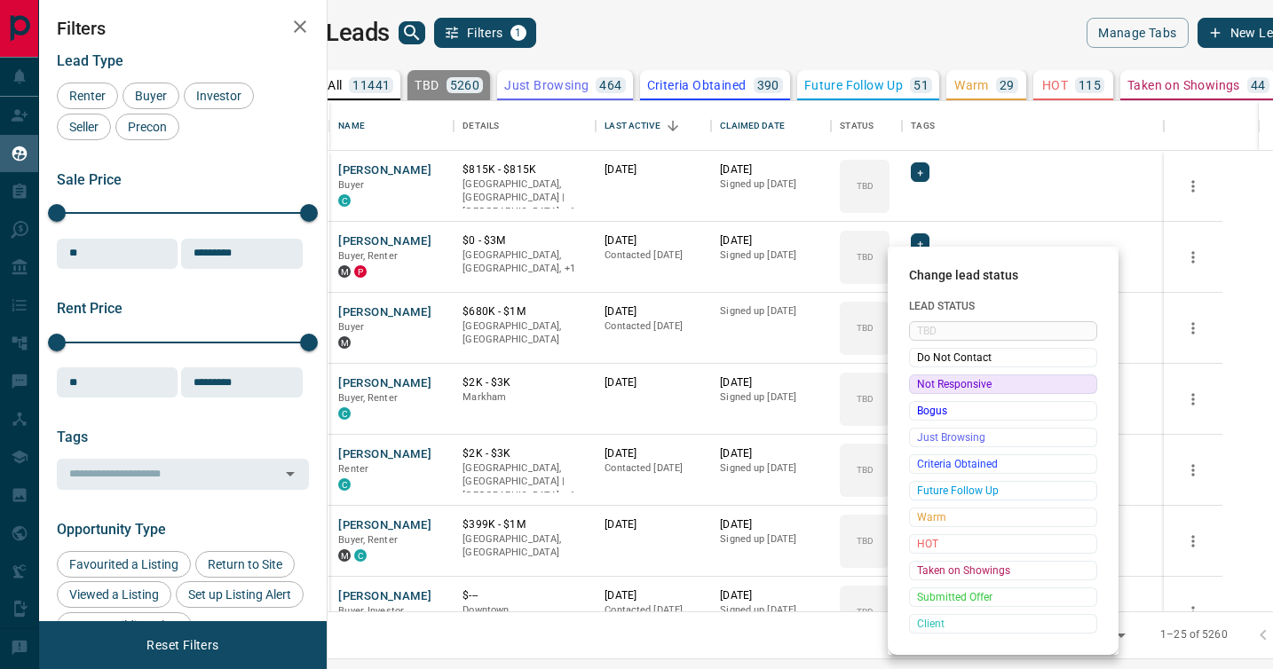
click at [919, 383] on span "Not Responsive" at bounding box center [1003, 384] width 172 height 18
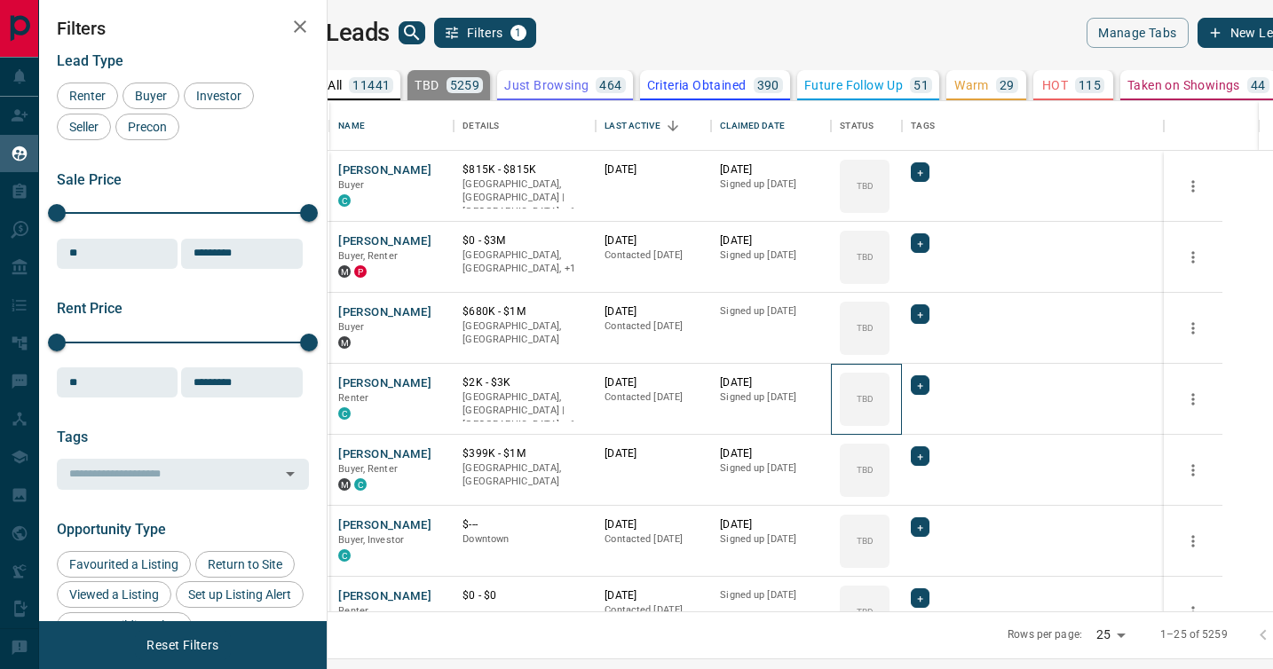
click at [889, 383] on div "TBD" at bounding box center [865, 399] width 50 height 53
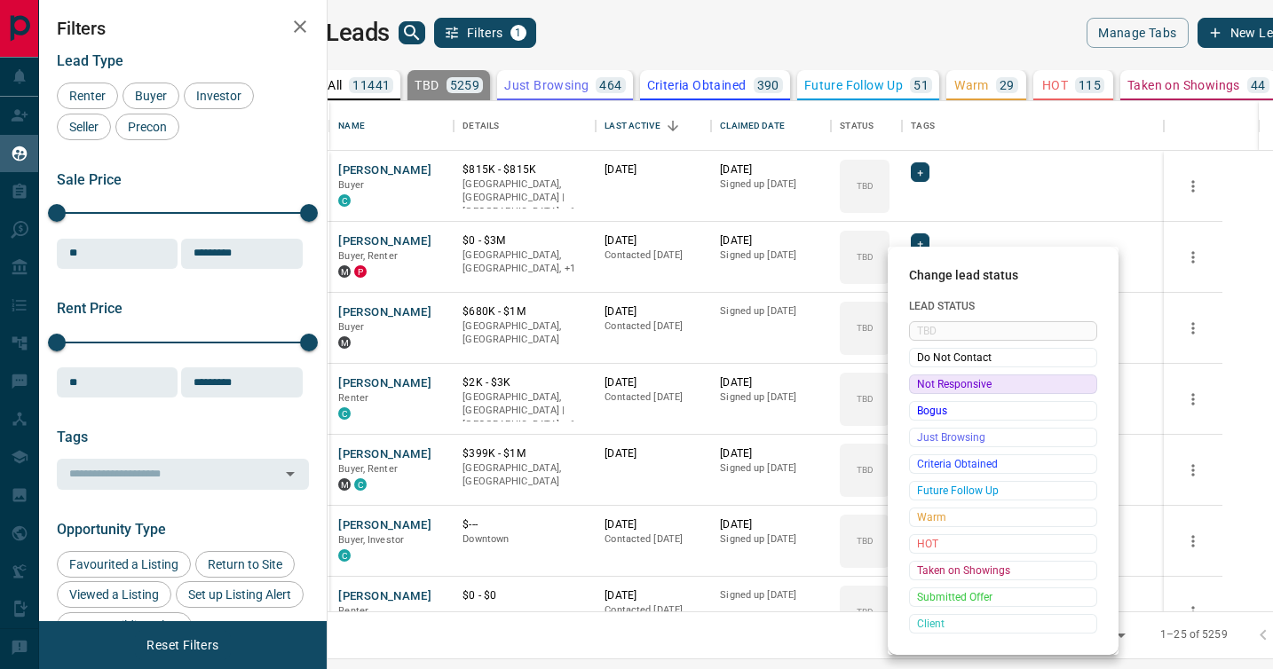
click at [919, 383] on span "Not Responsive" at bounding box center [1003, 384] width 172 height 18
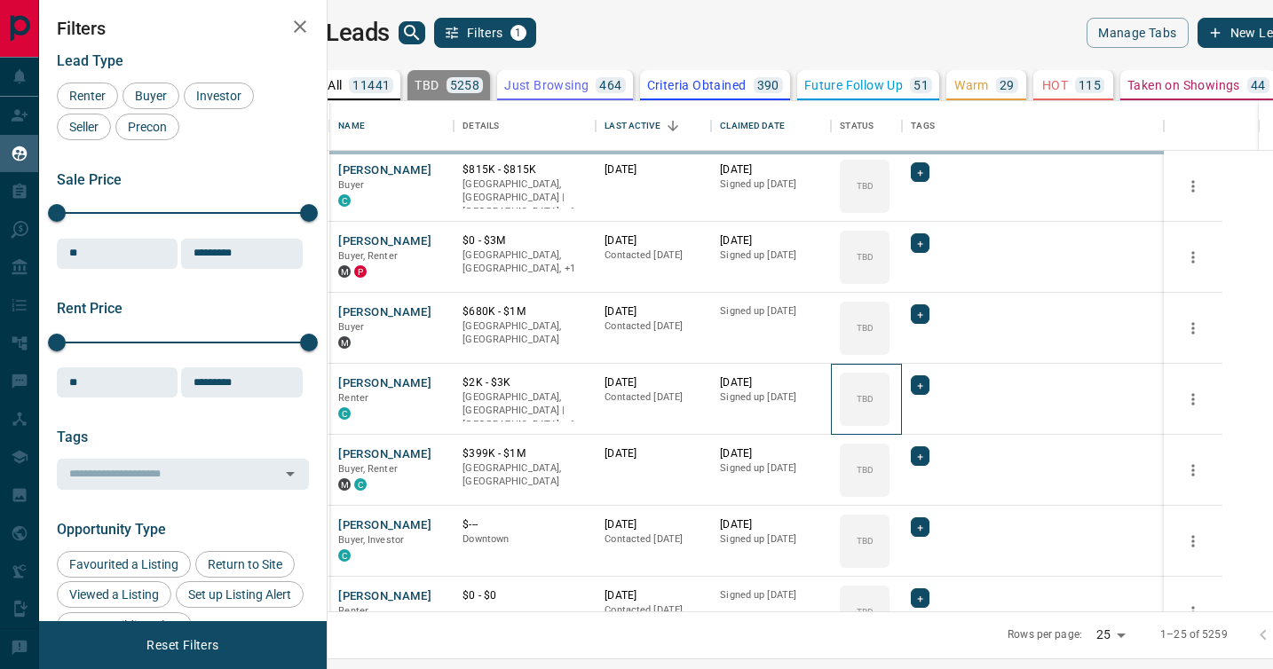
click at [889, 383] on div "TBD" at bounding box center [865, 399] width 50 height 53
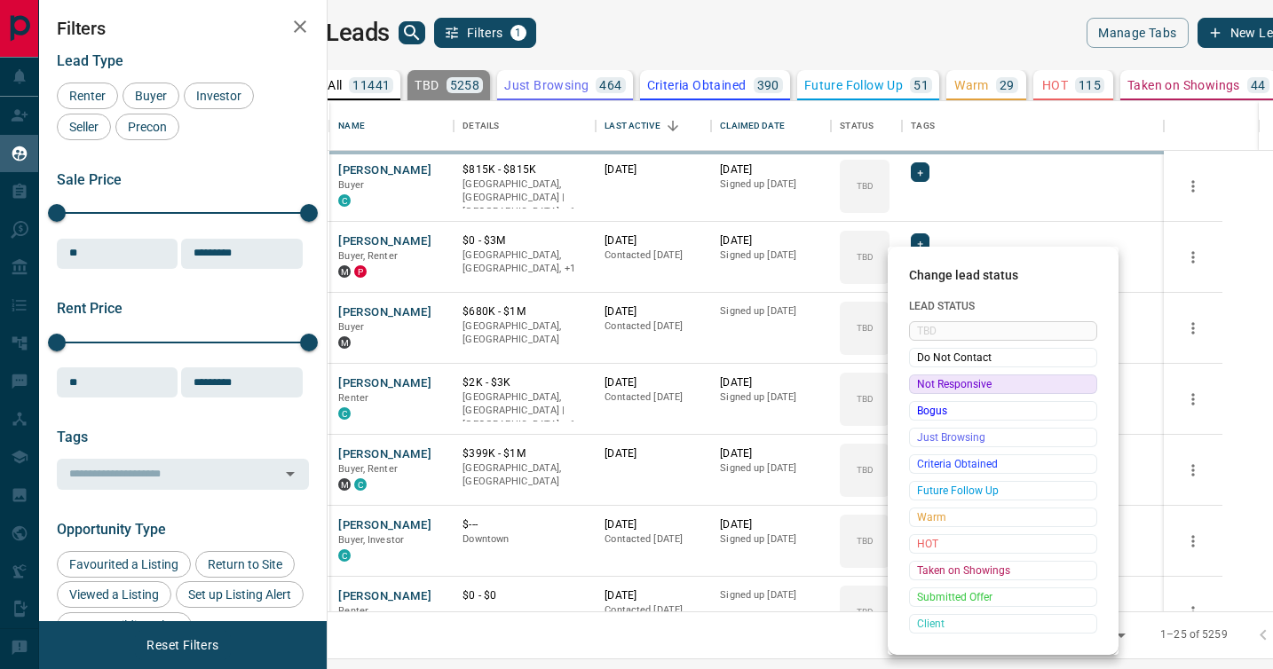
click at [919, 383] on span "Not Responsive" at bounding box center [1003, 384] width 172 height 18
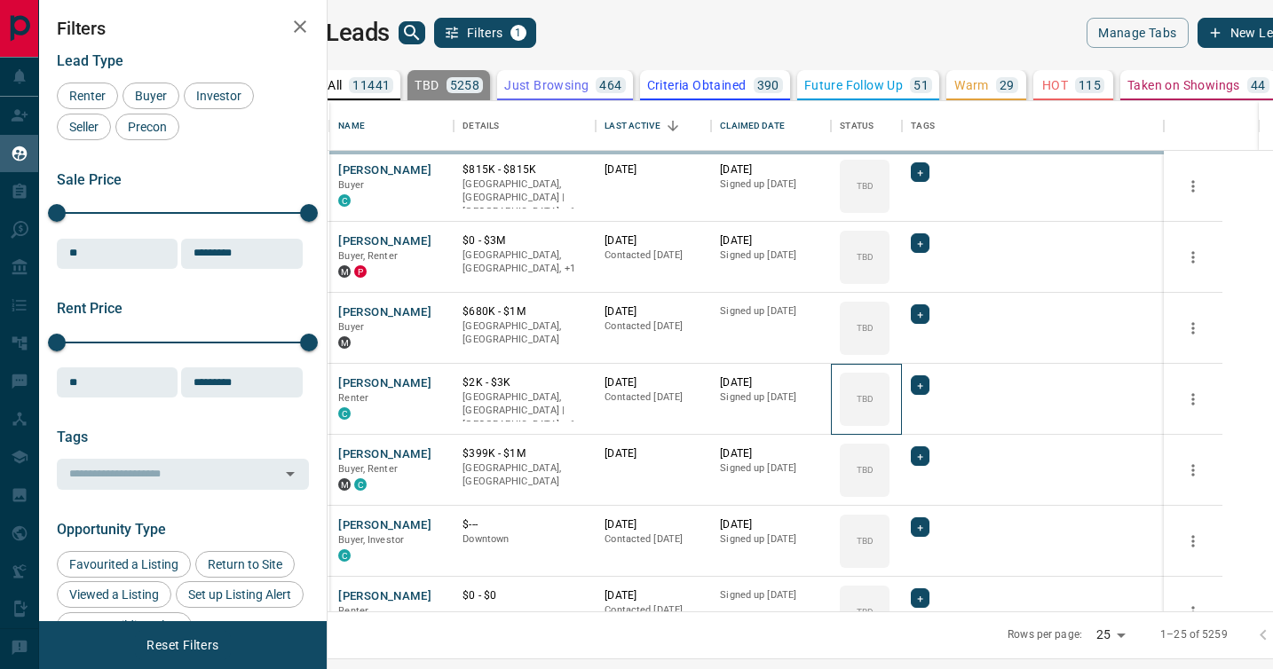
click at [889, 383] on div "TBD" at bounding box center [865, 399] width 50 height 53
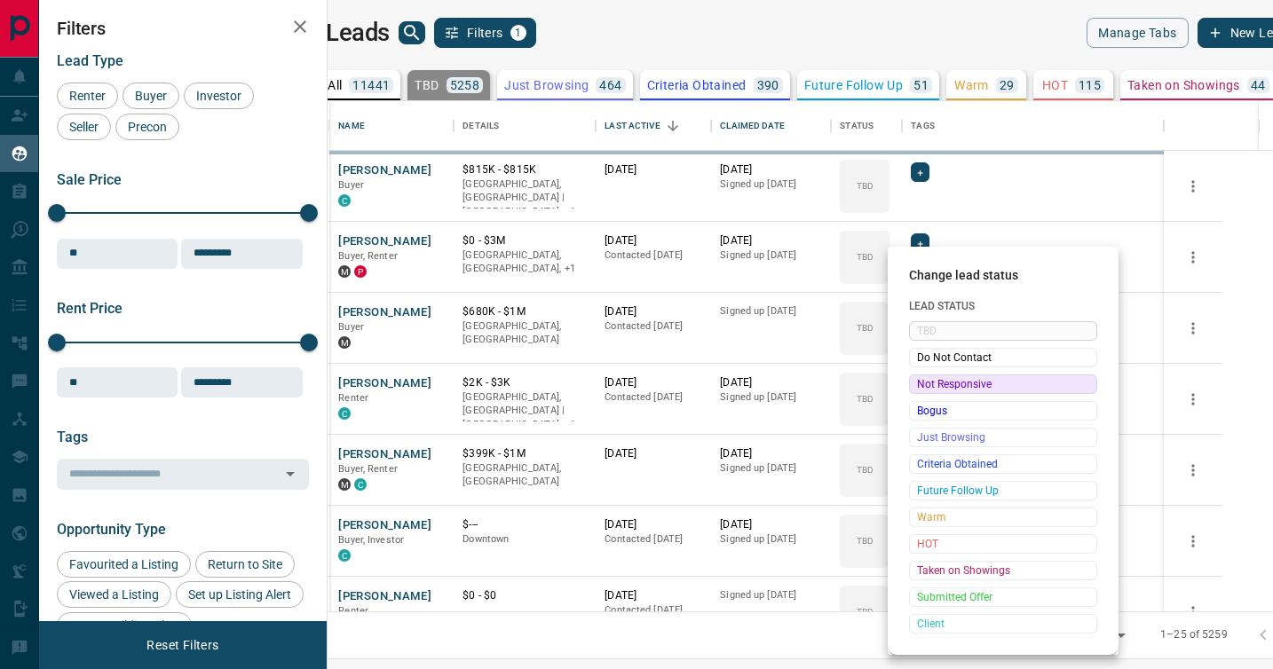
click at [919, 383] on span "Not Responsive" at bounding box center [1003, 384] width 172 height 18
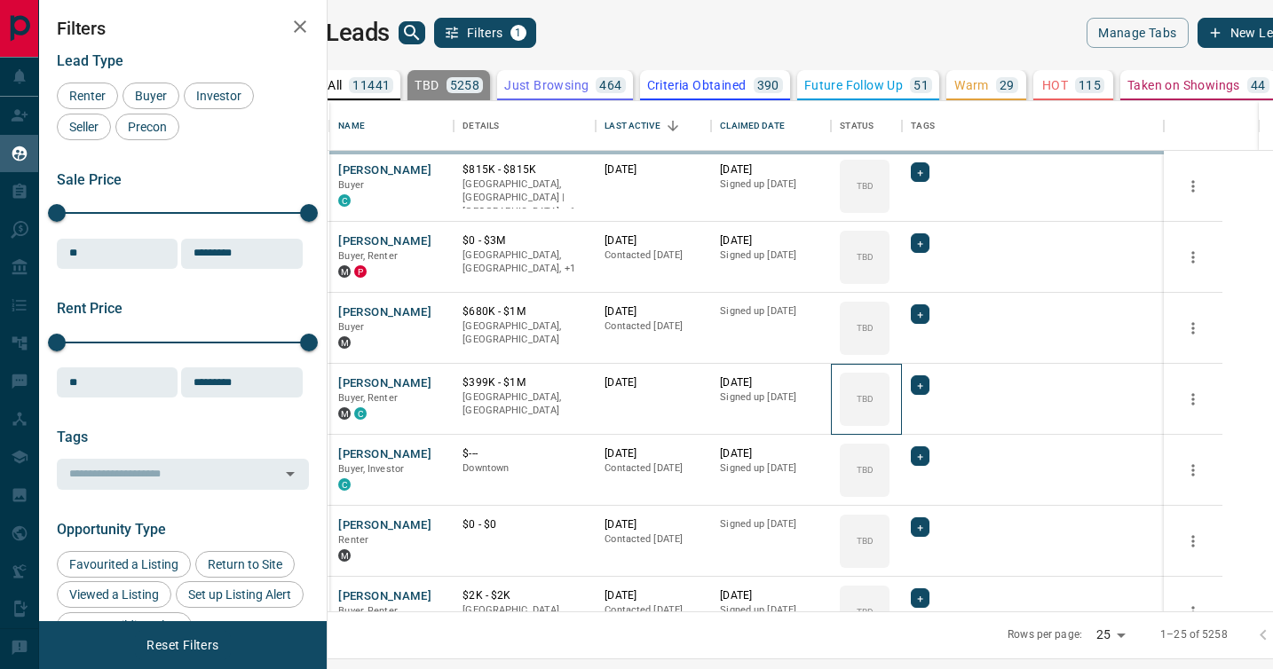
click at [889, 383] on div "TBD" at bounding box center [865, 399] width 50 height 53
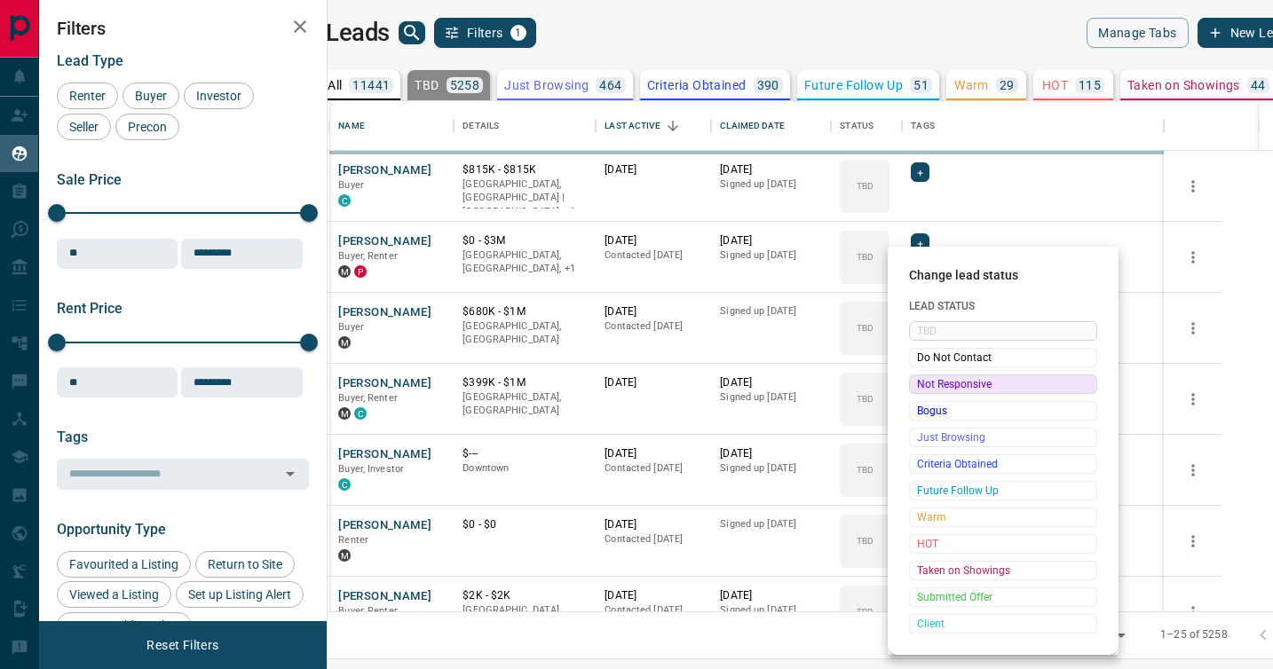
click at [919, 383] on span "Not Responsive" at bounding box center [1003, 384] width 172 height 18
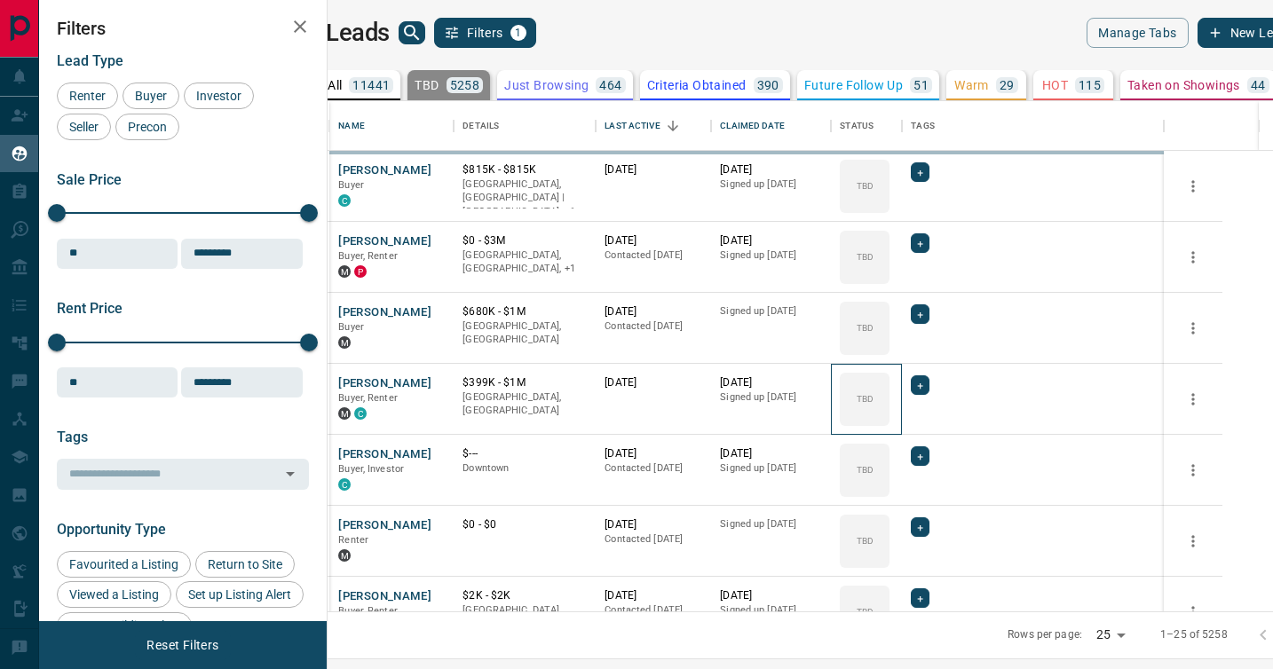
click at [889, 383] on div "TBD" at bounding box center [865, 399] width 50 height 53
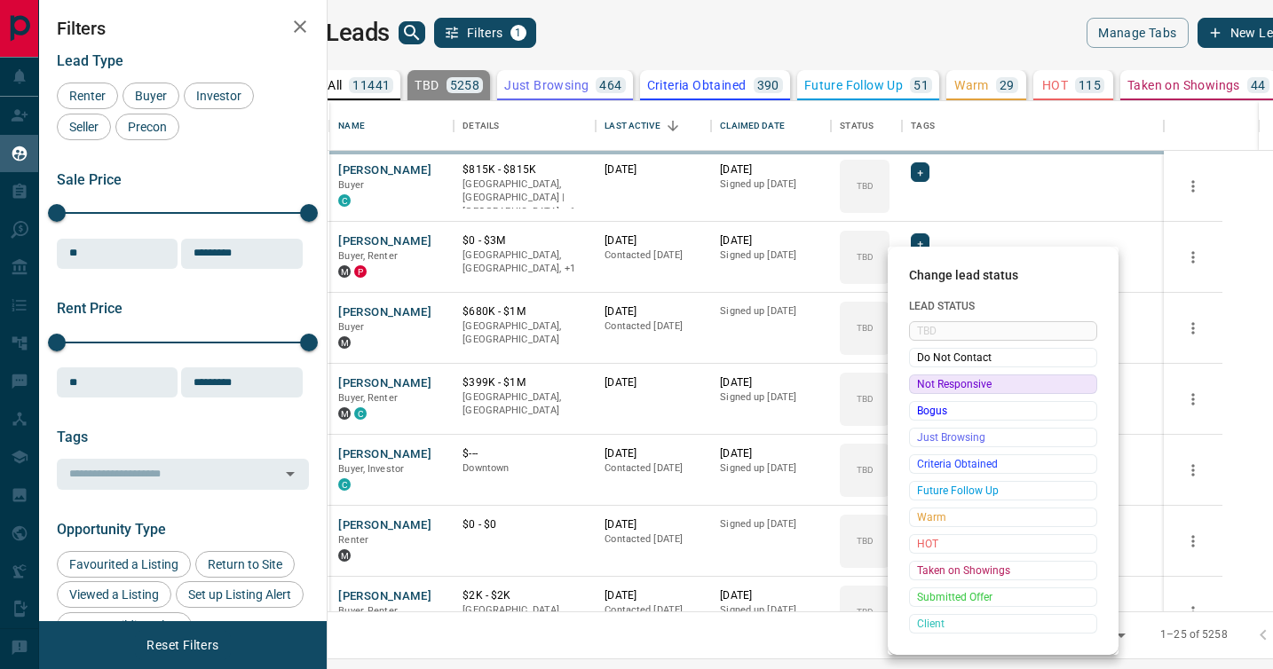
click at [919, 383] on span "Not Responsive" at bounding box center [1003, 384] width 172 height 18
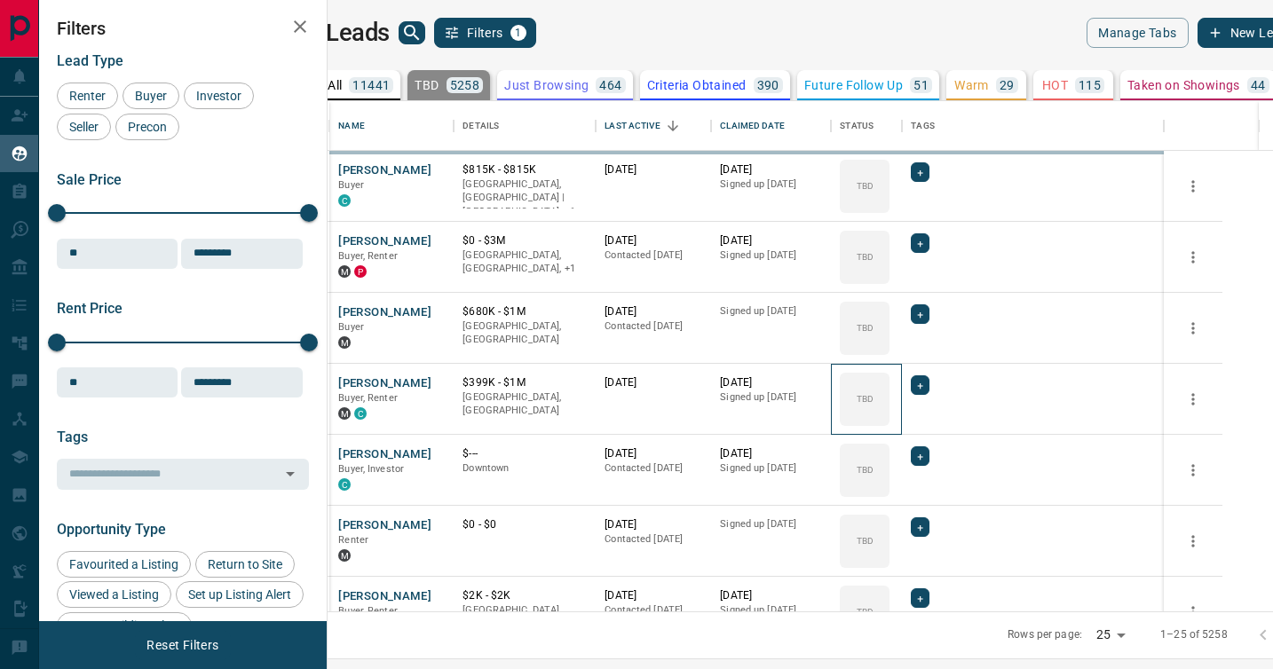
click at [889, 383] on div "TBD" at bounding box center [865, 399] width 50 height 53
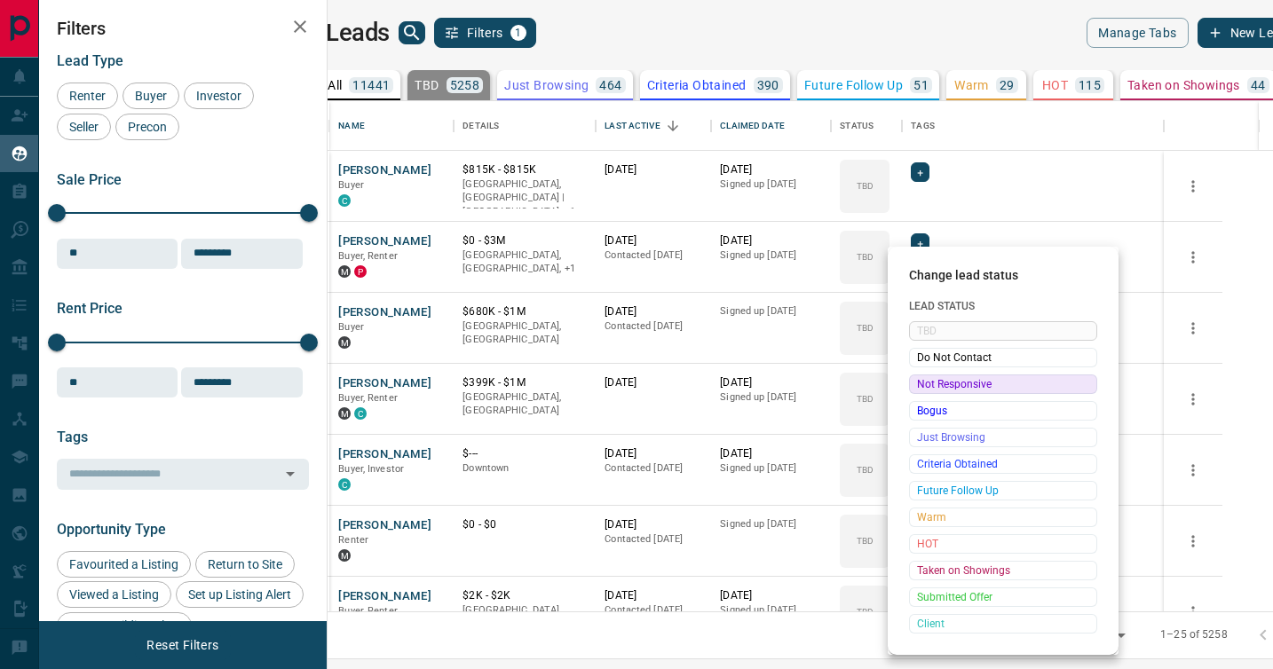
click at [919, 383] on span "Not Responsive" at bounding box center [1003, 384] width 172 height 18
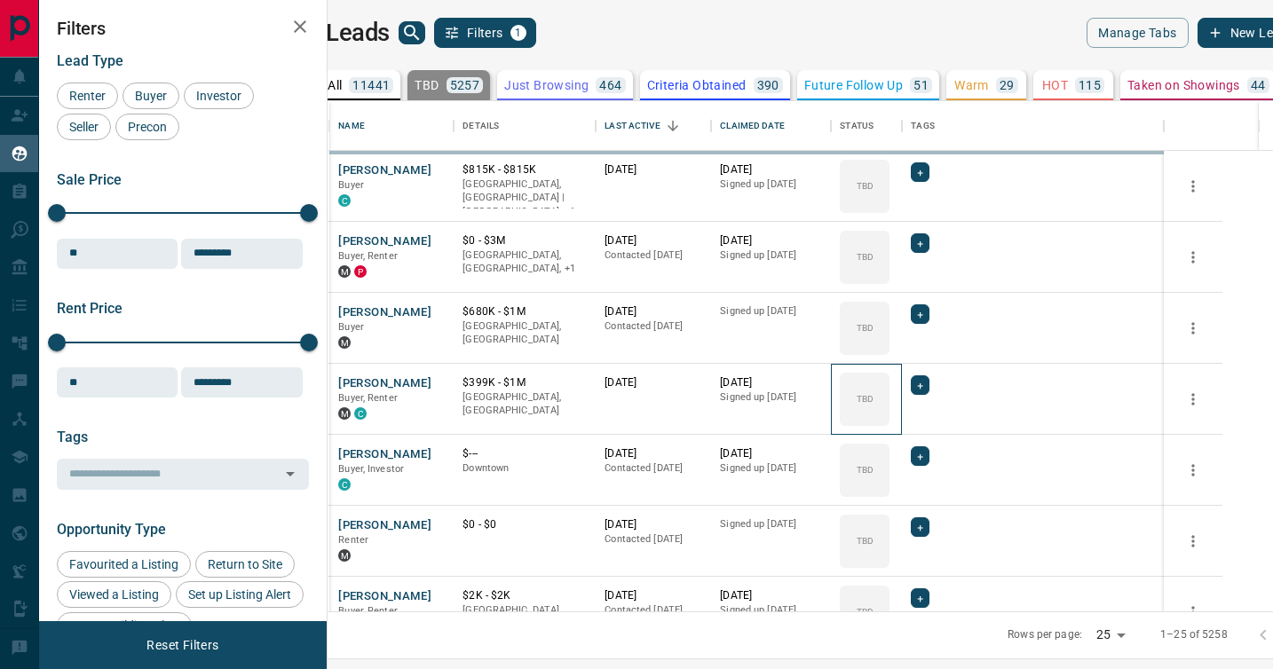
click at [889, 383] on div "TBD" at bounding box center [865, 399] width 50 height 53
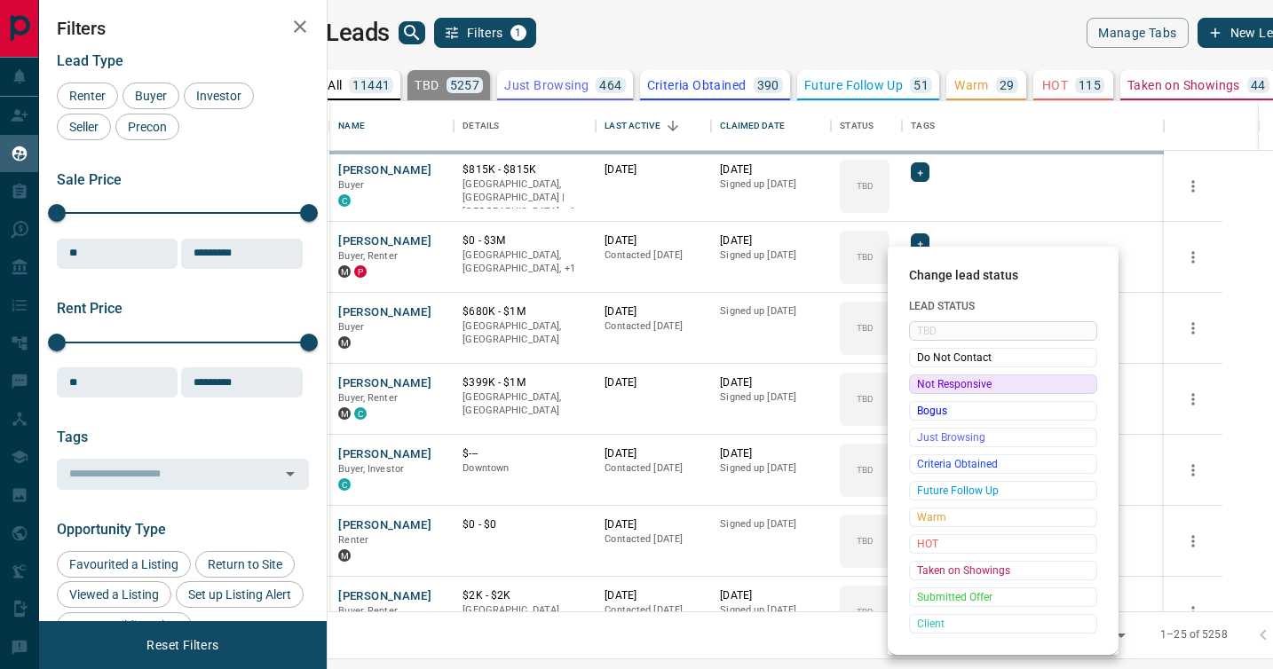
click at [919, 383] on span "Not Responsive" at bounding box center [1003, 384] width 172 height 18
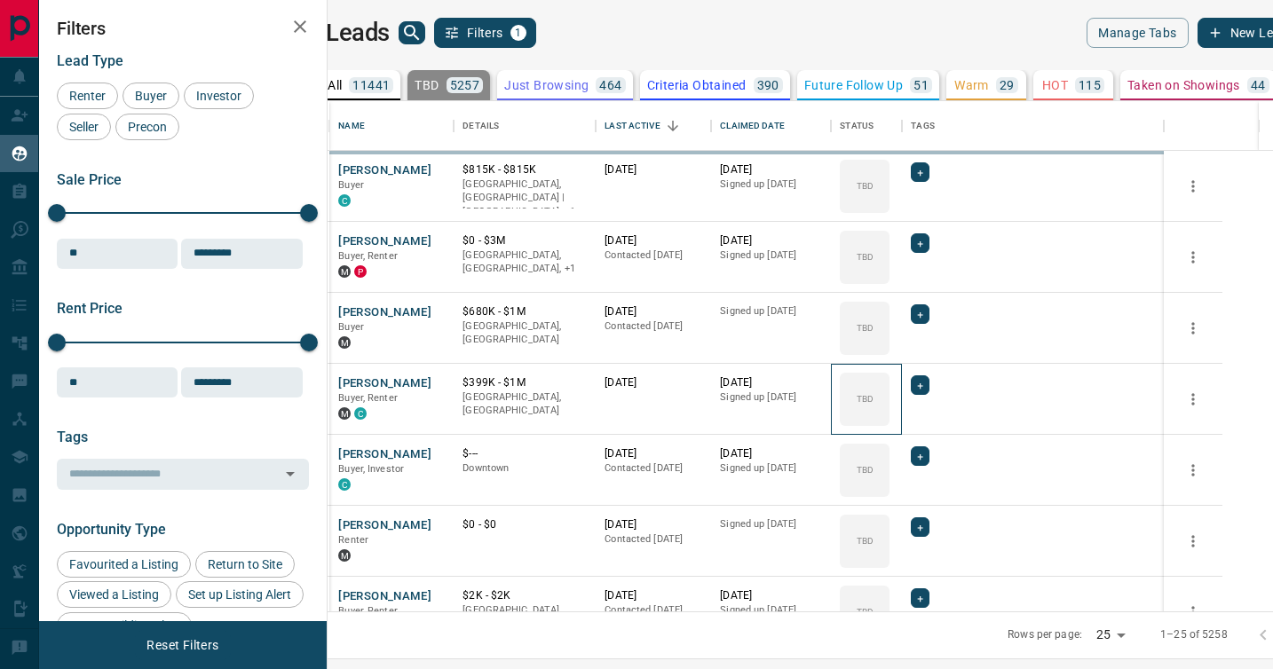
click at [889, 383] on div "TBD" at bounding box center [865, 399] width 50 height 53
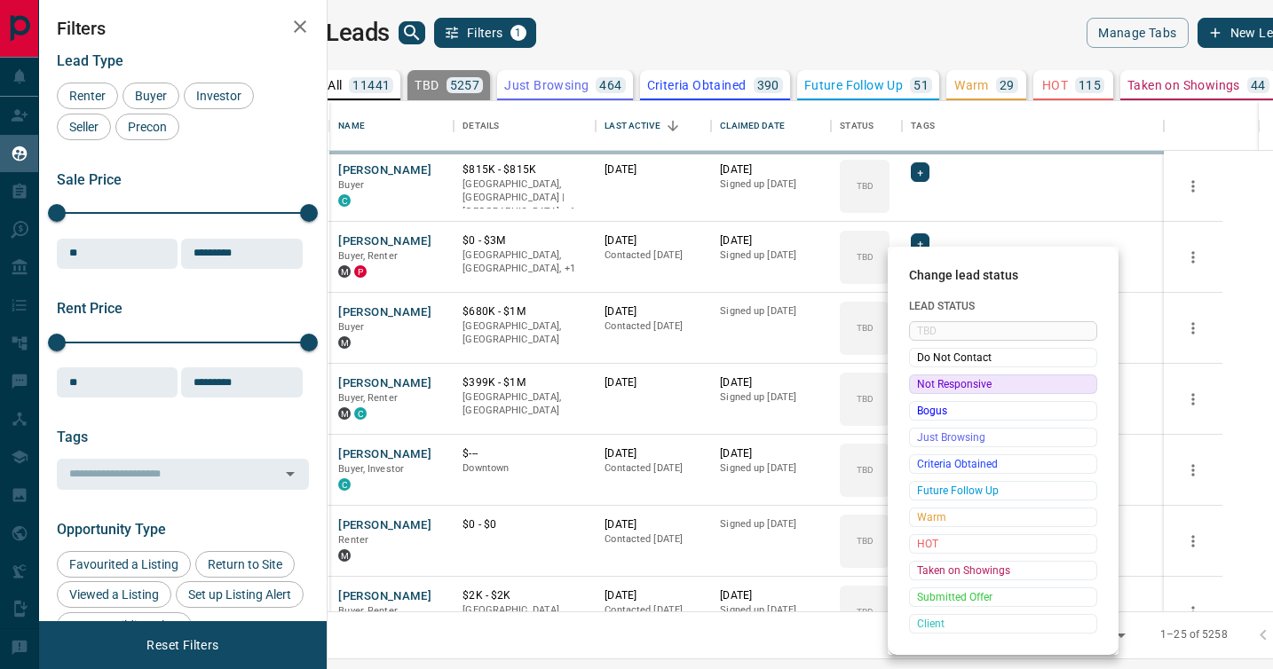
click at [919, 383] on span "Not Responsive" at bounding box center [1003, 384] width 172 height 18
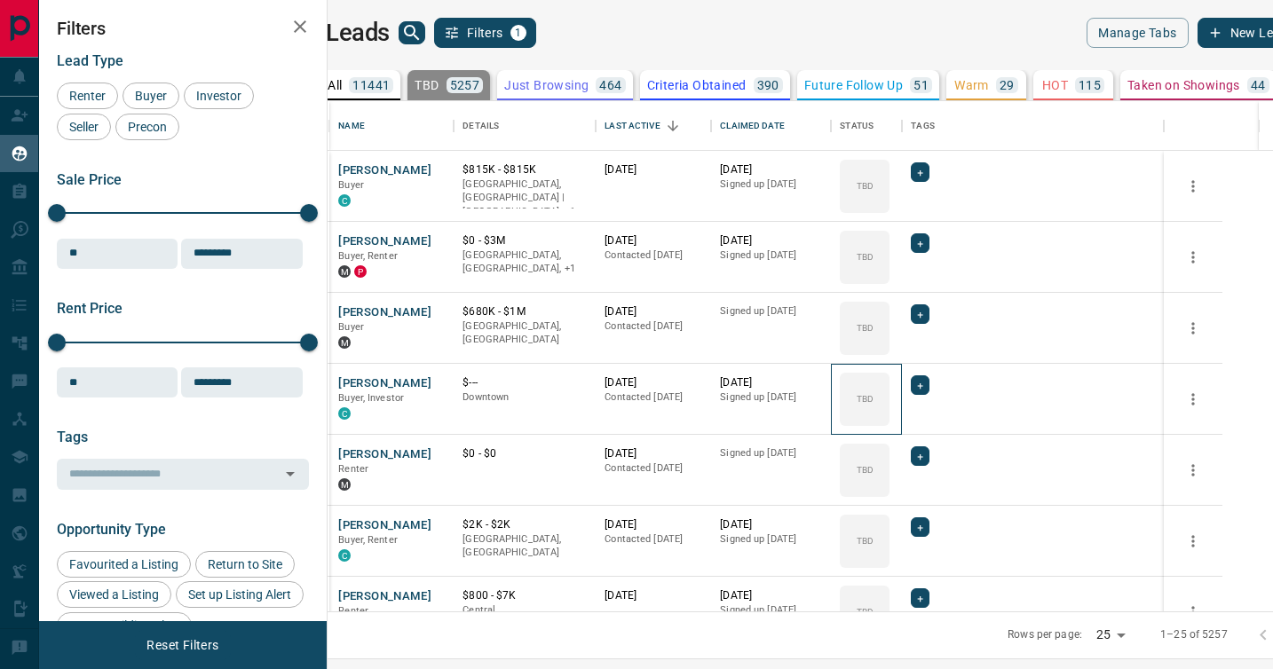
click at [889, 383] on div "TBD" at bounding box center [865, 399] width 50 height 53
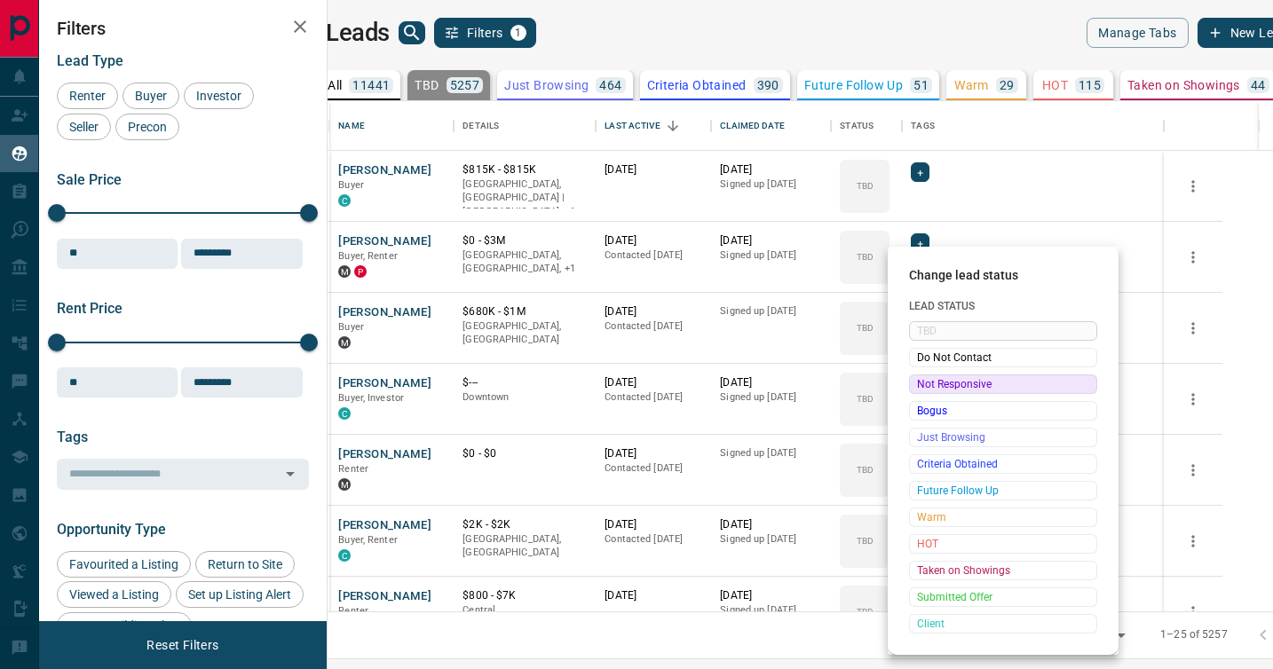
click at [919, 383] on span "Not Responsive" at bounding box center [1003, 384] width 172 height 18
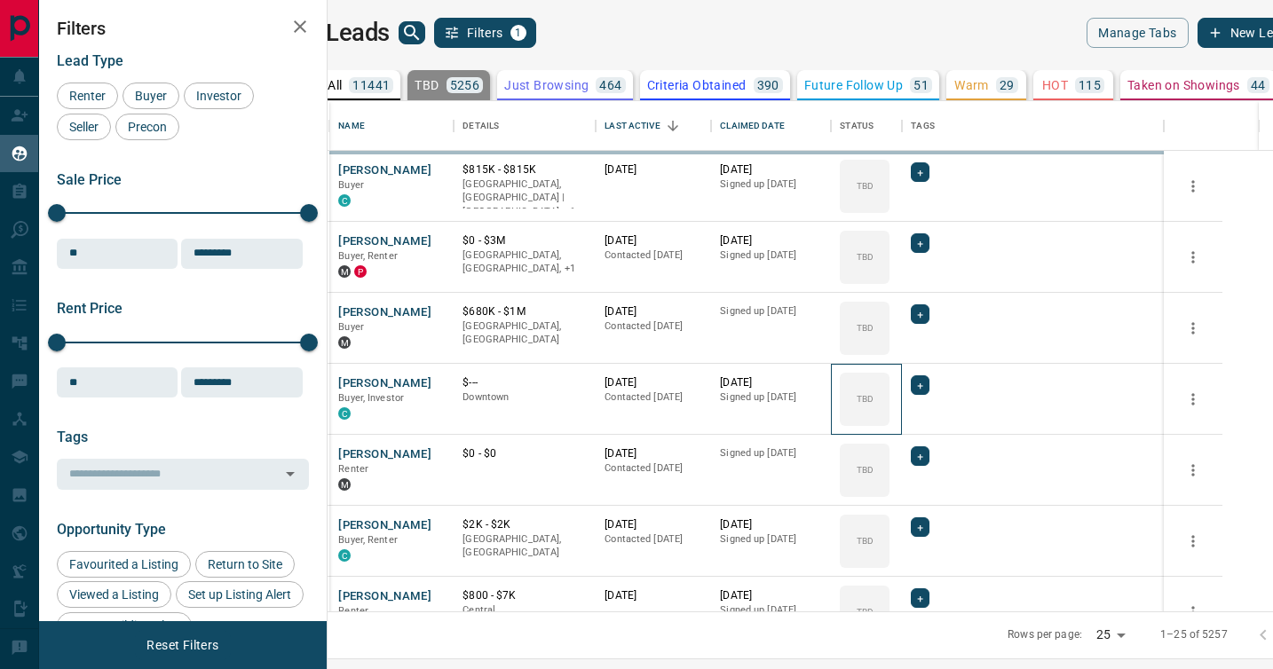
click at [889, 383] on div "TBD" at bounding box center [865, 399] width 50 height 53
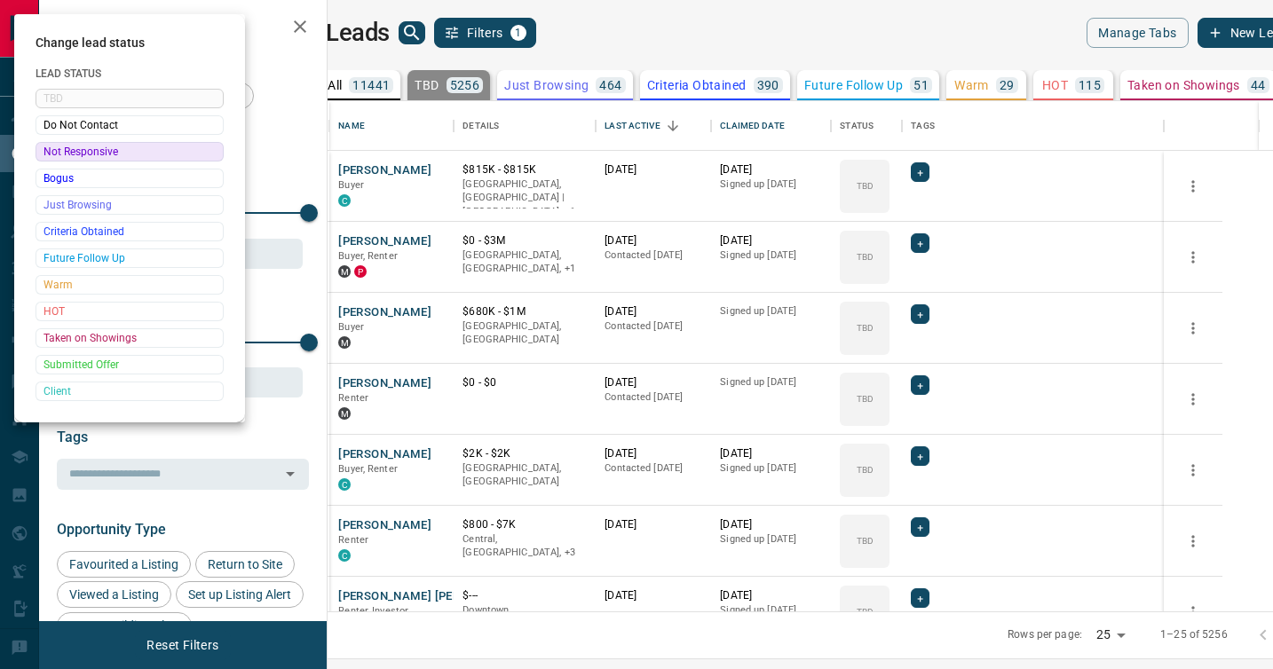
click at [919, 383] on div at bounding box center [636, 334] width 1273 height 669
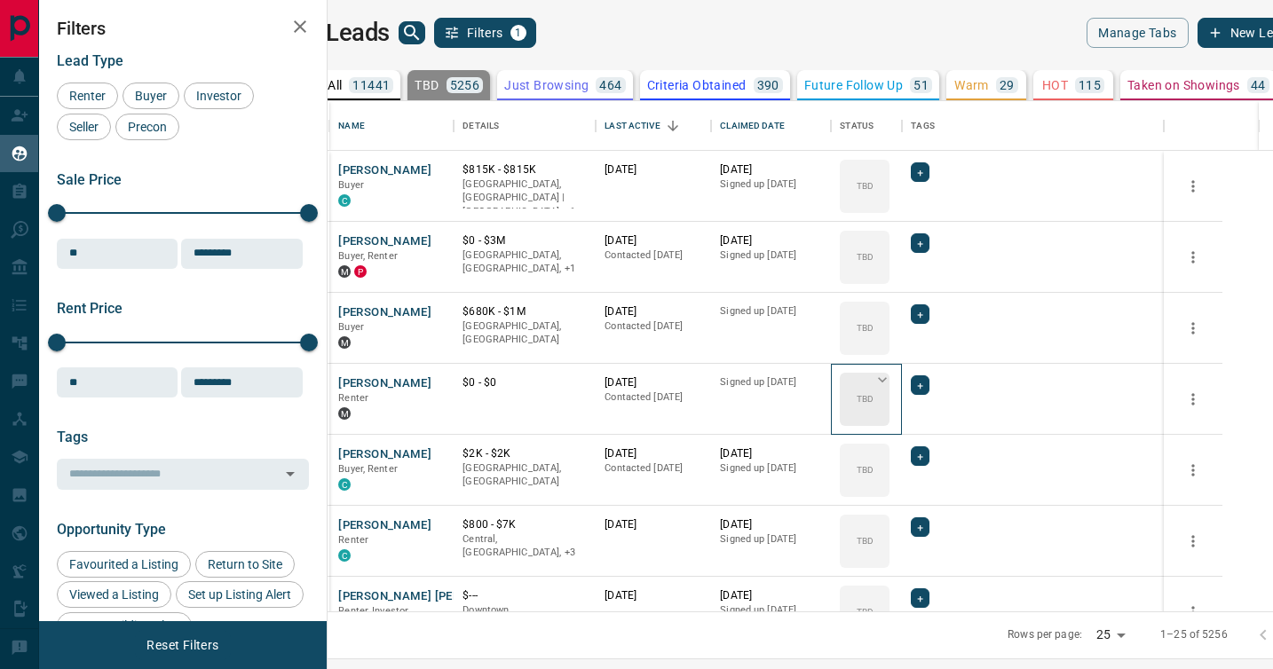
click at [889, 386] on div "TBD" at bounding box center [865, 399] width 50 height 53
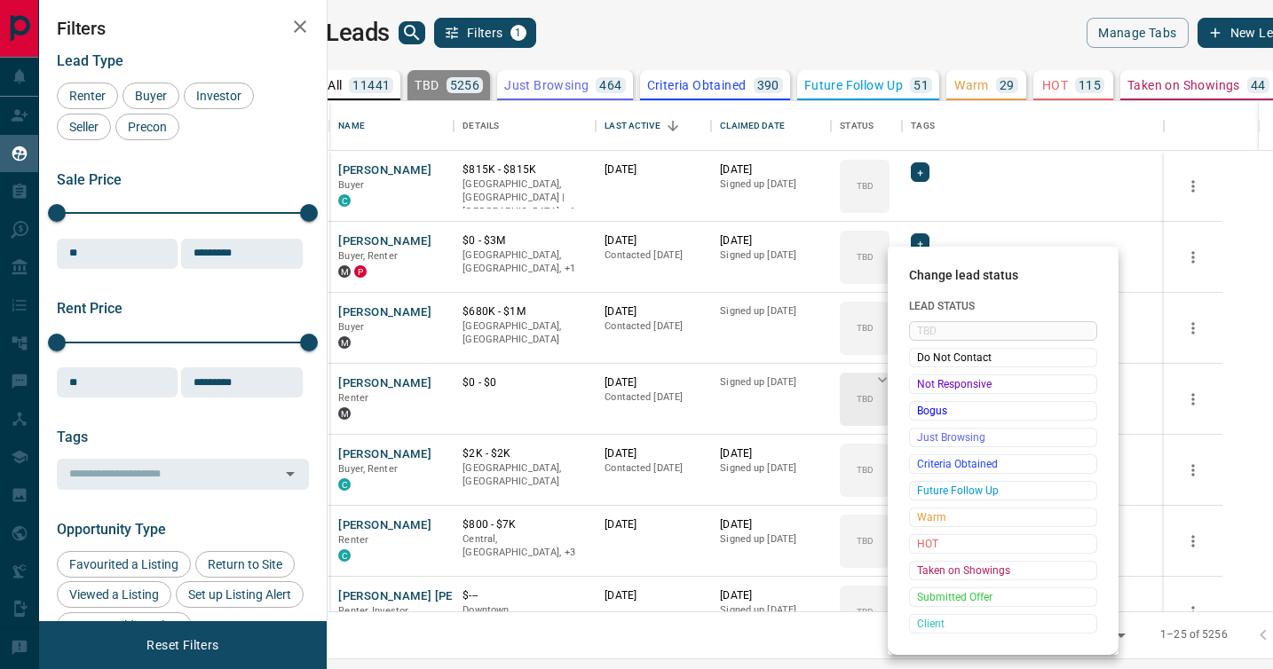
click at [919, 386] on span "Not Responsive" at bounding box center [1003, 384] width 172 height 18
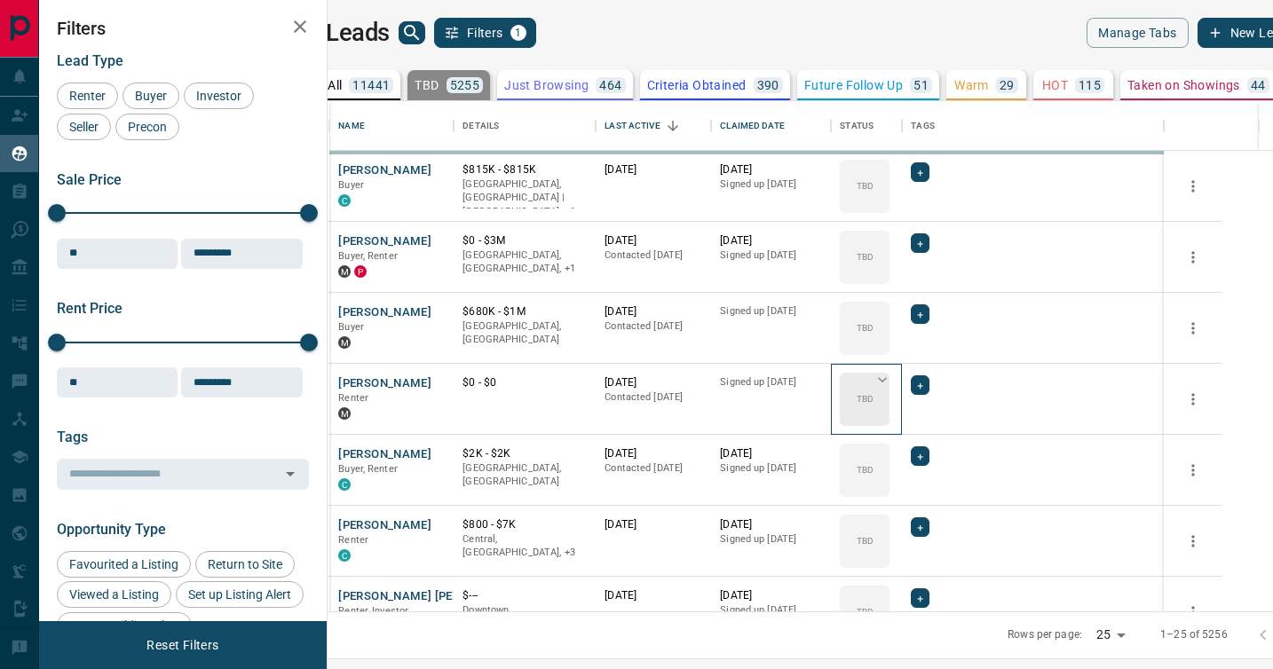
click at [889, 386] on div "TBD" at bounding box center [865, 399] width 50 height 53
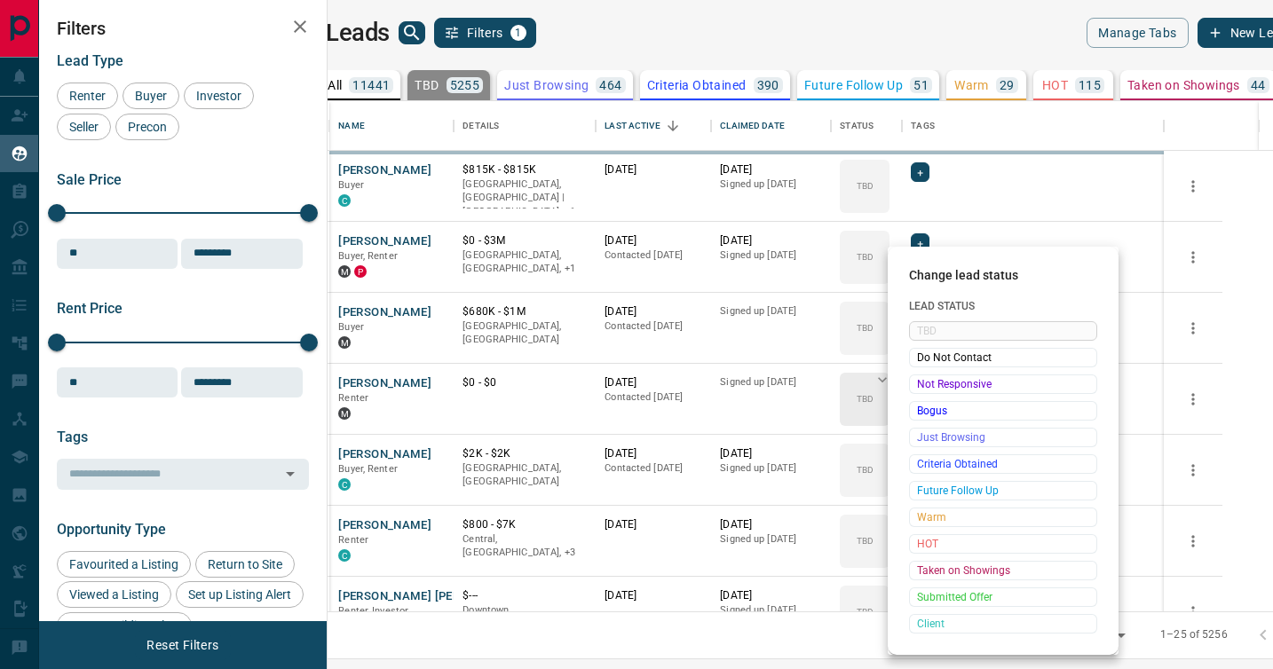
click at [919, 386] on span "Not Responsive" at bounding box center [1003, 384] width 172 height 18
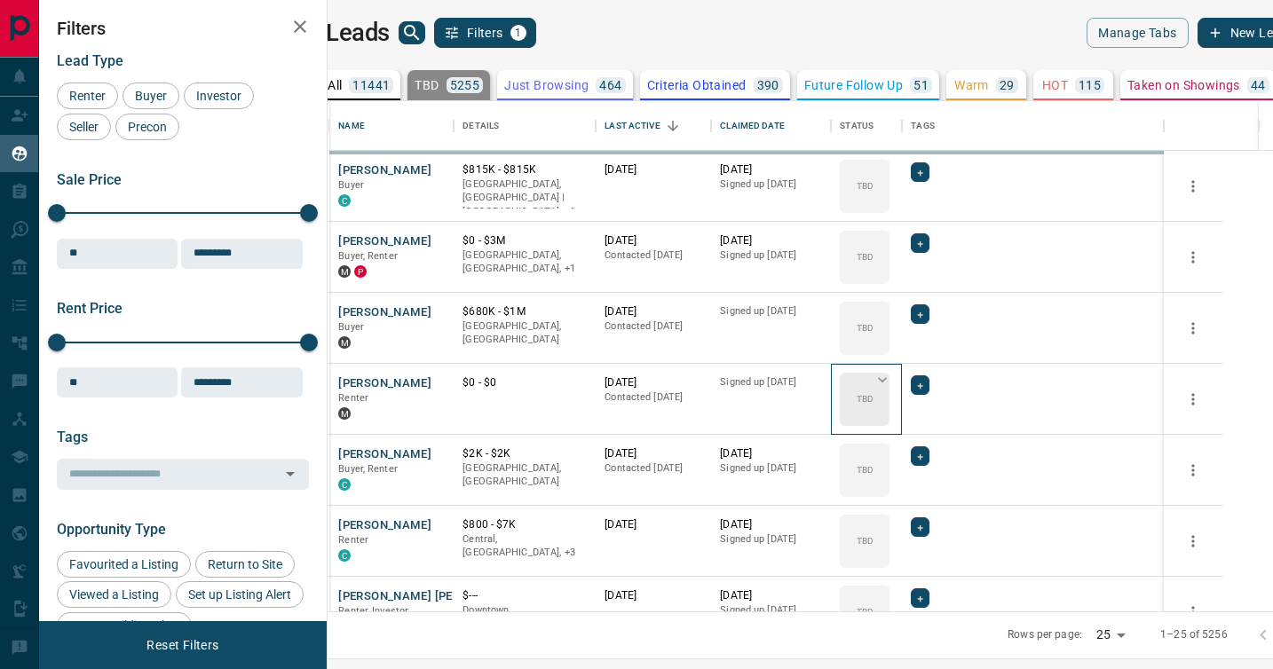
click at [889, 386] on div "TBD" at bounding box center [865, 399] width 50 height 53
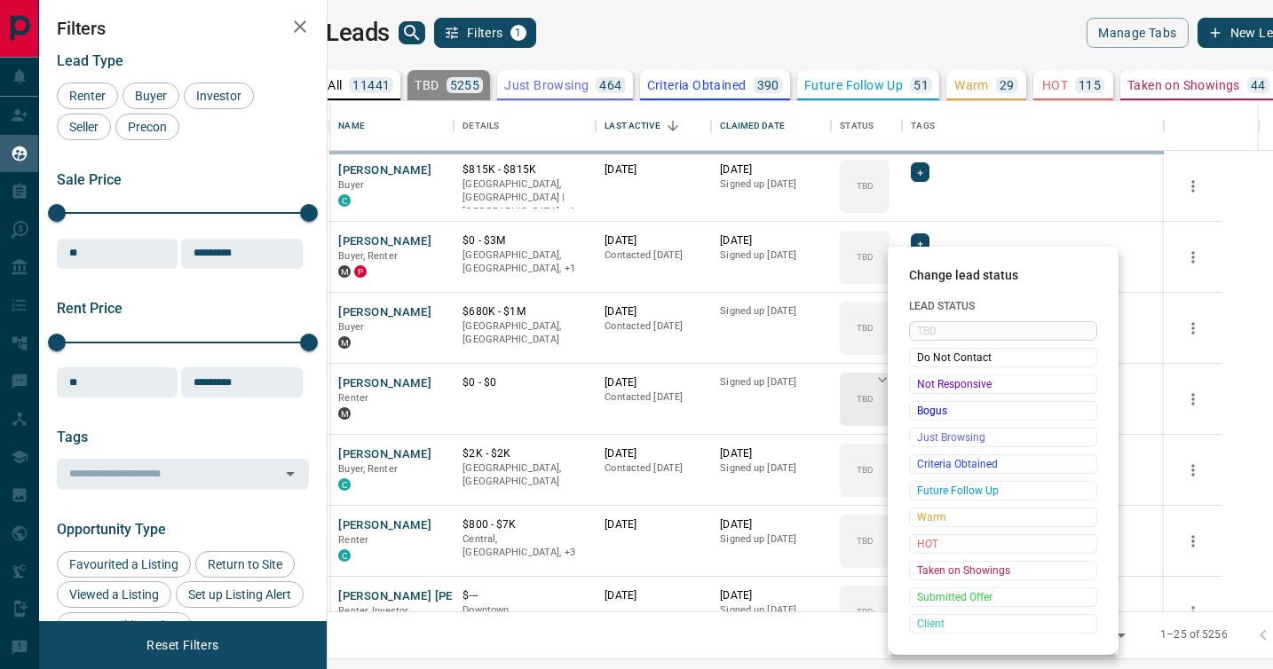
click at [919, 386] on span "Not Responsive" at bounding box center [1003, 384] width 172 height 18
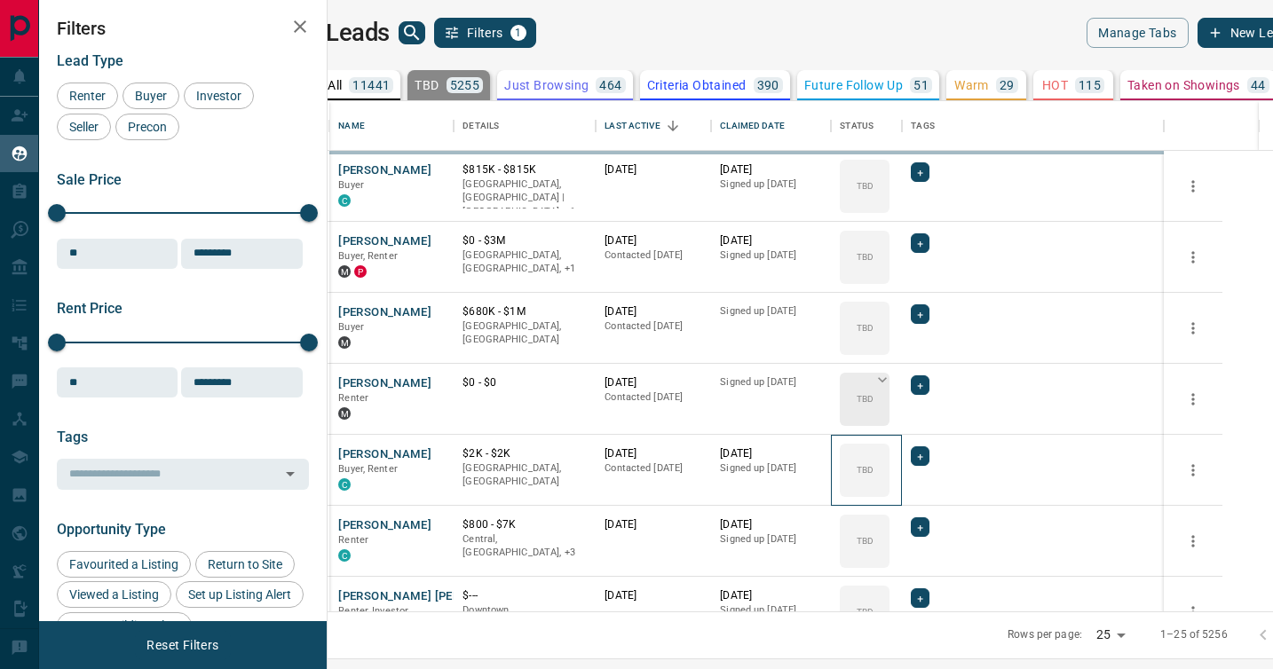
click at [889, 444] on div "TBD" at bounding box center [865, 470] width 50 height 53
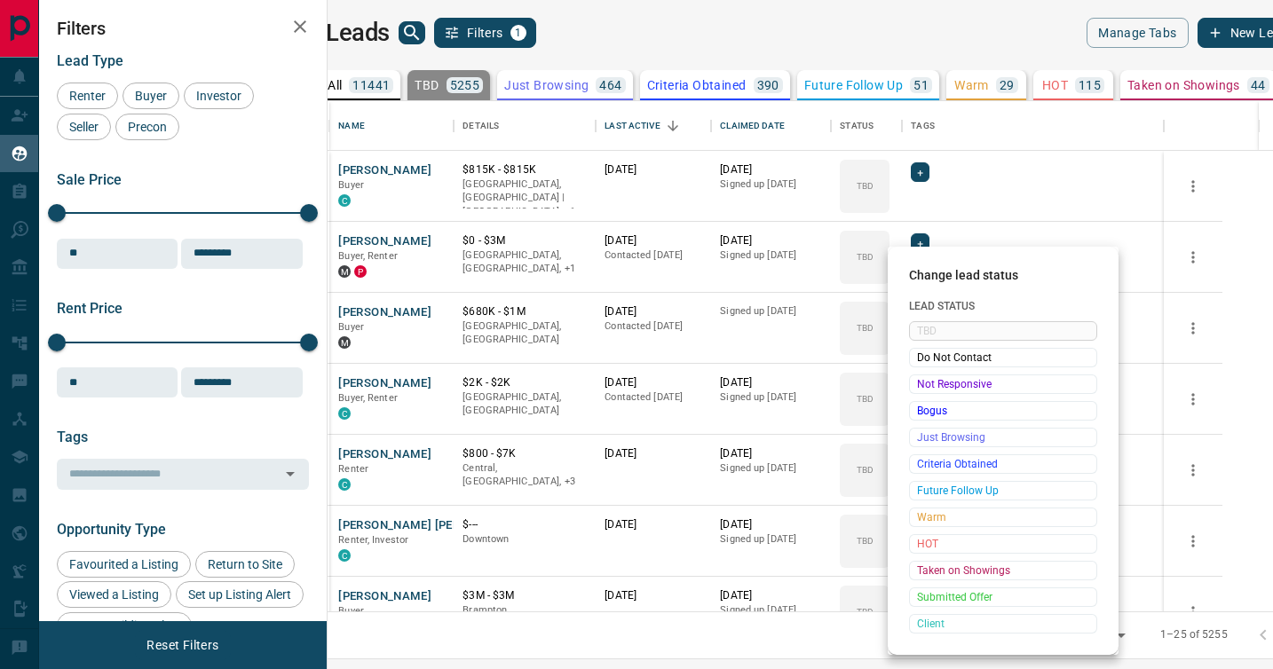
click at [919, 386] on span "Not Responsive" at bounding box center [1003, 384] width 172 height 18
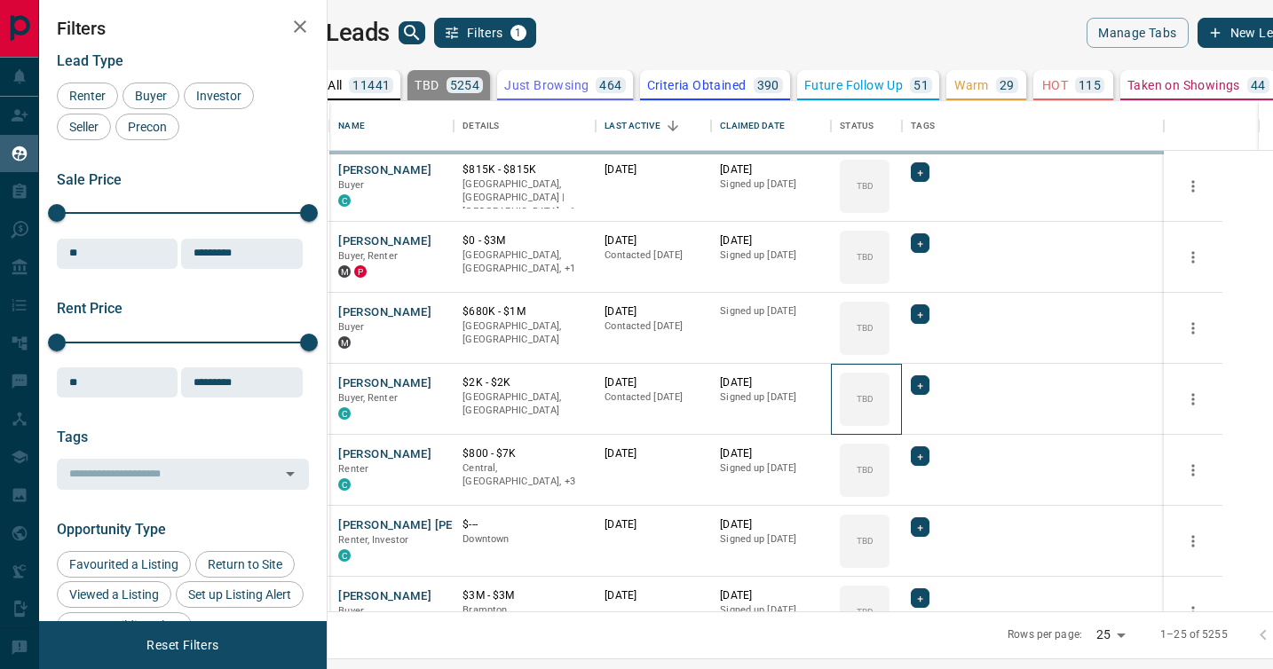
click at [889, 386] on div "TBD" at bounding box center [865, 399] width 50 height 53
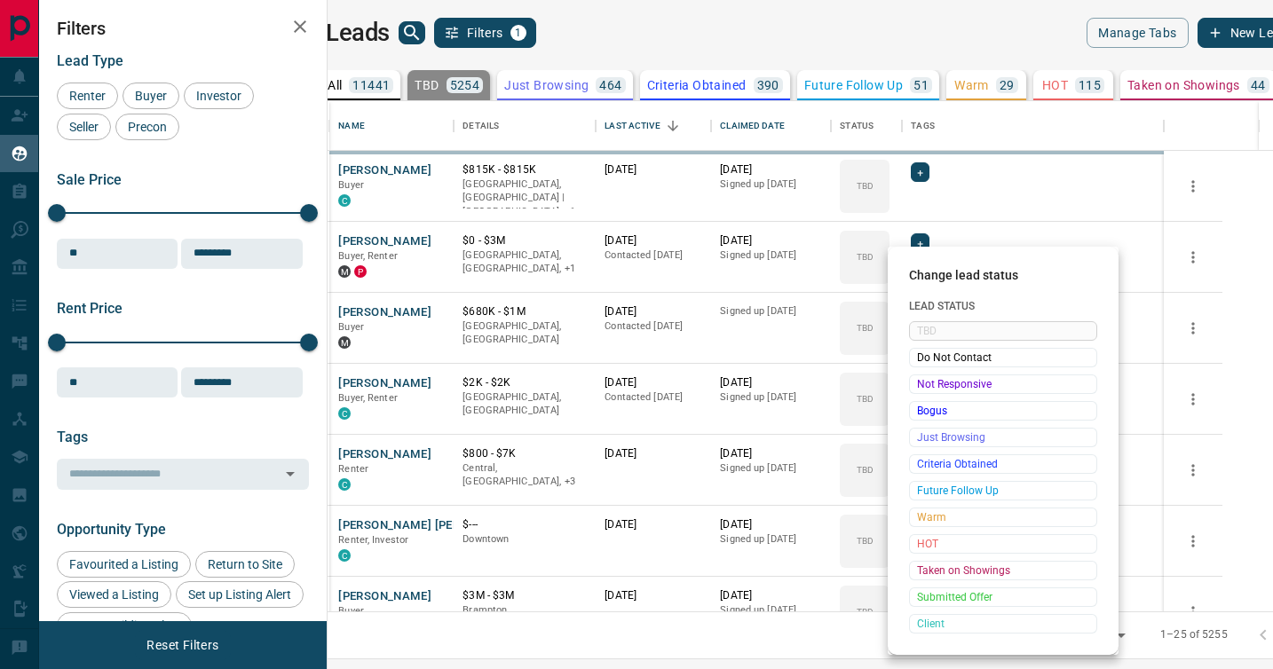
click at [919, 386] on span "Not Responsive" at bounding box center [1003, 384] width 172 height 18
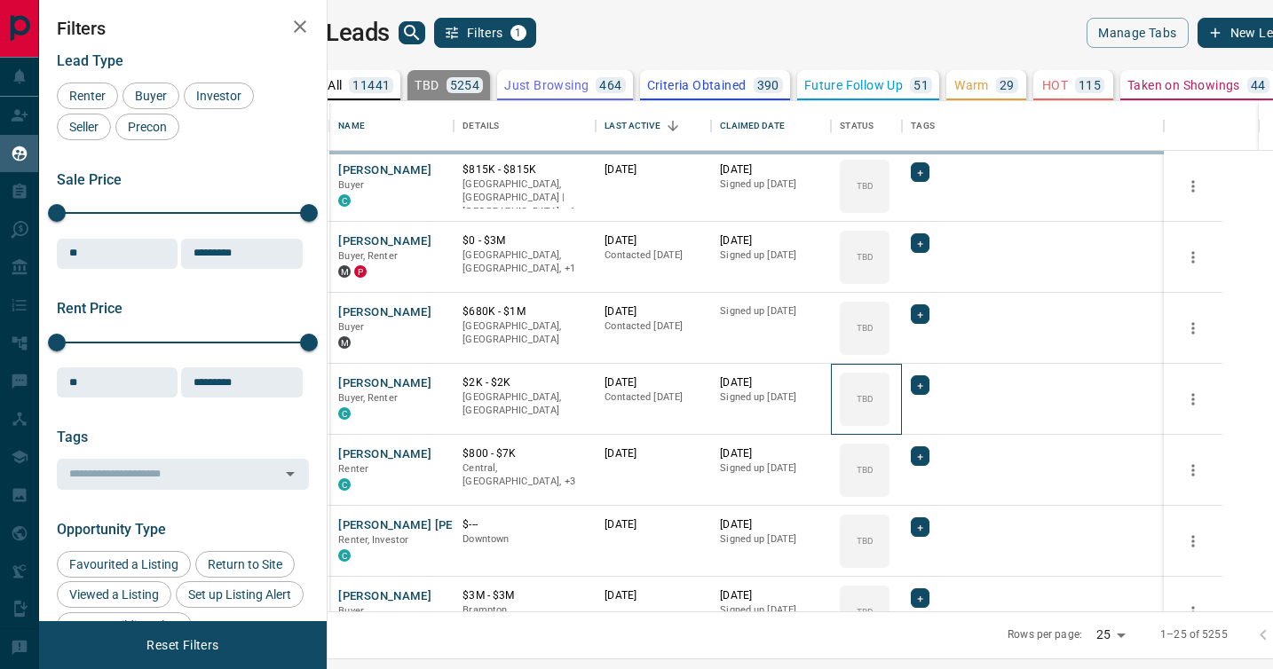
click at [889, 386] on div "TBD" at bounding box center [865, 399] width 50 height 53
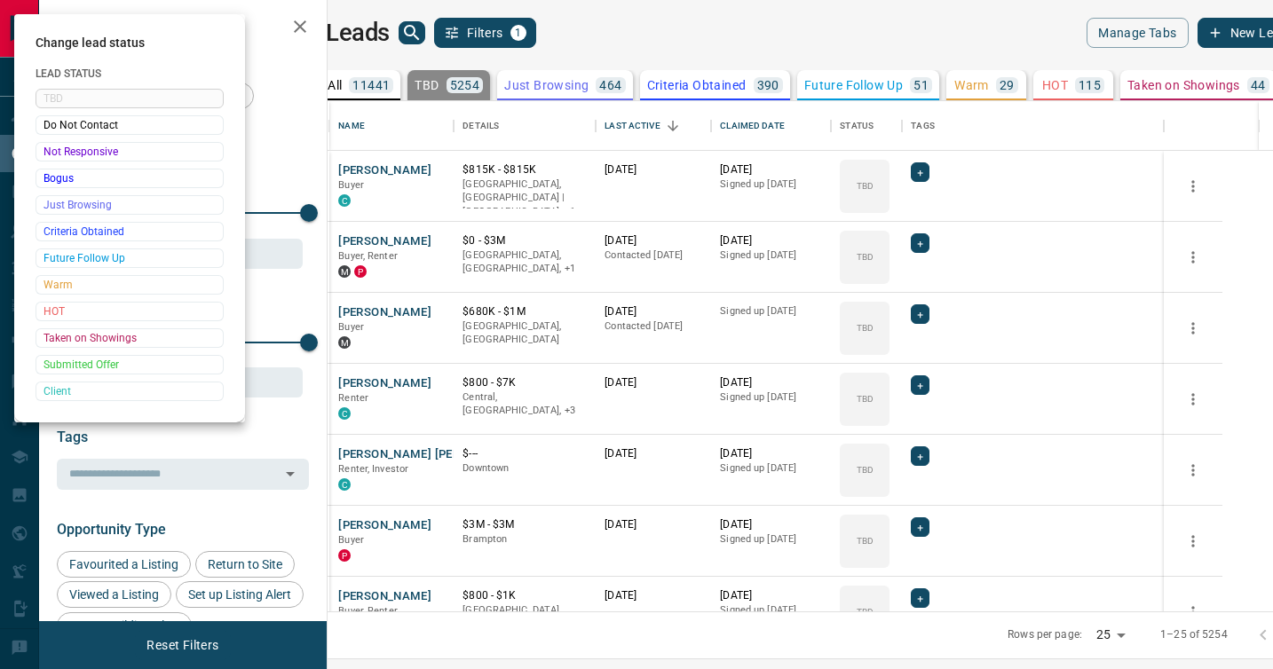
click at [919, 386] on div at bounding box center [636, 334] width 1273 height 669
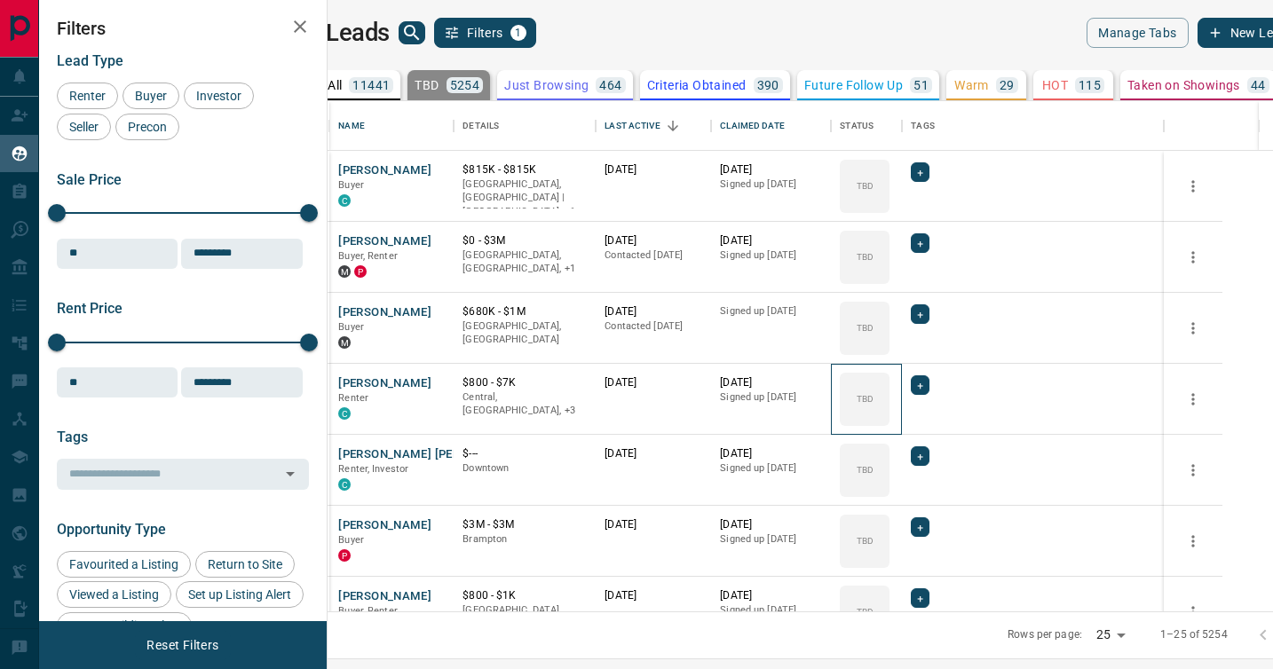
click at [889, 386] on div "TBD" at bounding box center [865, 399] width 50 height 53
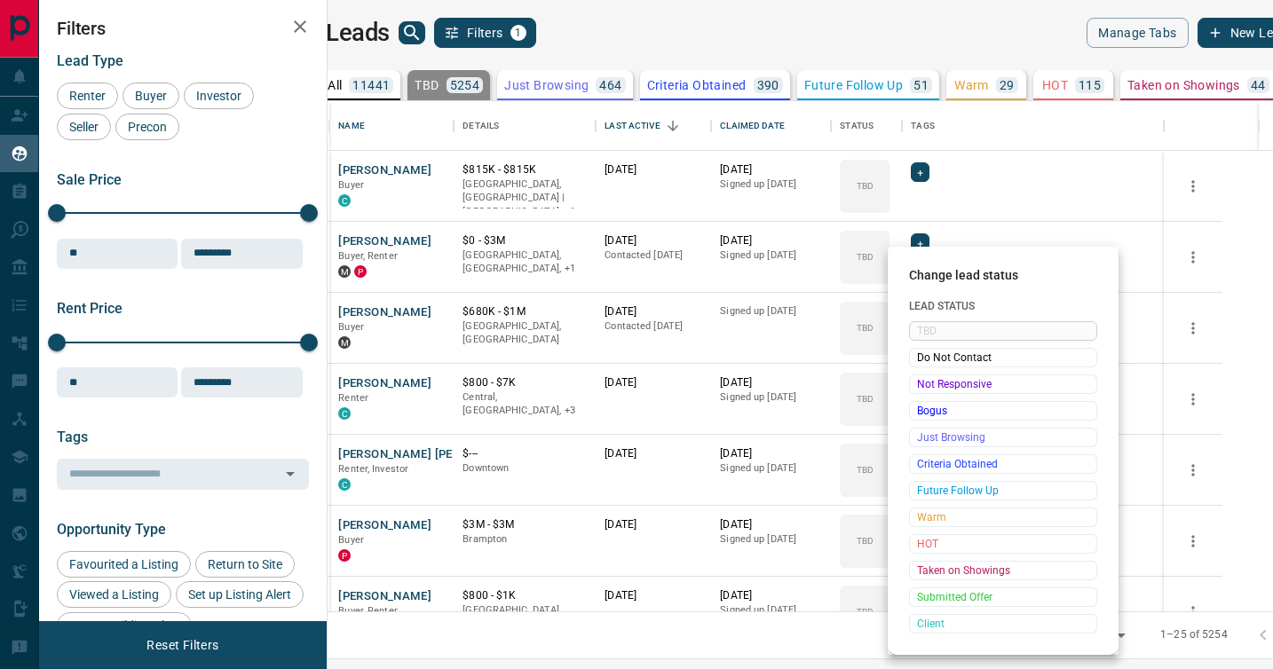
click at [919, 386] on span "Not Responsive" at bounding box center [1003, 384] width 172 height 18
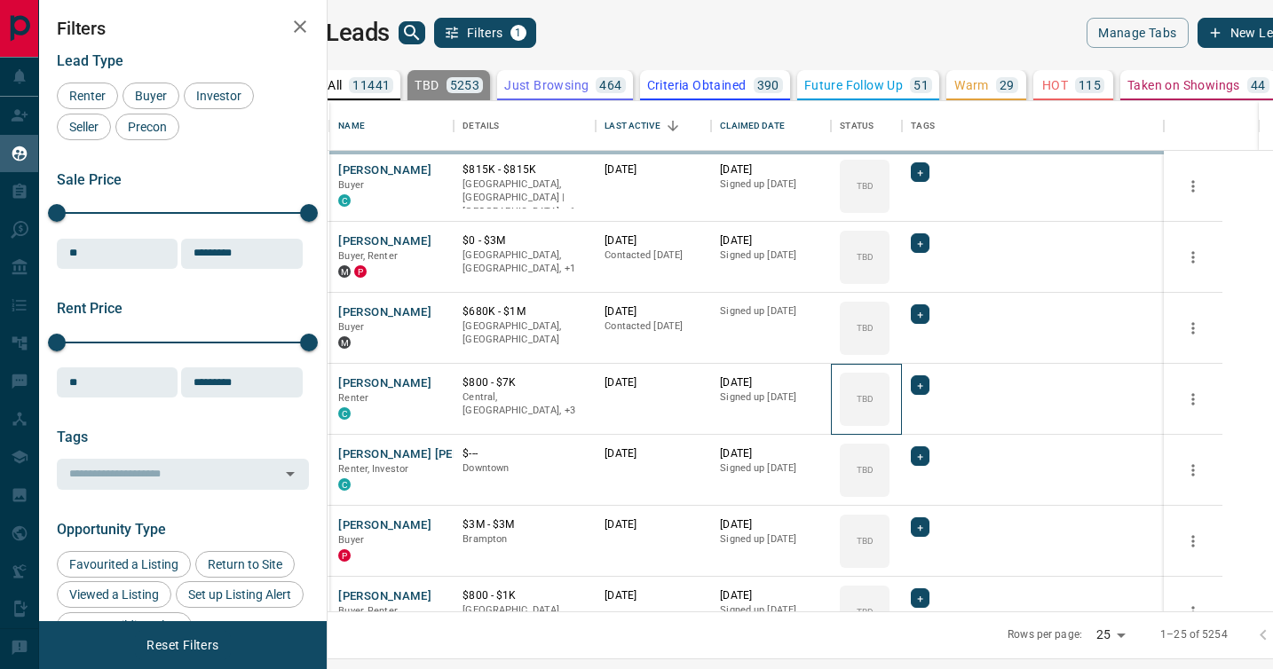
click at [889, 386] on div "TBD" at bounding box center [865, 399] width 50 height 53
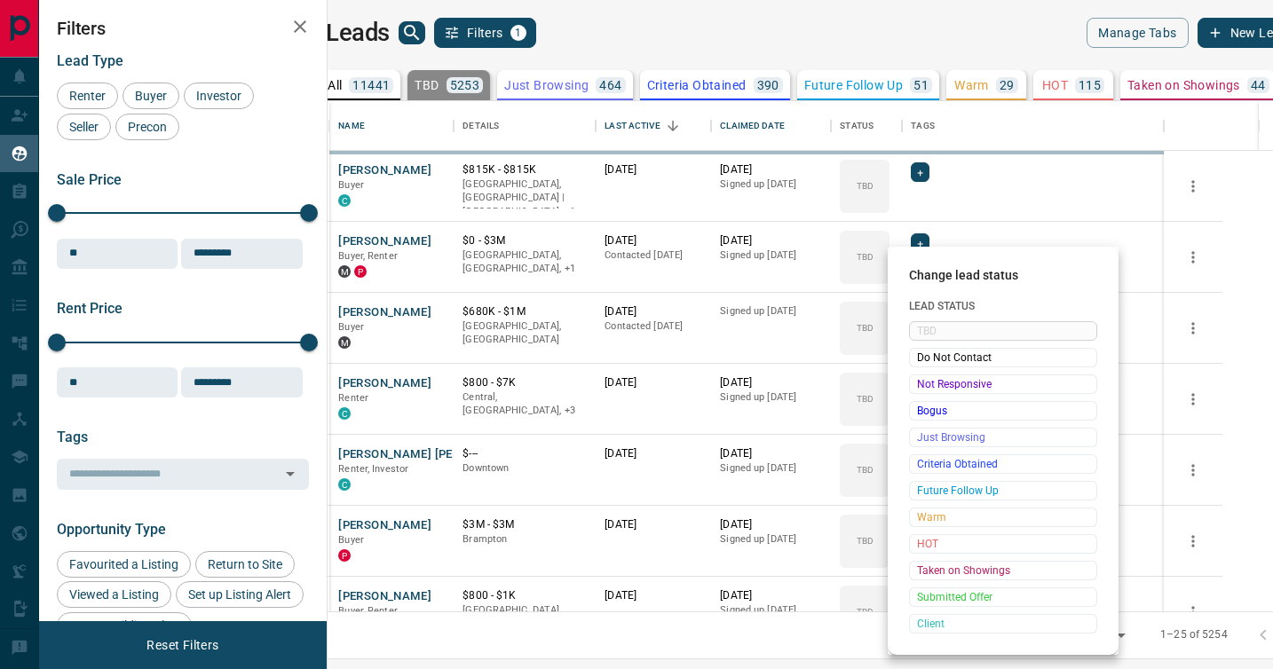
click at [919, 386] on span "Not Responsive" at bounding box center [1003, 384] width 172 height 18
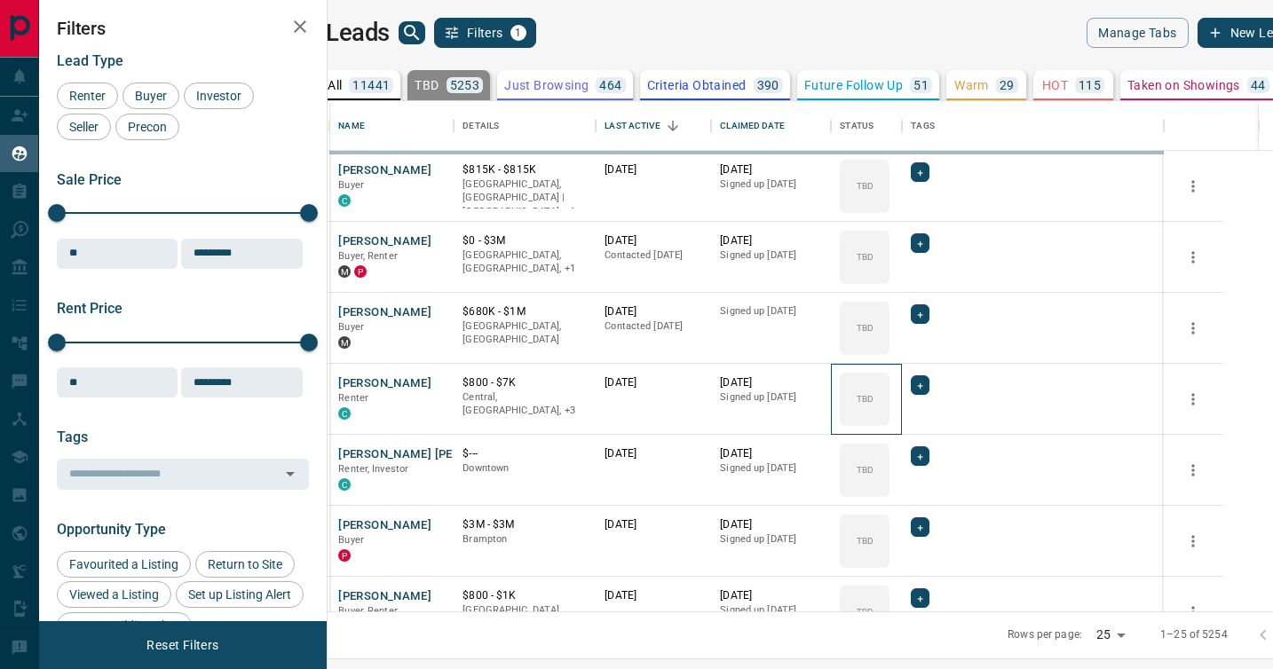
click at [889, 386] on div "TBD" at bounding box center [865, 399] width 50 height 53
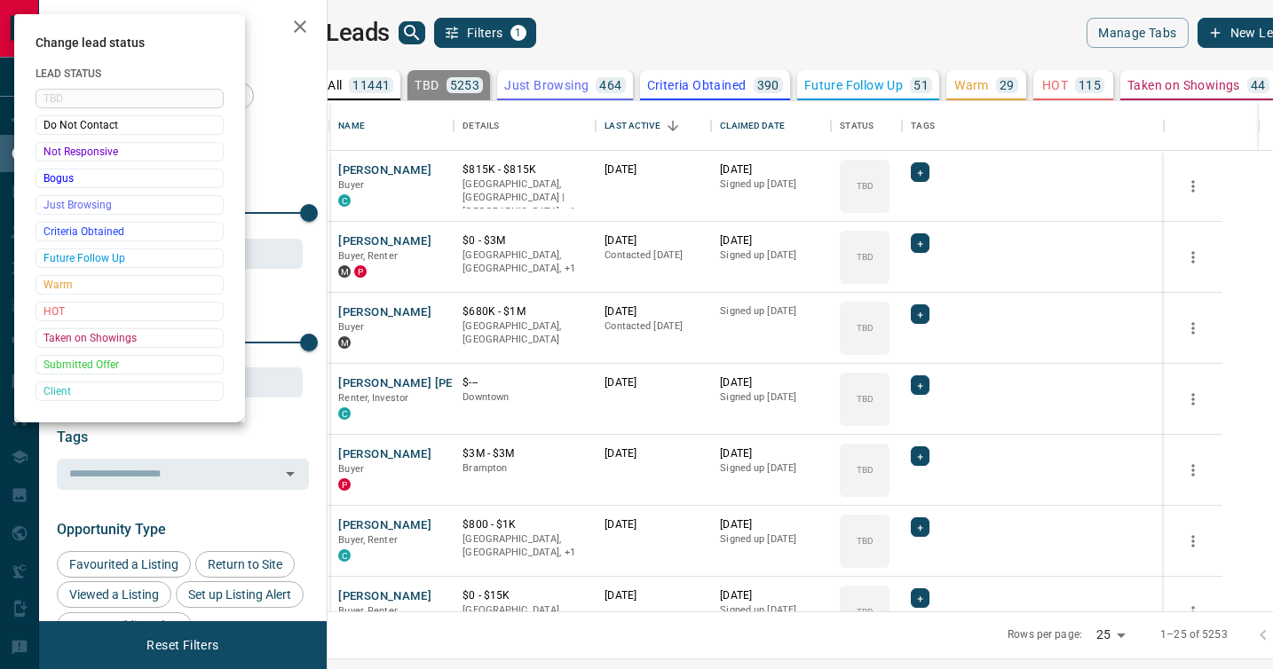
click at [919, 386] on div at bounding box center [636, 334] width 1273 height 669
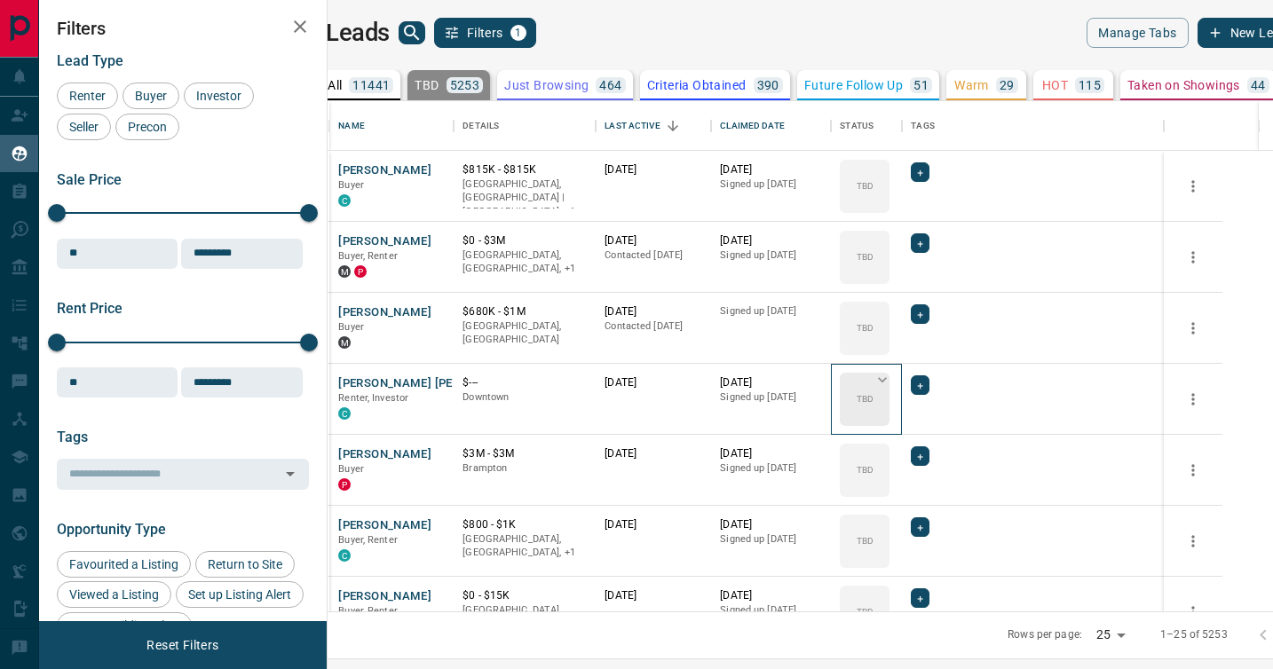
click at [889, 387] on div "TBD" at bounding box center [865, 399] width 50 height 53
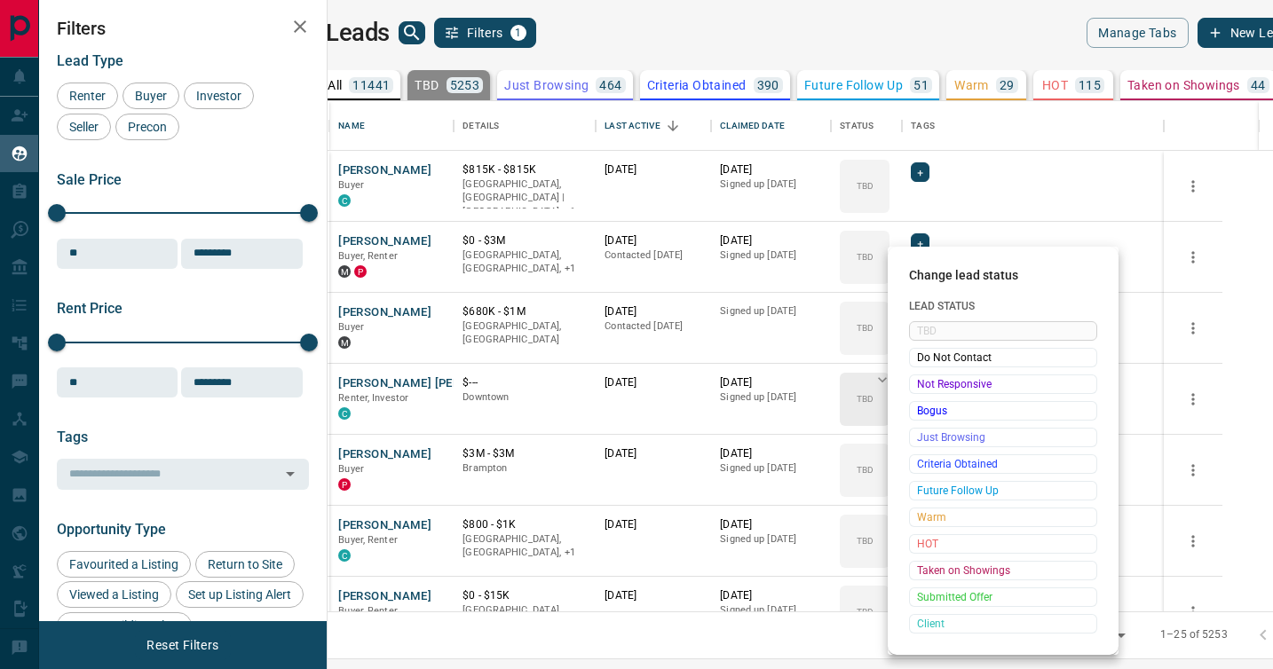
click at [919, 387] on span "Not Responsive" at bounding box center [1003, 384] width 172 height 18
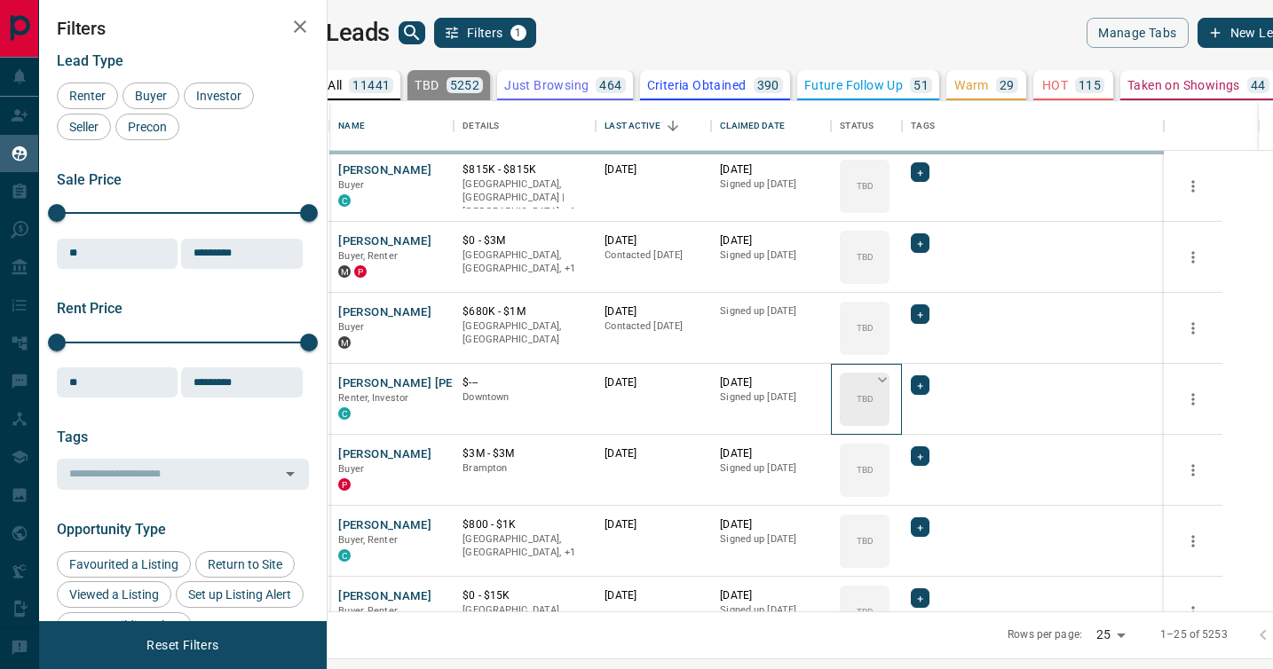
click at [889, 387] on div "TBD" at bounding box center [865, 399] width 50 height 53
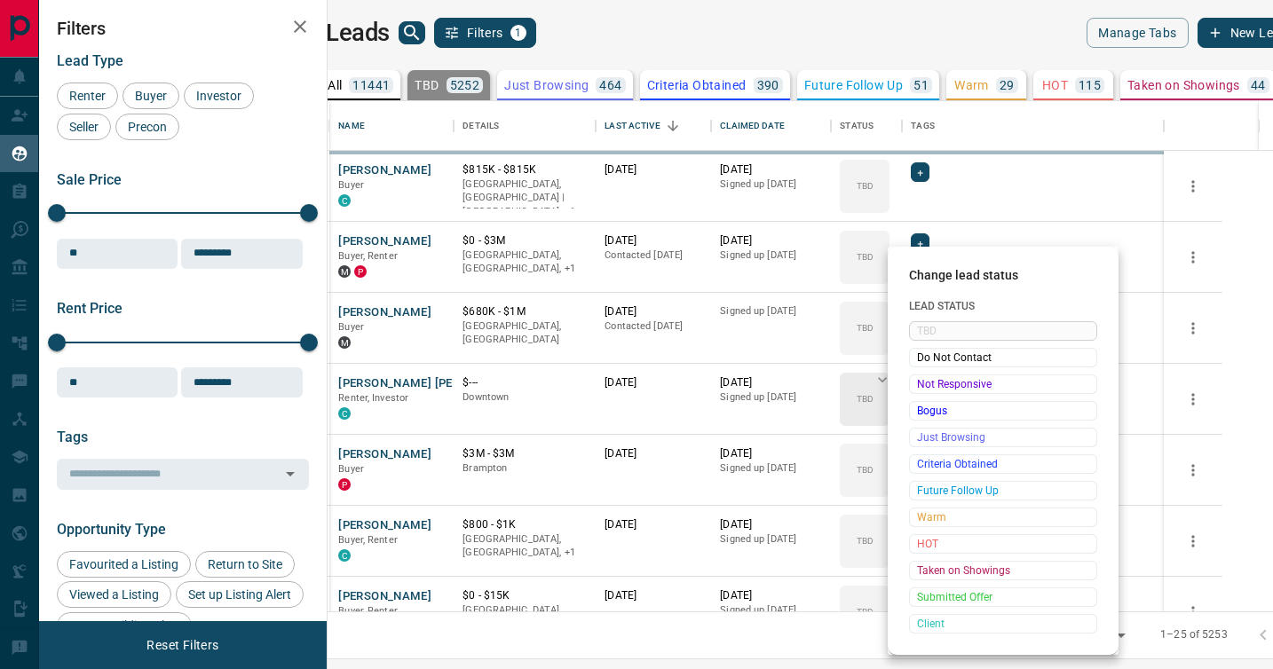
click at [919, 387] on span "Not Responsive" at bounding box center [1003, 384] width 172 height 18
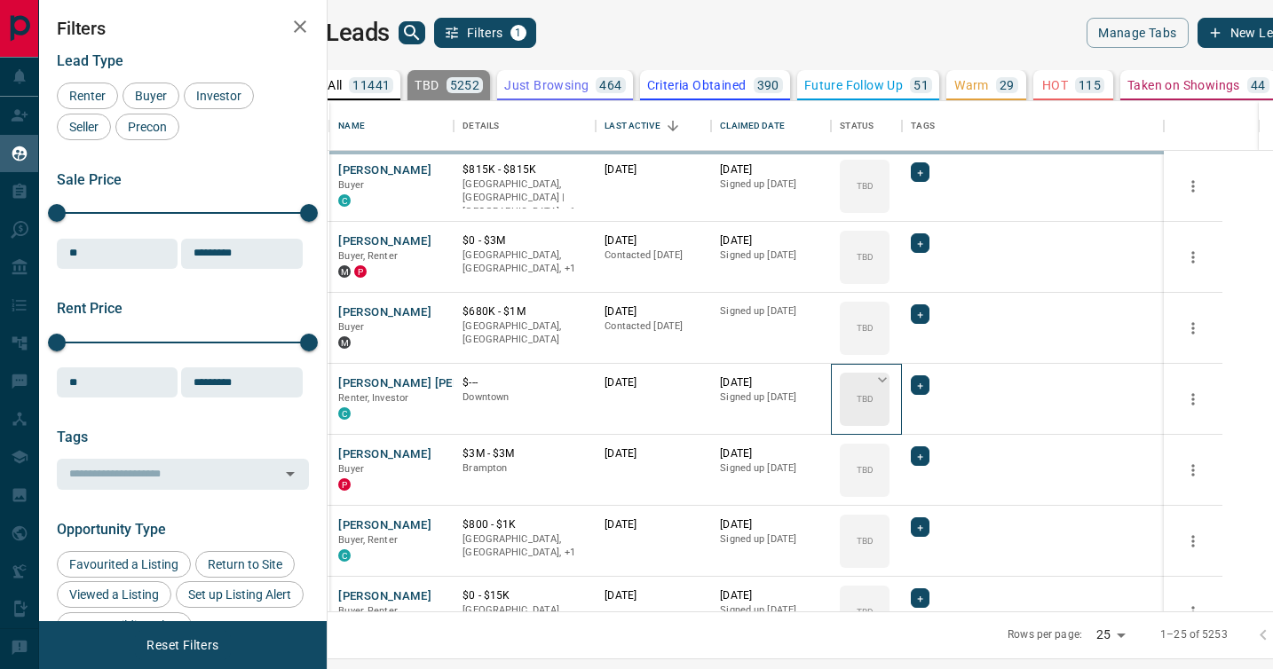
click at [889, 387] on div "TBD" at bounding box center [865, 399] width 50 height 53
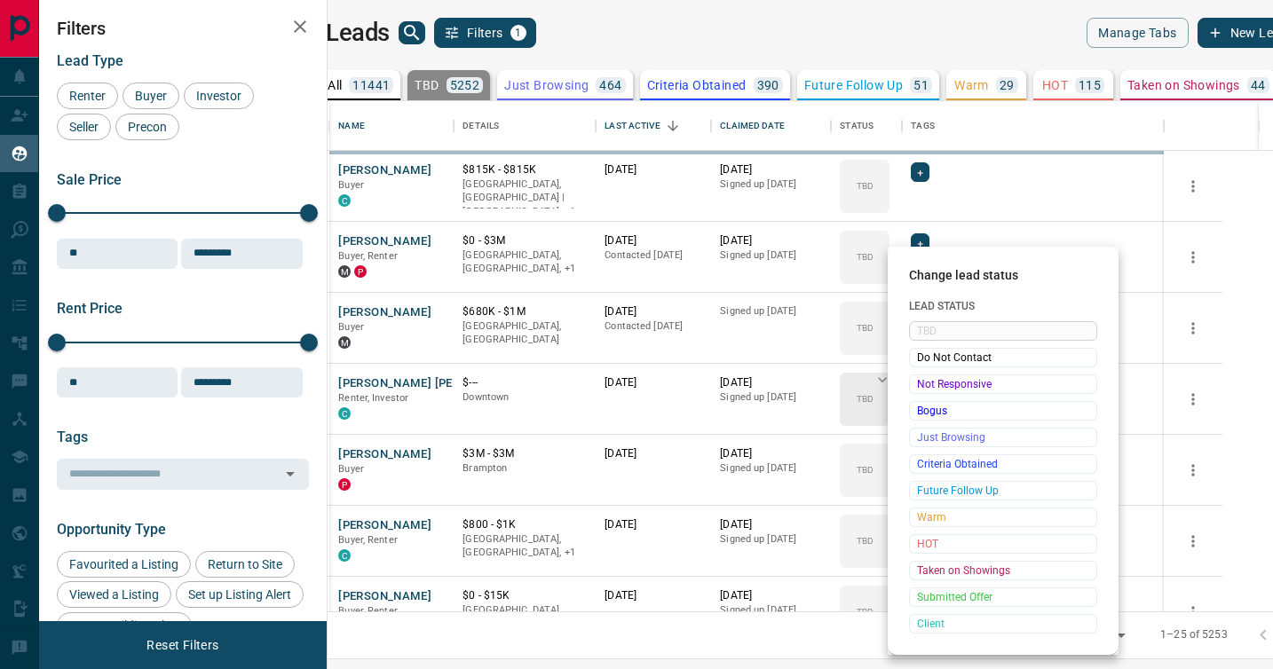
click at [919, 387] on span "Not Responsive" at bounding box center [1003, 384] width 172 height 18
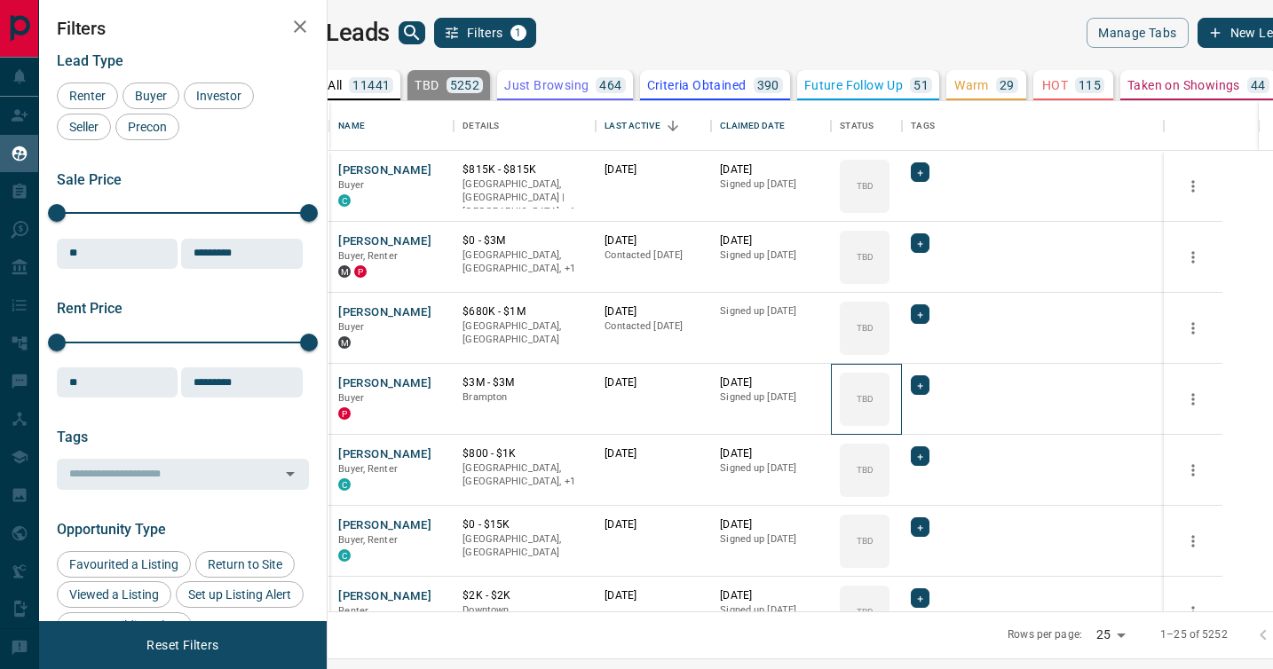
click at [889, 387] on div "TBD" at bounding box center [865, 399] width 50 height 53
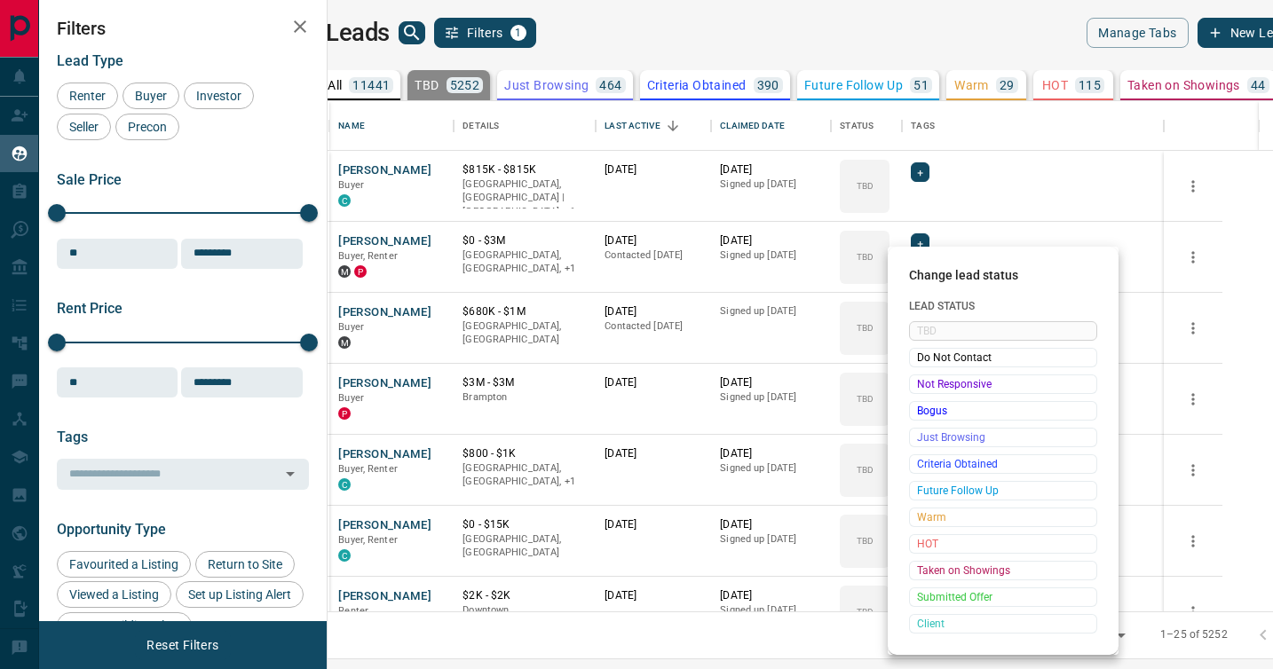
click at [919, 387] on span "Not Responsive" at bounding box center [1003, 384] width 172 height 18
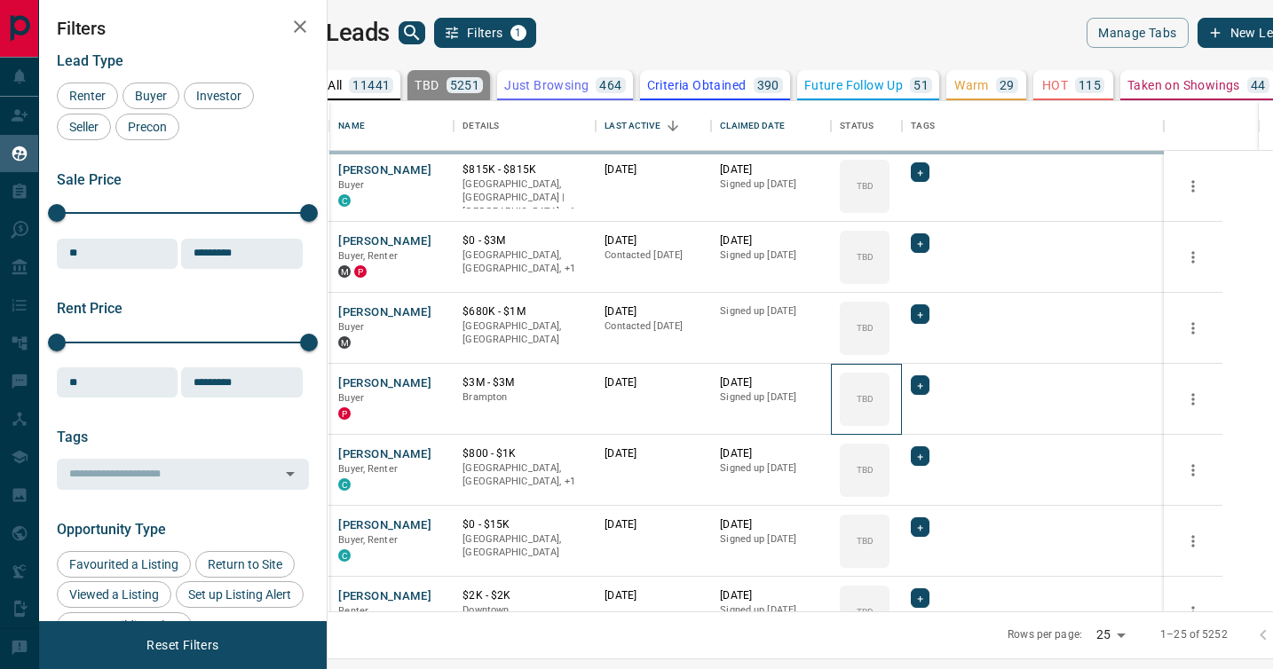
click at [889, 387] on div "TBD" at bounding box center [865, 399] width 50 height 53
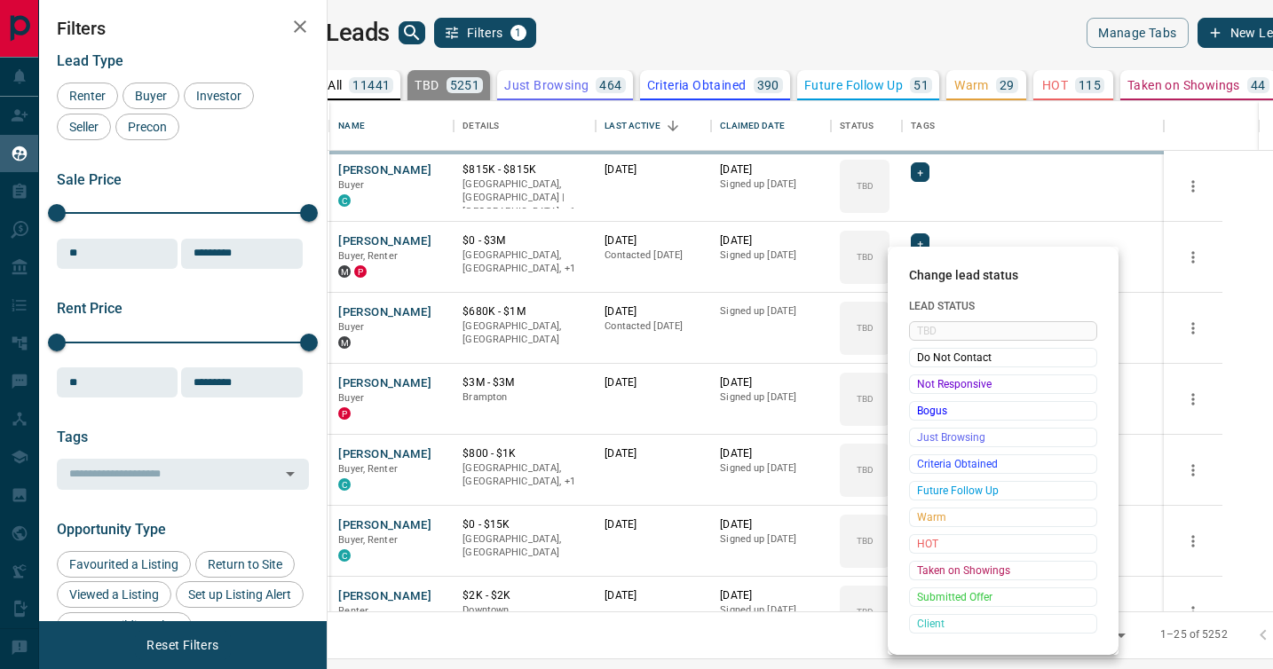
click at [919, 387] on span "Not Responsive" at bounding box center [1003, 384] width 172 height 18
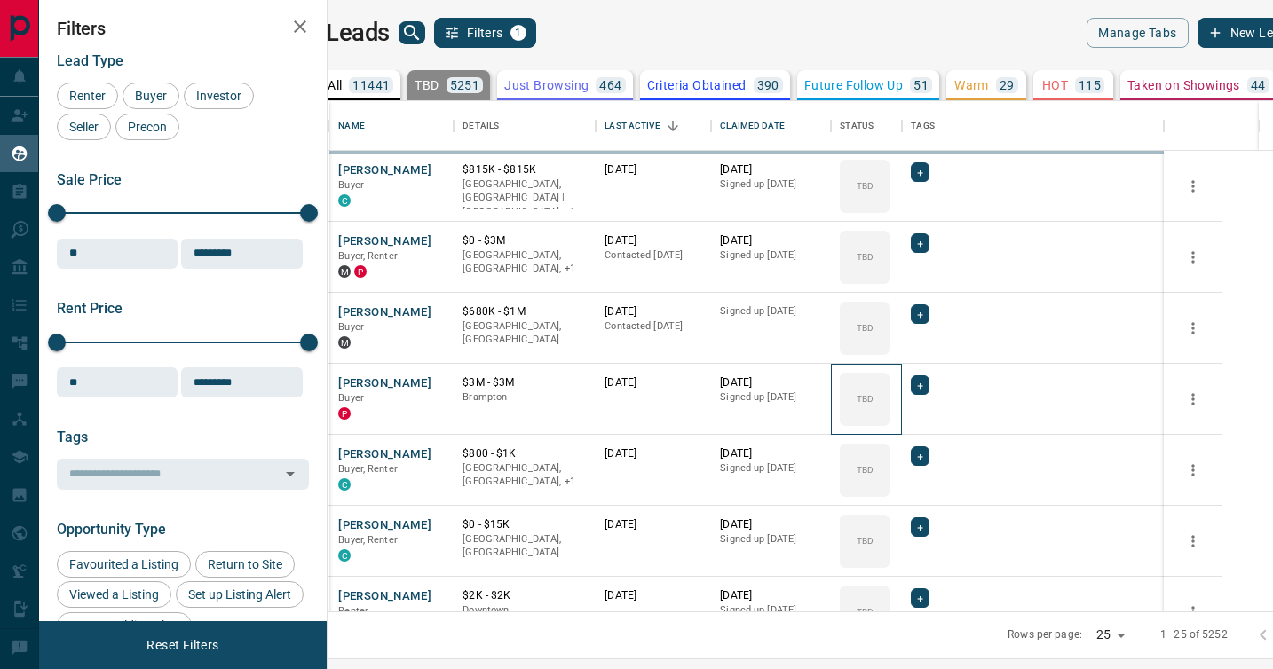
click at [889, 387] on div "TBD" at bounding box center [865, 399] width 50 height 53
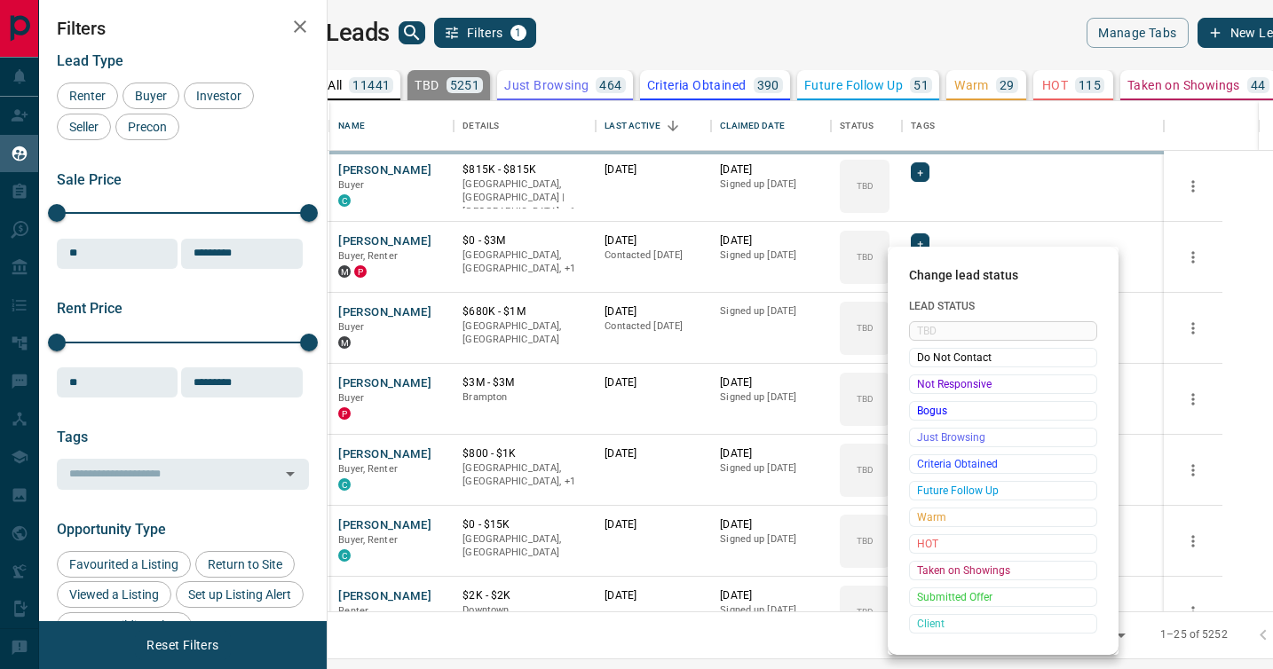
click at [919, 387] on span "Not Responsive" at bounding box center [1003, 384] width 172 height 18
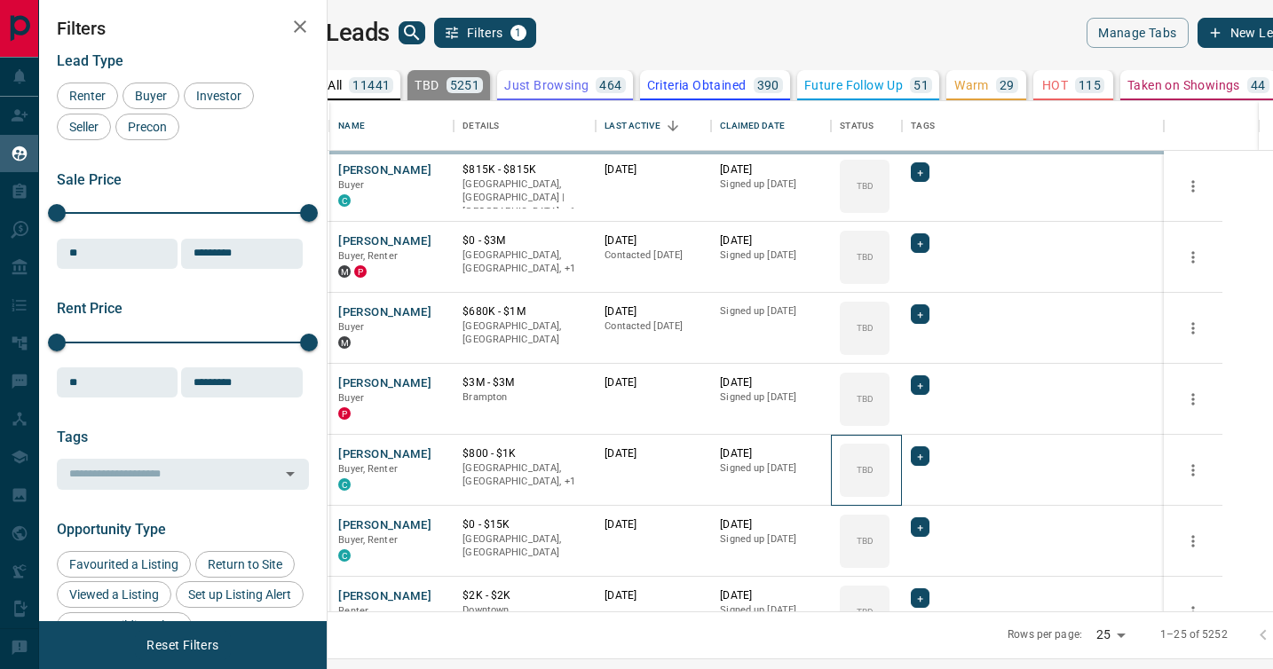
click at [889, 444] on div "TBD" at bounding box center [865, 470] width 50 height 53
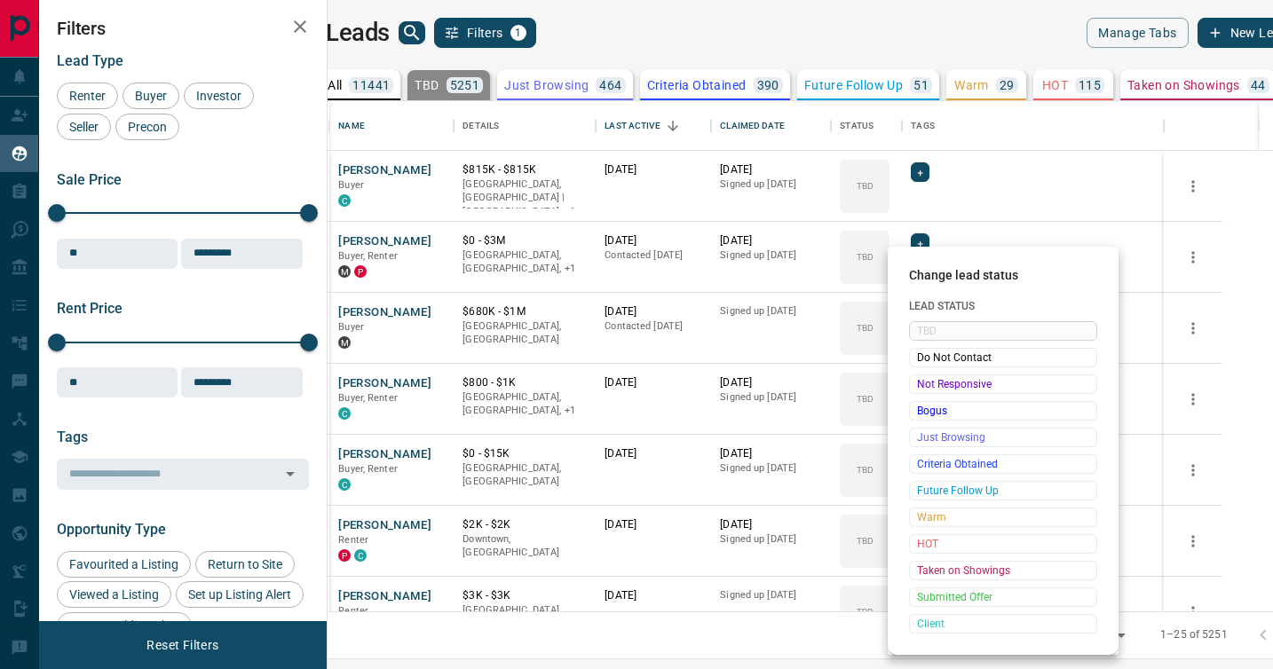
click at [919, 387] on span "Not Responsive" at bounding box center [1003, 384] width 172 height 18
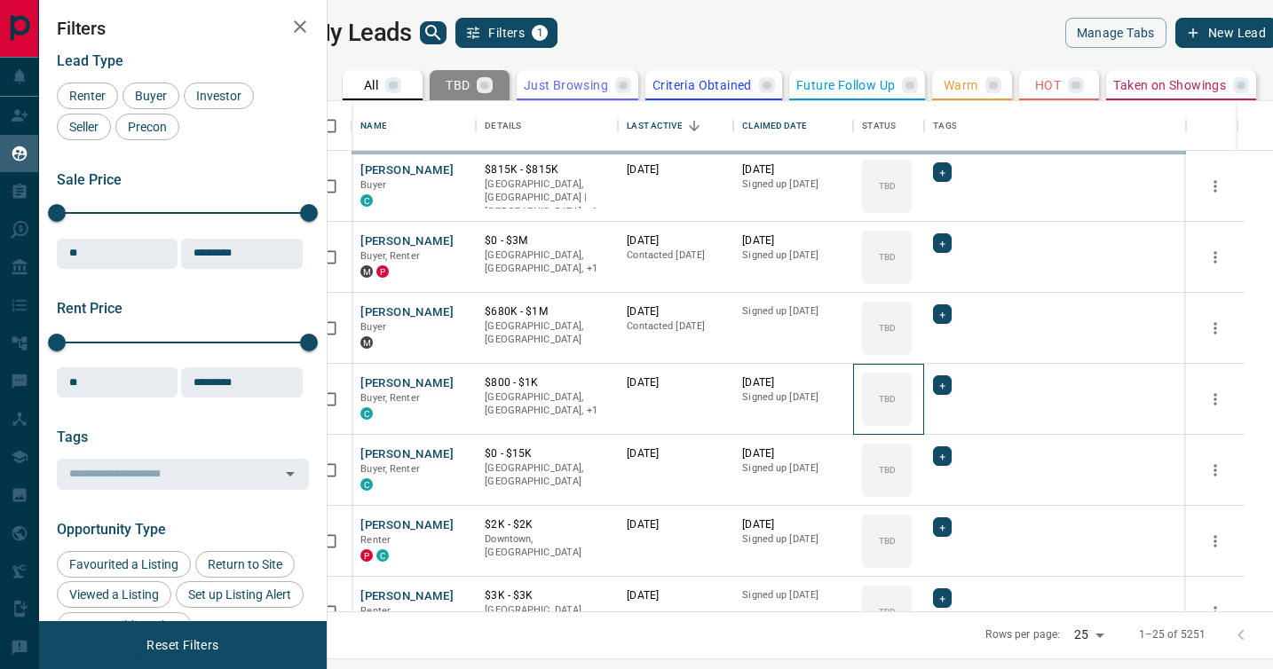
click at [911, 387] on div "TBD" at bounding box center [887, 399] width 50 height 53
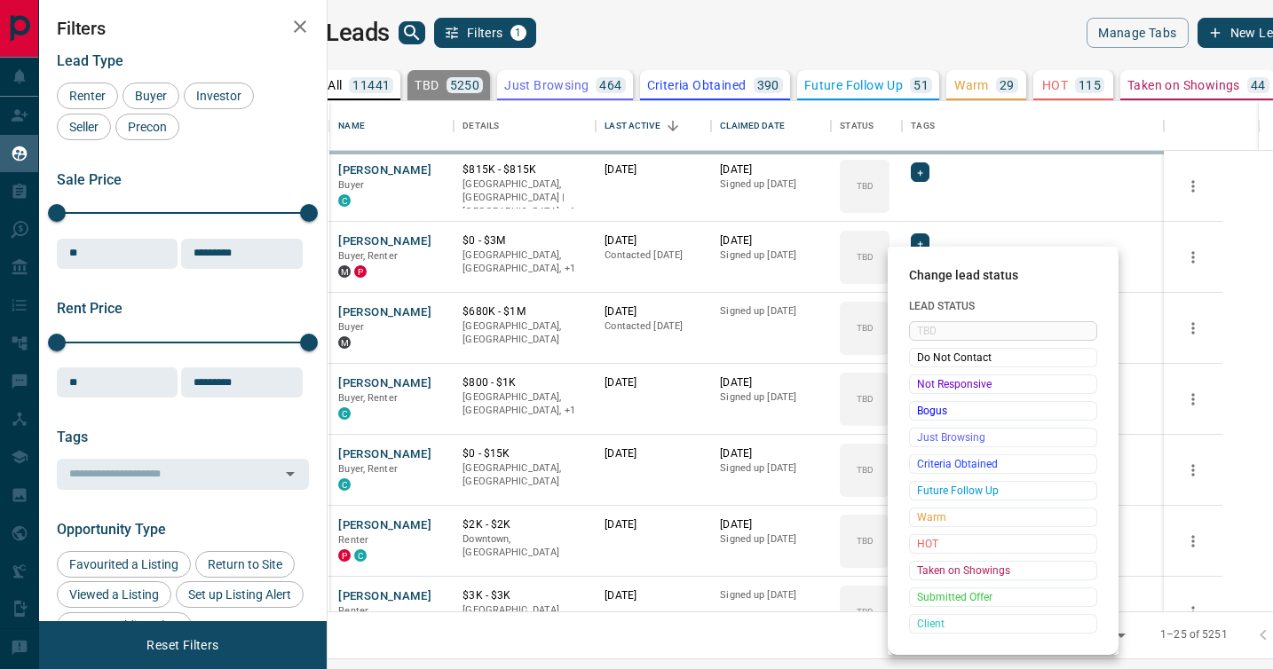
click at [919, 387] on span "Not Responsive" at bounding box center [1003, 384] width 172 height 18
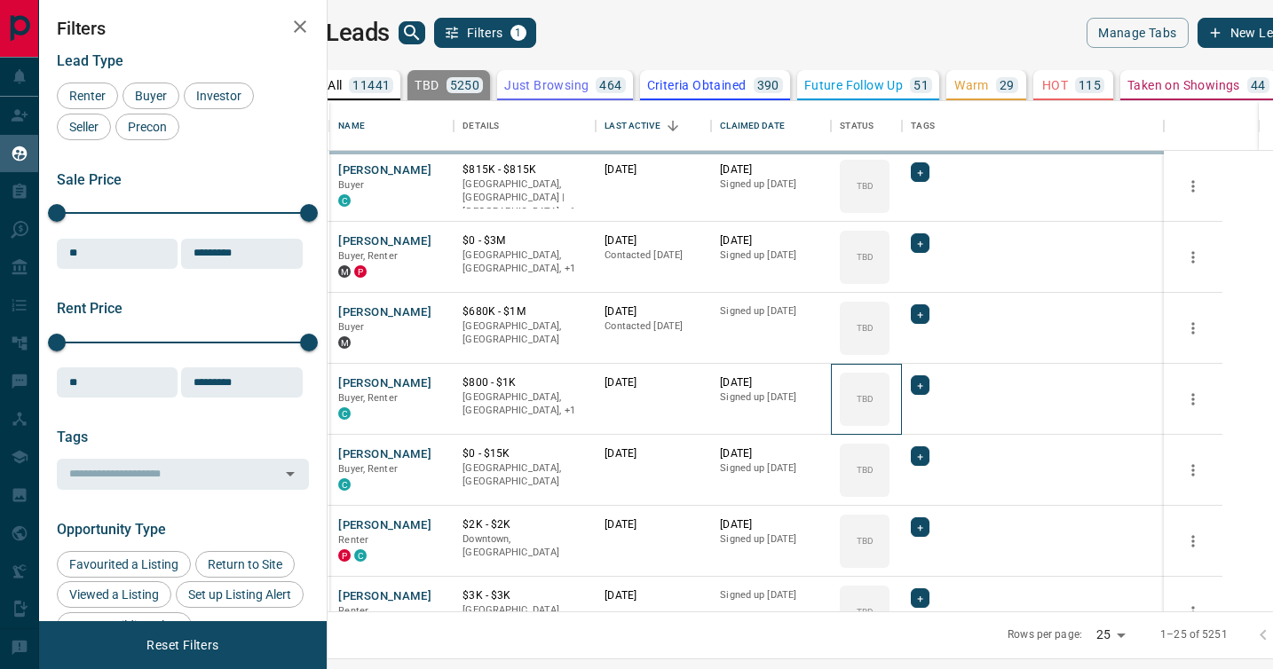
click at [889, 387] on div "TBD" at bounding box center [865, 399] width 50 height 53
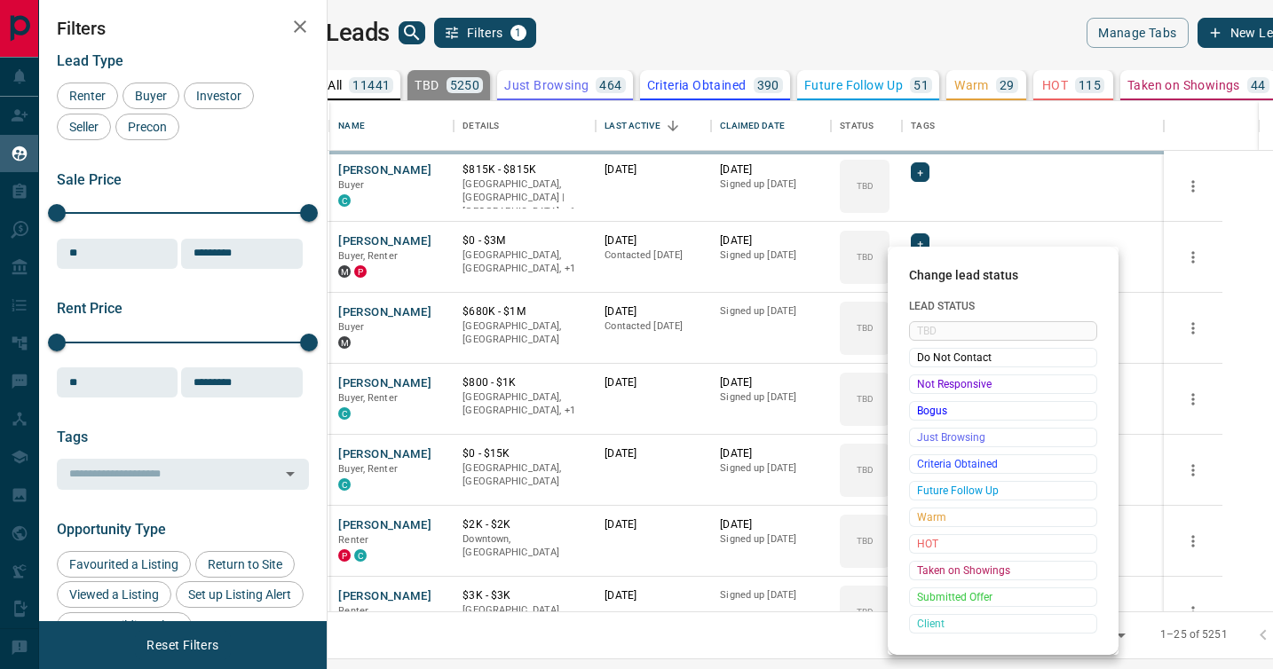
click at [919, 387] on span "Not Responsive" at bounding box center [1003, 384] width 172 height 18
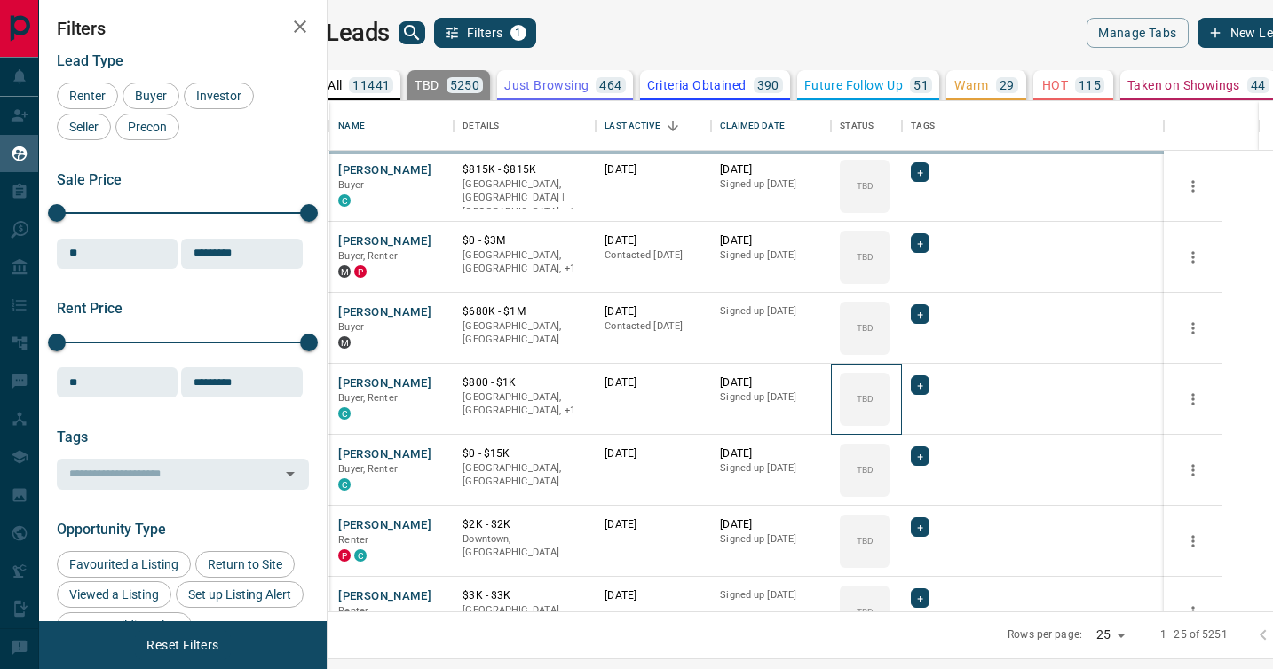
click at [889, 387] on div "TBD" at bounding box center [865, 399] width 50 height 53
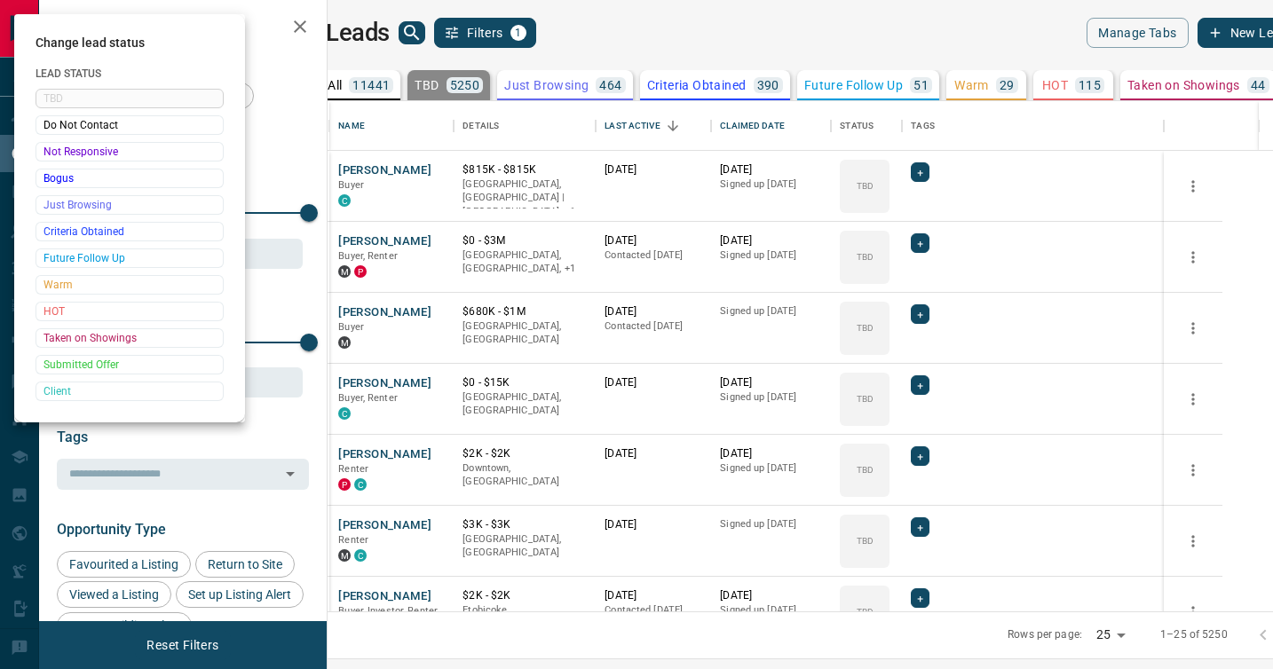
click at [919, 387] on div at bounding box center [636, 334] width 1273 height 669
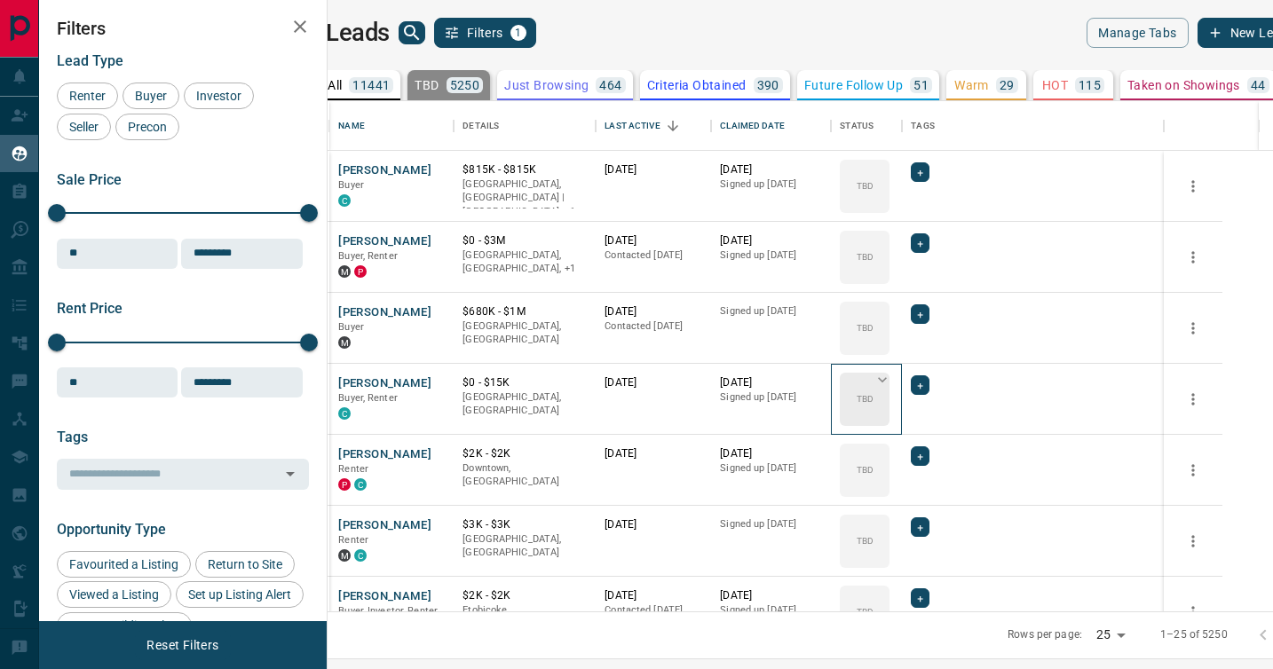
click at [889, 388] on div "TBD" at bounding box center [865, 399] width 50 height 53
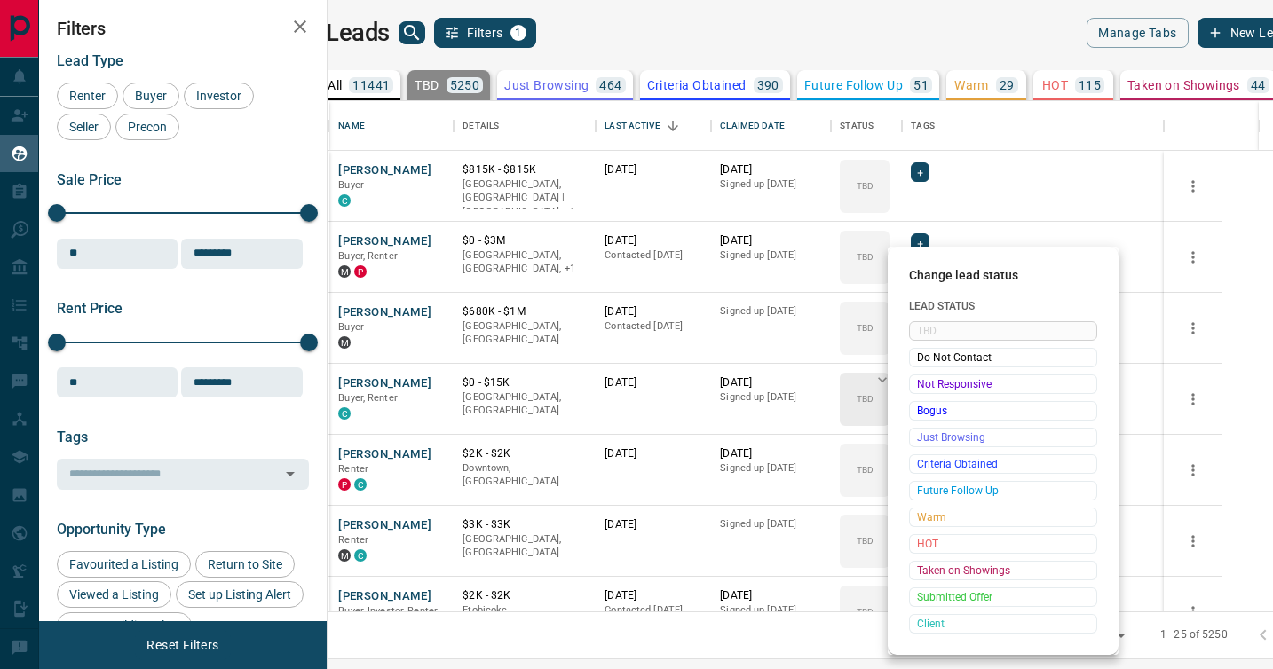
click at [919, 388] on span "Not Responsive" at bounding box center [1003, 384] width 172 height 18
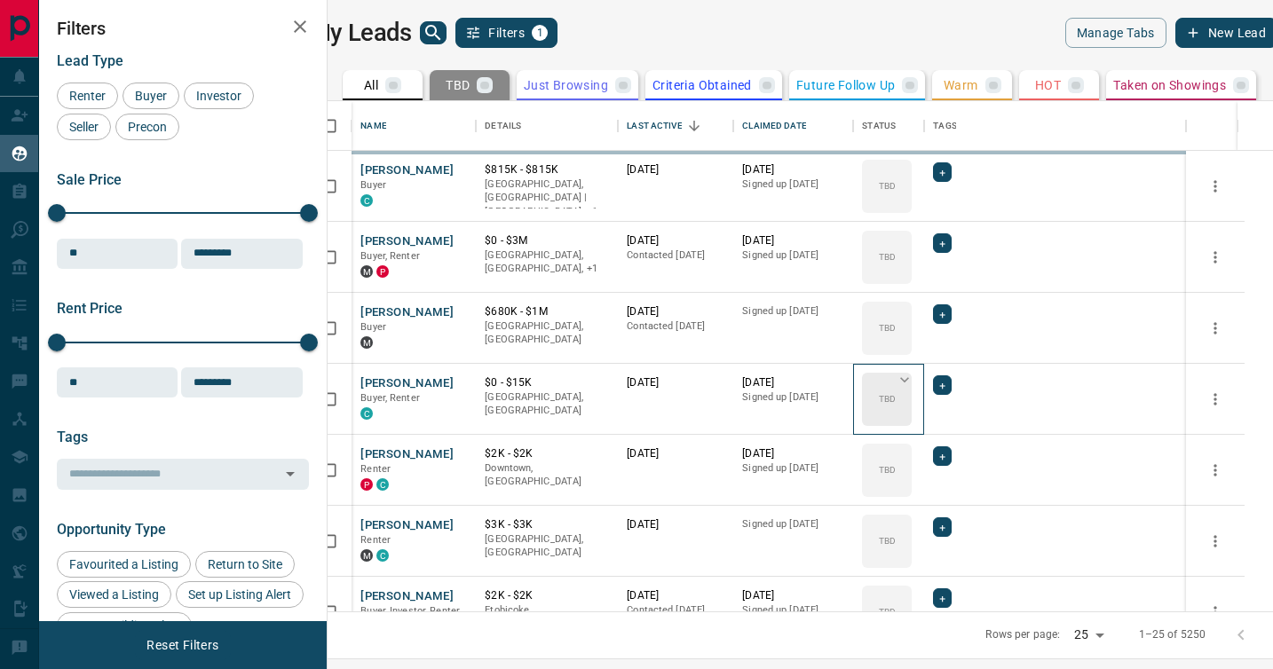
click at [911, 388] on div "TBD" at bounding box center [887, 399] width 50 height 53
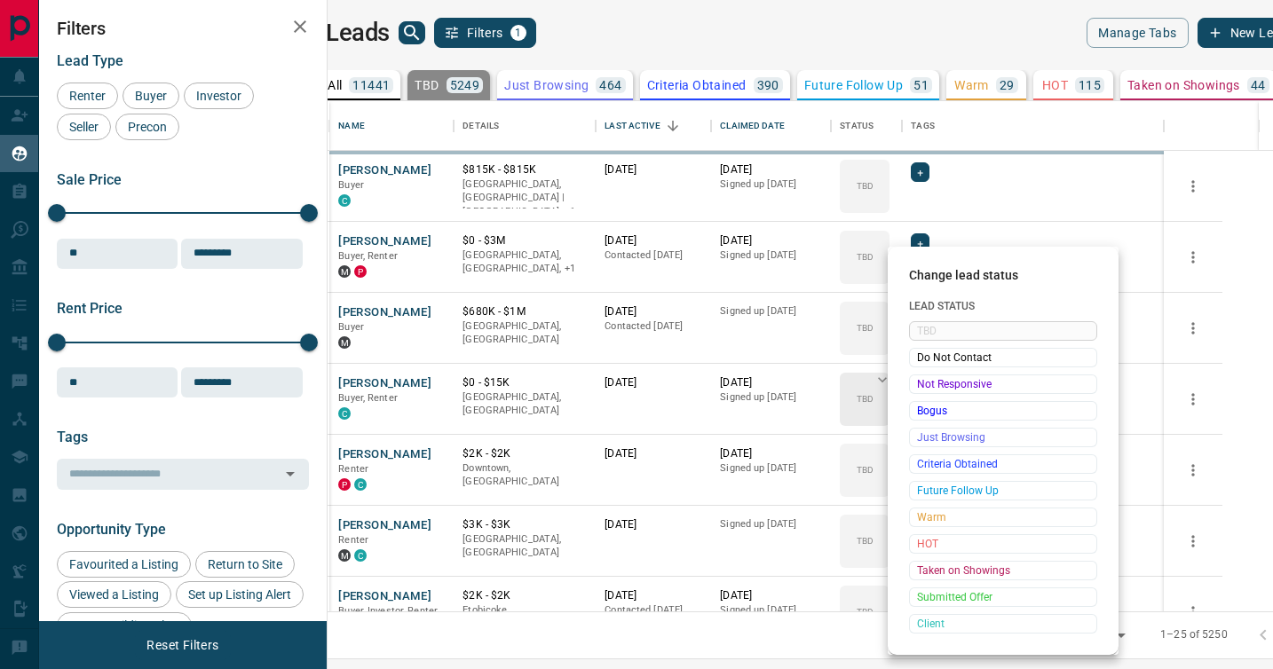
click at [919, 388] on span "Not Responsive" at bounding box center [1003, 384] width 172 height 18
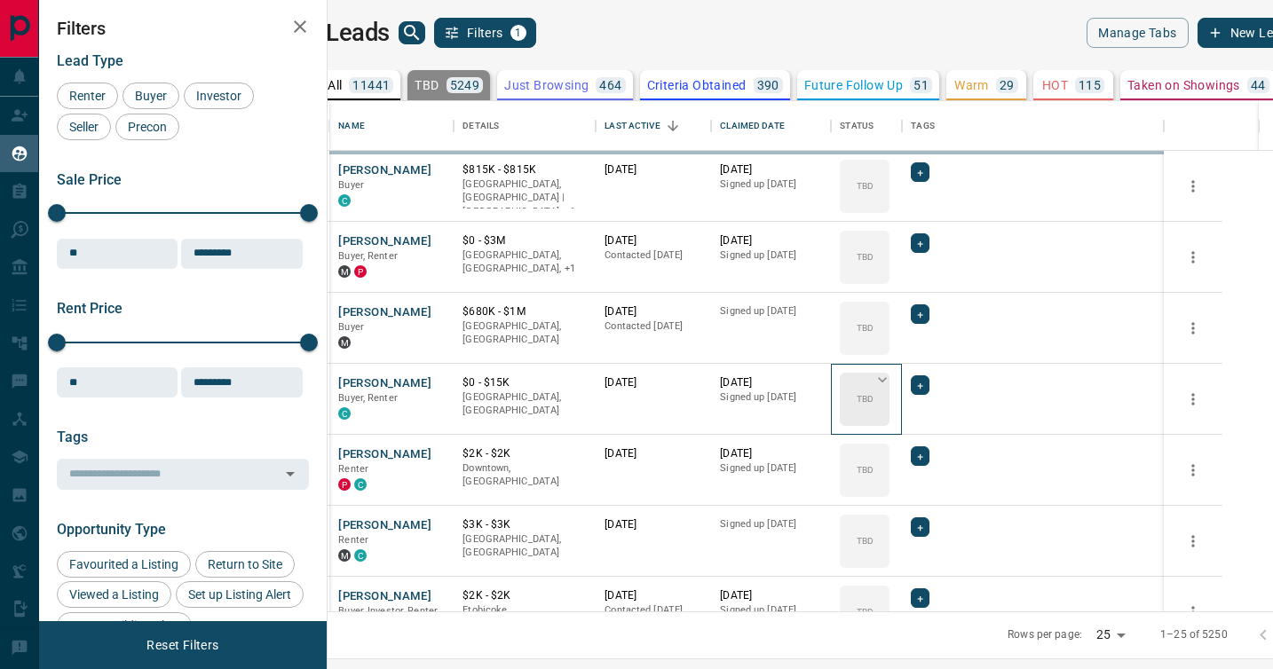
click at [889, 388] on div "TBD" at bounding box center [865, 399] width 50 height 53
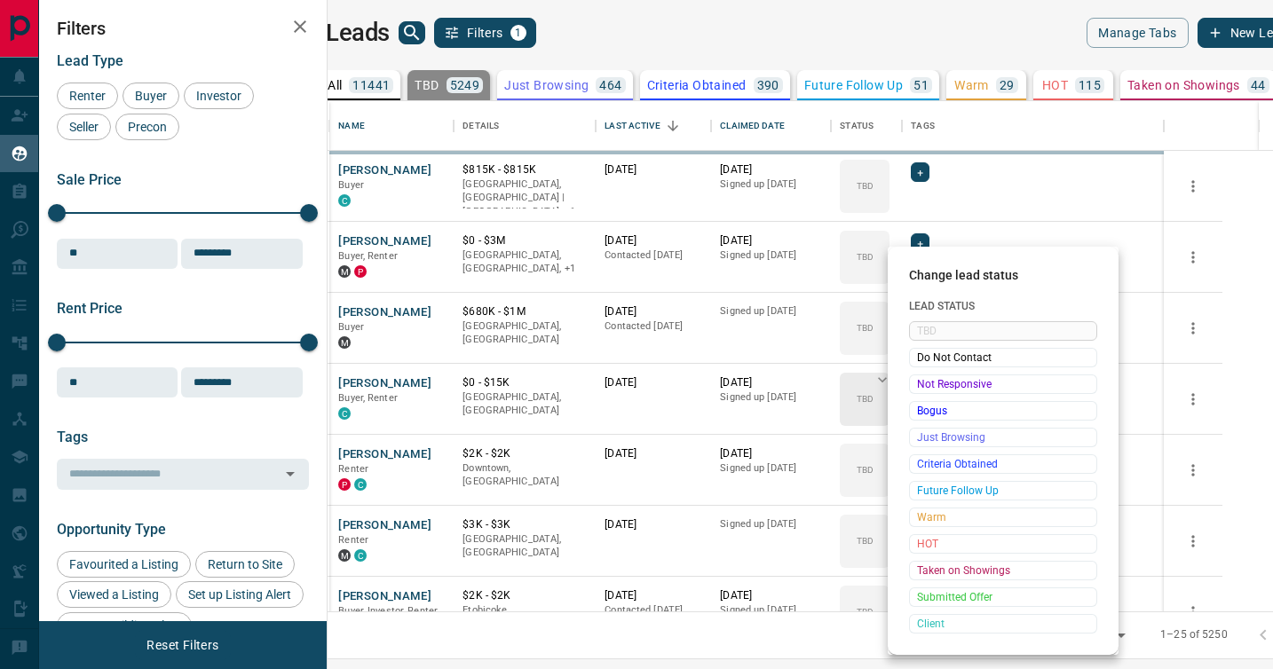
click at [919, 388] on span "Not Responsive" at bounding box center [1003, 384] width 172 height 18
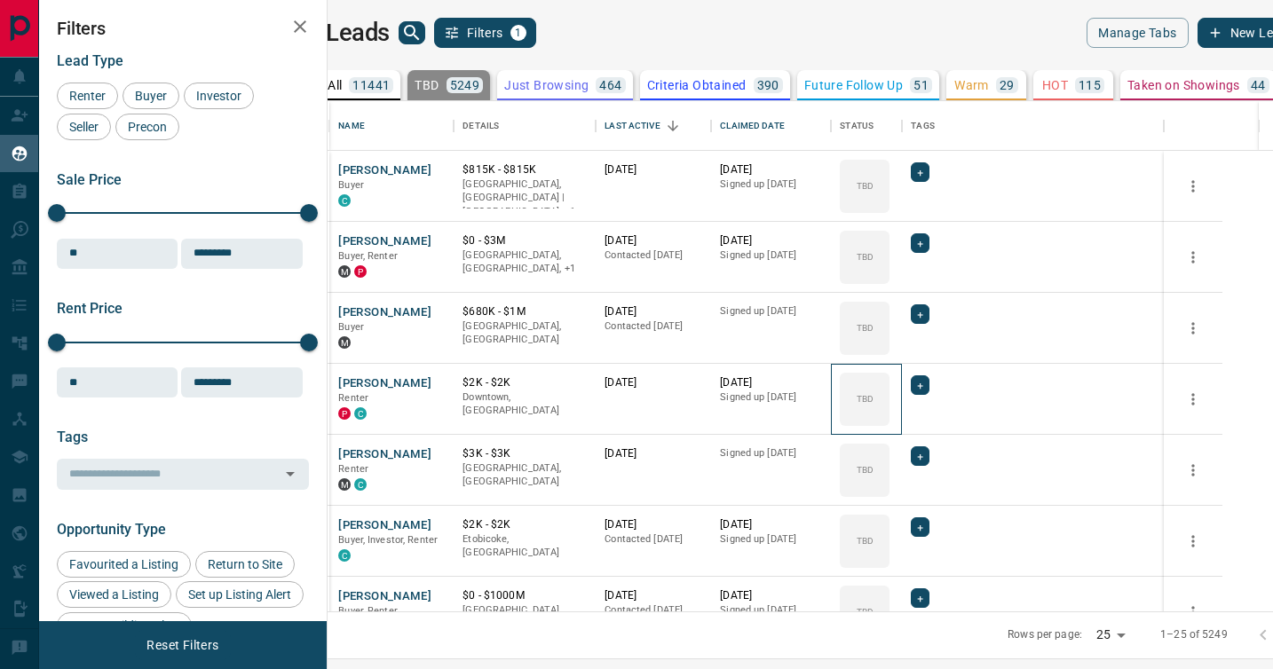
click at [889, 388] on div "TBD" at bounding box center [865, 399] width 50 height 53
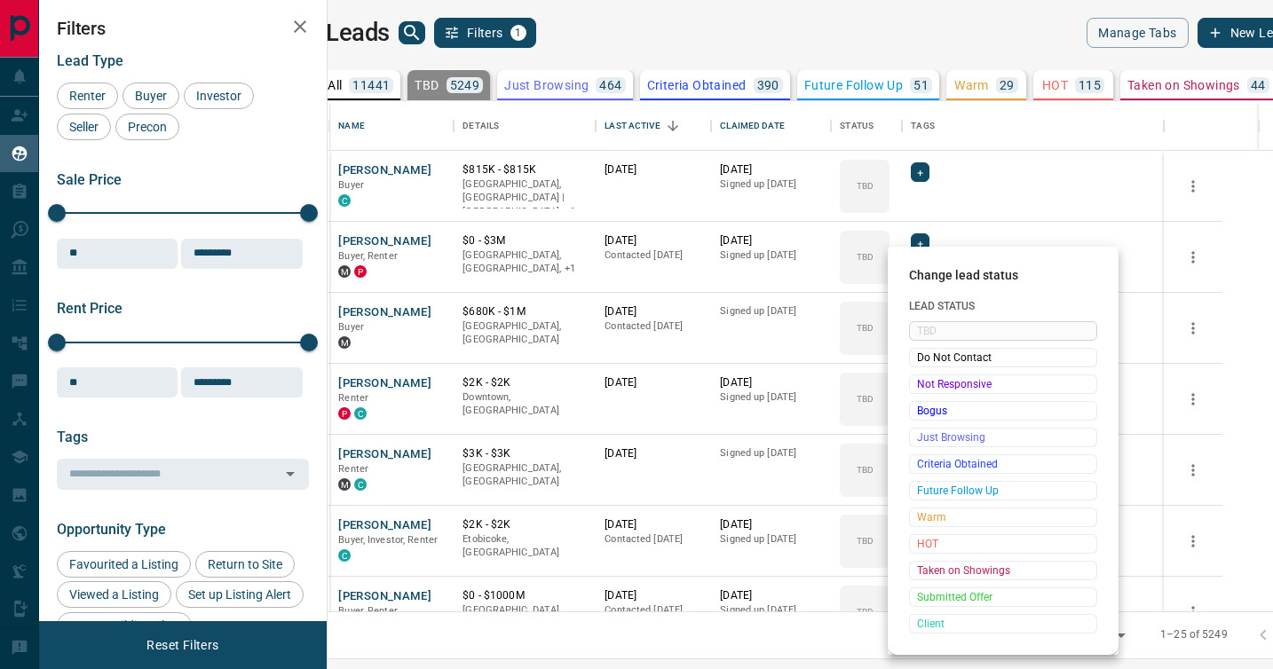
click at [919, 388] on span "Not Responsive" at bounding box center [1003, 384] width 172 height 18
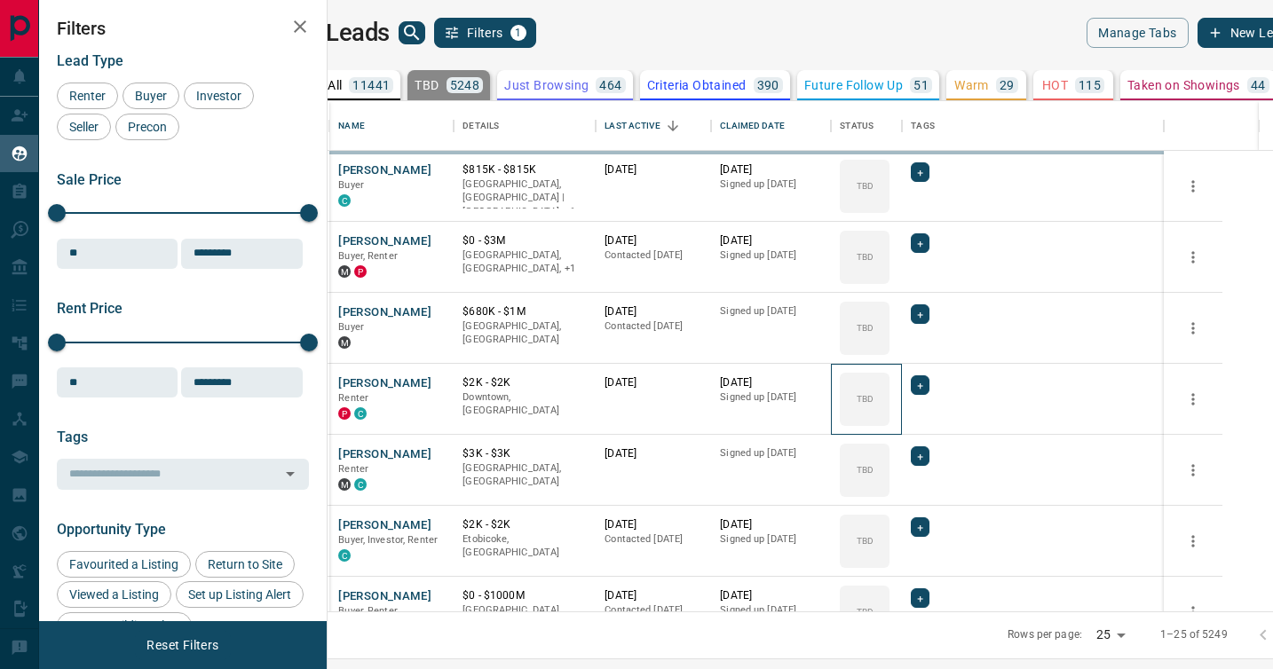
click at [889, 388] on div "TBD" at bounding box center [865, 399] width 50 height 53
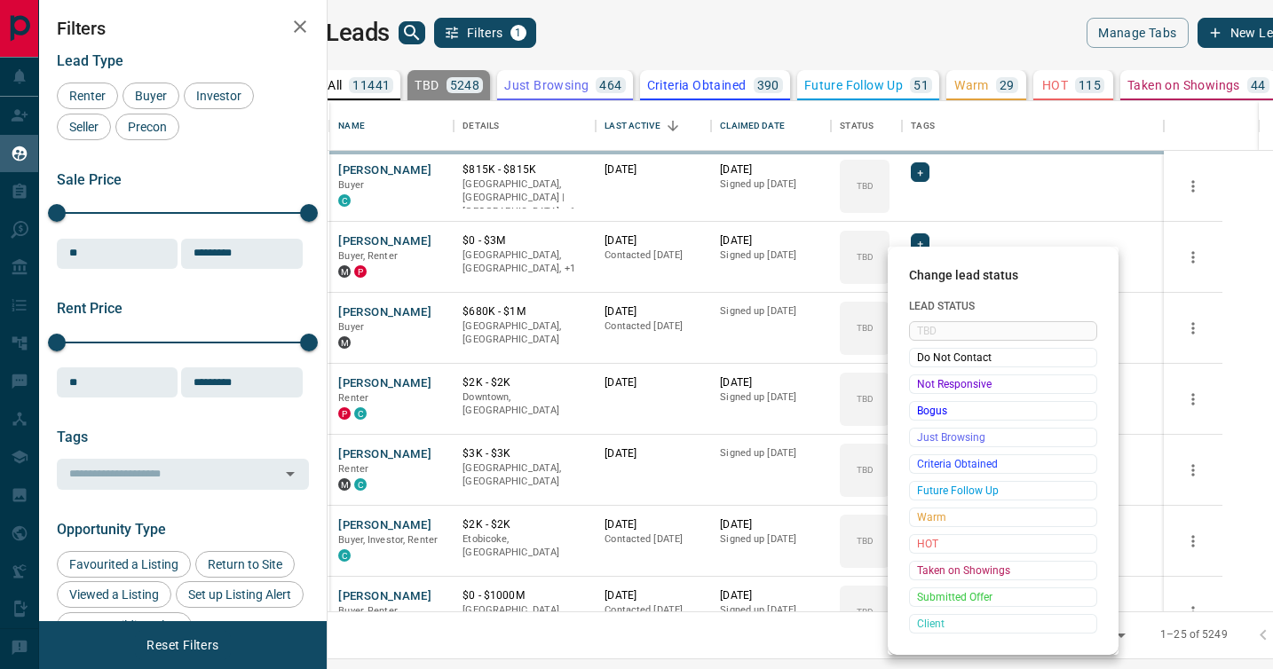
click at [919, 388] on span "Not Responsive" at bounding box center [1003, 384] width 172 height 18
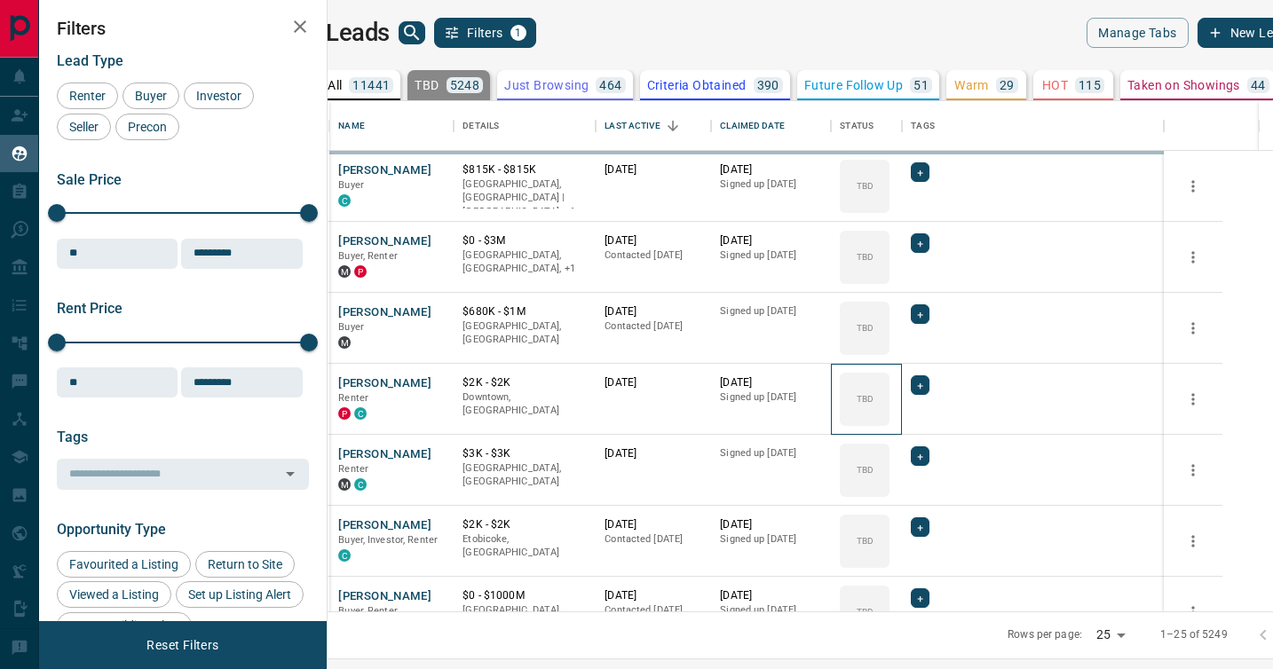
click at [889, 388] on div "TBD" at bounding box center [865, 399] width 50 height 53
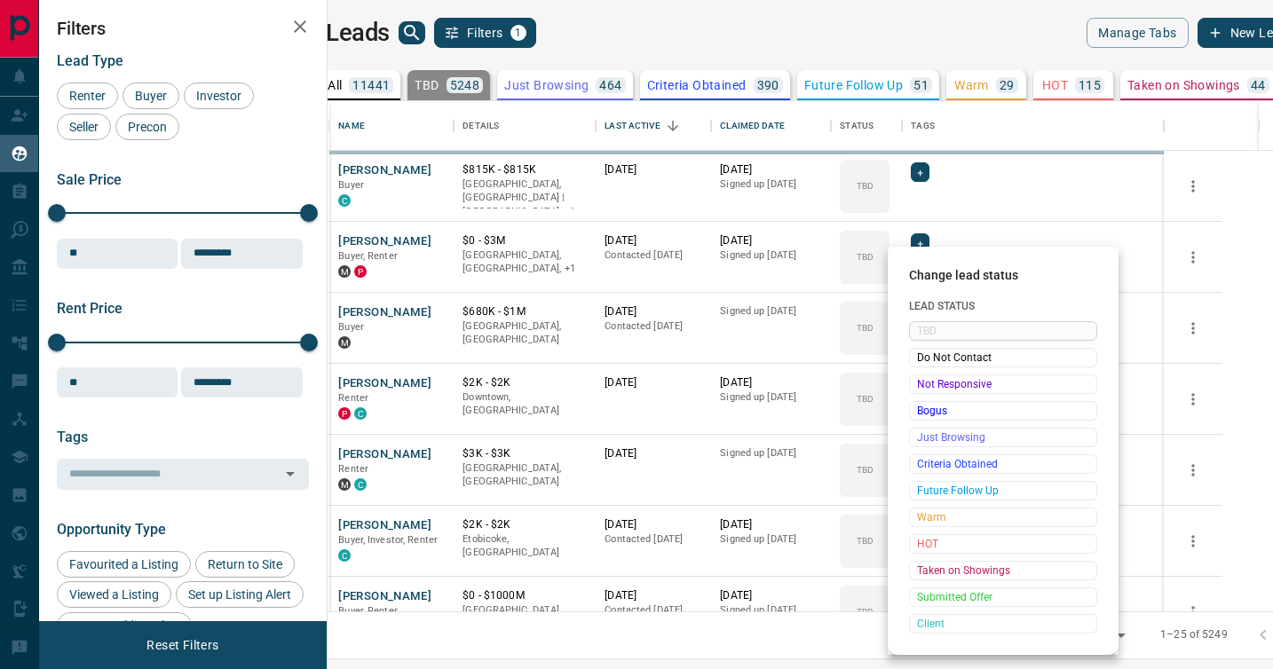
click at [919, 388] on span "Not Responsive" at bounding box center [1003, 384] width 172 height 18
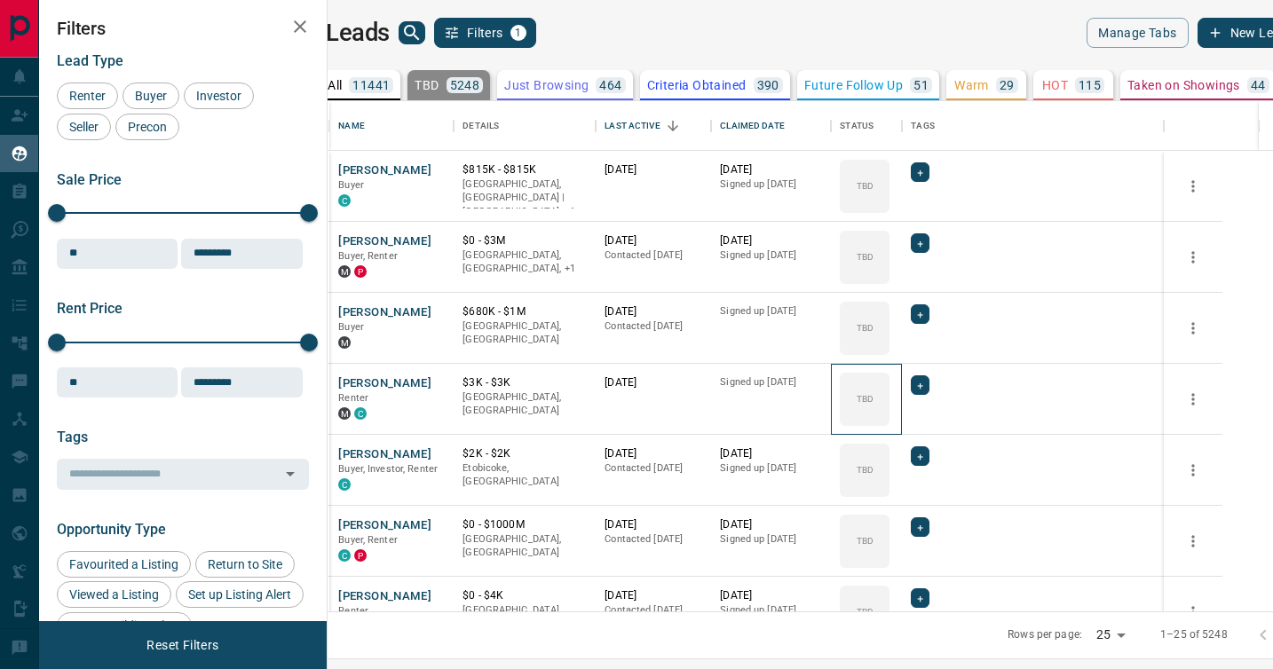
click at [889, 388] on div "TBD" at bounding box center [865, 399] width 50 height 53
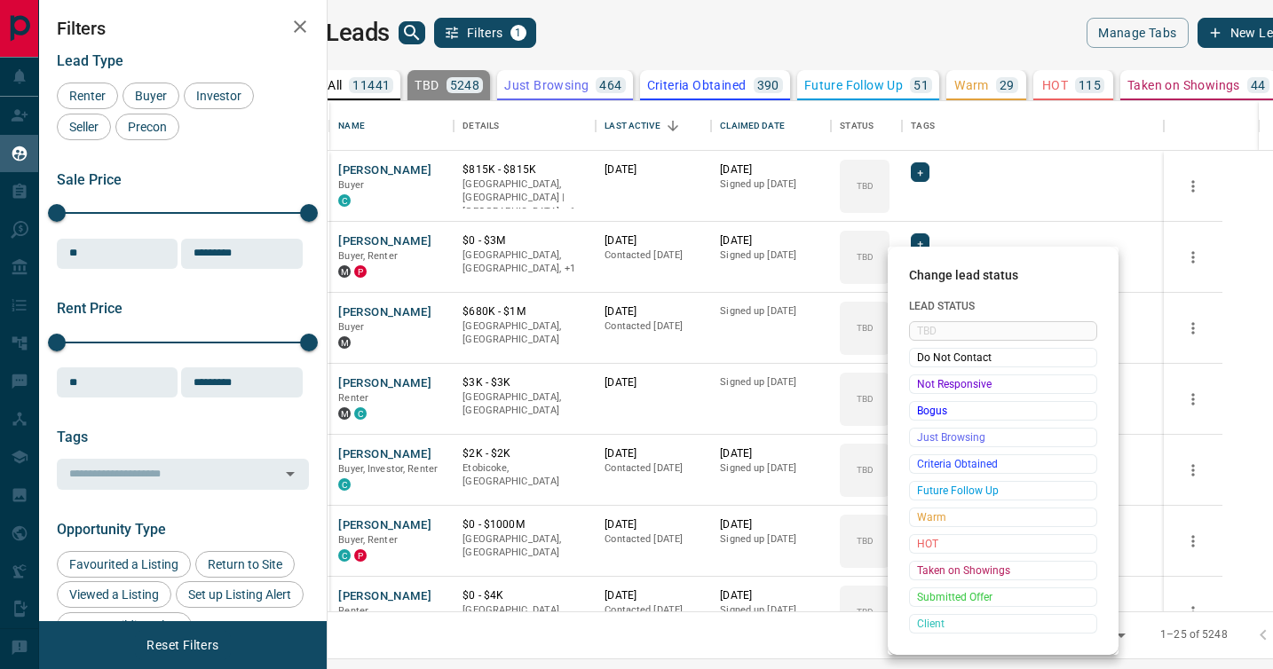
click at [919, 388] on span "Not Responsive" at bounding box center [1003, 384] width 172 height 18
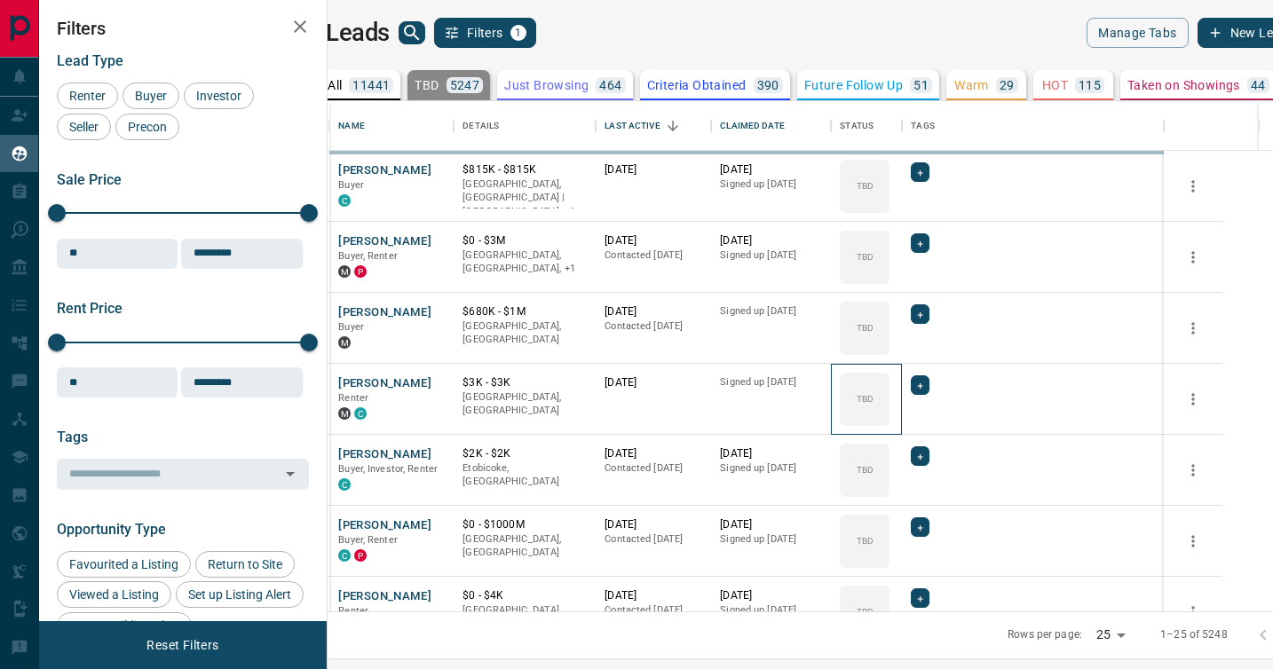
click at [889, 388] on div "TBD" at bounding box center [865, 399] width 50 height 53
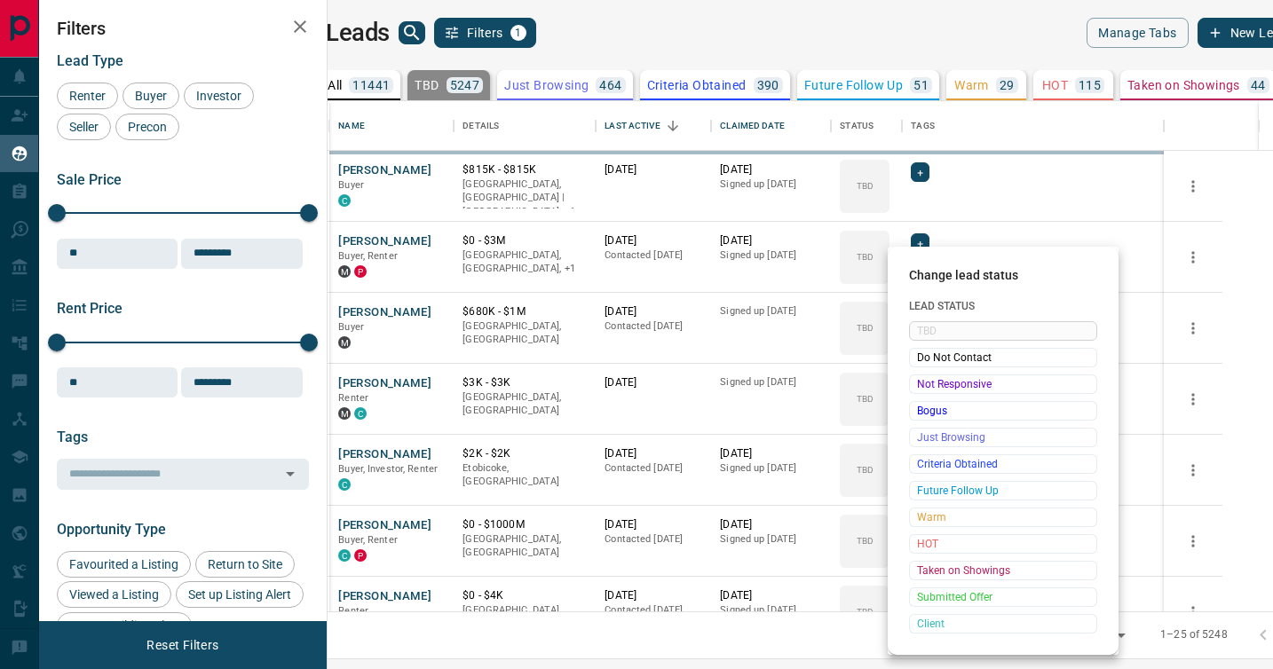
click at [919, 388] on span "Not Responsive" at bounding box center [1003, 384] width 172 height 18
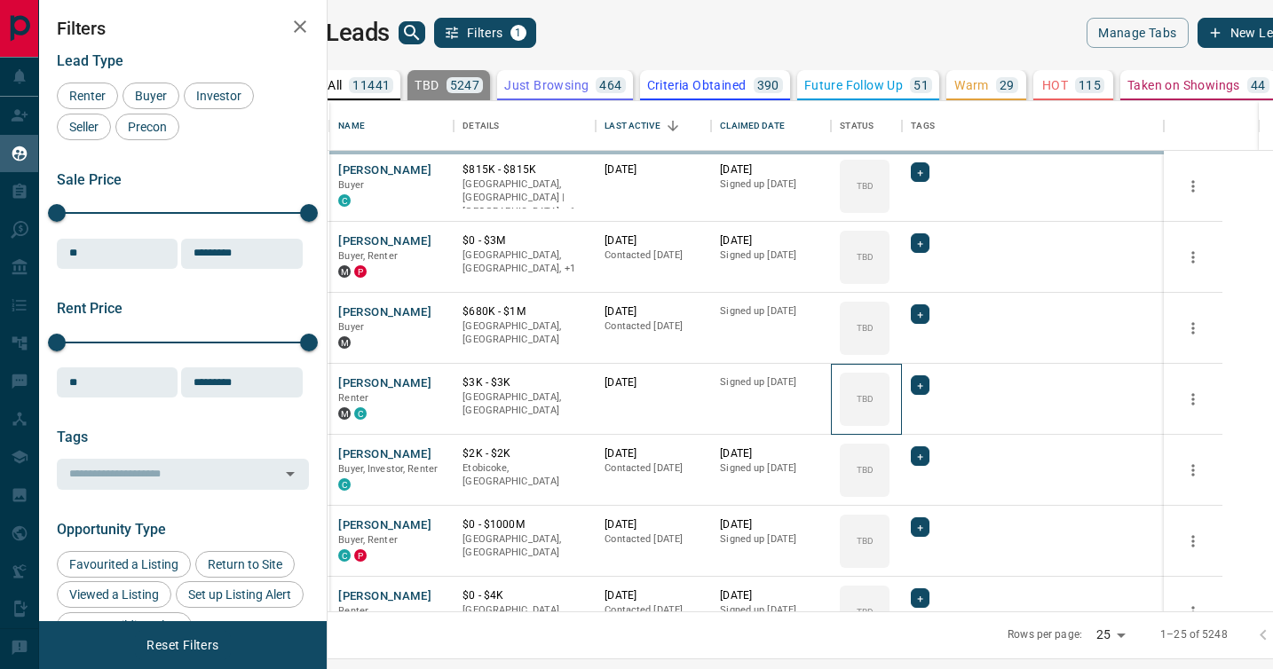
click at [889, 388] on div "TBD" at bounding box center [865, 399] width 50 height 53
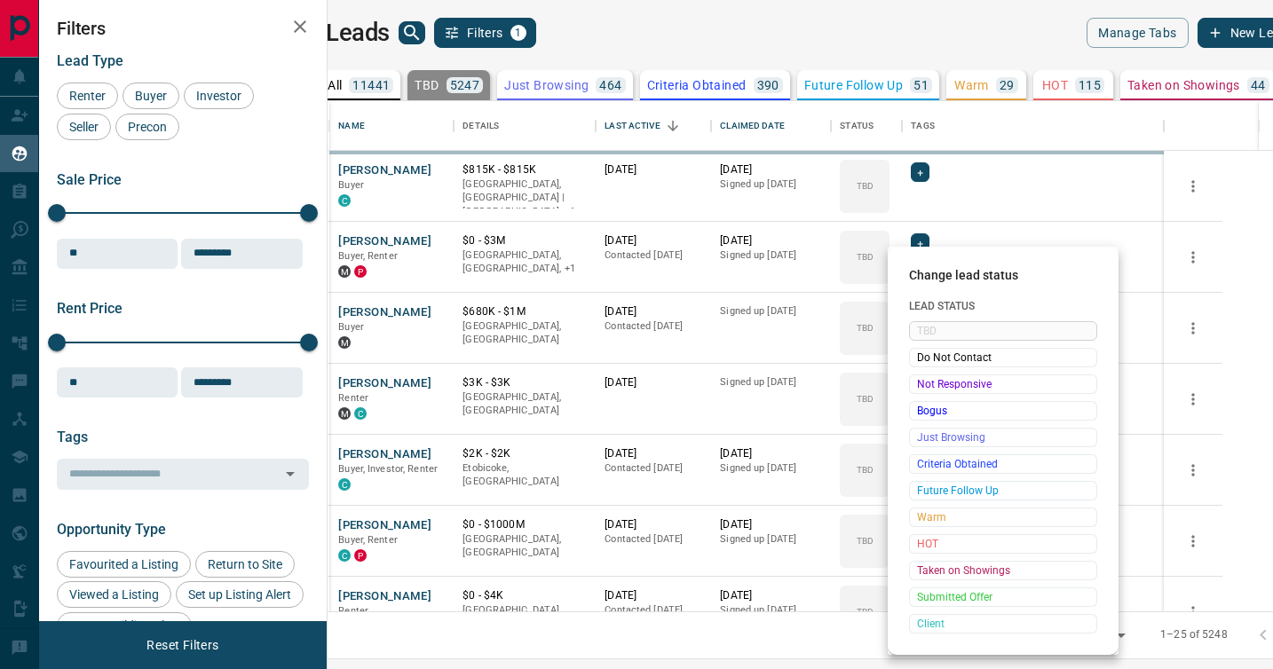
click at [919, 388] on span "Not Responsive" at bounding box center [1003, 384] width 172 height 18
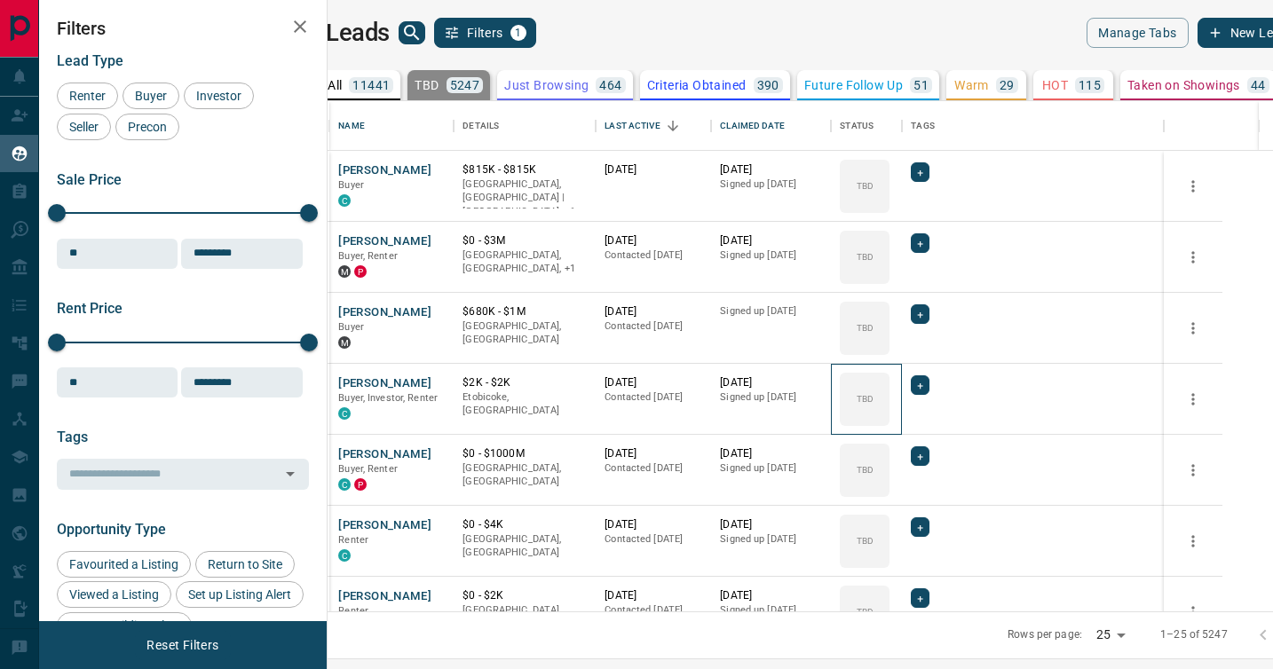
click at [889, 388] on div "TBD" at bounding box center [865, 399] width 50 height 53
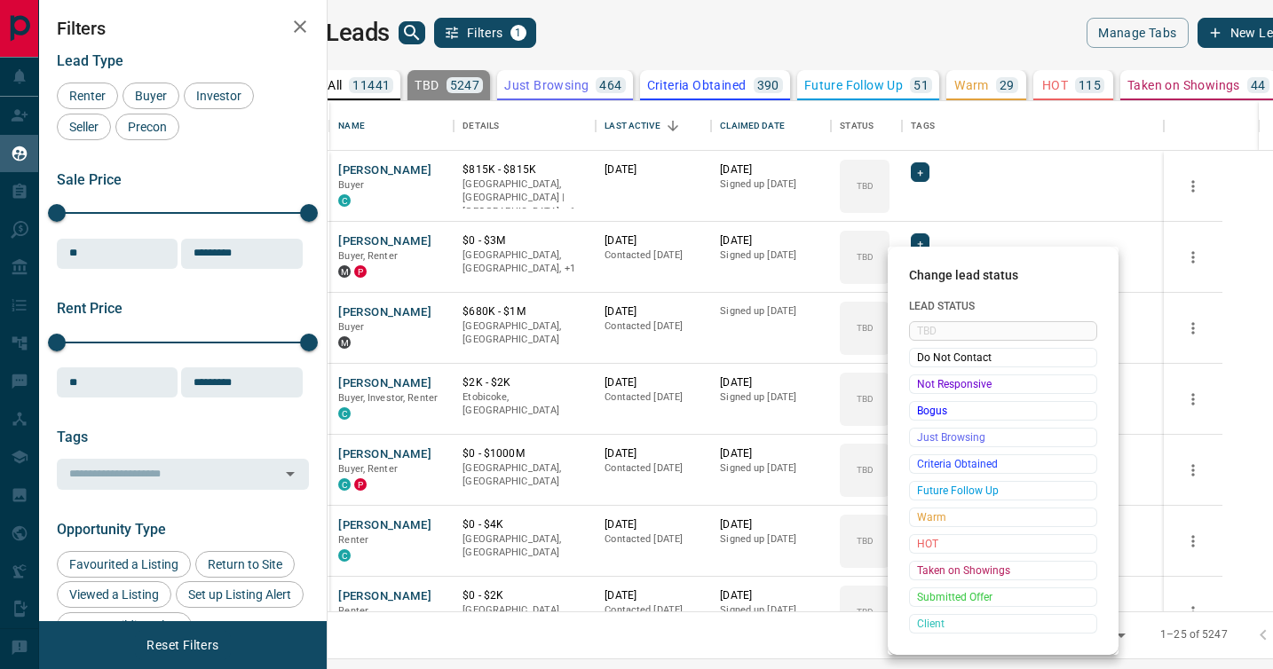
click at [919, 388] on span "Not Responsive" at bounding box center [1003, 384] width 172 height 18
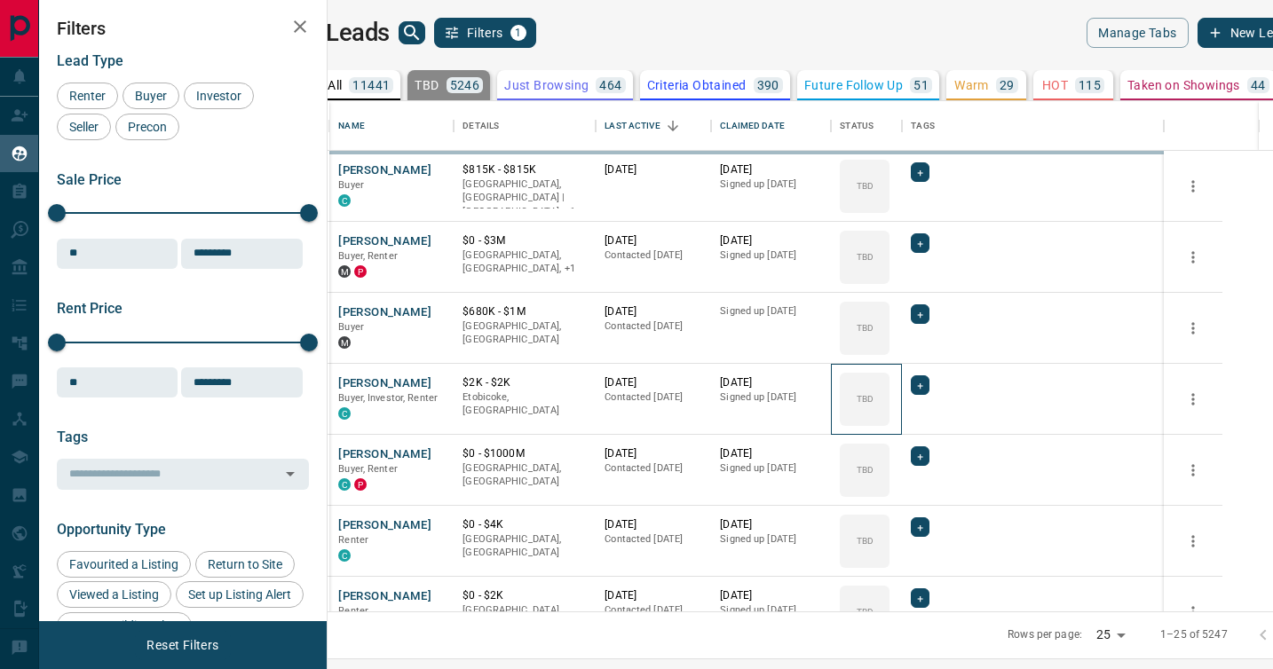
click at [889, 388] on div "TBD" at bounding box center [865, 399] width 50 height 53
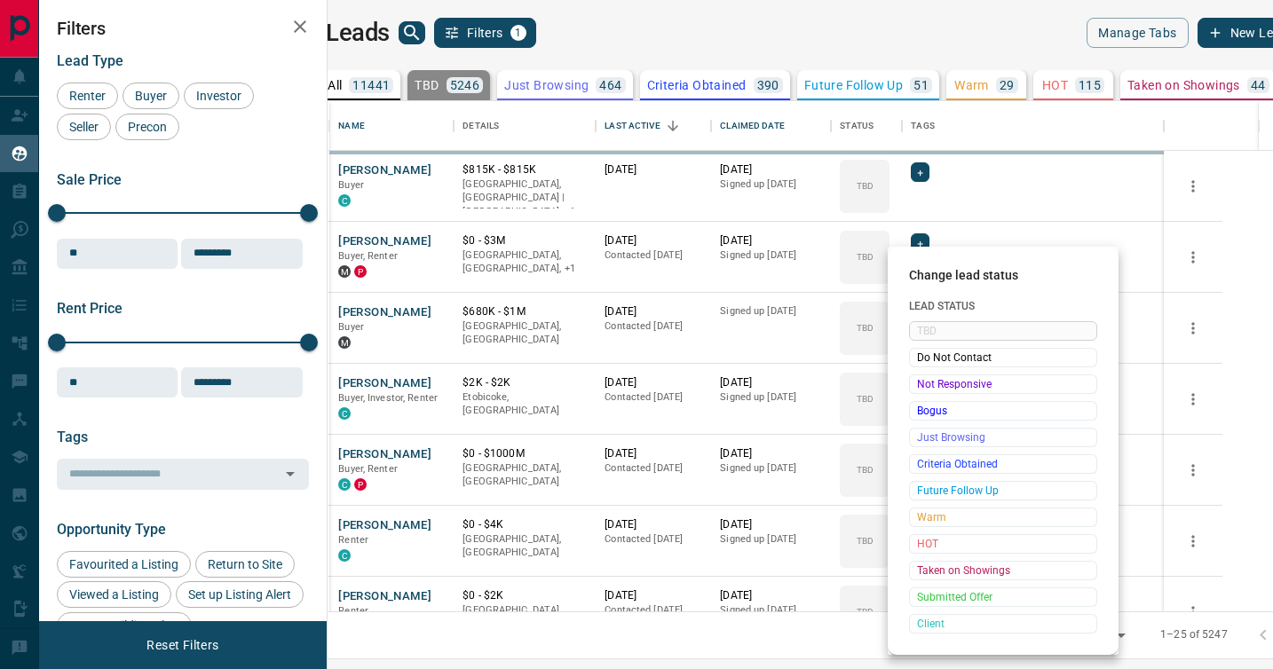
click at [919, 388] on span "Not Responsive" at bounding box center [1003, 384] width 172 height 18
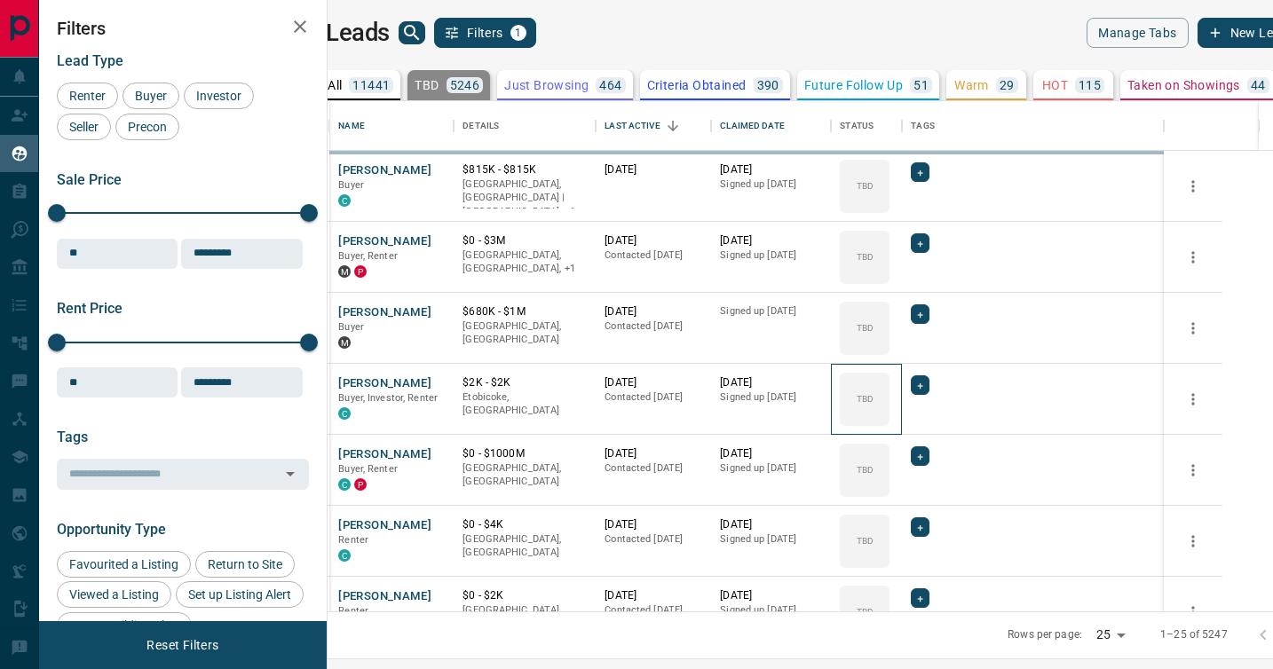
click at [889, 388] on div "TBD" at bounding box center [865, 399] width 50 height 53
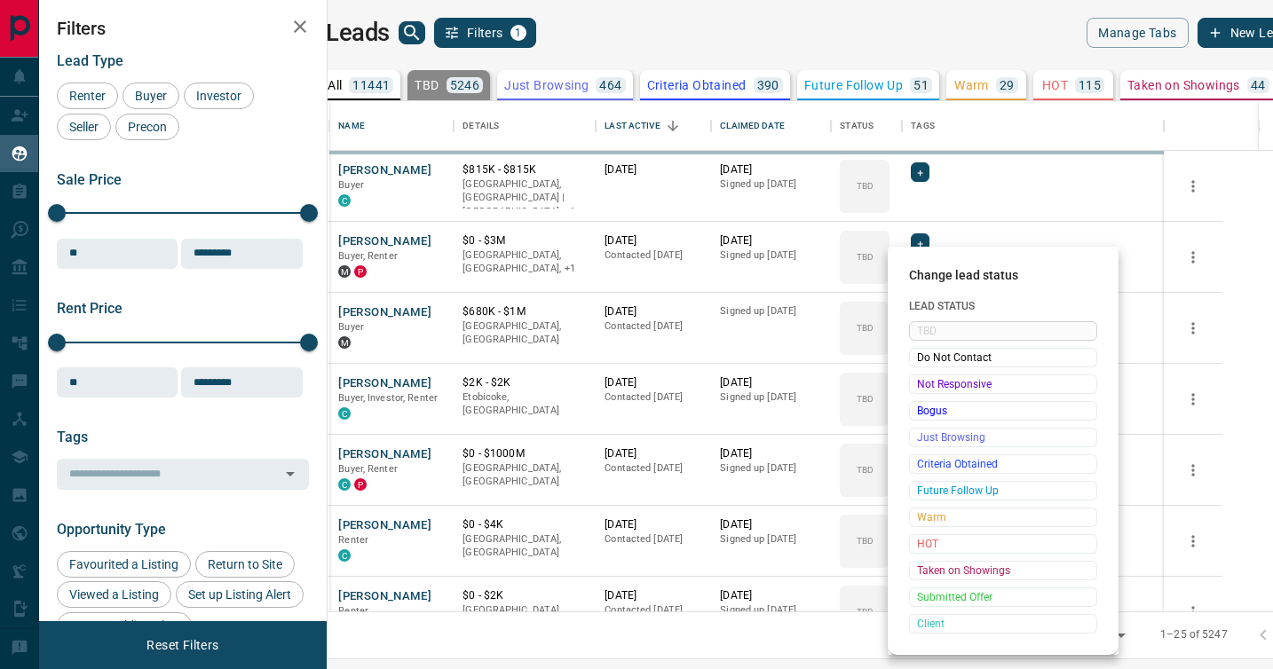
click at [919, 388] on span "Not Responsive" at bounding box center [1003, 384] width 172 height 18
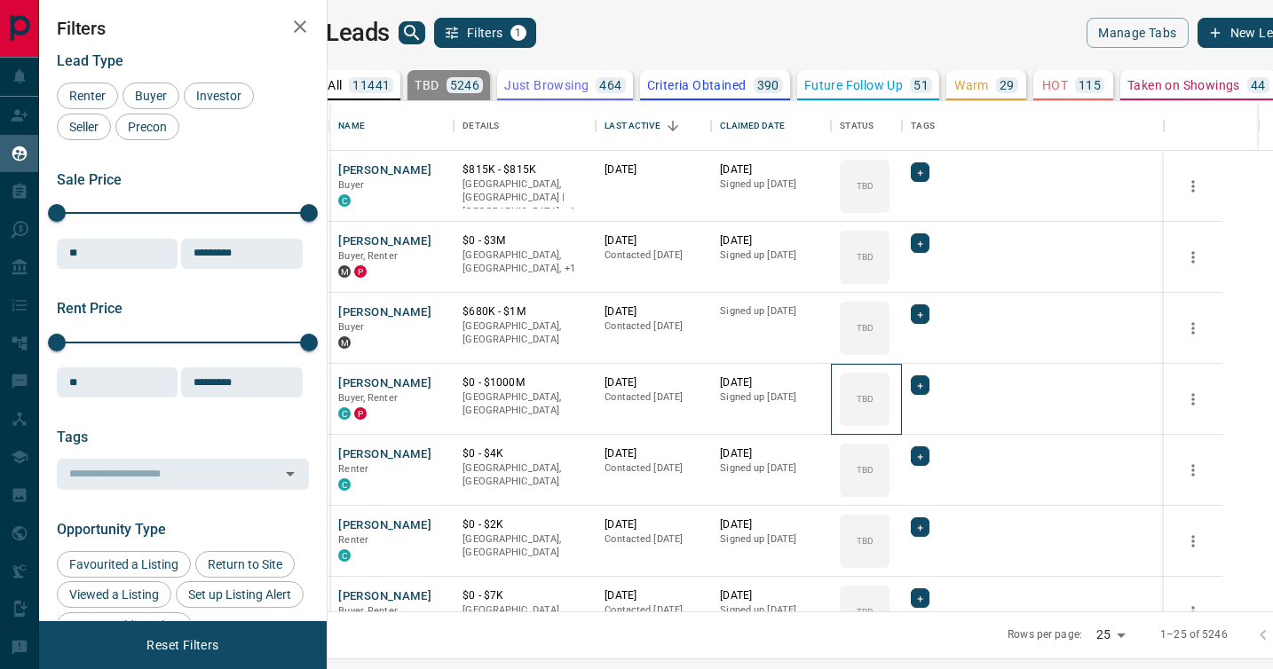
click at [889, 388] on div "TBD" at bounding box center [865, 399] width 50 height 53
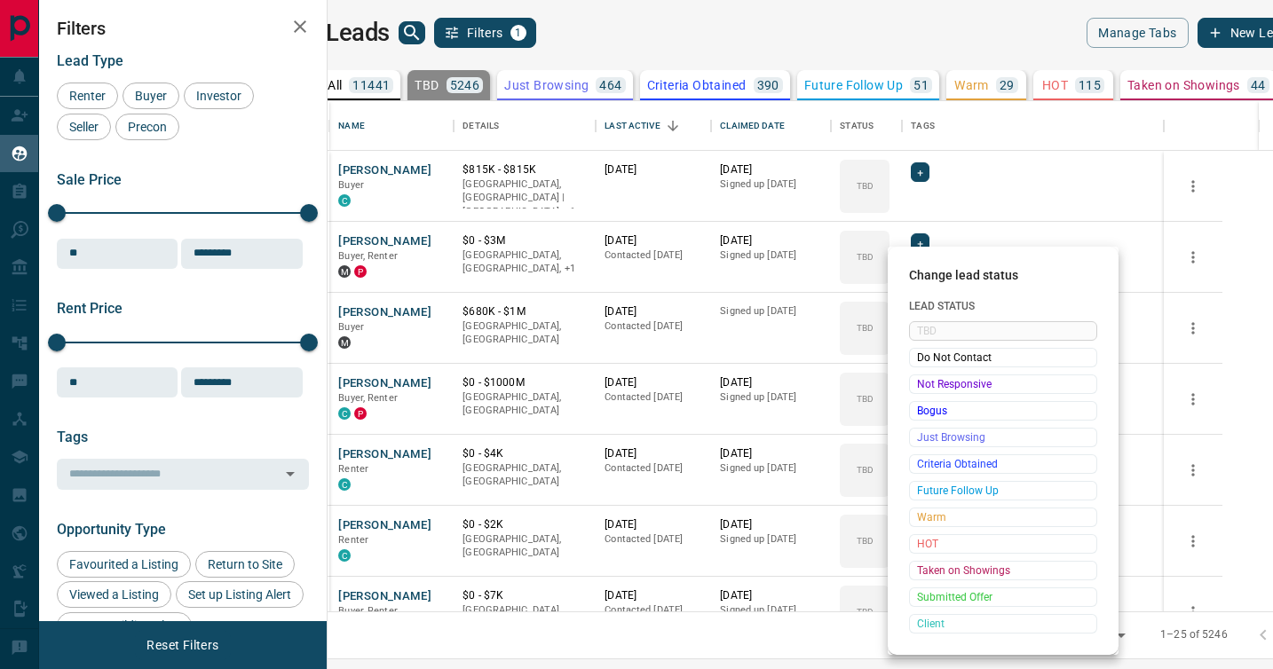
click at [919, 388] on span "Not Responsive" at bounding box center [1003, 384] width 172 height 18
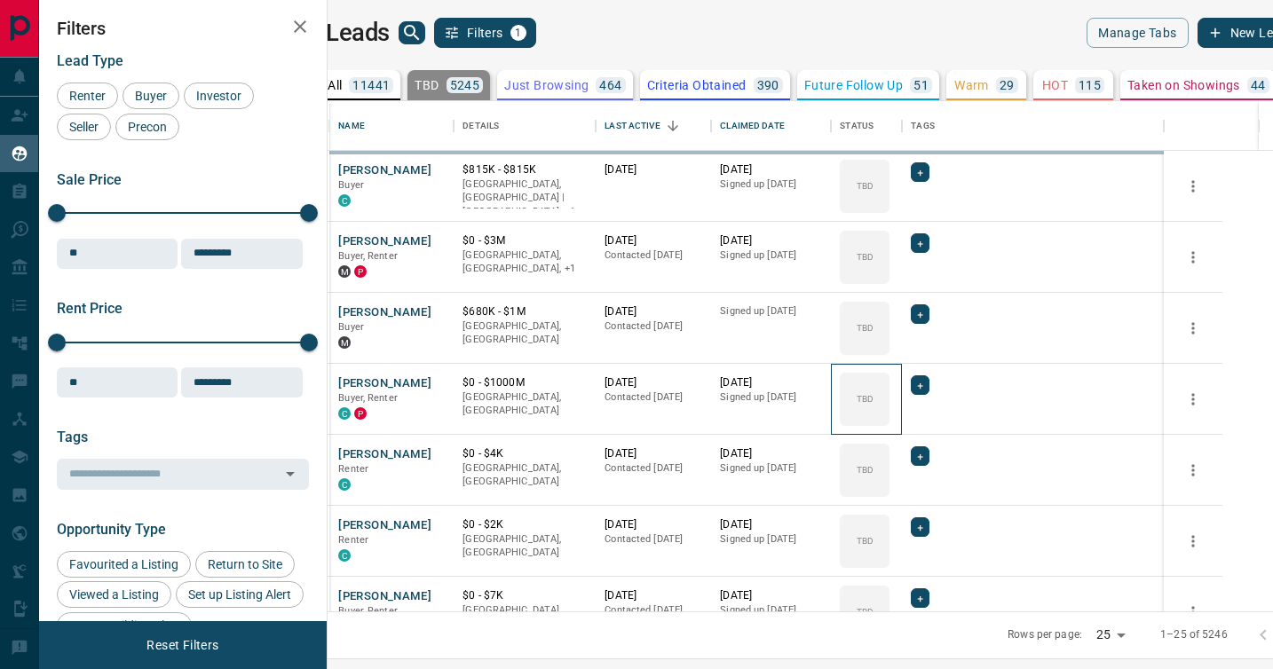
click at [889, 388] on div "TBD" at bounding box center [865, 399] width 50 height 53
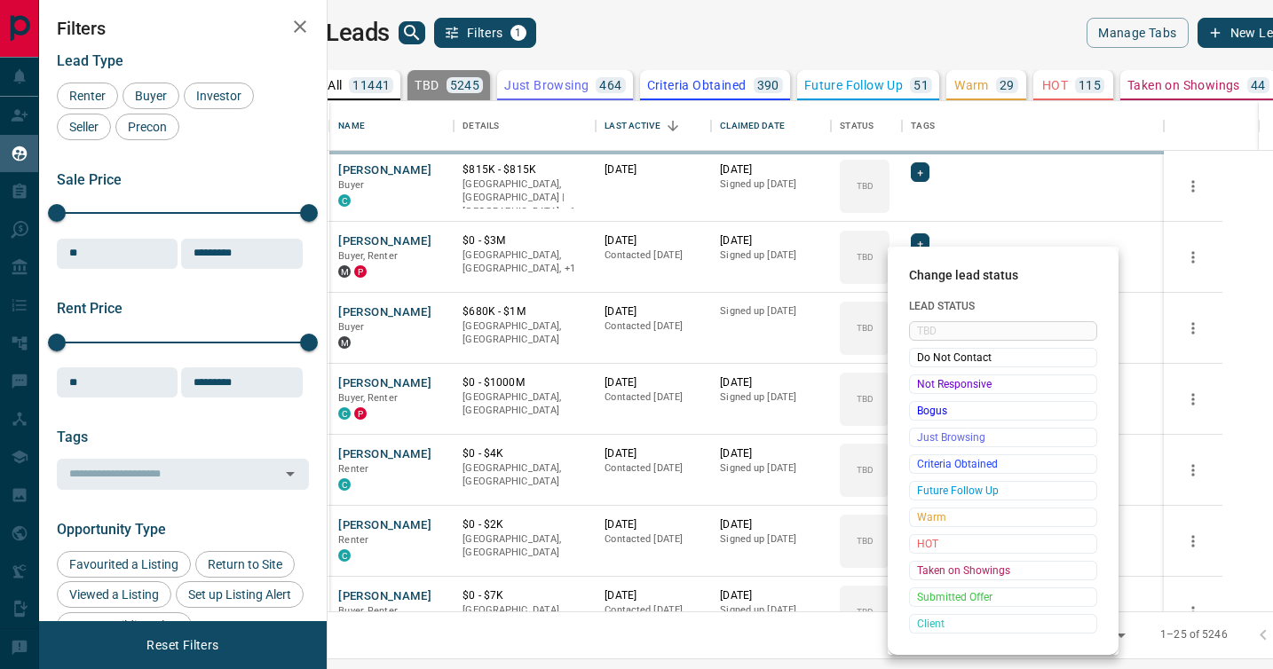
click at [919, 388] on span "Not Responsive" at bounding box center [1003, 384] width 172 height 18
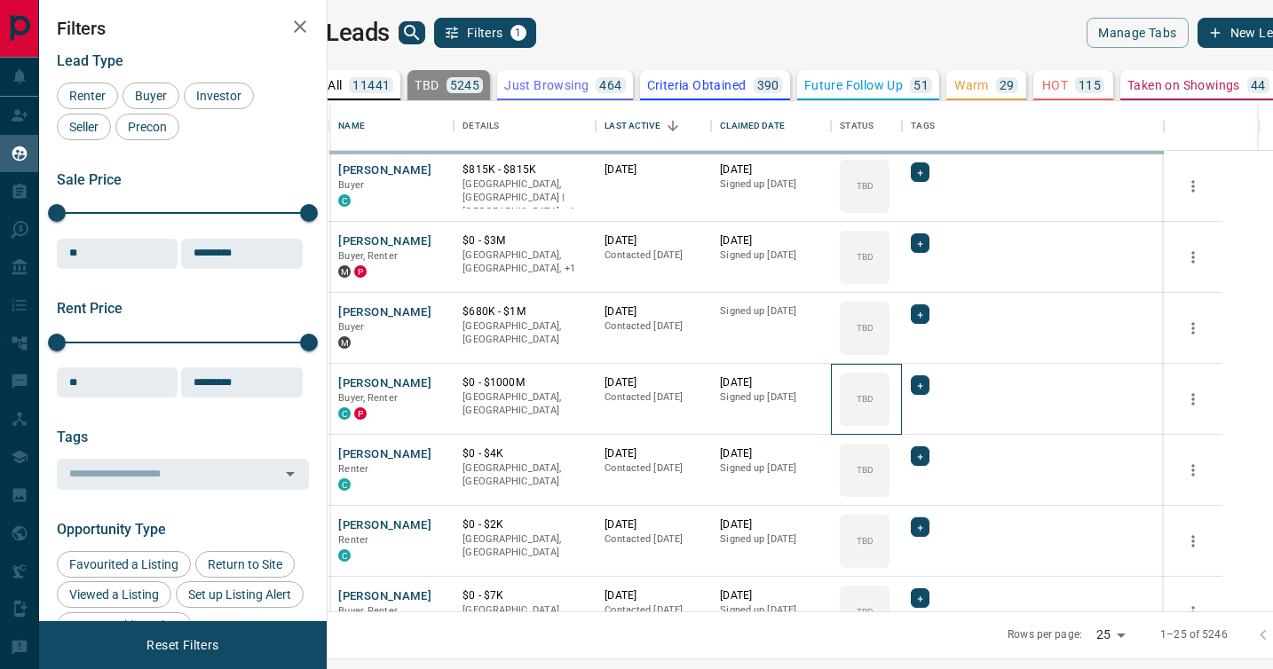
click at [889, 388] on div "TBD" at bounding box center [865, 399] width 50 height 53
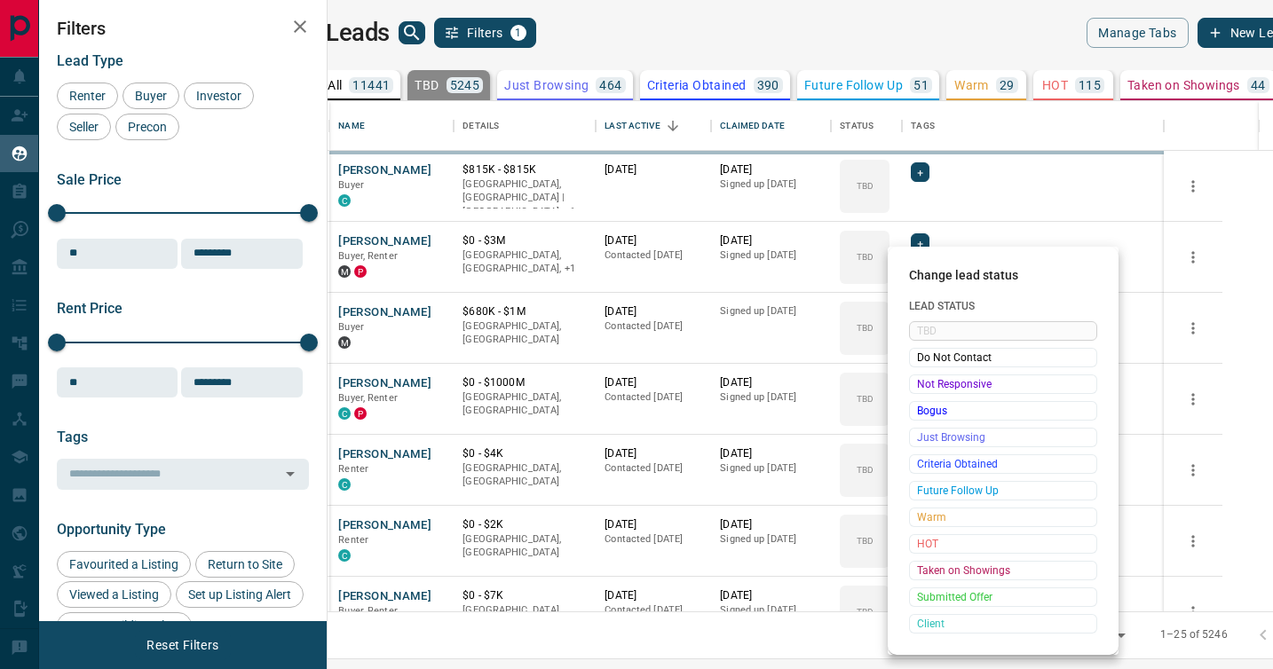
click at [919, 388] on span "Not Responsive" at bounding box center [1003, 384] width 172 height 18
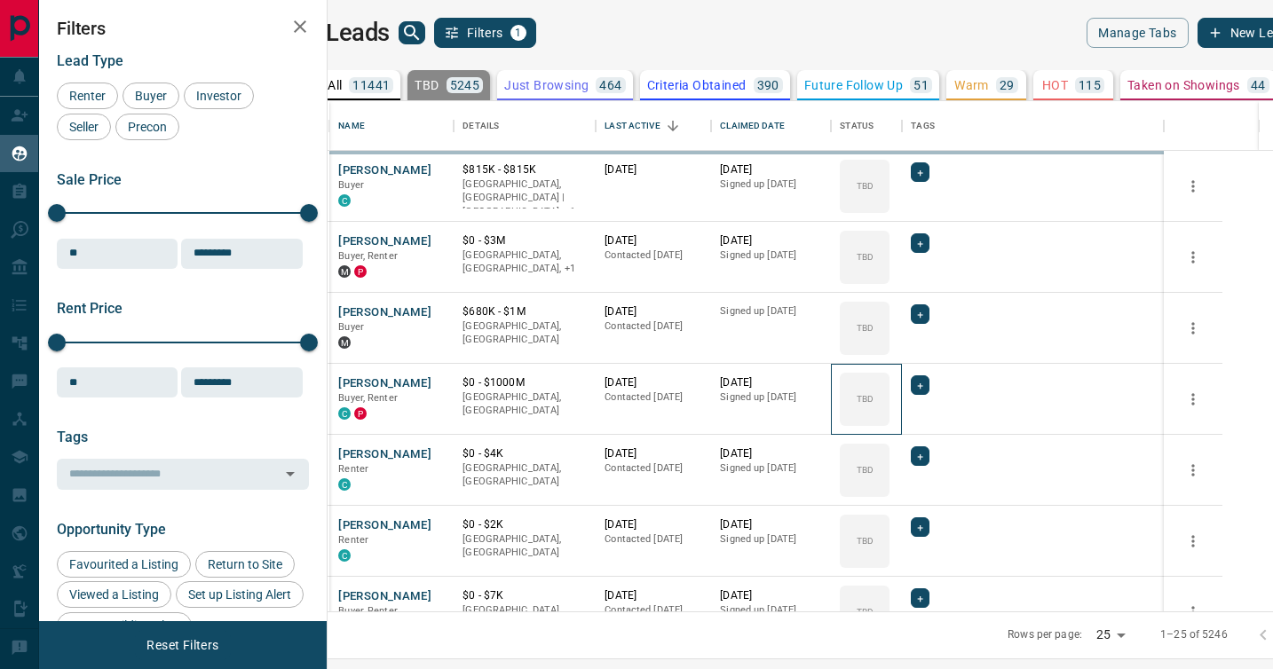
click at [889, 388] on div "TBD" at bounding box center [865, 399] width 50 height 53
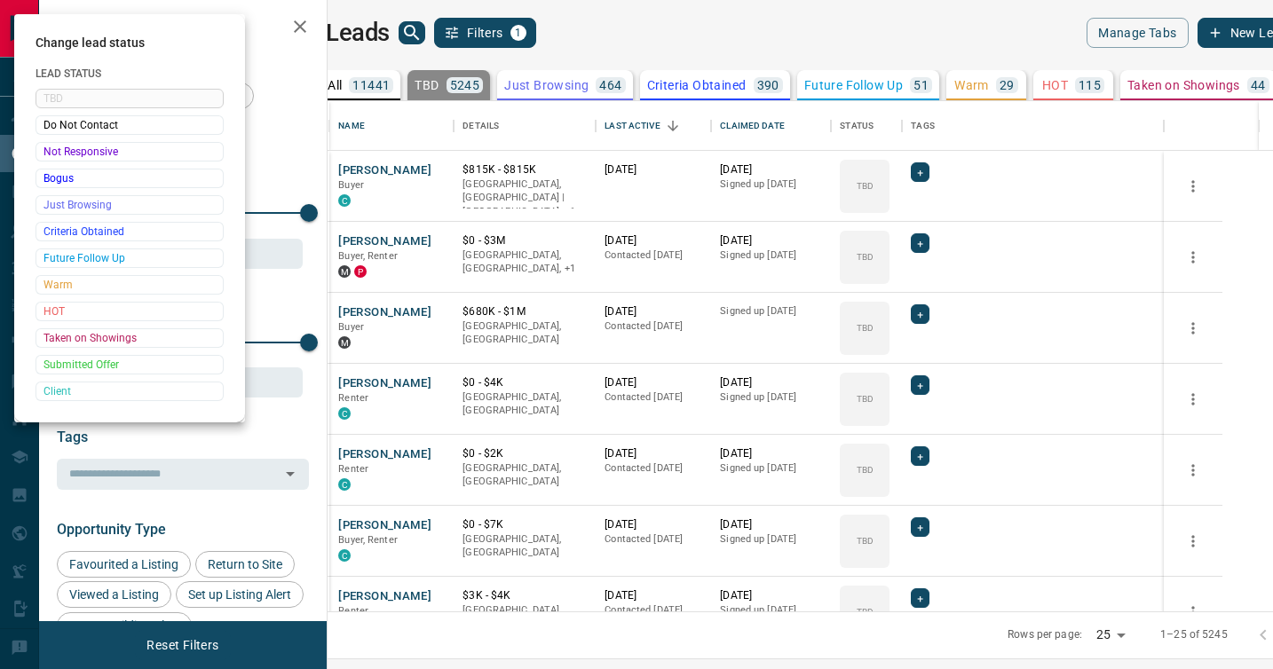
click at [919, 388] on div at bounding box center [636, 334] width 1273 height 669
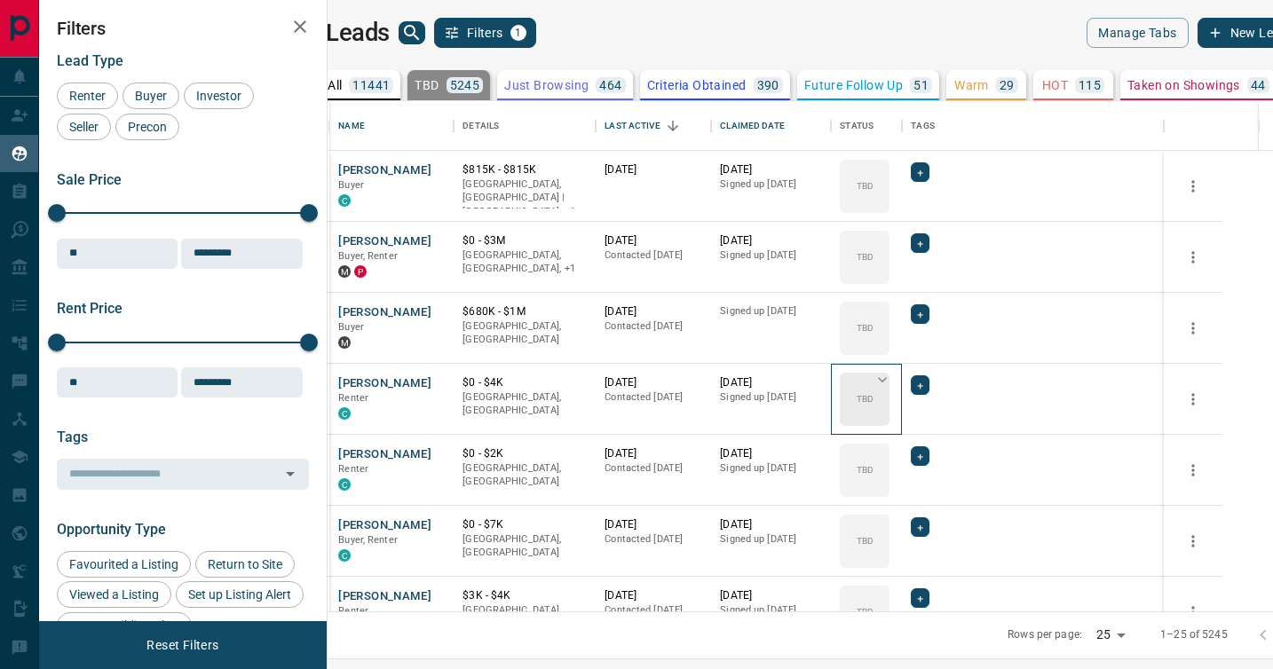
click at [873, 392] on p "TBD" at bounding box center [864, 398] width 17 height 13
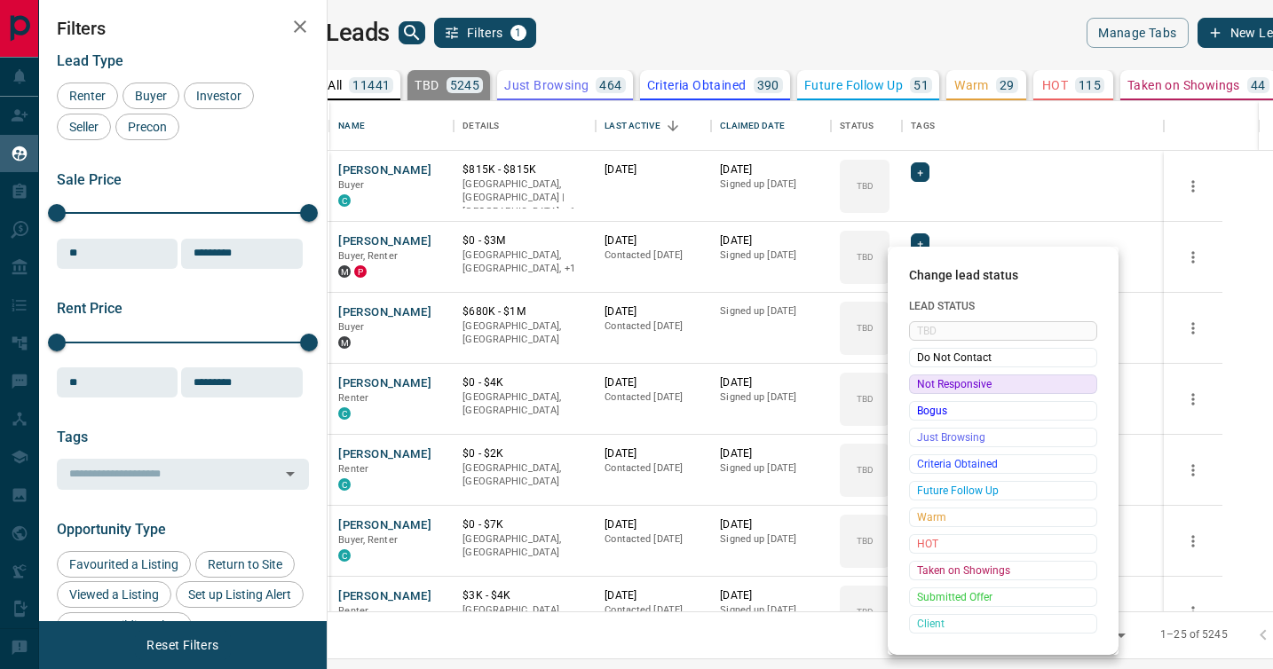
click
